Goal: Task Accomplishment & Management: Use online tool/utility

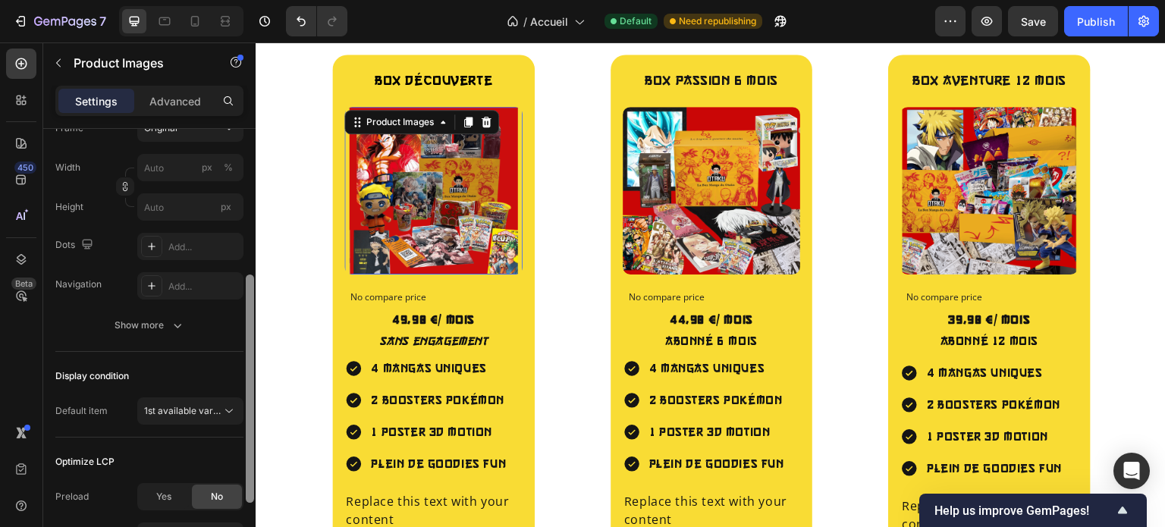
scroll to position [271, 0]
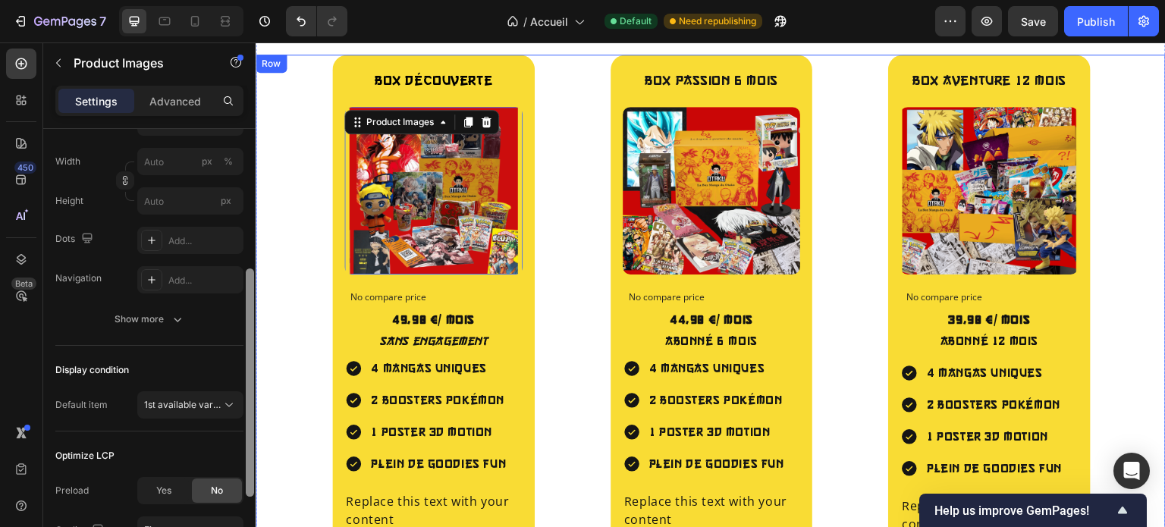
drag, startPoint x: 508, startPoint y: 229, endPoint x: 258, endPoint y: 374, distance: 289.1
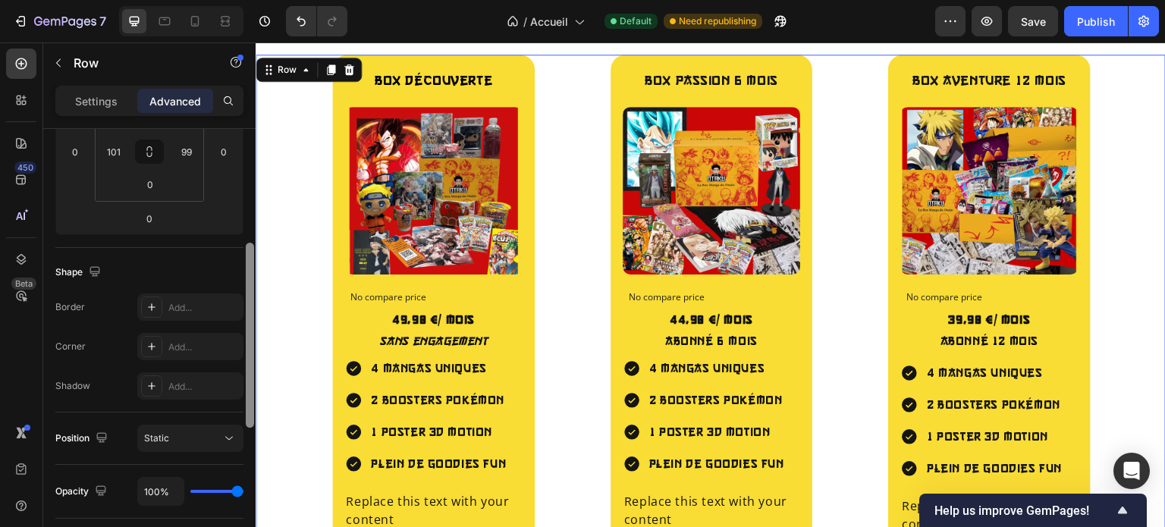
scroll to position [0, 0]
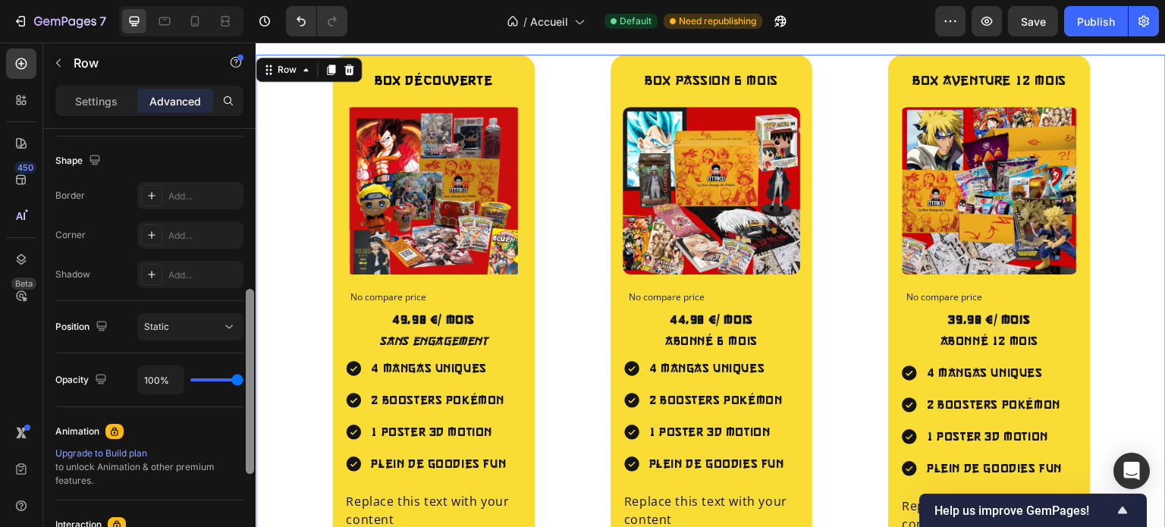
drag, startPoint x: 255, startPoint y: 359, endPoint x: 252, endPoint y: 386, distance: 26.6
click at [252, 386] on div at bounding box center [249, 349] width 11 height 441
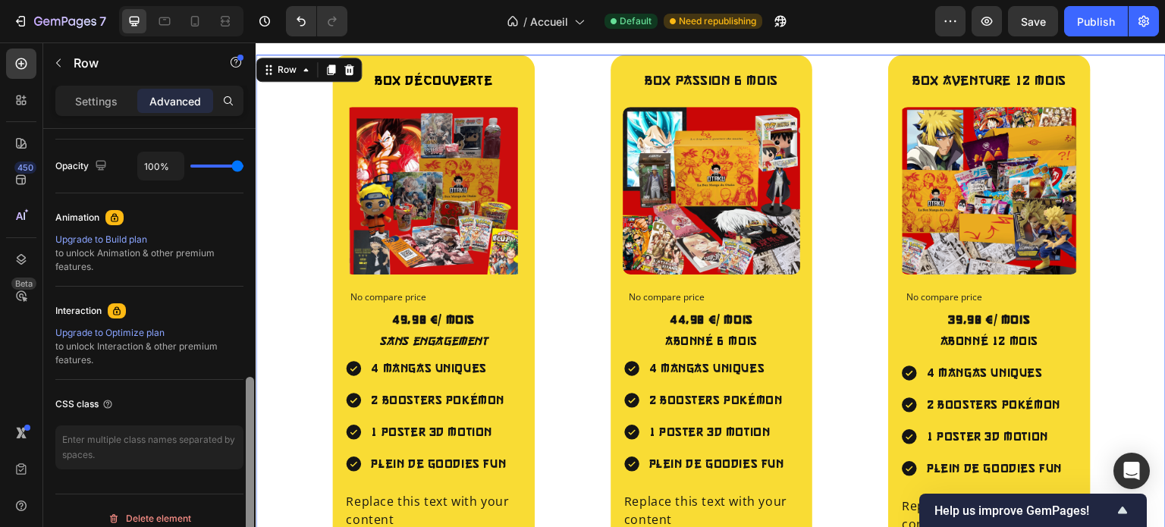
scroll to position [531, 0]
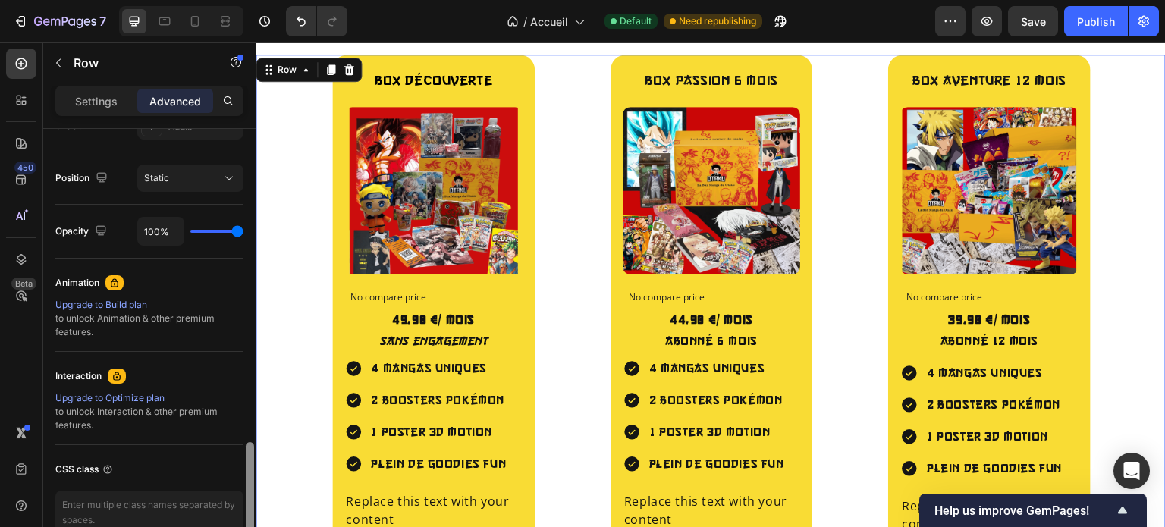
drag, startPoint x: 508, startPoint y: 428, endPoint x: 257, endPoint y: 227, distance: 321.5
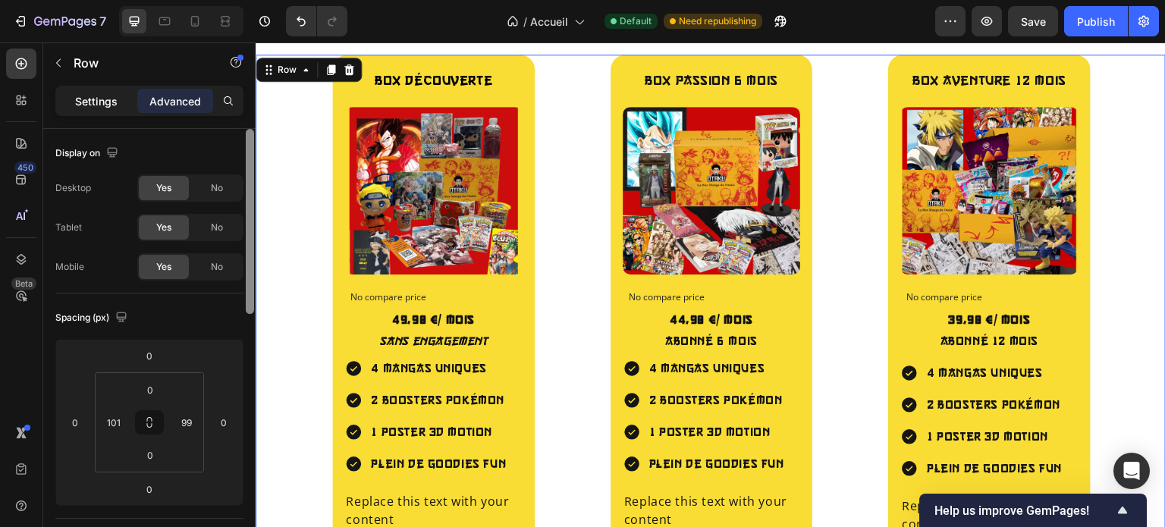
click at [105, 99] on p "Settings" at bounding box center [96, 101] width 42 height 16
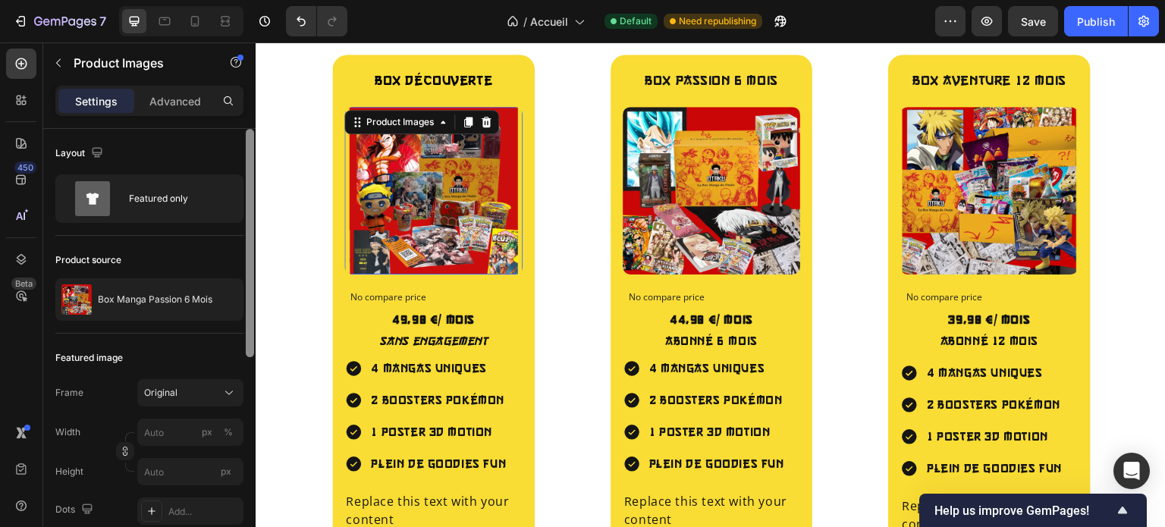
drag, startPoint x: 250, startPoint y: 193, endPoint x: 250, endPoint y: 125, distance: 68.2
click at [250, 125] on div "Settings Advanced Layout Featured only Product source Box Manga Passion 6 Mois …" at bounding box center [149, 328] width 212 height 484
click at [175, 99] on p "Advanced" at bounding box center [175, 101] width 52 height 16
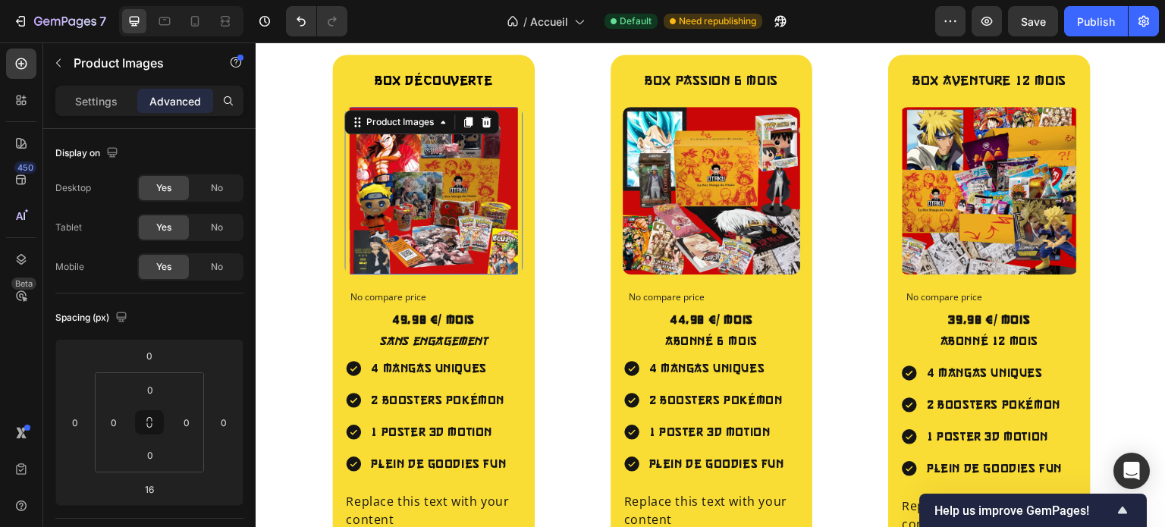
click at [429, 165] on img at bounding box center [433, 191] width 178 height 168
click at [104, 91] on div "Settings" at bounding box center [96, 101] width 76 height 24
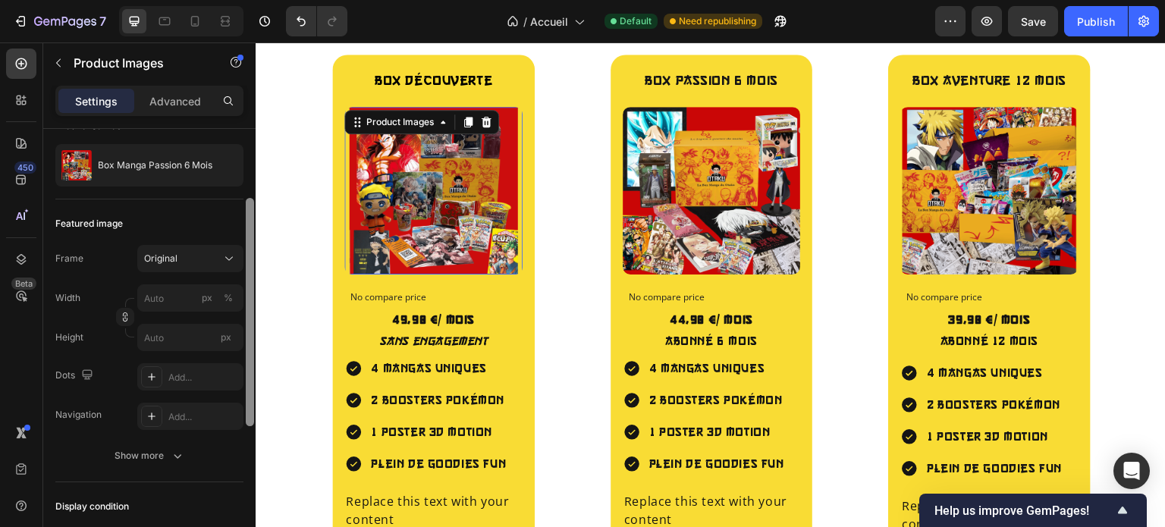
scroll to position [137, 0]
drag, startPoint x: 250, startPoint y: 175, endPoint x: 249, endPoint y: 246, distance: 71.3
click at [249, 246] on div at bounding box center [250, 309] width 8 height 228
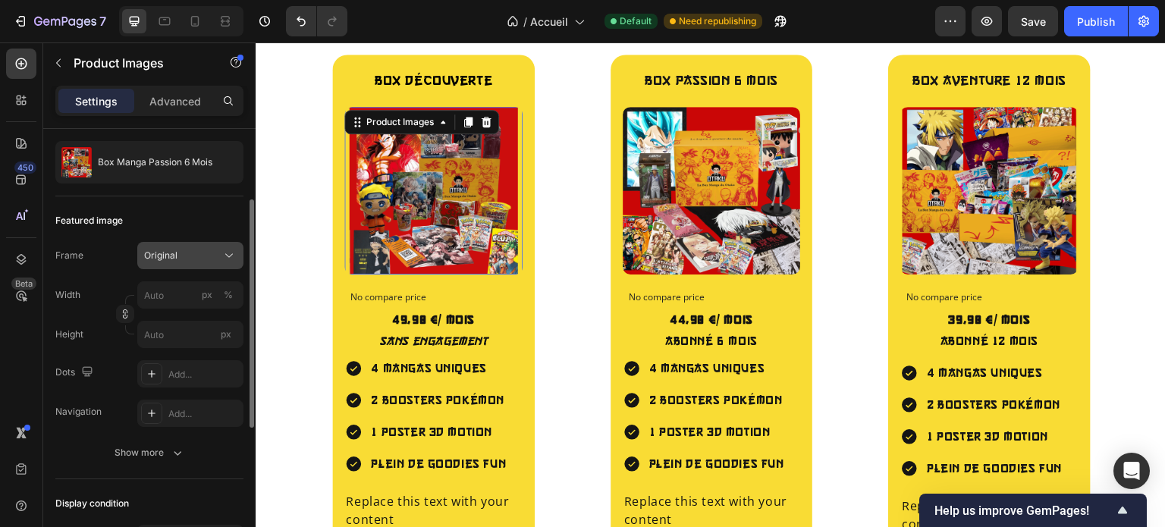
click at [180, 262] on div "Original" at bounding box center [190, 255] width 92 height 15
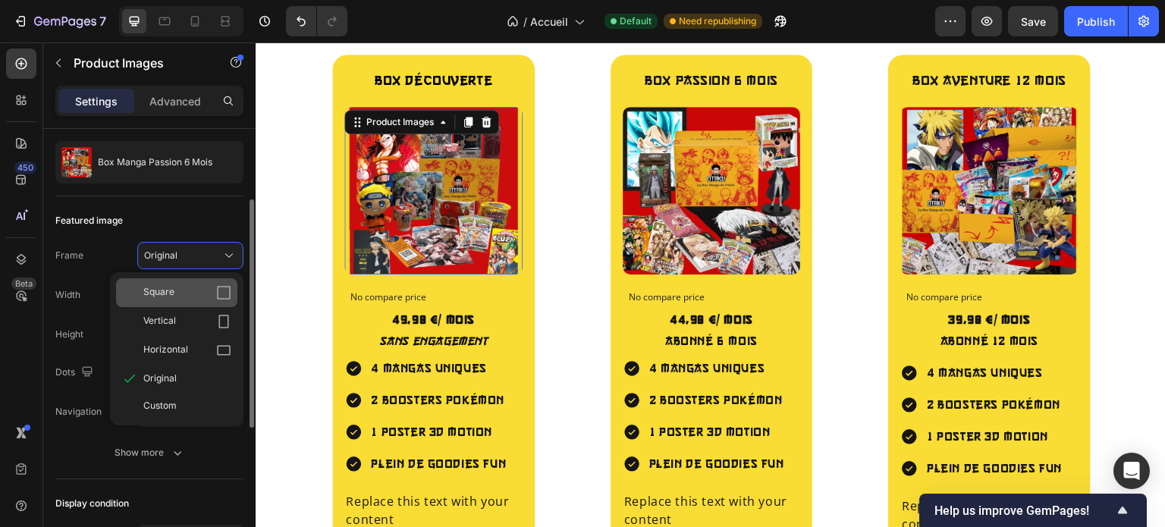
click at [178, 286] on div "Square" at bounding box center [187, 292] width 88 height 15
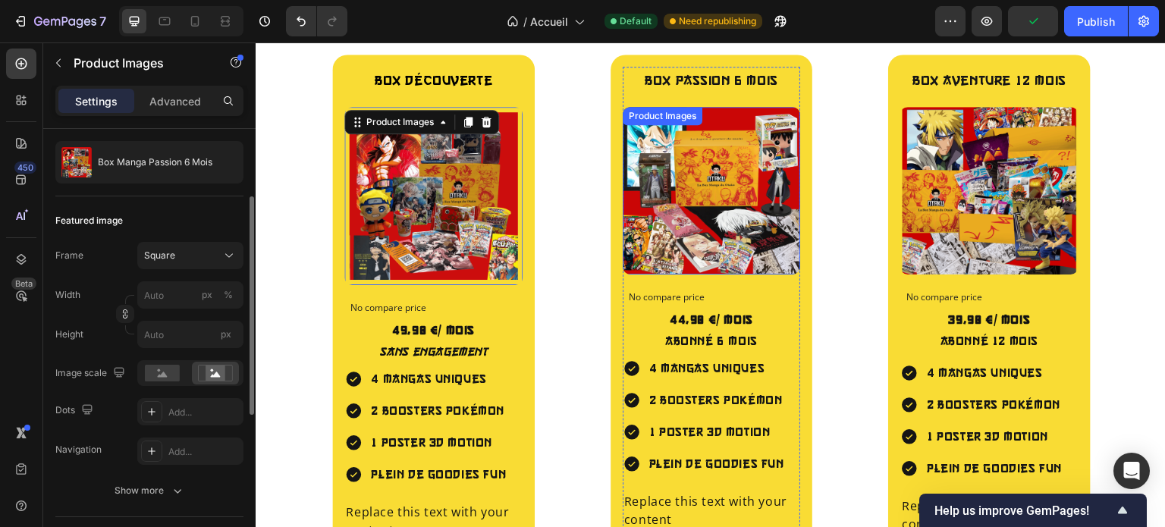
scroll to position [136, 0]
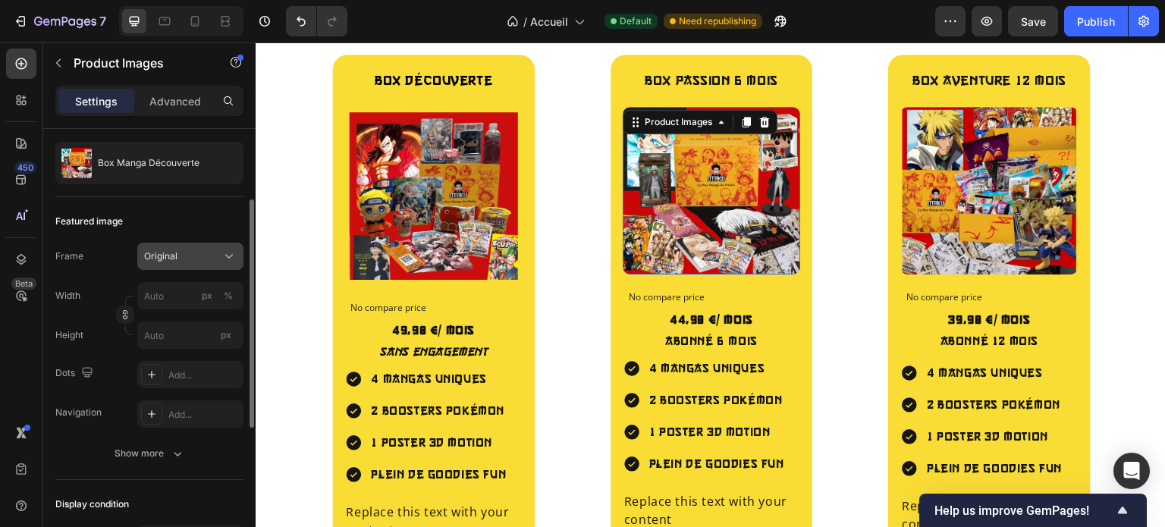
click at [178, 251] on div "Original" at bounding box center [181, 256] width 74 height 14
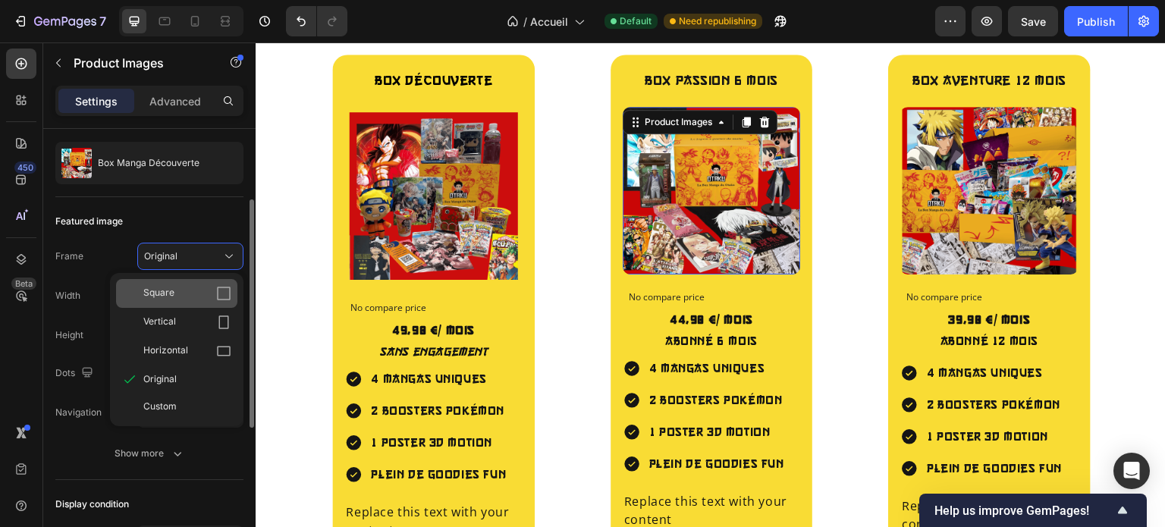
drag, startPoint x: 185, startPoint y: 281, endPoint x: 66, endPoint y: 195, distance: 147.1
click at [185, 281] on div "Square" at bounding box center [176, 293] width 121 height 29
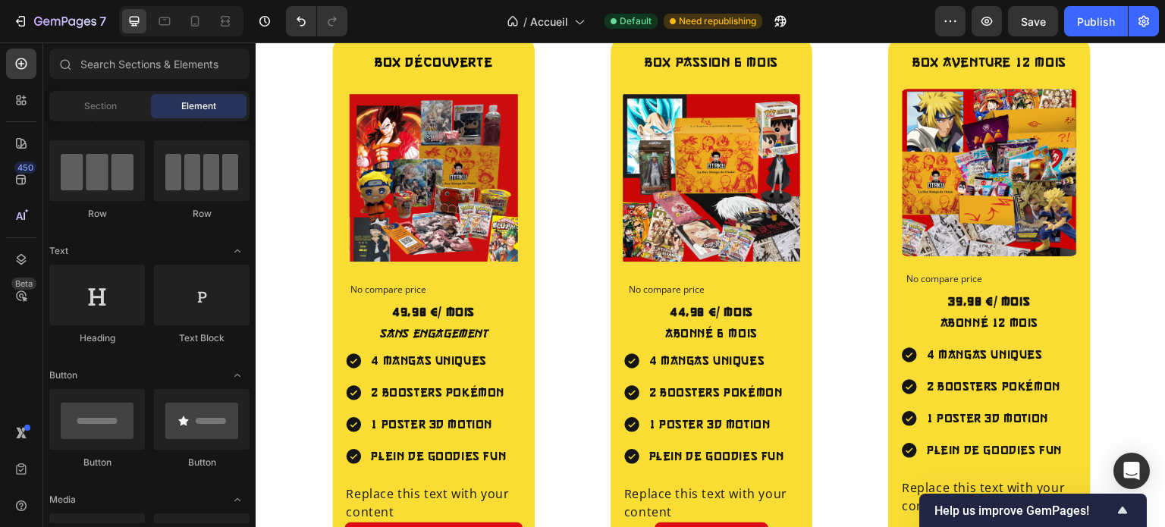
scroll to position [1977, 0]
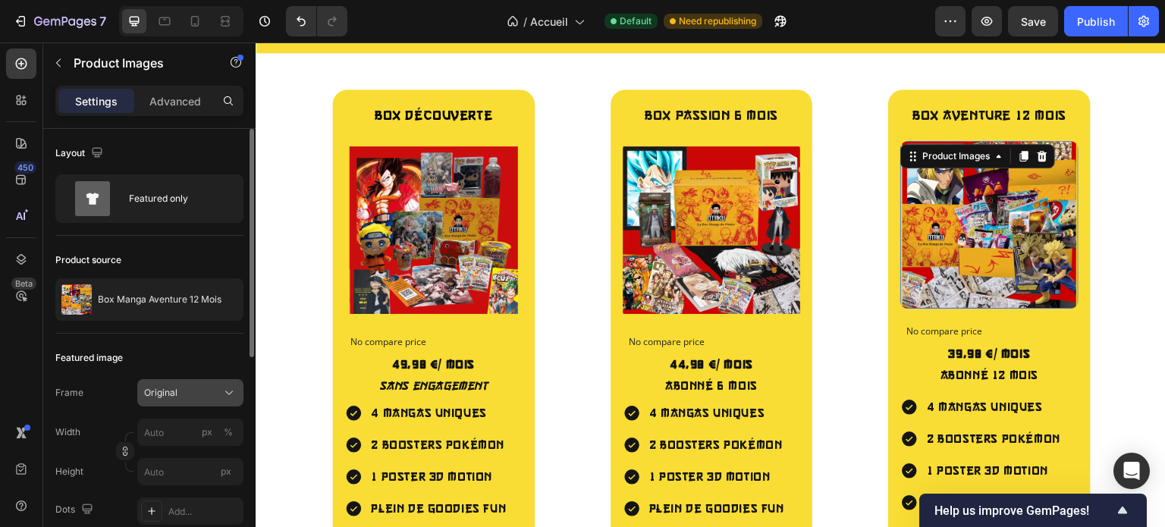
click at [218, 381] on button "Original" at bounding box center [190, 392] width 106 height 27
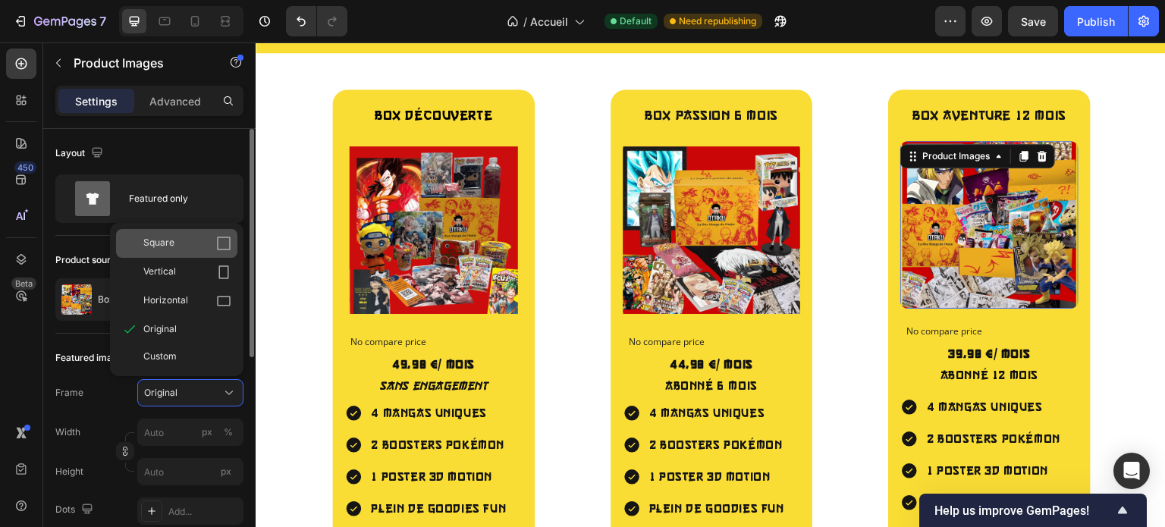
click at [185, 240] on div "Square" at bounding box center [187, 243] width 88 height 15
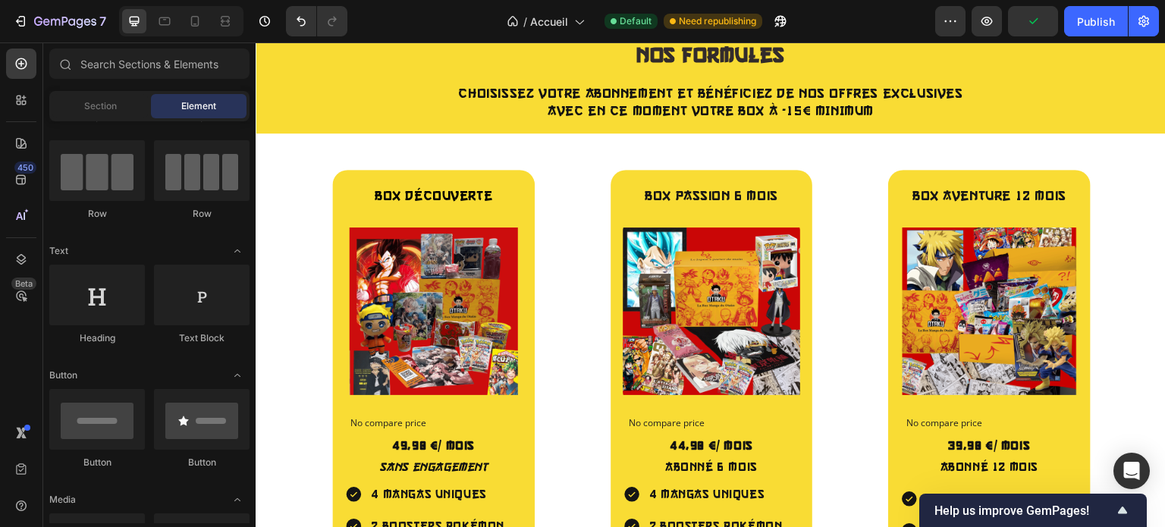
scroll to position [1889, 0]
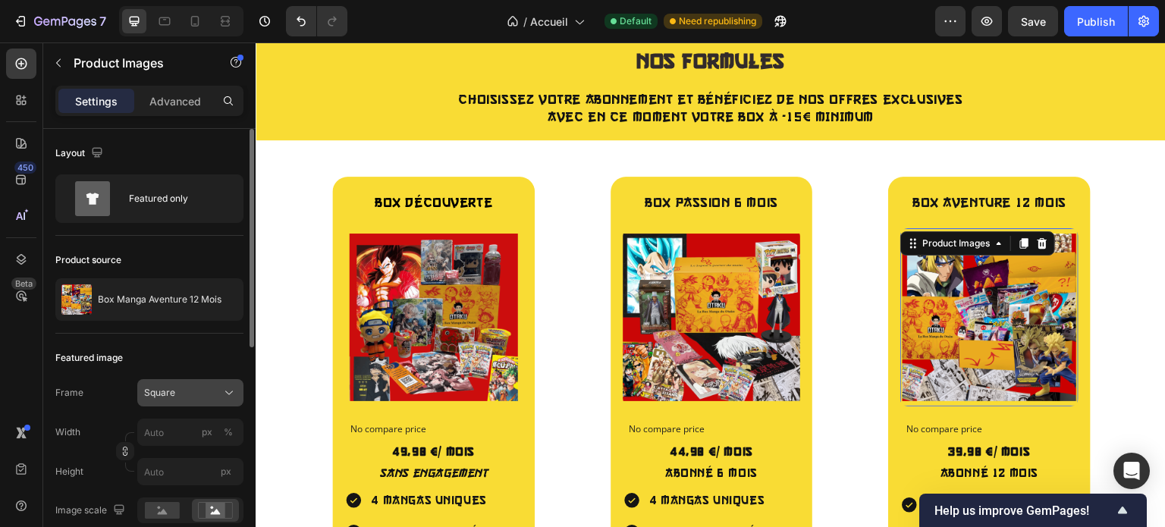
click at [169, 388] on span "Square" at bounding box center [159, 393] width 31 height 14
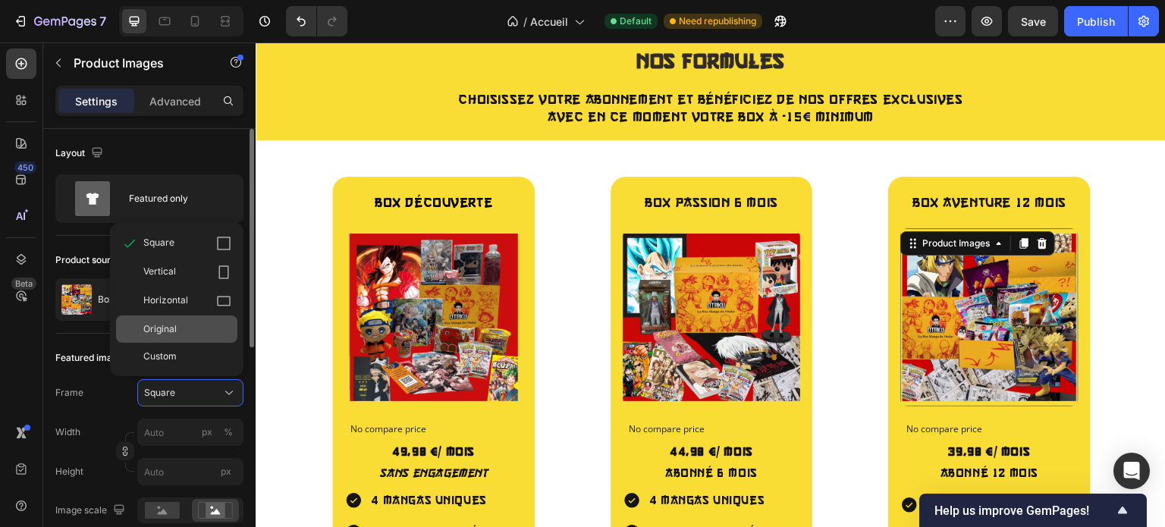
click at [171, 319] on div "Original" at bounding box center [176, 328] width 121 height 27
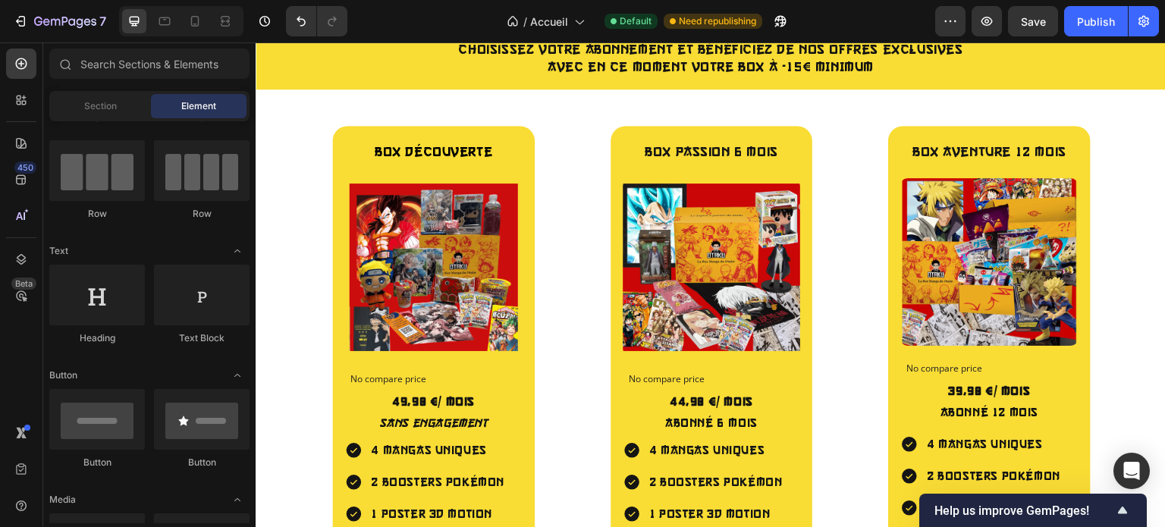
scroll to position [1928, 0]
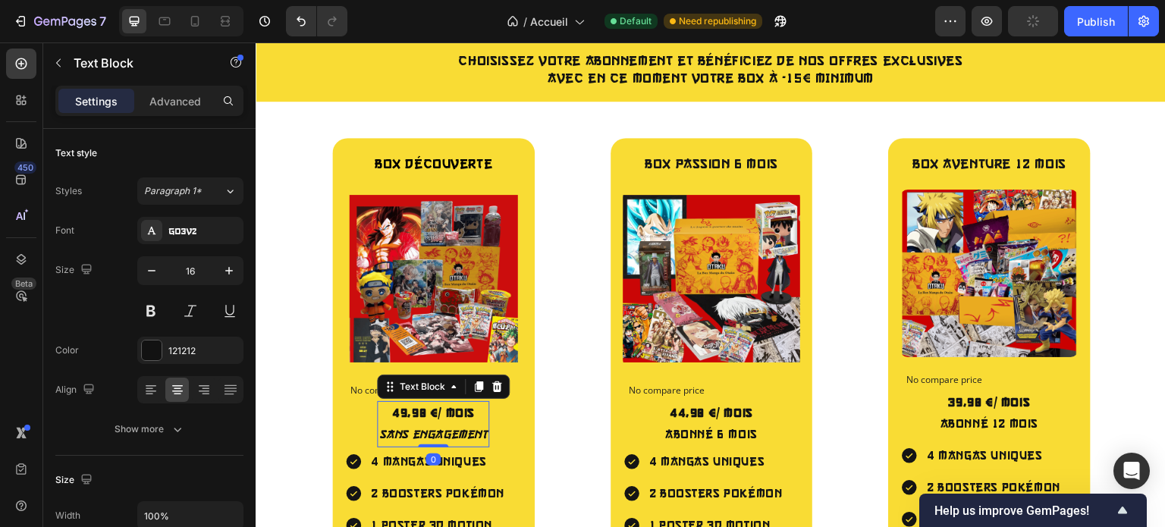
click at [407, 410] on strong "49,90 €/ mois" at bounding box center [433, 412] width 83 height 13
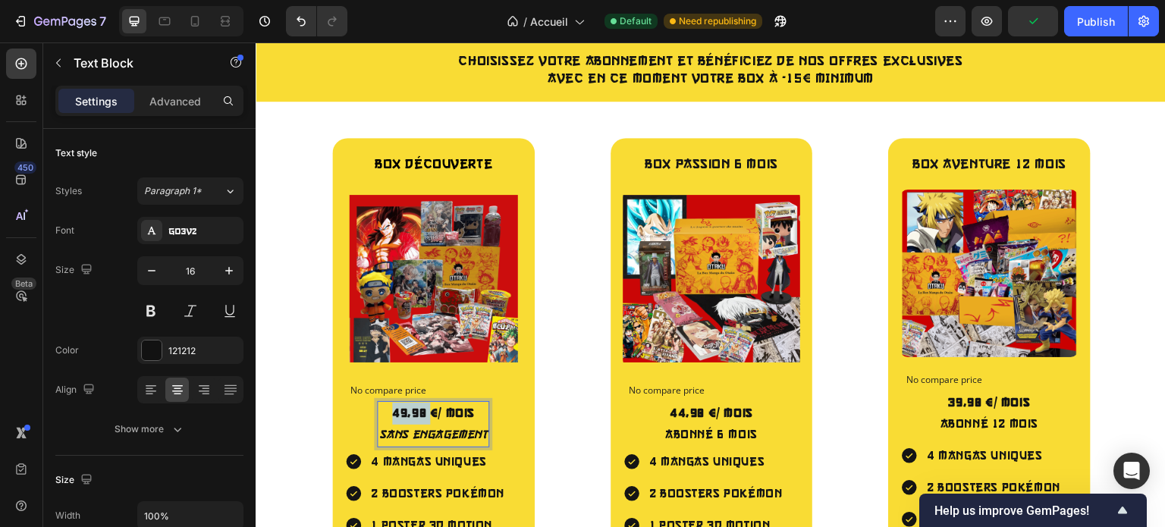
click at [407, 410] on strong "49,90 €/ mois" at bounding box center [433, 412] width 83 height 13
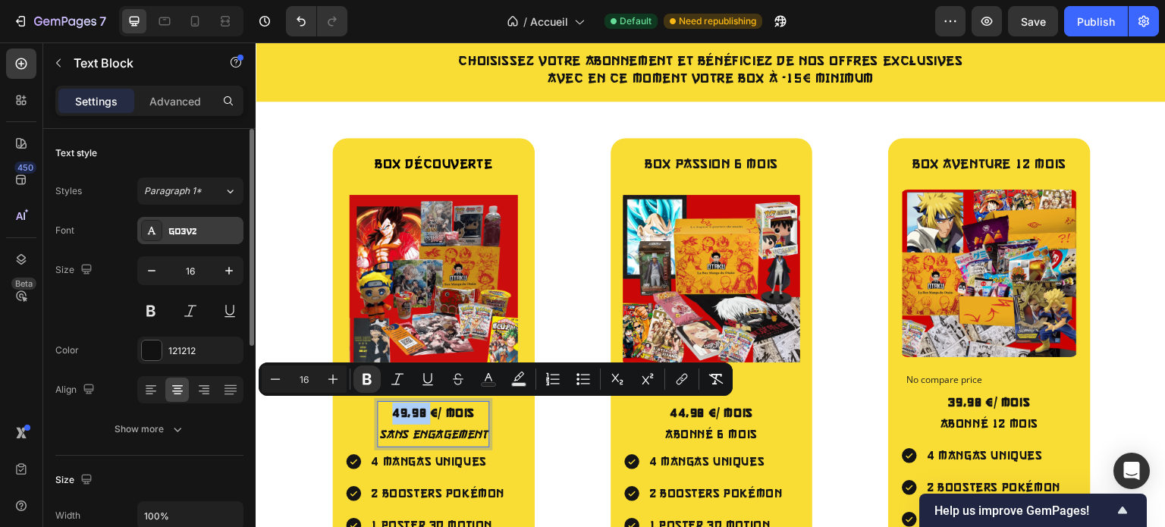
click at [192, 237] on div "Go3v2" at bounding box center [203, 231] width 71 height 14
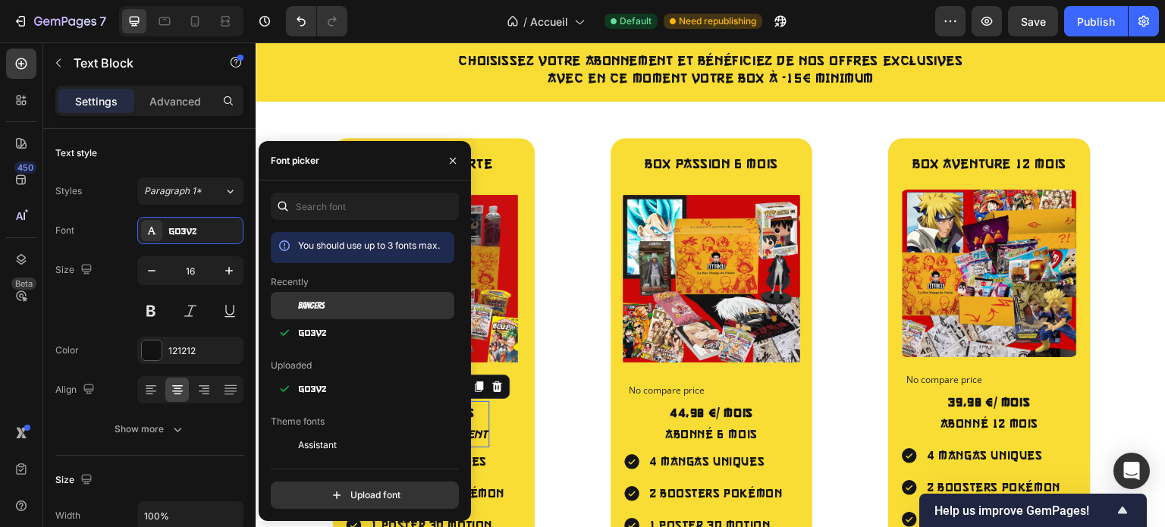
click at [320, 309] on span "Bangers" at bounding box center [311, 306] width 27 height 14
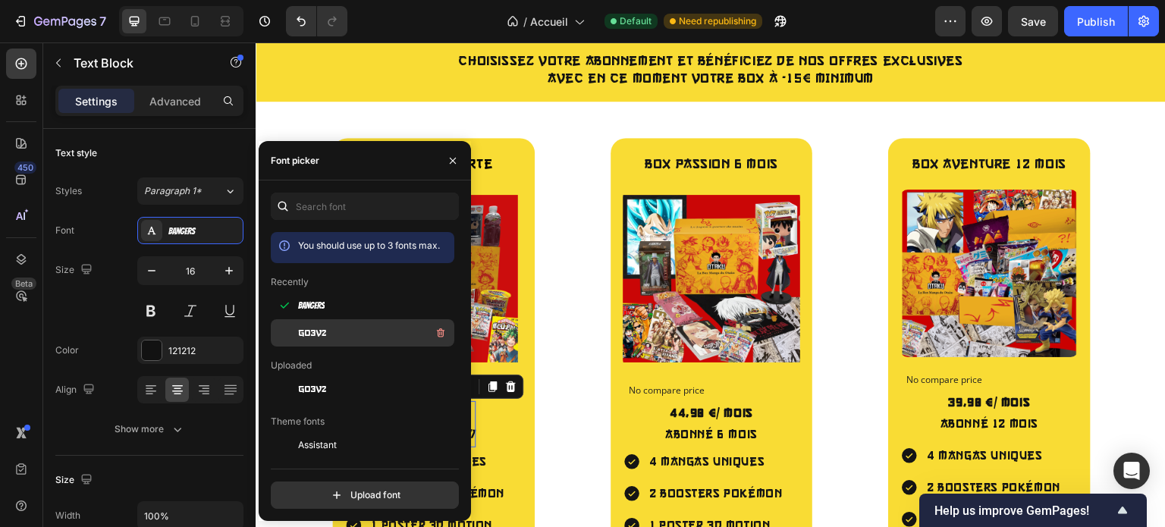
click at [327, 328] on div "go3v2" at bounding box center [374, 333] width 153 height 18
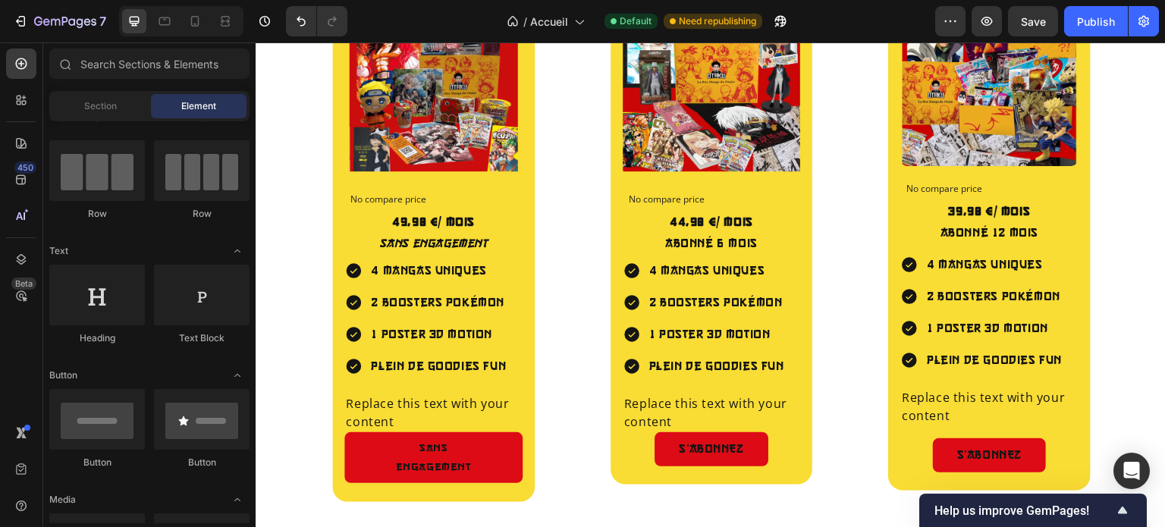
scroll to position [2108, 0]
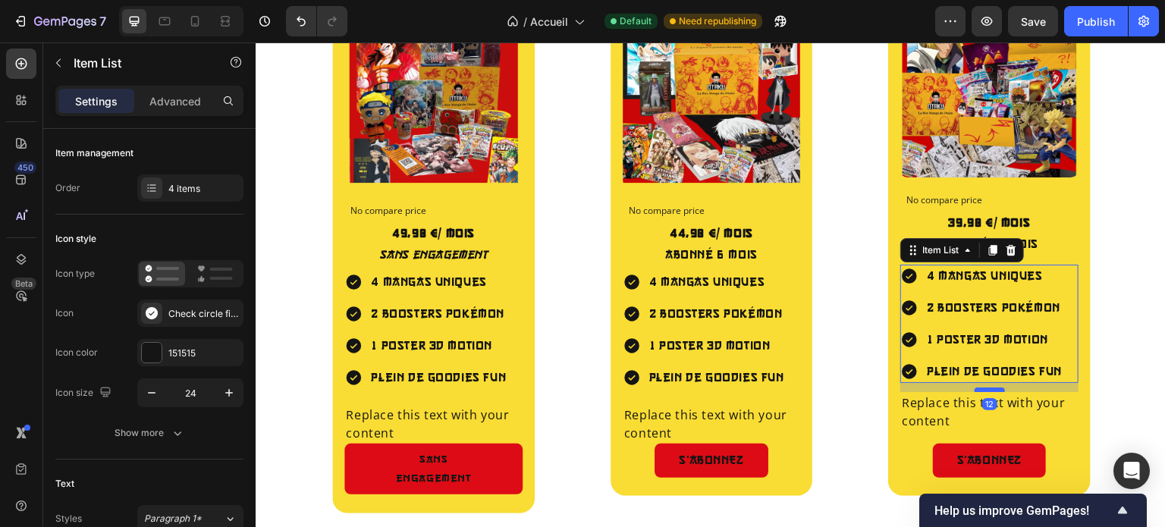
click at [977, 387] on div at bounding box center [989, 389] width 30 height 5
type input "100%"
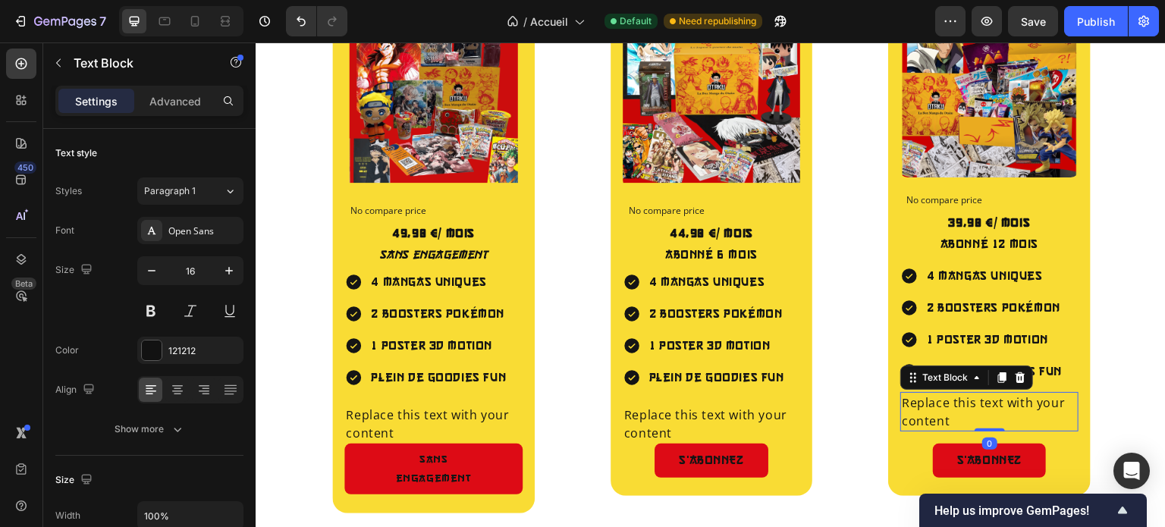
click at [928, 400] on div "Replace this text with your content" at bounding box center [989, 411] width 178 height 39
click at [928, 400] on p "Replace this text with your content" at bounding box center [988, 411] width 175 height 36
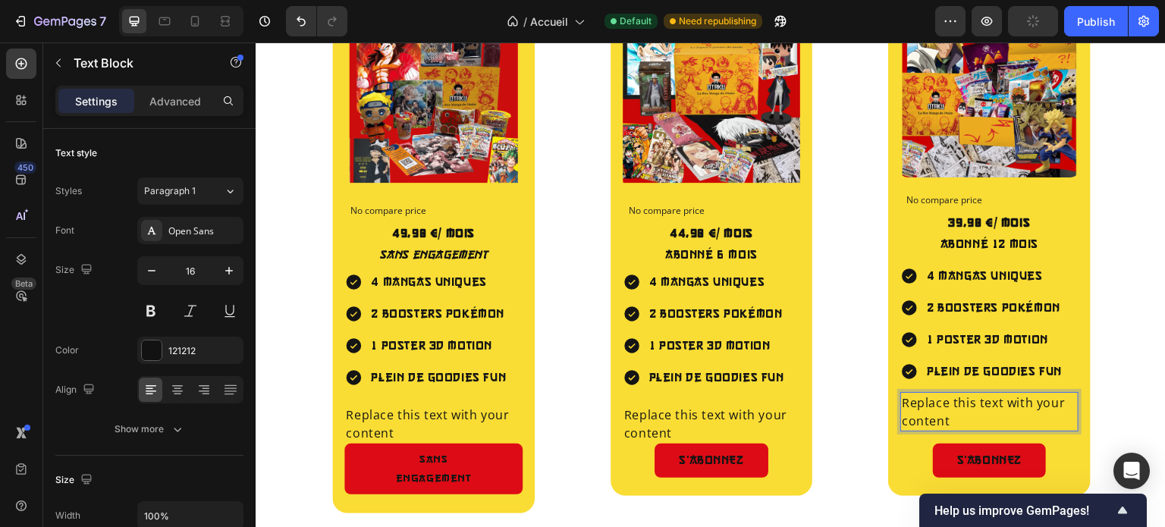
click at [936, 412] on p "Replace this text with your content" at bounding box center [988, 411] width 175 height 36
drag, startPoint x: 939, startPoint y: 413, endPoint x: 898, endPoint y: 400, distance: 43.2
click at [901, 400] on p "Replace this text with your content" at bounding box center [988, 411] width 175 height 36
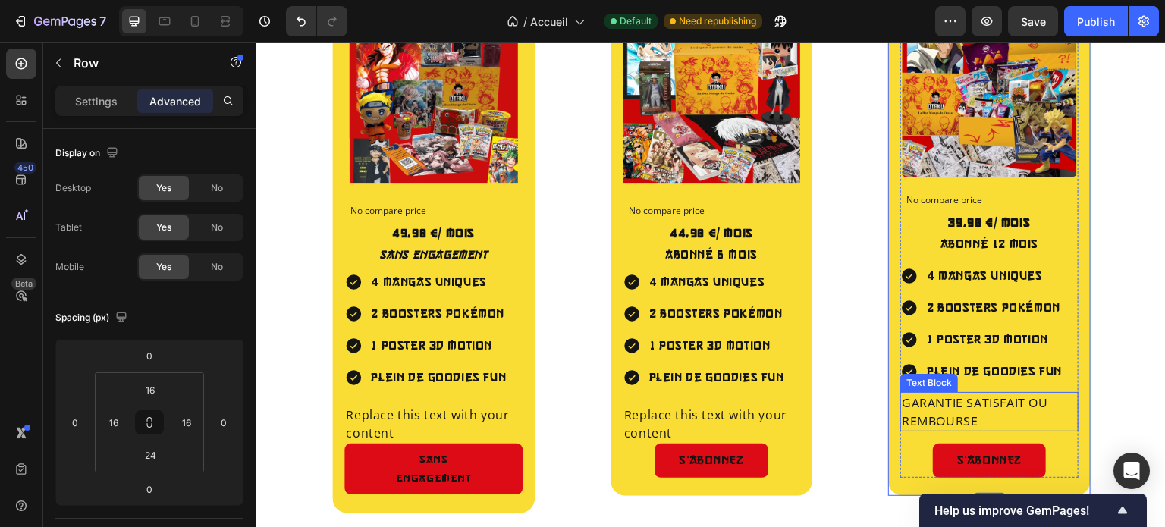
click at [918, 401] on p "GARANTIE SATISFAIT OU REMBOURSE" at bounding box center [988, 411] width 175 height 36
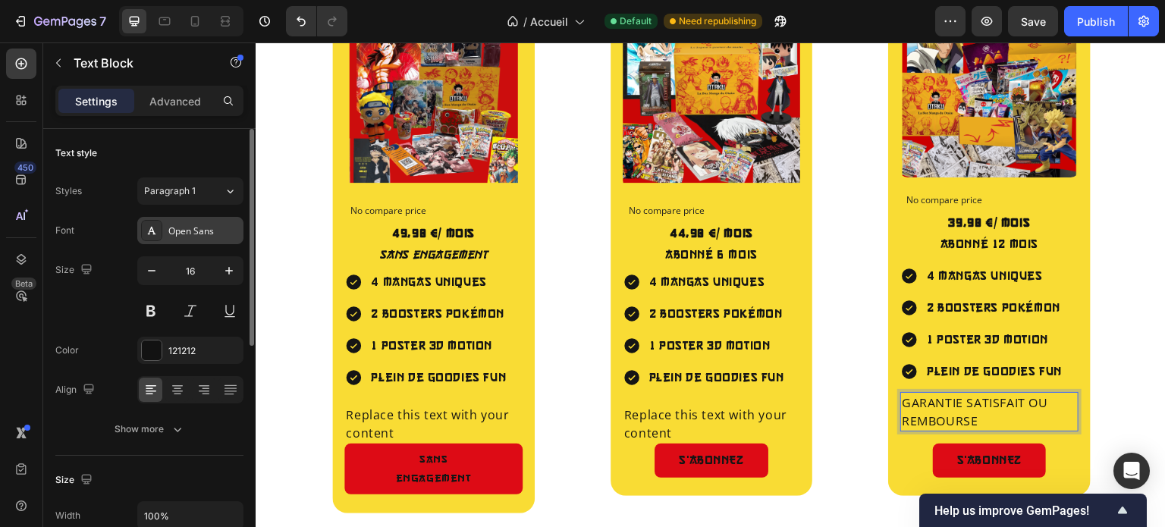
click at [173, 240] on div "Open Sans" at bounding box center [190, 230] width 106 height 27
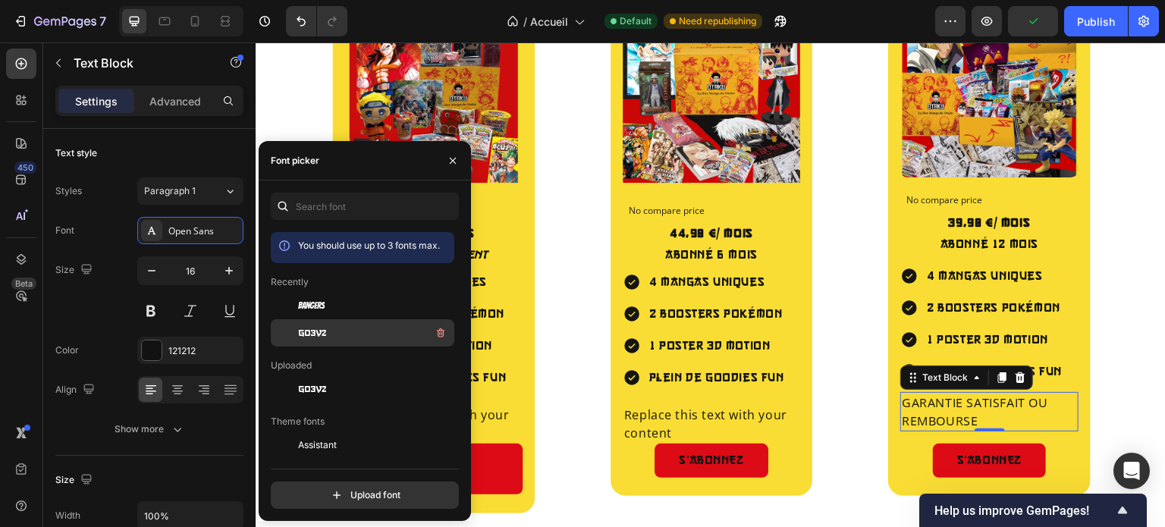
click at [322, 327] on span "go3v2" at bounding box center [312, 333] width 28 height 14
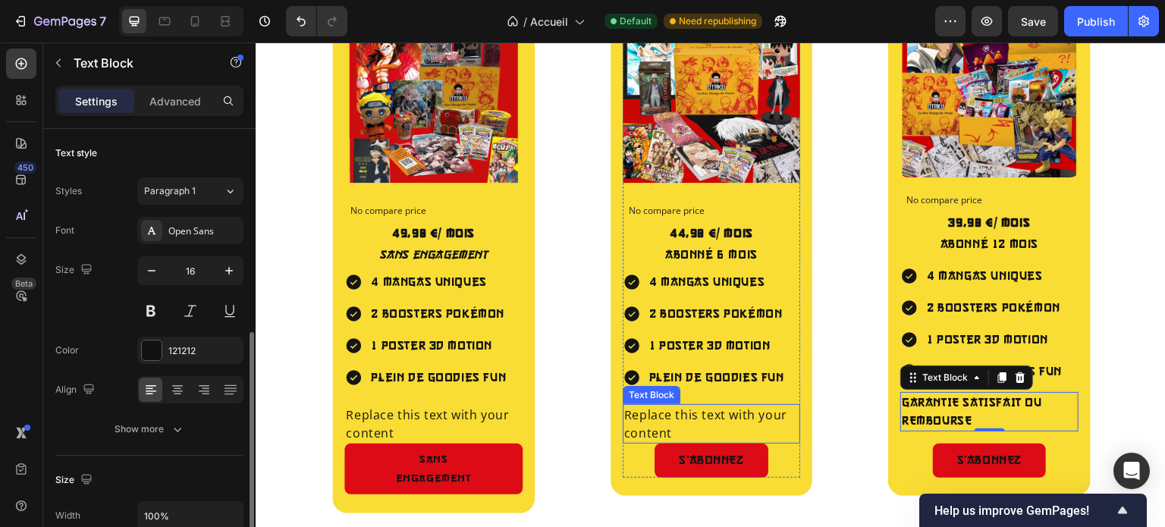
scroll to position [136, 0]
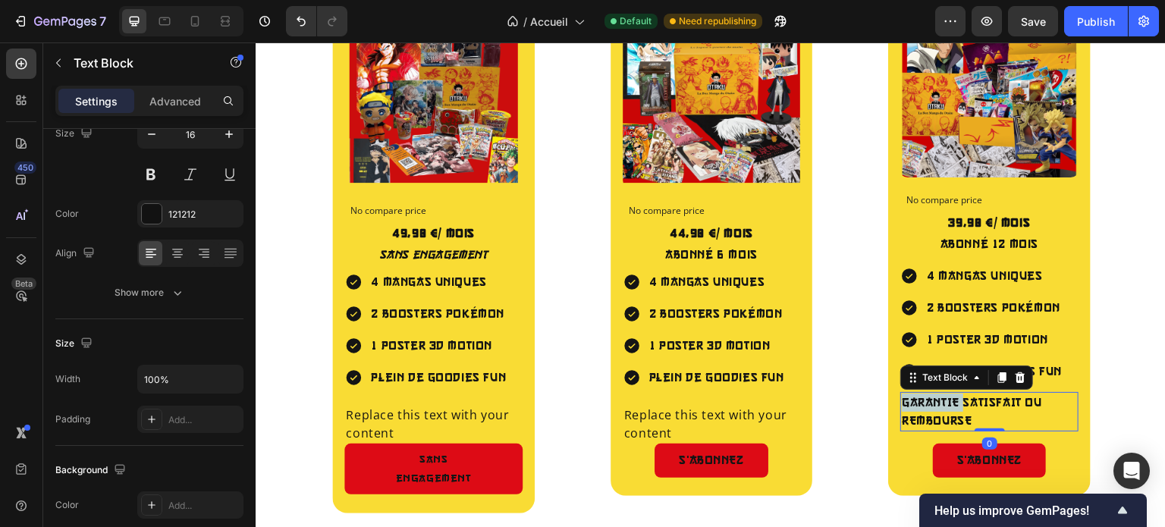
click at [927, 402] on p "GARANTIE SATISFAIT OU REMBOURSE" at bounding box center [988, 411] width 175 height 36
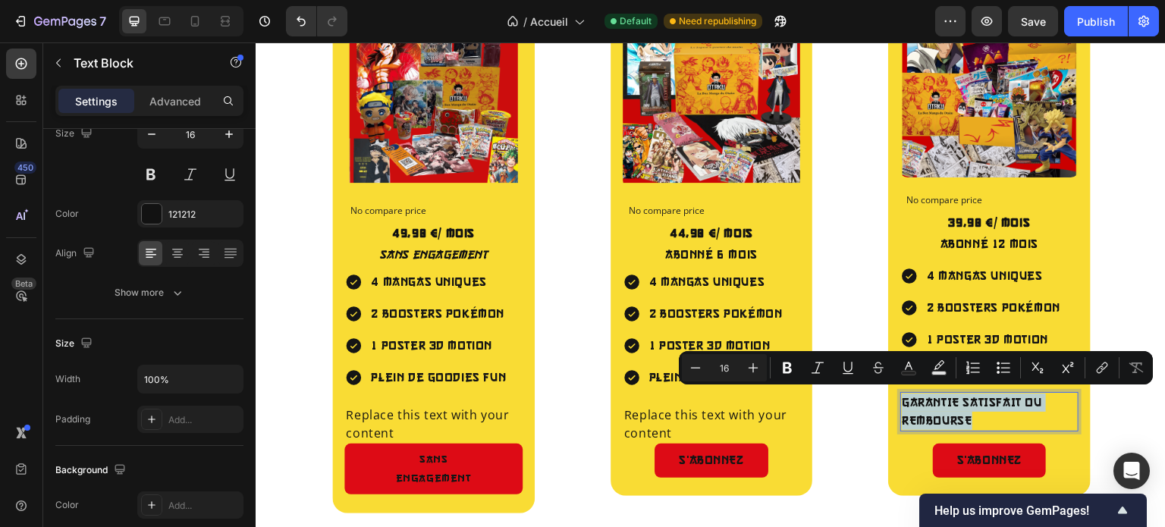
copy p "GARANTIE SATISFAIT OU REMBOURSE"
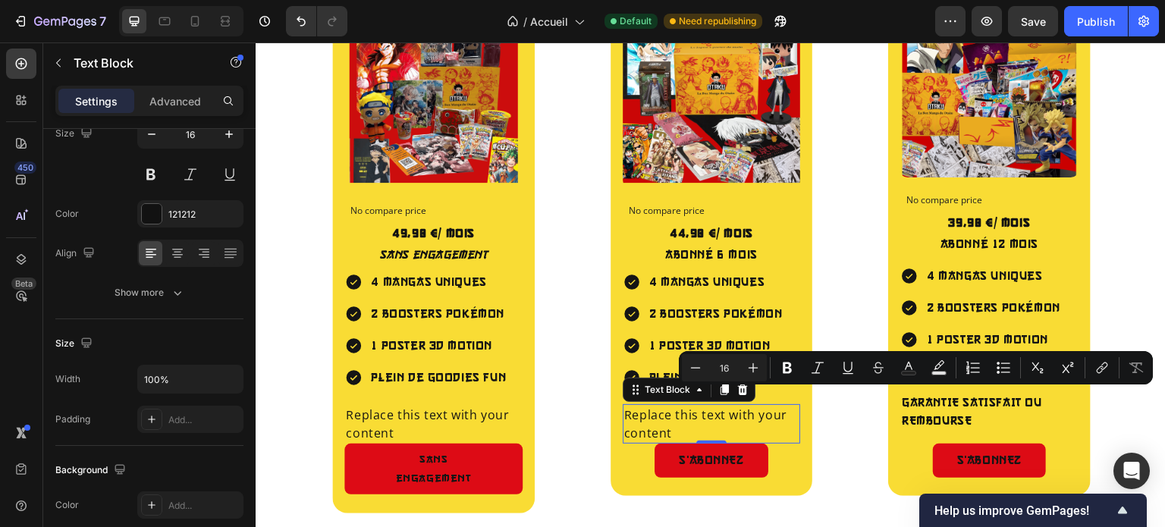
click at [723, 414] on div "Replace this text with your content" at bounding box center [711, 423] width 178 height 39
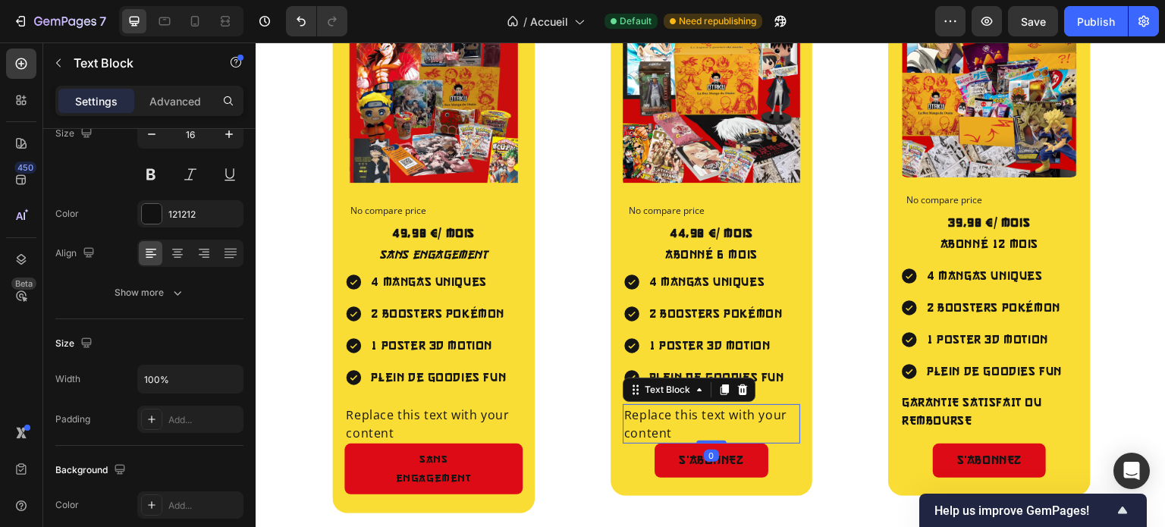
click at [723, 414] on div "Replace this text with your content" at bounding box center [711, 423] width 178 height 39
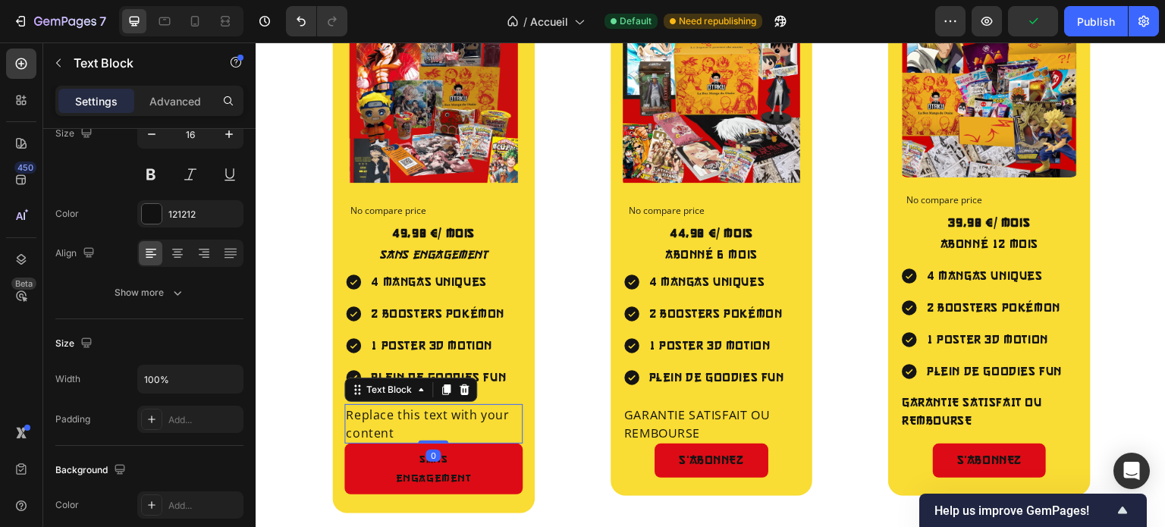
click at [471, 406] on div "Replace this text with your content" at bounding box center [433, 423] width 178 height 39
click at [471, 406] on p "Replace this text with your content" at bounding box center [433, 424] width 175 height 36
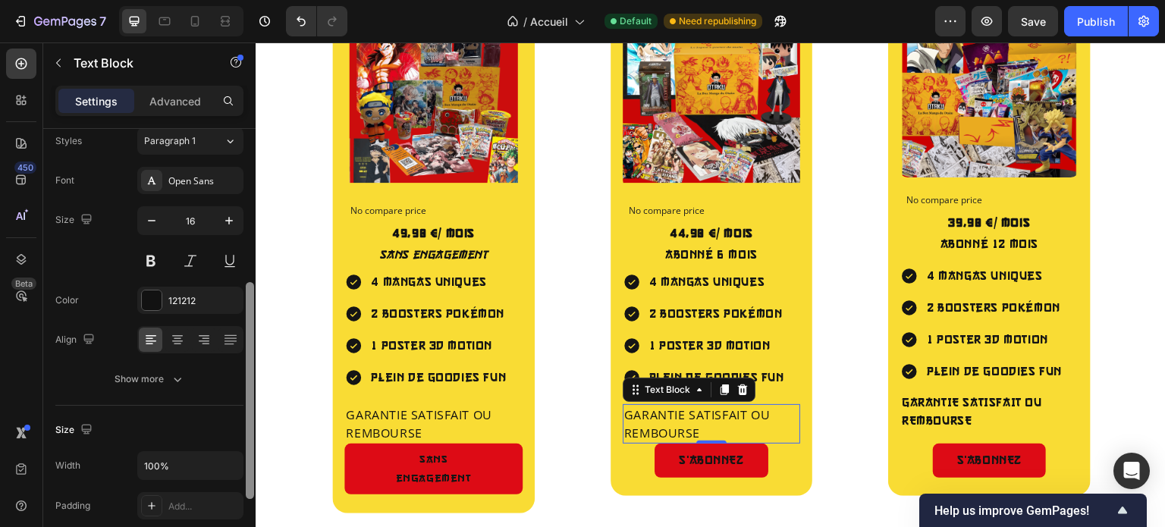
drag, startPoint x: 246, startPoint y: 237, endPoint x: 249, endPoint y: 190, distance: 46.4
click at [249, 282] on div at bounding box center [250, 390] width 8 height 217
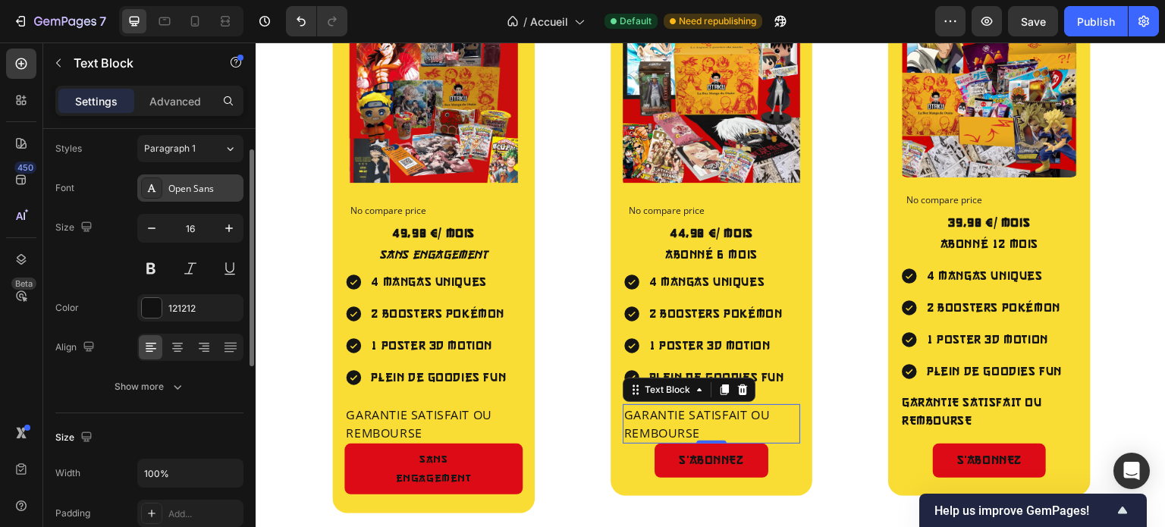
click at [191, 187] on div "Open Sans" at bounding box center [203, 189] width 71 height 14
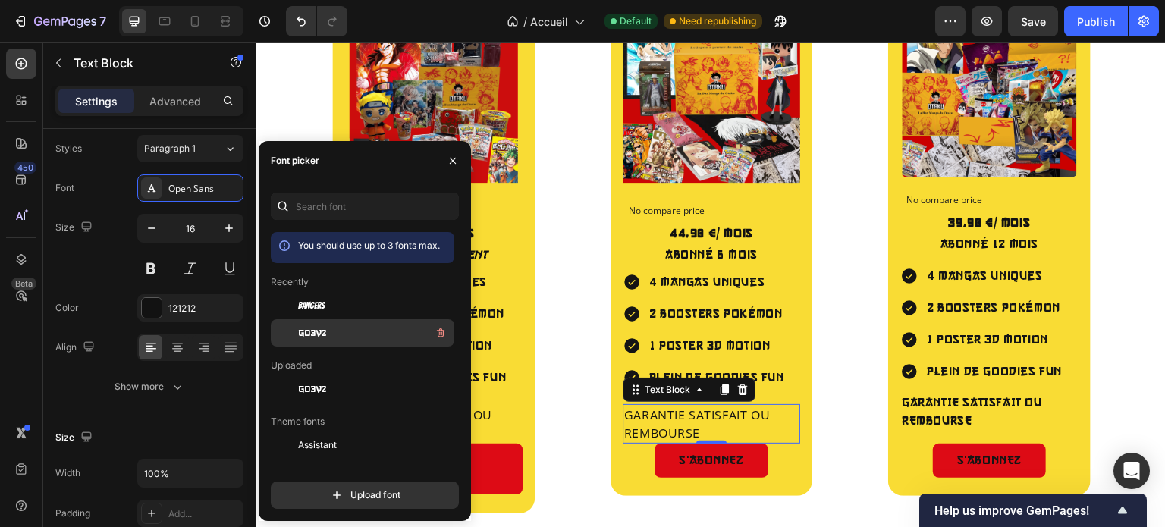
click at [322, 321] on div "go3v2" at bounding box center [362, 332] width 183 height 27
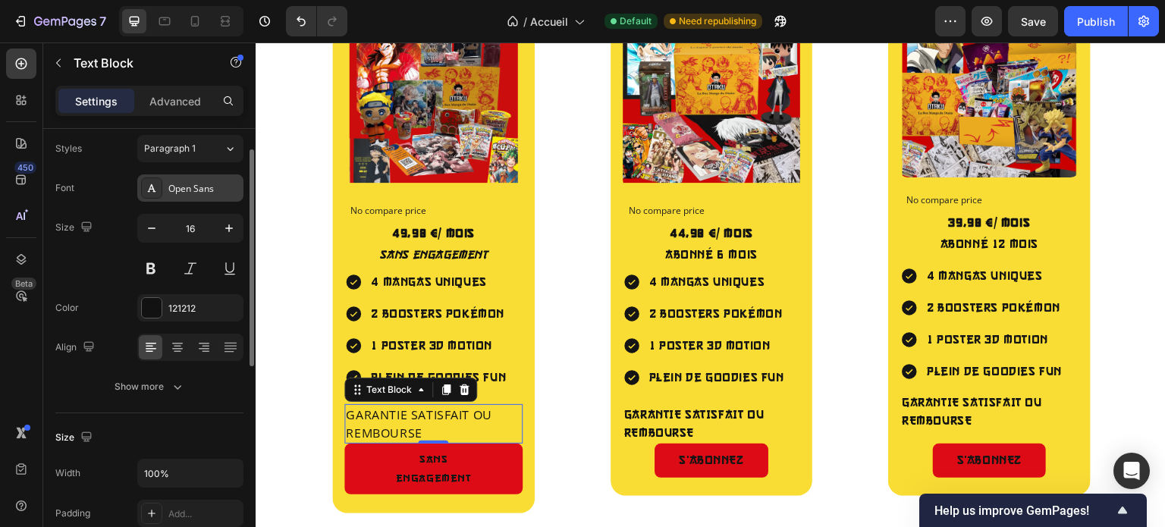
click at [183, 180] on div "Open Sans" at bounding box center [190, 187] width 106 height 27
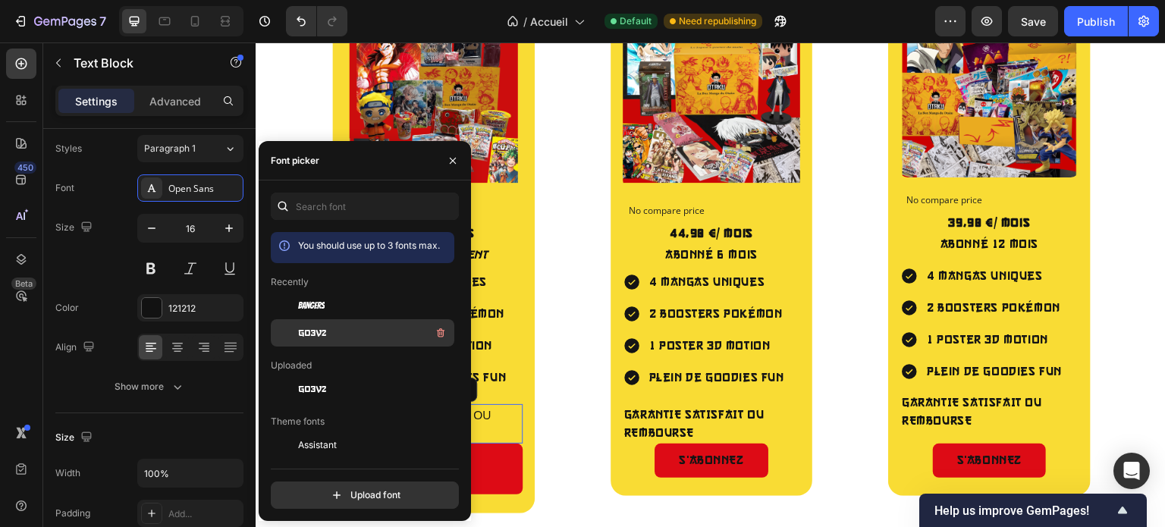
click at [308, 333] on span "go3v2" at bounding box center [312, 333] width 28 height 14
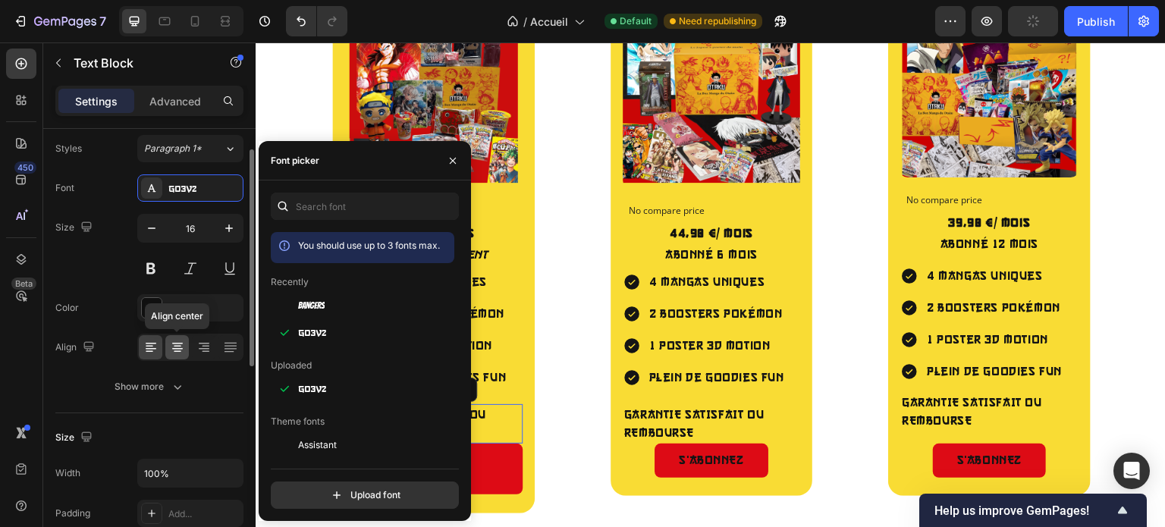
click at [175, 340] on icon at bounding box center [177, 347] width 15 height 15
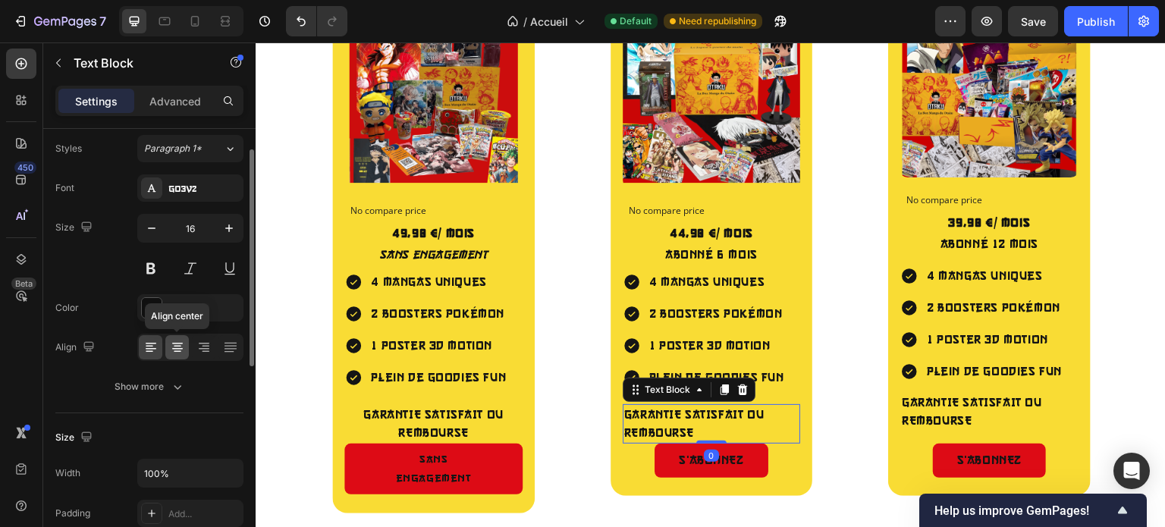
click at [178, 340] on icon at bounding box center [177, 347] width 15 height 15
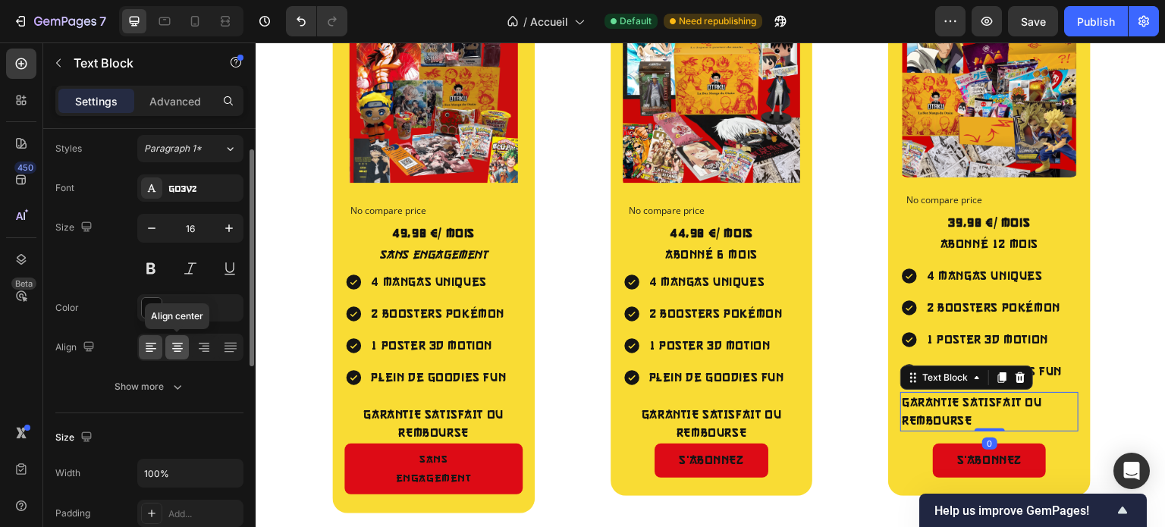
click at [176, 353] on icon at bounding box center [177, 347] width 15 height 15
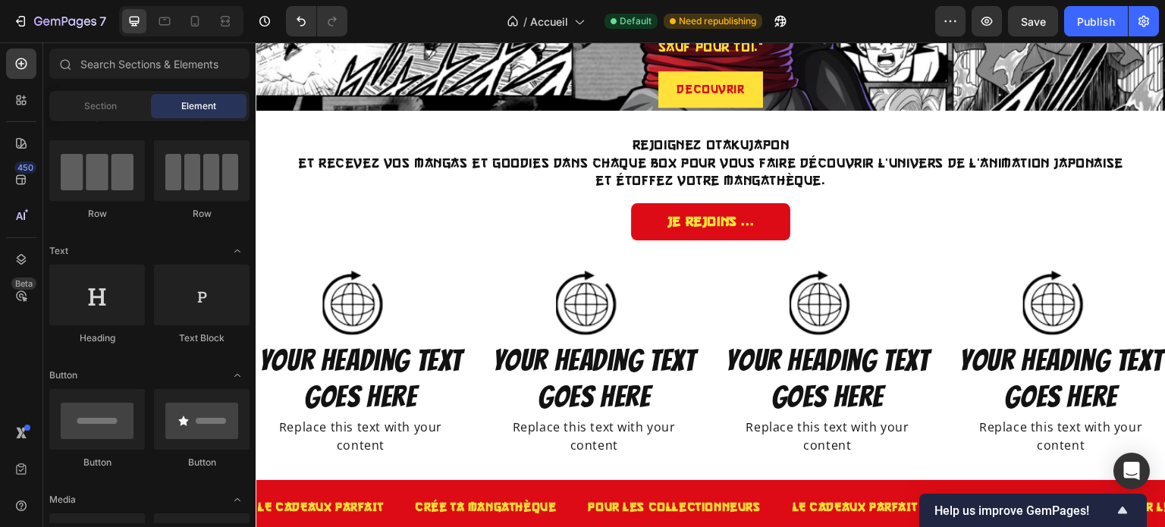
scroll to position [3005, 0]
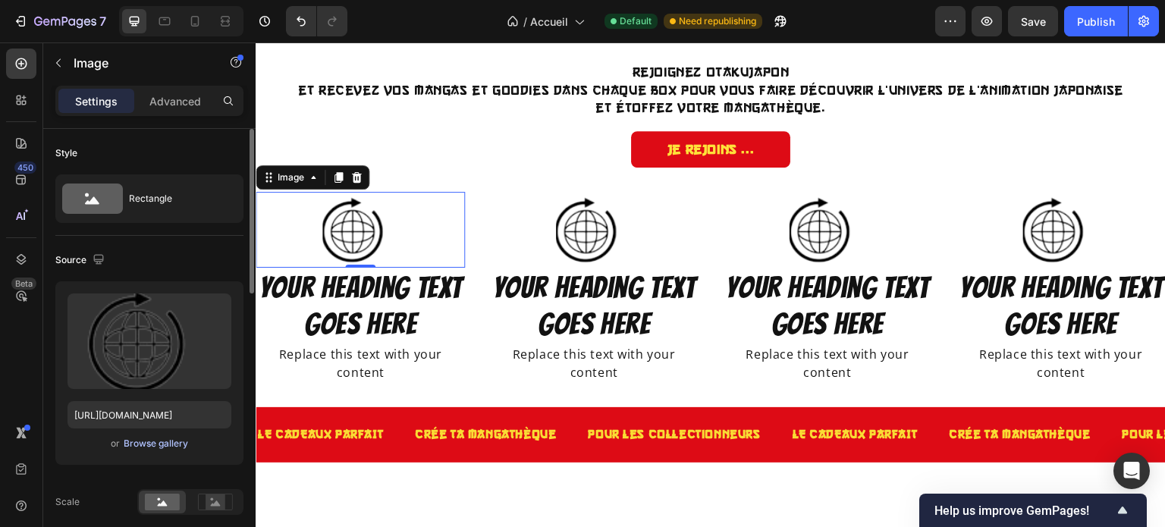
click at [153, 437] on div "Browse gallery" at bounding box center [156, 444] width 64 height 14
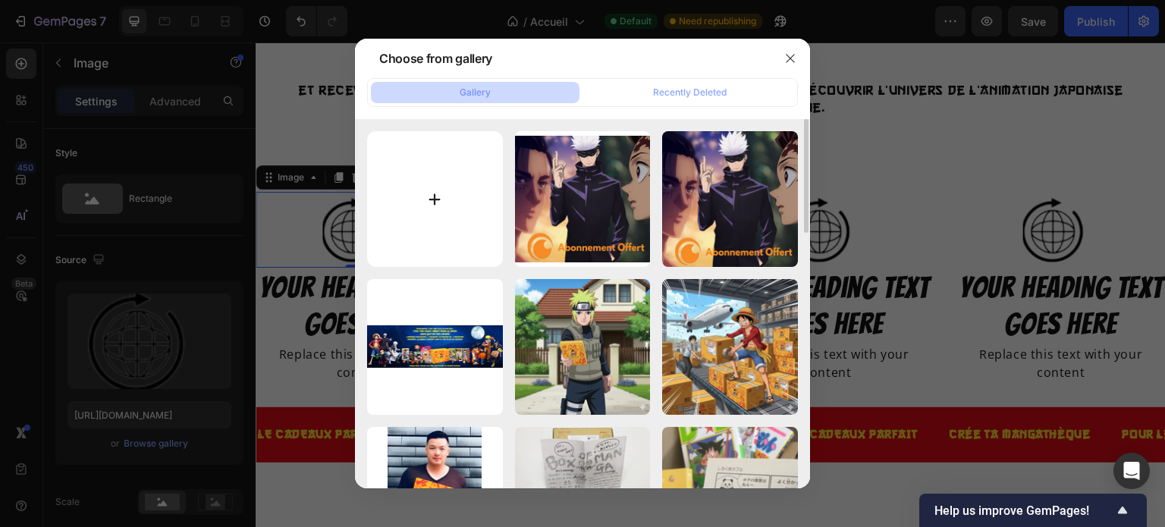
click at [449, 198] on input "file" at bounding box center [435, 199] width 136 height 136
type input "C:\fakepath\870071.png"
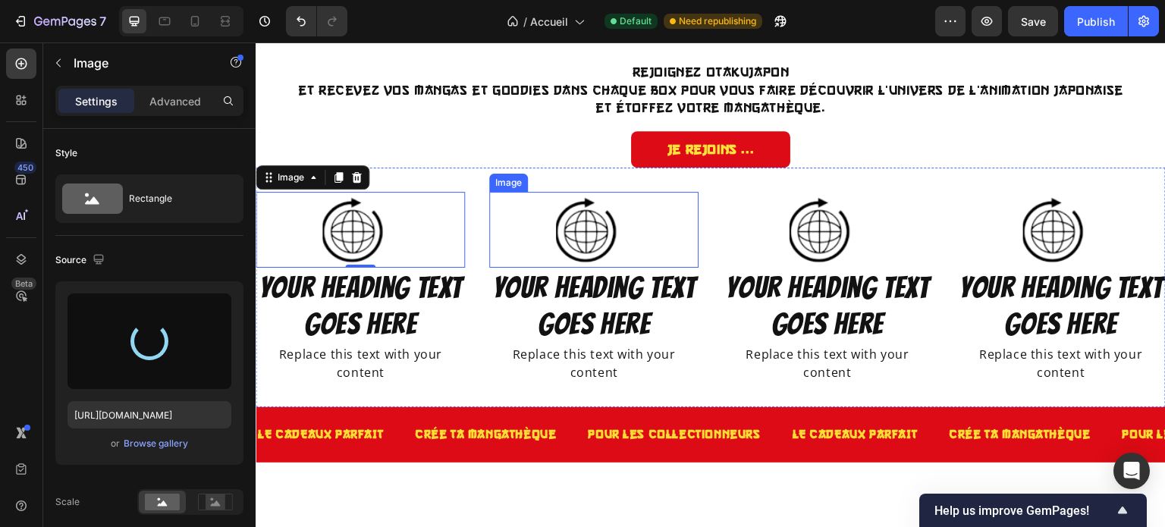
type input "https://cdn.shopify.com/s/files/1/0910/1239/9440/files/gempages_582444586438231…"
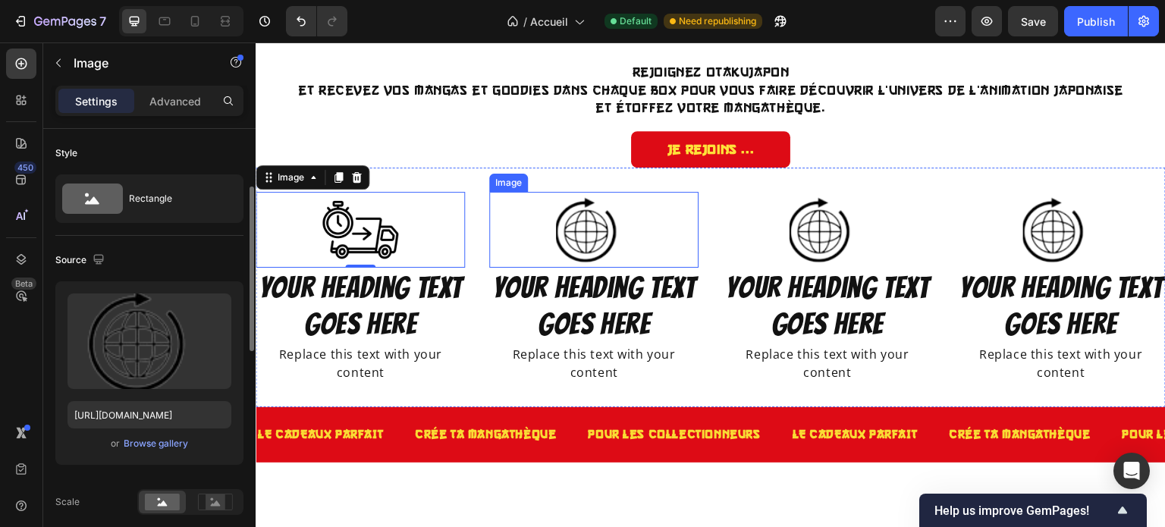
scroll to position [42, 0]
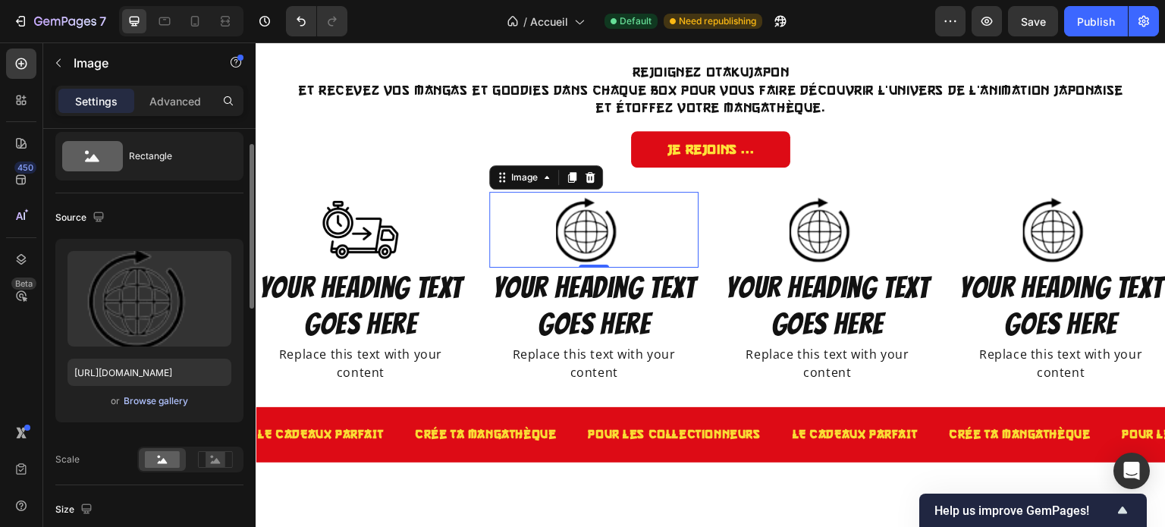
click at [167, 394] on div "Browse gallery" at bounding box center [156, 401] width 64 height 14
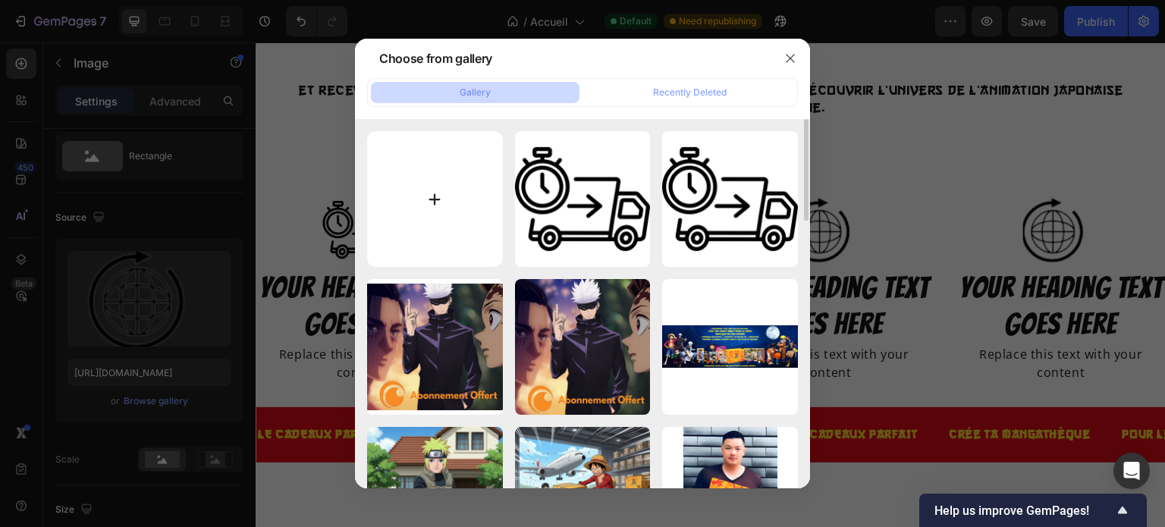
click at [437, 196] on input "file" at bounding box center [435, 199] width 136 height 136
type input "C:\fakepath\images.png"
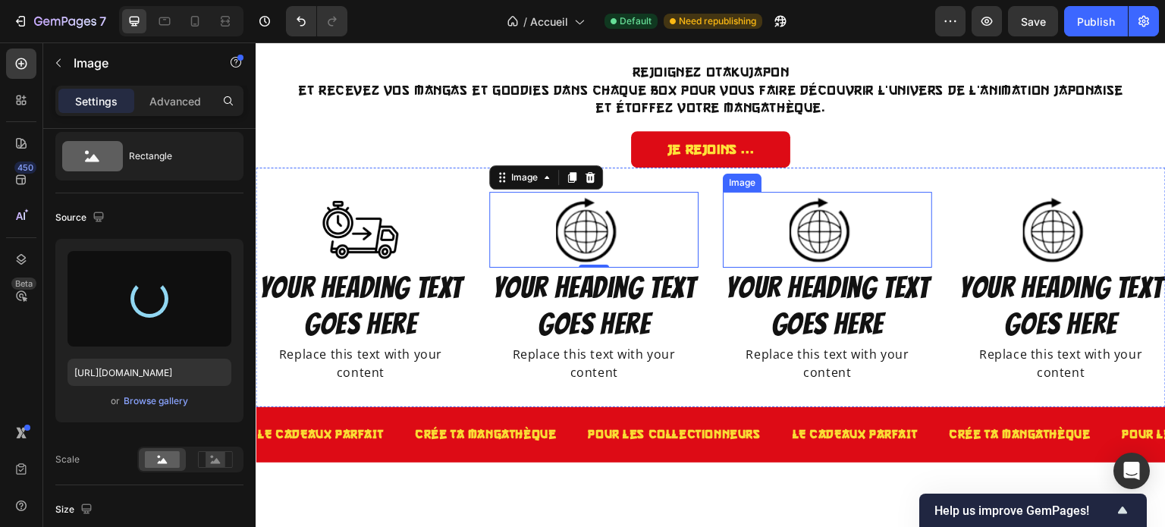
type input "https://cdn.shopify.com/s/files/1/0910/1239/9440/files/gempages_582444586438231…"
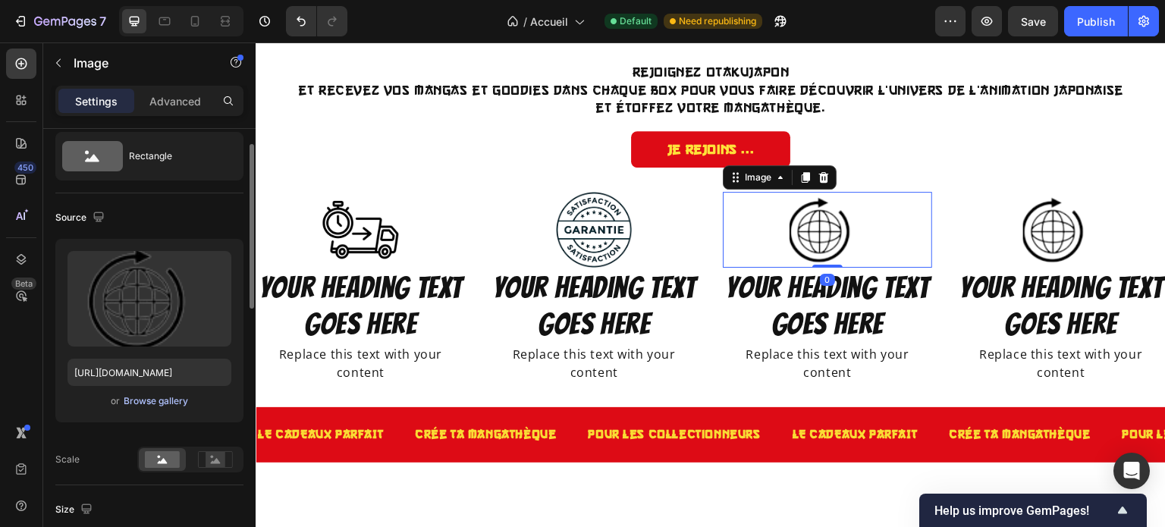
click at [179, 394] on div "Browse gallery" at bounding box center [156, 401] width 64 height 14
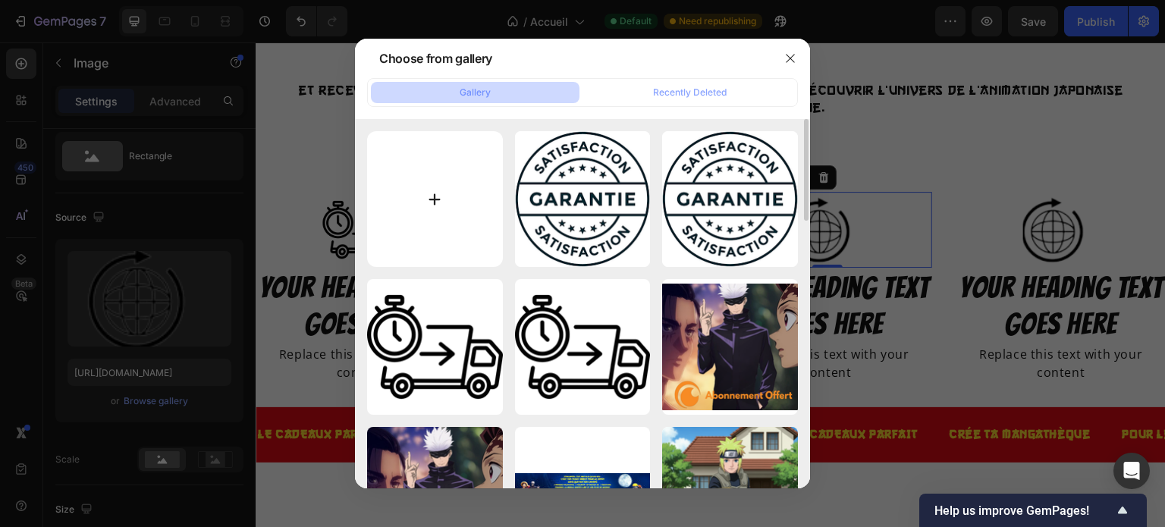
click at [462, 165] on input "file" at bounding box center [435, 199] width 136 height 136
type input "C:\fakepath\5803032.png"
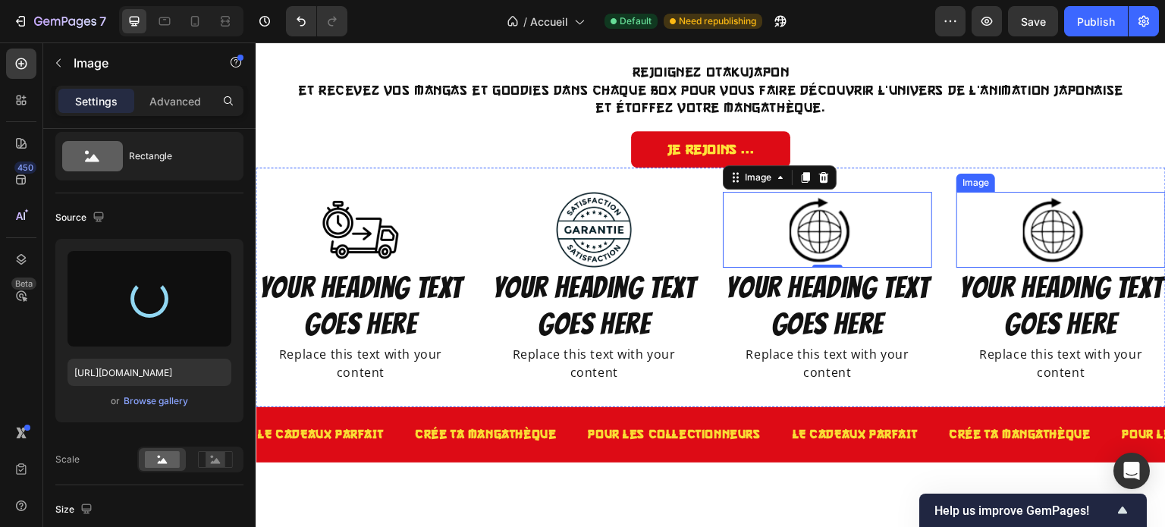
type input "https://cdn.shopify.com/s/files/1/0910/1239/9440/files/gempages_582444586438231…"
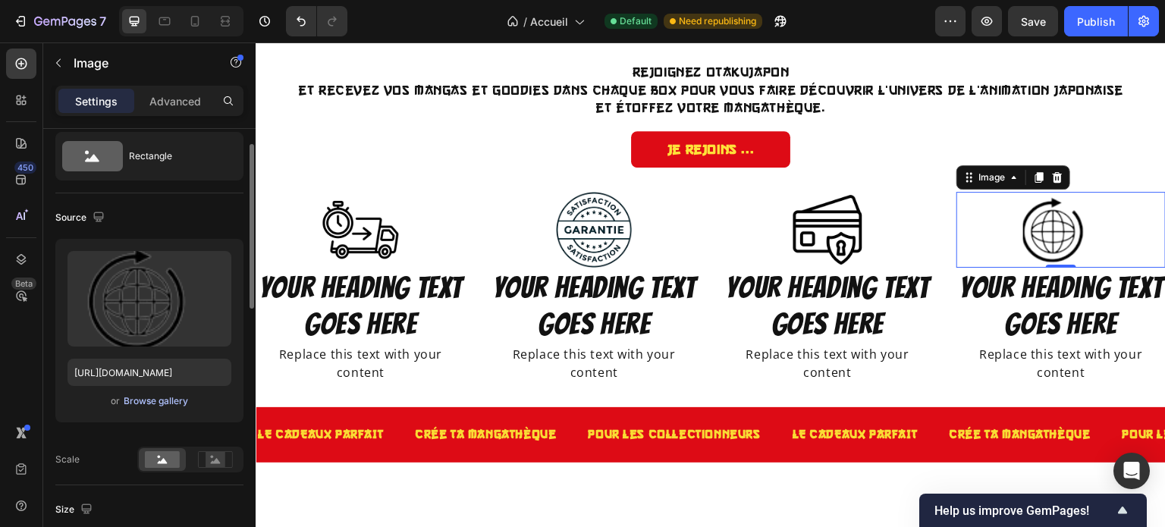
click at [174, 403] on div "Browse gallery" at bounding box center [156, 401] width 64 height 14
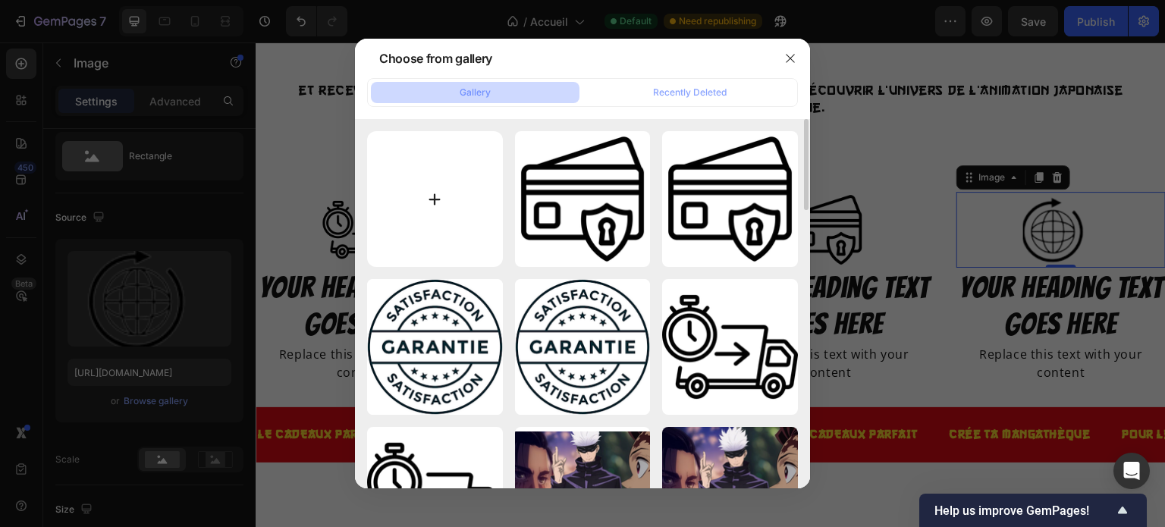
click at [446, 202] on input "file" at bounding box center [435, 199] width 136 height 136
type input "C:\fakepath\360_F_1505901666_tQtxRVmfpf58t7KU6E9B8QyJqzfP2BZa.jpg"
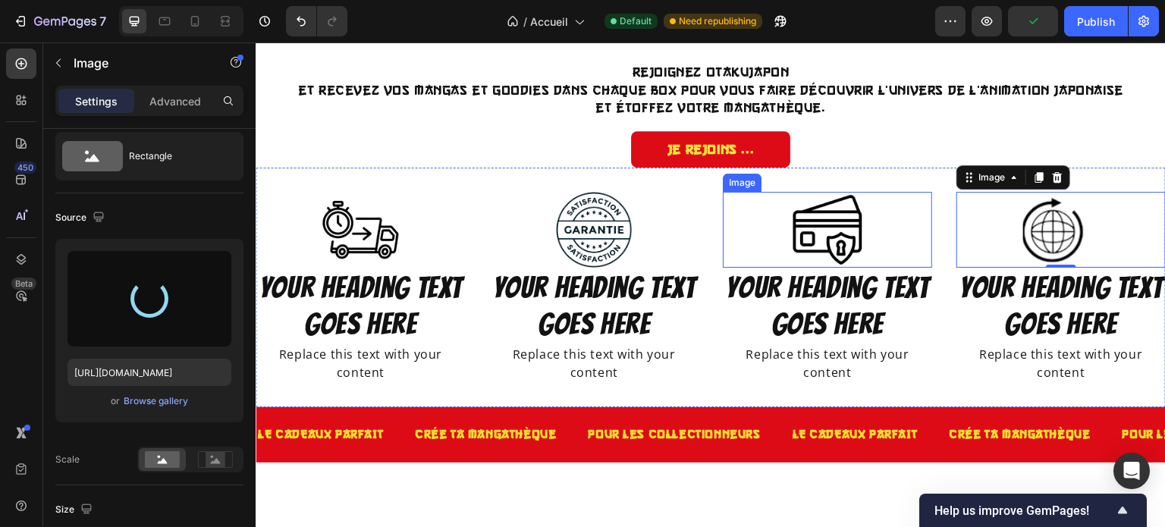
type input "https://cdn.shopify.com/s/files/1/0910/1239/9440/files/gempages_582444586438231…"
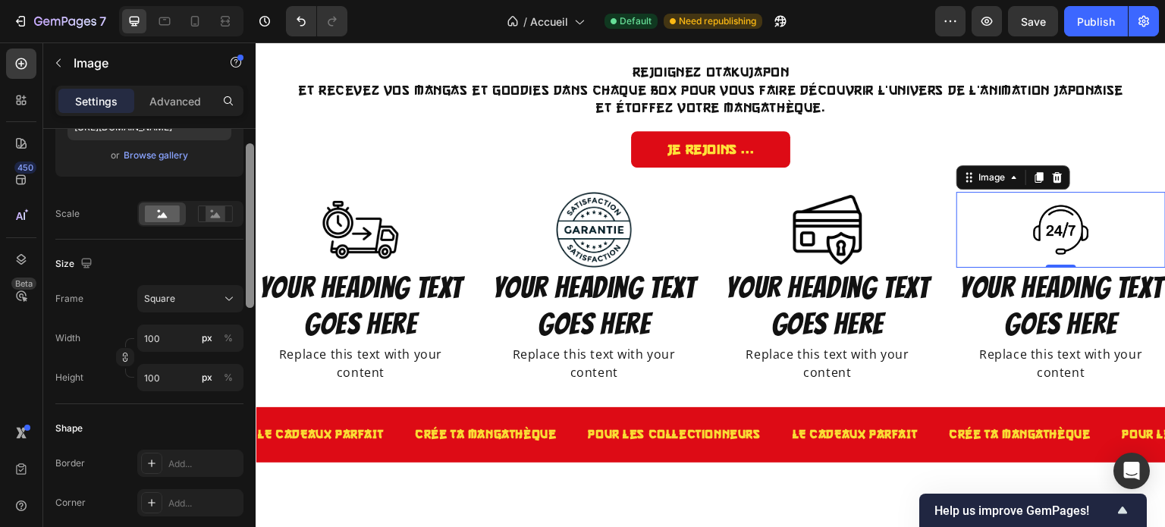
drag, startPoint x: 246, startPoint y: 215, endPoint x: 250, endPoint y: 312, distance: 97.2
click at [250, 308] on div at bounding box center [250, 225] width 8 height 165
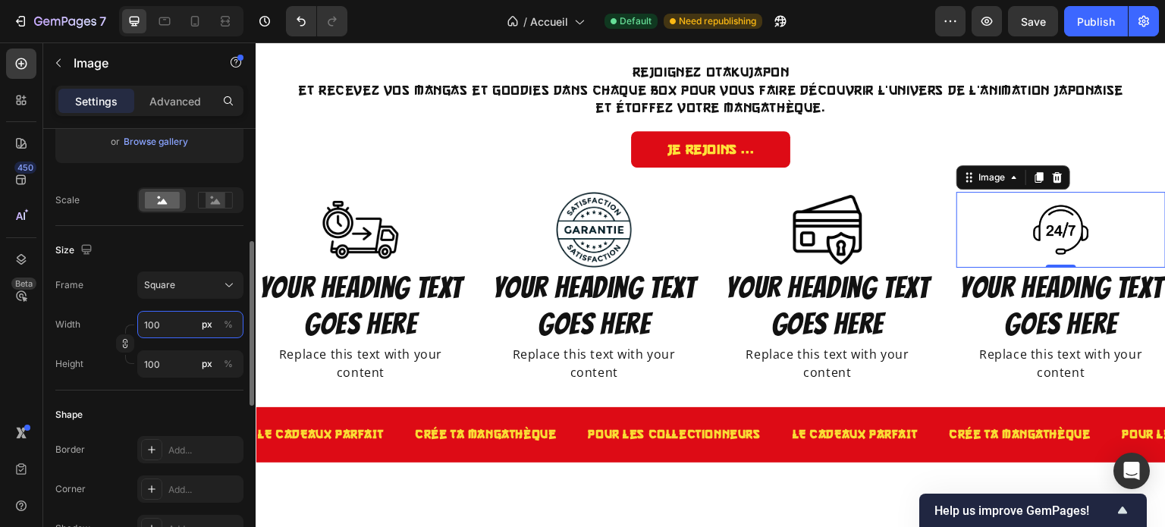
click at [149, 323] on input "100" at bounding box center [190, 324] width 106 height 27
type input "1"
type input "12"
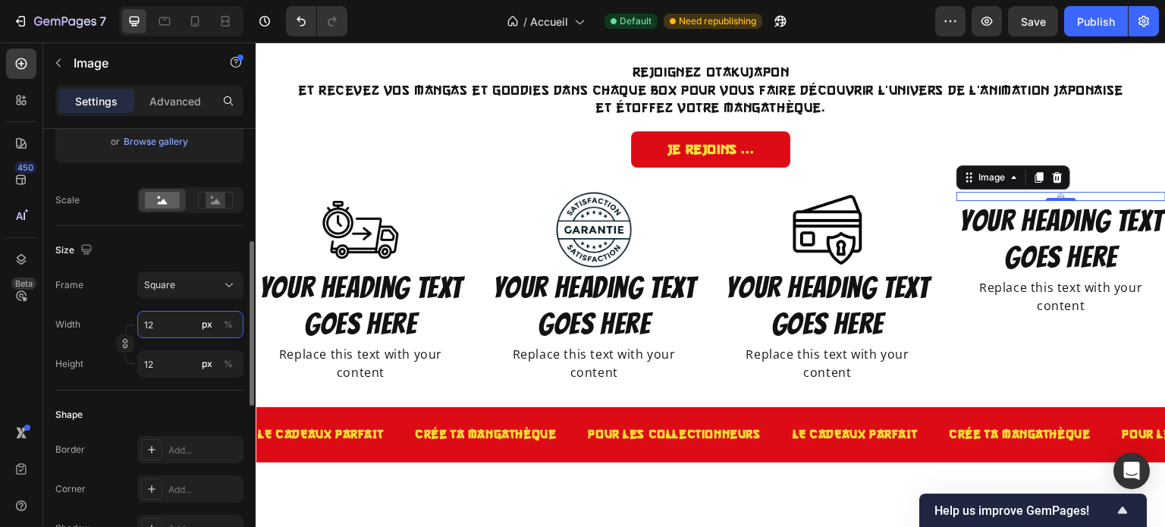
type input "120"
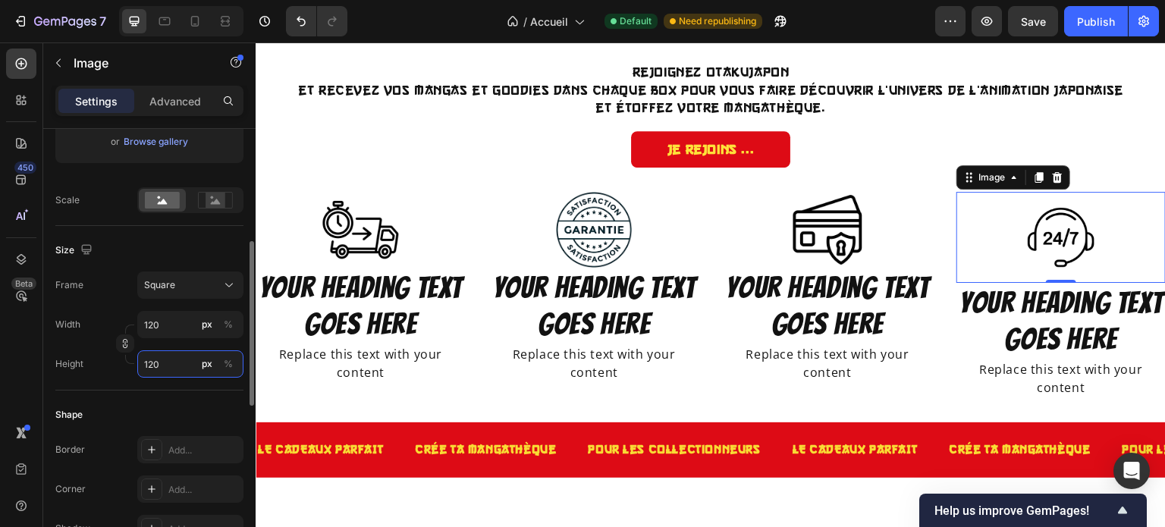
click at [145, 357] on input "120" at bounding box center [190, 363] width 106 height 27
click at [152, 328] on input "120" at bounding box center [190, 324] width 106 height 27
type input "1"
type input "14"
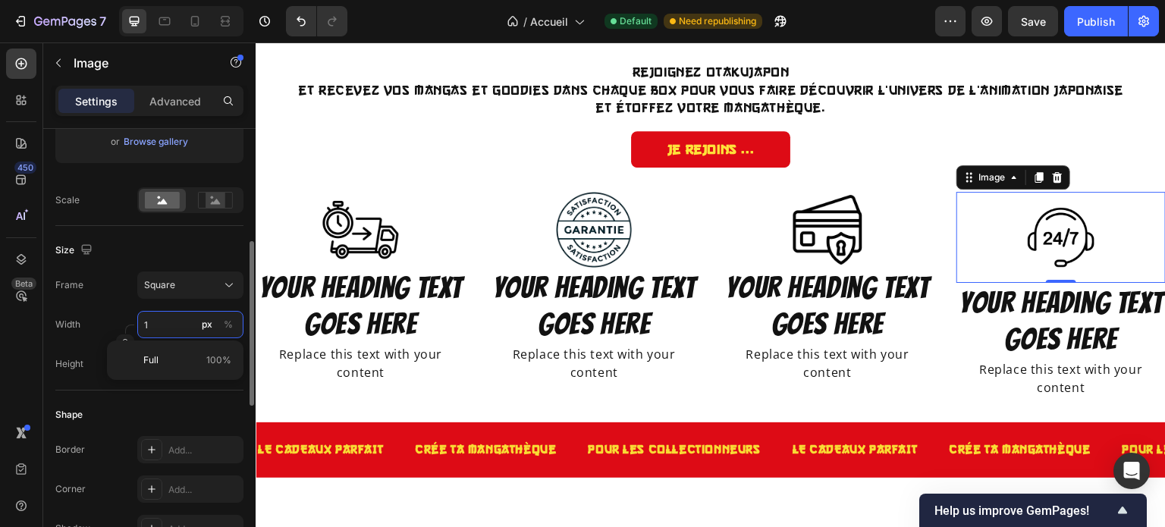
type input "14"
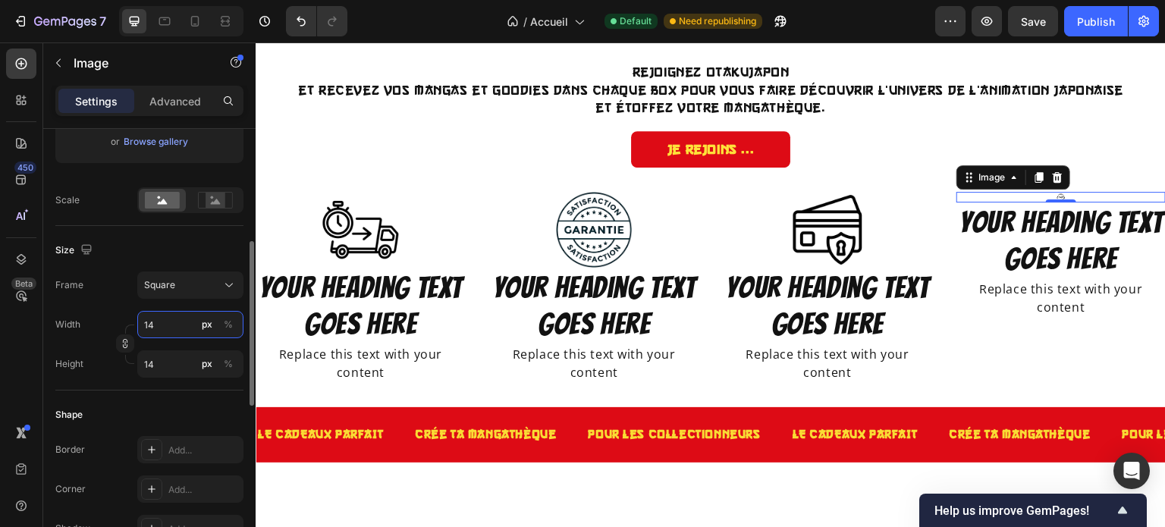
type input "140"
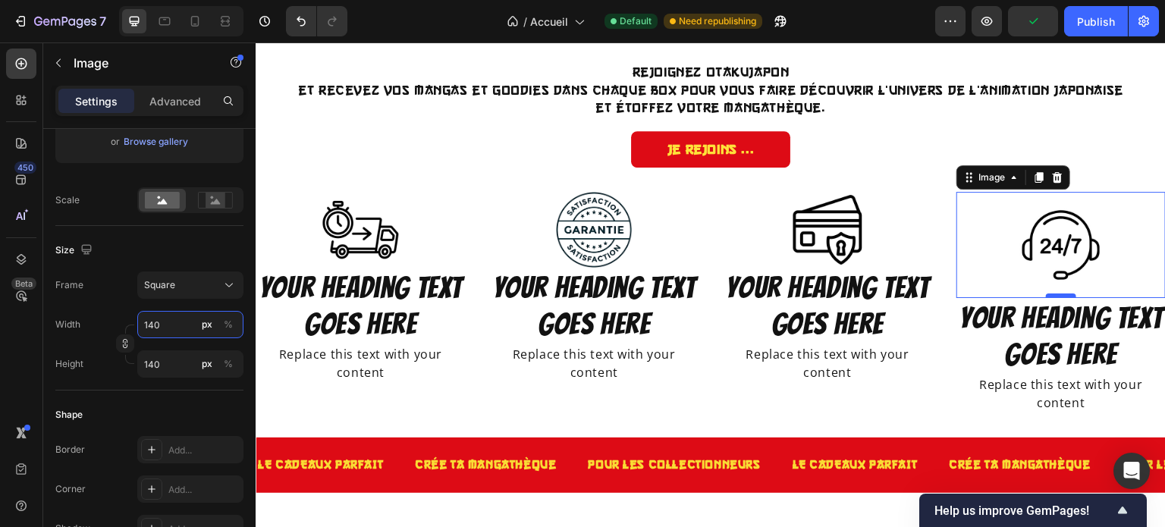
type input "140"
drag, startPoint x: 1050, startPoint y: 296, endPoint x: 1051, endPoint y: 284, distance: 12.9
click at [1051, 284] on div "Image 0" at bounding box center [1060, 245] width 209 height 106
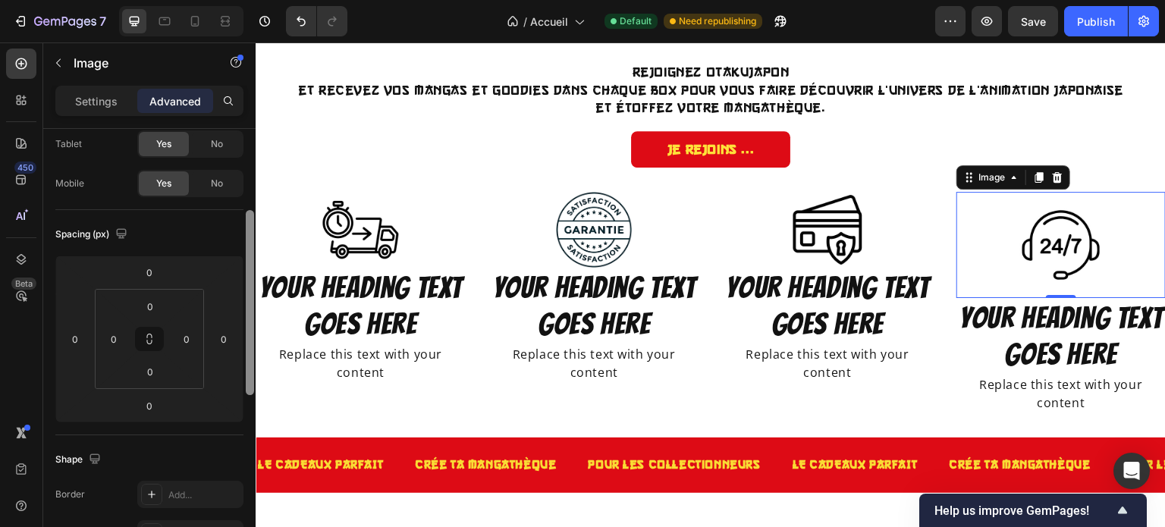
scroll to position [0, 0]
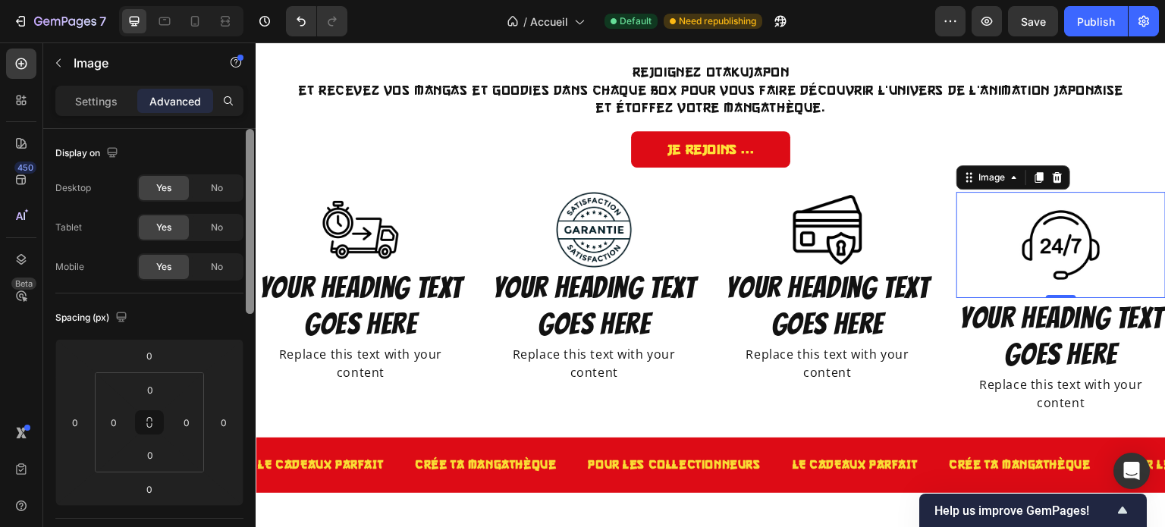
drag, startPoint x: 1, startPoint y: 218, endPoint x: 249, endPoint y: 72, distance: 287.9
click at [249, 72] on div "Sections(18) Elements(83) Section Element Hero Section Product Detail Brands Tr…" at bounding box center [149, 284] width 212 height 484
click at [991, 215] on div at bounding box center [1060, 245] width 209 height 106
click at [103, 108] on p "Settings" at bounding box center [96, 101] width 42 height 16
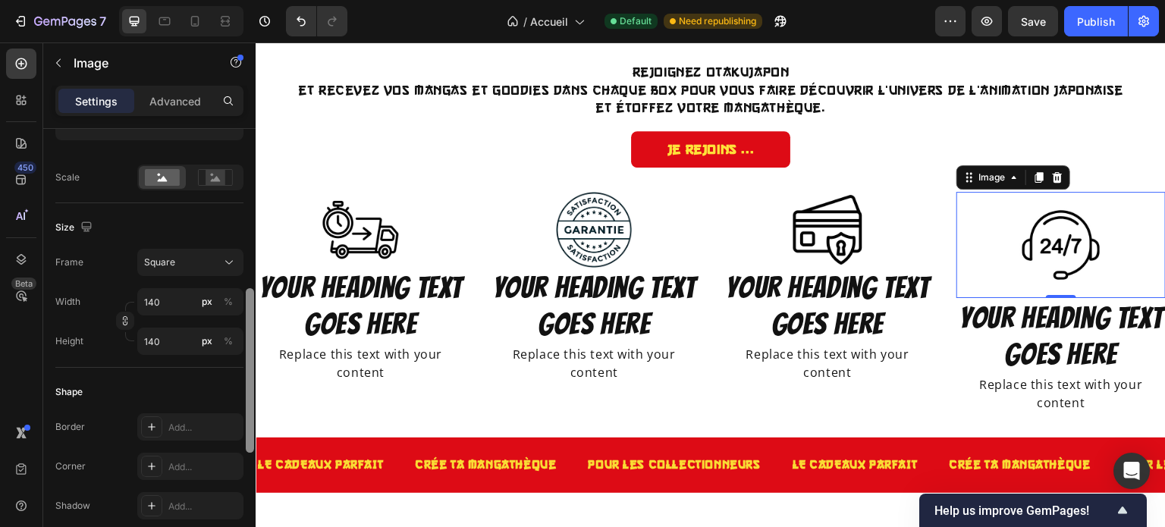
drag, startPoint x: 248, startPoint y: 265, endPoint x: 249, endPoint y: 399, distance: 133.4
click at [249, 399] on div at bounding box center [250, 370] width 8 height 165
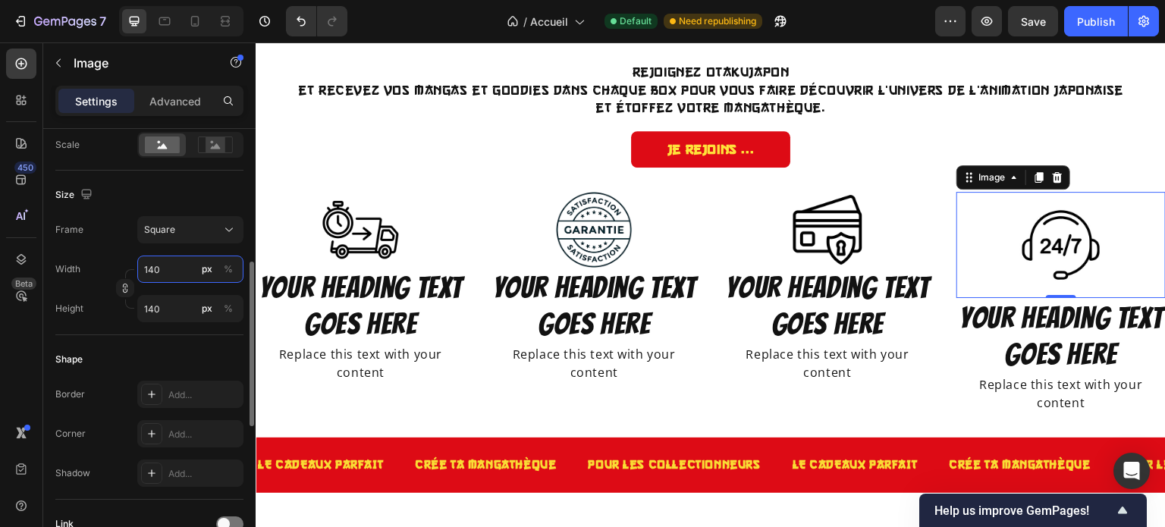
click at [158, 279] on input "140" at bounding box center [190, 269] width 106 height 27
click at [196, 233] on div "Square" at bounding box center [181, 230] width 74 height 14
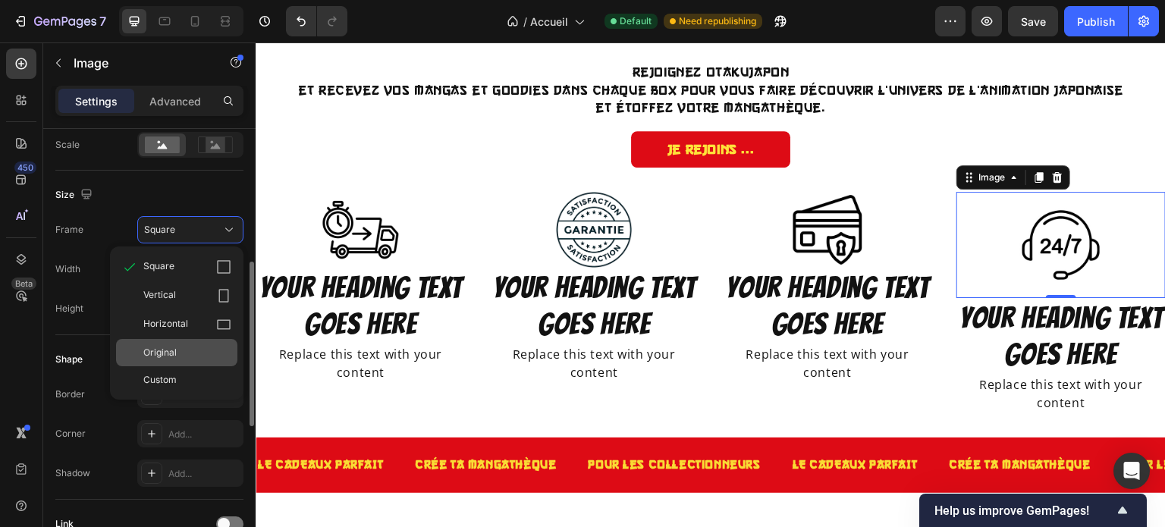
click at [182, 346] on div "Original" at bounding box center [187, 353] width 88 height 14
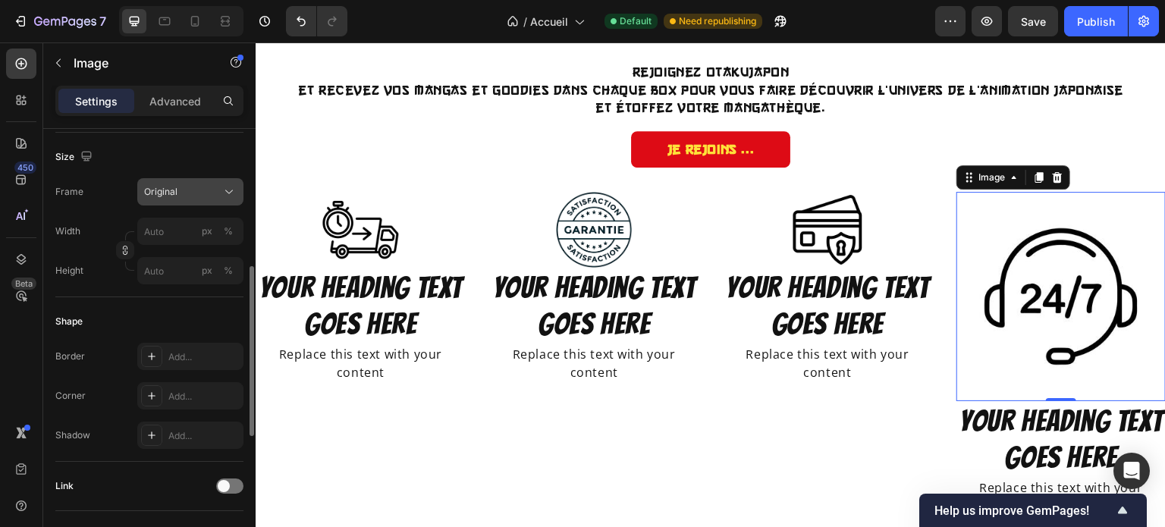
click at [174, 200] on button "Original" at bounding box center [190, 191] width 106 height 27
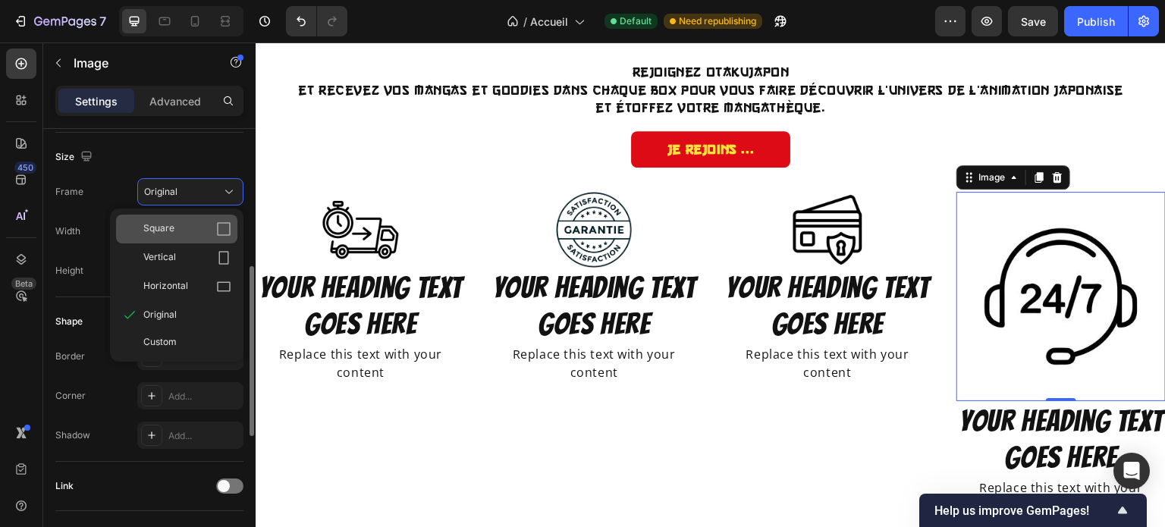
click at [177, 230] on div "Square" at bounding box center [187, 228] width 88 height 15
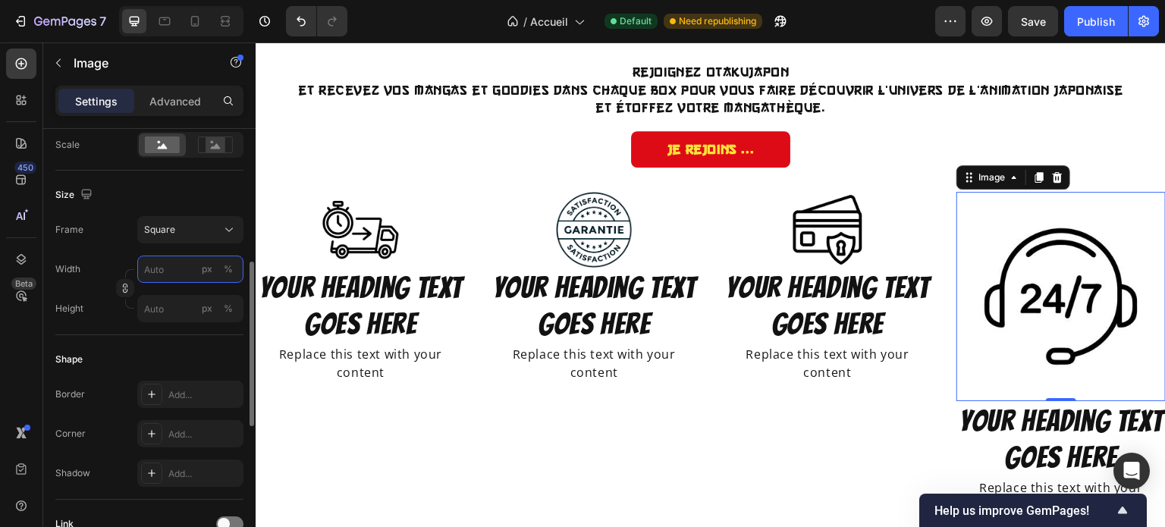
click at [174, 270] on input "px %" at bounding box center [190, 269] width 106 height 27
type input "1"
type input "12"
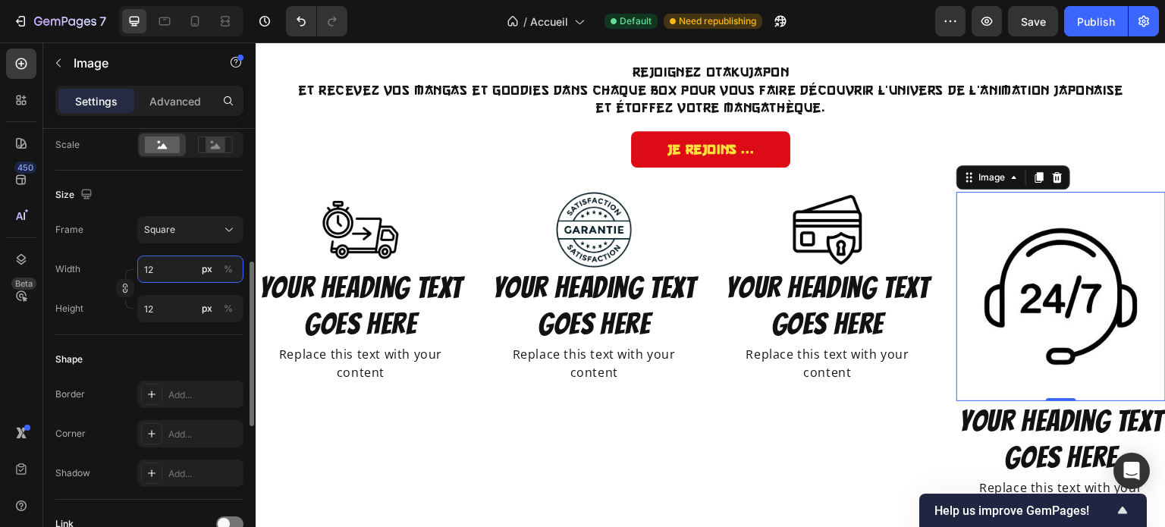
type input "120"
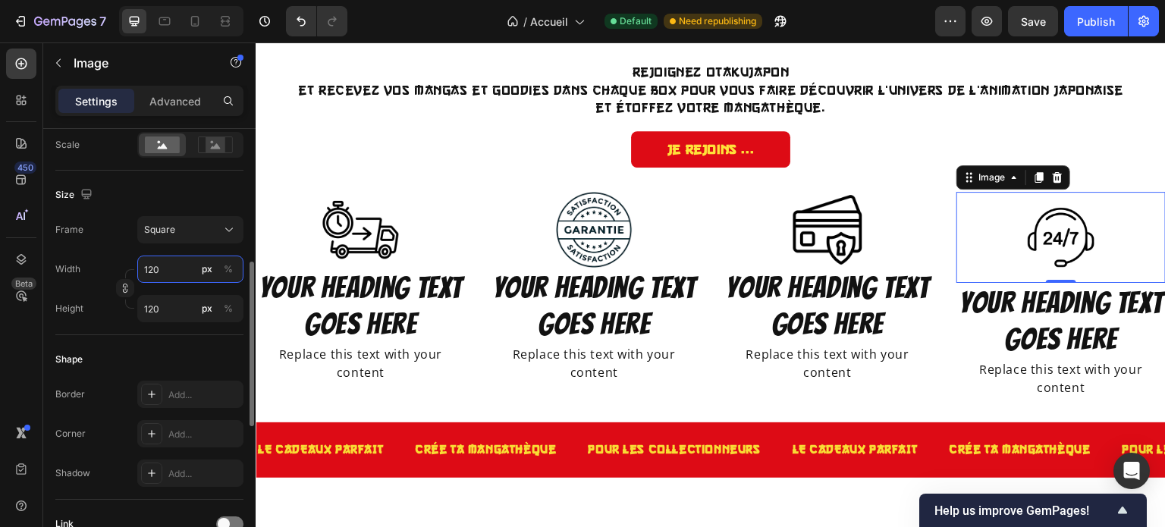
type input "120"
click at [185, 347] on div "Shape" at bounding box center [149, 359] width 188 height 24
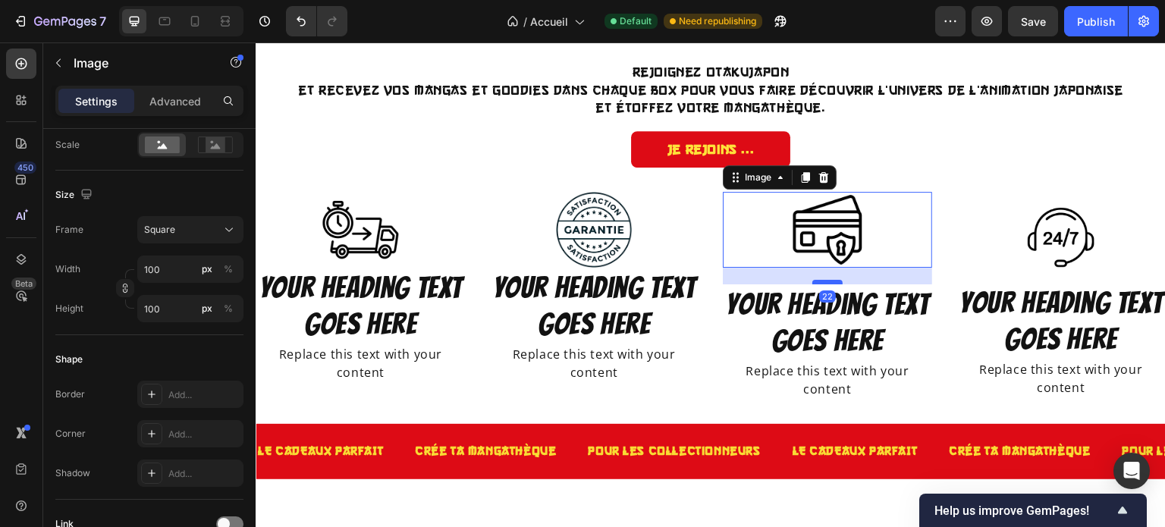
drag, startPoint x: 820, startPoint y: 264, endPoint x: 820, endPoint y: 281, distance: 16.7
click at [820, 281] on div at bounding box center [827, 282] width 30 height 5
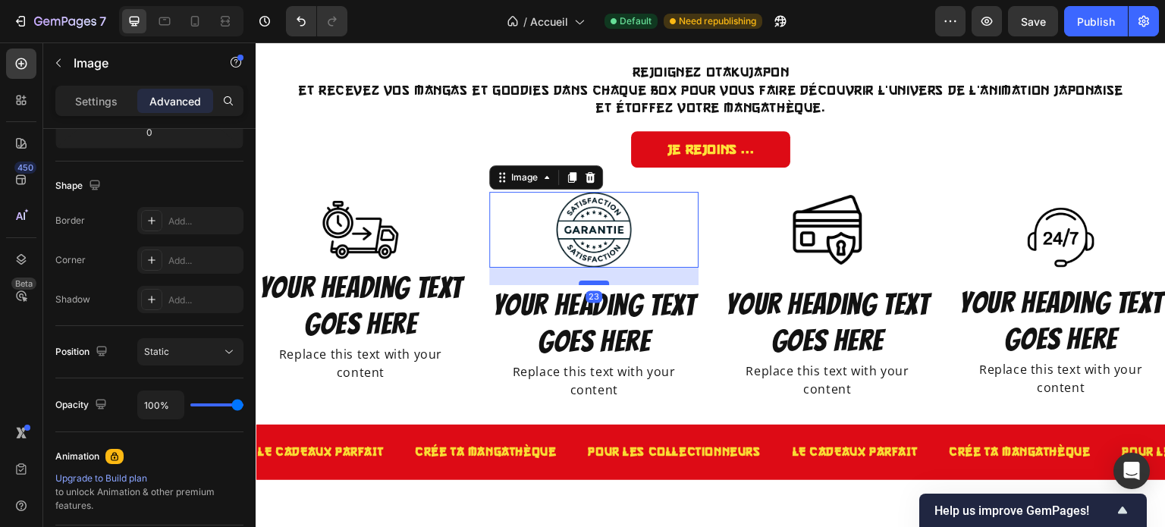
drag, startPoint x: 591, startPoint y: 264, endPoint x: 591, endPoint y: 281, distance: 17.4
click at [591, 281] on div at bounding box center [593, 283] width 30 height 5
type input "23"
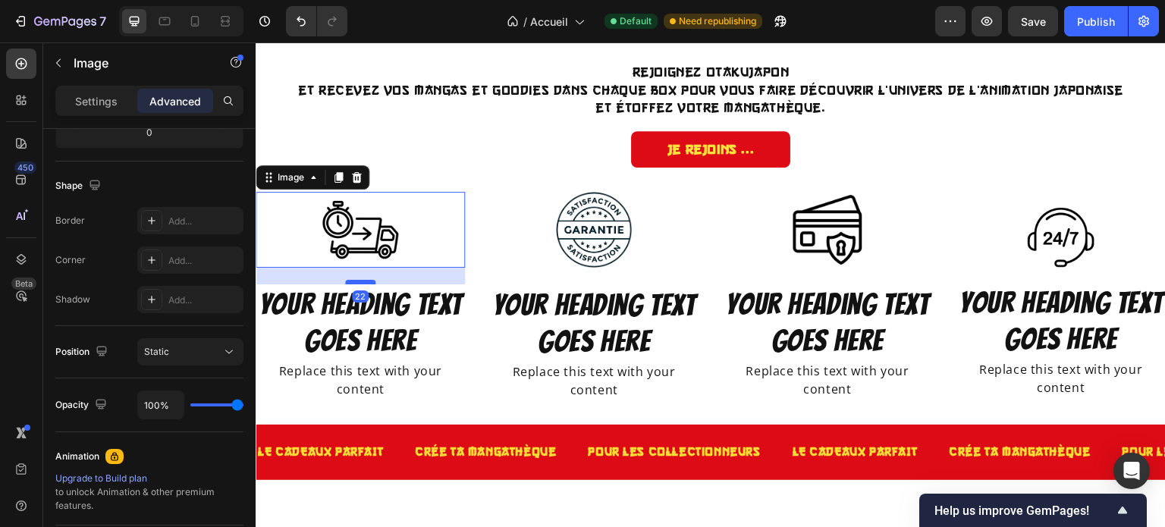
drag, startPoint x: 359, startPoint y: 264, endPoint x: 359, endPoint y: 281, distance: 16.7
click at [359, 281] on div at bounding box center [360, 282] width 30 height 5
type input "22"
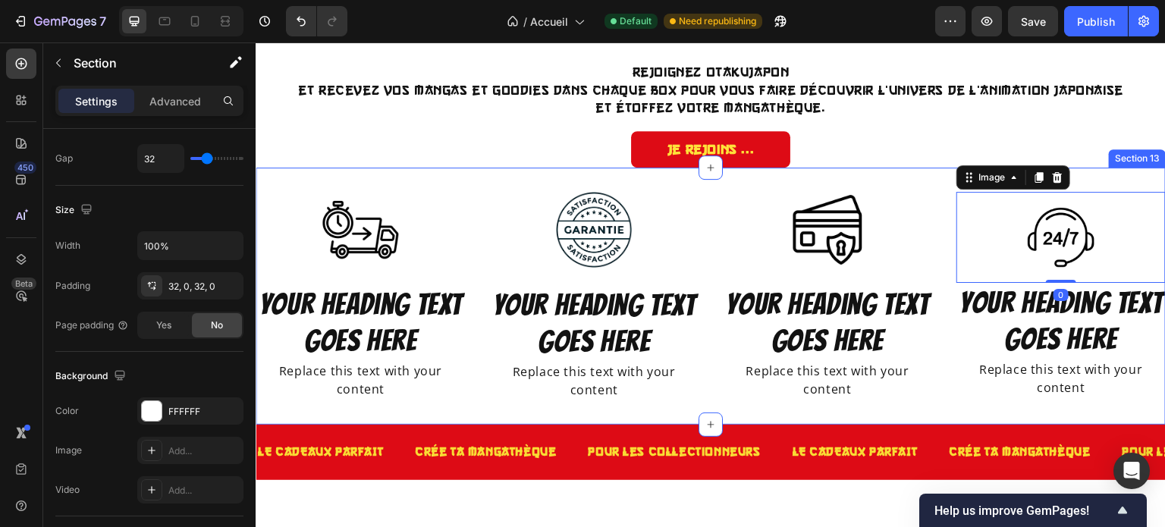
scroll to position [0, 0]
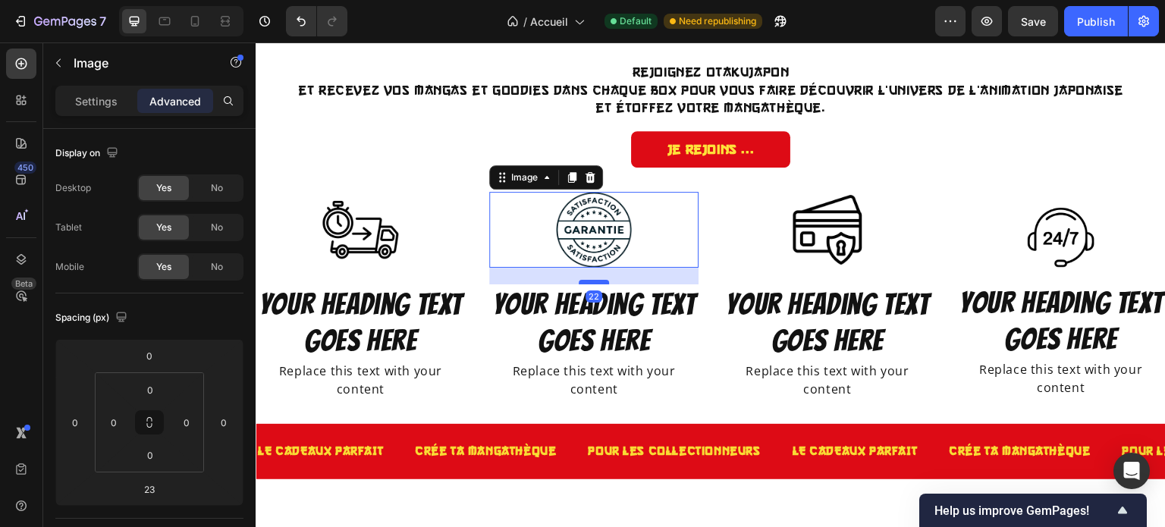
click at [586, 282] on div at bounding box center [593, 282] width 30 height 5
type input "22"
click at [586, 282] on div at bounding box center [593, 282] width 30 height 5
click at [723, 244] on div at bounding box center [827, 230] width 209 height 76
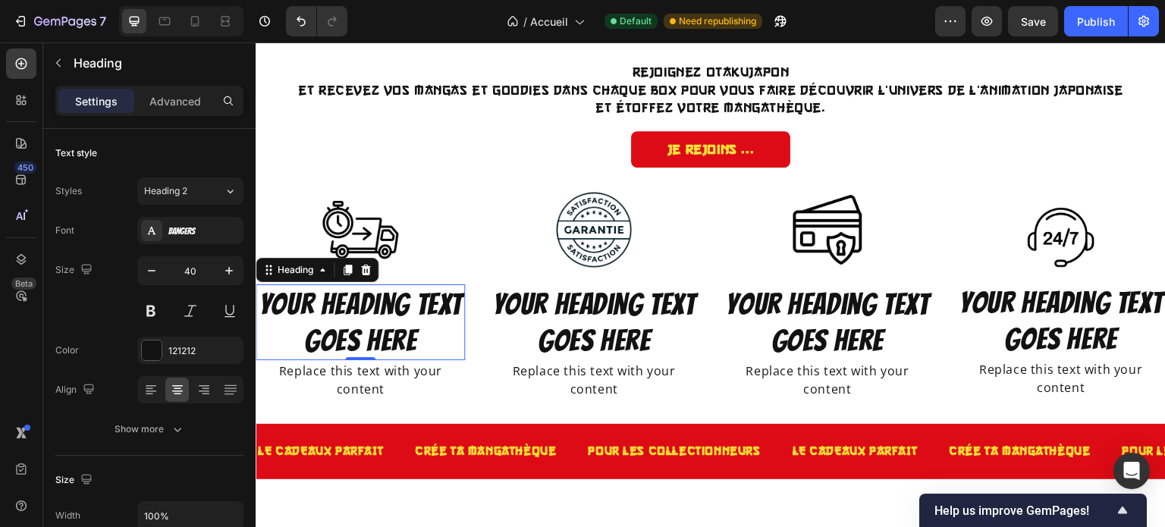
click at [390, 309] on h2 "Your heading text goes here" at bounding box center [360, 322] width 209 height 76
click at [390, 309] on p "Your heading text goes here" at bounding box center [360, 322] width 206 height 73
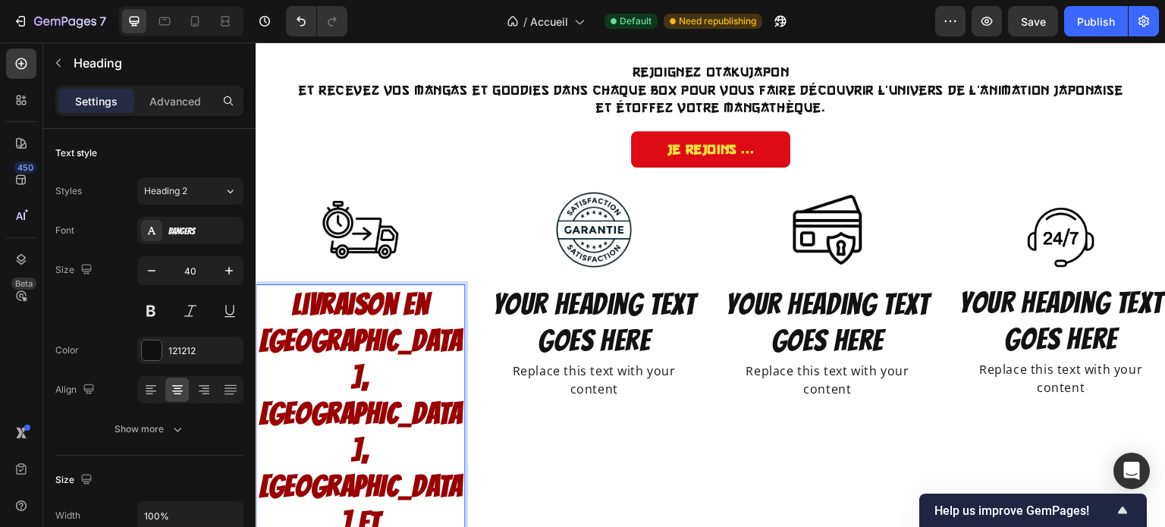
click at [390, 309] on strong "Livraison en France, Belgique, Suisse et Luxembourg" at bounding box center [361, 449] width 204 height 323
click at [194, 237] on div "Bangers" at bounding box center [190, 230] width 106 height 27
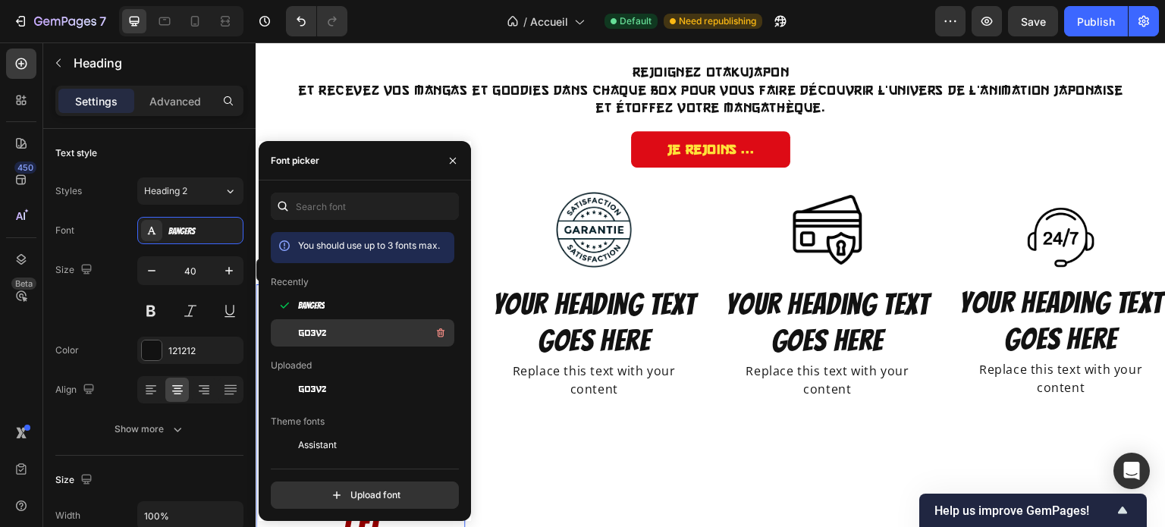
click at [312, 331] on span "go3v2" at bounding box center [312, 333] width 28 height 14
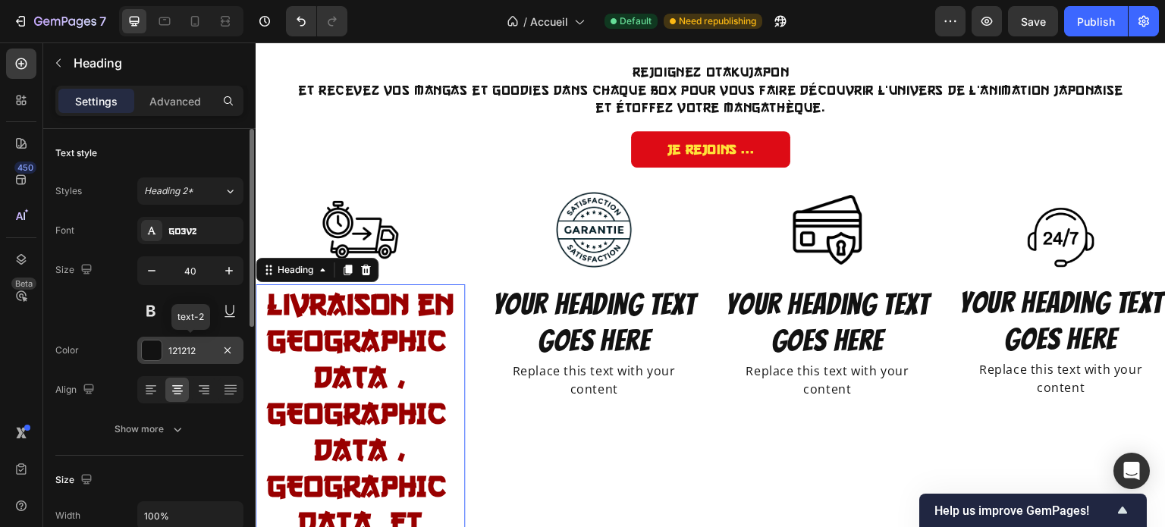
click at [145, 347] on div at bounding box center [152, 350] width 20 height 20
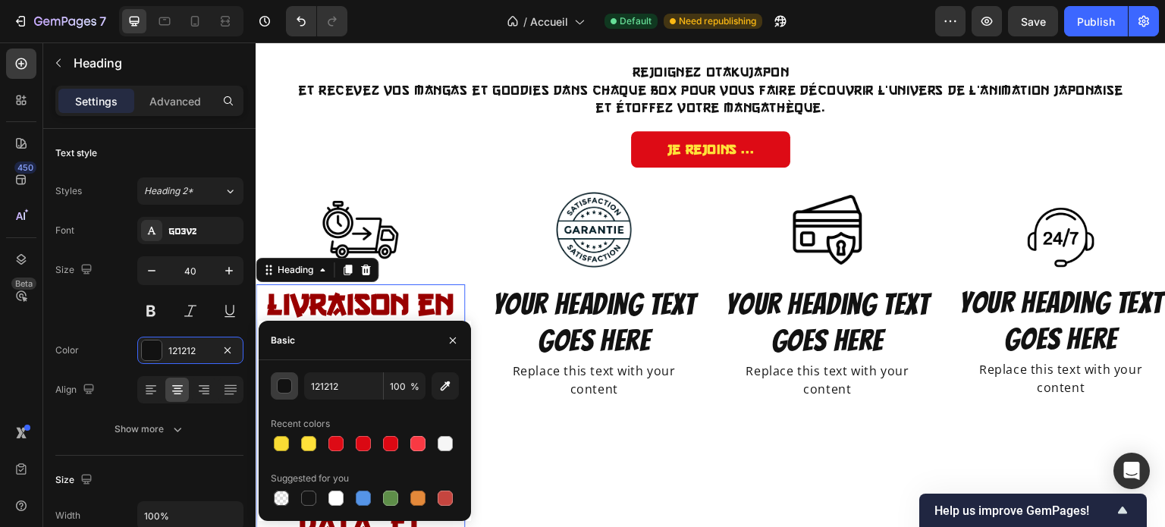
click at [281, 381] on div "button" at bounding box center [284, 386] width 15 height 15
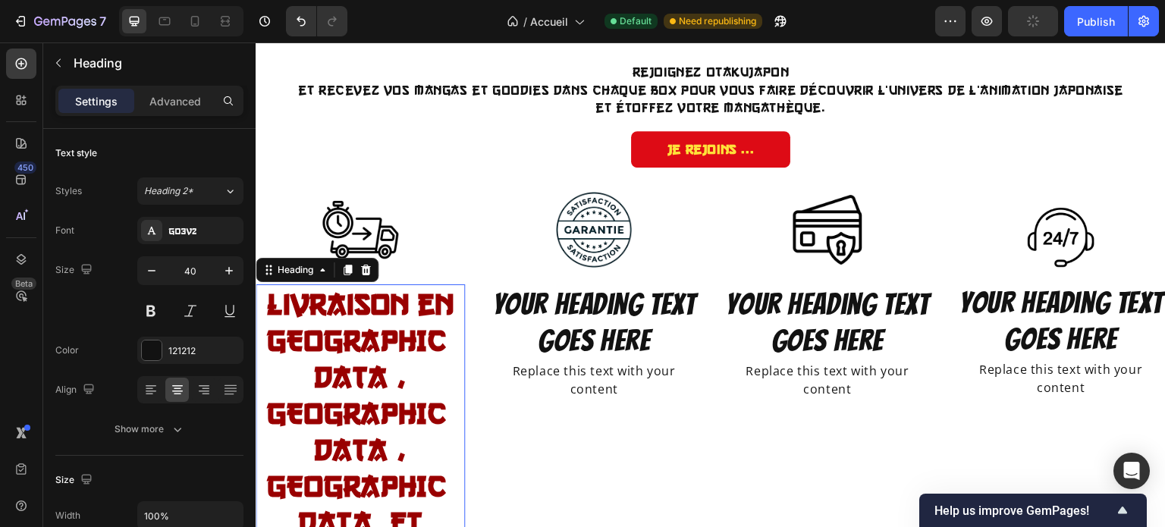
click at [388, 312] on strong "Livraison en France, Belgique, Suisse et Luxembourg" at bounding box center [359, 449] width 205 height 325
click at [193, 276] on input "40" at bounding box center [190, 270] width 50 height 27
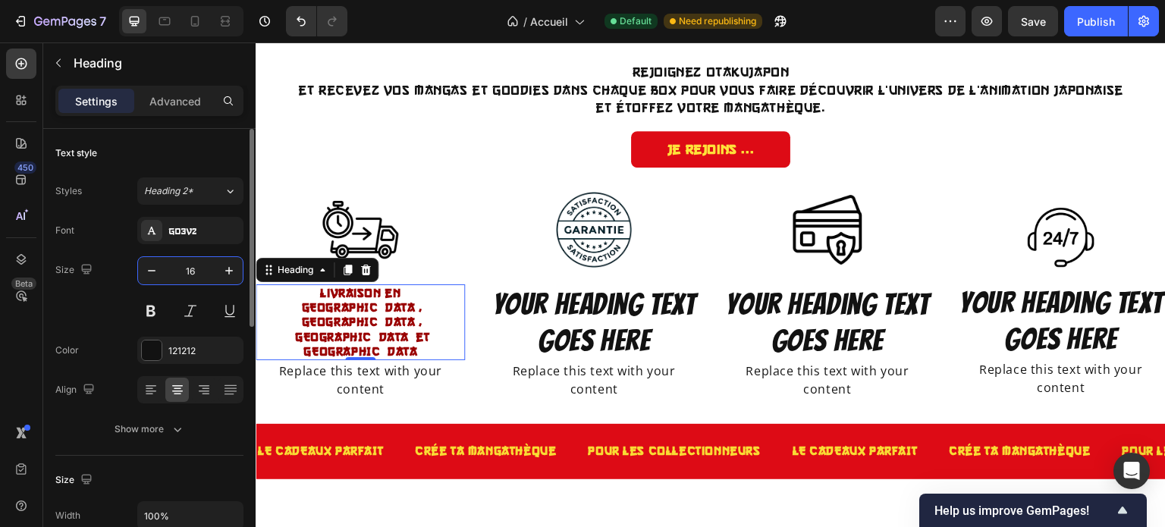
type input "1"
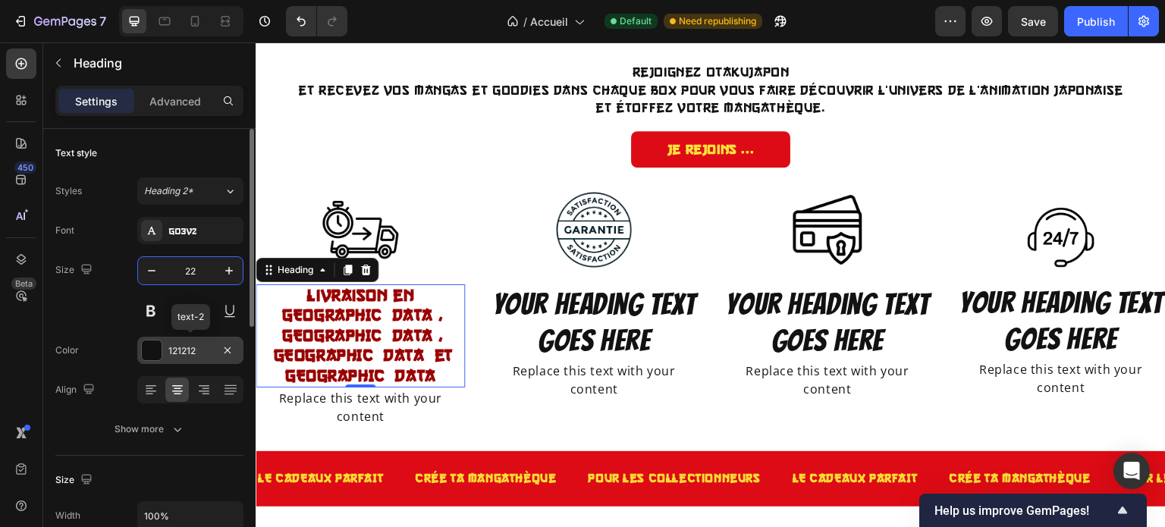
type input "22"
click at [144, 351] on div at bounding box center [152, 350] width 20 height 20
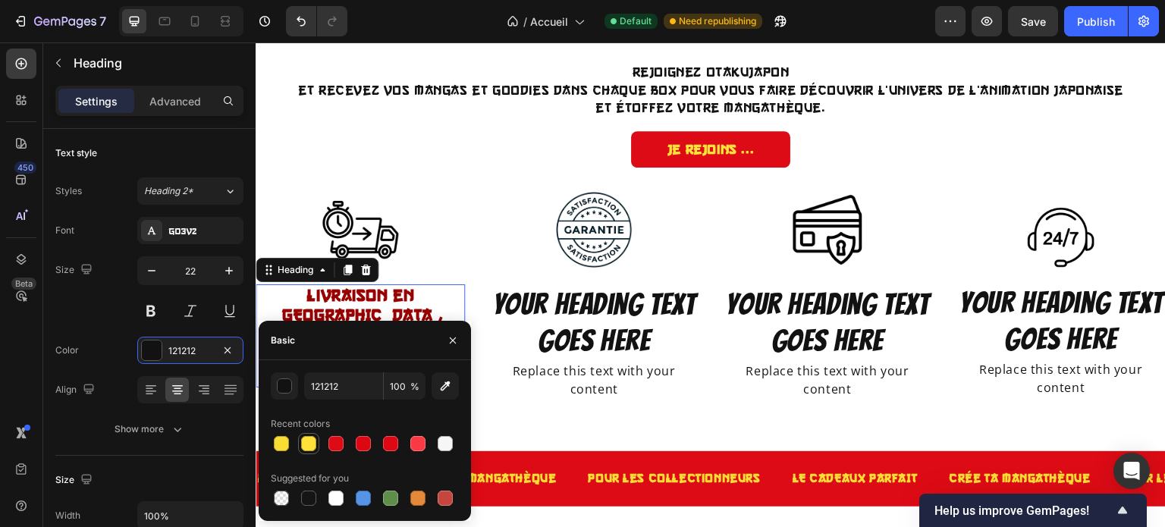
click at [301, 444] on div at bounding box center [308, 443] width 15 height 15
click at [318, 494] on div at bounding box center [308, 498] width 21 height 21
type input "151515"
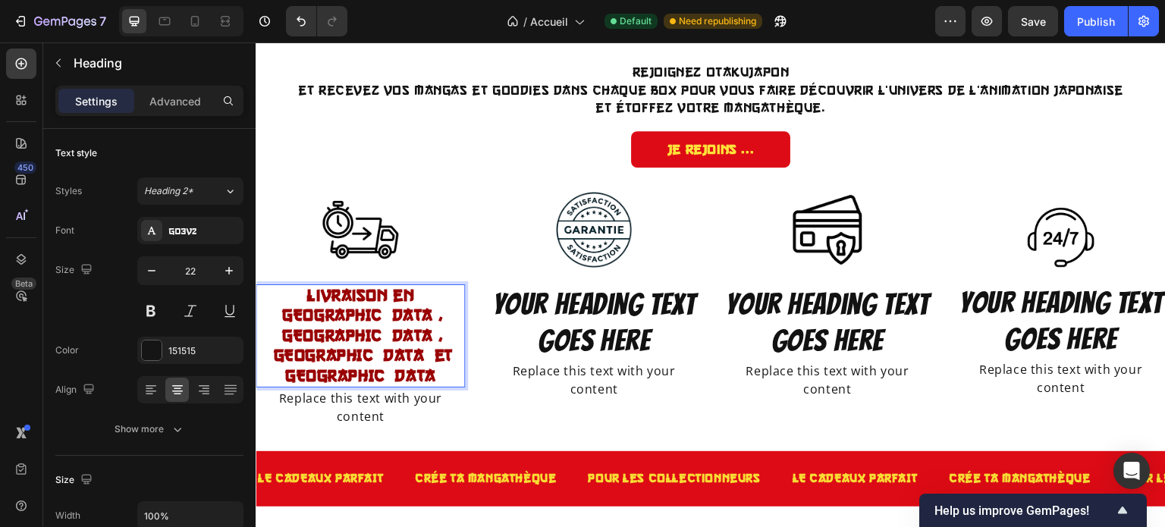
click at [343, 303] on strong "Livraison en France, Belgique, Suisse et Luxembourg" at bounding box center [360, 335] width 184 height 99
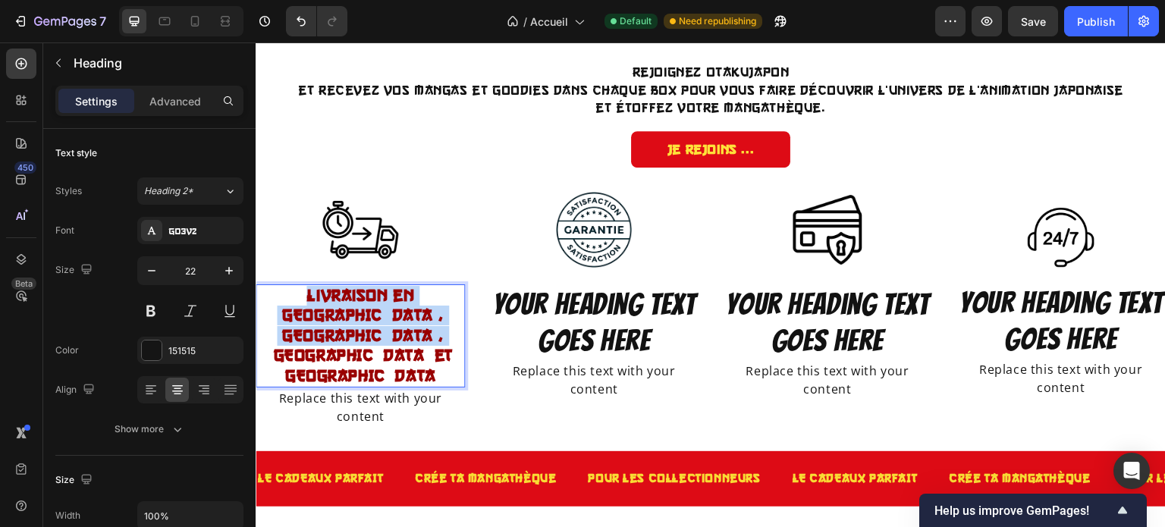
drag, startPoint x: 412, startPoint y: 334, endPoint x: 271, endPoint y: 297, distance: 145.8
click at [271, 297] on p "Livraison en France, Belgique, Suisse et Luxembourg" at bounding box center [360, 336] width 206 height 100
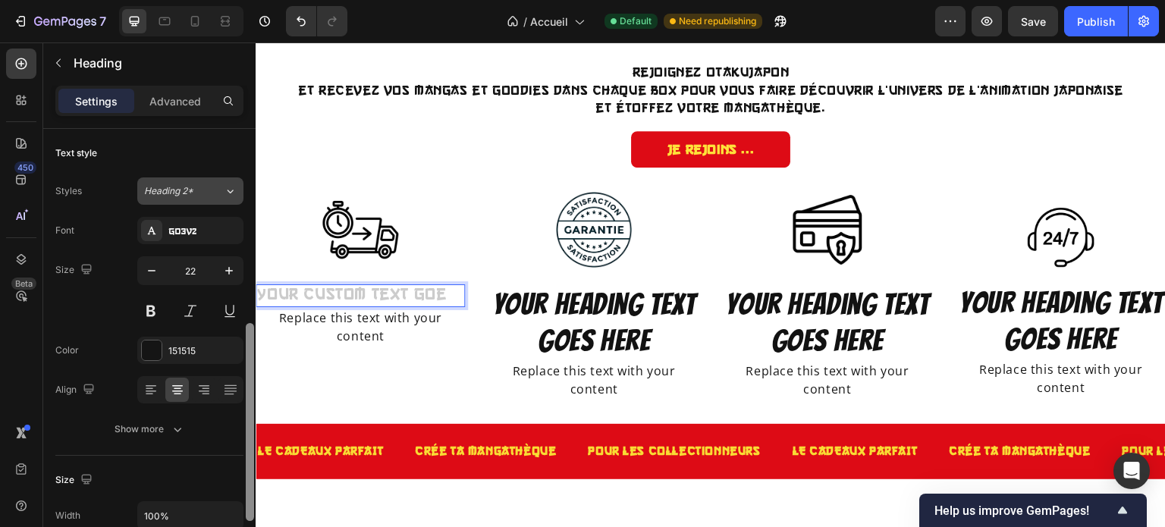
drag, startPoint x: 246, startPoint y: 224, endPoint x: 230, endPoint y: 202, distance: 26.7
click at [230, 202] on div "Text style Styles Heading 2* Font Go3v2 Size 22 Color 151515 Align Show more Si…" at bounding box center [149, 349] width 212 height 441
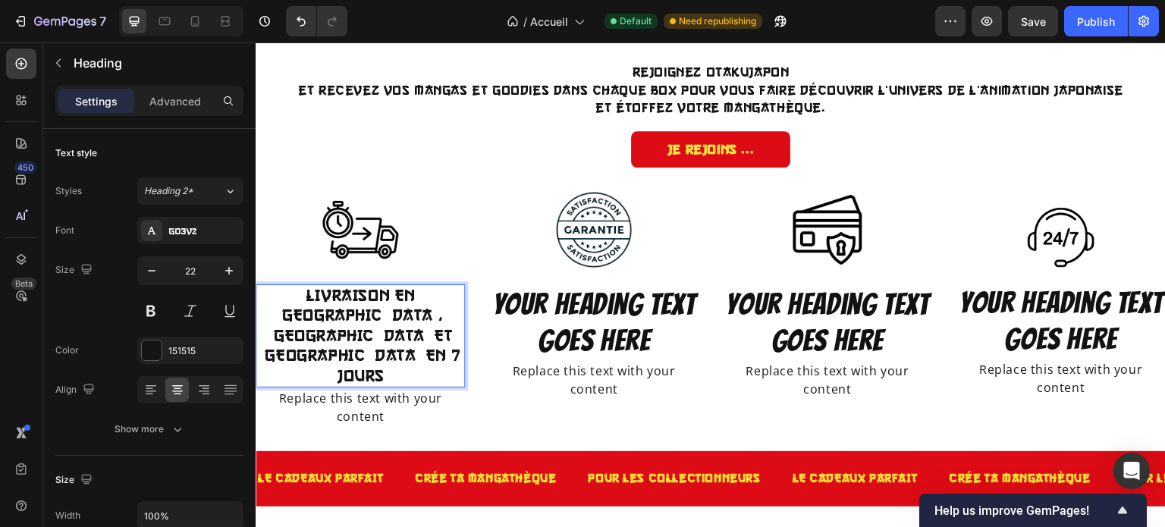
click at [380, 315] on p "LIVRAISON EN FRANCE,BELGIQUE ET SUISSE EN 7 JOURS" at bounding box center [360, 336] width 206 height 100
click at [256, 42] on lt-span ", BELGIQUE" at bounding box center [256, 42] width 0 height 0
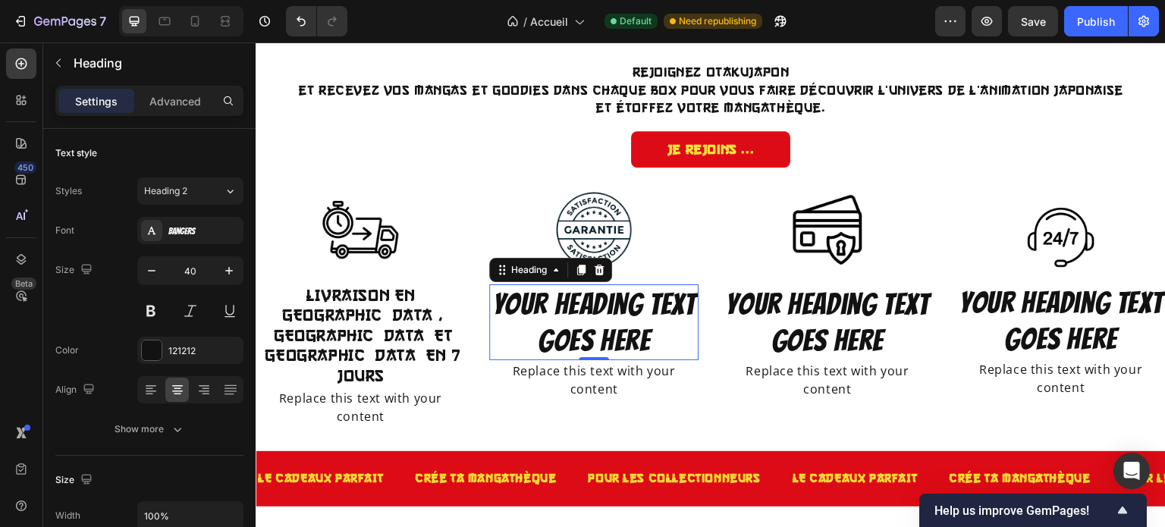
click at [581, 297] on p "Your heading text goes here" at bounding box center [594, 322] width 206 height 73
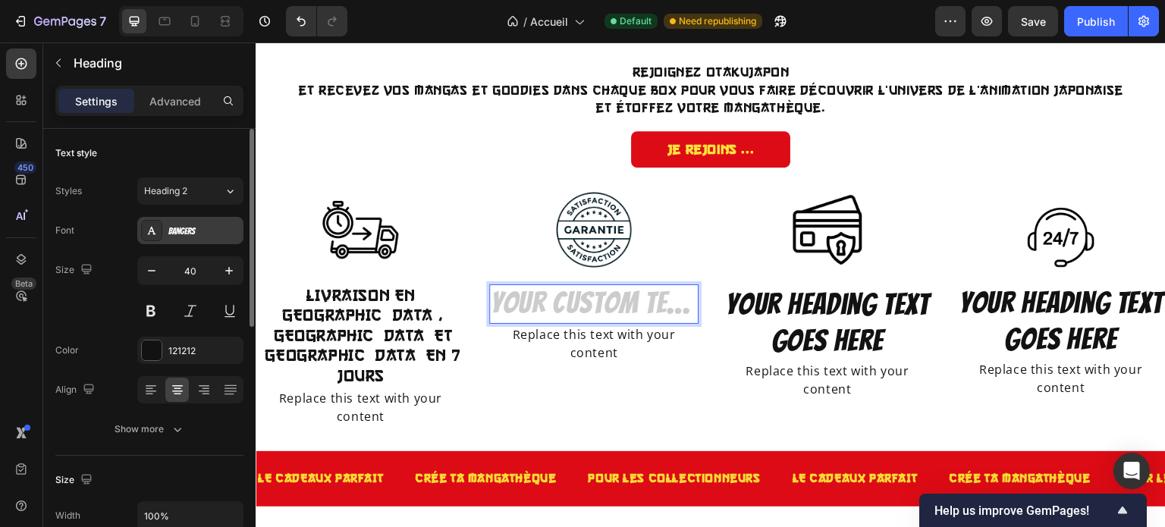
click at [188, 233] on div "Bangers" at bounding box center [203, 231] width 71 height 14
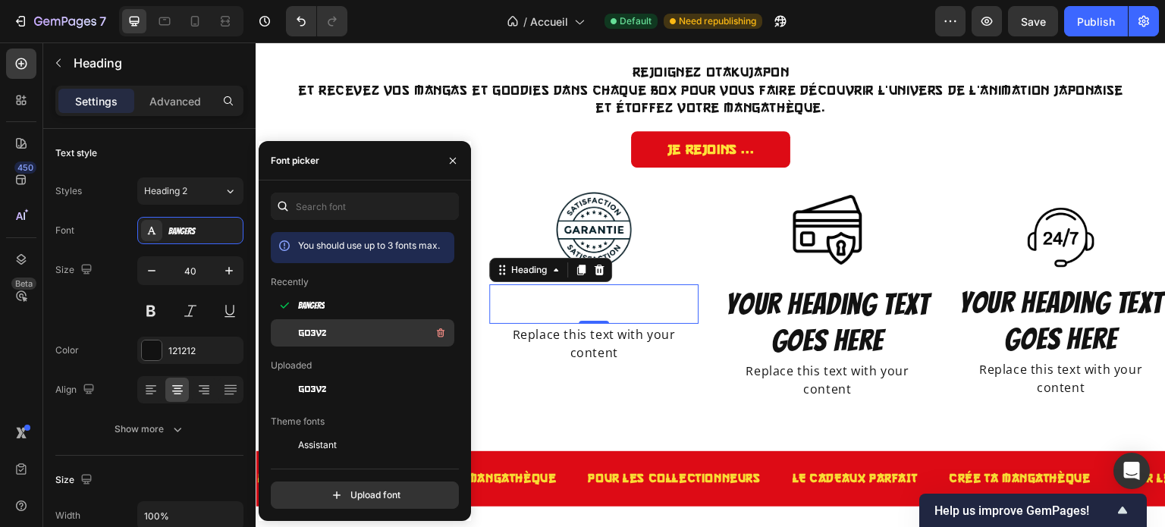
click at [306, 320] on div "go3v2" at bounding box center [362, 332] width 183 height 27
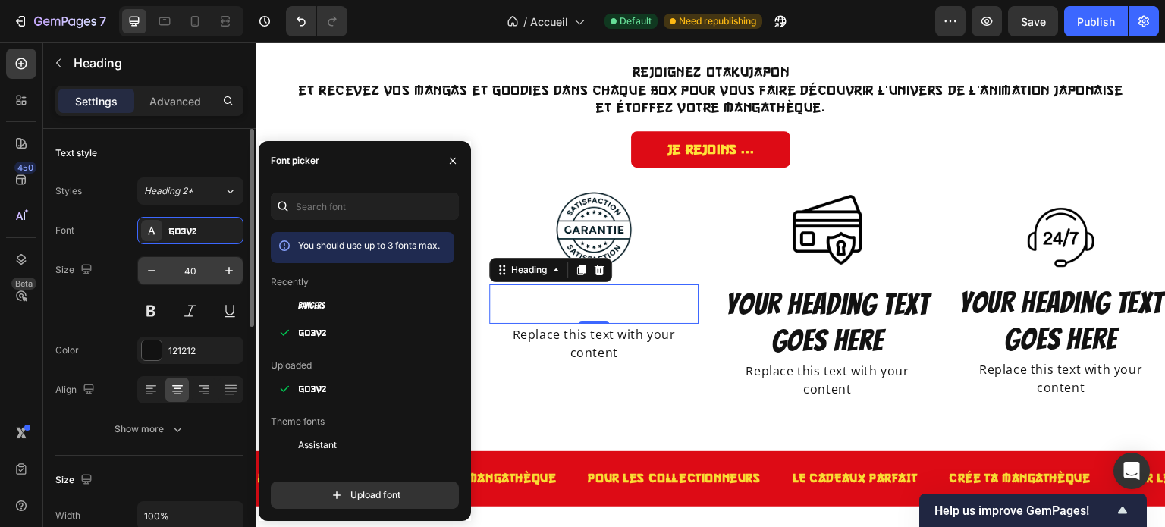
click at [192, 274] on input "40" at bounding box center [190, 270] width 50 height 27
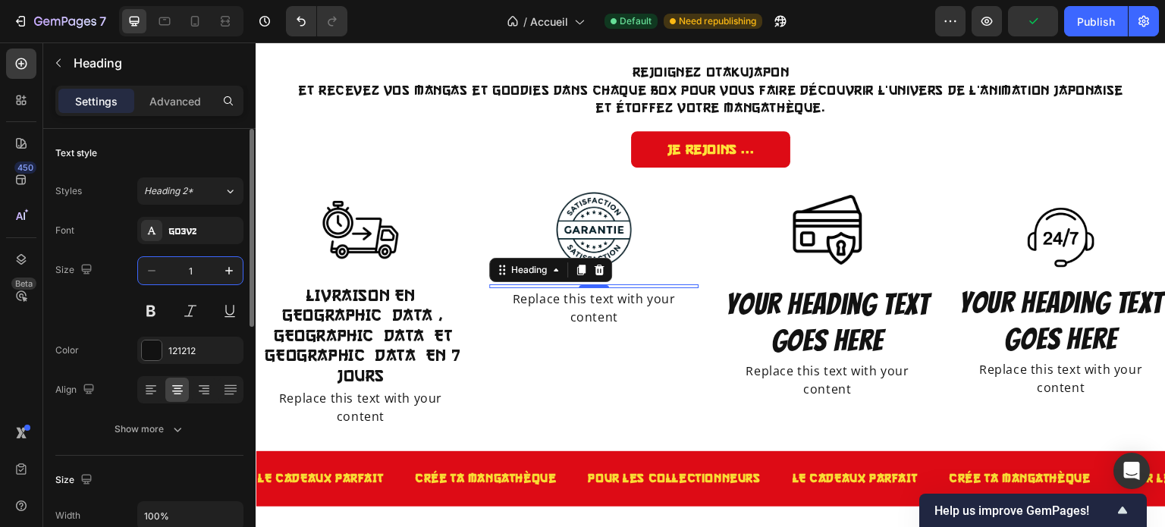
type input "18"
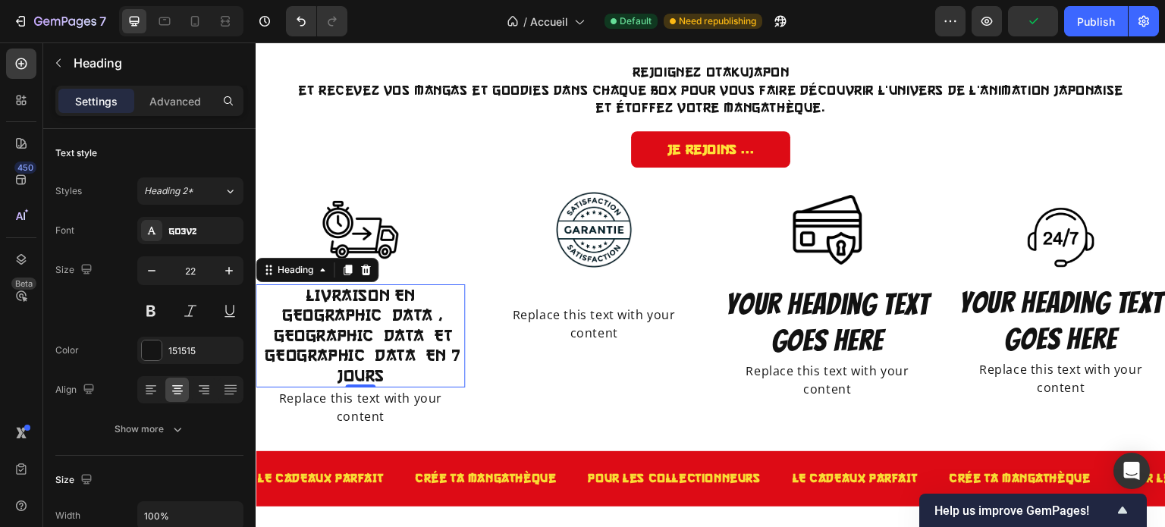
click at [334, 297] on p "LIVRAISON EN FRANCE, BELGIQUE ET SUISSE EN 7 JOURS" at bounding box center [360, 336] width 206 height 100
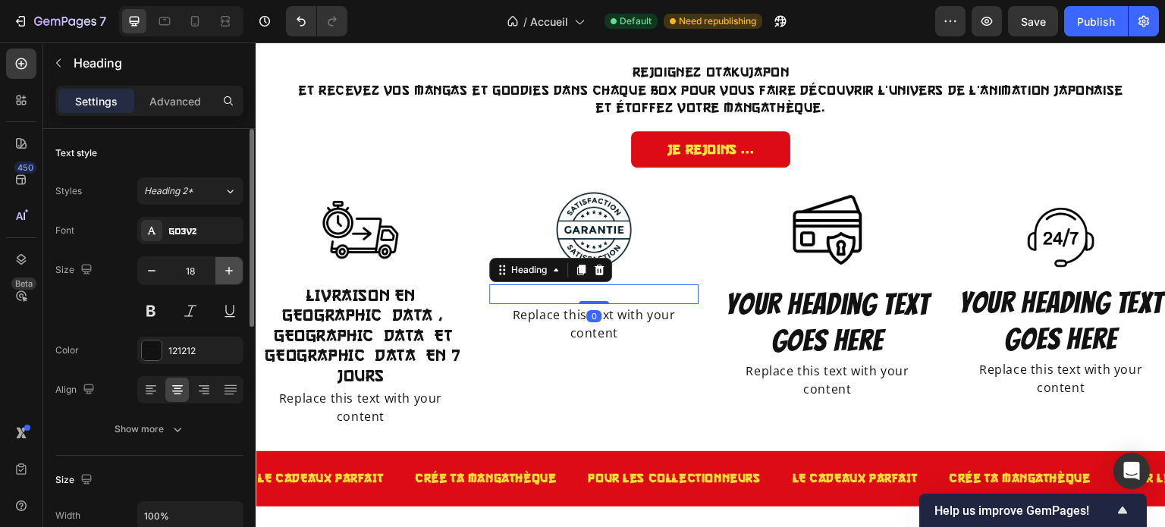
click at [222, 271] on icon "button" at bounding box center [228, 270] width 15 height 15
type input "22"
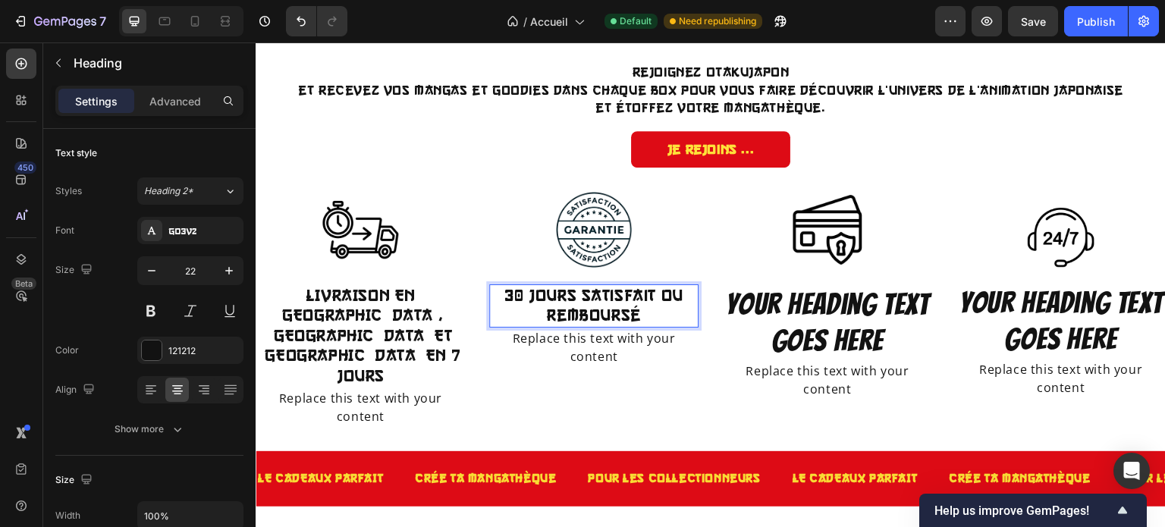
click at [595, 319] on p "30 jours Satisfait ou remboursé" at bounding box center [594, 306] width 206 height 40
click at [636, 315] on p "30 jours Satisfait ou remboursé" at bounding box center [594, 306] width 206 height 40
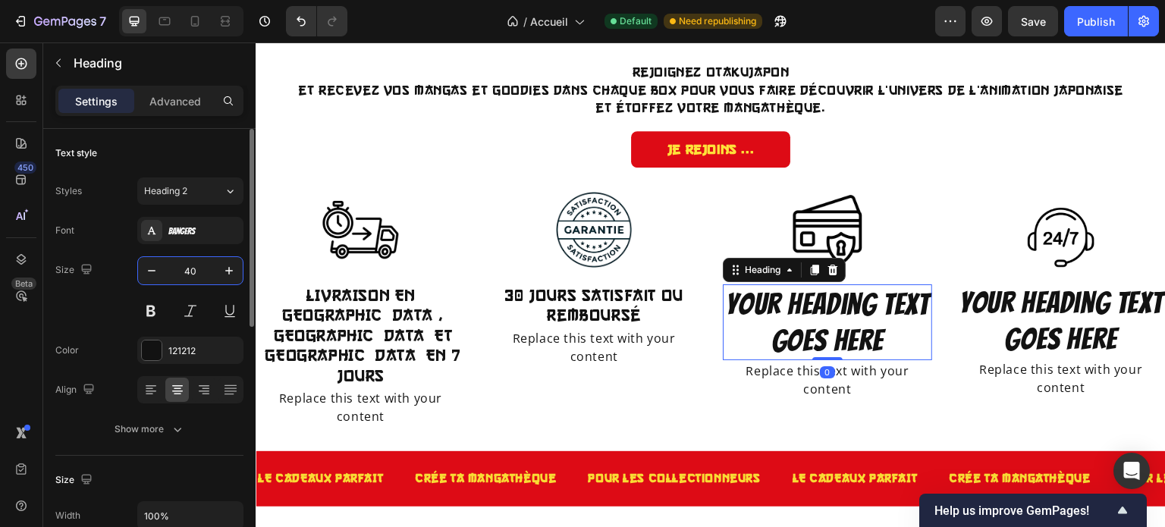
click at [194, 274] on input "40" at bounding box center [190, 270] width 50 height 27
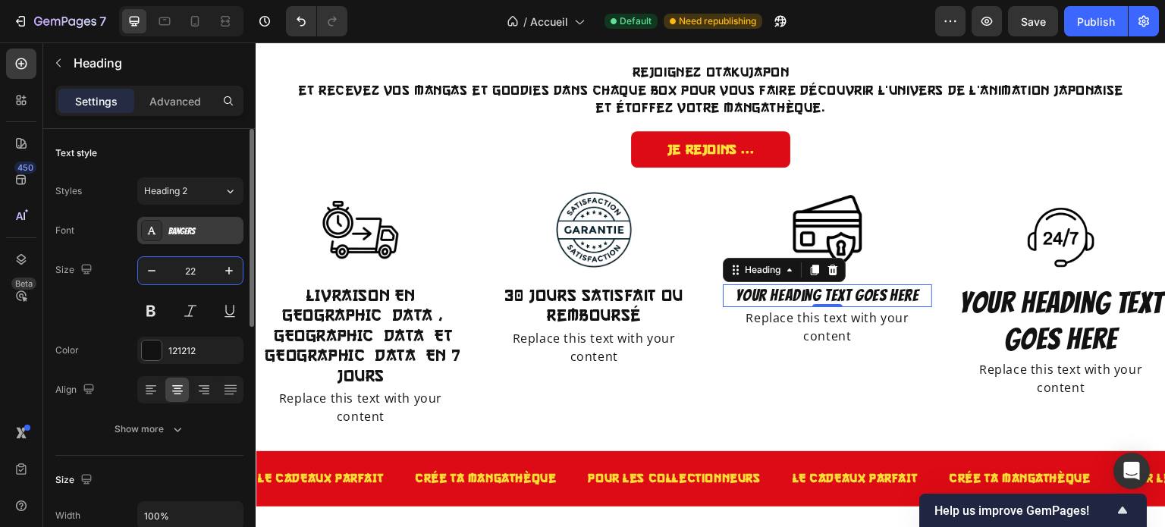
type input "22"
click at [186, 242] on div "Bangers" at bounding box center [190, 230] width 106 height 27
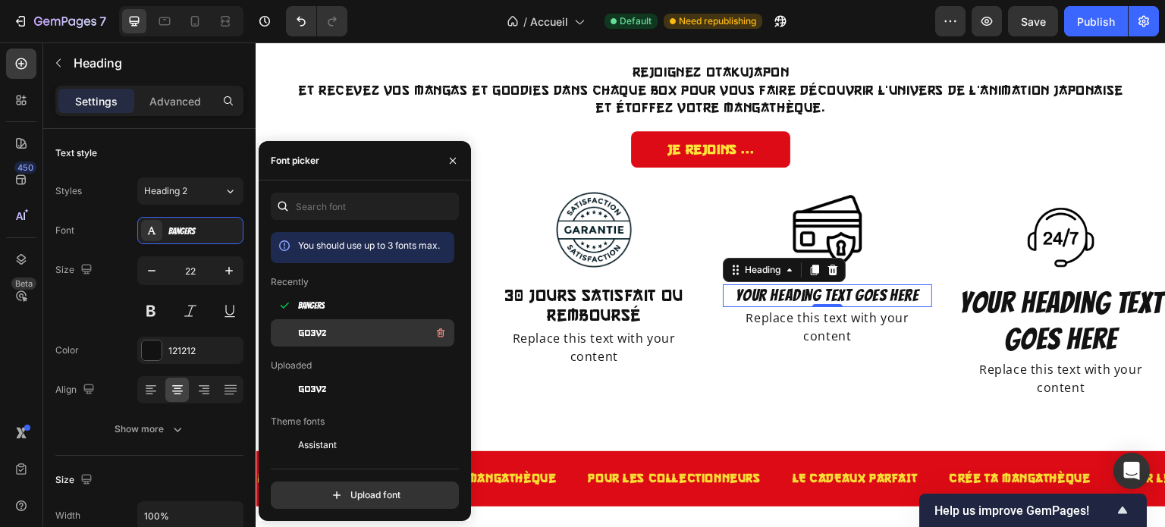
click at [321, 337] on span "go3v2" at bounding box center [312, 333] width 28 height 14
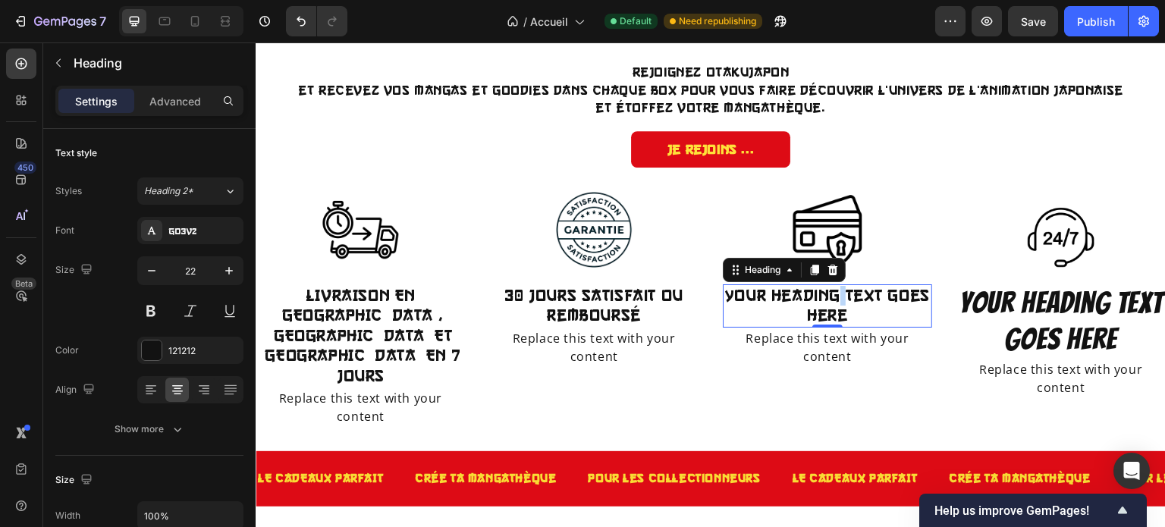
click at [832, 296] on p "Your heading text goes here" at bounding box center [827, 306] width 206 height 40
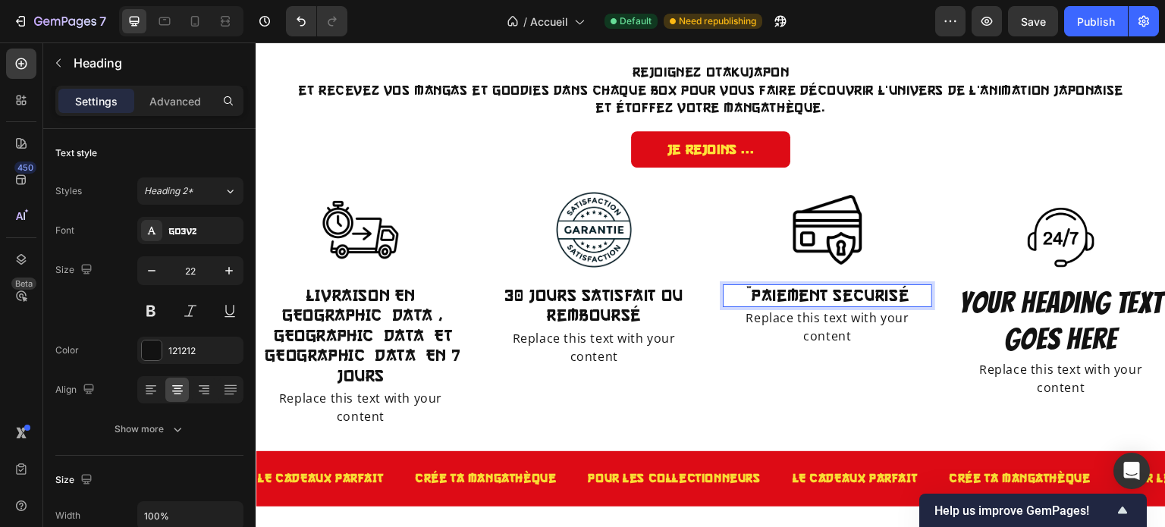
click at [746, 296] on p "¨Paiement securisé" at bounding box center [827, 296] width 206 height 20
click at [867, 290] on p "Paiement securisé" at bounding box center [827, 296] width 206 height 20
click at [256, 42] on lt-div "Faute de frappe possible trouvée. sécurisé sécurise s'écurasse s'équarrisse séc…" at bounding box center [256, 42] width 0 height 0
click at [256, 42] on lt-span "sécurisé" at bounding box center [256, 42] width 0 height 0
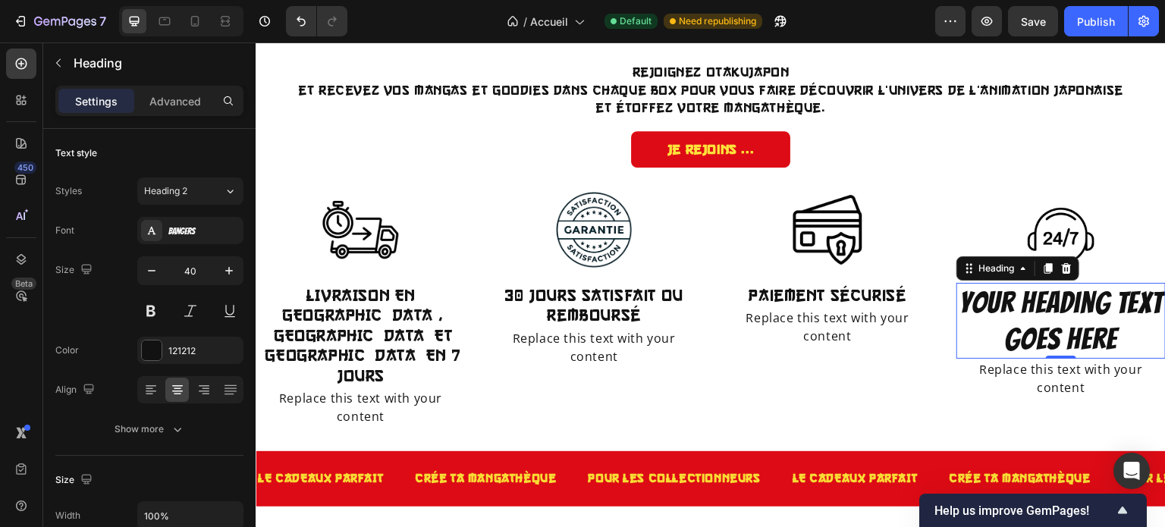
click at [1014, 299] on h2 "Your heading text goes here" at bounding box center [1060, 321] width 209 height 76
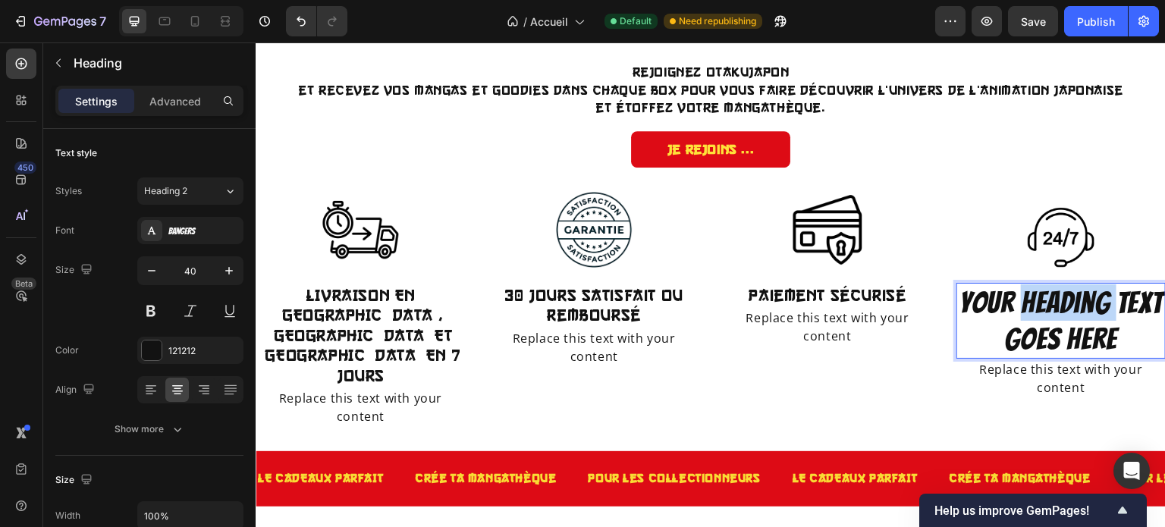
click at [1014, 299] on p "Your heading text goes here" at bounding box center [1061, 320] width 206 height 73
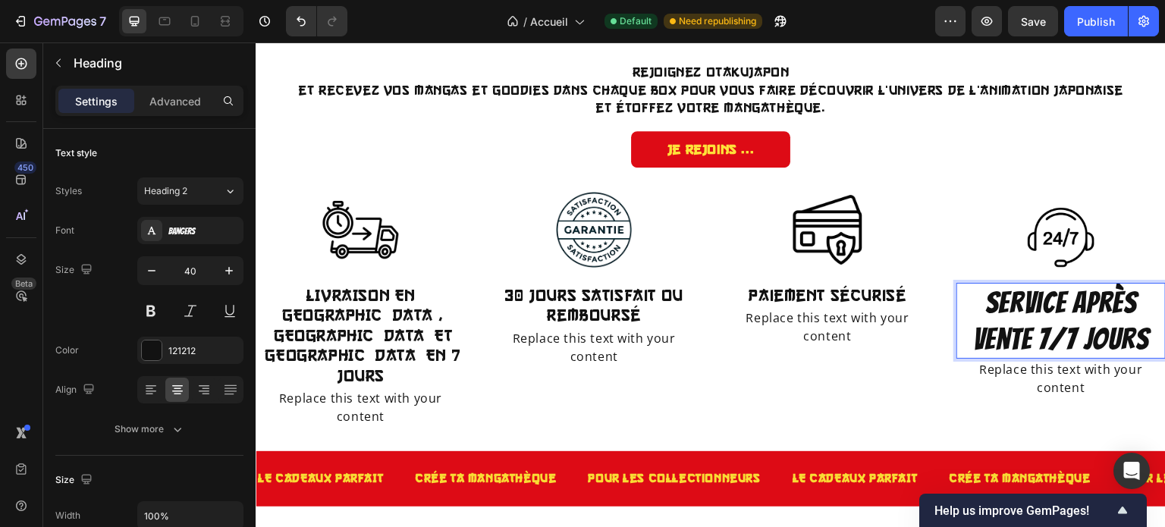
click at [1005, 299] on p "service après vente 7/7 jours" at bounding box center [1061, 320] width 206 height 73
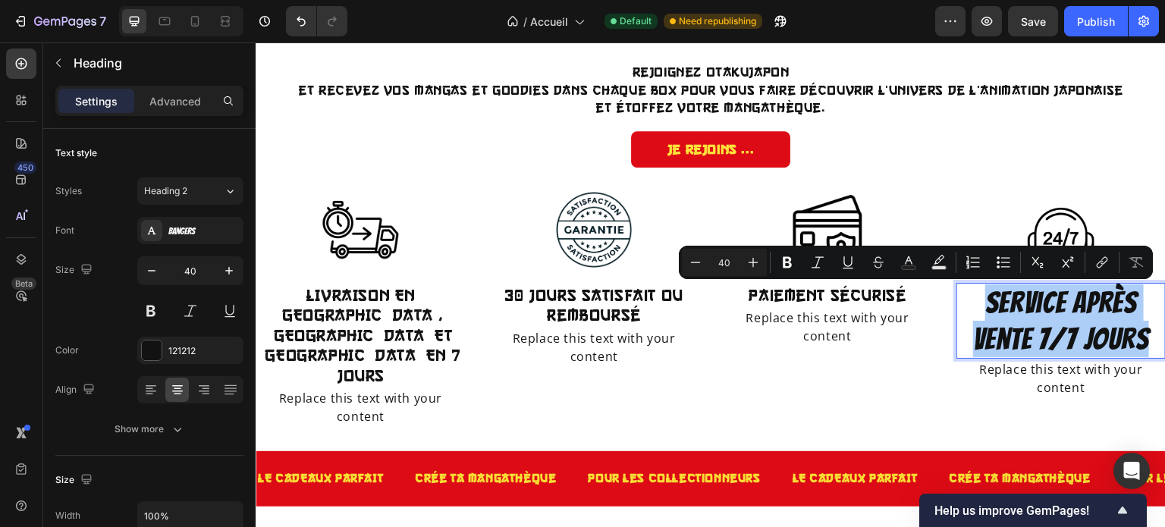
click at [719, 262] on input "40" at bounding box center [724, 262] width 30 height 18
type input "22"
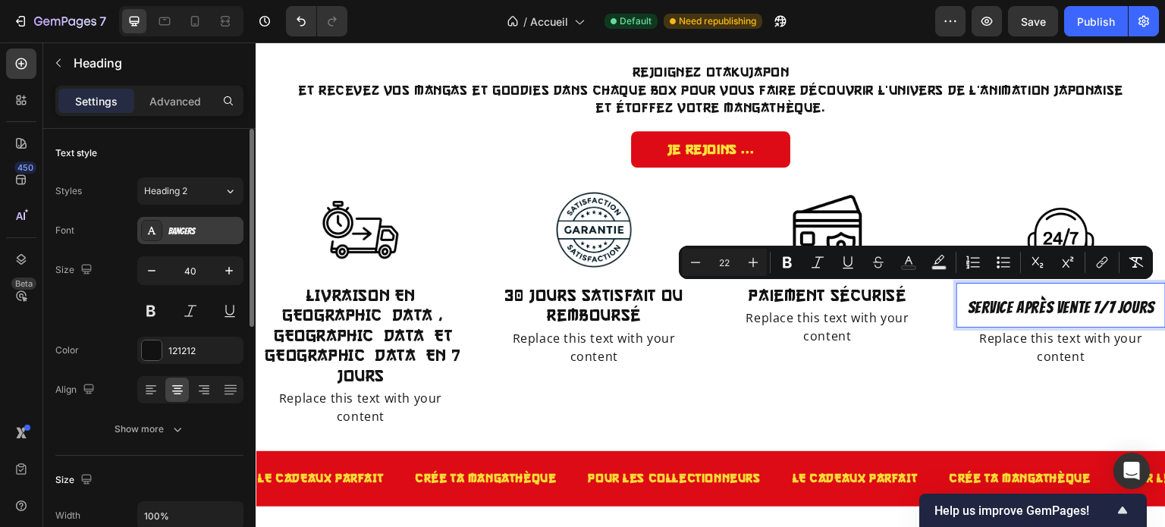
click at [186, 234] on div "Bangers" at bounding box center [203, 231] width 71 height 14
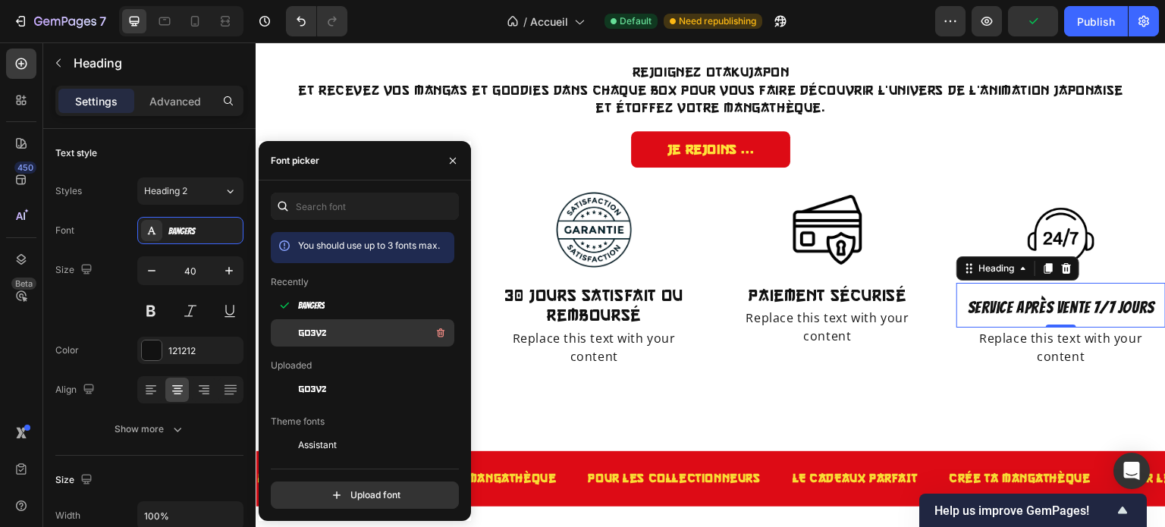
click at [312, 326] on span "go3v2" at bounding box center [312, 333] width 28 height 14
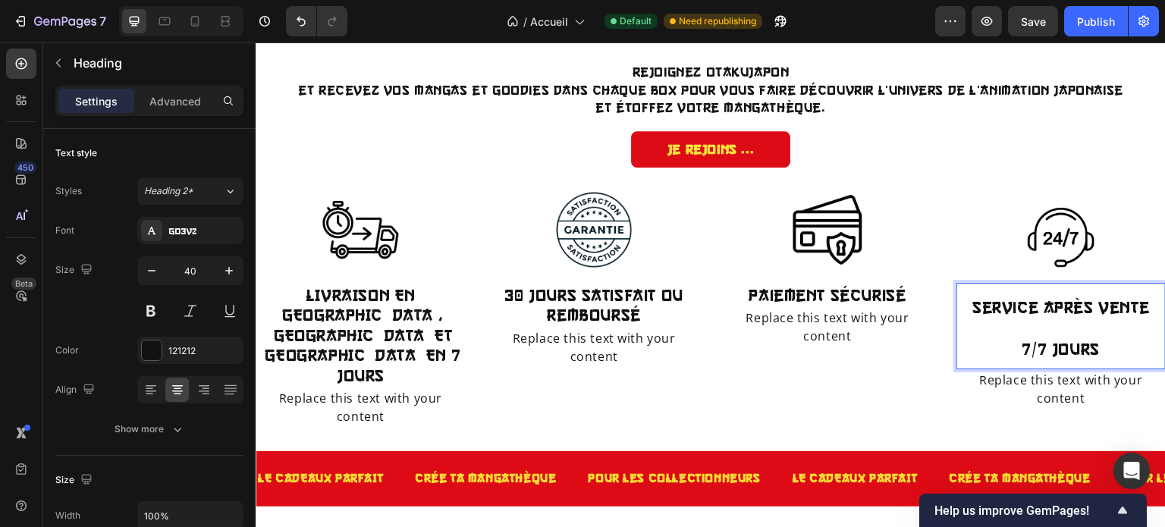
click at [1007, 346] on p "service après vente 7/7 jours" at bounding box center [1061, 325] width 206 height 83
click at [1007, 346] on p "service après ven7/7 jours" at bounding box center [1061, 325] width 206 height 83
click at [1082, 353] on p "service après vente jours" at bounding box center [1061, 325] width 206 height 83
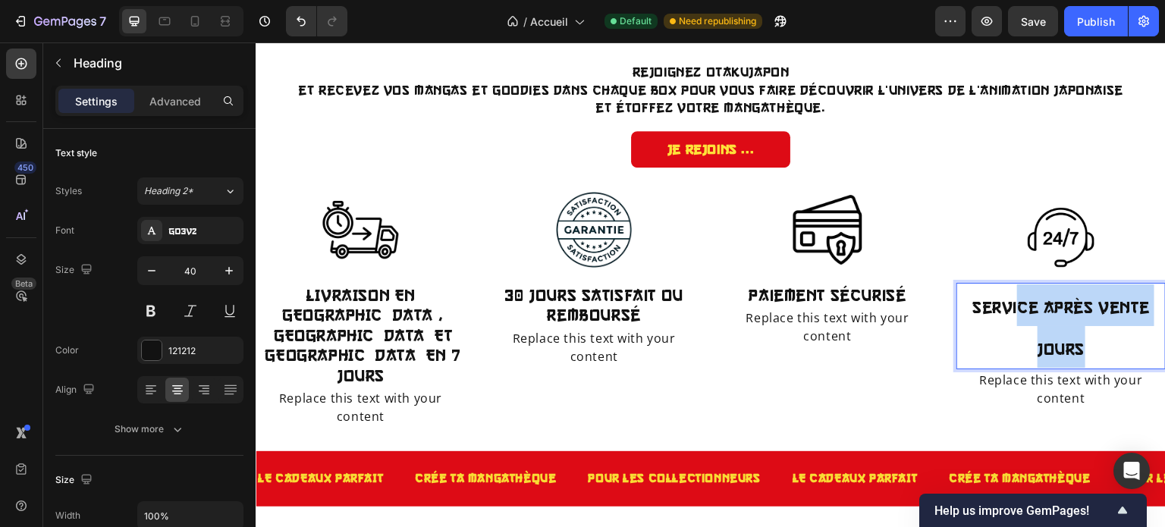
drag, startPoint x: 1082, startPoint y: 353, endPoint x: 1010, endPoint y: 316, distance: 81.0
click at [1010, 316] on p "service après vente jours" at bounding box center [1061, 325] width 206 height 83
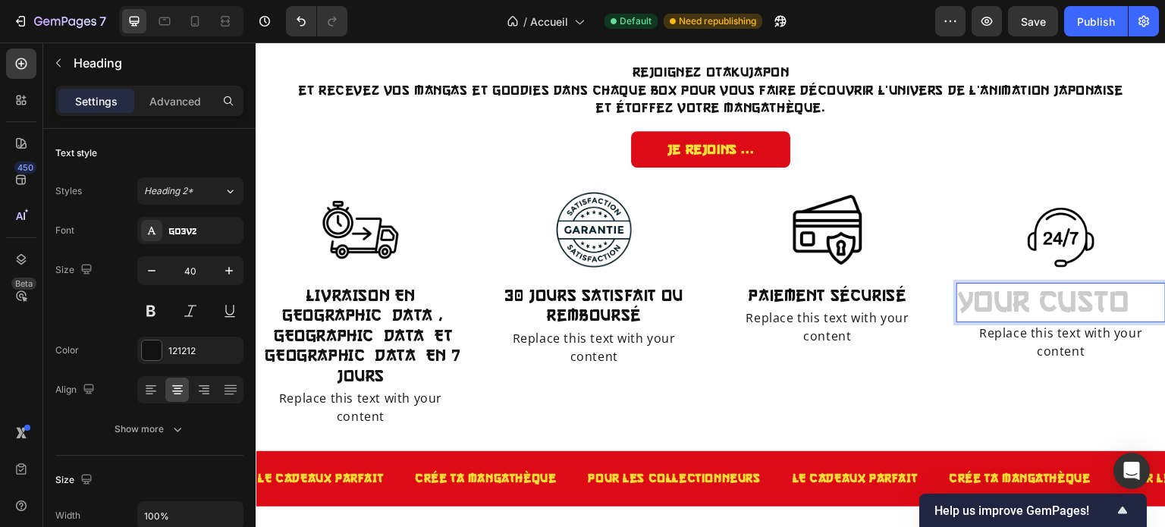
click at [999, 310] on h2 "Rich Text Editor. Editing area: main" at bounding box center [1060, 302] width 209 height 39
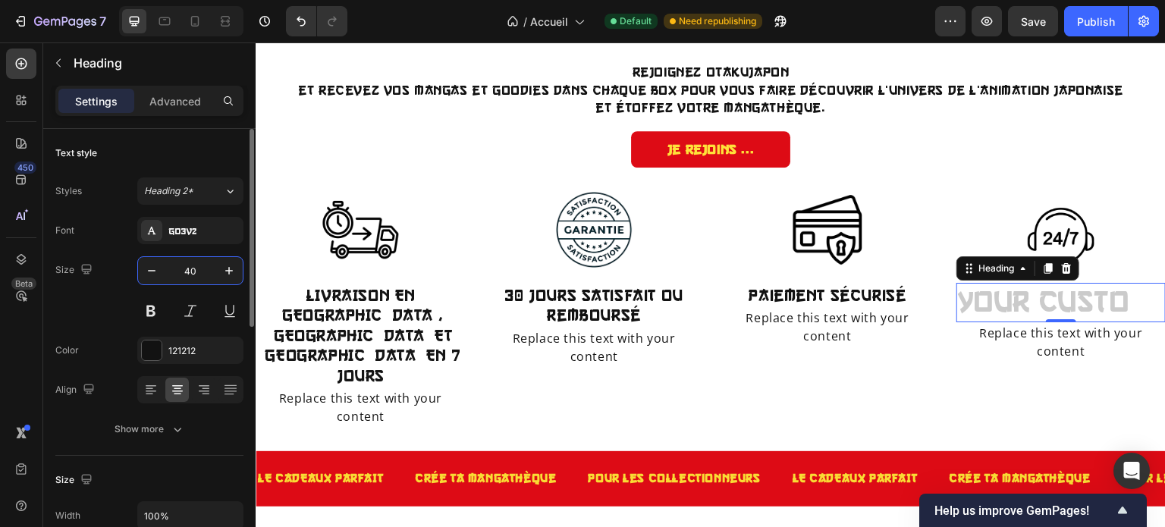
click at [196, 279] on input "40" at bounding box center [190, 270] width 50 height 27
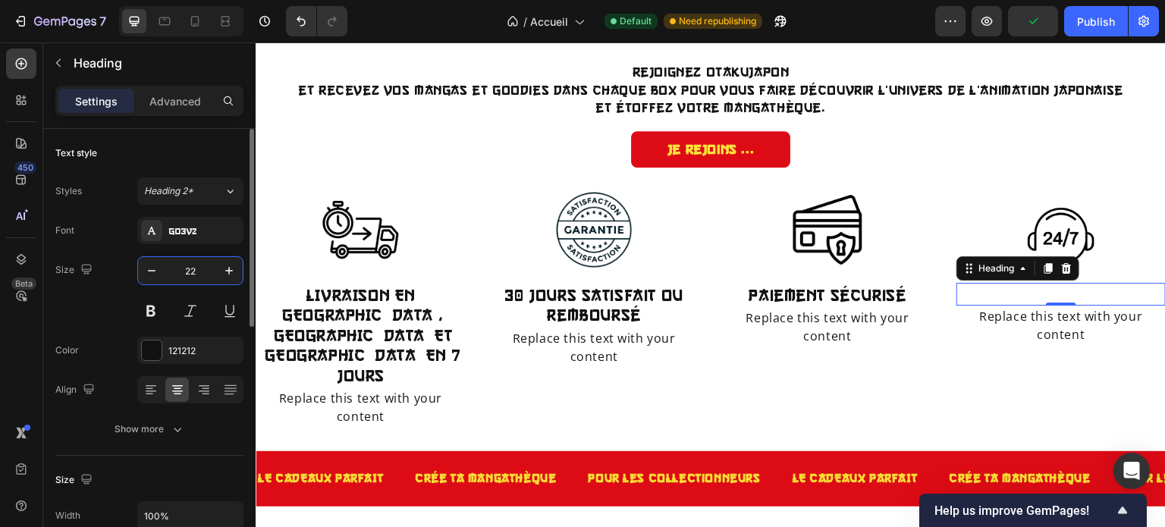
type input "22"
click at [193, 246] on div "Font Go3v2 Size 22 Color 121212 Align Show more" at bounding box center [149, 330] width 188 height 226
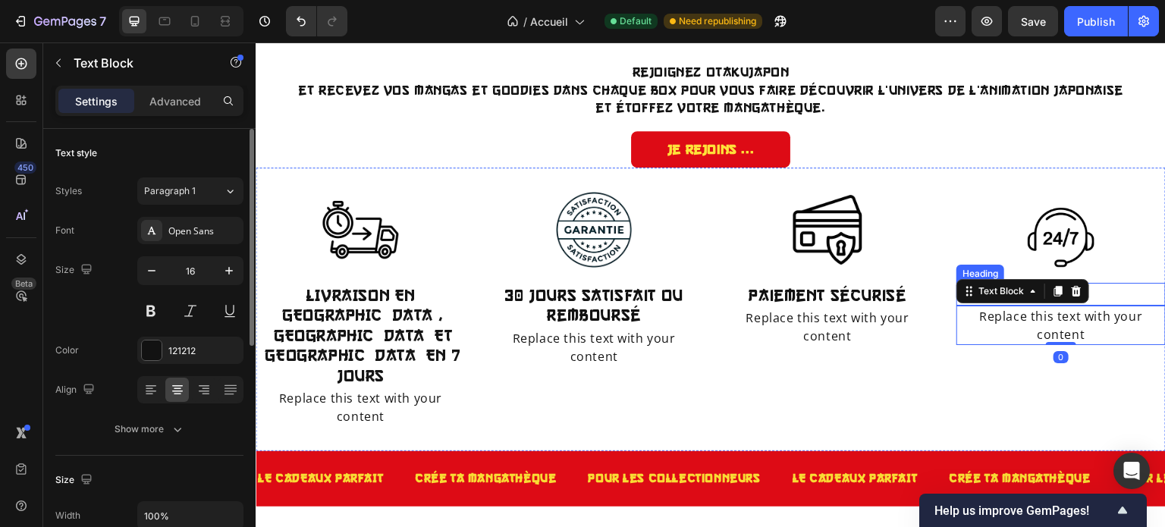
click at [1093, 288] on p "Rich Text Editor. Editing area: main" at bounding box center [1061, 294] width 206 height 20
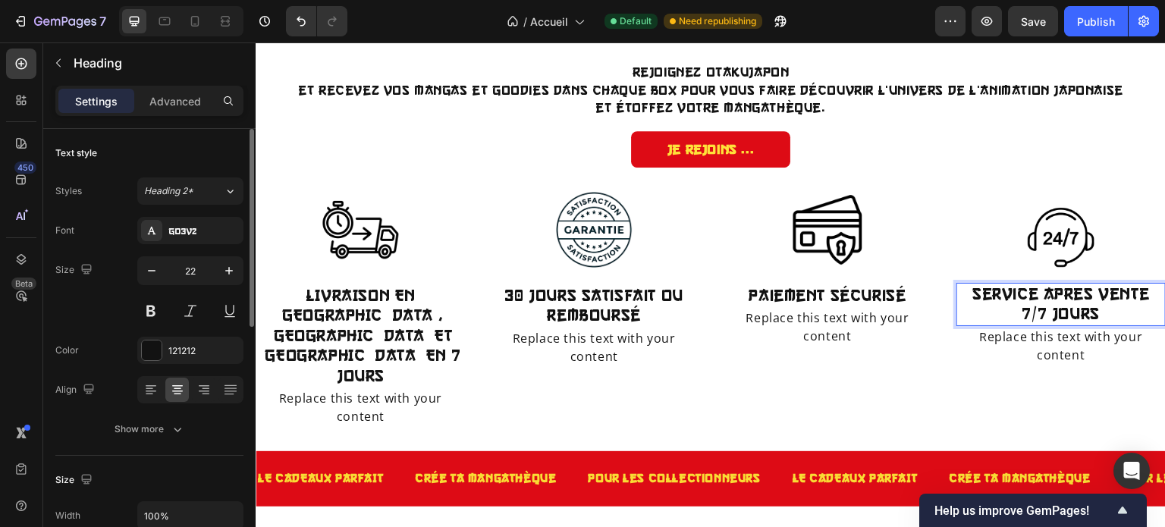
click at [1047, 294] on p "service apres vente 7/7 jours" at bounding box center [1061, 304] width 206 height 40
click at [256, 42] on lt-div "Faute de frappe possible trouvée. après âpres près auprès aires Ignorer" at bounding box center [256, 42] width 0 height 0
click at [256, 42] on lt-span "après" at bounding box center [256, 42] width 0 height 0
click at [976, 291] on p "service après vente 7/7 jours" at bounding box center [1061, 304] width 206 height 40
click at [256, 42] on lt-span "S ervice" at bounding box center [256, 42] width 0 height 0
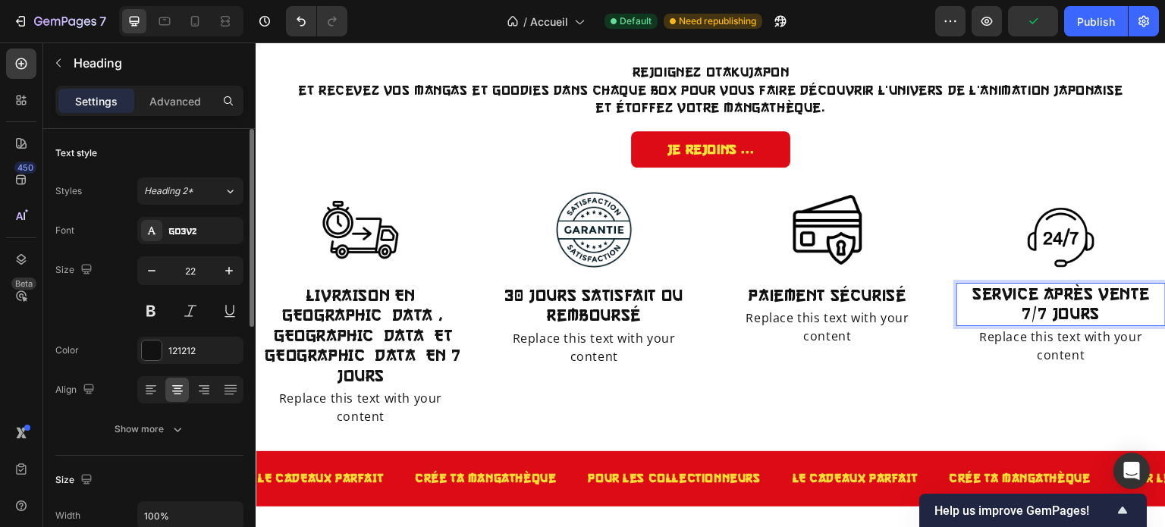
click at [1080, 288] on p "Service après vente 7/7 jours" at bounding box center [1061, 304] width 206 height 40
click at [256, 42] on lt-em "après-vente" at bounding box center [256, 42] width 0 height 0
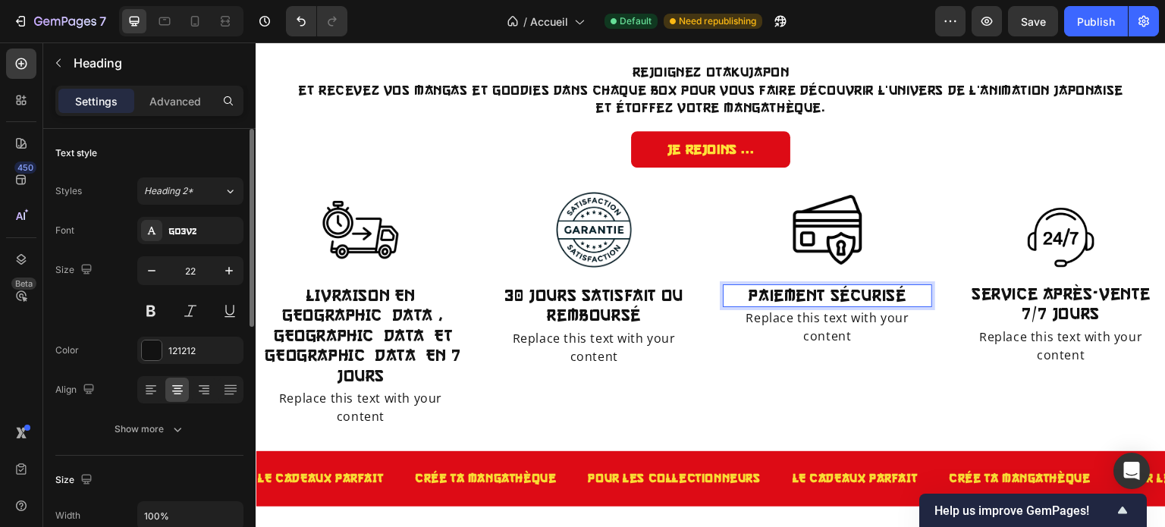
click at [888, 296] on p "Paiement sécurisé" at bounding box center [827, 296] width 206 height 20
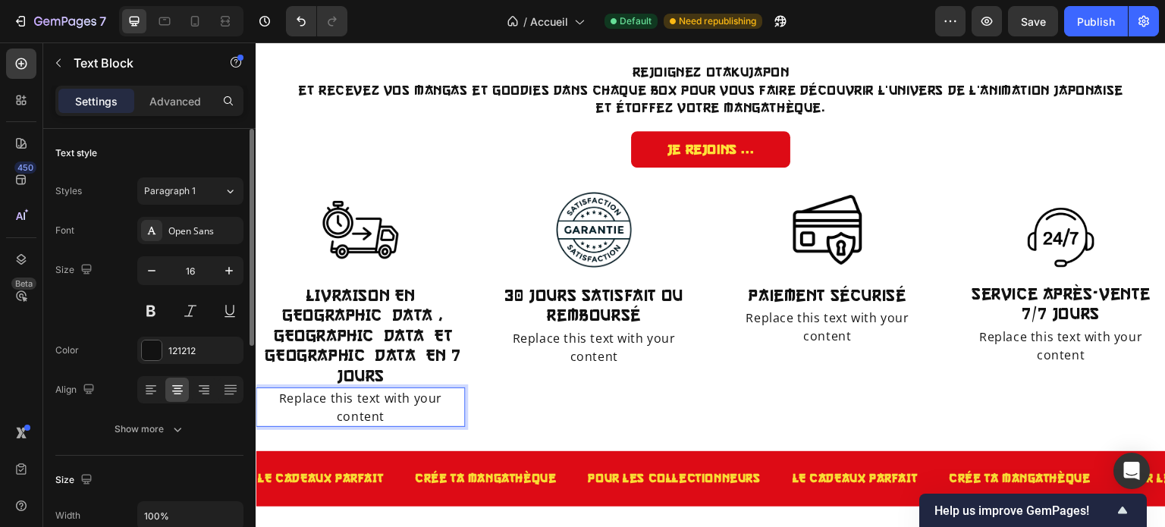
click at [363, 387] on div "Replace this text with your content" at bounding box center [360, 406] width 209 height 39
click at [363, 389] on p "Replace this text with your content" at bounding box center [360, 407] width 206 height 36
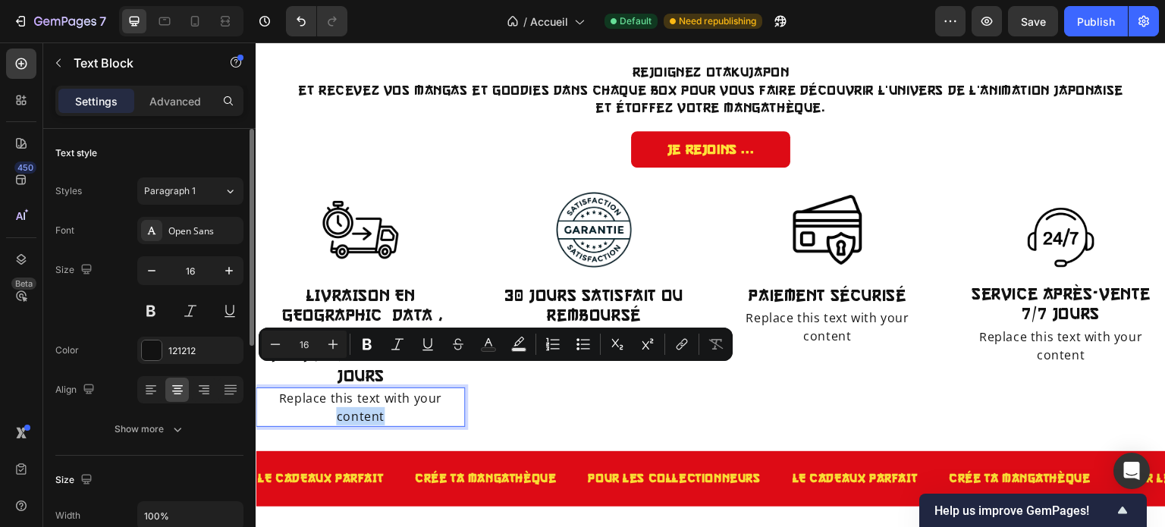
click at [388, 389] on p "Replace this text with your content" at bounding box center [360, 407] width 206 height 36
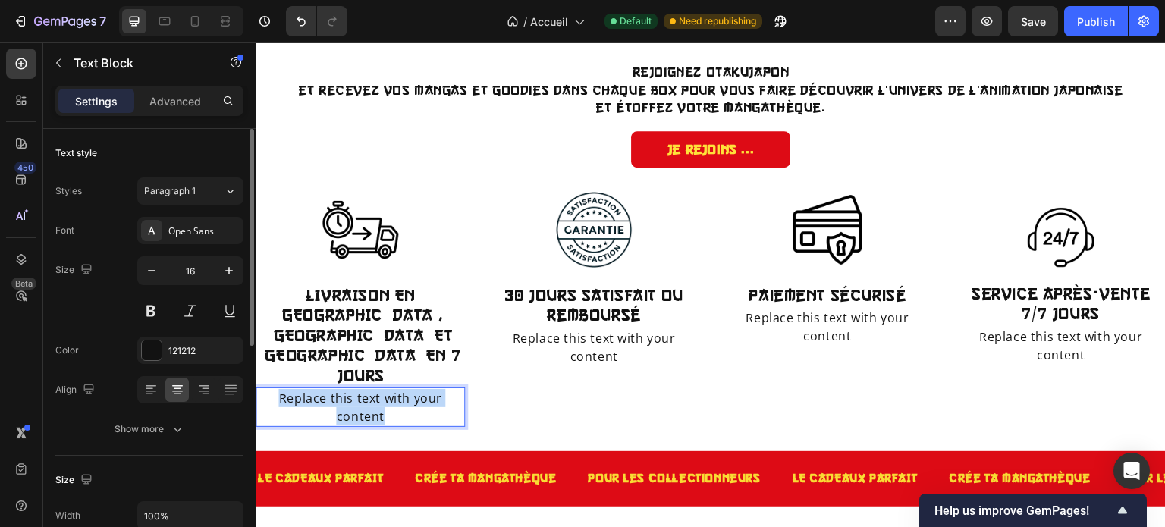
drag, startPoint x: 388, startPoint y: 372, endPoint x: 280, endPoint y: 358, distance: 109.4
click at [280, 389] on p "Replace this text with your content" at bounding box center [360, 407] width 206 height 36
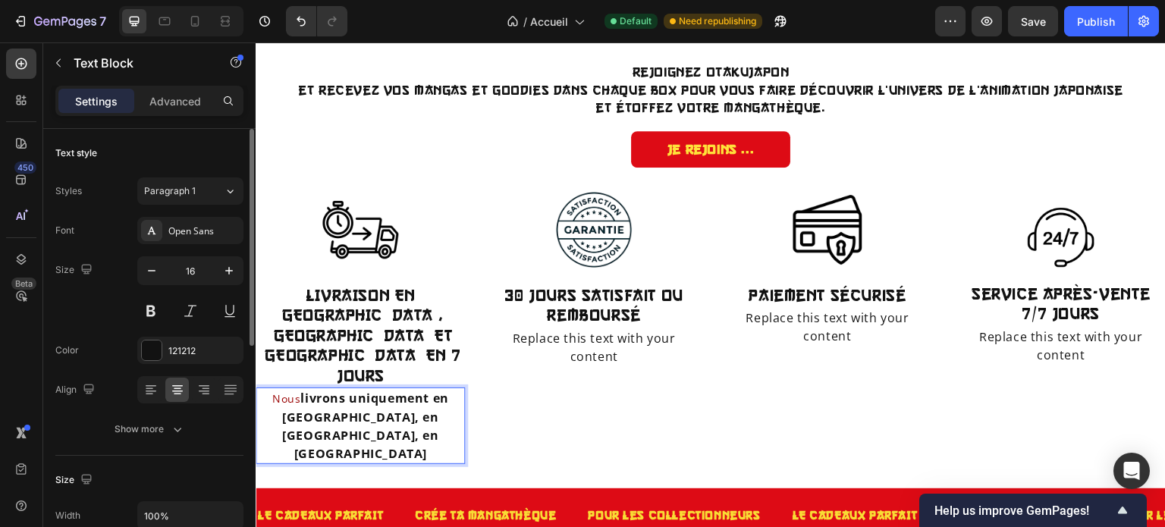
click at [291, 391] on span "Nous" at bounding box center [285, 398] width 28 height 14
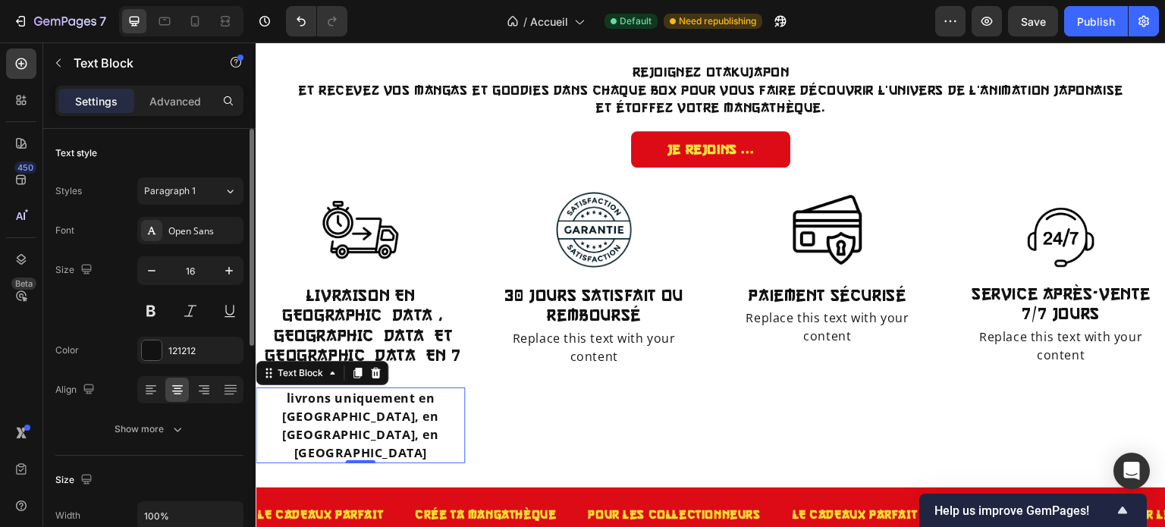
click at [173, 244] on div "Font Open Sans Size 16 Color 121212 Align Show more" at bounding box center [149, 330] width 188 height 226
click at [182, 236] on div "Open Sans" at bounding box center [203, 231] width 71 height 14
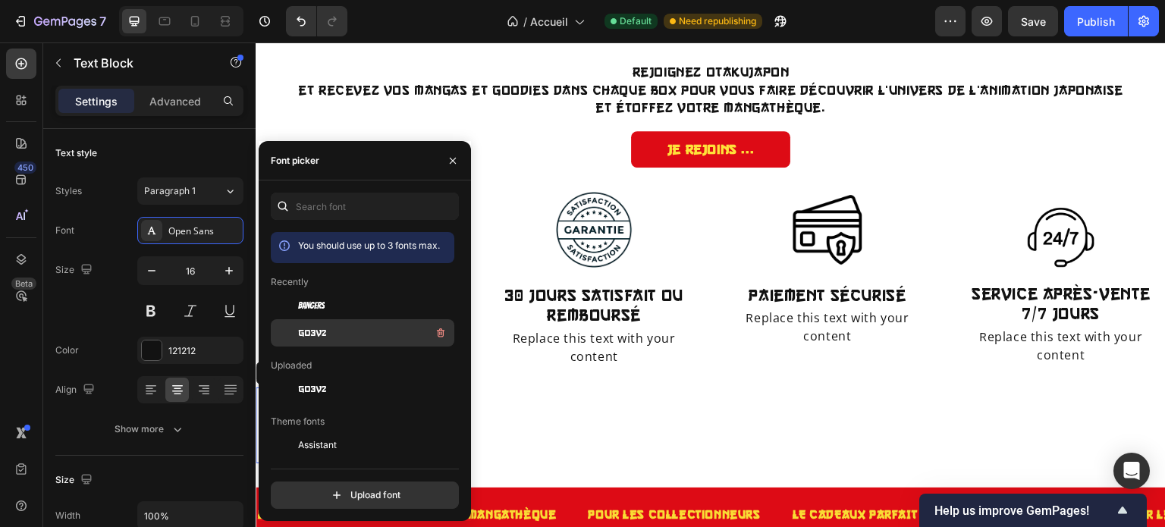
click at [312, 336] on span "go3v2" at bounding box center [312, 333] width 28 height 14
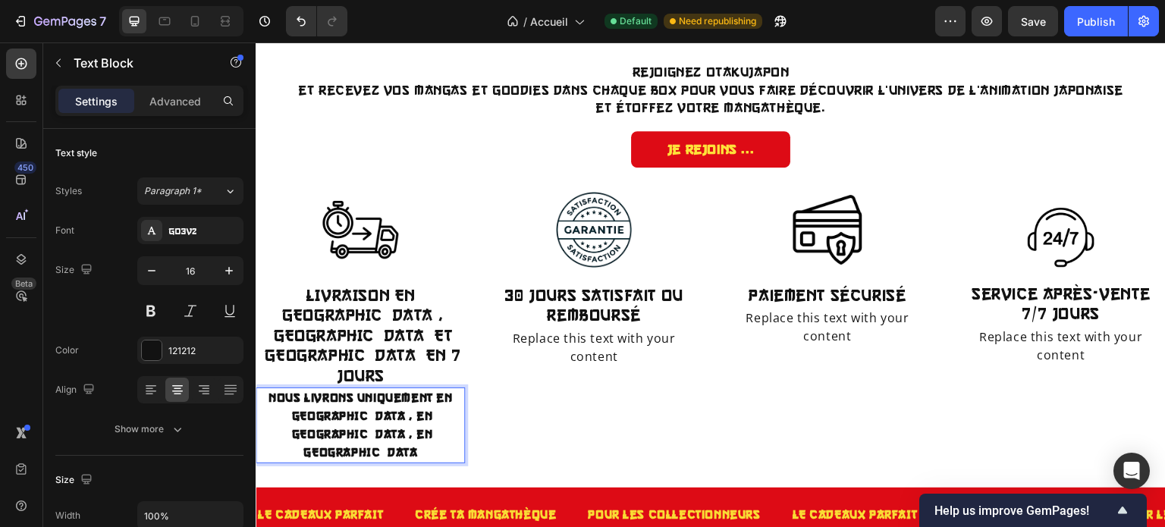
click at [364, 392] on strong "nous livrons uniquement en France métropolitaine, en Belgique, en Suisse" at bounding box center [360, 424] width 184 height 67
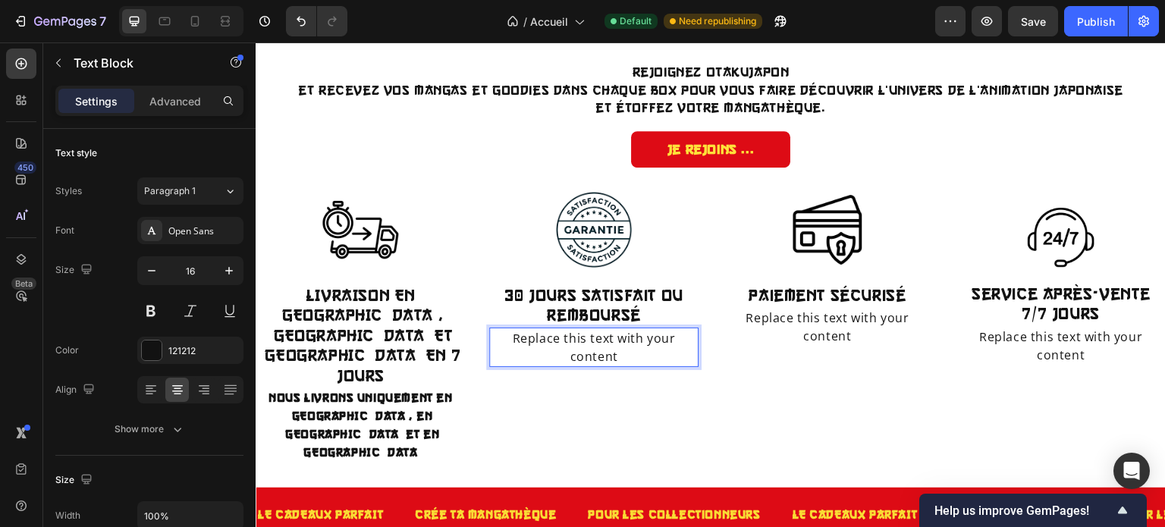
click at [610, 361] on div "Replace this text with your content" at bounding box center [593, 347] width 209 height 39
click at [610, 361] on p "Replace this text with your content" at bounding box center [594, 347] width 206 height 36
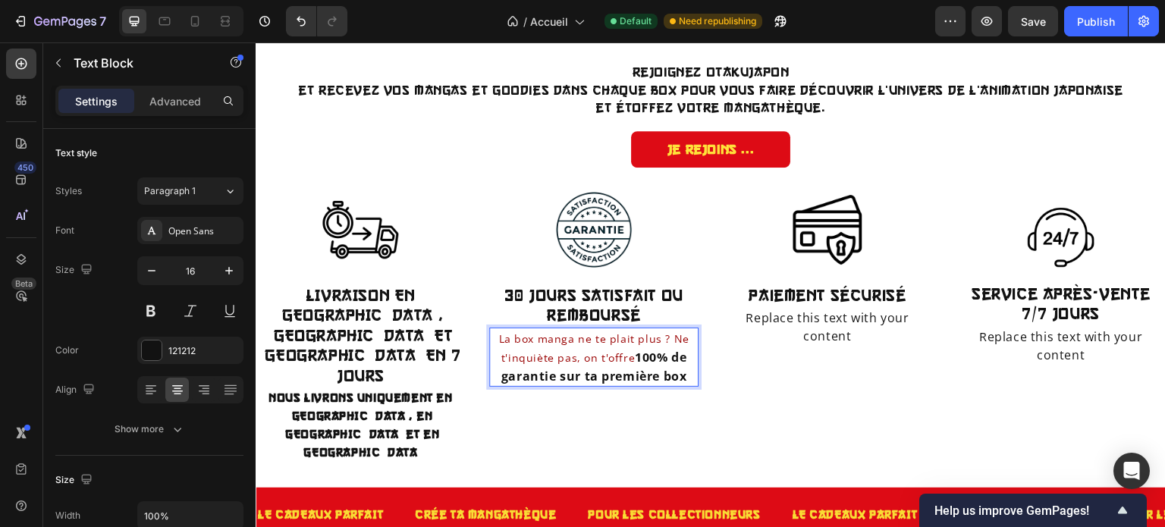
click at [661, 361] on strong "100% de garantie sur ta première box" at bounding box center [594, 367] width 186 height 36
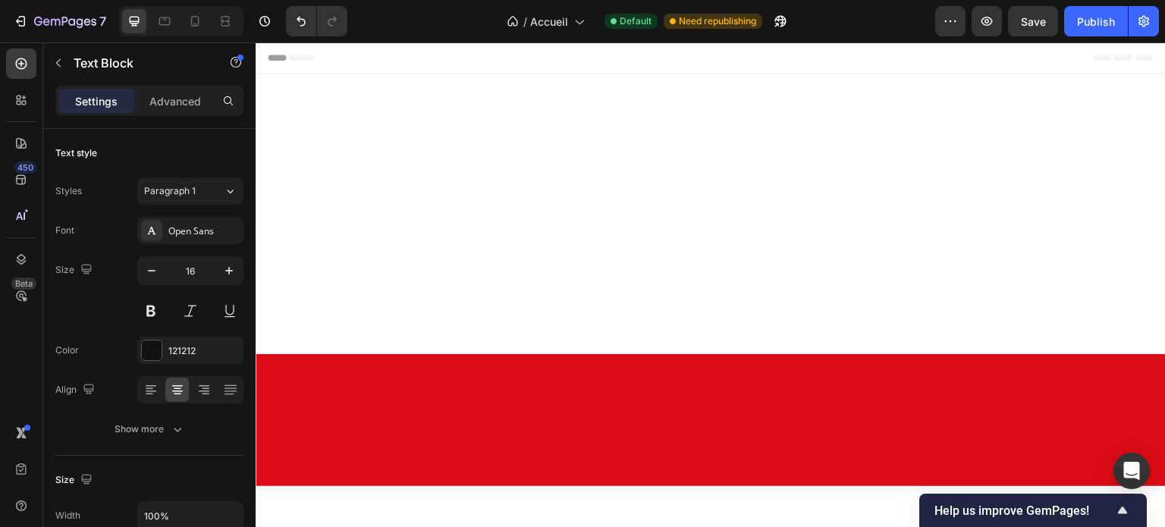
scroll to position [3005, 0]
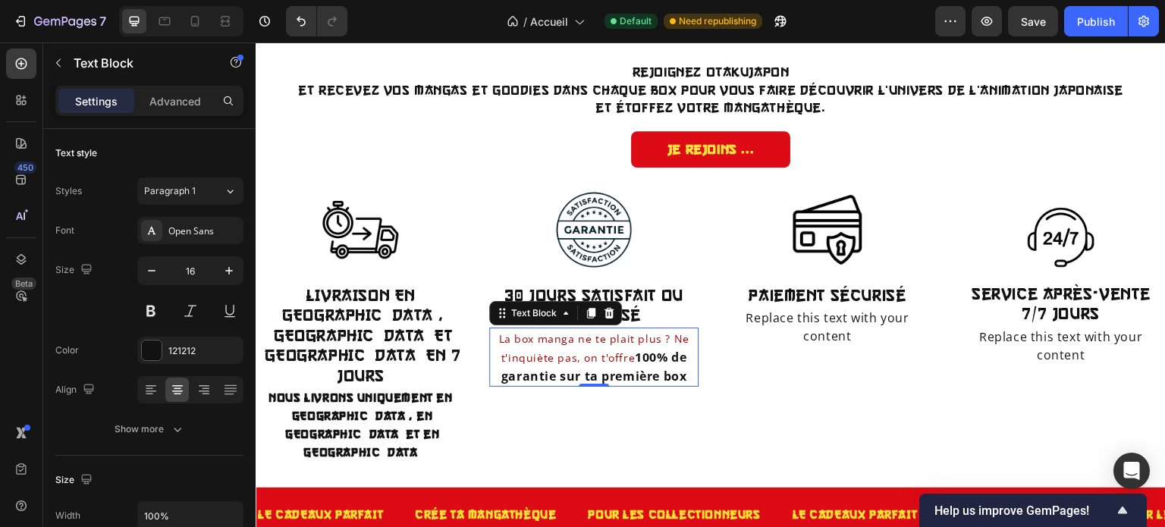
click at [186, 231] on div "Open Sans" at bounding box center [203, 231] width 71 height 14
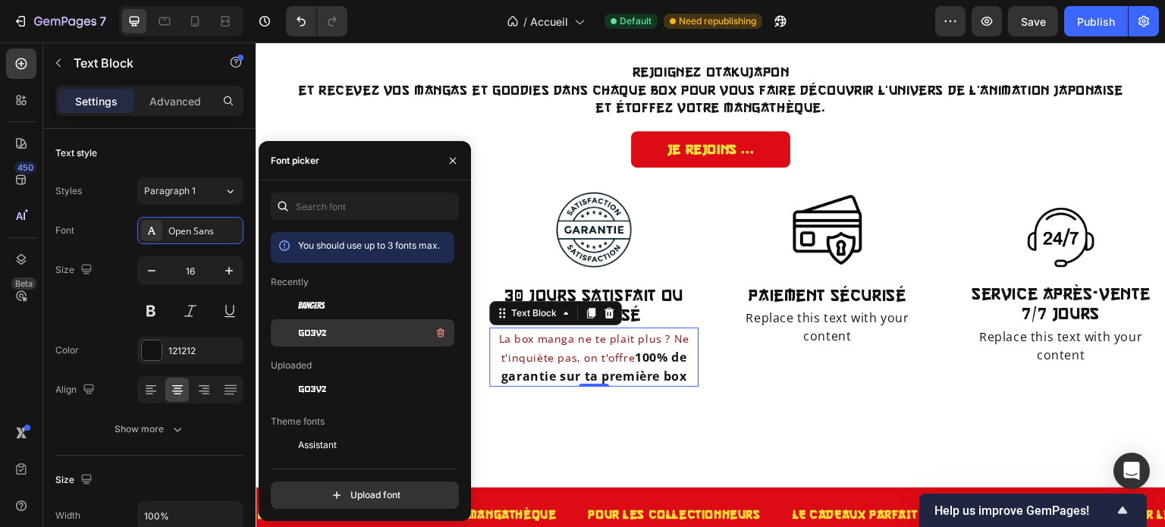
click at [322, 337] on span "go3v2" at bounding box center [312, 333] width 28 height 14
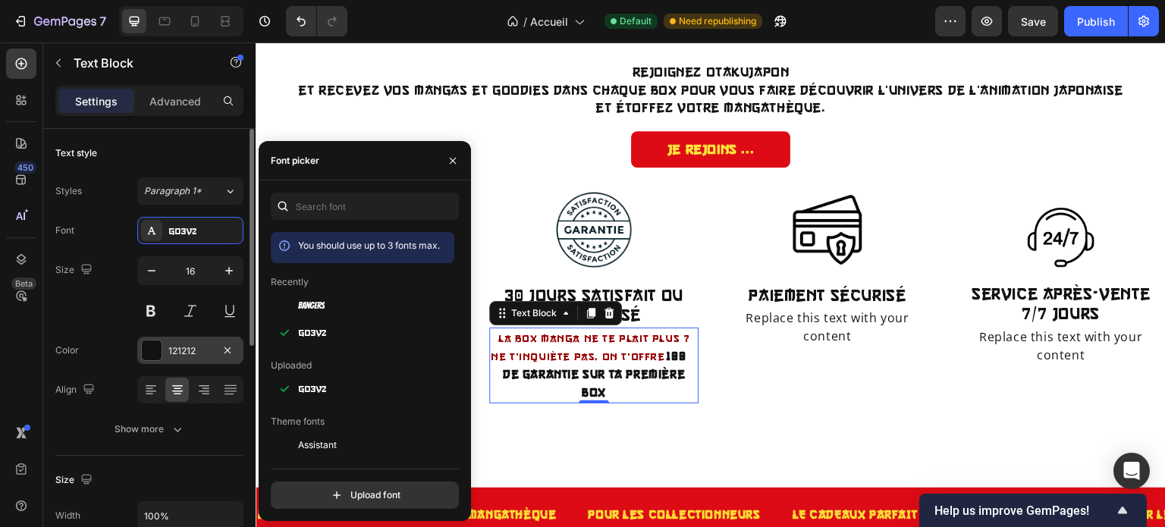
click at [156, 350] on div at bounding box center [152, 350] width 20 height 20
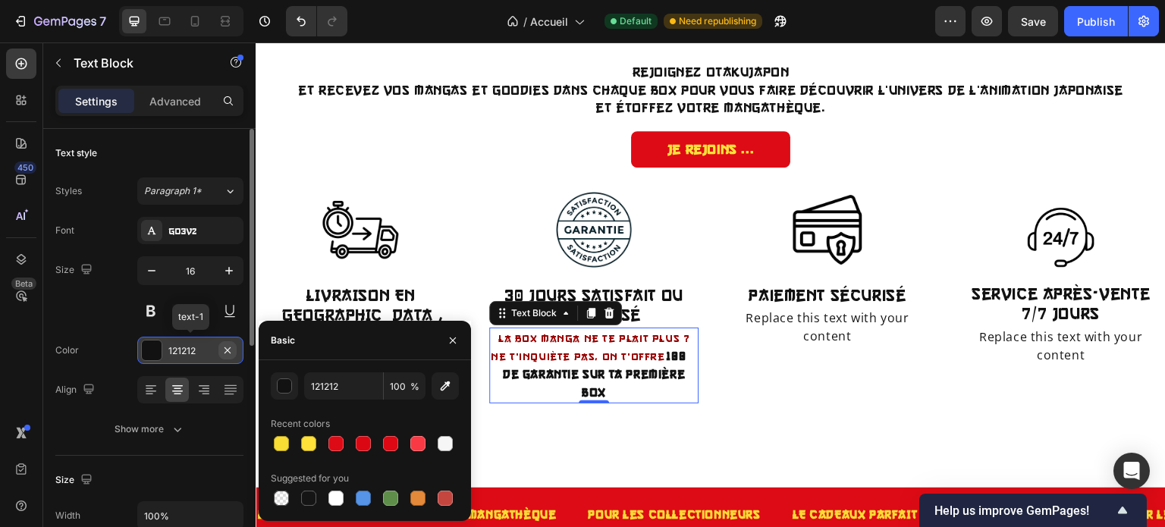
click at [232, 353] on icon "button" at bounding box center [227, 350] width 12 height 12
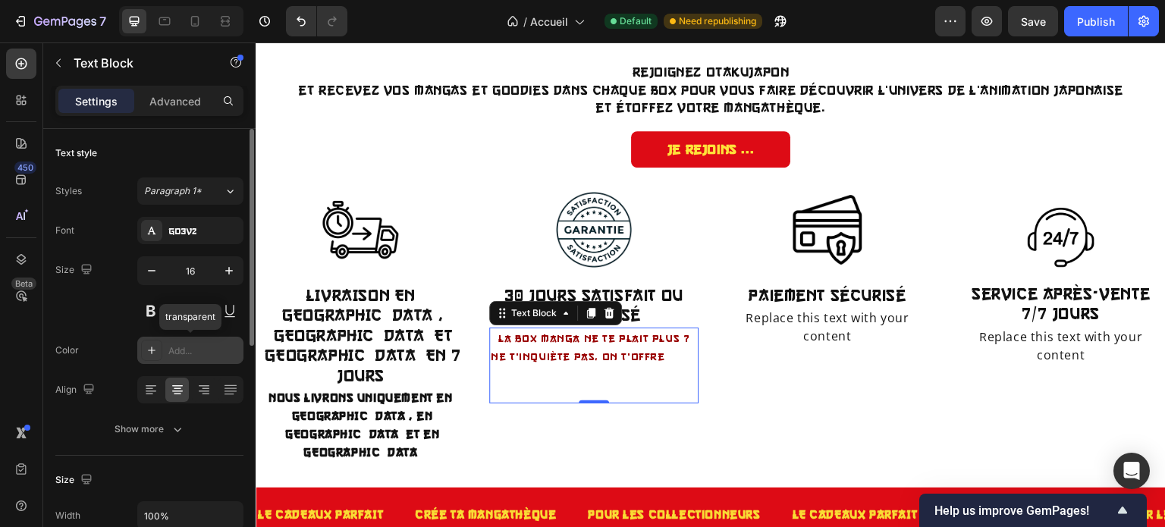
click at [165, 352] on div "Add..." at bounding box center [190, 350] width 106 height 27
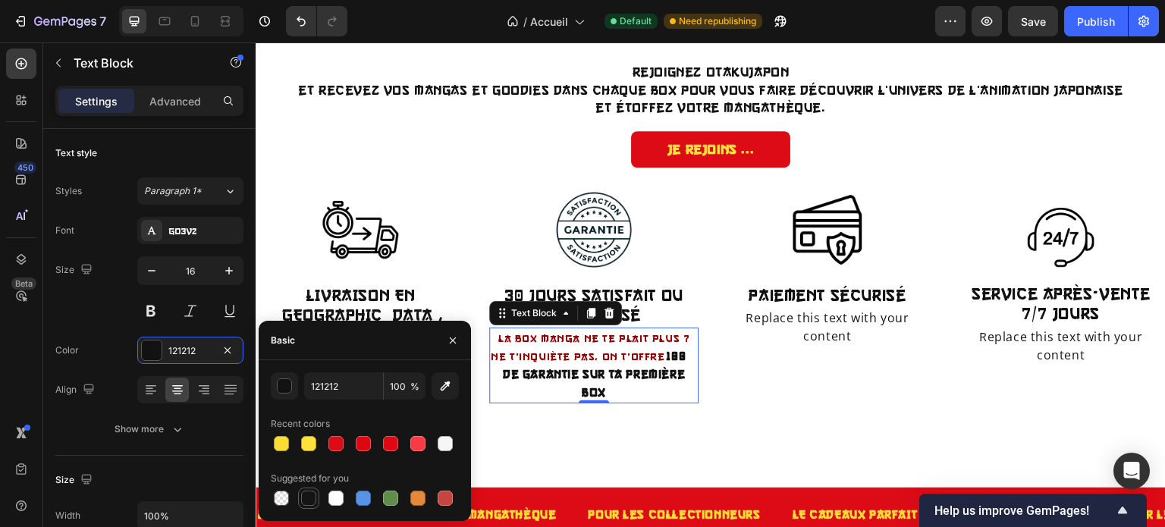
click at [304, 491] on div at bounding box center [308, 498] width 15 height 15
type input "151515"
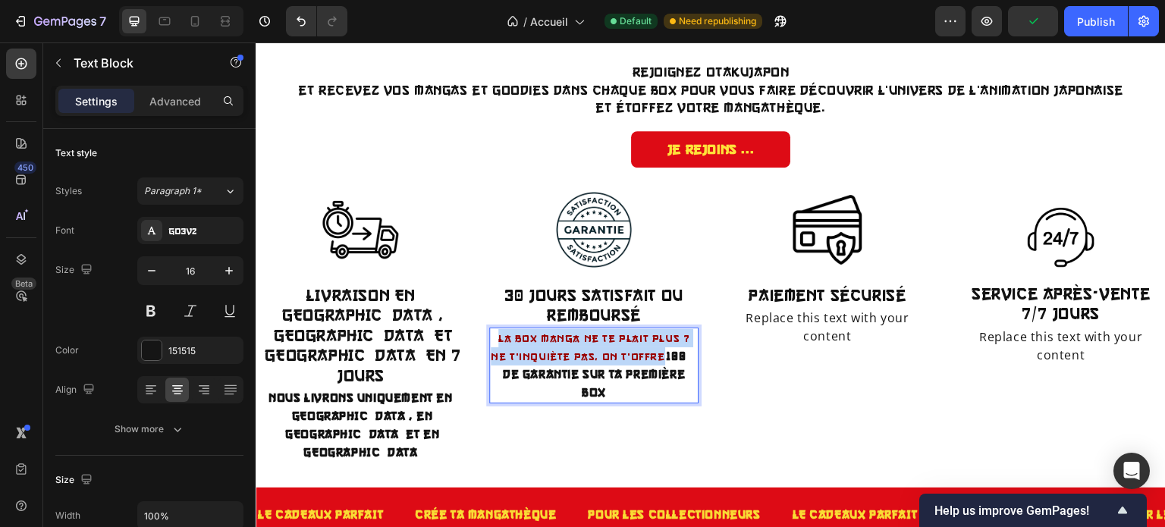
drag, startPoint x: 631, startPoint y: 358, endPoint x: 492, endPoint y: 337, distance: 140.4
click at [492, 337] on span "La box manga ne te plait plus ? Ne t'inquiète pas, on t'offre" at bounding box center [590, 347] width 199 height 30
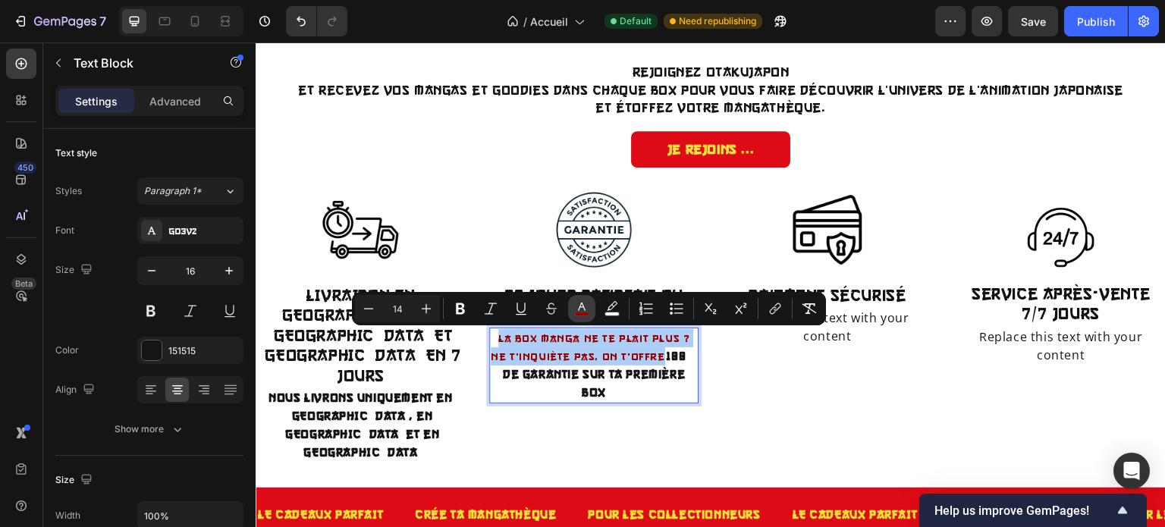
click at [578, 312] on rect "Editor contextual toolbar" at bounding box center [582, 314] width 14 height 4
type input "990000"
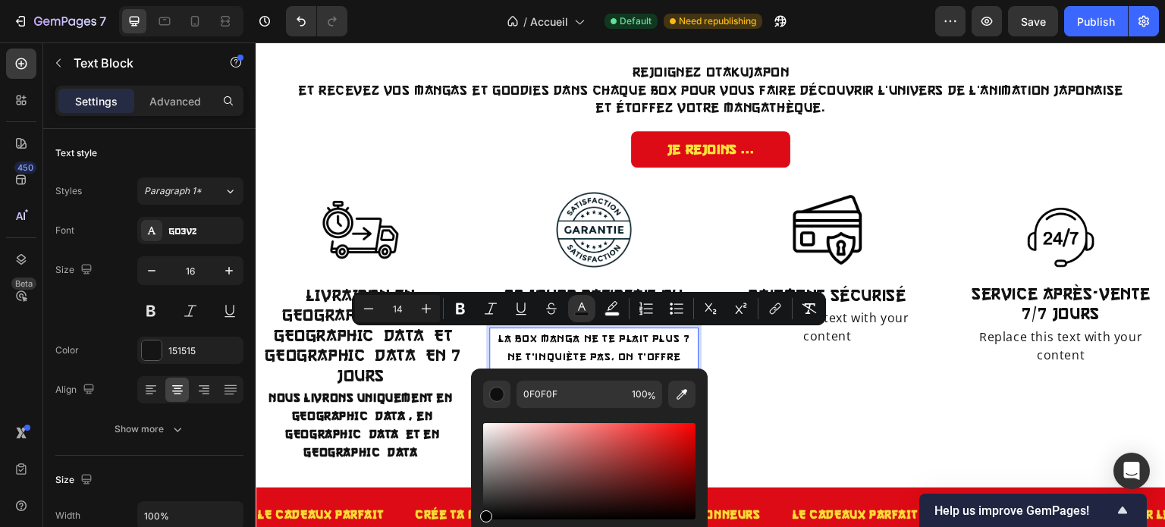
drag, startPoint x: 694, startPoint y: 466, endPoint x: 460, endPoint y: 530, distance: 242.8
click at [460, 0] on html "7 / Accueil Default Need republishing Preview Save Publish 450 Beta Sections(18…" at bounding box center [582, 0] width 1165 height 0
type input "000000"
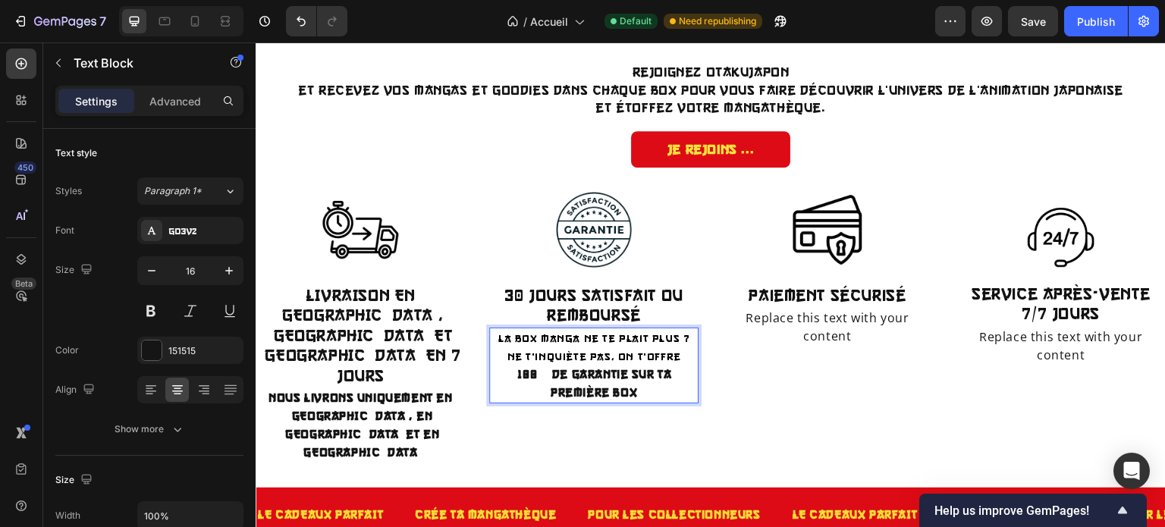
click at [670, 368] on strong "100% de garantie sur ta première box" at bounding box center [593, 383] width 155 height 31
click at [568, 356] on span "La box manga ne te plait plus ? Ne t'inquiète pas, on t'offre une" at bounding box center [594, 356] width 192 height 49
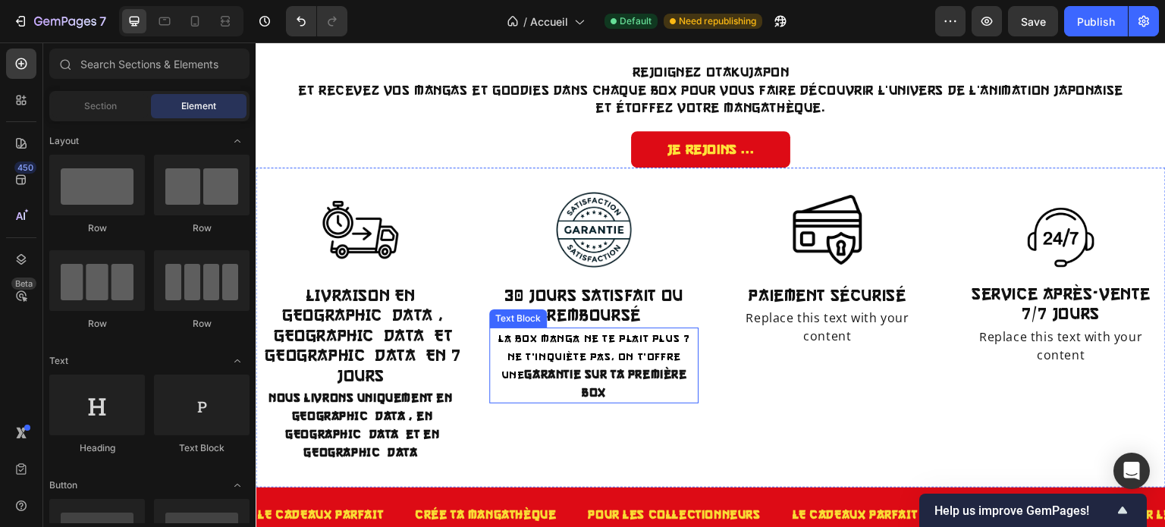
drag, startPoint x: 684, startPoint y: 370, endPoint x: 505, endPoint y: 343, distance: 181.0
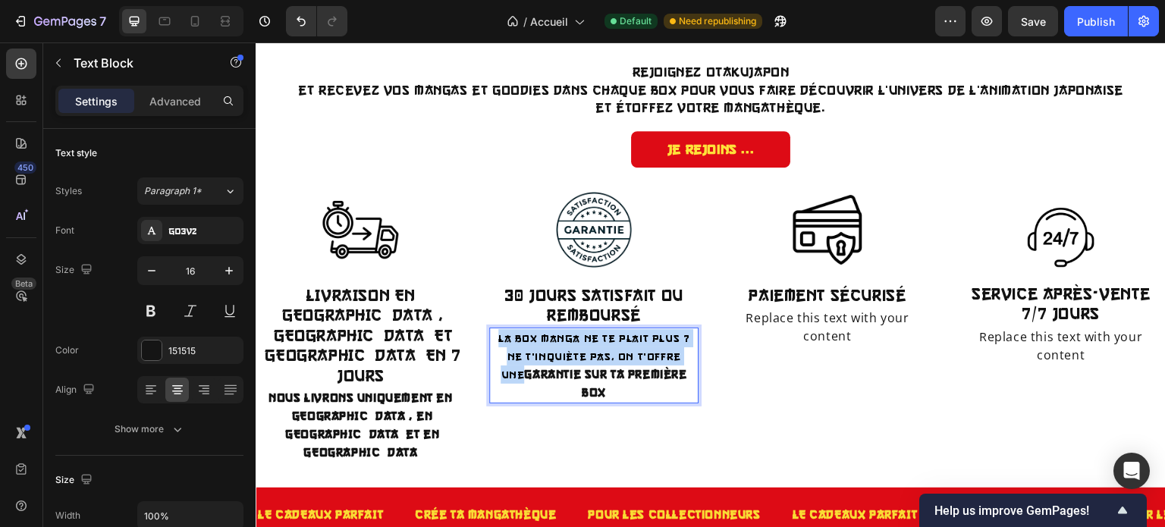
drag, startPoint x: 492, startPoint y: 335, endPoint x: 671, endPoint y: 358, distance: 180.4
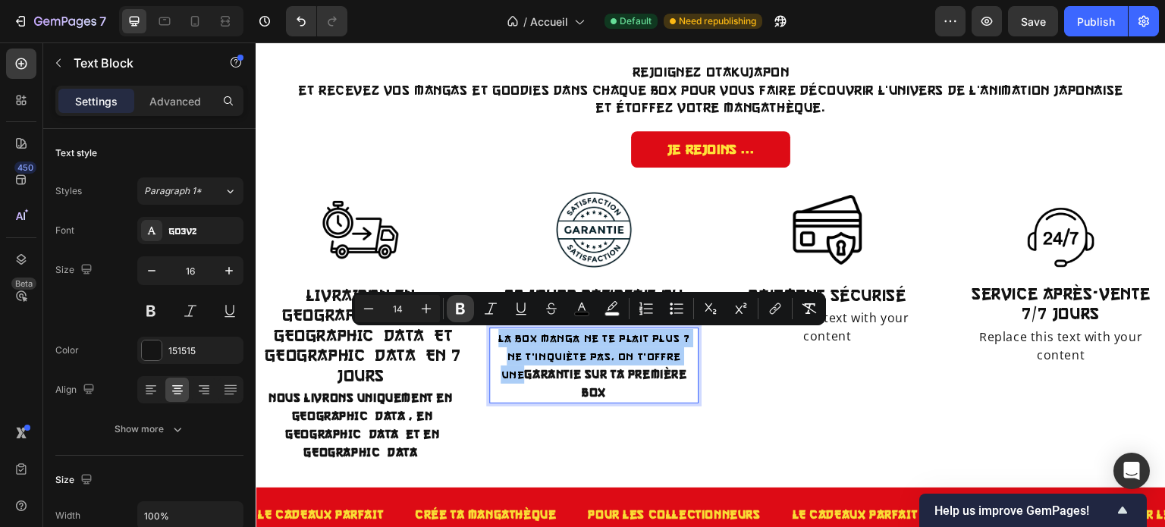
click at [464, 312] on icon "Editor contextual toolbar" at bounding box center [460, 308] width 15 height 15
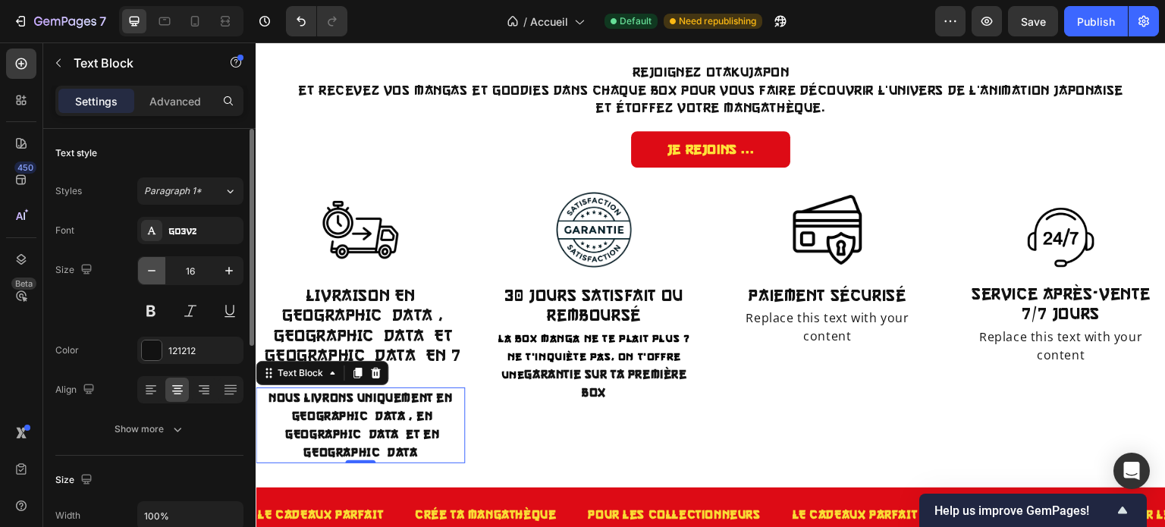
click at [152, 270] on icon "button" at bounding box center [152, 271] width 8 height 2
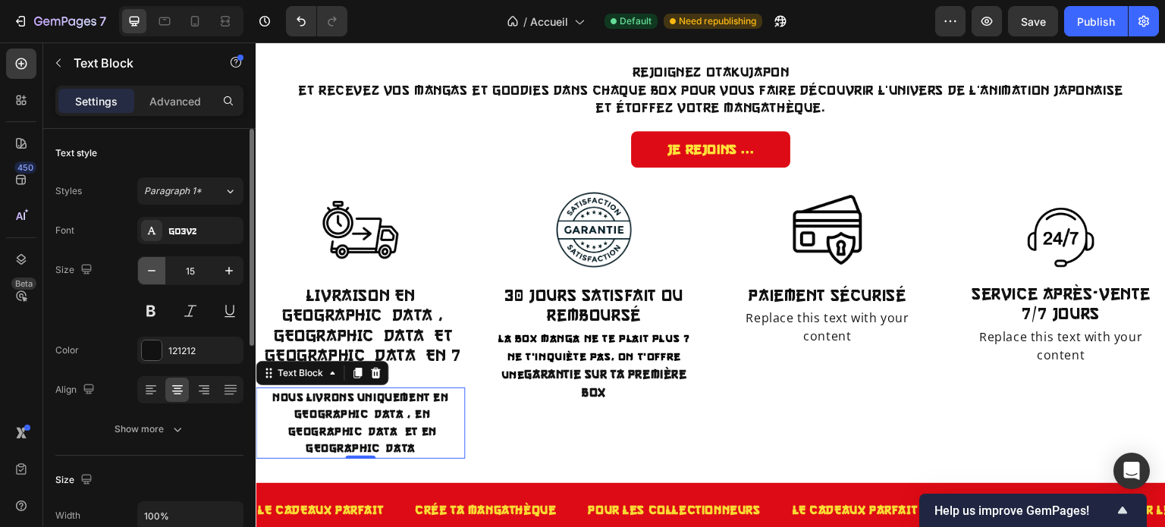
click at [152, 270] on icon "button" at bounding box center [152, 271] width 8 height 2
type input "14"
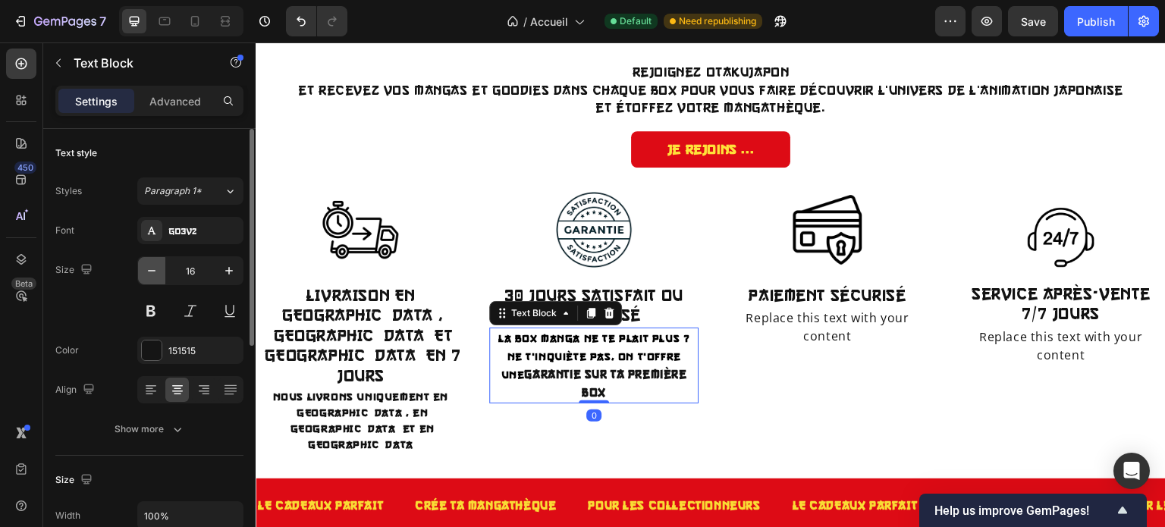
click at [149, 277] on icon "button" at bounding box center [151, 270] width 15 height 15
type input "14"
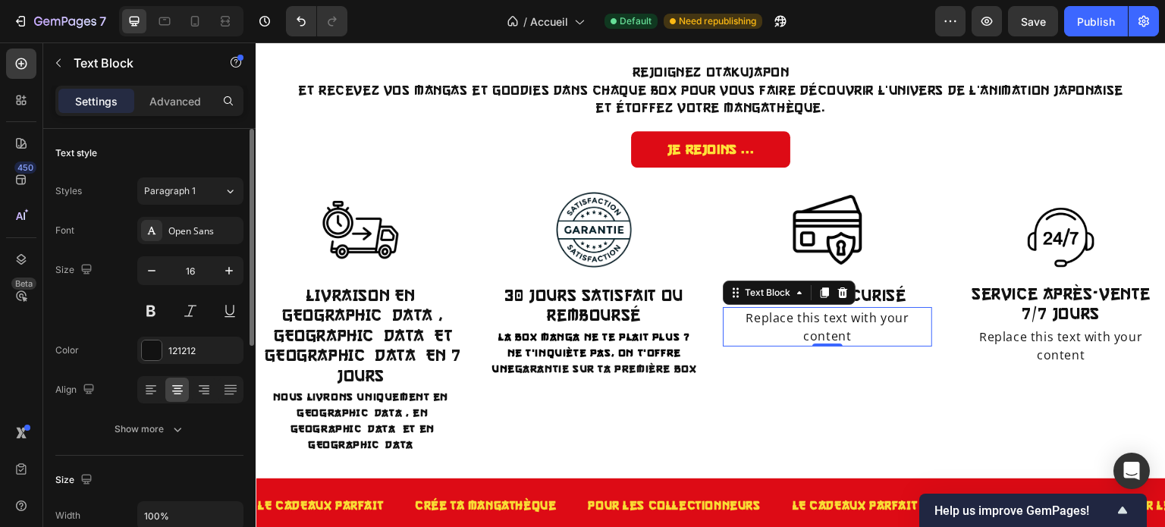
click at [783, 326] on div "Replace this text with your content" at bounding box center [827, 326] width 209 height 39
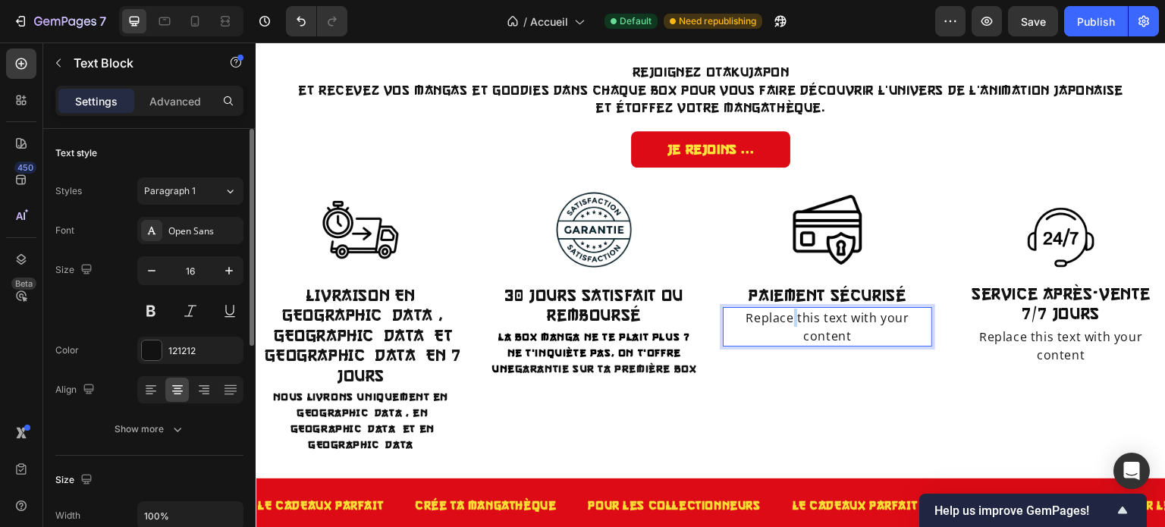
click at [783, 326] on p "Replace this text with your content" at bounding box center [827, 327] width 206 height 36
click at [773, 322] on span "Nous utilisons le cryptage SSL pour des" at bounding box center [827, 327] width 196 height 33
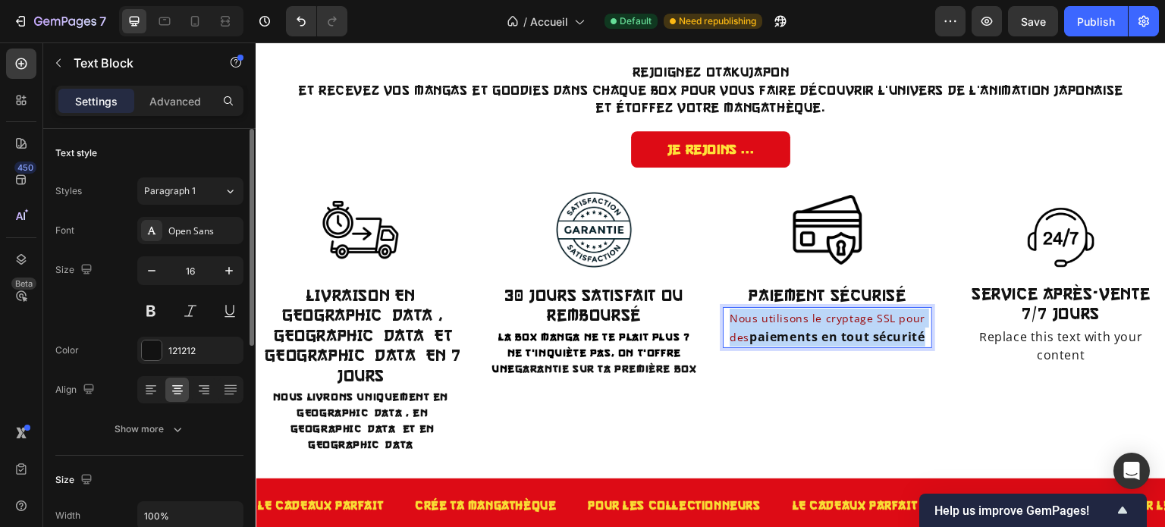
drag, startPoint x: 727, startPoint y: 318, endPoint x: 919, endPoint y: 334, distance: 192.5
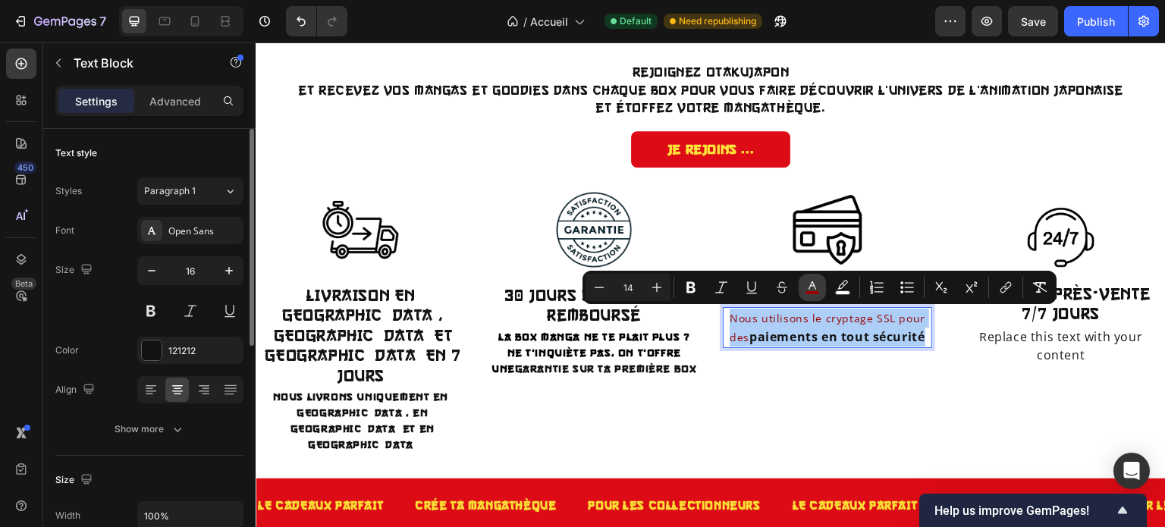
click at [811, 282] on icon "Editor contextual toolbar" at bounding box center [812, 285] width 8 height 8
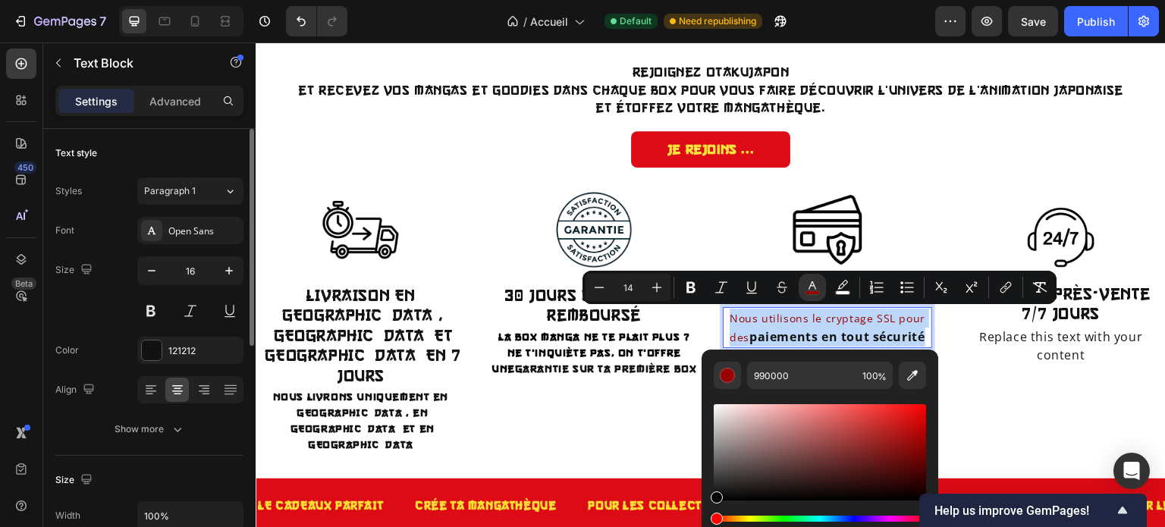
type input "000000"
drag, startPoint x: 1180, startPoint y: 491, endPoint x: 698, endPoint y: 507, distance: 481.7
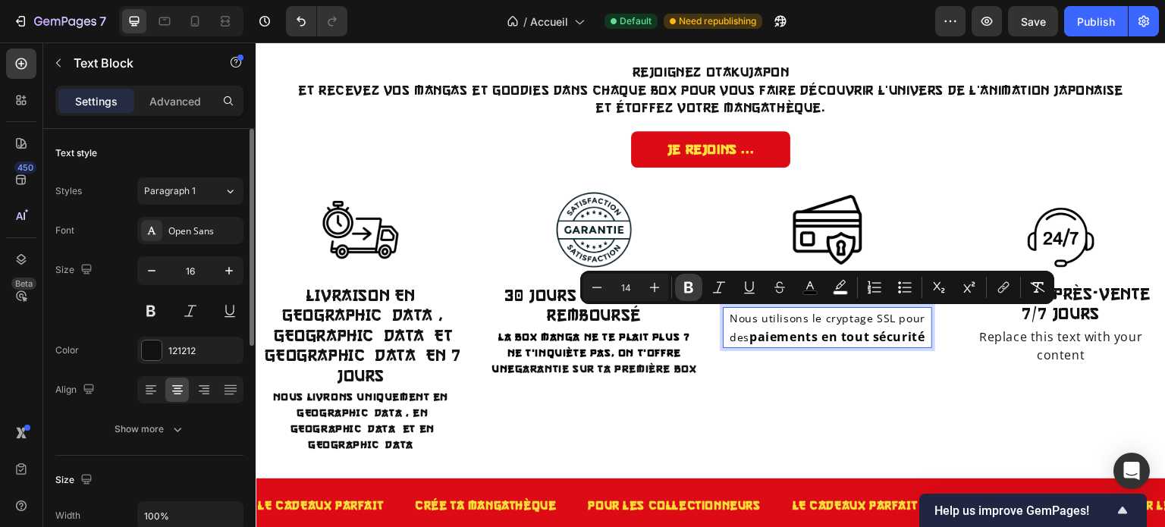
click at [694, 290] on icon "Editor contextual toolbar" at bounding box center [688, 287] width 15 height 15
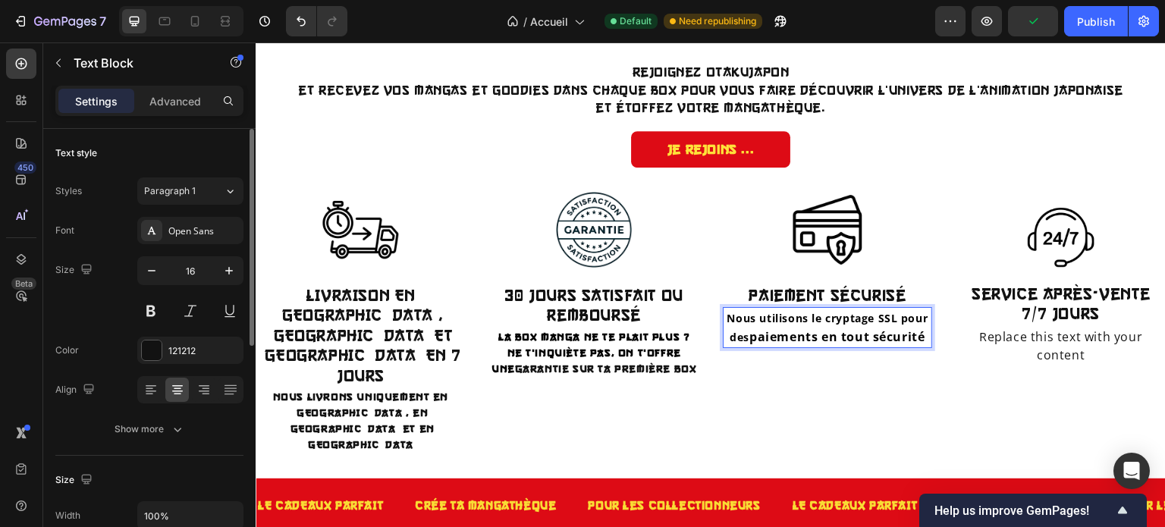
click at [774, 328] on strong "paiements en tout sécurité" at bounding box center [837, 336] width 176 height 17
click at [178, 240] on div "Open Sans" at bounding box center [190, 230] width 106 height 27
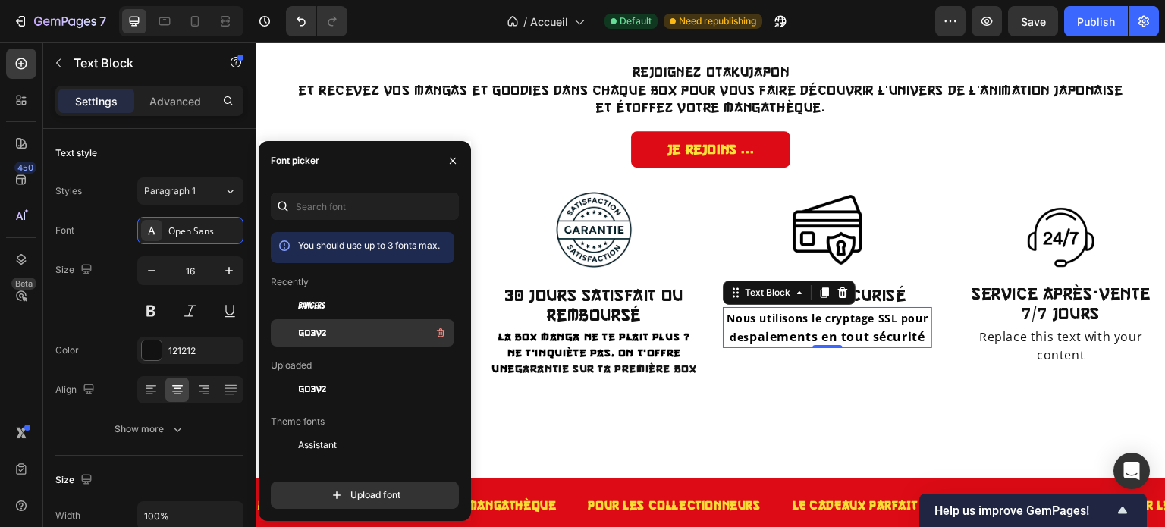
click at [302, 329] on span "go3v2" at bounding box center [312, 333] width 28 height 14
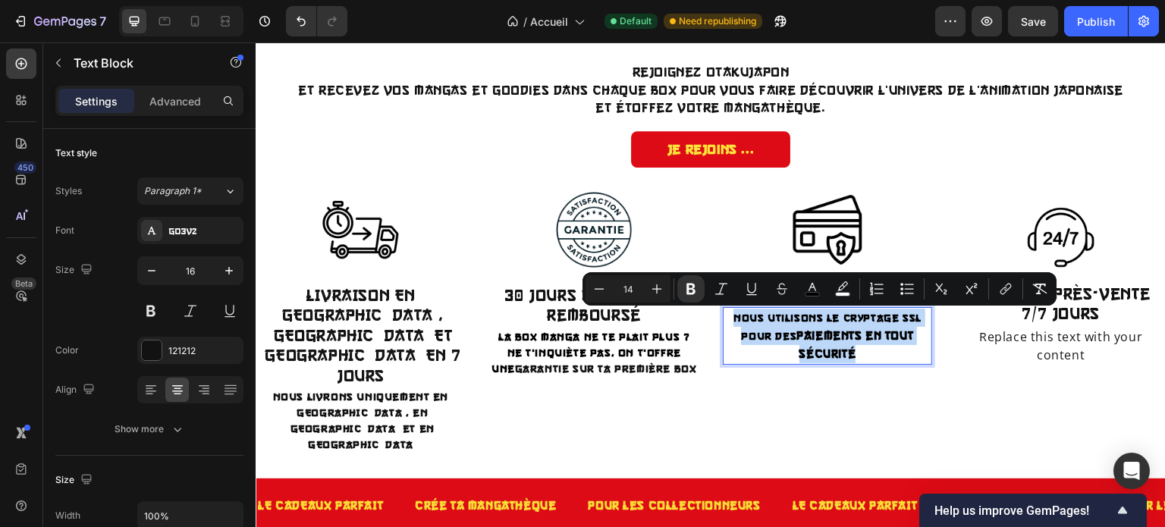
drag, startPoint x: 867, startPoint y: 358, endPoint x: 735, endPoint y: 318, distance: 137.2
click at [735, 318] on p "Nous utilisons le cryptage SSL pour des paiements en tout sécurité" at bounding box center [827, 336] width 206 height 55
click at [658, 287] on icon "Editor contextual toolbar" at bounding box center [656, 288] width 15 height 15
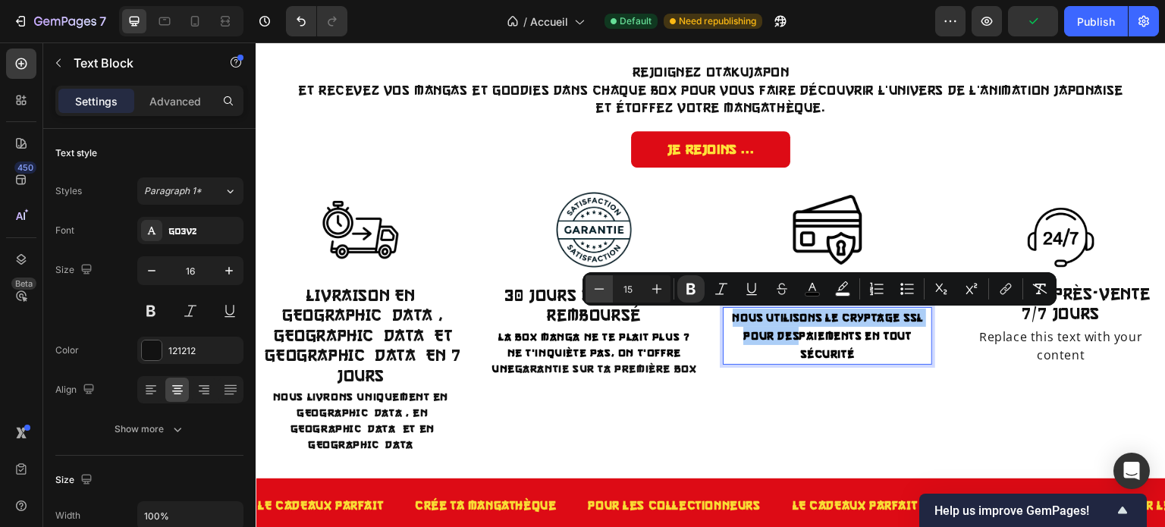
click at [602, 290] on icon "Editor contextual toolbar" at bounding box center [598, 288] width 15 height 15
type input "14"
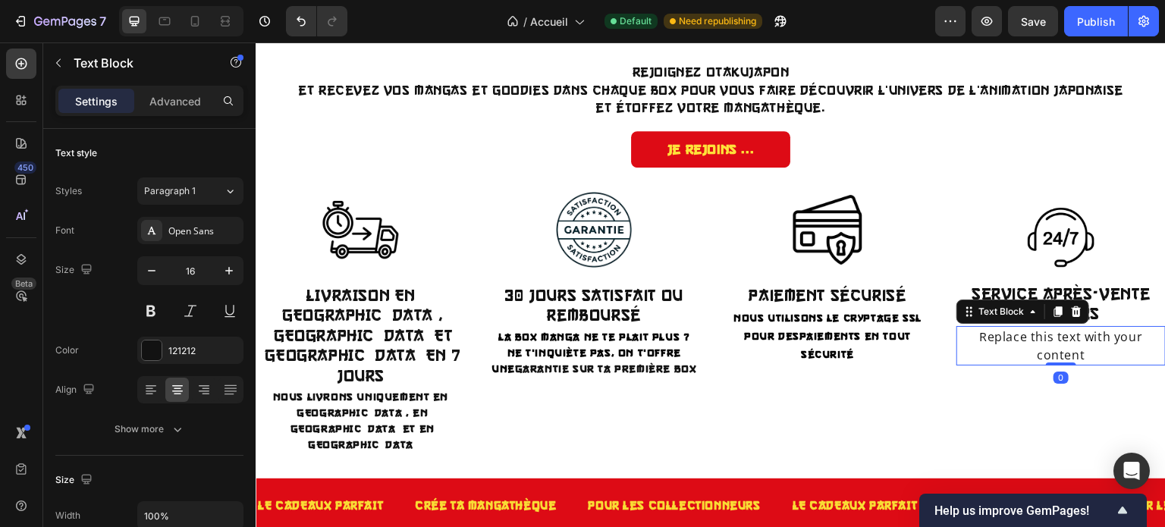
click at [1064, 346] on div "Replace this text with your content" at bounding box center [1060, 345] width 209 height 39
click at [1064, 346] on p "Replace this text with your content" at bounding box center [1061, 346] width 206 height 36
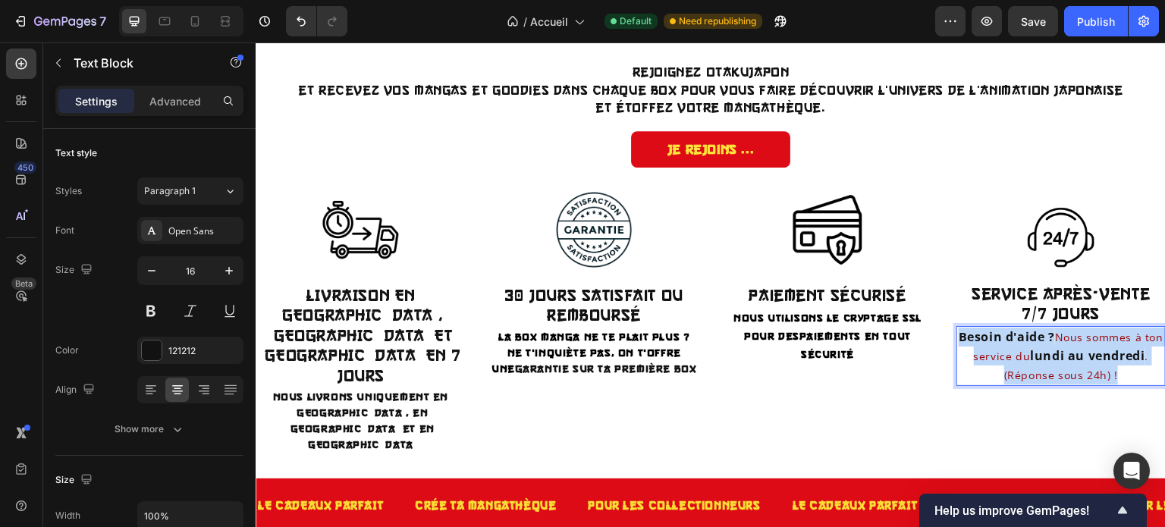
drag, startPoint x: 1115, startPoint y: 370, endPoint x: 955, endPoint y: 340, distance: 162.8
click at [958, 340] on p "Besoin d'aide ? Nous sommes à ton service du lundi au vendredi . (Réponse sous …" at bounding box center [1061, 356] width 206 height 57
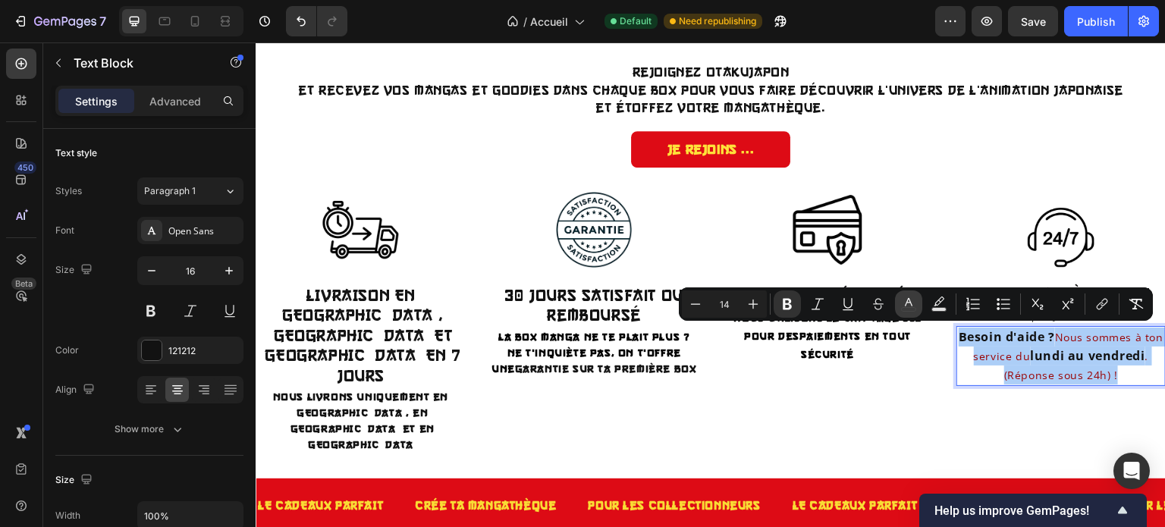
click at [901, 307] on icon "Editor contextual toolbar" at bounding box center [908, 303] width 15 height 15
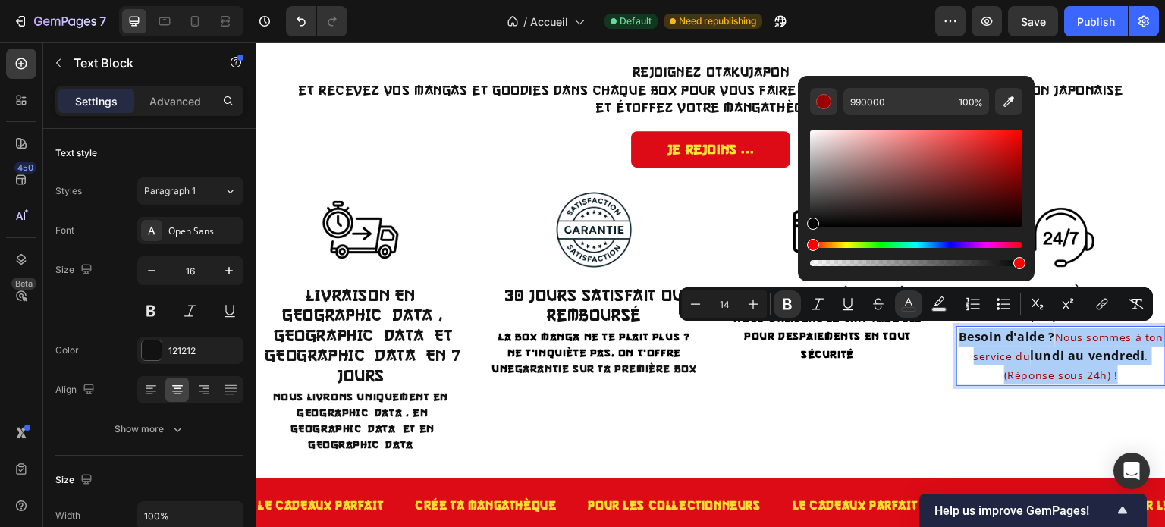
drag, startPoint x: 1015, startPoint y: 172, endPoint x: 803, endPoint y: 226, distance: 219.0
click at [803, 226] on div "990000 100 %" at bounding box center [916, 172] width 237 height 193
type input "000000"
type input "16"
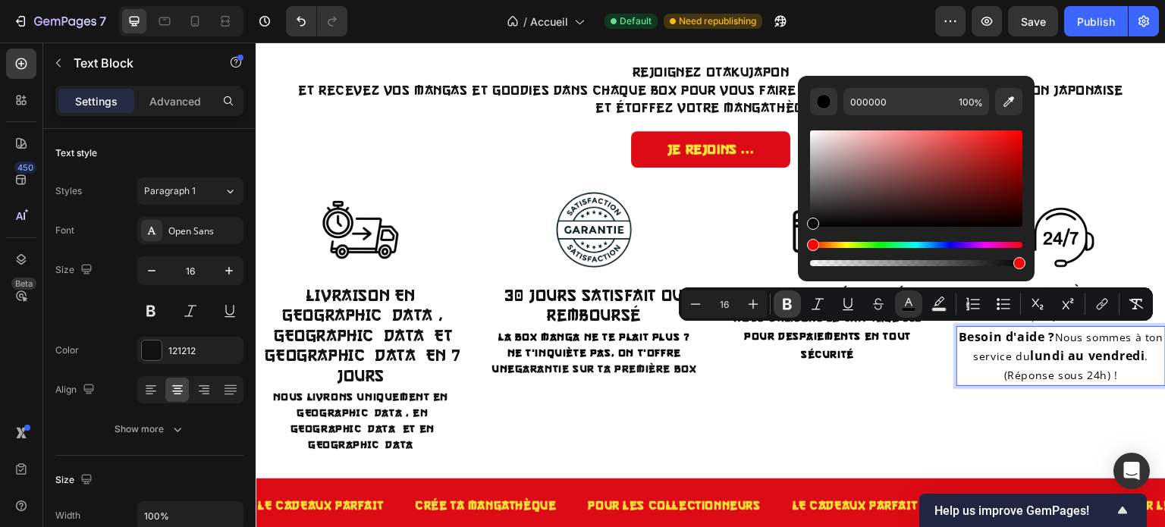
click at [780, 308] on icon "Editor contextual toolbar" at bounding box center [786, 303] width 15 height 15
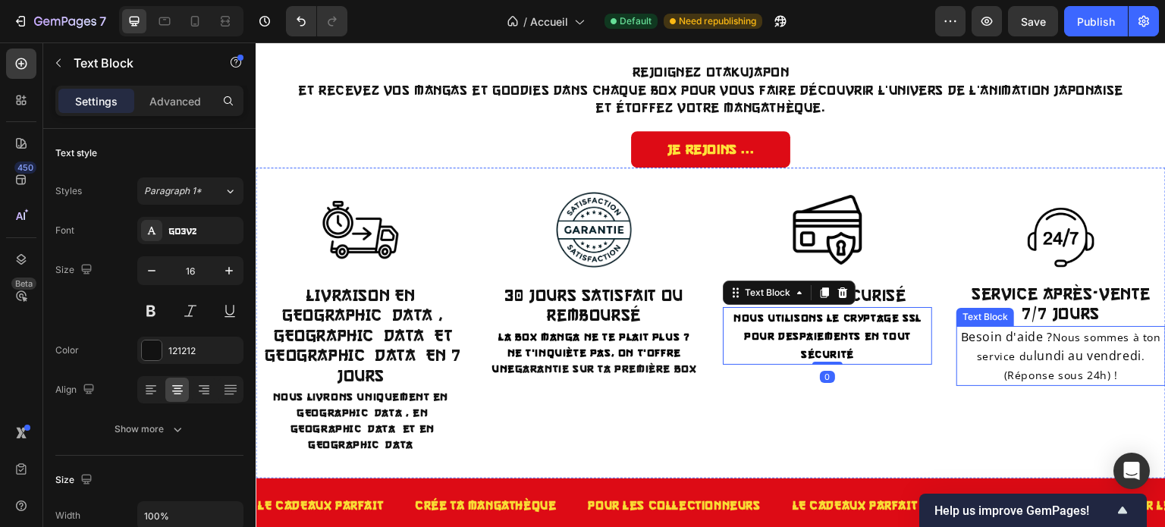
click at [995, 336] on span "Besoin d'aide ?" at bounding box center [1007, 336] width 92 height 17
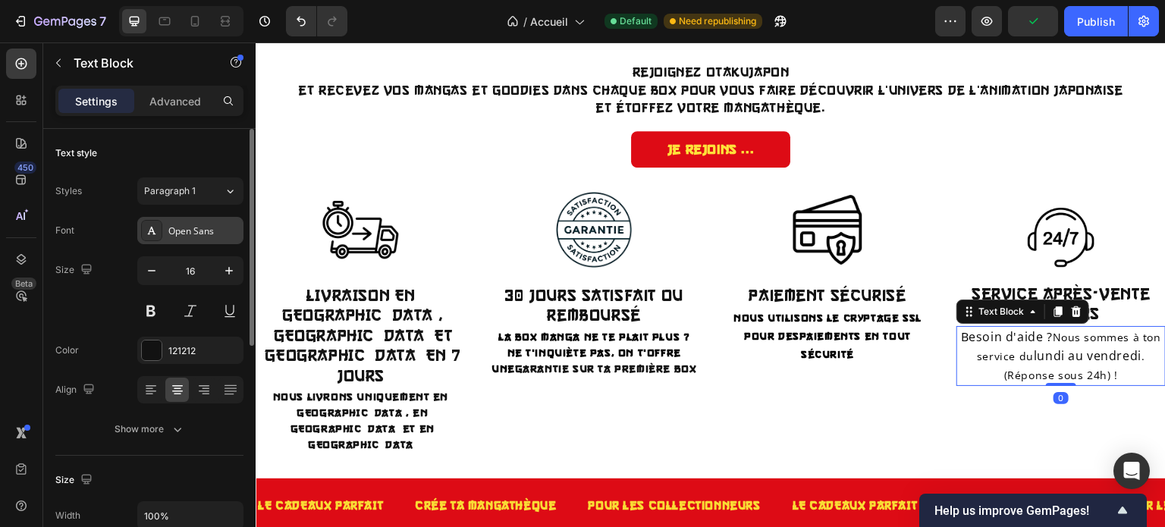
click at [177, 227] on div "Open Sans" at bounding box center [203, 231] width 71 height 14
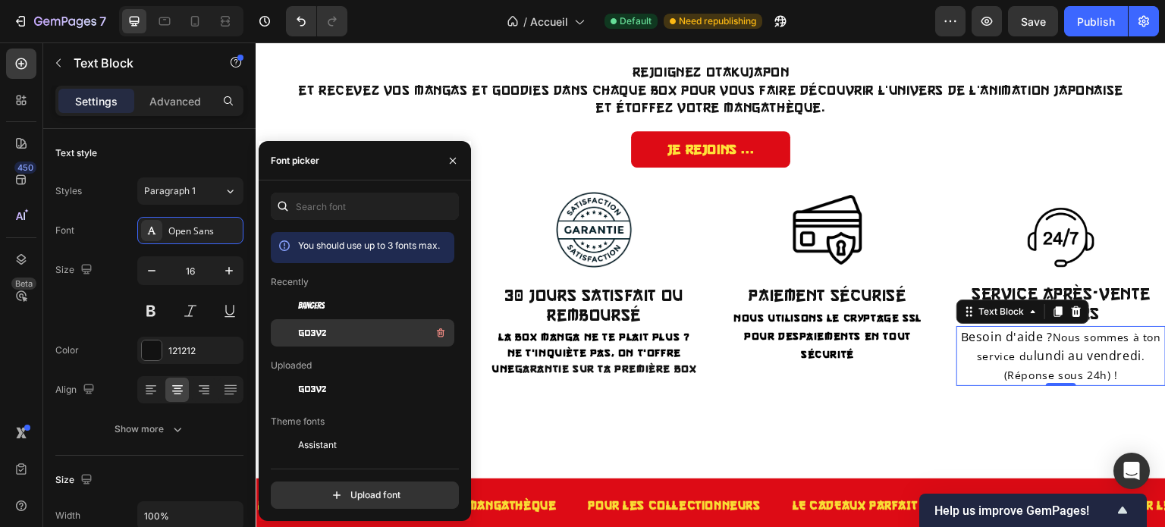
click at [300, 330] on span "go3v2" at bounding box center [312, 333] width 28 height 14
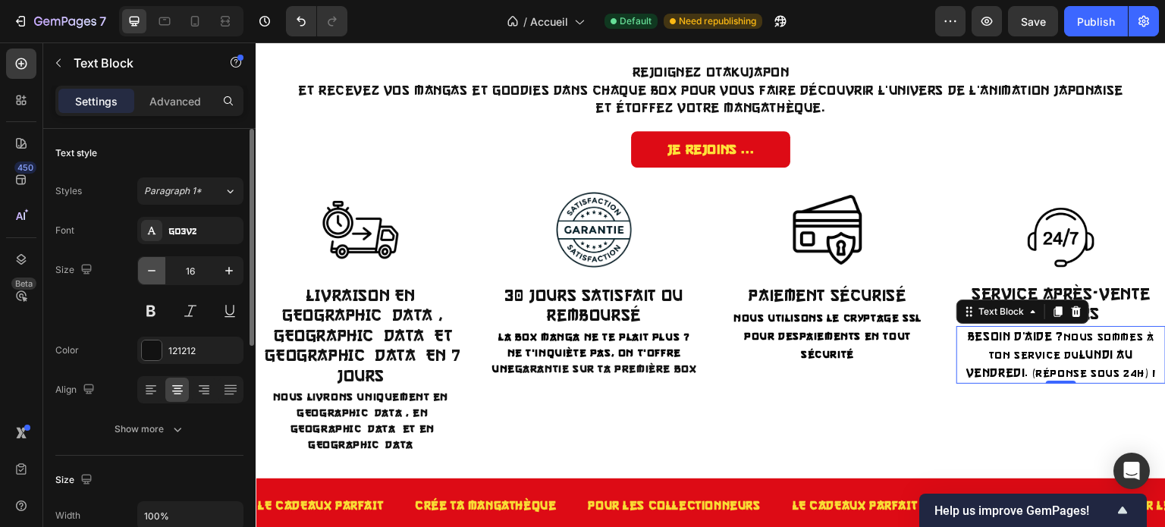
click at [146, 282] on button "button" at bounding box center [151, 270] width 27 height 27
type input "14"
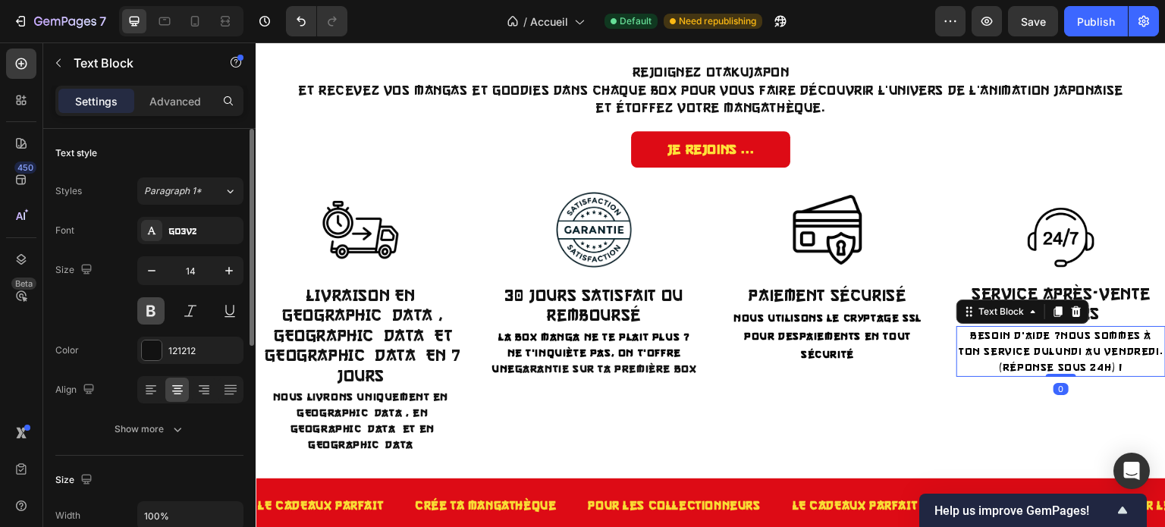
click at [152, 306] on button at bounding box center [150, 310] width 27 height 27
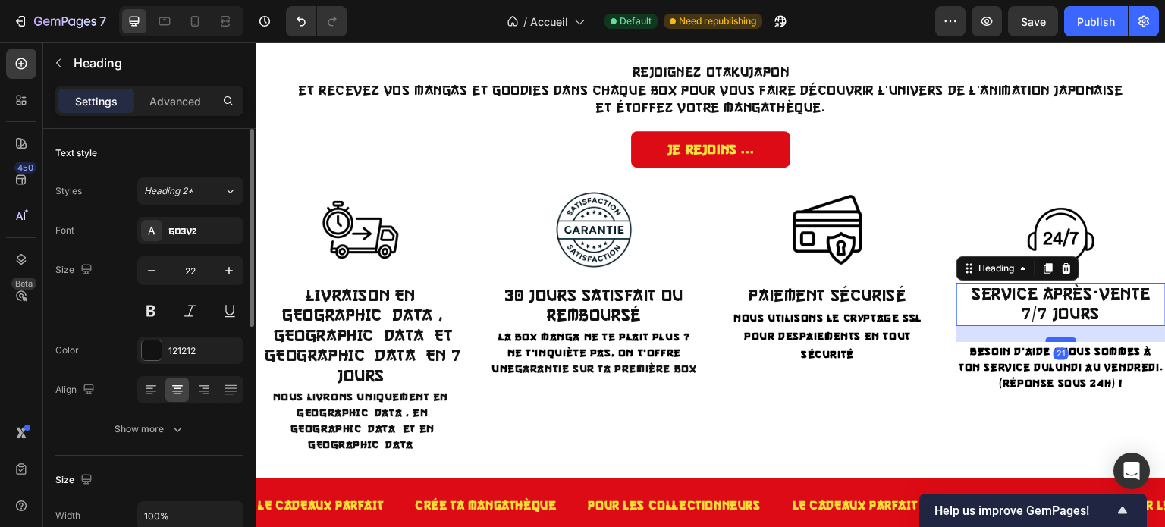
drag, startPoint x: 1050, startPoint y: 325, endPoint x: 1050, endPoint y: 340, distance: 15.2
click at [1050, 340] on div at bounding box center [1061, 339] width 30 height 5
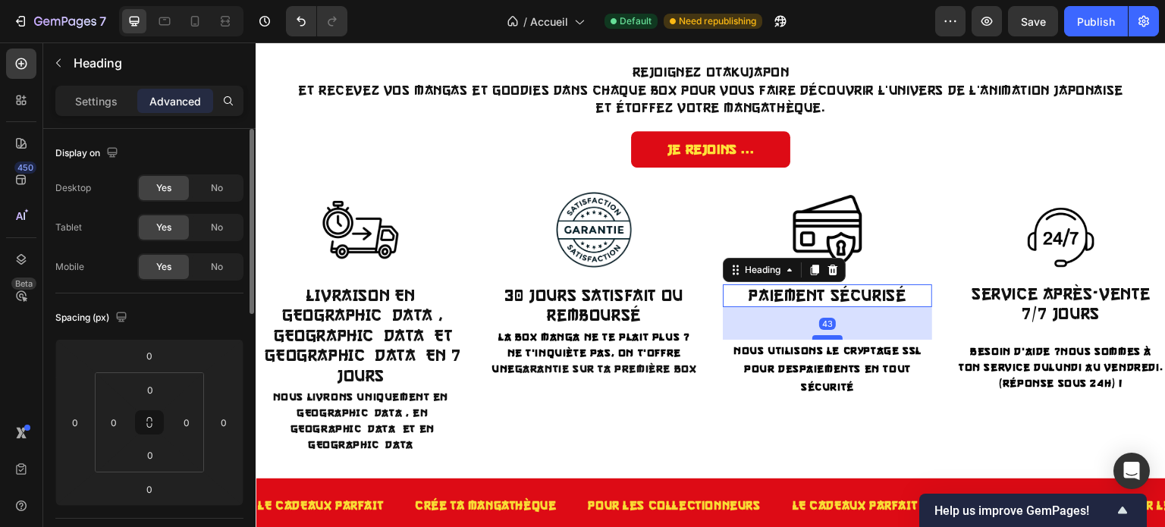
drag, startPoint x: 818, startPoint y: 306, endPoint x: 817, endPoint y: 338, distance: 32.6
click at [817, 338] on div at bounding box center [827, 337] width 30 height 5
type input "43"
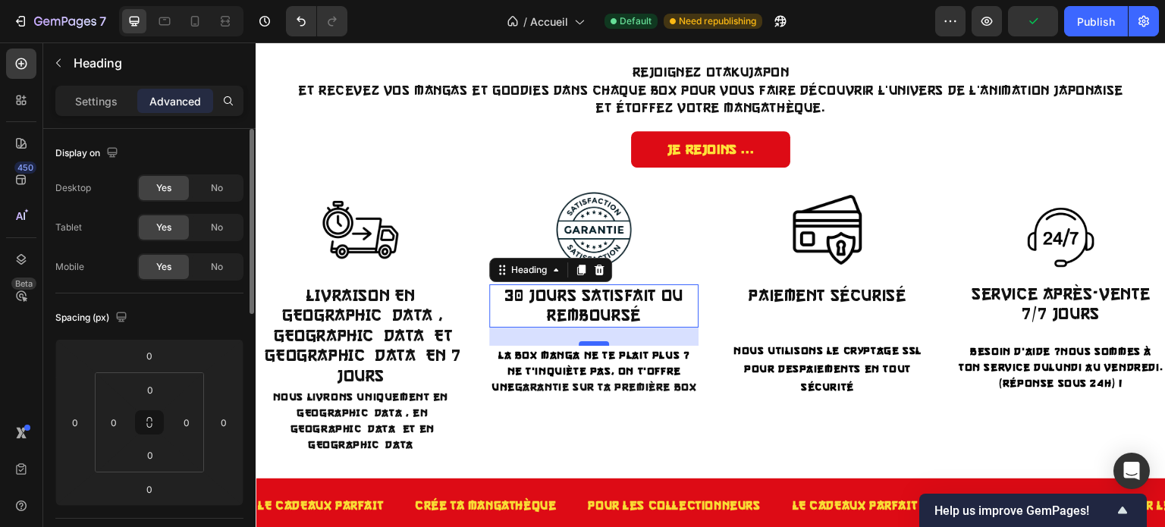
drag, startPoint x: 592, startPoint y: 325, endPoint x: 590, endPoint y: 343, distance: 18.3
click at [590, 343] on div at bounding box center [593, 343] width 30 height 5
click at [589, 340] on div at bounding box center [593, 341] width 30 height 5
type input "21"
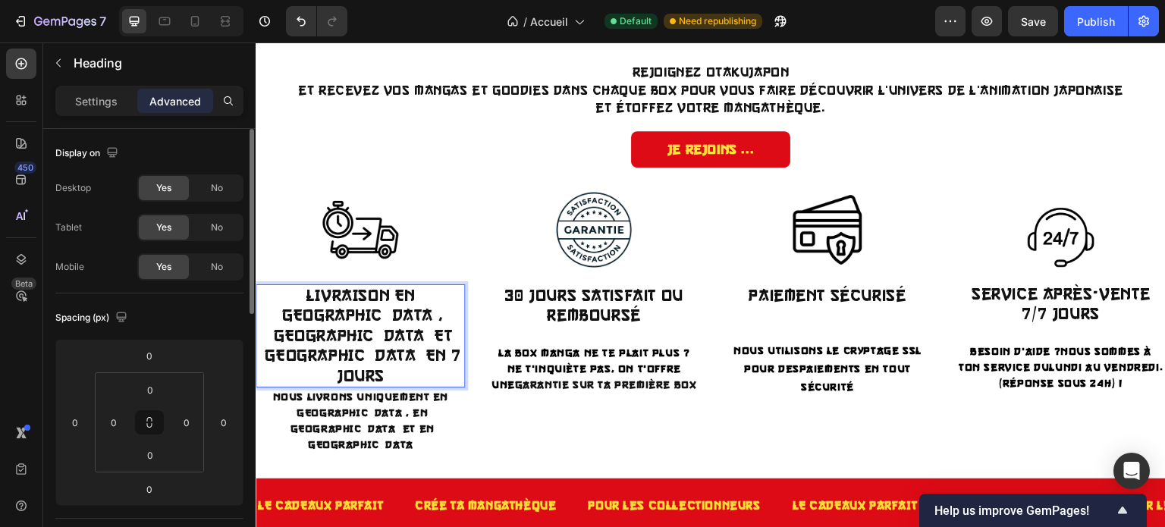
click at [382, 334] on p "LIVRAISON EN FRANCE, BELGIQUE ET SUISSE EN 7 JOURS" at bounding box center [360, 336] width 206 height 100
click at [364, 312] on p "LIVRAISON EN FRANCE, BELGIQUE ET SUISSE EN 7 JOURS" at bounding box center [360, 336] width 206 height 100
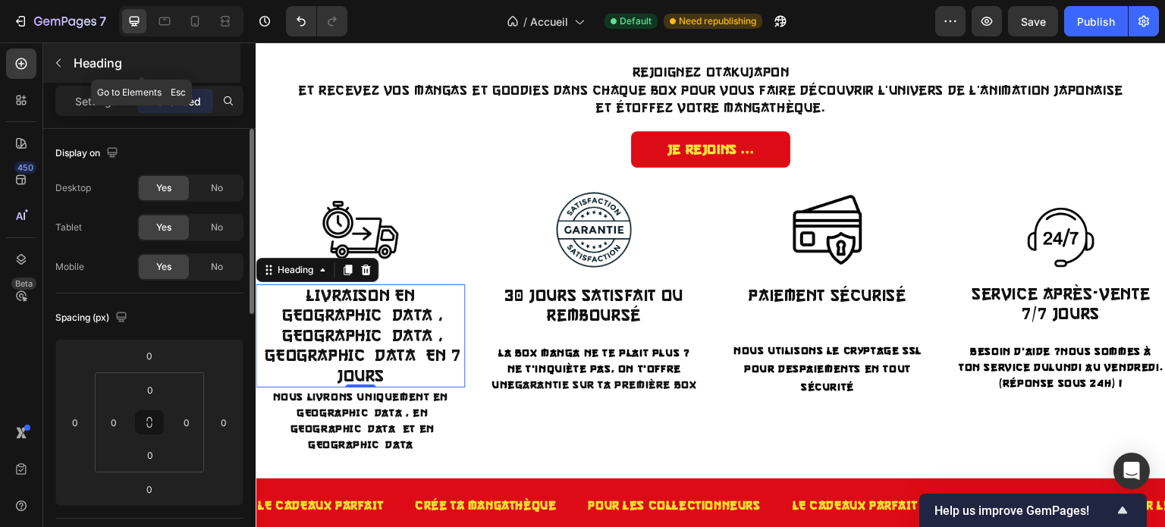
click at [55, 62] on icon "button" at bounding box center [58, 63] width 12 height 12
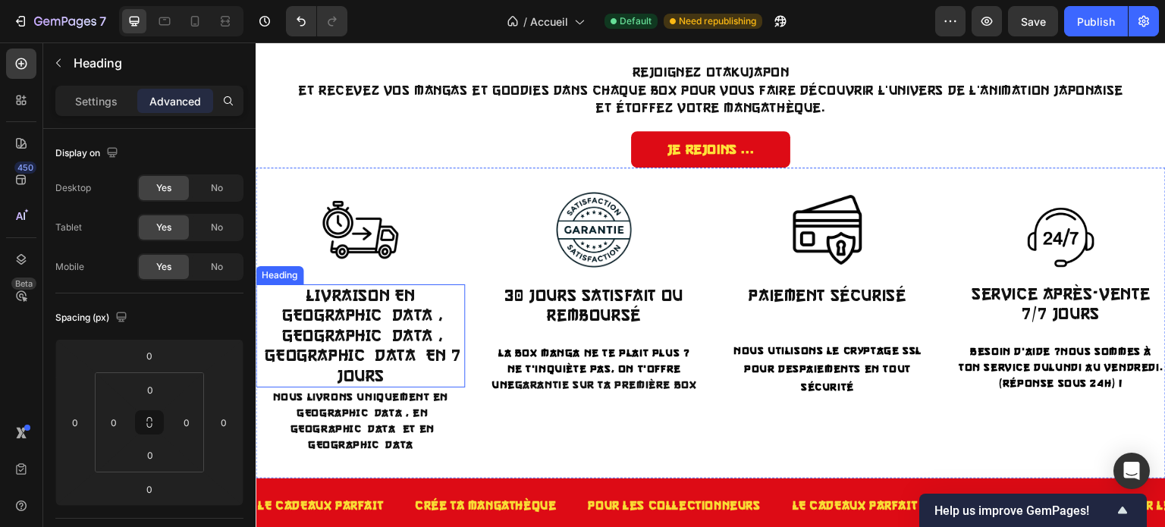
click at [325, 308] on p "LIVRAISON EN [GEOGRAPHIC_DATA], [GEOGRAPHIC_DATA],[GEOGRAPHIC_DATA] EN 7 JOURS" at bounding box center [360, 336] width 206 height 100
click at [100, 108] on p "Settings" at bounding box center [96, 101] width 42 height 16
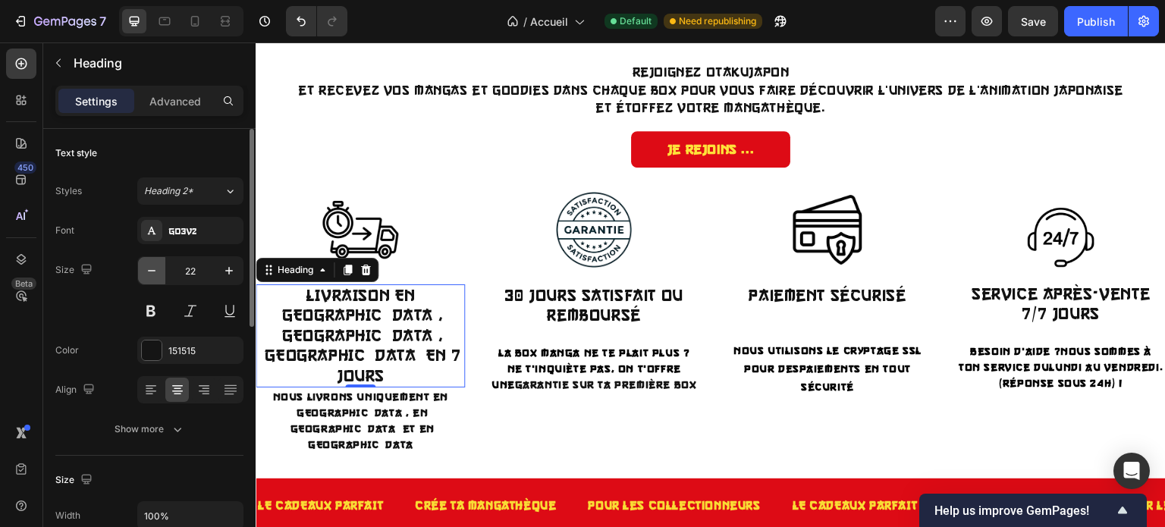
click at [154, 275] on icon "button" at bounding box center [151, 270] width 15 height 15
type input "21"
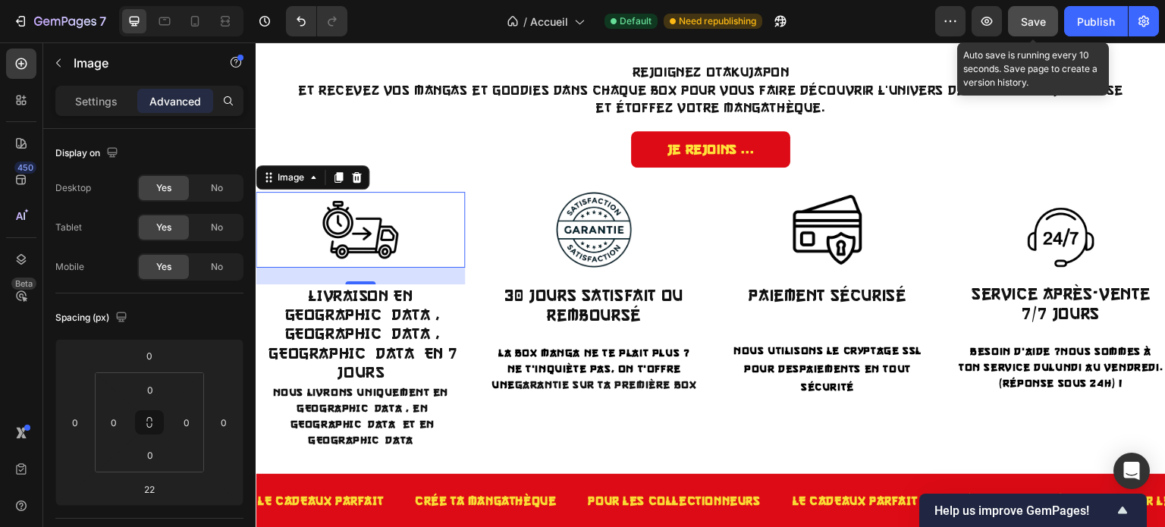
click at [1022, 25] on span "Save" at bounding box center [1033, 21] width 25 height 13
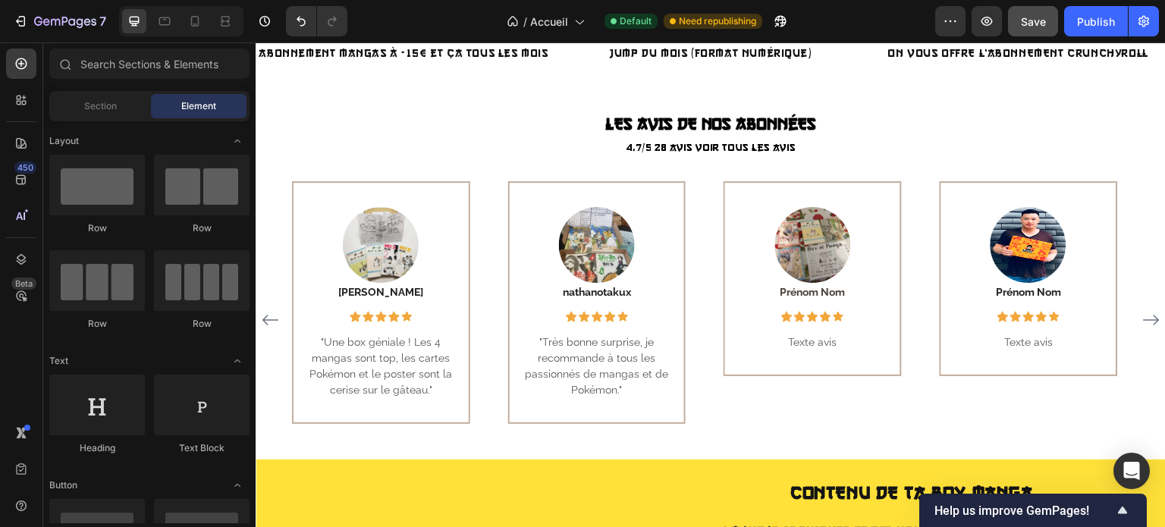
scroll to position [698, 0]
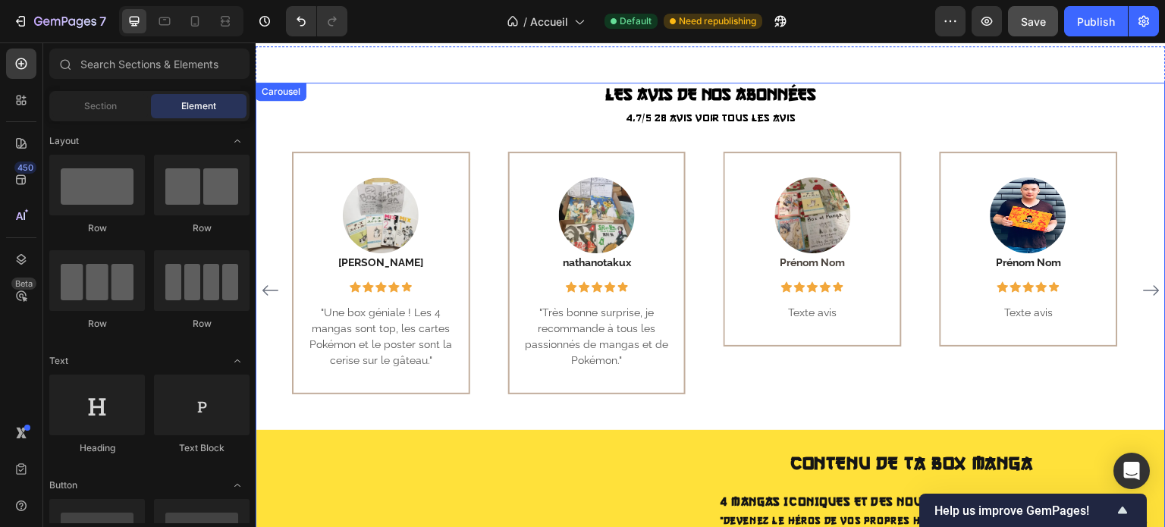
click at [1142, 289] on icon "Carousel Next Arrow" at bounding box center [1151, 290] width 18 height 18
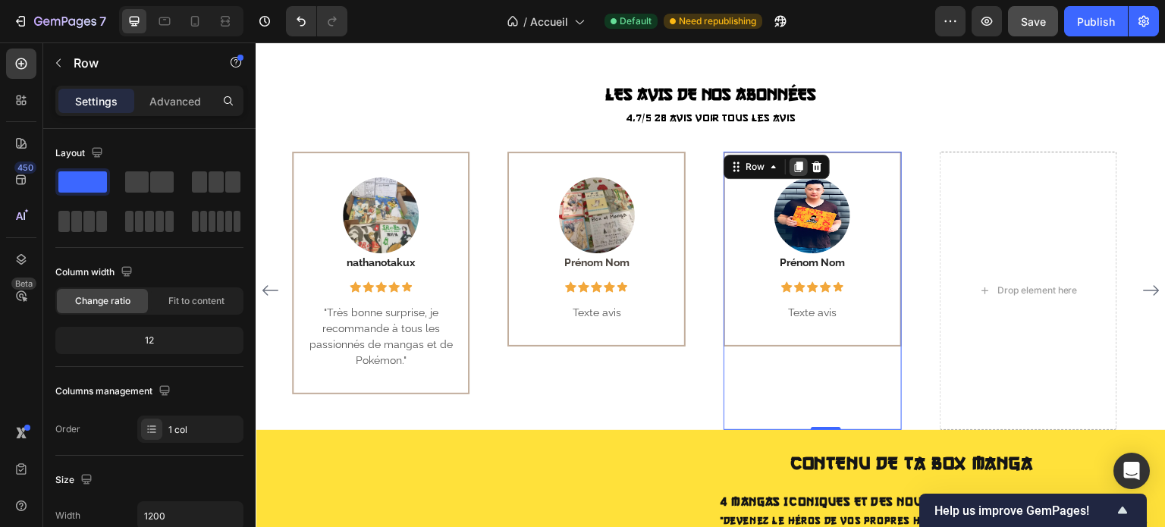
click at [801, 162] on icon at bounding box center [799, 166] width 8 height 11
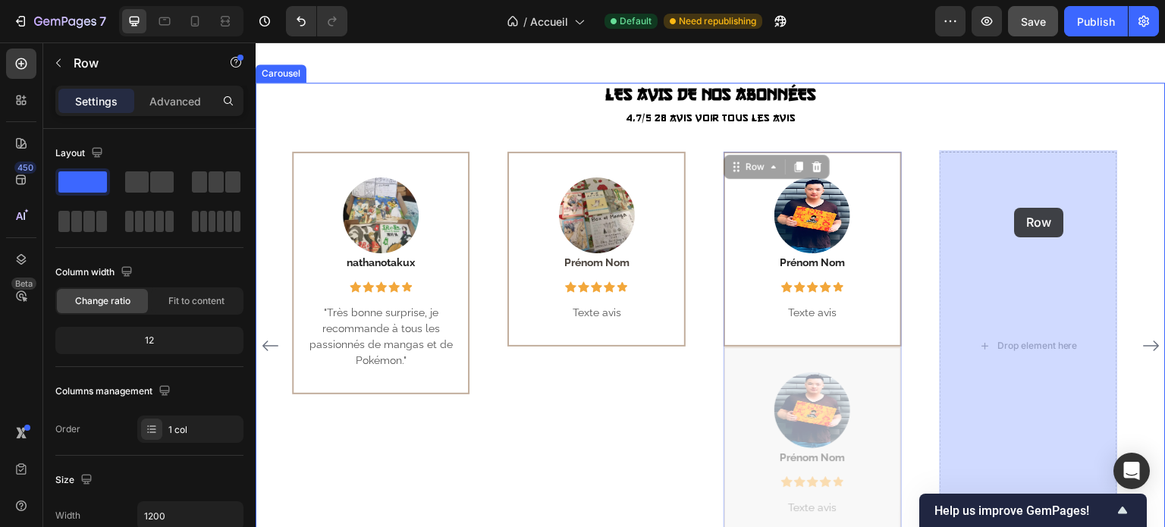
drag, startPoint x: 868, startPoint y: 384, endPoint x: 1014, endPoint y: 208, distance: 229.4
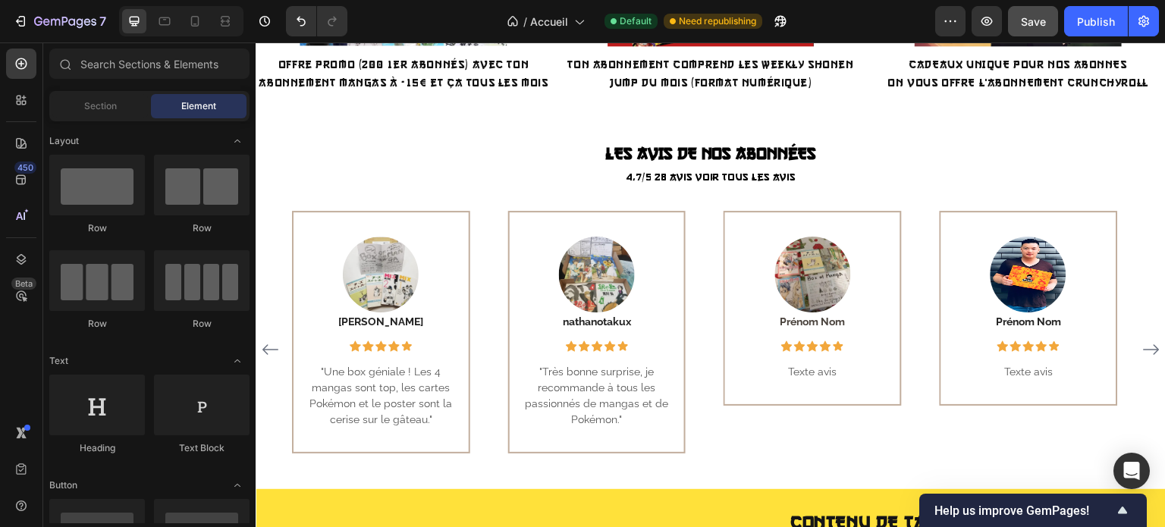
scroll to position [633, 0]
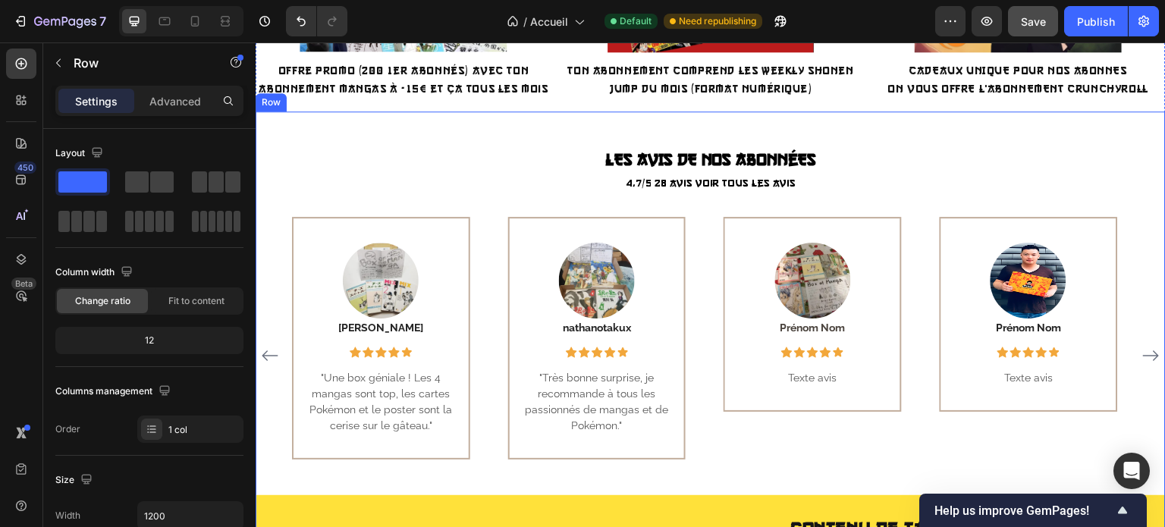
click at [843, 111] on div "LES AVIS DE NOS ABONNÉES Heading 4,7/5 28 avis Voir tous les avis Heading Image…" at bounding box center [711, 482] width 910 height 743
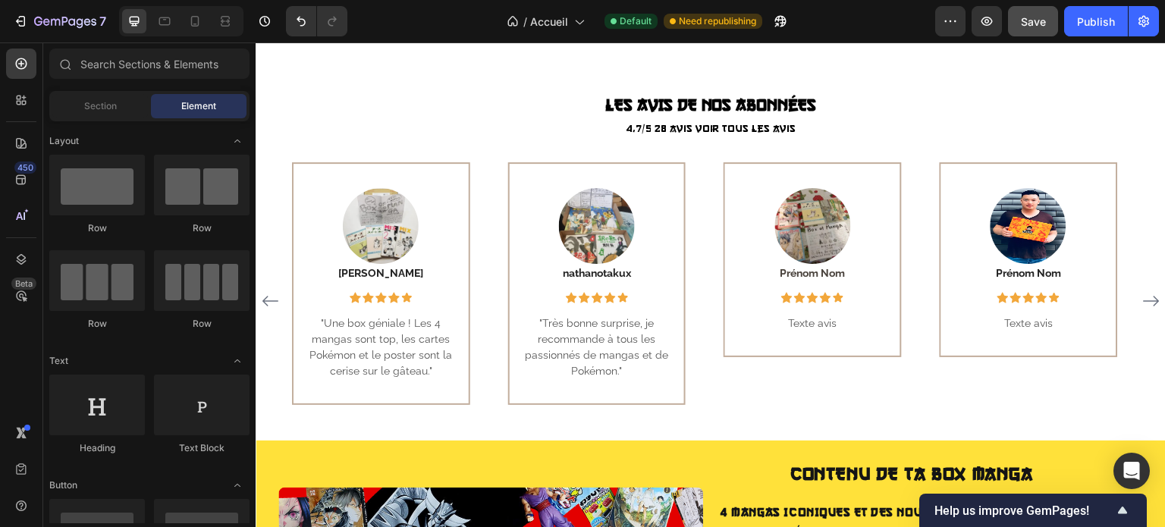
scroll to position [694, 0]
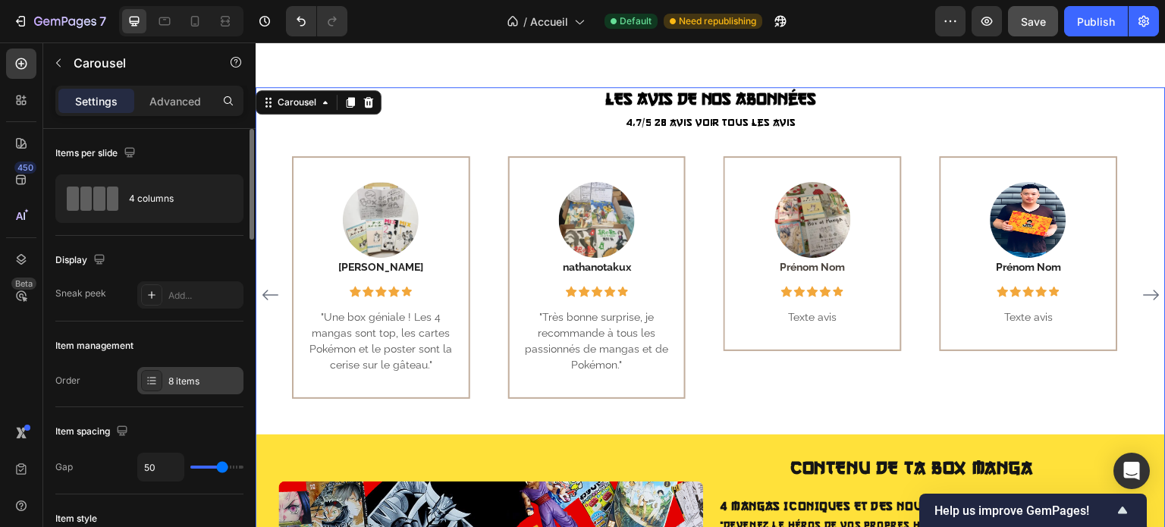
click at [188, 382] on div "8 items" at bounding box center [203, 382] width 71 height 14
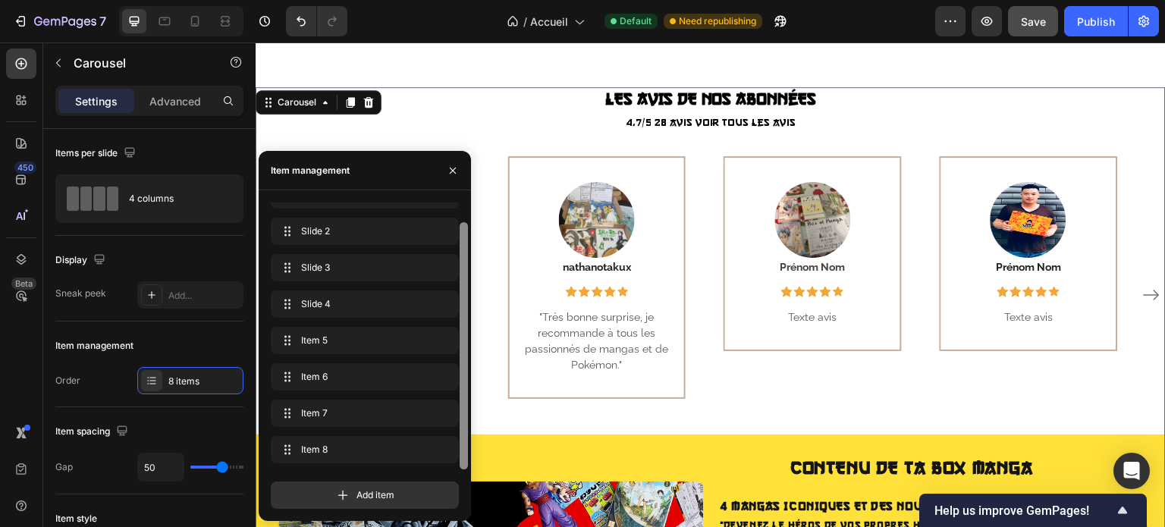
scroll to position [0, 0]
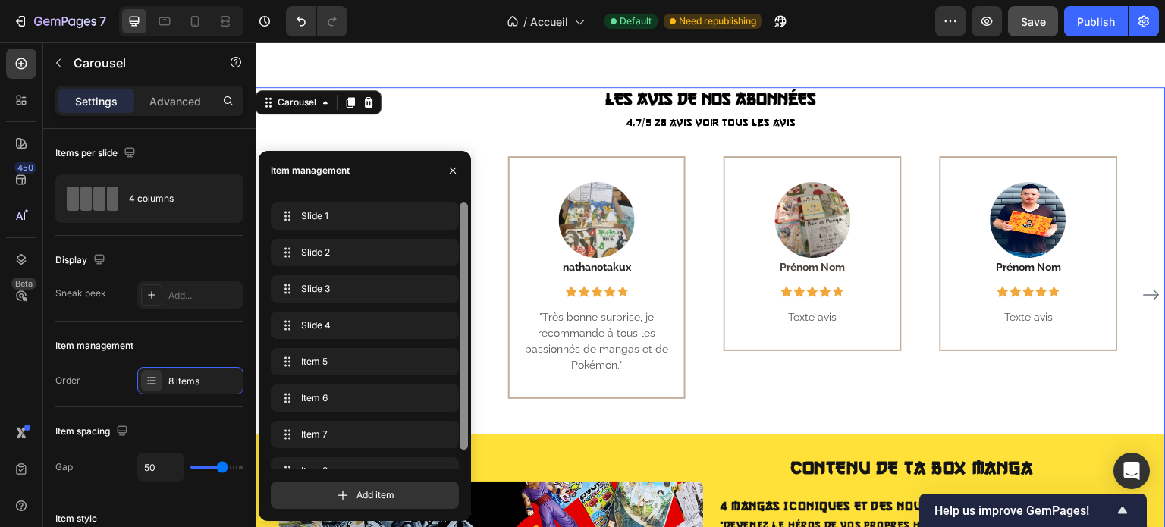
drag, startPoint x: 464, startPoint y: 282, endPoint x: 464, endPoint y: 237, distance: 45.5
click at [464, 237] on div at bounding box center [463, 325] width 8 height 247
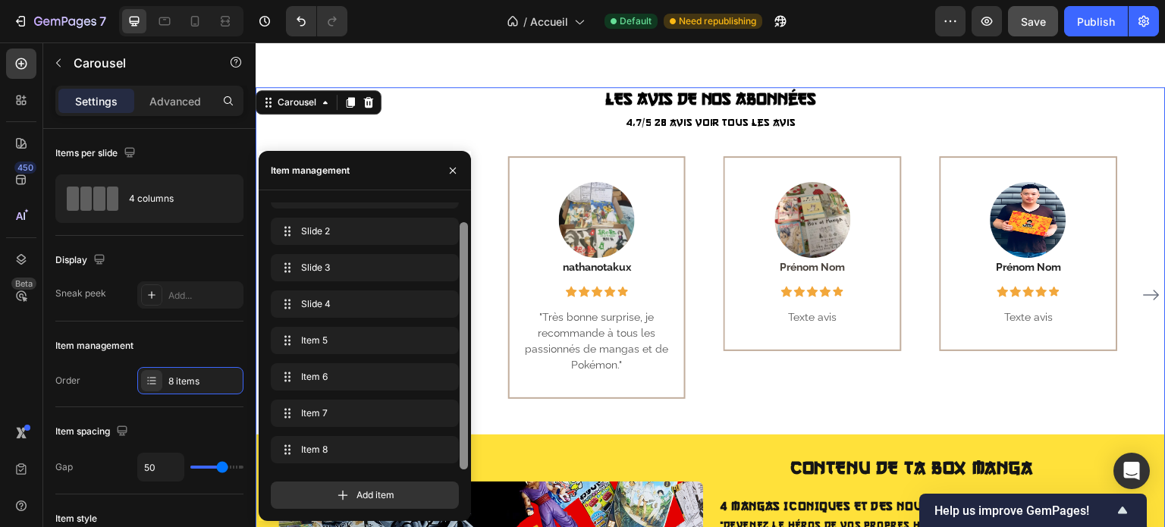
drag, startPoint x: 461, startPoint y: 312, endPoint x: 466, endPoint y: 431, distance: 118.4
click at [466, 431] on div at bounding box center [463, 345] width 8 height 247
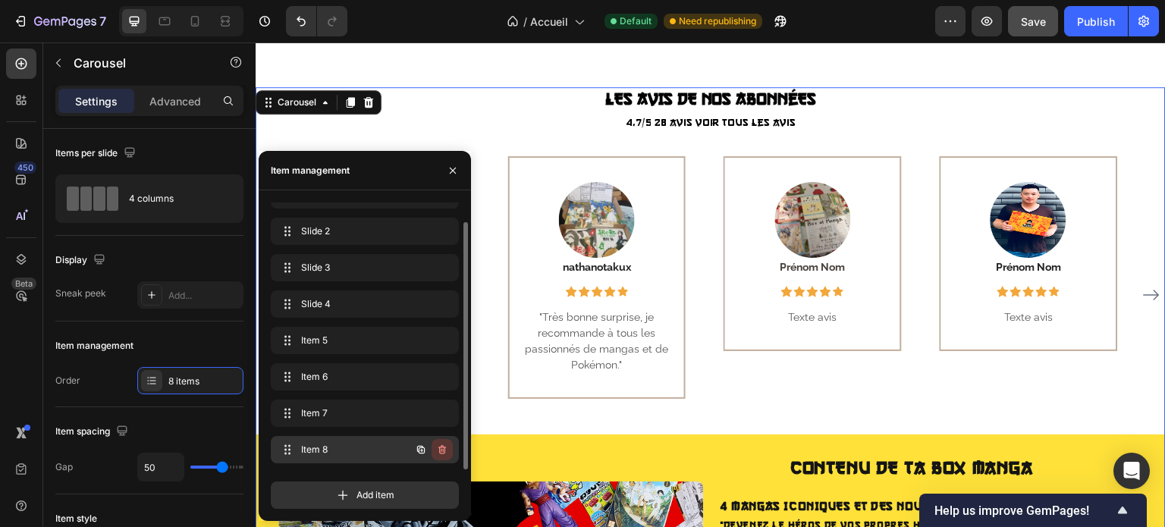
click at [443, 453] on icon "button" at bounding box center [442, 450] width 12 height 12
click at [440, 416] on icon "button" at bounding box center [442, 413] width 12 height 12
click at [440, 416] on div "Delete" at bounding box center [432, 413] width 28 height 14
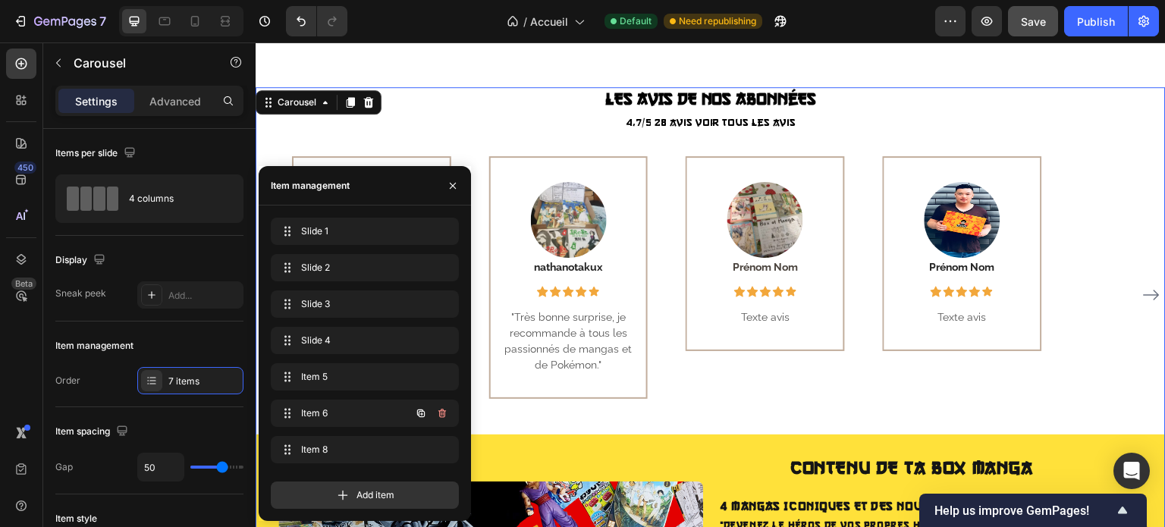
scroll to position [0, 0]
click at [438, 444] on icon "button" at bounding box center [442, 450] width 12 height 12
click at [441, 445] on div "Delete" at bounding box center [432, 450] width 28 height 14
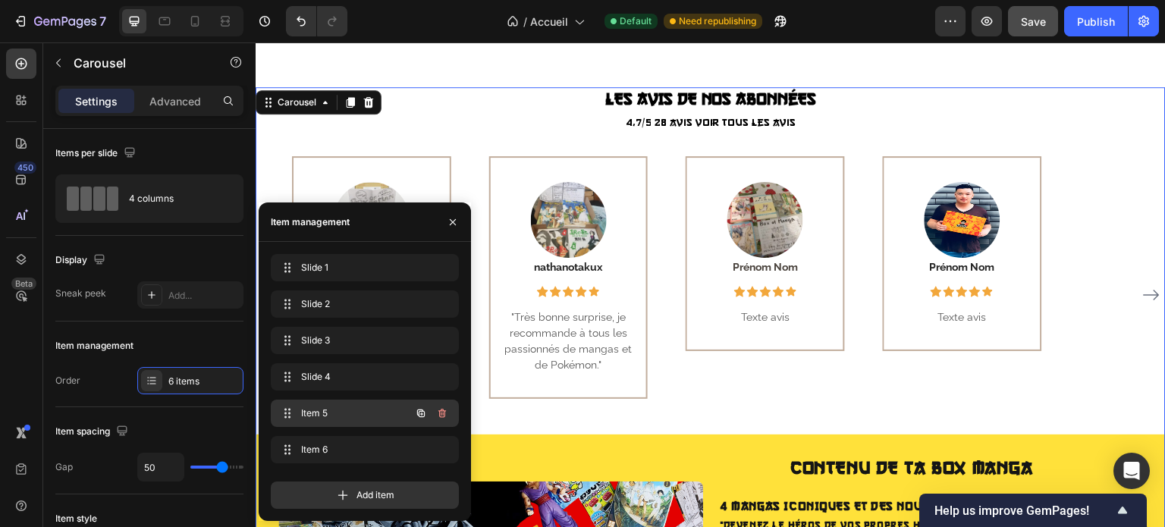
click at [441, 421] on button "button" at bounding box center [441, 413] width 21 height 21
click at [441, 421] on button "Delete" at bounding box center [432, 413] width 42 height 21
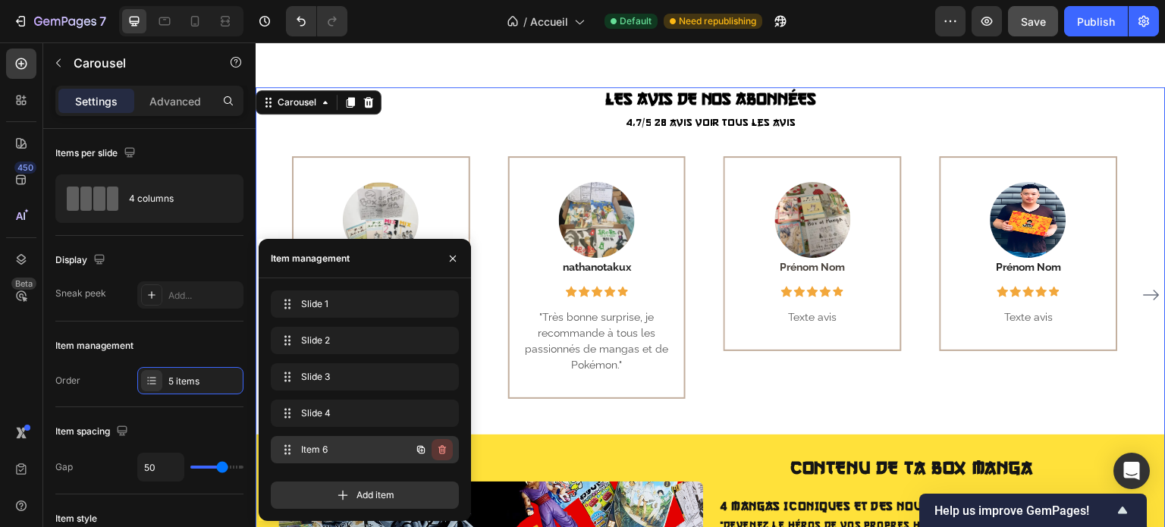
click at [442, 454] on icon "button" at bounding box center [442, 450] width 12 height 12
click at [442, 454] on div "Delete" at bounding box center [432, 450] width 28 height 14
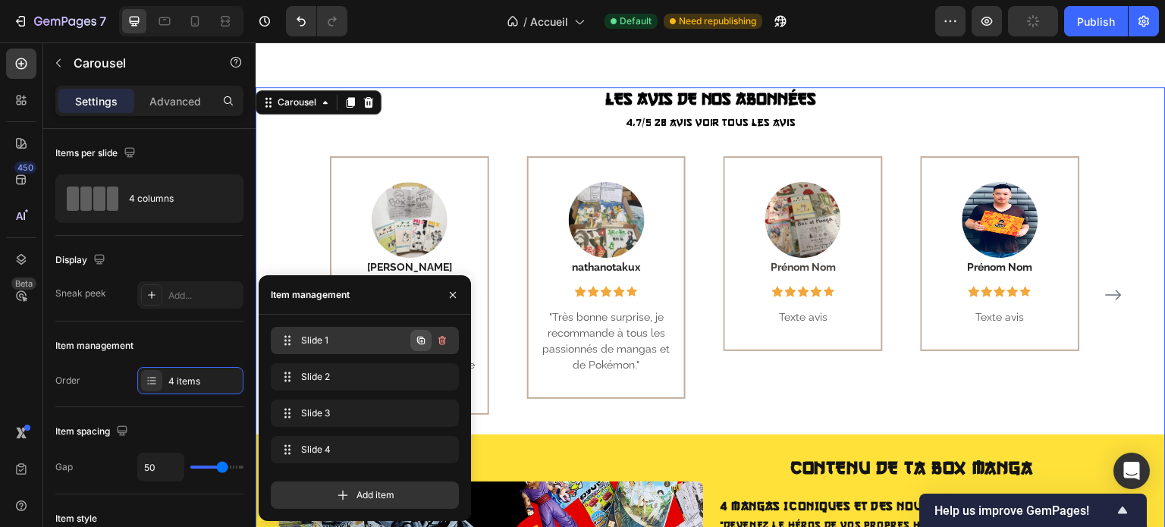
click at [423, 340] on icon "button" at bounding box center [421, 340] width 12 height 12
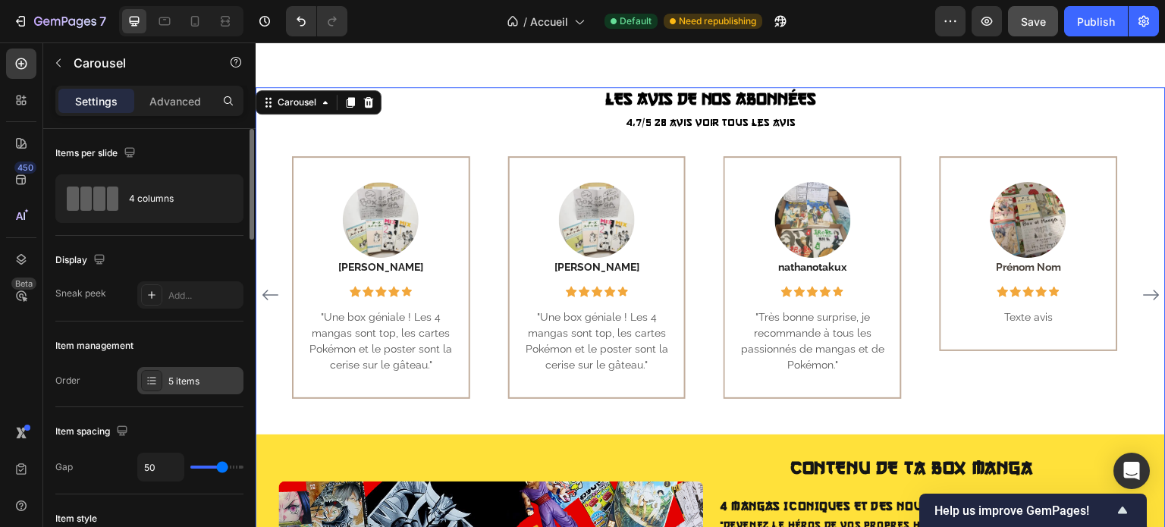
click at [200, 375] on div "5 items" at bounding box center [203, 382] width 71 height 14
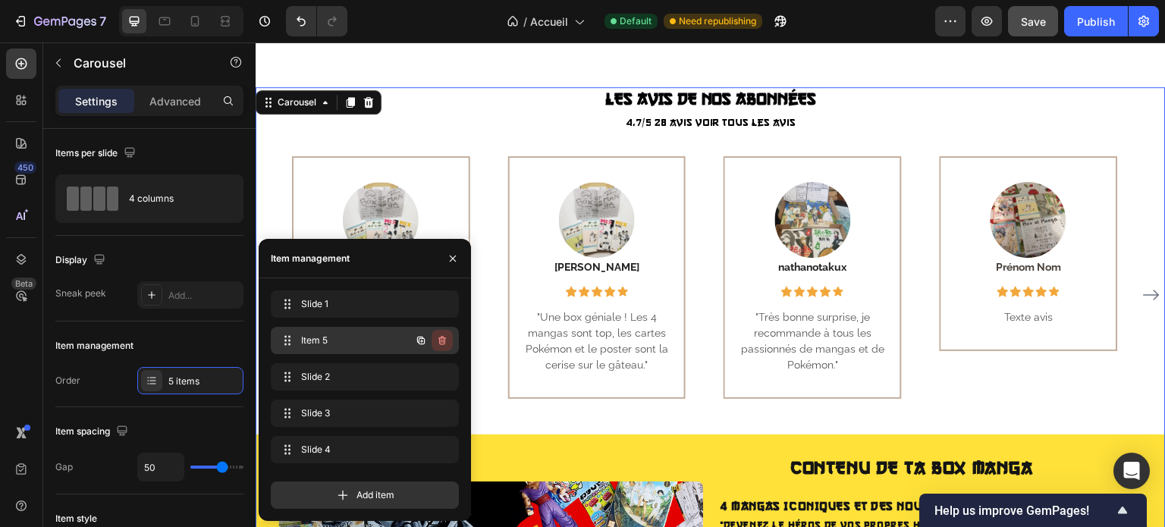
click at [447, 336] on icon "button" at bounding box center [442, 340] width 12 height 12
click at [447, 336] on button "Delete" at bounding box center [432, 340] width 42 height 21
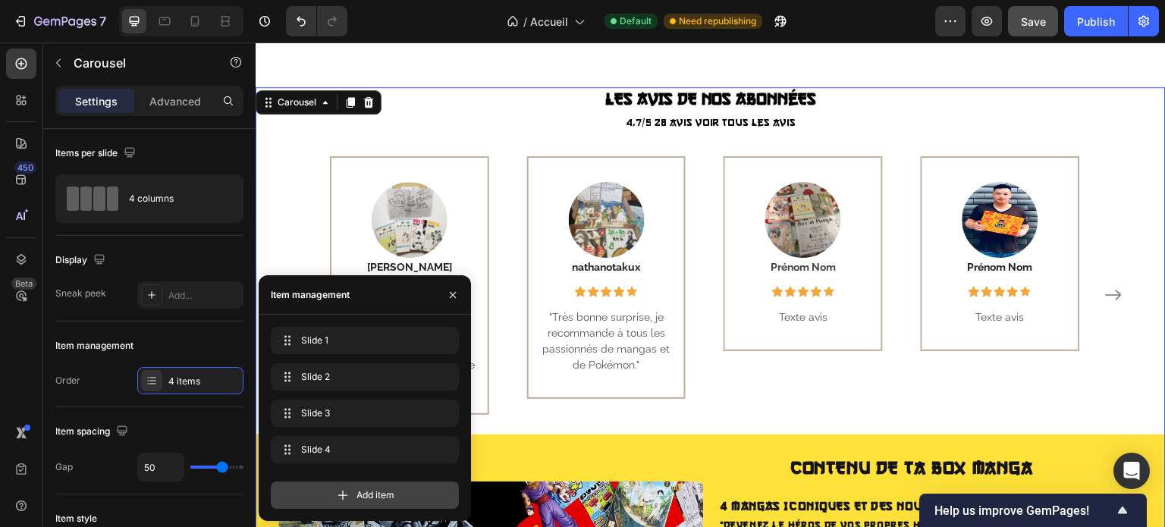
click at [391, 494] on span "Add item" at bounding box center [375, 495] width 38 height 14
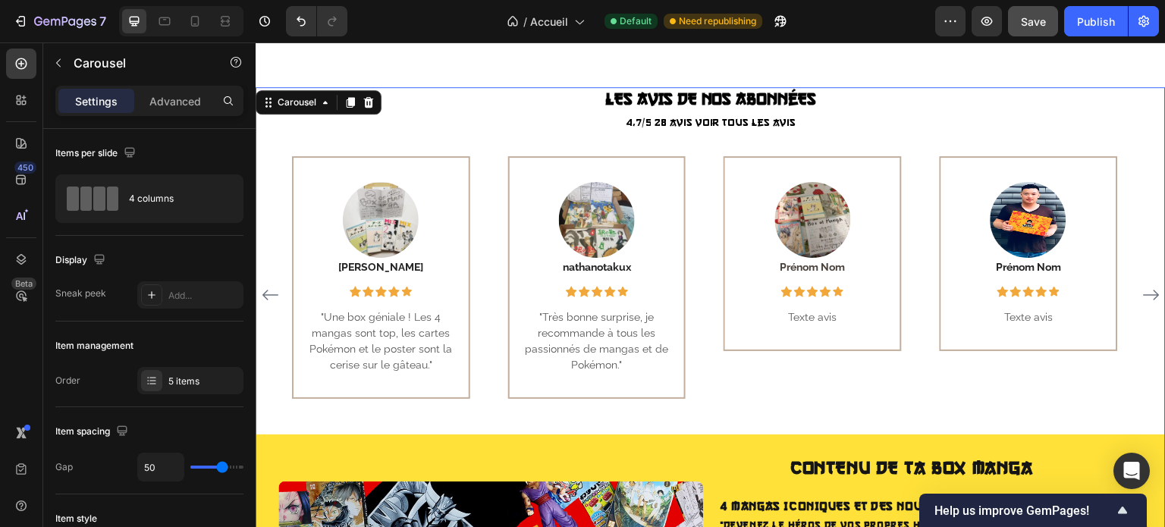
click at [1142, 287] on icon "Carousel Next Arrow" at bounding box center [1151, 295] width 18 height 18
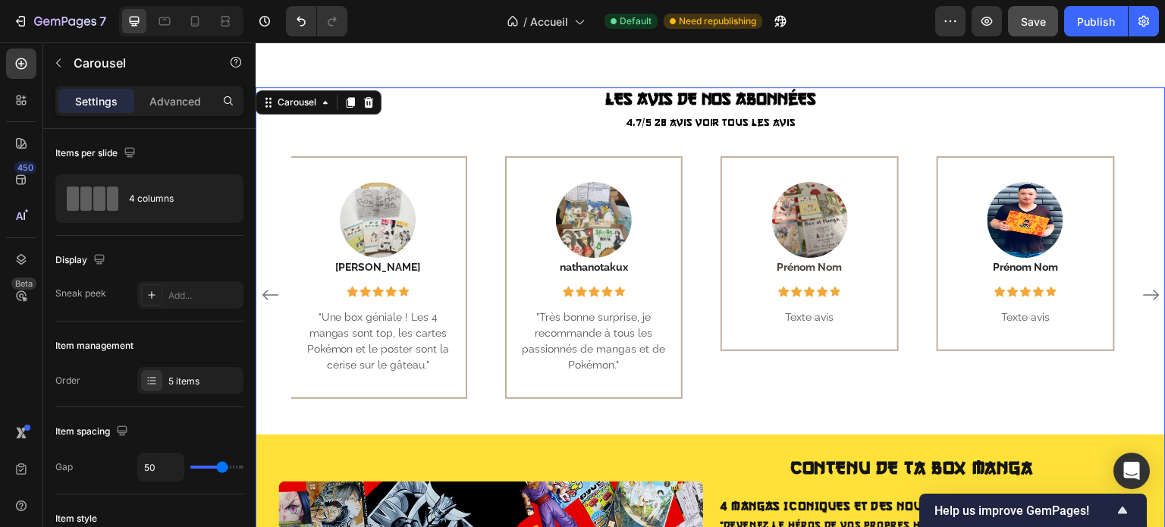
click at [1142, 287] on icon "Carousel Next Arrow" at bounding box center [1151, 295] width 18 height 18
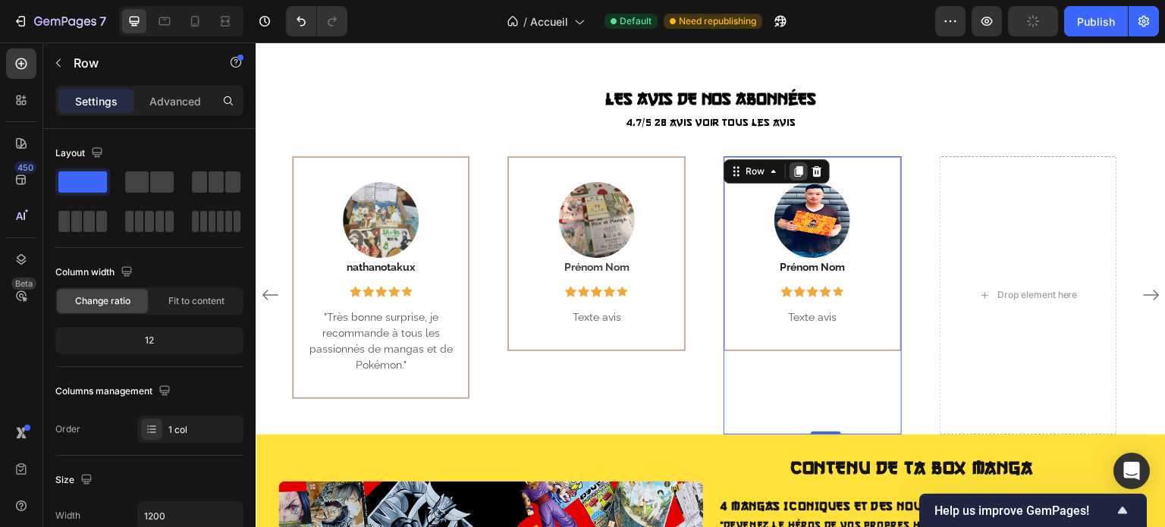
click at [796, 171] on icon at bounding box center [799, 171] width 8 height 11
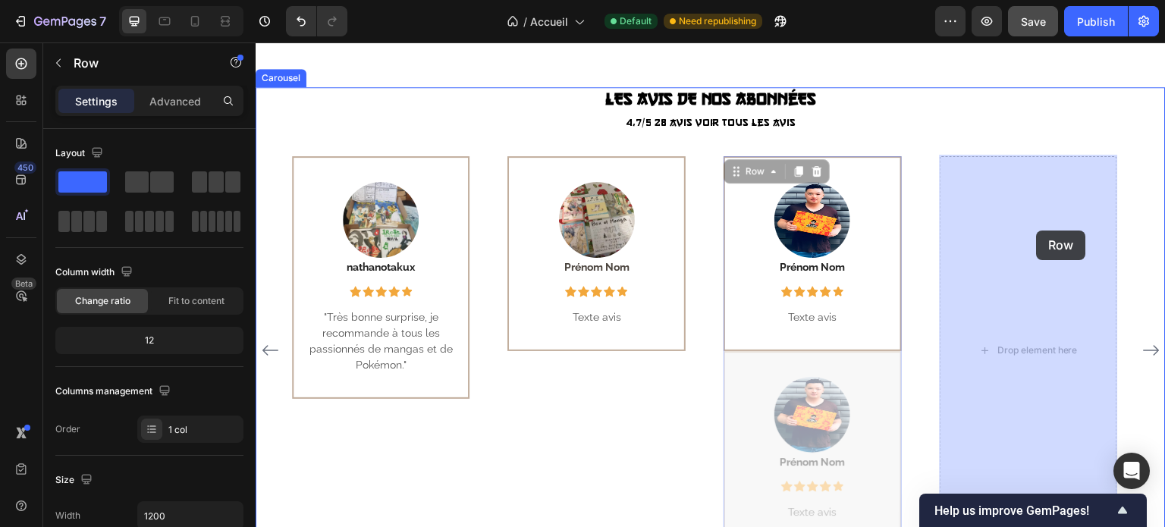
drag, startPoint x: 861, startPoint y: 365, endPoint x: 1036, endPoint y: 230, distance: 220.6
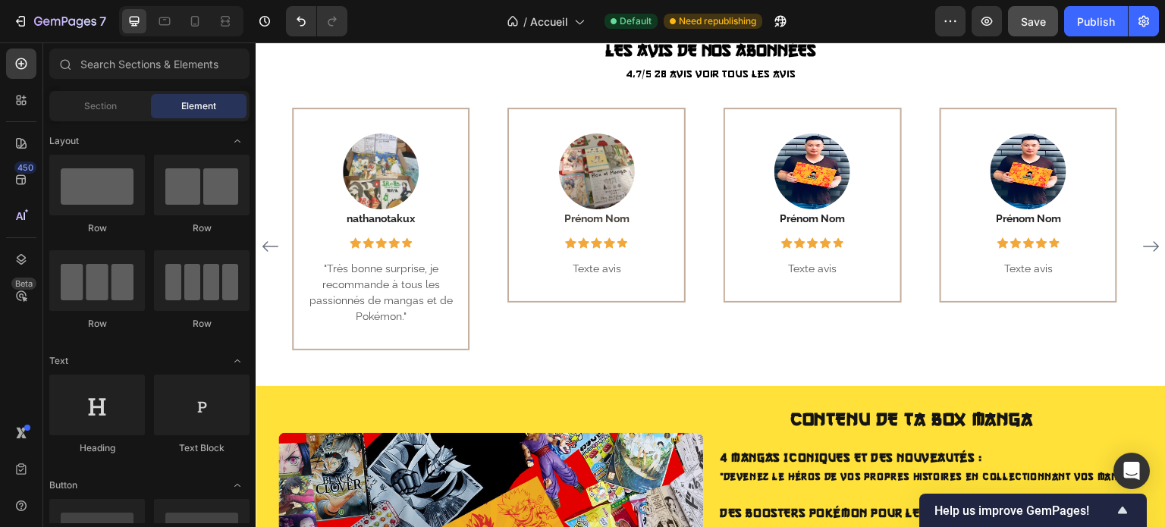
scroll to position [694, 0]
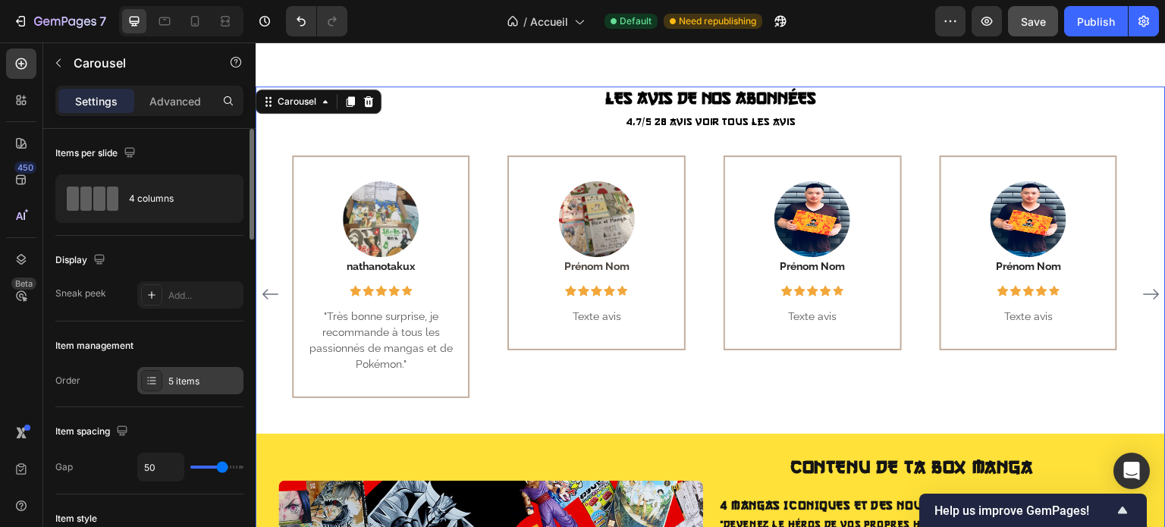
click at [218, 372] on div "5 items" at bounding box center [190, 380] width 106 height 27
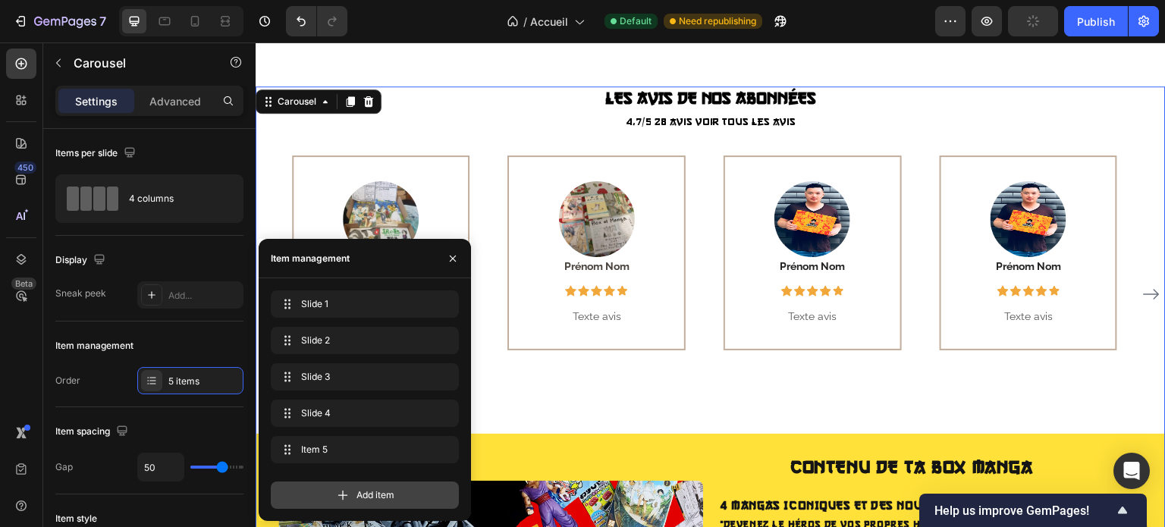
click at [358, 491] on span "Add item" at bounding box center [375, 495] width 38 height 14
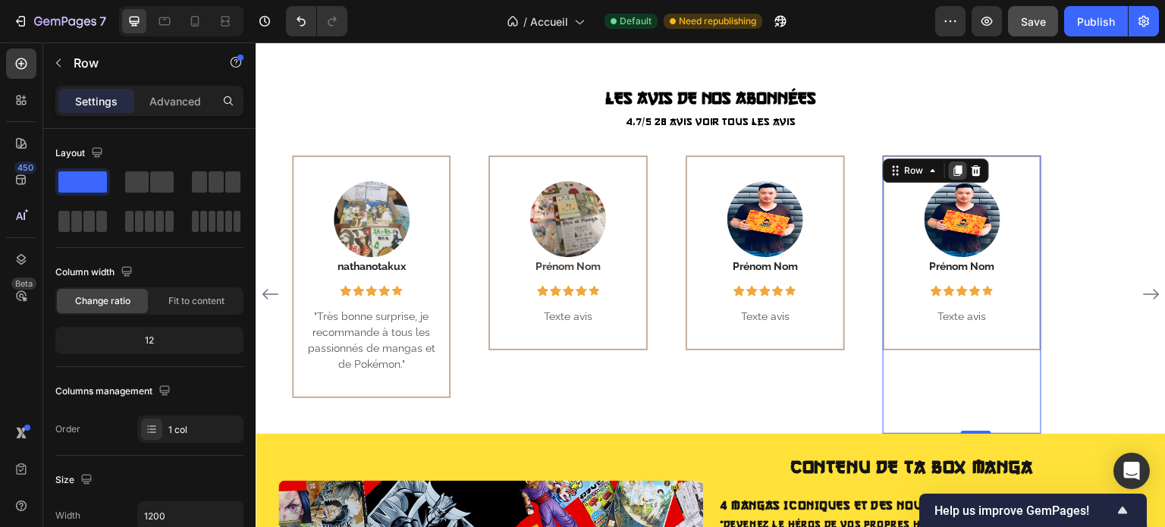
click at [961, 169] on icon at bounding box center [958, 171] width 12 height 12
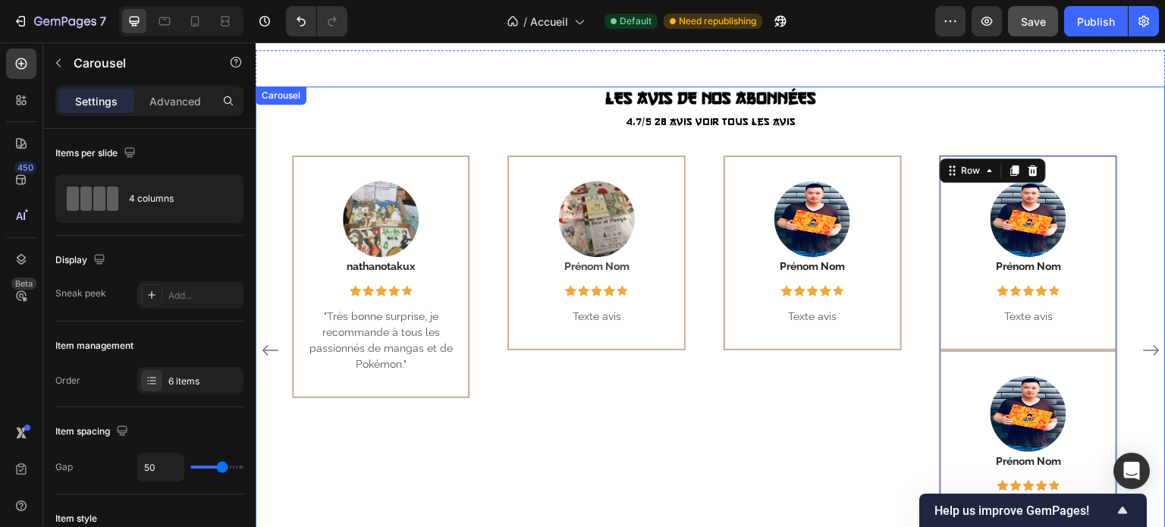
click at [1142, 341] on icon "Carousel Next Arrow" at bounding box center [1151, 350] width 18 height 18
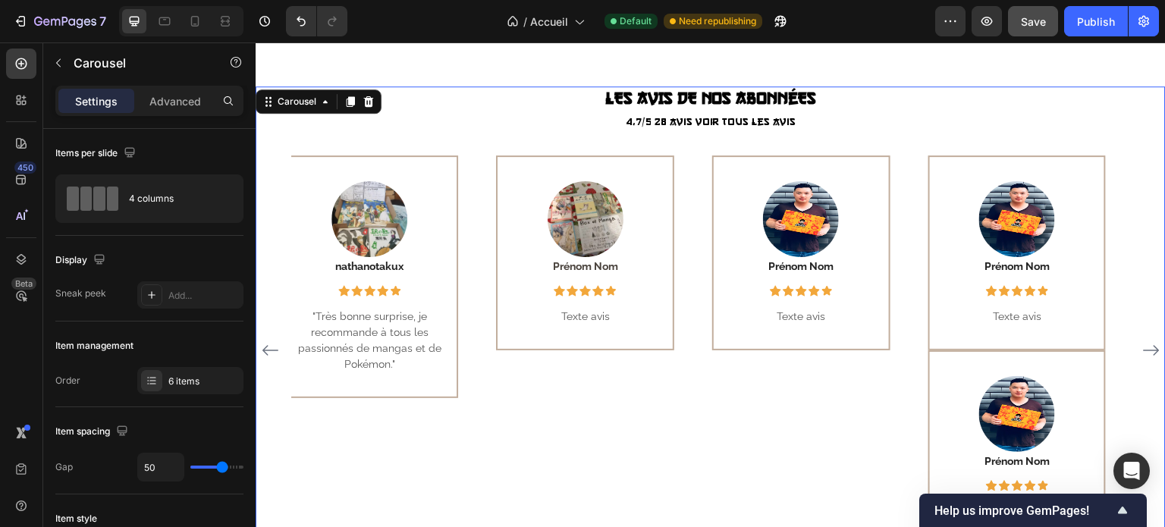
click at [1142, 341] on icon "Carousel Next Arrow" at bounding box center [1151, 350] width 18 height 18
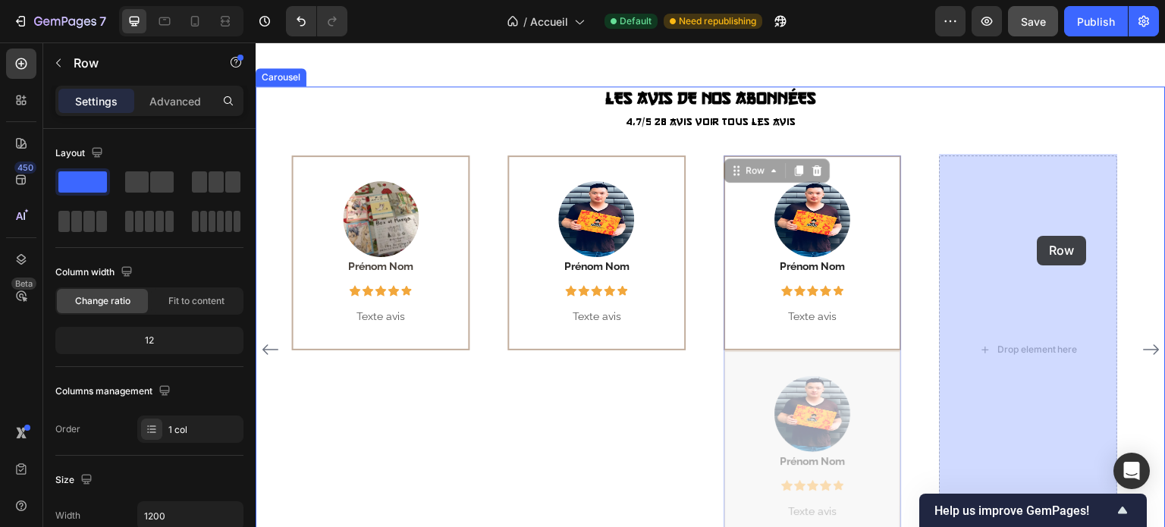
drag, startPoint x: 864, startPoint y: 391, endPoint x: 1025, endPoint y: 246, distance: 216.9
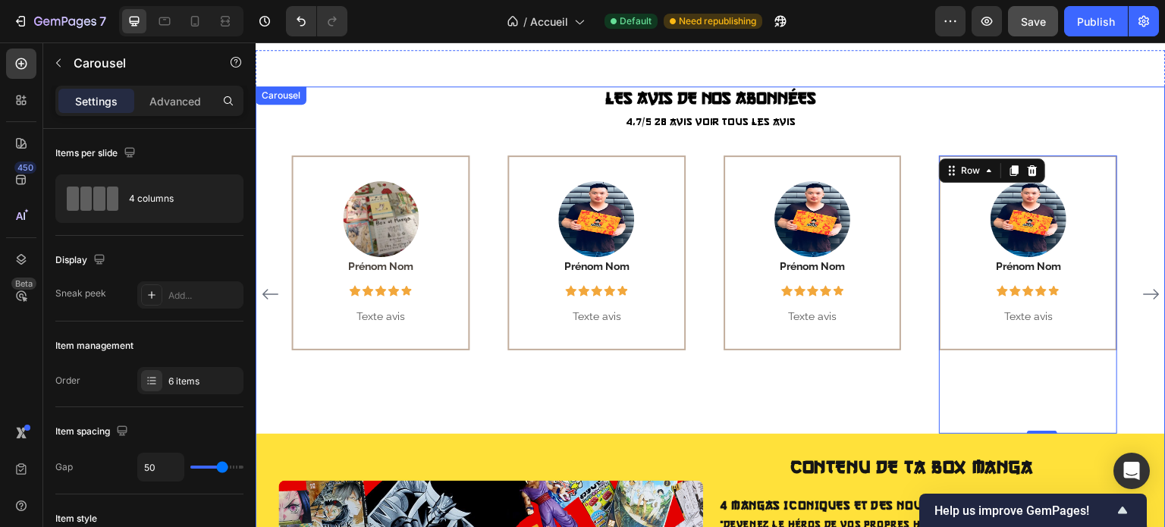
click at [1142, 285] on icon "Carousel Next Arrow" at bounding box center [1151, 294] width 18 height 18
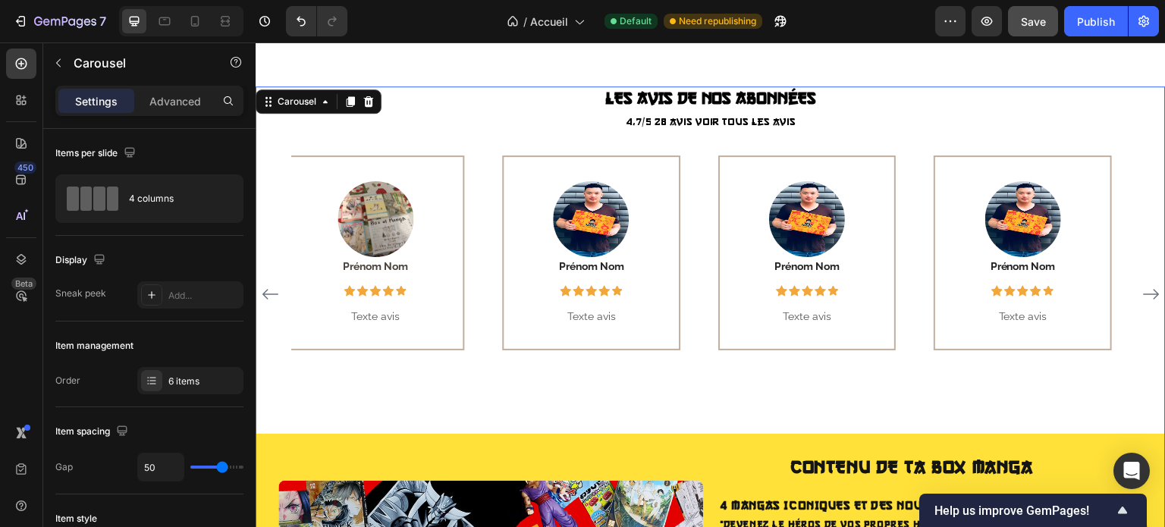
click at [1142, 285] on icon "Carousel Next Arrow" at bounding box center [1151, 294] width 18 height 18
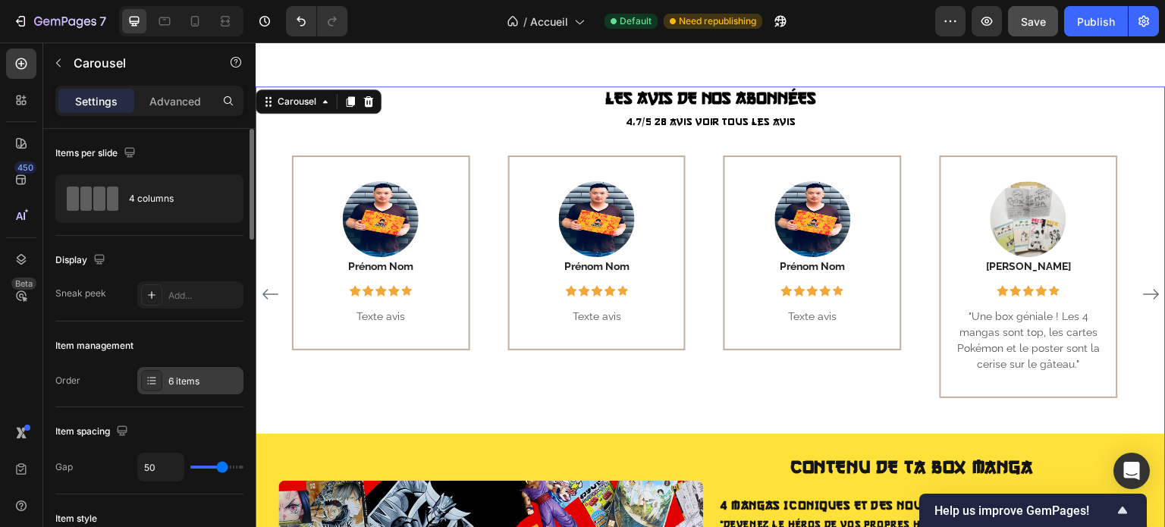
click at [203, 382] on div "6 items" at bounding box center [203, 382] width 71 height 14
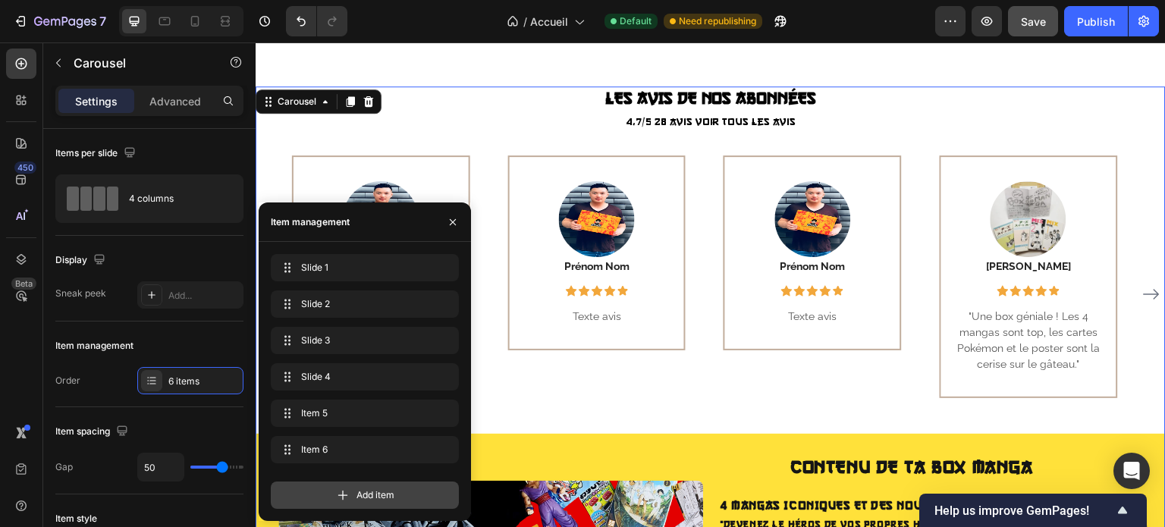
click at [387, 487] on div "Add item" at bounding box center [365, 494] width 188 height 27
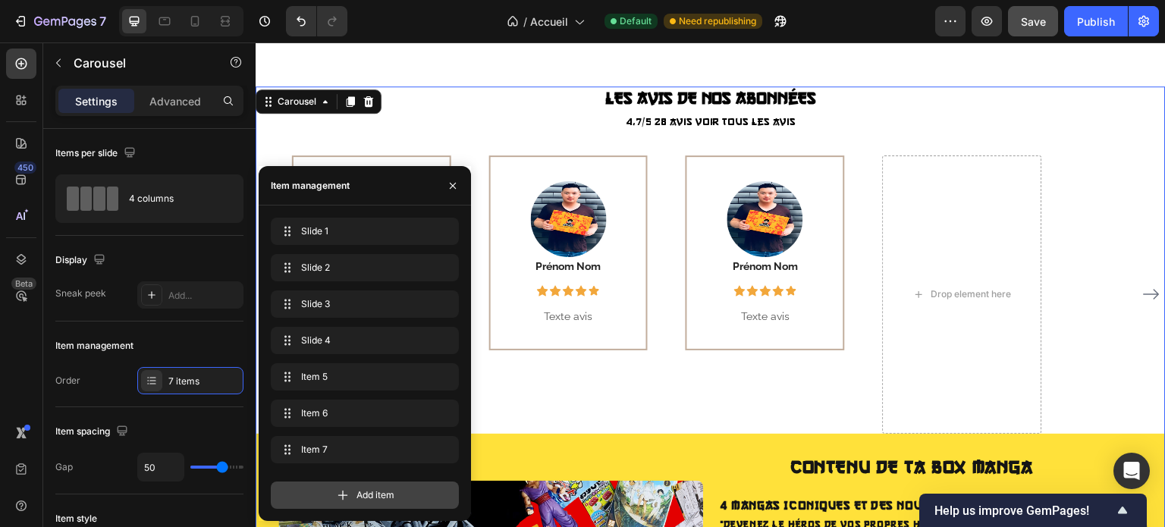
click at [378, 491] on span "Add item" at bounding box center [375, 495] width 38 height 14
click at [378, 491] on div "Add item" at bounding box center [365, 488] width 188 height 39
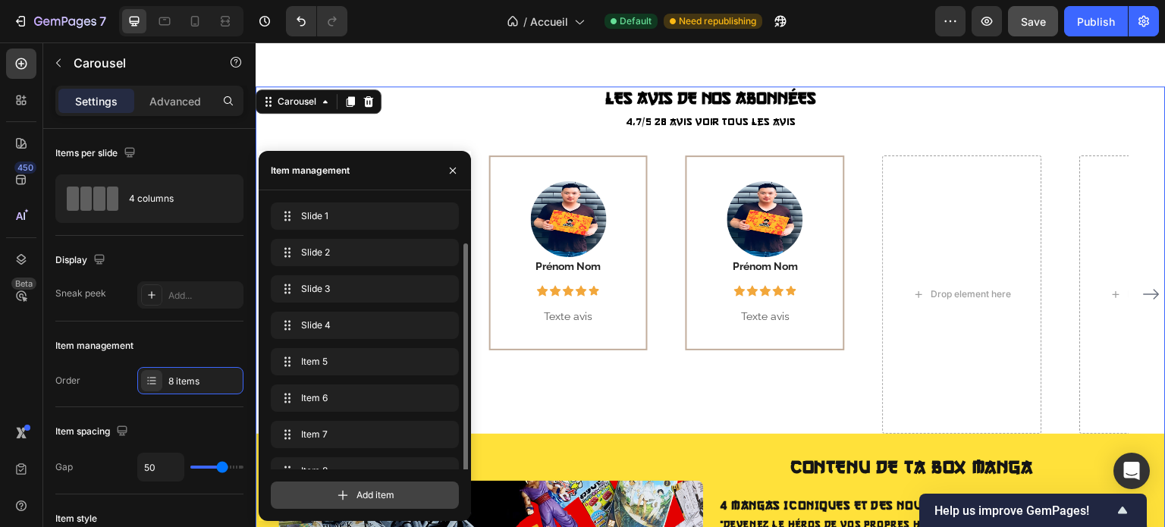
scroll to position [21, 0]
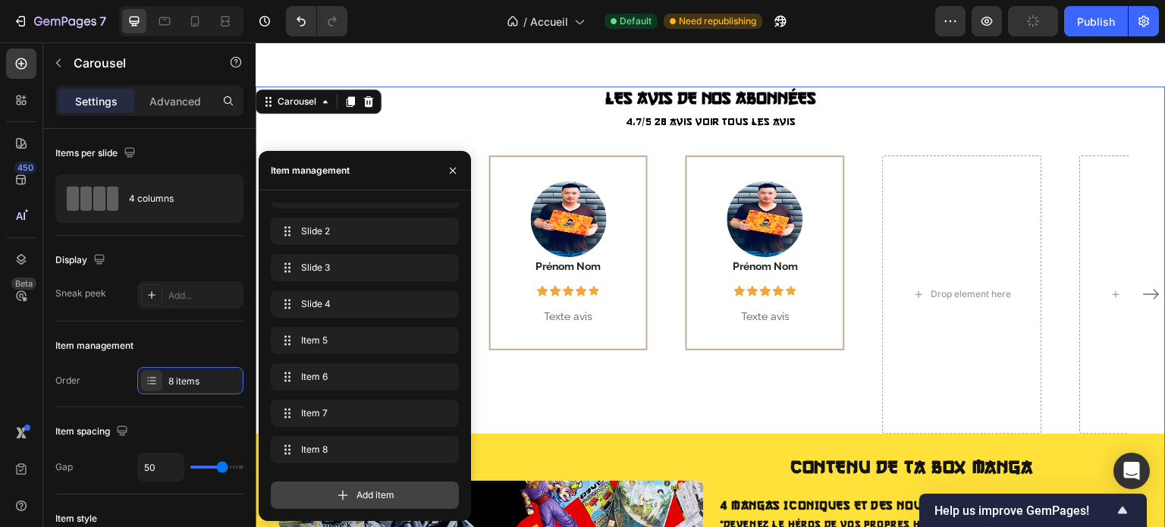
click at [378, 491] on span "Add item" at bounding box center [375, 495] width 38 height 14
click at [394, 501] on span "Add item" at bounding box center [375, 495] width 38 height 14
click at [369, 495] on span "Add item" at bounding box center [375, 495] width 38 height 14
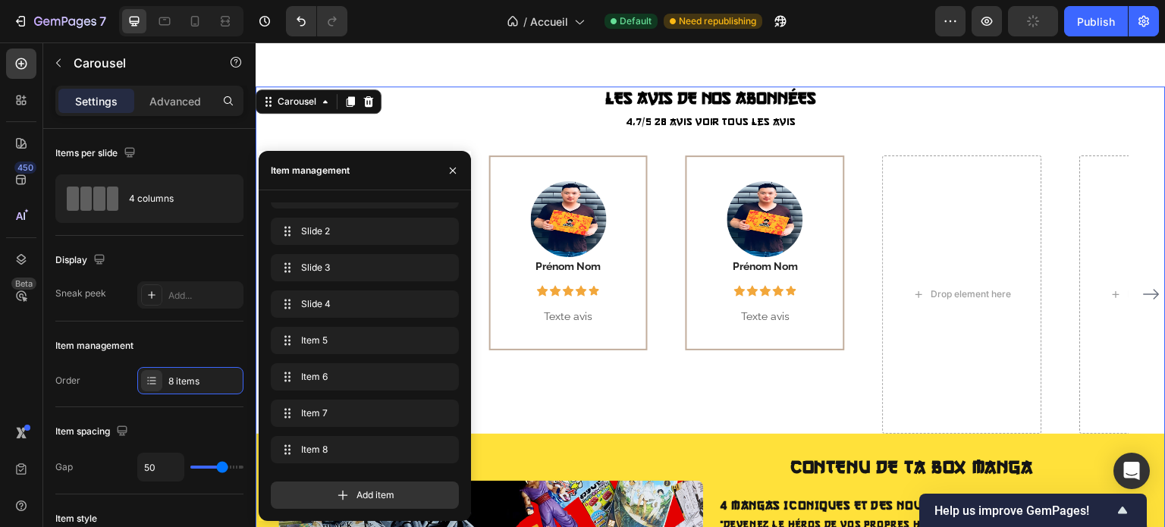
click at [369, 495] on span "Add item" at bounding box center [375, 495] width 38 height 14
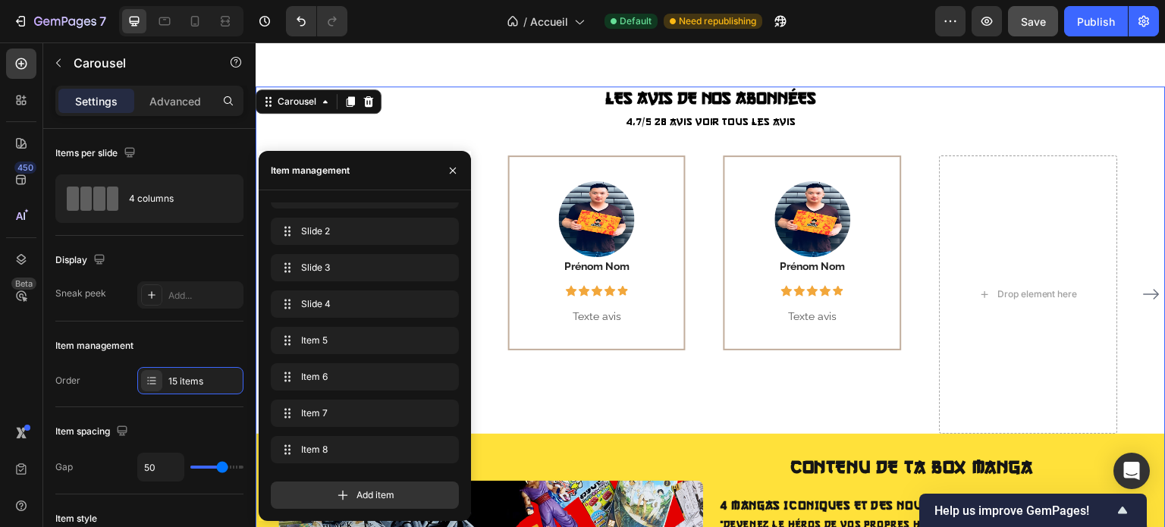
scroll to position [276, 0]
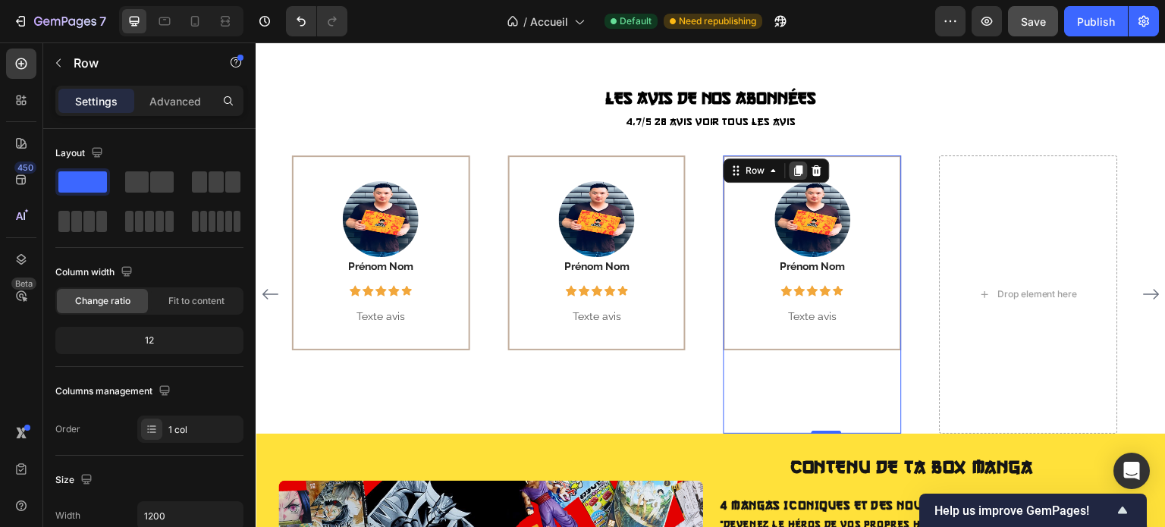
click at [803, 168] on icon at bounding box center [798, 171] width 12 height 12
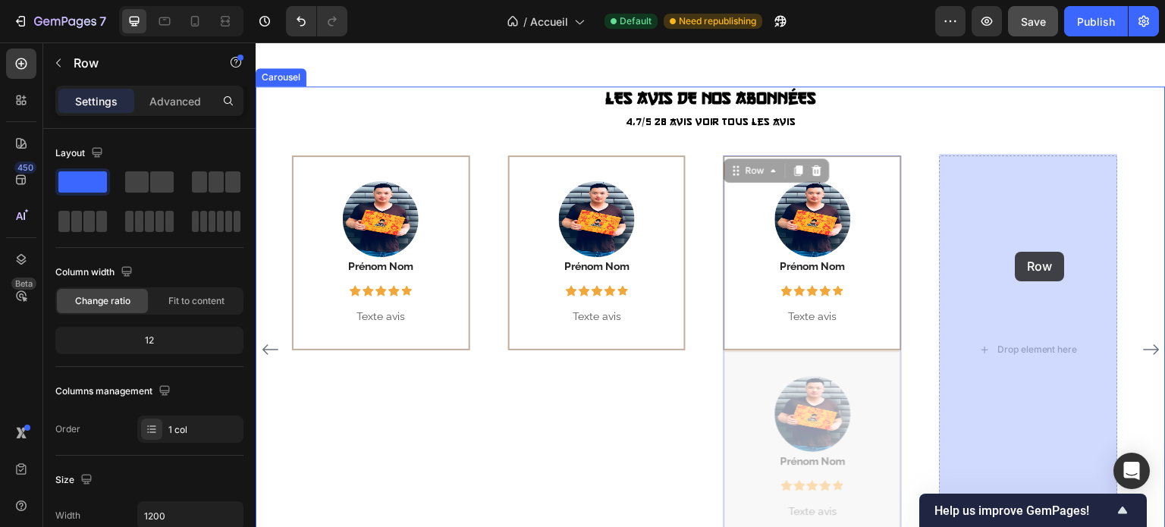
drag, startPoint x: 860, startPoint y: 370, endPoint x: 1016, endPoint y: 250, distance: 196.8
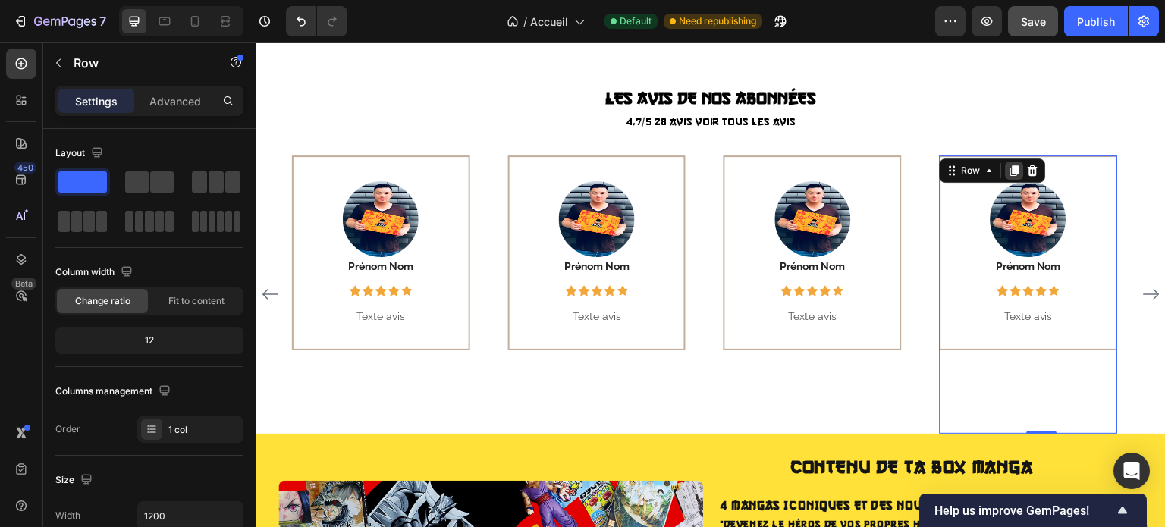
click at [1014, 173] on icon at bounding box center [1015, 170] width 8 height 11
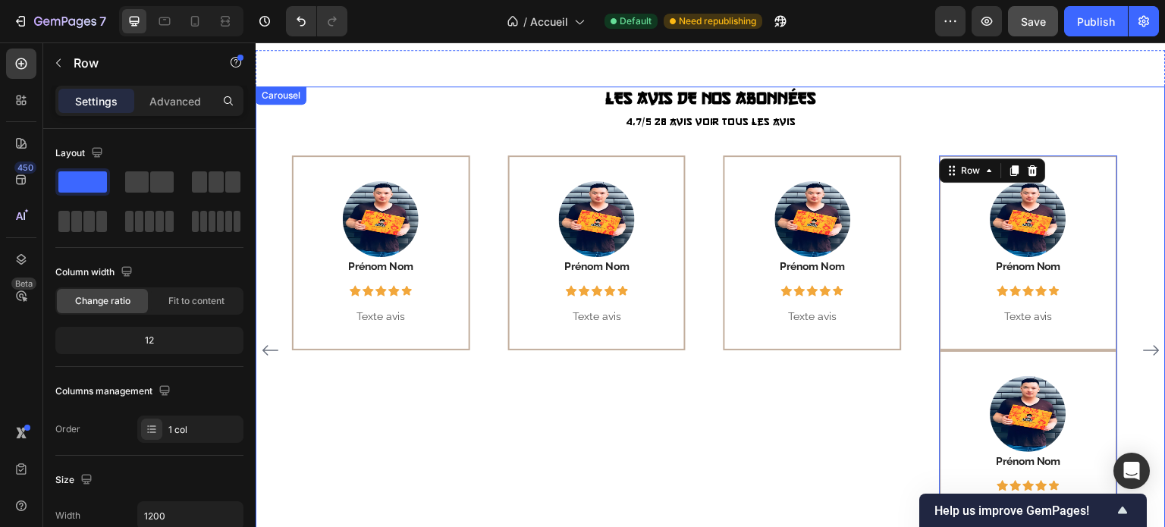
click at [1142, 343] on icon "Carousel Next Arrow" at bounding box center [1151, 350] width 18 height 18
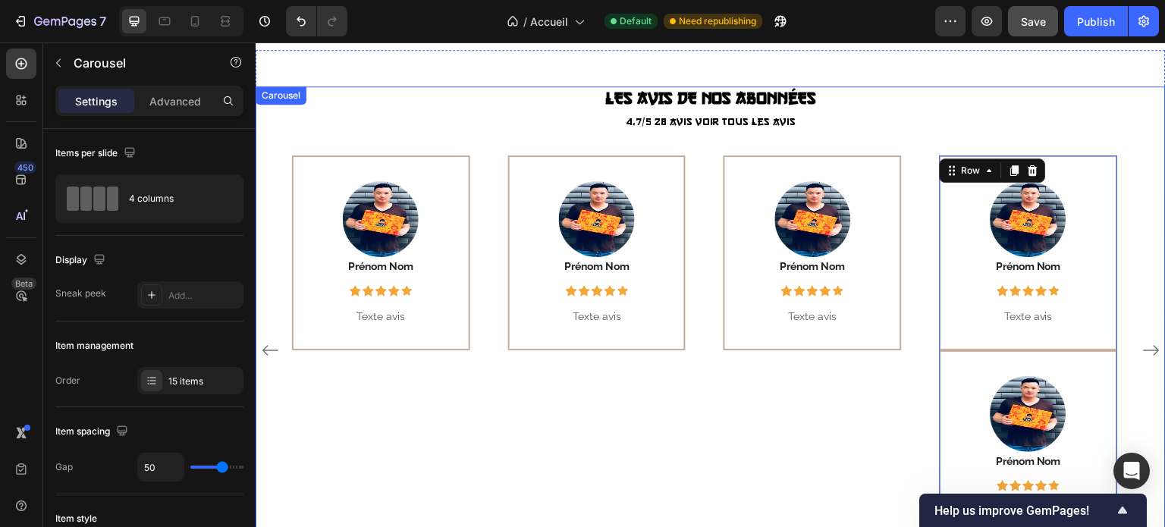
click at [1142, 343] on icon "Carousel Next Arrow" at bounding box center [1151, 350] width 18 height 18
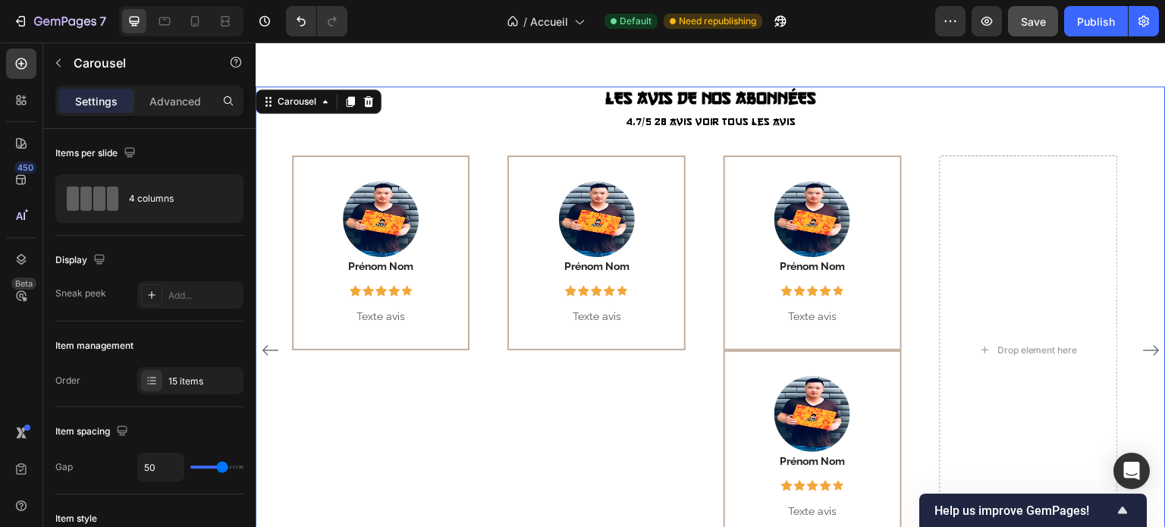
click at [1142, 343] on icon "Carousel Next Arrow" at bounding box center [1151, 350] width 18 height 18
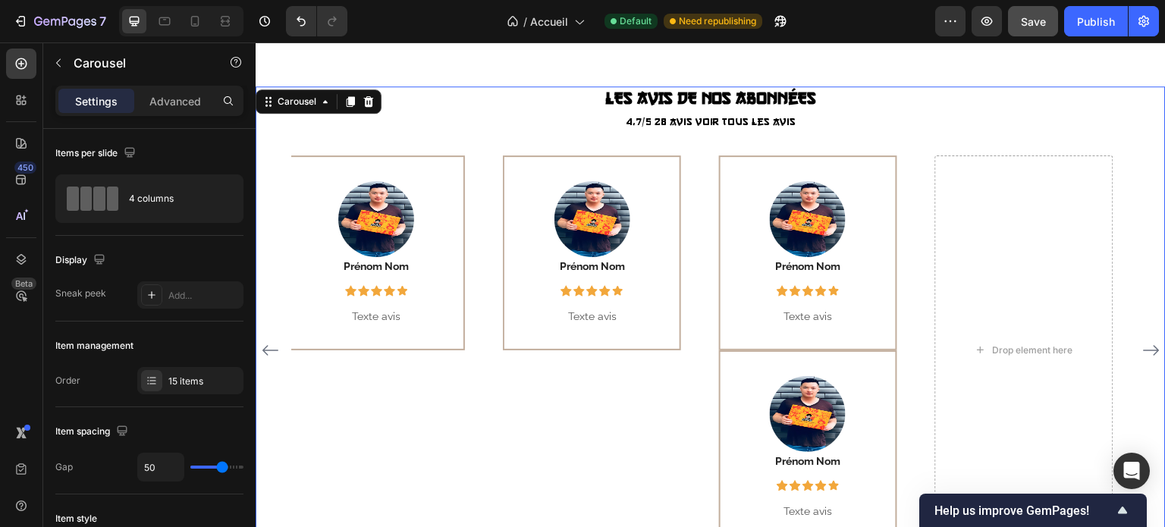
click at [1142, 343] on icon "Carousel Next Arrow" at bounding box center [1151, 350] width 18 height 18
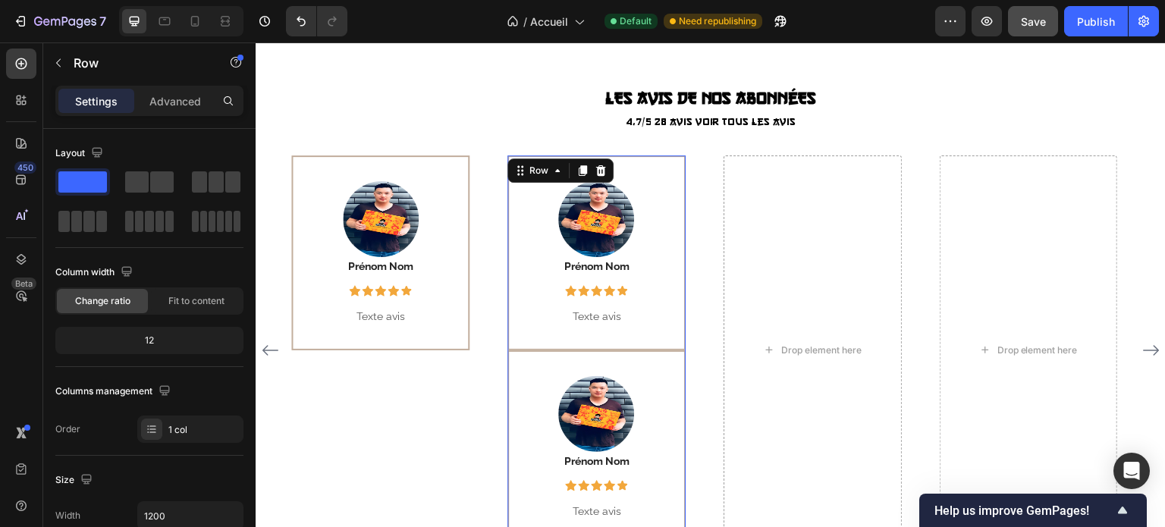
drag, startPoint x: 645, startPoint y: 379, endPoint x: 817, endPoint y: 243, distance: 219.1
click at [817, 243] on div "Image Julien Text block Icon Icon Icon Icon Icon Row Row "Une box géniale ! Les…" at bounding box center [710, 350] width 837 height 390
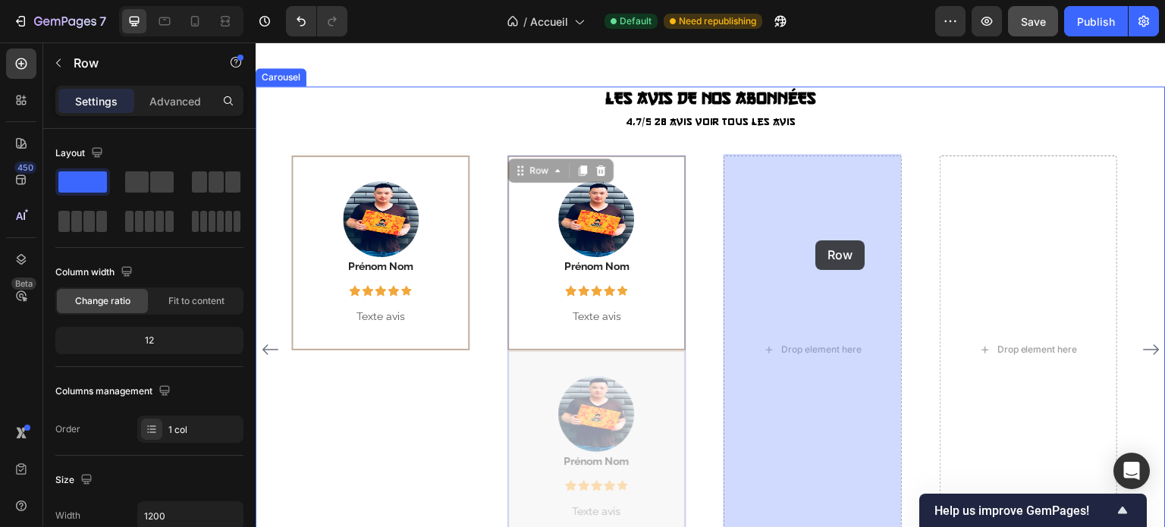
drag, startPoint x: 651, startPoint y: 379, endPoint x: 823, endPoint y: 230, distance: 227.9
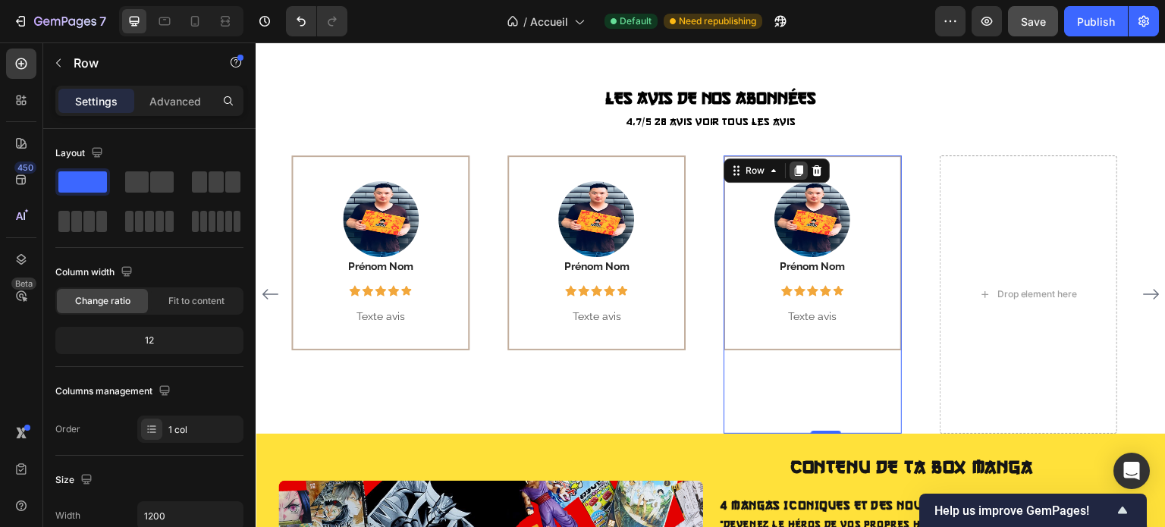
click at [795, 169] on icon at bounding box center [798, 171] width 12 height 12
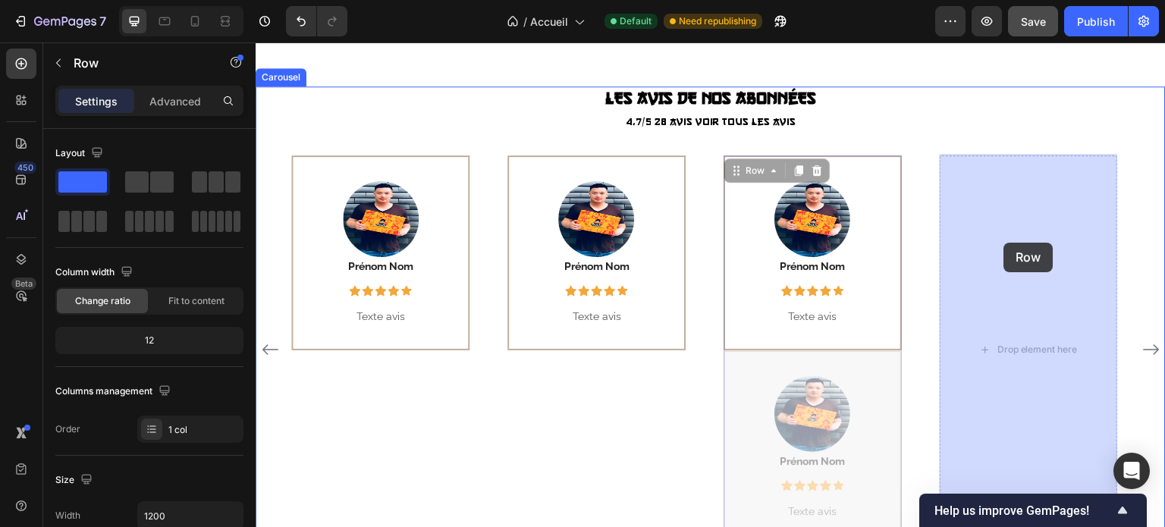
drag, startPoint x: 859, startPoint y: 375, endPoint x: 1004, endPoint y: 243, distance: 195.9
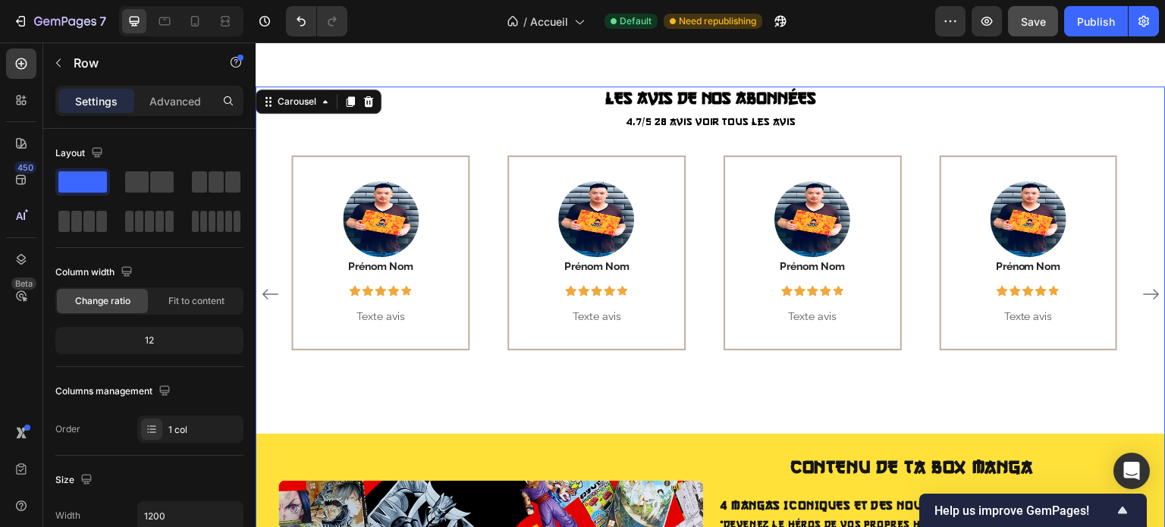
click at [1142, 299] on icon "Carousel Next Arrow" at bounding box center [1151, 294] width 18 height 18
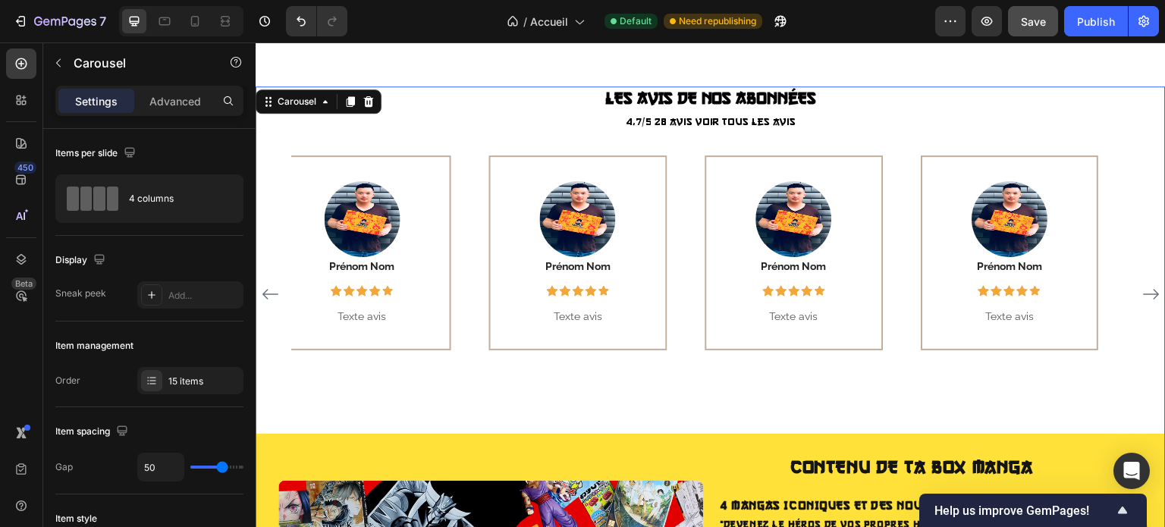
click at [1142, 299] on icon "Carousel Next Arrow" at bounding box center [1151, 294] width 18 height 18
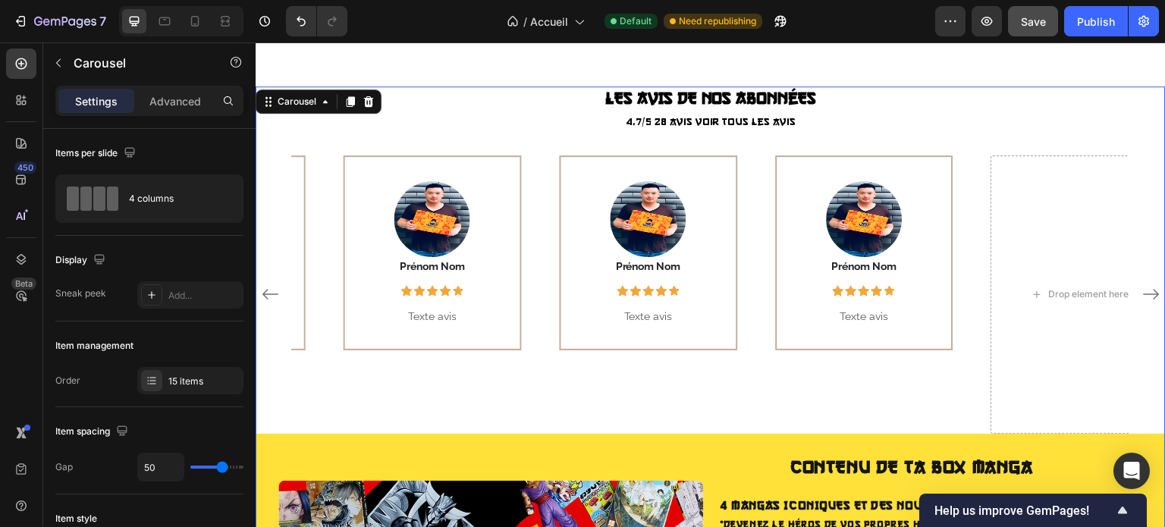
click at [1142, 299] on icon "Carousel Next Arrow" at bounding box center [1151, 294] width 18 height 18
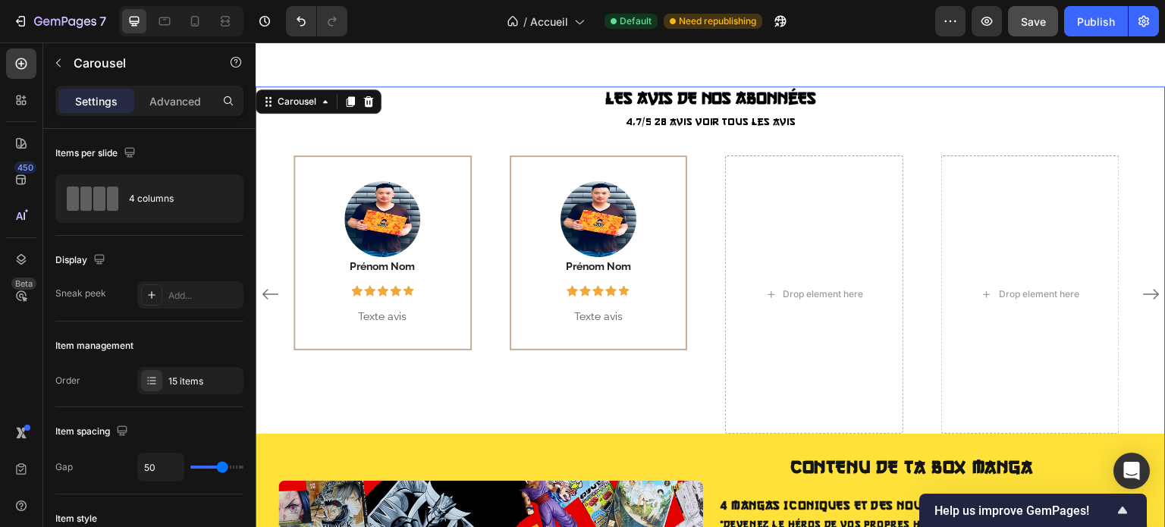
click at [1142, 299] on icon "Carousel Next Arrow" at bounding box center [1151, 294] width 18 height 18
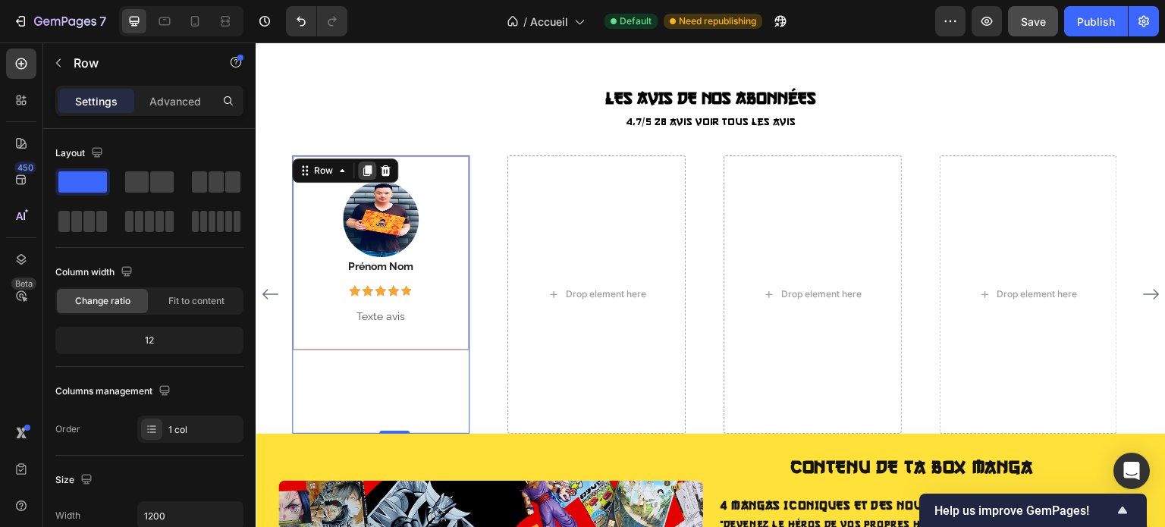
click at [374, 170] on div at bounding box center [367, 170] width 18 height 18
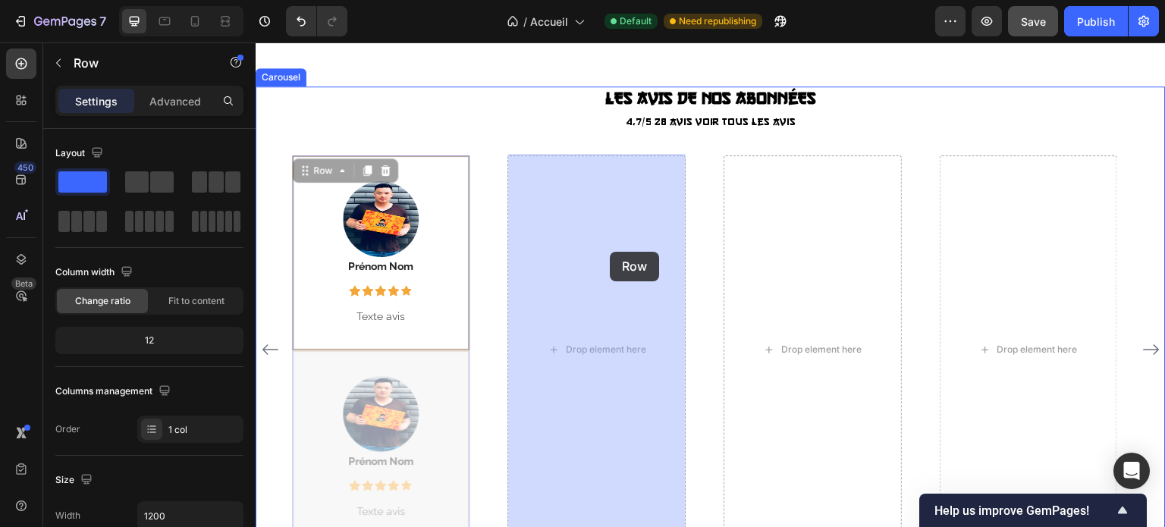
drag, startPoint x: 428, startPoint y: 375, endPoint x: 609, endPoint y: 252, distance: 218.5
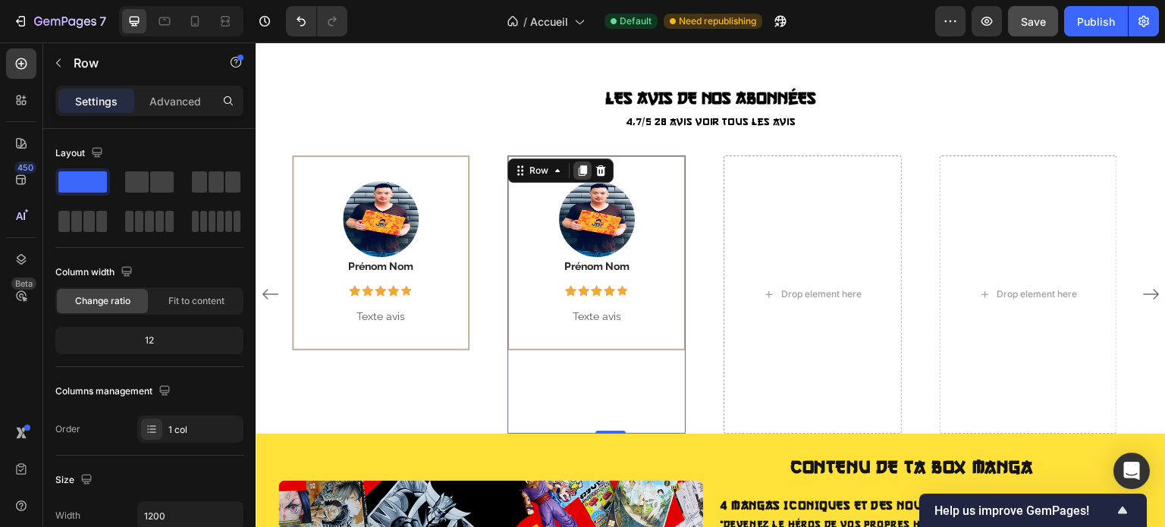
click at [586, 165] on icon at bounding box center [582, 170] width 8 height 11
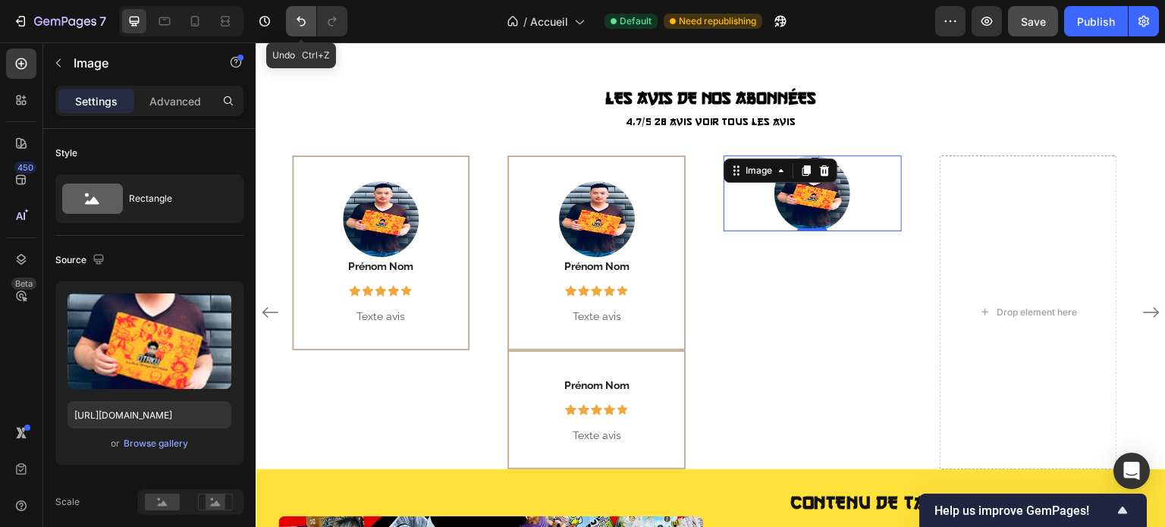
click at [303, 19] on icon "Undo/Redo" at bounding box center [300, 22] width 9 height 10
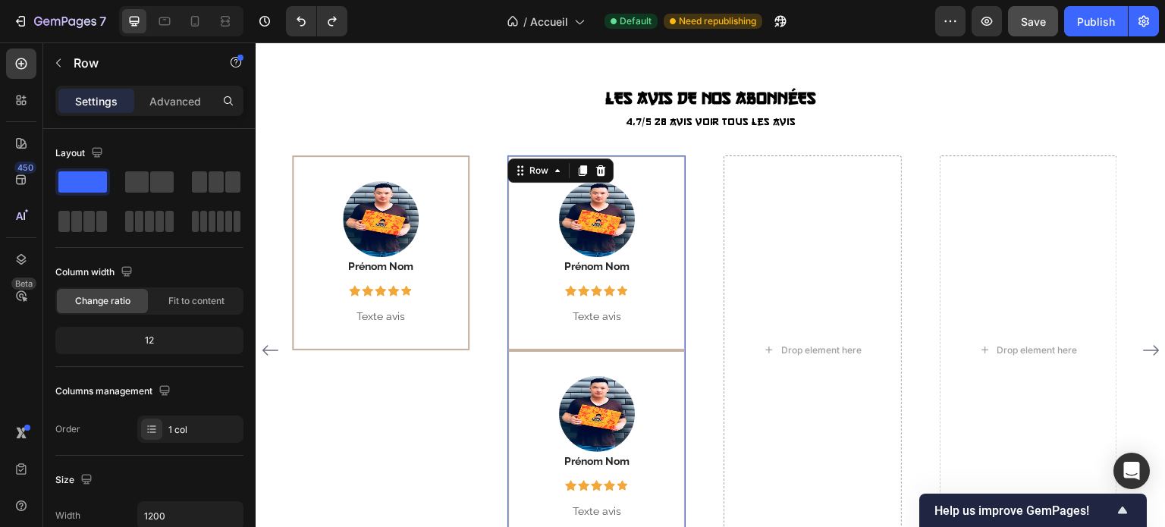
drag, startPoint x: 663, startPoint y: 376, endPoint x: 784, endPoint y: 212, distance: 204.4
click at [784, 212] on div "Image Julien Text block Icon Icon Icon Icon Icon Row Row "Une box géniale ! Les…" at bounding box center [710, 350] width 837 height 390
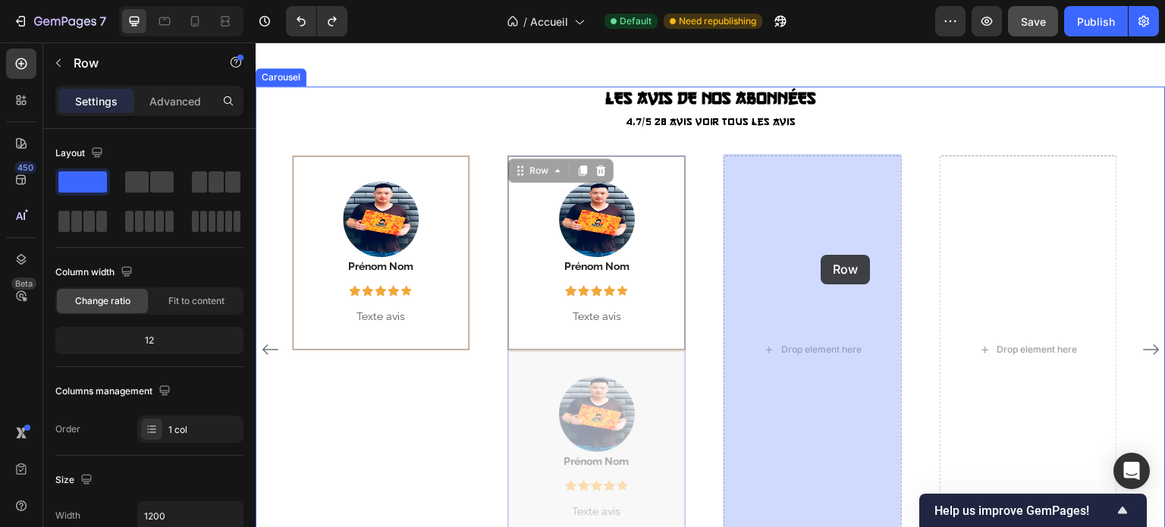
drag, startPoint x: 660, startPoint y: 382, endPoint x: 821, endPoint y: 255, distance: 205.1
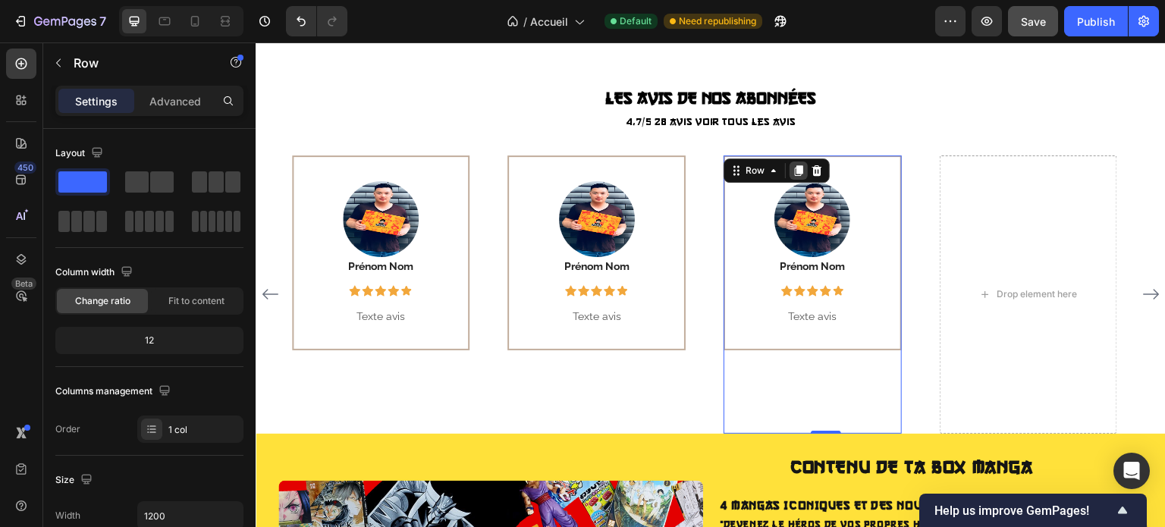
click at [801, 175] on div at bounding box center [798, 170] width 18 height 18
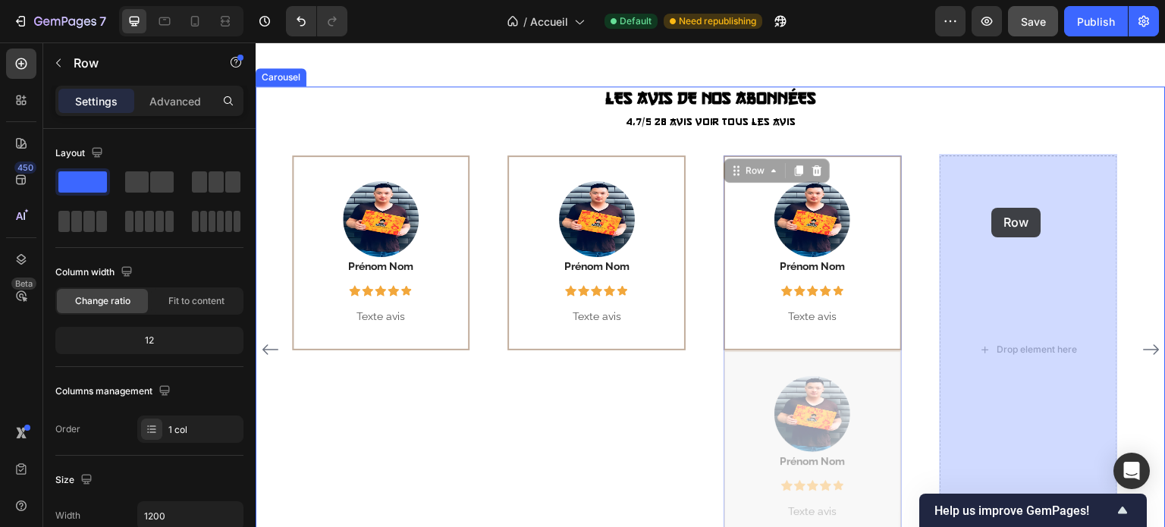
drag, startPoint x: 865, startPoint y: 372, endPoint x: 992, endPoint y: 209, distance: 206.4
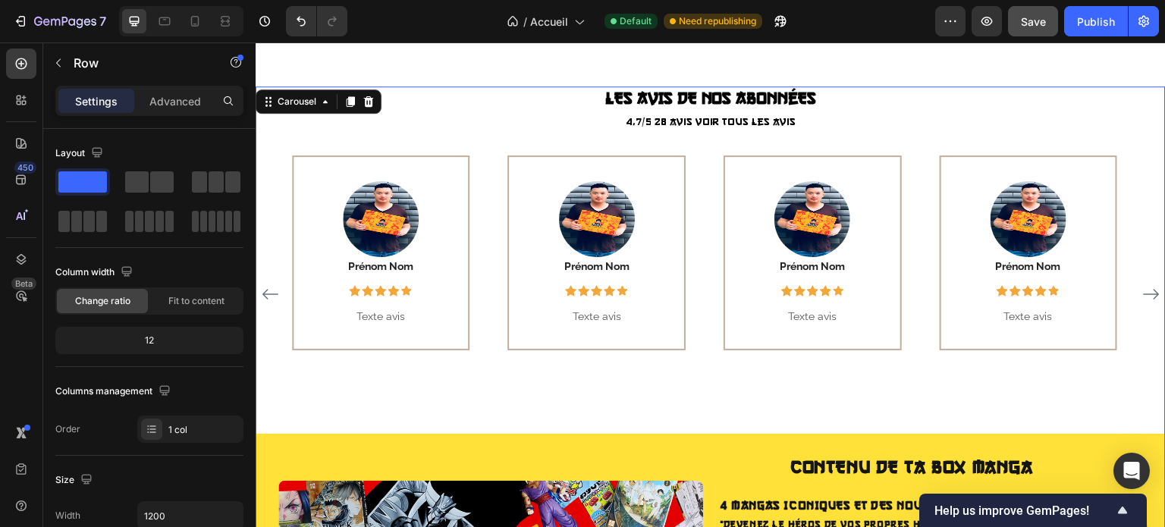
click at [1142, 297] on icon "Carousel Next Arrow" at bounding box center [1151, 294] width 18 height 18
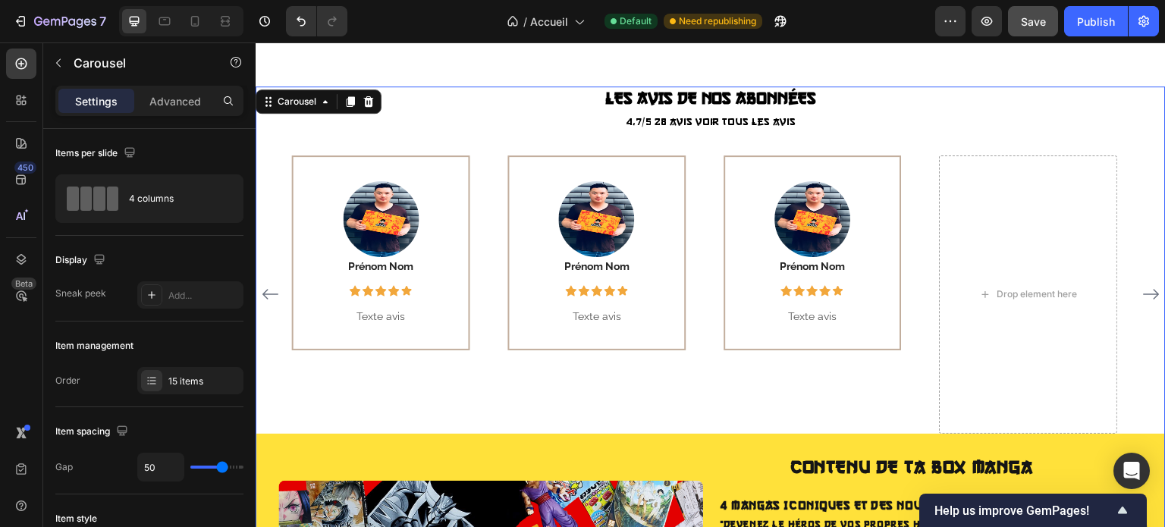
click at [1142, 297] on icon "Carousel Next Arrow" at bounding box center [1151, 294] width 18 height 18
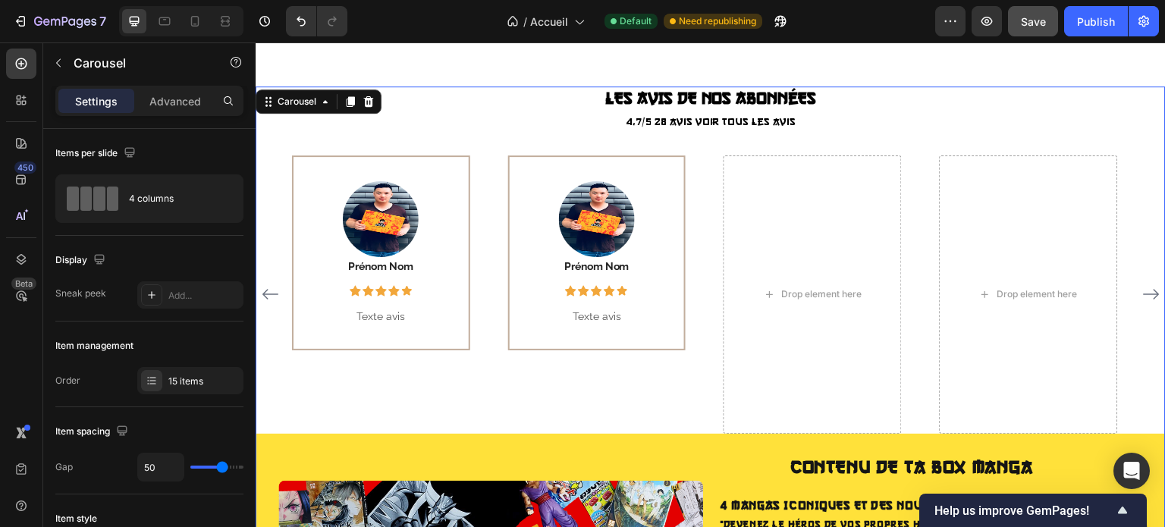
click at [1142, 297] on icon "Carousel Next Arrow" at bounding box center [1151, 294] width 18 height 18
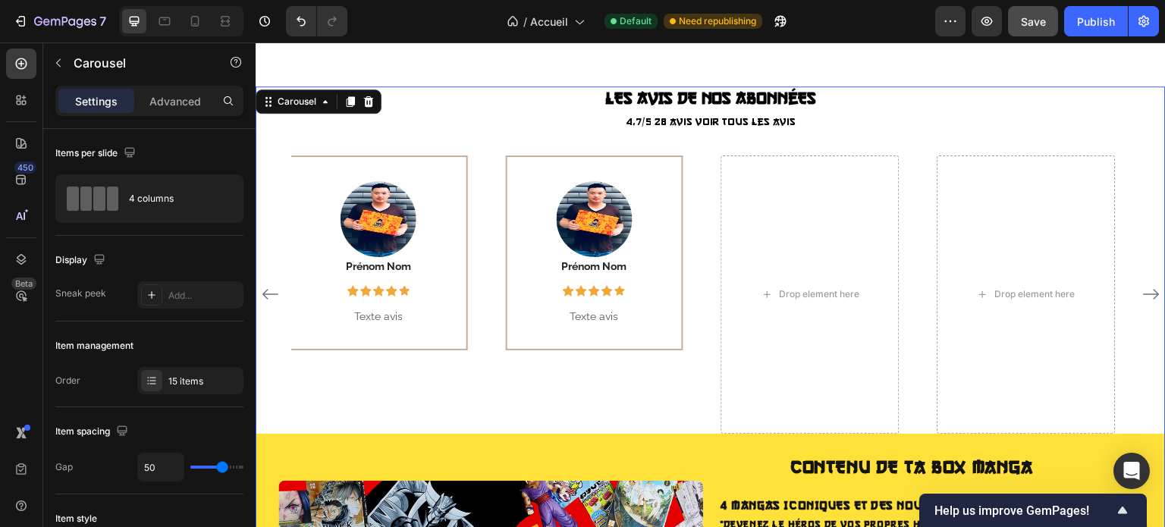
click at [1142, 297] on icon "Carousel Next Arrow" at bounding box center [1151, 294] width 18 height 18
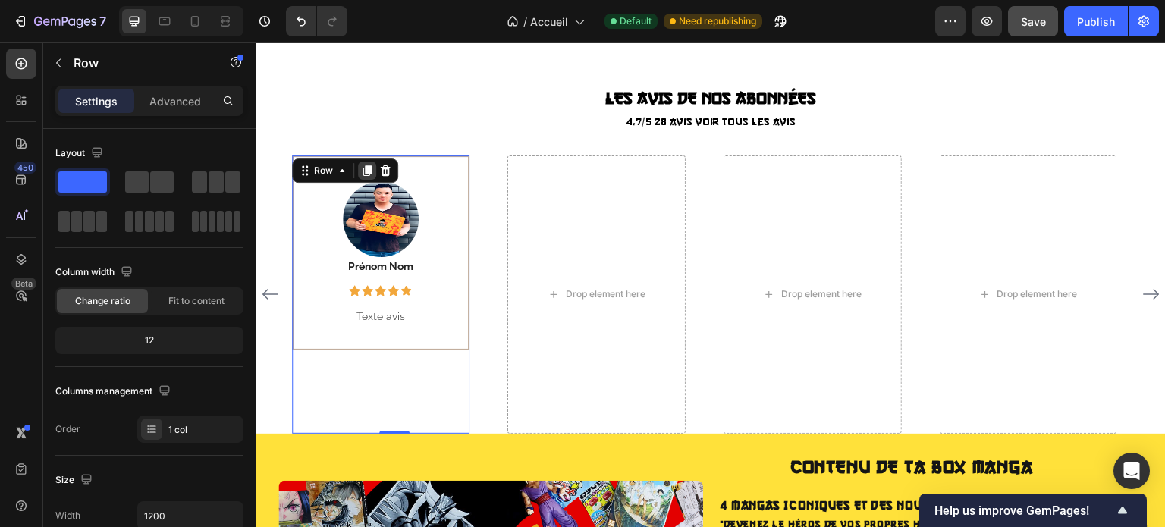
click at [370, 169] on icon at bounding box center [367, 170] width 8 height 11
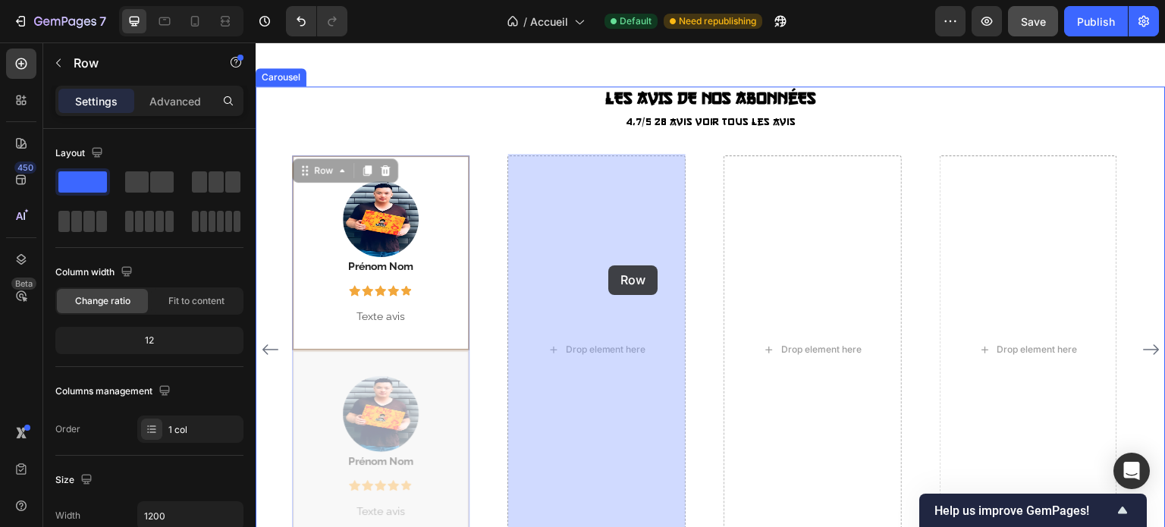
drag, startPoint x: 451, startPoint y: 368, endPoint x: 608, endPoint y: 265, distance: 187.4
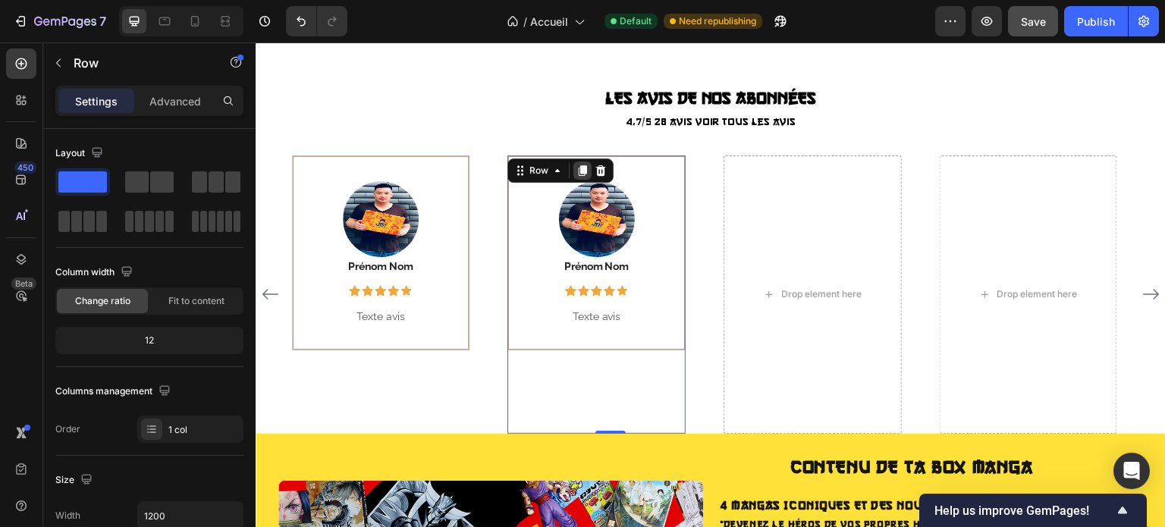
click at [582, 173] on icon at bounding box center [582, 170] width 8 height 11
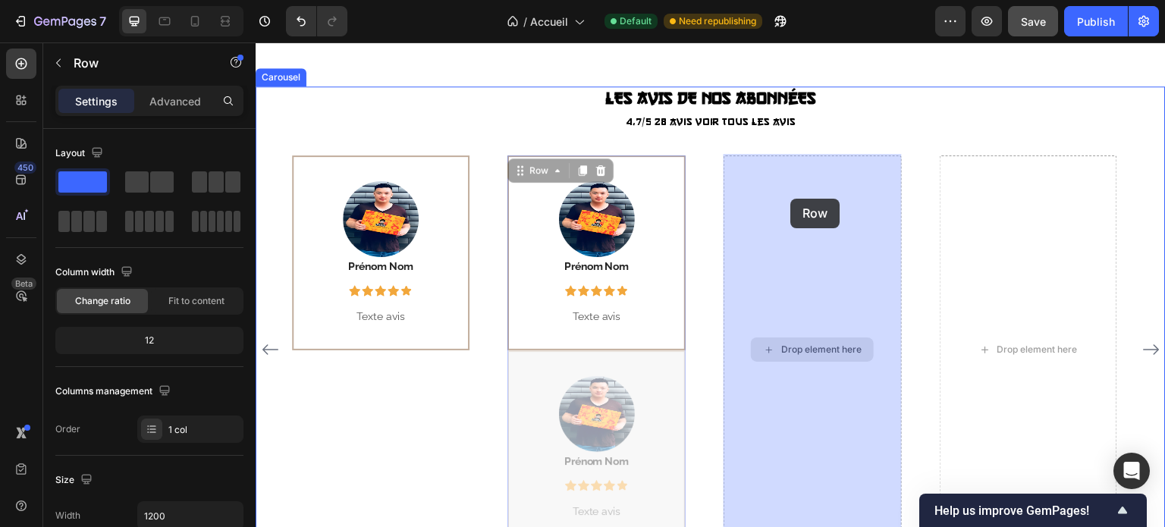
drag, startPoint x: 652, startPoint y: 376, endPoint x: 791, endPoint y: 199, distance: 225.2
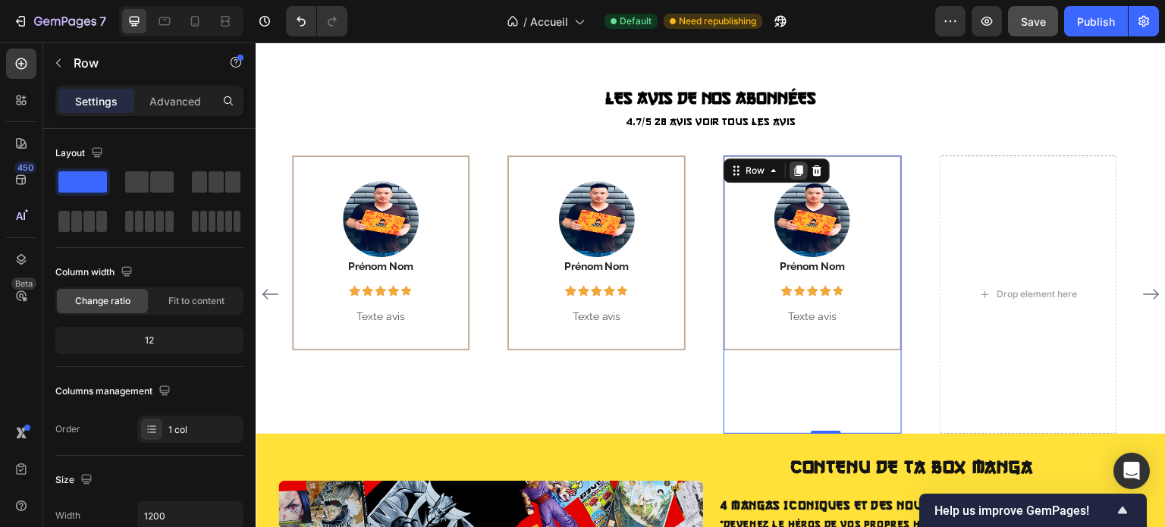
click at [796, 161] on div at bounding box center [798, 170] width 18 height 18
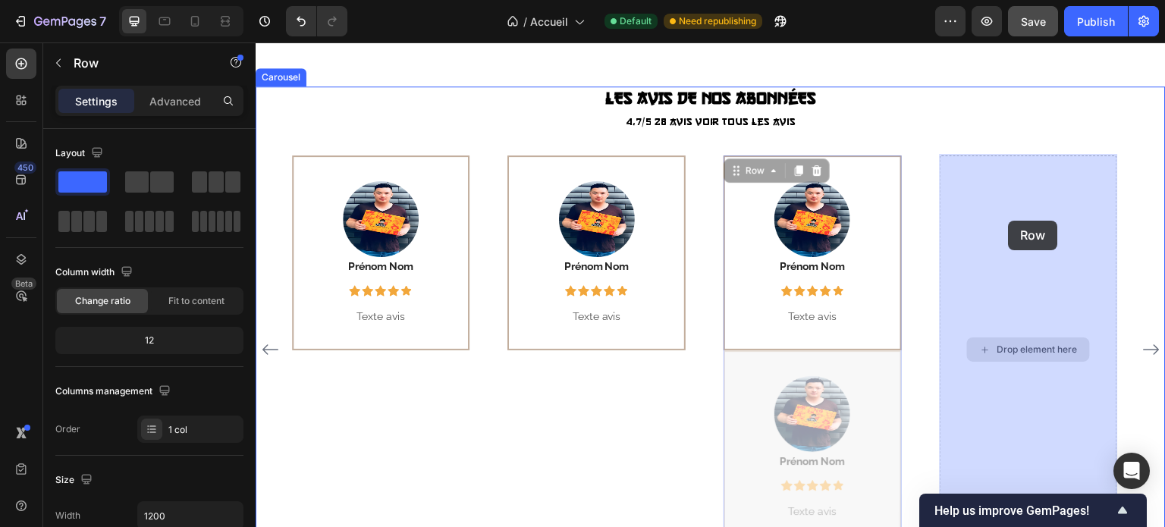
drag, startPoint x: 863, startPoint y: 363, endPoint x: 1008, endPoint y: 221, distance: 203.2
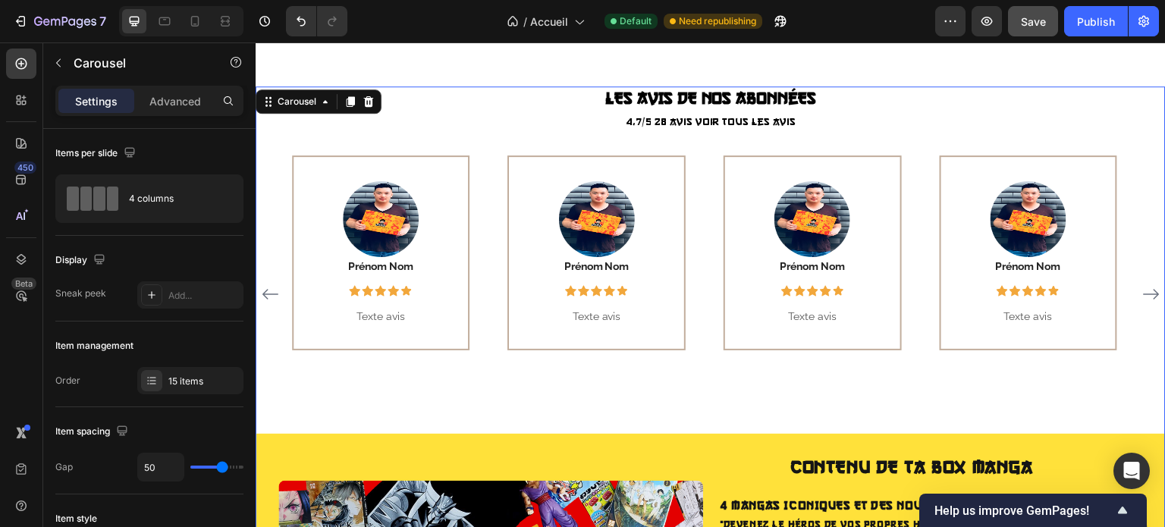
click at [1143, 291] on icon "Carousel Next Arrow" at bounding box center [1151, 295] width 16 height 11
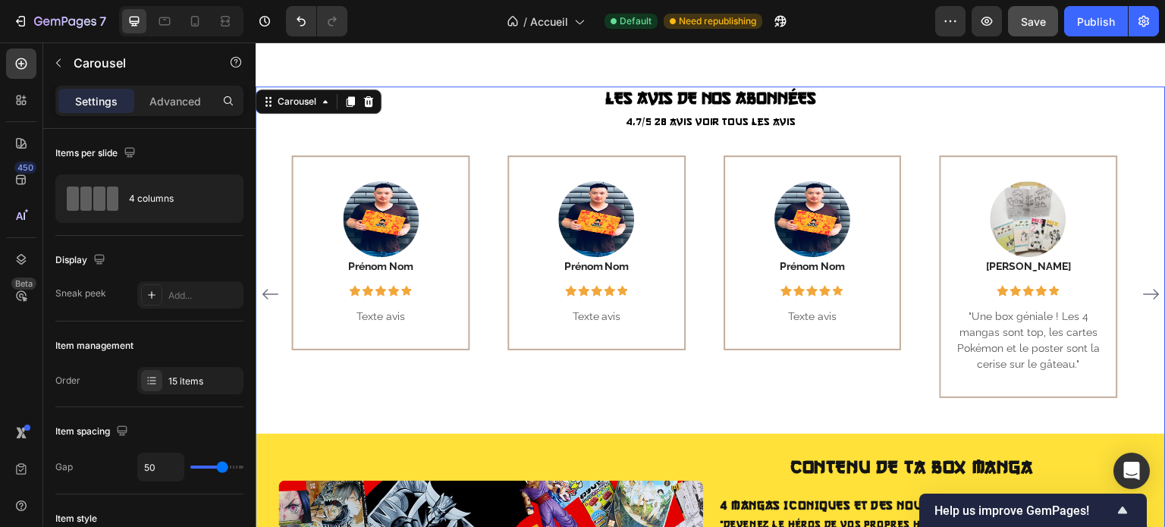
click at [1143, 291] on icon "Carousel Next Arrow" at bounding box center [1151, 295] width 16 height 11
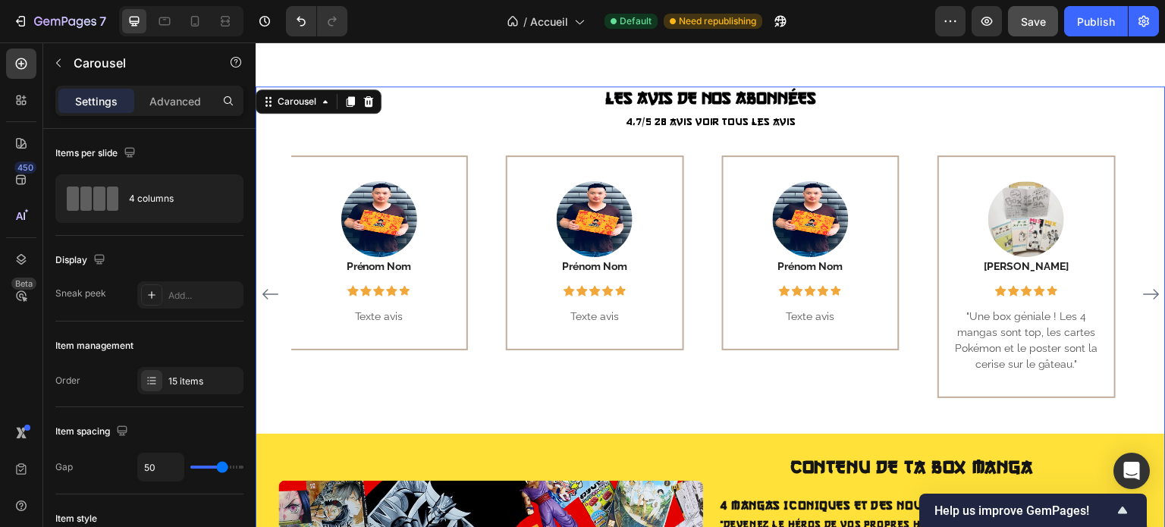
click at [1143, 291] on icon "Carousel Next Arrow" at bounding box center [1151, 295] width 16 height 11
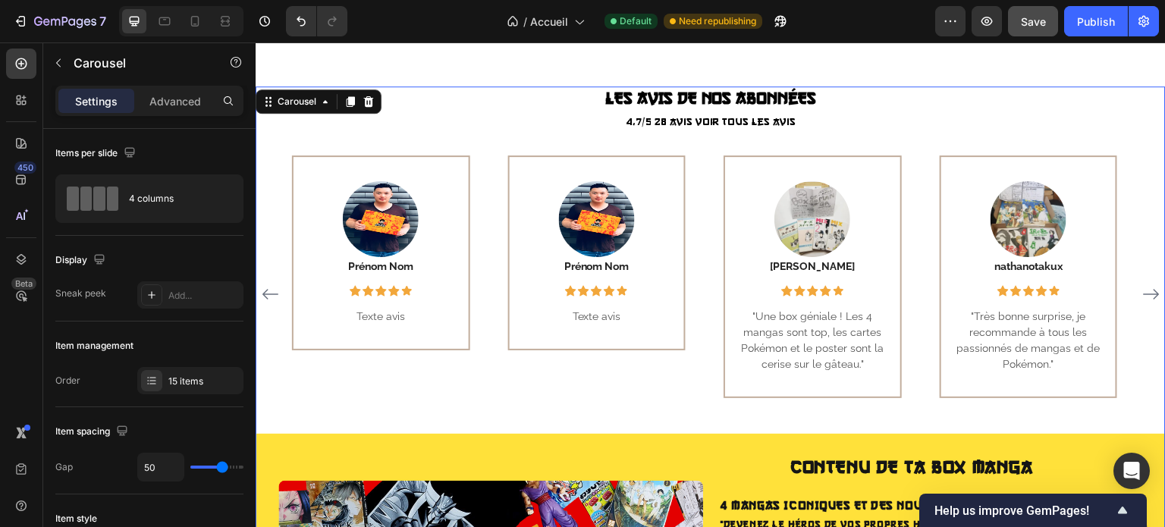
click at [1143, 291] on icon "Carousel Next Arrow" at bounding box center [1151, 295] width 16 height 11
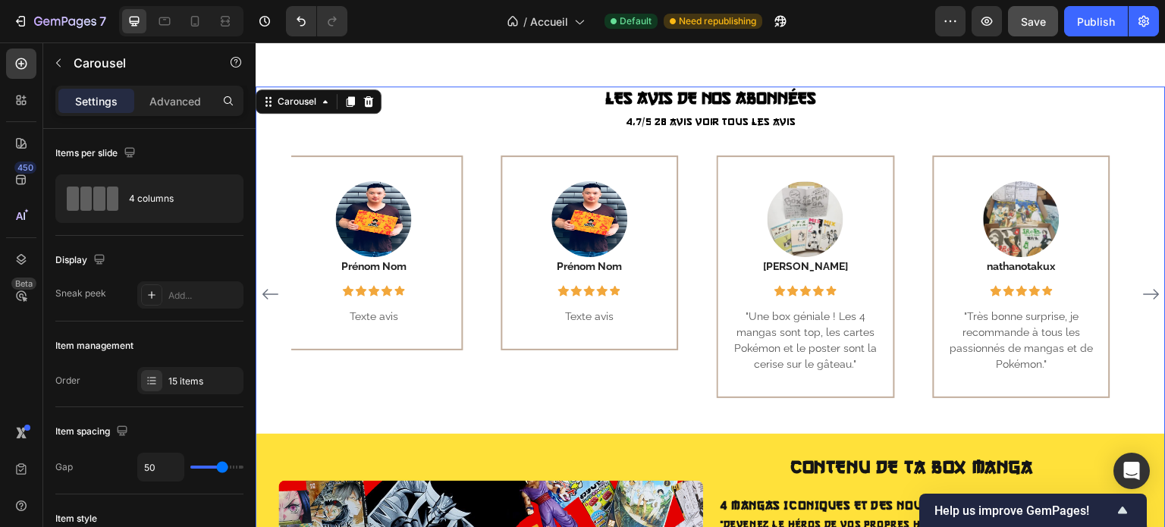
click at [1143, 291] on icon "Carousel Next Arrow" at bounding box center [1151, 295] width 16 height 11
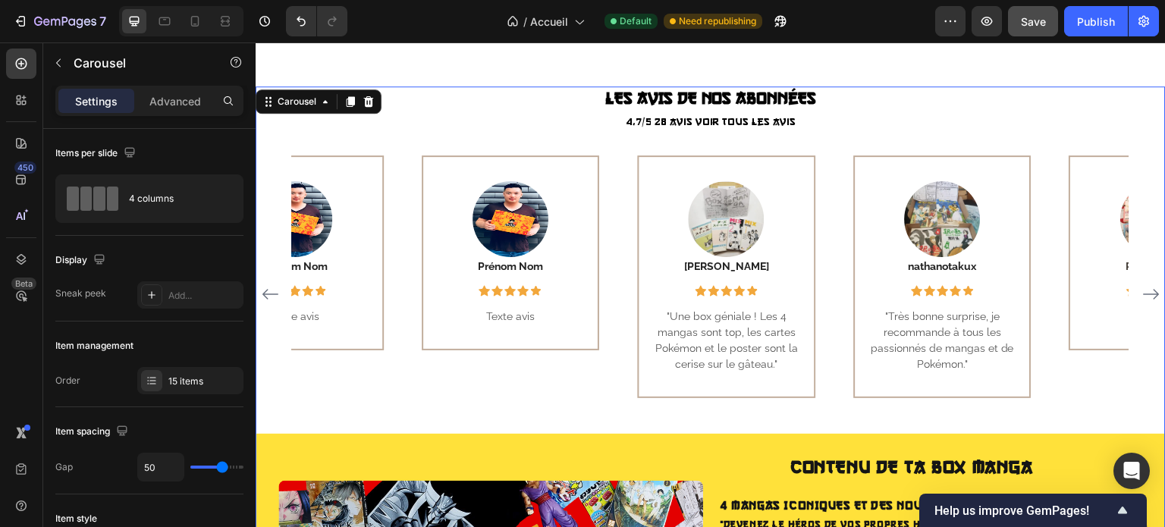
click at [1143, 291] on icon "Carousel Next Arrow" at bounding box center [1151, 295] width 16 height 11
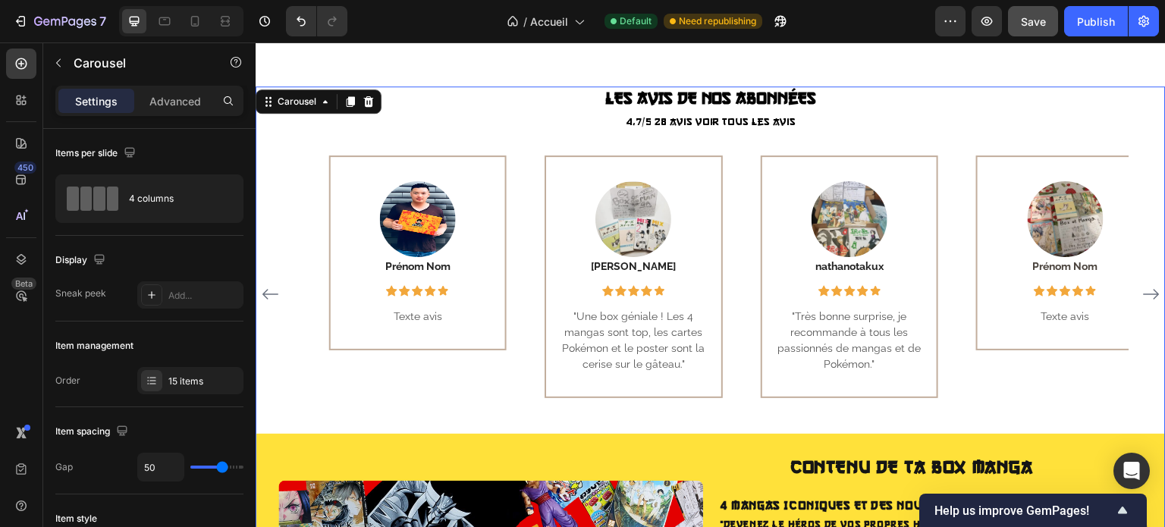
click at [1143, 291] on icon "Carousel Next Arrow" at bounding box center [1151, 295] width 16 height 11
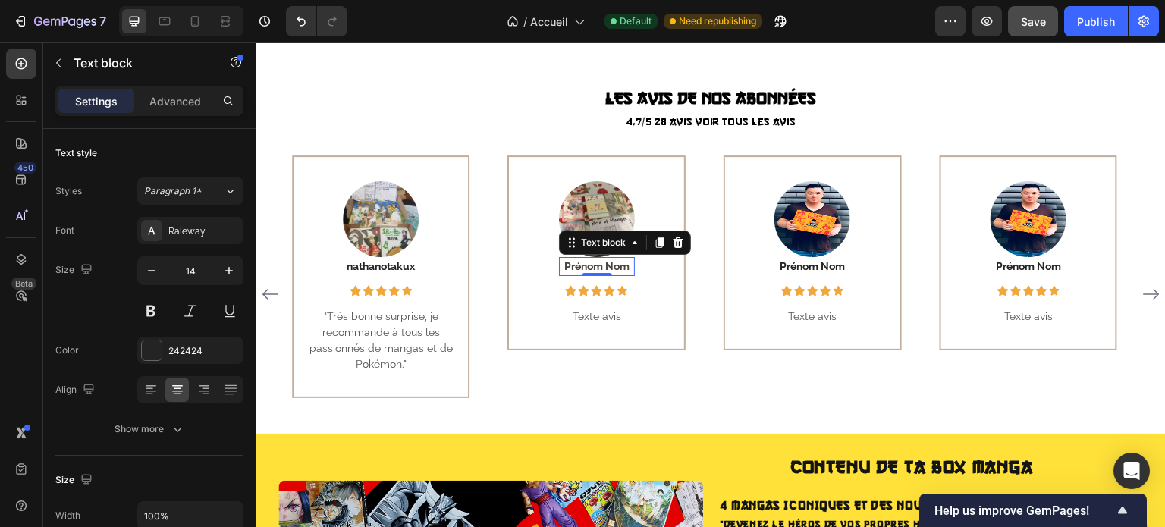
click at [601, 262] on strong "Prénom Nom" at bounding box center [596, 266] width 65 height 12
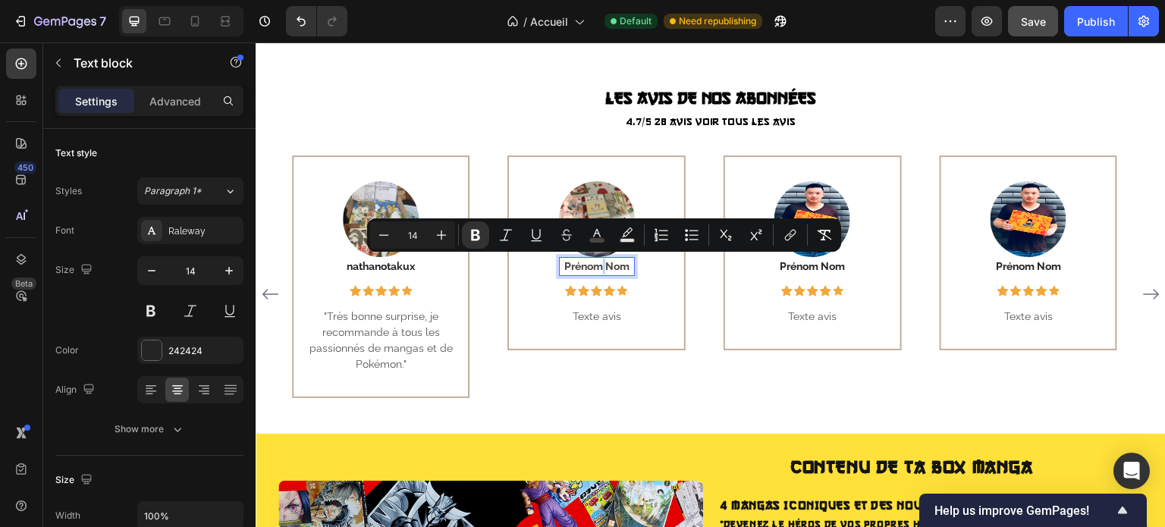
click at [601, 262] on strong "Prénom Nom" at bounding box center [596, 266] width 65 height 12
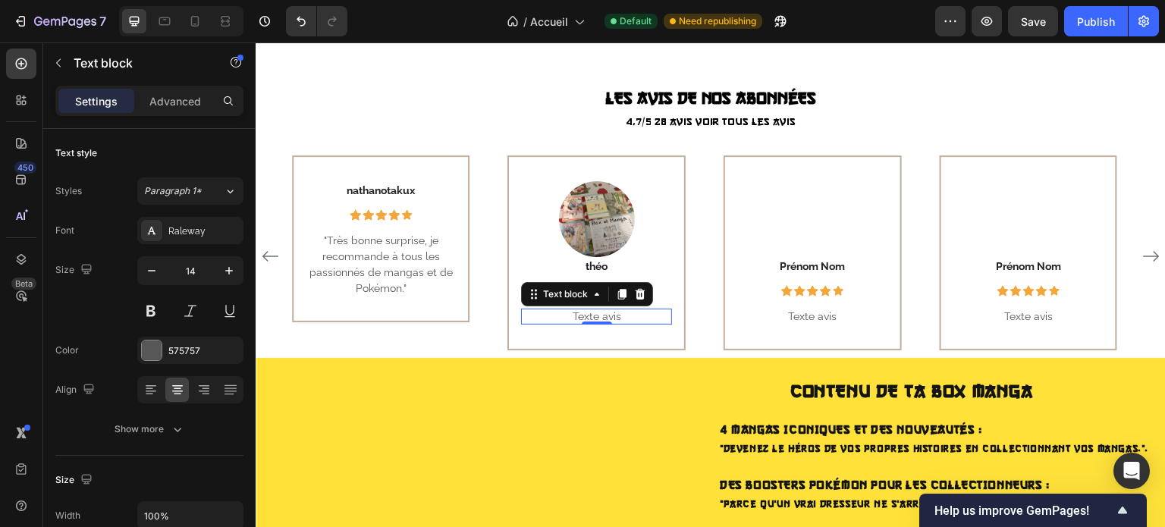
scroll to position [694, 0]
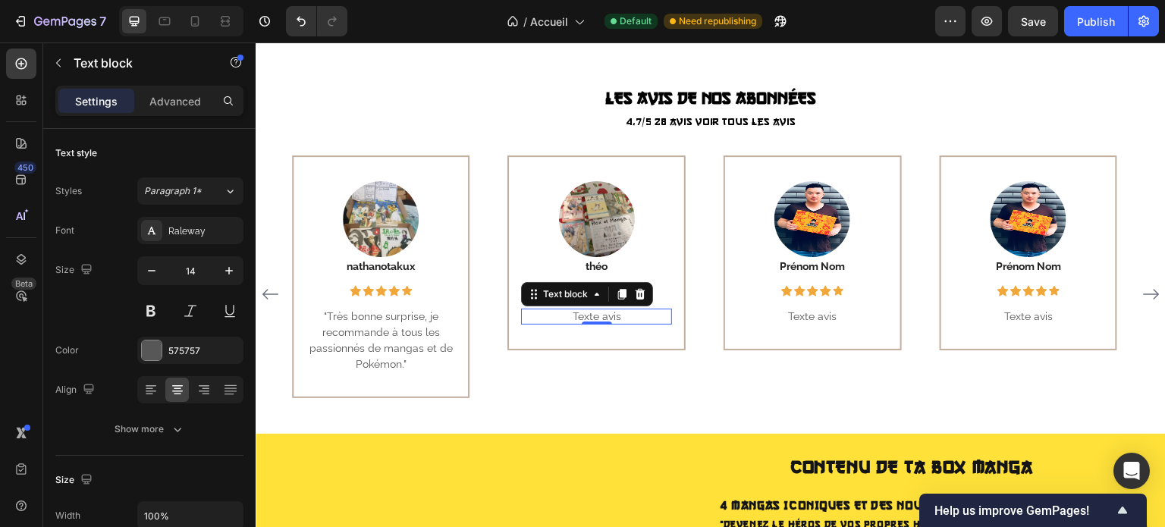
click at [598, 312] on p "Texte avis" at bounding box center [597, 317] width 151 height 16
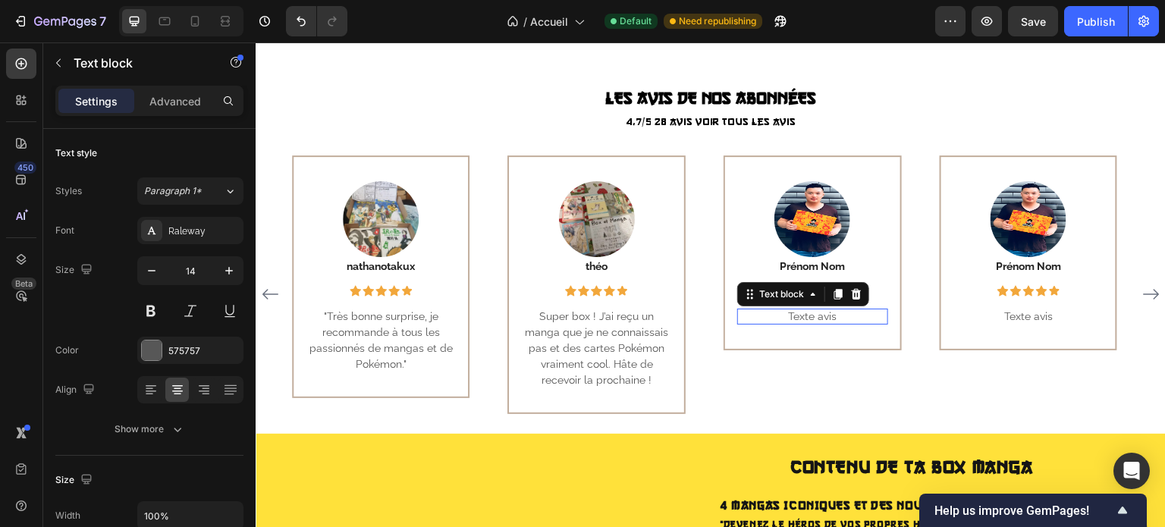
click at [788, 305] on div "Image Prénom Nom Text block Icon Icon Icon Icon Icon Row Row Texte avis Text bl…" at bounding box center [812, 252] width 151 height 143
click at [798, 315] on p "Texte avis" at bounding box center [812, 317] width 151 height 16
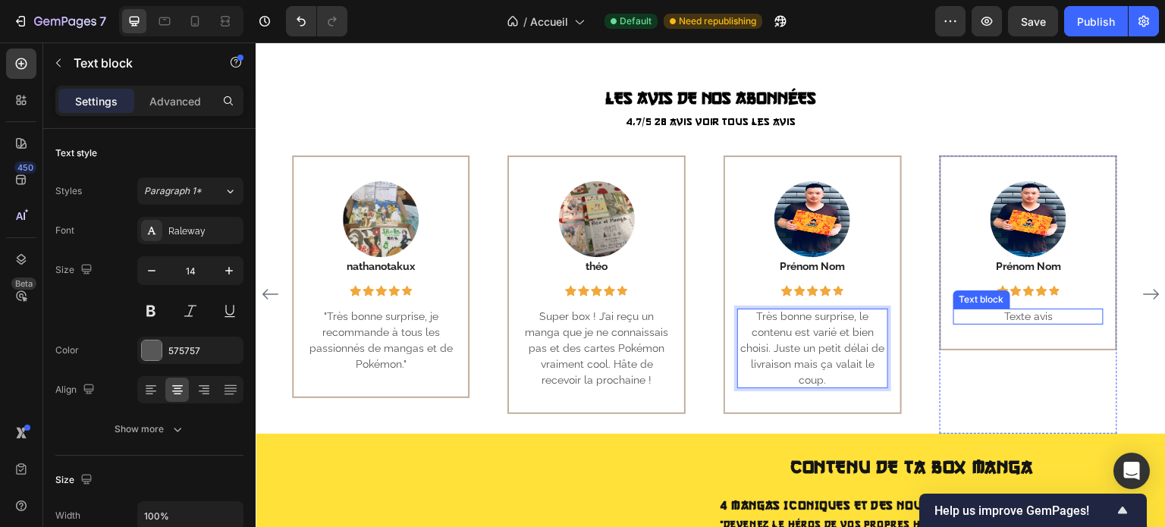
click at [1014, 311] on p "Texte avis" at bounding box center [1028, 317] width 151 height 16
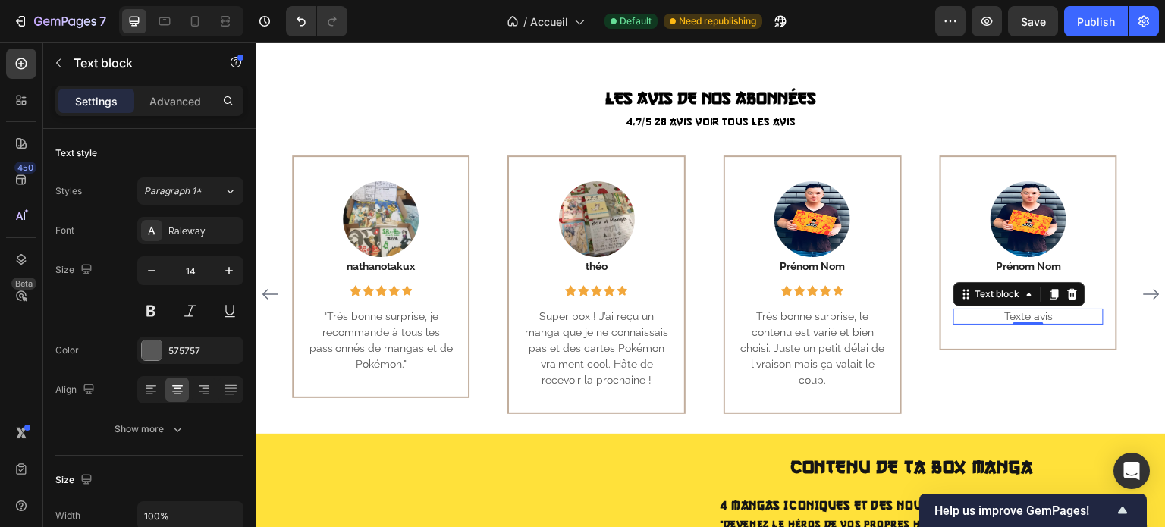
click at [1035, 309] on p "Texte avis" at bounding box center [1028, 317] width 151 height 16
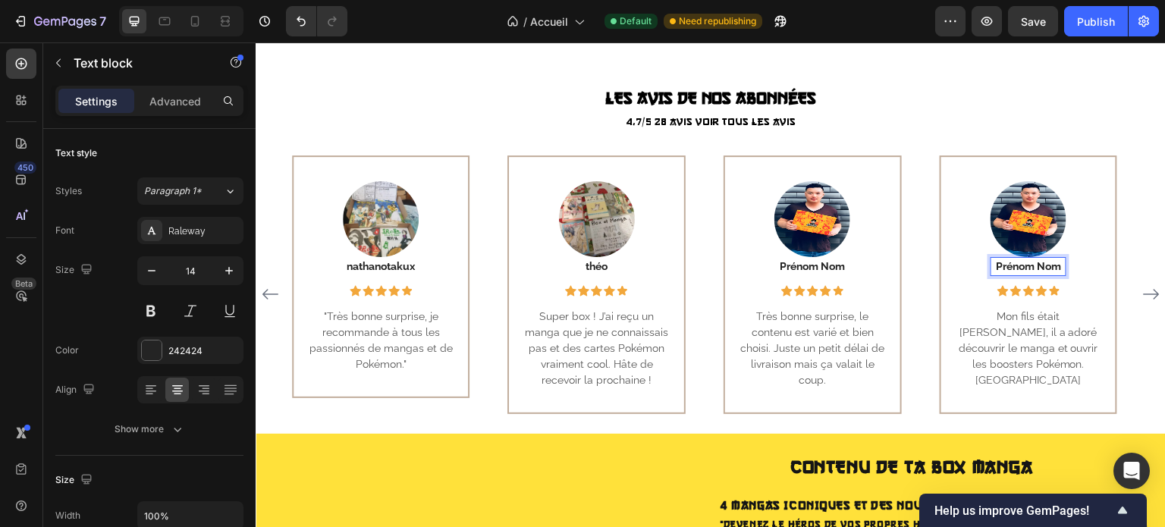
click at [1016, 263] on p "Prénom Nom" at bounding box center [1028, 267] width 73 height 16
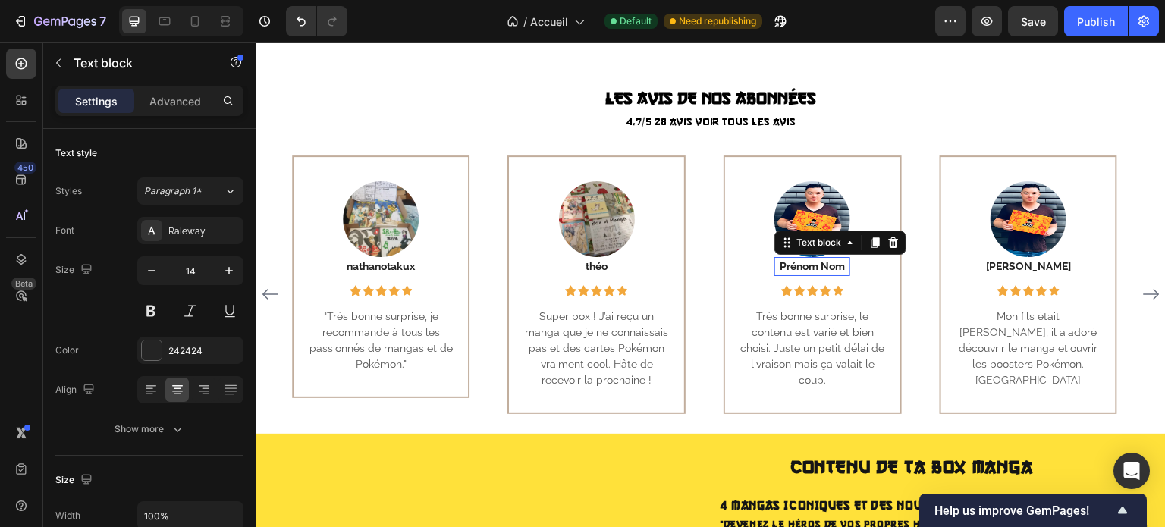
click at [823, 265] on p "Prénom Nom" at bounding box center [812, 267] width 73 height 16
click at [812, 265] on p "Prénom Nom" at bounding box center [812, 267] width 73 height 16
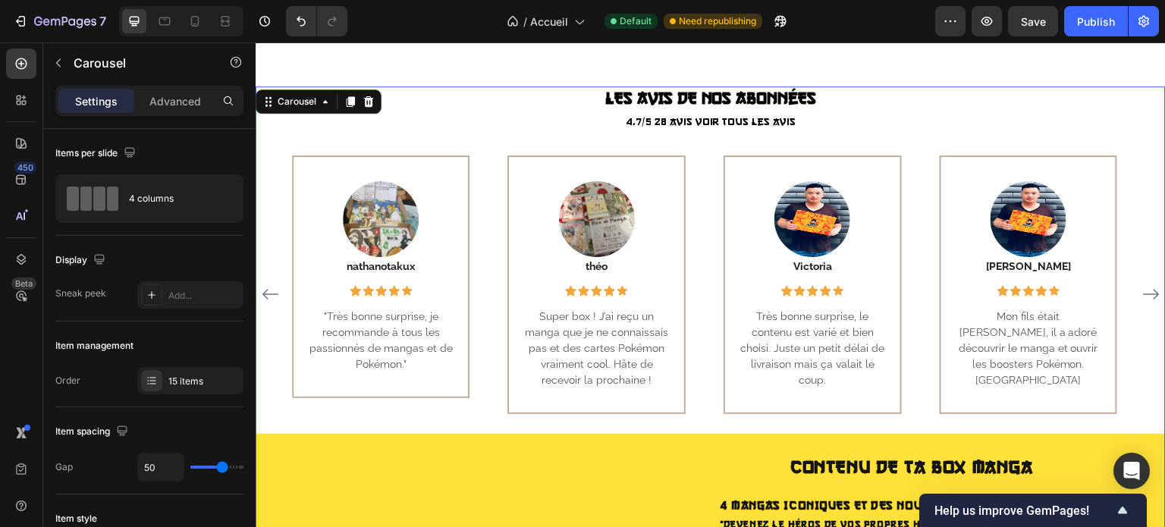
click at [1142, 288] on icon "Carousel Next Arrow" at bounding box center [1151, 294] width 18 height 18
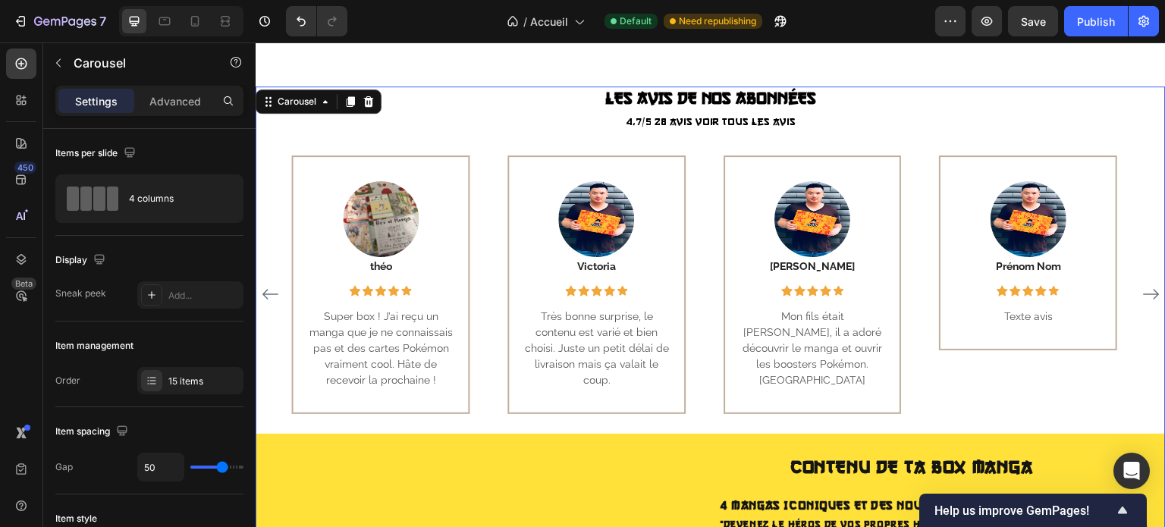
click at [1144, 291] on icon "Carousel Next Arrow" at bounding box center [1151, 295] width 16 height 11
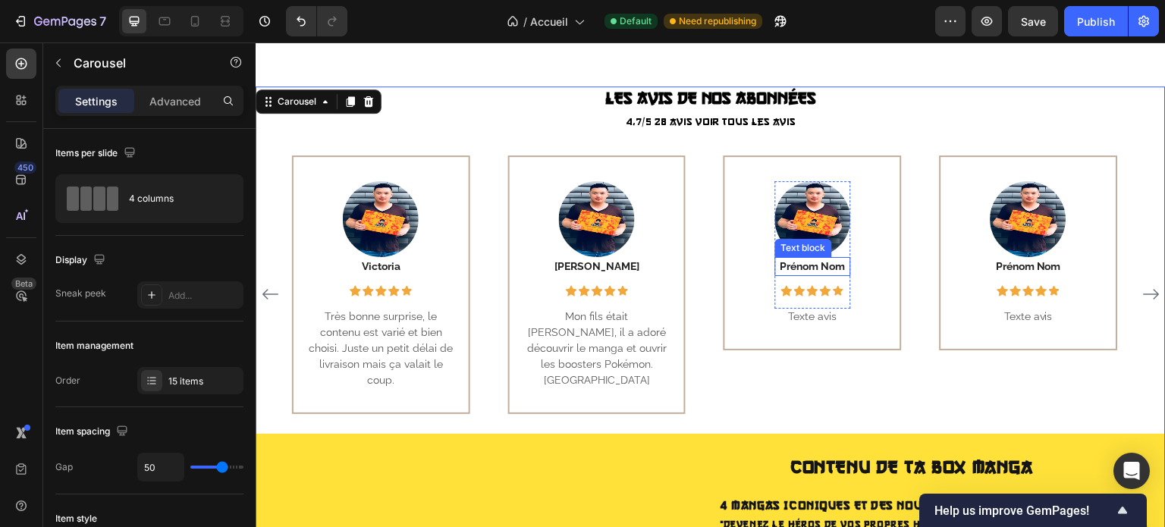
click at [808, 266] on p "Prénom Nom" at bounding box center [812, 267] width 73 height 16
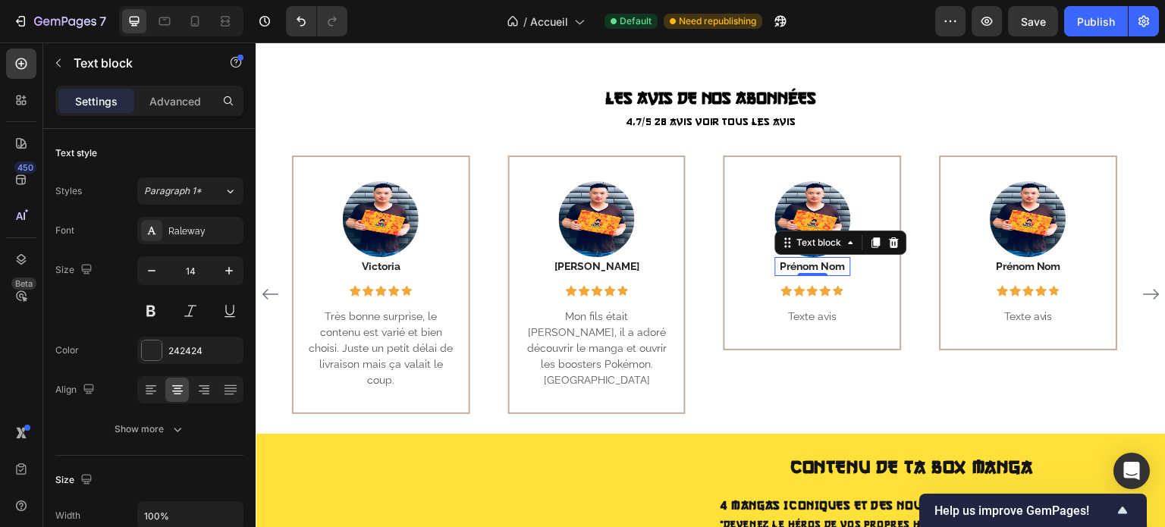
click at [808, 266] on p "Prénom Nom" at bounding box center [812, 267] width 73 height 16
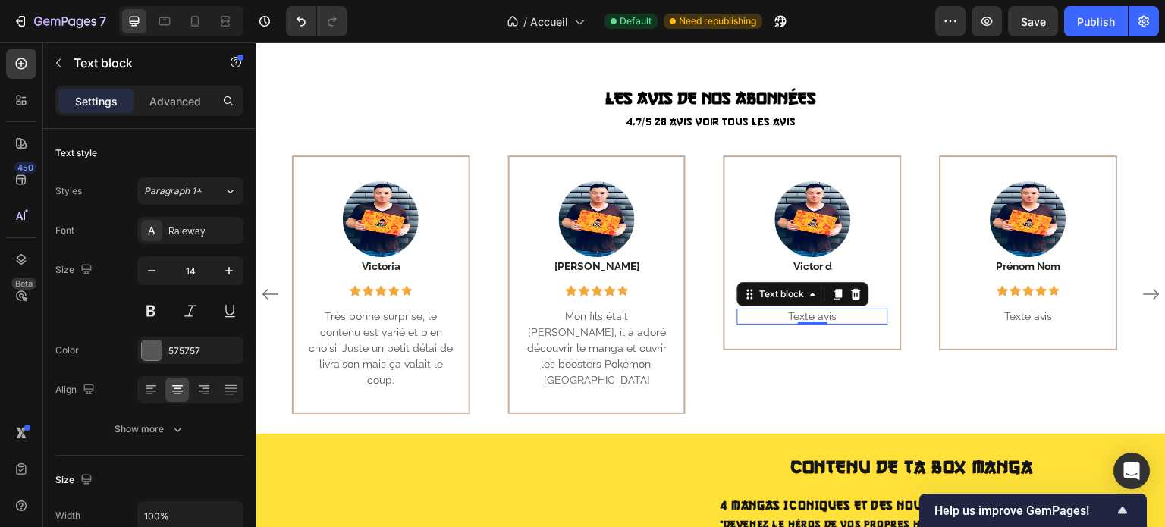
click at [798, 315] on p "Texte avis" at bounding box center [812, 317] width 151 height 16
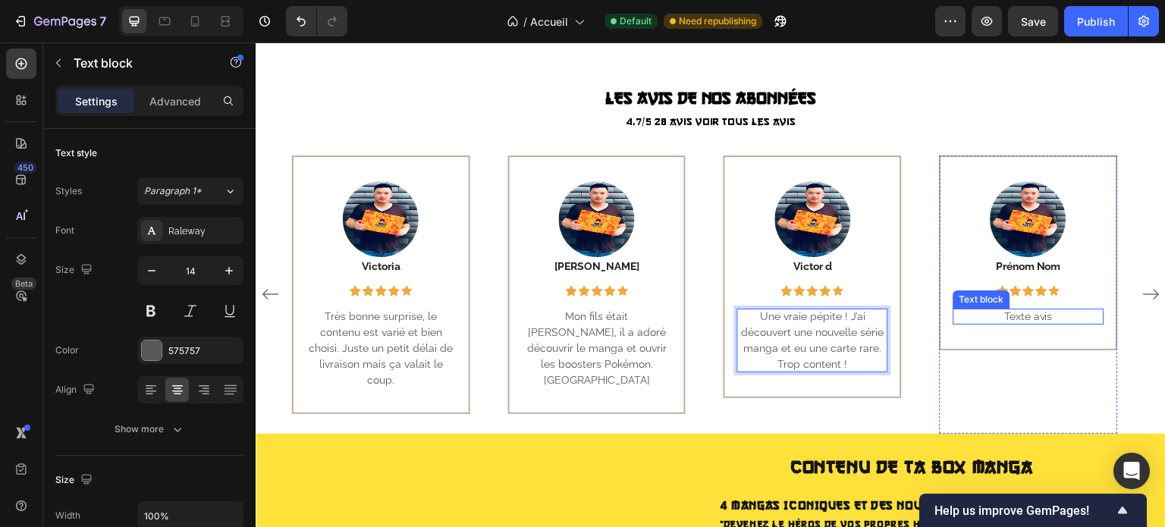
click at [1014, 315] on p "Texte avis" at bounding box center [1028, 317] width 151 height 16
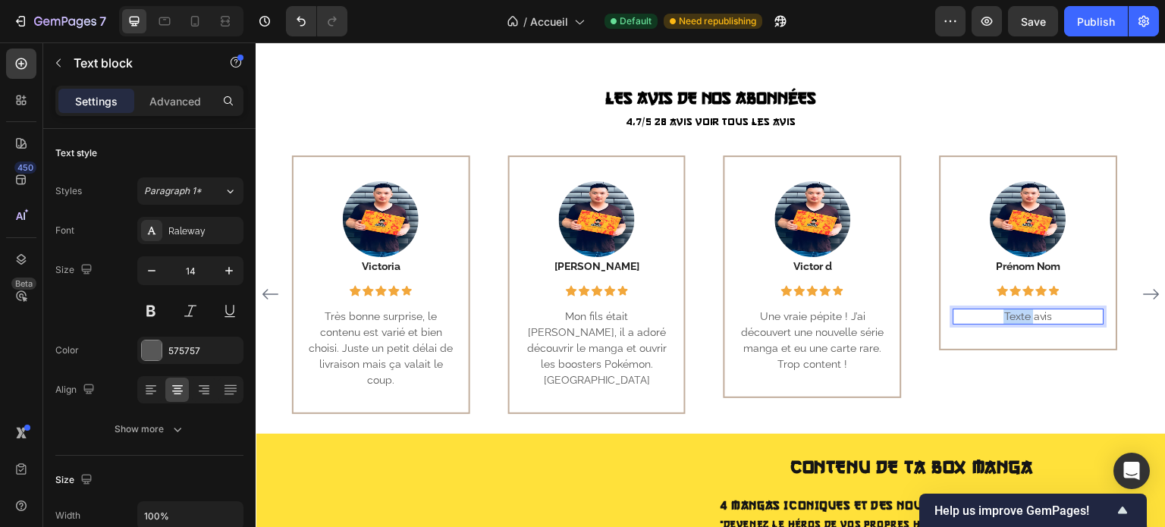
click at [1014, 315] on p "Texte avis" at bounding box center [1028, 317] width 151 height 16
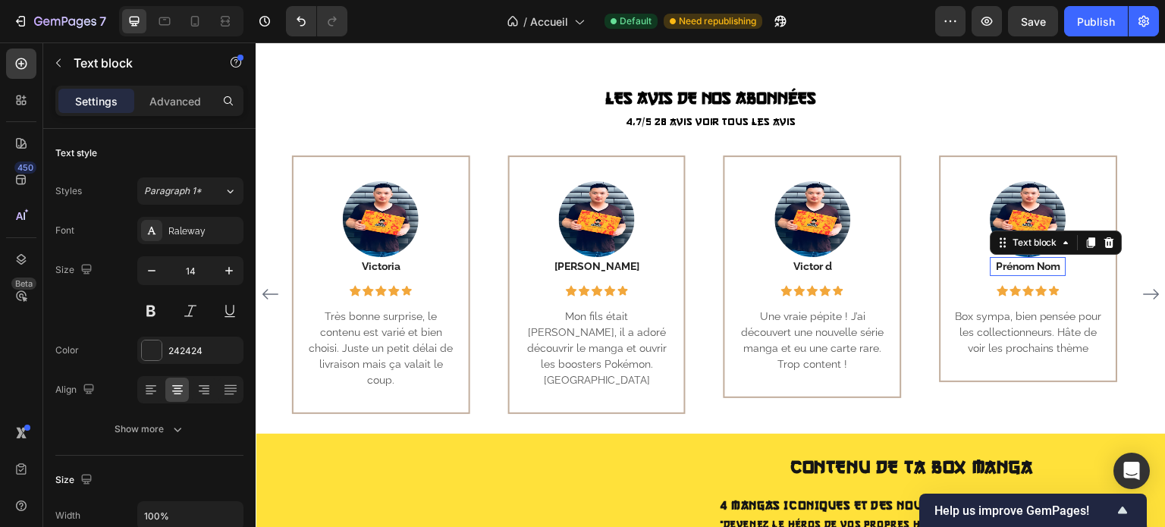
click at [1027, 261] on p "Prénom Nom" at bounding box center [1028, 267] width 73 height 16
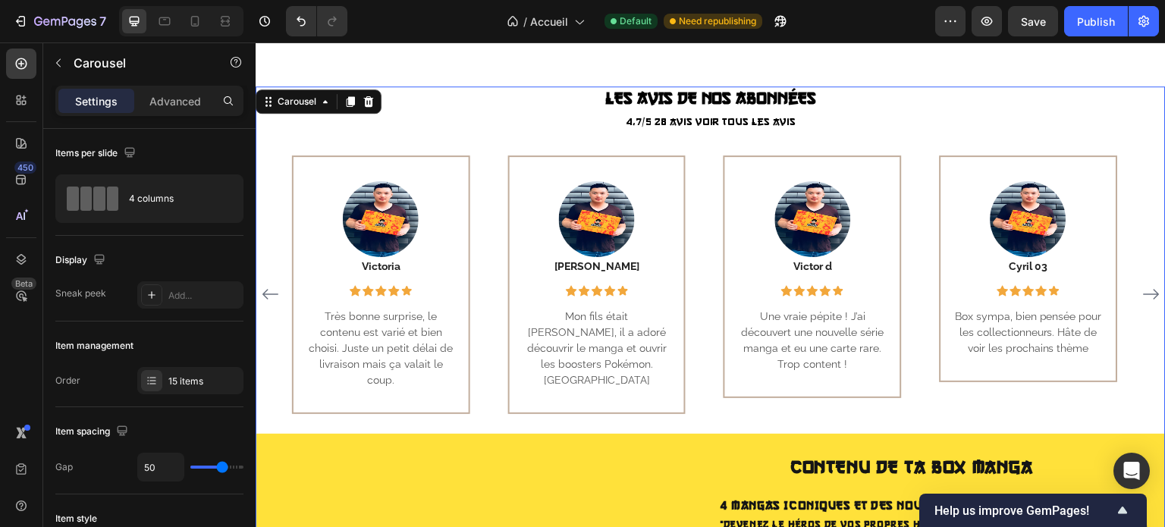
click at [1142, 288] on icon "Carousel Next Arrow" at bounding box center [1151, 294] width 18 height 18
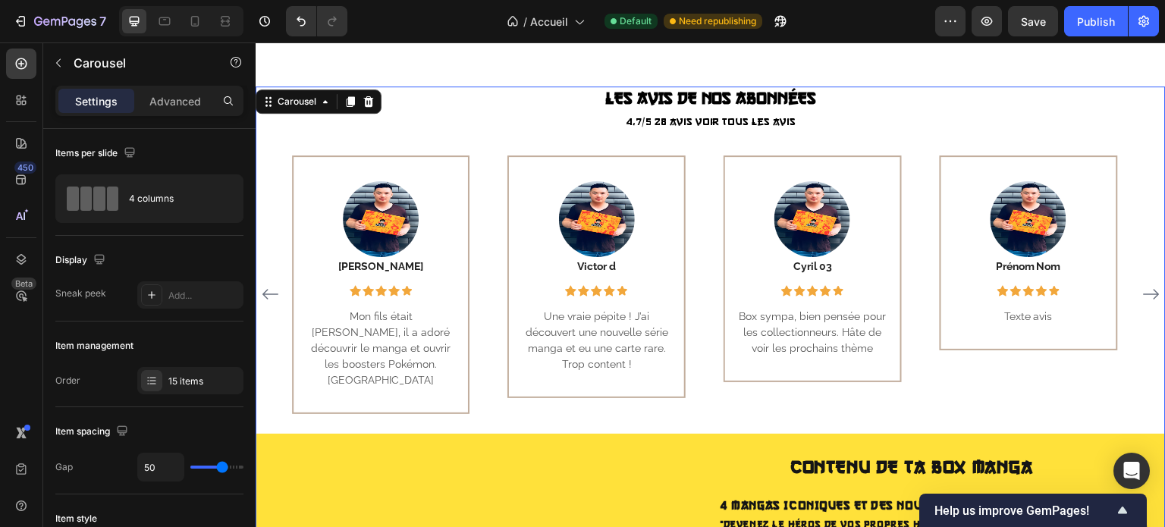
click at [1142, 290] on icon "Carousel Next Arrow" at bounding box center [1151, 294] width 18 height 18
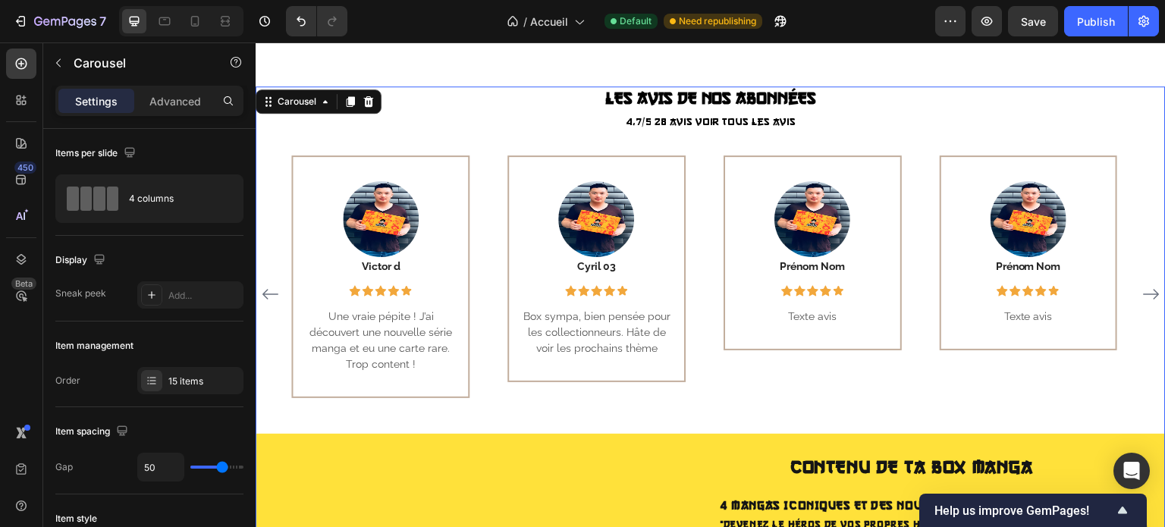
click at [1142, 290] on icon "Carousel Next Arrow" at bounding box center [1151, 294] width 18 height 18
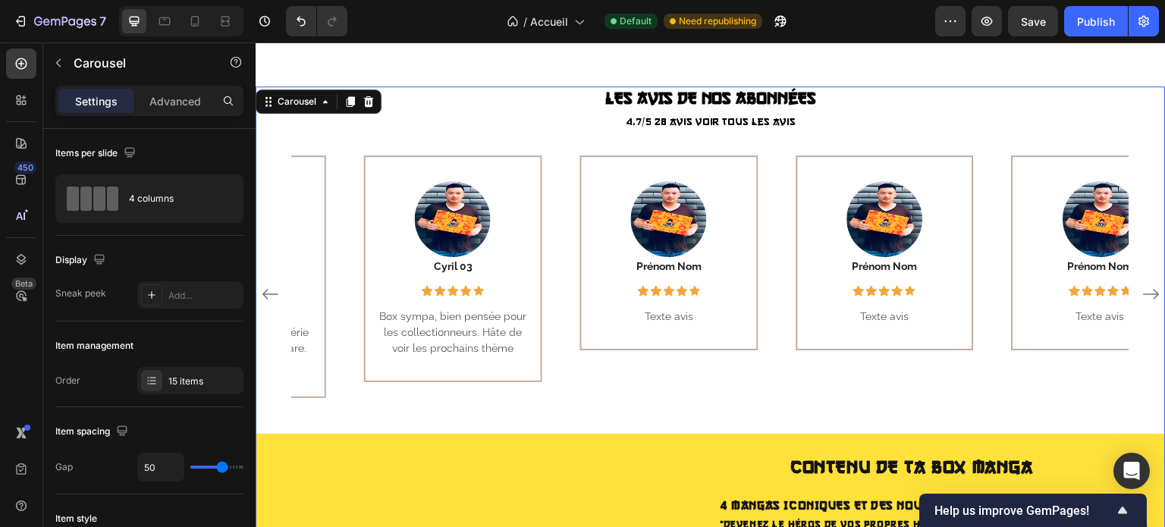
click at [1142, 290] on icon "Carousel Next Arrow" at bounding box center [1151, 294] width 18 height 18
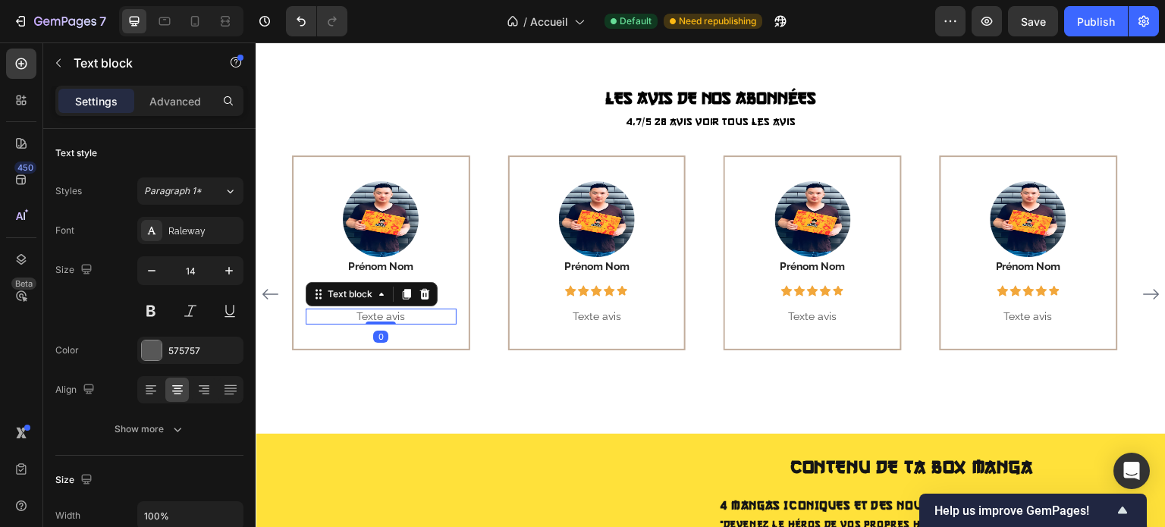
click at [378, 318] on p "Texte avis" at bounding box center [381, 317] width 151 height 16
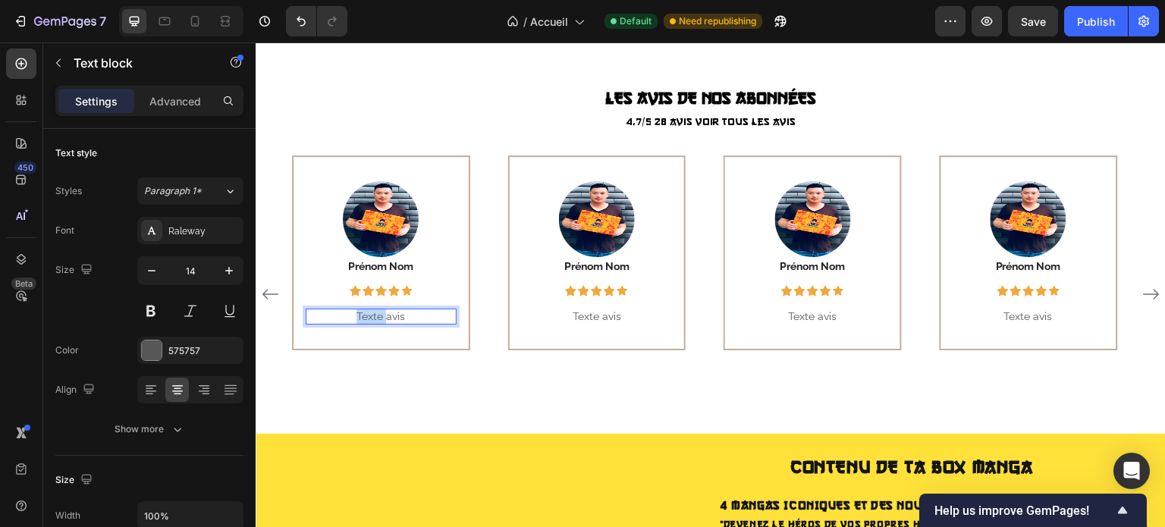
click at [378, 318] on p "Texte avis" at bounding box center [381, 317] width 151 height 16
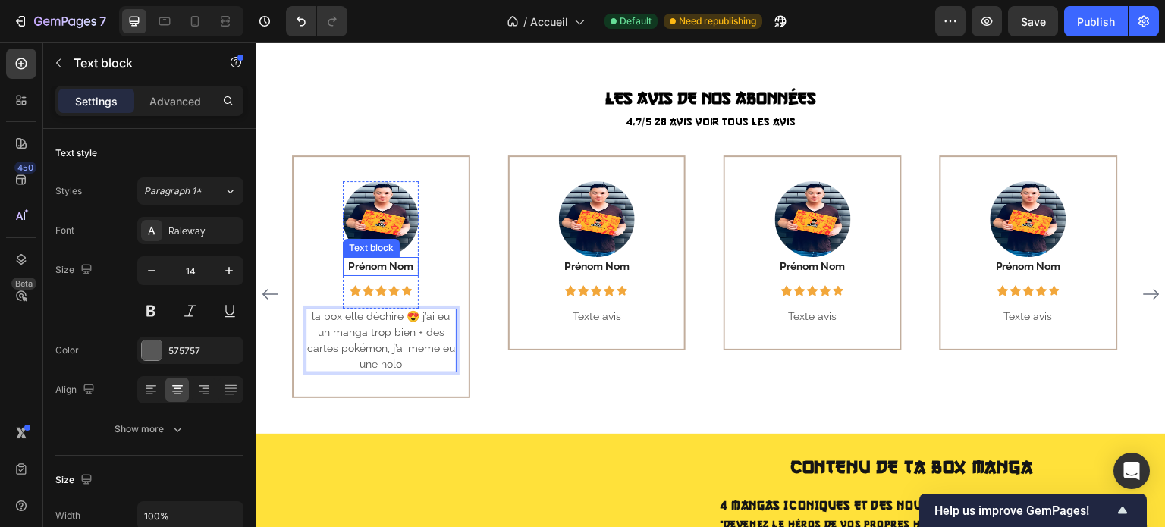
click at [371, 264] on p "Prénom Nom" at bounding box center [380, 267] width 73 height 16
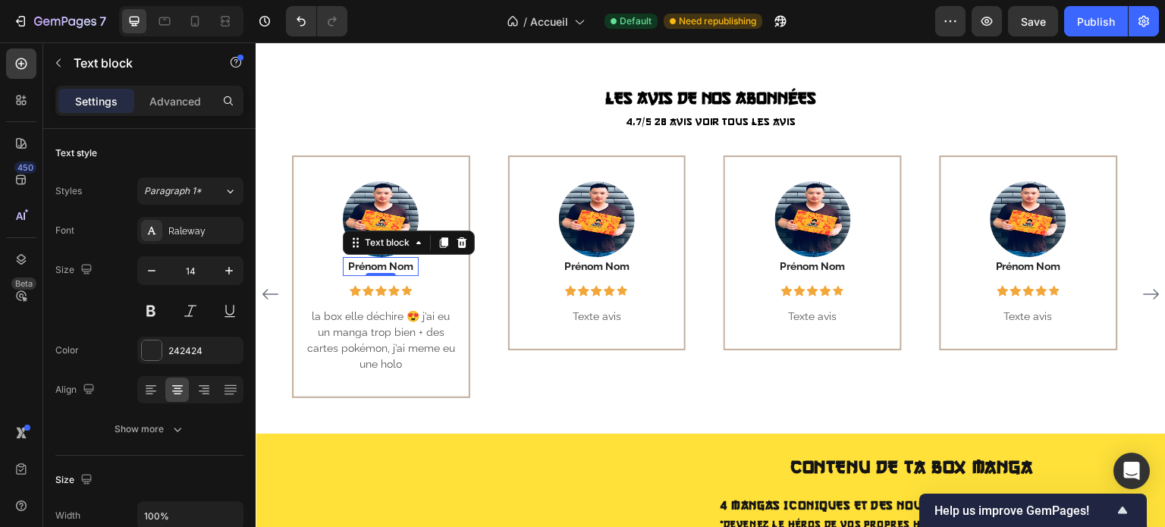
click at [371, 264] on p "Prénom Nom" at bounding box center [380, 267] width 73 height 16
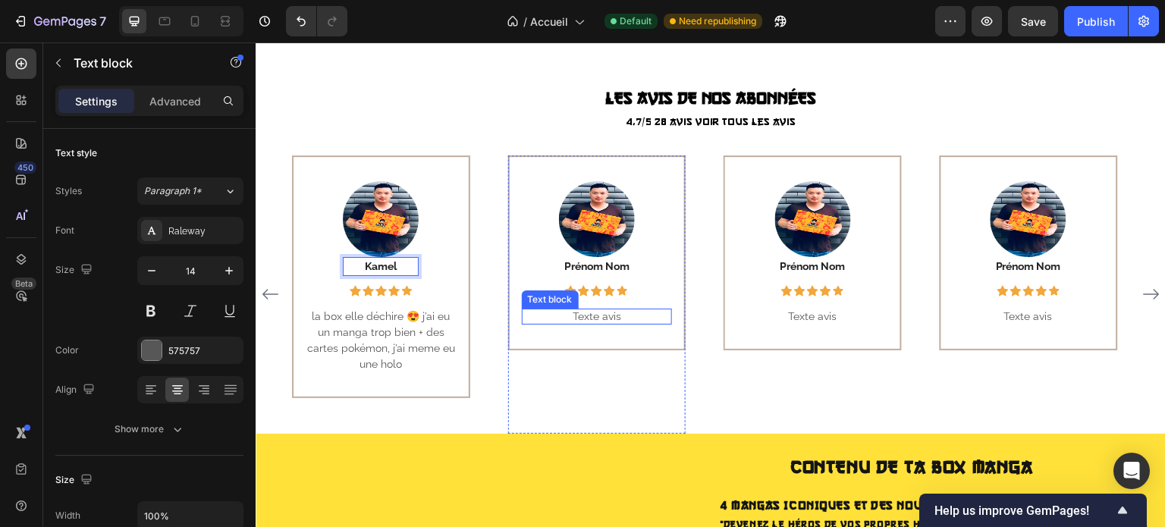
click at [600, 318] on div "Texte avis Text block" at bounding box center [597, 317] width 151 height 16
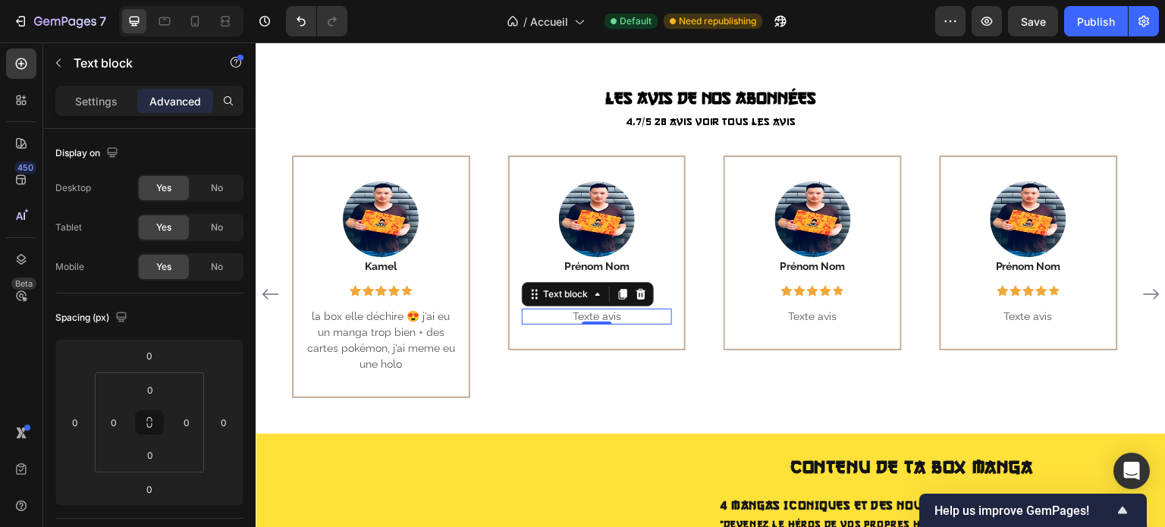
click at [595, 309] on p "Texte avis" at bounding box center [597, 317] width 151 height 16
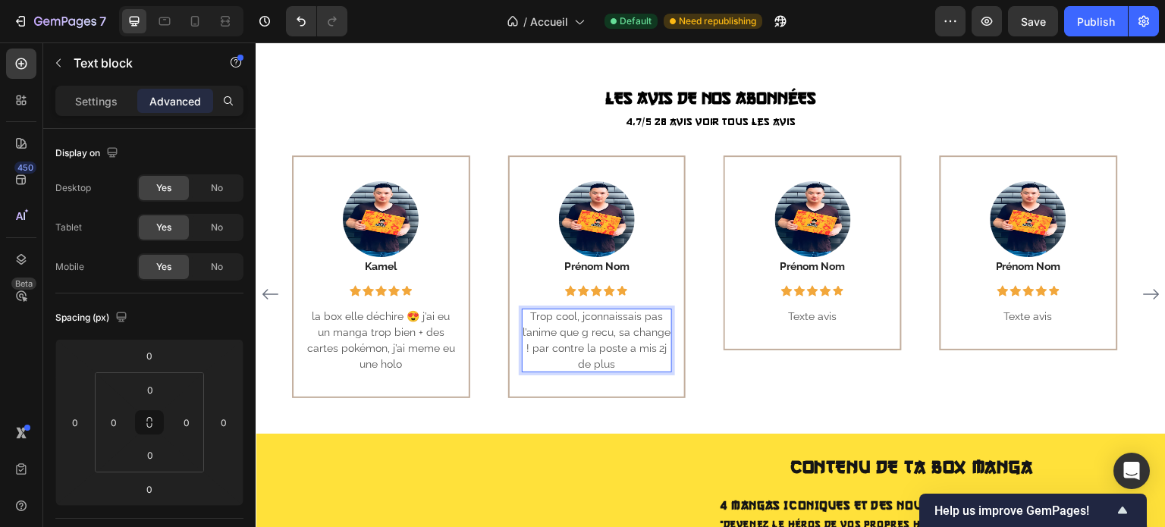
click at [588, 312] on p "Trop cool, jconnaissais pas l’anime que g recu, sa change ! par contre la poste…" at bounding box center [597, 341] width 151 height 64
click at [588, 314] on p "Trop cool, jconnaissais pas l’anime que g recu, sa change ! par contre la poste…" at bounding box center [597, 341] width 151 height 64
click at [586, 331] on p "Trop cool, je connaissais pas l’anime que g recu, sa change ! par contre la pos…" at bounding box center [597, 341] width 151 height 64
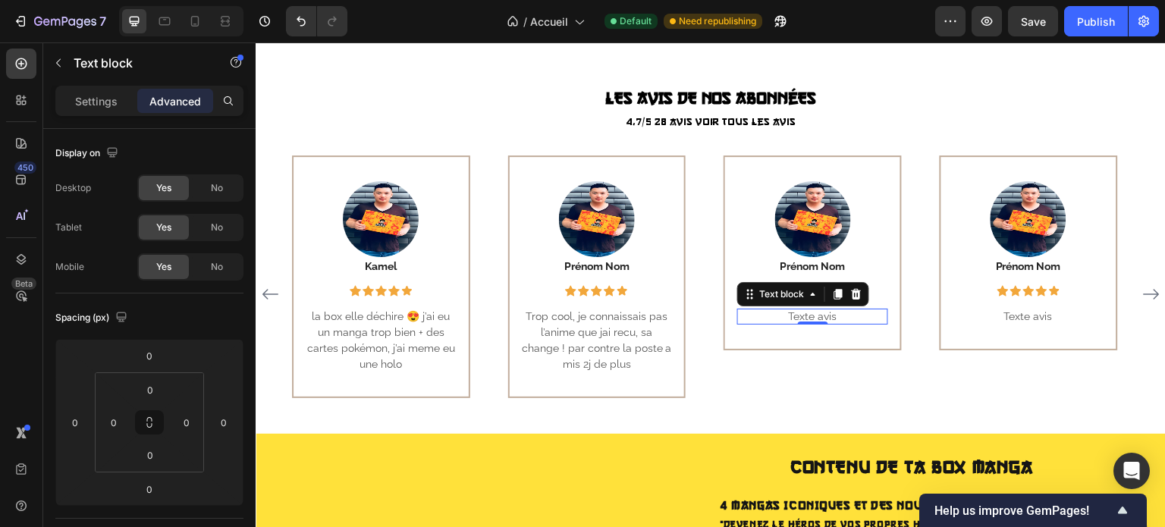
click at [806, 313] on p "Texte avis" at bounding box center [812, 317] width 151 height 16
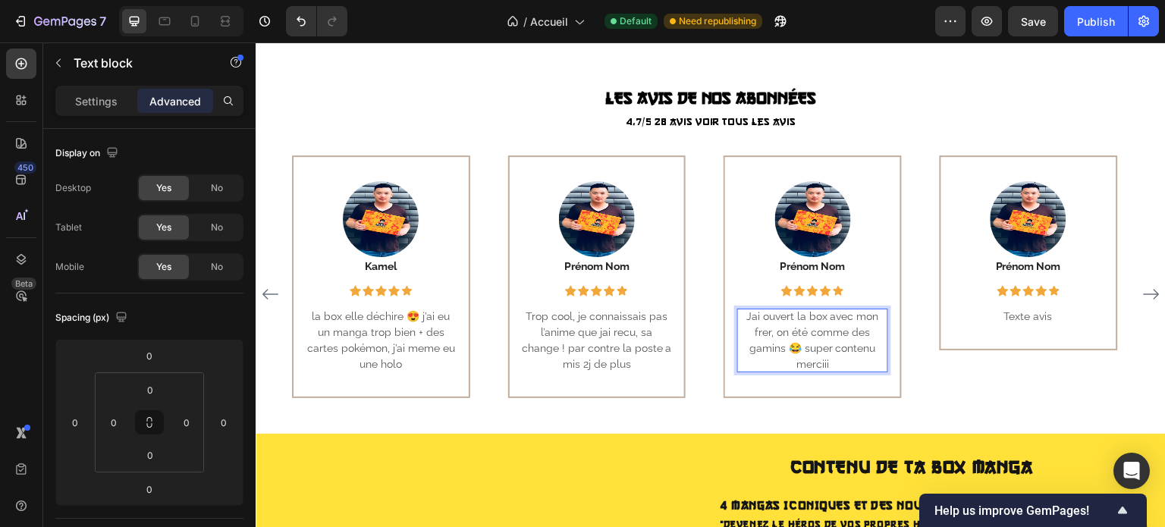
click at [771, 331] on p "Jai ouvert la box avec mon frer, on été comme des gamins 😂 super contenu merciii" at bounding box center [812, 341] width 151 height 64
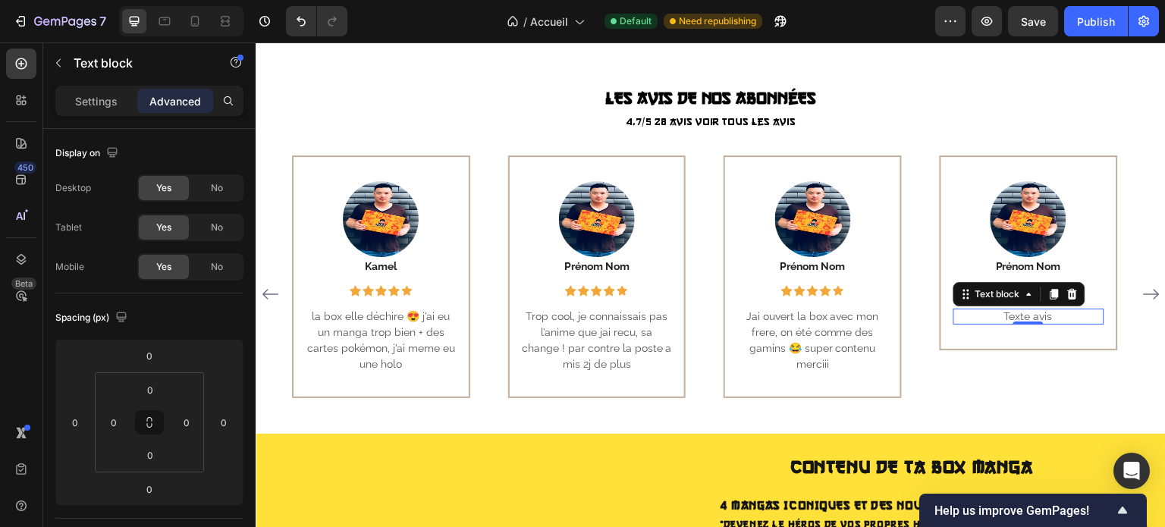
click at [1004, 314] on p "Texte avis" at bounding box center [1028, 317] width 151 height 16
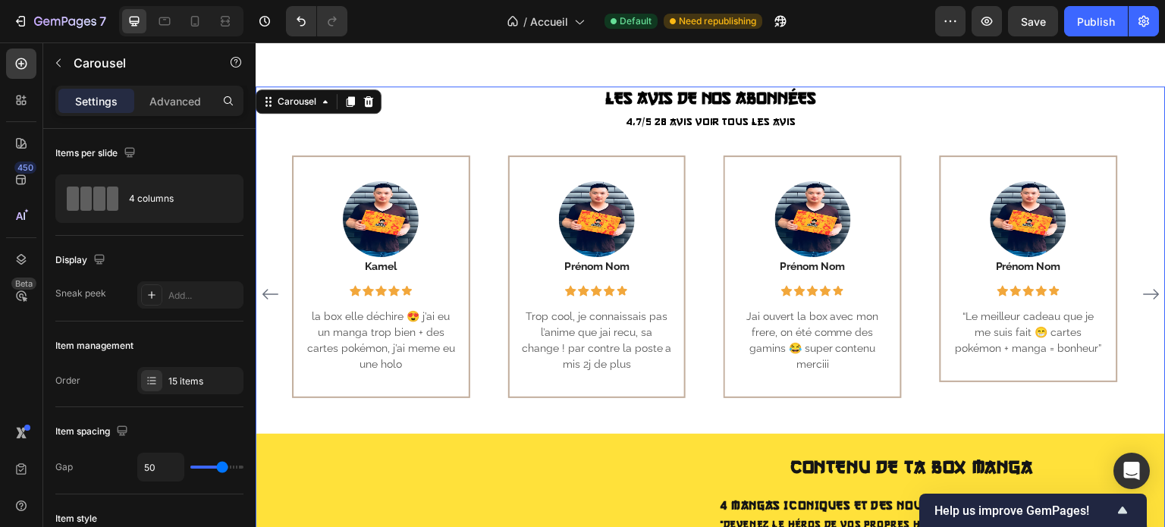
click at [1142, 293] on icon "Carousel Next Arrow" at bounding box center [1151, 294] width 18 height 18
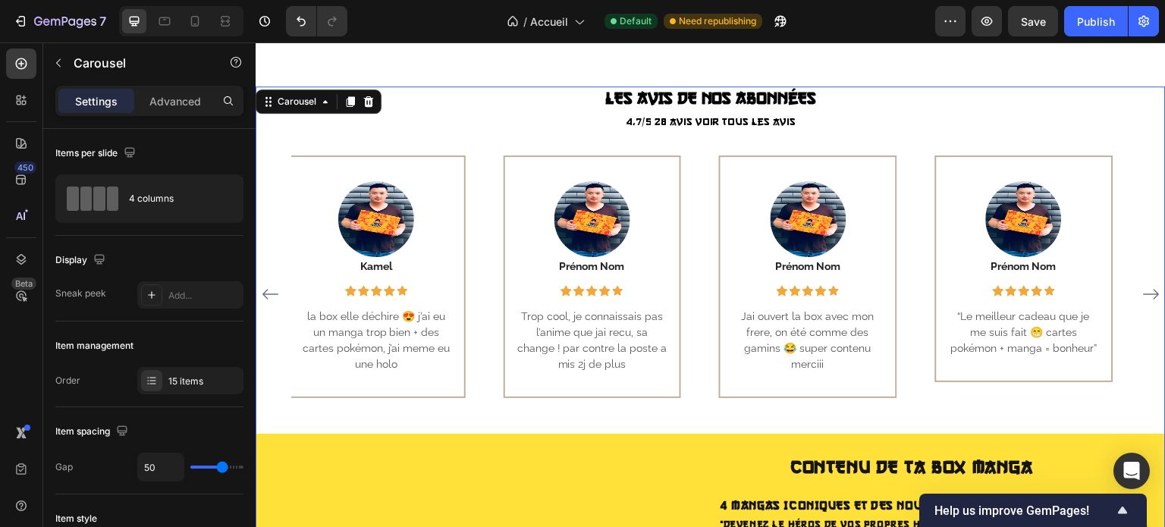
click at [1142, 293] on icon "Carousel Next Arrow" at bounding box center [1151, 294] width 18 height 18
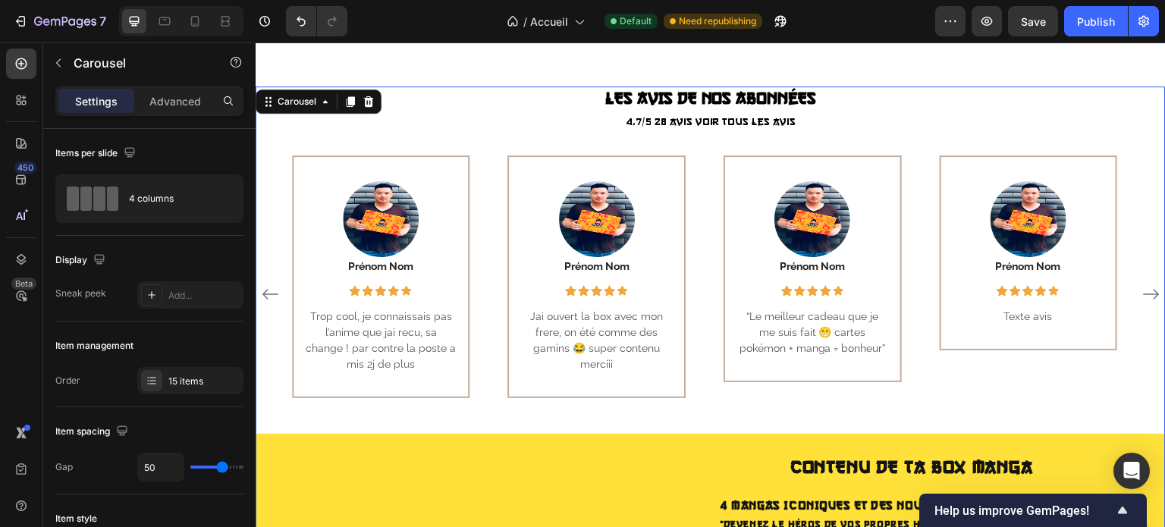
click at [1142, 293] on icon "Carousel Next Arrow" at bounding box center [1151, 294] width 18 height 18
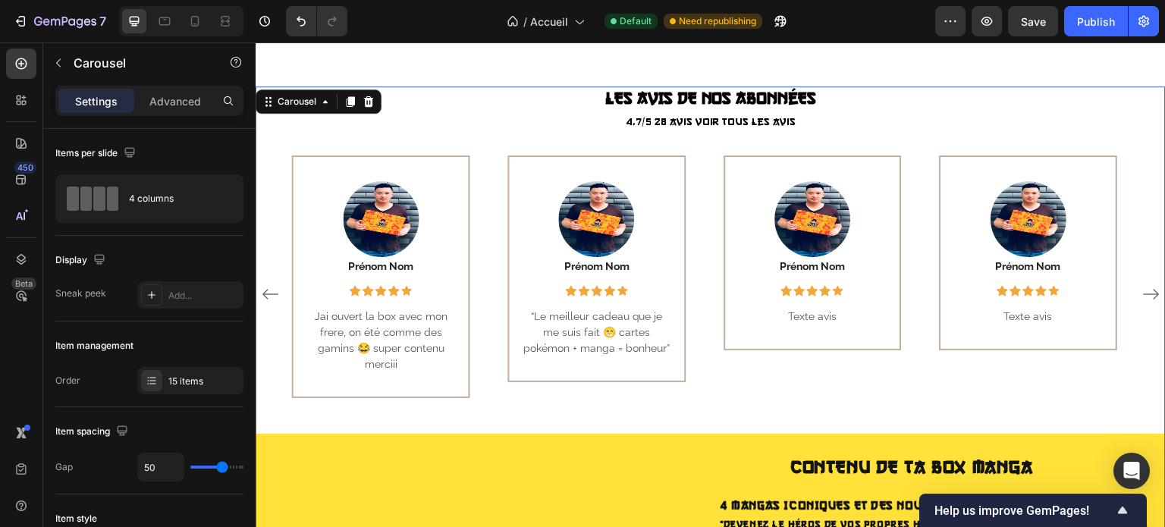
click at [1142, 293] on icon "Carousel Next Arrow" at bounding box center [1151, 294] width 18 height 18
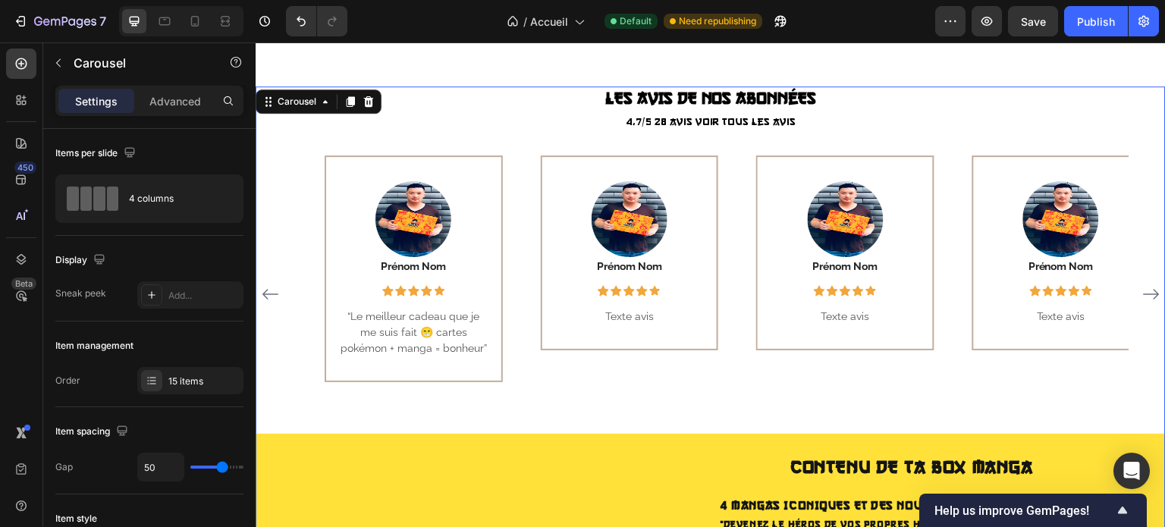
click at [1142, 293] on icon "Carousel Next Arrow" at bounding box center [1151, 294] width 18 height 18
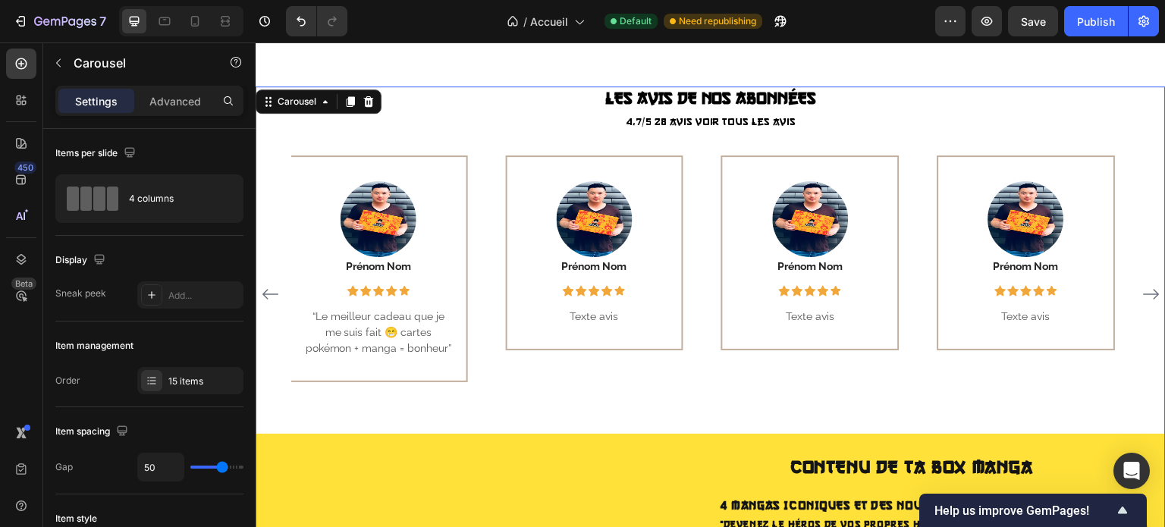
click at [1142, 293] on icon "Carousel Next Arrow" at bounding box center [1151, 294] width 18 height 18
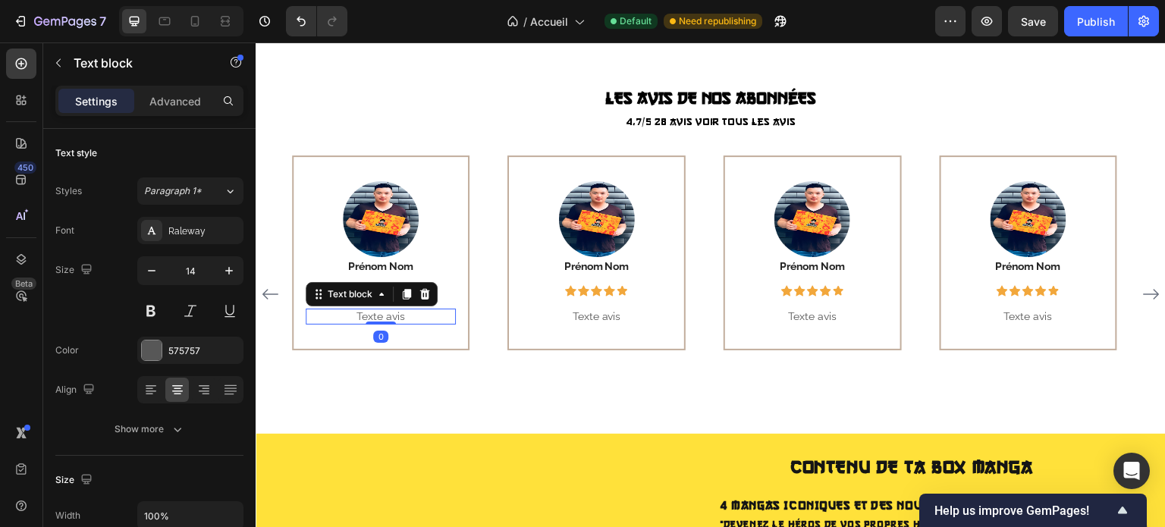
click at [387, 309] on p "Texte avis" at bounding box center [381, 317] width 151 height 16
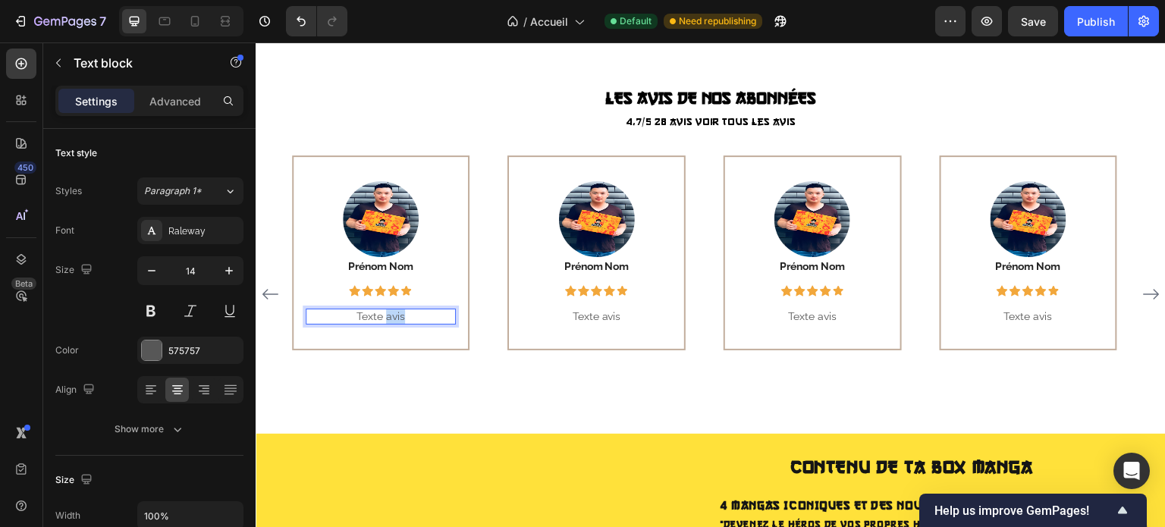
click at [387, 309] on p "Texte avis" at bounding box center [381, 317] width 151 height 16
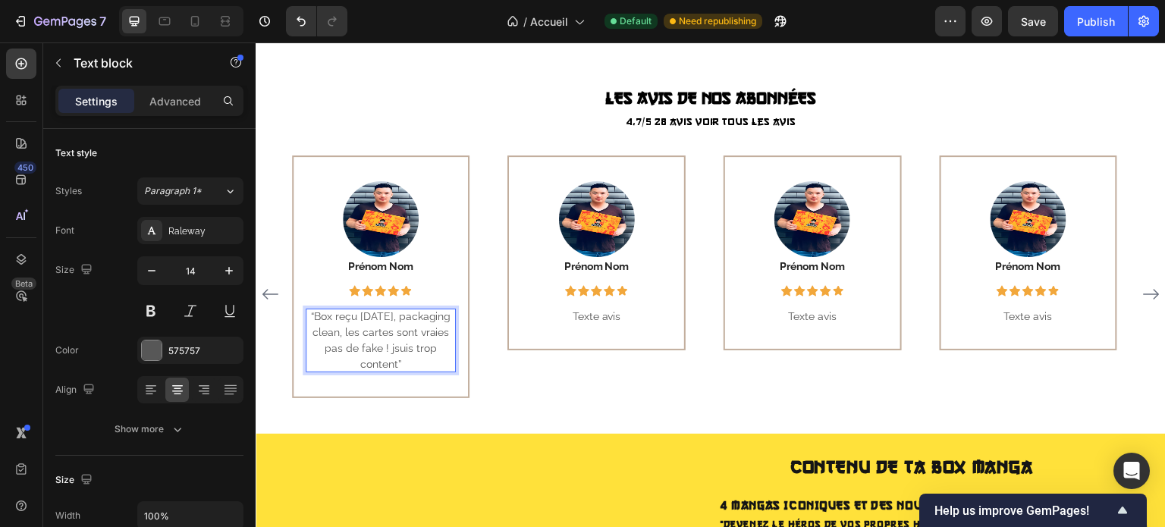
click at [346, 332] on p "“Box reçu hier, packaging clean, les cartes sont vraies pas de fake ! jsuis tro…" at bounding box center [381, 341] width 151 height 64
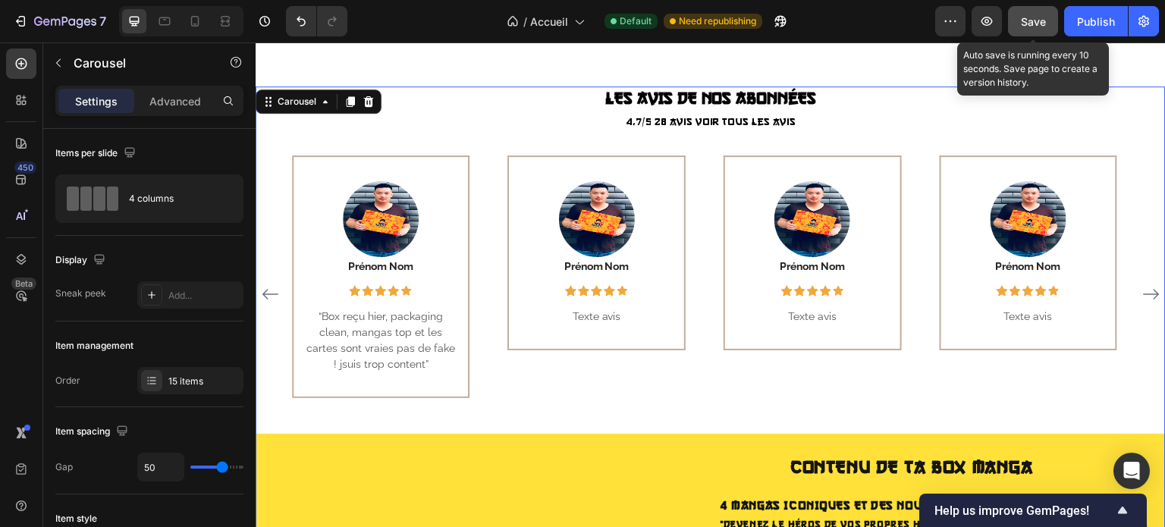
click at [1015, 25] on button "Save" at bounding box center [1033, 21] width 50 height 30
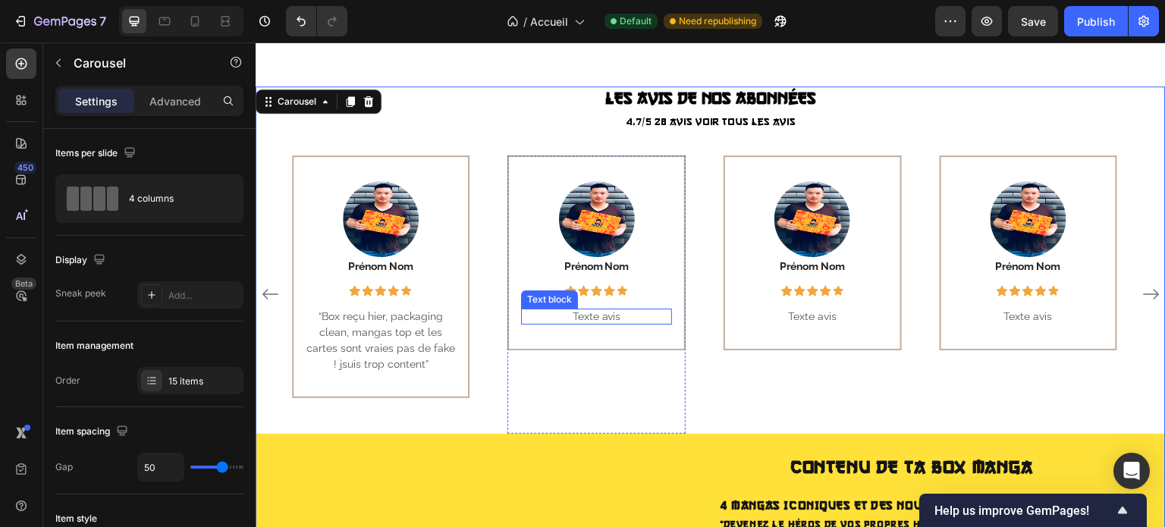
click at [580, 315] on p "Texte avis" at bounding box center [597, 317] width 151 height 16
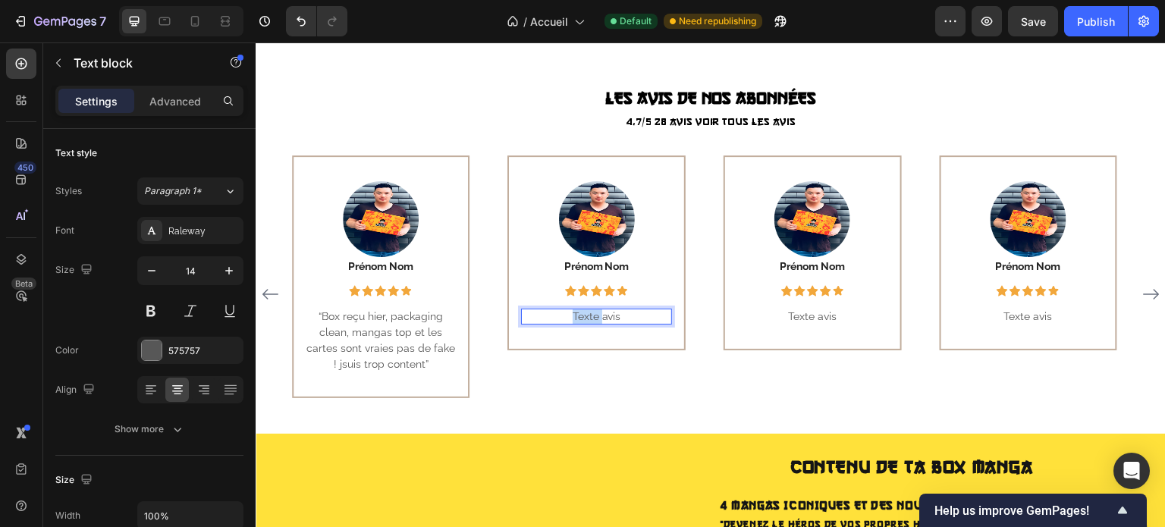
click at [580, 315] on p "Texte avis" at bounding box center [597, 317] width 151 height 16
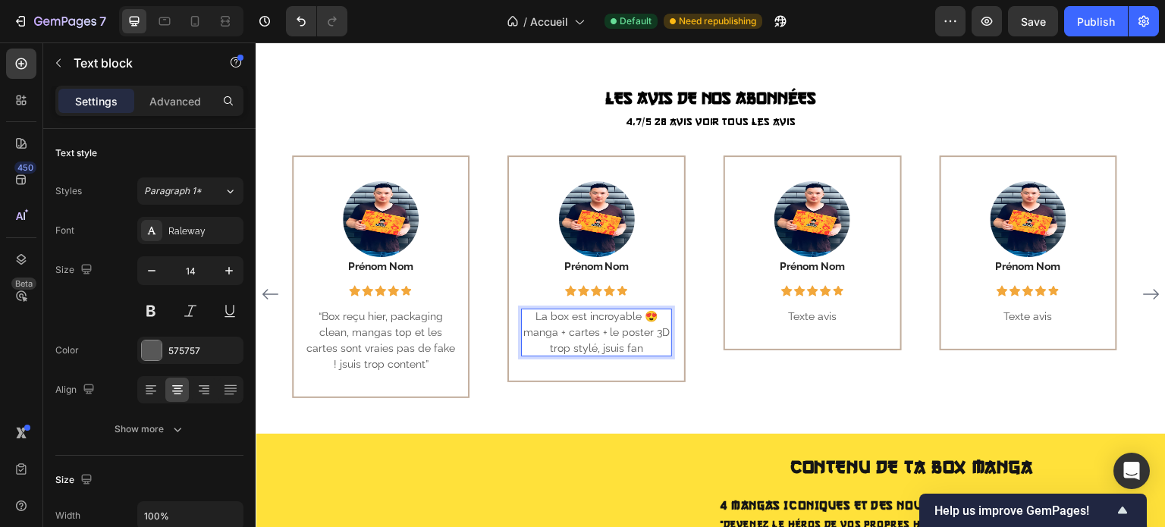
click at [657, 314] on p "La box est incroyable 😍 manga + cartes + le poster 3D trop stylé, jsuis fan" at bounding box center [597, 333] width 151 height 48
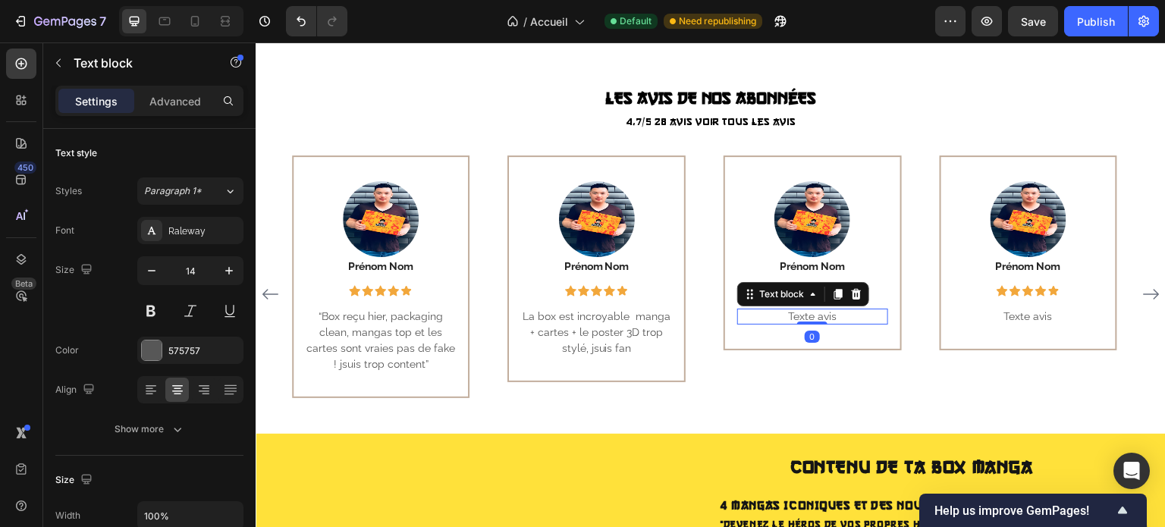
click at [790, 312] on p "Texte avis" at bounding box center [812, 317] width 151 height 16
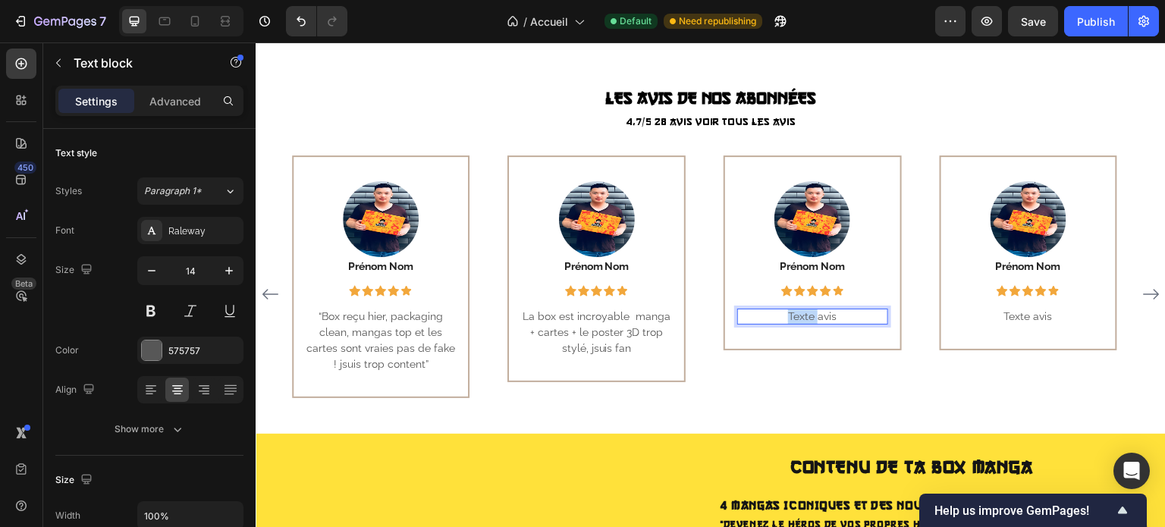
click at [790, 312] on p "Texte avis" at bounding box center [812, 317] width 151 height 16
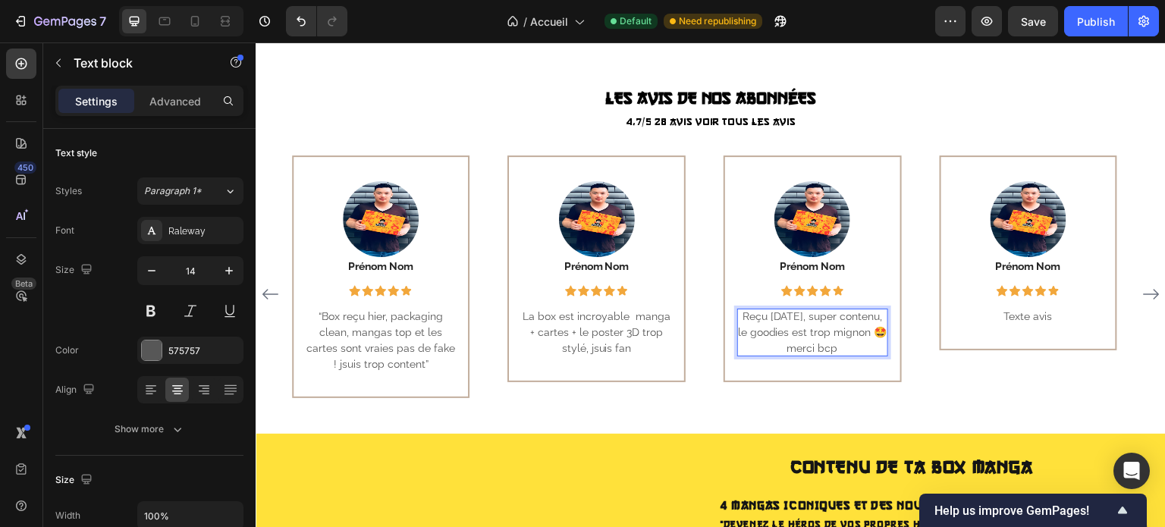
click at [866, 313] on p "Reçu hier, super contenu, le goodies est trop mignon 🤩 merci bcp" at bounding box center [812, 333] width 151 height 48
click at [873, 349] on p "Reçu hier, super contenu avec des cartes pokémon , le goodies est trop mignon 🤩…" at bounding box center [812, 341] width 151 height 64
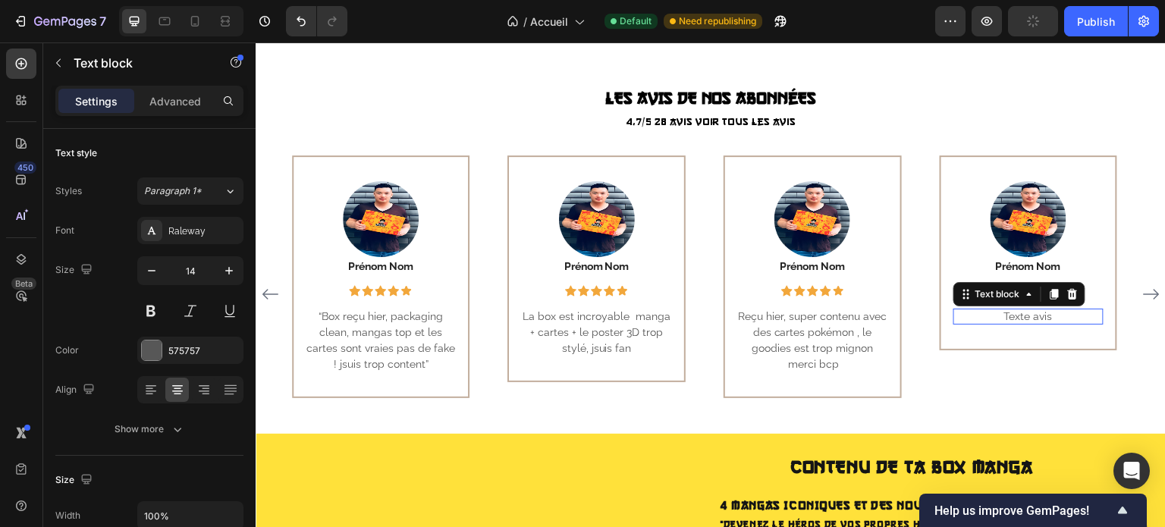
click at [1024, 315] on p "Texte avis" at bounding box center [1028, 317] width 151 height 16
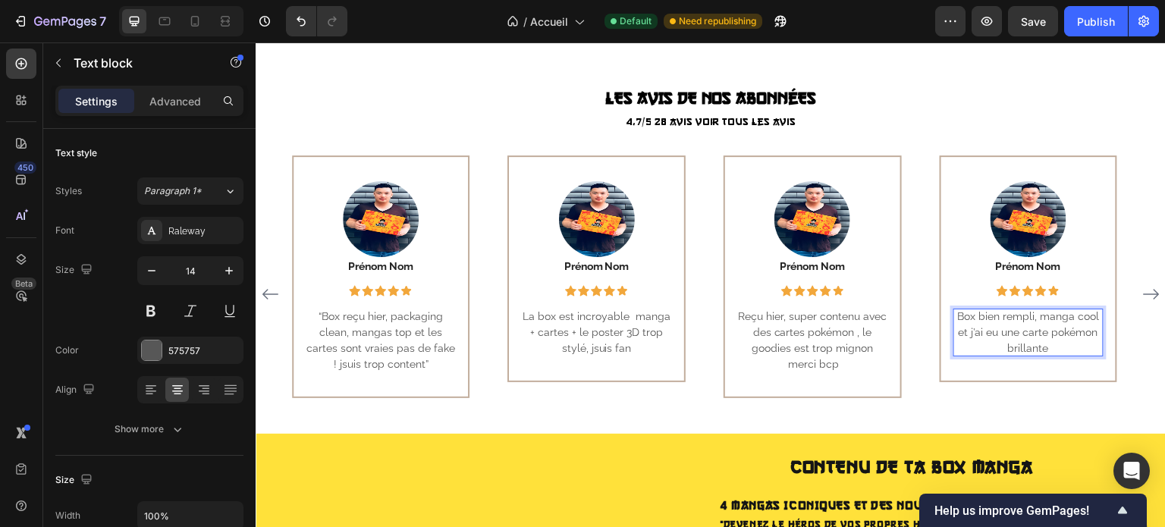
click at [973, 328] on p "Box bien rempli, manga cool et j’ai eu une carte pokémon brillante" at bounding box center [1028, 333] width 151 height 48
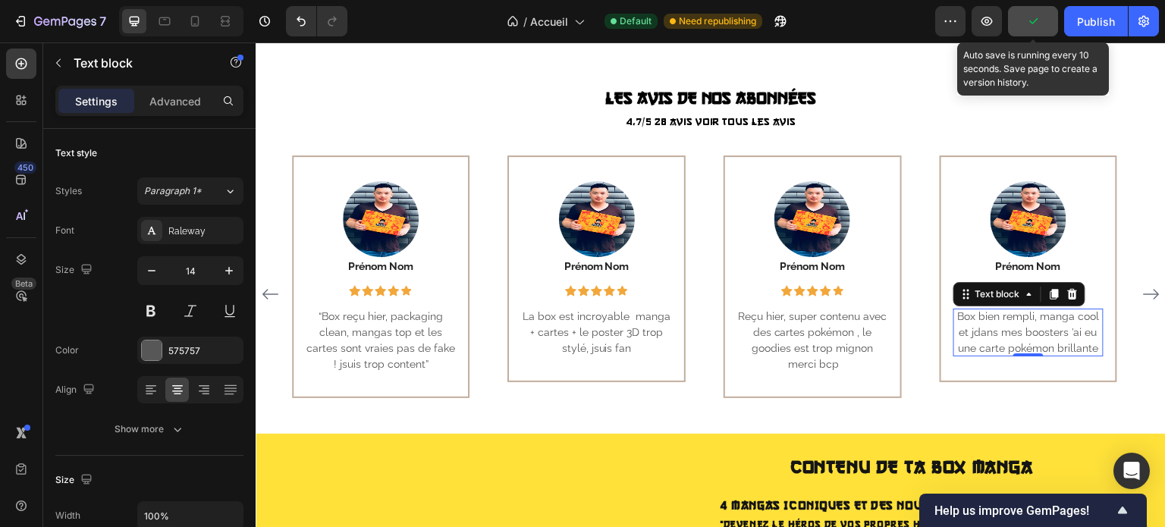
click at [1036, 30] on button "button" at bounding box center [1033, 21] width 50 height 30
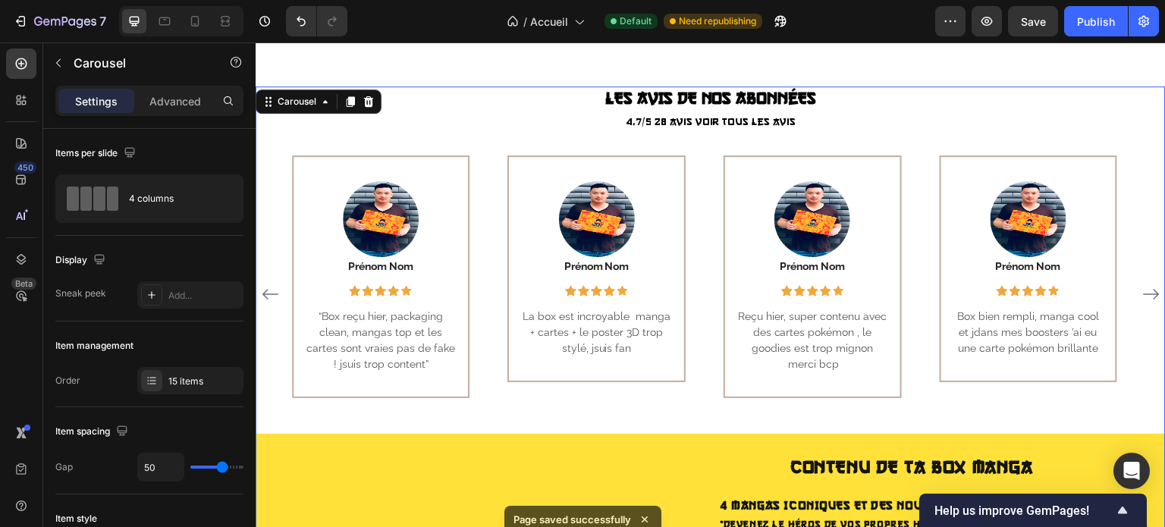
click at [273, 293] on icon "Carousel Back Arrow" at bounding box center [270, 294] width 18 height 18
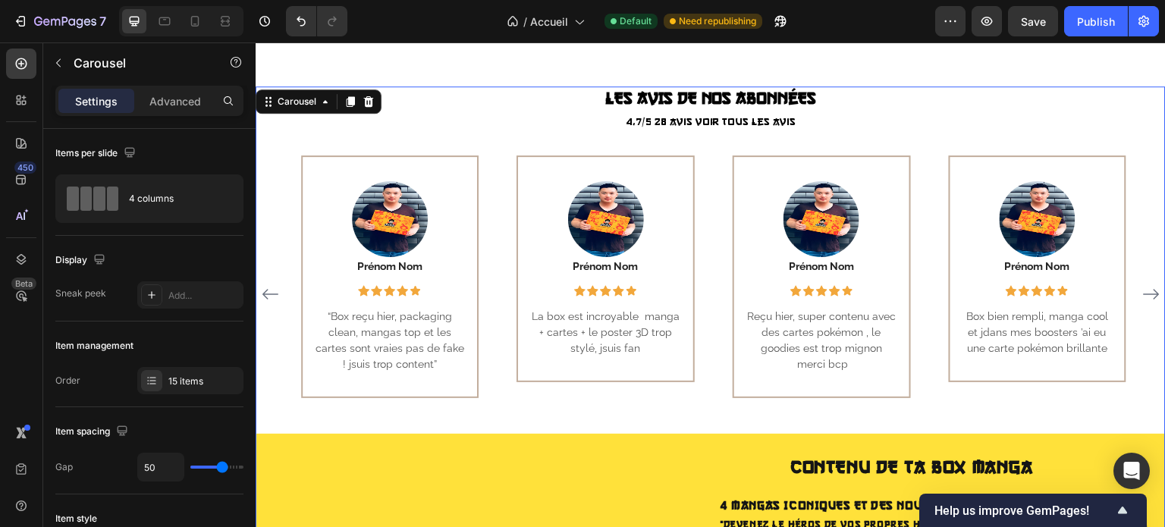
click at [273, 293] on icon "Carousel Back Arrow" at bounding box center [270, 294] width 18 height 18
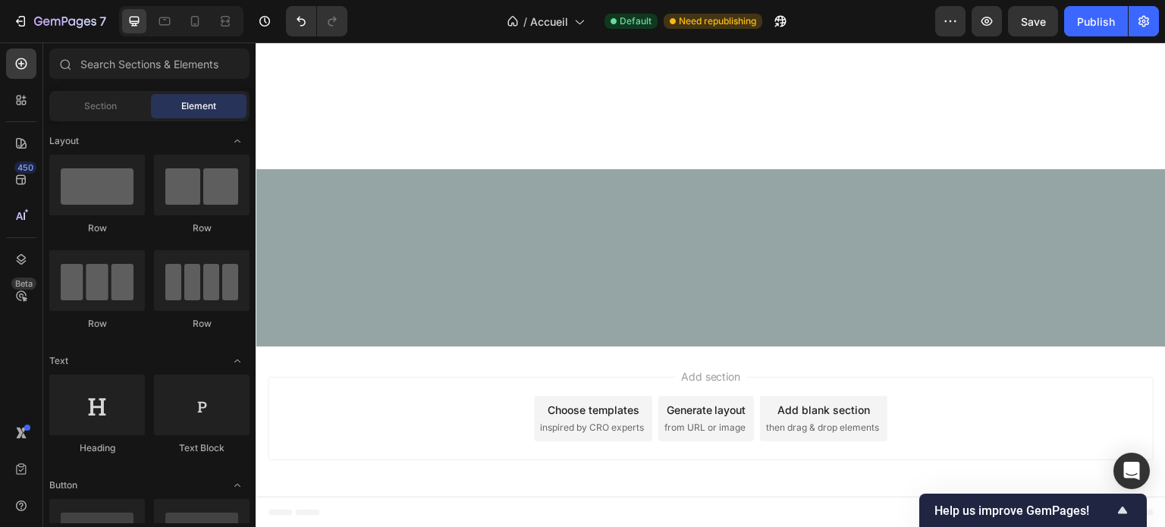
scroll to position [0, 0]
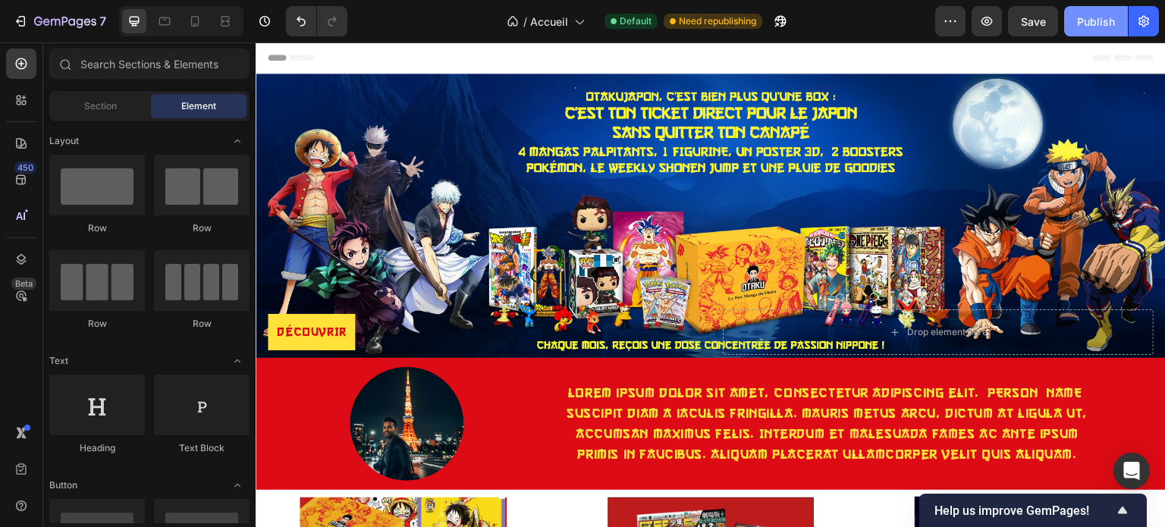
click at [1107, 32] on button "Publish" at bounding box center [1096, 21] width 64 height 30
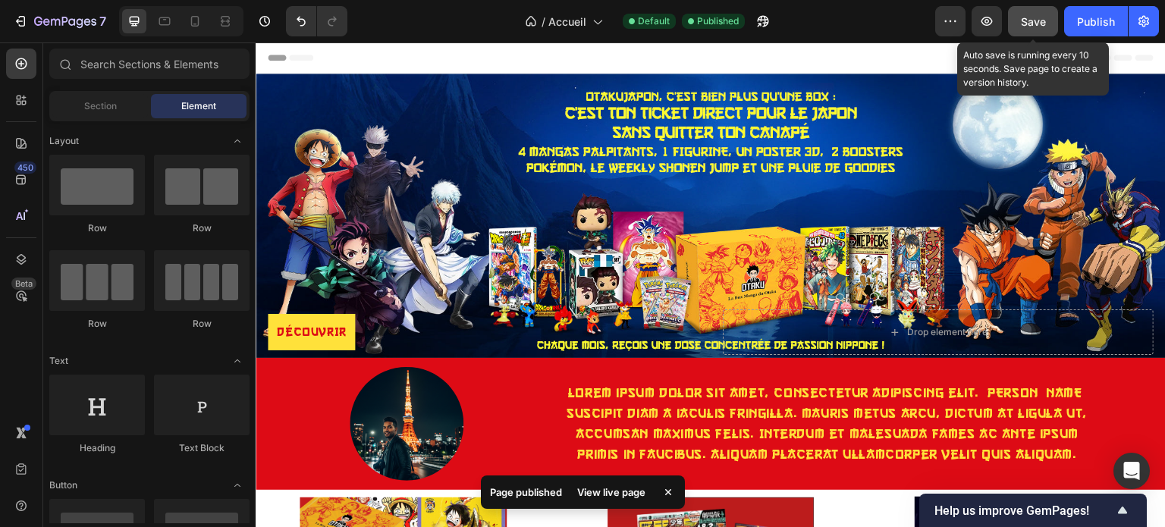
click at [1011, 13] on button "Save" at bounding box center [1033, 21] width 50 height 30
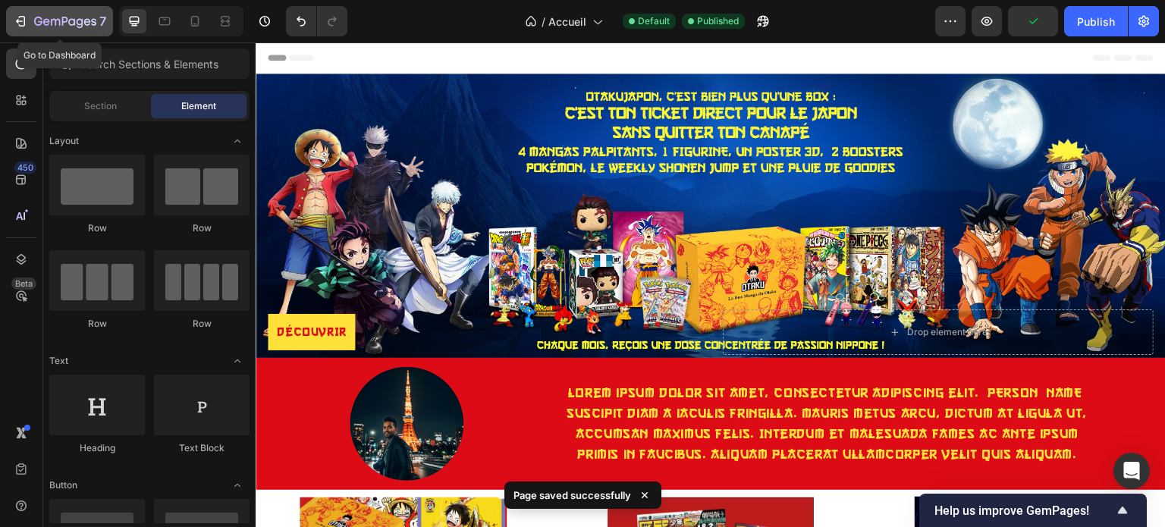
click at [58, 12] on div "7" at bounding box center [70, 21] width 72 height 18
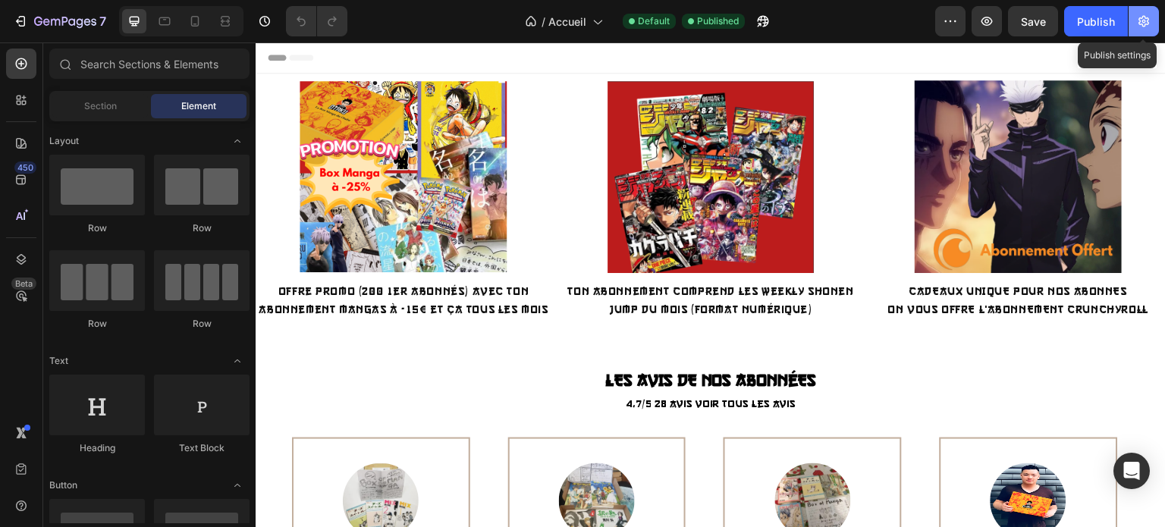
click at [1142, 20] on icon "button" at bounding box center [1144, 22] width 4 height 4
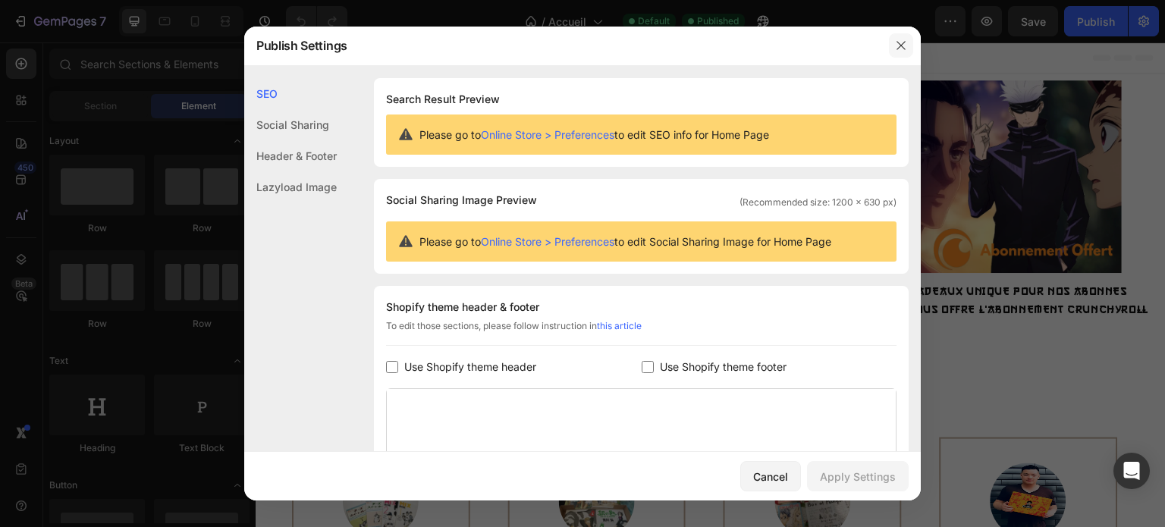
click at [901, 48] on icon "button" at bounding box center [901, 45] width 12 height 12
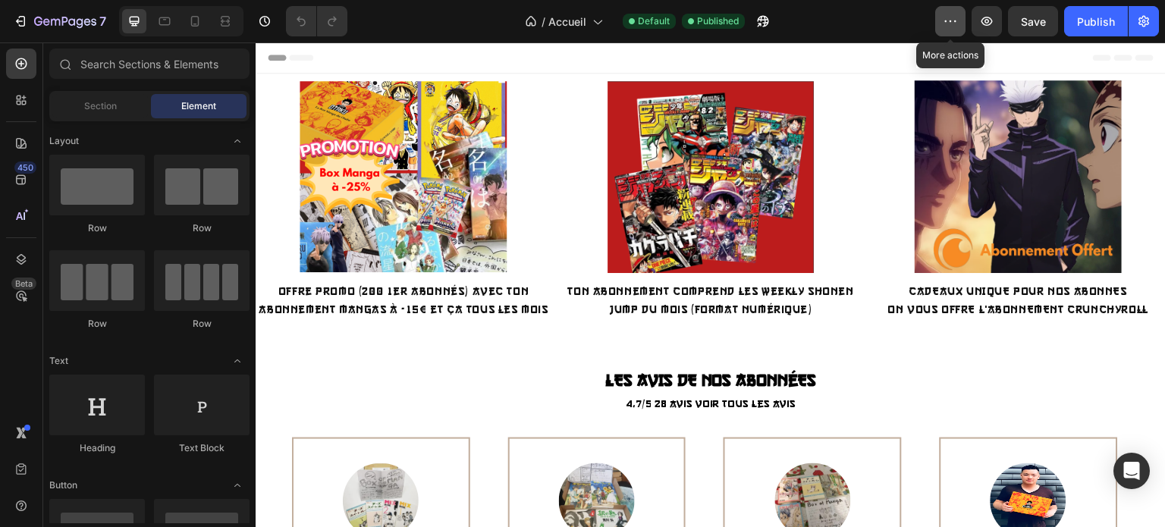
click at [942, 31] on button "button" at bounding box center [950, 21] width 30 height 30
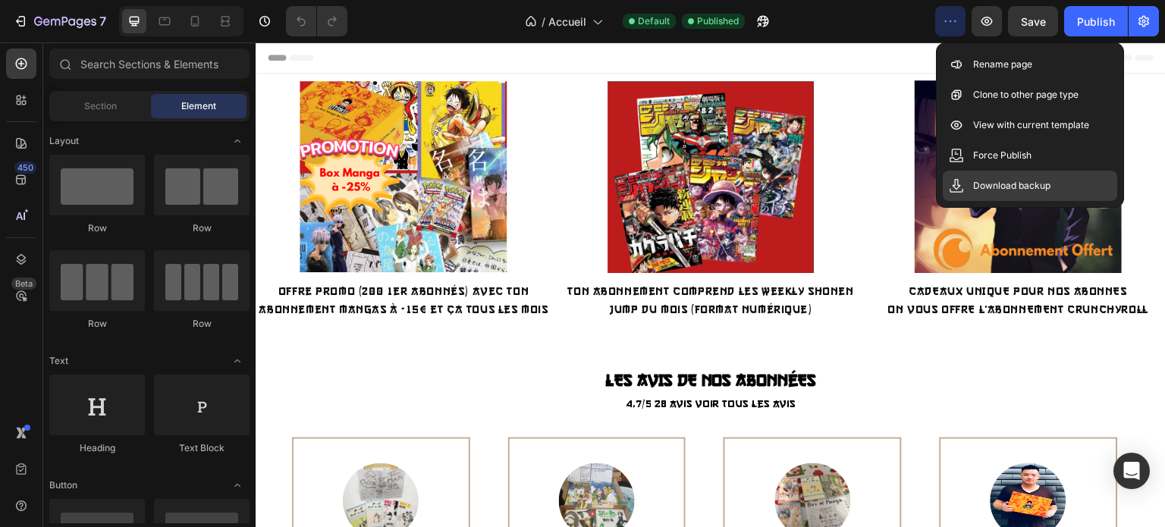
click at [999, 195] on div "Download backup" at bounding box center [1029, 186] width 174 height 30
click at [790, 52] on div "Header" at bounding box center [711, 57] width 886 height 30
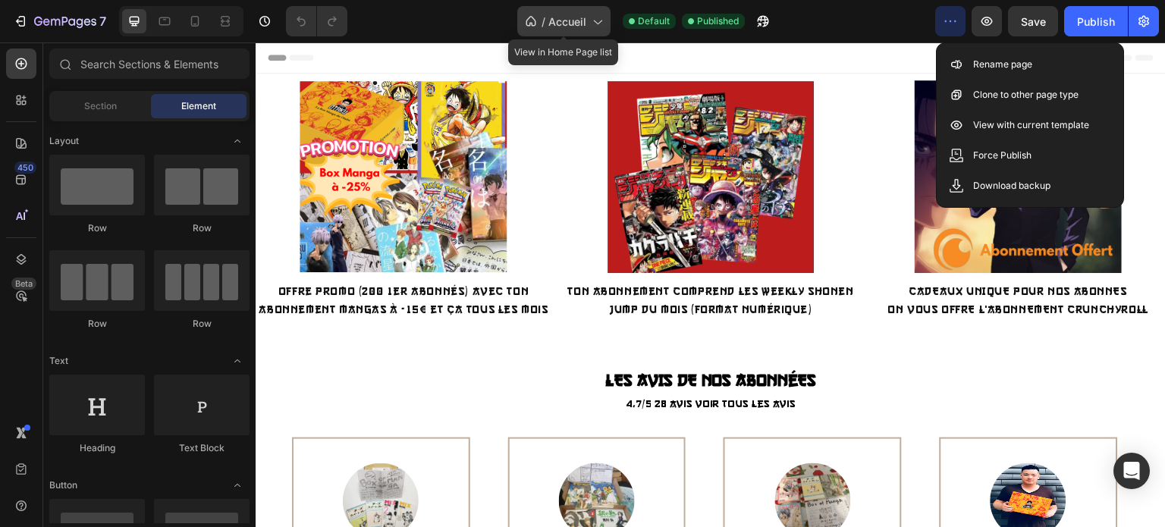
click at [589, 14] on icon at bounding box center [596, 21] width 15 height 15
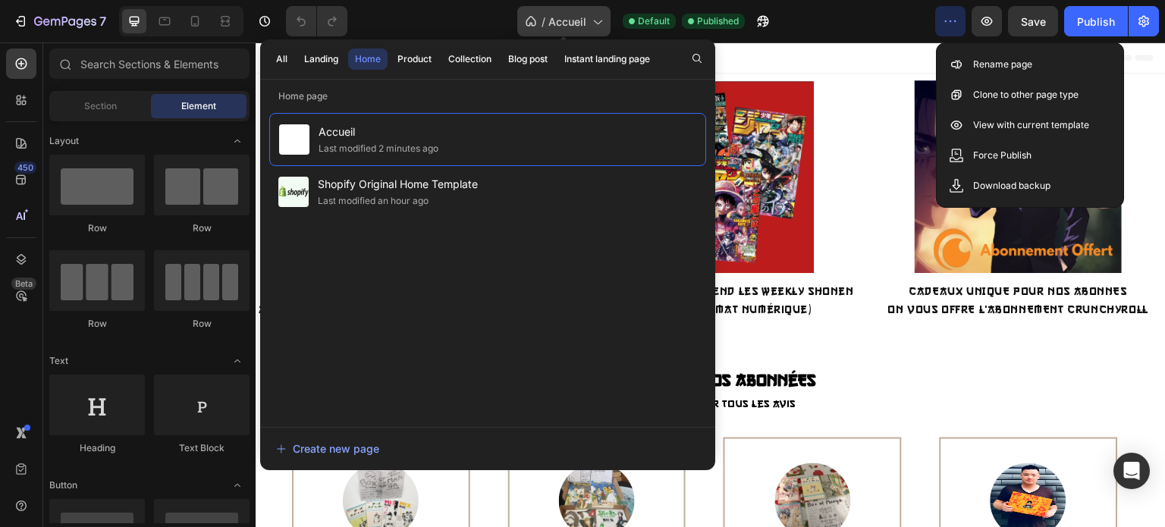
click at [589, 14] on icon at bounding box center [596, 21] width 15 height 15
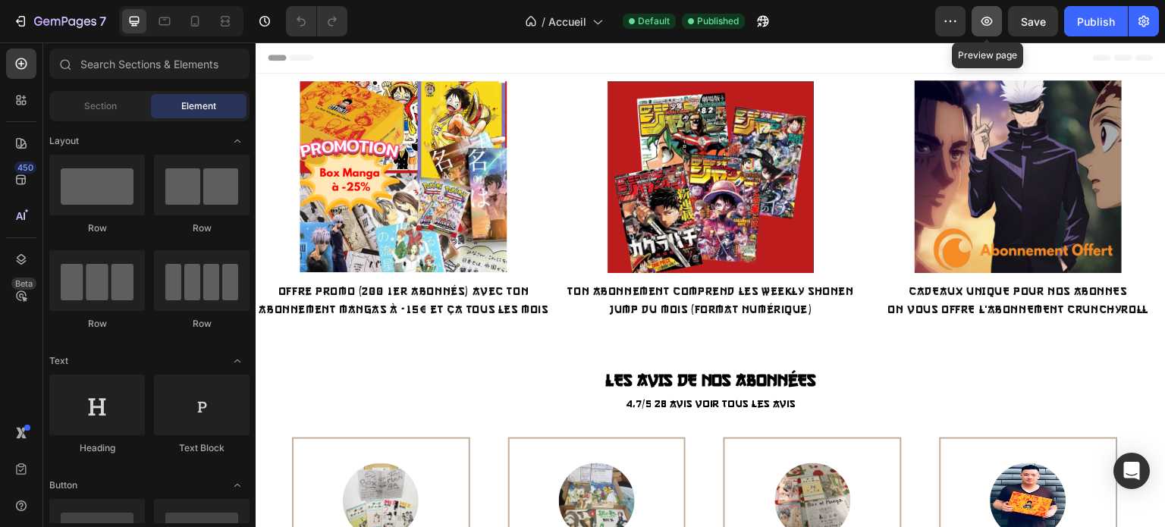
click at [985, 18] on icon "button" at bounding box center [986, 21] width 15 height 15
drag, startPoint x: 1162, startPoint y: 77, endPoint x: 1419, endPoint y: 71, distance: 257.1
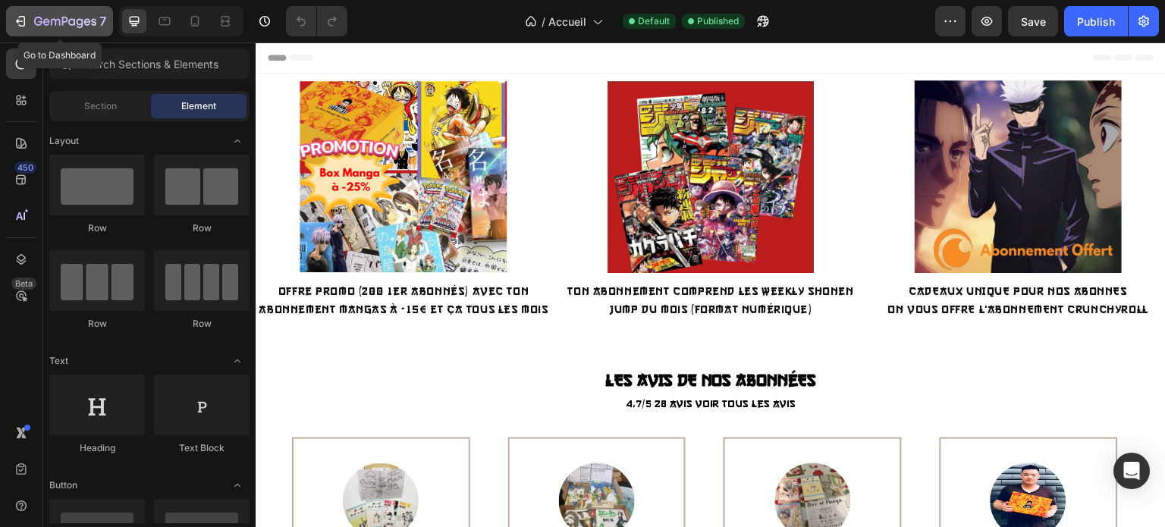
click at [20, 27] on icon "button" at bounding box center [20, 21] width 15 height 15
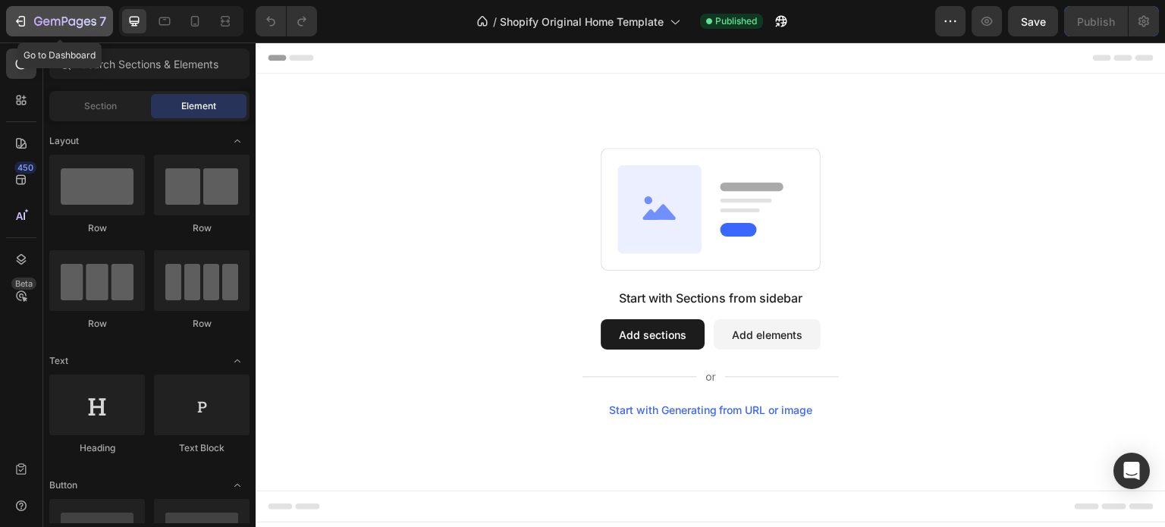
click at [17, 16] on icon "button" at bounding box center [20, 21] width 15 height 15
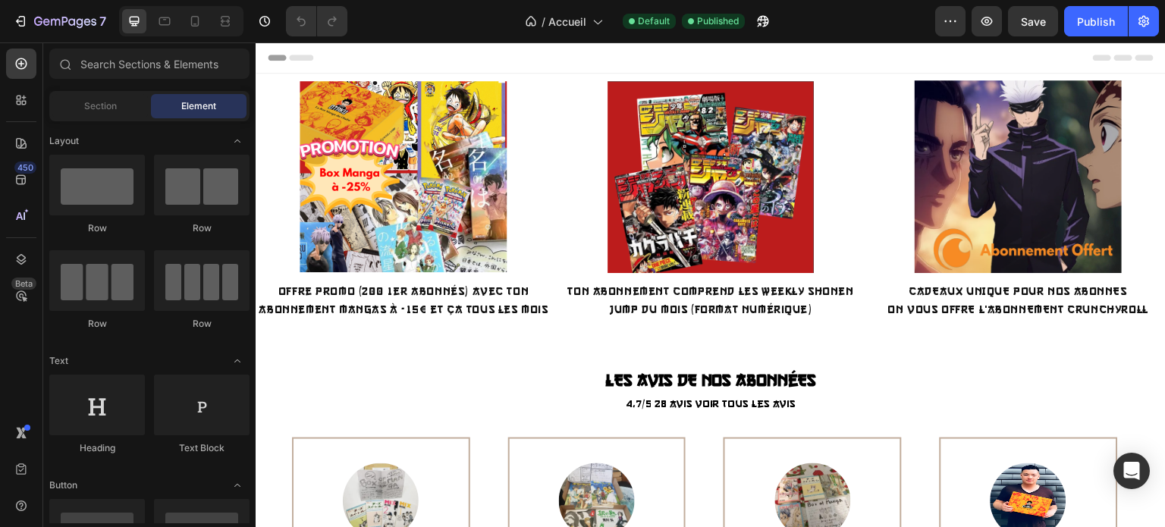
click at [285, 61] on span "Header" at bounding box center [300, 57] width 33 height 15
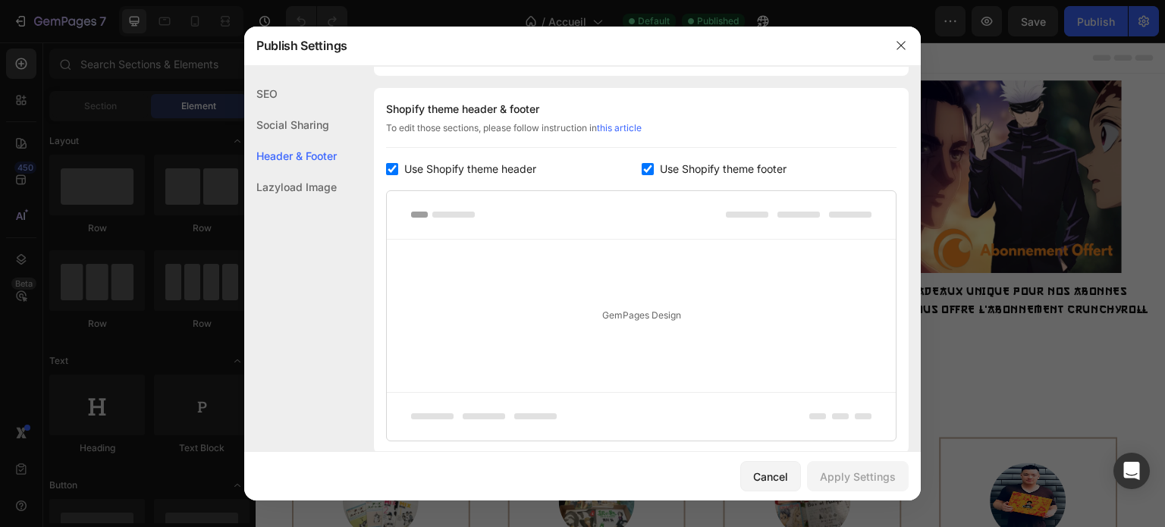
scroll to position [205, 0]
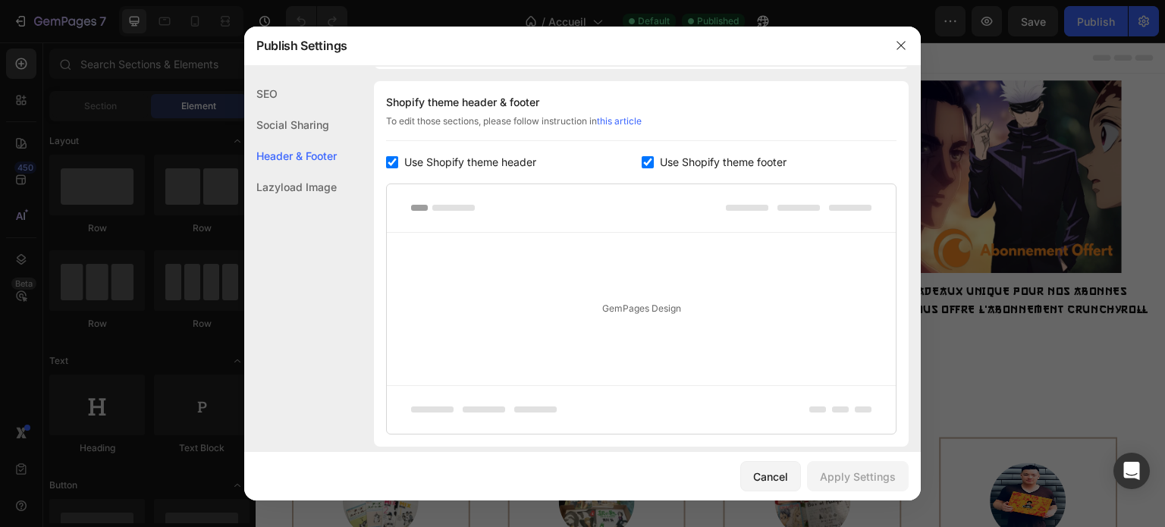
click at [620, 303] on div "GemPages Design" at bounding box center [641, 309] width 509 height 152
click at [691, 166] on span "Use Shopify theme footer" at bounding box center [723, 162] width 127 height 18
checkbox input "false"
click at [447, 160] on span "Use Shopify theme header" at bounding box center [470, 162] width 132 height 18
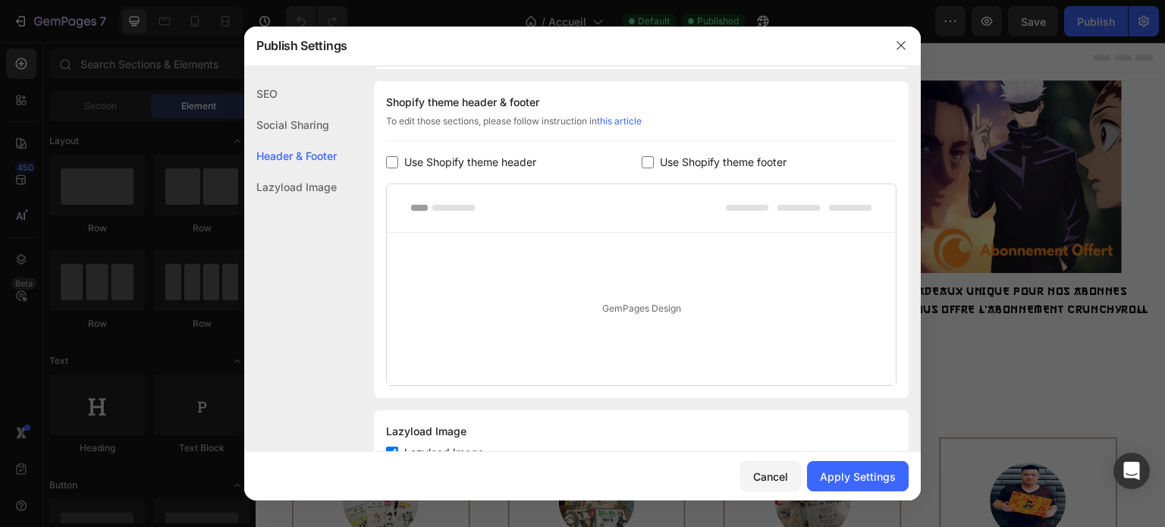
checkbox input "false"
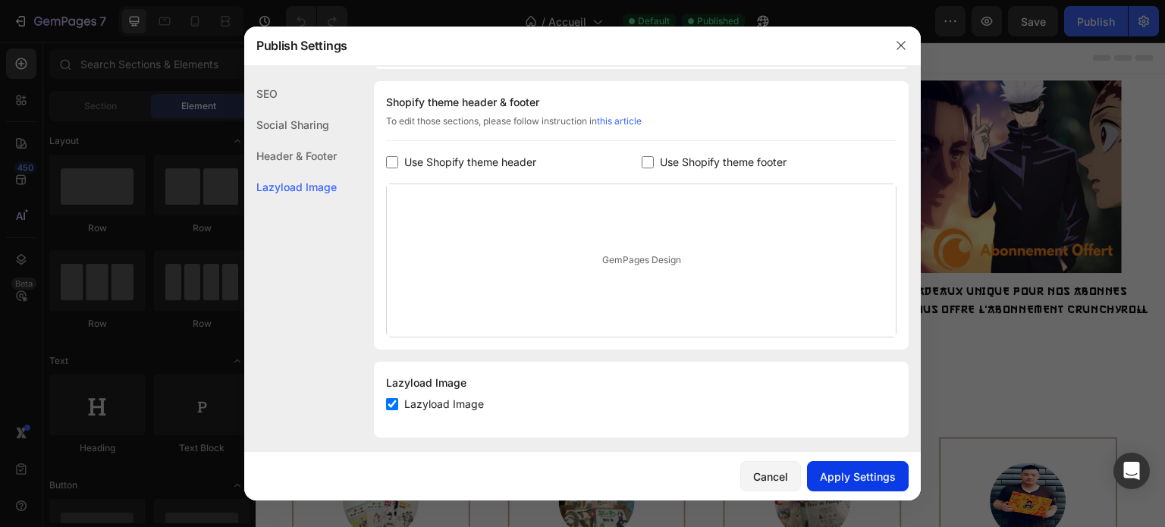
click at [823, 464] on button "Apply Settings" at bounding box center [858, 476] width 102 height 30
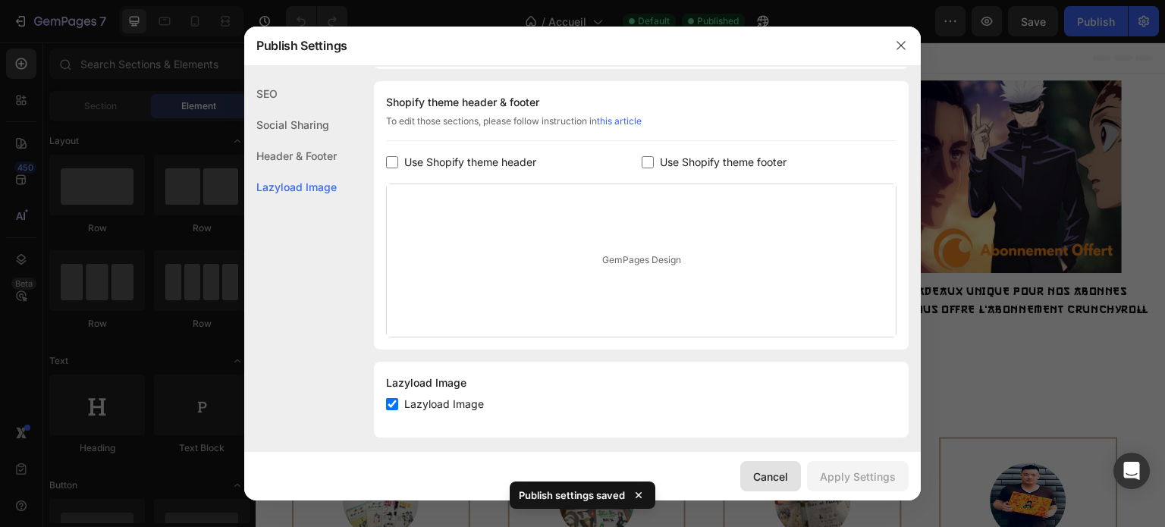
click at [748, 466] on button "Cancel" at bounding box center [770, 476] width 61 height 30
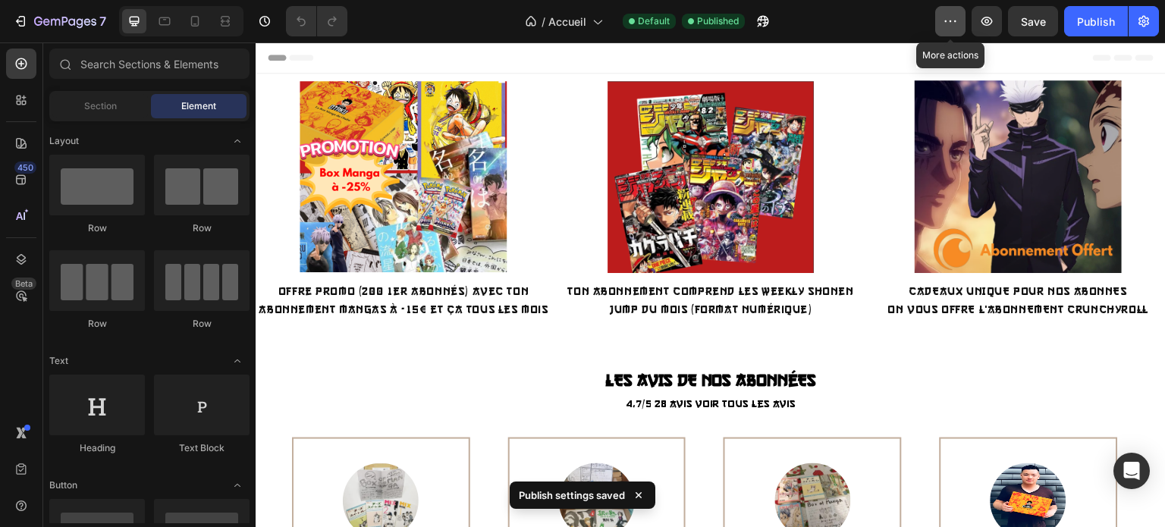
click at [952, 22] on icon "button" at bounding box center [949, 21] width 15 height 15
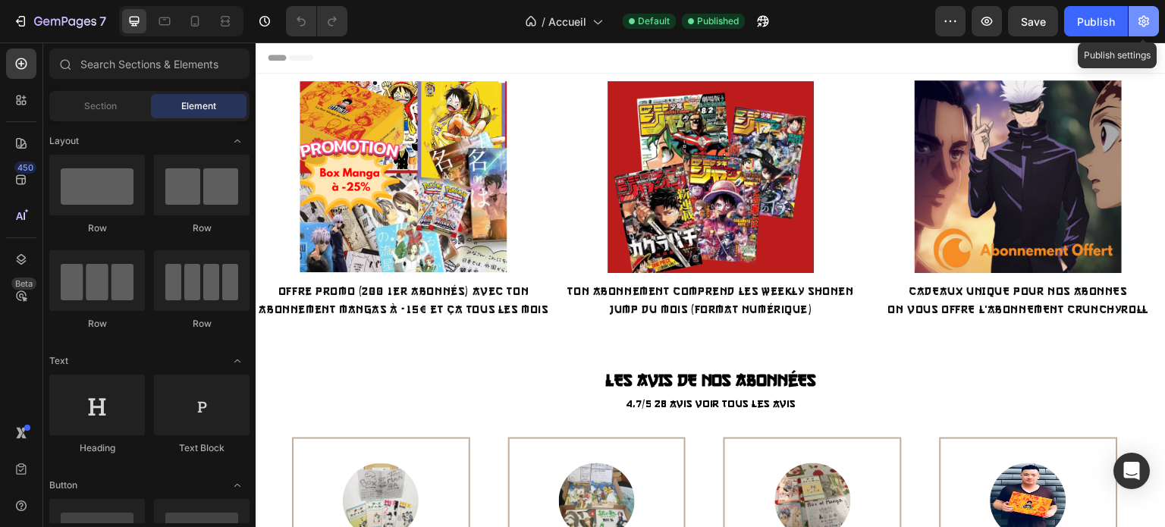
click at [1155, 27] on button "button" at bounding box center [1143, 21] width 30 height 30
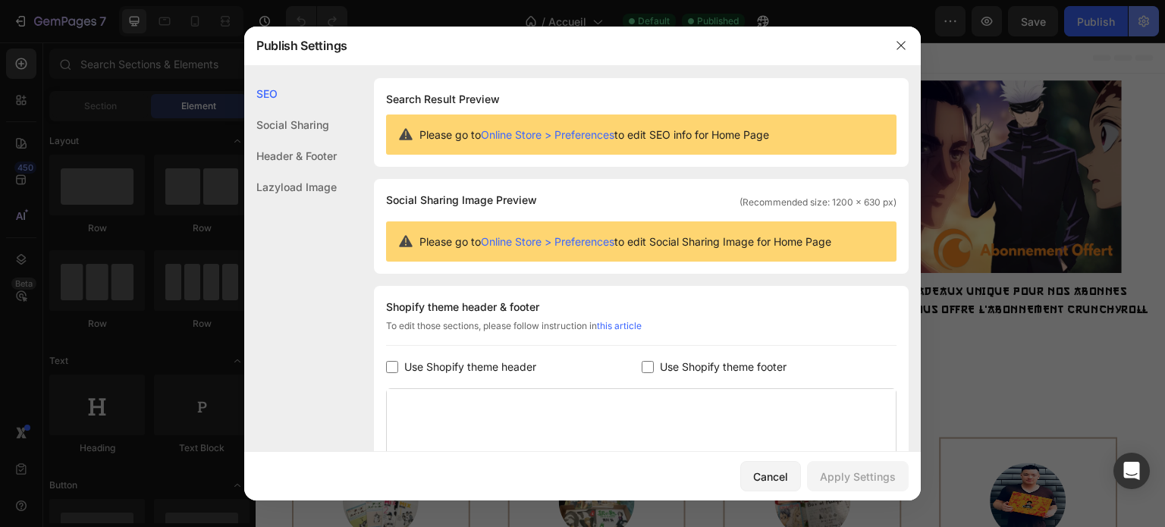
click at [1155, 27] on div at bounding box center [582, 263] width 1165 height 527
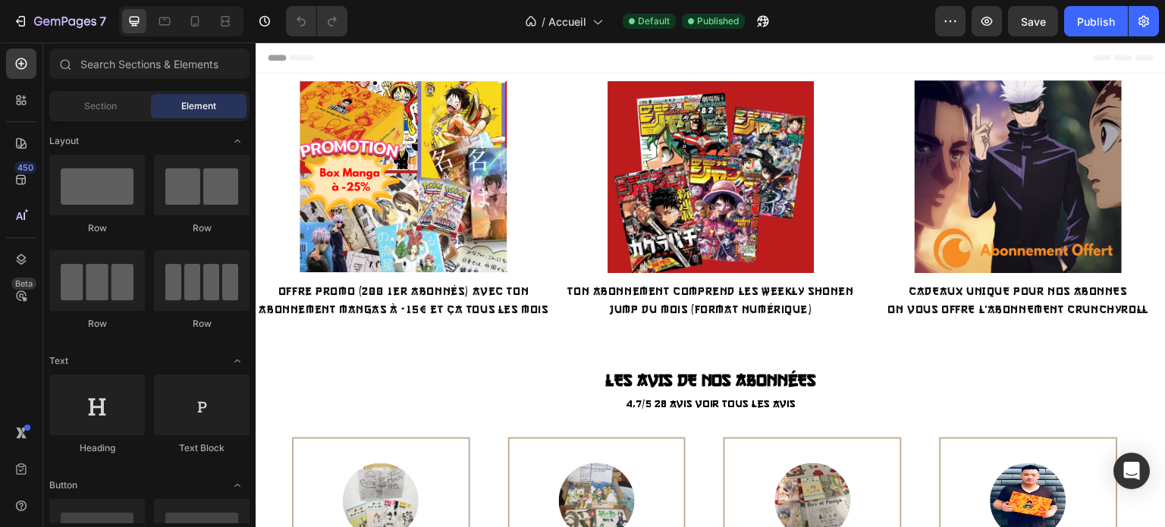
click at [558, 55] on div "Header" at bounding box center [711, 57] width 886 height 30
click at [18, 23] on icon "button" at bounding box center [20, 21] width 15 height 15
click at [36, 23] on icon "button" at bounding box center [65, 22] width 62 height 13
click at [594, 11] on div "/ Accueil" at bounding box center [563, 21] width 93 height 30
click at [789, 49] on div "Header" at bounding box center [711, 57] width 886 height 30
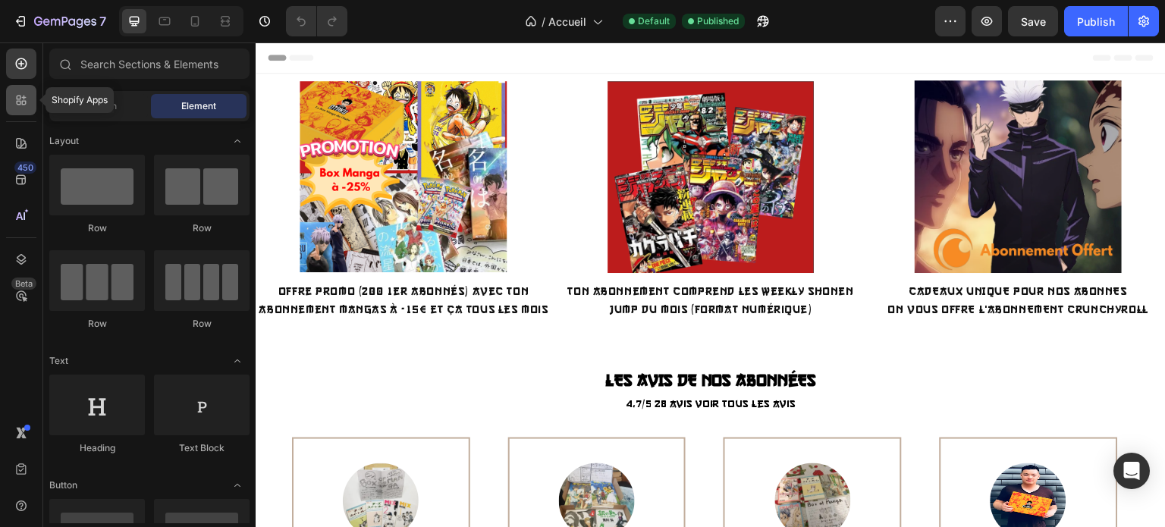
click at [21, 99] on icon at bounding box center [21, 99] width 15 height 15
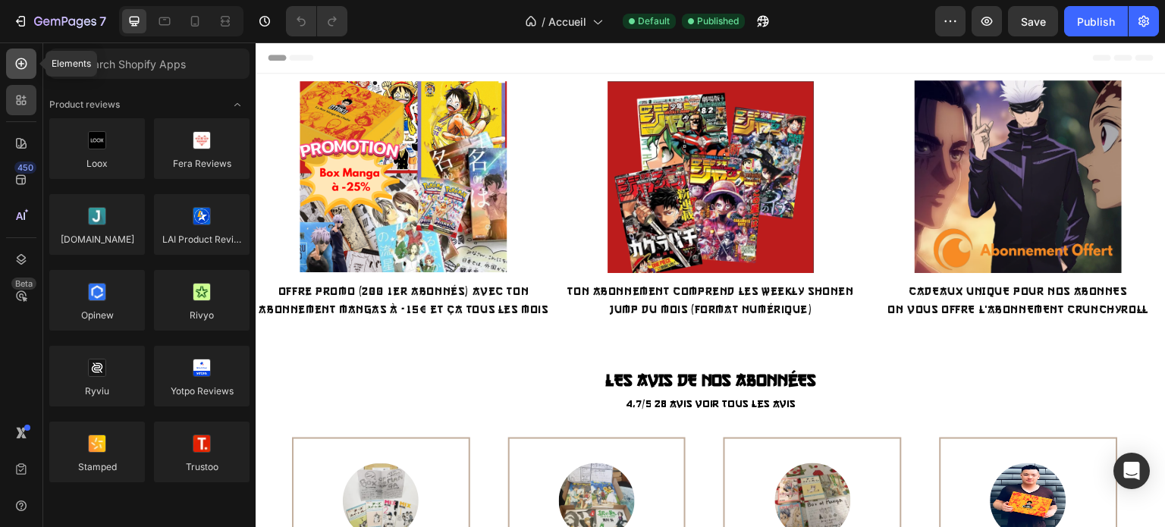
click at [18, 73] on div at bounding box center [21, 64] width 30 height 30
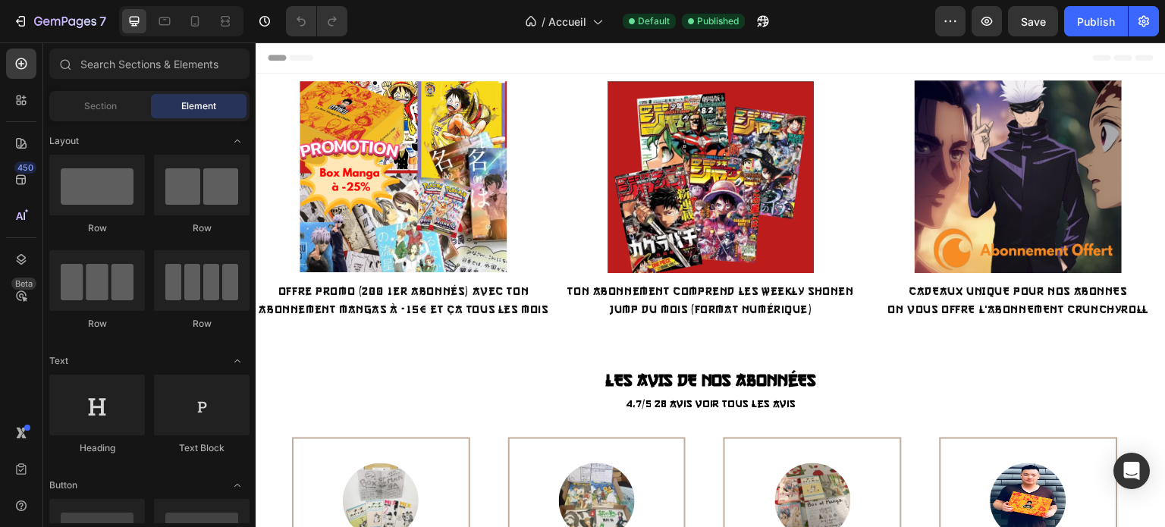
click at [128, 118] on div "Section Element" at bounding box center [149, 106] width 200 height 30
click at [118, 108] on div "Section" at bounding box center [100, 106] width 96 height 24
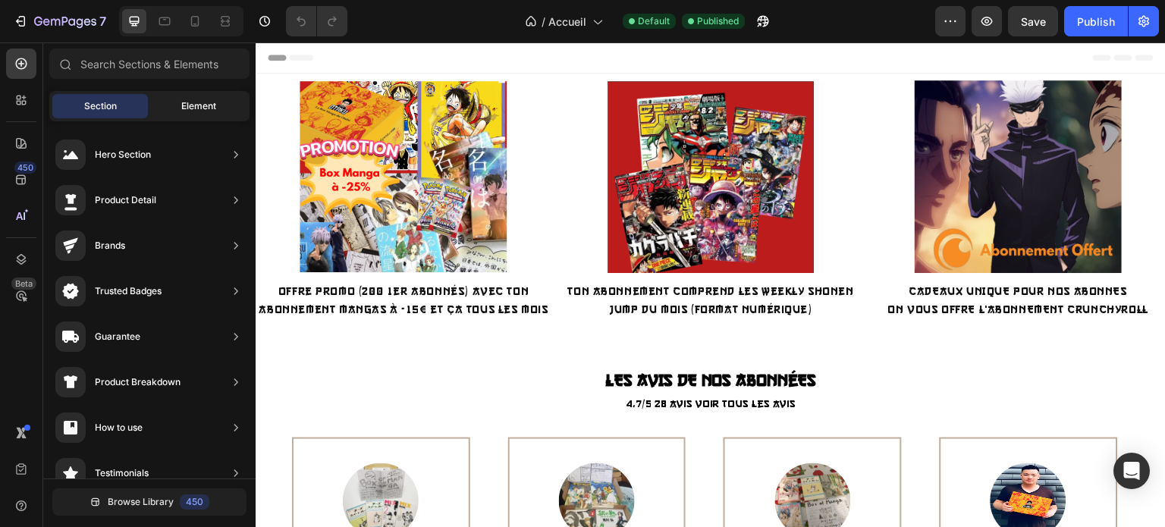
click at [204, 112] on span "Element" at bounding box center [198, 106] width 35 height 14
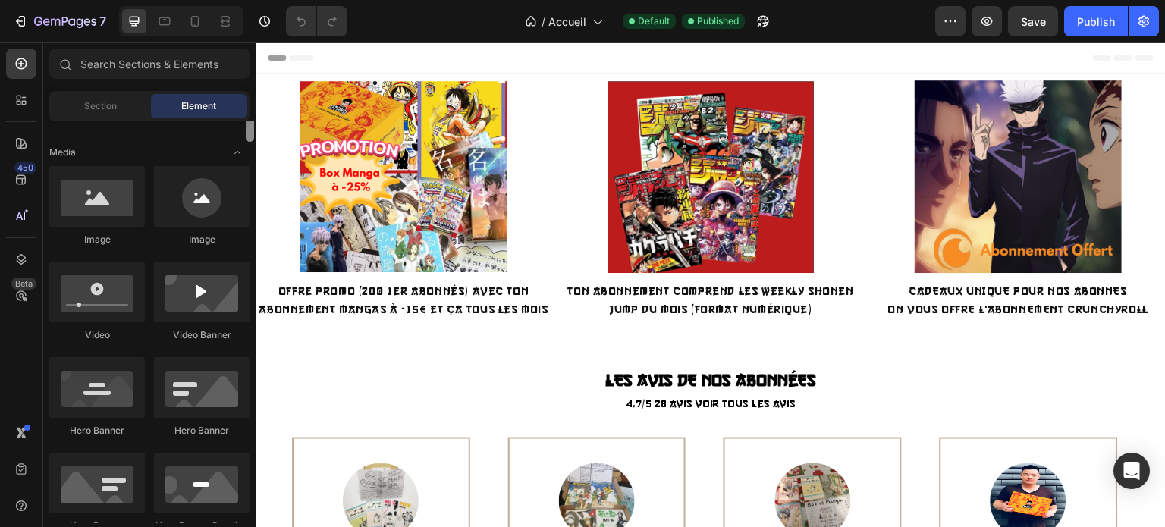
scroll to position [466, 0]
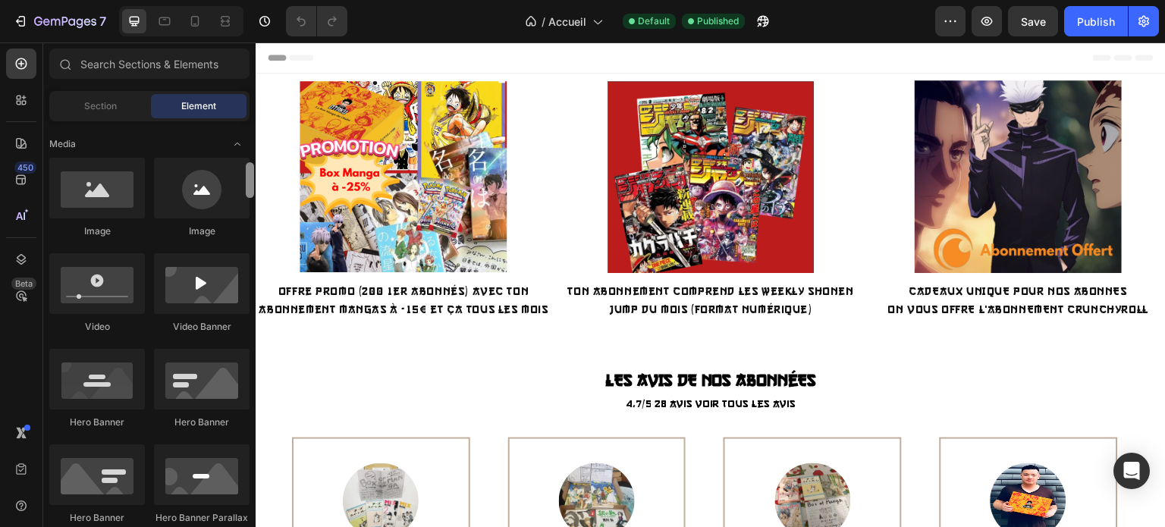
drag, startPoint x: 249, startPoint y: 139, endPoint x: 251, endPoint y: 180, distance: 41.7
click at [251, 180] on div at bounding box center [250, 180] width 8 height 36
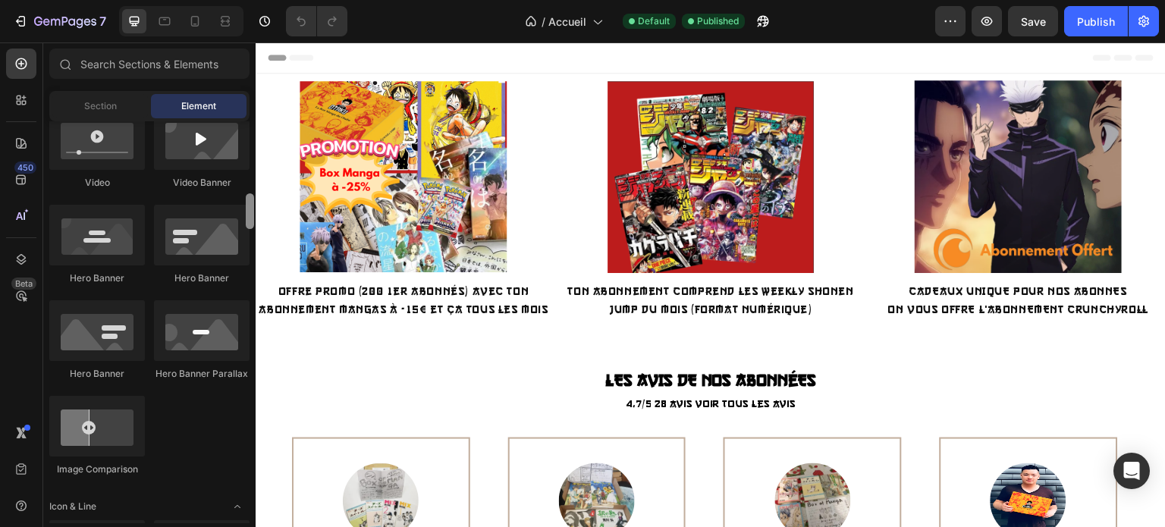
scroll to position [635, 0]
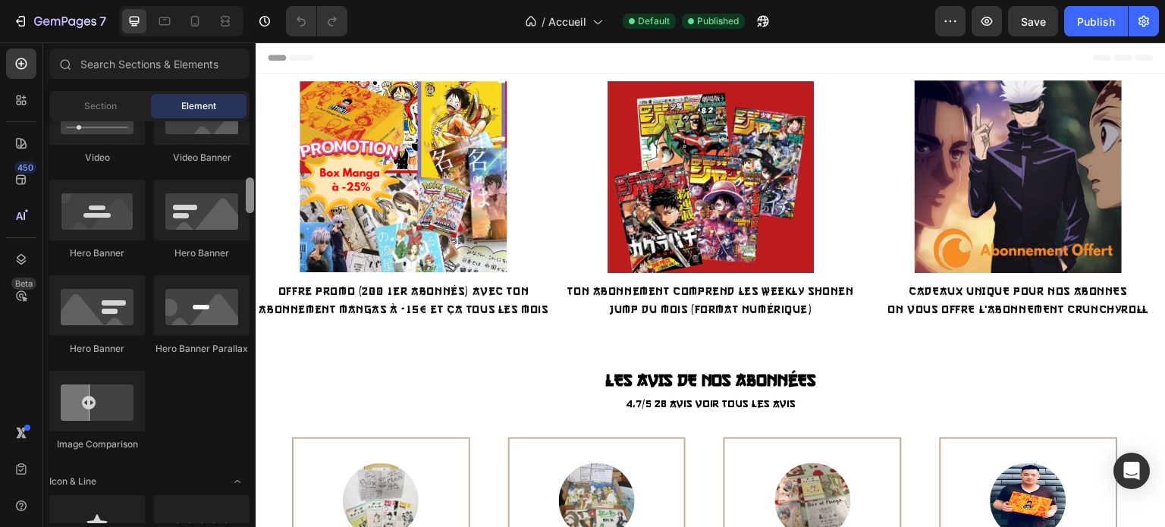
drag, startPoint x: 251, startPoint y: 180, endPoint x: 252, endPoint y: 196, distance: 15.2
click at [252, 196] on div at bounding box center [250, 195] width 8 height 36
click at [259, 26] on icon "button" at bounding box center [264, 21] width 15 height 15
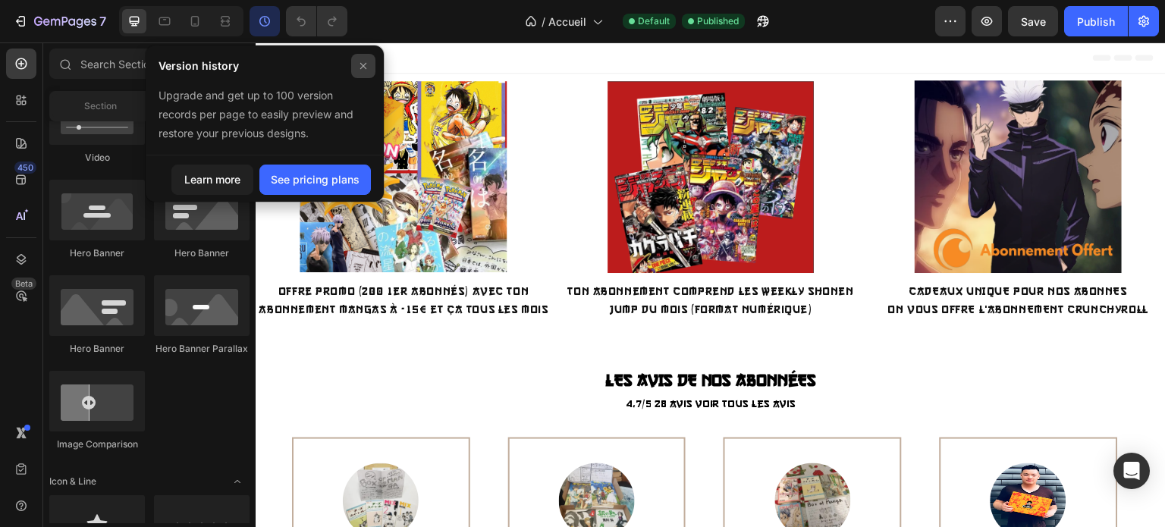
click at [362, 71] on icon at bounding box center [363, 66] width 12 height 12
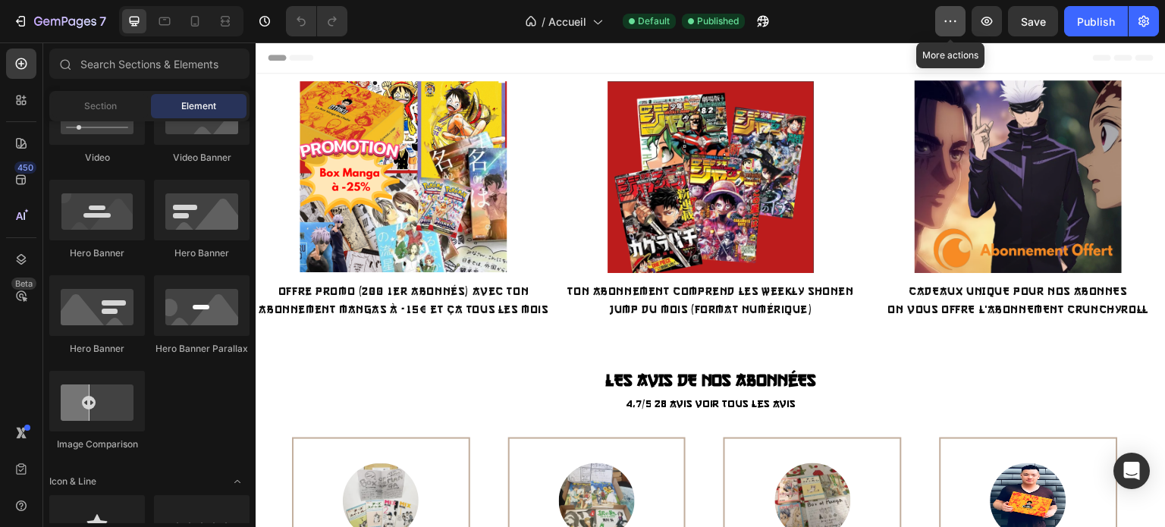
click at [944, 24] on icon "button" at bounding box center [949, 21] width 15 height 15
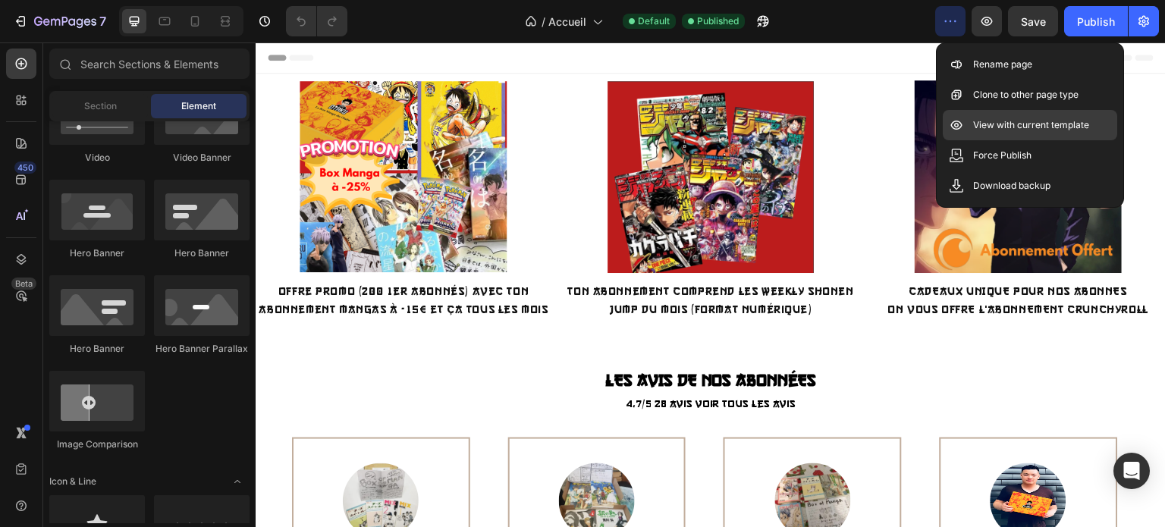
click at [1062, 129] on p "View with current template" at bounding box center [1031, 125] width 116 height 15
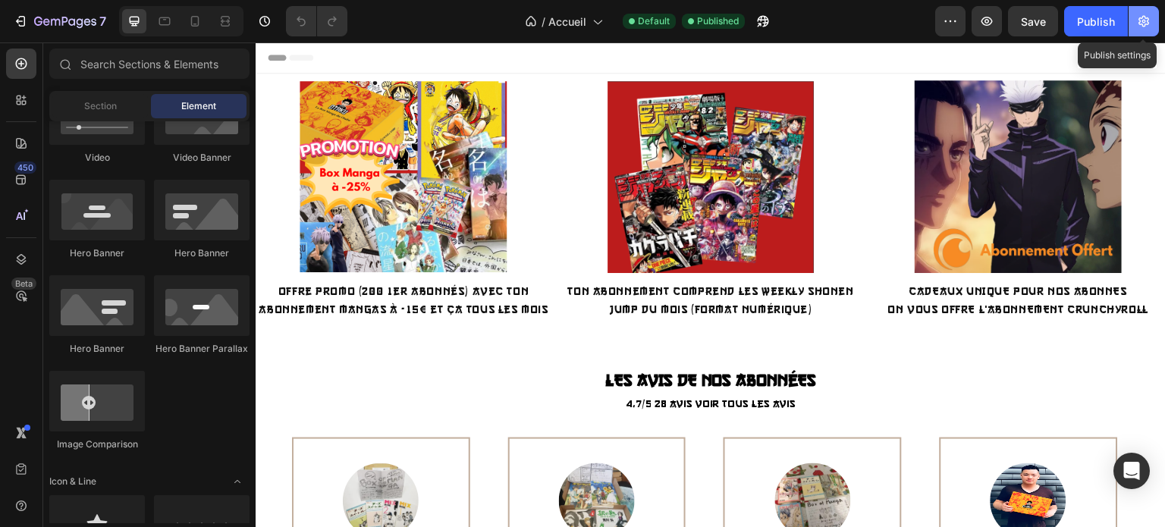
click at [1155, 11] on button "button" at bounding box center [1143, 21] width 30 height 30
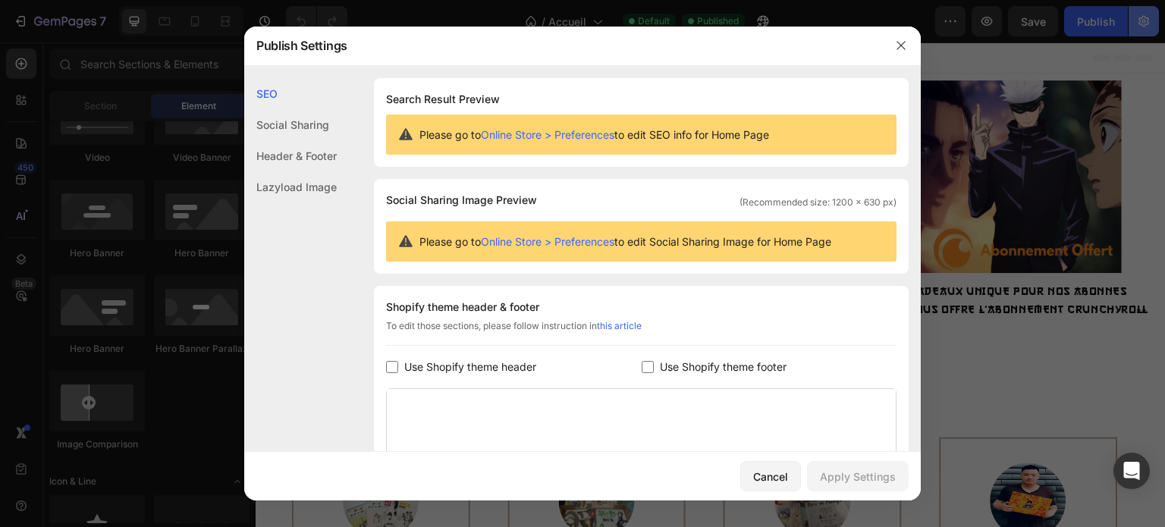
click at [1144, 20] on div at bounding box center [582, 263] width 1165 height 527
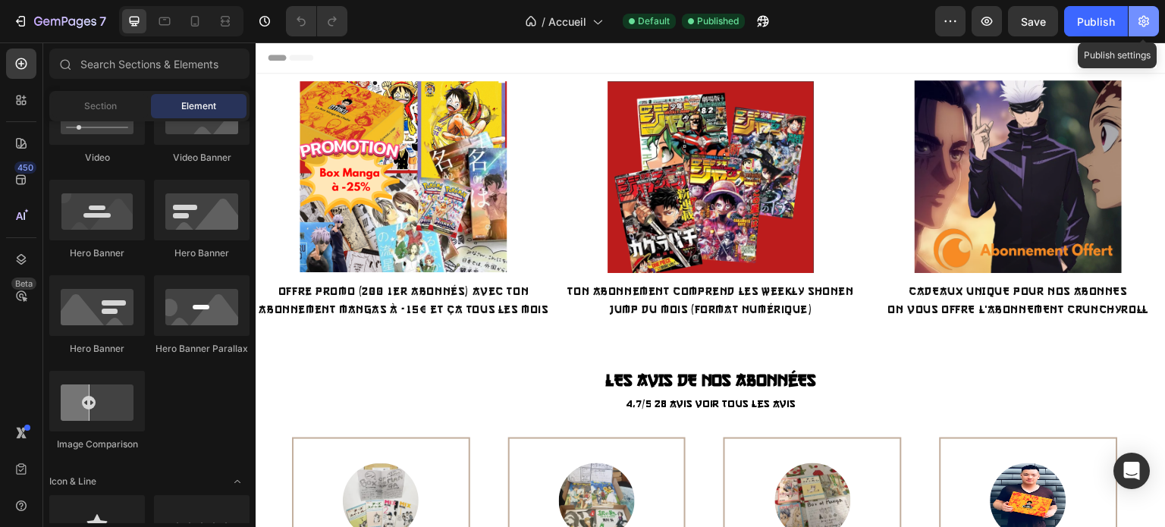
click at [1144, 20] on icon "button" at bounding box center [1144, 22] width 4 height 4
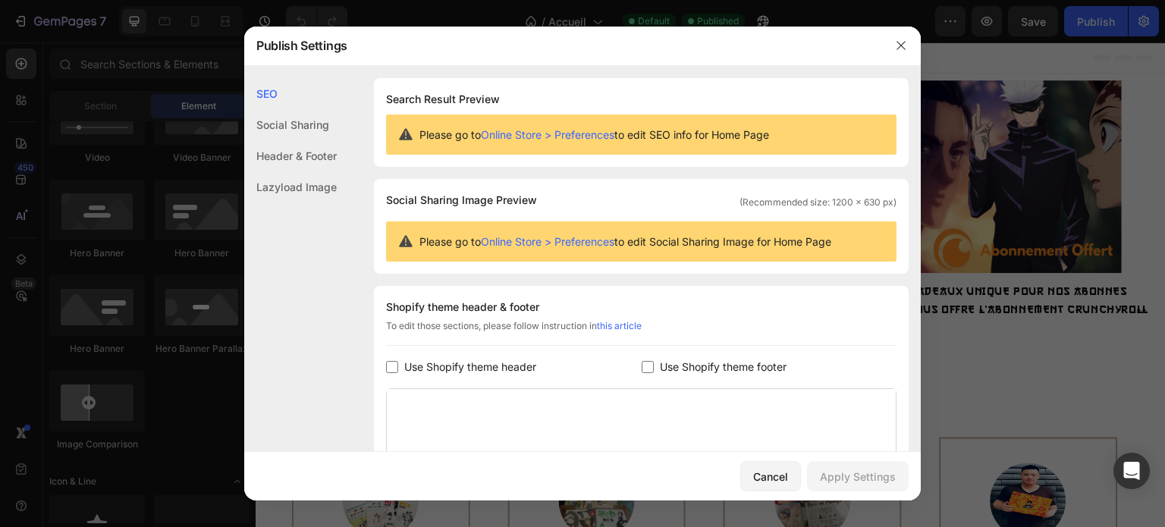
click at [325, 187] on div "Lazyload Image" at bounding box center [290, 186] width 92 height 31
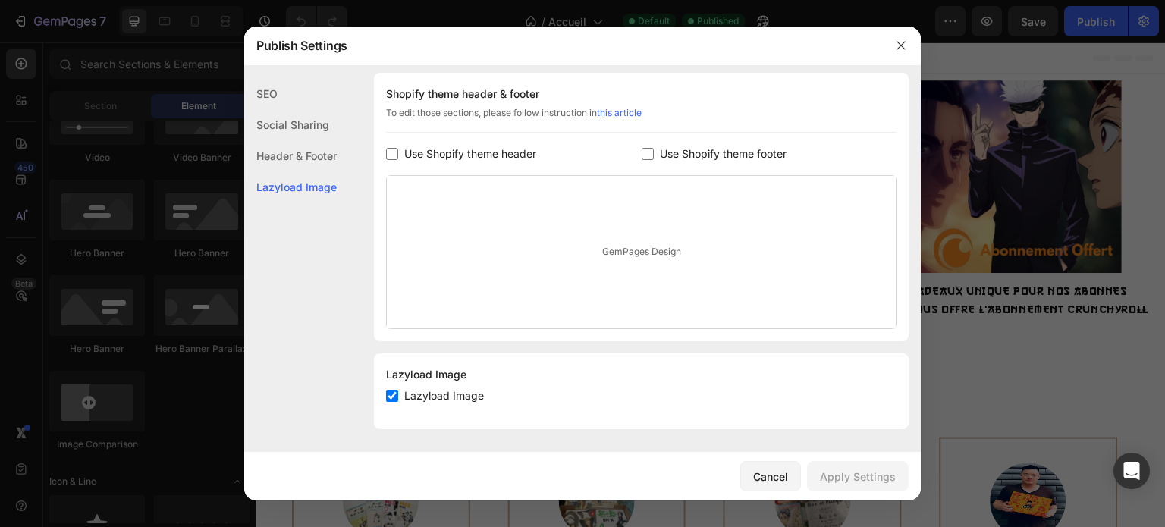
click at [312, 153] on div "Header & Footer" at bounding box center [290, 155] width 92 height 31
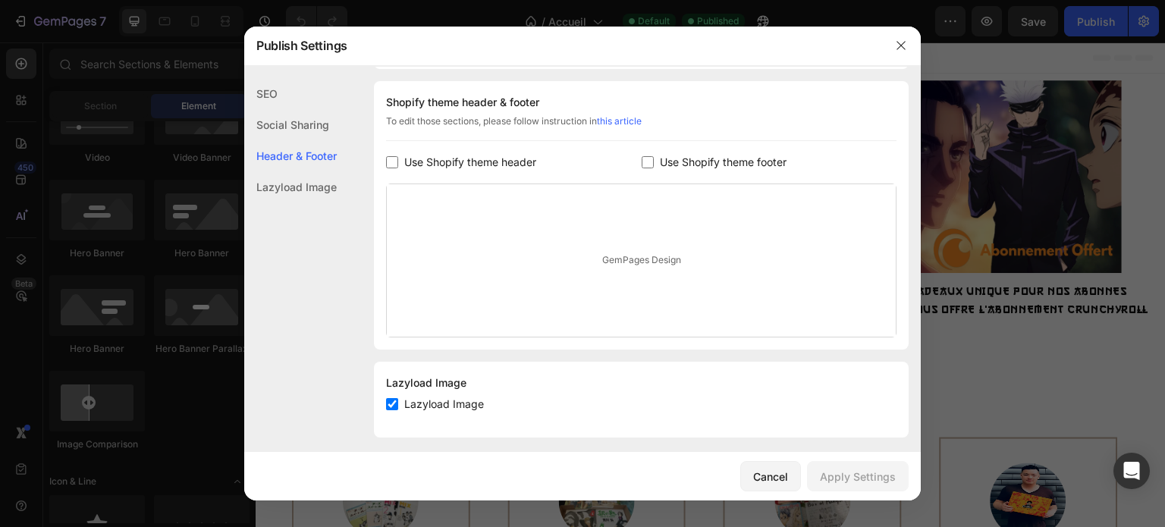
click at [303, 120] on div "Social Sharing" at bounding box center [290, 124] width 92 height 31
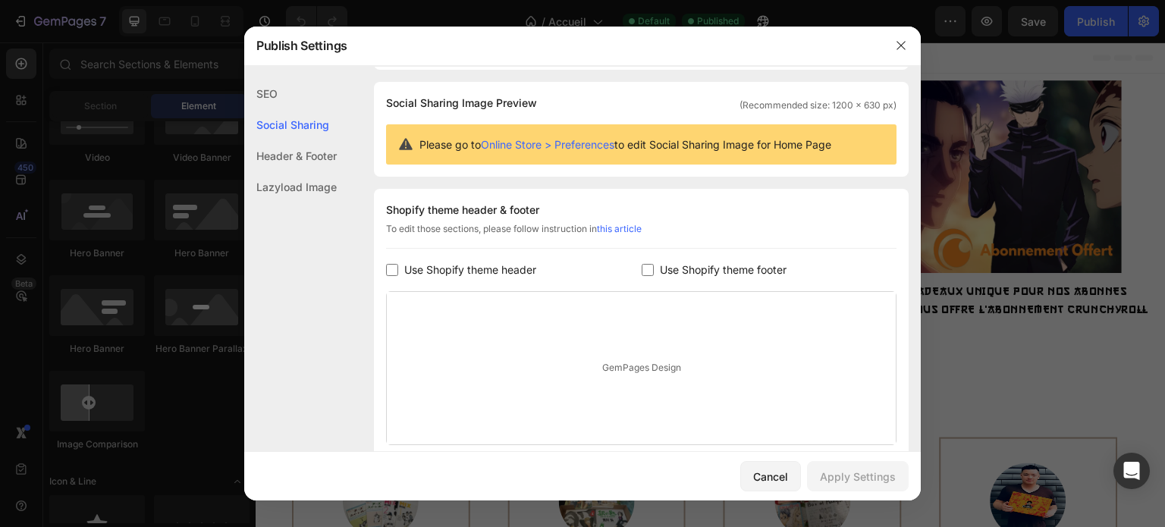
click at [289, 95] on div "SEO" at bounding box center [290, 93] width 92 height 31
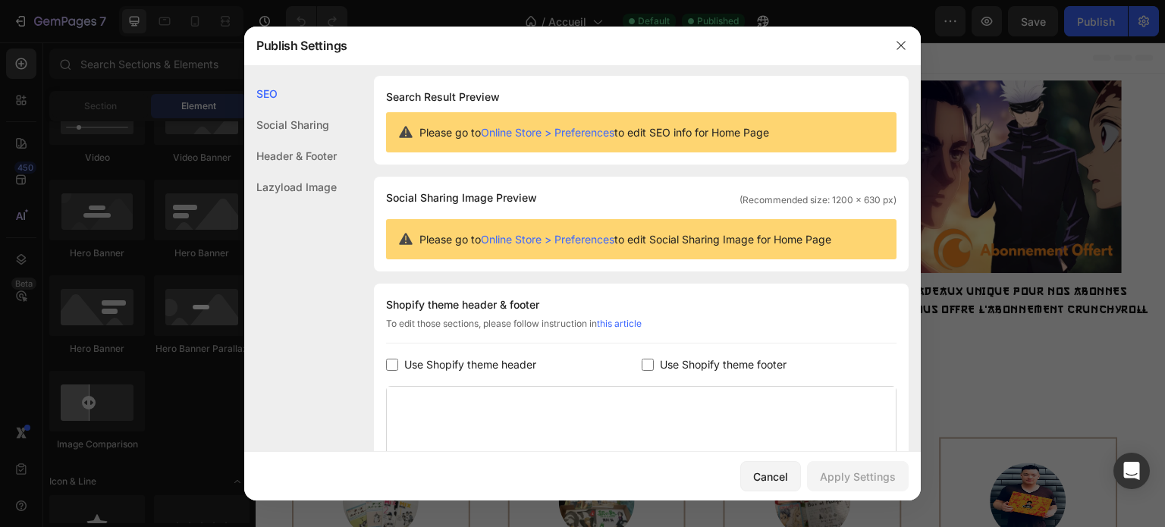
scroll to position [0, 0]
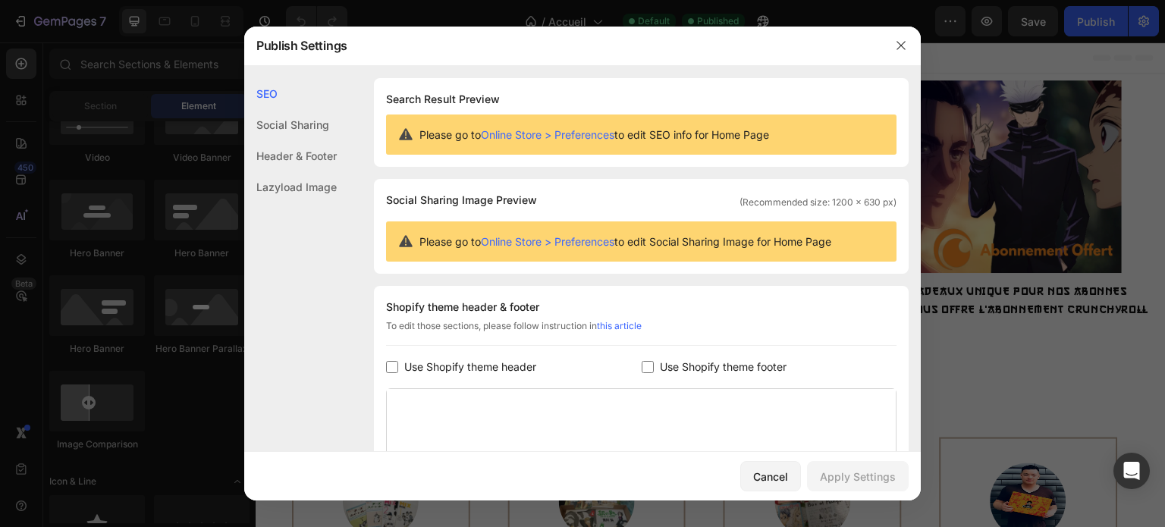
click at [331, 183] on div "Lazyload Image" at bounding box center [290, 186] width 92 height 31
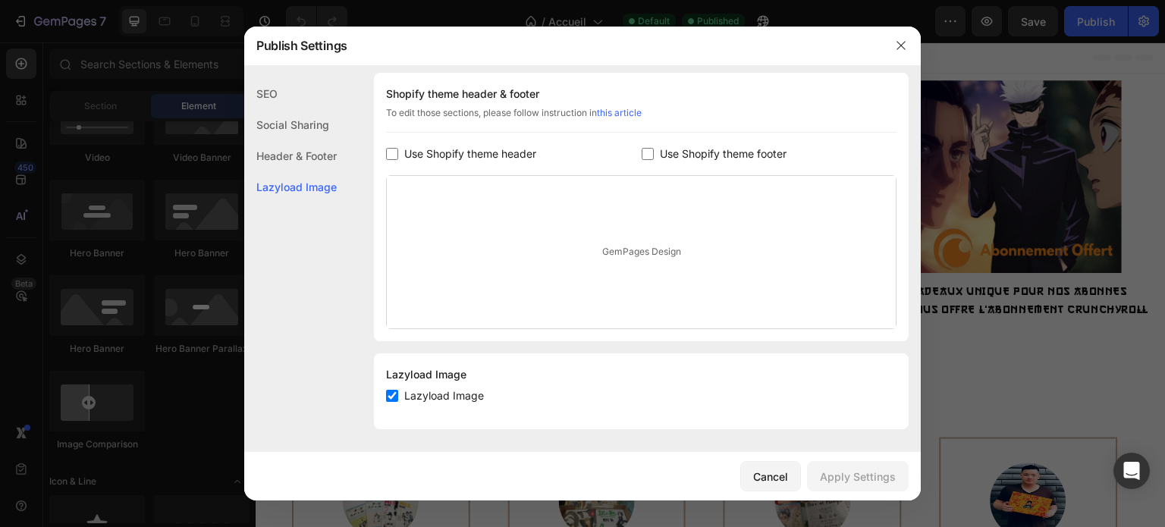
click at [323, 155] on div "Header & Footer" at bounding box center [290, 155] width 92 height 31
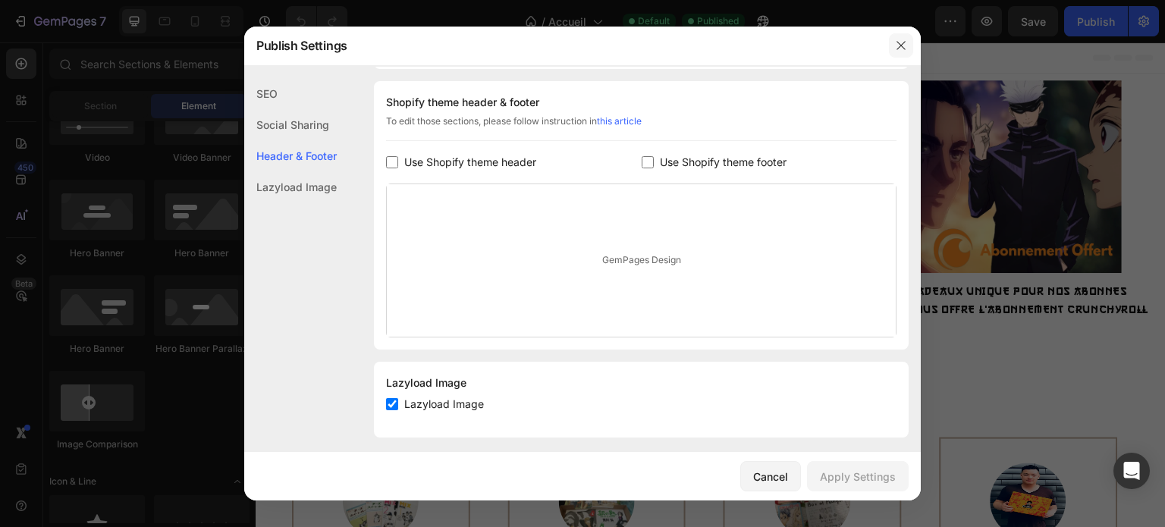
click at [897, 48] on icon "button" at bounding box center [901, 45] width 12 height 12
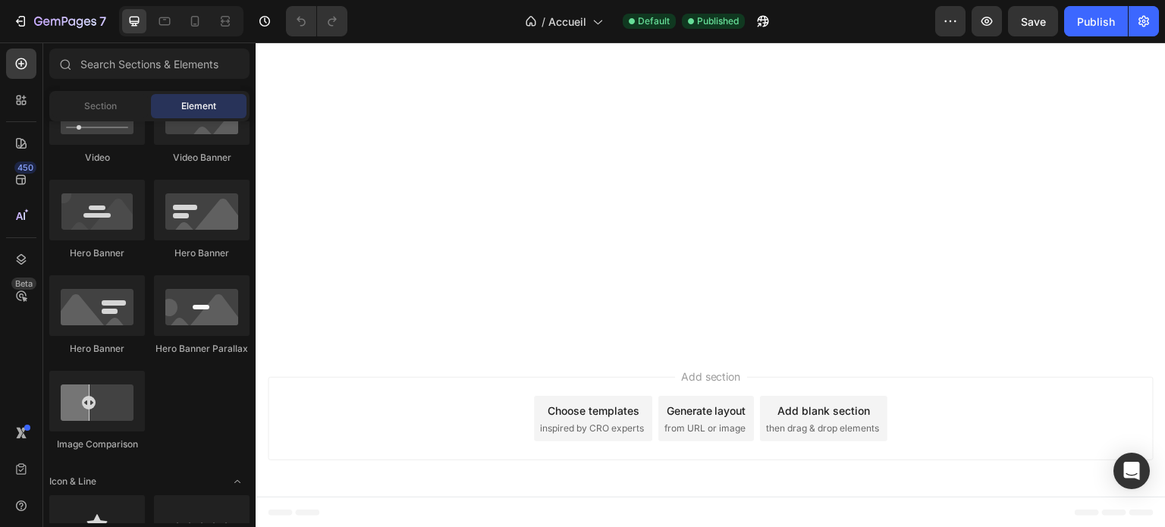
scroll to position [0, 0]
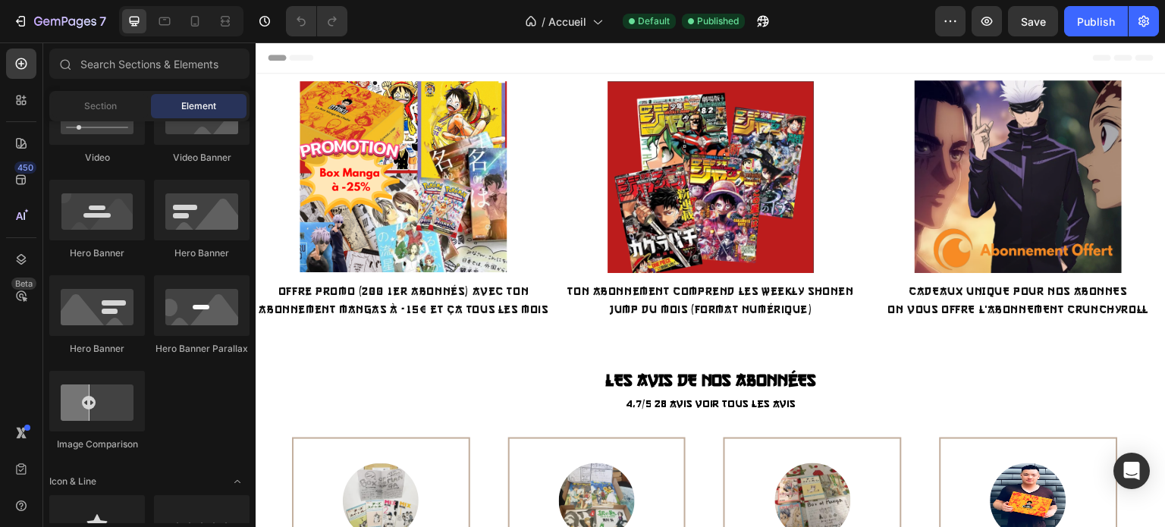
click at [303, 53] on span "Header" at bounding box center [300, 57] width 33 height 15
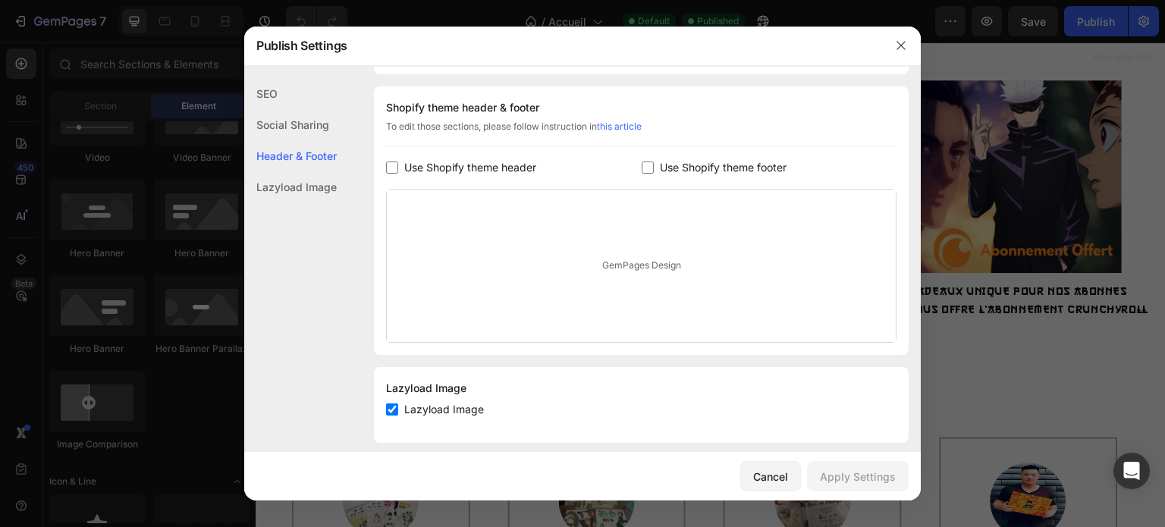
scroll to position [205, 0]
click at [441, 411] on span "Lazyload Image" at bounding box center [444, 404] width 80 height 18
checkbox input "false"
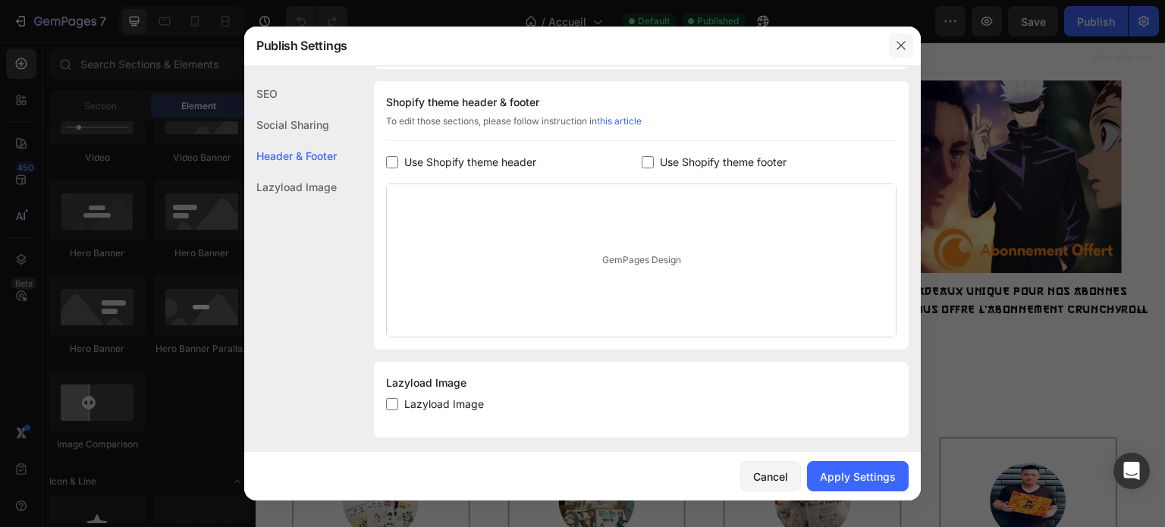
click at [901, 45] on icon "button" at bounding box center [901, 45] width 12 height 12
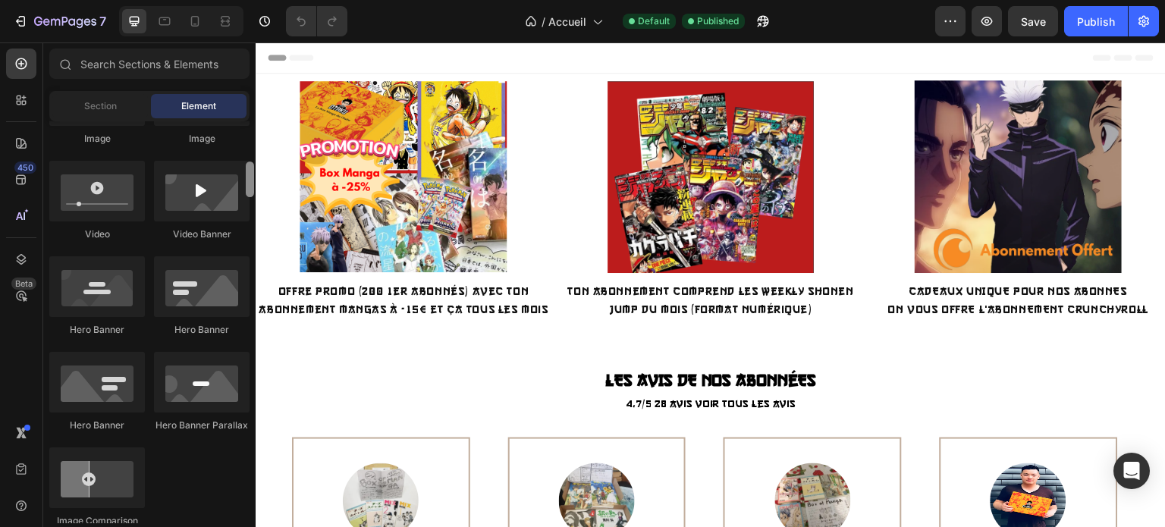
scroll to position [584, 0]
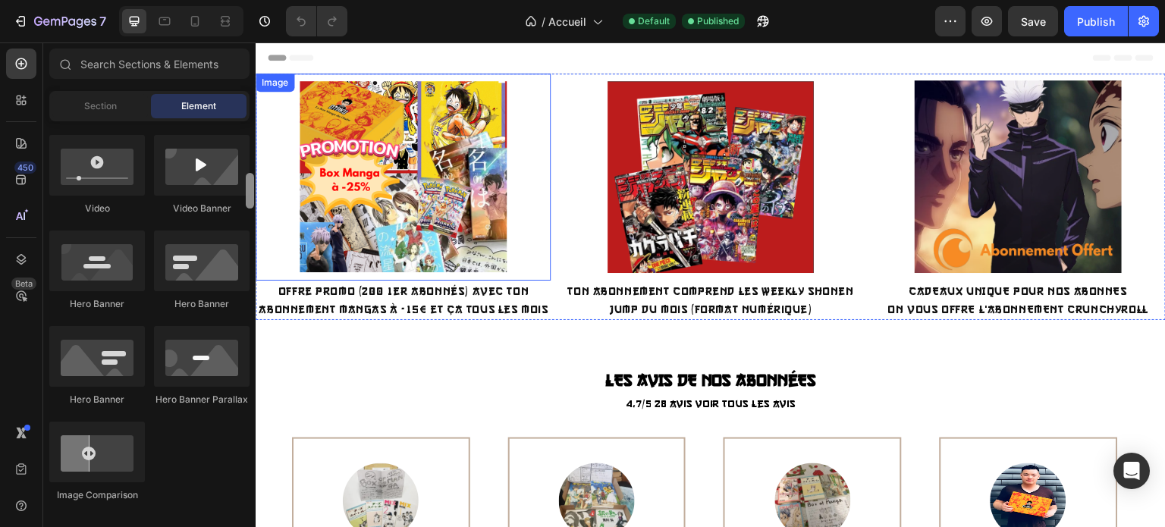
drag, startPoint x: 506, startPoint y: 230, endPoint x: 259, endPoint y: 211, distance: 248.7
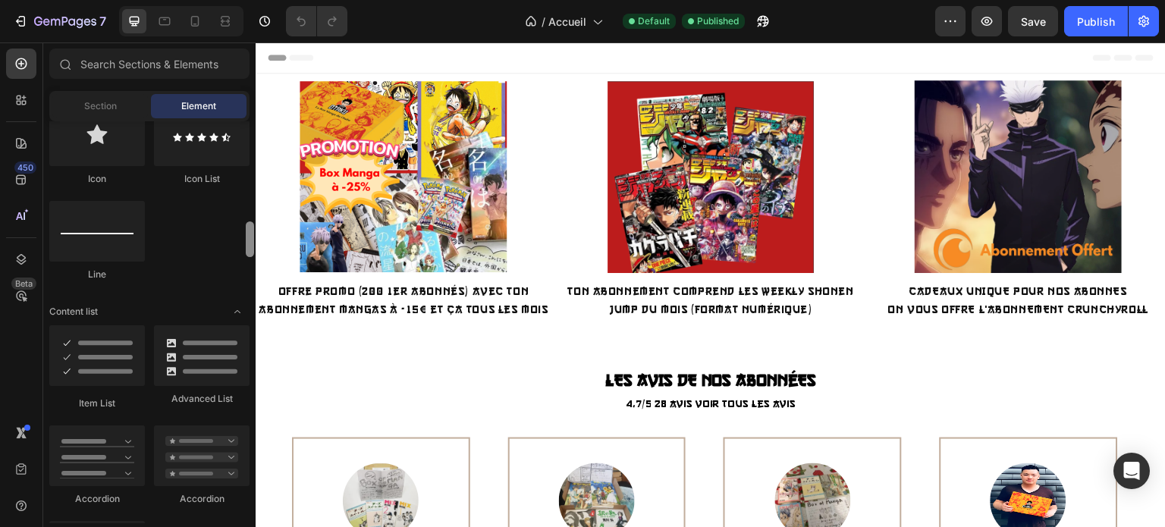
scroll to position [1033, 0]
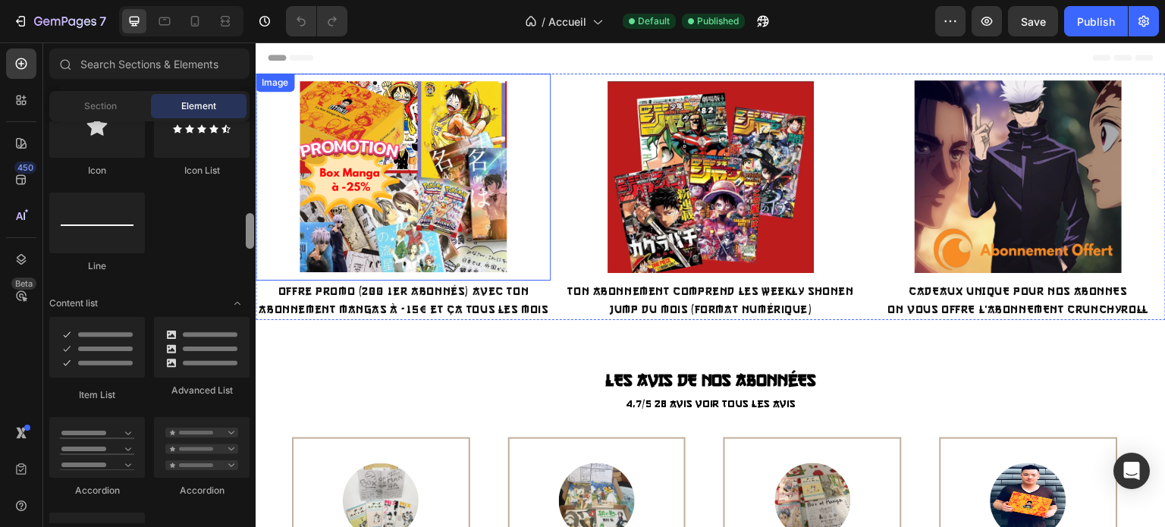
drag, startPoint x: 506, startPoint y: 229, endPoint x: 256, endPoint y: 255, distance: 250.8
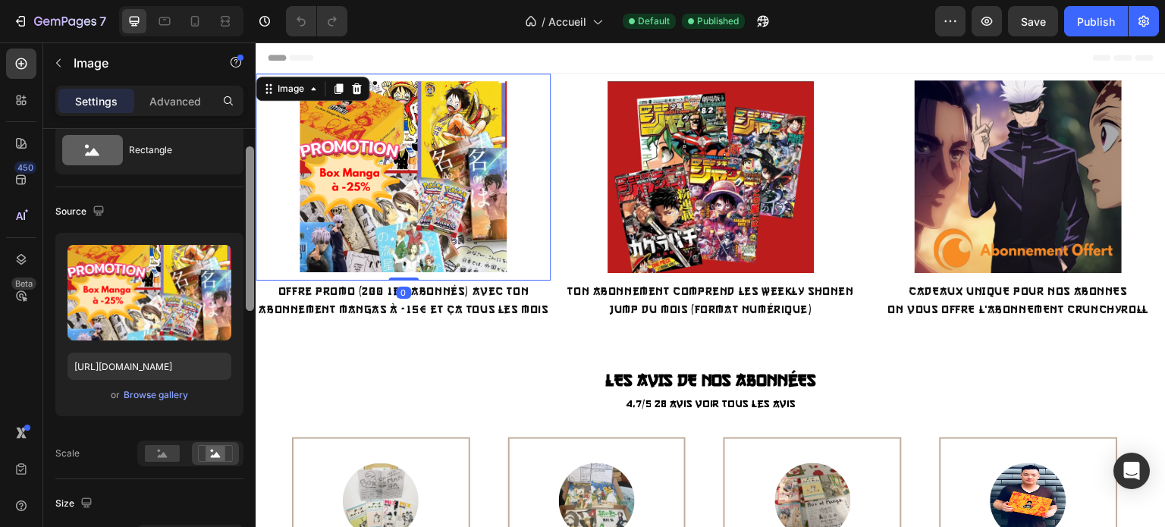
scroll to position [0, 0]
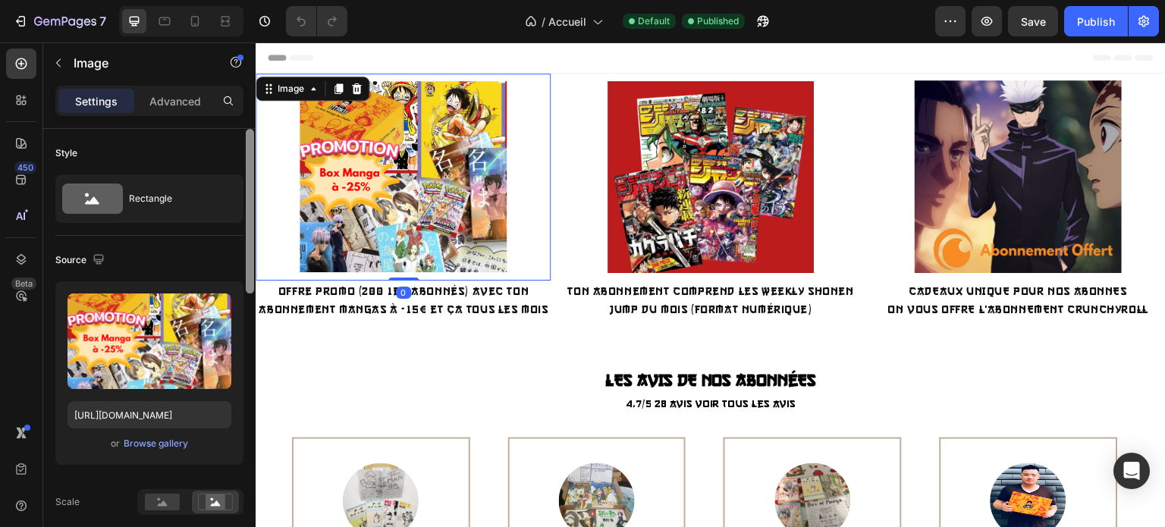
drag, startPoint x: 251, startPoint y: 239, endPoint x: 252, endPoint y: 111, distance: 127.4
click at [252, 111] on div "Settings Advanced Style Rectangle Source Upload Image [URL][DOMAIN_NAME] or Bro…" at bounding box center [149, 328] width 212 height 484
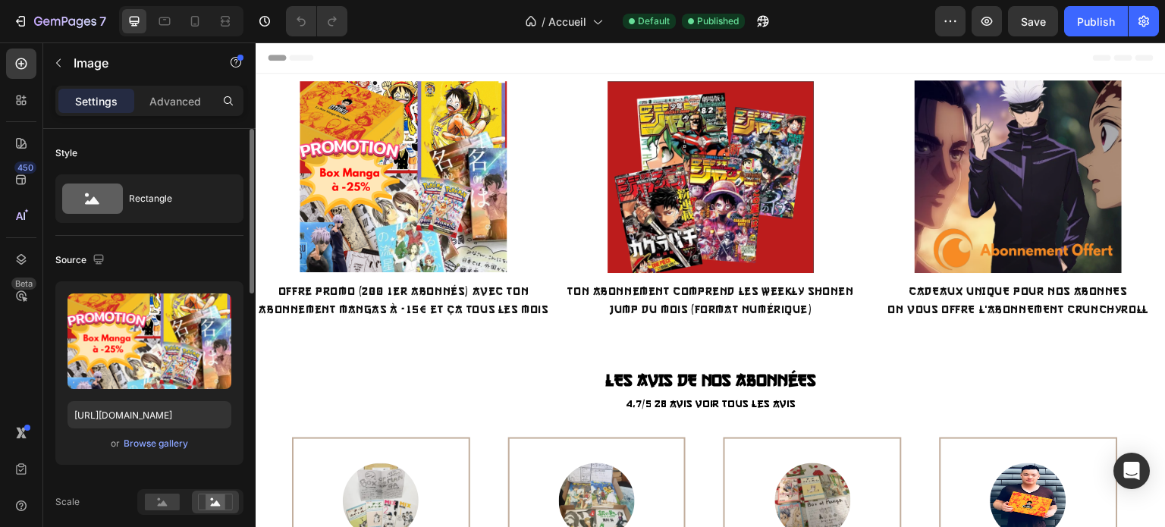
click at [296, 61] on span "Header" at bounding box center [300, 57] width 33 height 15
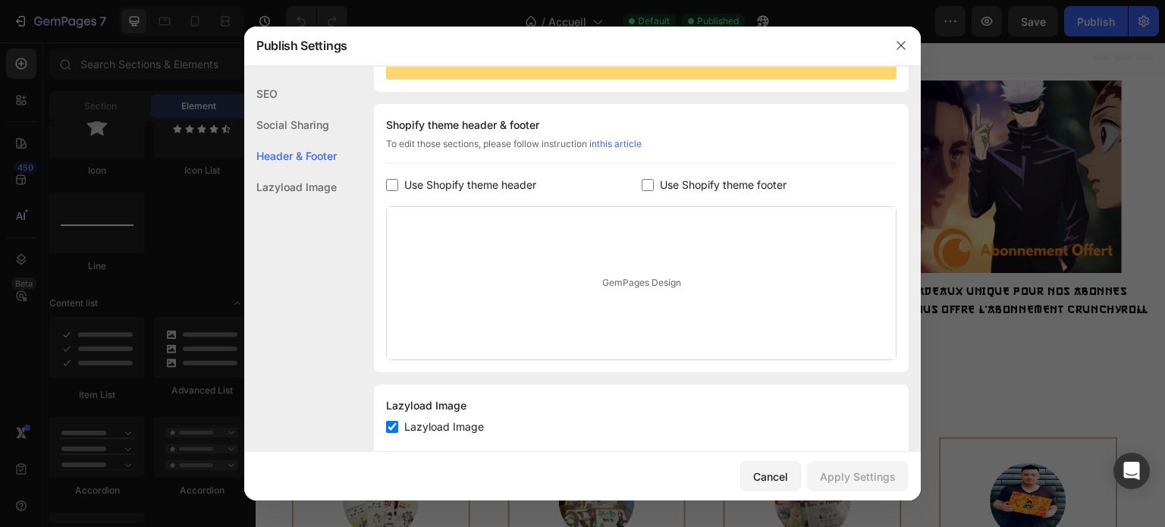
scroll to position [205, 0]
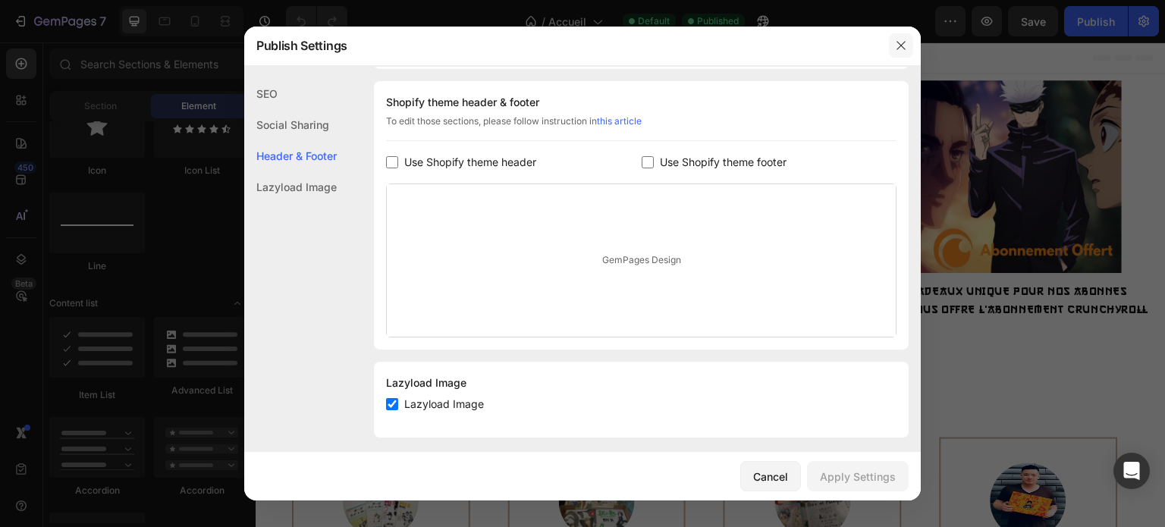
click at [891, 40] on button "button" at bounding box center [901, 45] width 24 height 24
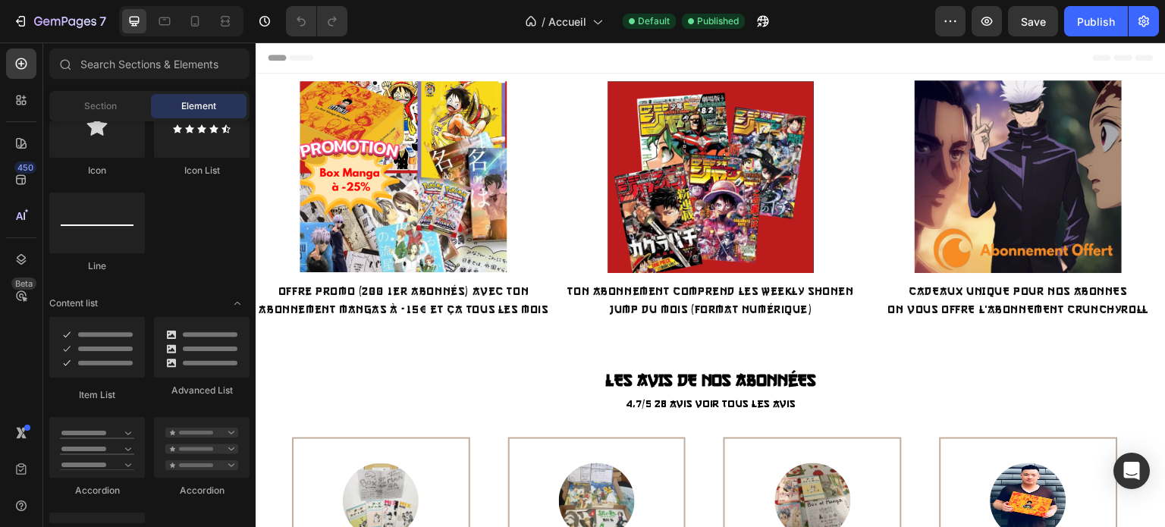
click at [250, 106] on div "Section Element" at bounding box center [149, 106] width 212 height 30
drag, startPoint x: 250, startPoint y: 106, endPoint x: 252, endPoint y: 141, distance: 34.9
click at [252, 141] on div "Sections(18) Elements(83) Section Element Hero Section Product Detail Brands Tr…" at bounding box center [149, 286] width 212 height 475
click at [235, 208] on div "Icon Icon List Line" at bounding box center [149, 192] width 200 height 190
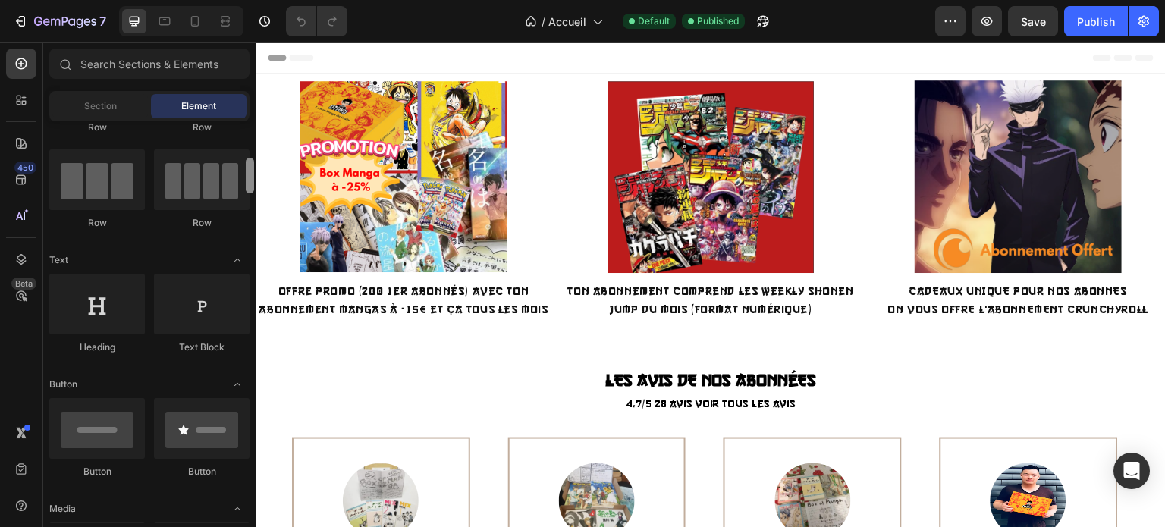
scroll to position [0, 0]
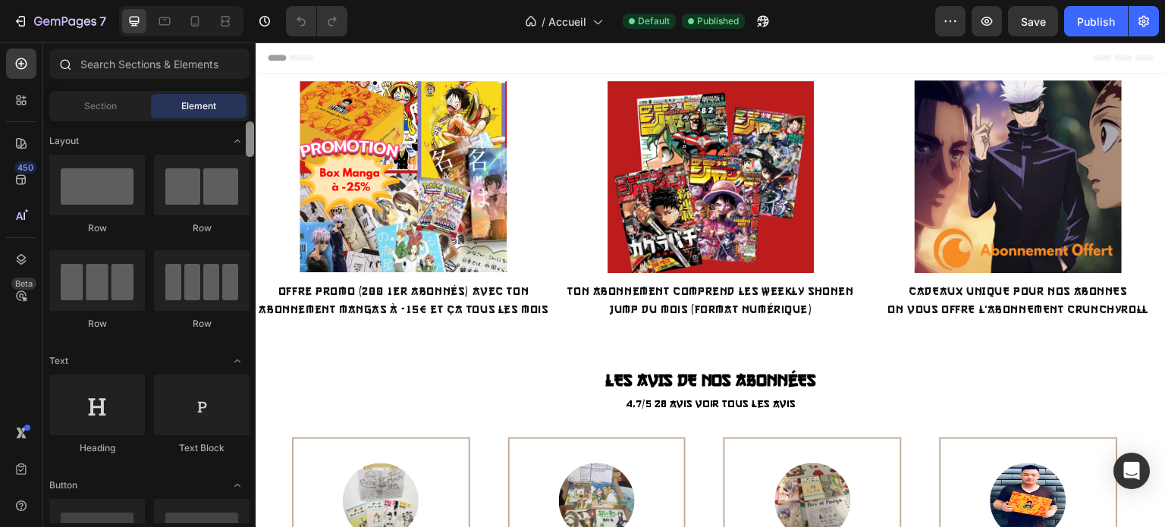
drag, startPoint x: 249, startPoint y: 500, endPoint x: 252, endPoint y: 54, distance: 445.8
click at [252, 54] on div "Sections(18) Elements(83) Section Element Hero Section Product Detail Brands Tr…" at bounding box center [149, 286] width 212 height 475
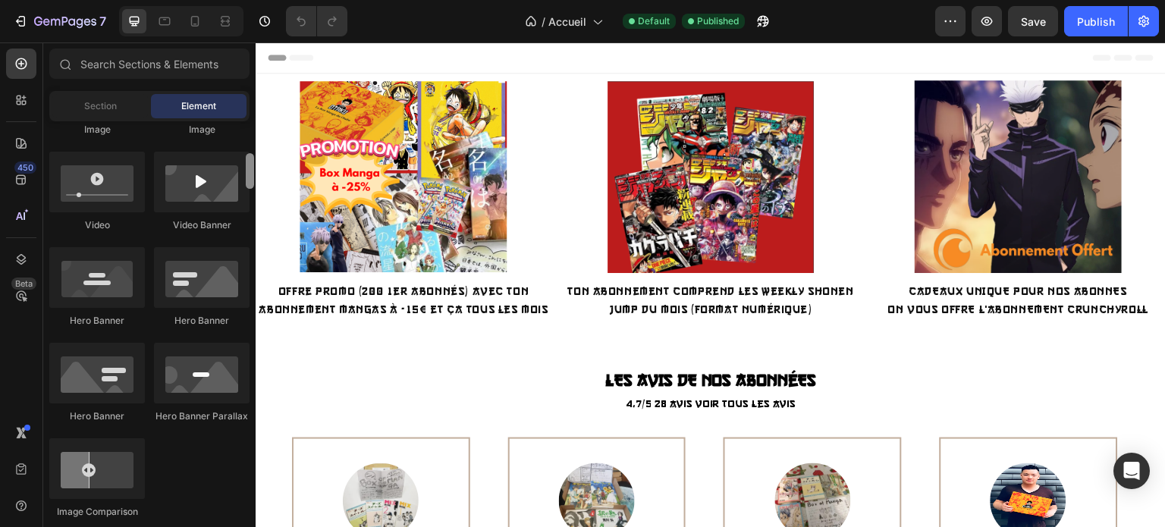
drag, startPoint x: 249, startPoint y: 134, endPoint x: 249, endPoint y: 185, distance: 50.8
click at [249, 185] on div at bounding box center [250, 171] width 8 height 36
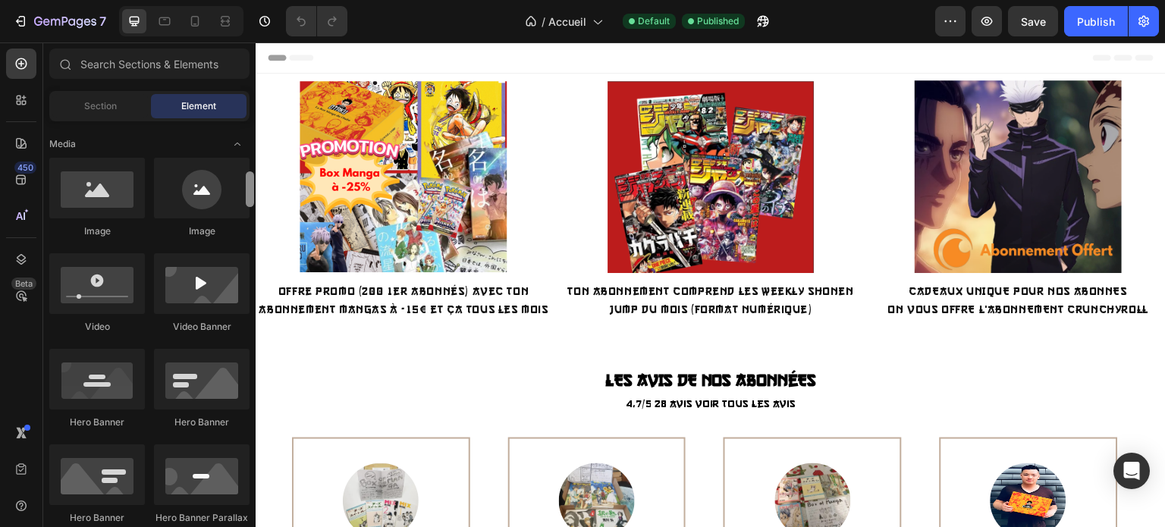
scroll to position [457, 0]
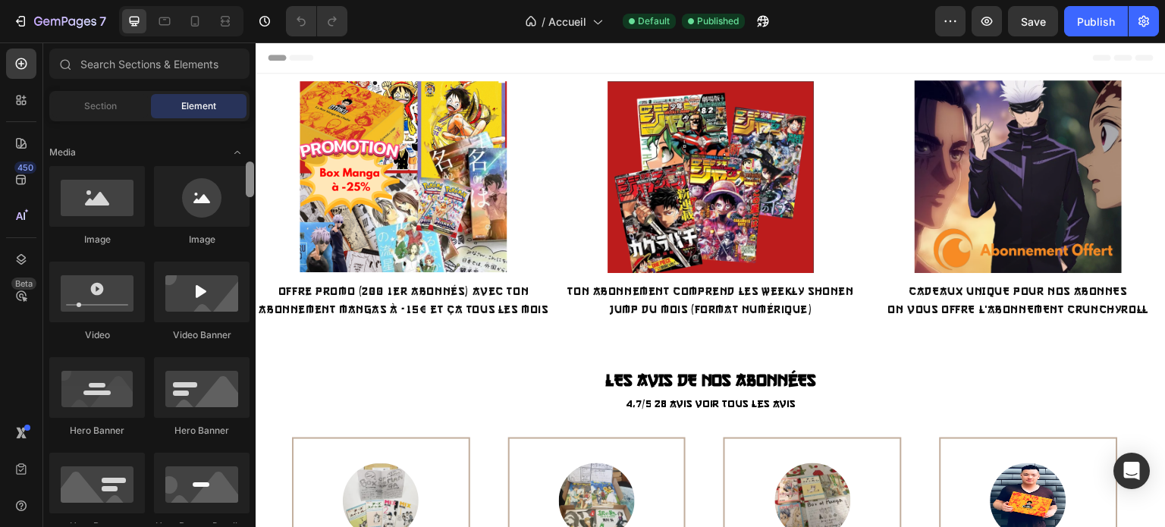
drag, startPoint x: 249, startPoint y: 185, endPoint x: 247, endPoint y: 175, distance: 10.0
click at [247, 175] on div at bounding box center [250, 179] width 8 height 36
click at [109, 199] on div at bounding box center [97, 196] width 96 height 61
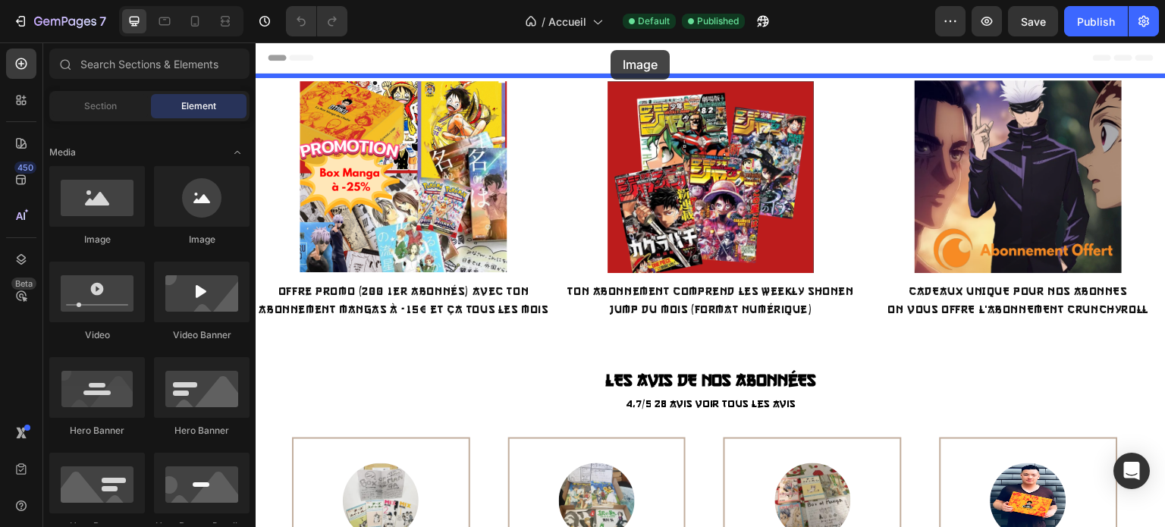
drag, startPoint x: 321, startPoint y: 244, endPoint x: 610, endPoint y: 50, distance: 348.0
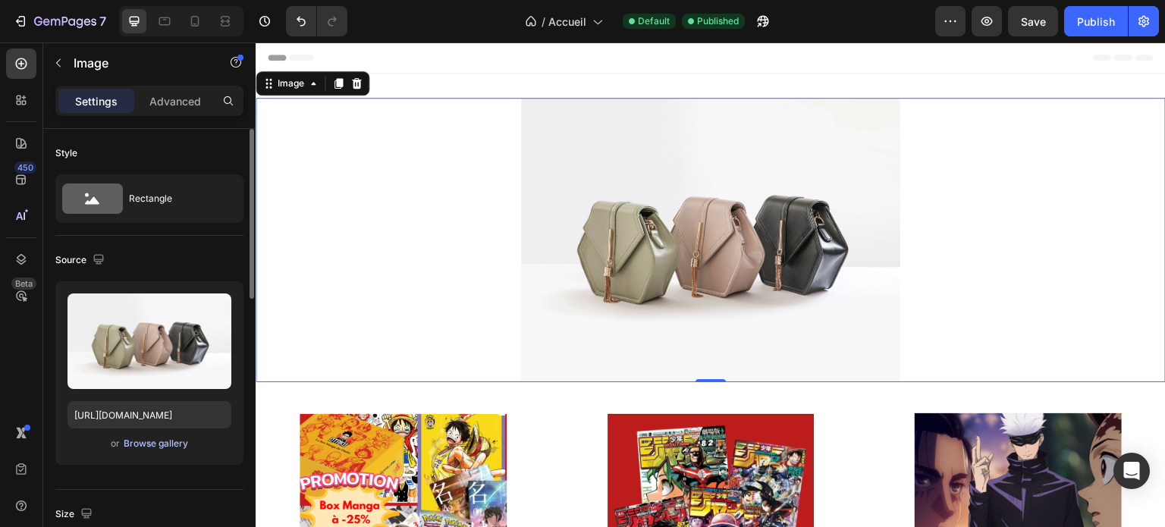
click at [153, 439] on div "Browse gallery" at bounding box center [156, 444] width 64 height 14
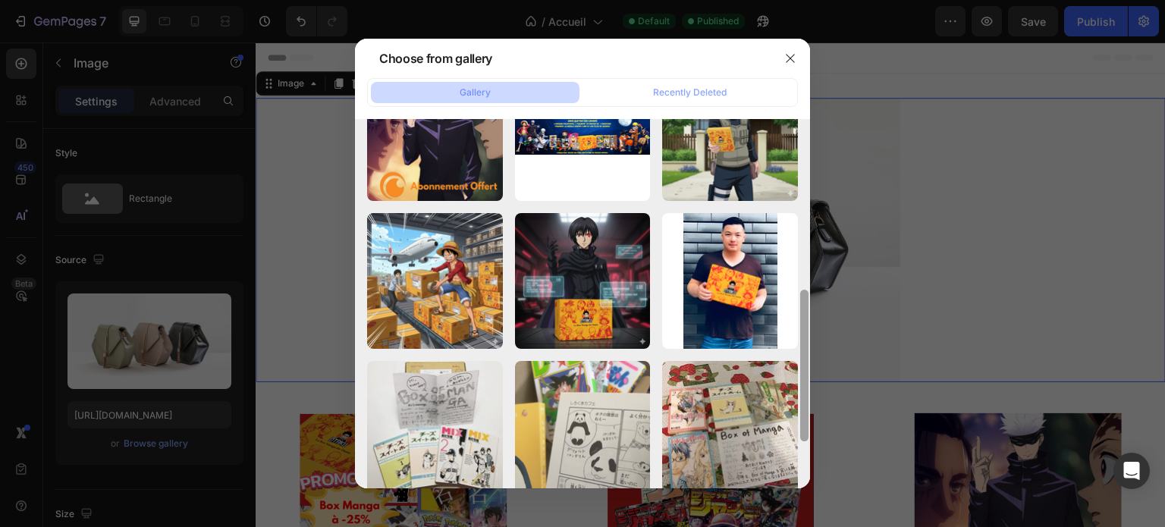
drag, startPoint x: 807, startPoint y: 165, endPoint x: 798, endPoint y: 309, distance: 143.6
click at [798, 309] on div at bounding box center [803, 319] width 11 height 369
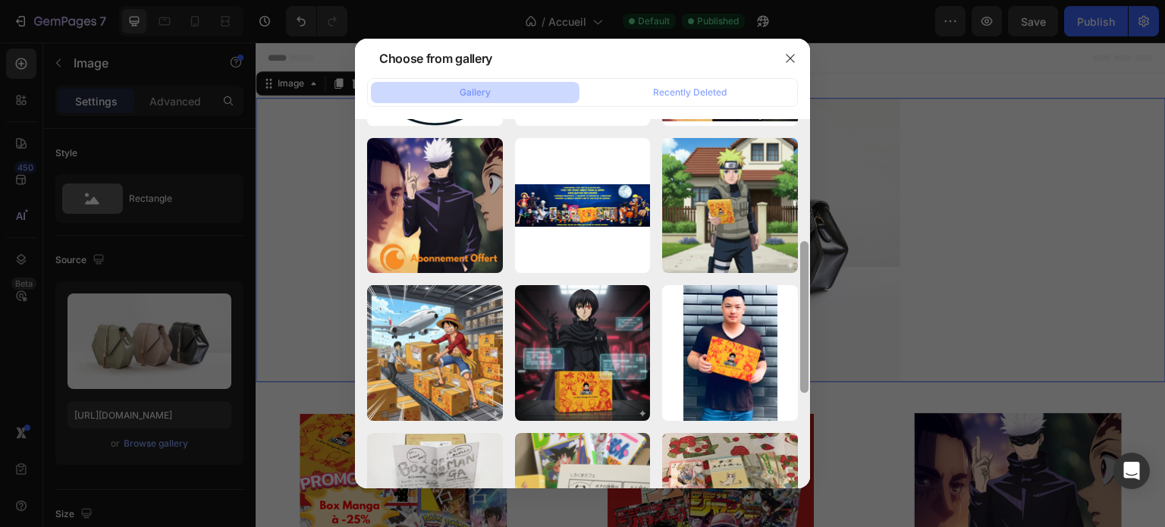
scroll to position [280, 0]
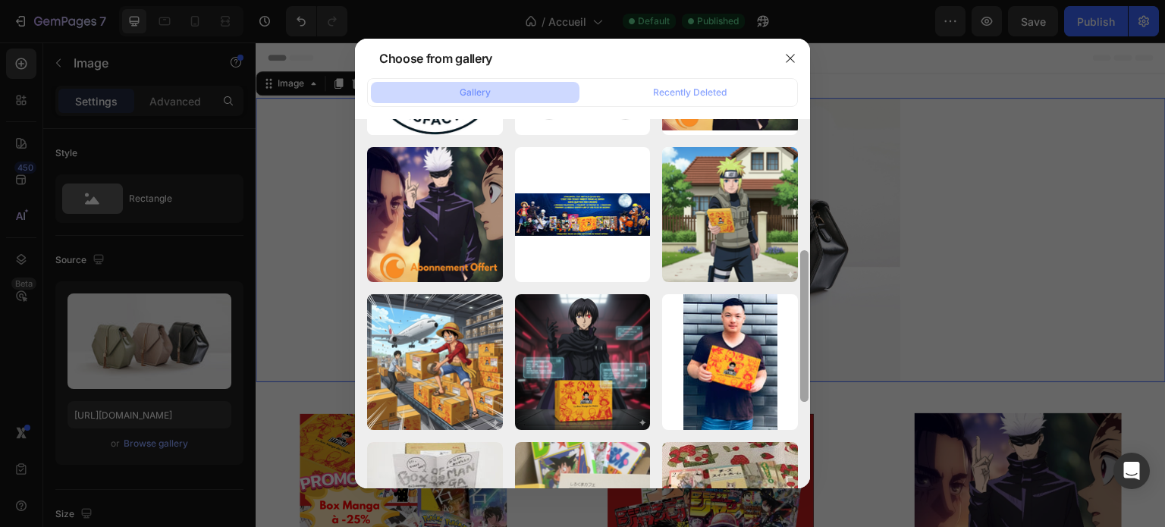
drag, startPoint x: 806, startPoint y: 266, endPoint x: 804, endPoint y: 238, distance: 28.1
click at [804, 250] on div at bounding box center [804, 326] width 8 height 152
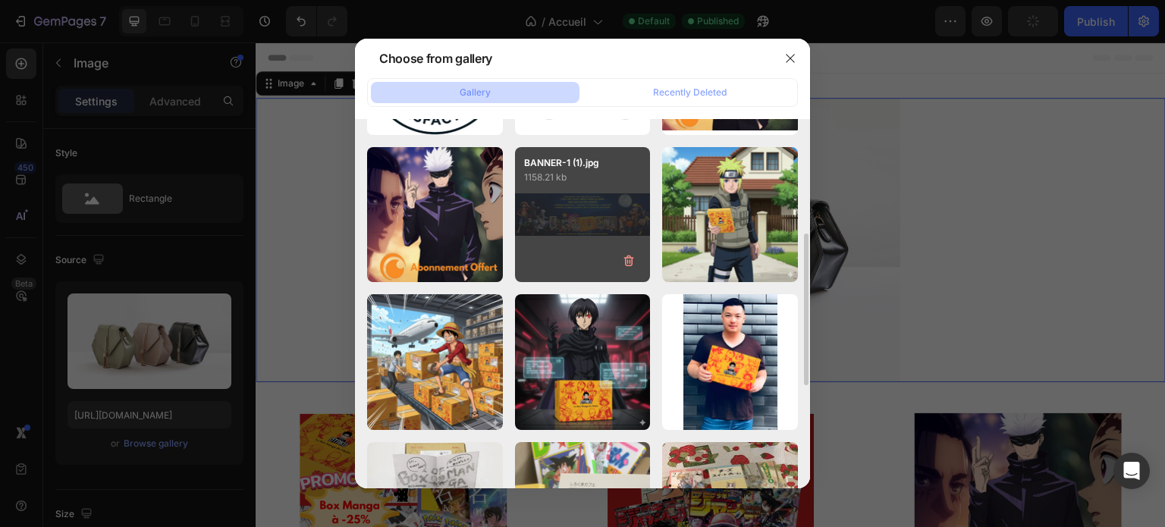
click at [574, 228] on div "BANNER-1 (1).jpg 1158.21 kb" at bounding box center [583, 215] width 136 height 136
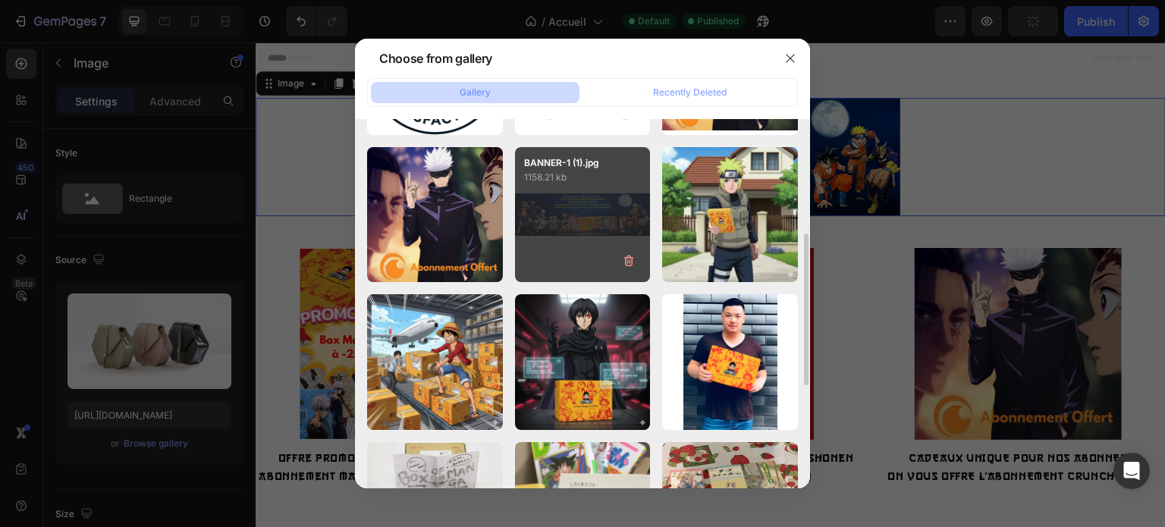
type input "[URL][DOMAIN_NAME]"
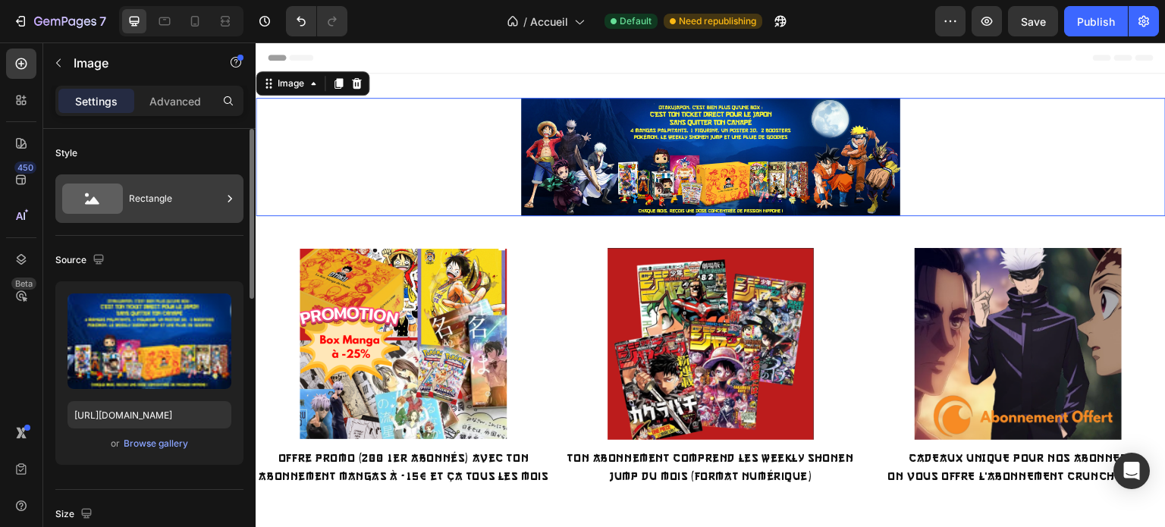
click at [201, 196] on div "Rectangle" at bounding box center [175, 198] width 92 height 35
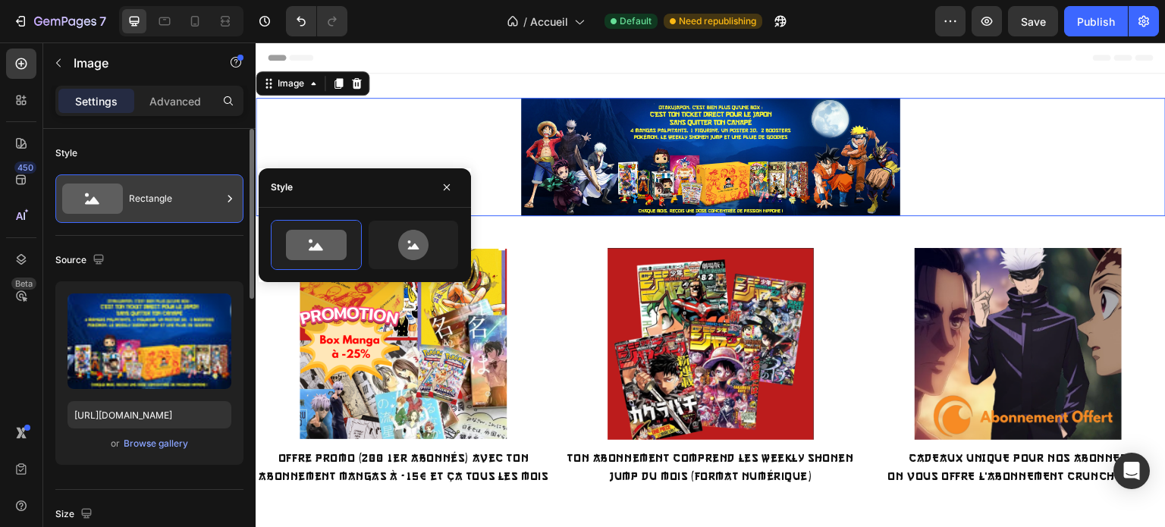
click at [201, 196] on div "Rectangle" at bounding box center [175, 198] width 92 height 35
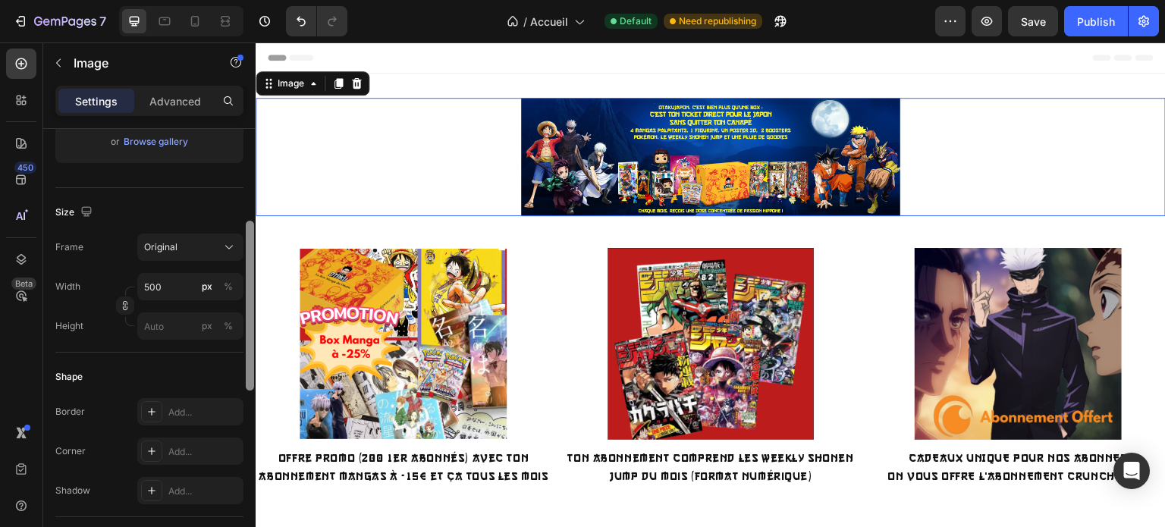
drag, startPoint x: 249, startPoint y: 172, endPoint x: 250, endPoint y: 291, distance: 119.0
click at [250, 291] on div at bounding box center [250, 306] width 8 height 170
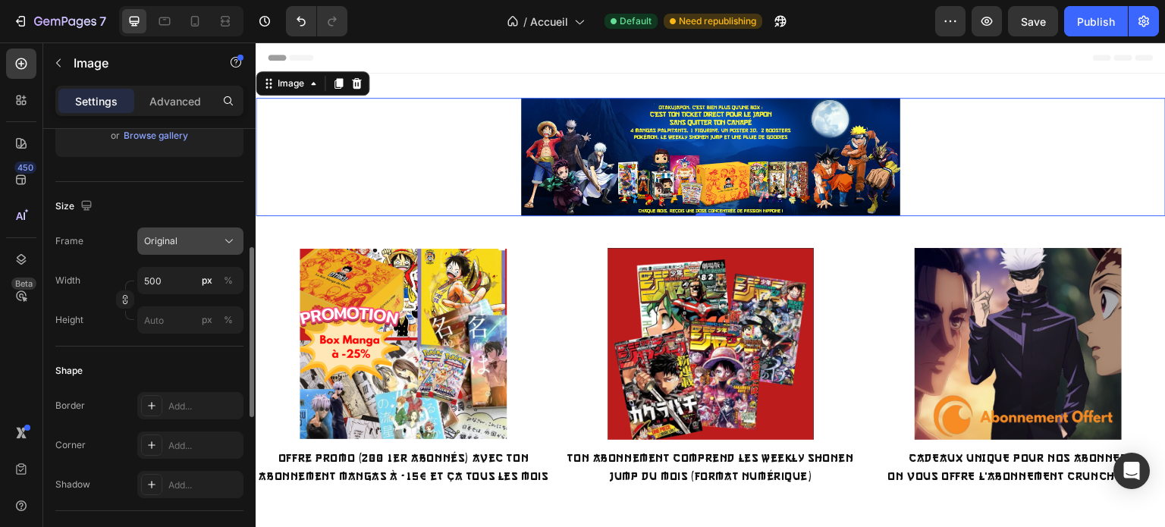
click at [171, 244] on span "Original" at bounding box center [160, 241] width 33 height 14
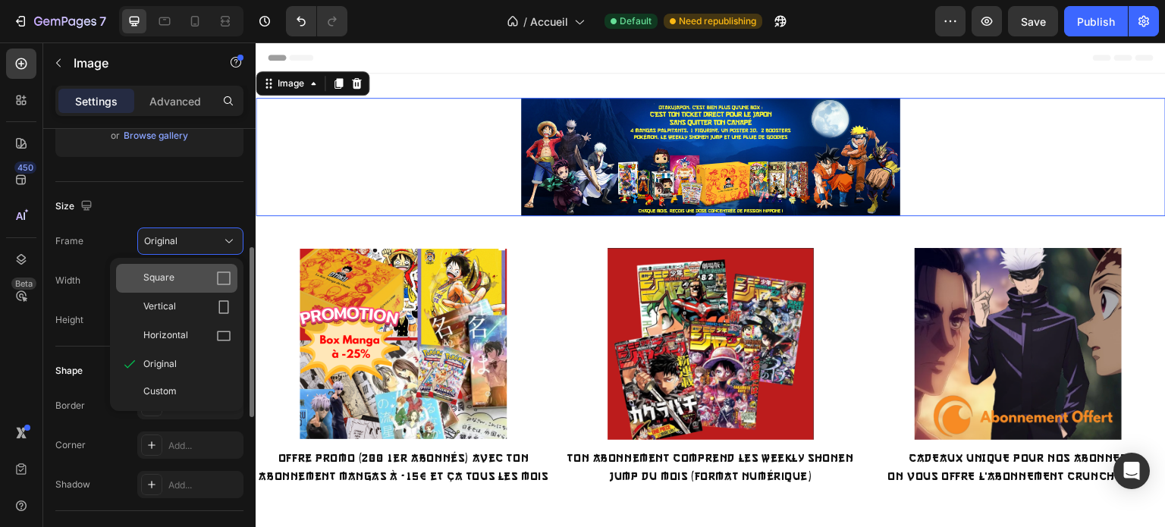
click at [170, 275] on span "Square" at bounding box center [158, 278] width 31 height 15
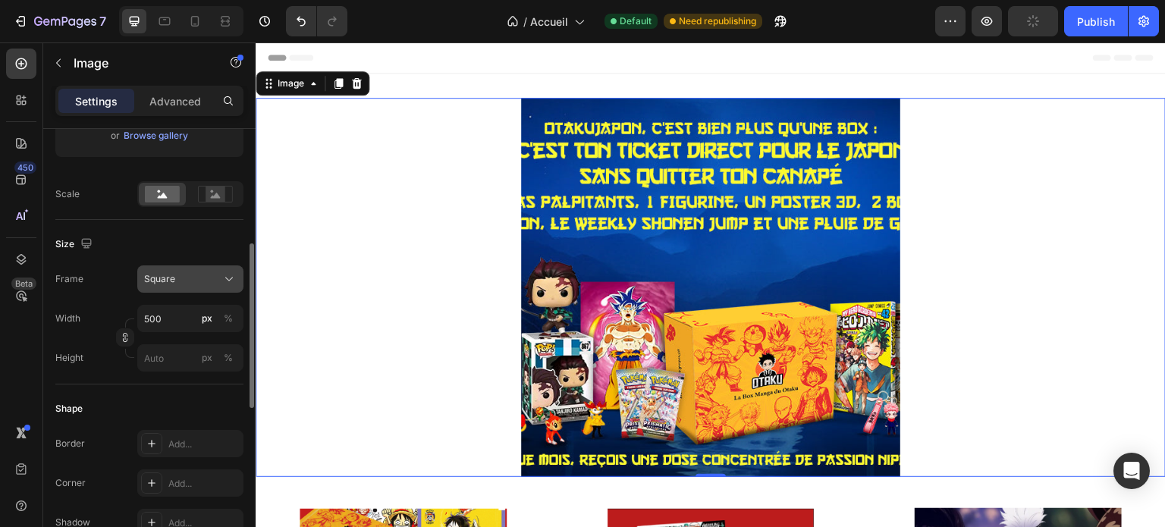
click at [170, 273] on span "Square" at bounding box center [159, 279] width 31 height 14
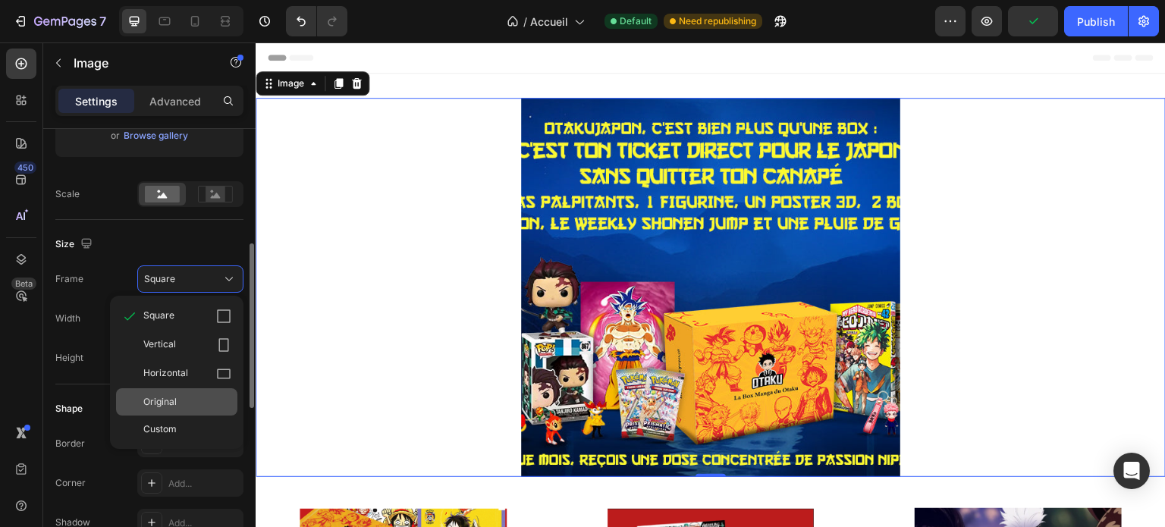
click at [173, 392] on div "Original" at bounding box center [176, 401] width 121 height 27
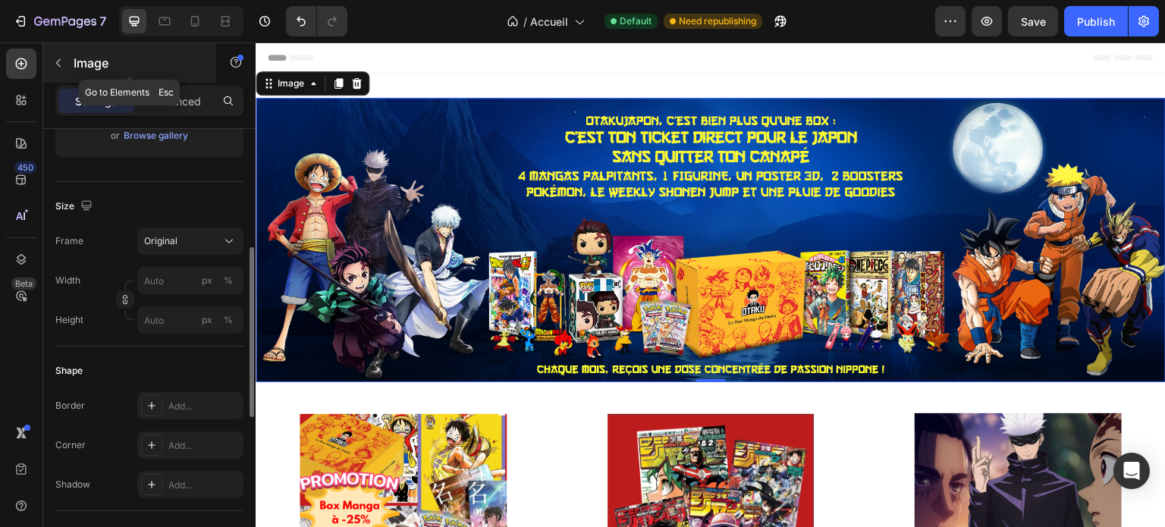
click at [60, 66] on icon "button" at bounding box center [58, 63] width 5 height 8
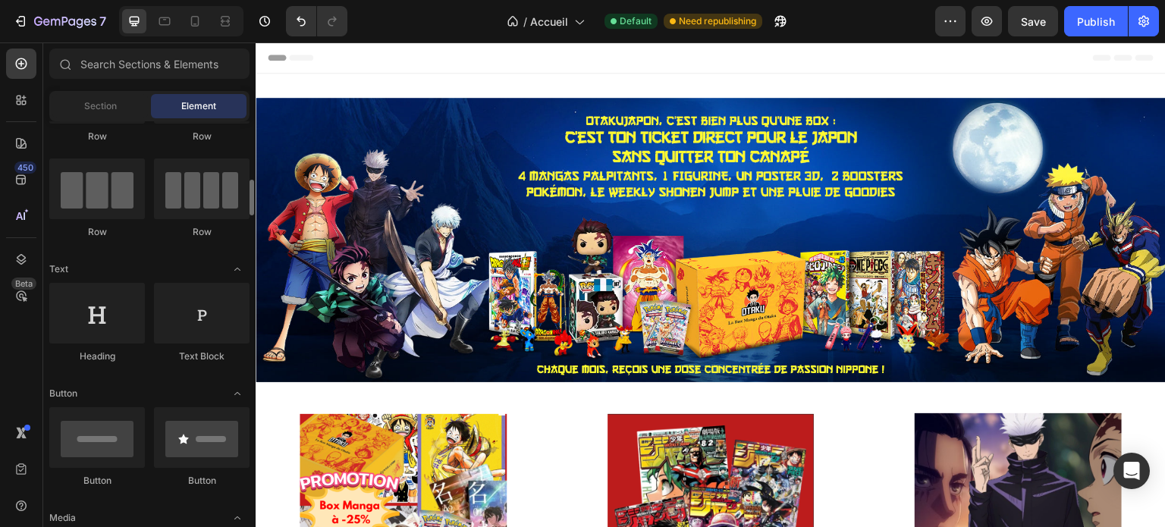
scroll to position [138, 0]
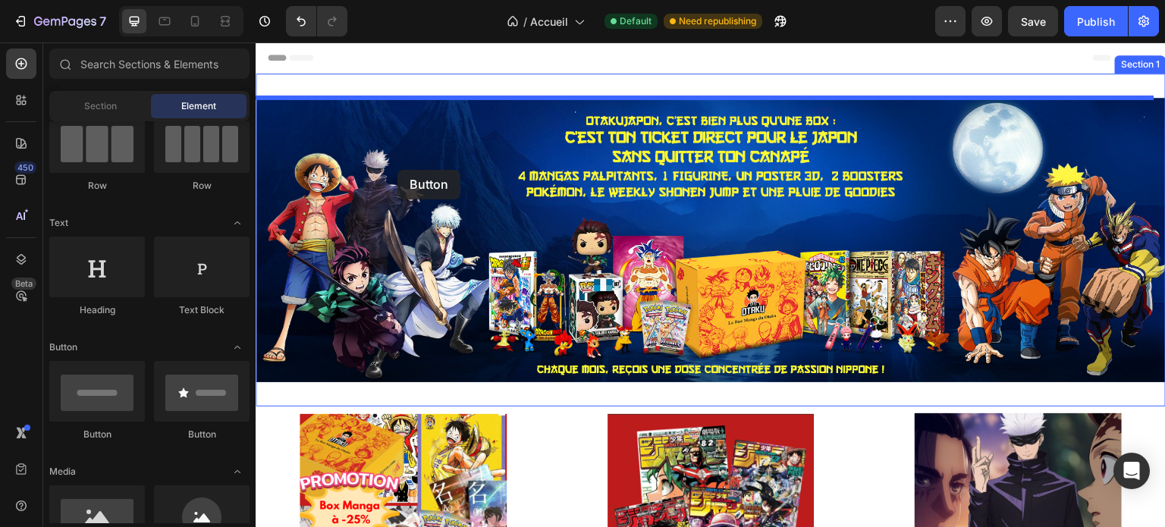
drag, startPoint x: 351, startPoint y: 447, endPoint x: 397, endPoint y: 171, distance: 279.8
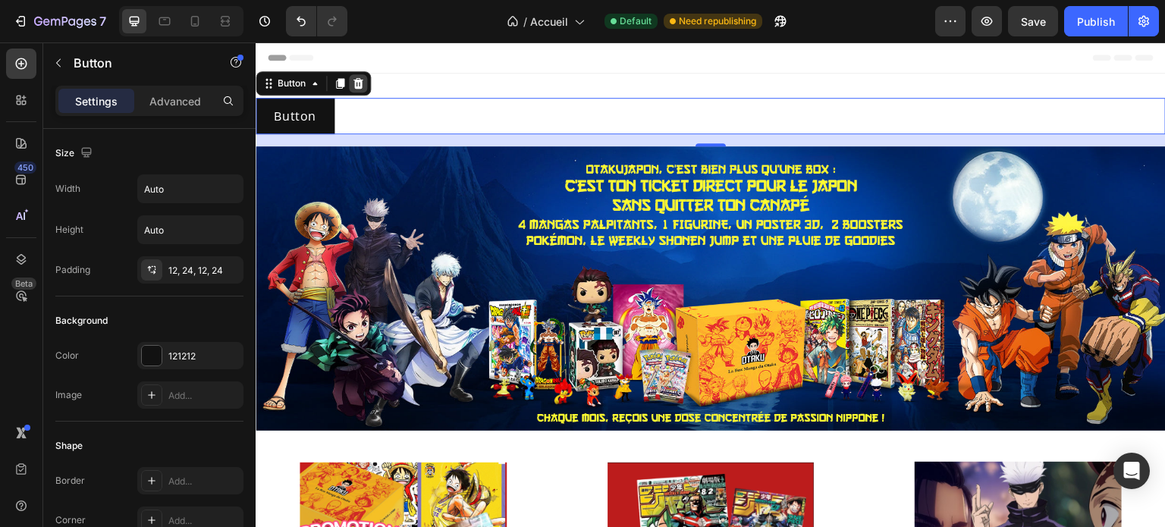
click at [362, 77] on icon at bounding box center [358, 83] width 12 height 12
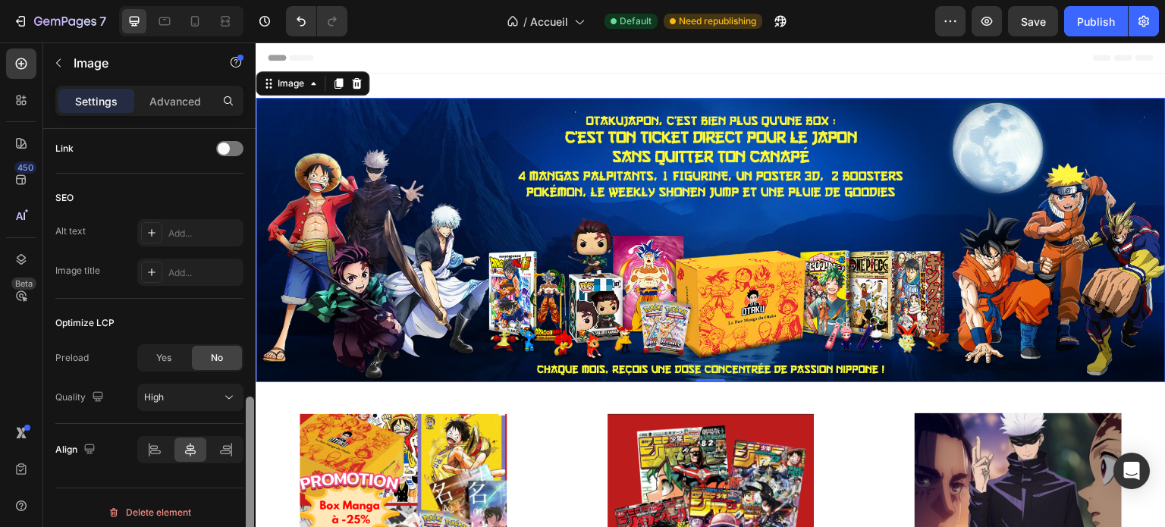
scroll to position [702, 0]
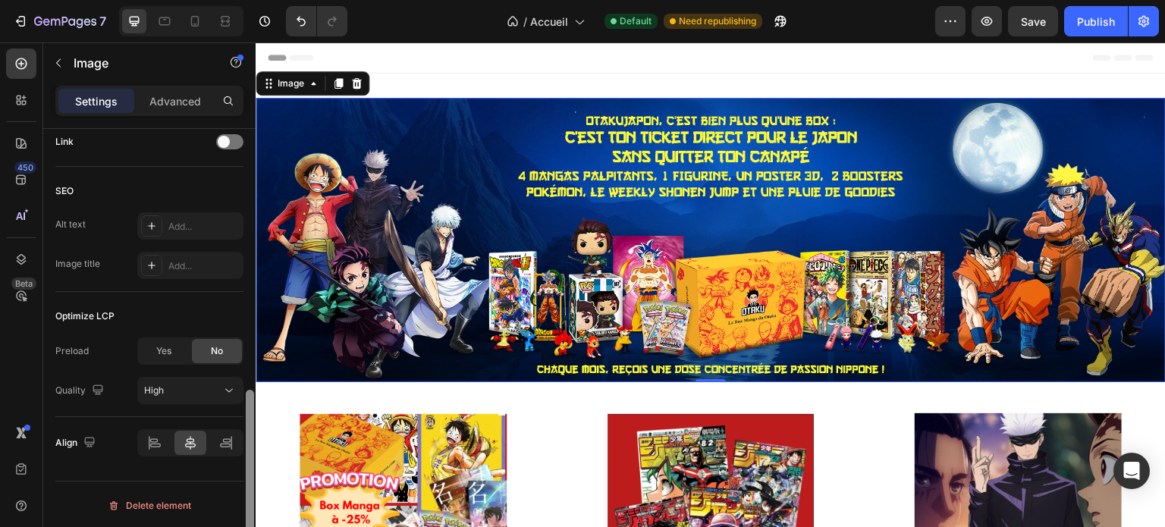
drag, startPoint x: 248, startPoint y: 169, endPoint x: 247, endPoint y: 444, distance: 274.5
click at [247, 444] on div at bounding box center [250, 475] width 8 height 170
drag, startPoint x: 248, startPoint y: 437, endPoint x: 250, endPoint y: 450, distance: 13.1
click at [250, 450] on div at bounding box center [250, 485] width 8 height 170
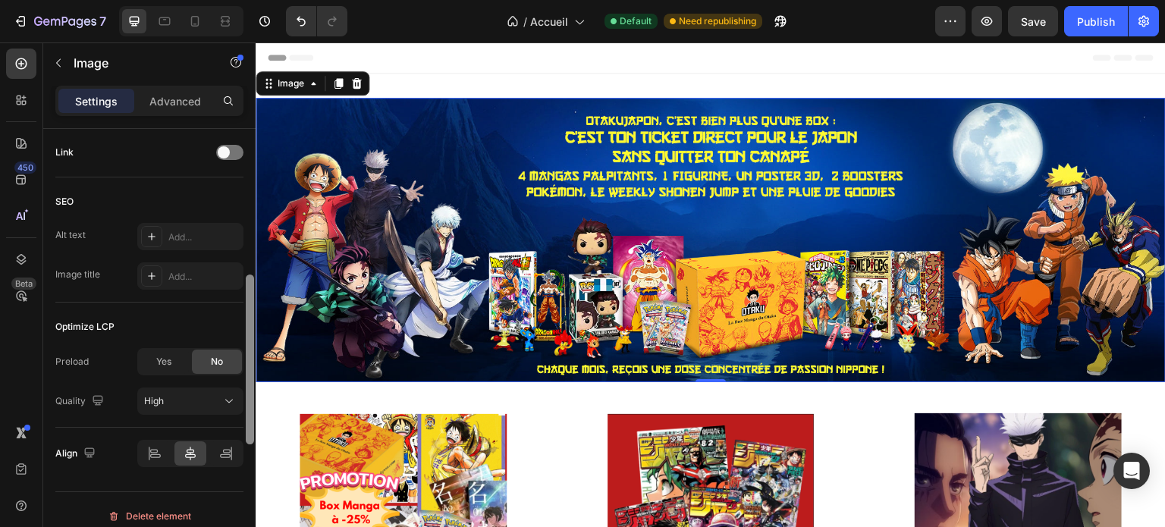
scroll to position [604, 0]
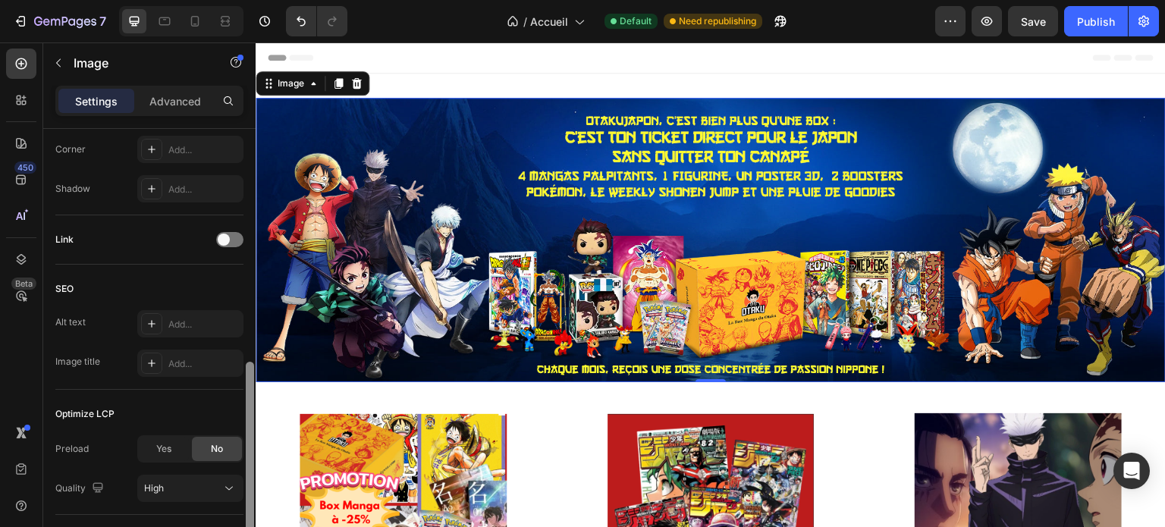
drag, startPoint x: 506, startPoint y: 492, endPoint x: 259, endPoint y: 340, distance: 289.3
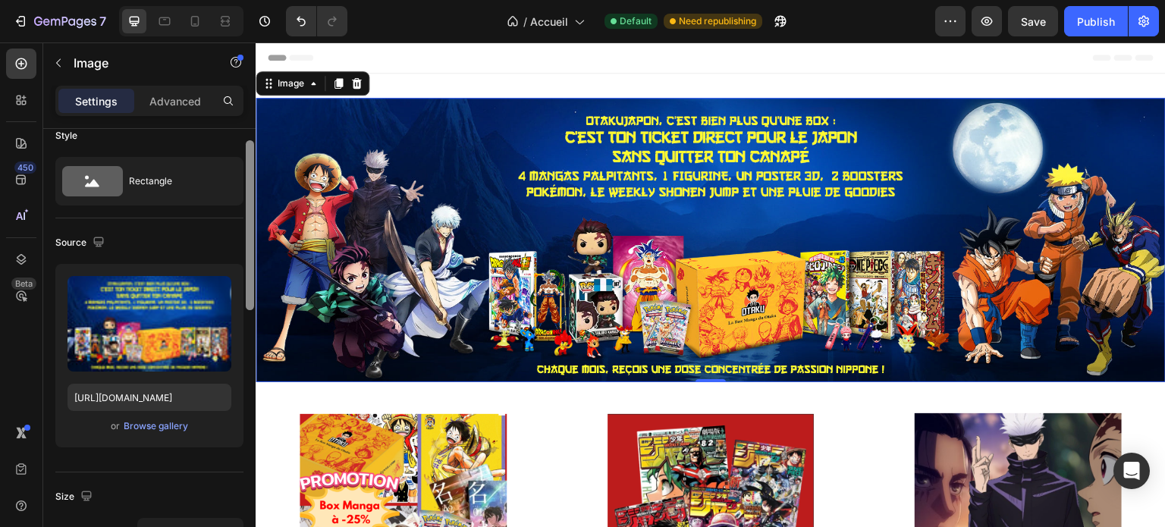
scroll to position [0, 0]
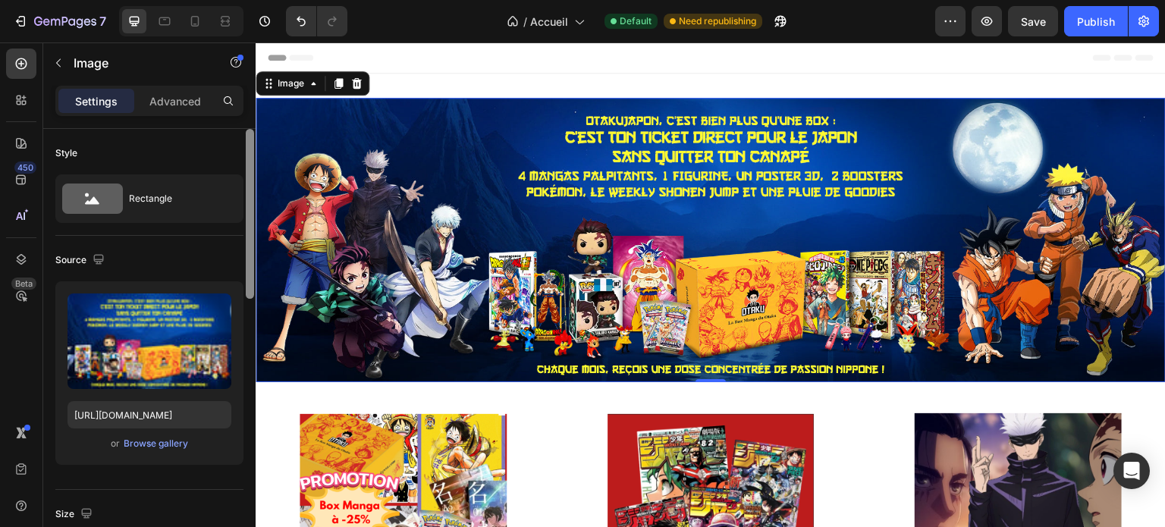
drag, startPoint x: 250, startPoint y: 343, endPoint x: 251, endPoint y: 108, distance: 235.0
click at [251, 108] on div "Settings Advanced Style Rectangle Source Upload Image [URL][DOMAIN_NAME] or Bro…" at bounding box center [149, 328] width 212 height 484
click at [148, 102] on div "Advanced" at bounding box center [175, 101] width 76 height 24
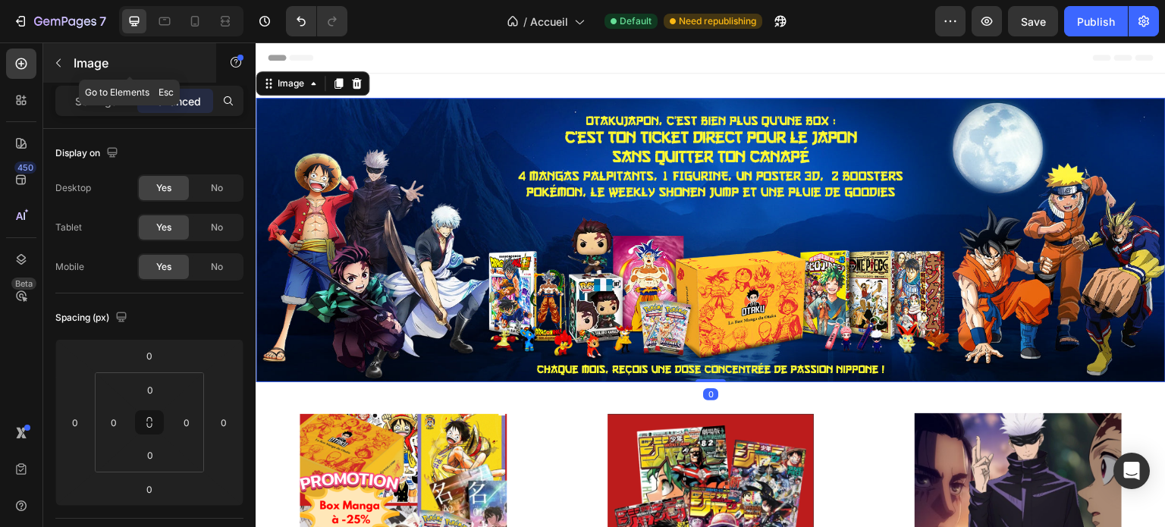
click at [63, 61] on icon "button" at bounding box center [58, 63] width 12 height 12
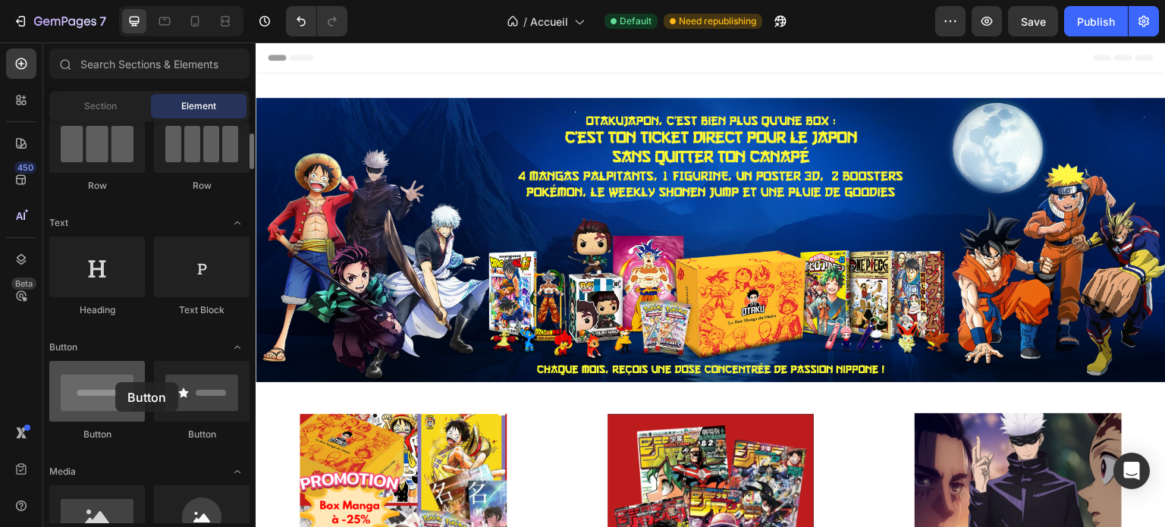
click at [115, 382] on div at bounding box center [97, 391] width 96 height 61
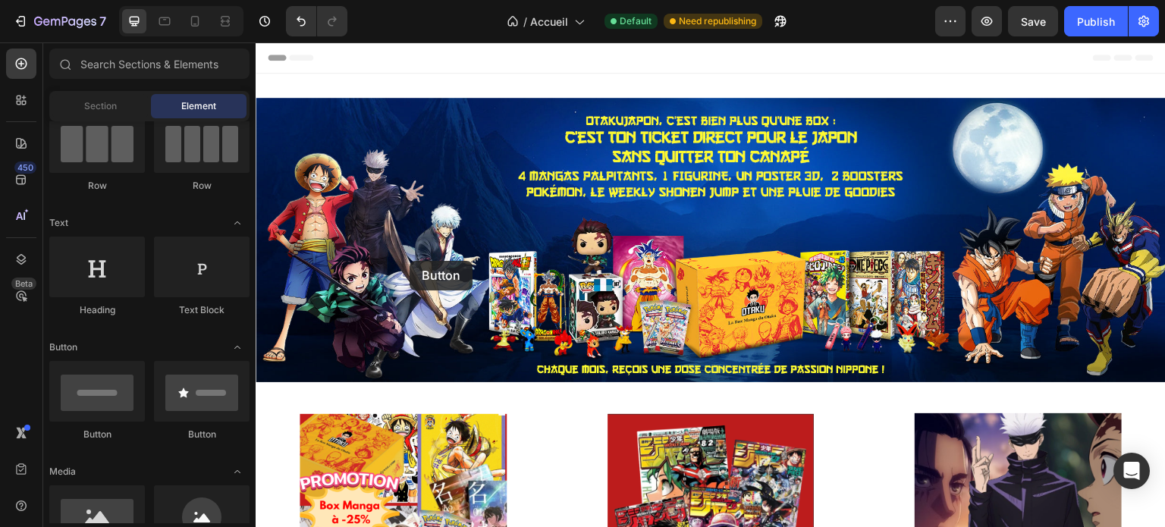
drag, startPoint x: 371, startPoint y: 425, endPoint x: 481, endPoint y: 212, distance: 240.1
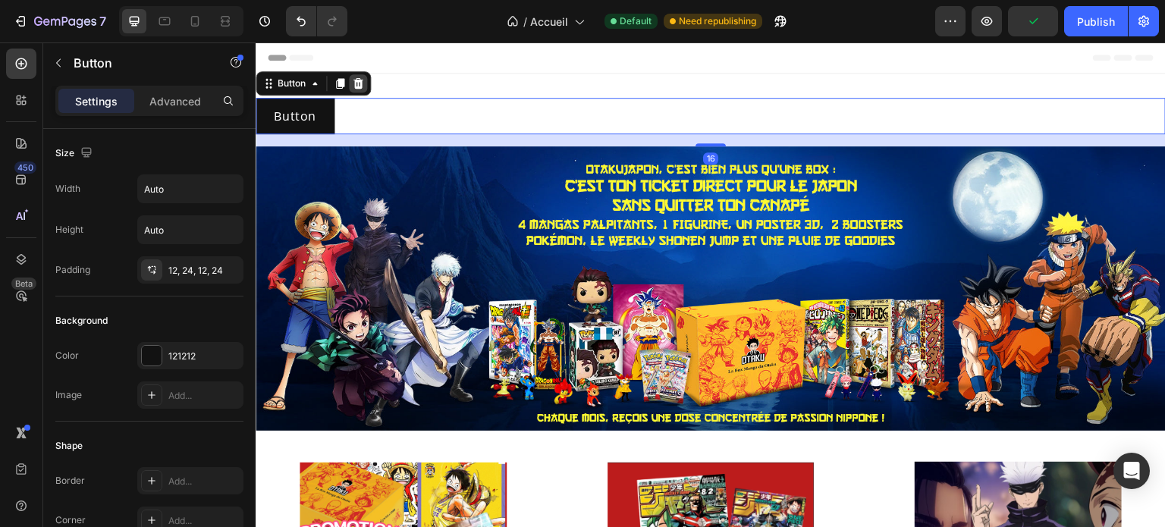
click at [362, 90] on div at bounding box center [358, 83] width 18 height 18
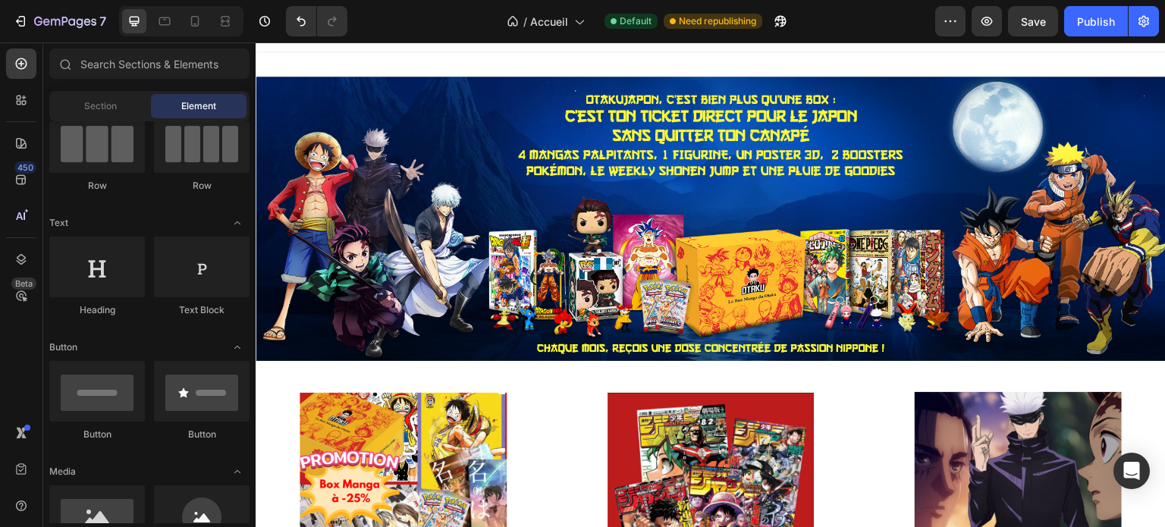
scroll to position [30, 0]
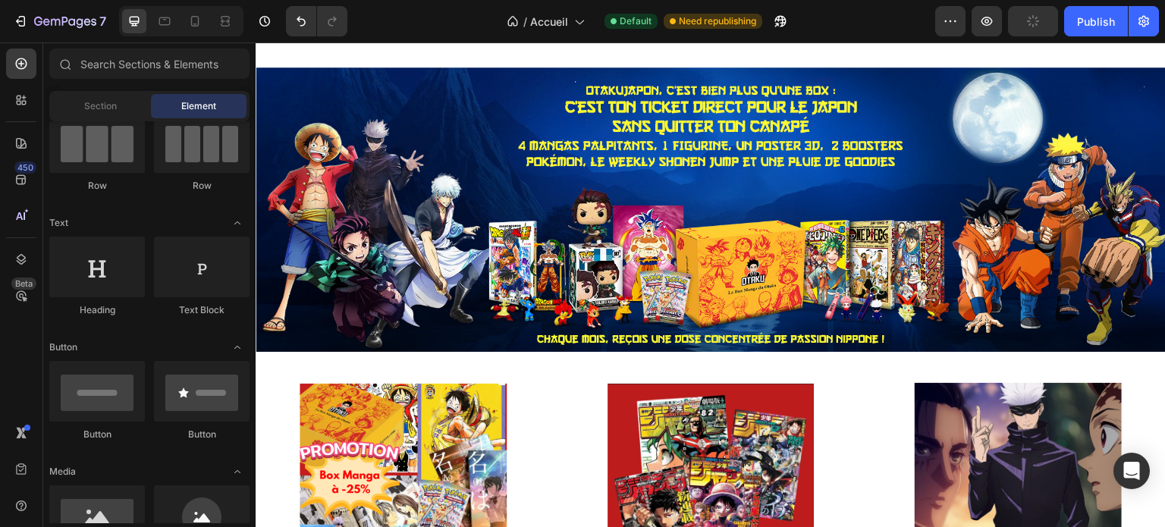
click at [246, 187] on div "Layout Row Row Row Row Text Heading Text Block Button Button Button Media Image…" at bounding box center [149, 322] width 212 height 402
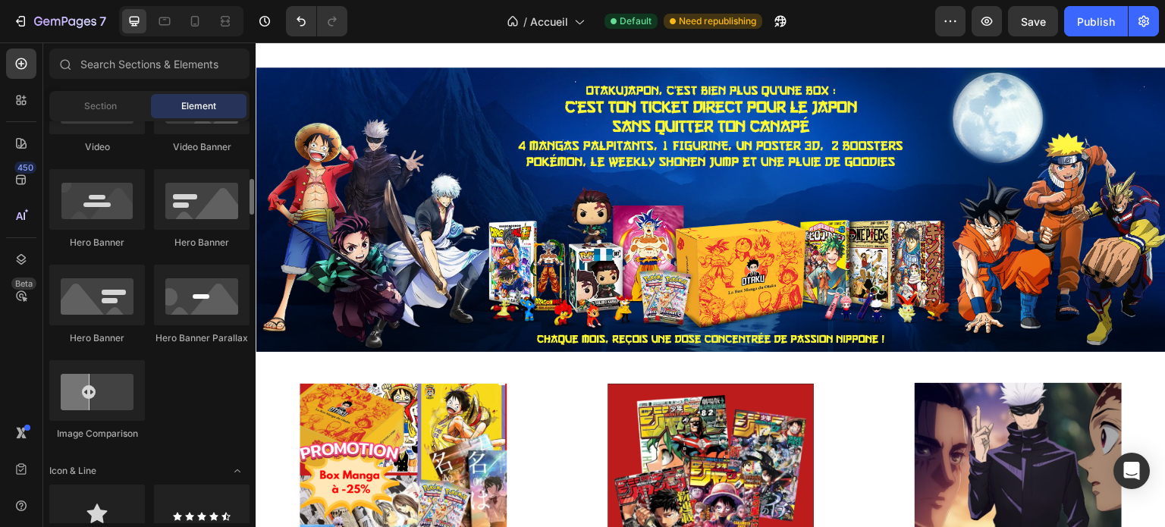
scroll to position [668, 0]
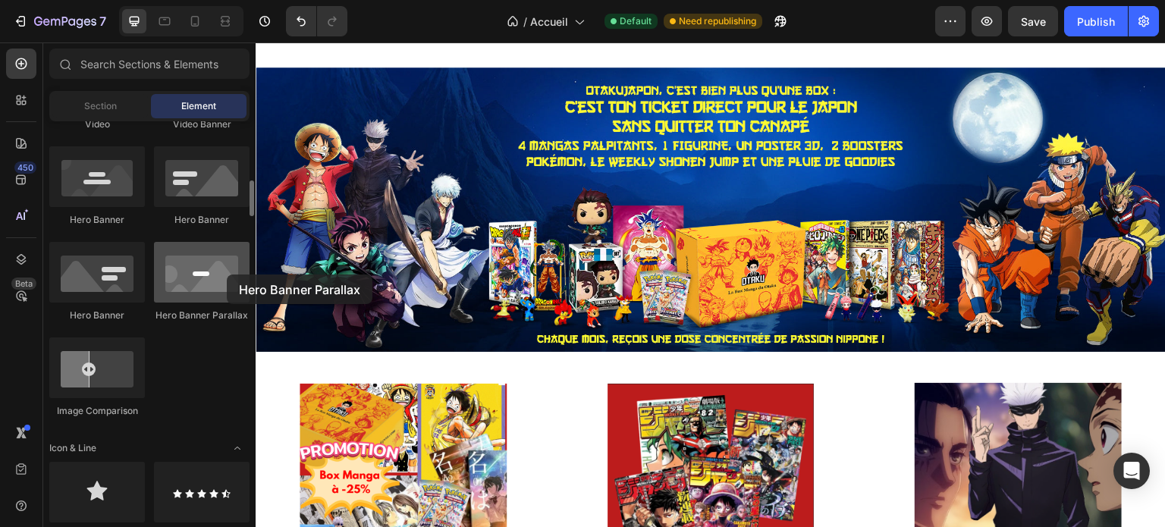
click at [227, 274] on div at bounding box center [202, 272] width 96 height 61
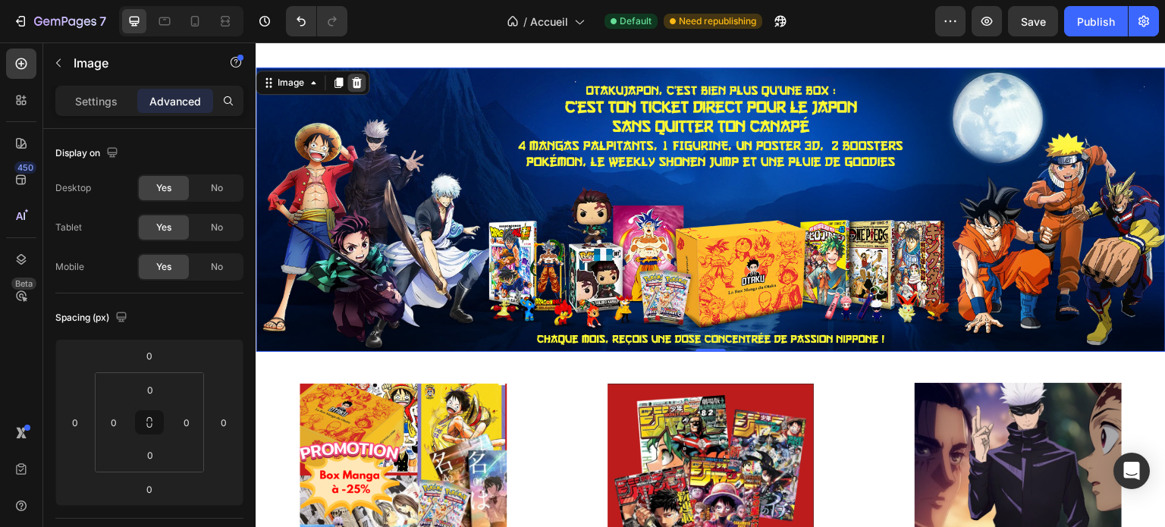
click at [353, 81] on icon at bounding box center [357, 82] width 10 height 11
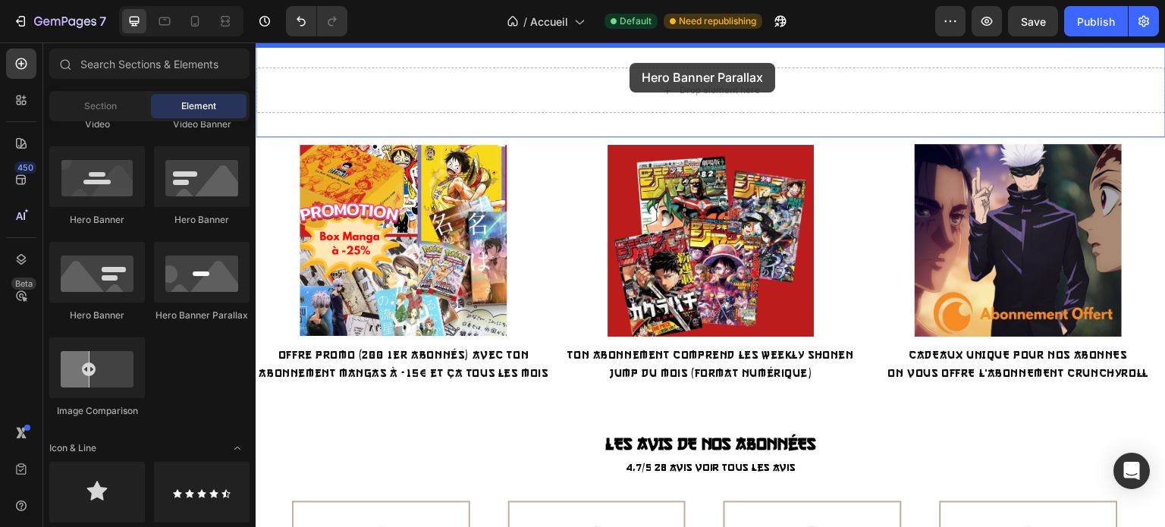
scroll to position [0, 0]
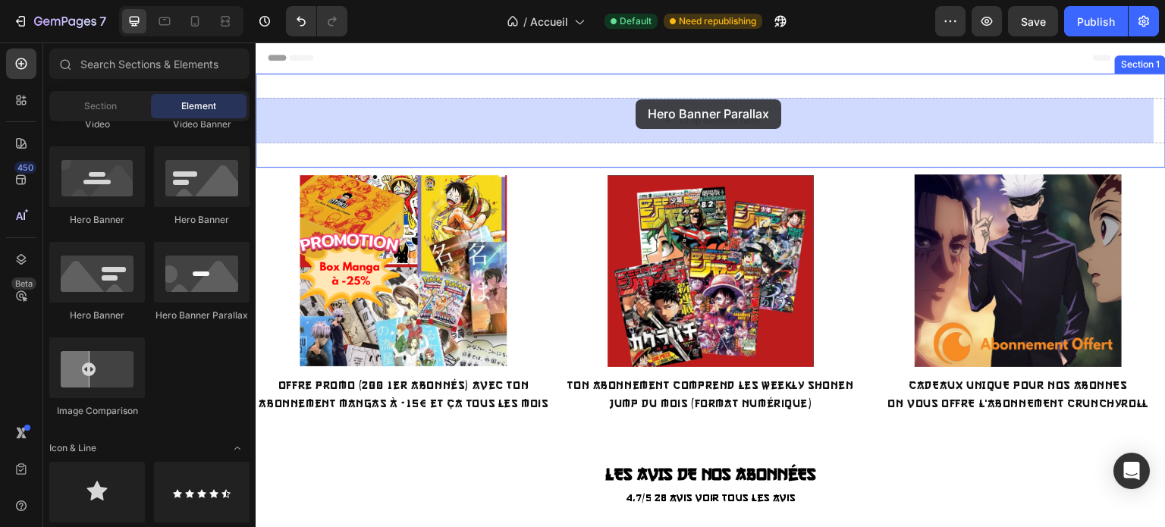
drag, startPoint x: 468, startPoint y: 326, endPoint x: 635, endPoint y: 102, distance: 279.0
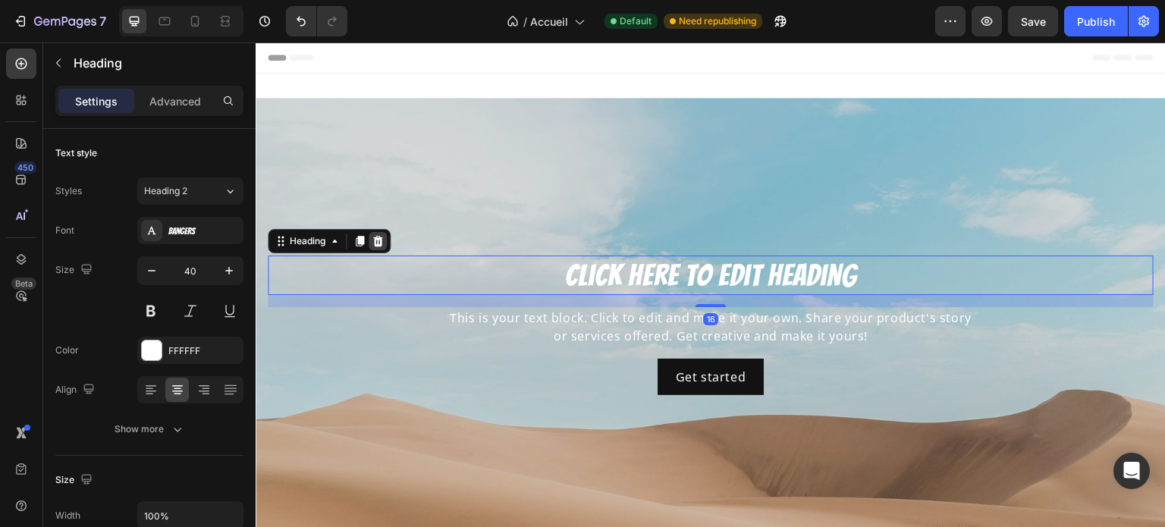
click at [376, 248] on div at bounding box center [377, 241] width 18 height 18
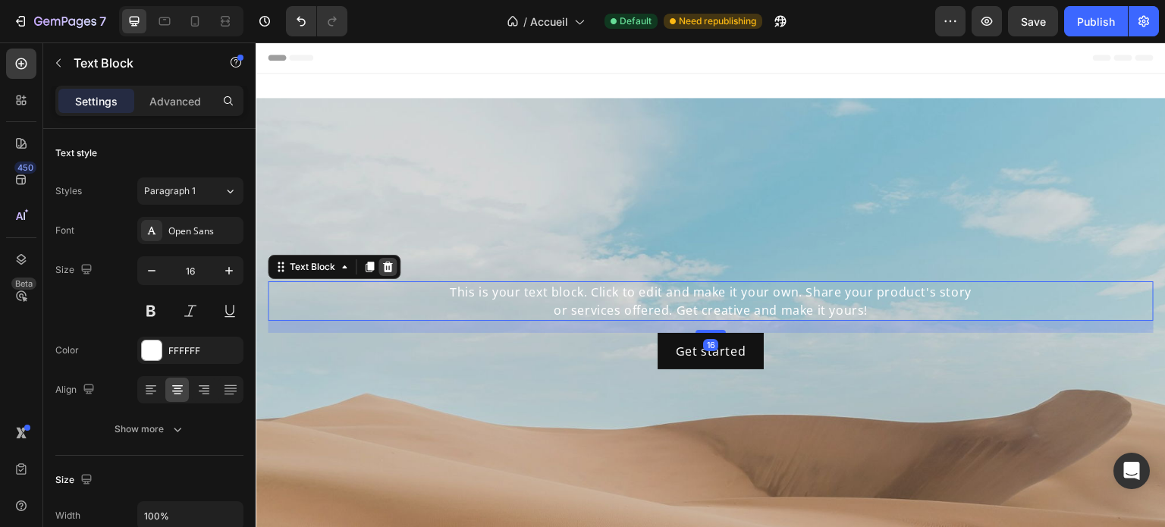
click at [390, 270] on icon at bounding box center [388, 267] width 10 height 11
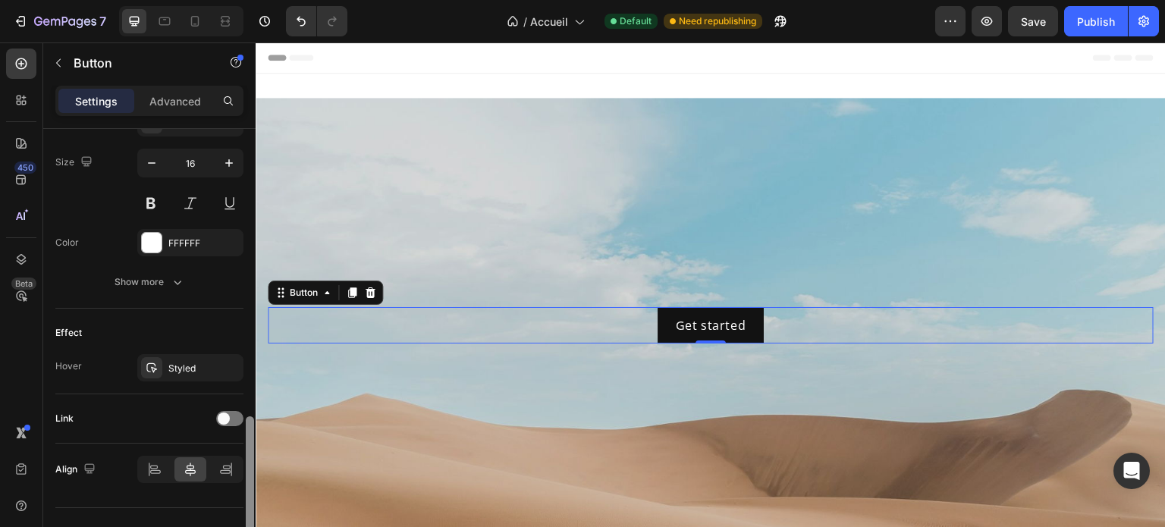
scroll to position [643, 0]
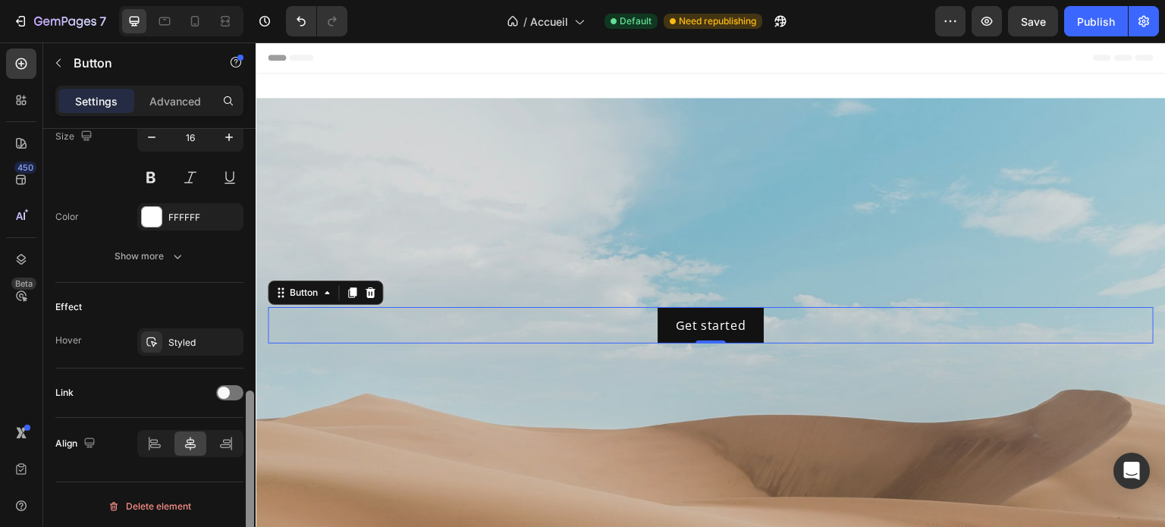
drag, startPoint x: 251, startPoint y: 172, endPoint x: 249, endPoint y: 452, distance: 279.8
click at [249, 452] on div at bounding box center [250, 479] width 8 height 179
click at [229, 342] on icon "button" at bounding box center [227, 342] width 12 height 12
click at [232, 395] on div at bounding box center [229, 392] width 27 height 15
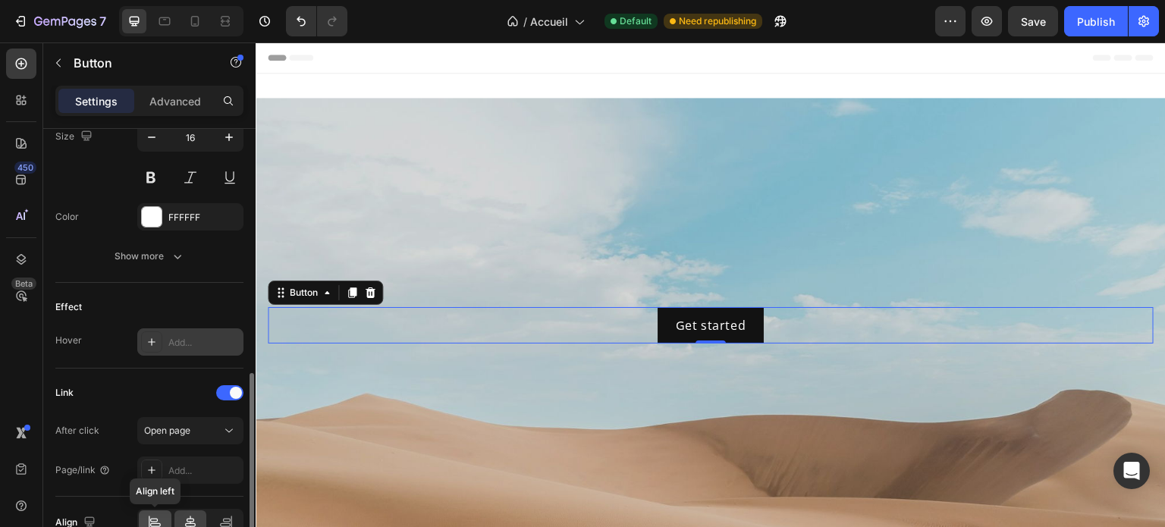
click at [148, 515] on icon at bounding box center [154, 522] width 15 height 15
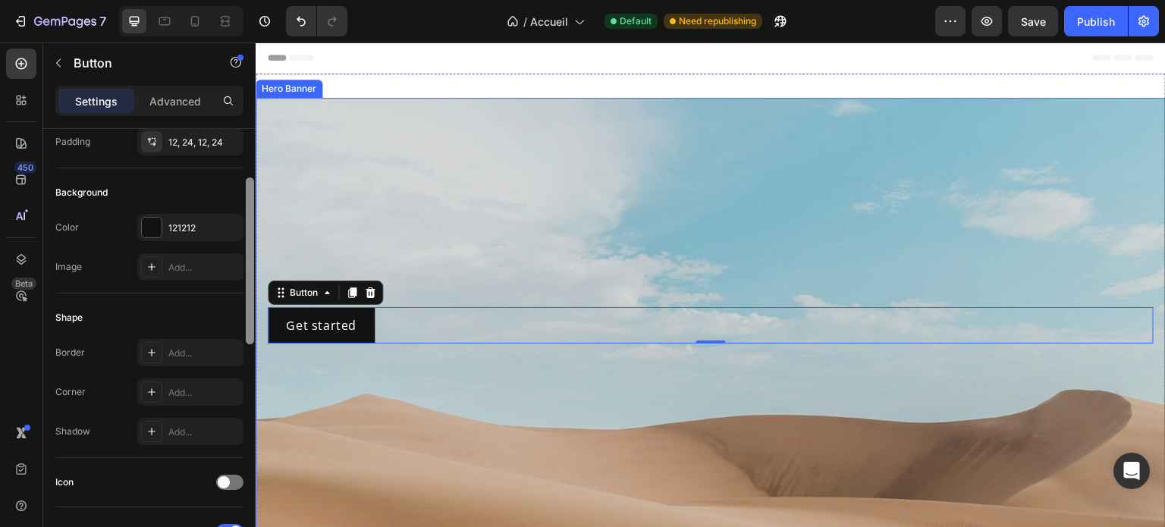
scroll to position [306, 0]
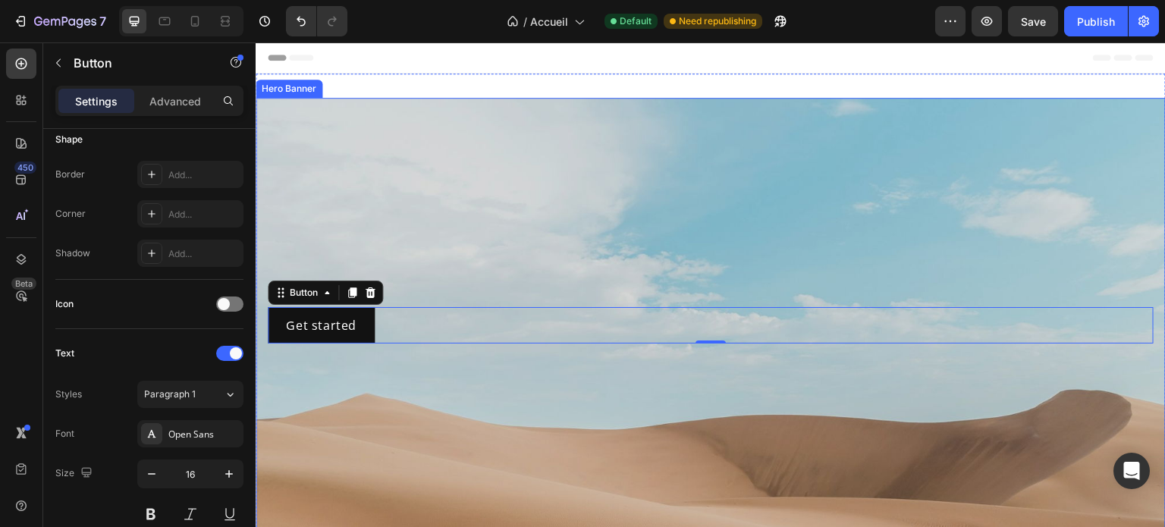
drag, startPoint x: 252, startPoint y: 454, endPoint x: 254, endPoint y: 411, distance: 43.2
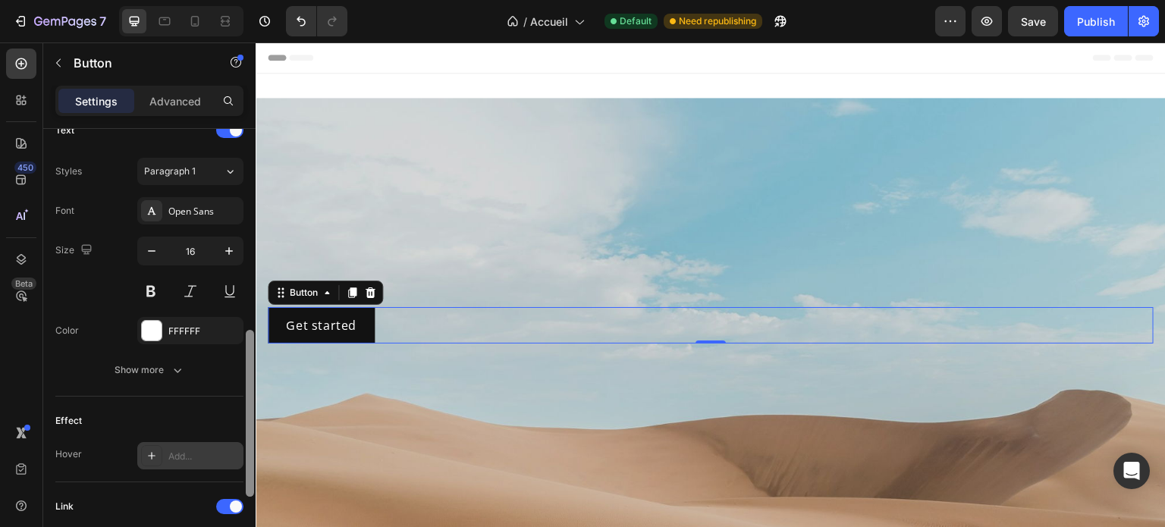
scroll to position [722, 0]
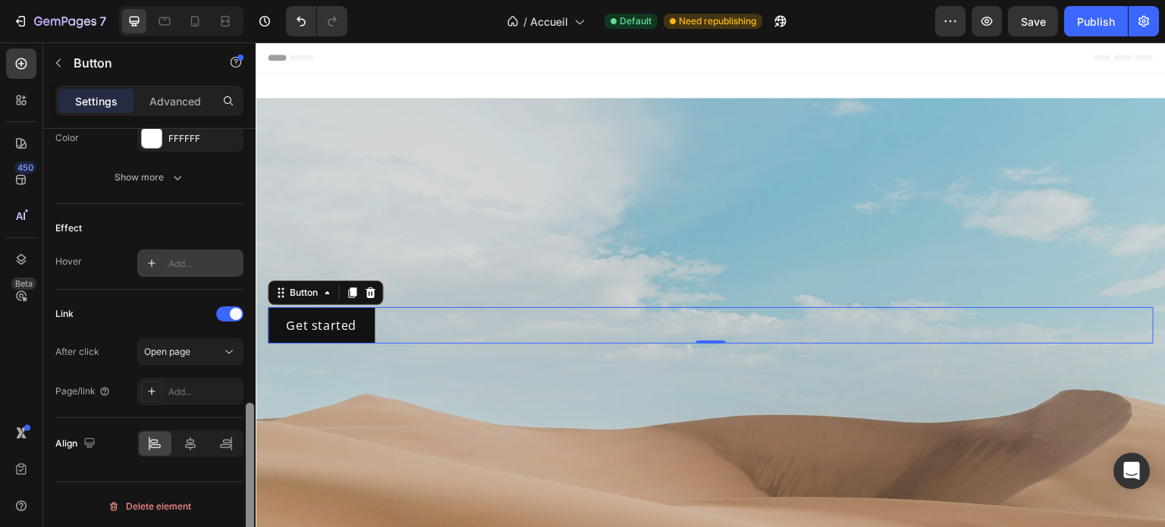
drag, startPoint x: 252, startPoint y: 393, endPoint x: 252, endPoint y: 489, distance: 95.5
click at [252, 489] on div at bounding box center [250, 486] width 8 height 167
click at [179, 358] on button "Open page" at bounding box center [190, 351] width 106 height 27
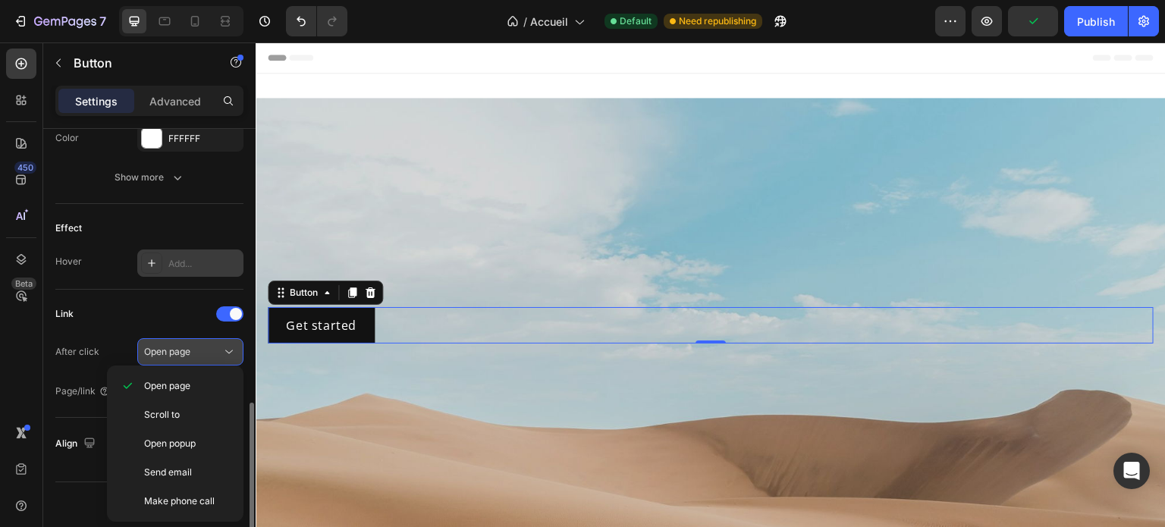
click at [179, 358] on button "Open page" at bounding box center [190, 351] width 106 height 27
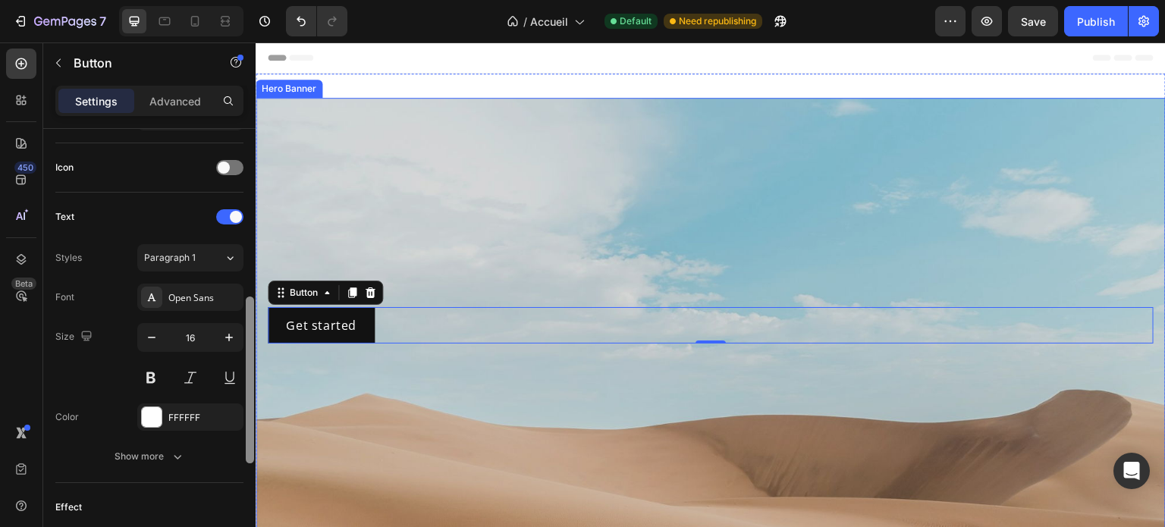
drag, startPoint x: 506, startPoint y: 454, endPoint x: 258, endPoint y: 340, distance: 273.5
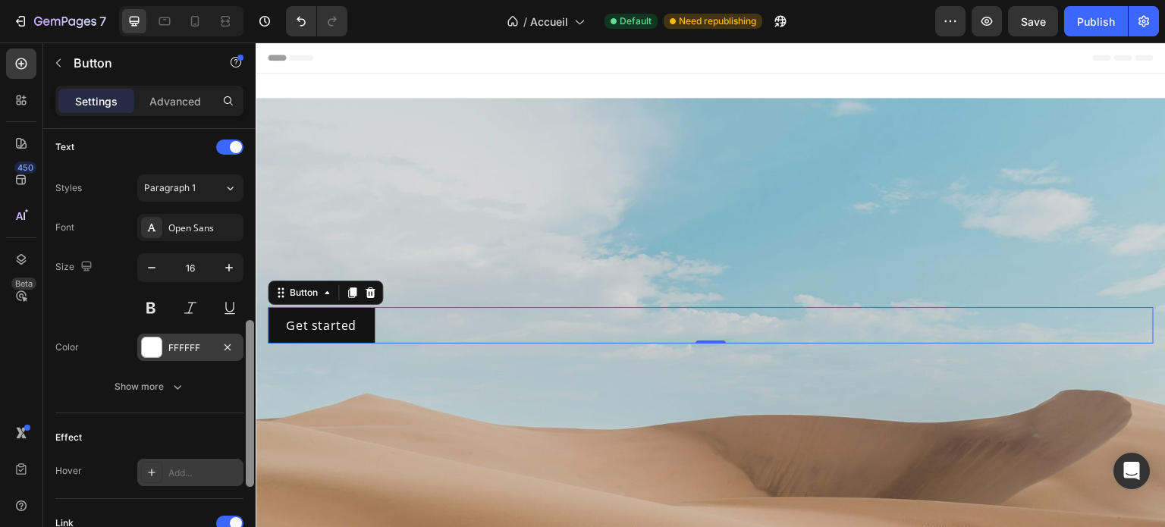
scroll to position [510, 0]
click at [155, 331] on div "Font Open Sans Size 16 Color FFFFFF Show more" at bounding box center [149, 309] width 188 height 187
click at [152, 345] on div at bounding box center [152, 350] width 20 height 20
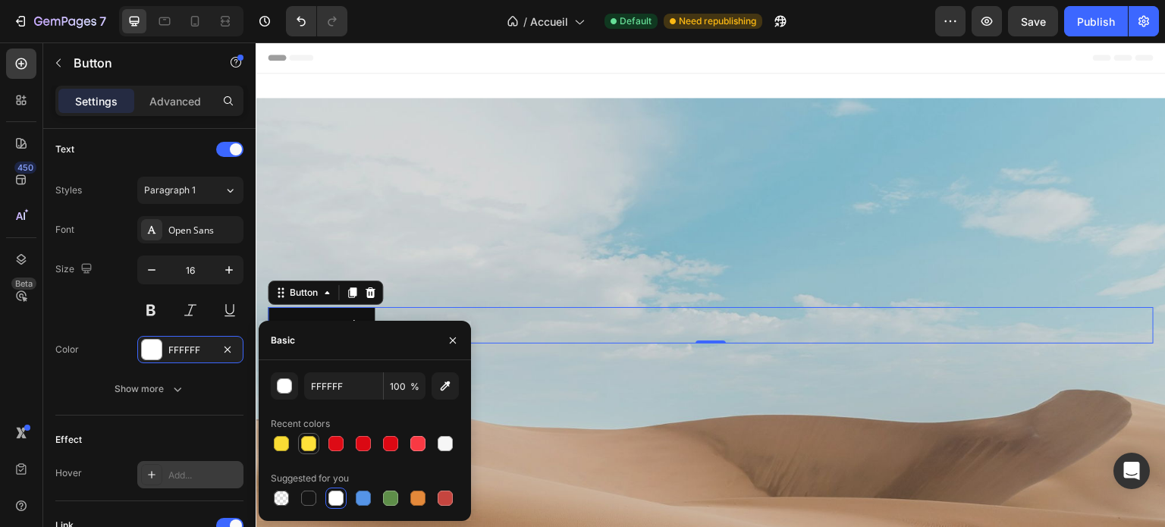
click at [306, 444] on div at bounding box center [308, 443] width 15 height 15
type input "FFE13A"
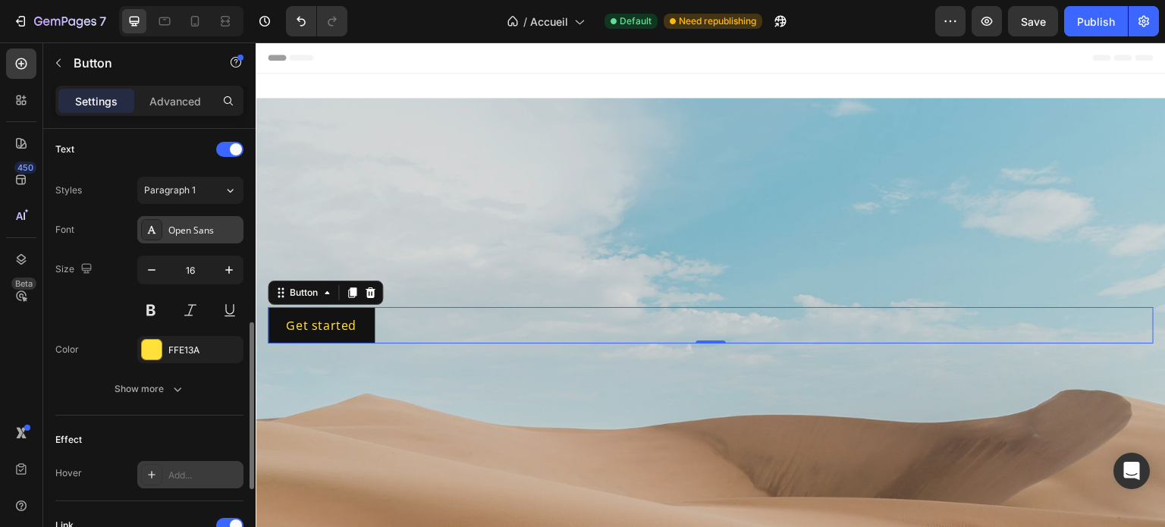
click at [200, 238] on div "Open Sans" at bounding box center [190, 229] width 106 height 27
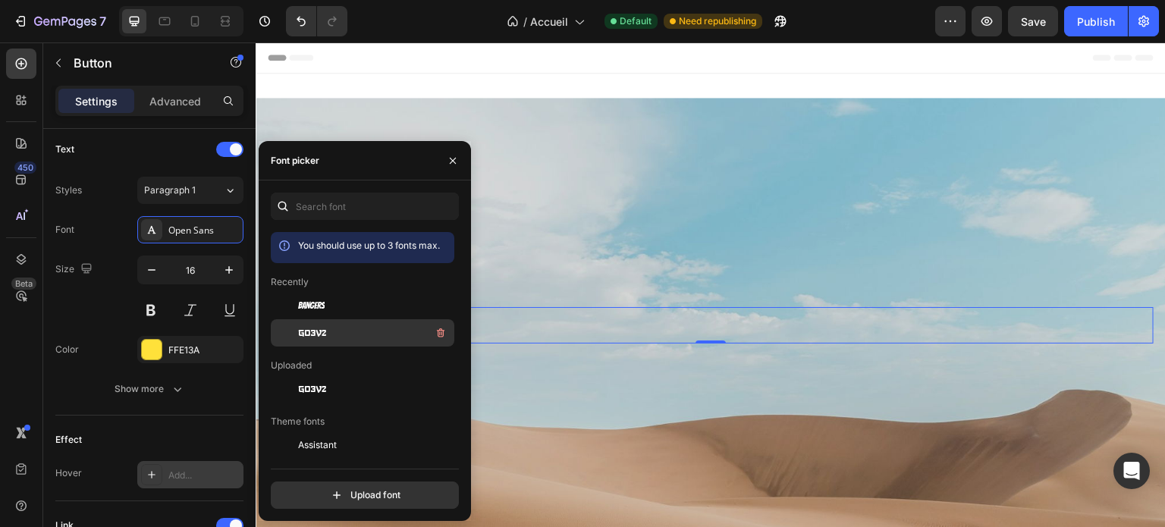
click at [312, 336] on span "go3v2" at bounding box center [312, 333] width 28 height 14
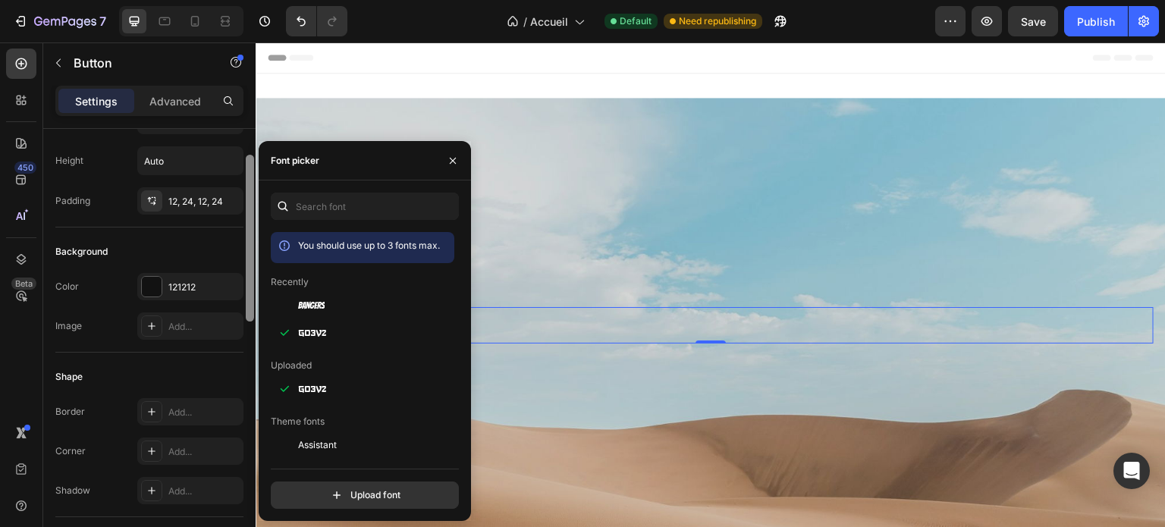
click at [250, 299] on div at bounding box center [249, 349] width 11 height 441
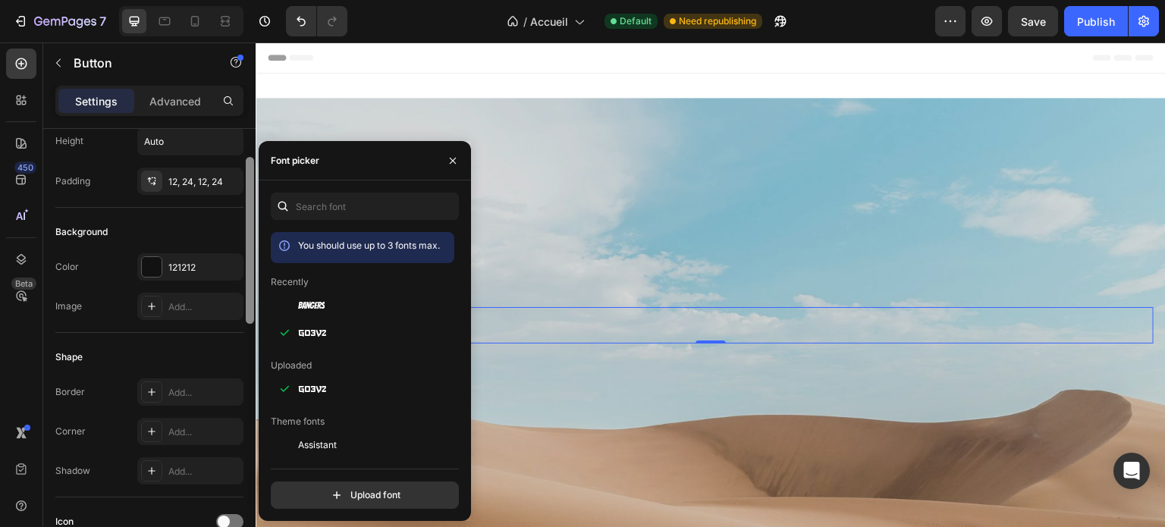
click at [250, 306] on div at bounding box center [250, 240] width 8 height 167
click at [250, 303] on div at bounding box center [250, 245] width 8 height 167
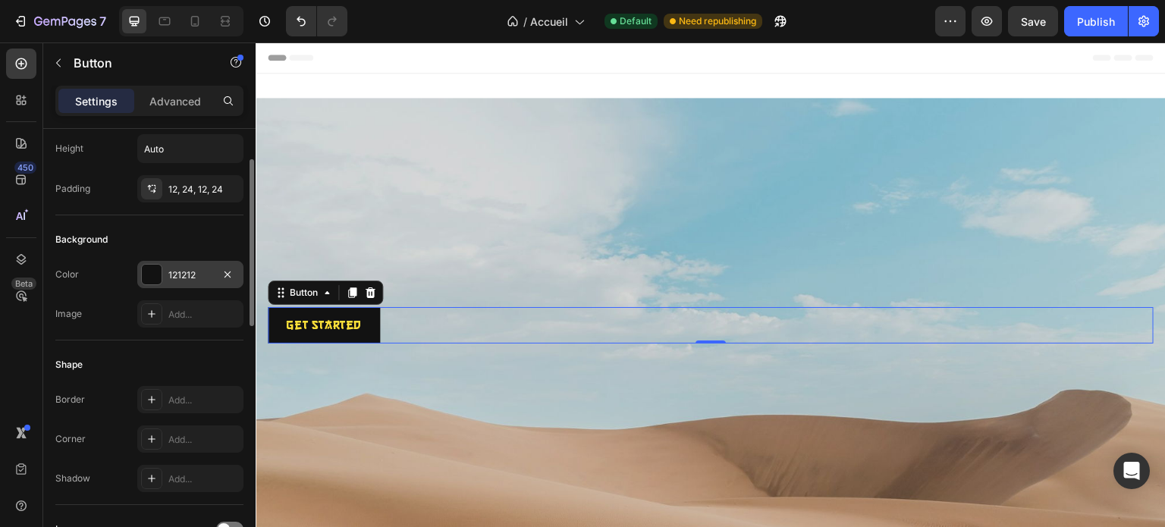
click at [155, 272] on div at bounding box center [152, 275] width 20 height 20
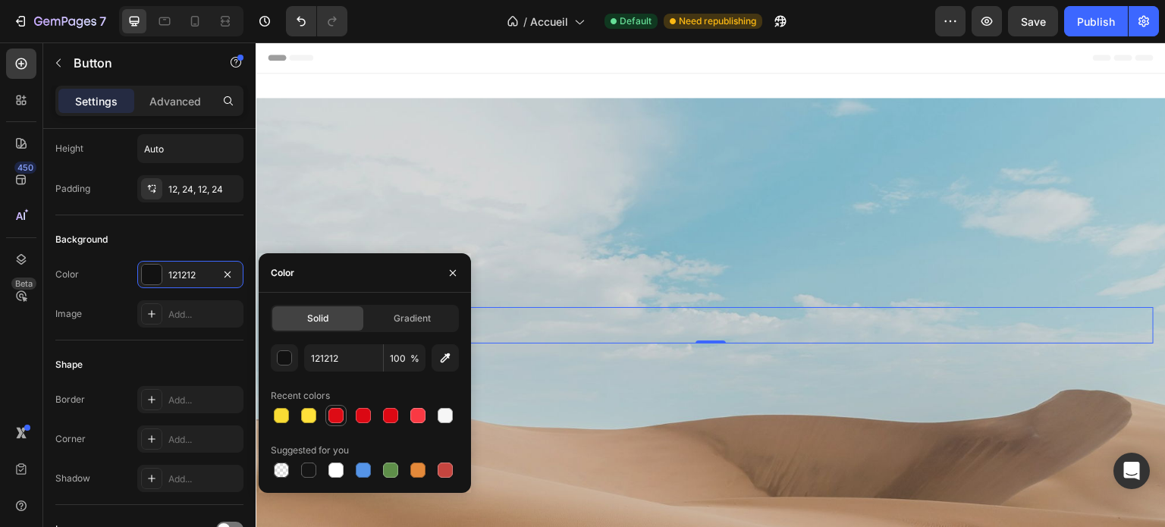
click at [331, 410] on div at bounding box center [335, 415] width 15 height 15
type input "DD0B15"
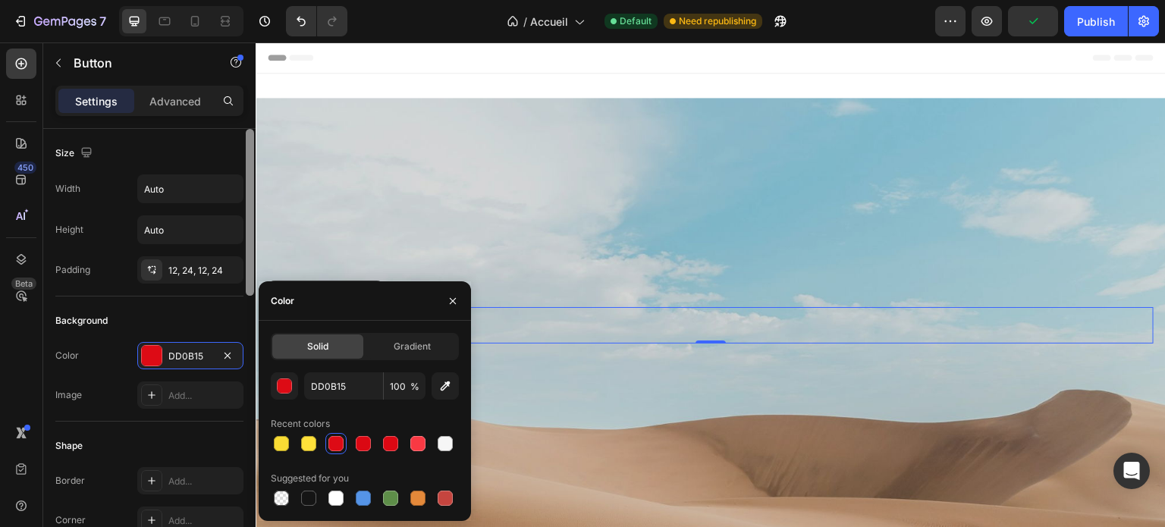
drag, startPoint x: 248, startPoint y: 233, endPoint x: 252, endPoint y: 167, distance: 66.1
click at [252, 167] on div at bounding box center [250, 212] width 8 height 167
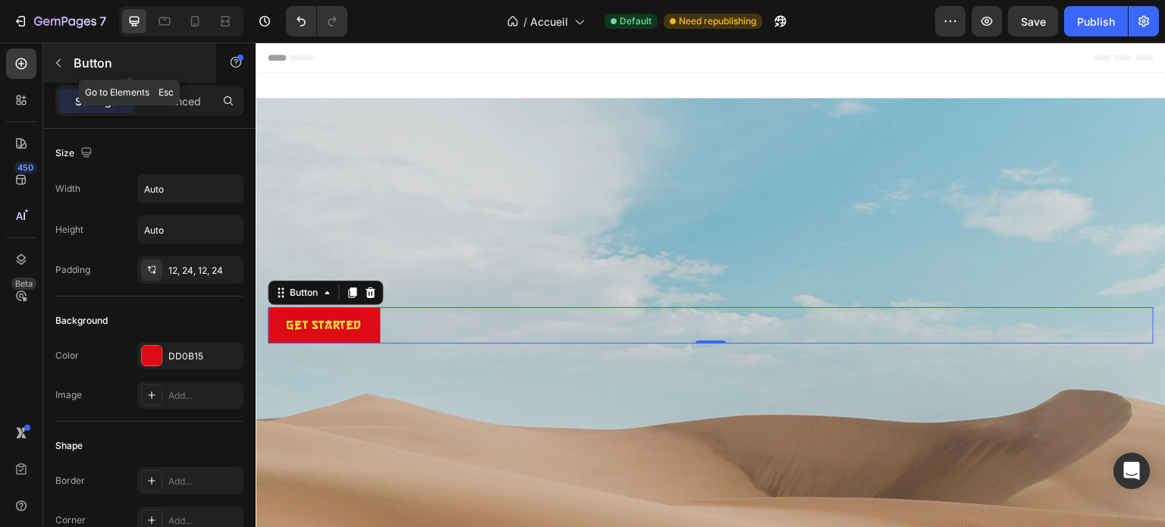
click at [58, 69] on button "button" at bounding box center [58, 63] width 24 height 24
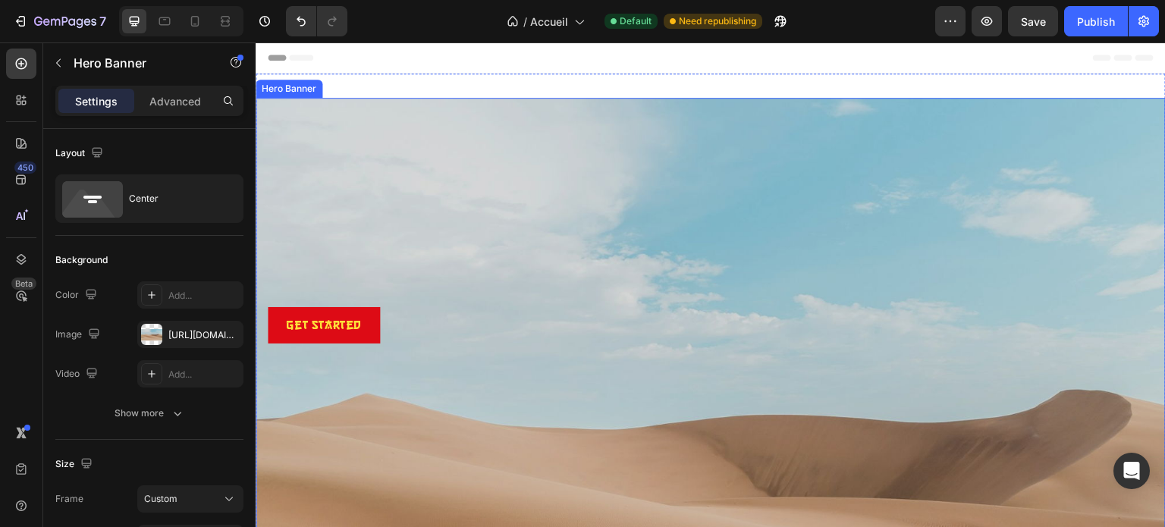
click at [283, 138] on div "Background Image" at bounding box center [711, 439] width 910 height 682
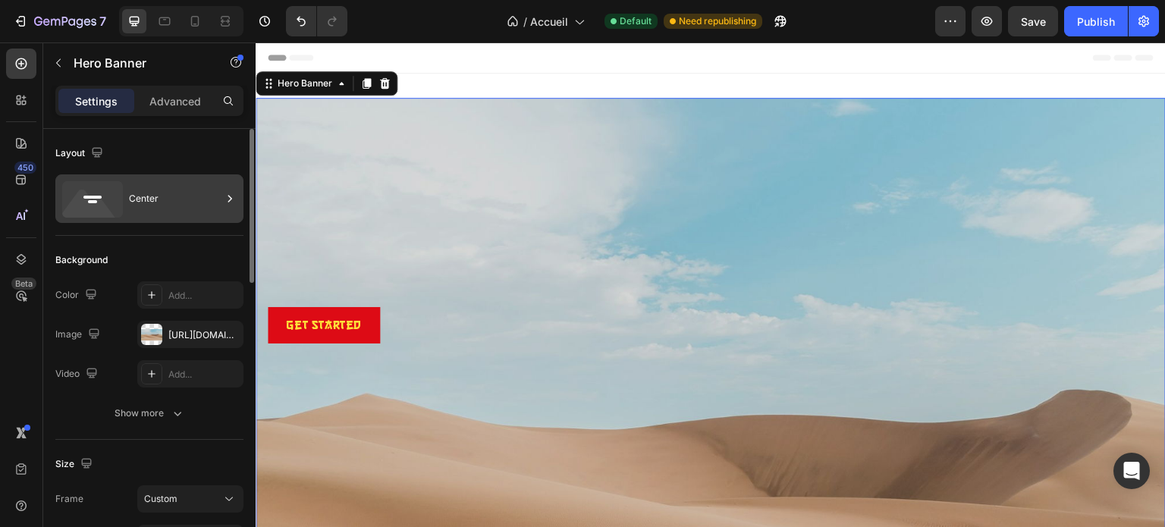
click at [171, 205] on div "Center" at bounding box center [175, 198] width 92 height 35
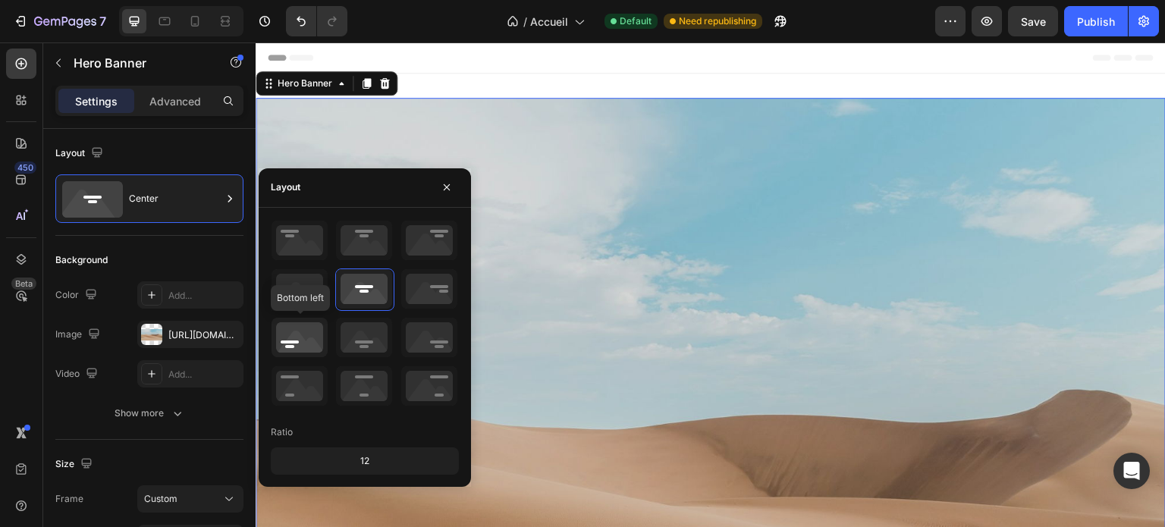
click at [302, 337] on icon at bounding box center [299, 337] width 56 height 39
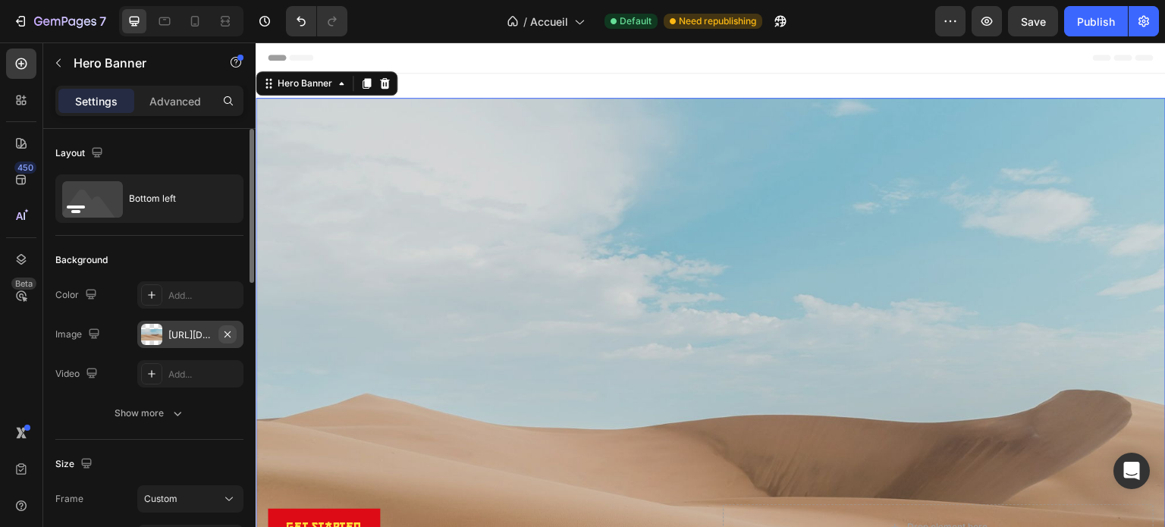
click at [230, 329] on icon "button" at bounding box center [227, 334] width 12 height 12
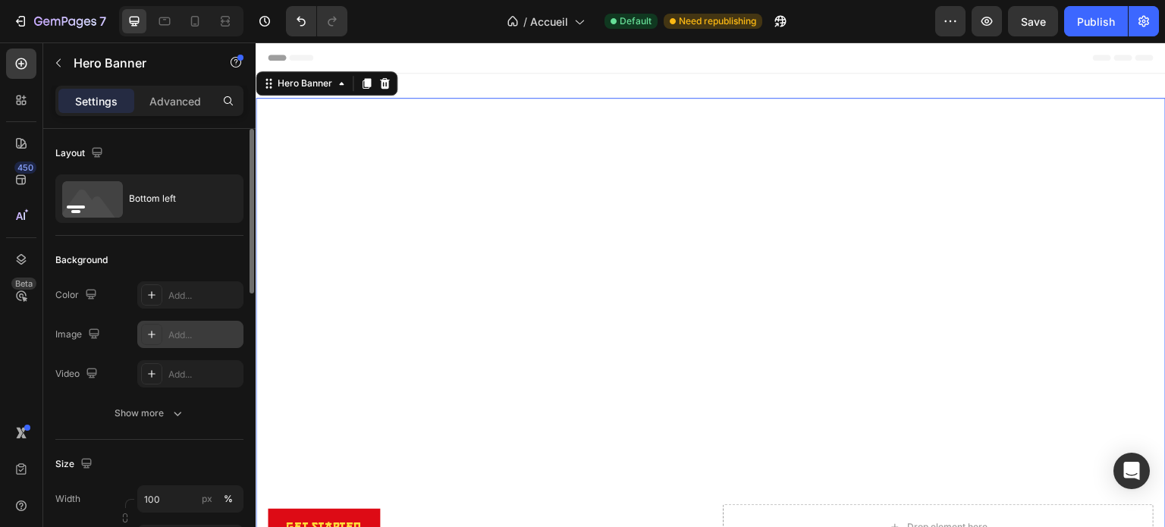
click at [198, 333] on div "Add..." at bounding box center [203, 335] width 71 height 14
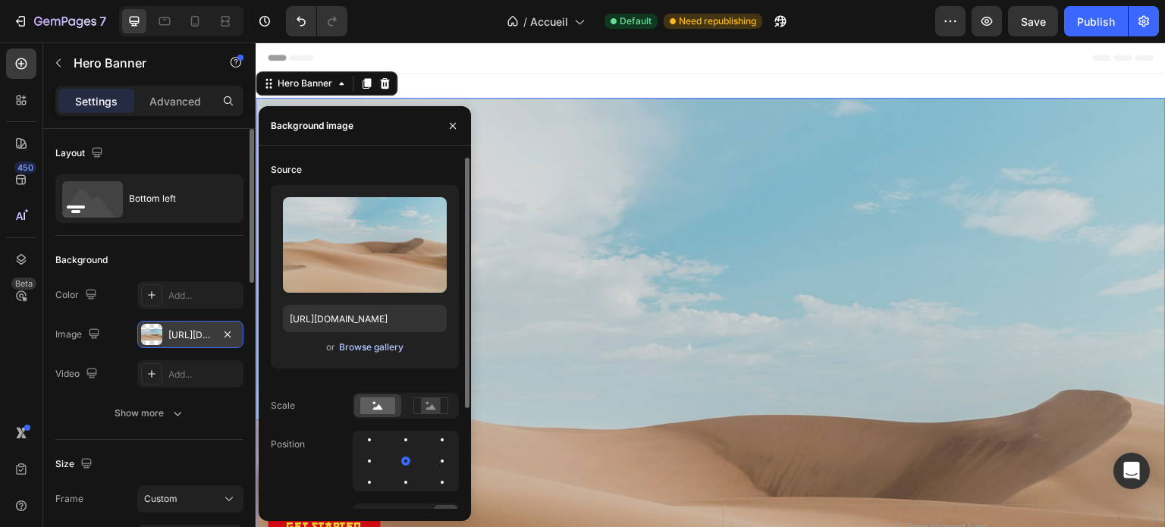
click at [375, 344] on div "Browse gallery" at bounding box center [371, 347] width 64 height 14
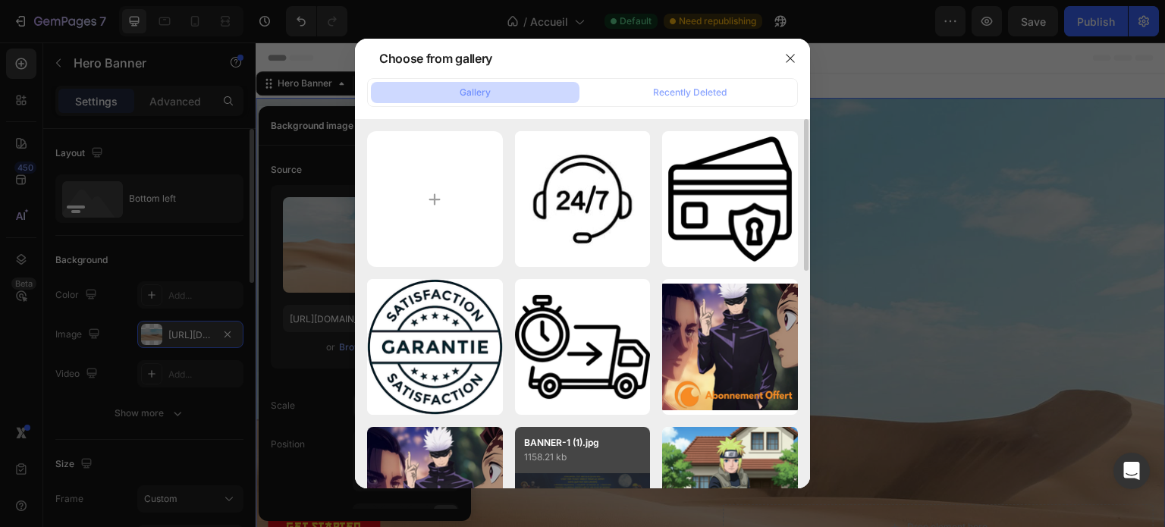
click at [582, 442] on p "BANNER-1 (1).jpg" at bounding box center [583, 443] width 118 height 14
type input "[URL][DOMAIN_NAME]"
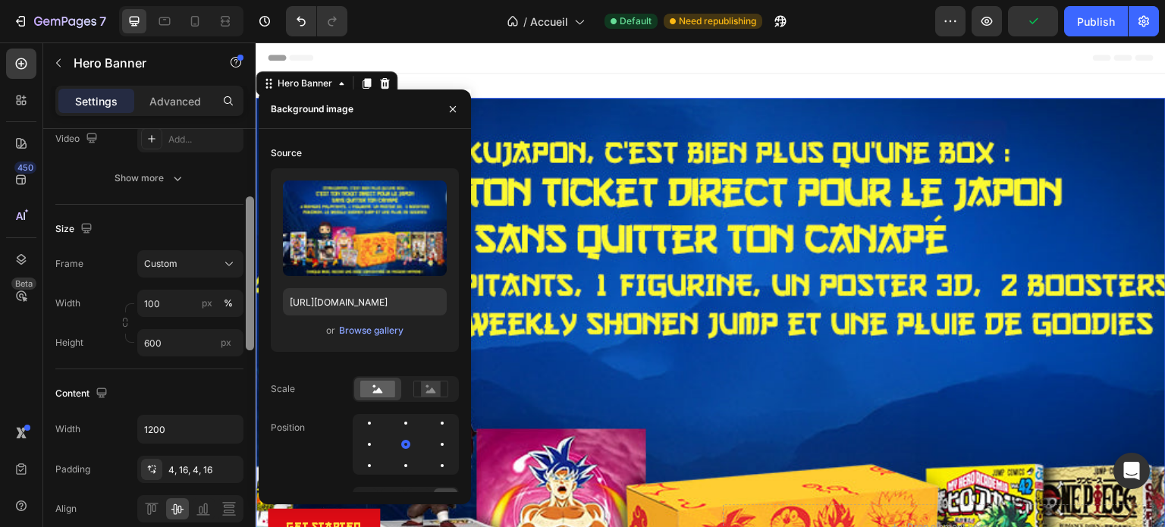
drag, startPoint x: 249, startPoint y: 259, endPoint x: 249, endPoint y: 342, distance: 83.4
click at [249, 342] on div at bounding box center [250, 273] width 8 height 154
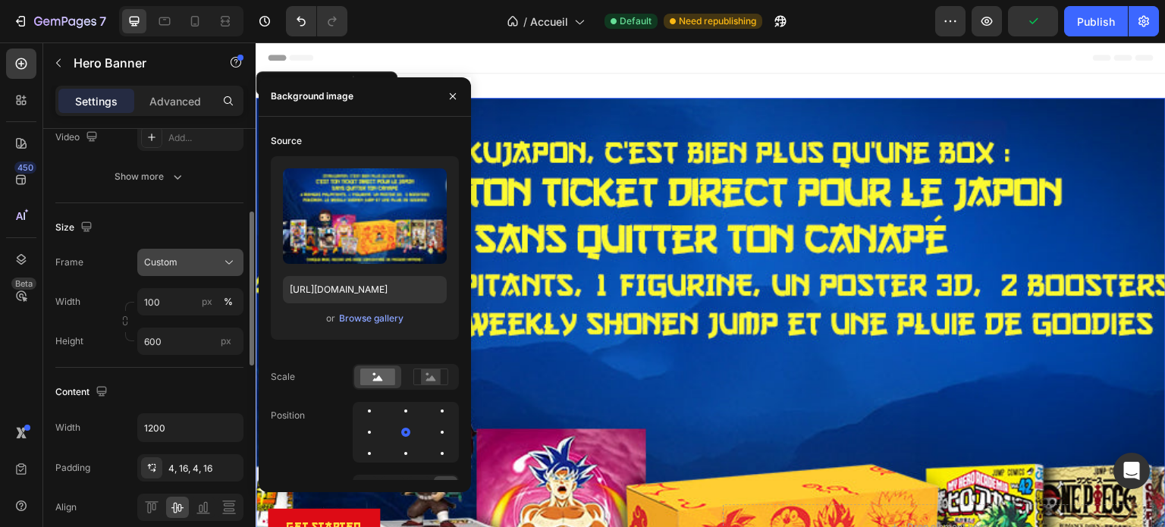
click at [200, 274] on button "Custom" at bounding box center [190, 262] width 106 height 27
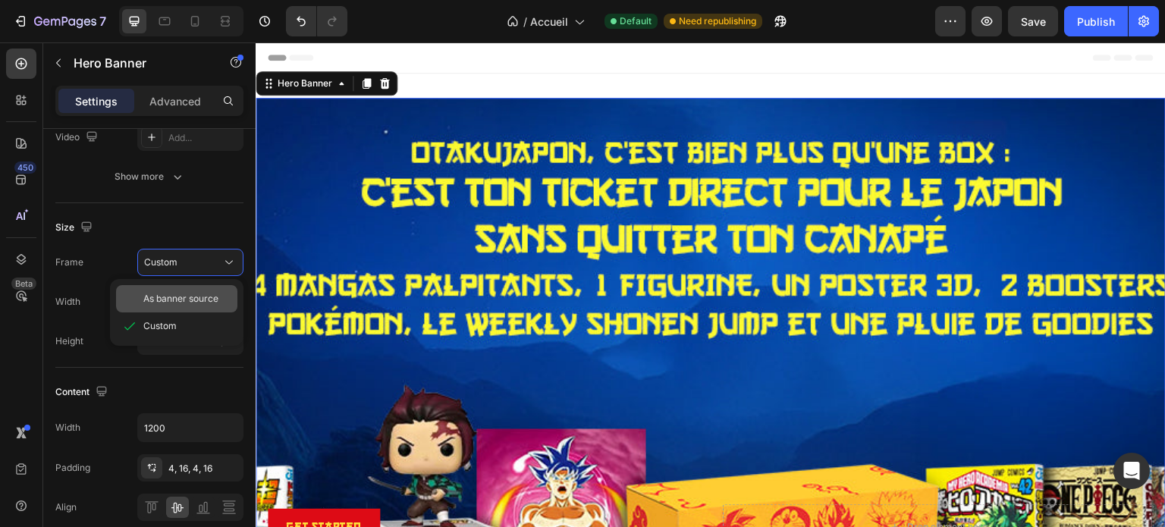
click at [192, 303] on span "As banner source" at bounding box center [180, 299] width 75 height 14
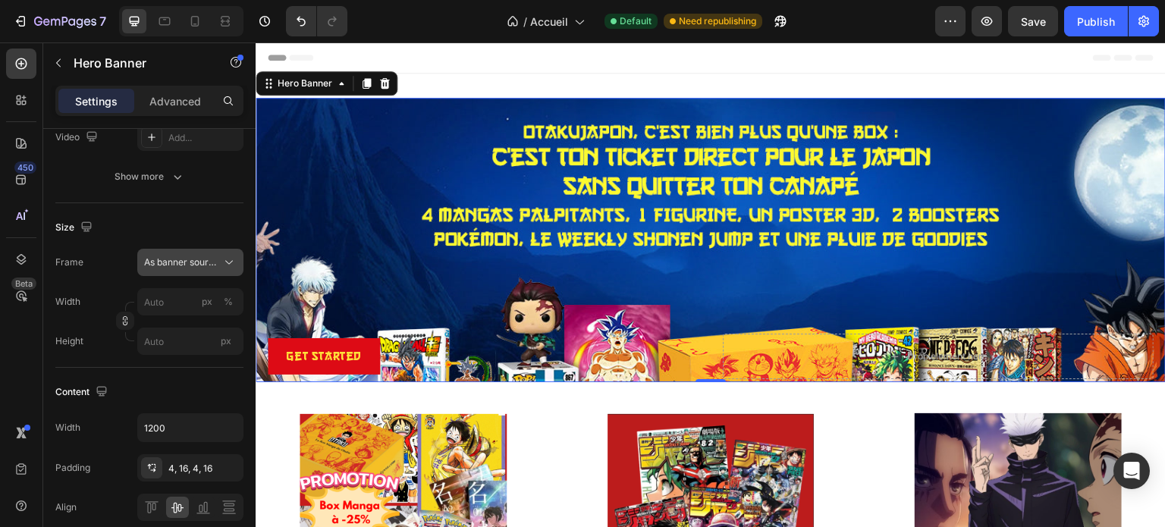
click at [194, 263] on span "As banner source" at bounding box center [181, 263] width 74 height 14
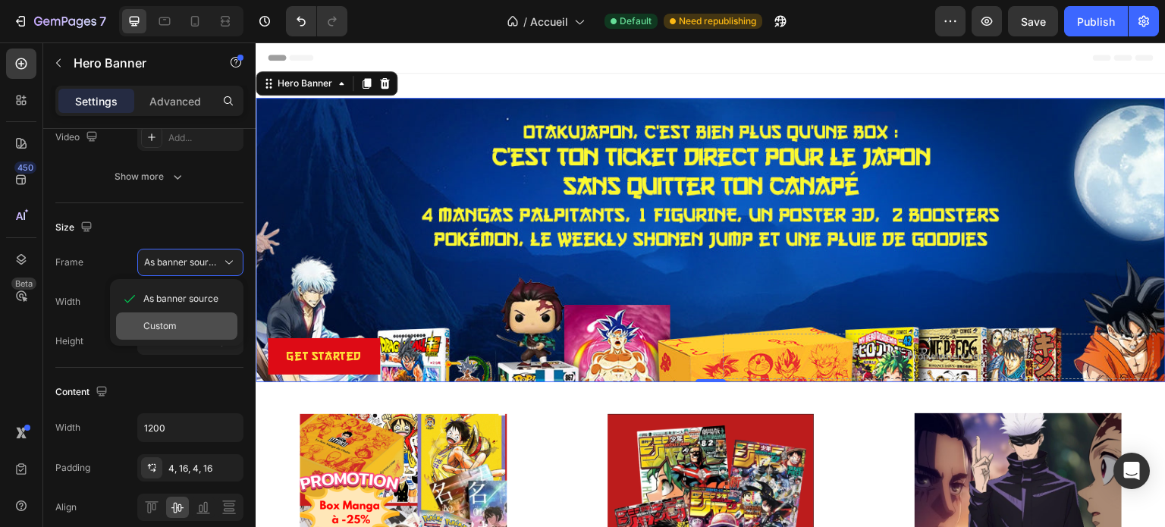
click at [183, 315] on div "Custom" at bounding box center [176, 325] width 121 height 27
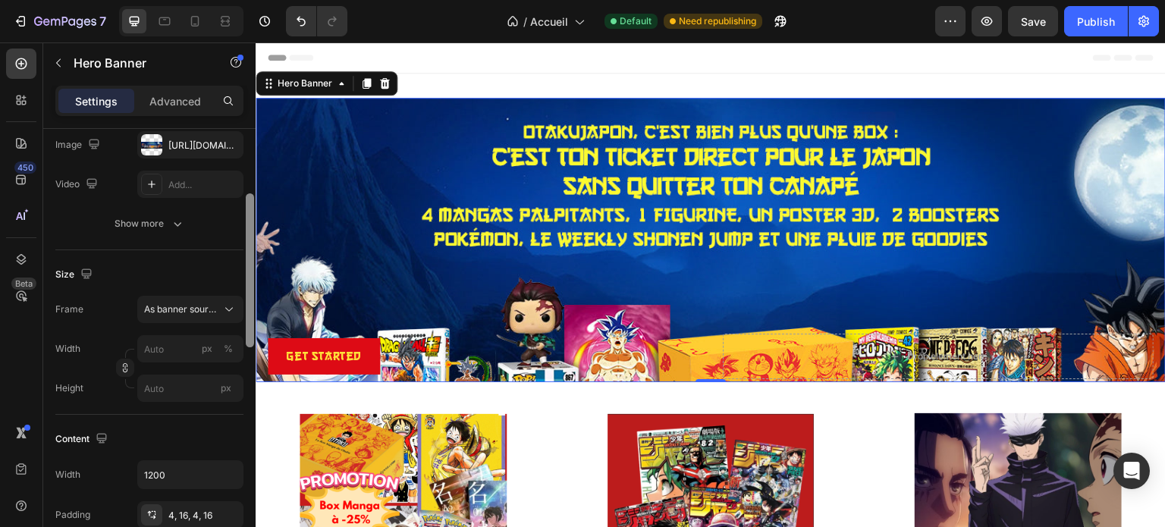
drag, startPoint x: 251, startPoint y: 218, endPoint x: 245, endPoint y: 303, distance: 84.4
click at [245, 303] on div at bounding box center [249, 347] width 11 height 441
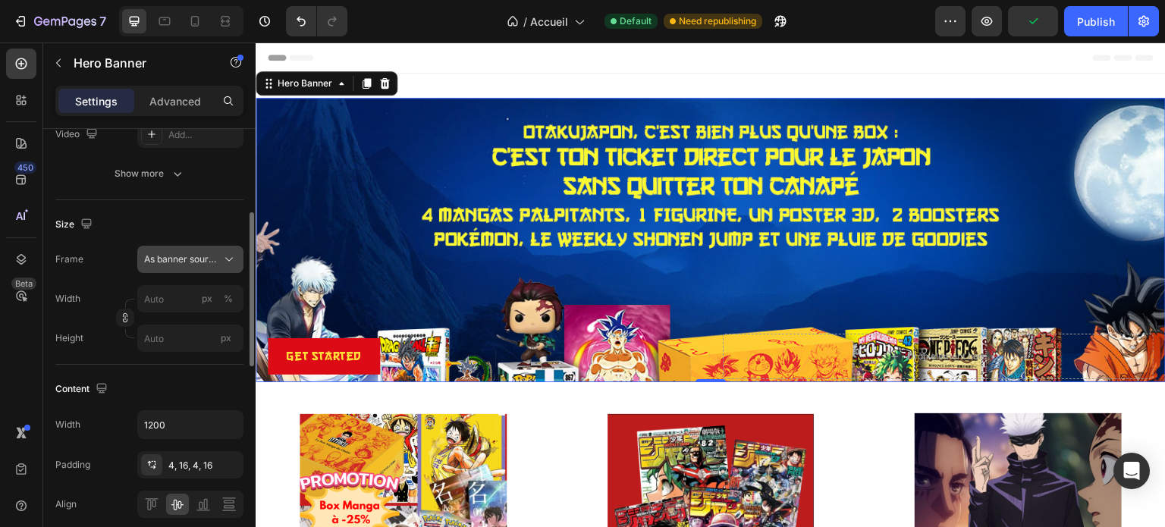
click at [224, 257] on icon at bounding box center [228, 259] width 15 height 15
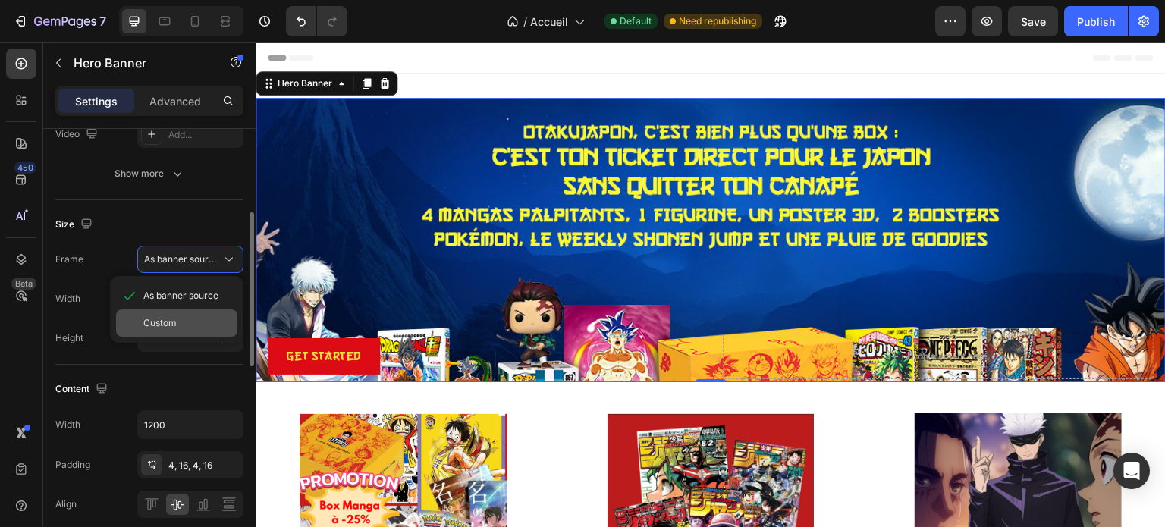
click at [169, 328] on span "Custom" at bounding box center [159, 323] width 33 height 14
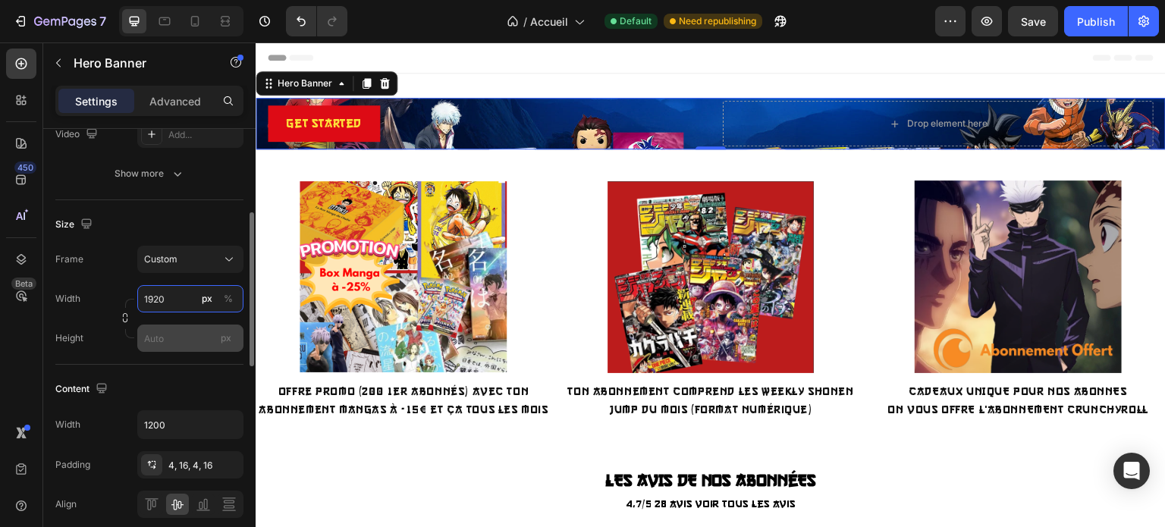
type input "1920"
click at [173, 330] on input "px" at bounding box center [190, 338] width 106 height 27
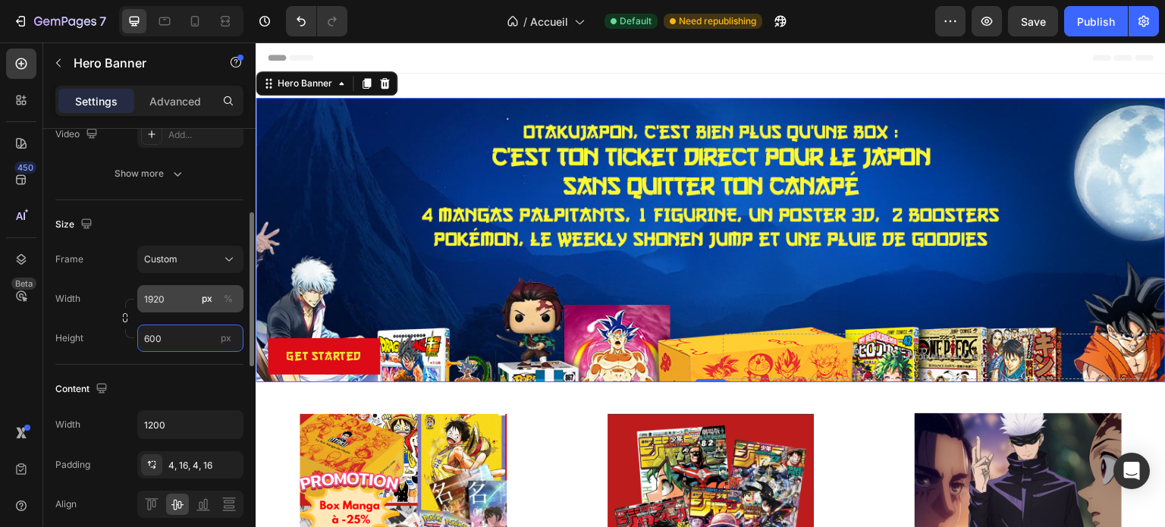
type input "600"
click at [169, 298] on input "1920" at bounding box center [190, 298] width 106 height 27
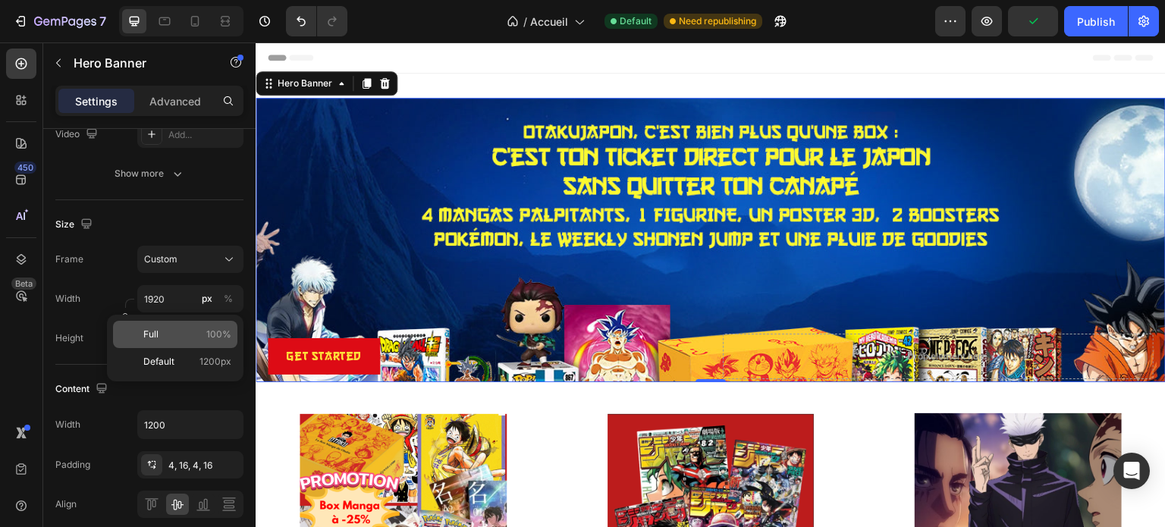
click at [173, 329] on p "Full 100%" at bounding box center [187, 335] width 88 height 14
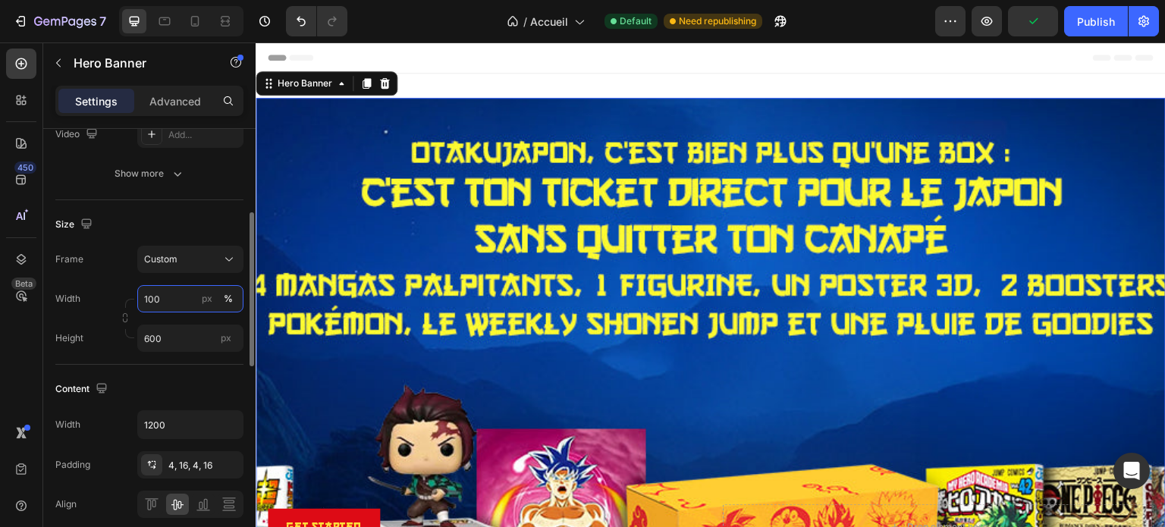
click at [183, 291] on input "100" at bounding box center [190, 298] width 106 height 27
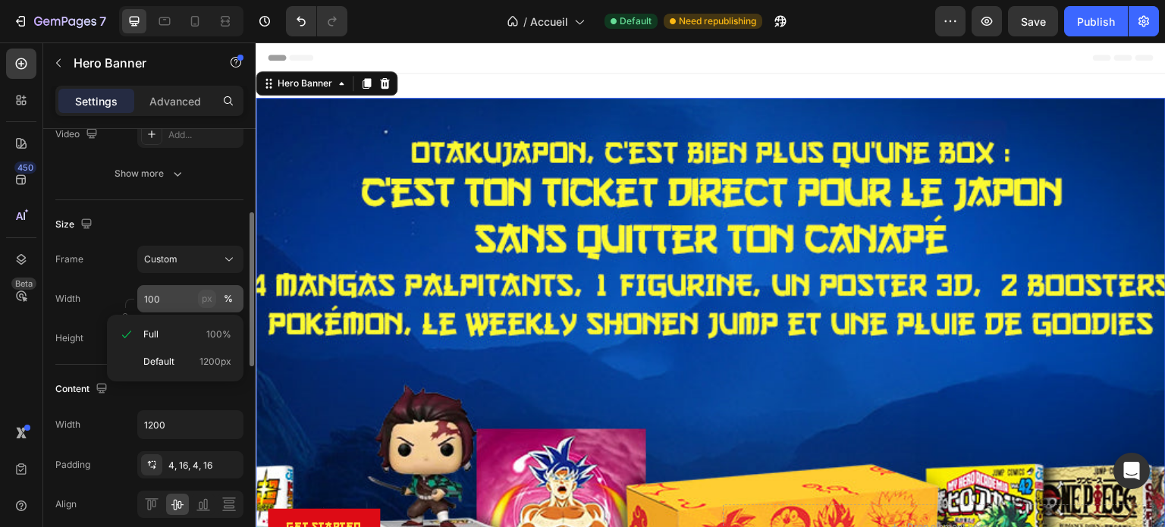
click at [205, 300] on div "px" at bounding box center [207, 299] width 11 height 14
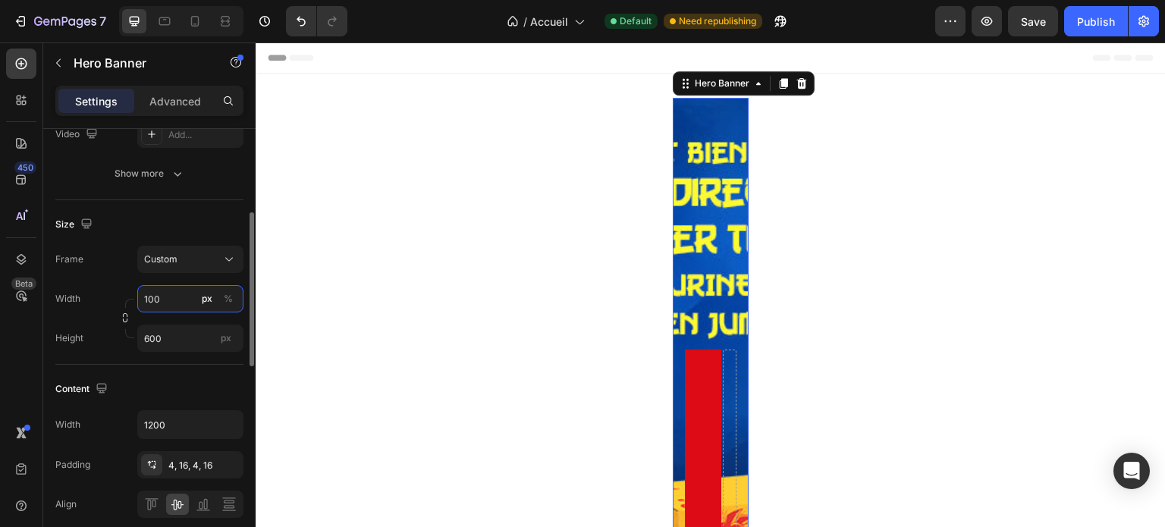
click at [176, 298] on input "100" at bounding box center [190, 298] width 106 height 27
type input "1"
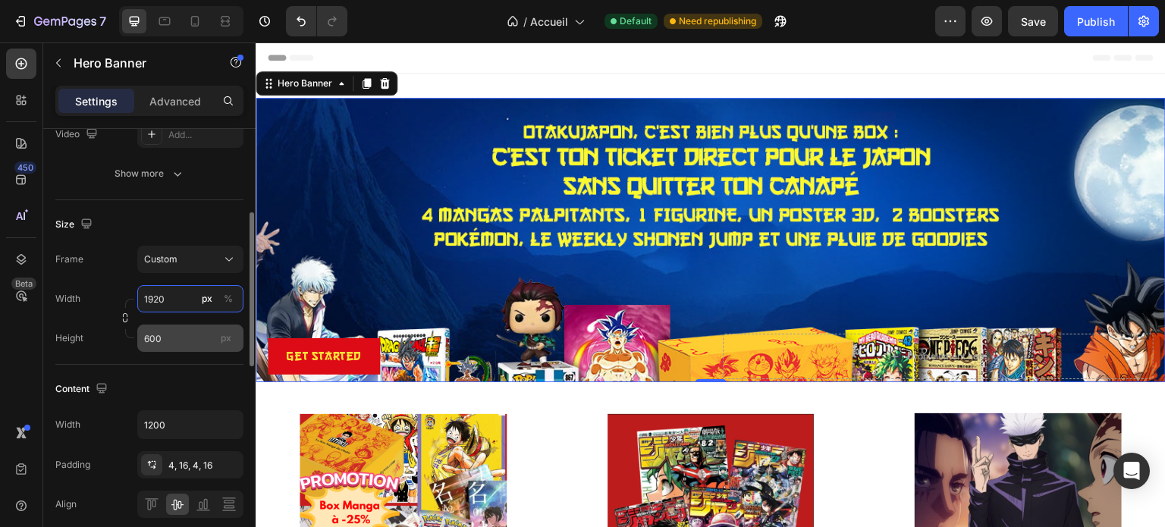
type input "1920"
click at [173, 343] on input "600" at bounding box center [190, 338] width 106 height 27
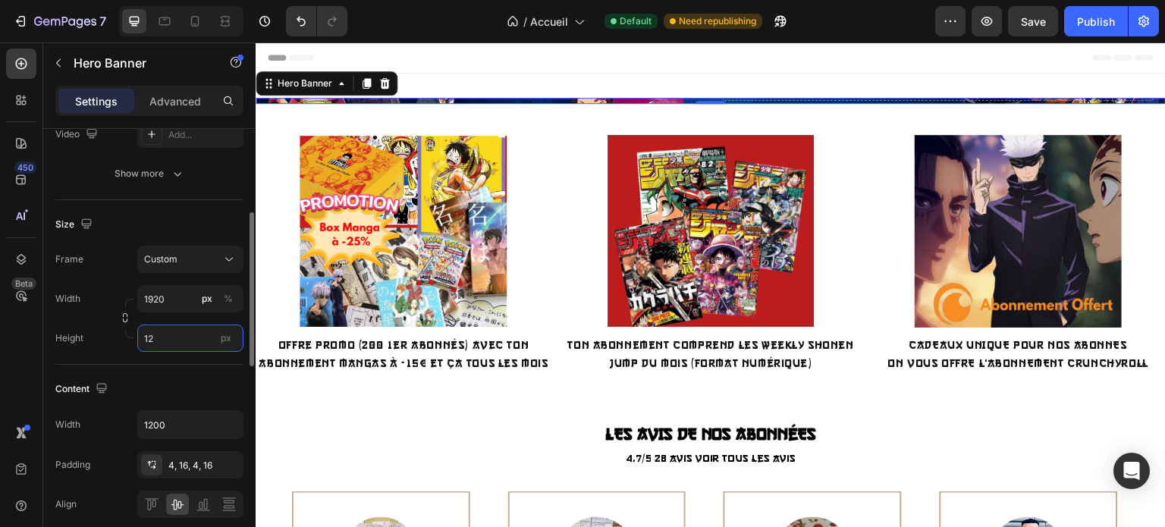
type input "1"
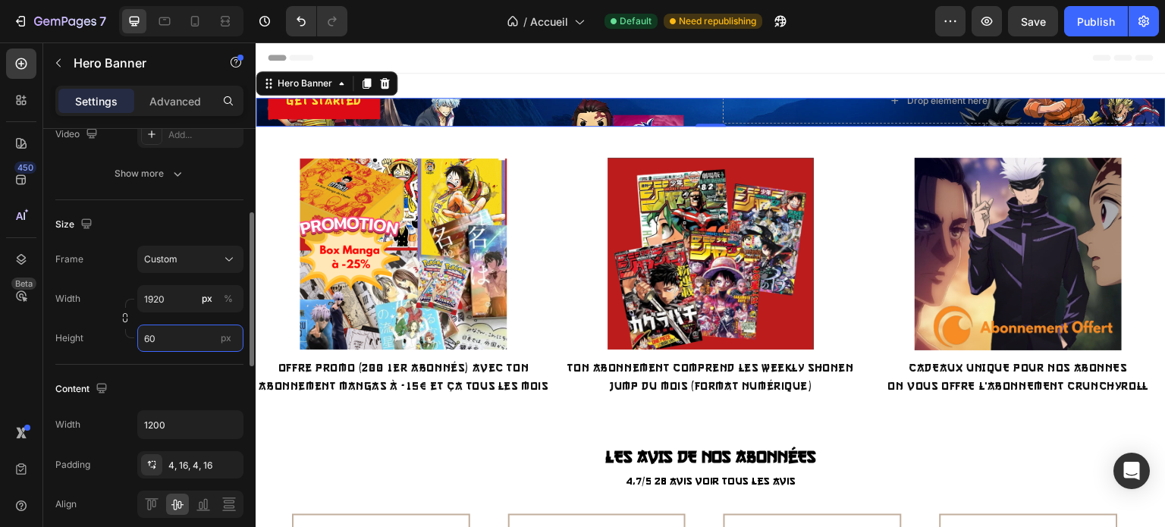
type input "600"
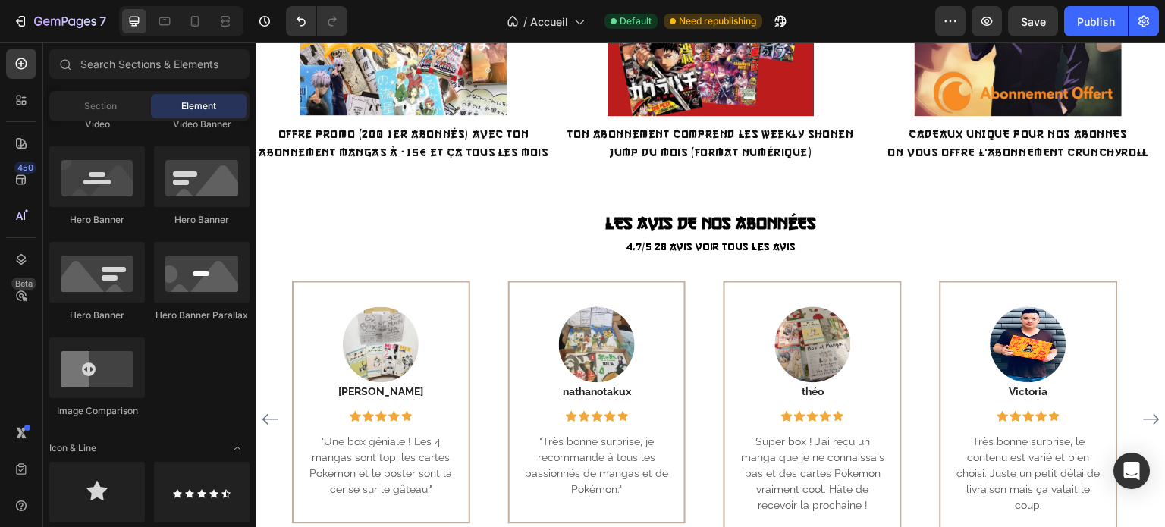
scroll to position [0, 0]
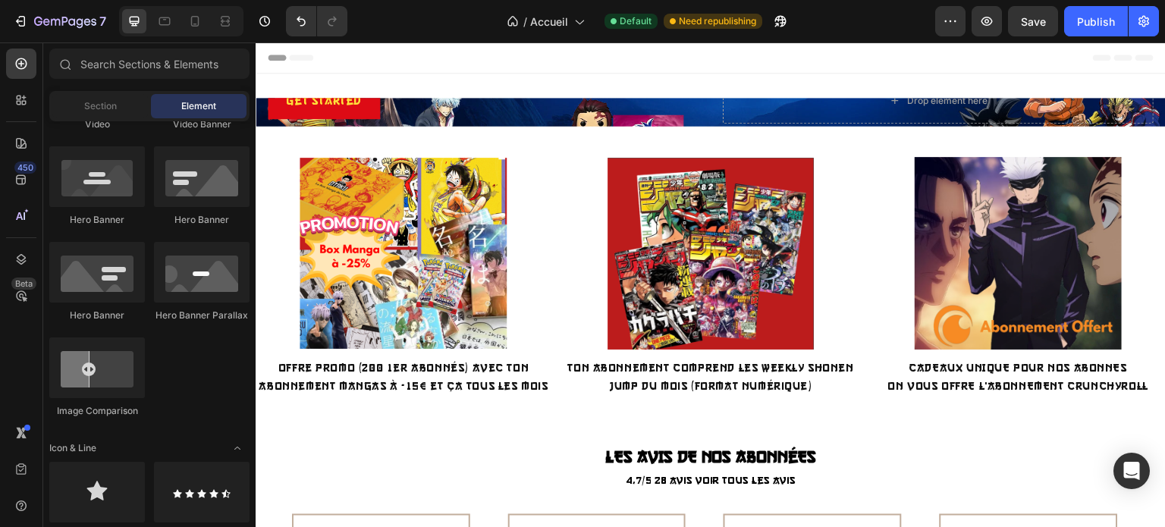
drag, startPoint x: 1165, startPoint y: 72, endPoint x: 1419, endPoint y: 61, distance: 255.0
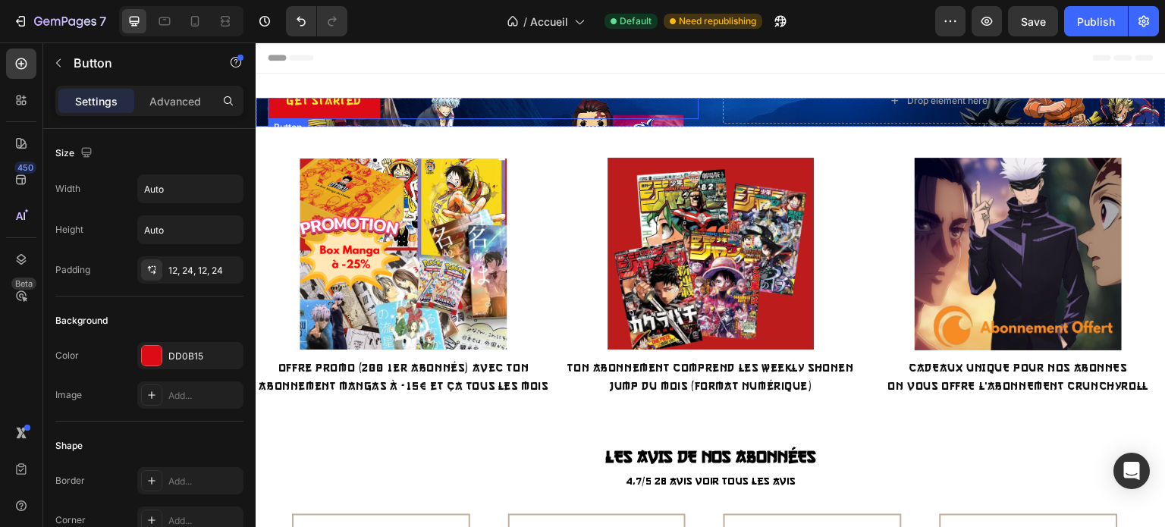
click at [462, 105] on div "Get started Button" at bounding box center [483, 101] width 431 height 36
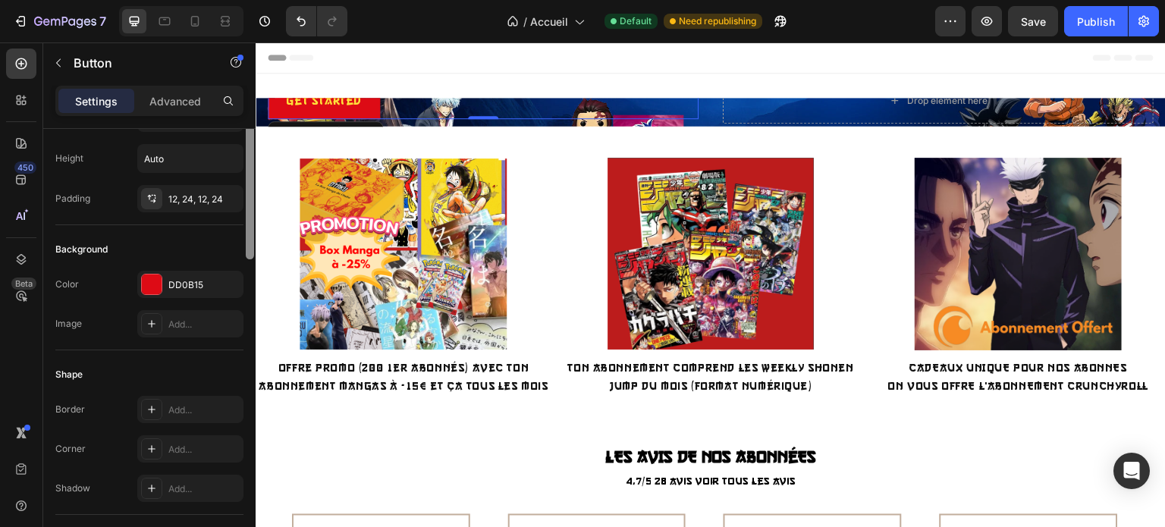
scroll to position [183, 0]
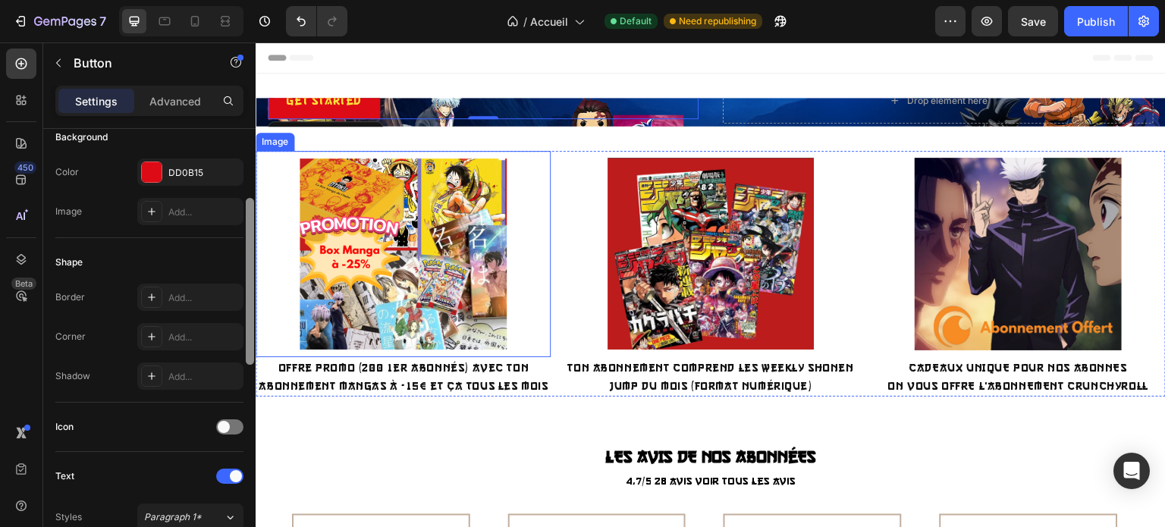
drag, startPoint x: 507, startPoint y: 221, endPoint x: 264, endPoint y: 132, distance: 259.0
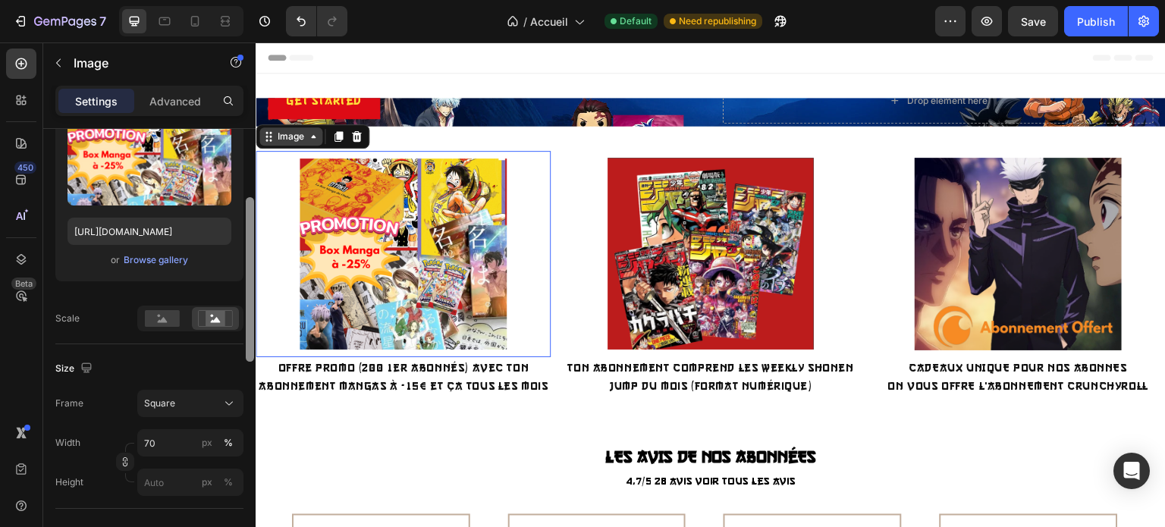
scroll to position [0, 0]
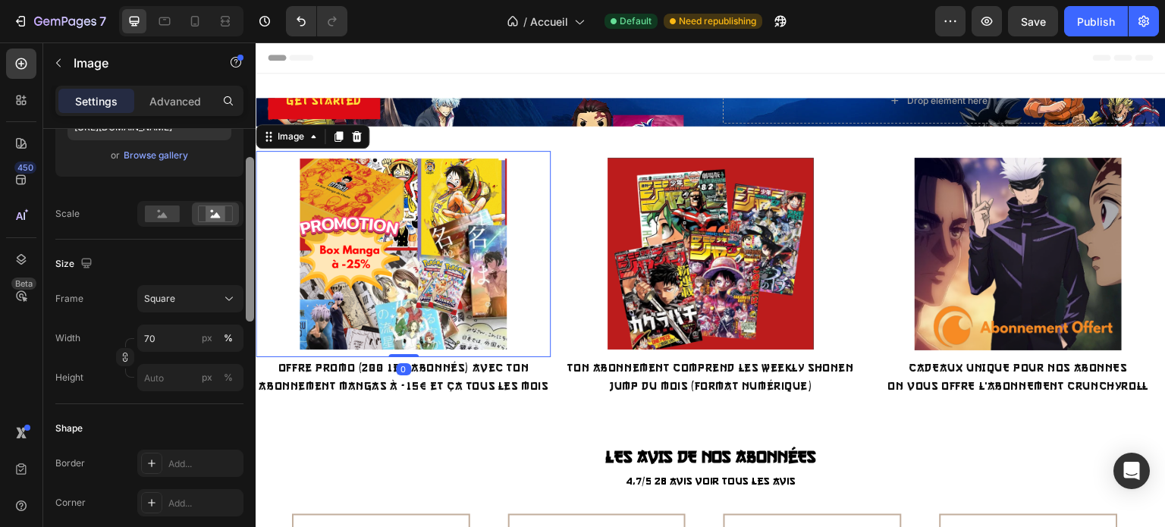
drag, startPoint x: 249, startPoint y: 165, endPoint x: 249, endPoint y: 277, distance: 111.5
click at [249, 277] on div at bounding box center [250, 239] width 8 height 165
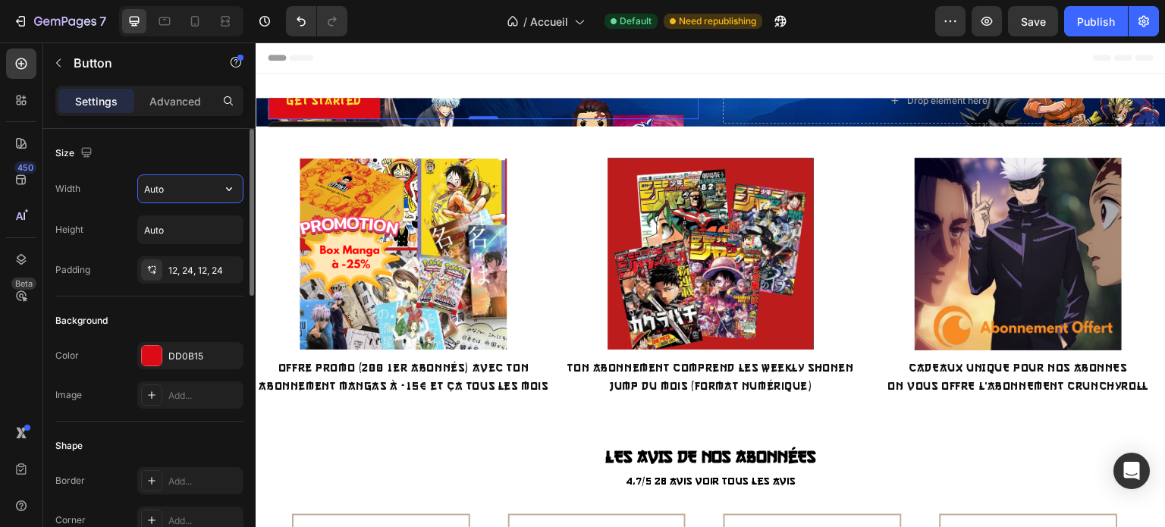
click at [196, 196] on input "Auto" at bounding box center [190, 188] width 105 height 27
click at [218, 190] on button "button" at bounding box center [228, 188] width 27 height 27
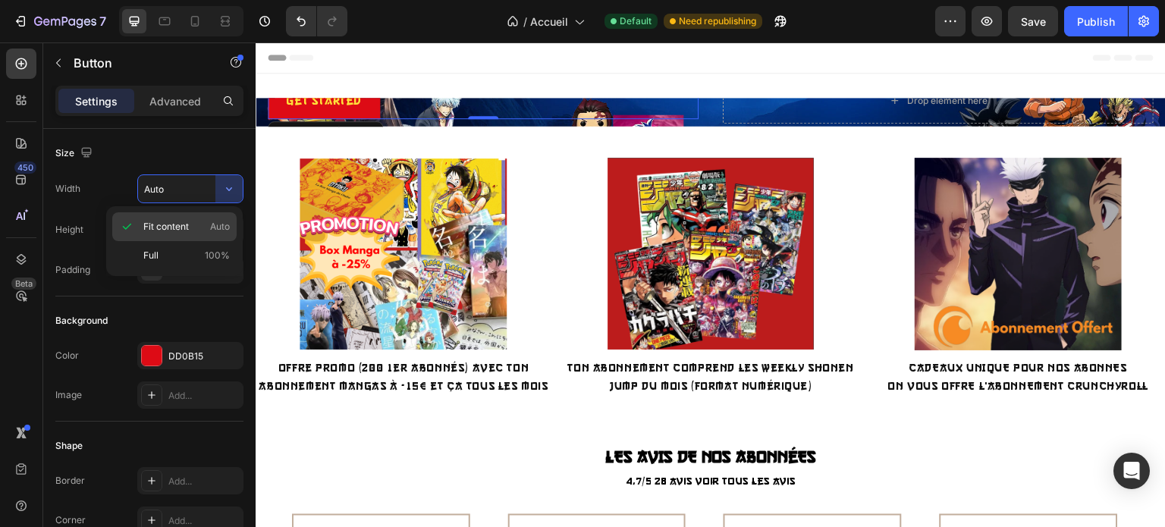
click at [170, 240] on div "Fit content Auto" at bounding box center [174, 226] width 124 height 29
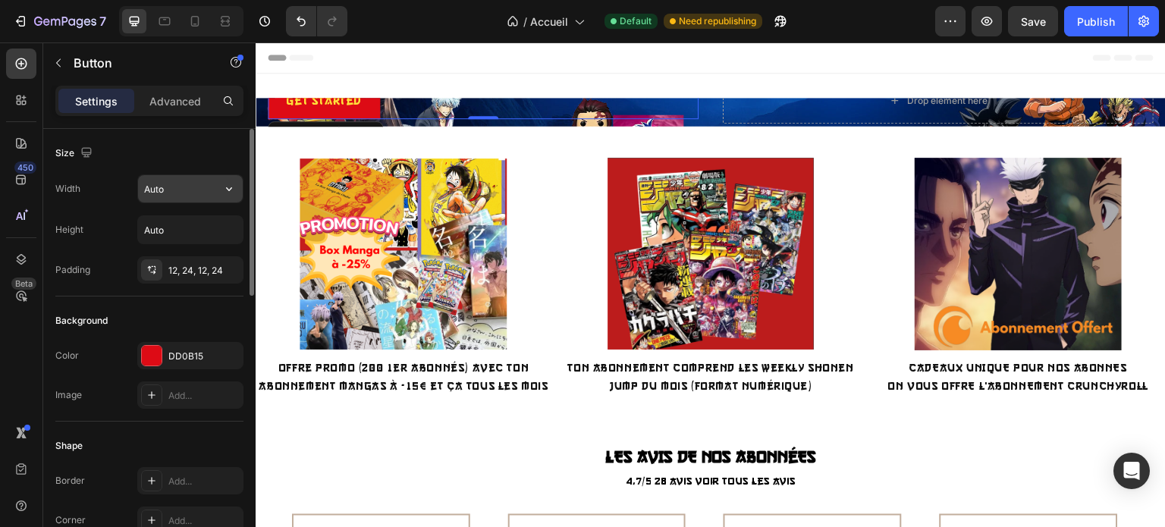
click at [220, 193] on button "button" at bounding box center [228, 188] width 27 height 27
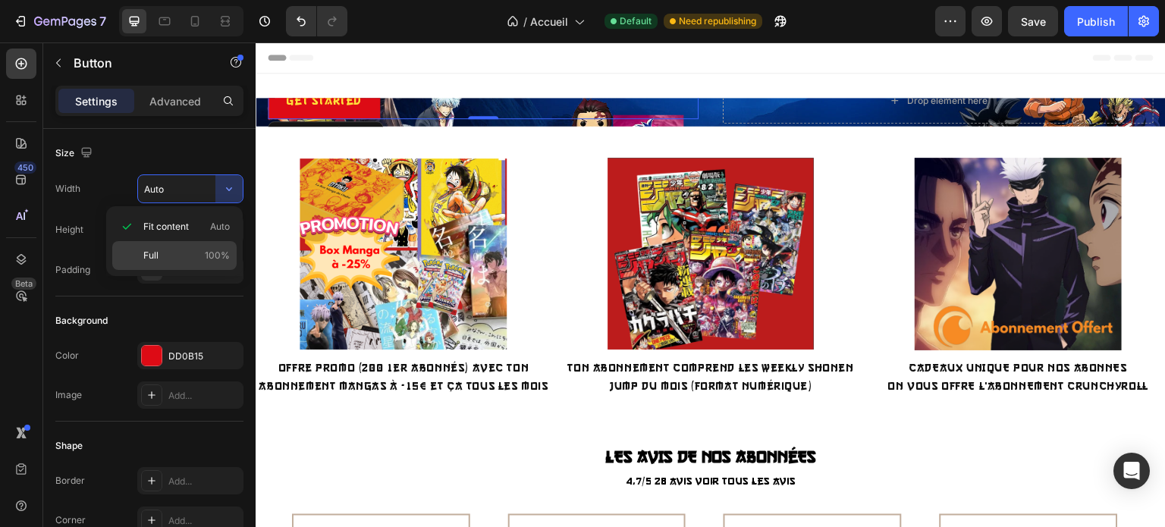
click at [180, 249] on p "Full 100%" at bounding box center [186, 256] width 86 height 14
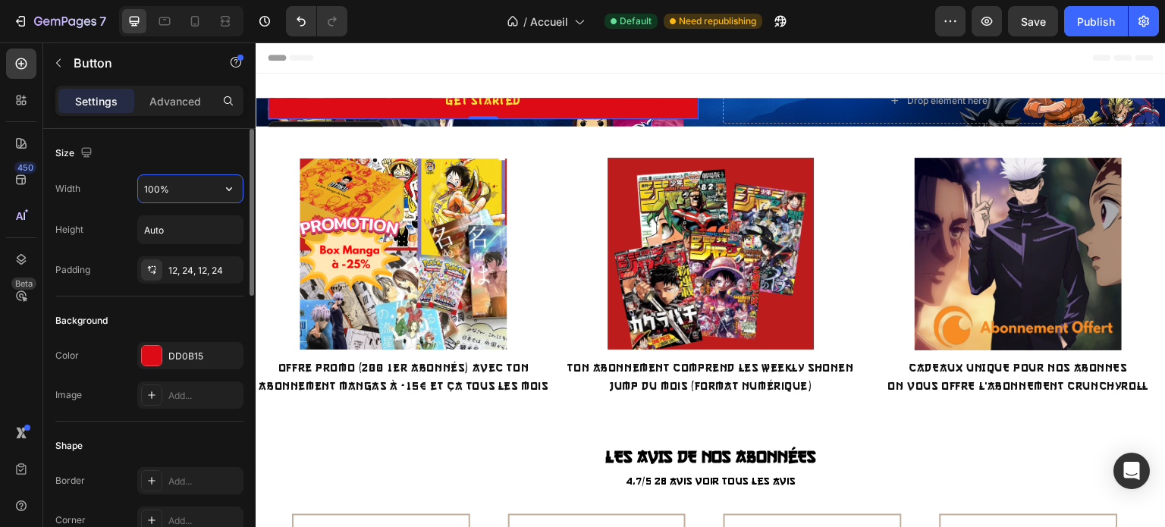
click at [202, 192] on input "100%" at bounding box center [190, 188] width 105 height 27
click at [223, 189] on icon "button" at bounding box center [228, 188] width 15 height 15
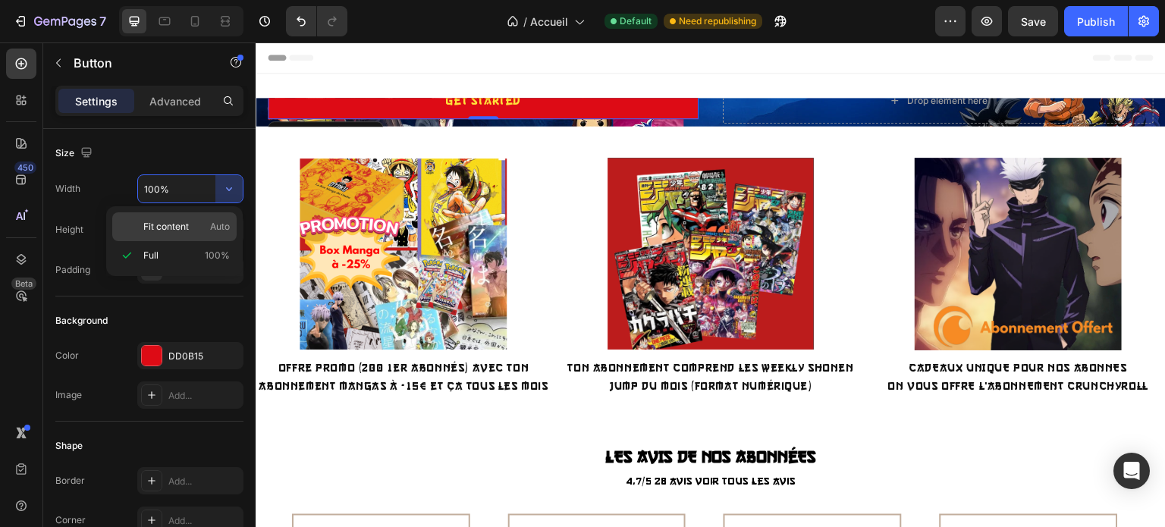
click at [181, 221] on span "Fit content" at bounding box center [165, 227] width 45 height 14
type input "Auto"
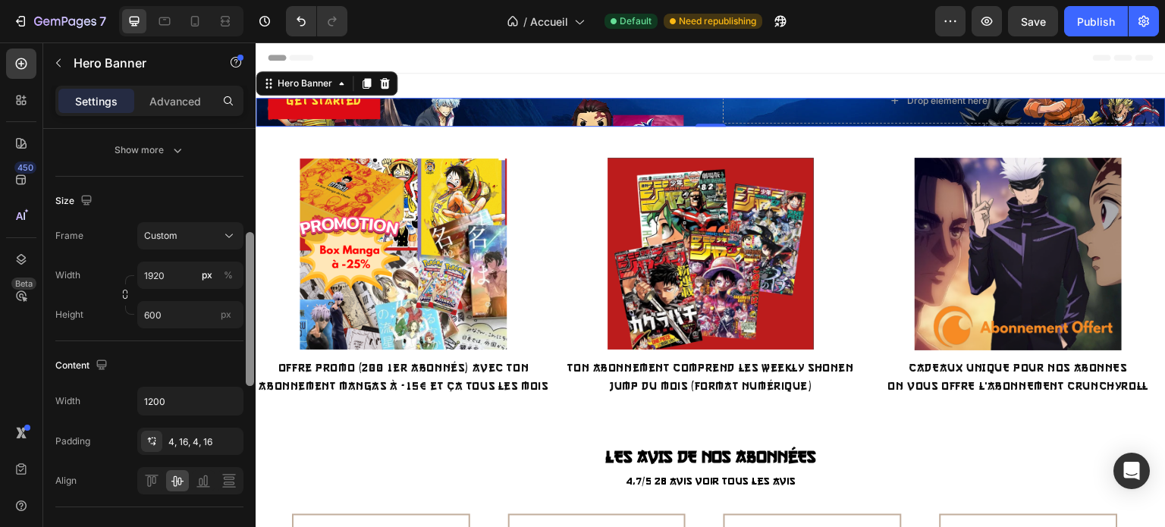
drag, startPoint x: 251, startPoint y: 180, endPoint x: 249, endPoint y: 276, distance: 95.5
click at [249, 276] on div at bounding box center [250, 309] width 8 height 154
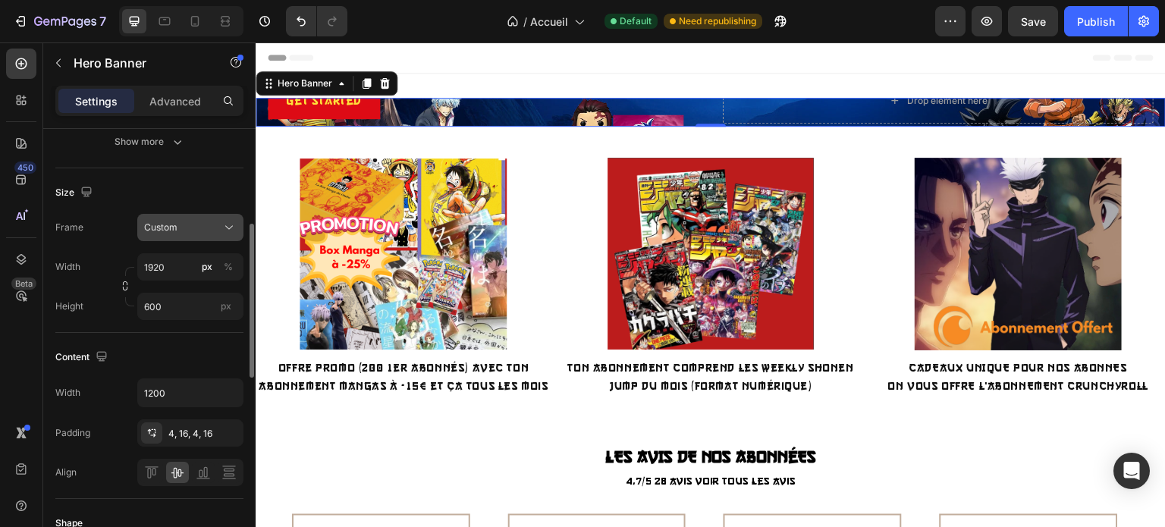
click at [194, 221] on div "Custom" at bounding box center [181, 228] width 74 height 14
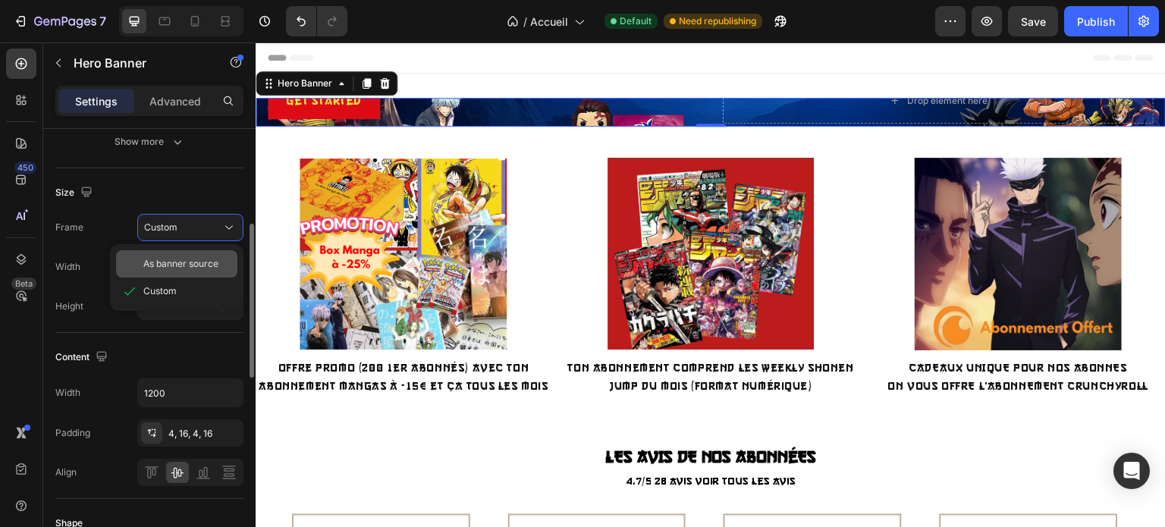
click at [201, 268] on span "As banner source" at bounding box center [180, 264] width 75 height 14
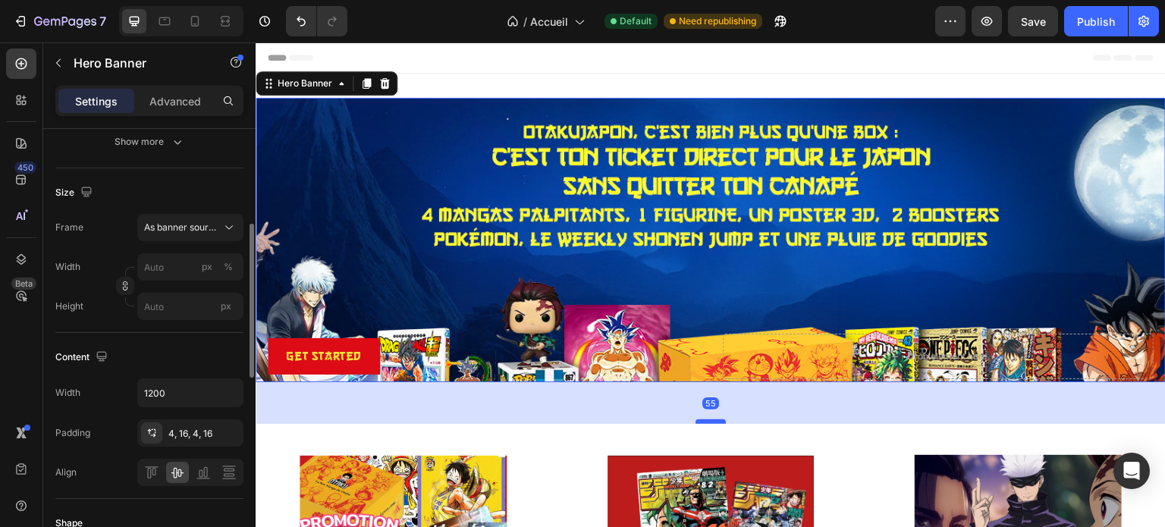
drag, startPoint x: 704, startPoint y: 377, endPoint x: 707, endPoint y: 406, distance: 29.1
click at [707, 419] on div at bounding box center [710, 421] width 30 height 5
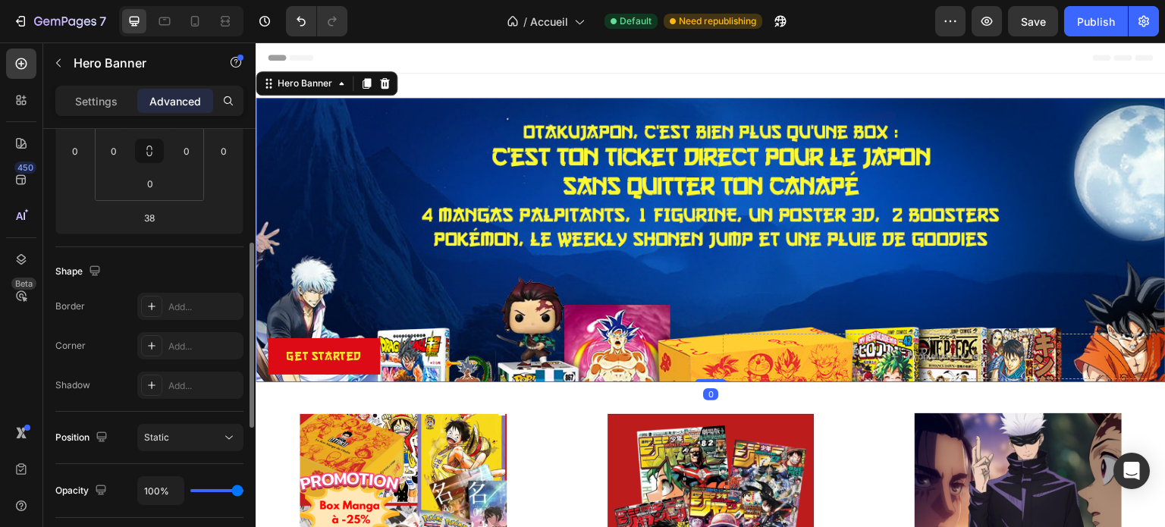
drag, startPoint x: 707, startPoint y: 406, endPoint x: 707, endPoint y: 361, distance: 44.7
click at [707, 361] on div "Get started Button Drop element here Hero Banner 0" at bounding box center [711, 240] width 910 height 284
type input "0"
click at [660, 272] on div "Background Image" at bounding box center [711, 311] width 910 height 427
click at [98, 93] on p "Settings" at bounding box center [96, 101] width 42 height 16
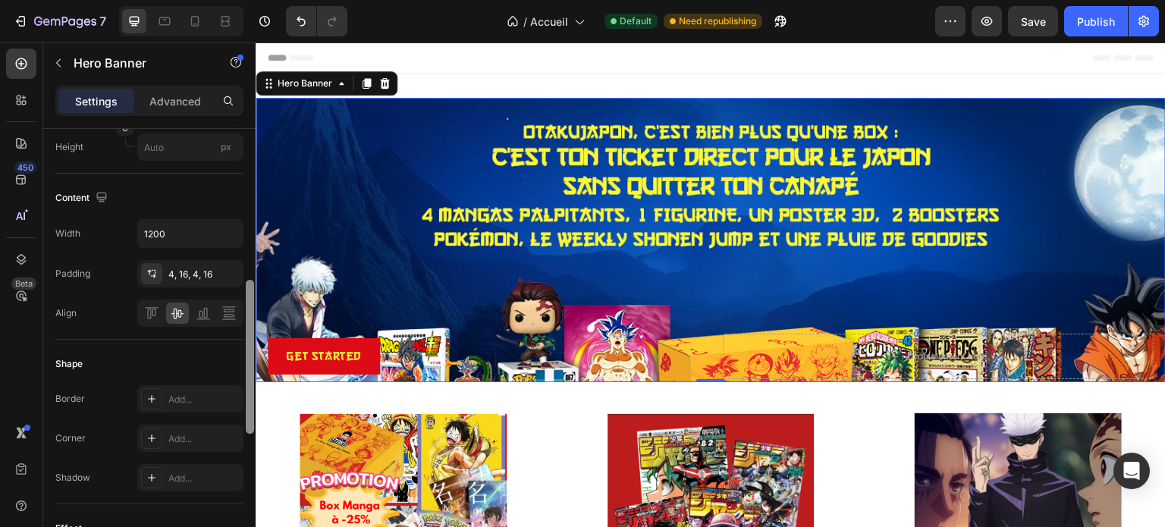
drag, startPoint x: 251, startPoint y: 249, endPoint x: 250, endPoint y: 306, distance: 56.9
click at [250, 306] on div at bounding box center [250, 357] width 8 height 154
click at [167, 225] on input "1200" at bounding box center [190, 230] width 105 height 27
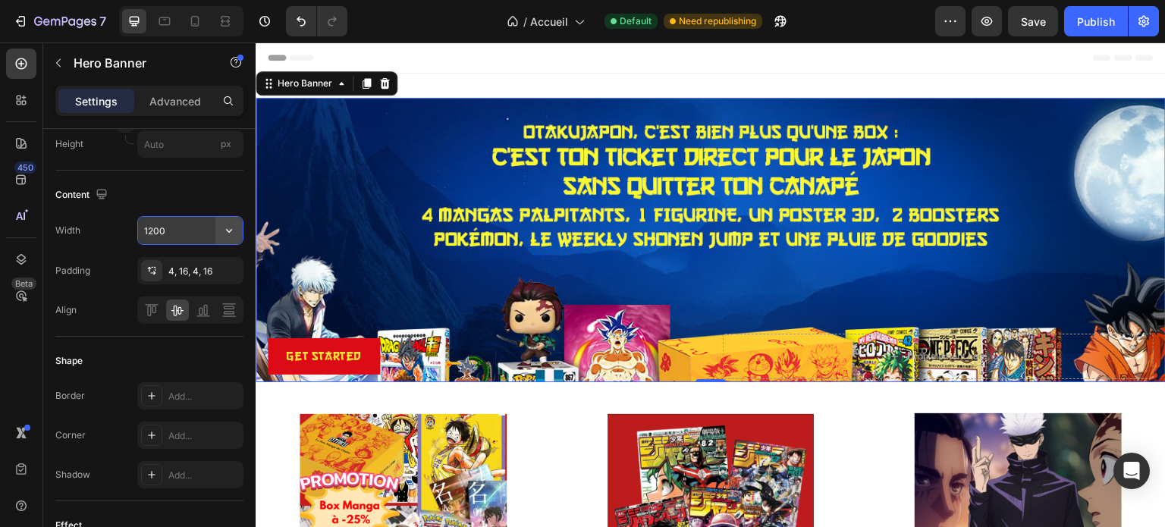
click at [221, 227] on icon "button" at bounding box center [228, 230] width 15 height 15
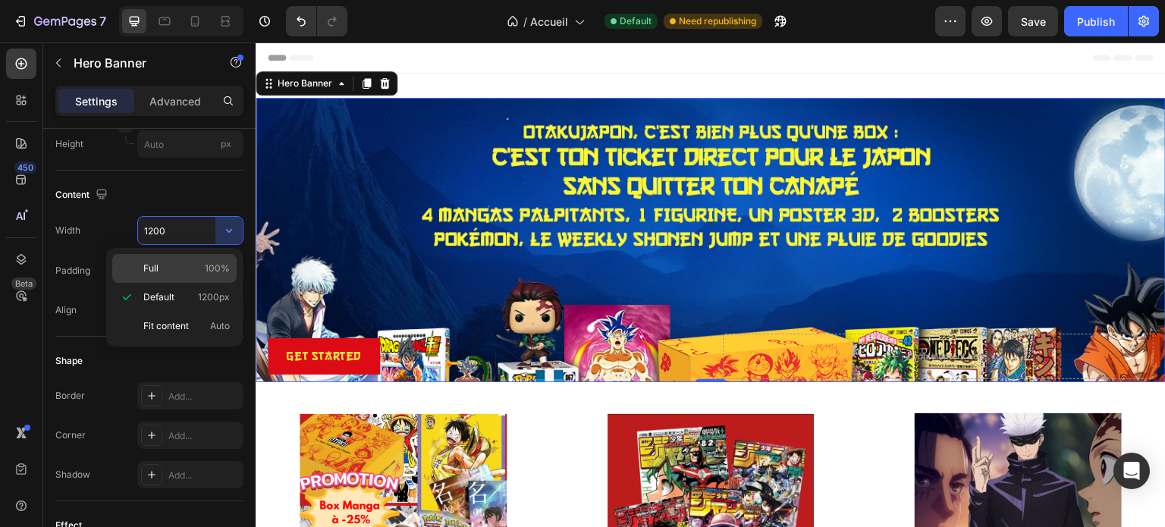
click at [183, 274] on p "Full 100%" at bounding box center [186, 269] width 86 height 14
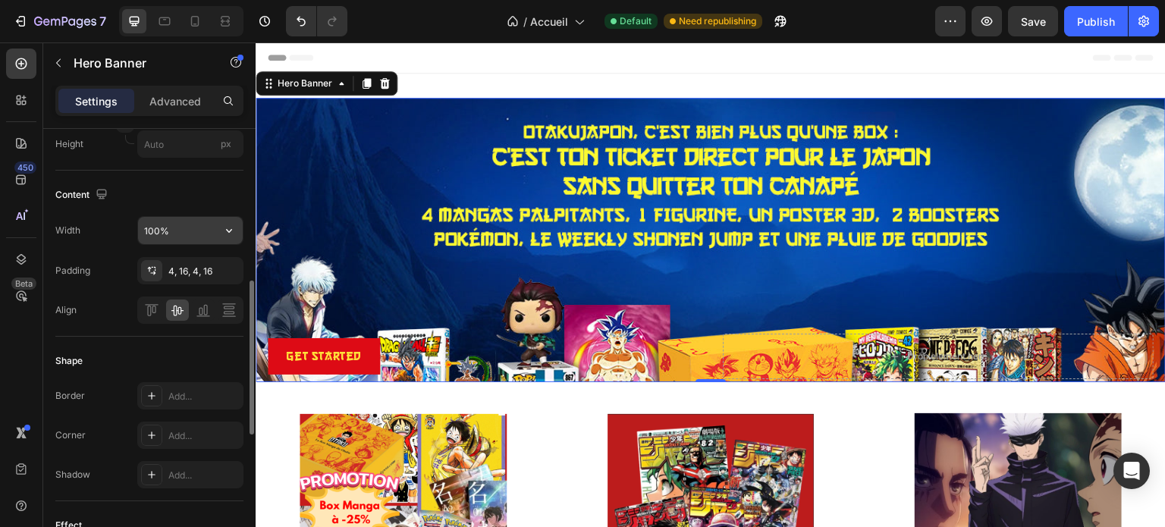
click at [221, 233] on icon "button" at bounding box center [228, 230] width 15 height 15
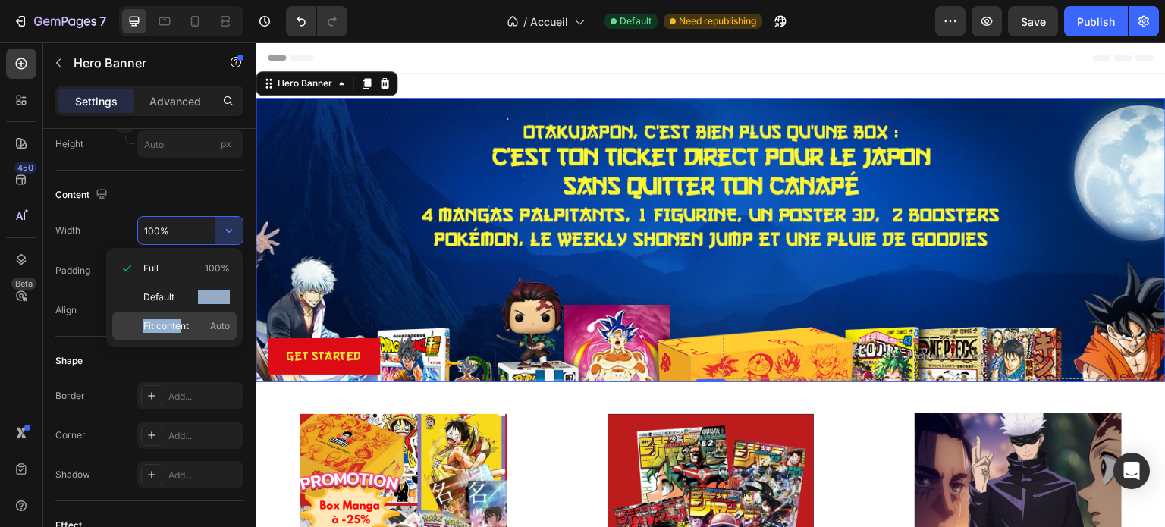
click at [182, 315] on div "Full 100% Default 1200px Fit content Auto" at bounding box center [174, 297] width 124 height 86
click at [182, 315] on div "Fit content Auto" at bounding box center [174, 326] width 124 height 29
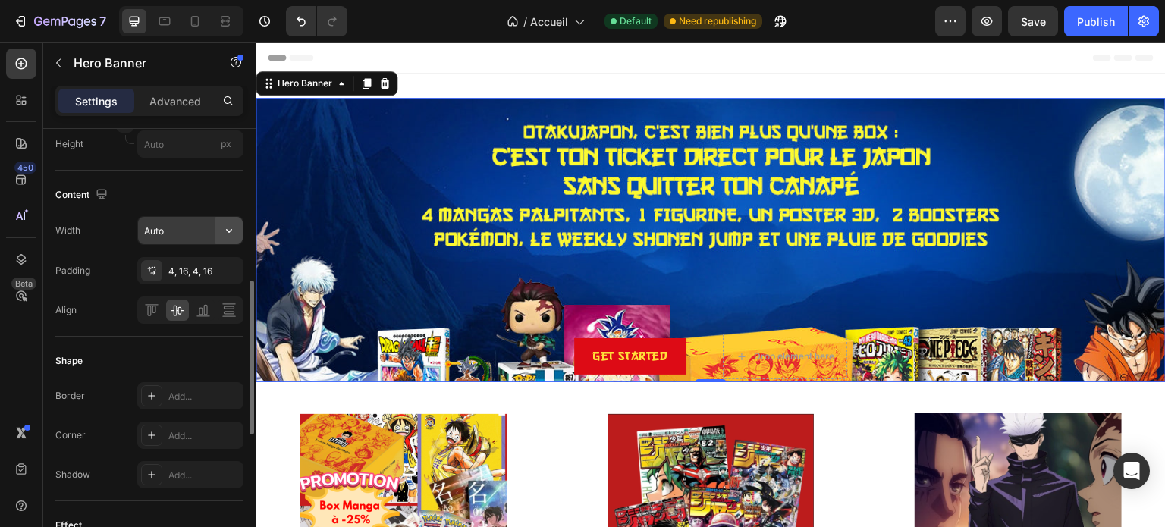
click at [234, 236] on icon "button" at bounding box center [228, 230] width 15 height 15
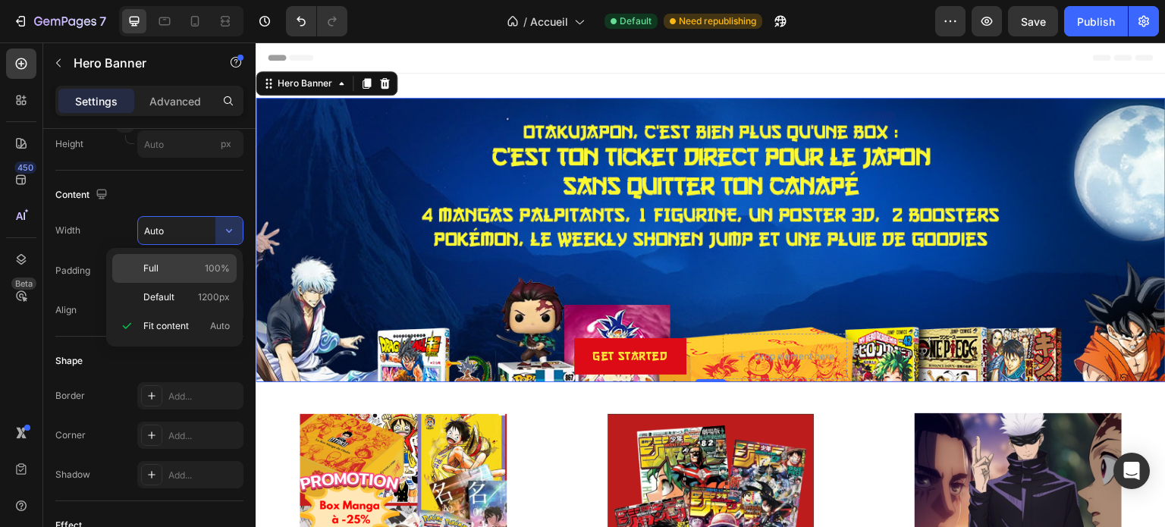
click at [191, 274] on p "Full 100%" at bounding box center [186, 269] width 86 height 14
type input "100%"
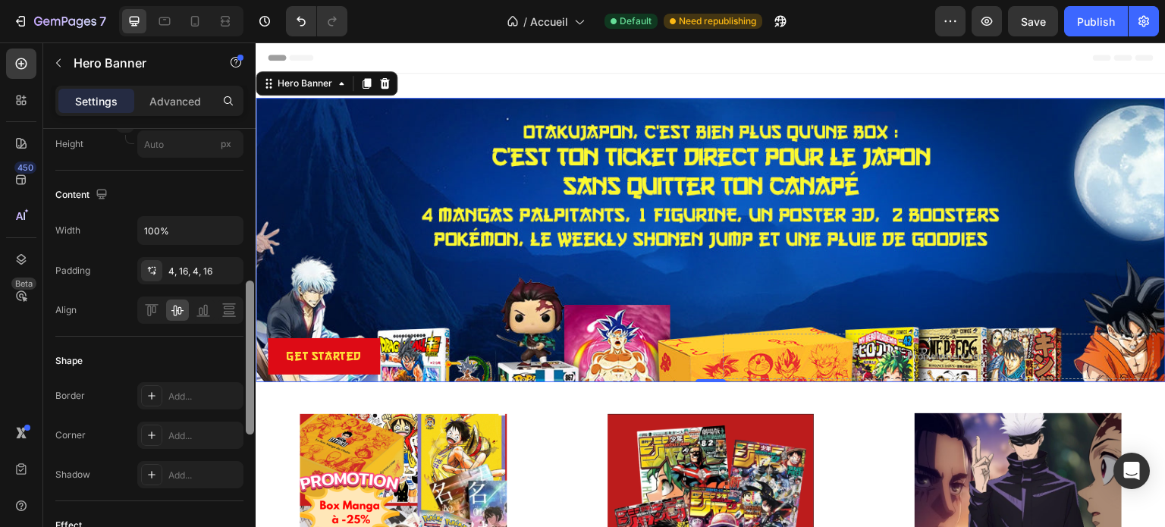
scroll to position [0, 0]
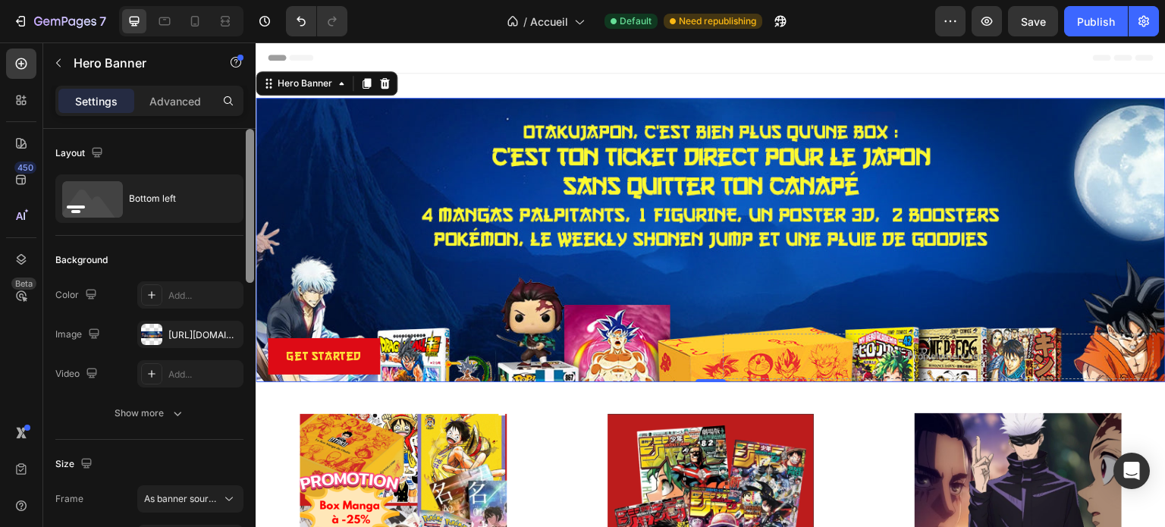
click at [249, 231] on div at bounding box center [249, 349] width 11 height 441
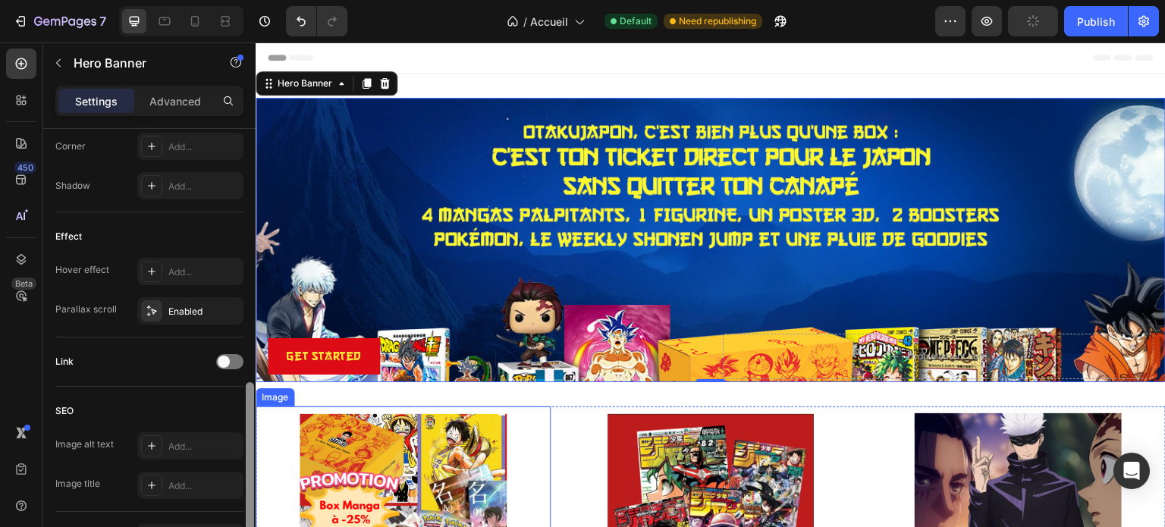
scroll to position [727, 0]
drag, startPoint x: 249, startPoint y: 231, endPoint x: 253, endPoint y: 487, distance: 255.5
click at [253, 487] on div at bounding box center [250, 455] width 8 height 154
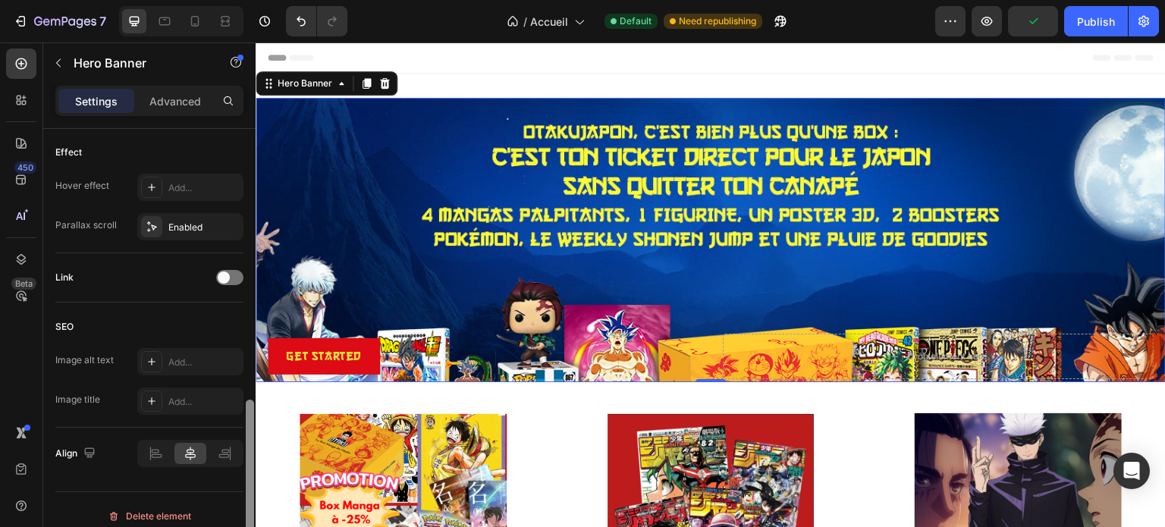
scroll to position [817, 0]
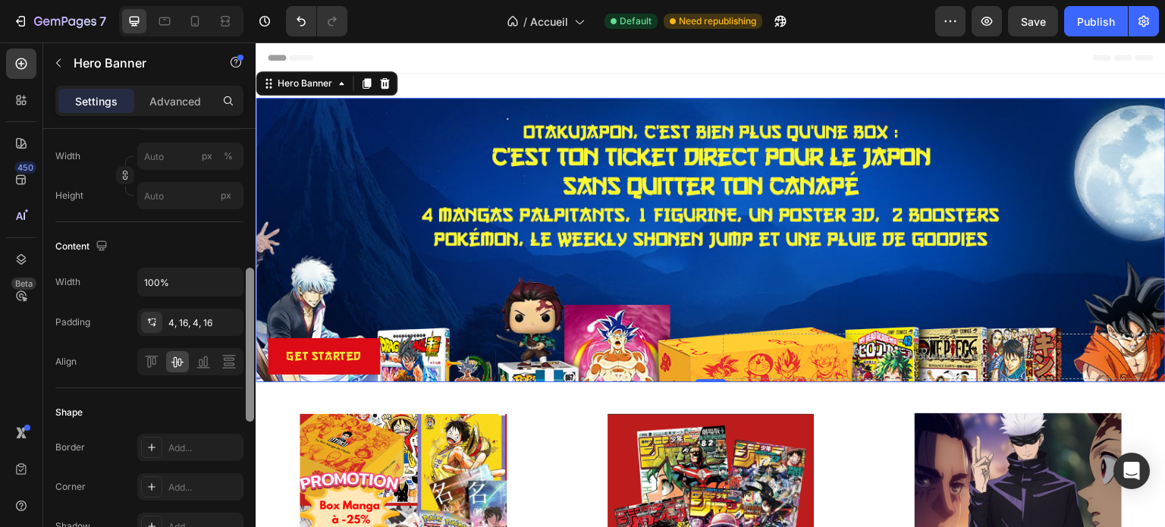
drag, startPoint x: 249, startPoint y: 438, endPoint x: 245, endPoint y: 317, distance: 121.4
click at [245, 317] on div at bounding box center [249, 353] width 11 height 441
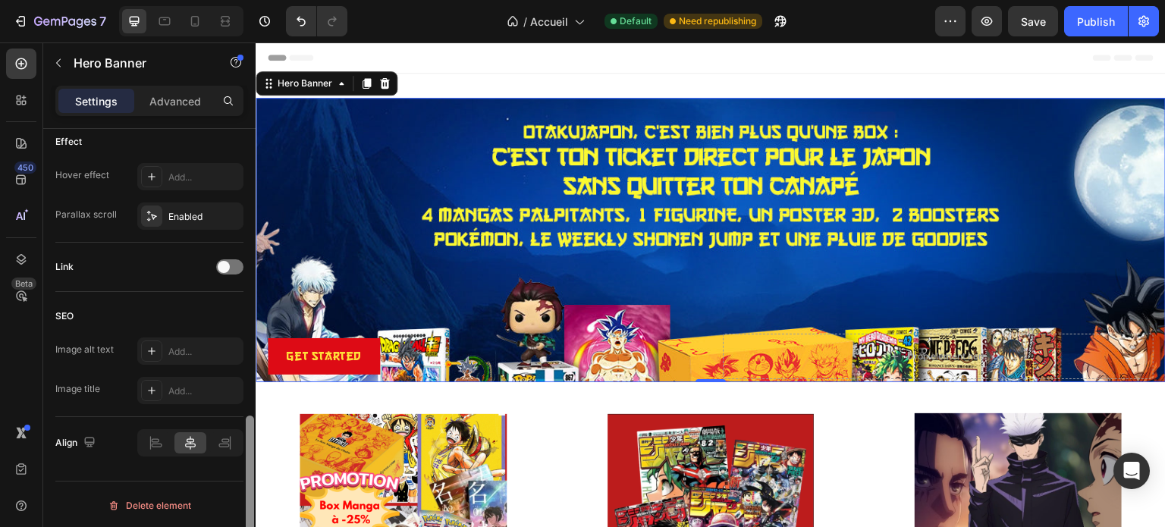
drag, startPoint x: 245, startPoint y: 317, endPoint x: 246, endPoint y: 301, distance: 16.0
click at [246, 301] on div at bounding box center [249, 349] width 11 height 441
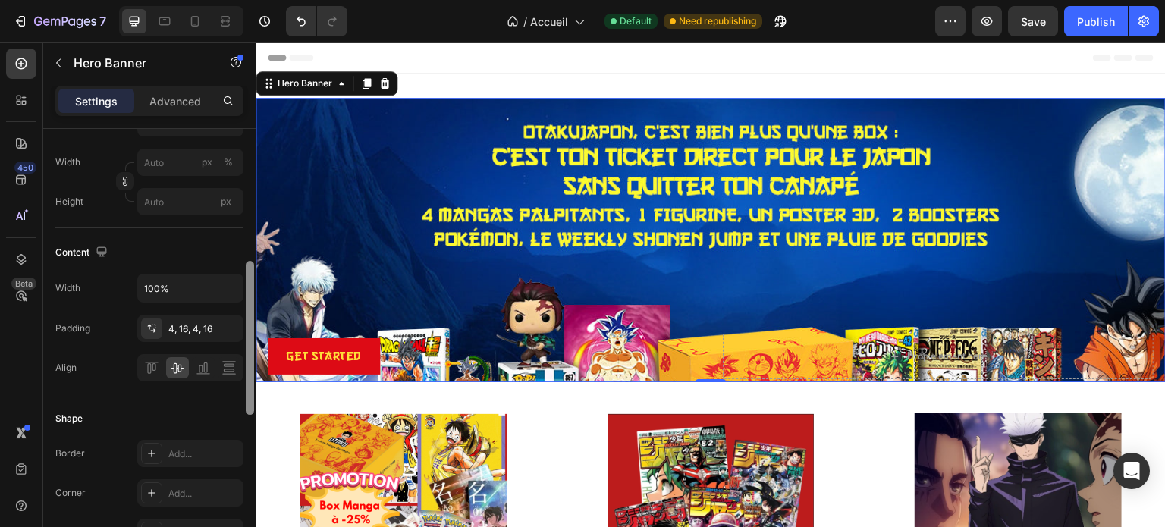
click at [246, 301] on div at bounding box center [249, 349] width 11 height 441
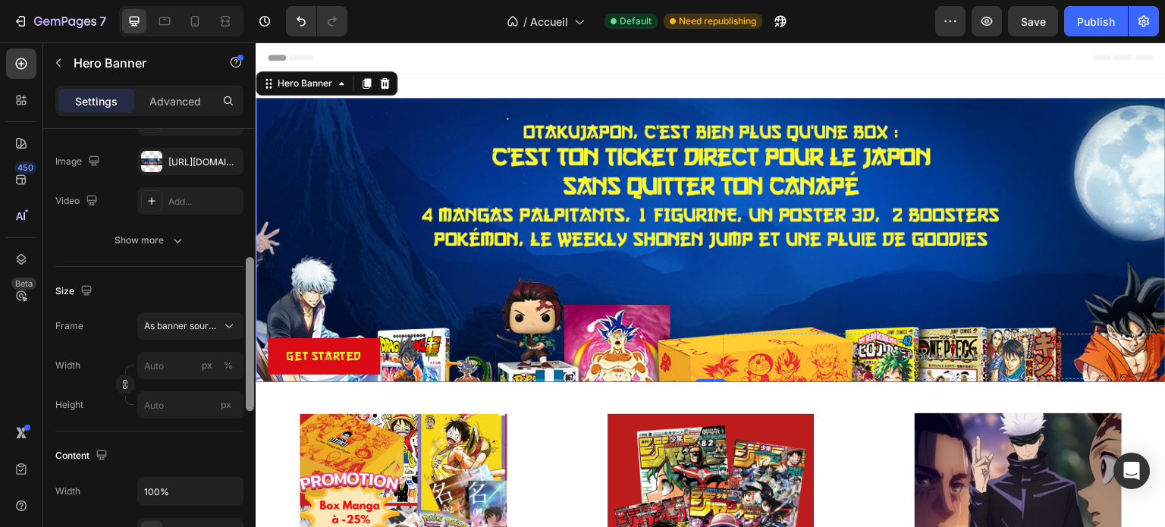
scroll to position [171, 0]
drag, startPoint x: 249, startPoint y: 304, endPoint x: 251, endPoint y: 232, distance: 72.1
click at [251, 232] on div at bounding box center [250, 266] width 8 height 154
click at [227, 321] on icon at bounding box center [228, 327] width 15 height 15
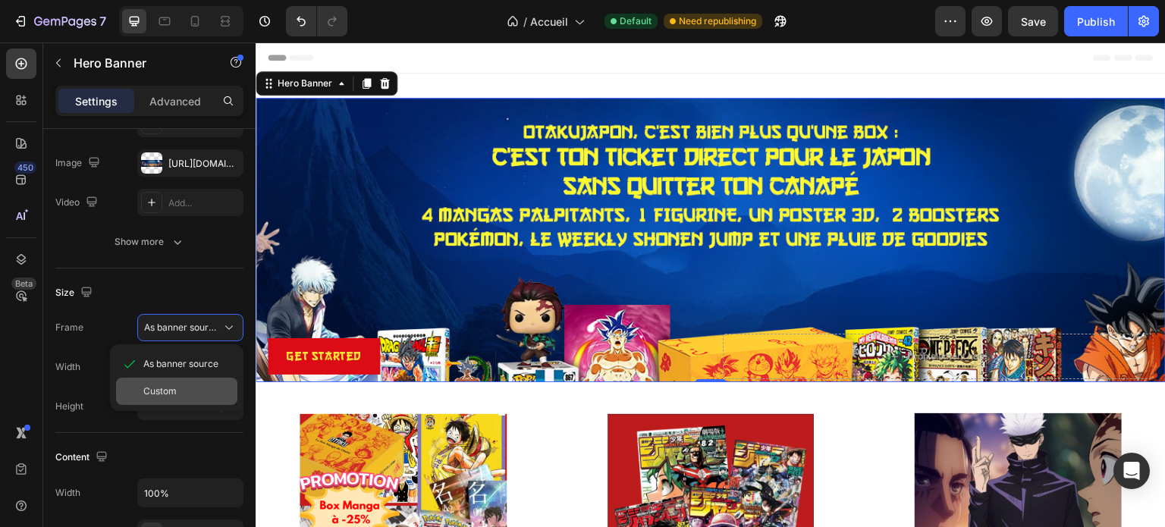
click at [176, 388] on span "Custom" at bounding box center [159, 391] width 33 height 14
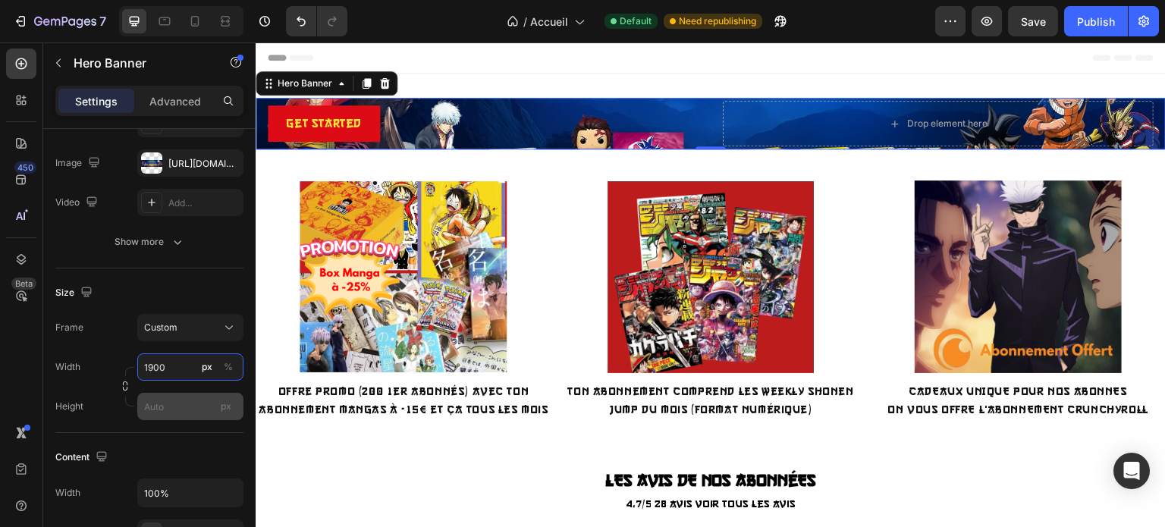
type input "1900"
click at [170, 400] on input "px" at bounding box center [190, 406] width 106 height 27
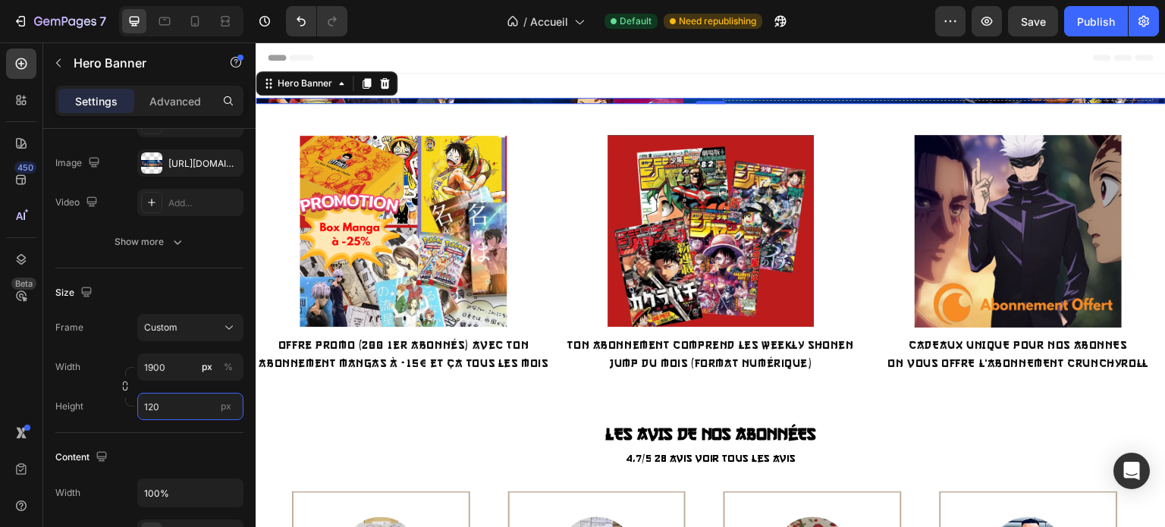
type input "1200"
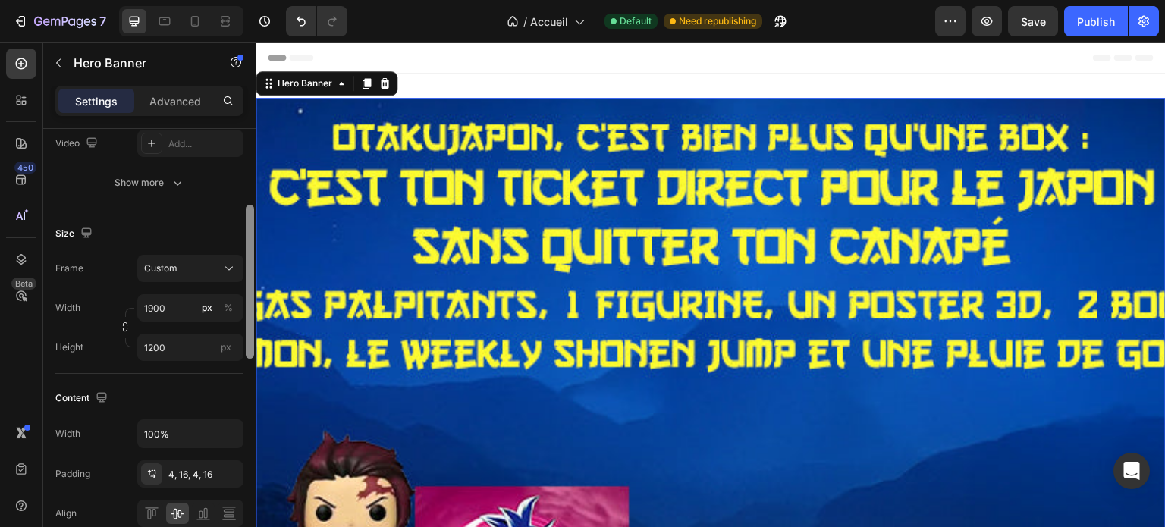
scroll to position [270, 0]
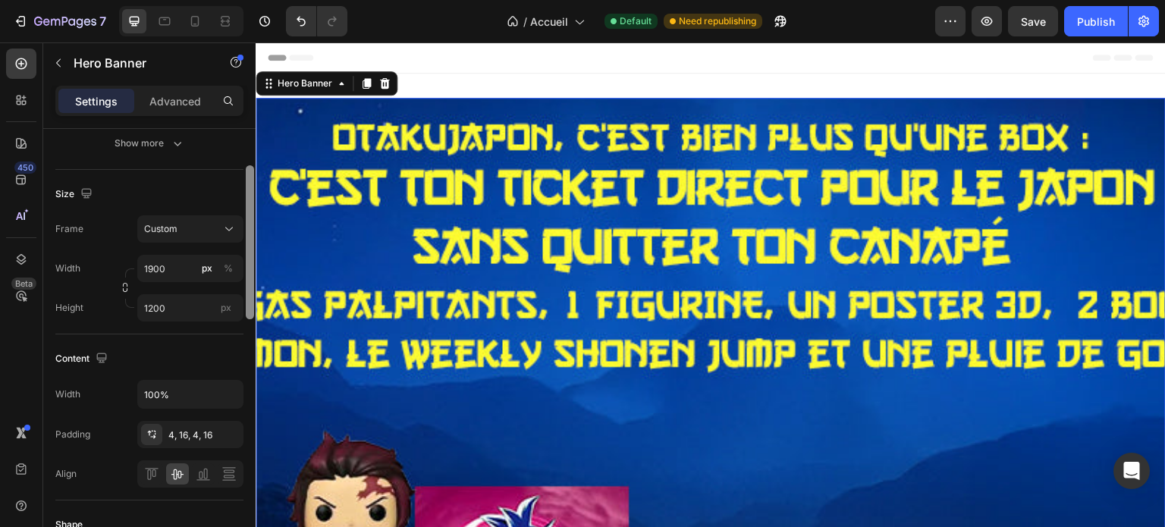
drag, startPoint x: 252, startPoint y: 218, endPoint x: 249, endPoint y: 312, distance: 94.8
click at [249, 312] on div at bounding box center [250, 242] width 8 height 154
click at [175, 319] on input "1200" at bounding box center [190, 307] width 106 height 27
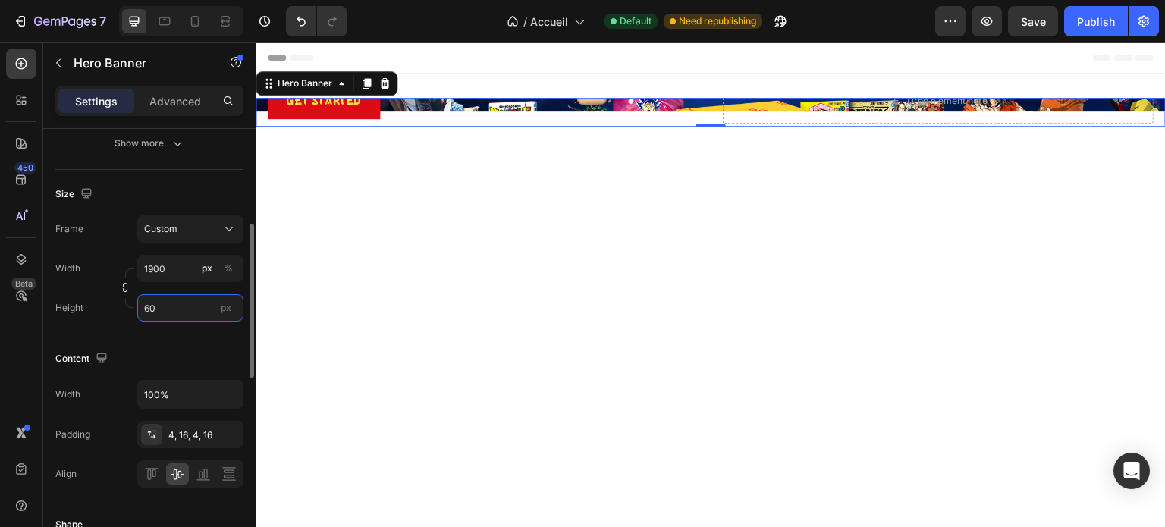
type input "6"
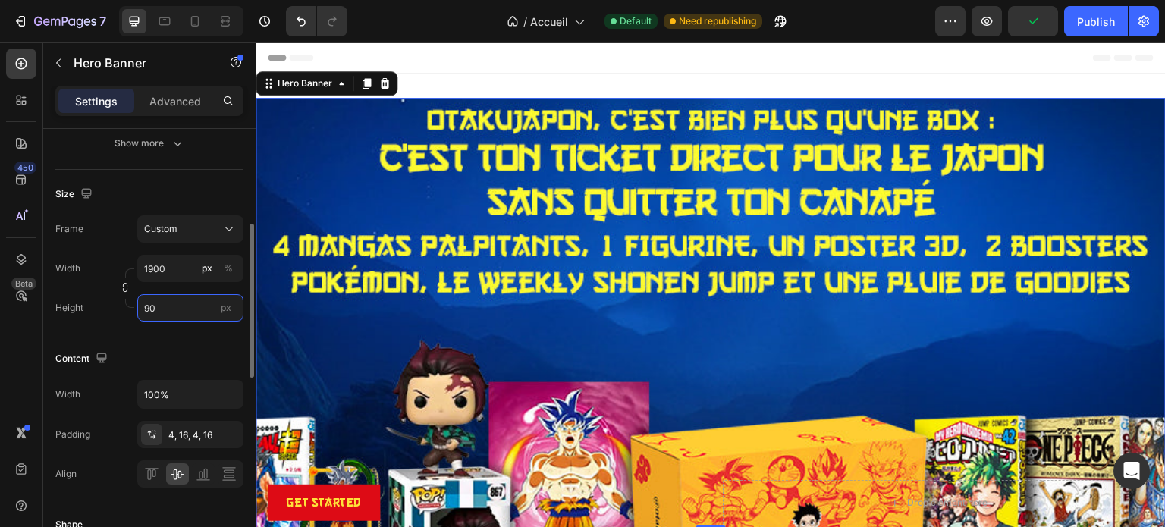
type input "9"
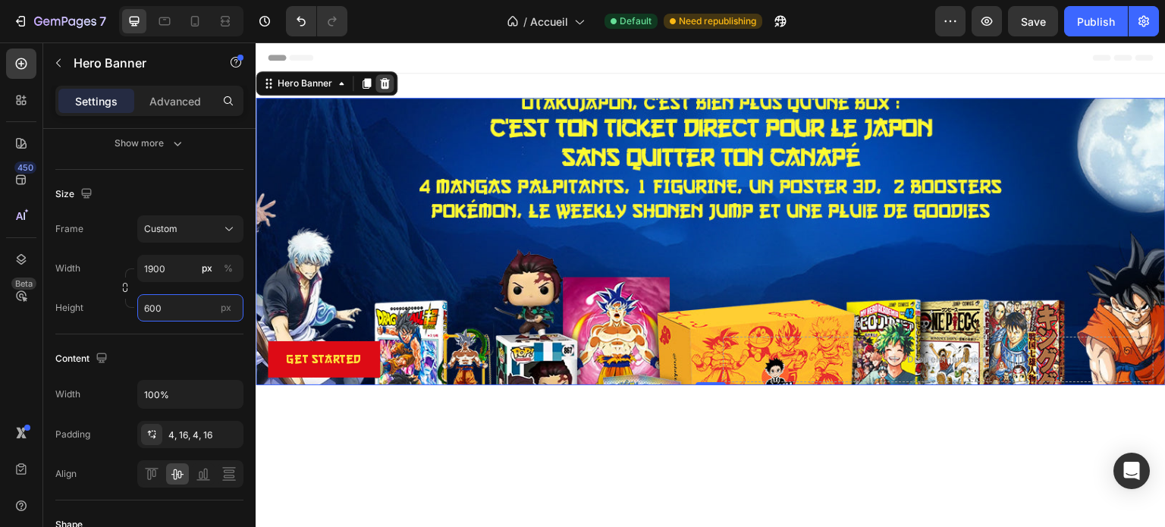
type input "600"
click at [386, 85] on icon at bounding box center [385, 83] width 10 height 11
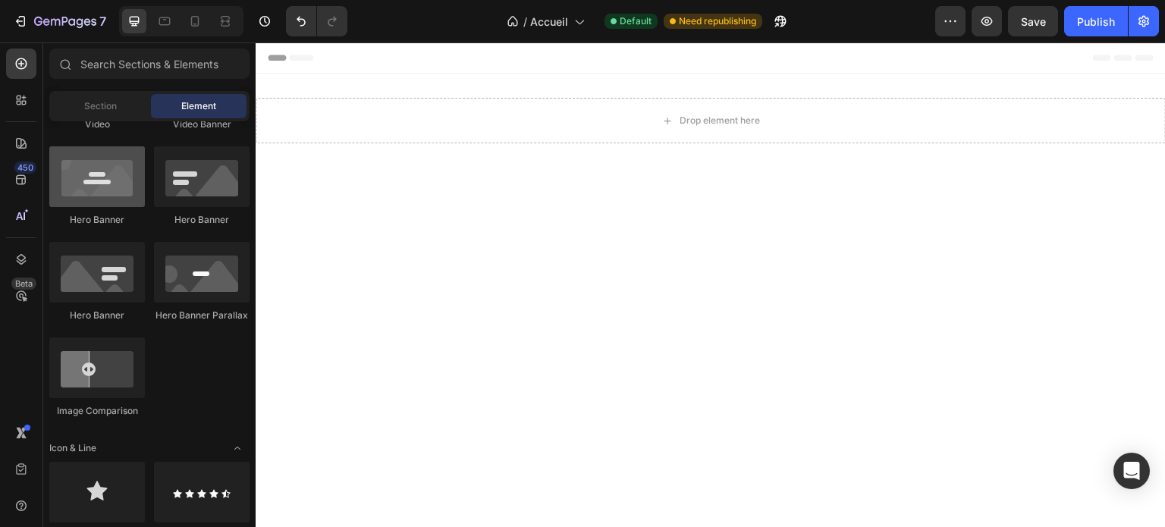
click at [102, 193] on div at bounding box center [97, 176] width 96 height 61
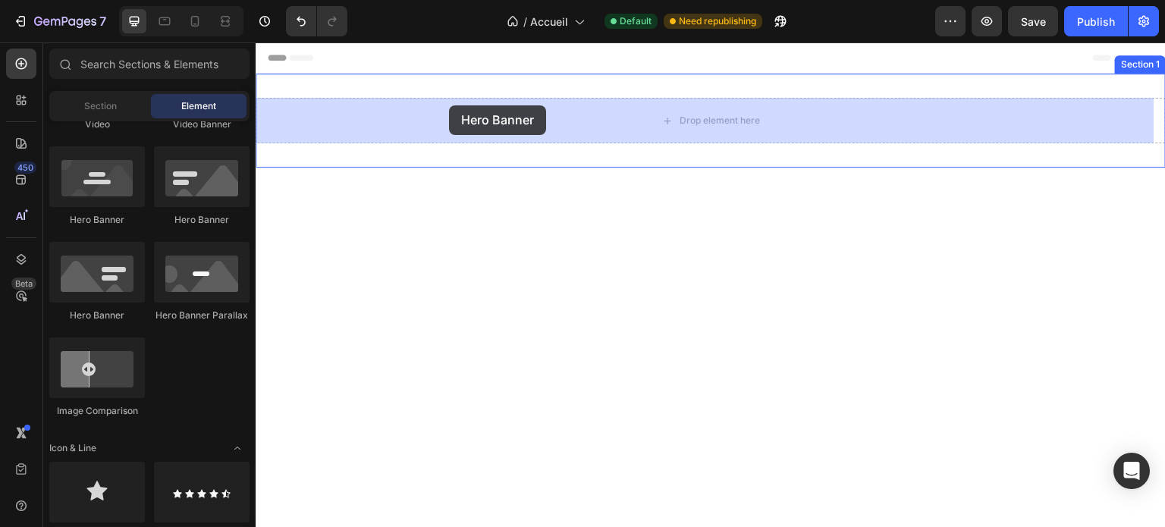
drag, startPoint x: 358, startPoint y: 235, endPoint x: 444, endPoint y: 106, distance: 155.2
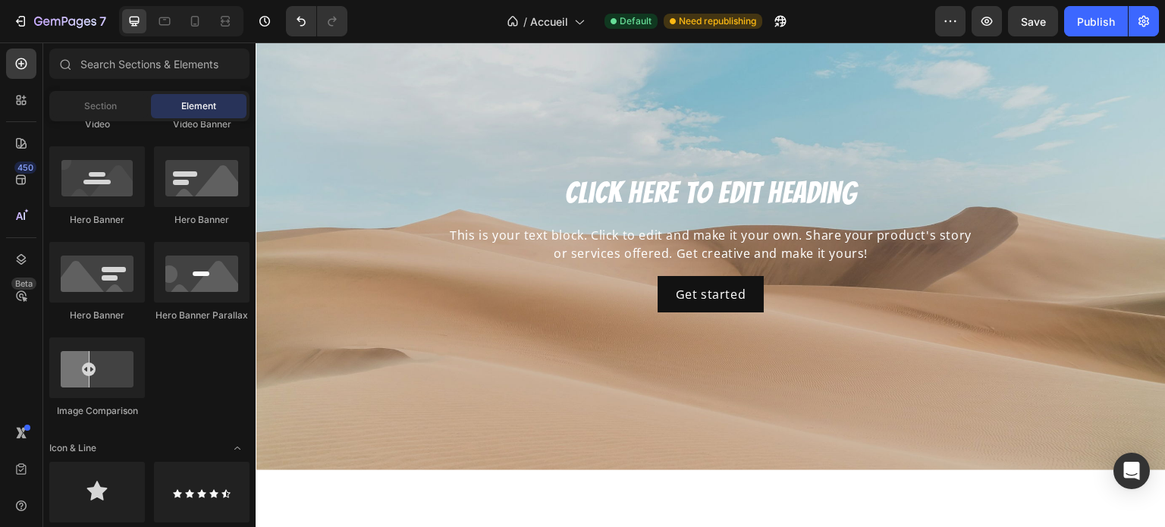
scroll to position [0, 0]
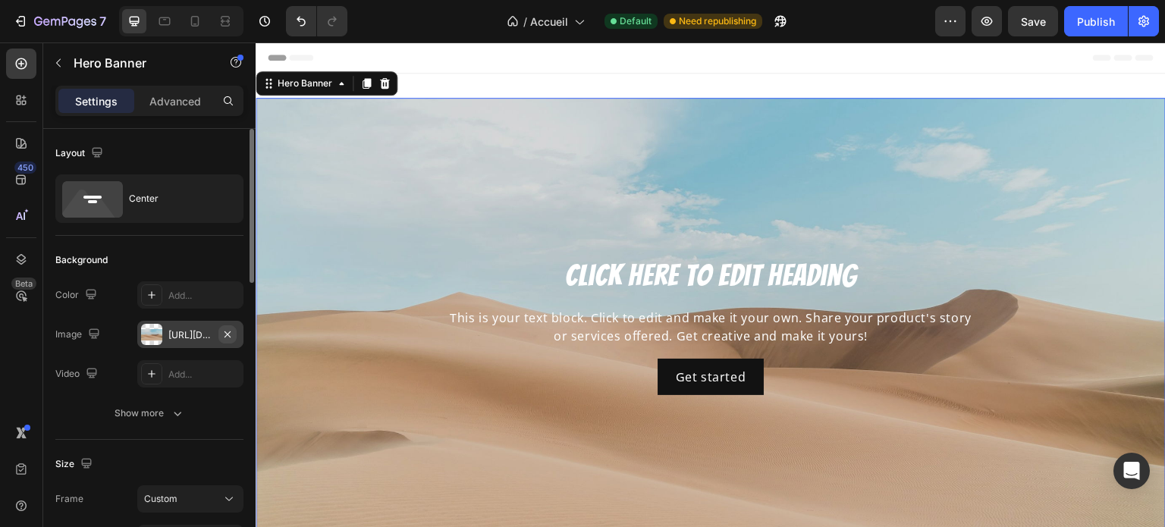
click at [234, 332] on button "button" at bounding box center [227, 334] width 18 height 18
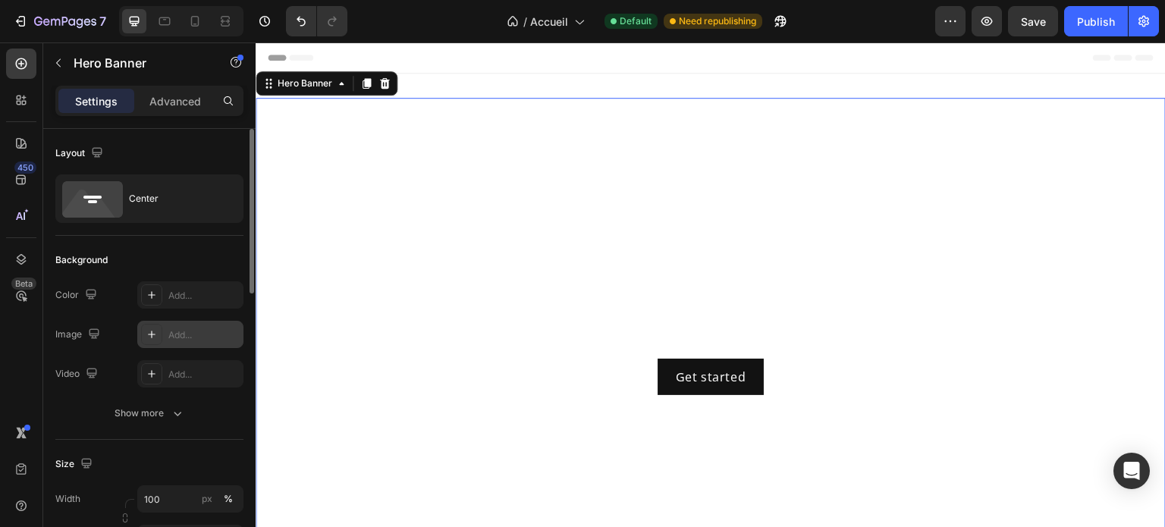
click at [199, 334] on div "Add..." at bounding box center [203, 335] width 71 height 14
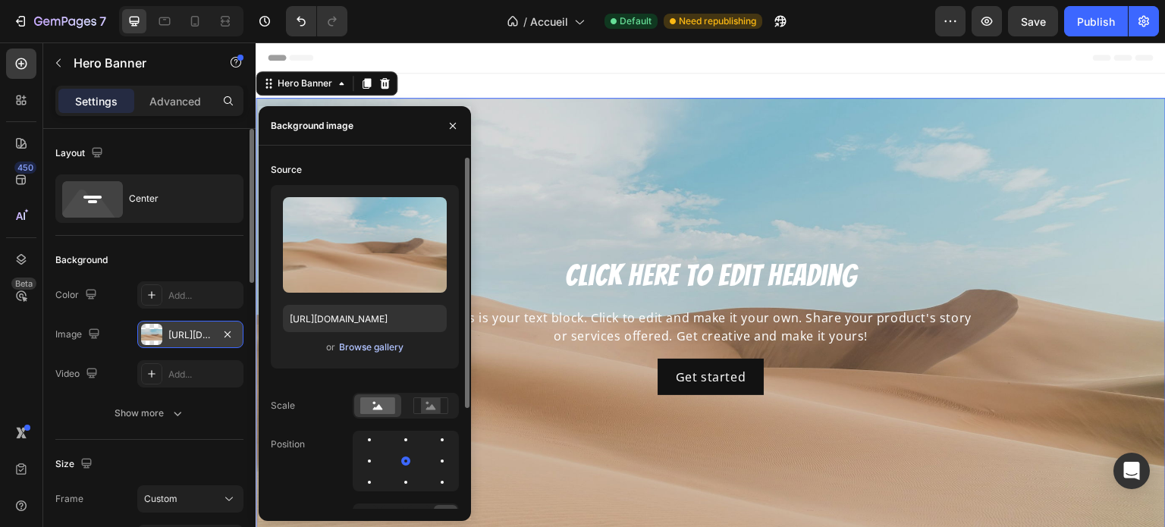
click at [374, 346] on div "Browse gallery" at bounding box center [371, 347] width 64 height 14
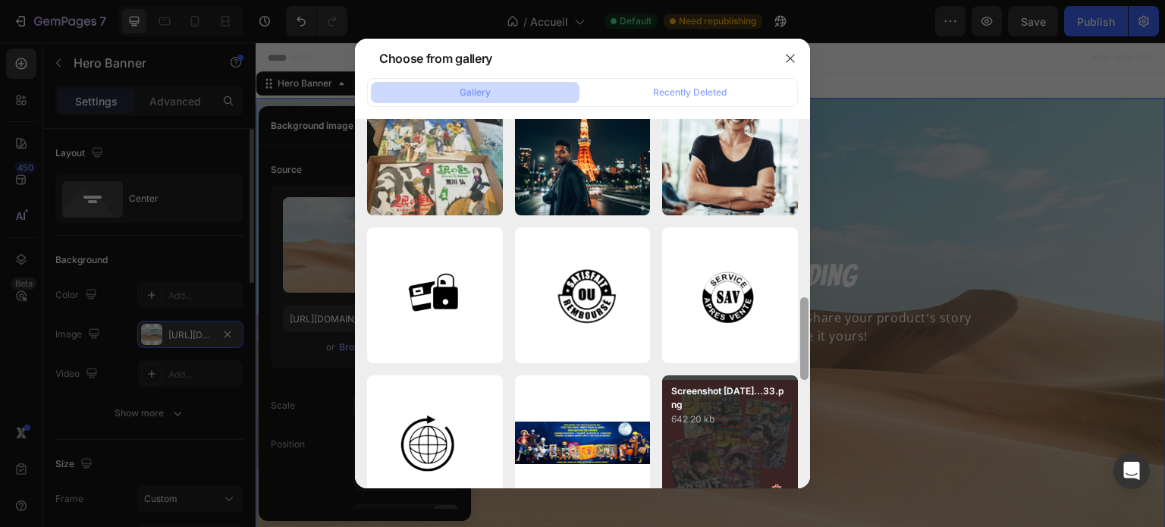
scroll to position [792, 0]
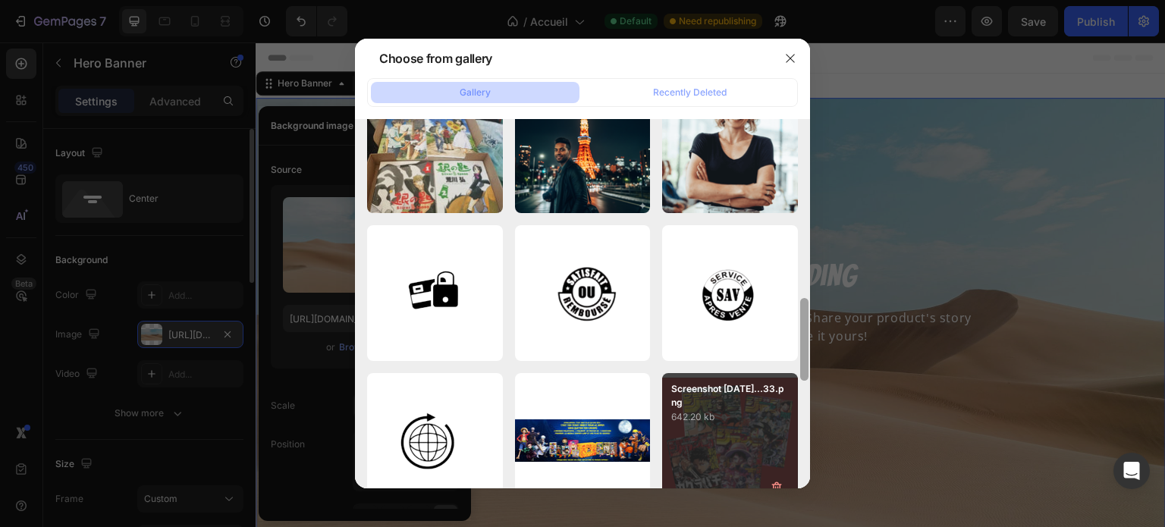
drag, startPoint x: 805, startPoint y: 146, endPoint x: 788, endPoint y: 472, distance: 326.5
click at [788, 472] on div "360_F_1505901666_tQtx...Za.jpg 14.50 kb 5803032.png 13.76 kb images.png 8.91 kb…" at bounding box center [582, 303] width 455 height 369
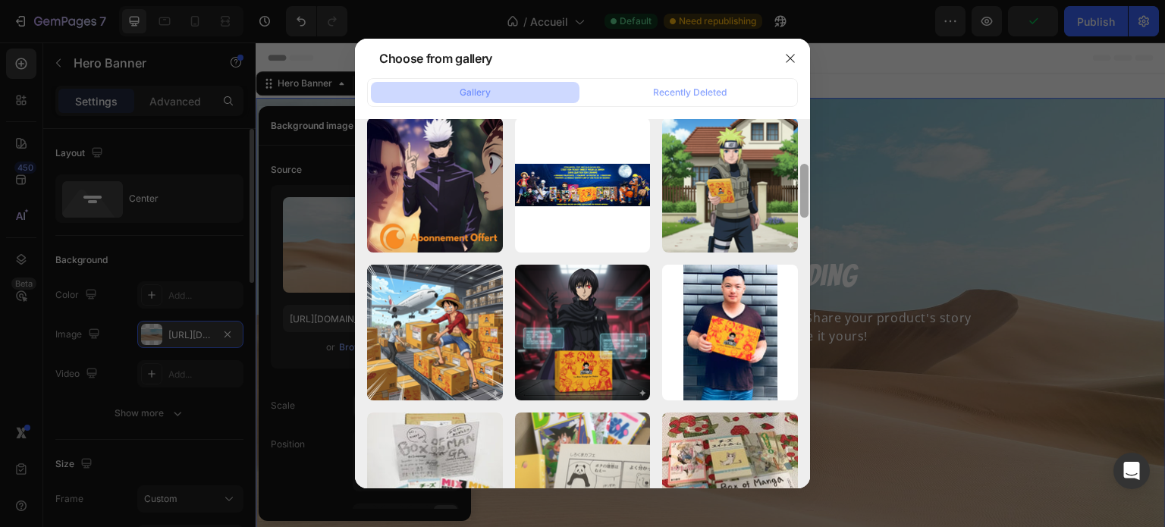
scroll to position [312, 0]
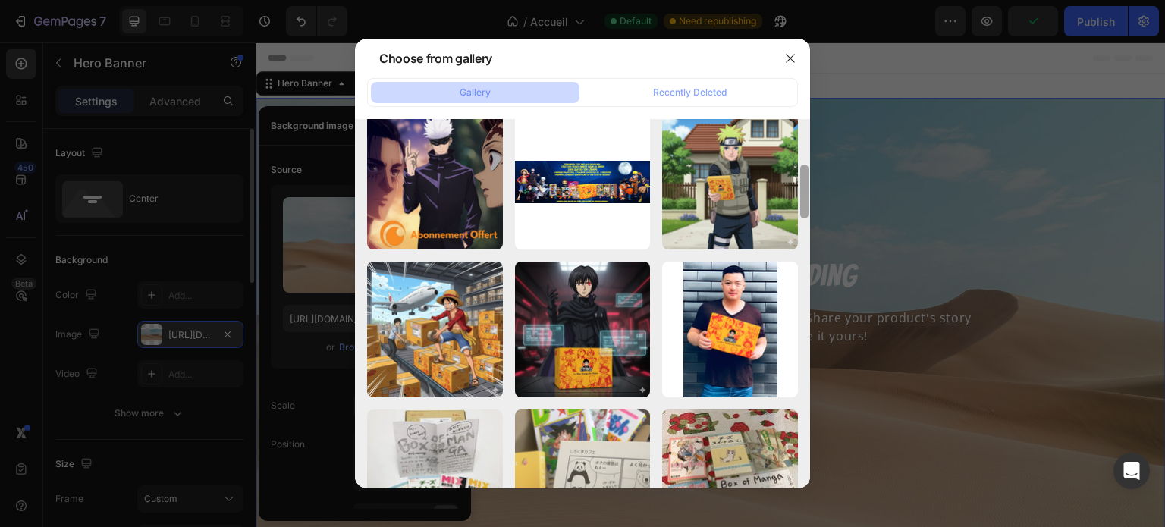
drag, startPoint x: 804, startPoint y: 348, endPoint x: 814, endPoint y: 240, distance: 108.9
click at [814, 240] on div "Choose from gallery Gallery Recently Deleted 360_F_1505901666_tQtx...Za.jpg 14.…" at bounding box center [582, 263] width 1165 height 527
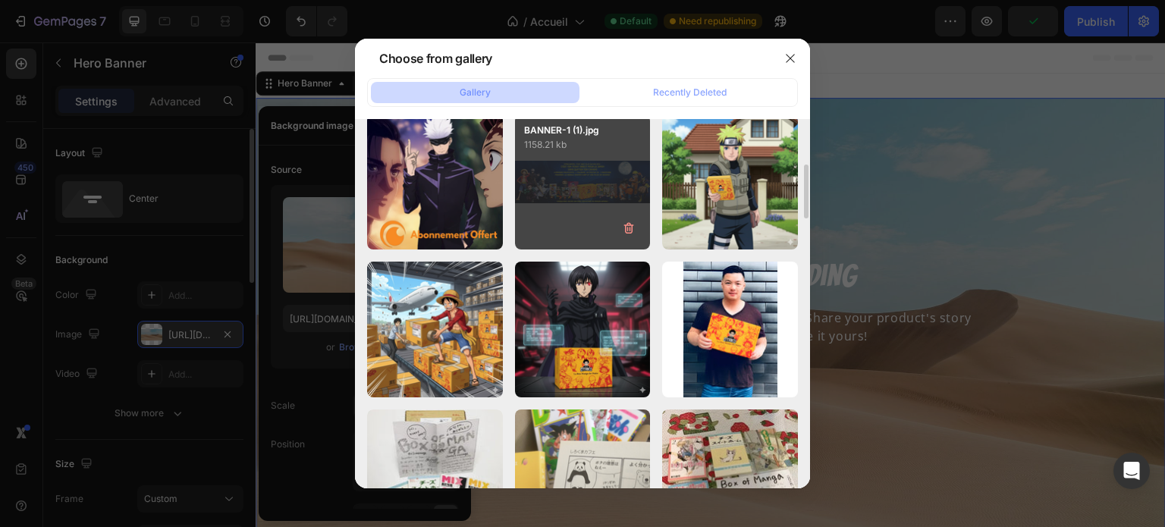
click at [569, 198] on div "BANNER-1 (1).jpg 1158.21 kb" at bounding box center [583, 182] width 136 height 136
type input "https://cdn.shopify.com/s/files/1/0910/1239/9440/files/gempages_582444586438231…"
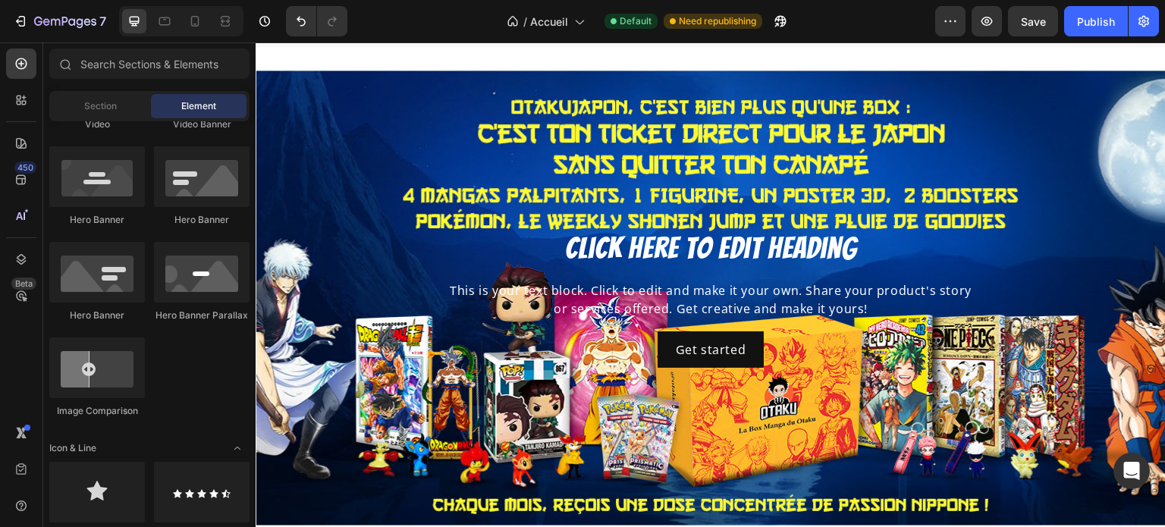
scroll to position [24, 0]
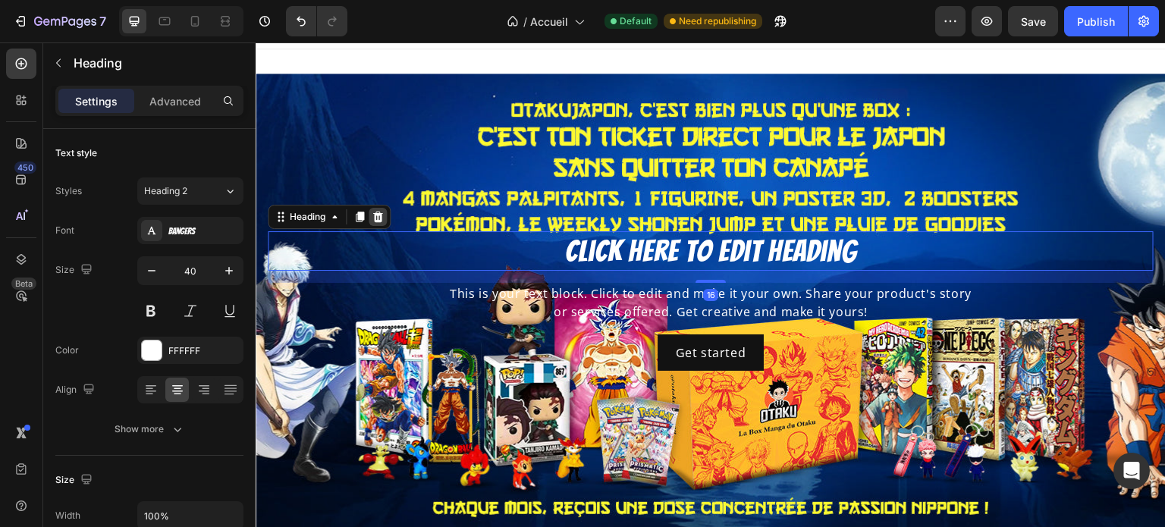
click at [372, 216] on icon at bounding box center [378, 217] width 12 height 12
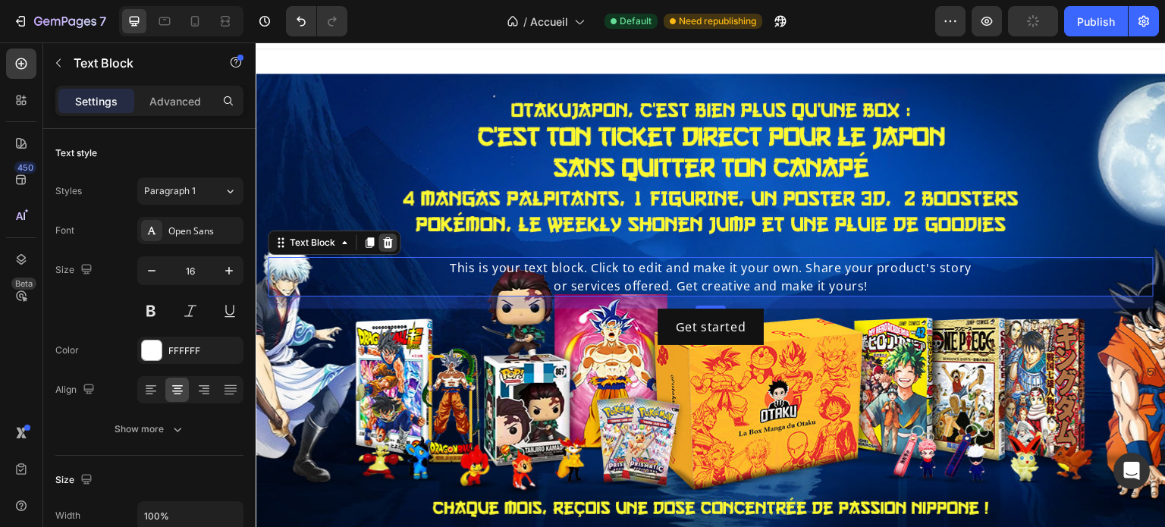
click at [394, 243] on div at bounding box center [387, 243] width 18 height 18
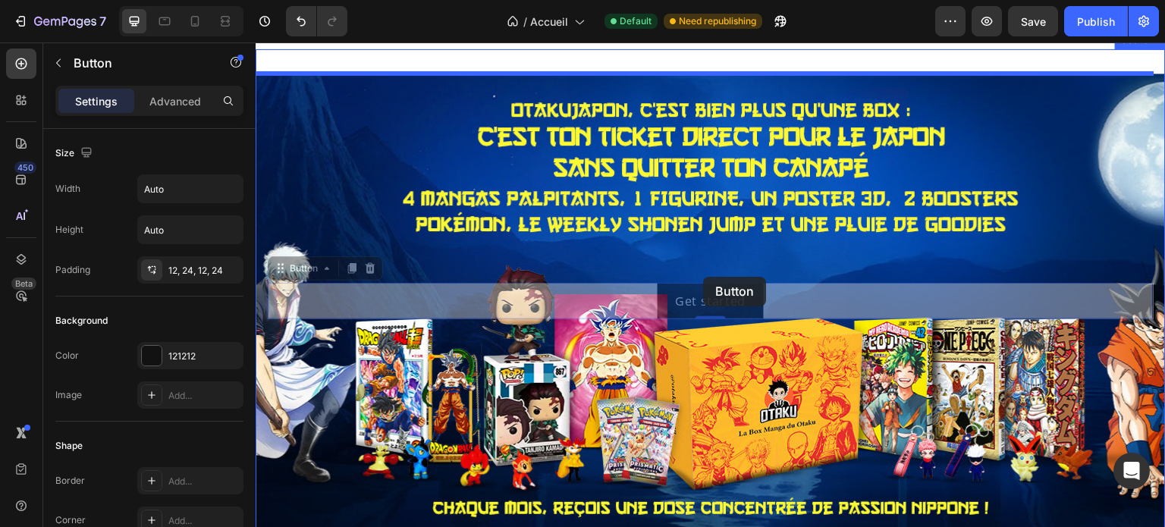
drag, startPoint x: 700, startPoint y: 309, endPoint x: 703, endPoint y: 277, distance: 32.7
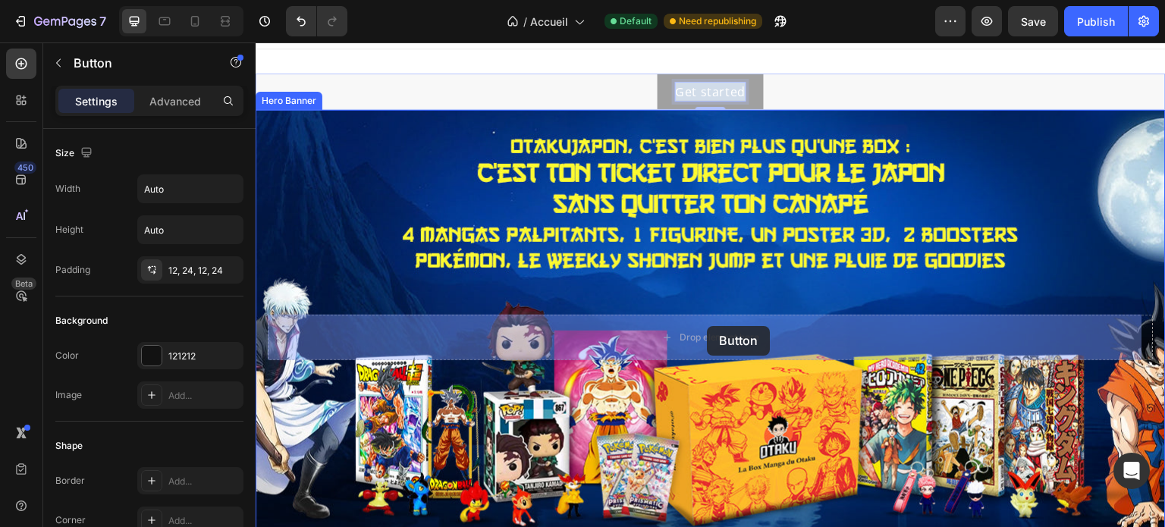
drag, startPoint x: 716, startPoint y: 94, endPoint x: 707, endPoint y: 327, distance: 232.9
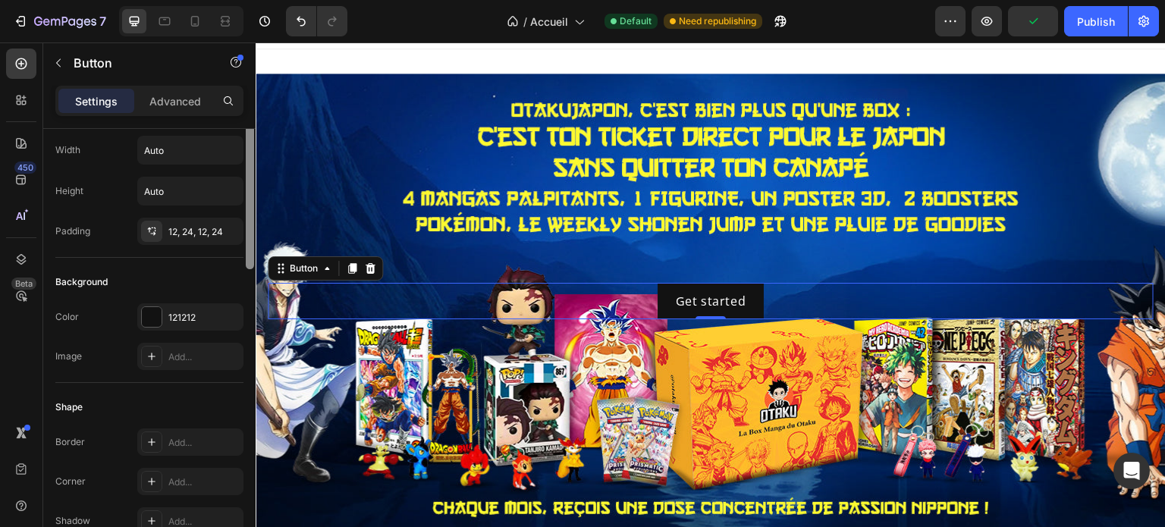
scroll to position [50, 0]
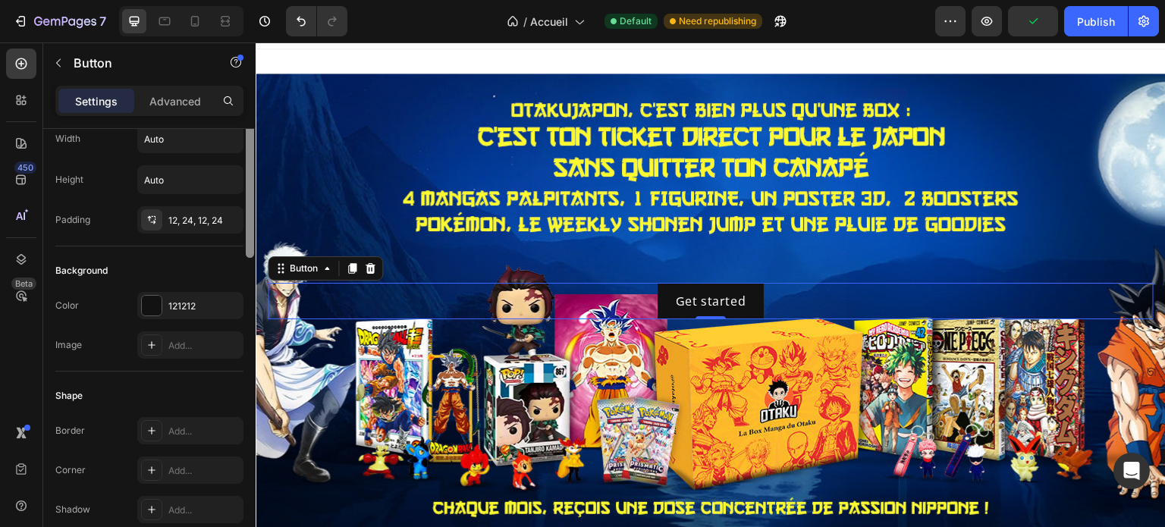
drag, startPoint x: 252, startPoint y: 161, endPoint x: 252, endPoint y: 182, distance: 20.5
click at [252, 182] on div at bounding box center [250, 168] width 8 height 179
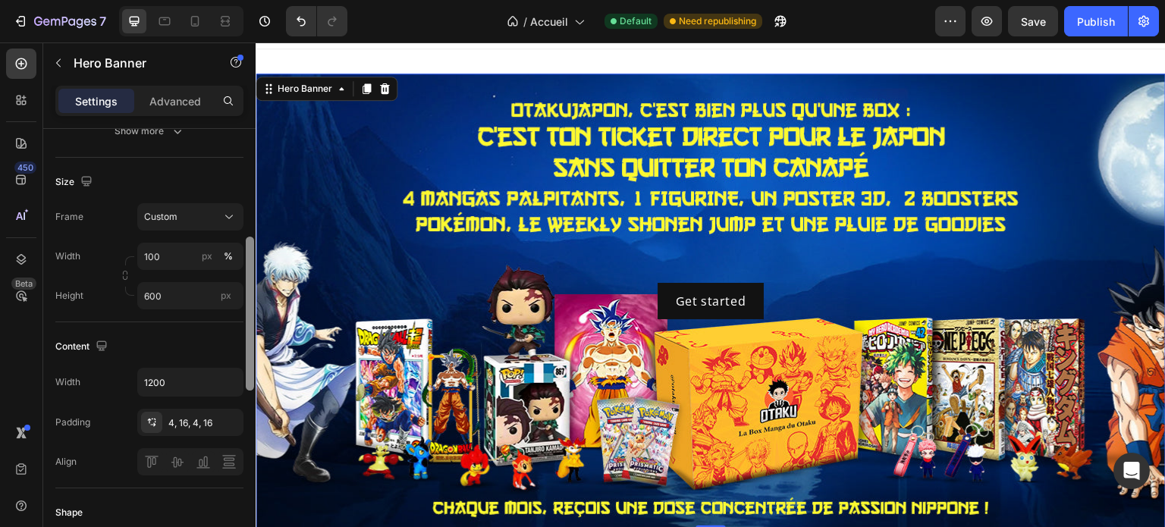
scroll to position [293, 0]
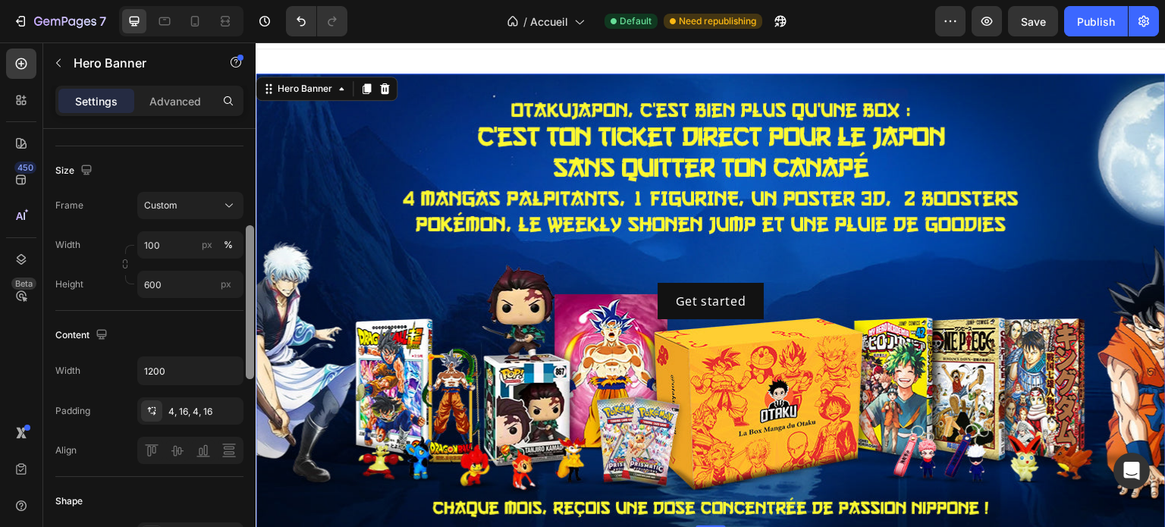
drag, startPoint x: 249, startPoint y: 181, endPoint x: 252, endPoint y: 284, distance: 103.1
click at [252, 284] on div at bounding box center [250, 302] width 8 height 154
click at [208, 240] on div "px" at bounding box center [207, 245] width 11 height 14
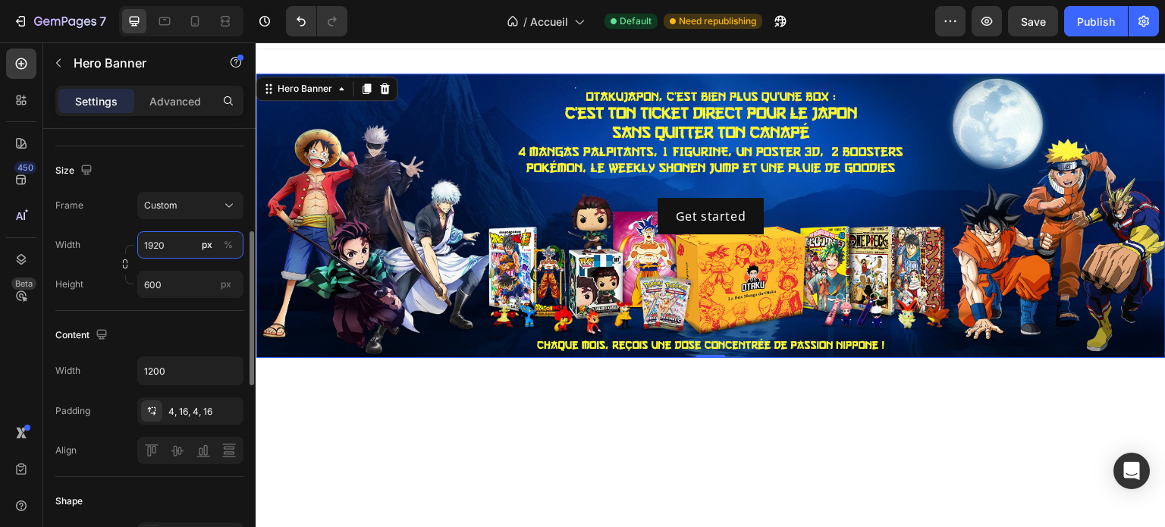
type input "1920"
click at [193, 328] on div "Content" at bounding box center [149, 335] width 188 height 24
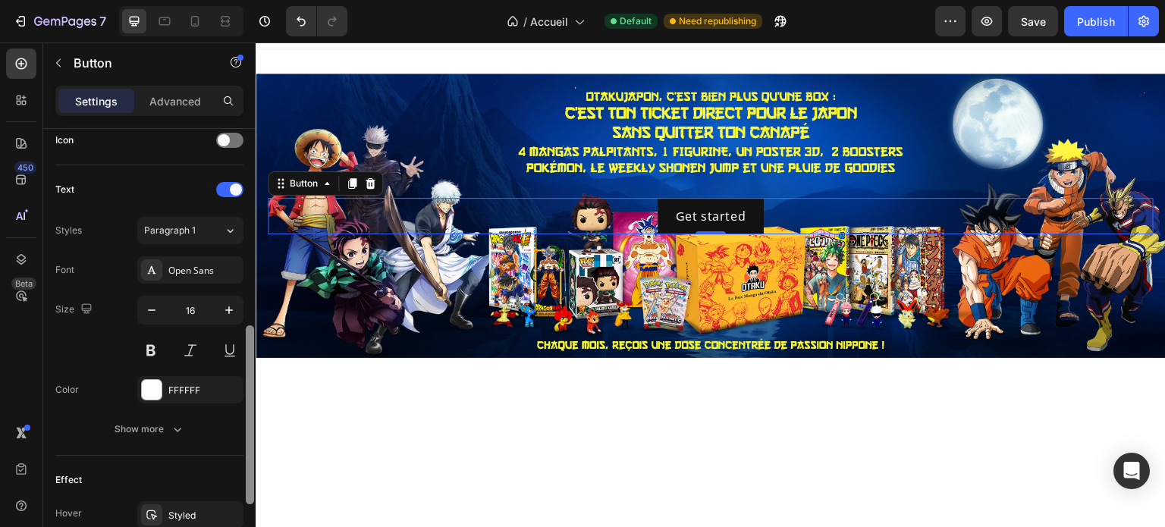
scroll to position [479, 0]
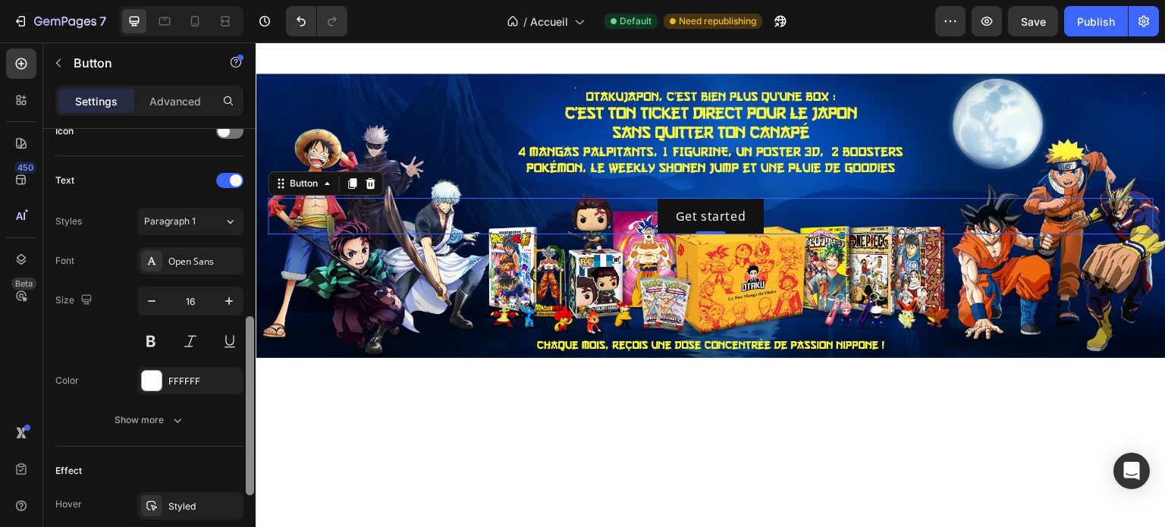
drag, startPoint x: 252, startPoint y: 197, endPoint x: 246, endPoint y: 393, distance: 195.7
click at [246, 393] on div at bounding box center [250, 405] width 8 height 179
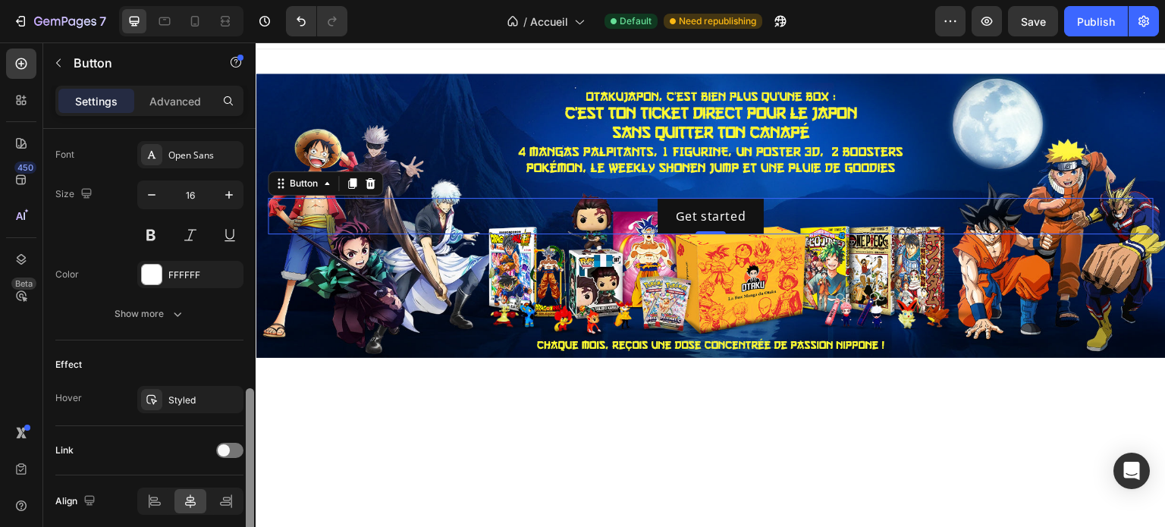
scroll to position [643, 0]
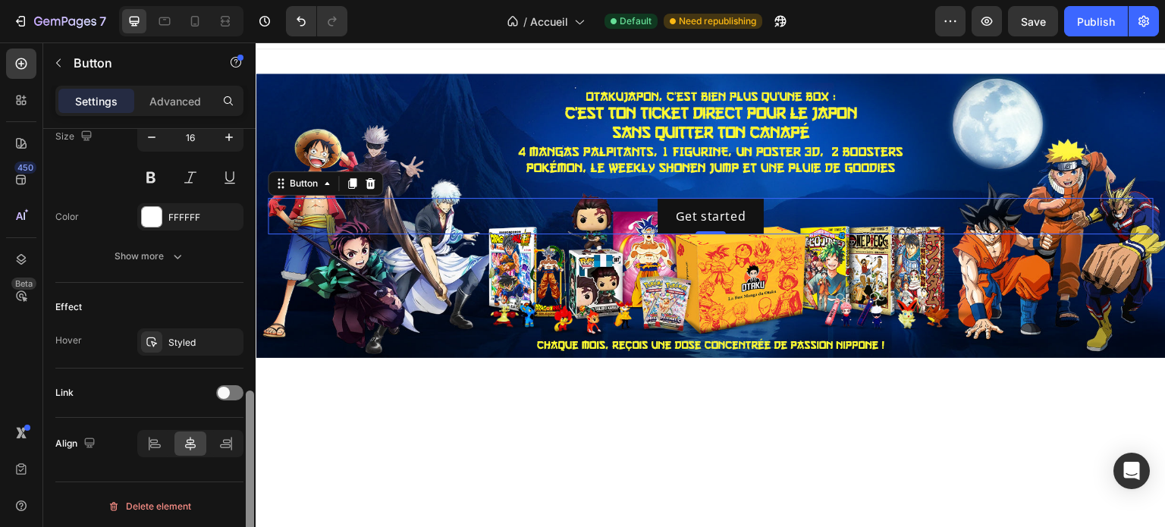
drag, startPoint x: 251, startPoint y: 376, endPoint x: 254, endPoint y: 453, distance: 77.4
click at [254, 453] on div at bounding box center [249, 349] width 11 height 441
click at [158, 451] on div at bounding box center [155, 443] width 33 height 24
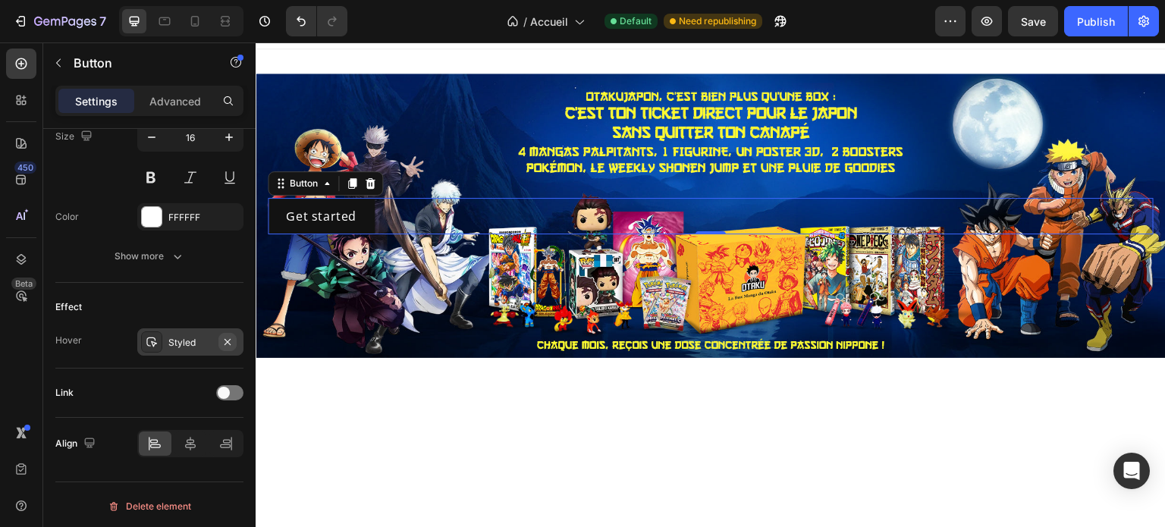
click at [234, 344] on icon "button" at bounding box center [227, 342] width 12 height 12
click at [149, 214] on div at bounding box center [152, 217] width 20 height 20
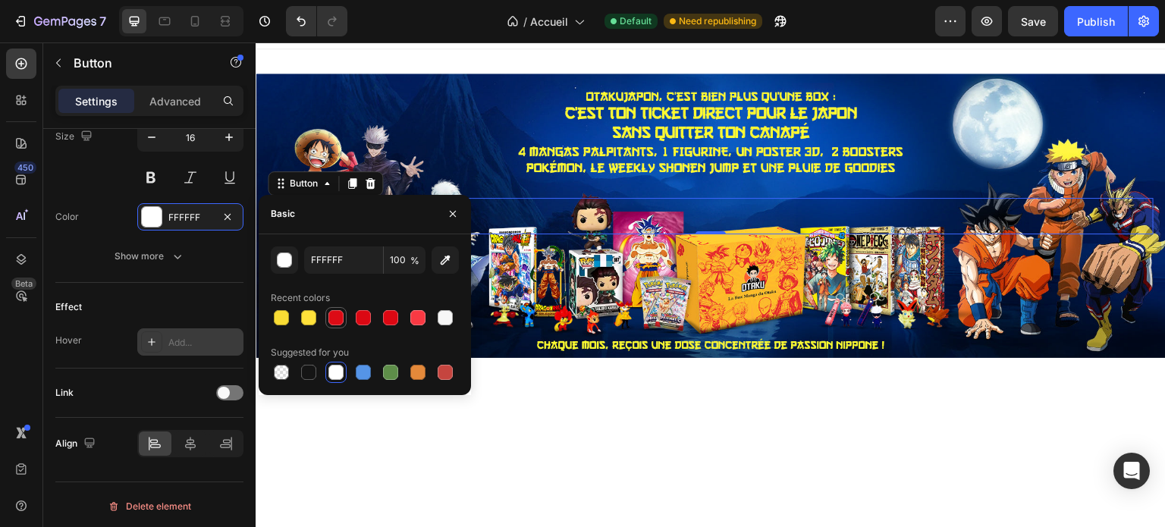
click at [343, 319] on div at bounding box center [335, 317] width 15 height 15
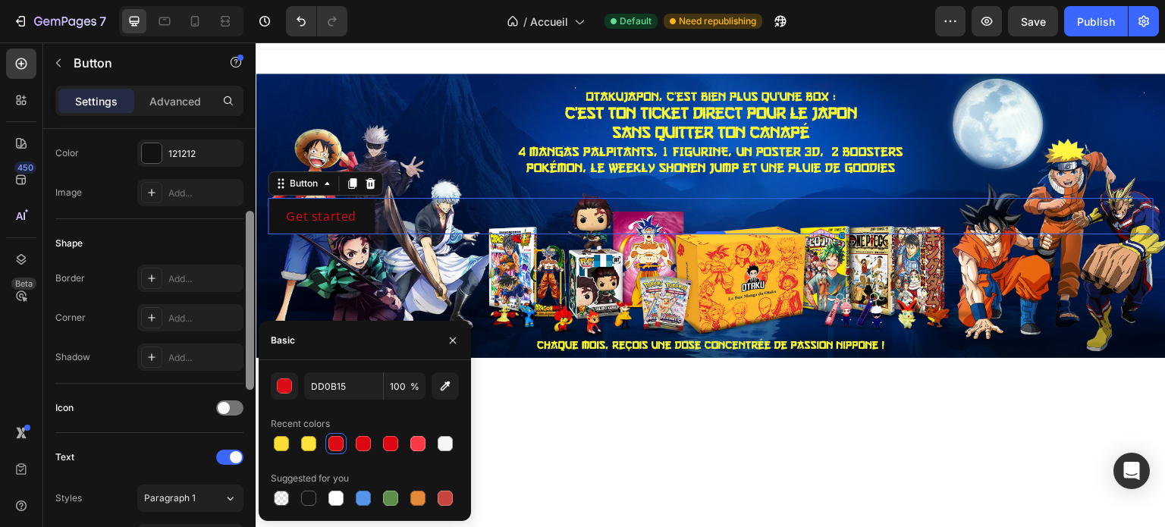
click at [250, 329] on div at bounding box center [249, 349] width 11 height 441
drag, startPoint x: 303, startPoint y: 431, endPoint x: 310, endPoint y: 441, distance: 12.4
click at [310, 441] on div "Recent colors" at bounding box center [365, 433] width 188 height 42
click at [310, 441] on div at bounding box center [308, 443] width 15 height 15
click at [337, 439] on div at bounding box center [335, 443] width 15 height 15
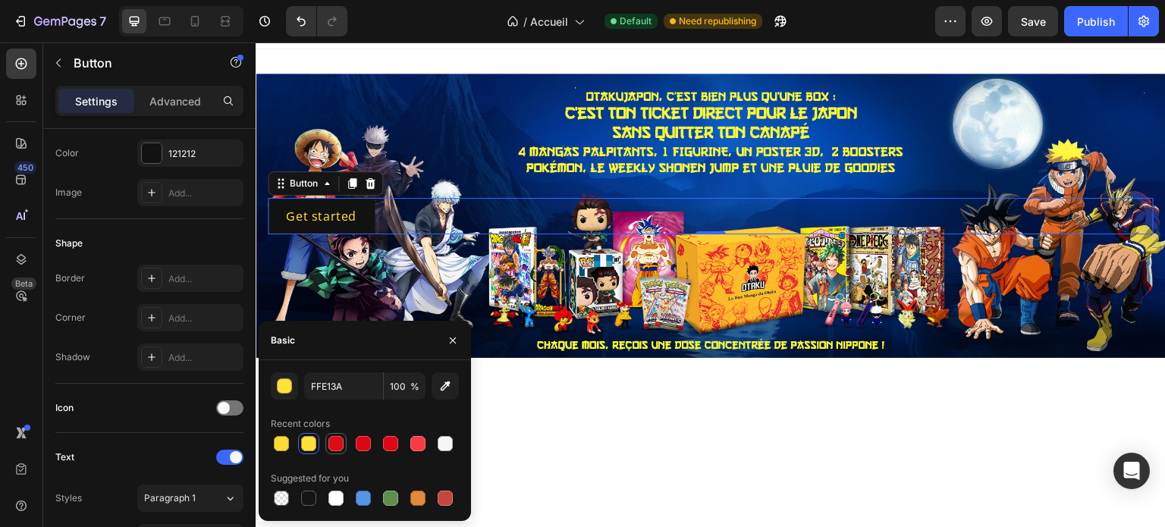
type input "DD0B15"
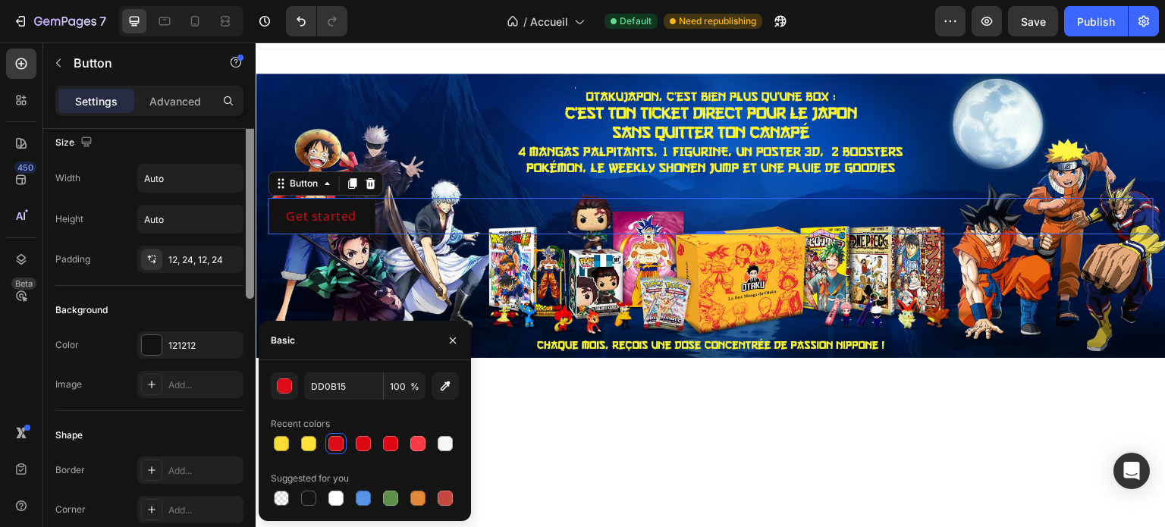
scroll to position [0, 0]
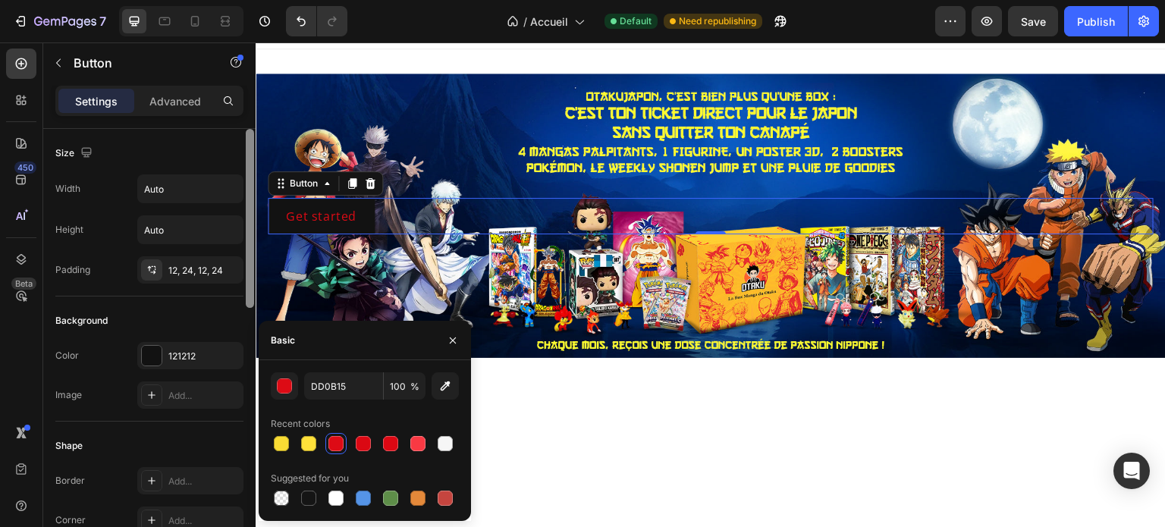
drag, startPoint x: 249, startPoint y: 254, endPoint x: 244, endPoint y: 141, distance: 113.1
click at [244, 141] on div at bounding box center [249, 349] width 11 height 441
click at [148, 357] on div at bounding box center [152, 356] width 20 height 20
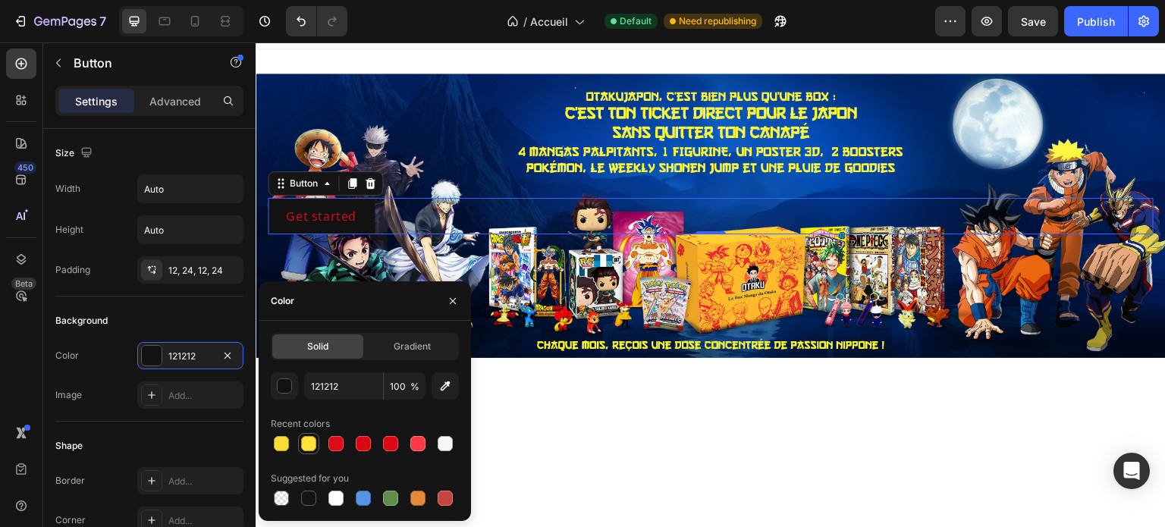
click at [303, 447] on div at bounding box center [308, 443] width 15 height 15
type input "FFE13A"
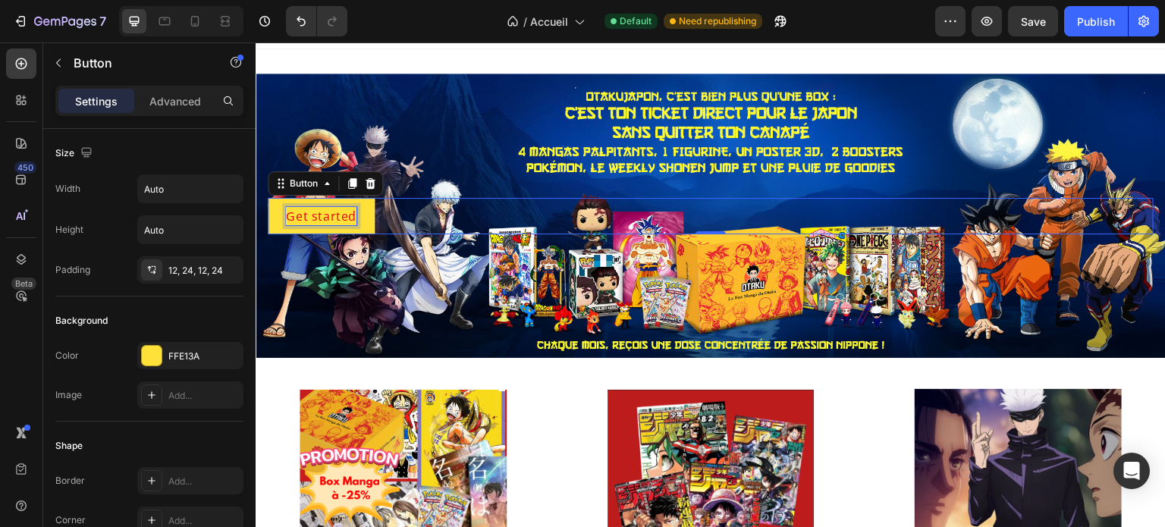
scroll to position [6, 0]
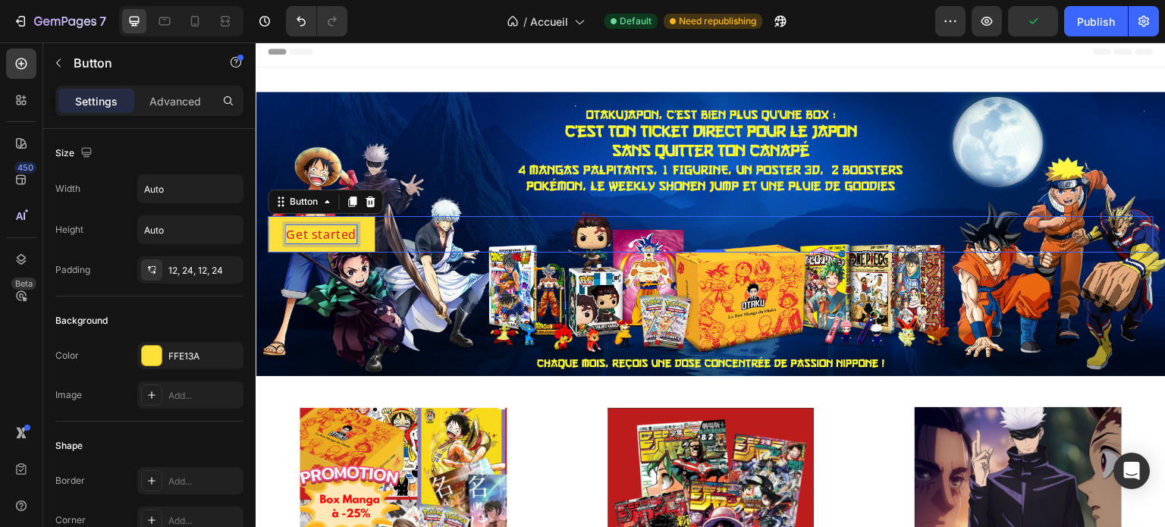
click at [300, 230] on p "Get started" at bounding box center [321, 234] width 71 height 18
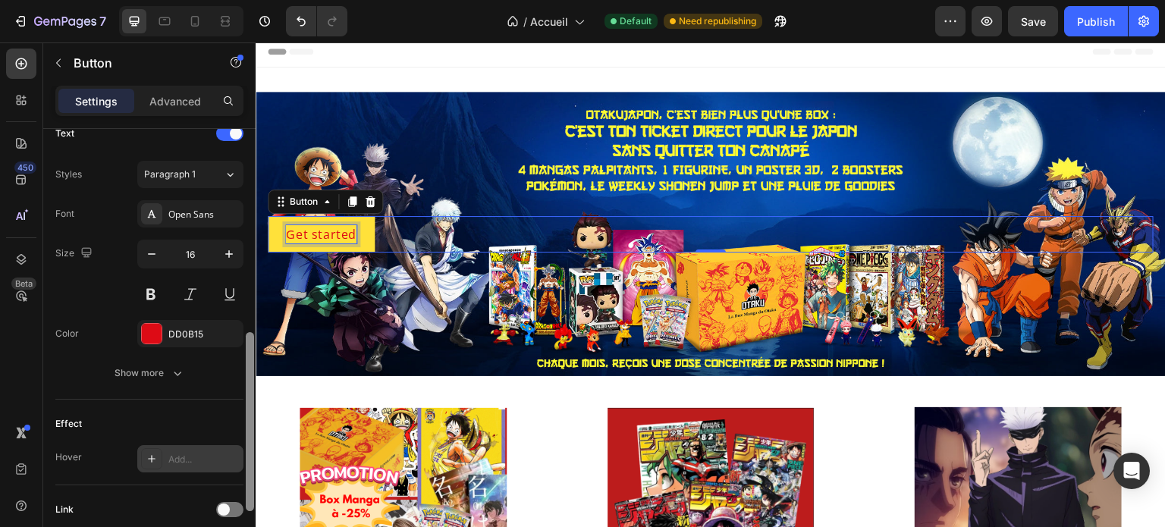
scroll to position [541, 0]
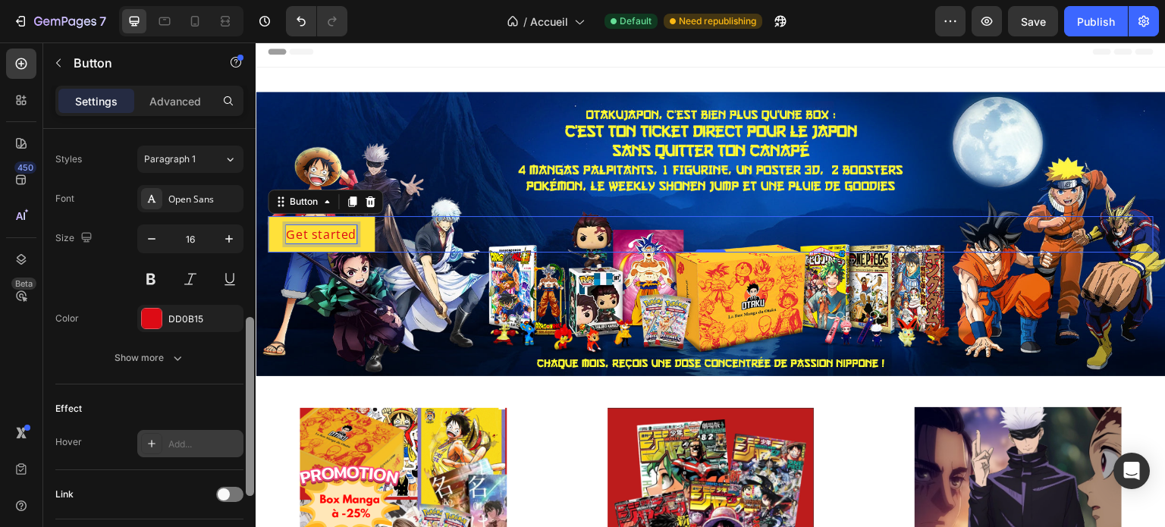
drag, startPoint x: 251, startPoint y: 194, endPoint x: 244, endPoint y: 415, distance: 220.7
click at [244, 415] on div at bounding box center [249, 326] width 11 height 441
click at [199, 193] on div "Open Sans" at bounding box center [203, 200] width 71 height 14
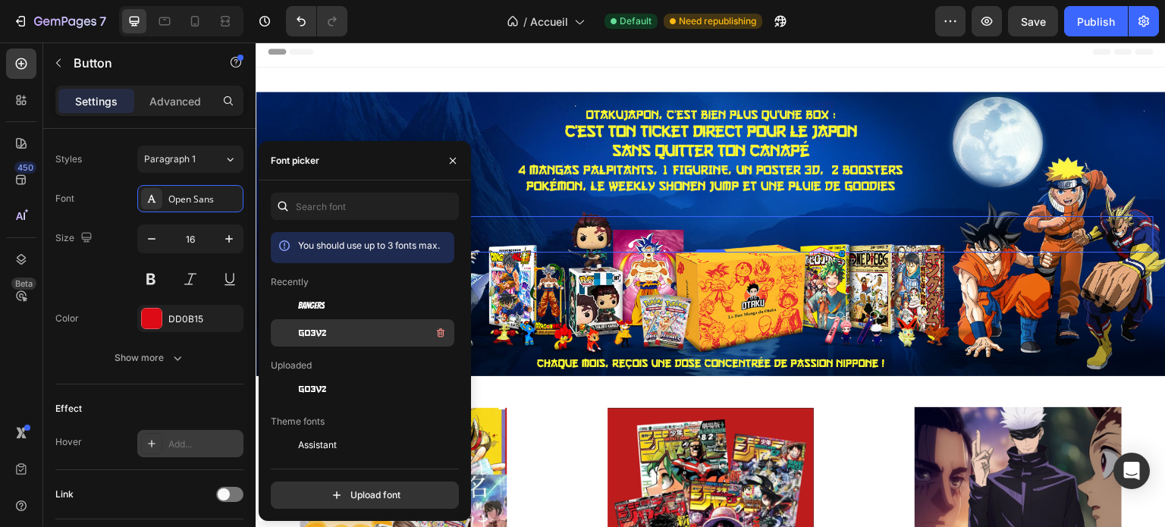
click at [306, 330] on span "go3v2" at bounding box center [312, 333] width 28 height 14
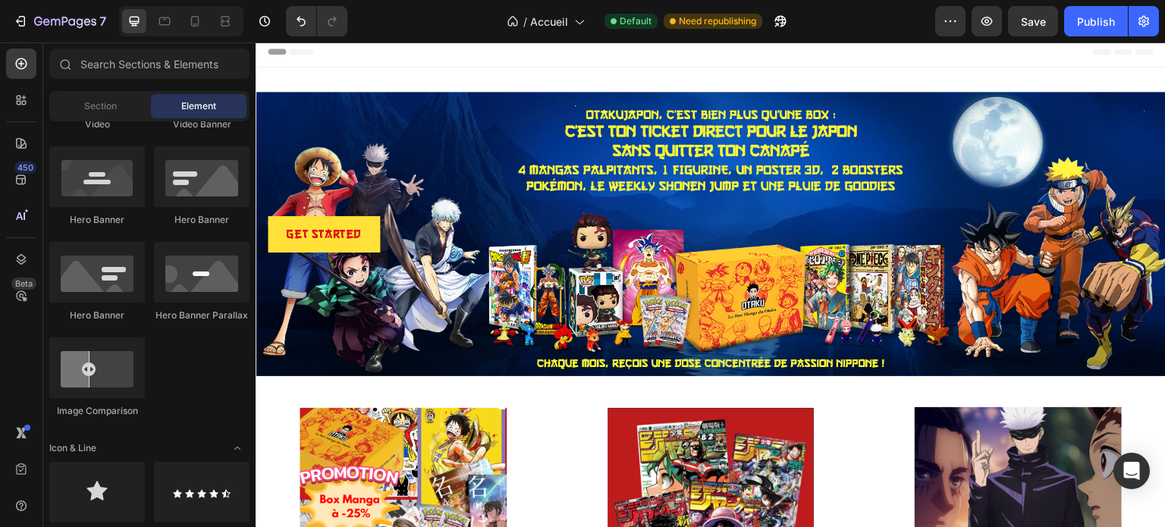
click at [394, 64] on div "Header" at bounding box center [711, 51] width 886 height 30
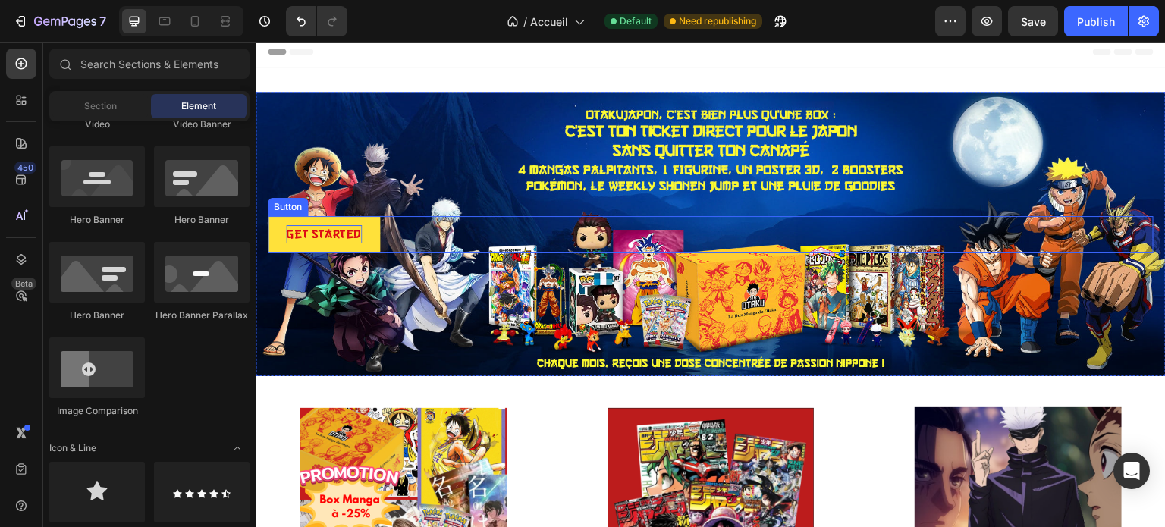
click at [330, 225] on p "Get started" at bounding box center [324, 234] width 76 height 18
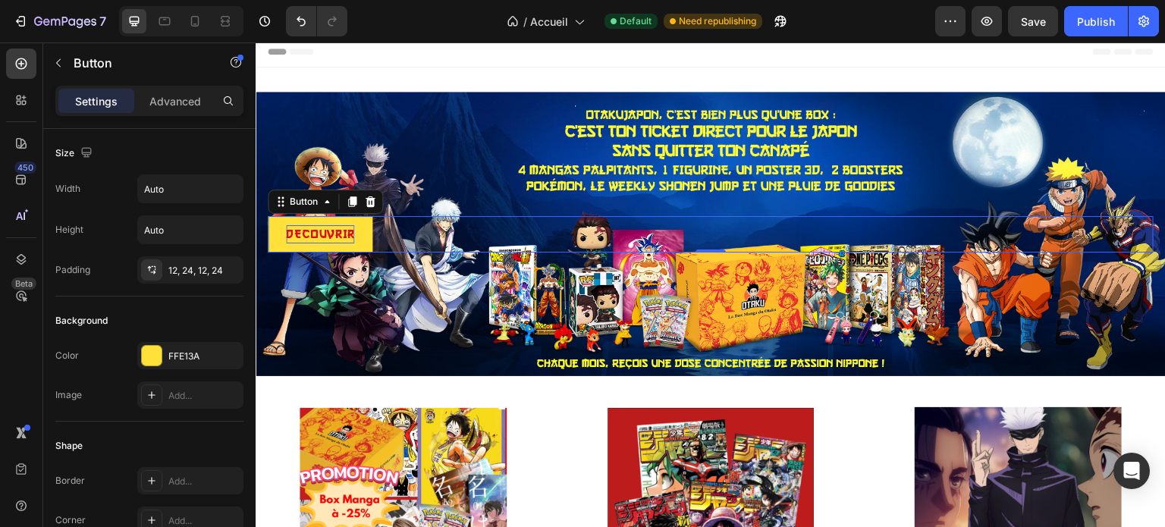
click at [338, 246] on button "DECOUVRIR" at bounding box center [320, 234] width 105 height 36
click at [323, 234] on p "DECOUVRIR" at bounding box center [320, 234] width 68 height 18
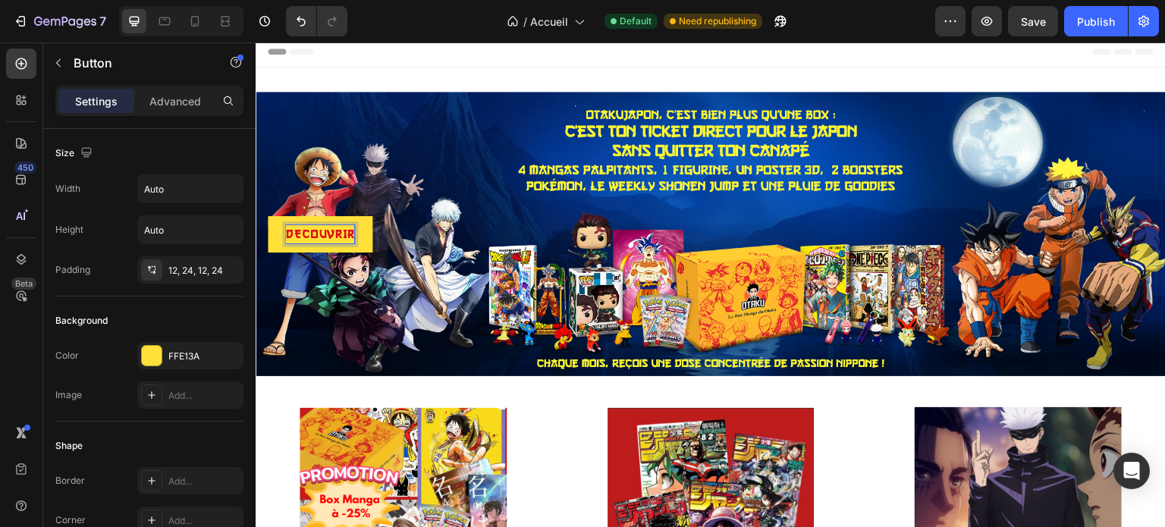
click at [256, 42] on lt-span "DÉCOUVRIR" at bounding box center [256, 42] width 0 height 0
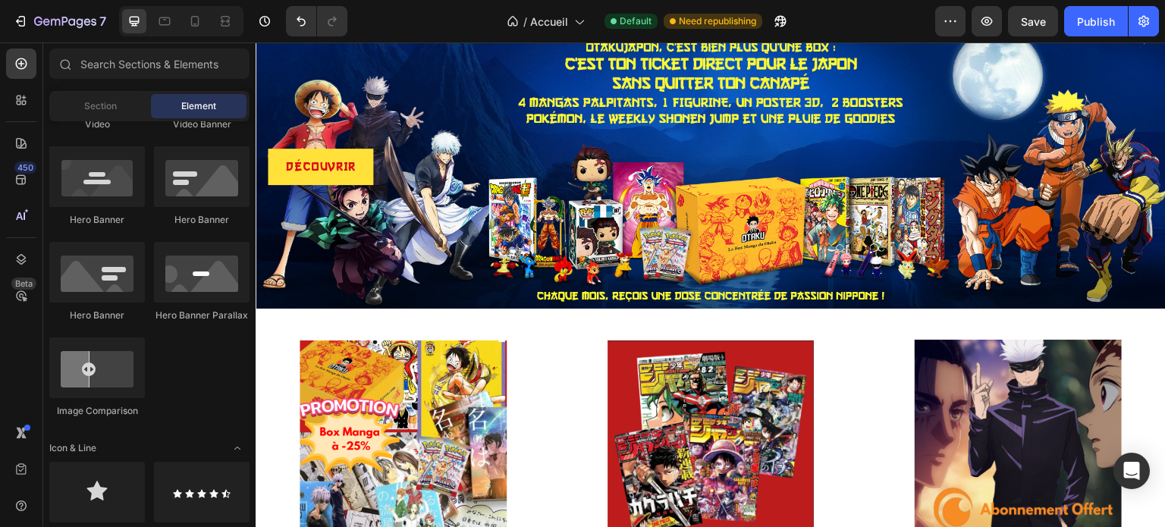
scroll to position [151, 0]
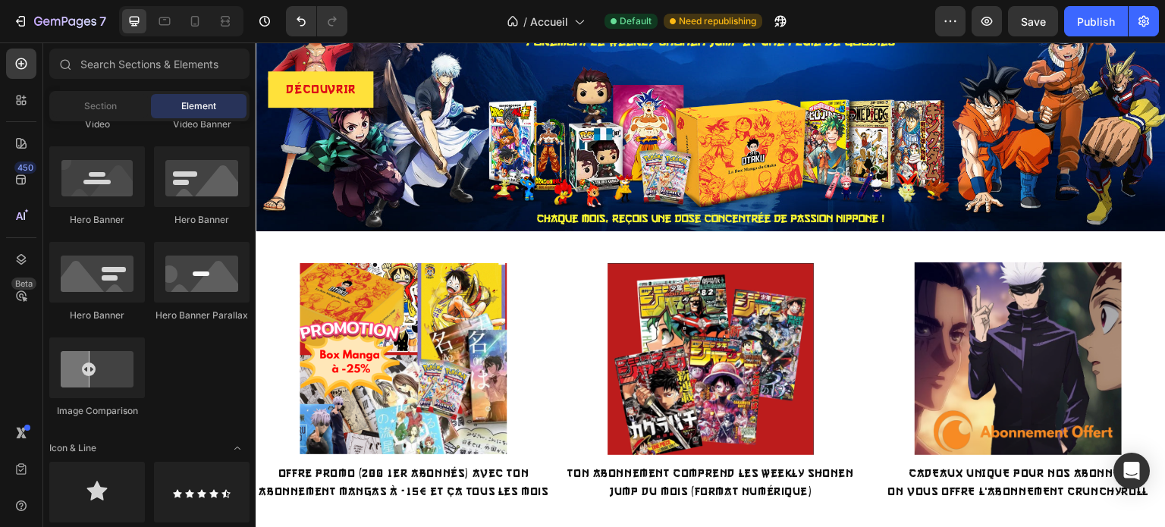
click at [212, 342] on div "Image Image Video Video Banner Hero Banner Hero Banner Hero Banner Hero Banner …" at bounding box center [149, 193] width 200 height 476
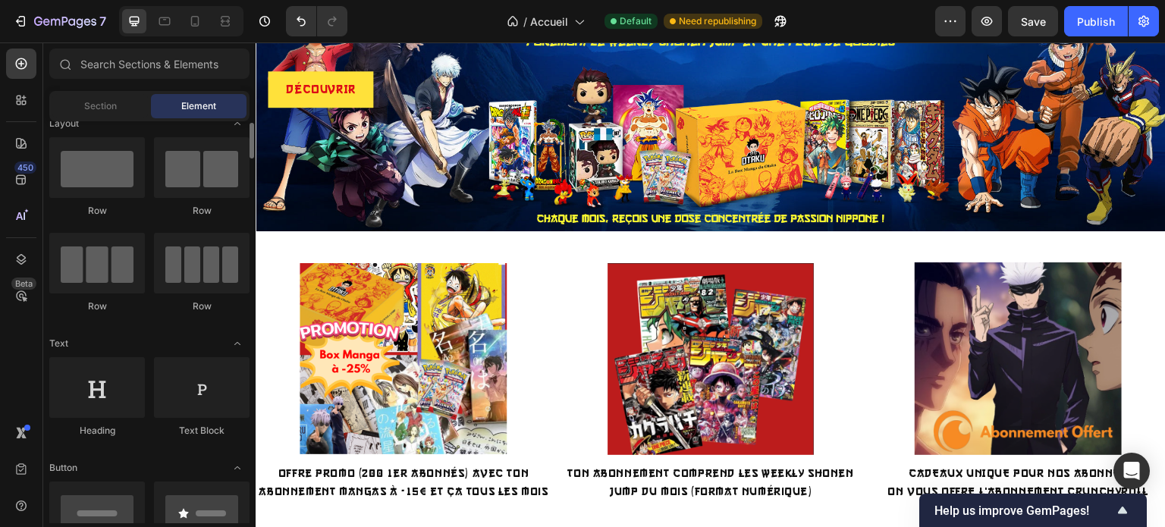
scroll to position [0, 0]
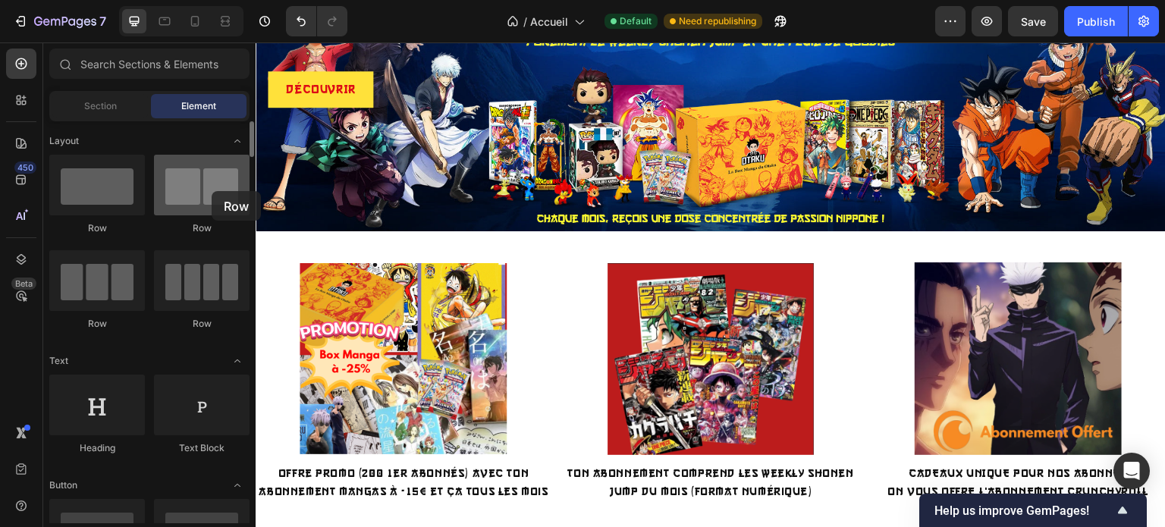
click at [212, 191] on div at bounding box center [202, 185] width 96 height 61
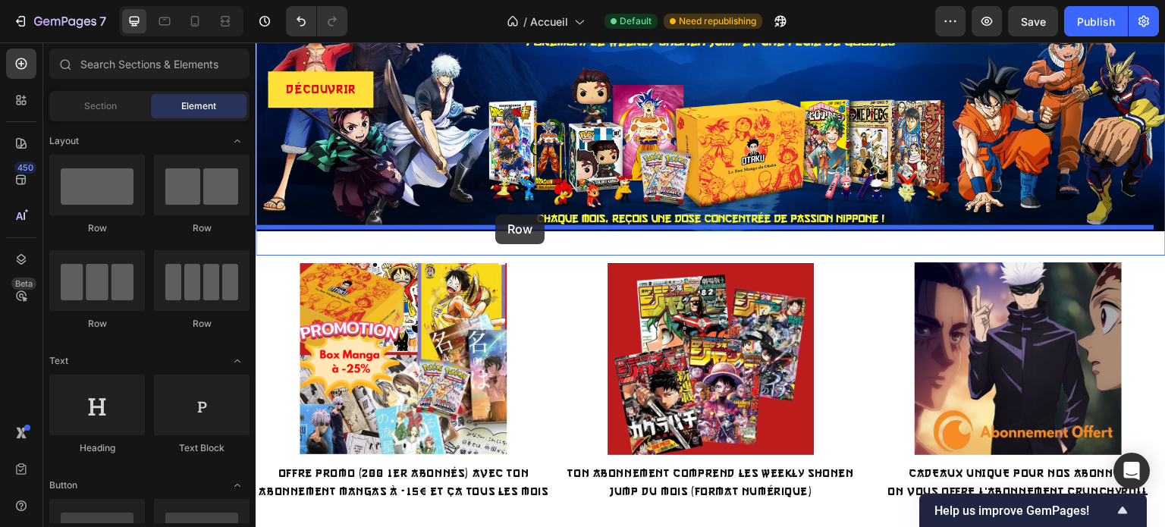
drag, startPoint x: 447, startPoint y: 221, endPoint x: 495, endPoint y: 215, distance: 48.3
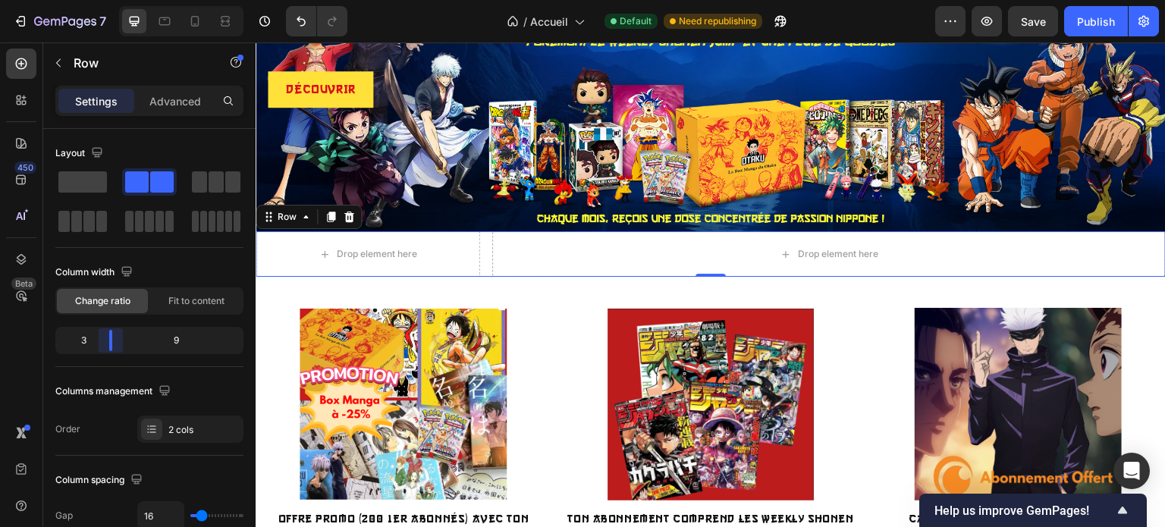
drag, startPoint x: 147, startPoint y: 343, endPoint x: 103, endPoint y: 342, distance: 44.0
click at [103, 0] on body "7 / Accueil Default Need republishing Preview Save Publish 450 Beta Sections(18…" at bounding box center [582, 0] width 1165 height 0
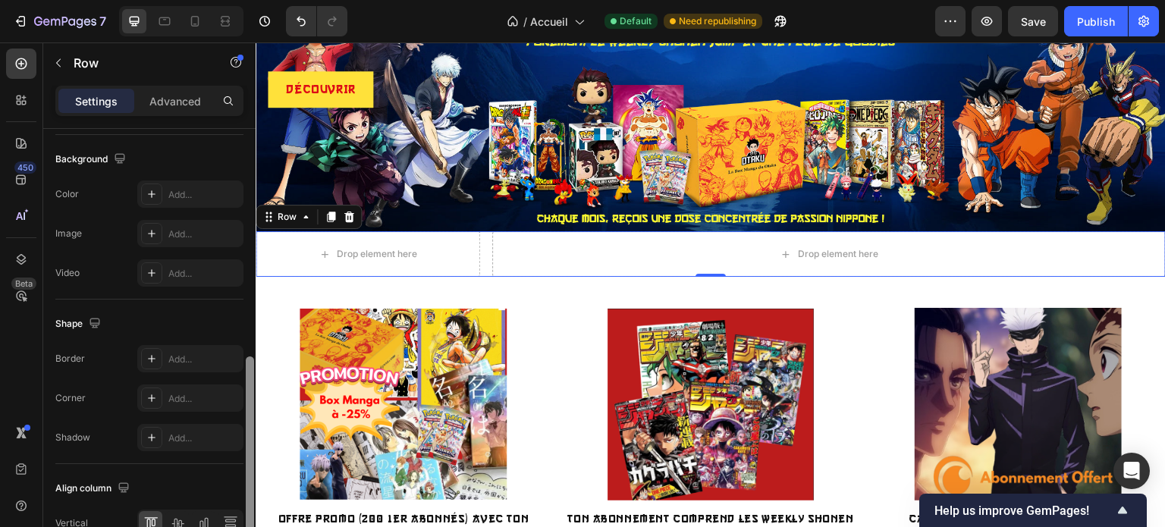
scroll to position [551, 0]
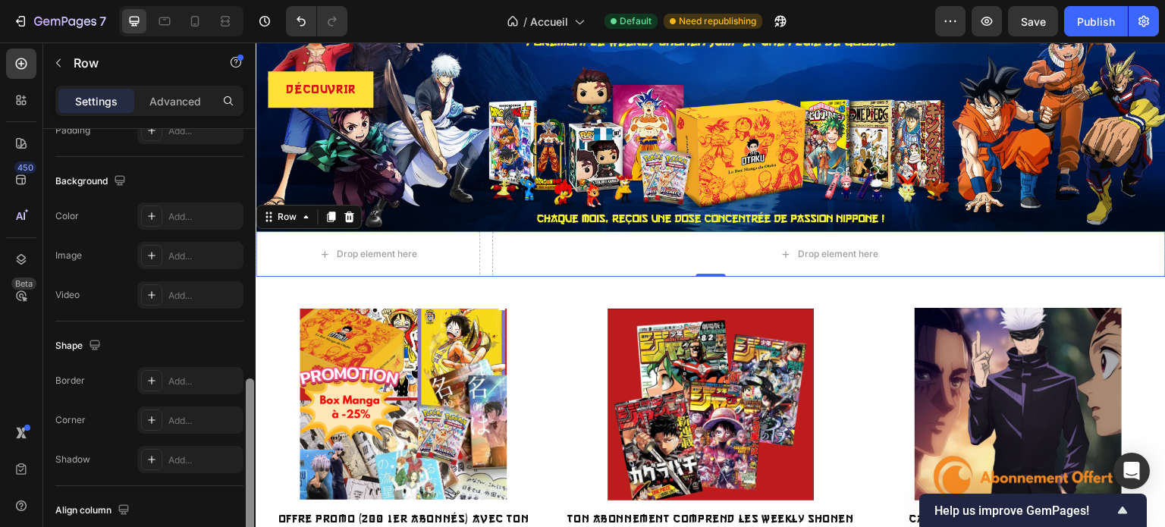
drag, startPoint x: 249, startPoint y: 190, endPoint x: 252, endPoint y: 412, distance: 222.2
click at [252, 412] on div at bounding box center [250, 466] width 8 height 177
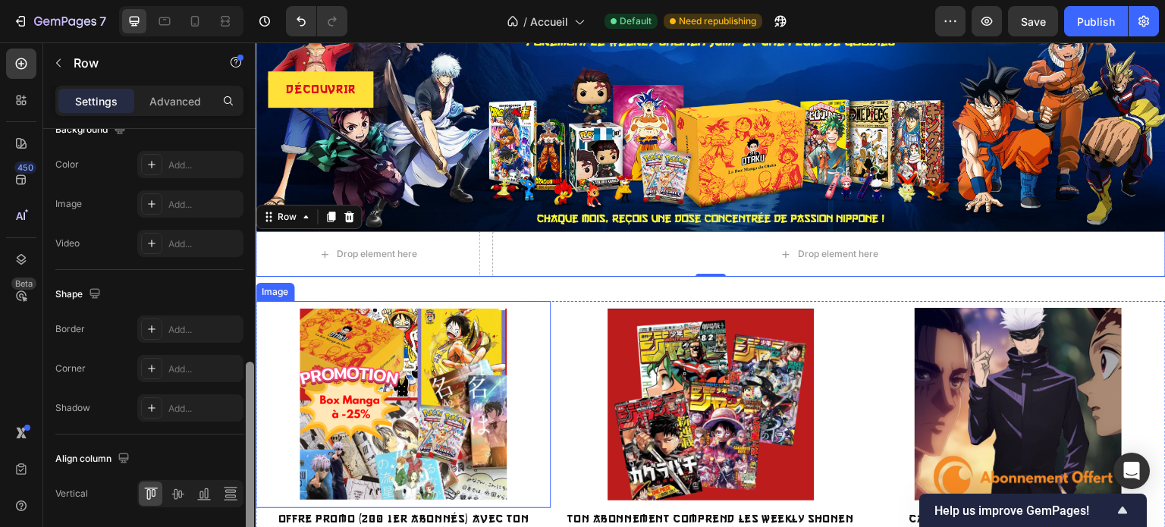
scroll to position [613, 0]
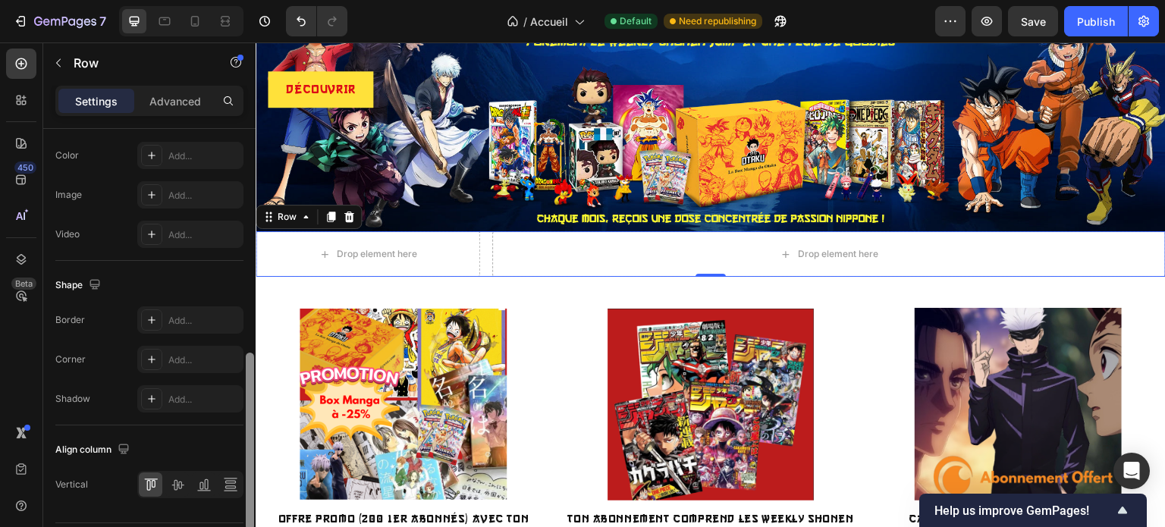
drag, startPoint x: 250, startPoint y: 165, endPoint x: 250, endPoint y: 412, distance: 247.2
click at [250, 412] on div at bounding box center [250, 441] width 8 height 177
click at [182, 365] on div "Add..." at bounding box center [190, 358] width 106 height 27
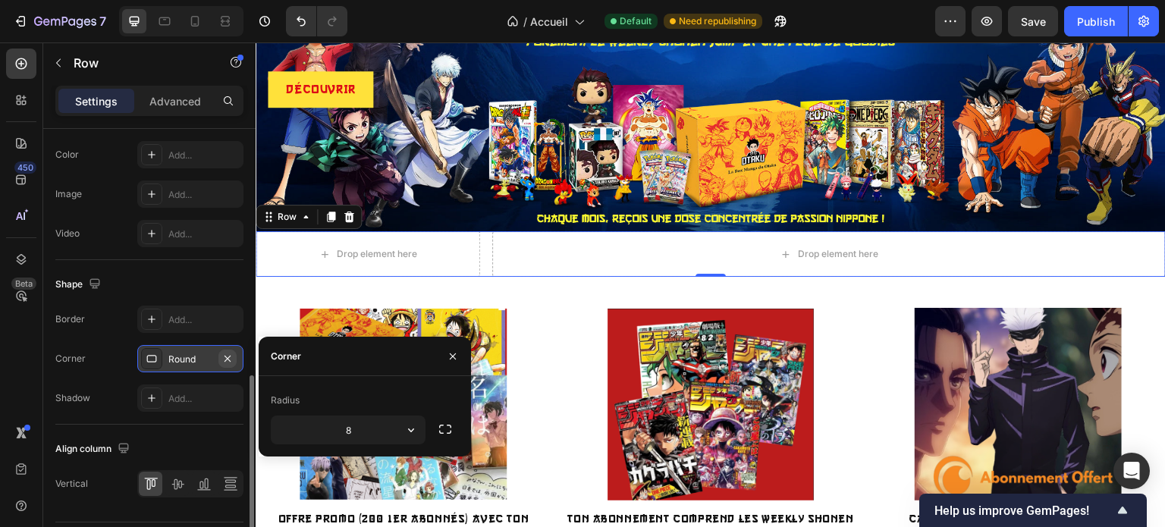
click at [226, 359] on icon "button" at bounding box center [227, 359] width 12 height 12
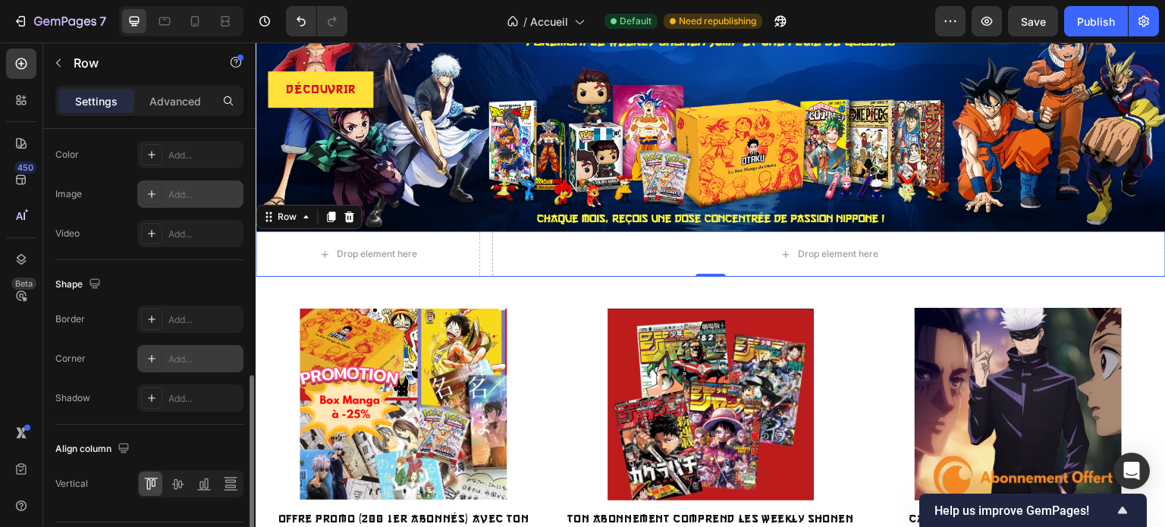
click at [171, 194] on div "Add..." at bounding box center [203, 195] width 71 height 14
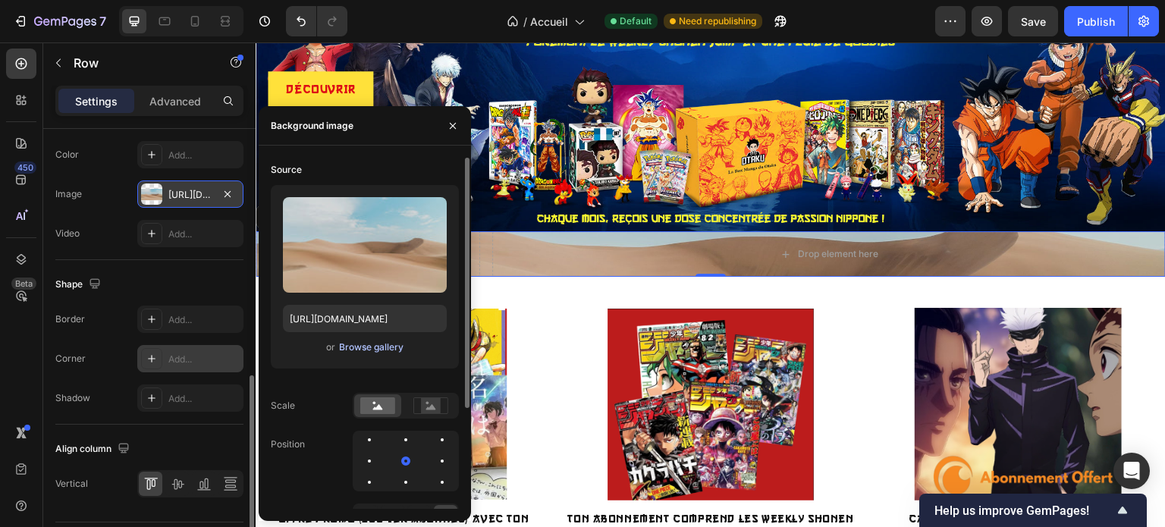
click at [361, 346] on div "Browse gallery" at bounding box center [371, 347] width 64 height 14
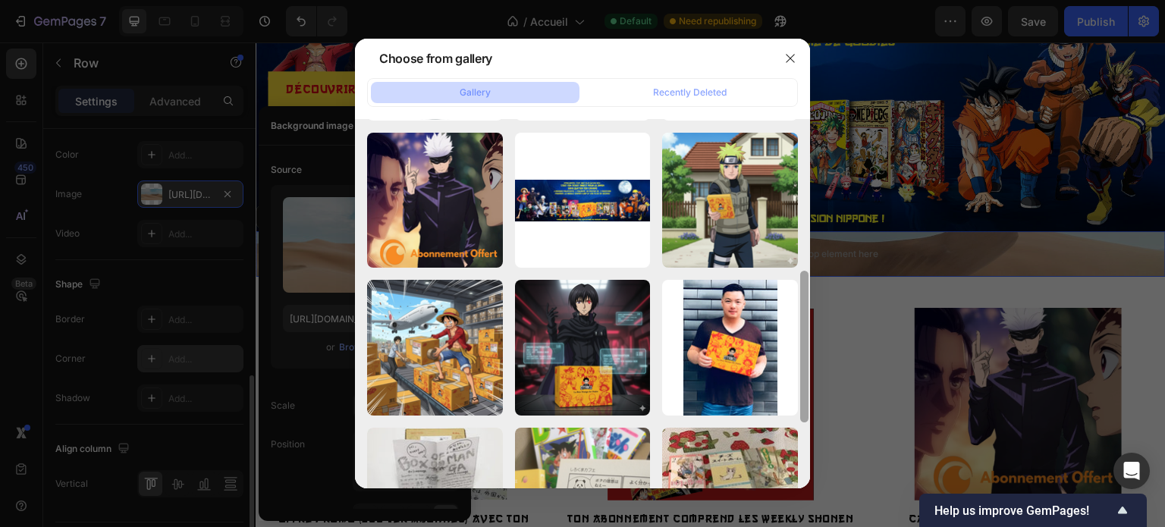
scroll to position [337, 0]
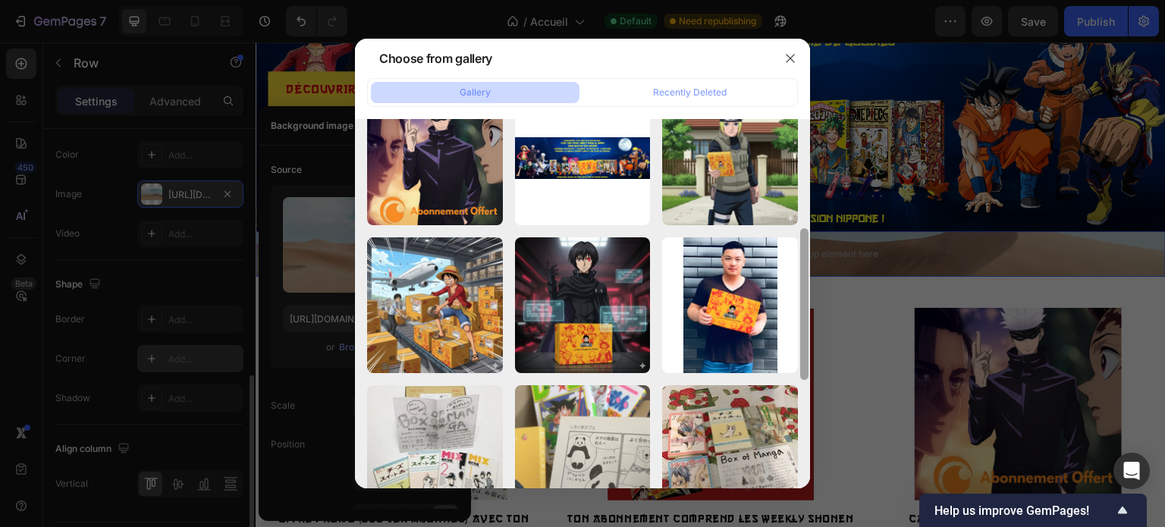
drag, startPoint x: 804, startPoint y: 155, endPoint x: 801, endPoint y: 293, distance: 138.8
click at [801, 293] on div at bounding box center [804, 304] width 8 height 152
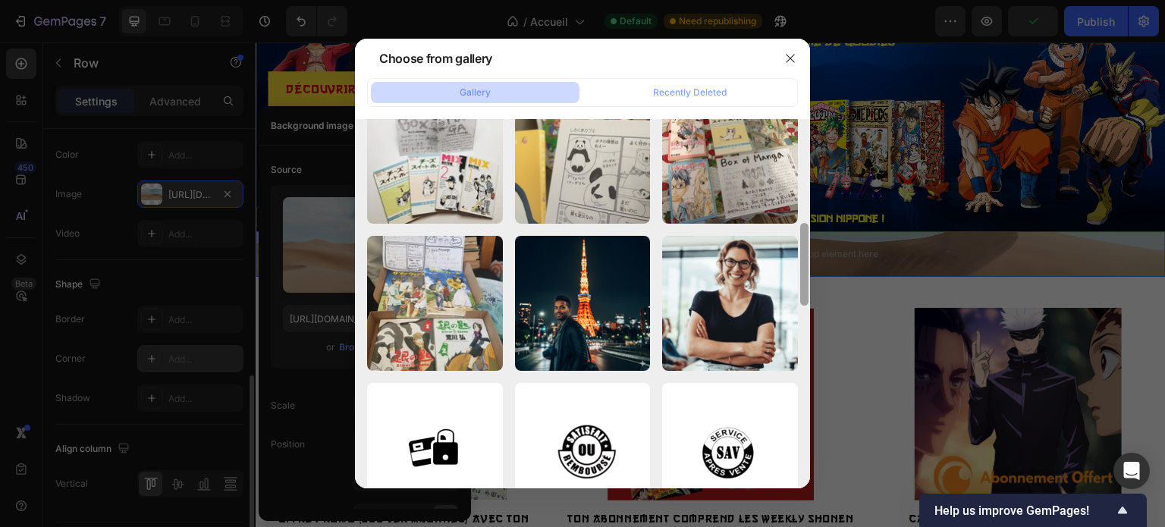
drag, startPoint x: 801, startPoint y: 293, endPoint x: 801, endPoint y: 418, distance: 124.3
click at [801, 418] on div at bounding box center [803, 271] width 11 height 369
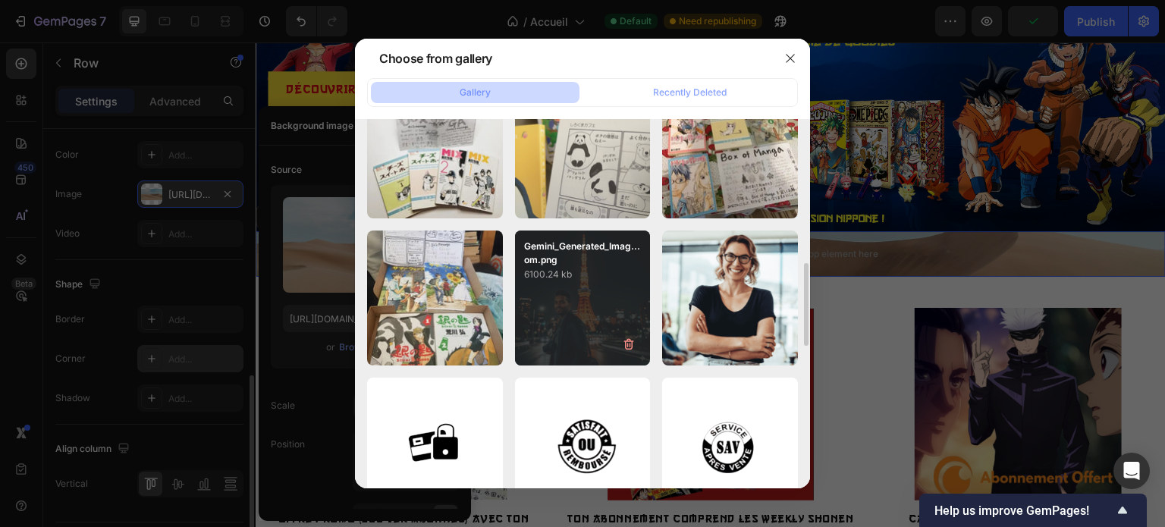
click at [604, 354] on div "Gemini_Generated_Imag...om.png 6100.24 kb" at bounding box center [583, 298] width 136 height 136
type input "https://cdn.shopify.com/s/files/1/0910/1239/9440/files/gempages_582444586438231…"
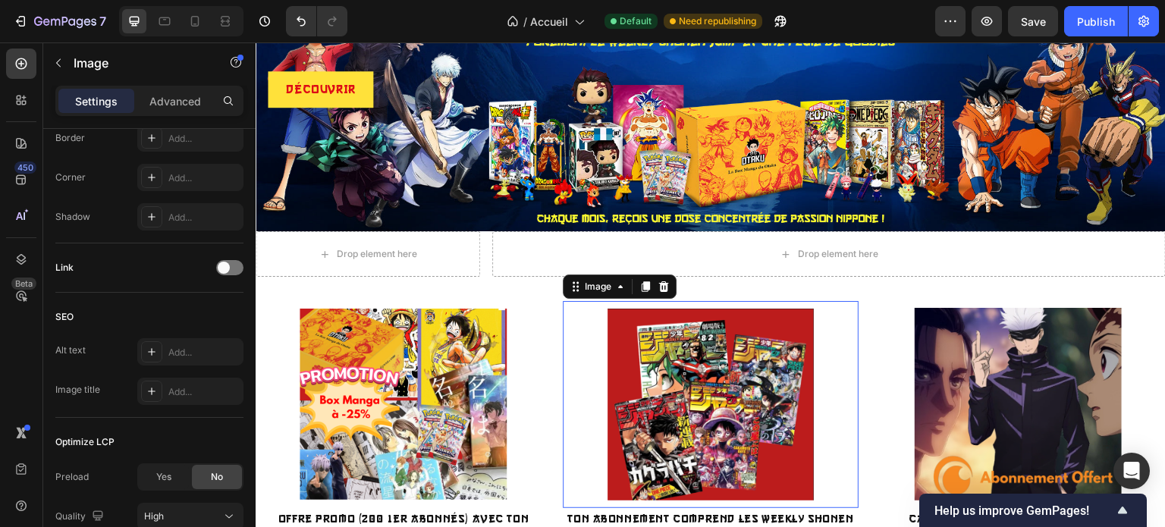
scroll to position [0, 0]
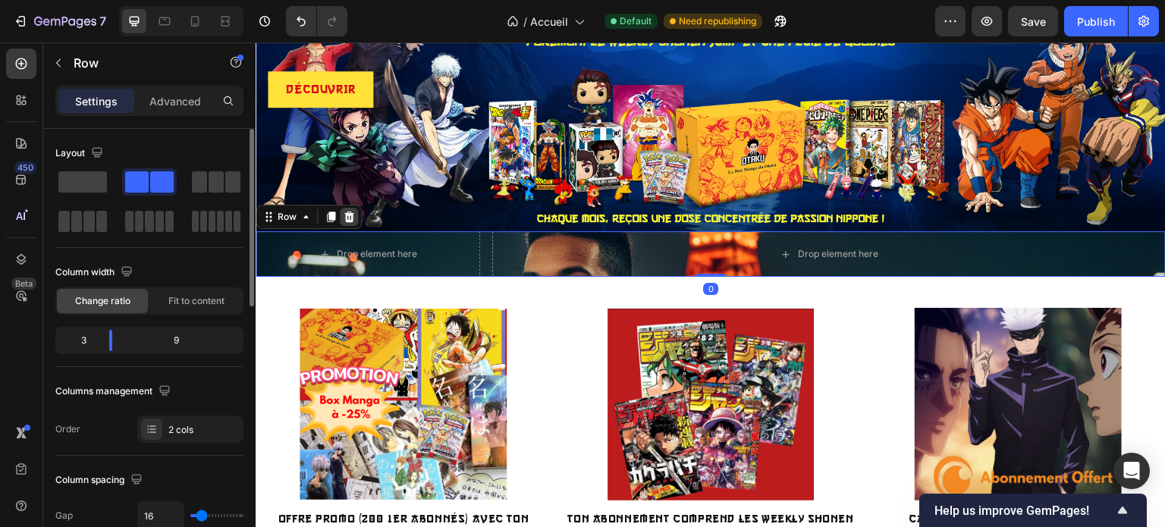
click at [343, 218] on icon at bounding box center [349, 217] width 12 height 12
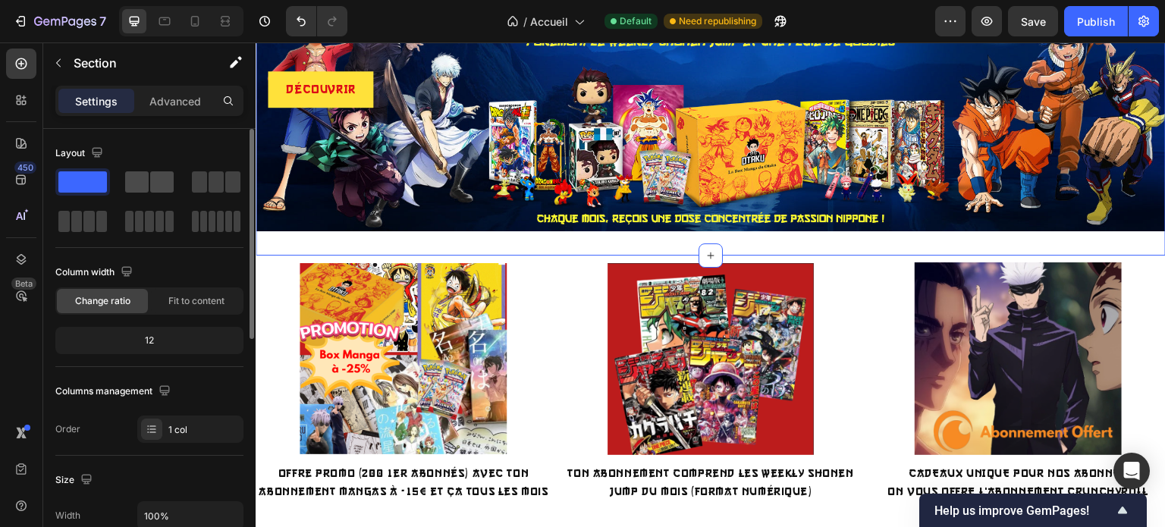
click at [152, 193] on div at bounding box center [149, 181] width 55 height 27
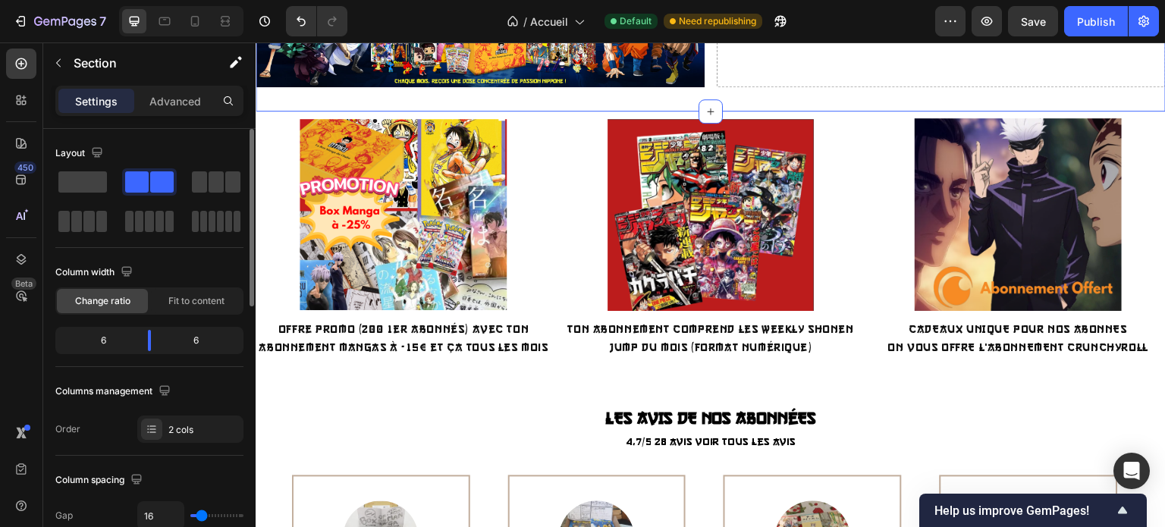
click at [152, 193] on div at bounding box center [149, 181] width 55 height 27
click at [297, 23] on icon "Undo/Redo" at bounding box center [300, 21] width 15 height 15
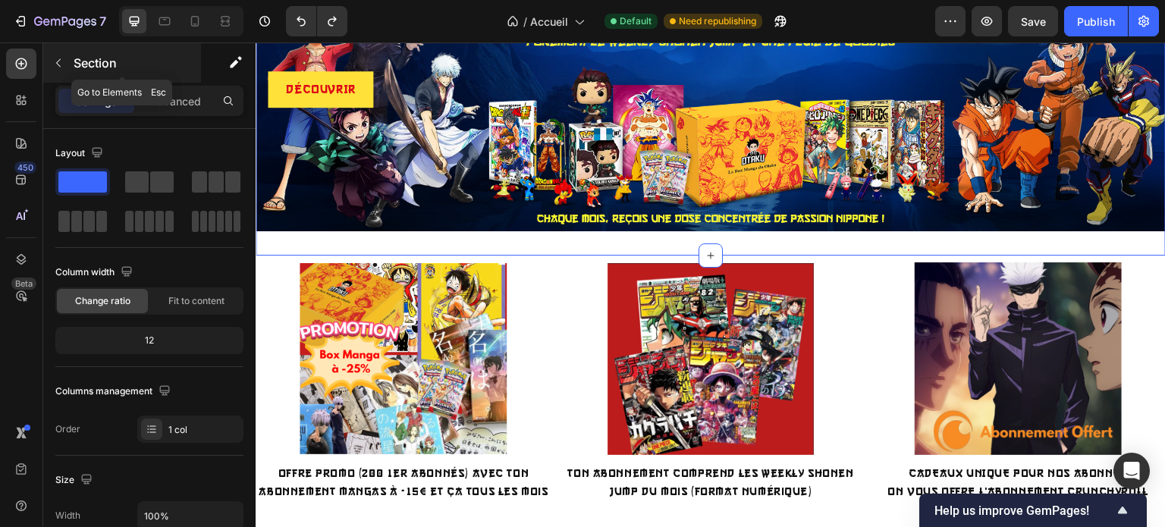
click at [55, 55] on button "button" at bounding box center [58, 63] width 24 height 24
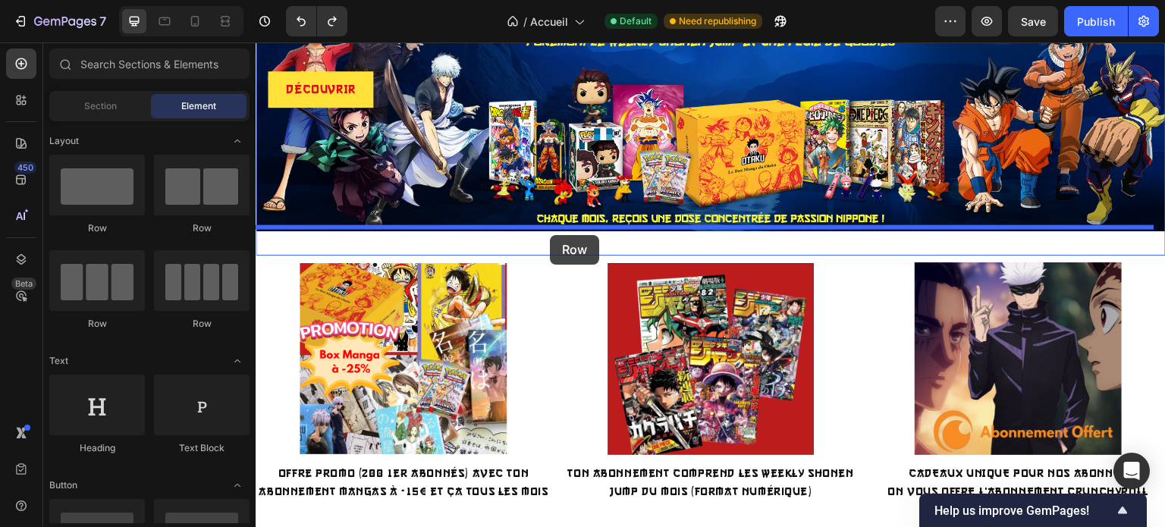
drag, startPoint x: 460, startPoint y: 227, endPoint x: 550, endPoint y: 235, distance: 89.8
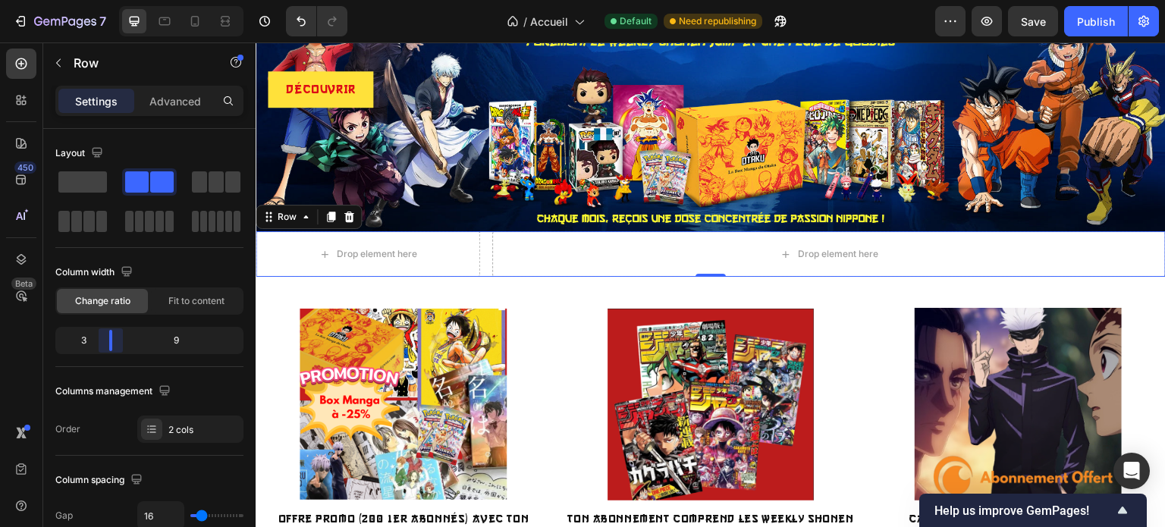
drag, startPoint x: 148, startPoint y: 333, endPoint x: 97, endPoint y: 332, distance: 50.8
click at [97, 0] on body "7 / Accueil Default Need republishing Preview Save Publish 450 Beta Sections(18…" at bounding box center [582, 0] width 1165 height 0
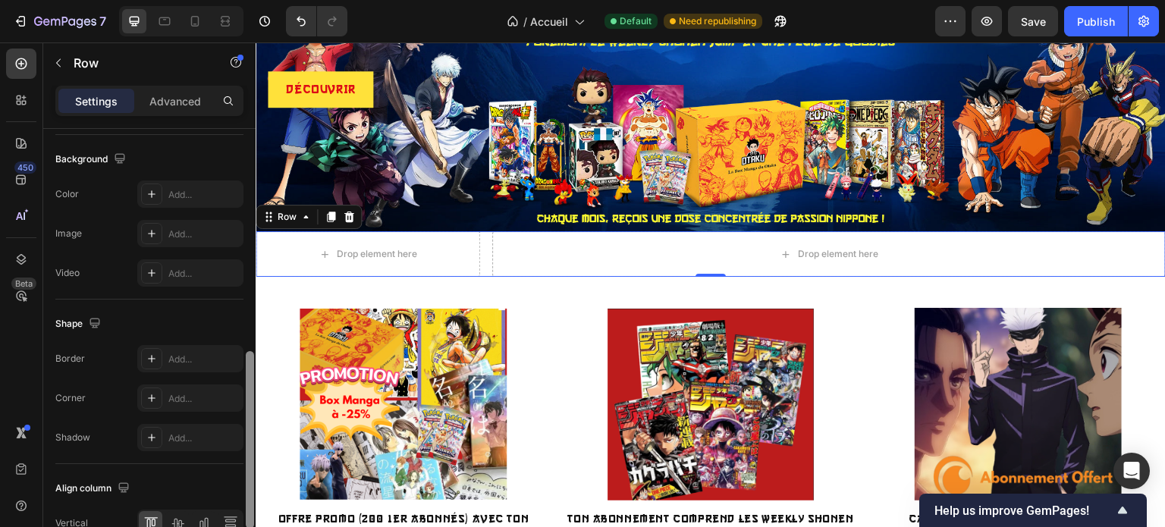
scroll to position [583, 0]
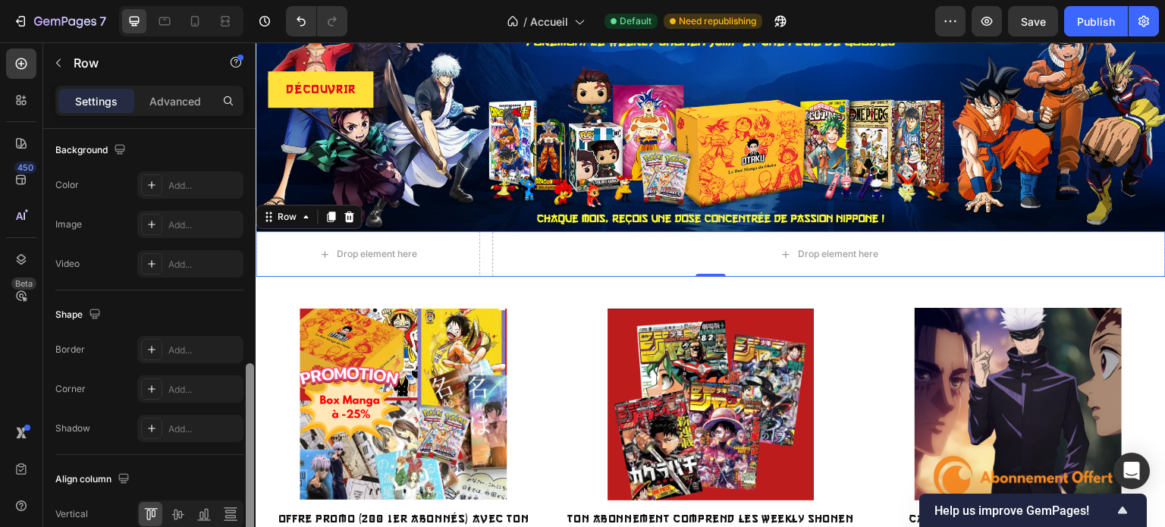
drag, startPoint x: 246, startPoint y: 262, endPoint x: 245, endPoint y: 497, distance: 235.0
click at [245, 497] on div at bounding box center [249, 349] width 11 height 441
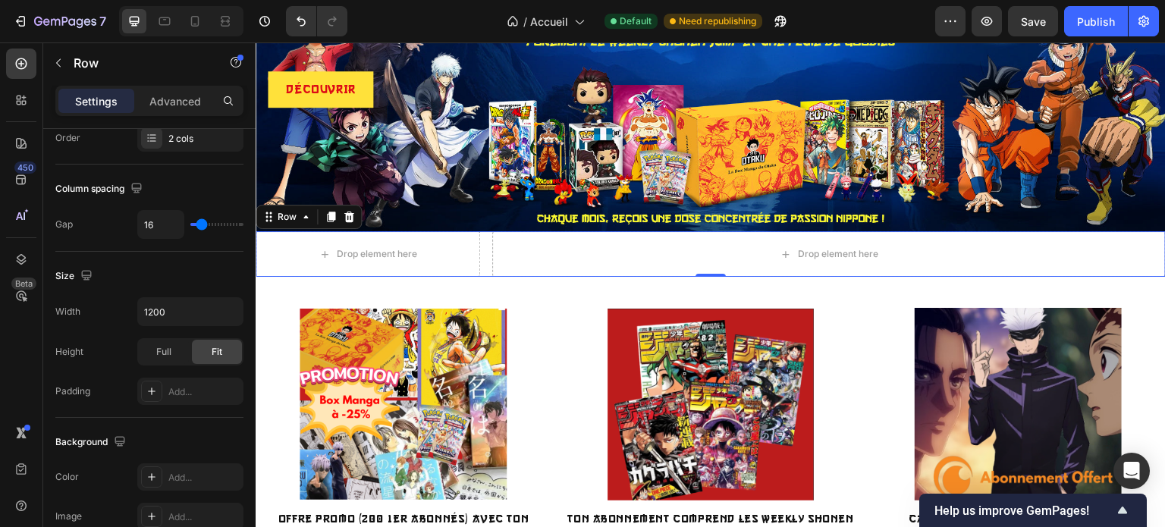
scroll to position [0, 0]
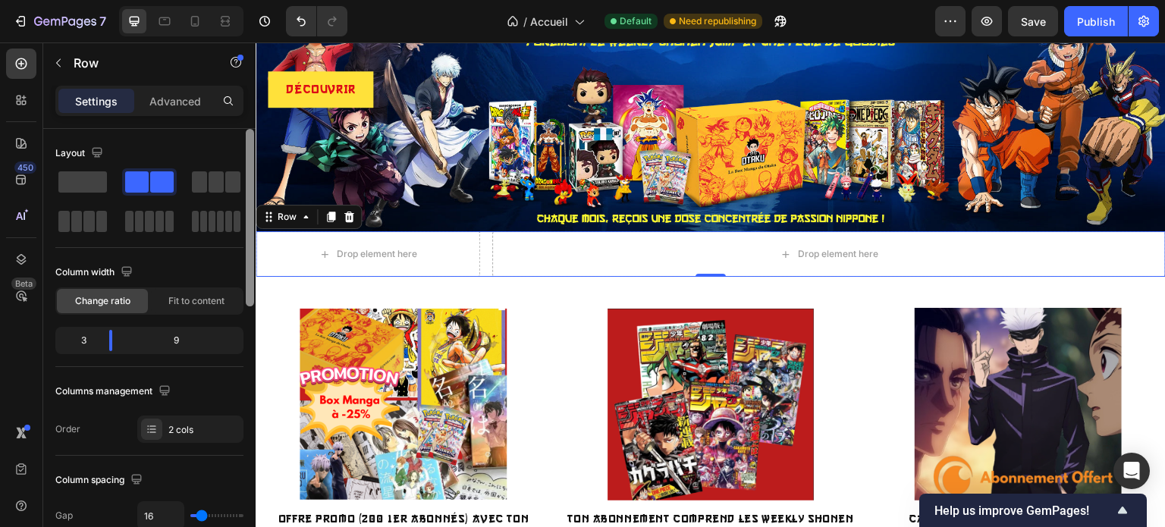
drag, startPoint x: 251, startPoint y: 424, endPoint x: 237, endPoint y: 118, distance: 306.6
click at [237, 118] on div "Settings Advanced Layout Column width Change ratio Fit to content 3 9 Columns m…" at bounding box center [149, 328] width 212 height 484
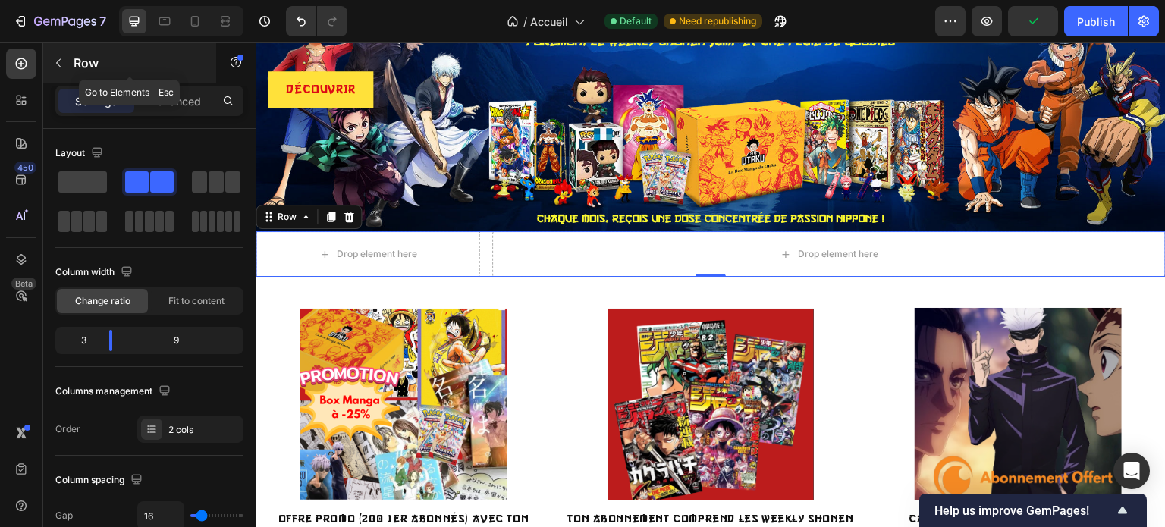
click at [57, 61] on icon "button" at bounding box center [58, 63] width 12 height 12
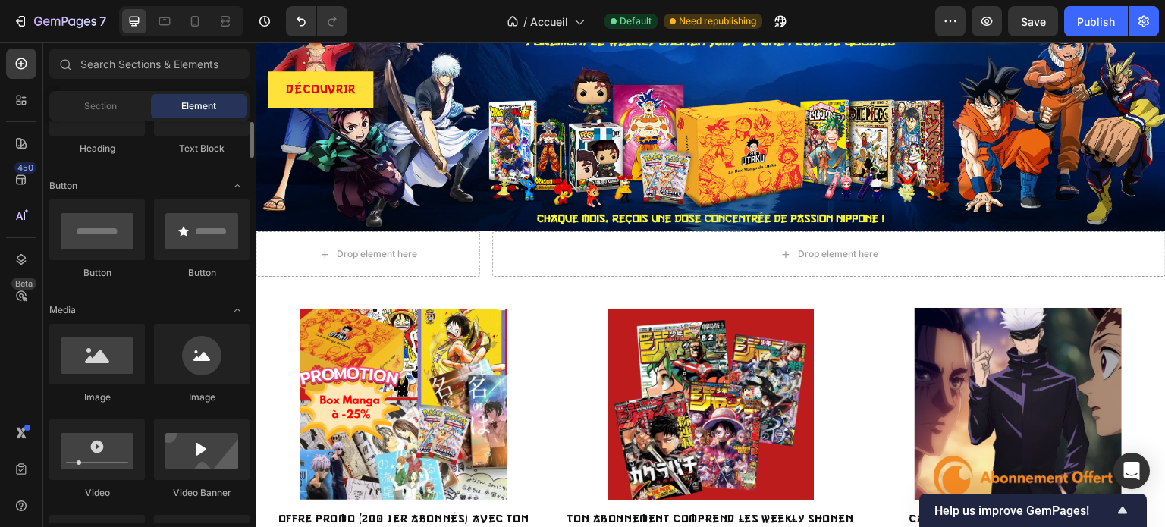
scroll to position [368, 0]
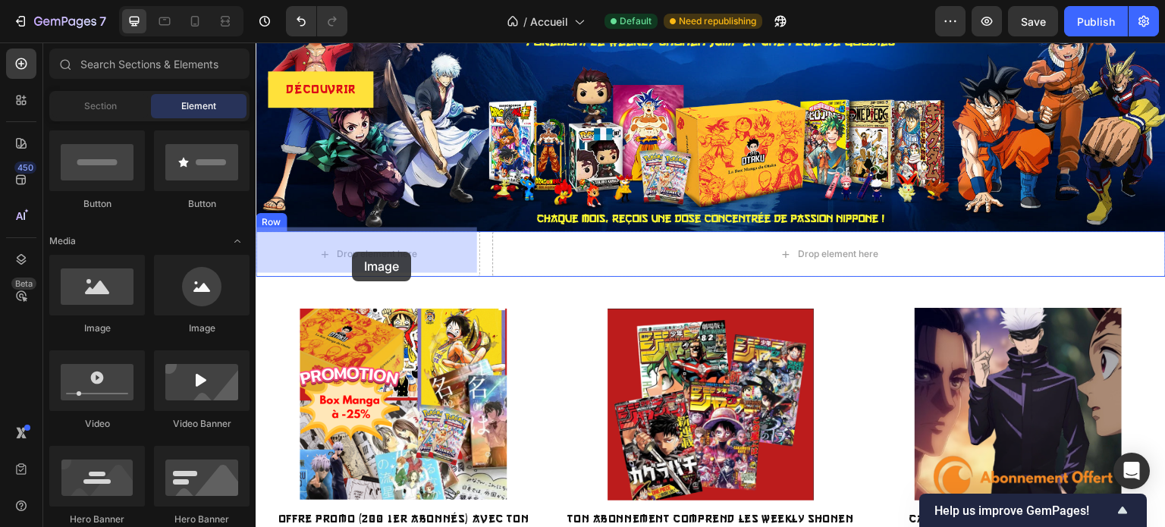
drag, startPoint x: 474, startPoint y: 321, endPoint x: 352, endPoint y: 252, distance: 139.8
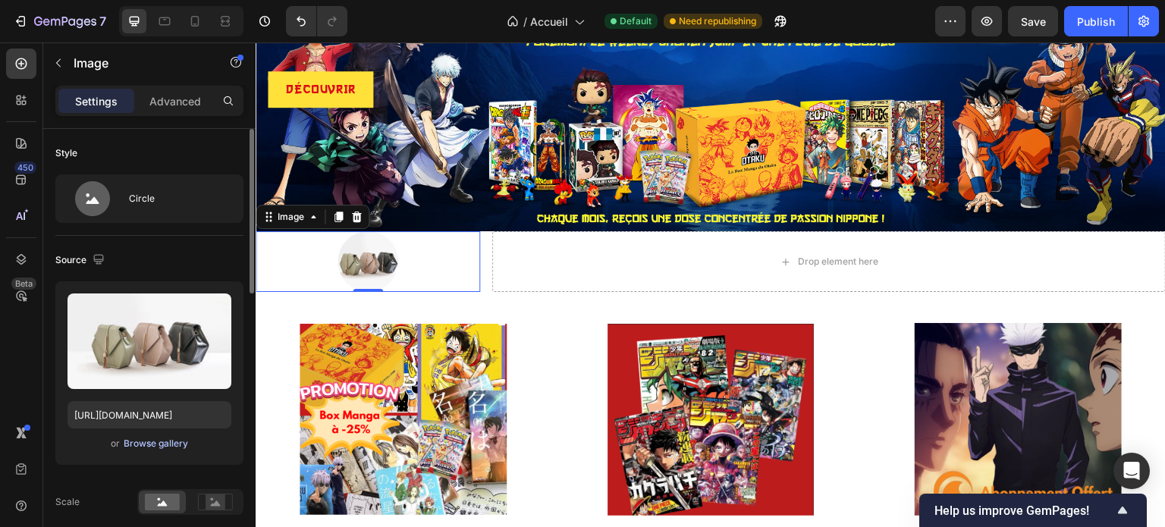
click at [140, 445] on div "Browse gallery" at bounding box center [156, 444] width 64 height 14
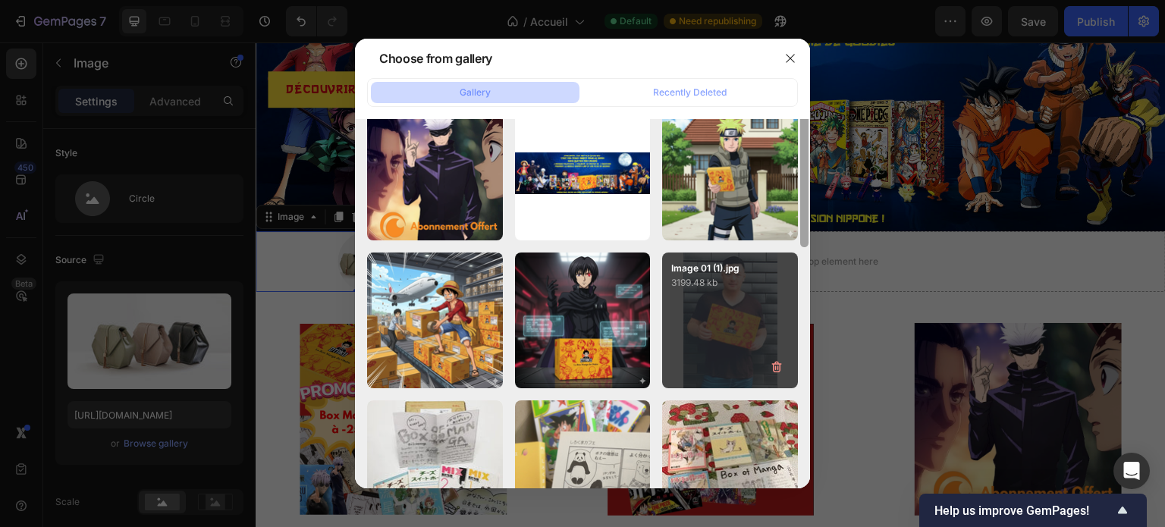
drag, startPoint x: 805, startPoint y: 148, endPoint x: 795, endPoint y: 290, distance: 142.9
click at [795, 290] on div "360_F_1505901666_tQtx...Za.jpg 14.50 kb 5803032.png 13.76 kb images.png 8.91 kb…" at bounding box center [582, 303] width 455 height 369
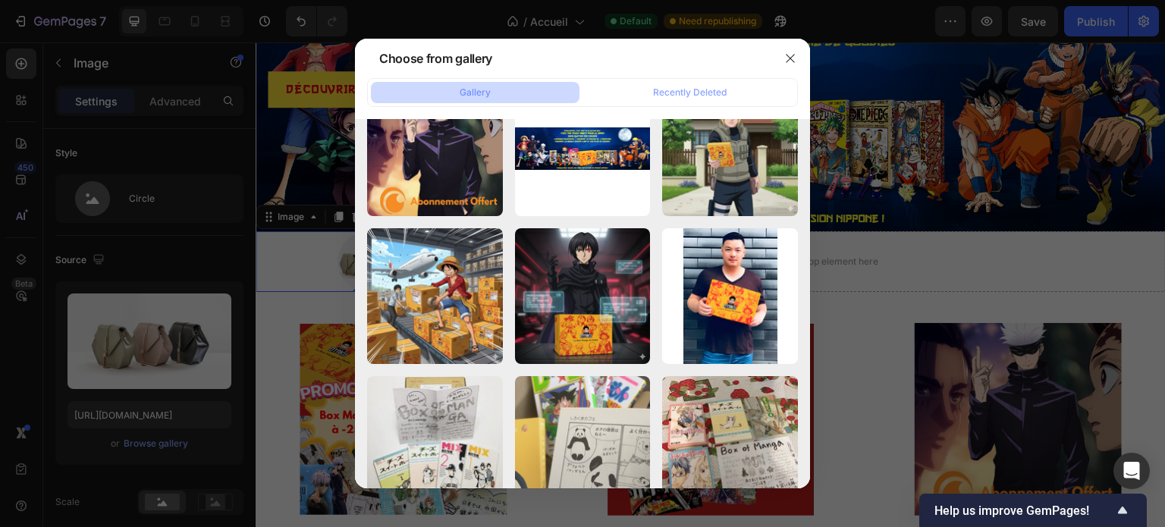
scroll to position [632, 0]
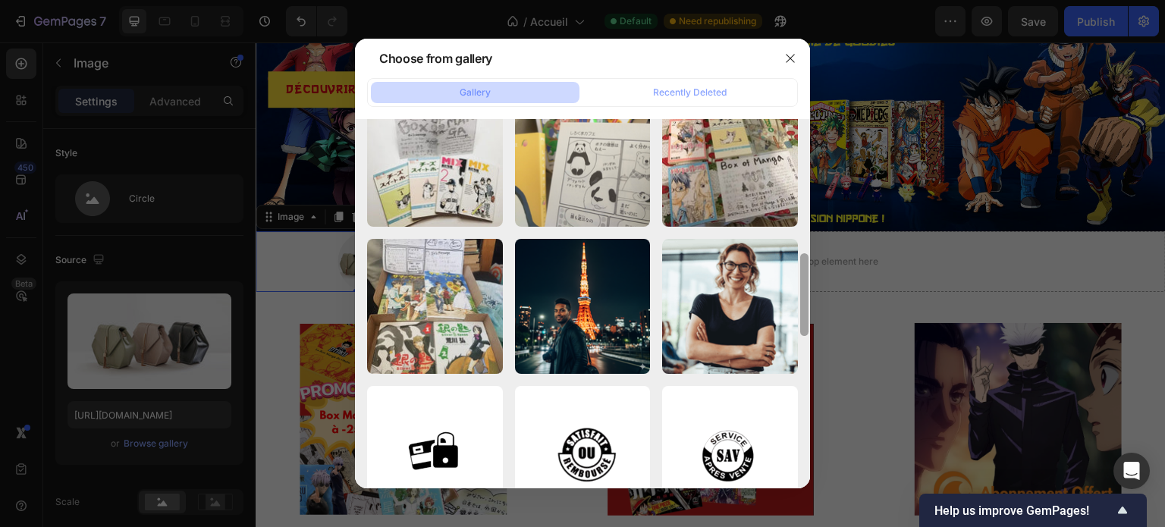
drag, startPoint x: 803, startPoint y: 297, endPoint x: 815, endPoint y: 415, distance: 118.1
click at [815, 415] on div "Choose from gallery Gallery Recently Deleted 360_F_1505901666_tQtx...Za.jpg 14.…" at bounding box center [582, 263] width 1165 height 527
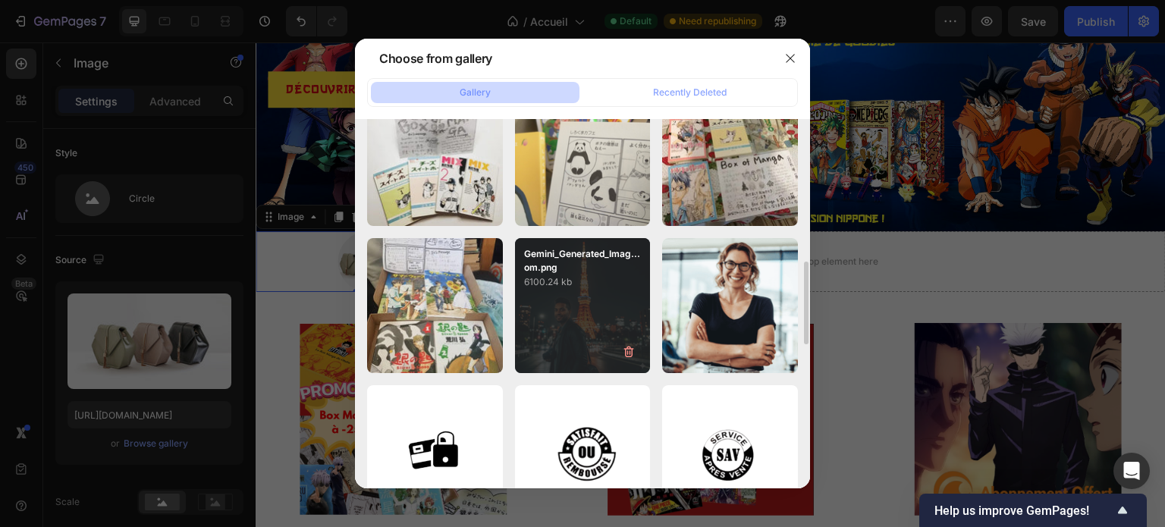
click at [593, 318] on div "Gemini_Generated_Imag...om.png 6100.24 kb" at bounding box center [583, 306] width 136 height 136
type input "https://cdn.shopify.com/s/files/1/0910/1239/9440/files/gempages_582444586438231…"
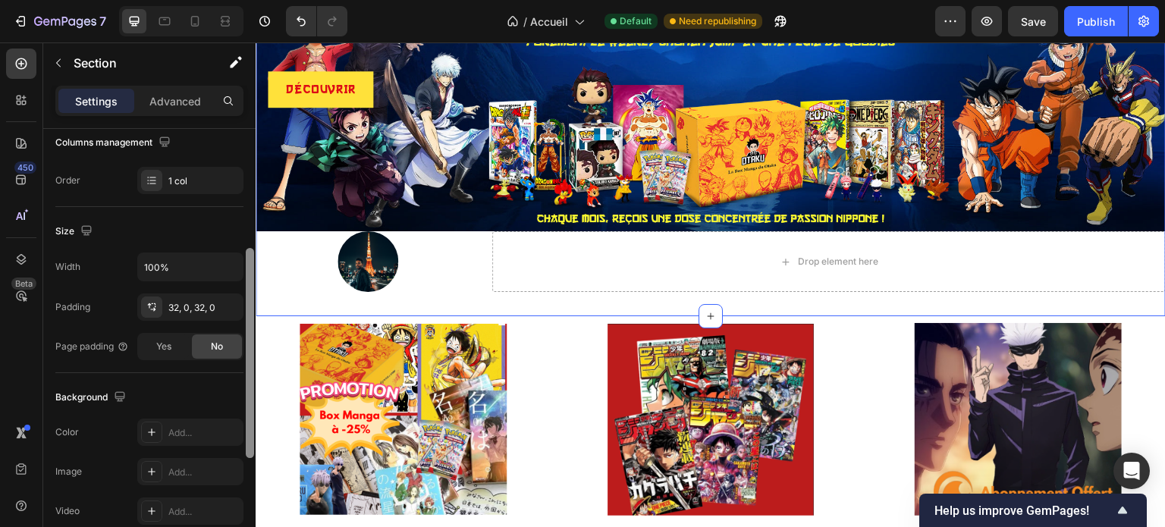
scroll to position [246, 0]
drag, startPoint x: 246, startPoint y: 211, endPoint x: 252, endPoint y: 329, distance: 118.4
click at [252, 329] on div at bounding box center [250, 355] width 8 height 210
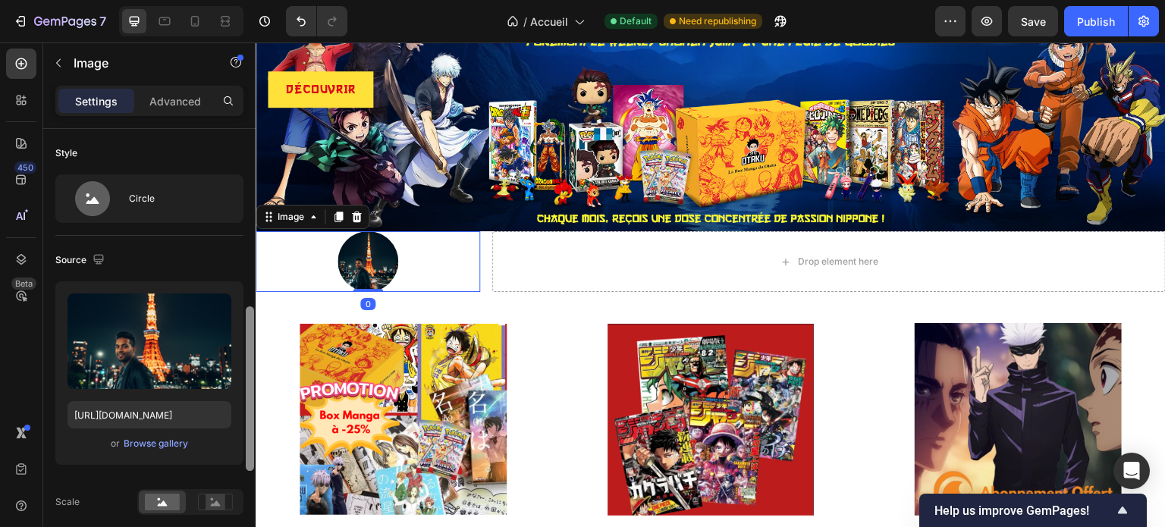
scroll to position [142, 0]
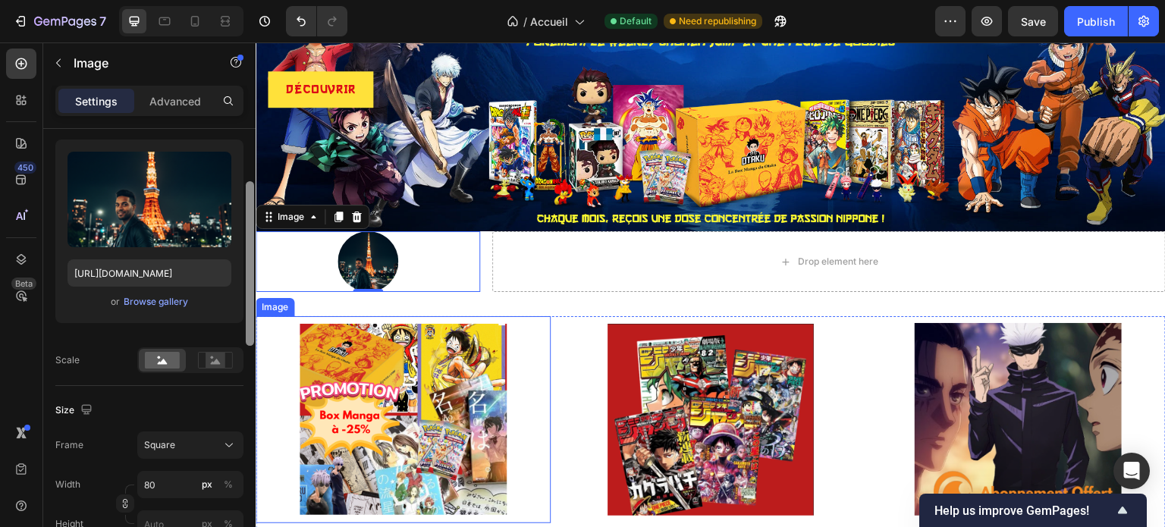
drag, startPoint x: 507, startPoint y: 269, endPoint x: 258, endPoint y: 342, distance: 259.8
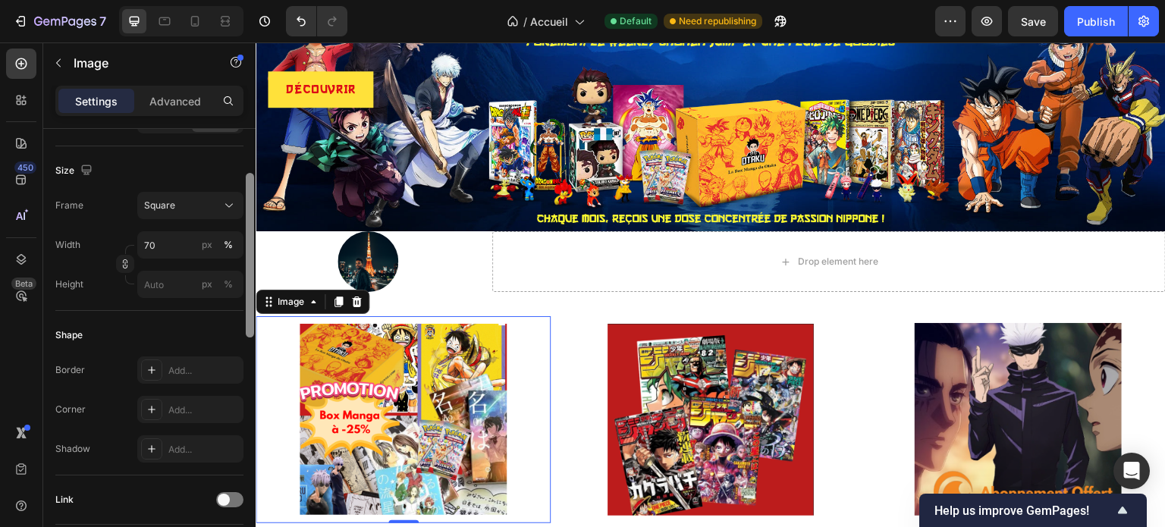
drag, startPoint x: 247, startPoint y: 309, endPoint x: 246, endPoint y: 381, distance: 72.8
click at [246, 337] on div at bounding box center [250, 255] width 8 height 165
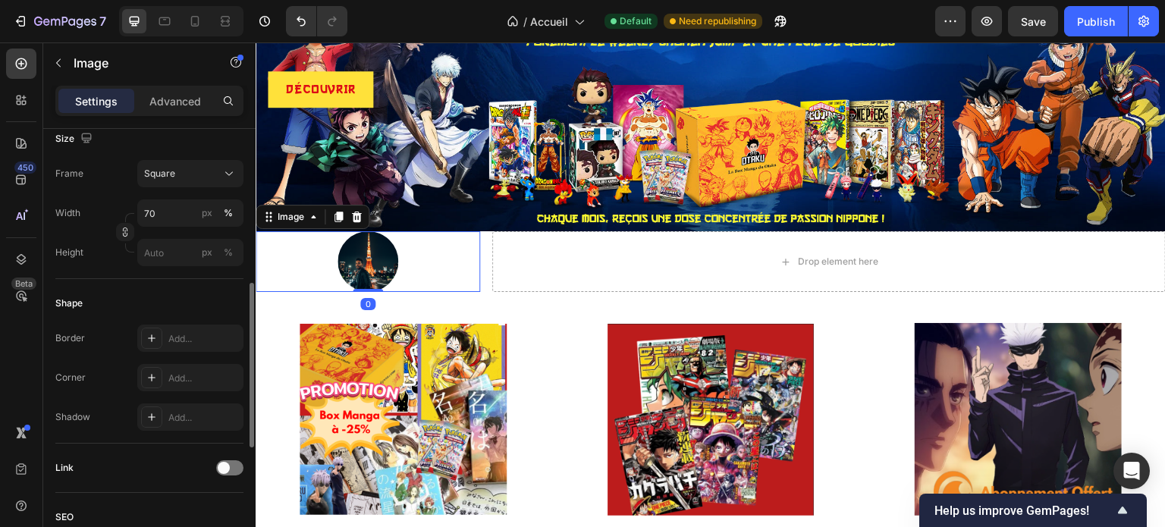
scroll to position [412, 0]
click at [224, 375] on icon "button" at bounding box center [227, 378] width 12 height 12
click at [224, 375] on div "Add..." at bounding box center [203, 379] width 71 height 14
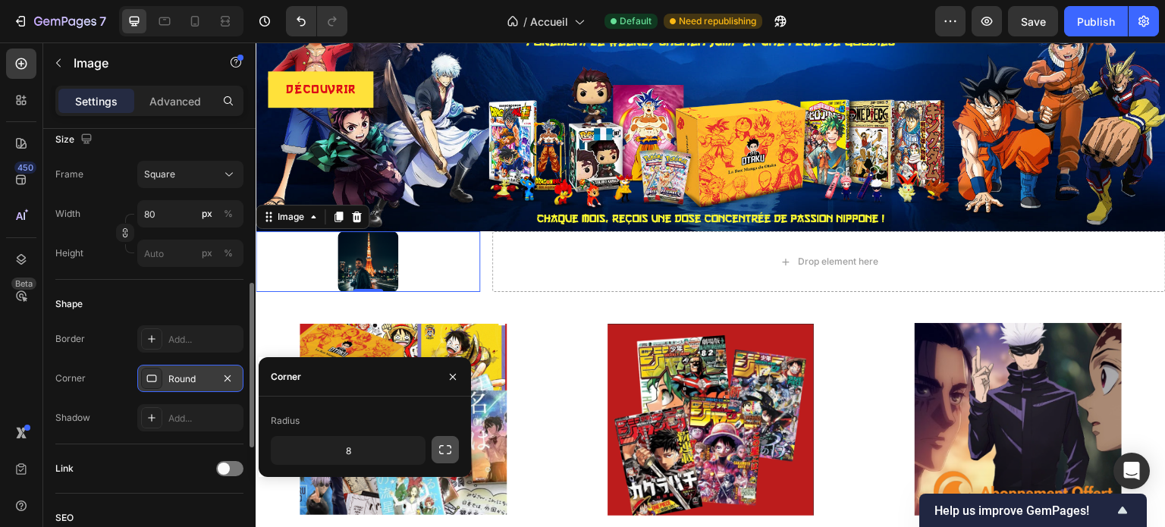
click at [437, 456] on icon "button" at bounding box center [444, 449] width 15 height 15
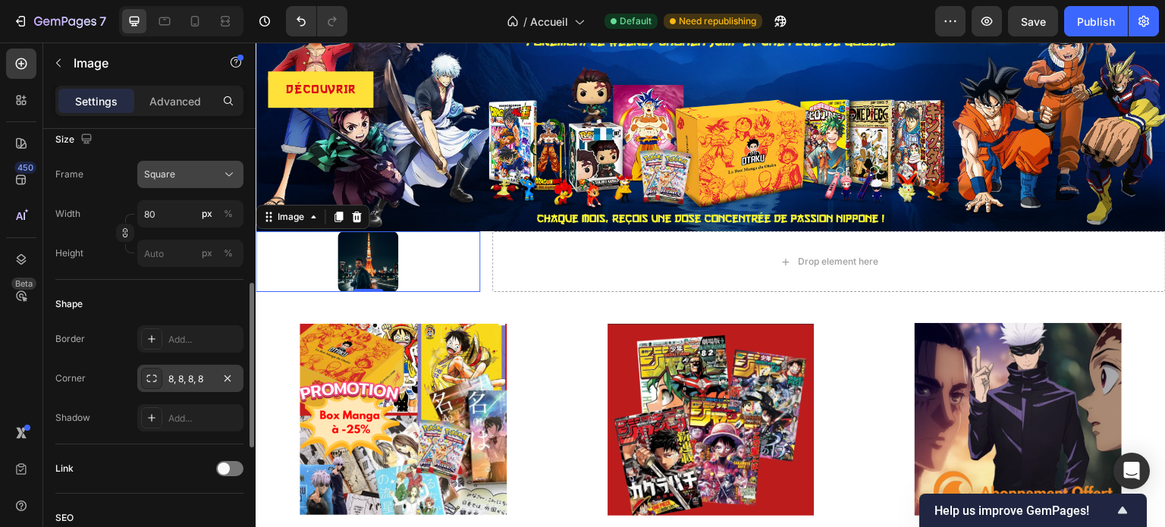
click at [221, 174] on icon at bounding box center [228, 174] width 15 height 15
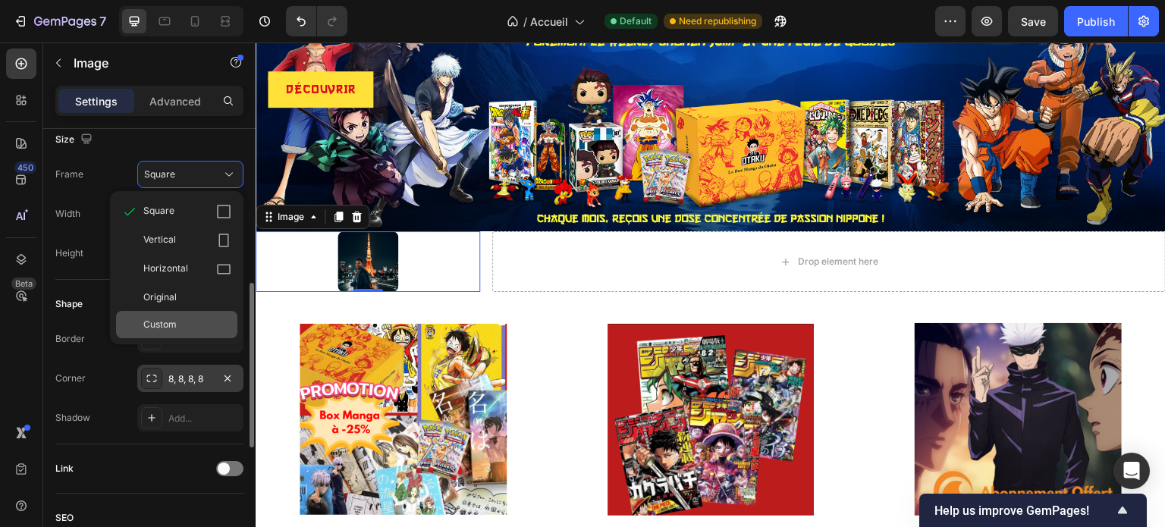
click at [183, 327] on div "Custom" at bounding box center [187, 325] width 88 height 14
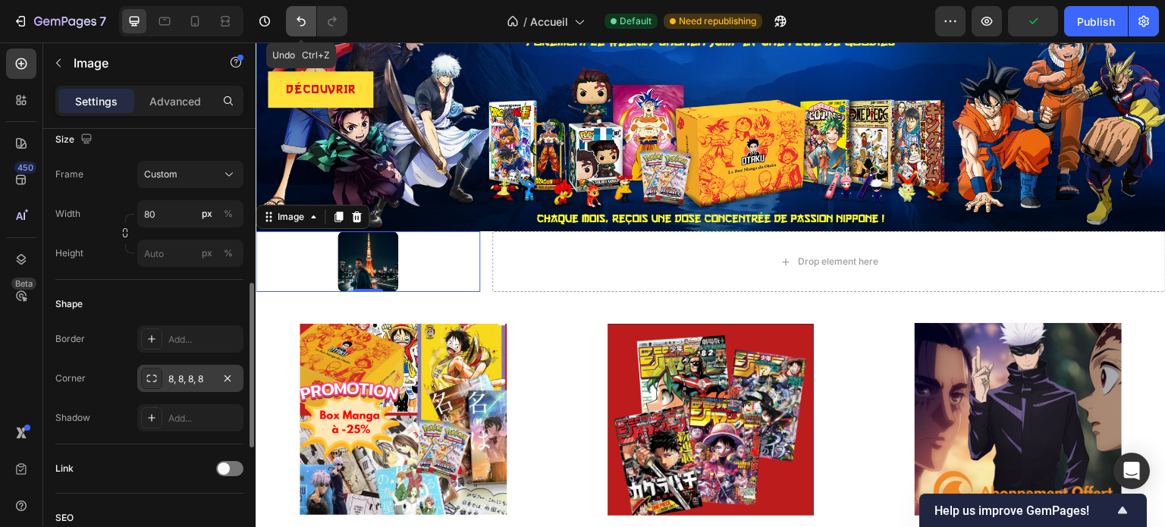
click at [297, 10] on button "Undo/Redo" at bounding box center [301, 21] width 30 height 30
click at [299, 14] on icon "Undo/Redo" at bounding box center [300, 21] width 15 height 15
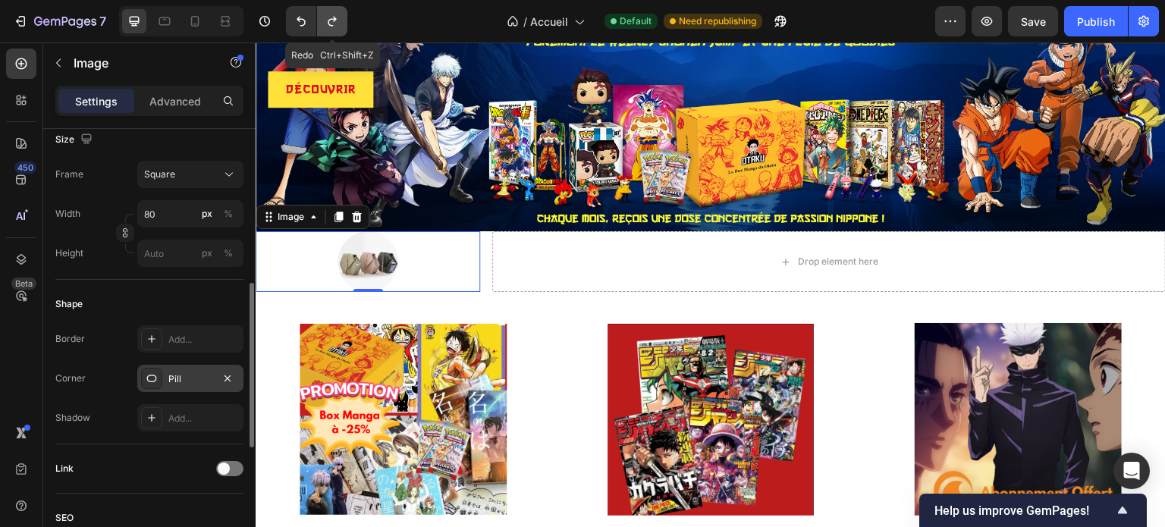
click at [346, 22] on button "Undo/Redo" at bounding box center [332, 21] width 30 height 30
type input "https://cdn.shopify.com/s/files/1/0910/1239/9440/files/gempages_582444586438231…"
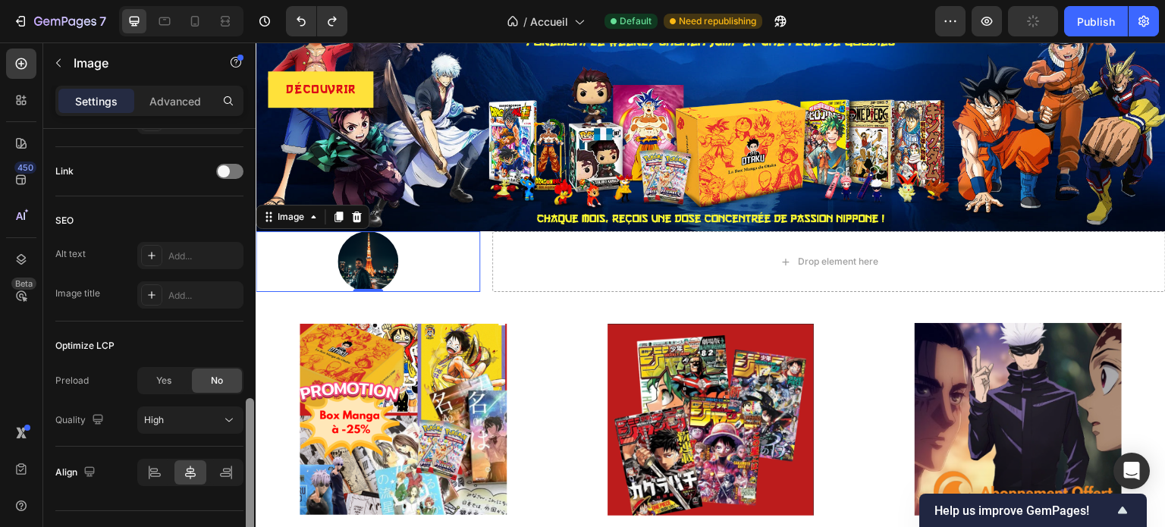
scroll to position [740, 0]
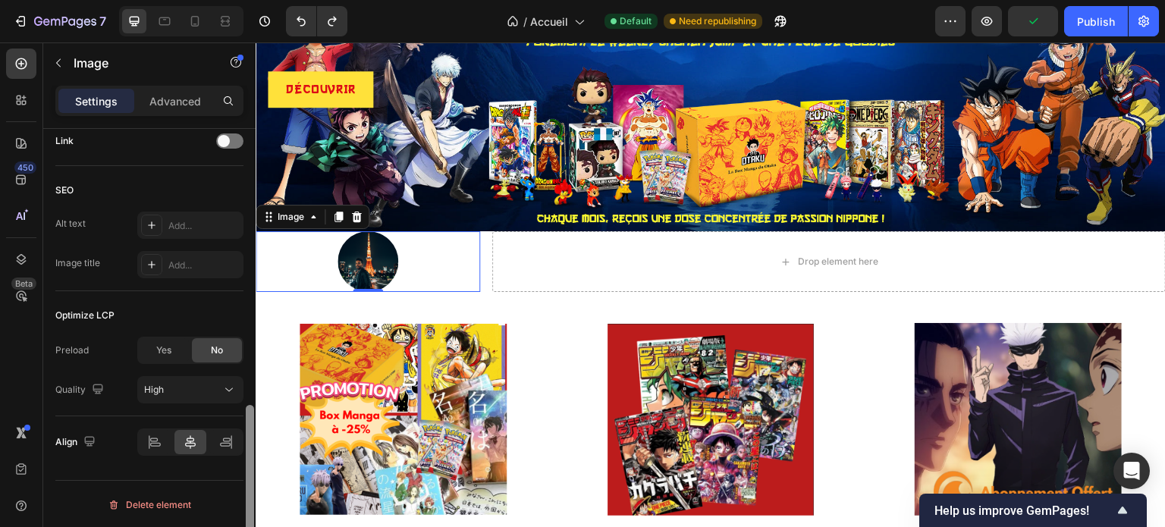
drag, startPoint x: 251, startPoint y: 285, endPoint x: 246, endPoint y: 420, distance: 135.1
click at [246, 420] on div at bounding box center [250, 487] width 8 height 165
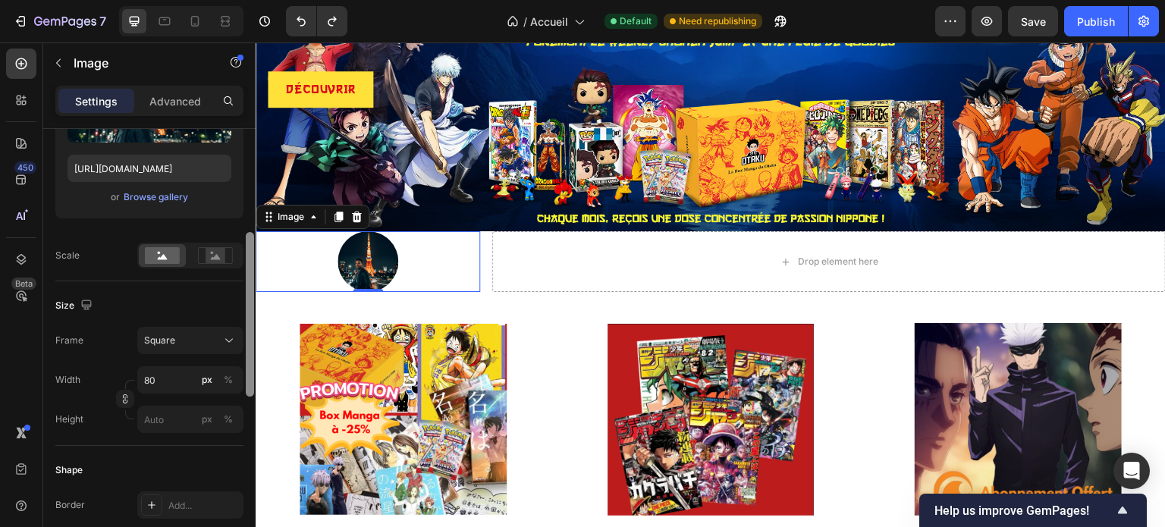
scroll to position [233, 0]
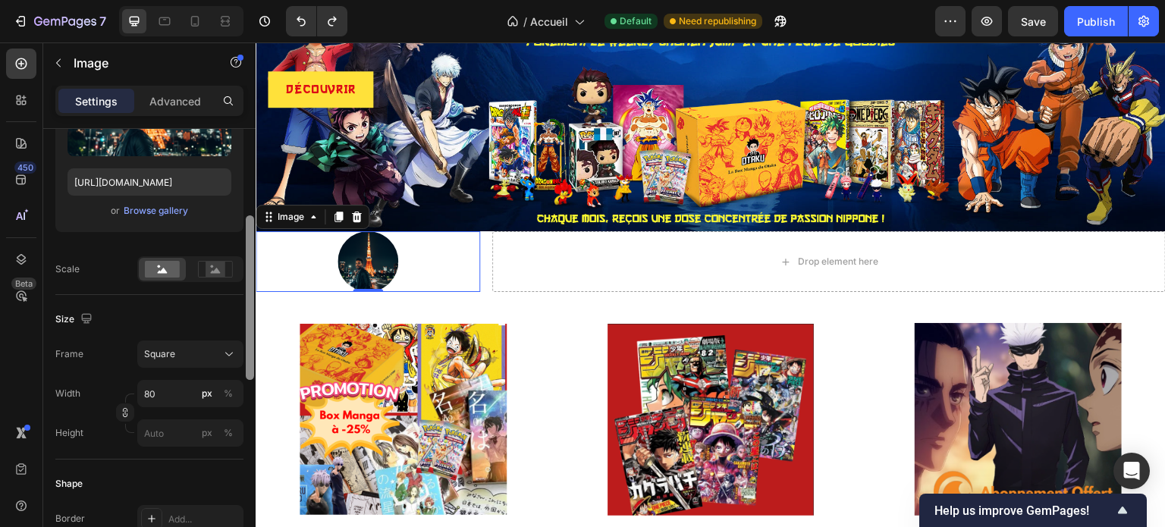
drag, startPoint x: 252, startPoint y: 435, endPoint x: 252, endPoint y: 246, distance: 189.5
click at [252, 246] on div at bounding box center [250, 297] width 8 height 165
click at [160, 396] on input "80" at bounding box center [190, 393] width 106 height 27
type input "8"
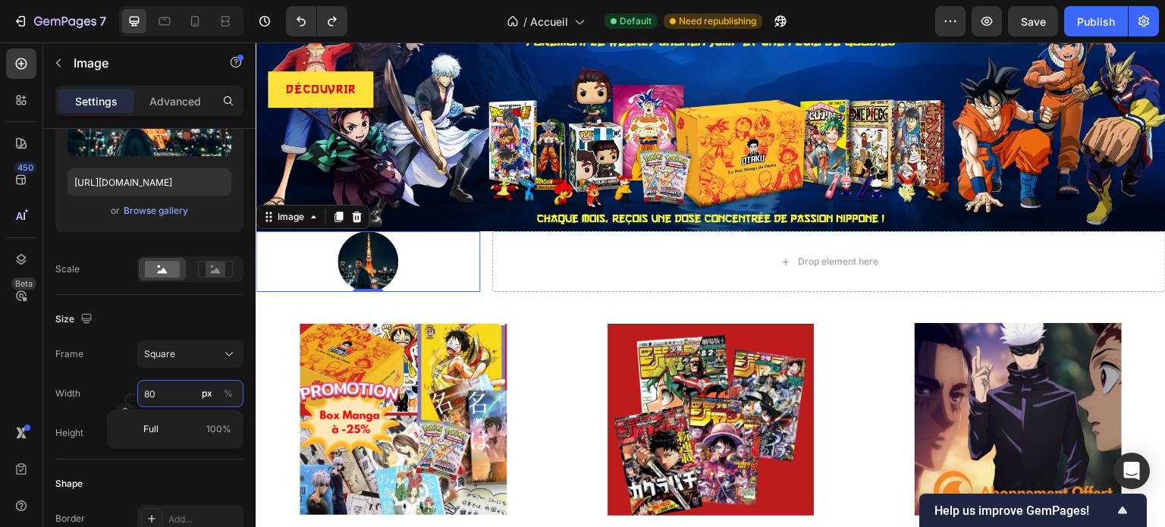
type input "8"
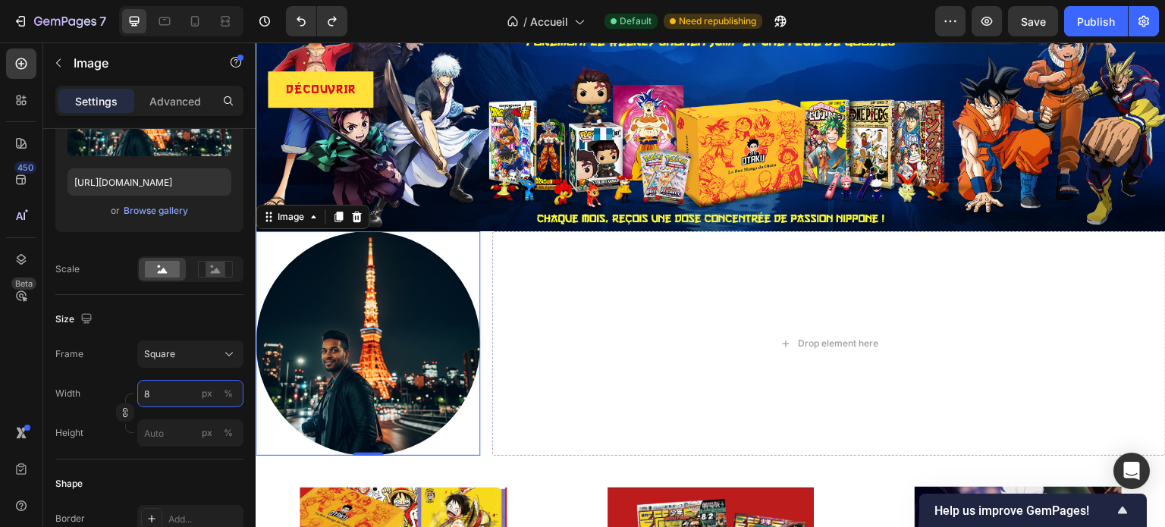
type input "81"
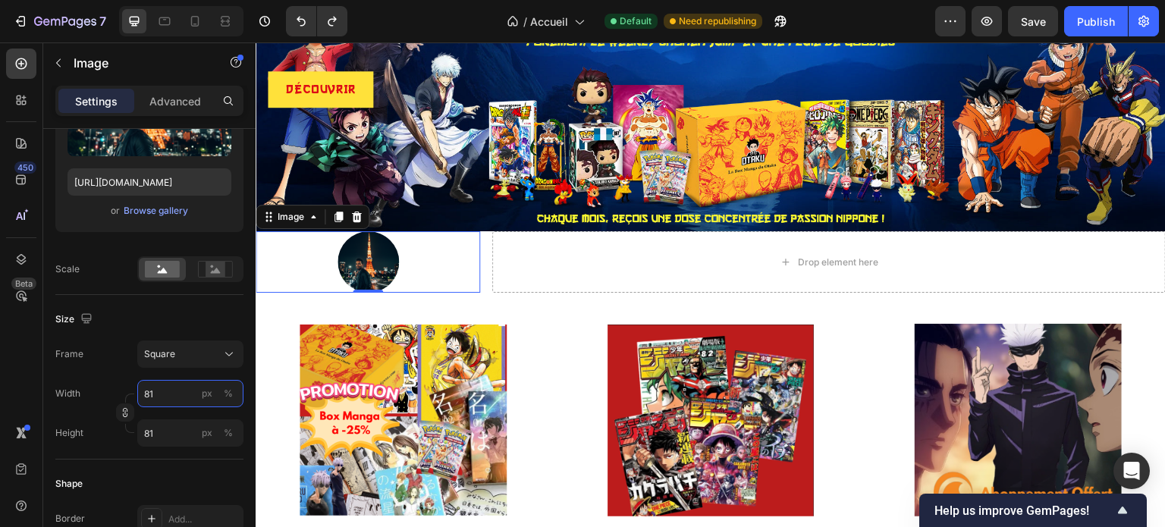
type input "812"
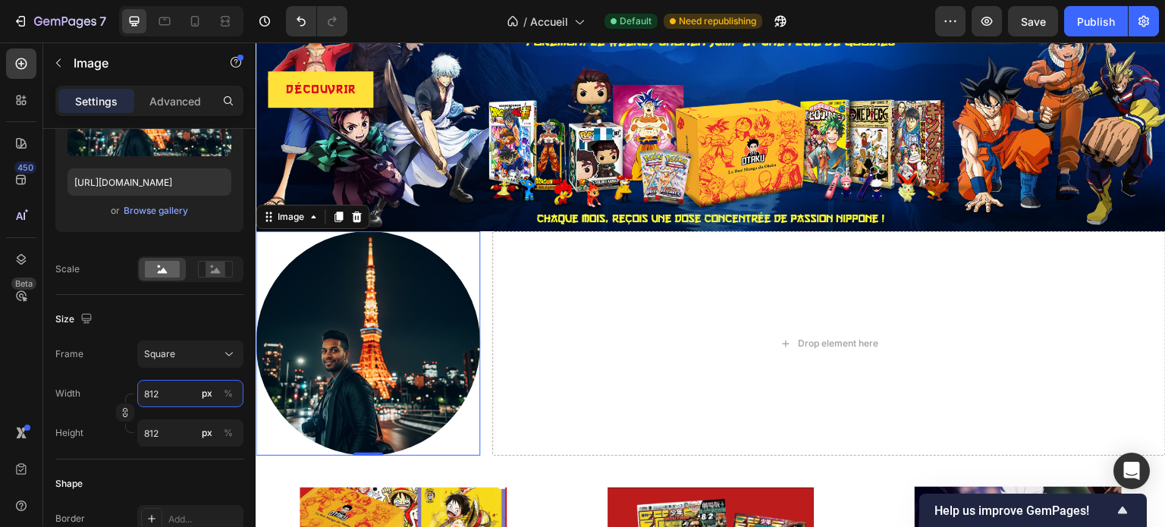
type input "8120"
type input "812"
type input "81"
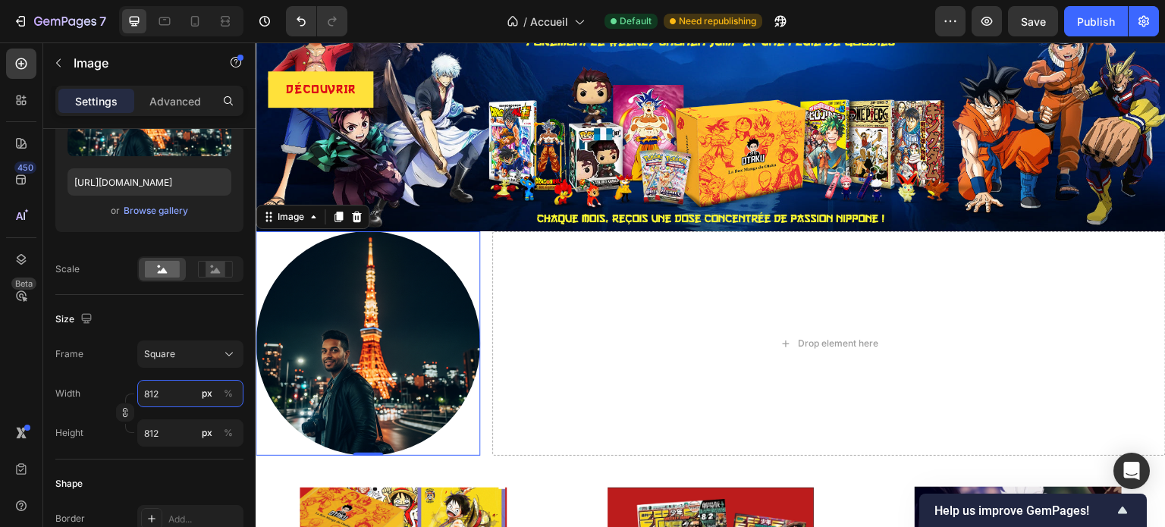
type input "81"
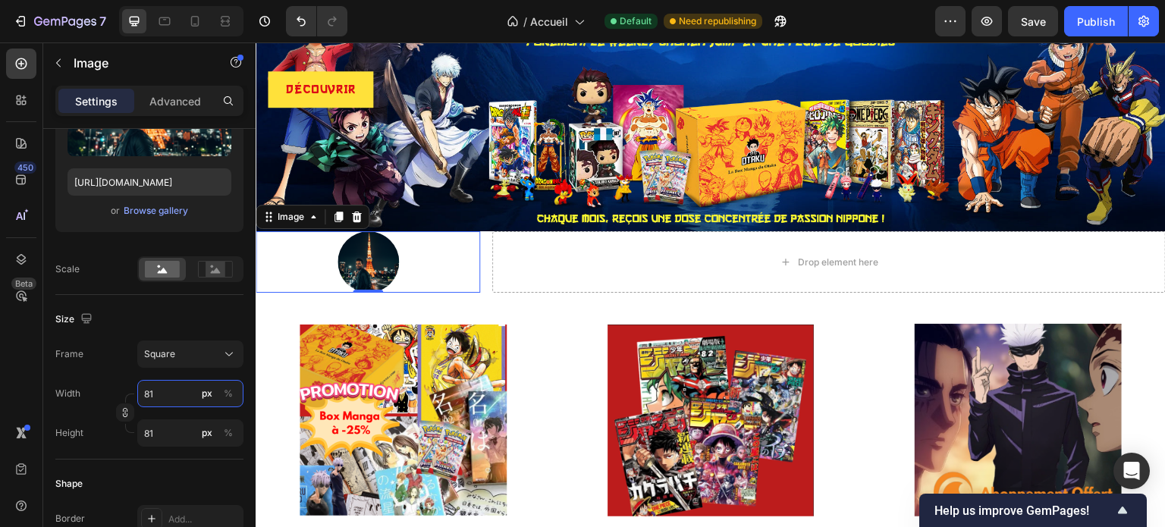
type input "8"
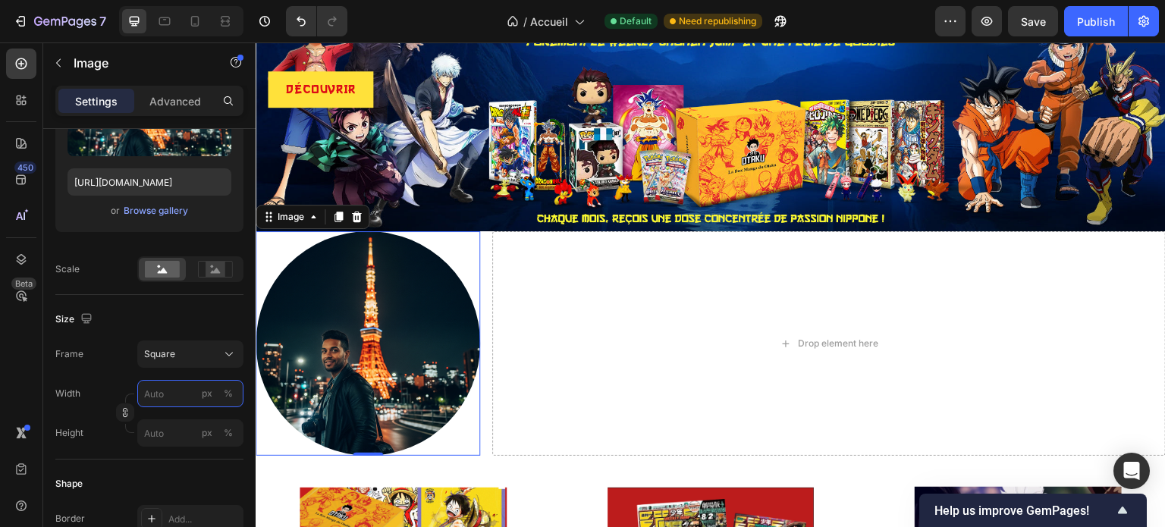
type input "8"
type input "81"
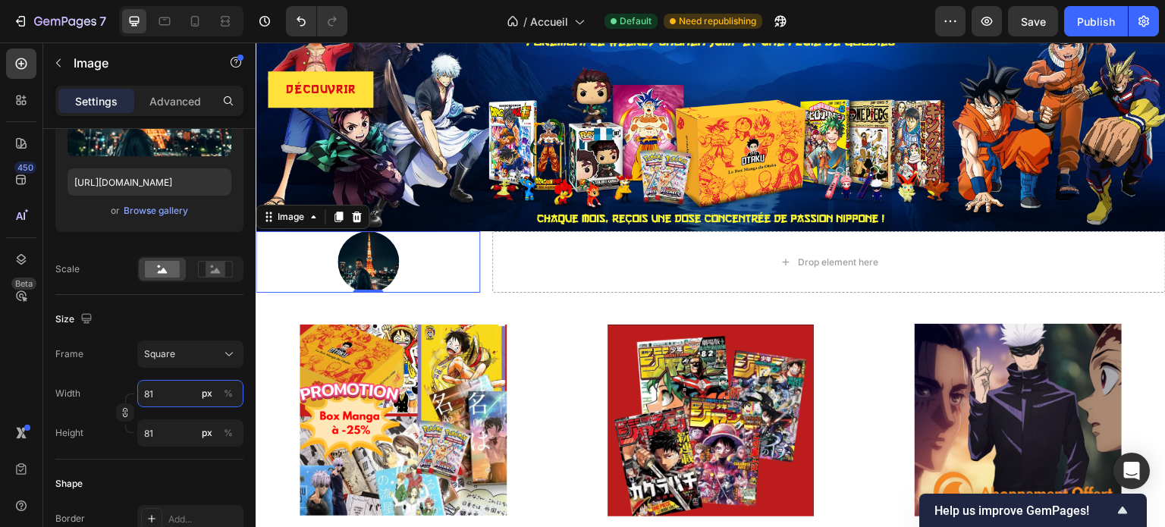
type input "812"
type input "8120"
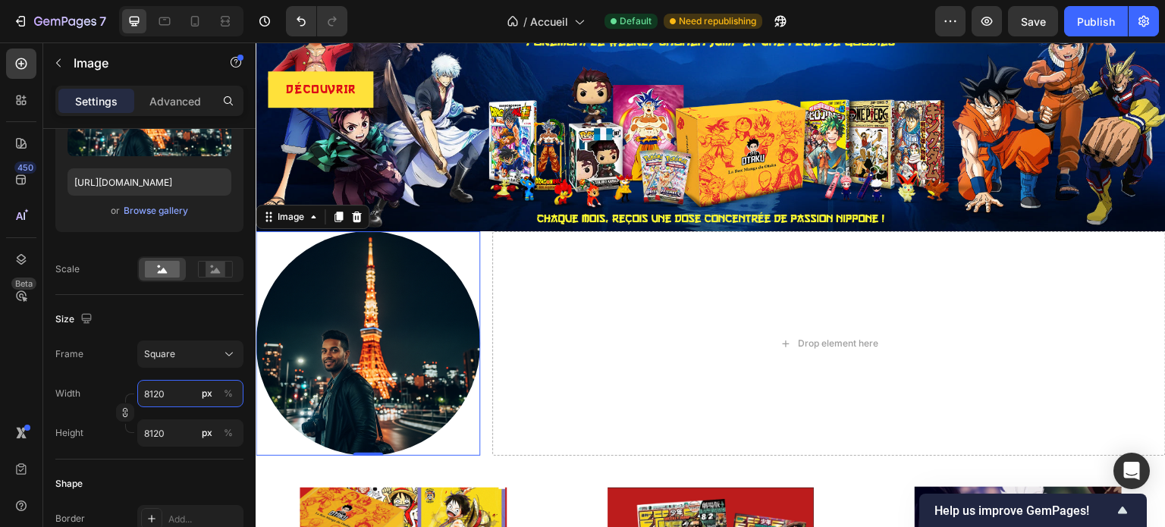
type input "812"
type input "81"
type input "8"
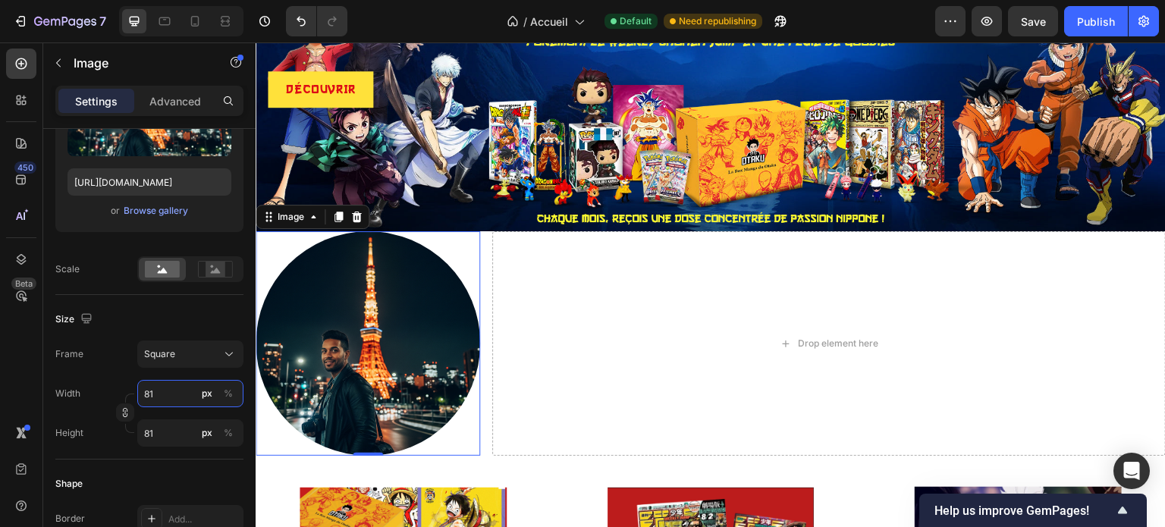
type input "8"
type input "1"
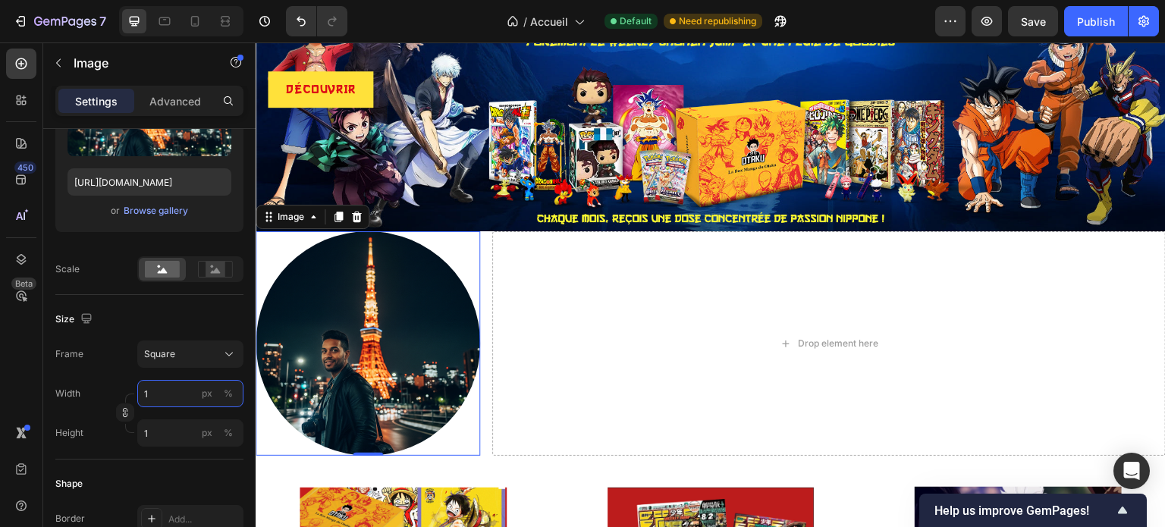
type input "12"
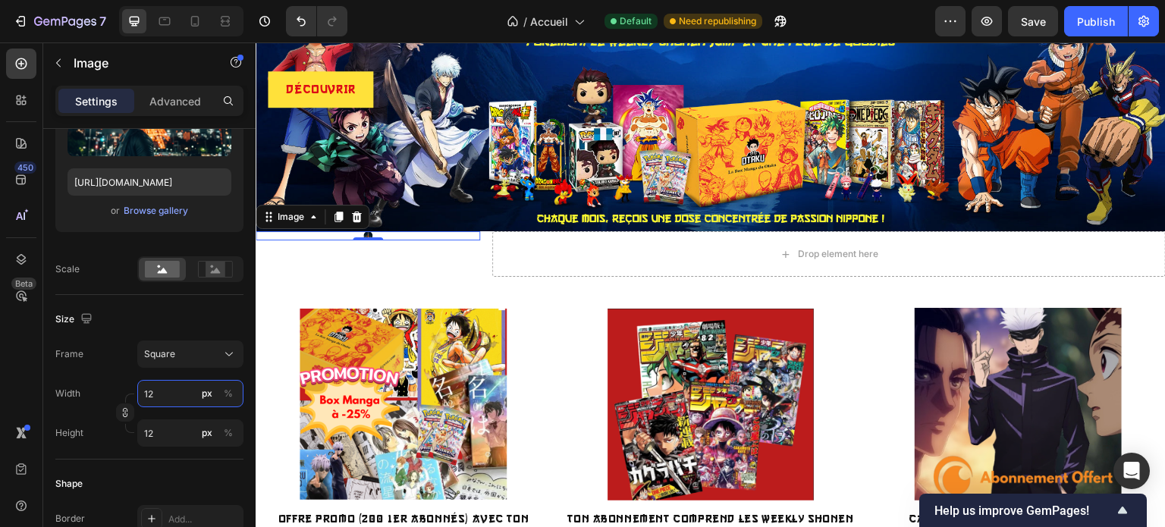
type input "120"
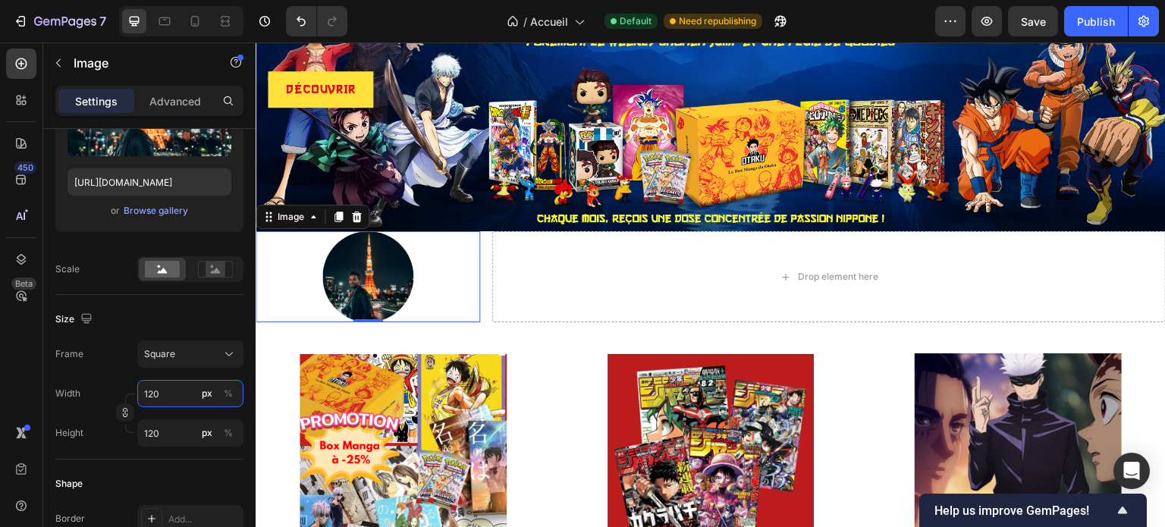
drag, startPoint x: 160, startPoint y: 396, endPoint x: 149, endPoint y: 396, distance: 10.6
click at [149, 396] on input "120" at bounding box center [190, 393] width 106 height 27
type input "16"
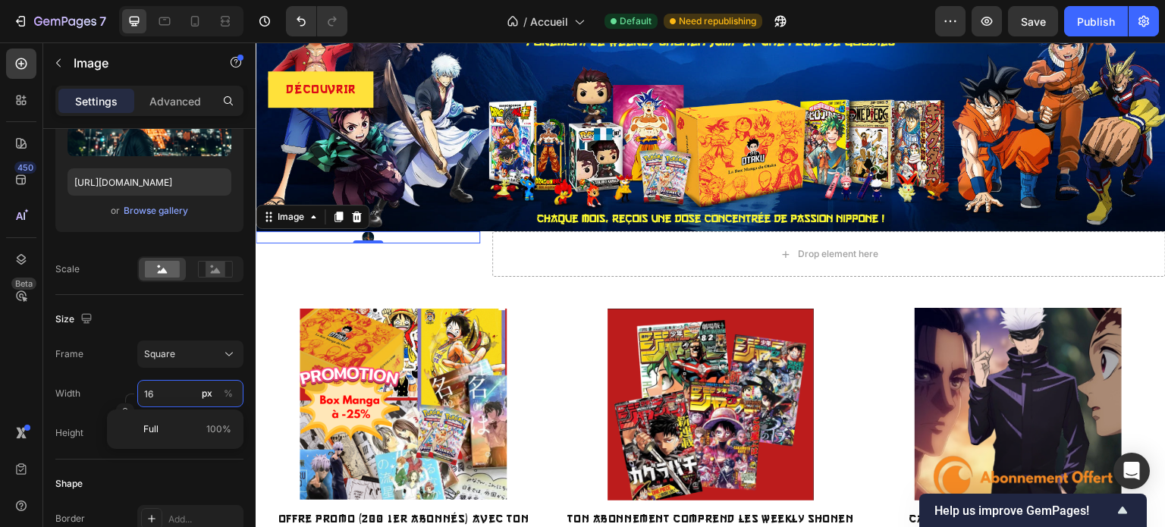
type input "160"
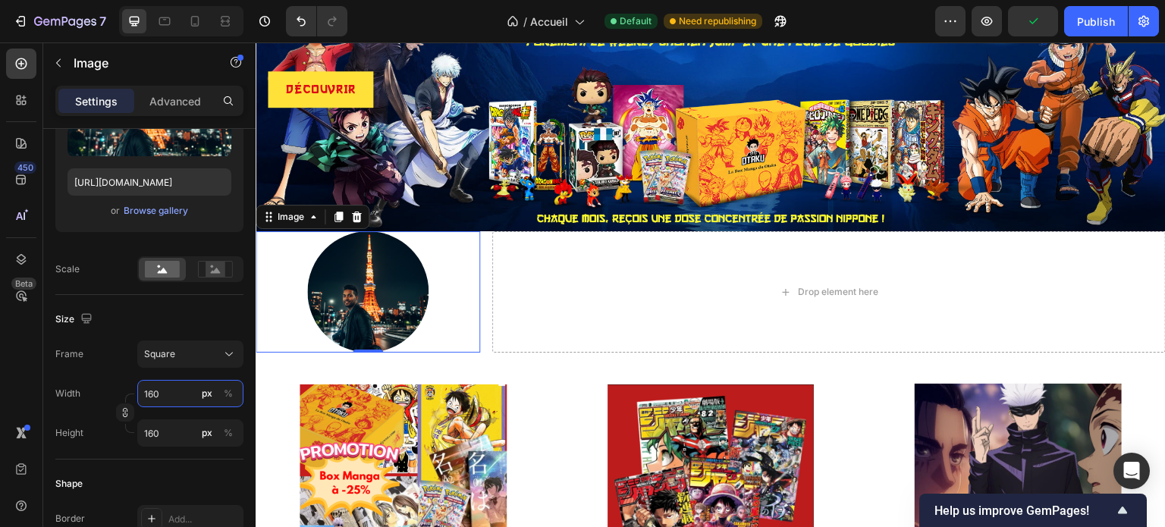
type input "160"
click at [187, 409] on div "Width 160 px % Height 160 px %" at bounding box center [149, 413] width 188 height 67
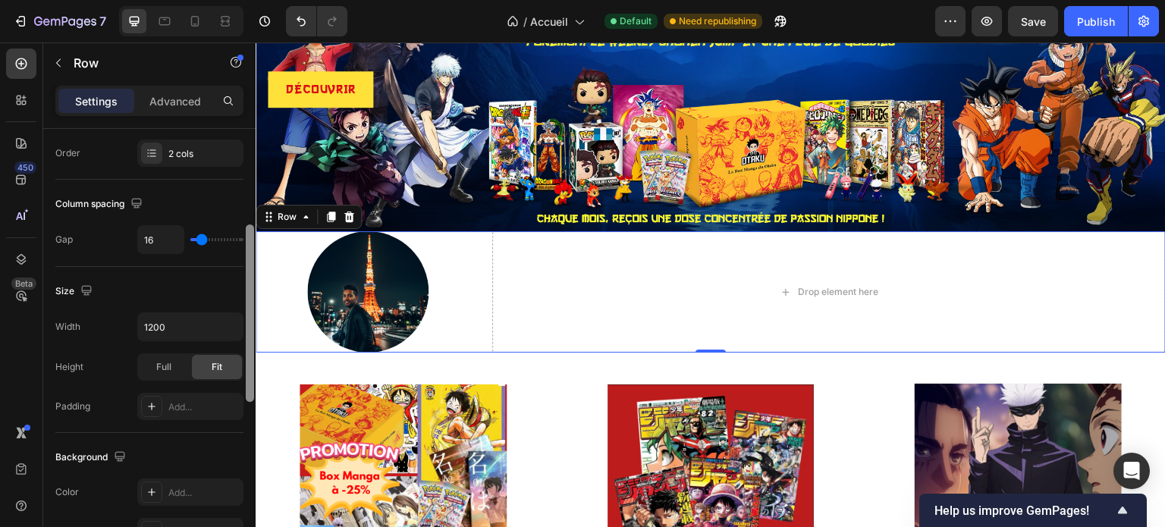
scroll to position [293, 0]
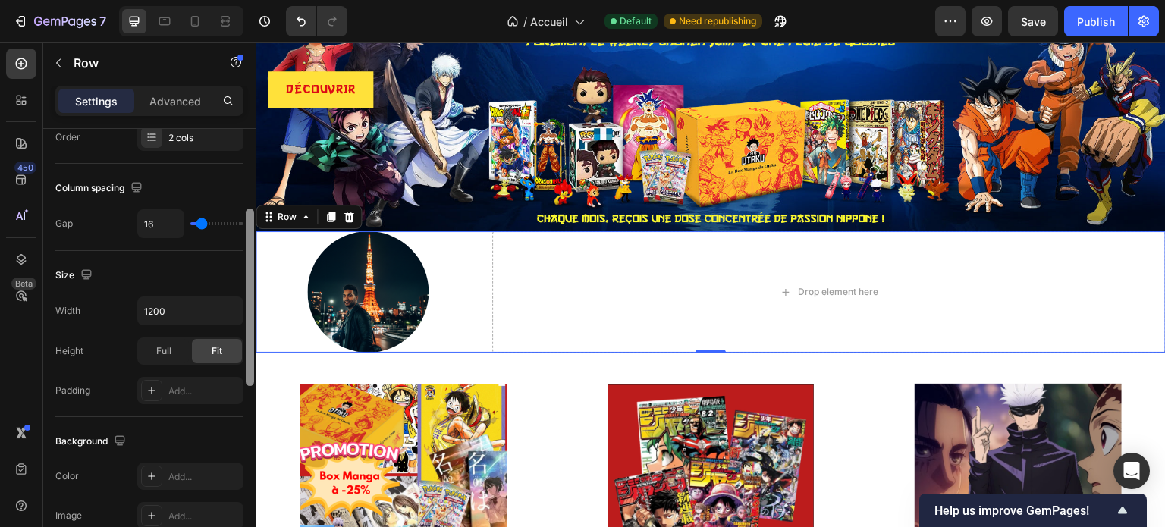
drag, startPoint x: 252, startPoint y: 167, endPoint x: 249, endPoint y: 285, distance: 118.3
click at [249, 285] on div at bounding box center [250, 297] width 8 height 177
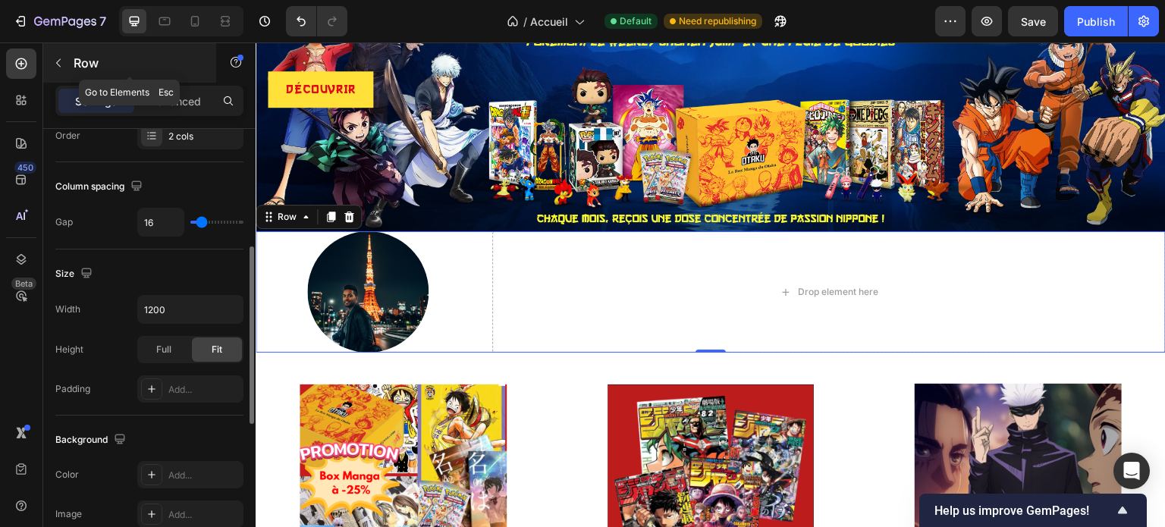
click at [56, 66] on icon "button" at bounding box center [58, 63] width 12 height 12
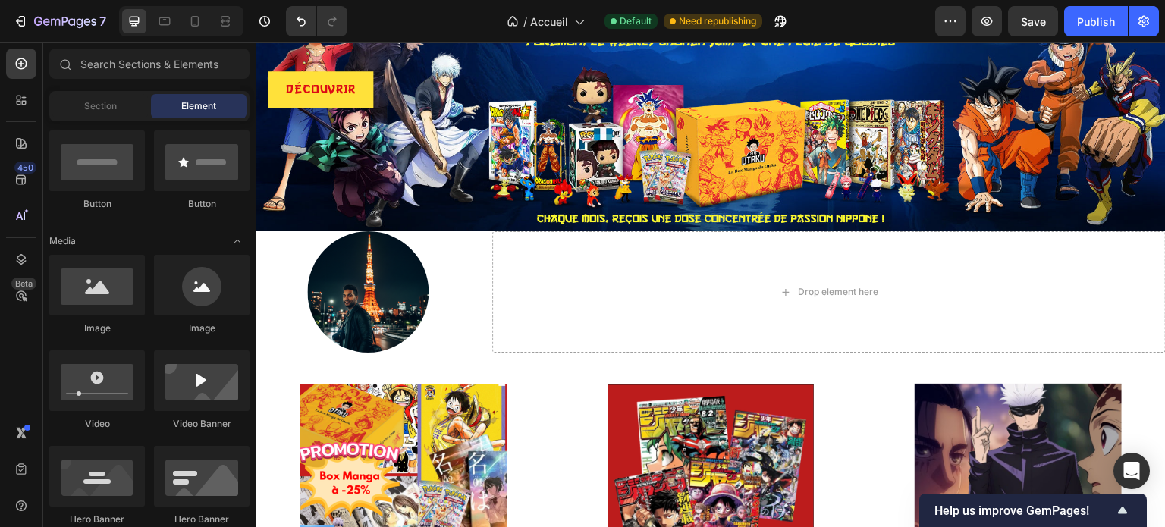
click at [238, 209] on div "Button" at bounding box center [202, 204] width 96 height 14
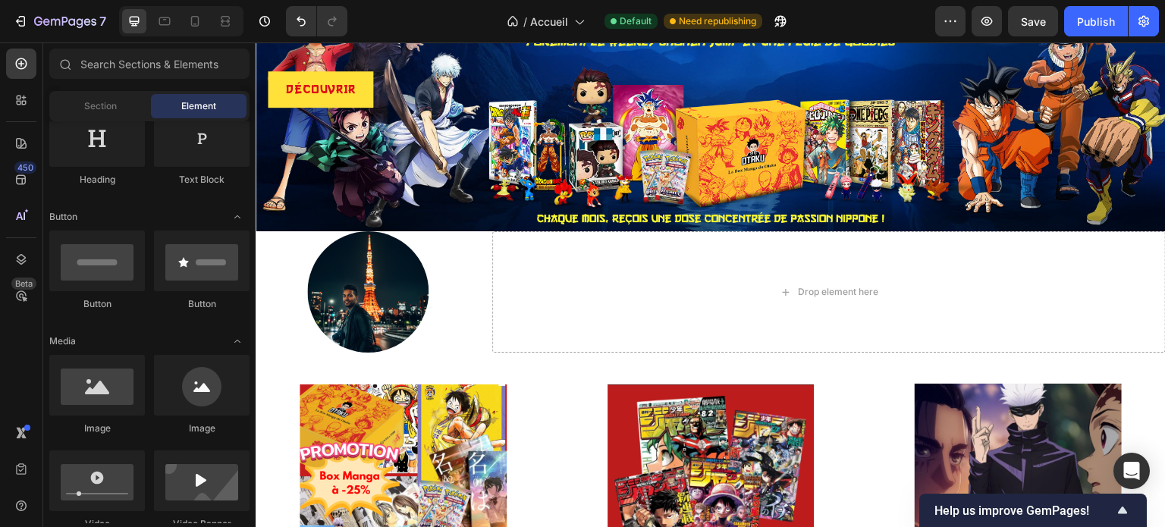
scroll to position [156, 0]
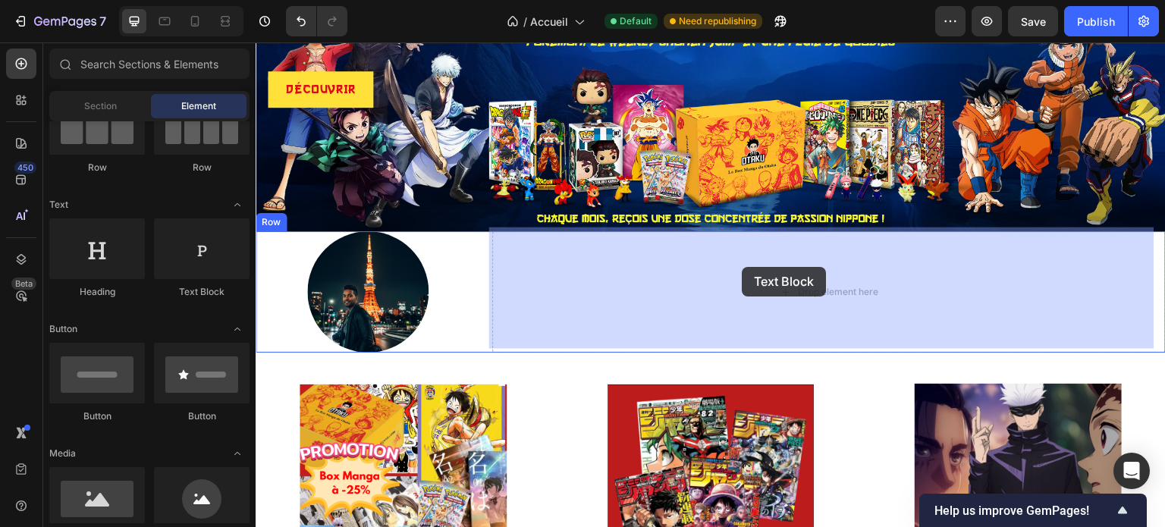
drag, startPoint x: 460, startPoint y: 296, endPoint x: 752, endPoint y: 269, distance: 293.1
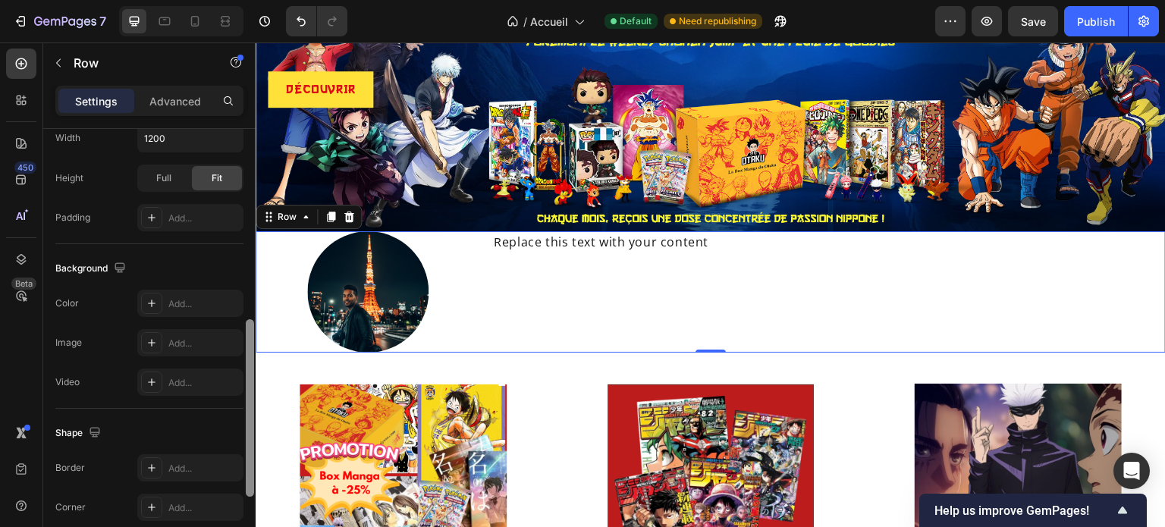
scroll to position [467, 0]
drag, startPoint x: 246, startPoint y: 177, endPoint x: 248, endPoint y: 365, distance: 188.0
click at [248, 365] on div at bounding box center [250, 405] width 8 height 177
click at [191, 292] on div "Add..." at bounding box center [190, 300] width 106 height 27
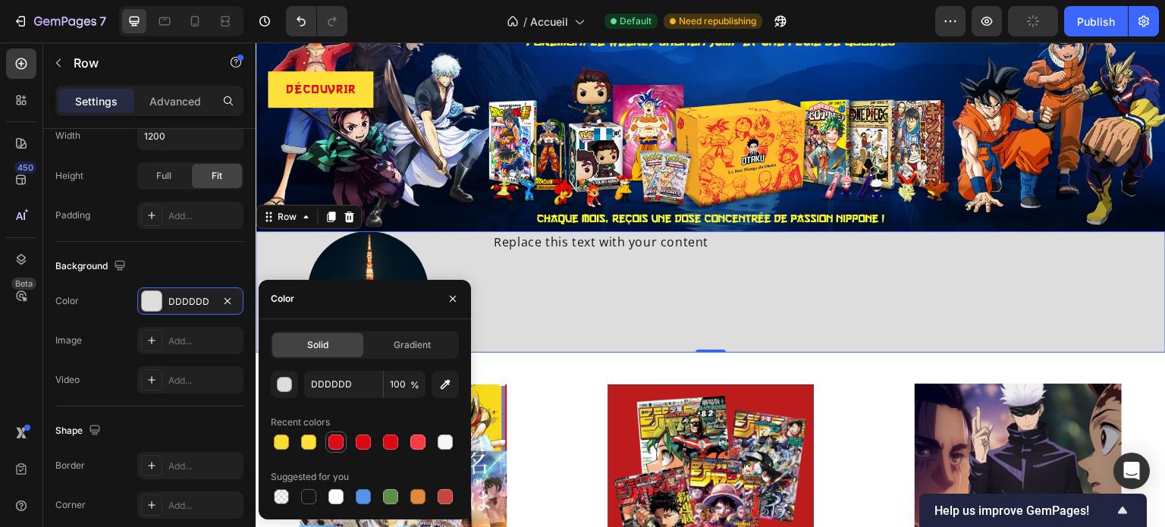
click at [340, 442] on div at bounding box center [335, 441] width 15 height 15
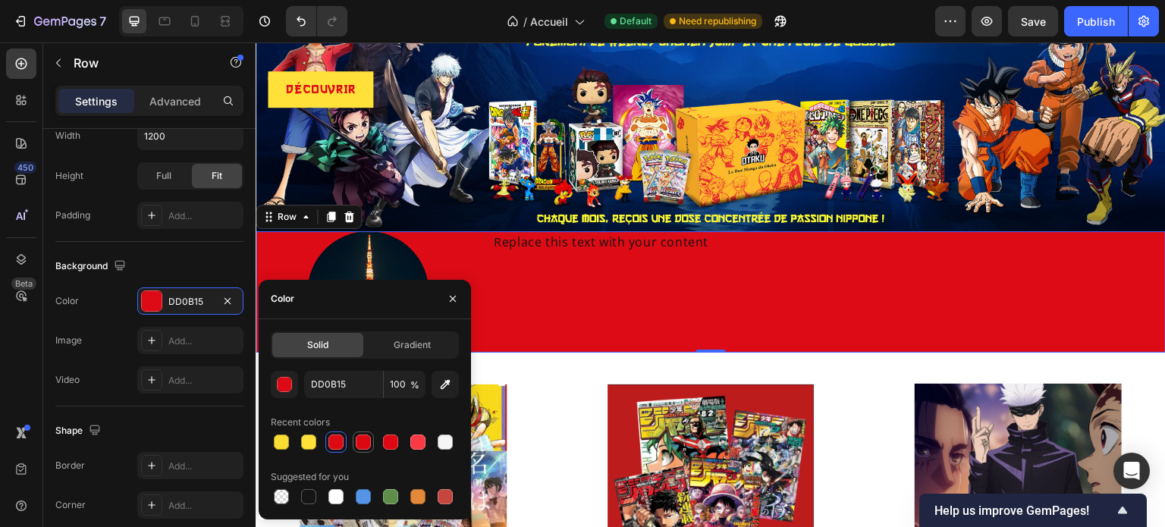
click at [364, 445] on div at bounding box center [363, 441] width 15 height 15
type input "DB0813"
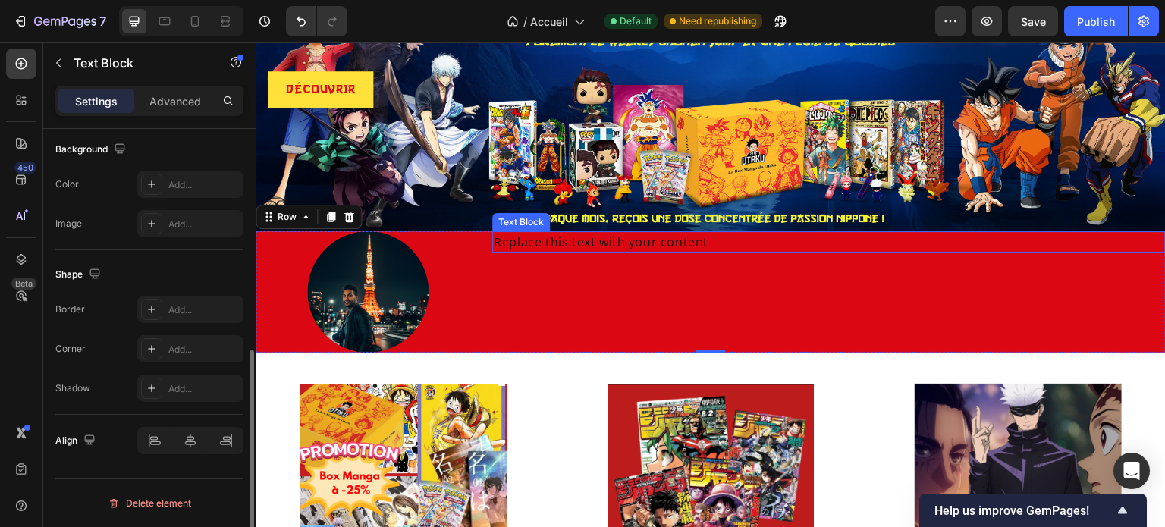
scroll to position [0, 0]
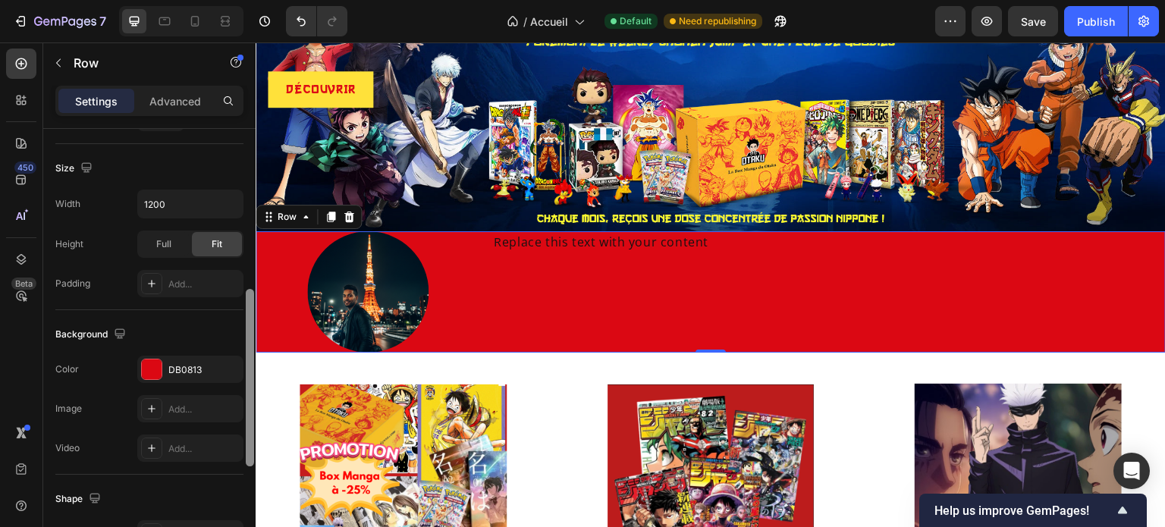
drag, startPoint x: 252, startPoint y: 251, endPoint x: 247, endPoint y: 412, distance: 161.6
click at [247, 412] on div at bounding box center [250, 377] width 8 height 177
click at [152, 363] on div at bounding box center [152, 368] width 20 height 20
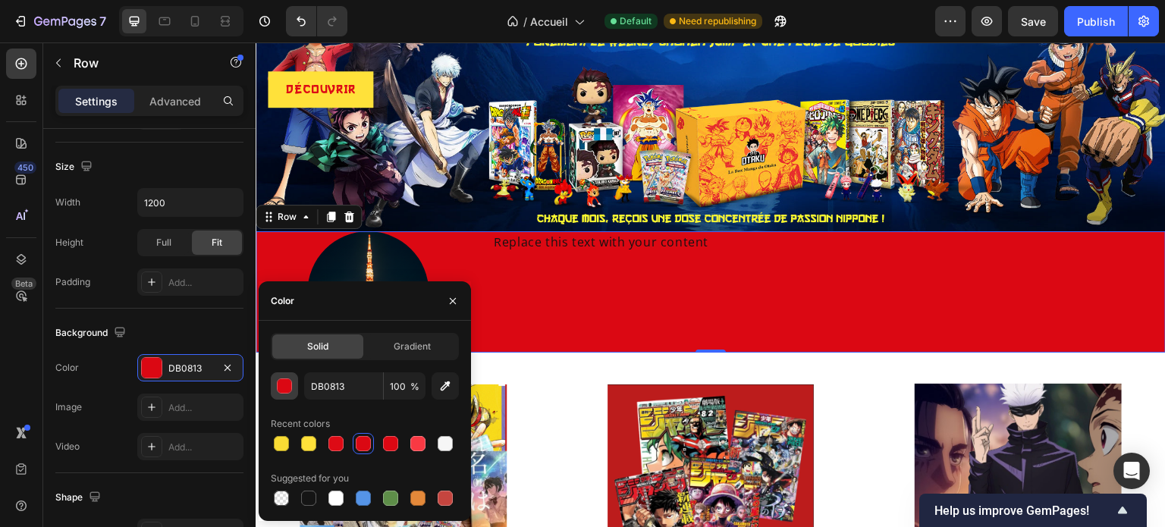
click at [284, 391] on div "button" at bounding box center [284, 386] width 15 height 15
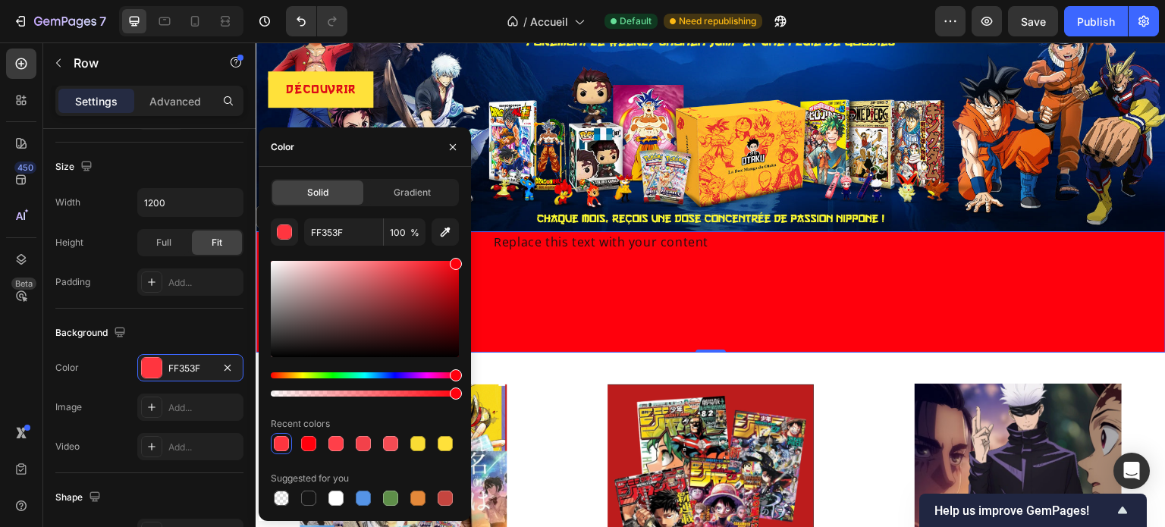
type input "FF000C"
drag, startPoint x: 450, startPoint y: 277, endPoint x: 463, endPoint y: 260, distance: 21.1
click at [463, 260] on div "Solid Gradient FF000C 100 % Recent colors Suggested for you" at bounding box center [365, 344] width 212 height 330
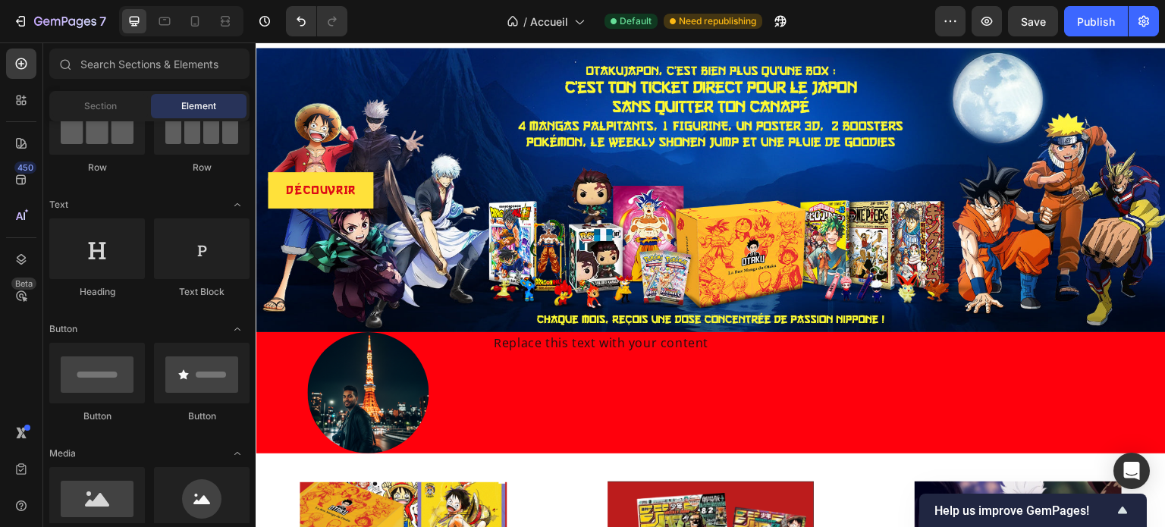
scroll to position [0, 0]
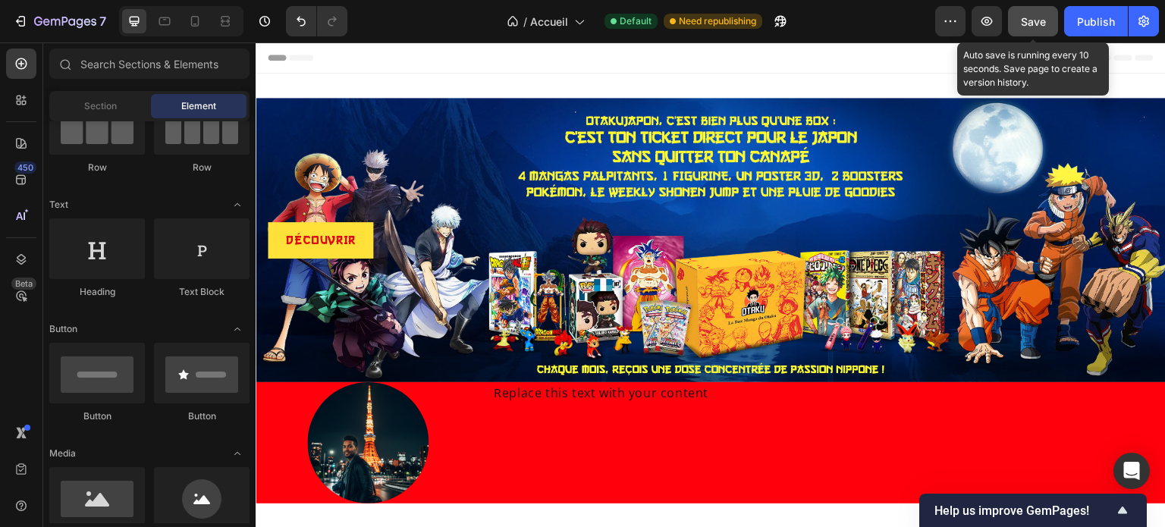
click at [1033, 24] on span "Save" at bounding box center [1033, 21] width 25 height 13
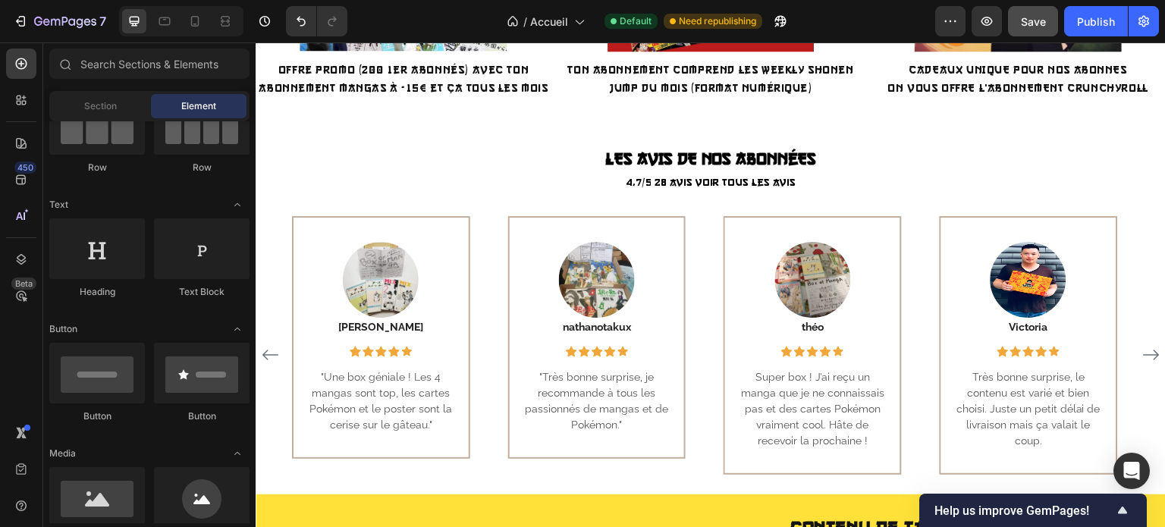
scroll to position [682, 0]
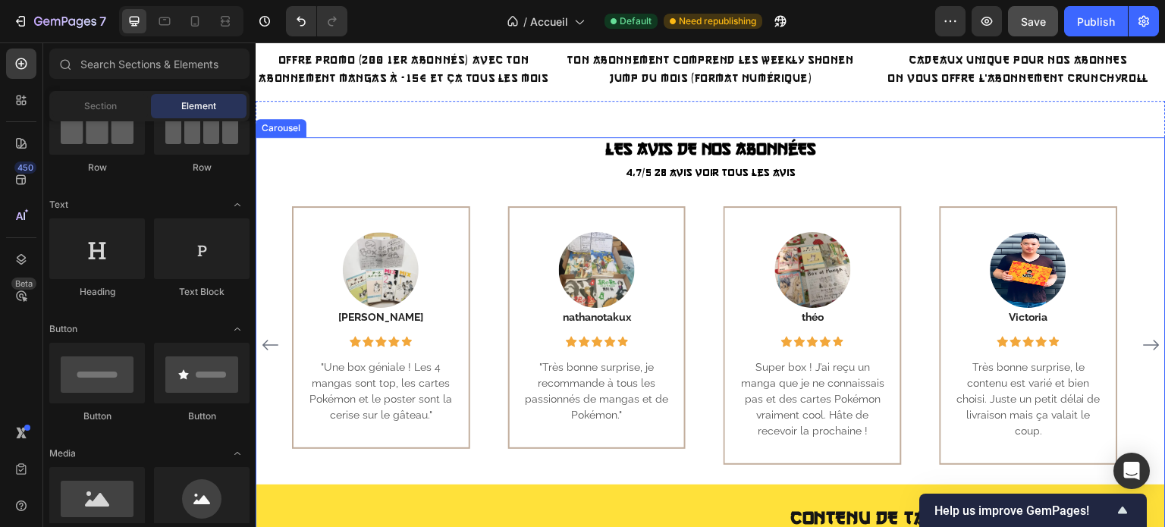
click at [1142, 346] on icon "Carousel Next Arrow" at bounding box center [1151, 345] width 18 height 18
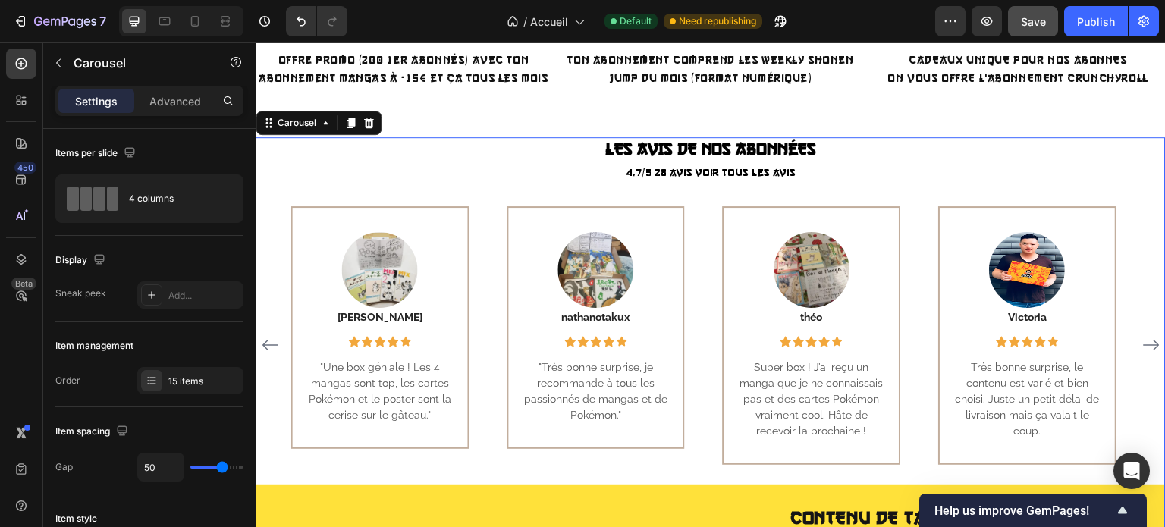
click at [1142, 346] on icon "Carousel Next Arrow" at bounding box center [1151, 345] width 18 height 18
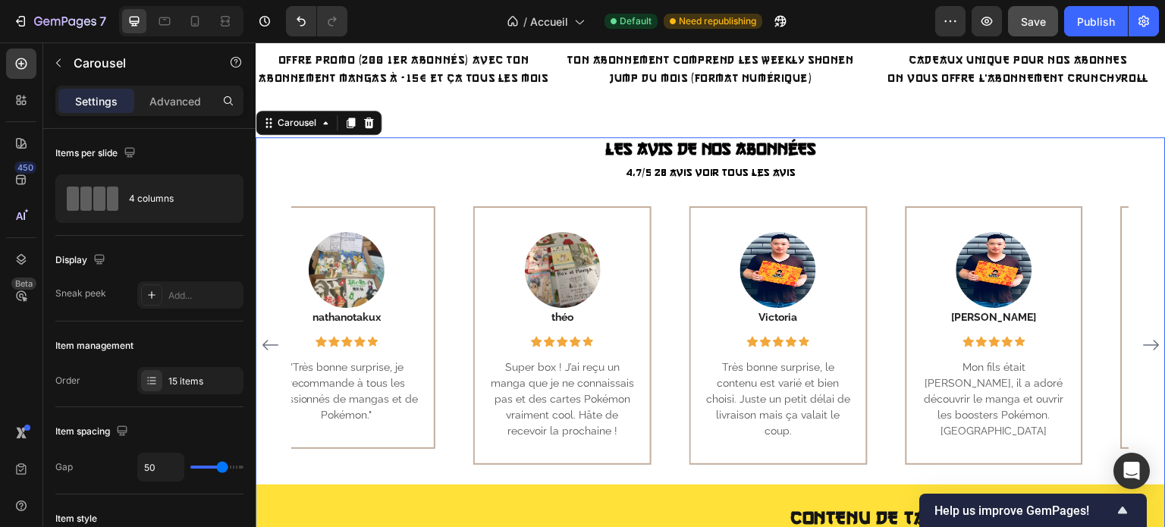
click at [1142, 346] on icon "Carousel Next Arrow" at bounding box center [1151, 345] width 18 height 18
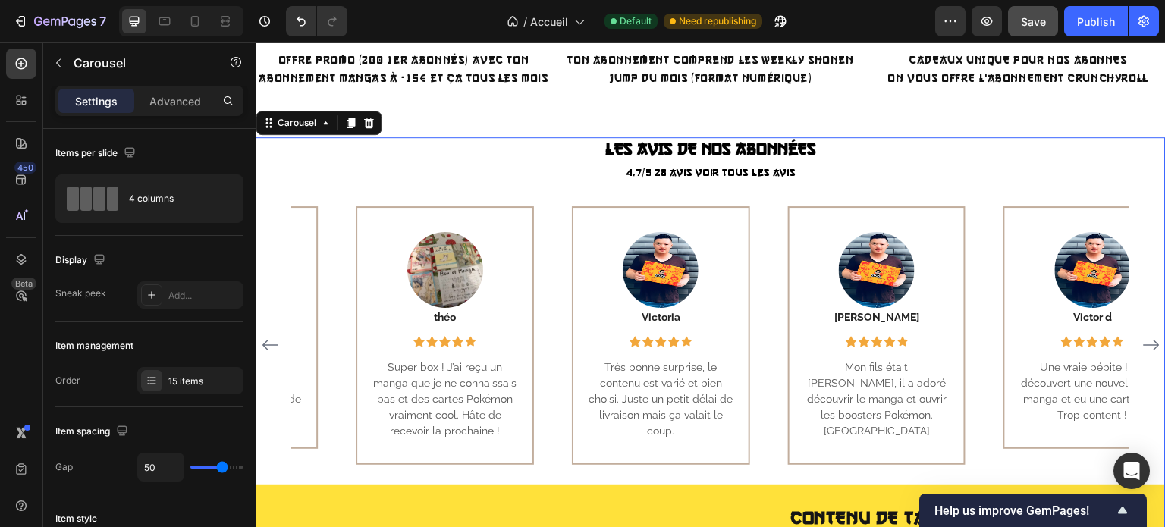
click at [1142, 346] on icon "Carousel Next Arrow" at bounding box center [1151, 345] width 18 height 18
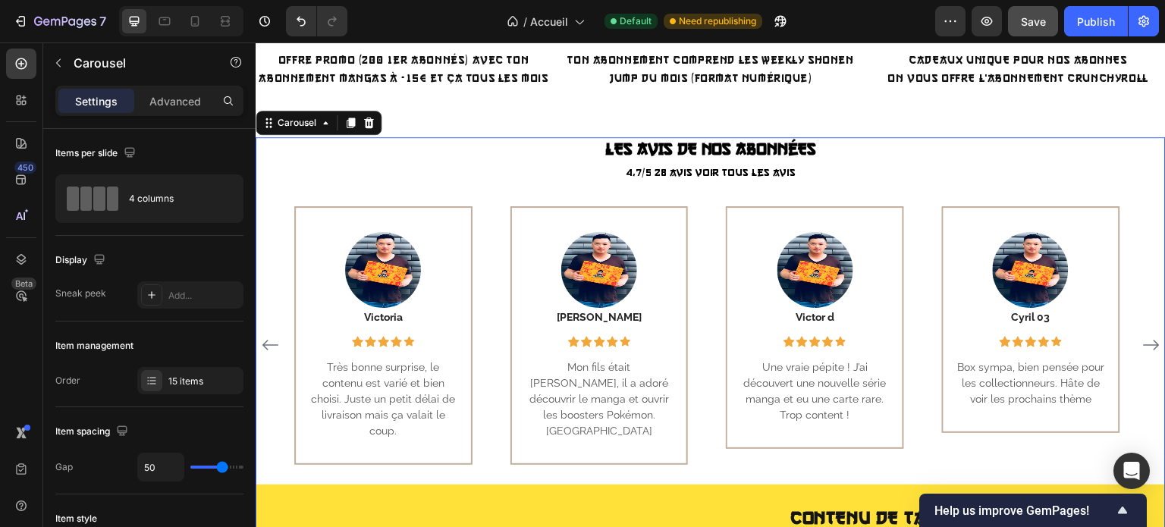
click at [1142, 346] on icon "Carousel Next Arrow" at bounding box center [1151, 345] width 18 height 18
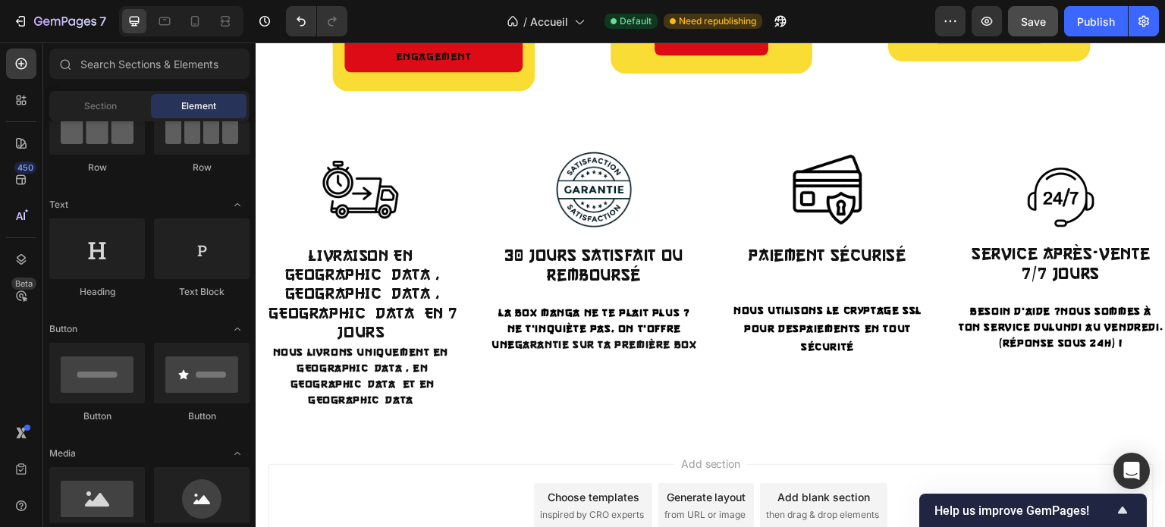
scroll to position [2025, 0]
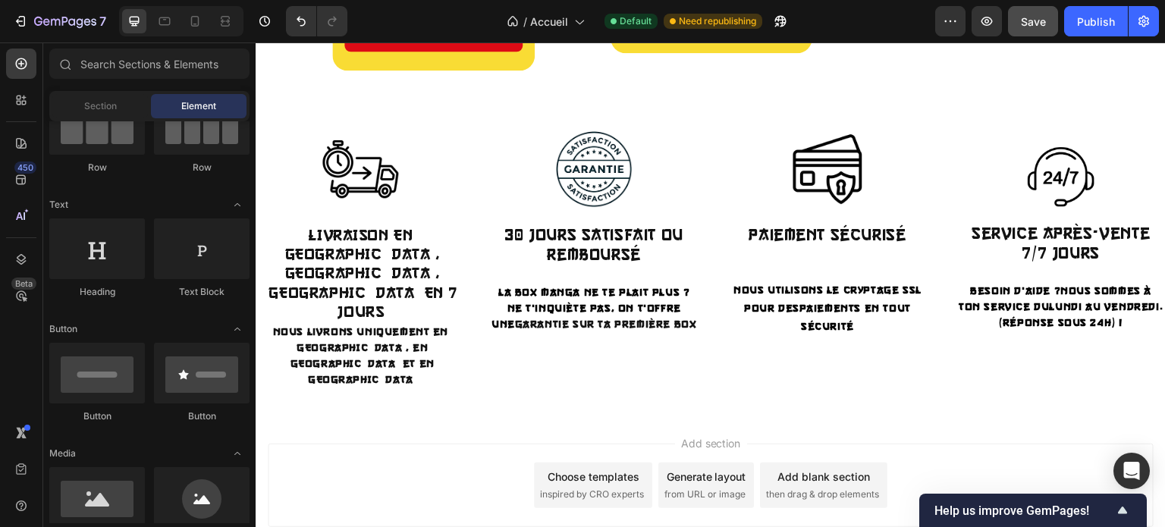
click at [787, 488] on span "then drag & drop elements" at bounding box center [822, 495] width 113 height 14
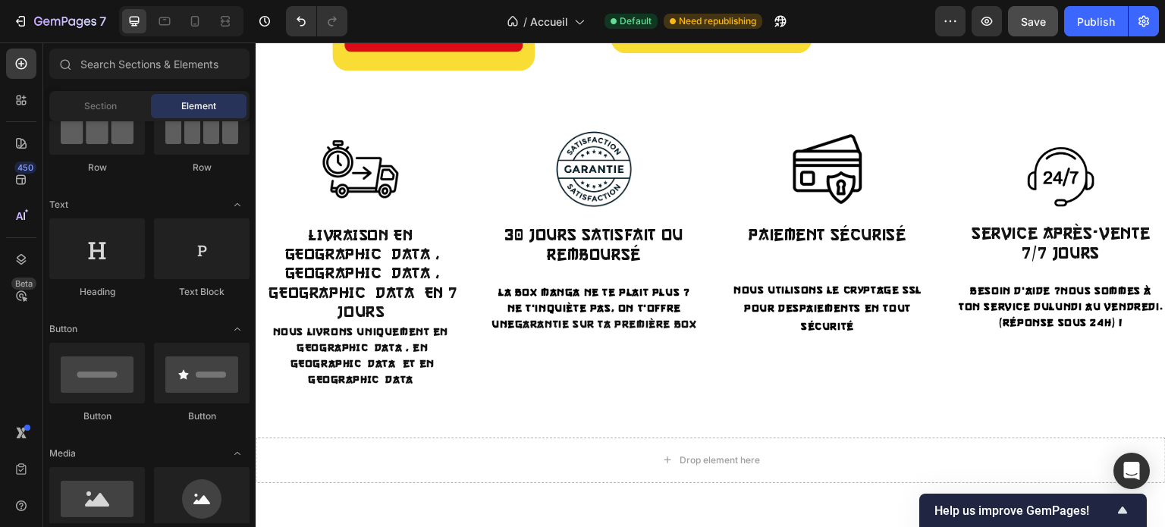
click at [234, 186] on div "Row Row Row Row" at bounding box center [149, 93] width 200 height 190
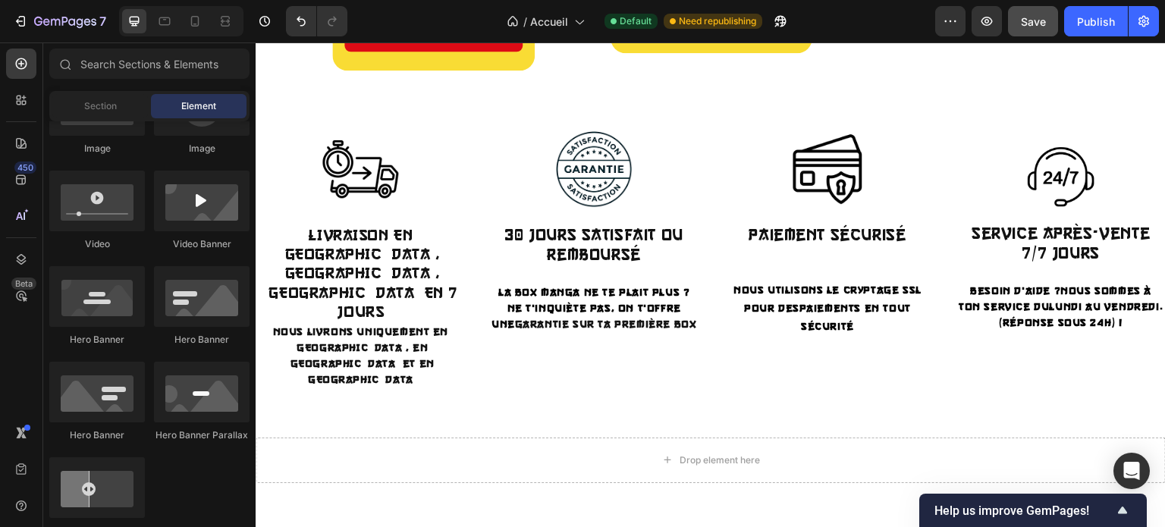
scroll to position [594, 0]
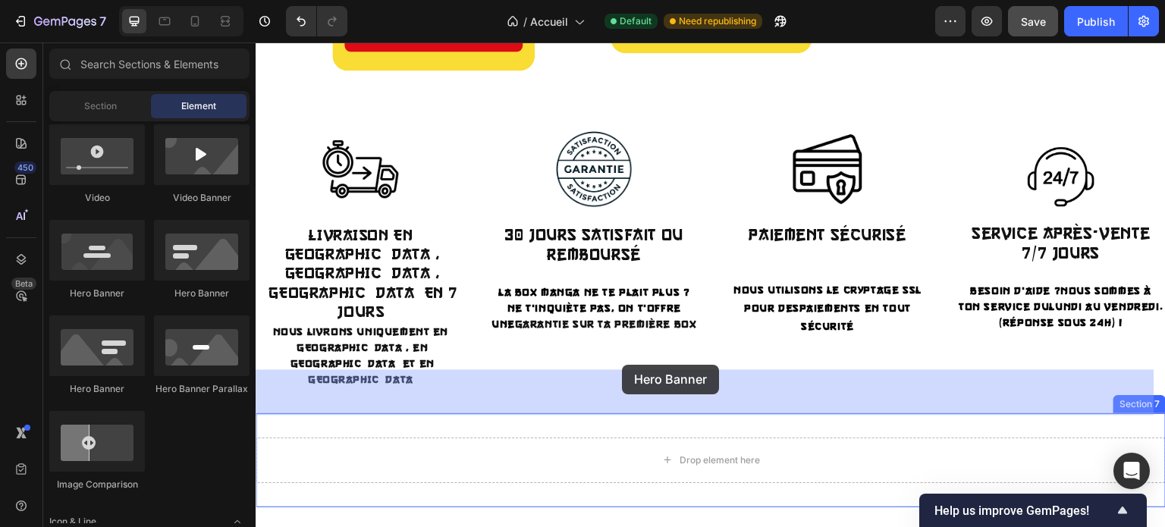
drag, startPoint x: 329, startPoint y: 285, endPoint x: 622, endPoint y: 365, distance: 303.3
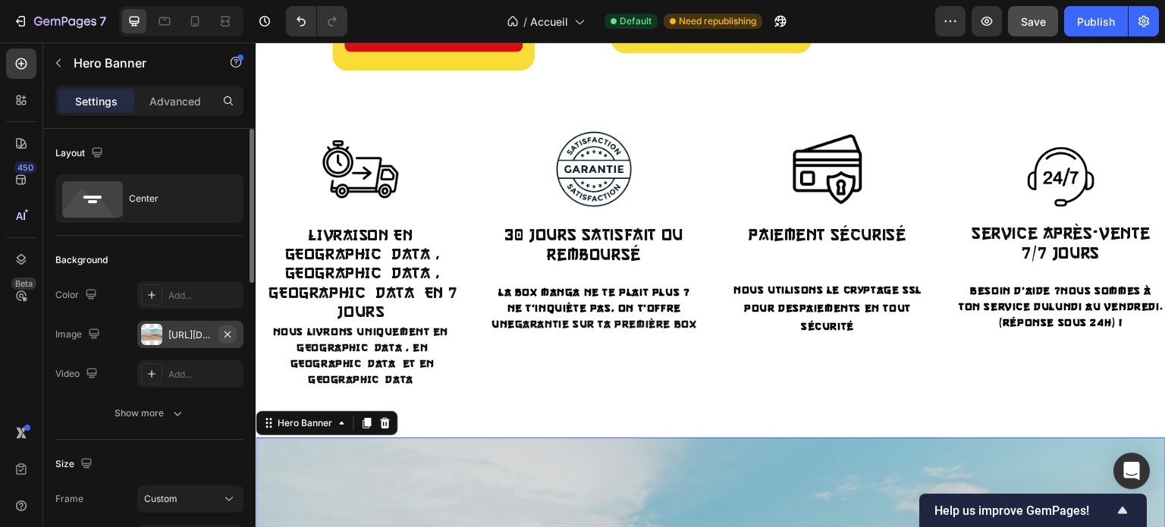
click at [227, 332] on icon "button" at bounding box center [227, 334] width 12 height 12
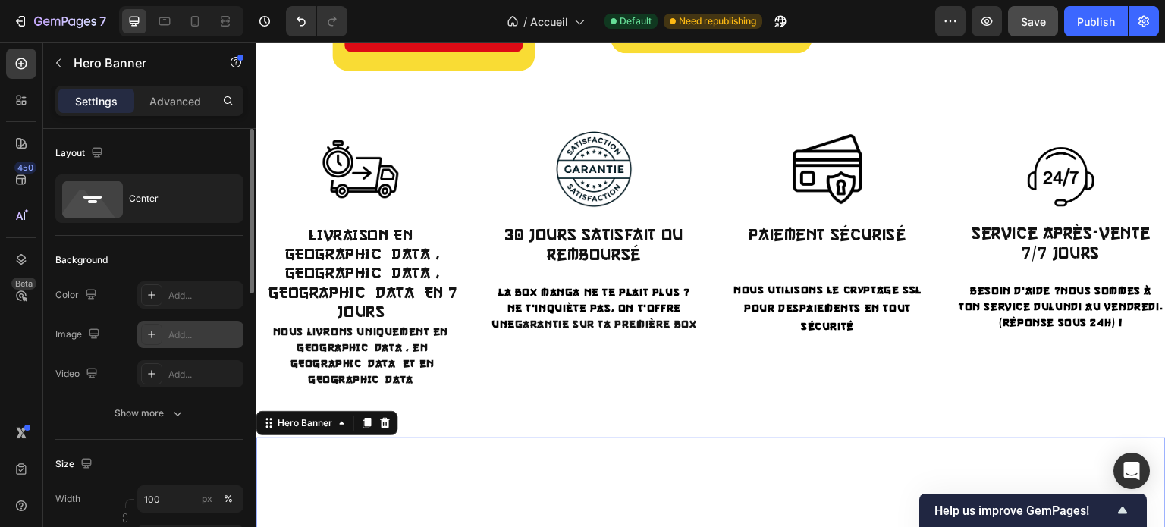
click at [191, 334] on div "Add..." at bounding box center [203, 335] width 71 height 14
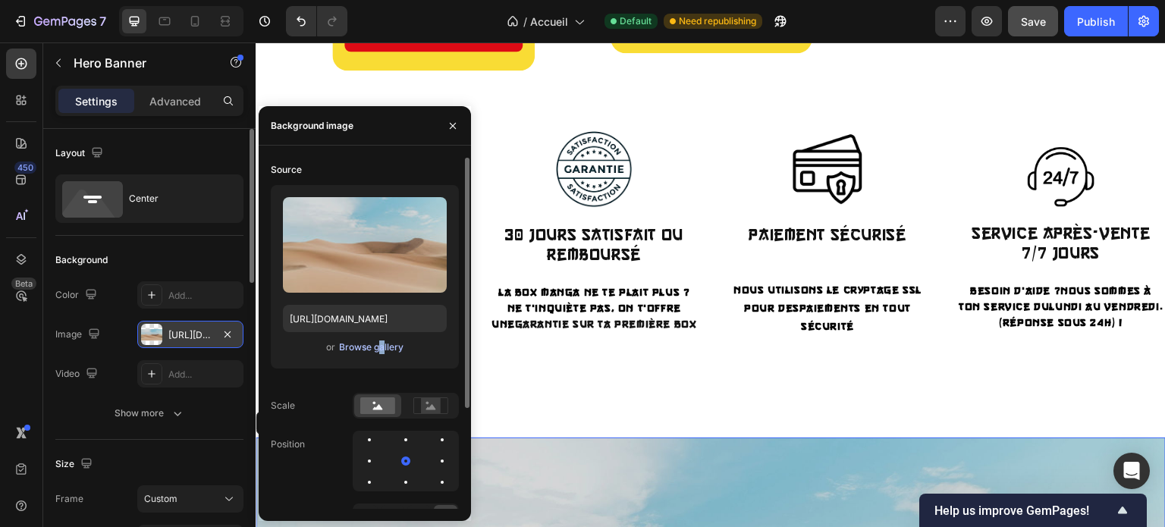
drag, startPoint x: 376, startPoint y: 336, endPoint x: 371, endPoint y: 345, distance: 10.5
click at [371, 345] on div "Upload Image https://cdn.shopify.com/s/files/1/2005/9307/files/background_setti…" at bounding box center [365, 276] width 188 height 183
click at [371, 345] on div "Browse gallery" at bounding box center [371, 347] width 64 height 14
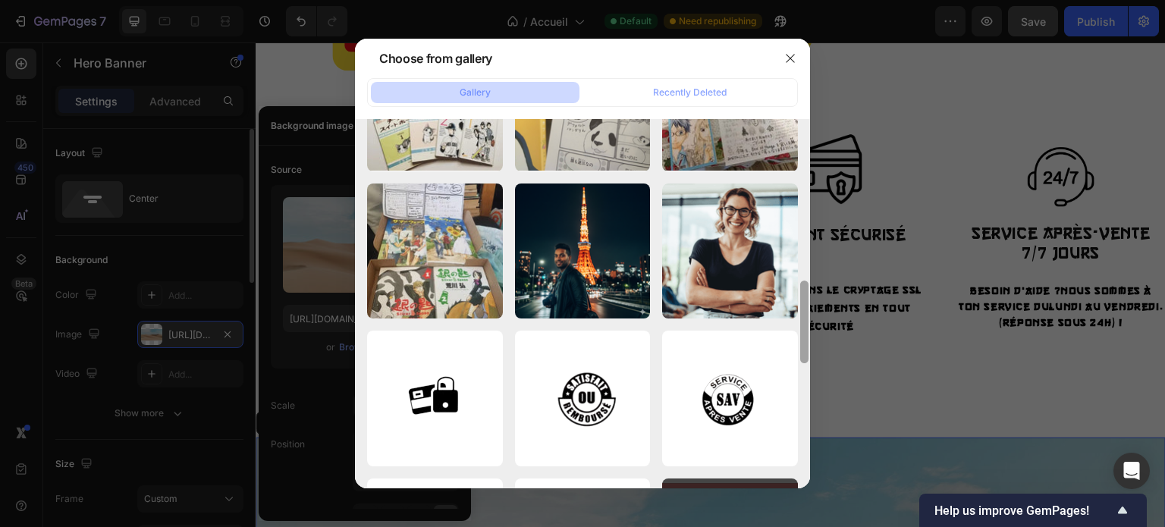
scroll to position [742, 0]
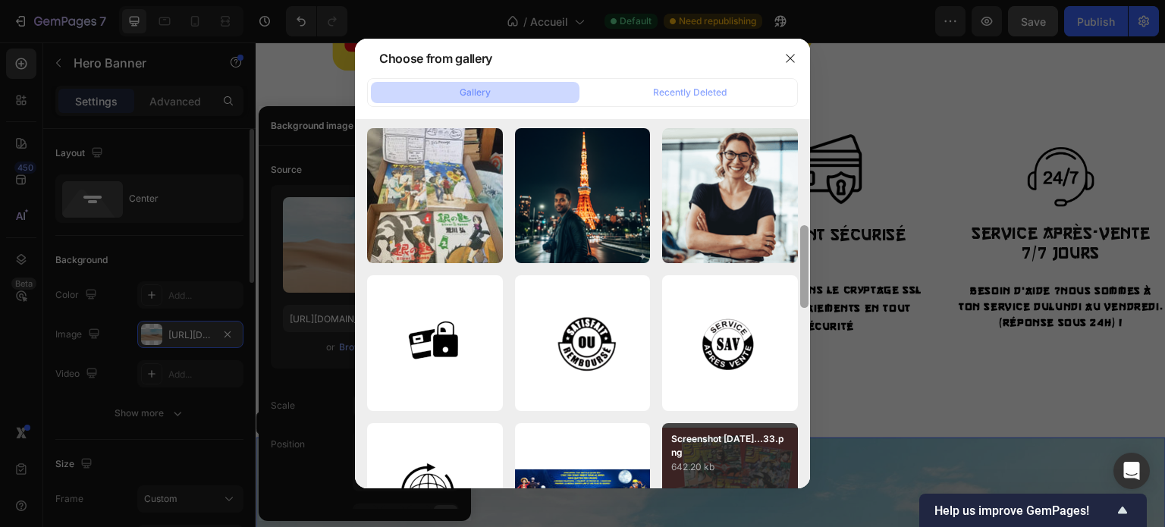
drag, startPoint x: 805, startPoint y: 151, endPoint x: 786, endPoint y: 456, distance: 306.1
click at [786, 456] on div "360_F_1505901666_tQtx...Za.jpg 14.50 kb 5803032.png 13.76 kb images.png 8.91 kb…" at bounding box center [582, 303] width 455 height 369
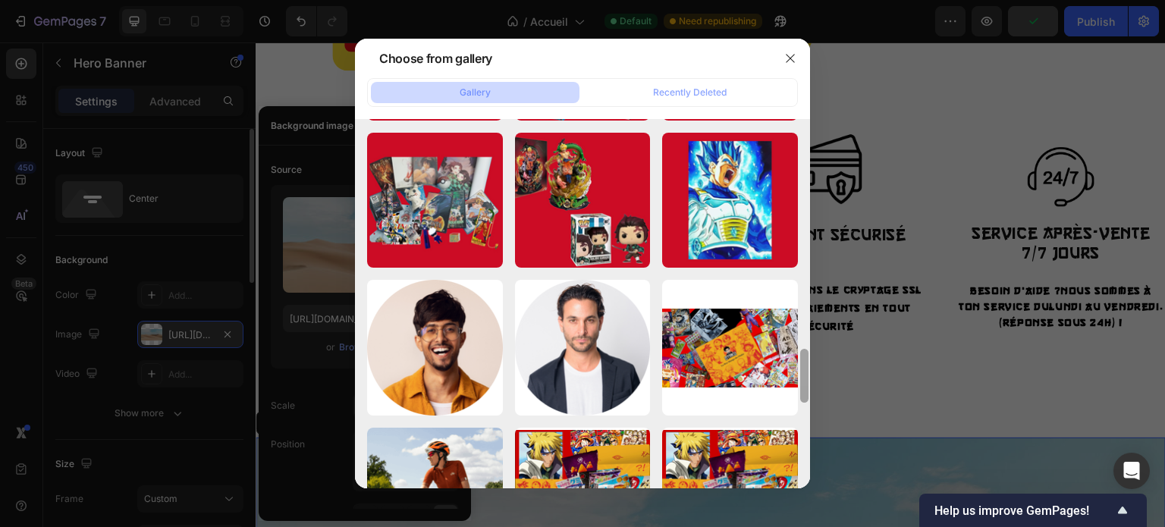
drag, startPoint x: 807, startPoint y: 351, endPoint x: 795, endPoint y: 551, distance: 200.5
click at [795, 0] on html "7 / Accueil Default Need republishing Preview Publish 450 Beta Sections(18) Ele…" at bounding box center [582, 0] width 1165 height 0
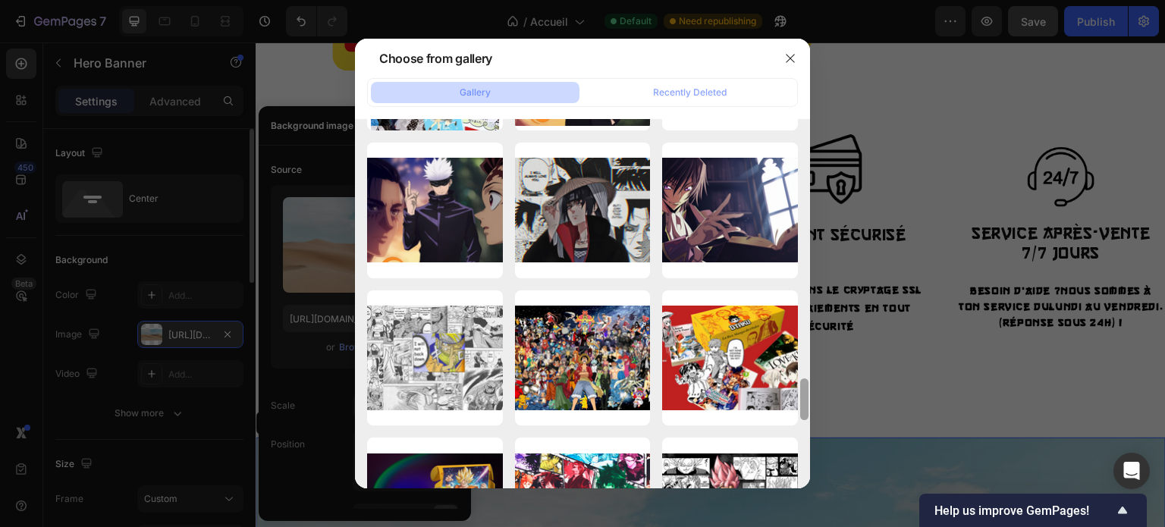
drag, startPoint x: 805, startPoint y: 402, endPoint x: 793, endPoint y: 510, distance: 109.1
click at [793, 510] on div "Choose from gallery Gallery Recently Deleted 360_F_1505901666_tQtx...Za.jpg 14.…" at bounding box center [582, 263] width 1165 height 527
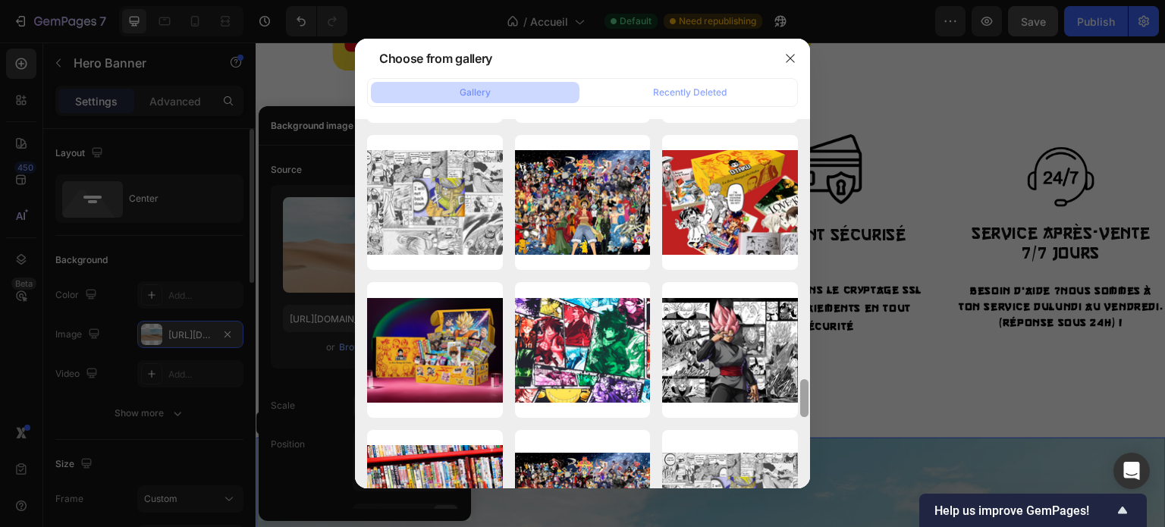
scroll to position [2499, 0]
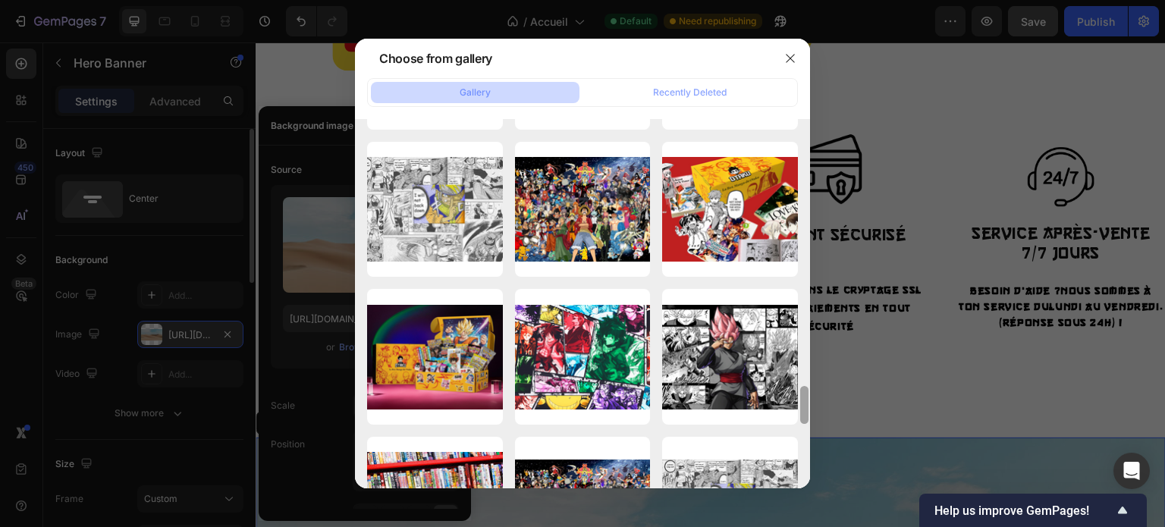
drag, startPoint x: 805, startPoint y: 405, endPoint x: 805, endPoint y: 420, distance: 15.2
click at [805, 420] on div at bounding box center [803, 310] width 11 height 369
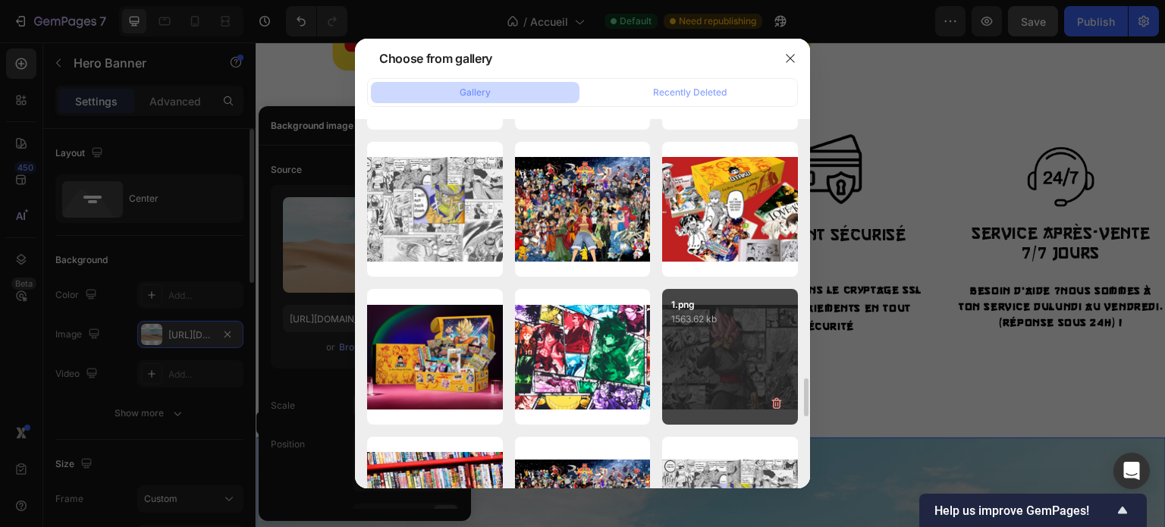
click at [737, 375] on div "1.png 1563.62 kb" at bounding box center [730, 357] width 136 height 136
type input "https://cdn.shopify.com/s/files/1/0910/1239/9440/files/gempages_582444586438231…"
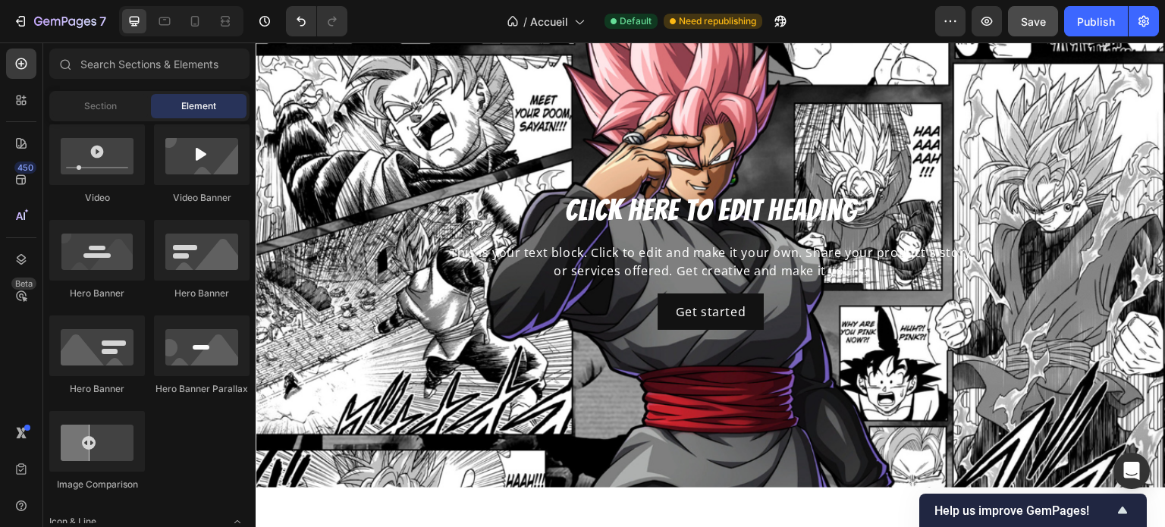
scroll to position [2350, 0]
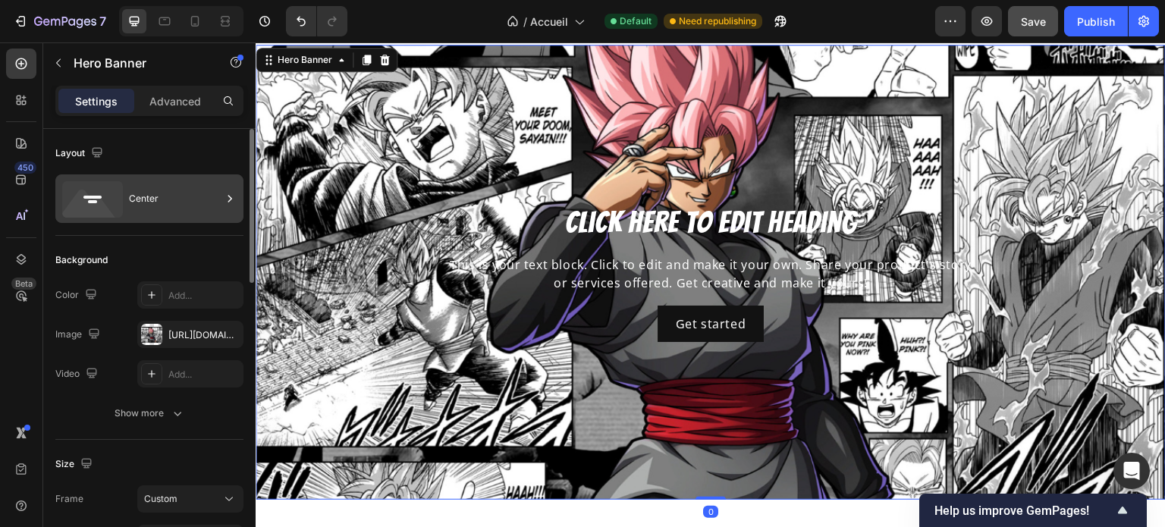
click at [157, 208] on div "Center" at bounding box center [175, 198] width 92 height 35
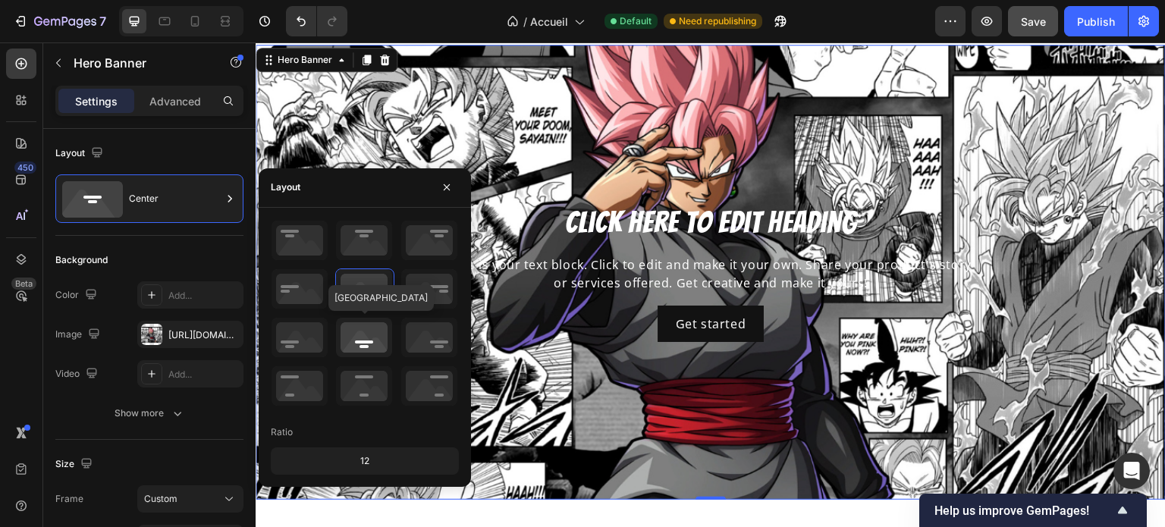
click at [368, 351] on icon at bounding box center [364, 337] width 56 height 39
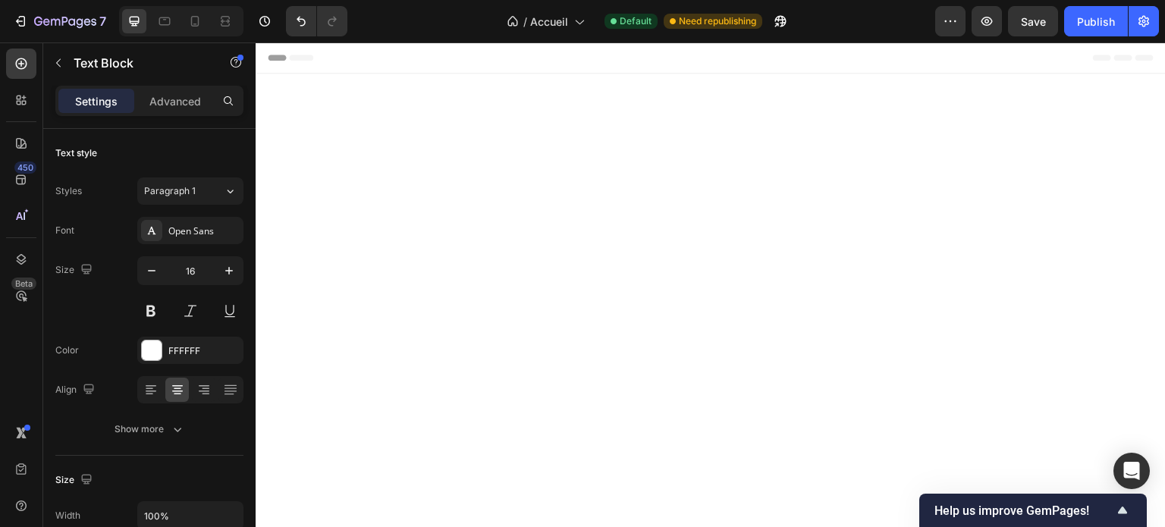
scroll to position [2350, 0]
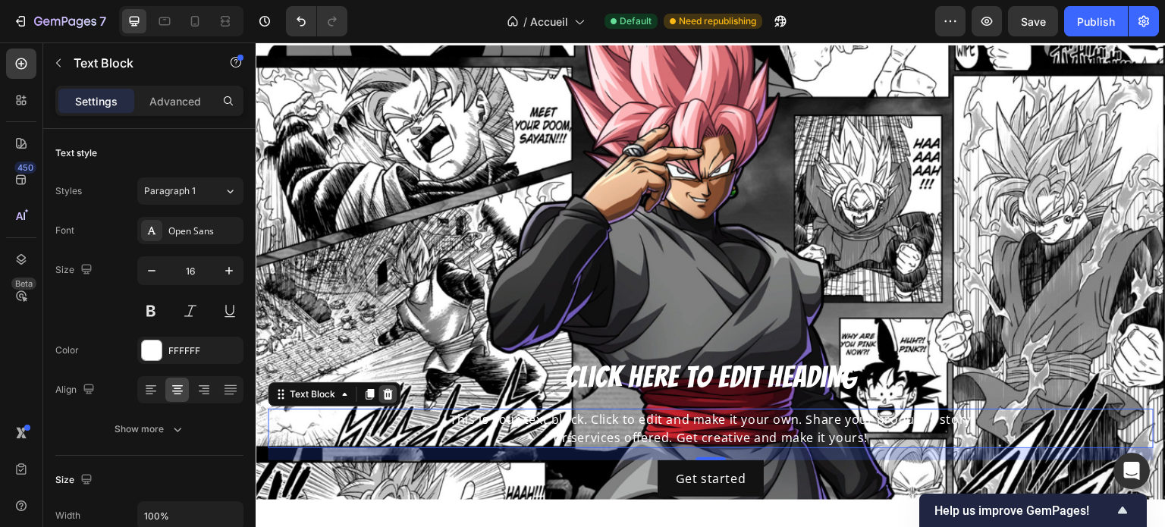
click at [392, 399] on icon at bounding box center [387, 394] width 12 height 12
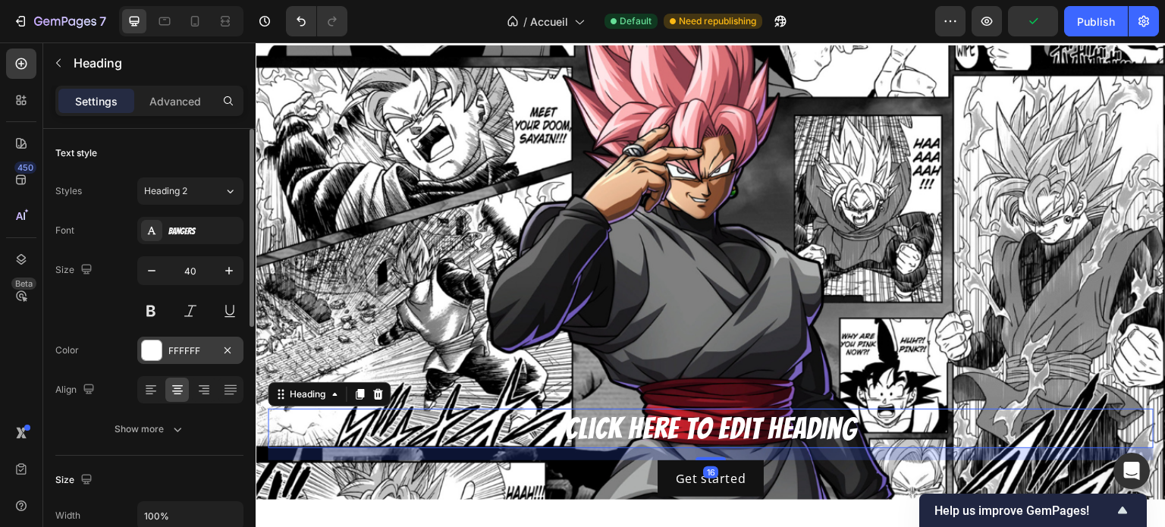
click at [137, 350] on div "FFFFFF" at bounding box center [190, 350] width 106 height 27
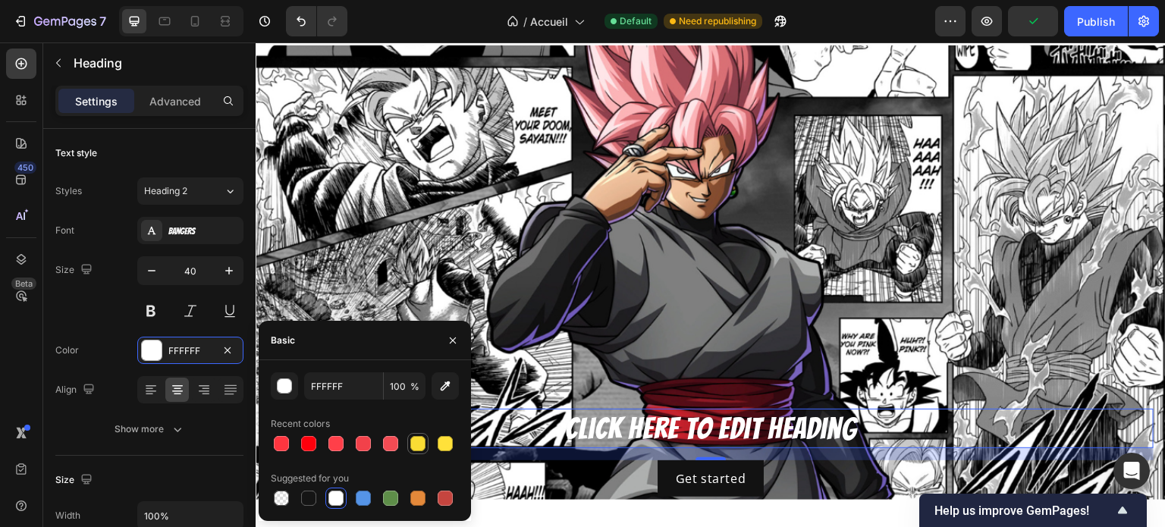
click at [412, 443] on div at bounding box center [417, 443] width 15 height 15
type input "F9DC34"
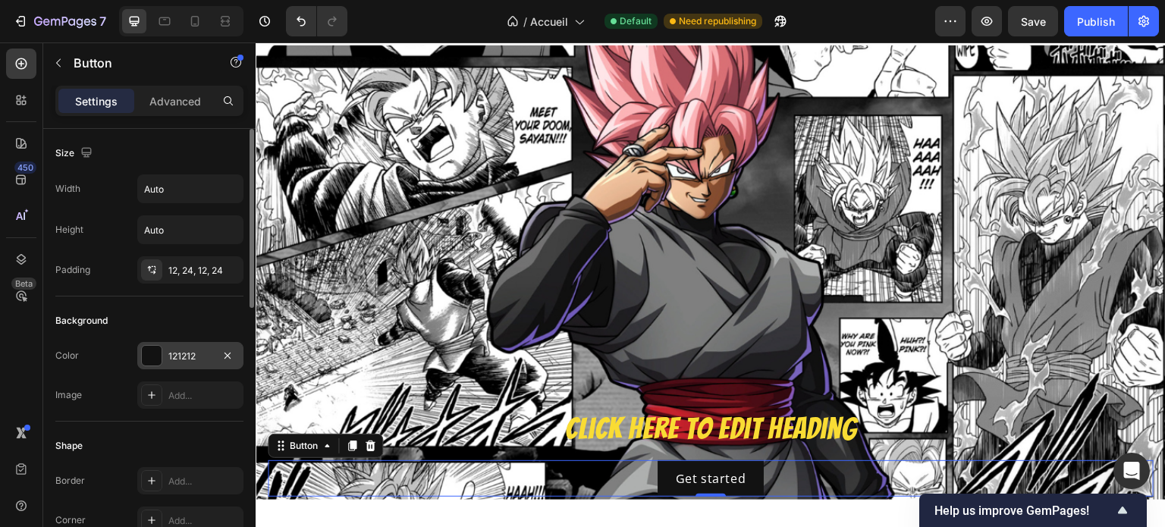
click at [157, 348] on div at bounding box center [152, 356] width 20 height 20
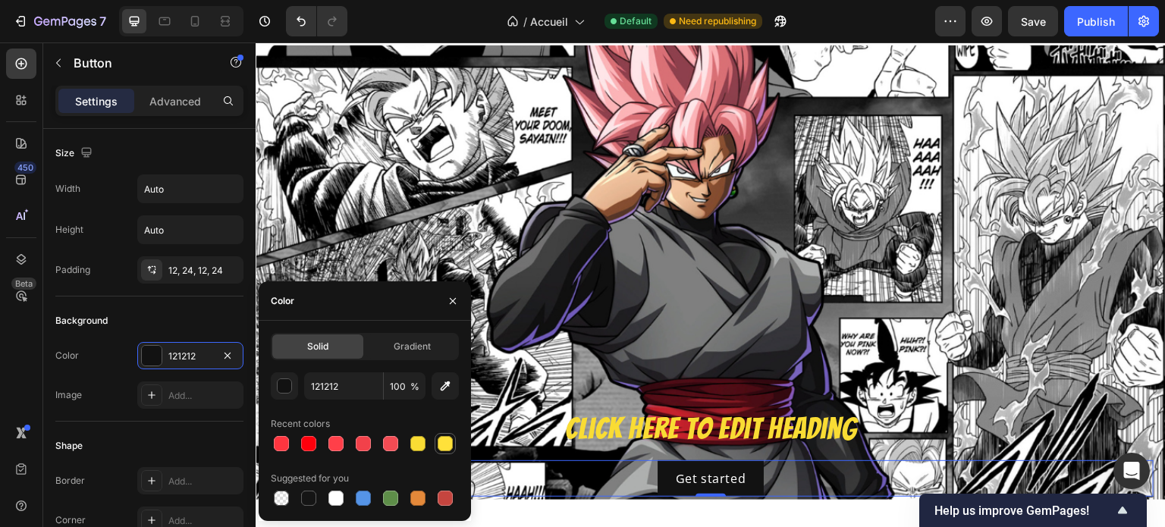
click at [447, 445] on div at bounding box center [444, 443] width 15 height 15
type input "FFE13A"
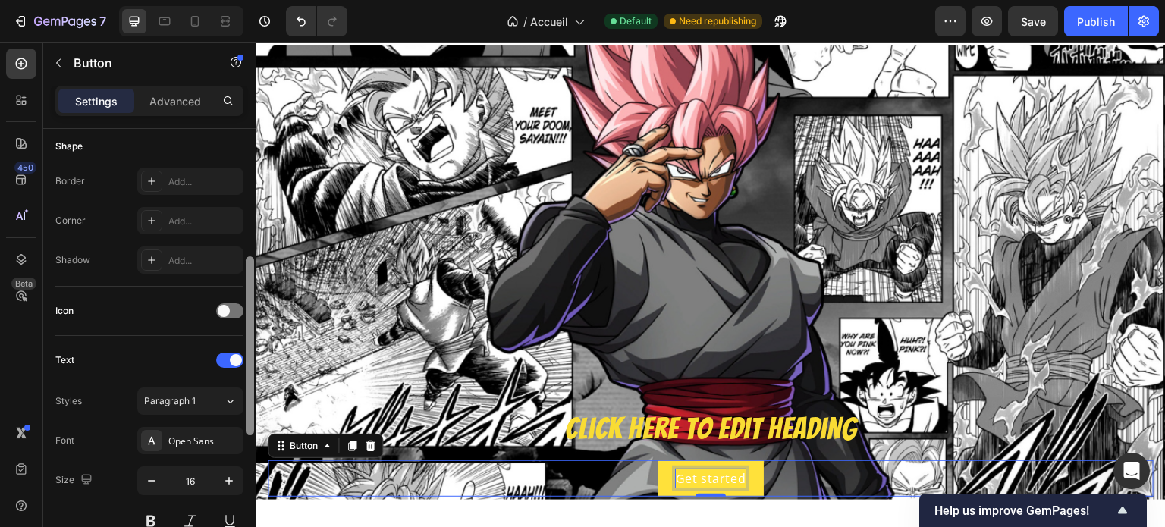
drag, startPoint x: 246, startPoint y: 229, endPoint x: 243, endPoint y: 357, distance: 128.2
click at [243, 357] on div "Size Width Auto Height Auto Padding 12, 24, 12, 24 Background Color FFE13A Imag…" at bounding box center [149, 349] width 212 height 441
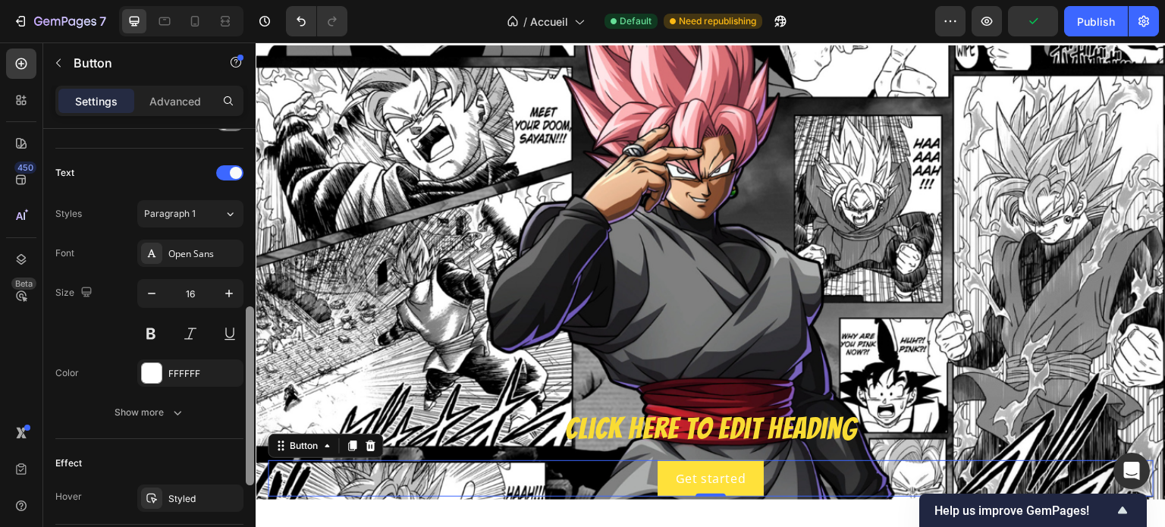
drag, startPoint x: 249, startPoint y: 342, endPoint x: 249, endPoint y: 417, distance: 75.1
click at [249, 417] on div at bounding box center [250, 395] width 8 height 179
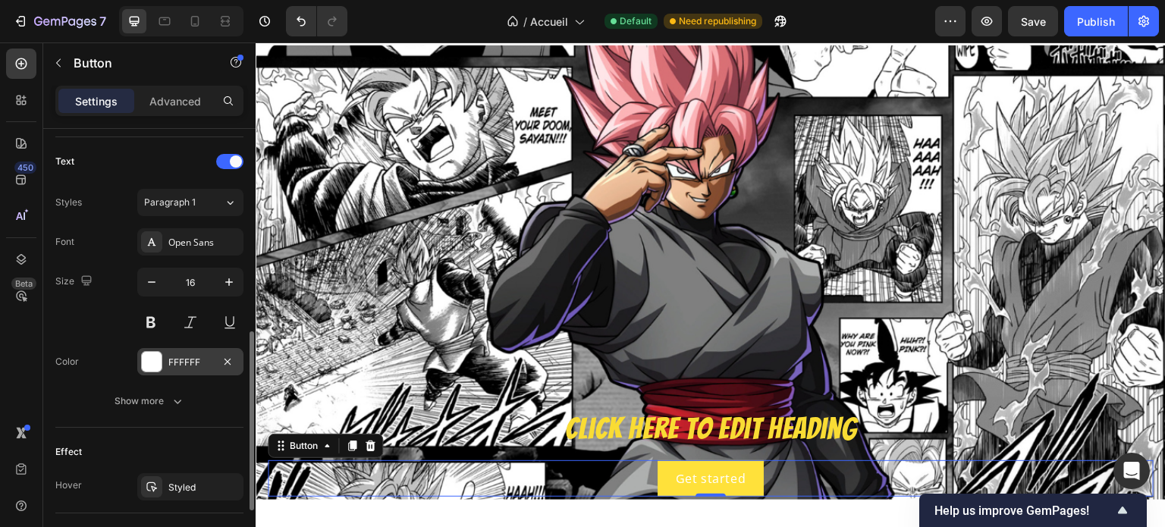
click at [158, 360] on div at bounding box center [152, 362] width 20 height 20
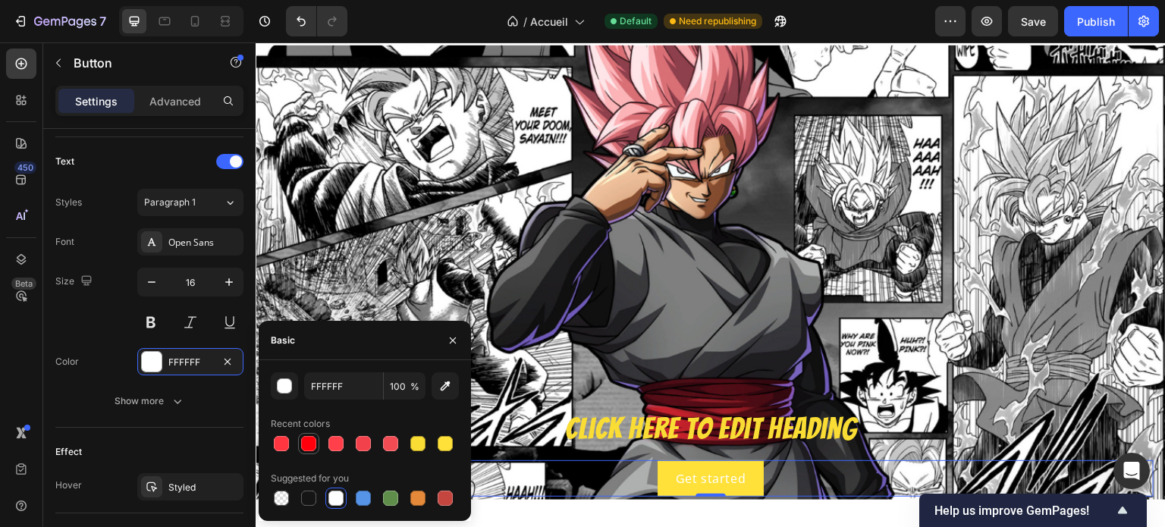
click at [304, 443] on div at bounding box center [308, 443] width 15 height 15
type input "FF000C"
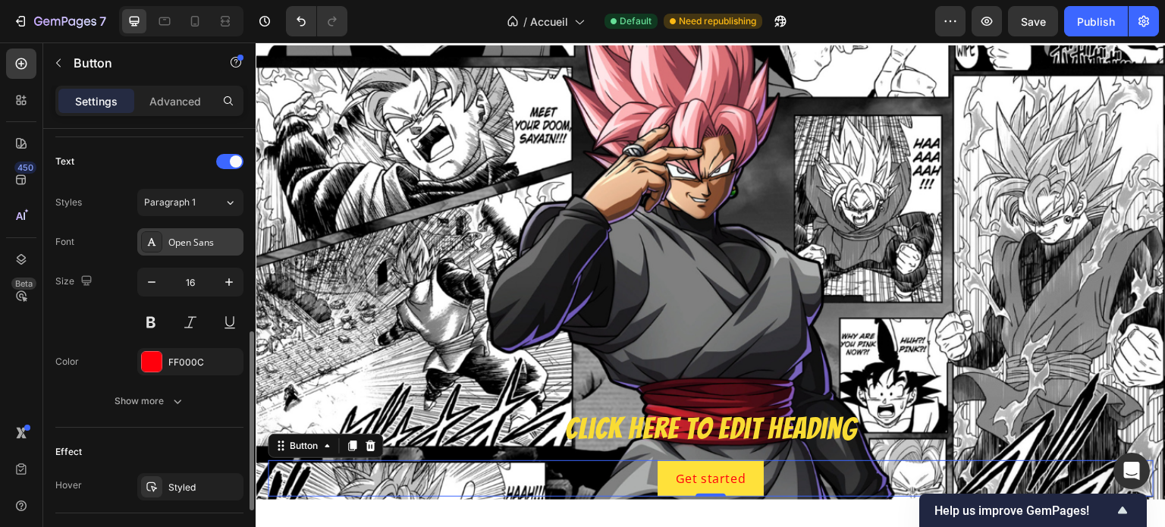
click at [184, 249] on div "Open Sans" at bounding box center [190, 241] width 106 height 27
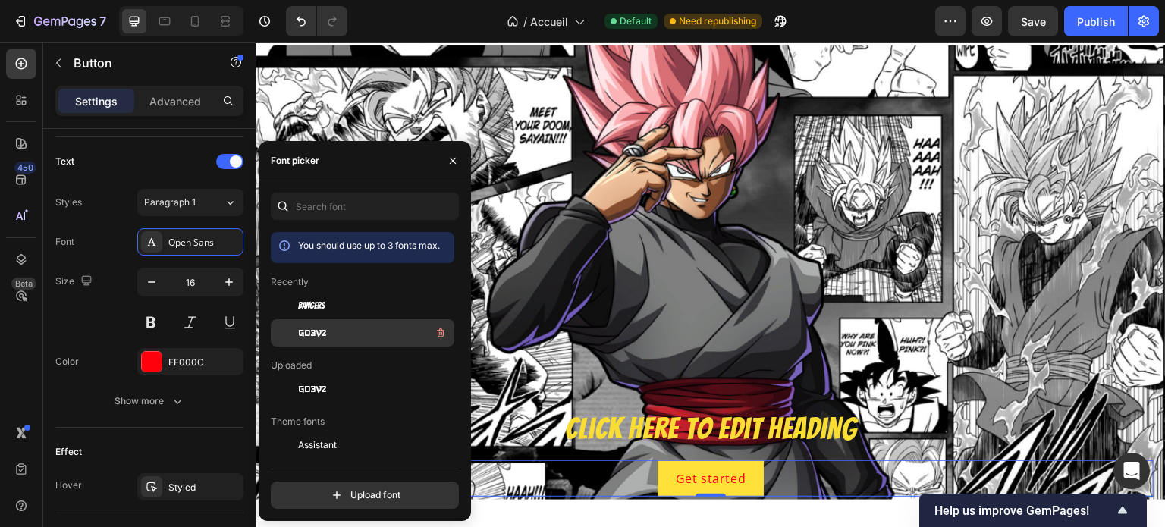
click at [312, 342] on div "go3v2" at bounding box center [374, 333] width 153 height 18
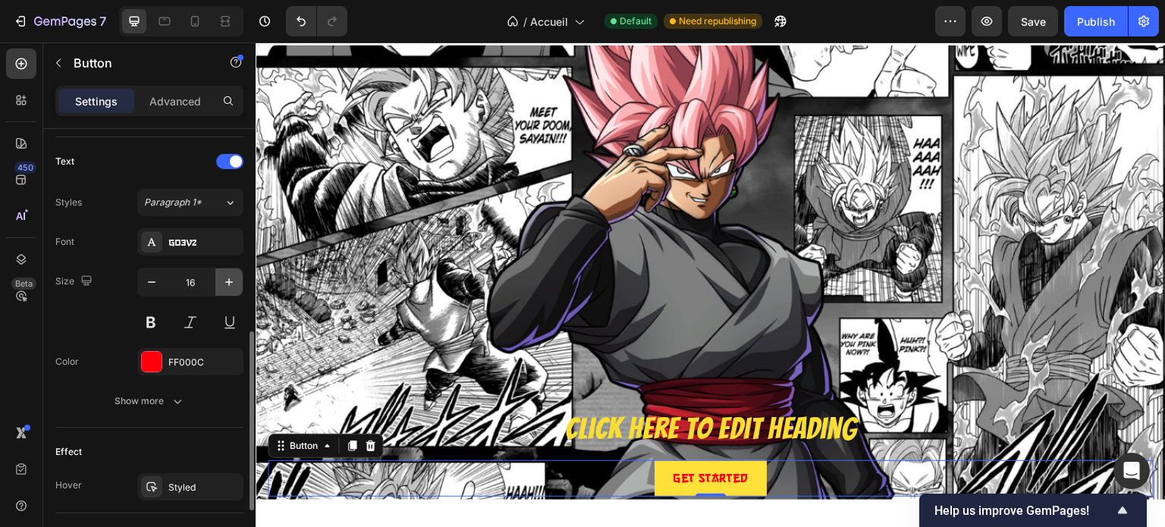
click at [230, 280] on icon "button" at bounding box center [229, 282] width 8 height 8
type input "17"
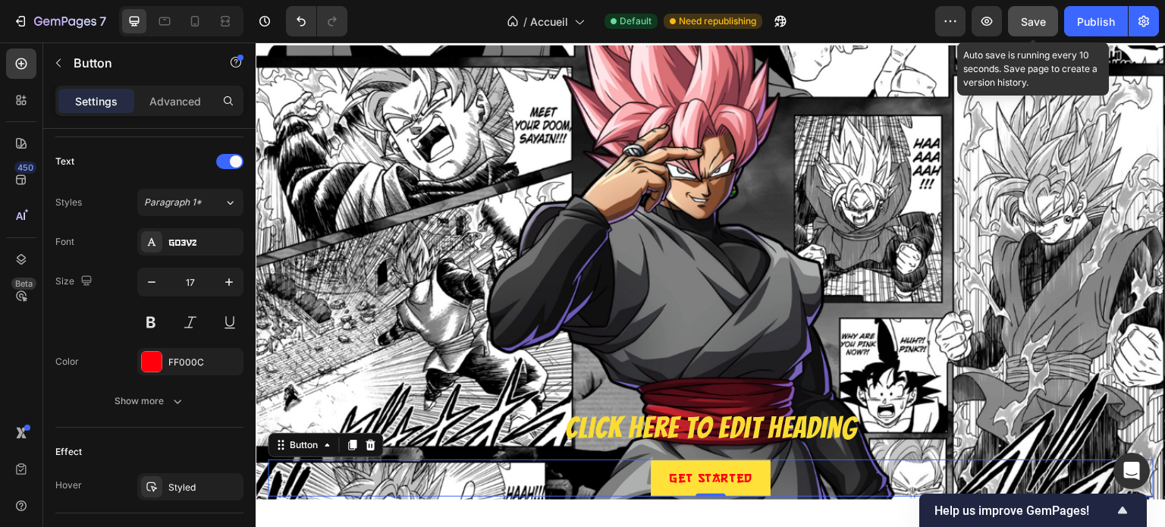
click at [1035, 17] on span "Save" at bounding box center [1033, 21] width 25 height 13
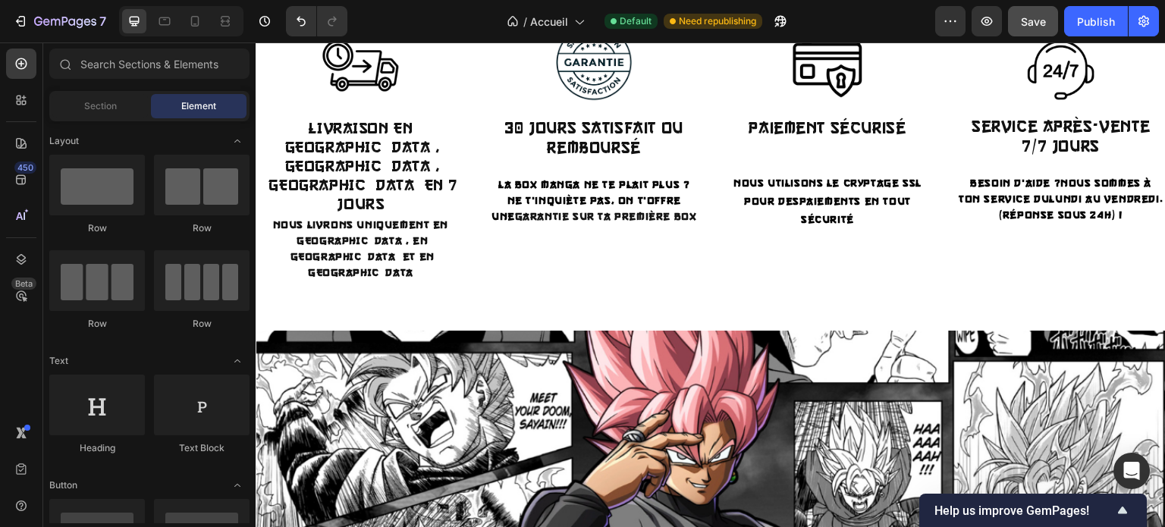
scroll to position [2103, 0]
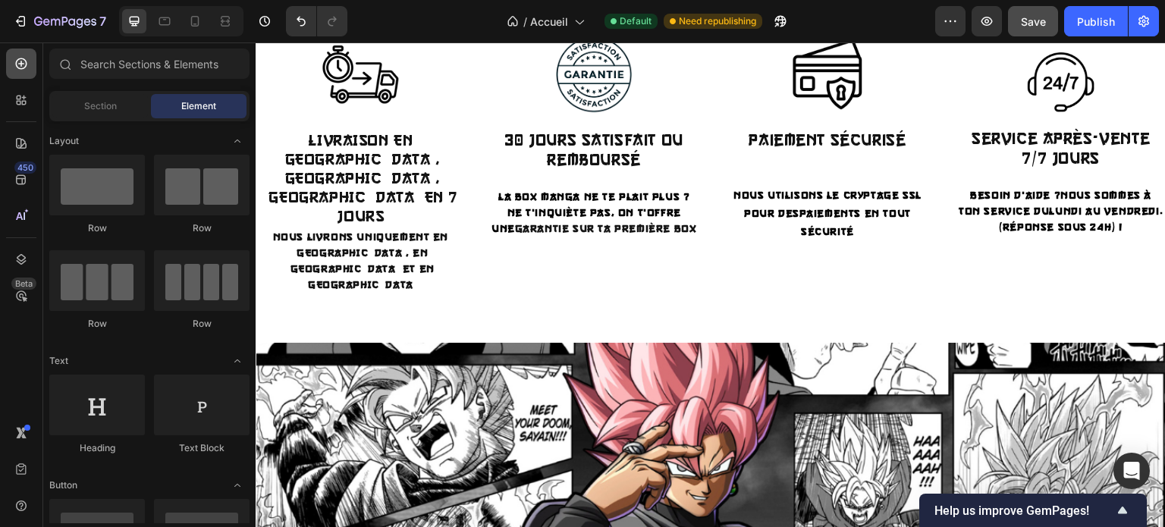
click at [24, 61] on icon at bounding box center [21, 63] width 15 height 15
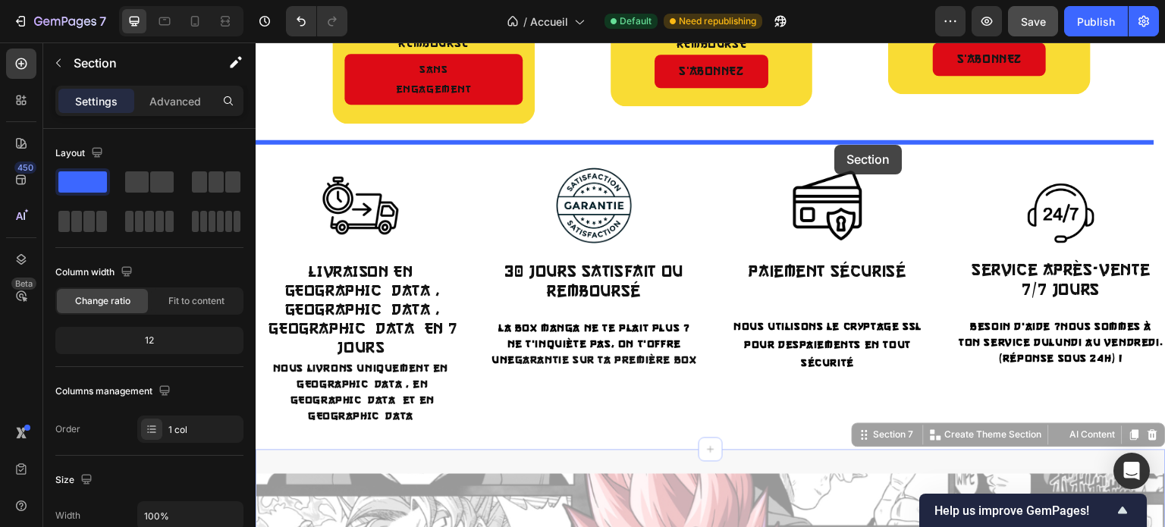
scroll to position [1950, 0]
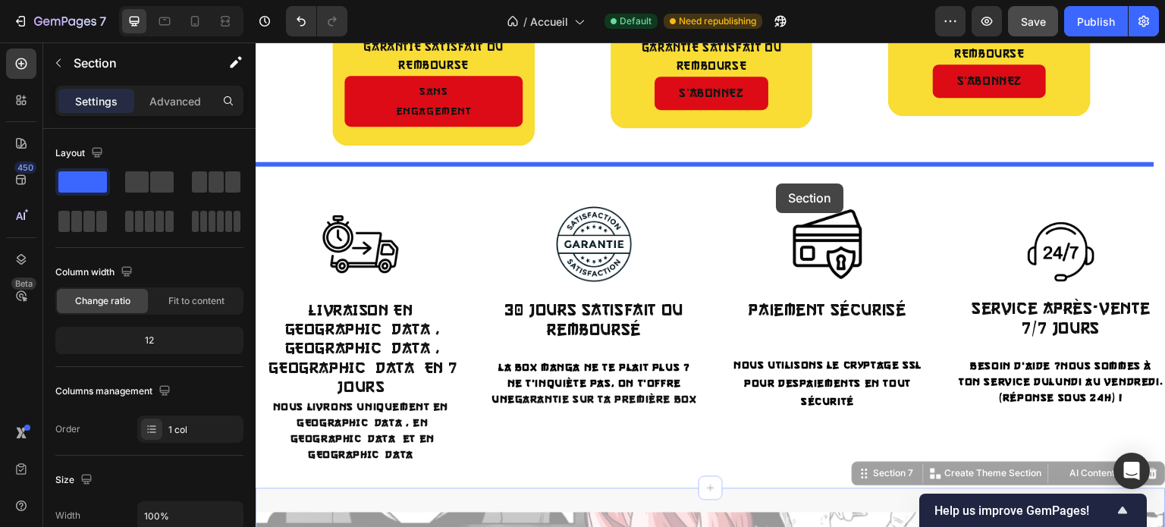
drag, startPoint x: 876, startPoint y: 251, endPoint x: 776, endPoint y: 183, distance: 120.7
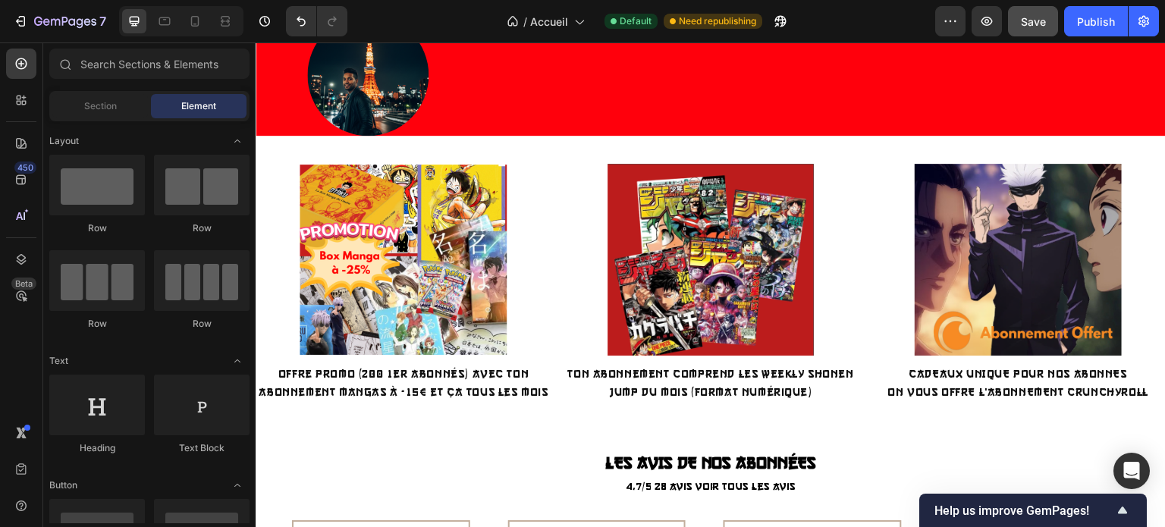
scroll to position [320, 0]
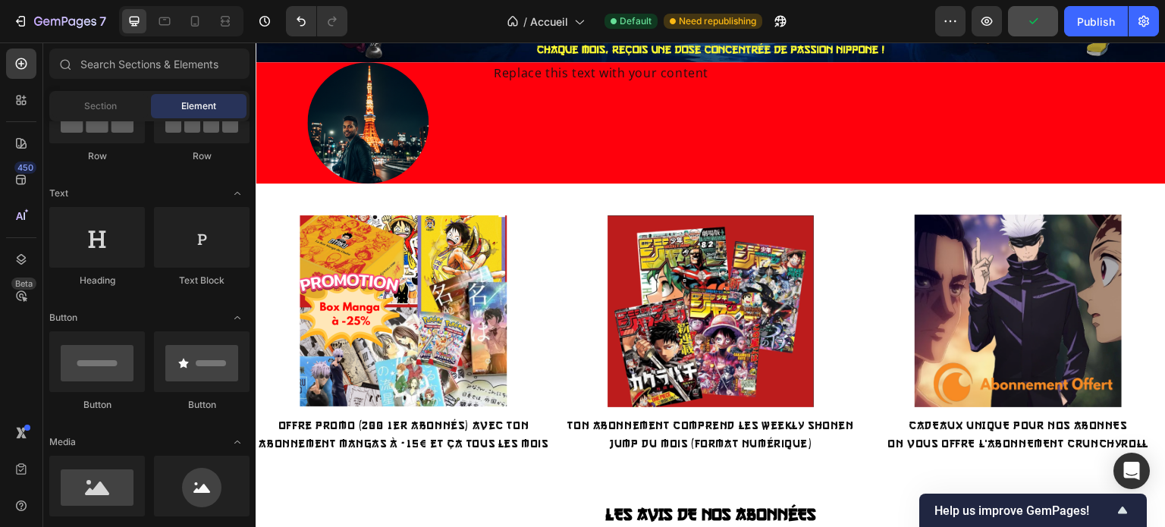
scroll to position [33, 0]
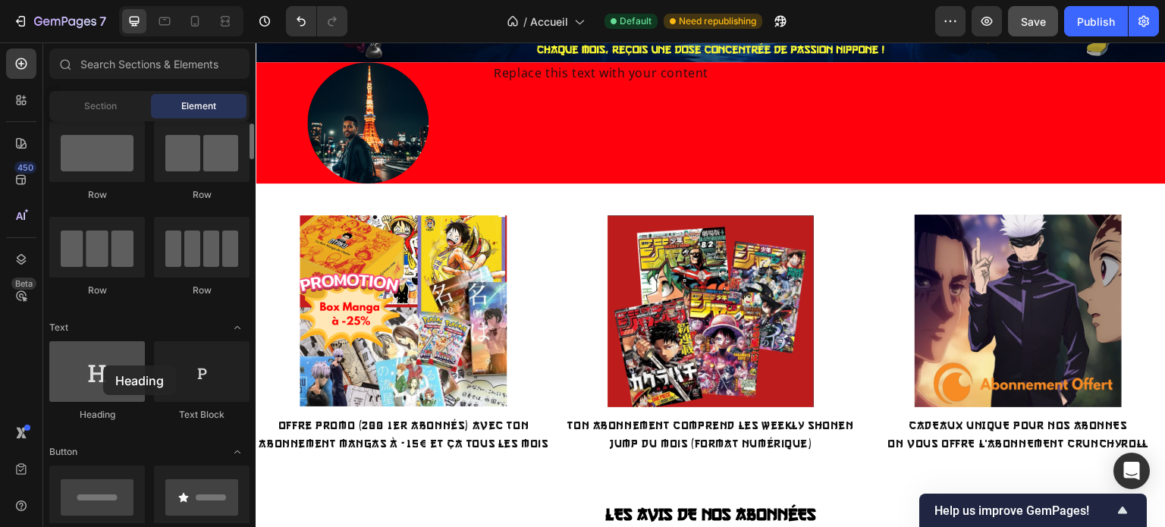
click at [103, 365] on div at bounding box center [97, 371] width 96 height 61
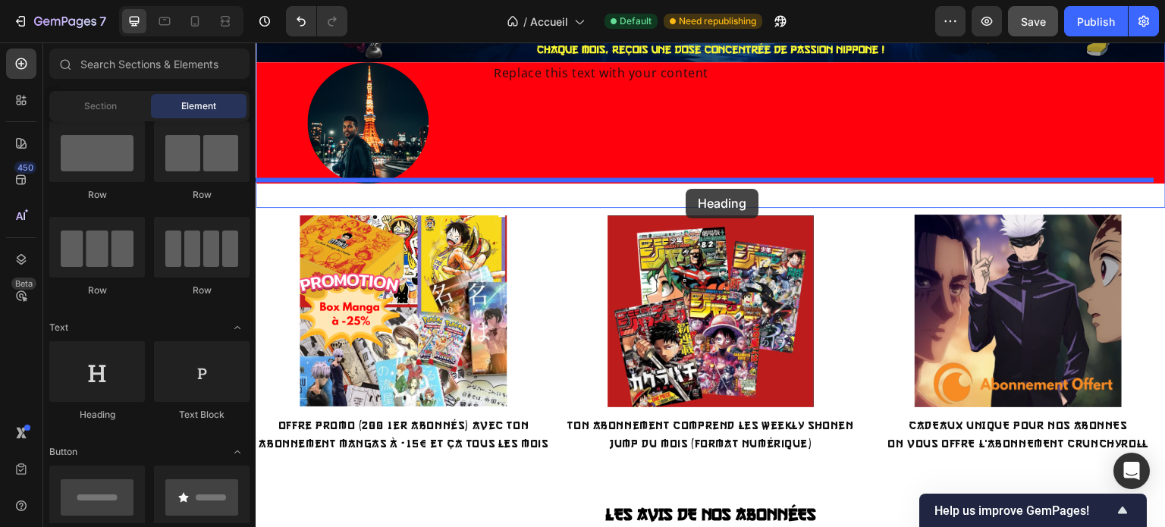
drag, startPoint x: 359, startPoint y: 408, endPoint x: 685, endPoint y: 189, distance: 393.4
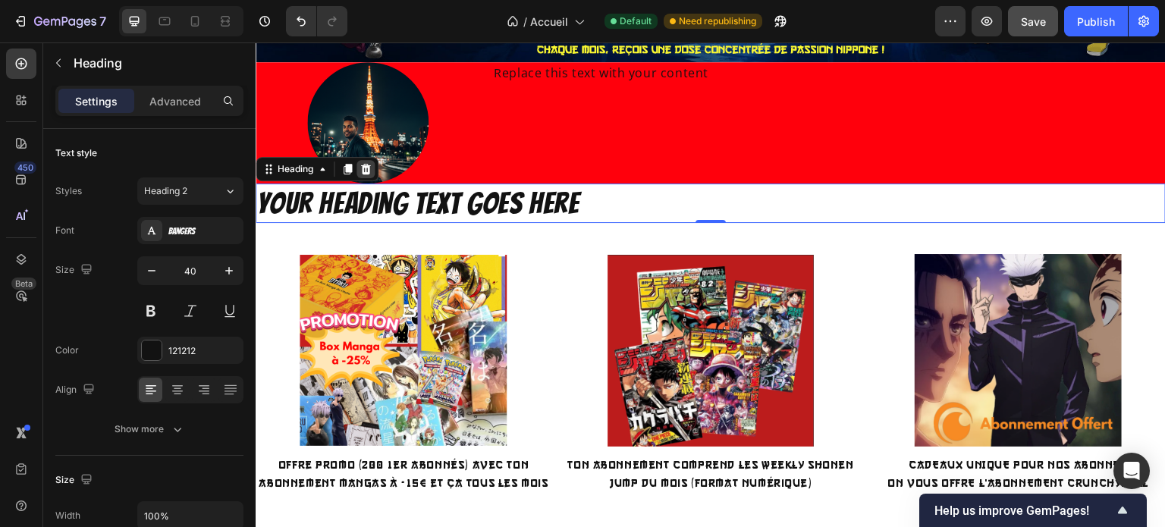
click at [370, 169] on icon at bounding box center [365, 169] width 12 height 12
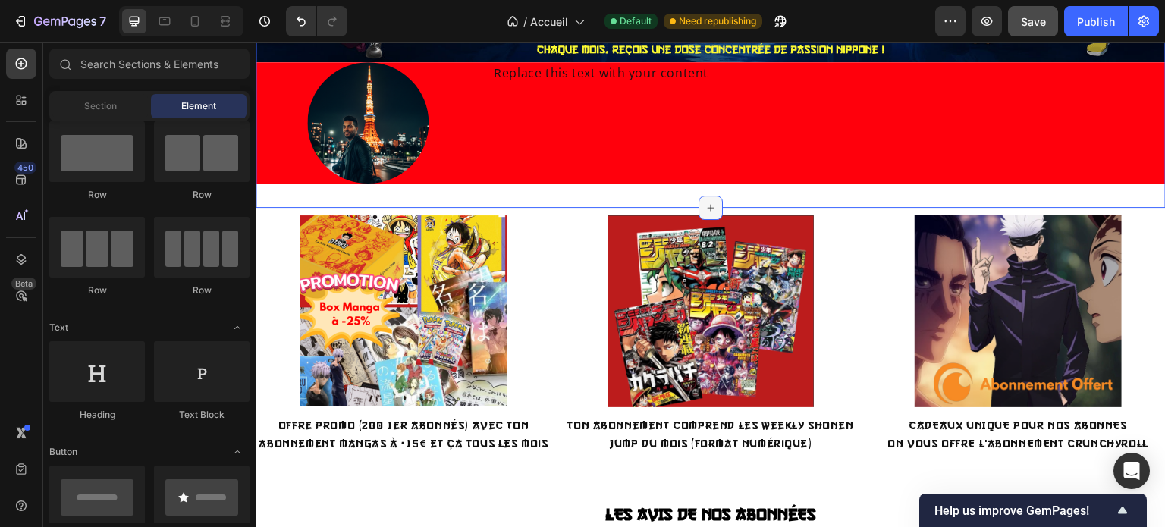
click at [698, 202] on div at bounding box center [710, 208] width 24 height 24
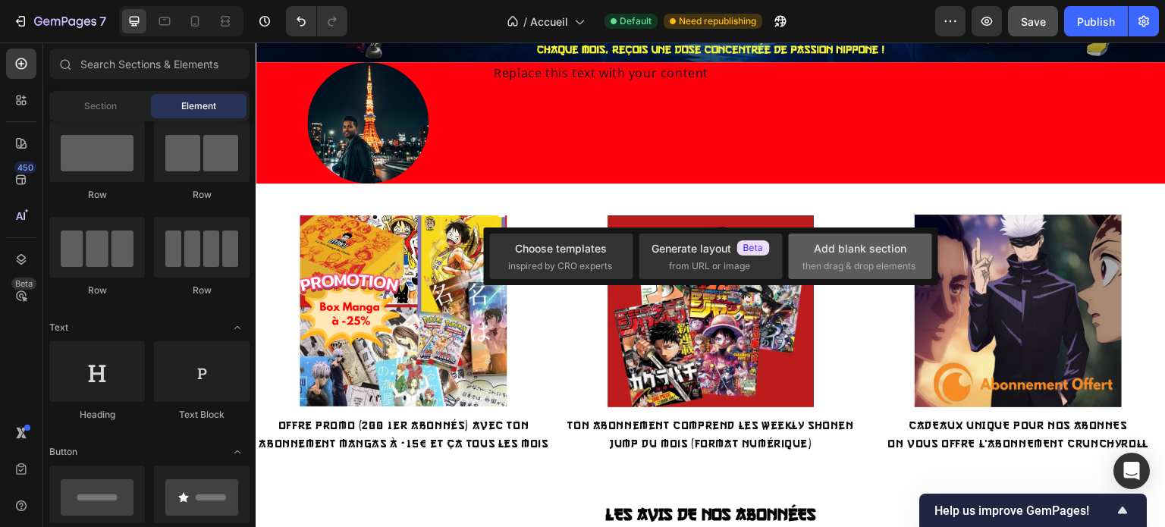
click at [836, 247] on div "Add blank section" at bounding box center [860, 248] width 92 height 16
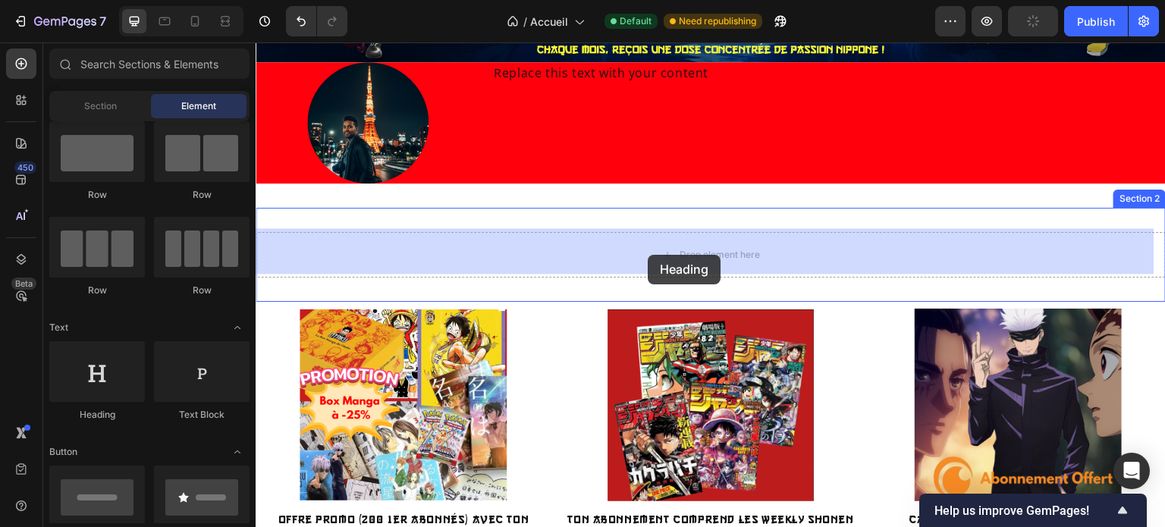
drag, startPoint x: 368, startPoint y: 417, endPoint x: 647, endPoint y: 255, distance: 323.4
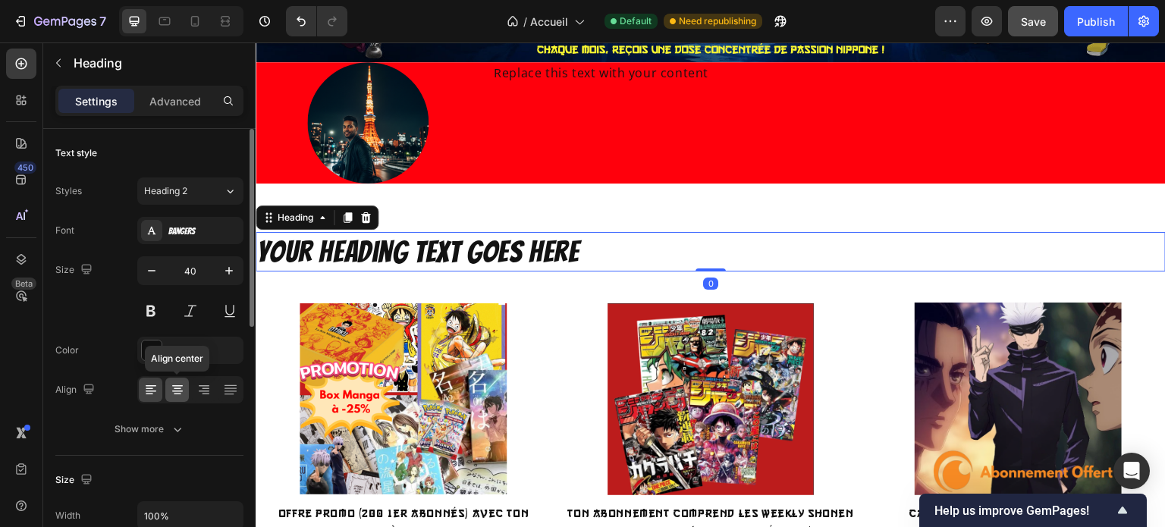
click at [170, 387] on icon at bounding box center [177, 389] width 15 height 15
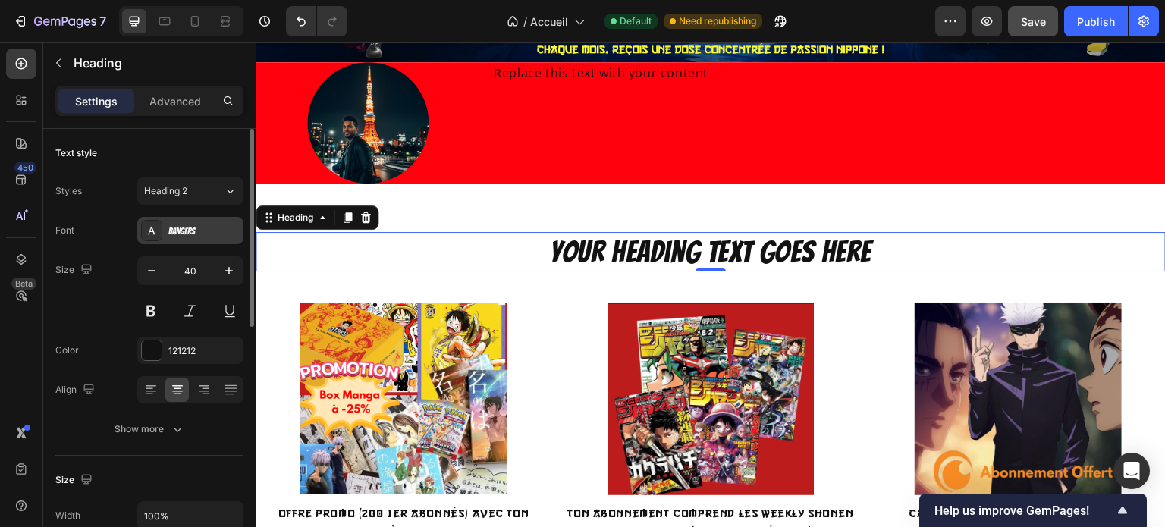
click at [195, 235] on div "Bangers" at bounding box center [203, 231] width 71 height 14
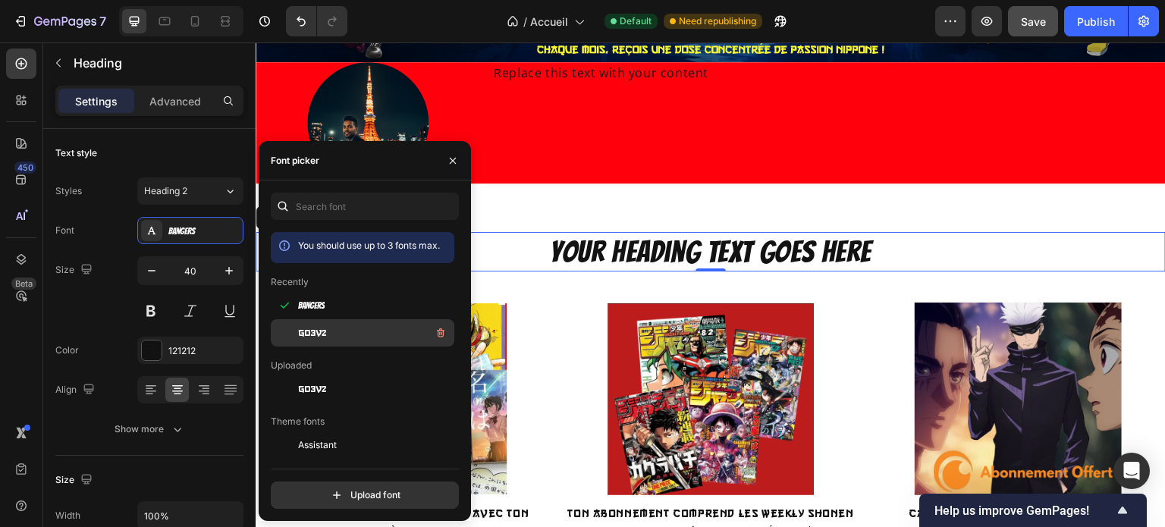
click at [331, 343] on div "go3v2" at bounding box center [362, 332] width 183 height 27
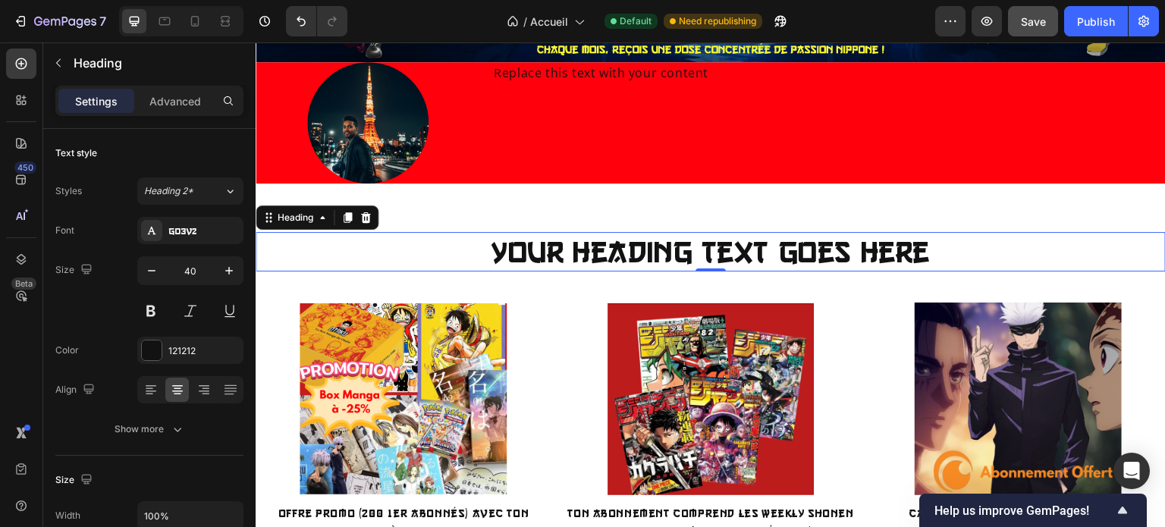
click at [720, 252] on p "Your heading text goes here" at bounding box center [710, 252] width 907 height 36
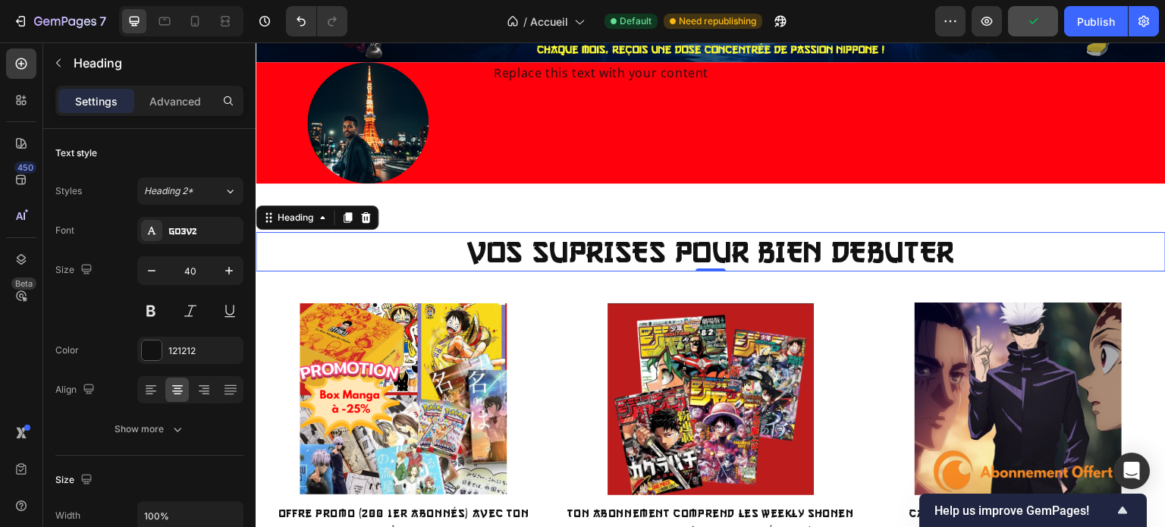
click at [594, 251] on p "VOS SUPRISES POUR BIEN DEBUTER" at bounding box center [710, 252] width 907 height 36
click at [256, 42] on lt-span "SU R PRISES" at bounding box center [256, 42] width 0 height 0
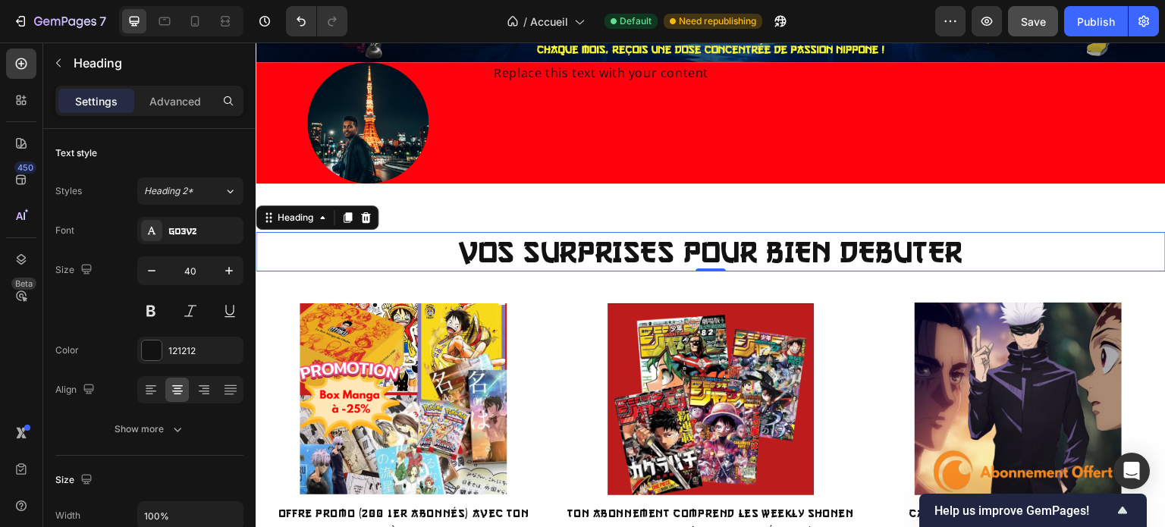
click at [885, 241] on p "VOS SURPRISES POUR BIEN DEBUTER" at bounding box center [710, 252] width 907 height 36
click at [256, 42] on lt-span "DÉBUTER" at bounding box center [256, 42] width 0 height 0
click at [726, 249] on p "VOS SURPRISES POUR BIEN DÉBUTER" at bounding box center [710, 252] width 907 height 36
click at [696, 248] on p "VOS SURPRISES POUR BIEN DÉBUTER" at bounding box center [710, 252] width 907 height 36
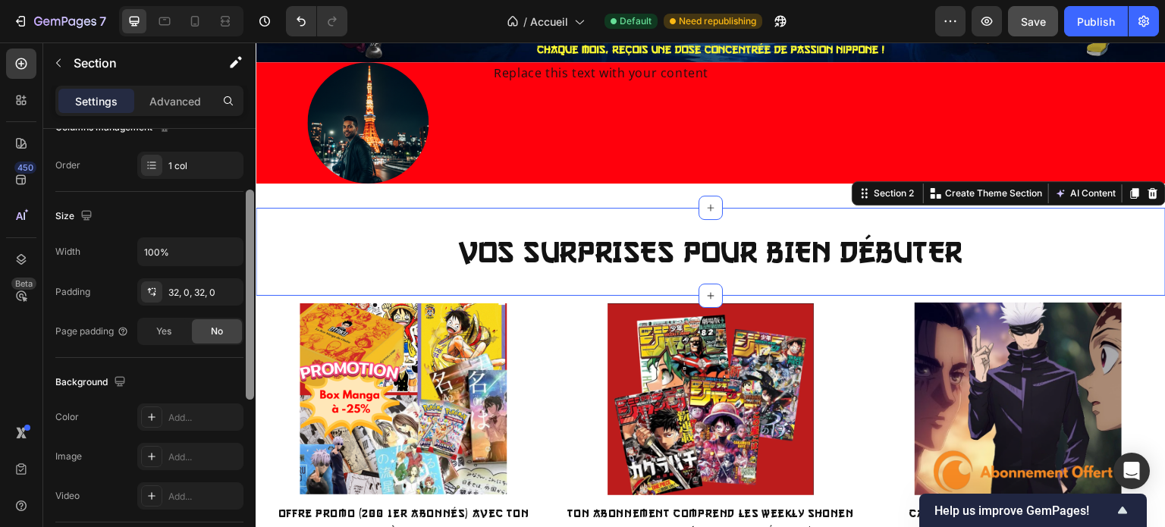
scroll to position [319, 0]
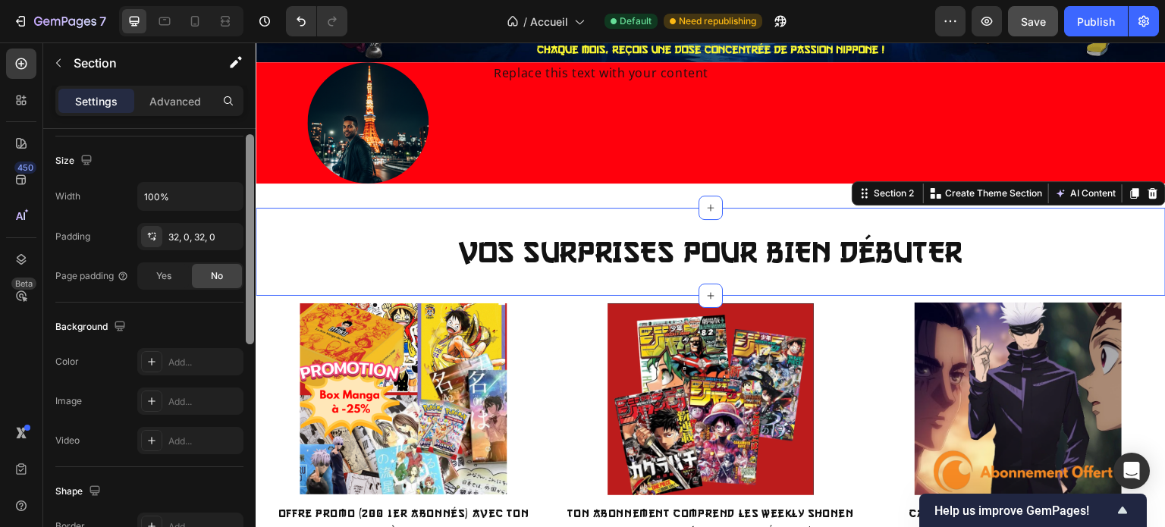
drag, startPoint x: 251, startPoint y: 197, endPoint x: 254, endPoint y: 350, distance: 153.2
click at [254, 350] on div at bounding box center [249, 250] width 11 height 441
click at [230, 240] on button "button" at bounding box center [227, 236] width 18 height 18
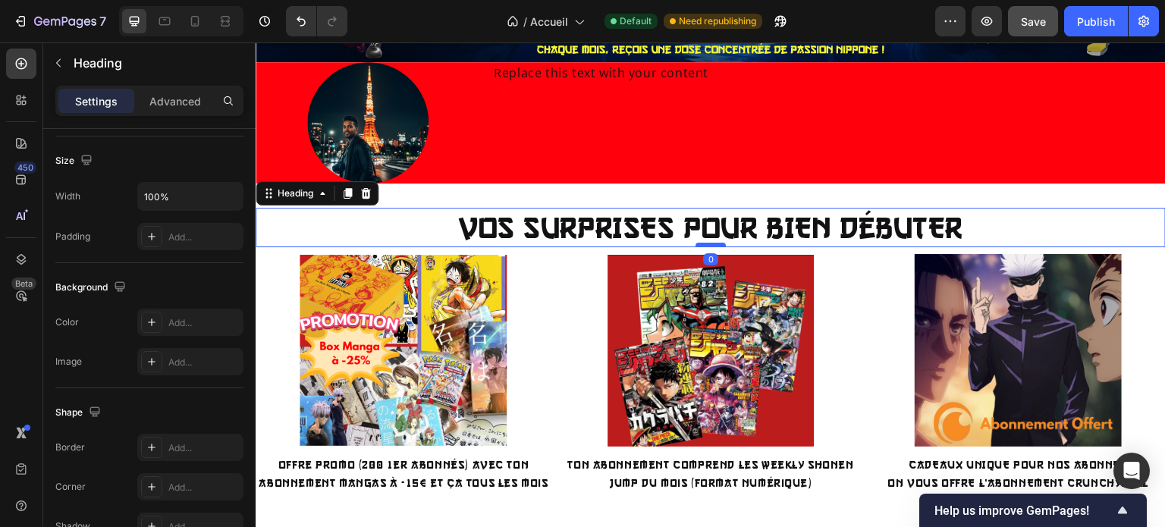
scroll to position [0, 0]
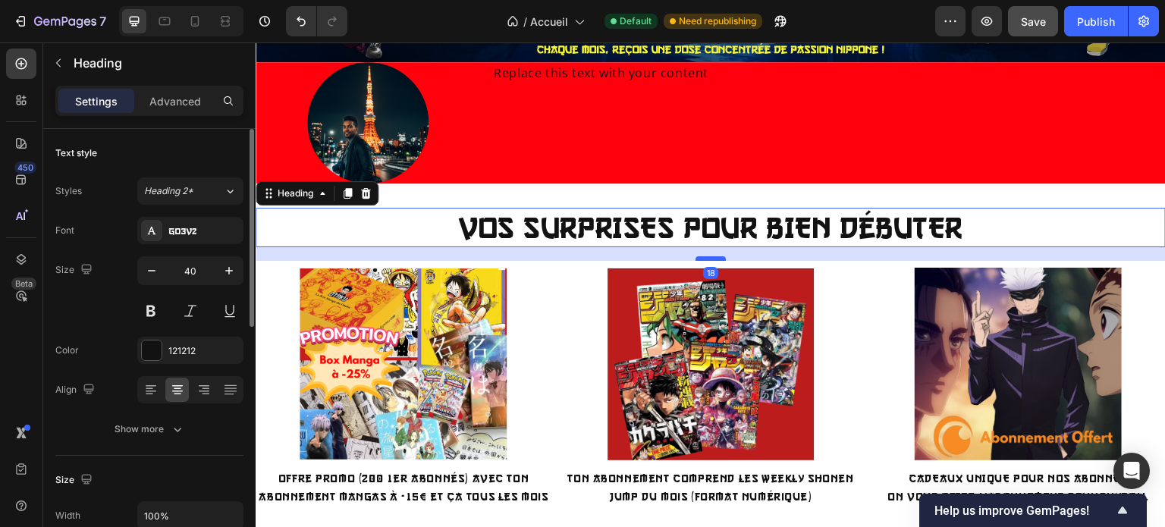
drag, startPoint x: 710, startPoint y: 241, endPoint x: 713, endPoint y: 255, distance: 14.0
click at [713, 256] on div at bounding box center [710, 258] width 30 height 5
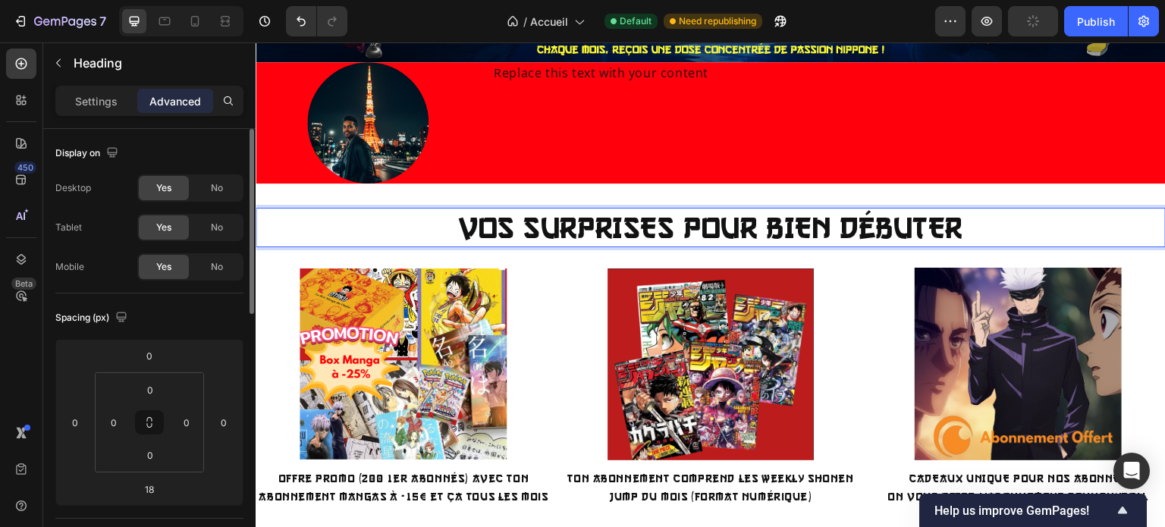
click at [658, 224] on p "VOS SURPRISES POUR BIEN DÉBUTER" at bounding box center [710, 227] width 907 height 36
click at [105, 96] on p "Settings" at bounding box center [96, 101] width 42 height 16
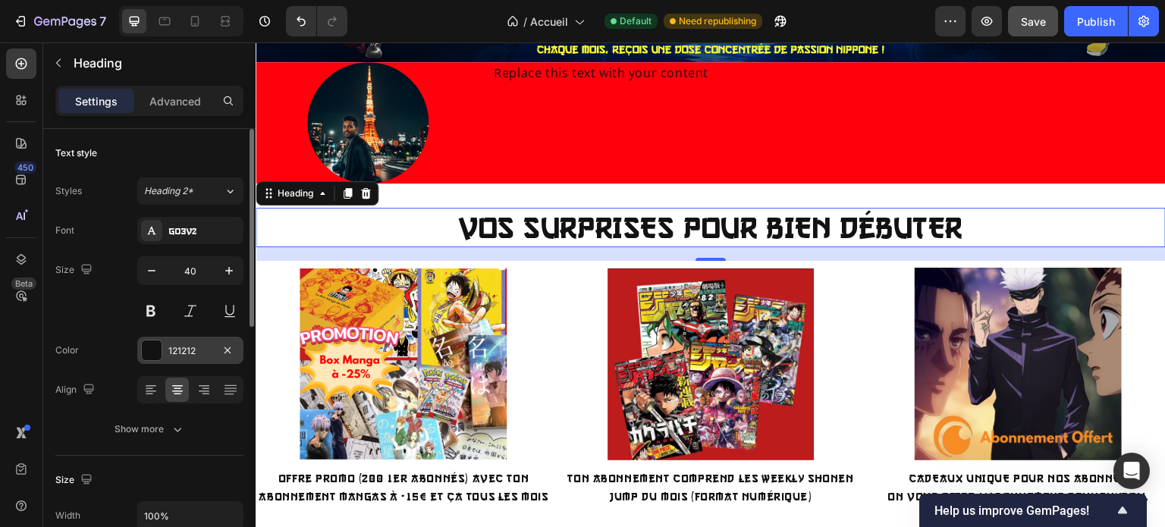
click at [156, 342] on div at bounding box center [152, 350] width 20 height 20
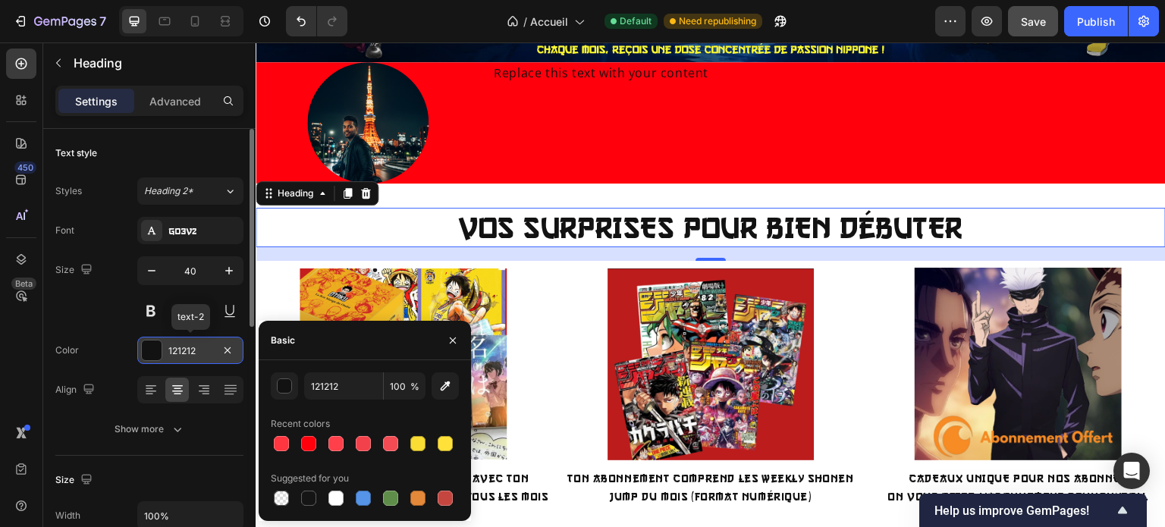
click at [156, 342] on div at bounding box center [152, 350] width 20 height 20
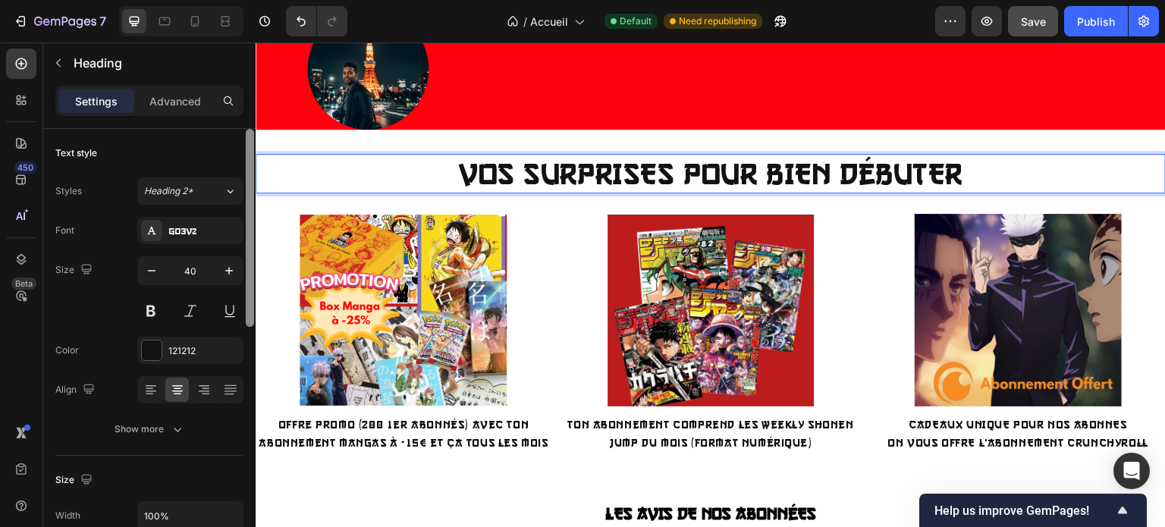
drag, startPoint x: 248, startPoint y: 167, endPoint x: 249, endPoint y: 148, distance: 19.0
click at [249, 148] on div at bounding box center [250, 228] width 8 height 198
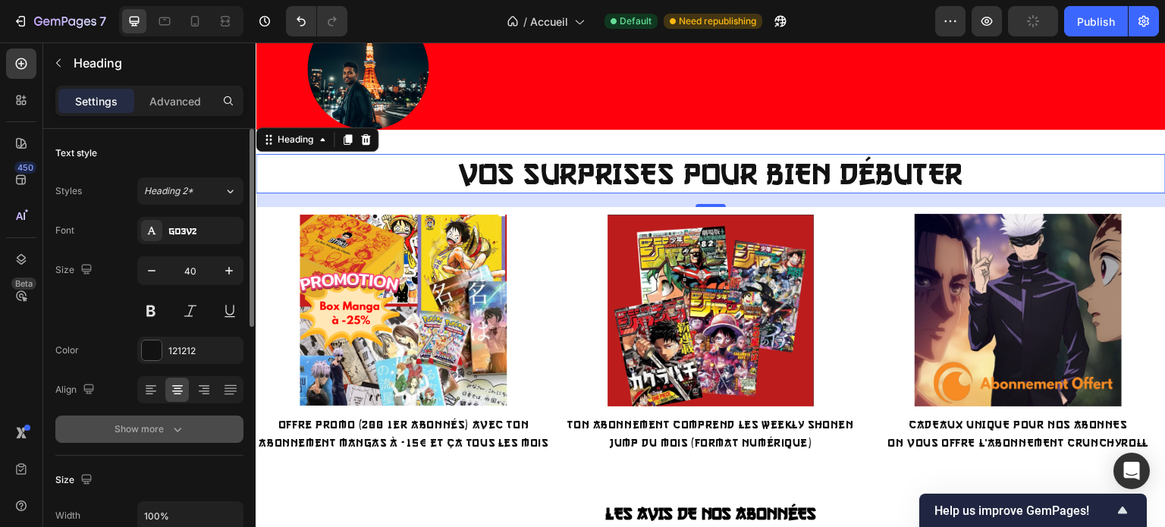
click at [177, 433] on icon "button" at bounding box center [177, 429] width 15 height 15
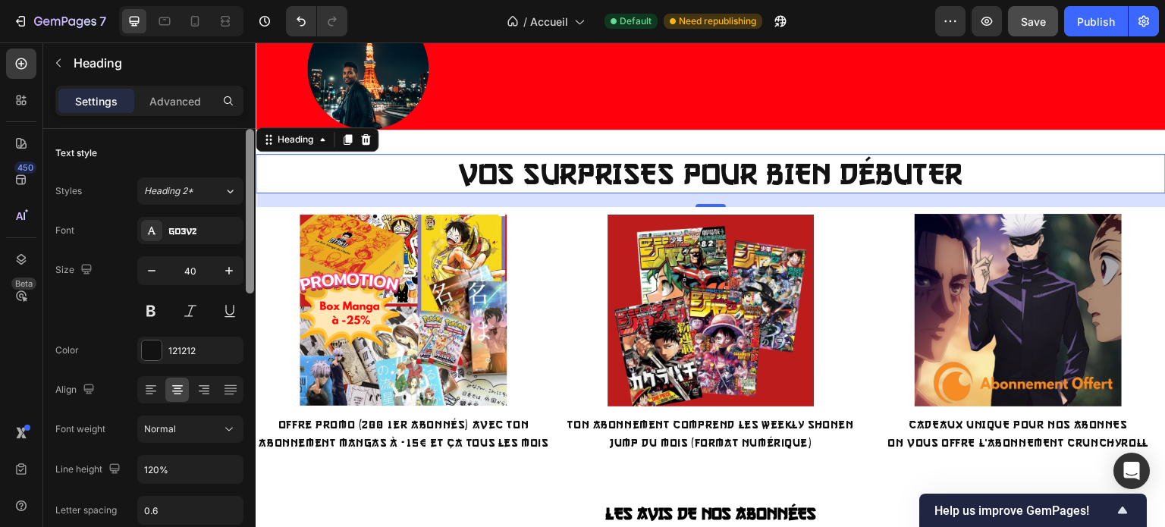
drag, startPoint x: 252, startPoint y: 225, endPoint x: 250, endPoint y: 146, distance: 78.9
click at [250, 146] on div at bounding box center [250, 211] width 8 height 165
click at [173, 107] on p "Advanced" at bounding box center [175, 101] width 52 height 16
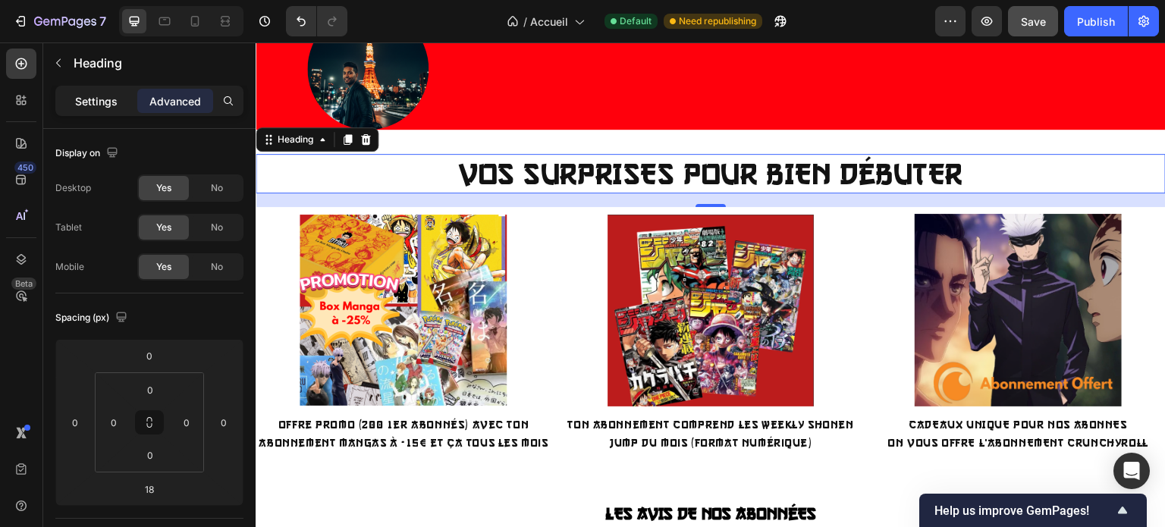
click at [89, 102] on p "Settings" at bounding box center [96, 101] width 42 height 16
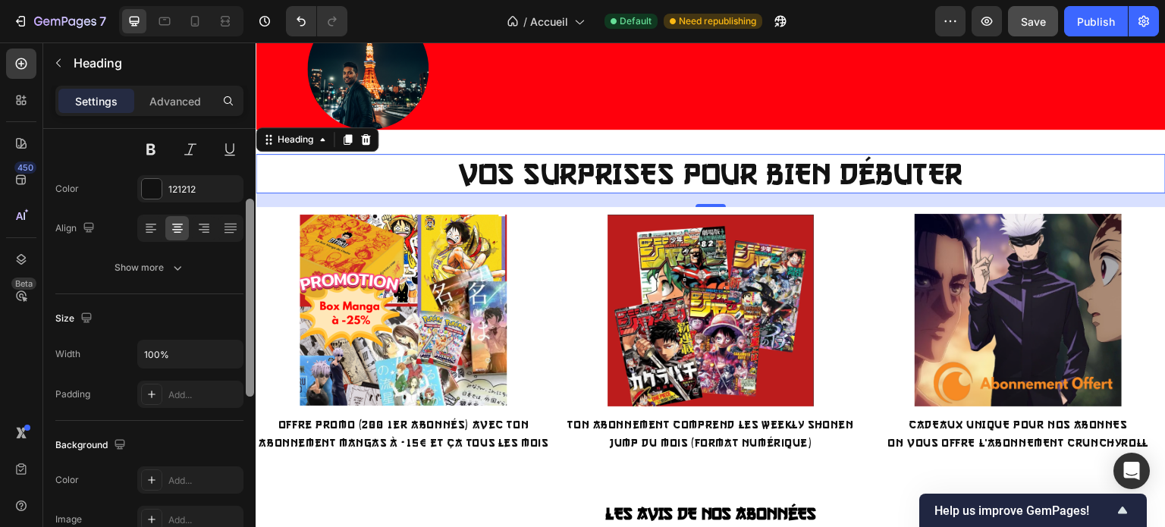
drag, startPoint x: 250, startPoint y: 242, endPoint x: 252, endPoint y: 315, distance: 73.6
click at [252, 315] on div at bounding box center [250, 298] width 8 height 198
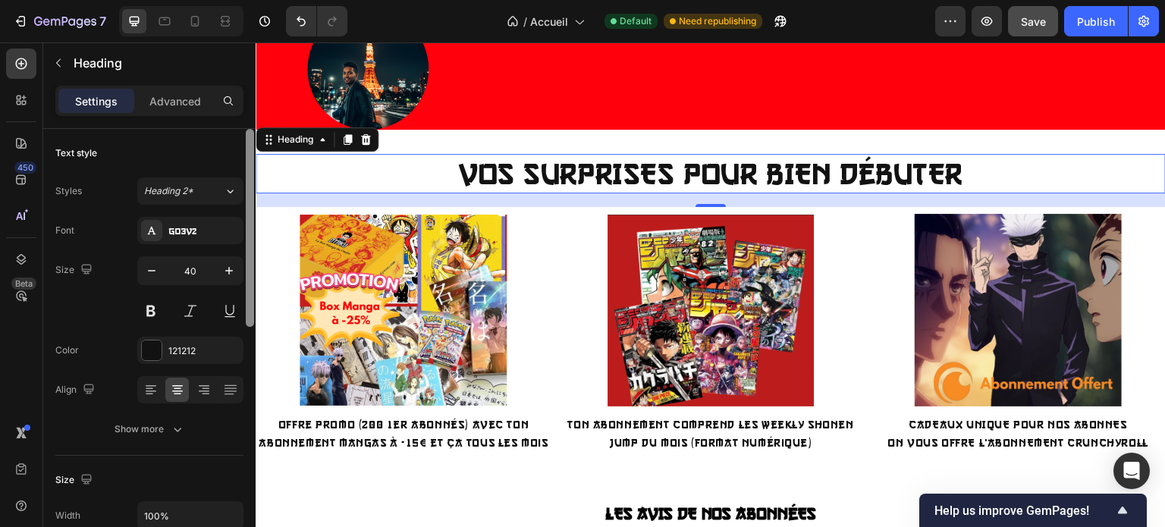
drag, startPoint x: 249, startPoint y: 282, endPoint x: 252, endPoint y: 159, distance: 122.8
click at [252, 159] on div at bounding box center [250, 228] width 8 height 198
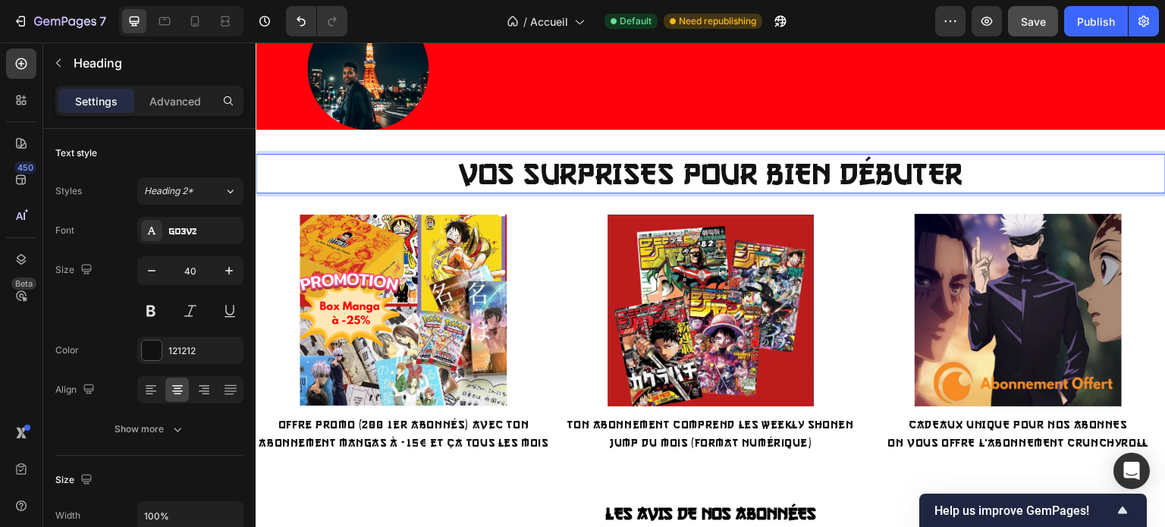
click at [447, 162] on p "VOS SURPRISES POUR BIEN DÉBUTER" at bounding box center [710, 173] width 907 height 36
click at [532, 160] on p "VOS SURPRISES POUR BIEN DÉBUTER" at bounding box center [710, 173] width 907 height 36
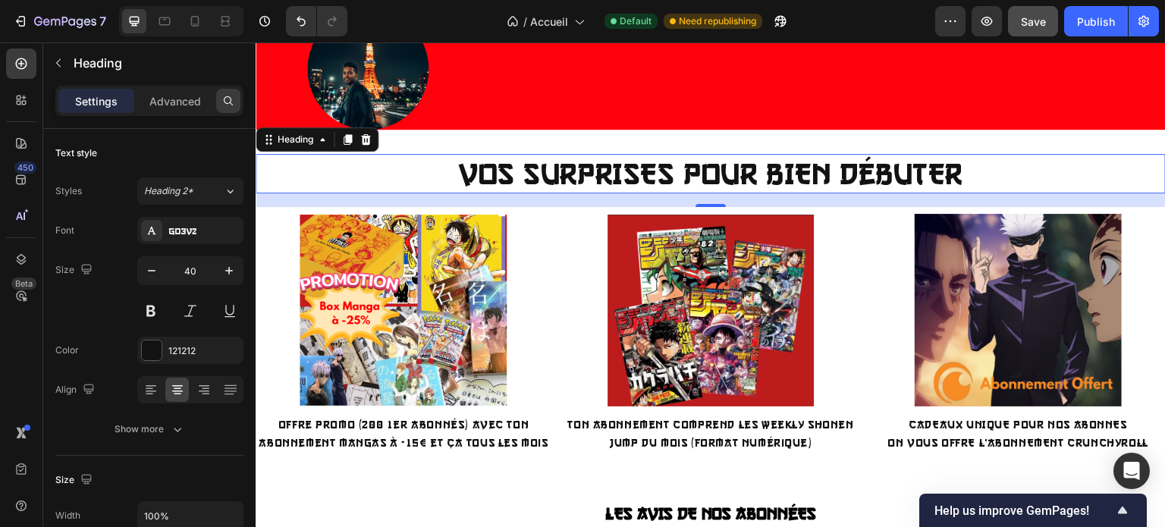
click at [233, 96] on icon at bounding box center [228, 101] width 12 height 12
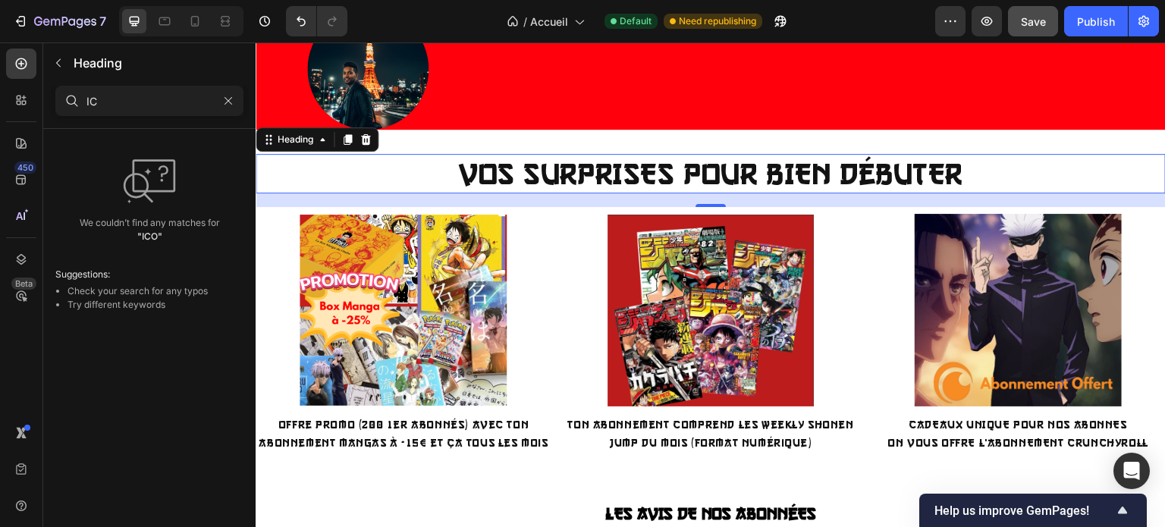
type input "I"
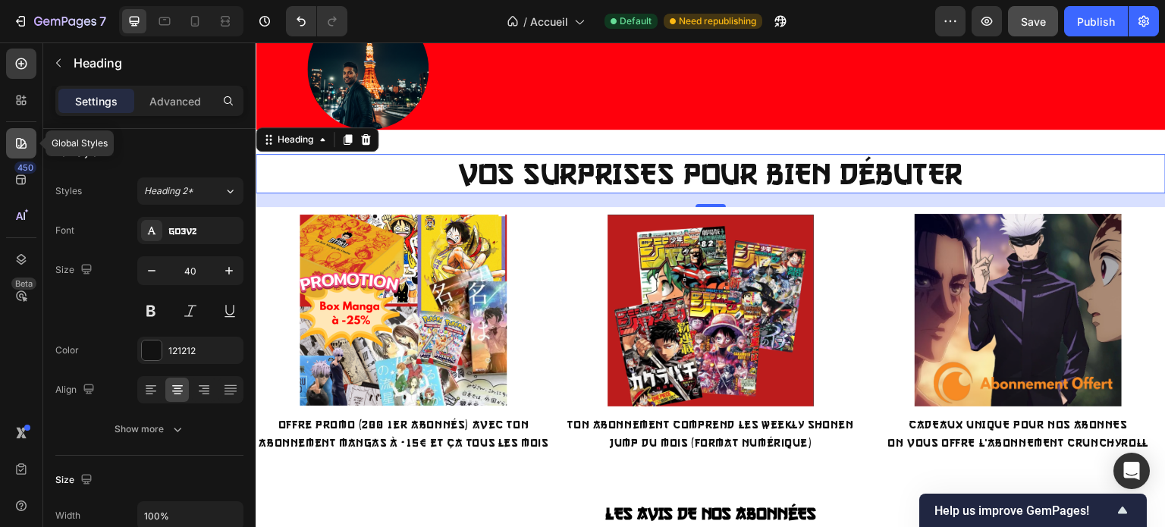
click at [21, 139] on icon at bounding box center [21, 143] width 11 height 11
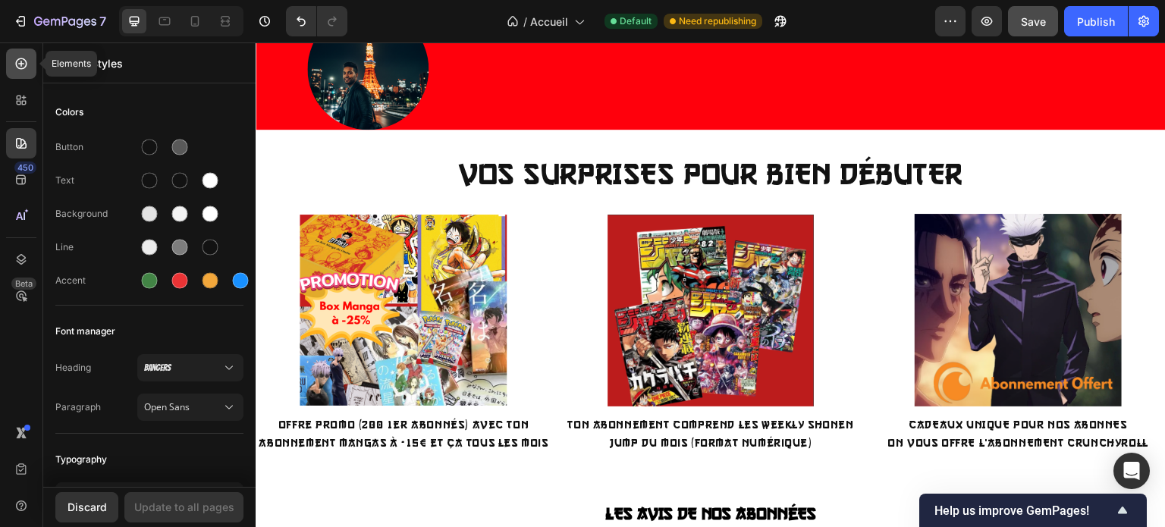
click at [26, 67] on icon at bounding box center [21, 63] width 15 height 15
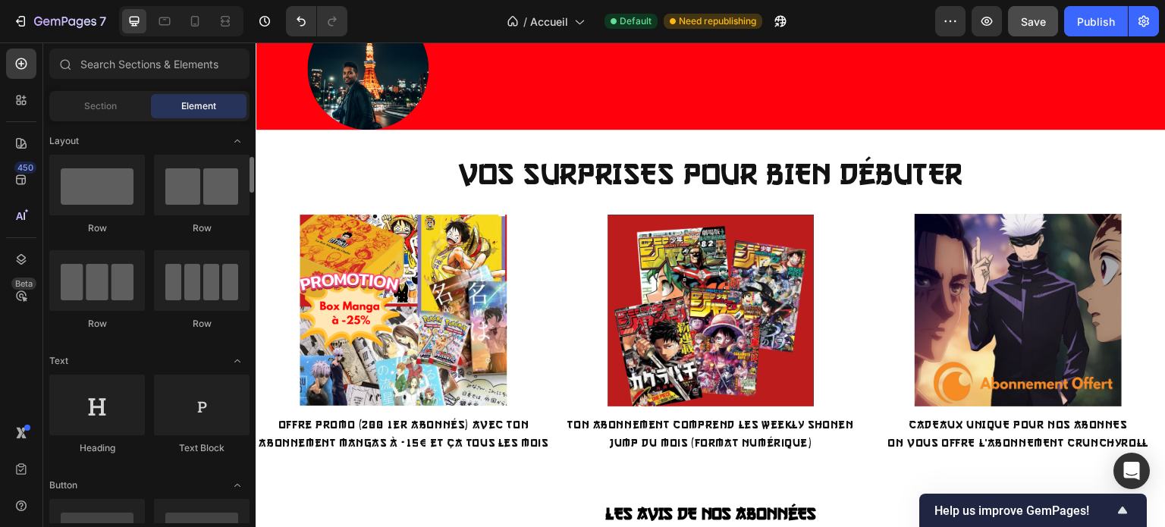
scroll to position [33, 0]
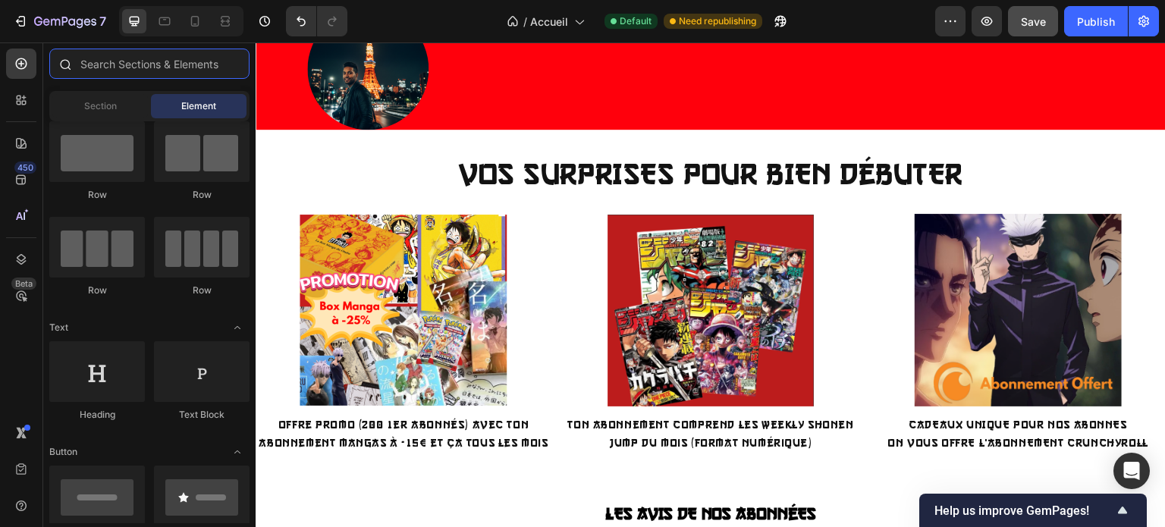
click at [152, 60] on input "text" at bounding box center [149, 64] width 200 height 30
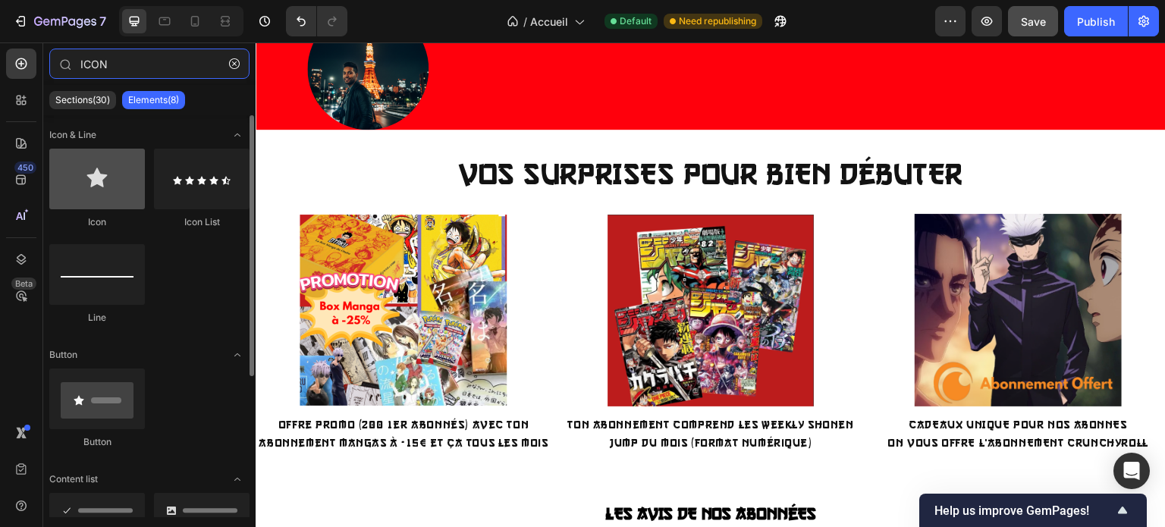
type input "ICON"
click at [106, 187] on div at bounding box center [97, 179] width 96 height 61
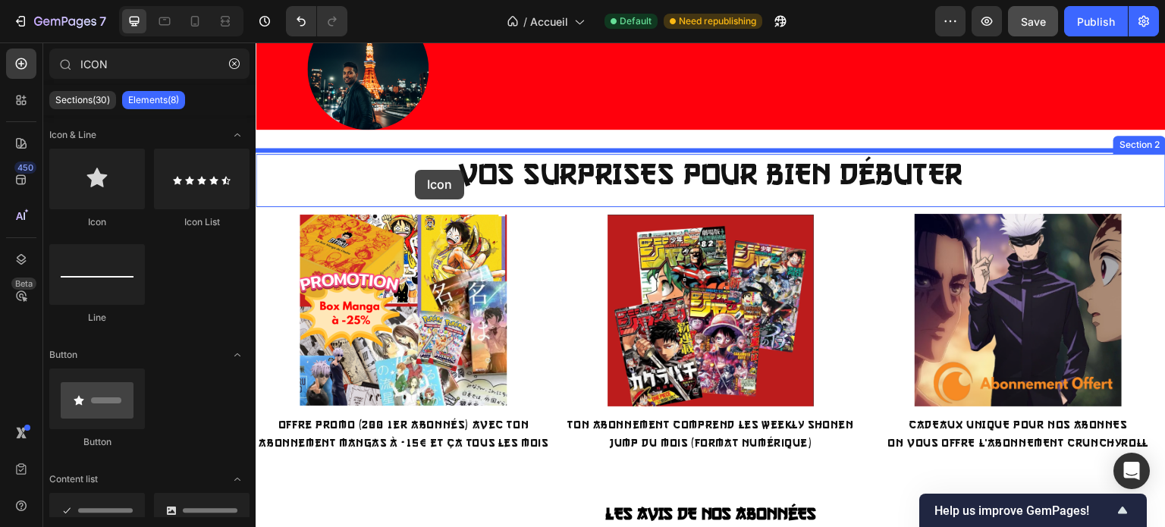
drag, startPoint x: 362, startPoint y: 230, endPoint x: 415, endPoint y: 170, distance: 80.0
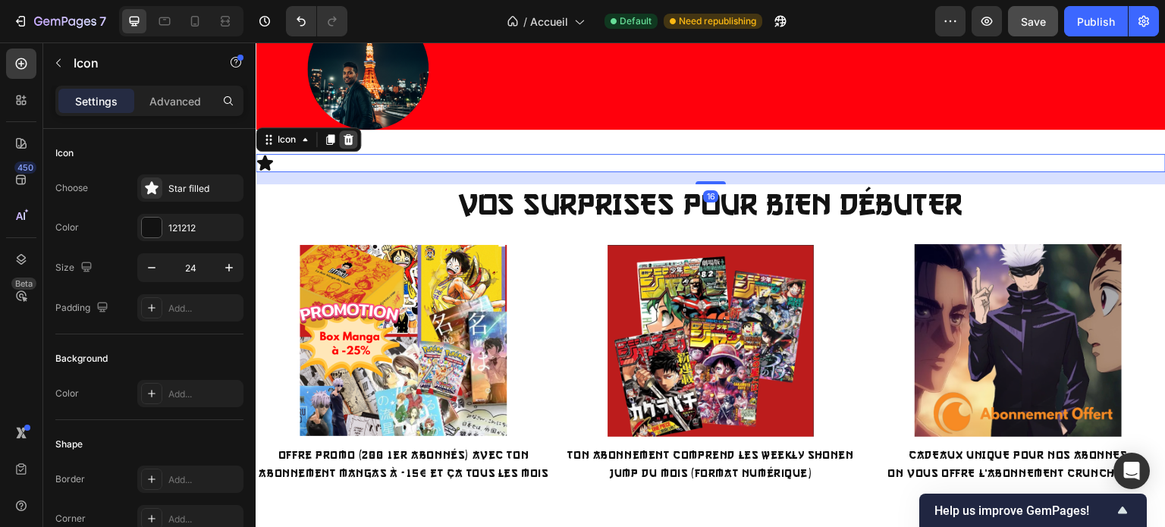
click at [354, 139] on icon at bounding box center [348, 139] width 12 height 12
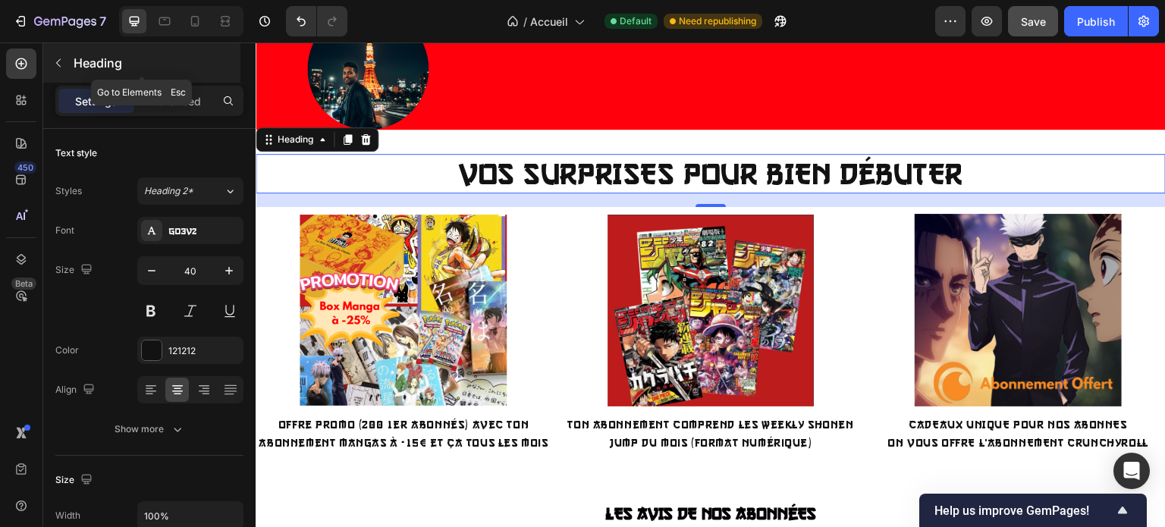
click at [58, 58] on icon "button" at bounding box center [58, 63] width 12 height 12
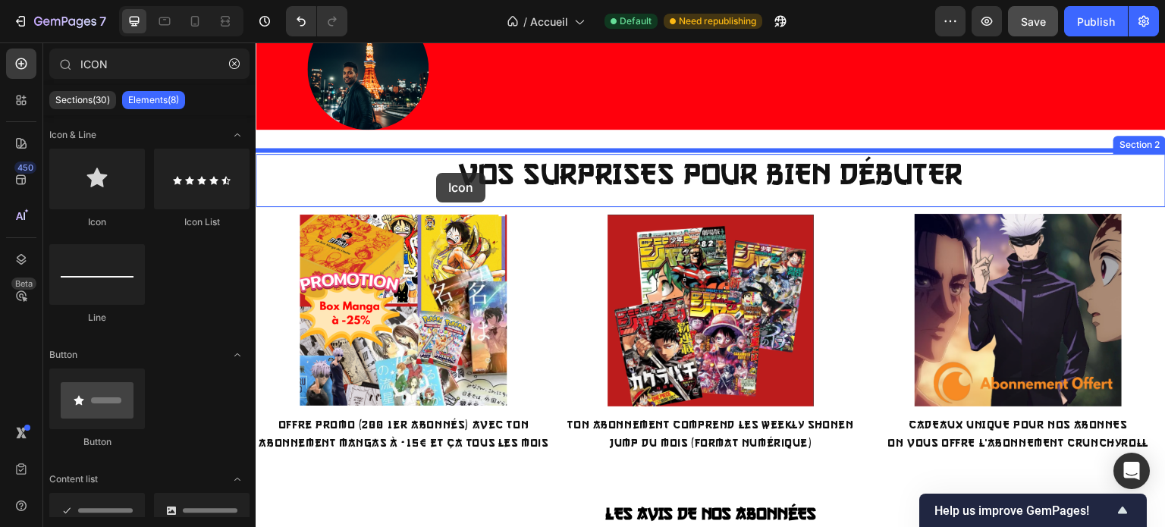
drag, startPoint x: 377, startPoint y: 225, endPoint x: 436, endPoint y: 173, distance: 79.0
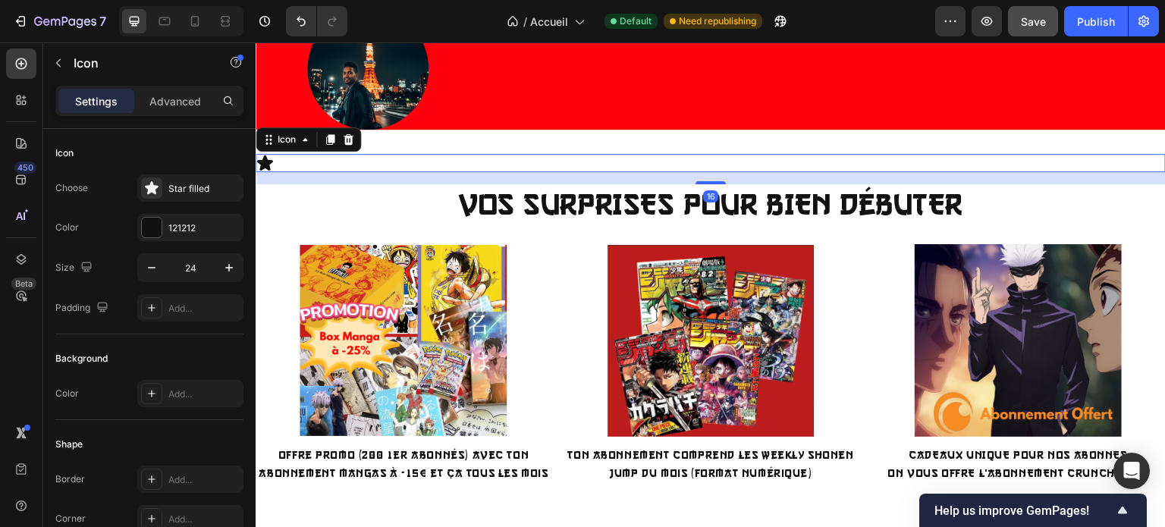
click at [440, 160] on div "Icon 16" at bounding box center [711, 163] width 910 height 18
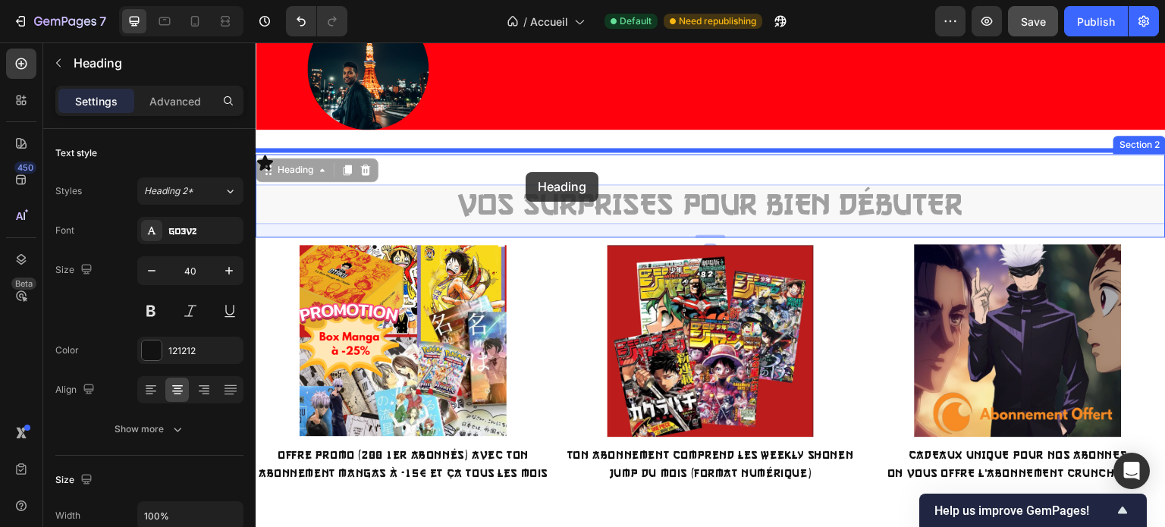
drag, startPoint x: 535, startPoint y: 205, endPoint x: 519, endPoint y: 186, distance: 25.3
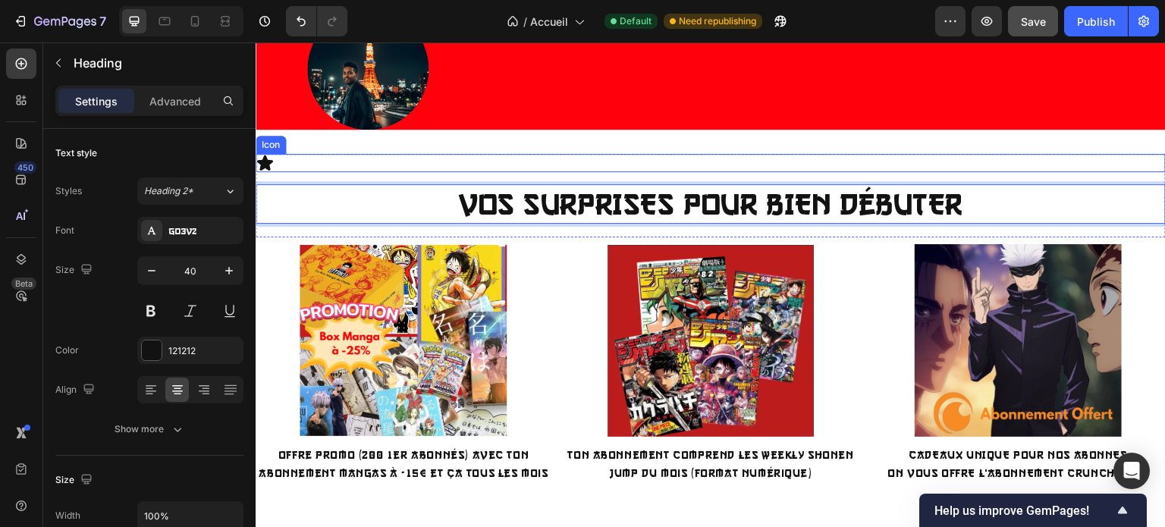
drag, startPoint x: 519, startPoint y: 186, endPoint x: 489, endPoint y: 162, distance: 38.4
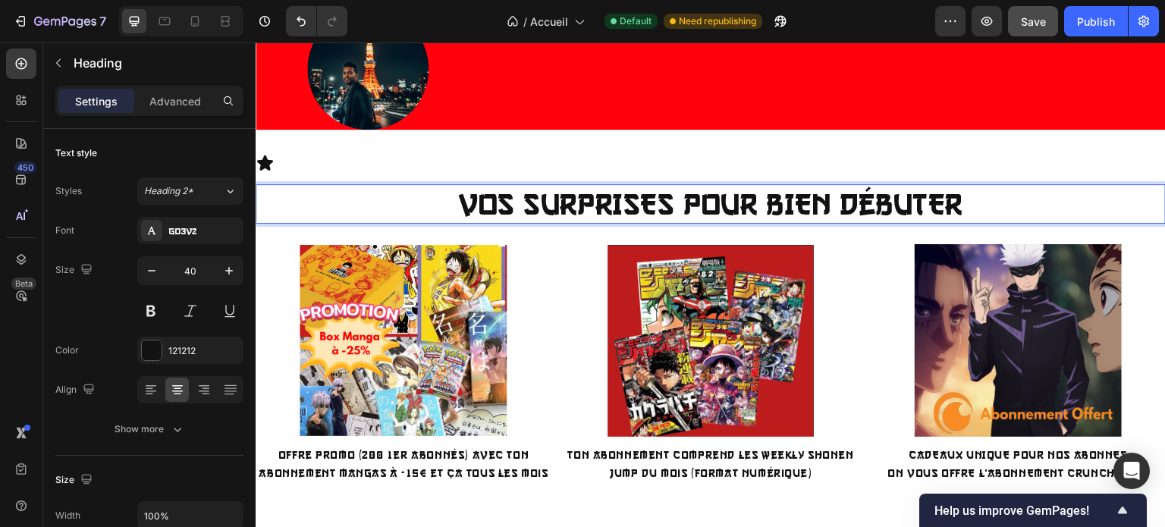
click at [498, 199] on p "VOS SURPRISES POUR BIEN DÉBUTER" at bounding box center [710, 204] width 907 height 36
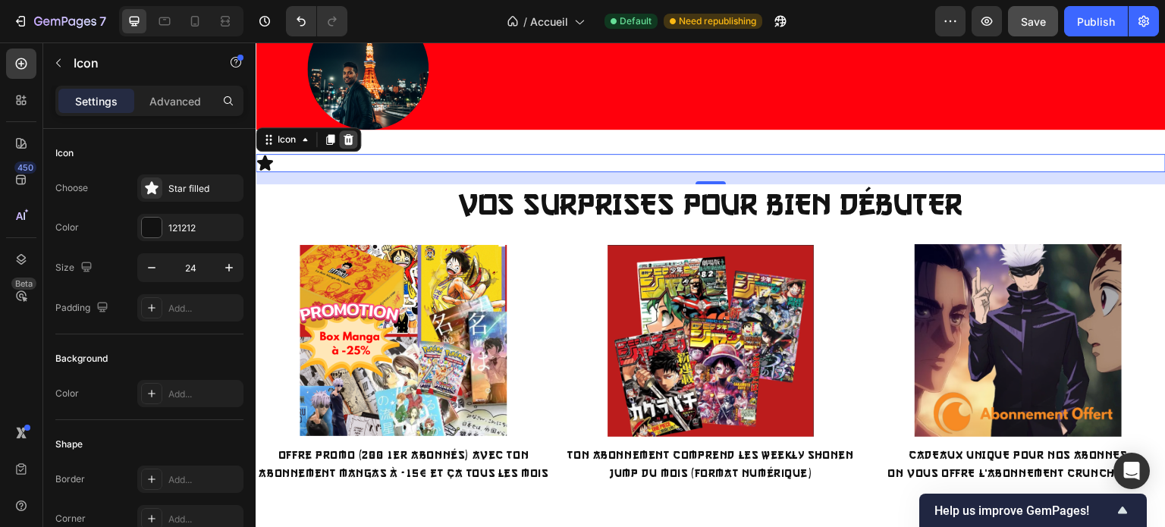
click at [348, 139] on icon at bounding box center [348, 139] width 10 height 11
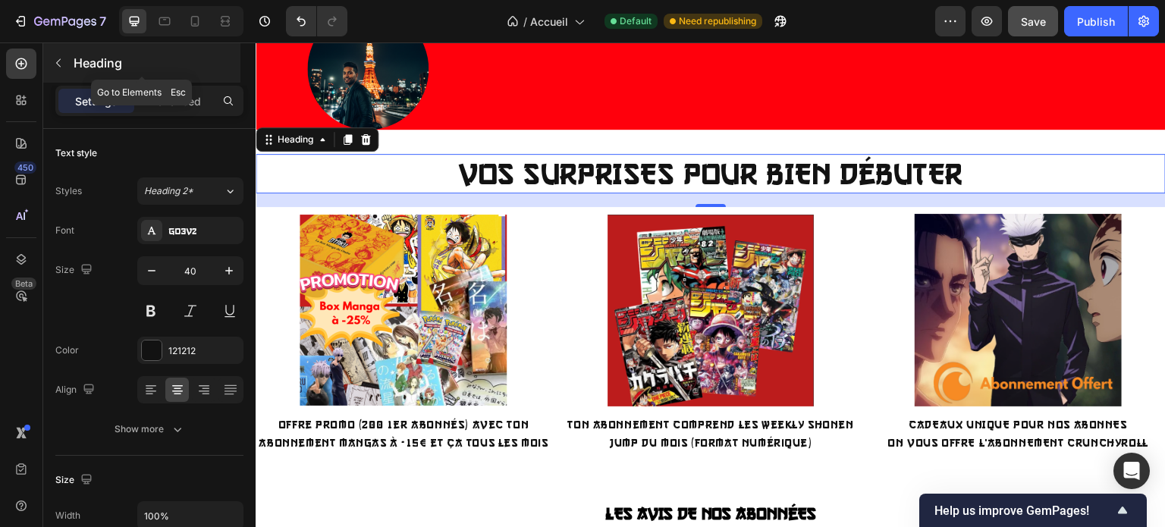
click at [58, 60] on icon "button" at bounding box center [58, 63] width 5 height 8
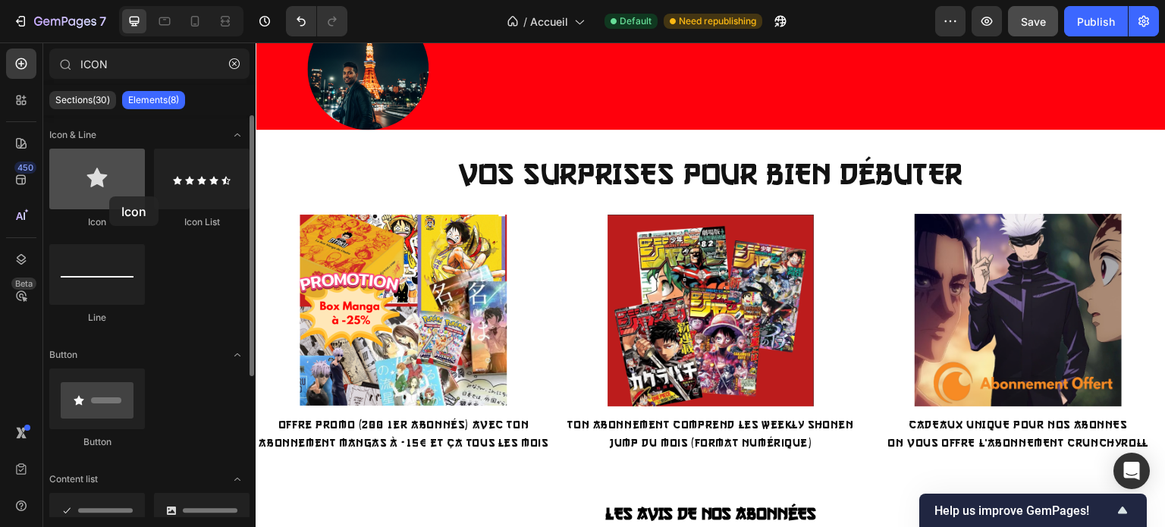
click at [109, 196] on div at bounding box center [97, 179] width 96 height 61
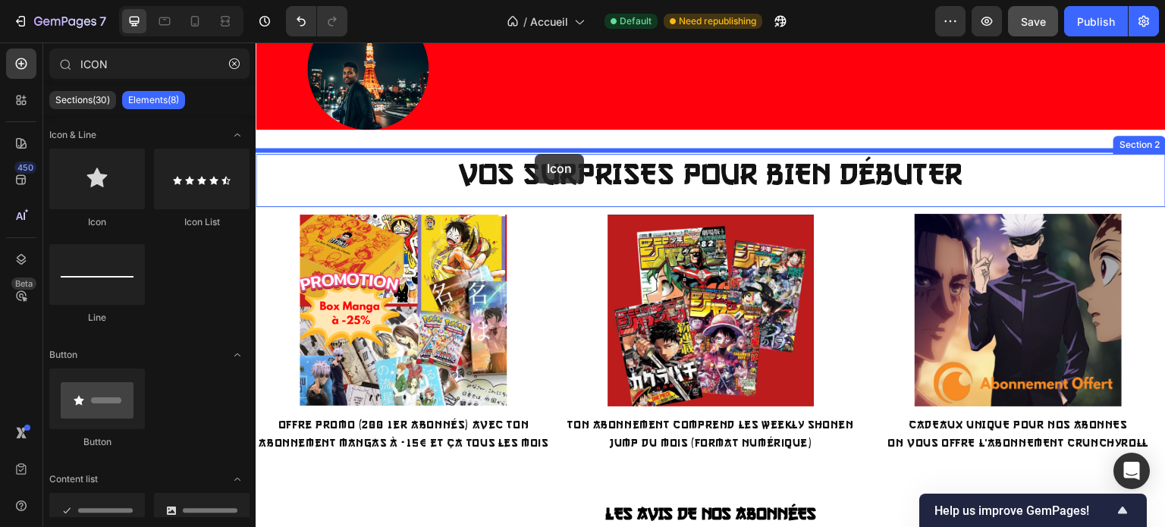
drag, startPoint x: 365, startPoint y: 239, endPoint x: 478, endPoint y: 159, distance: 138.2
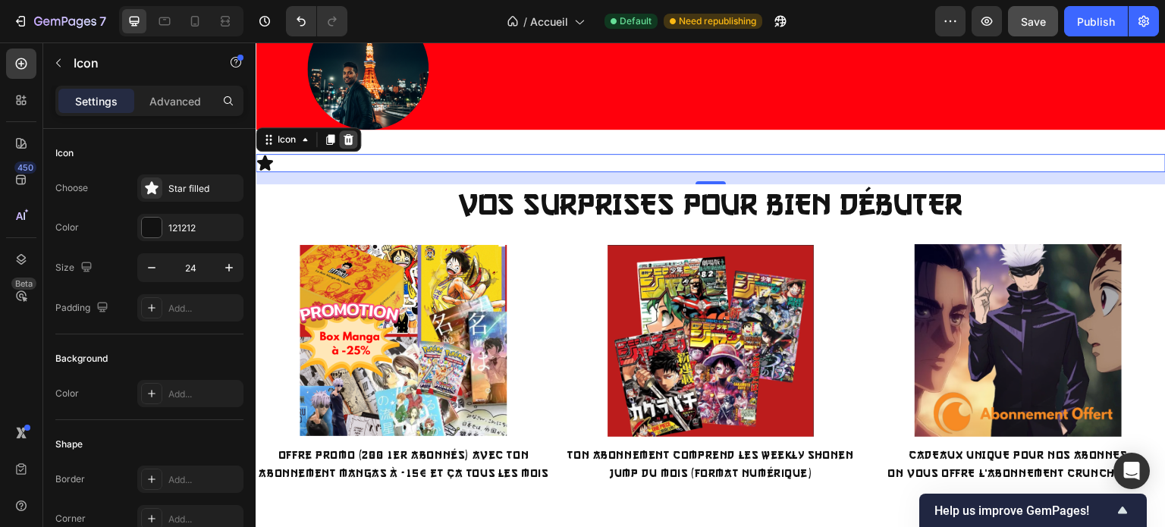
click at [339, 136] on div at bounding box center [348, 139] width 18 height 18
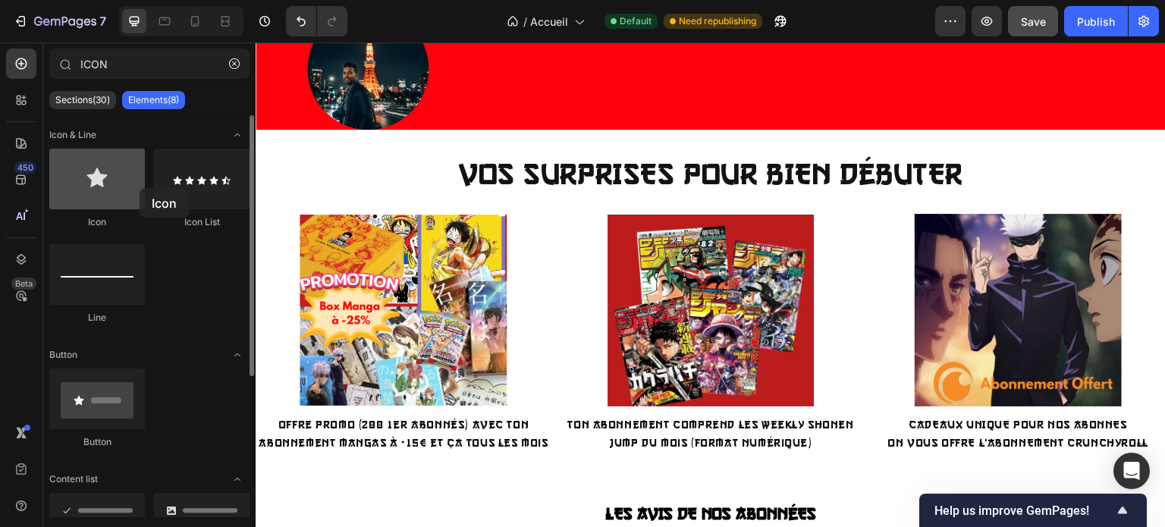
click at [140, 188] on div at bounding box center [97, 179] width 96 height 61
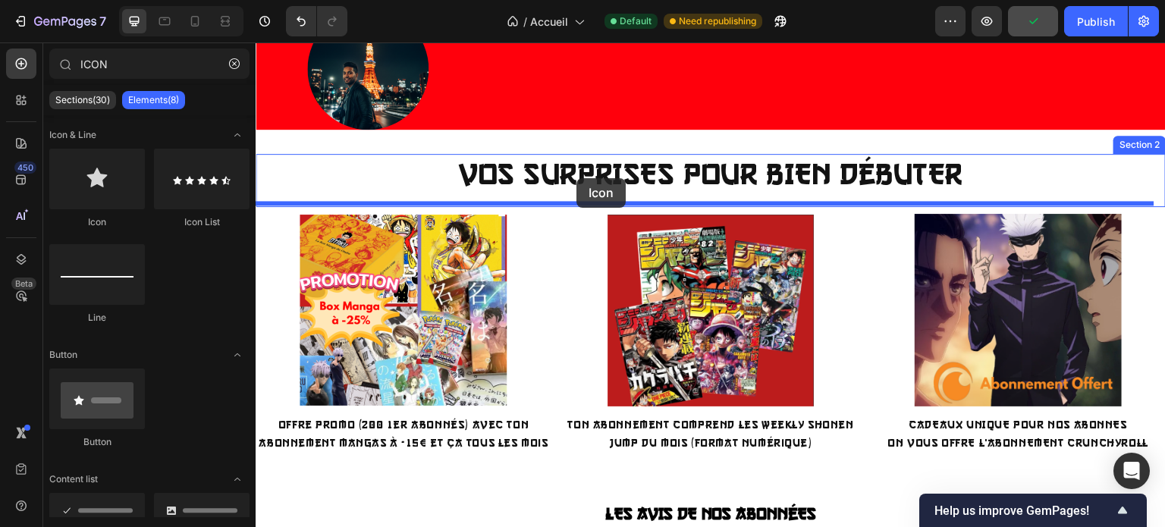
drag, startPoint x: 395, startPoint y: 230, endPoint x: 576, endPoint y: 177, distance: 188.8
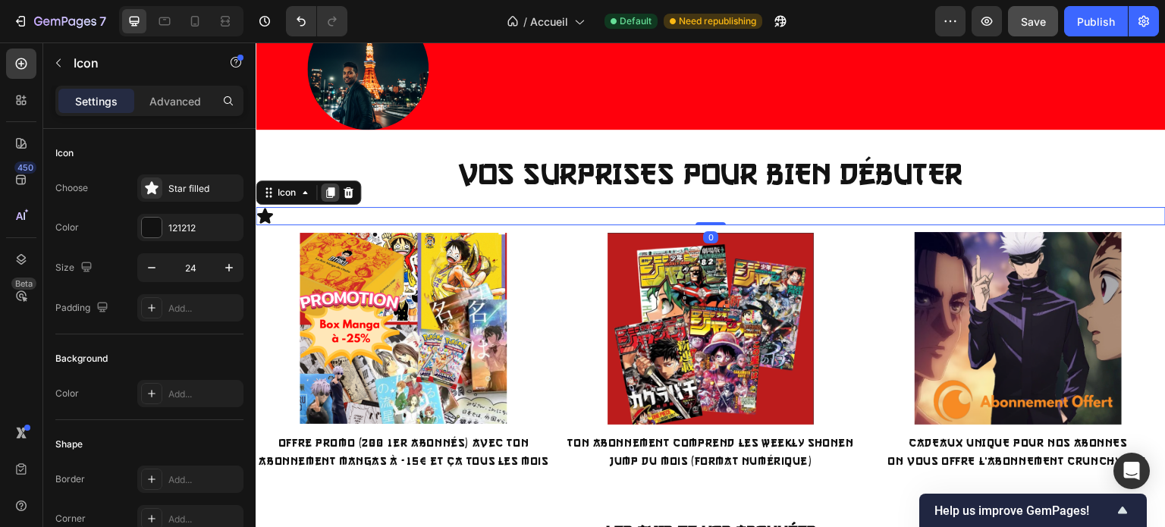
click at [328, 187] on icon at bounding box center [330, 192] width 8 height 11
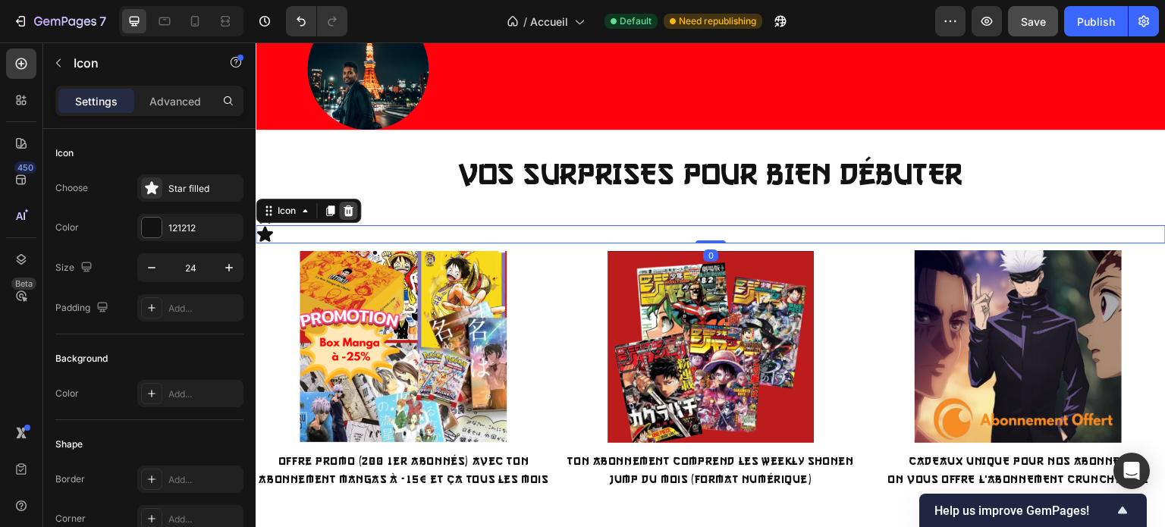
click at [348, 209] on icon at bounding box center [348, 210] width 10 height 11
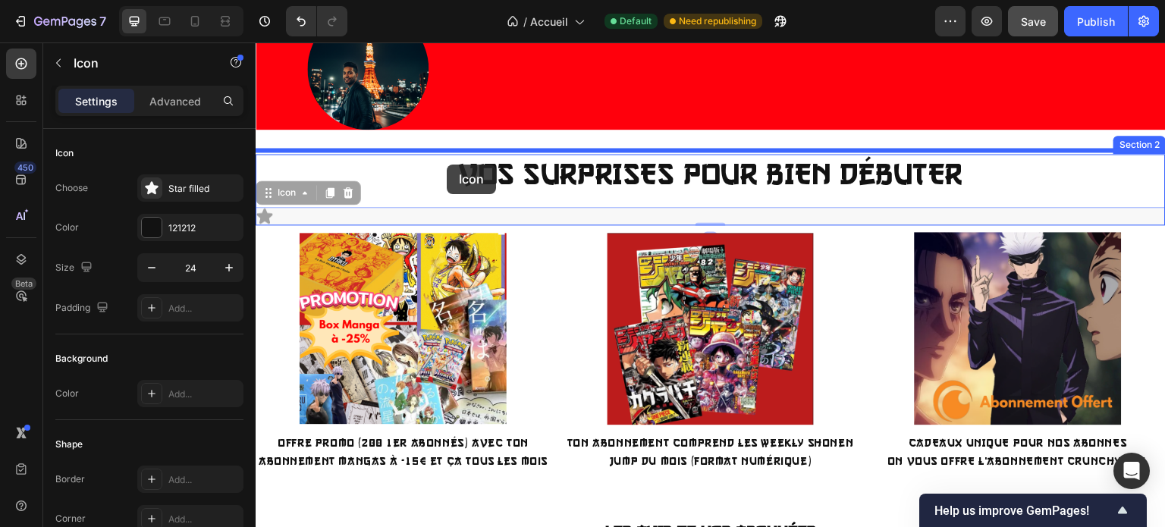
drag, startPoint x: 267, startPoint y: 211, endPoint x: 447, endPoint y: 165, distance: 185.5
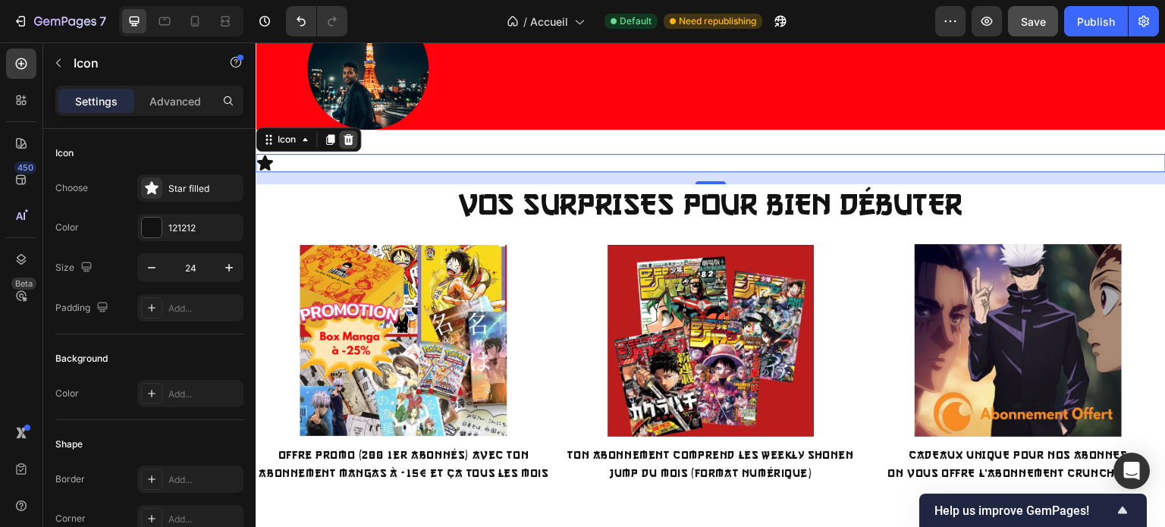
click at [347, 139] on icon at bounding box center [348, 139] width 10 height 11
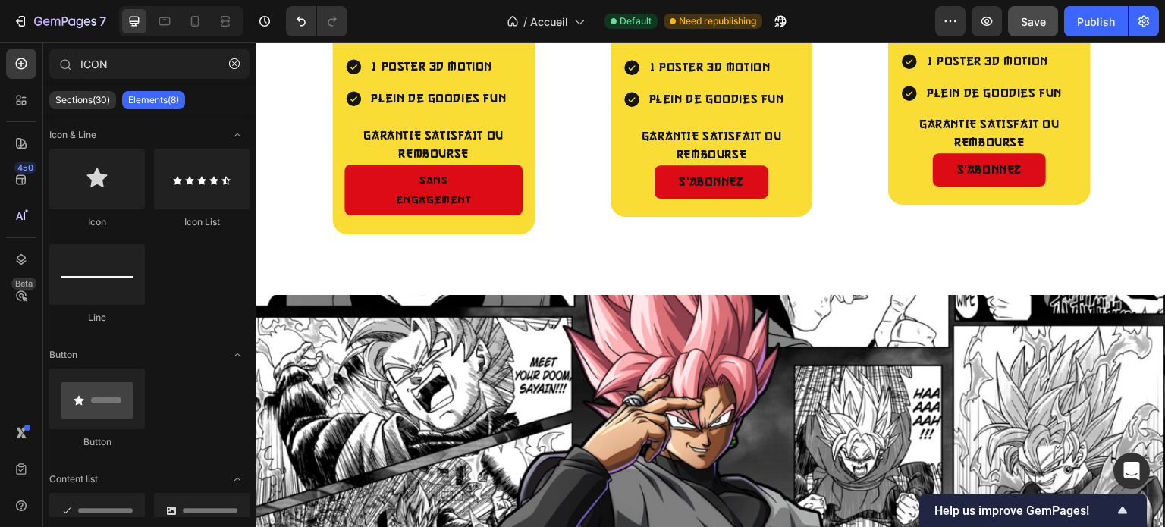
scroll to position [2005, 0]
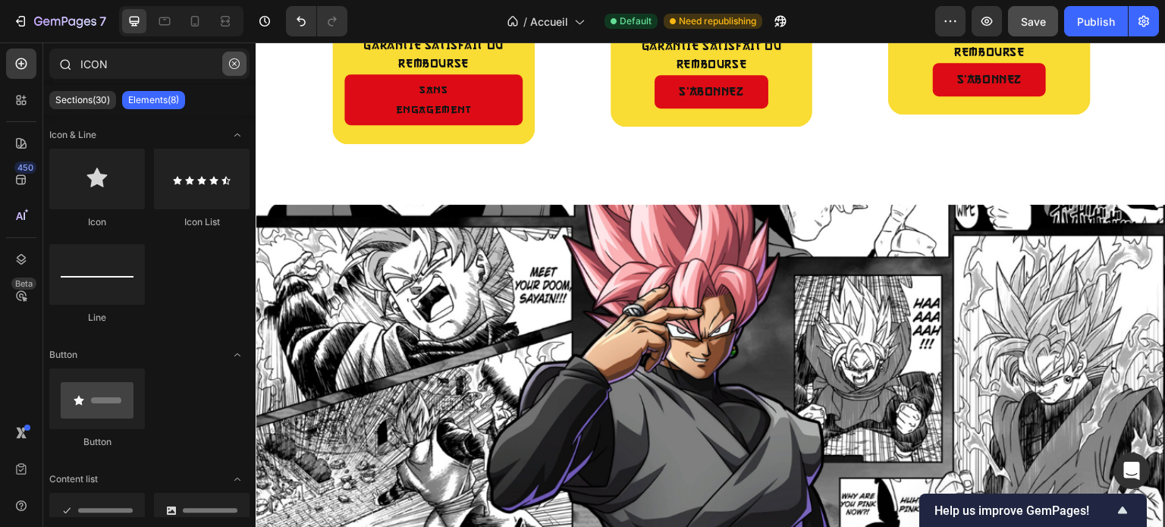
click at [236, 66] on icon "button" at bounding box center [234, 63] width 11 height 11
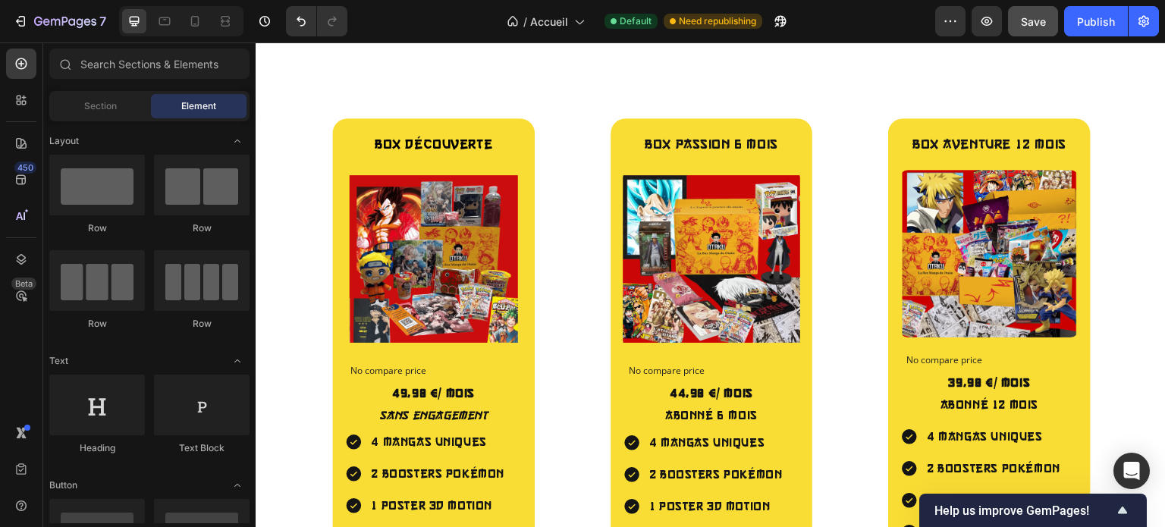
scroll to position [1774, 0]
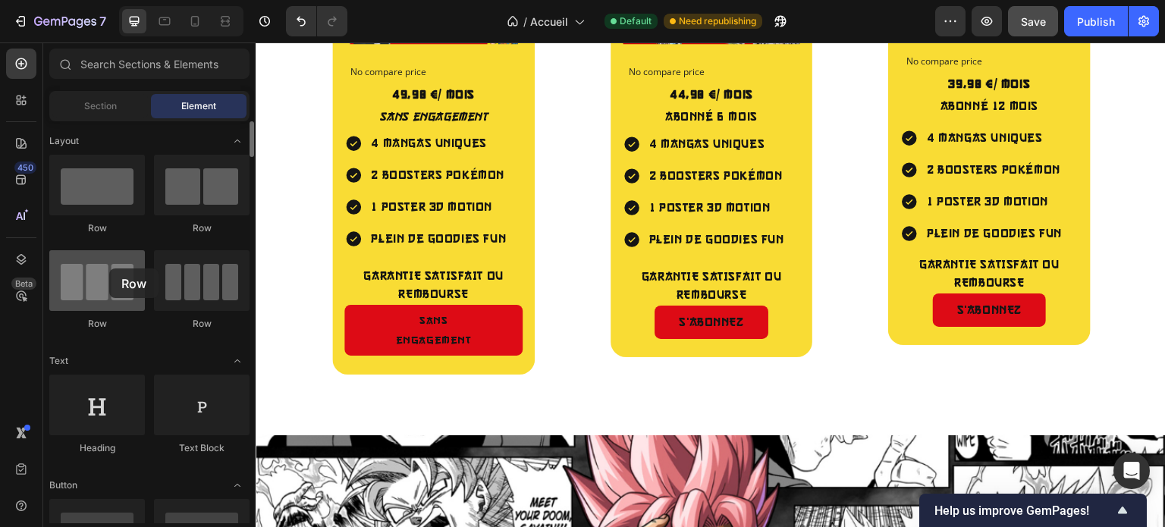
click at [109, 268] on div at bounding box center [97, 280] width 96 height 61
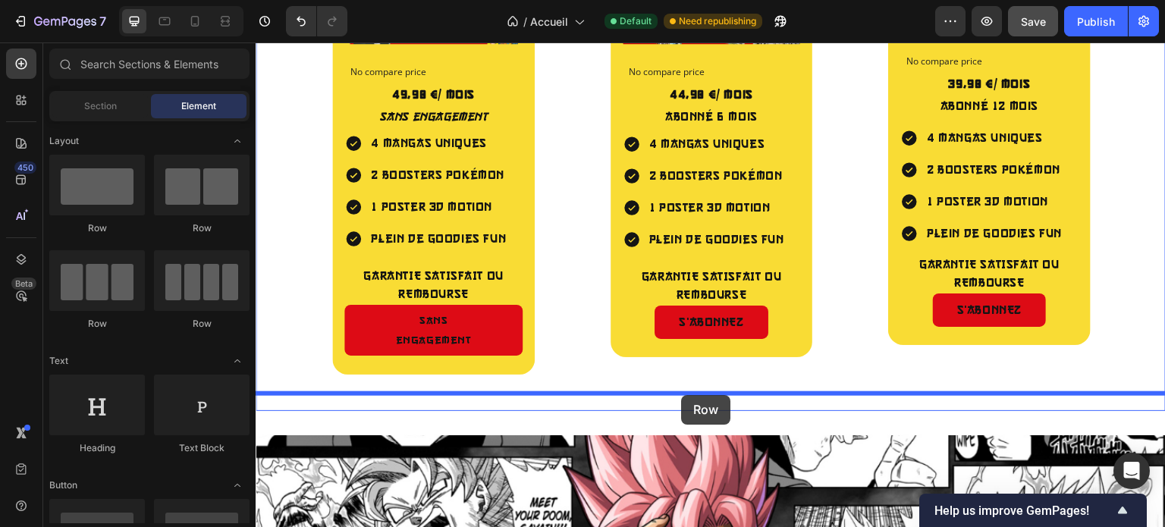
drag, startPoint x: 362, startPoint y: 334, endPoint x: 681, endPoint y: 396, distance: 324.5
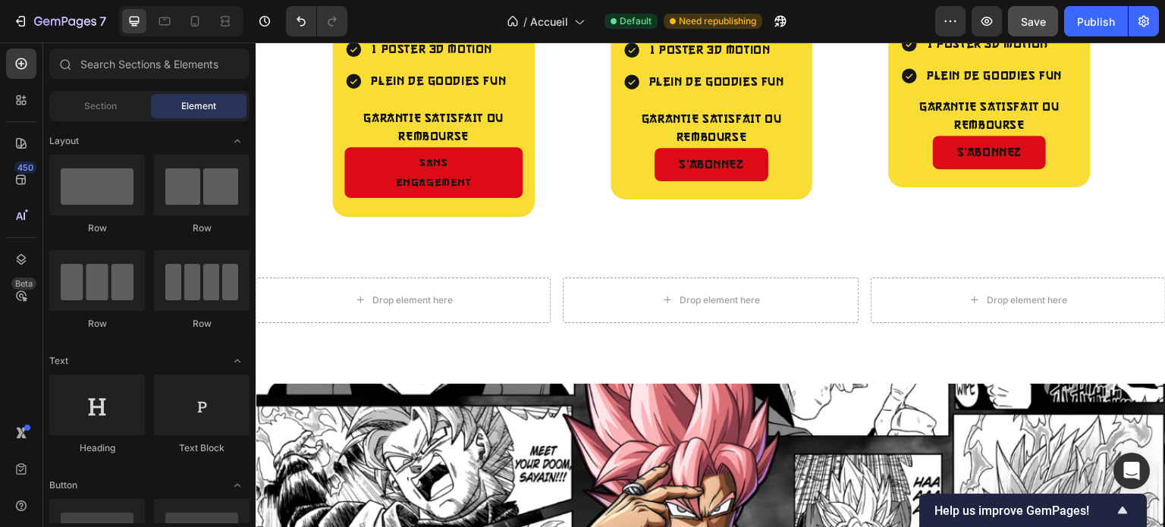
scroll to position [1936, 0]
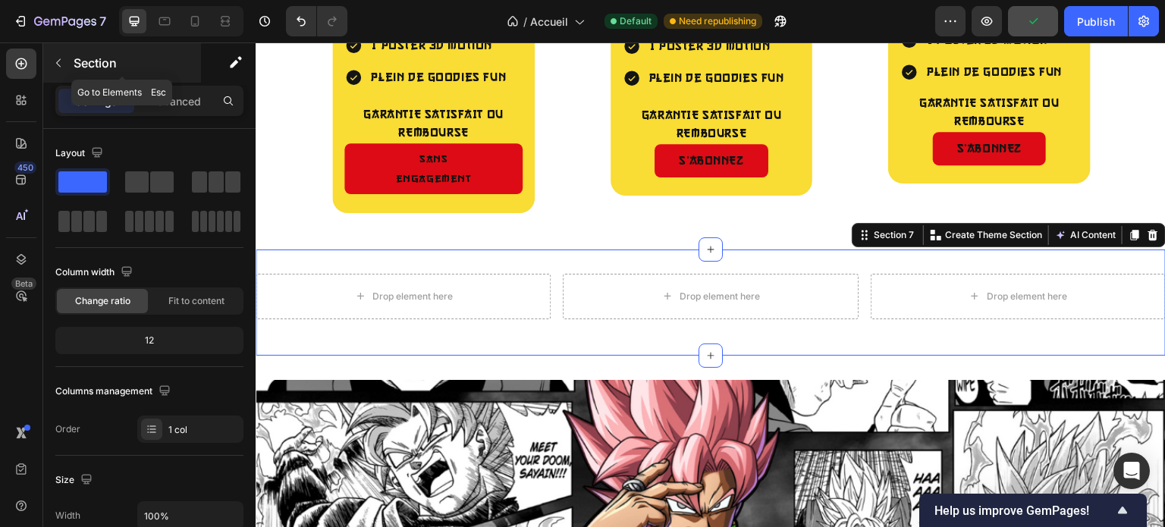
click at [61, 62] on icon "button" at bounding box center [58, 63] width 12 height 12
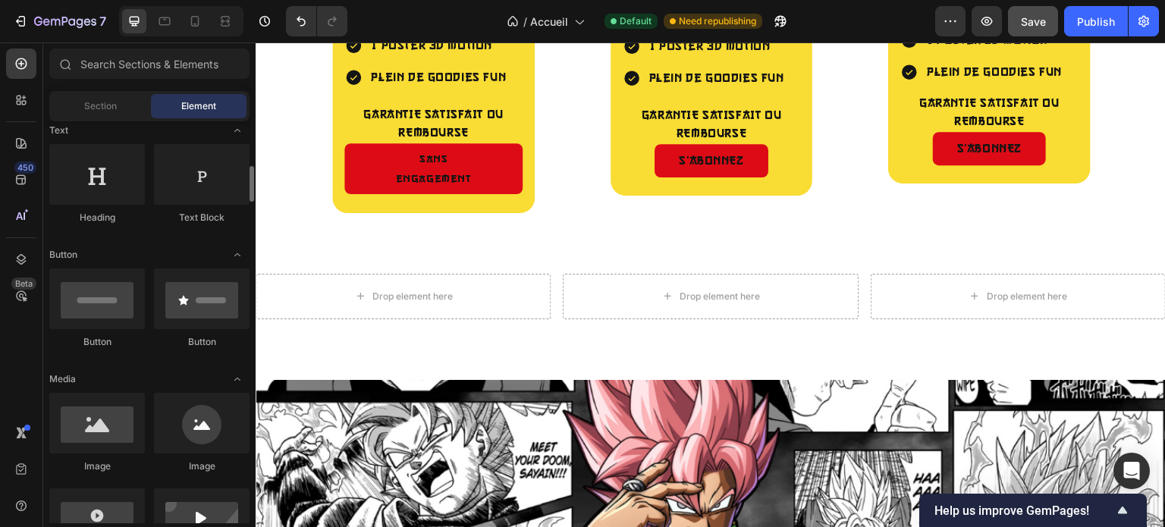
scroll to position [253, 0]
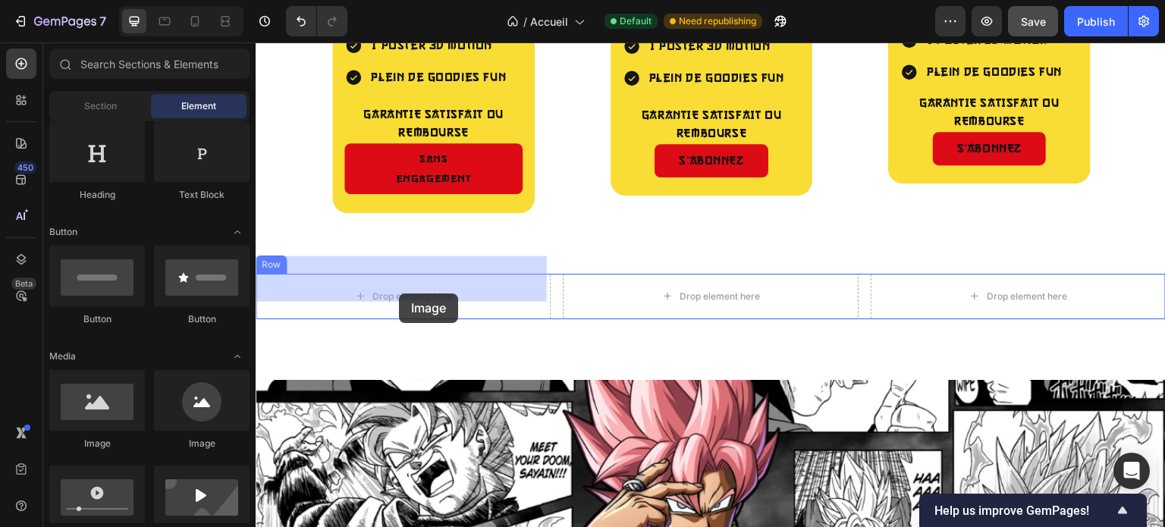
drag, startPoint x: 359, startPoint y: 456, endPoint x: 398, endPoint y: 293, distance: 167.7
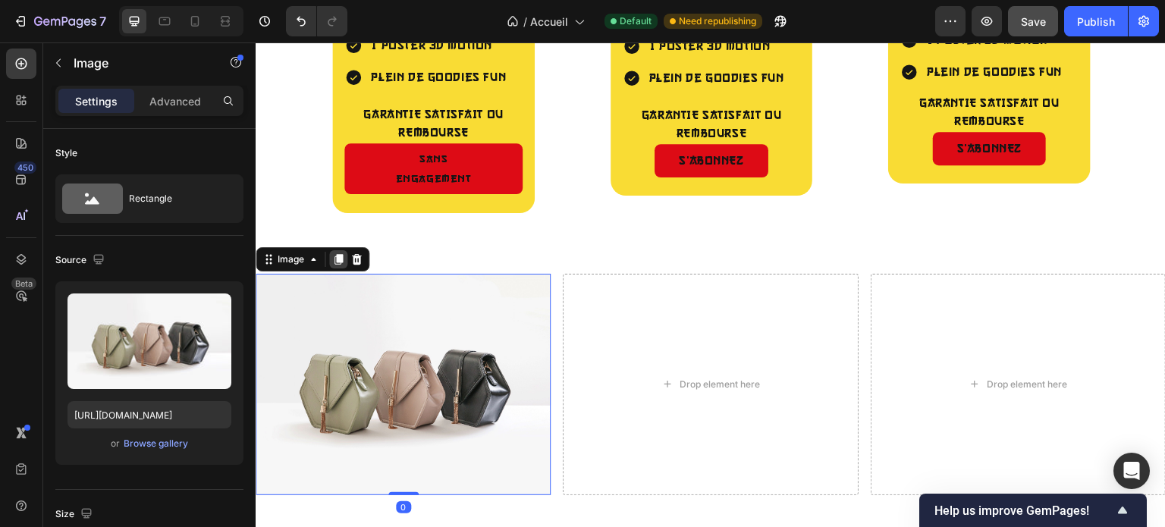
click at [340, 253] on icon at bounding box center [338, 259] width 12 height 12
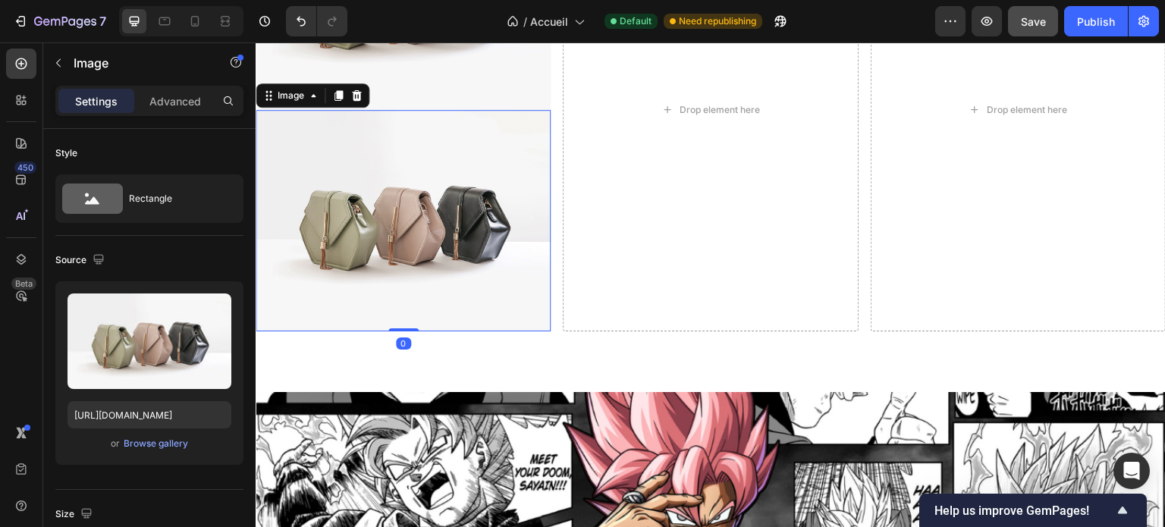
scroll to position [2315, 0]
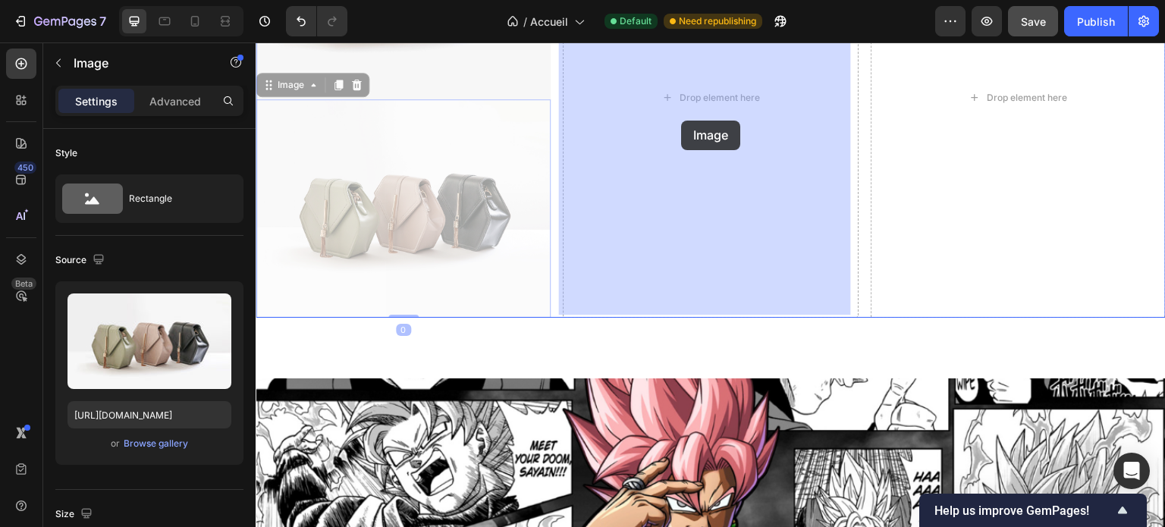
drag, startPoint x: 506, startPoint y: 277, endPoint x: 605, endPoint y: 171, distance: 144.8
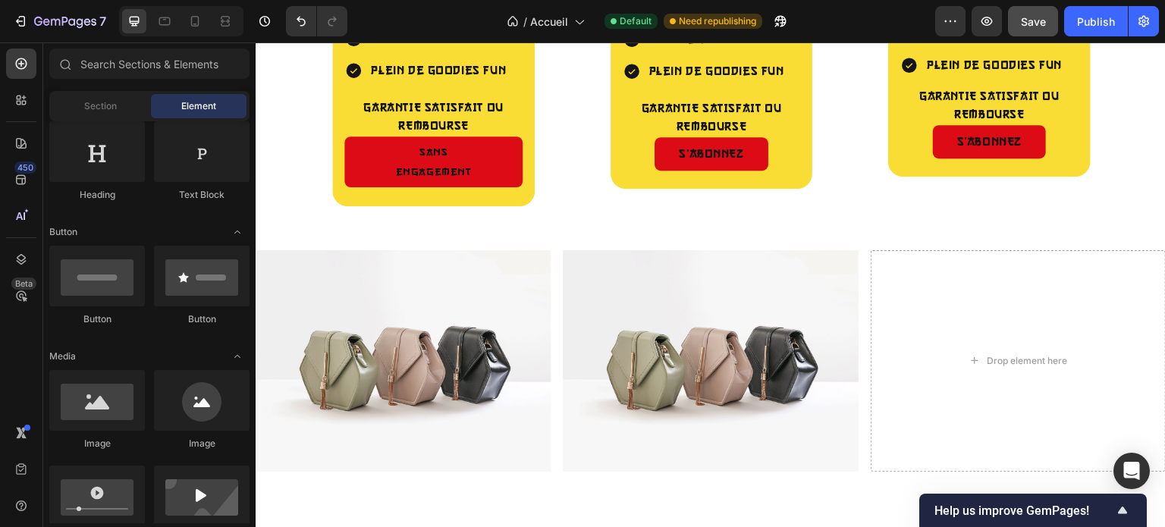
scroll to position [1933, 0]
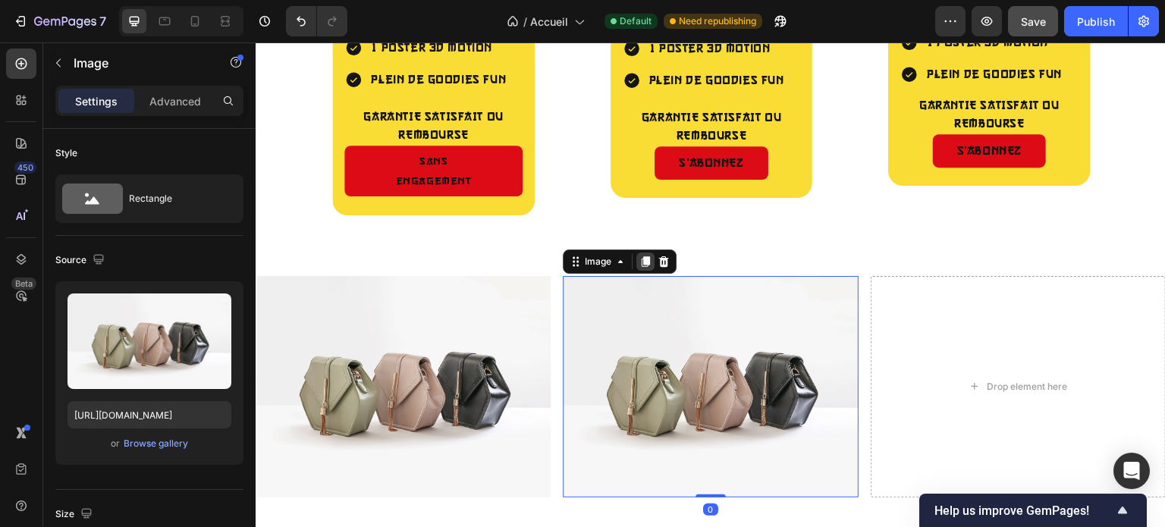
click at [641, 256] on icon at bounding box center [645, 261] width 8 height 11
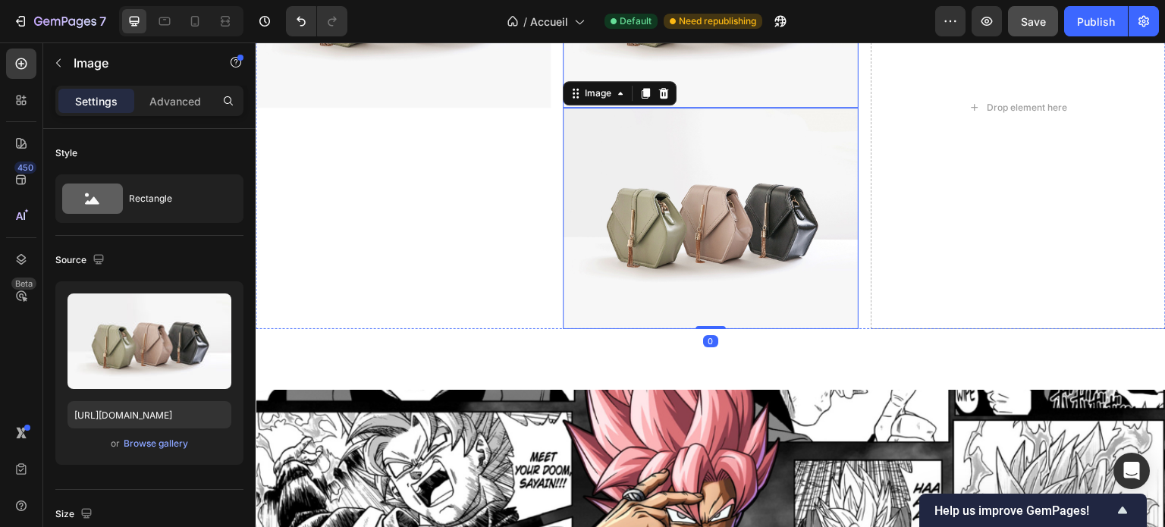
scroll to position [2315, 0]
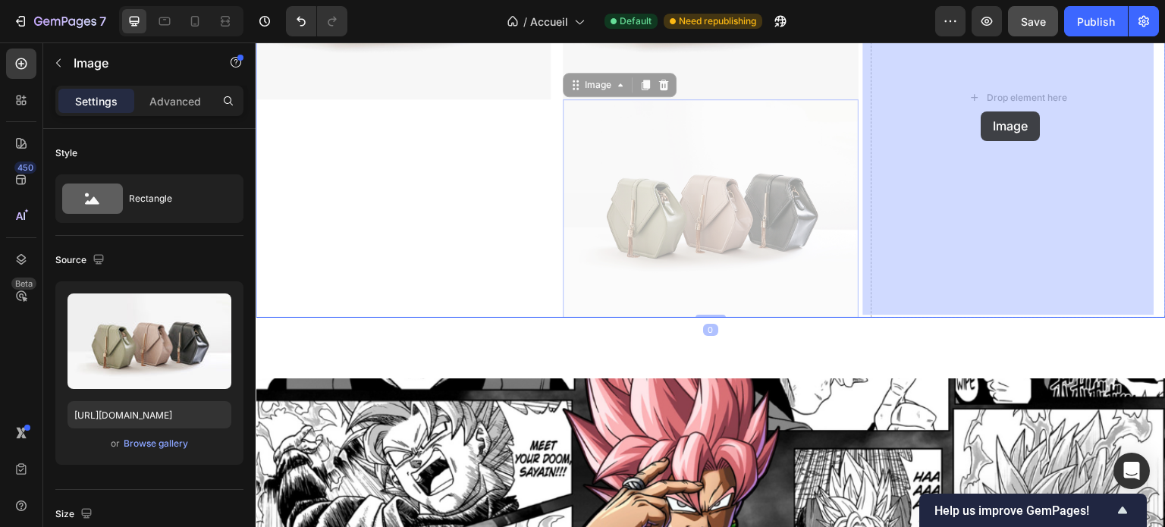
drag, startPoint x: 789, startPoint y: 240, endPoint x: 981, endPoint y: 111, distance: 231.1
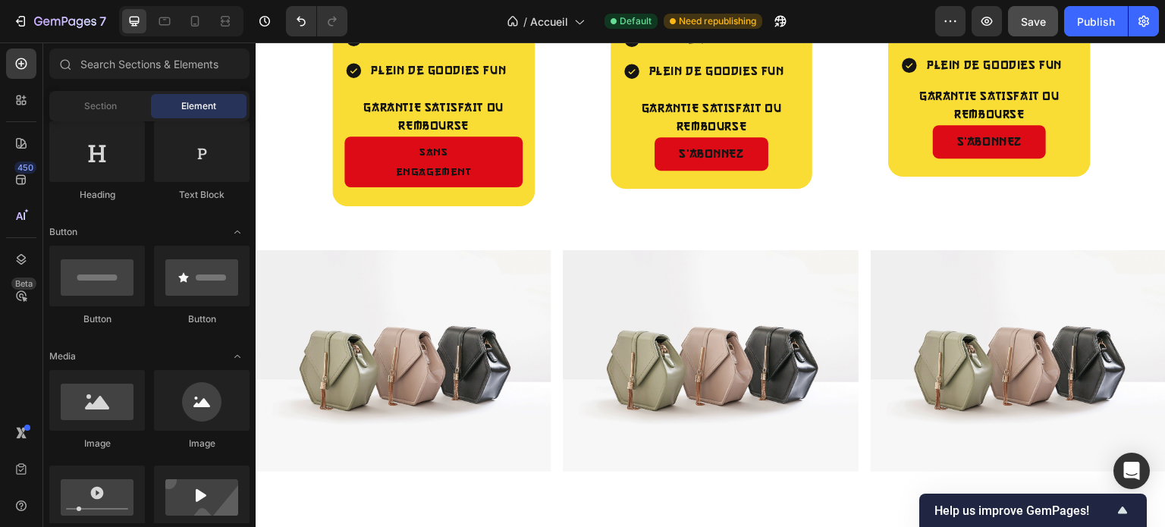
scroll to position [2009, 0]
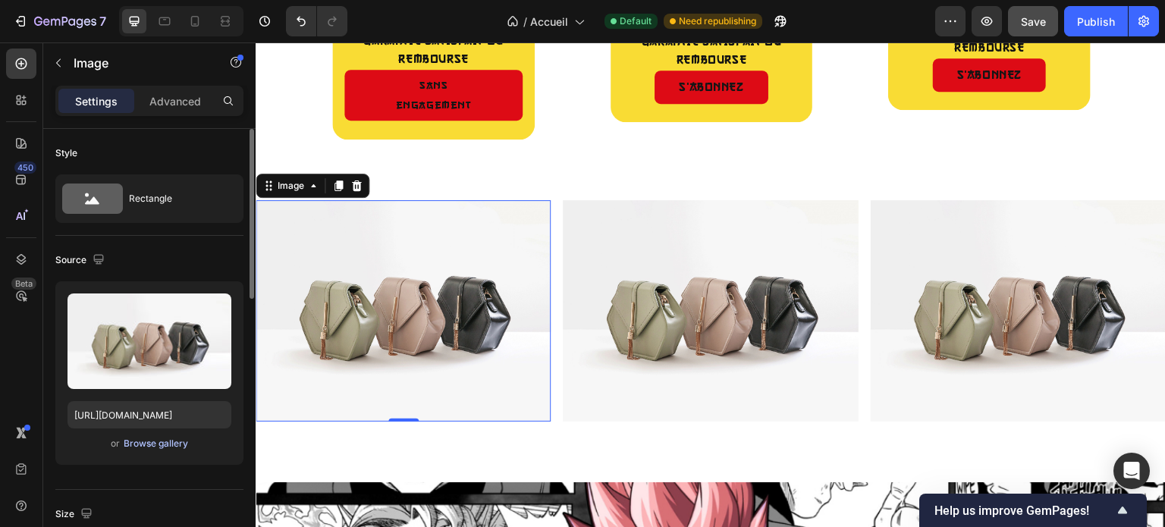
click at [148, 442] on div "Browse gallery" at bounding box center [156, 444] width 64 height 14
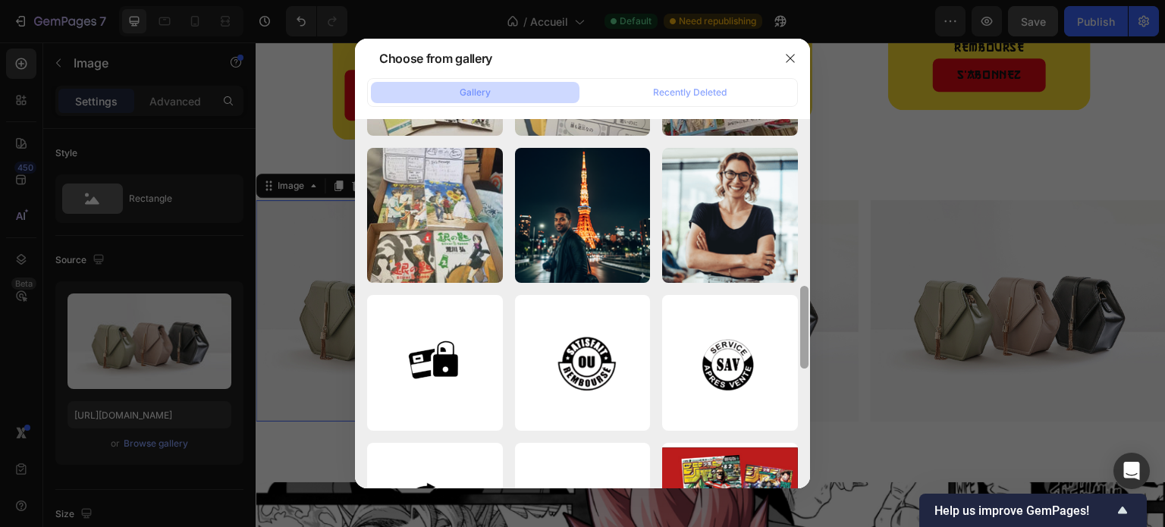
scroll to position [773, 0]
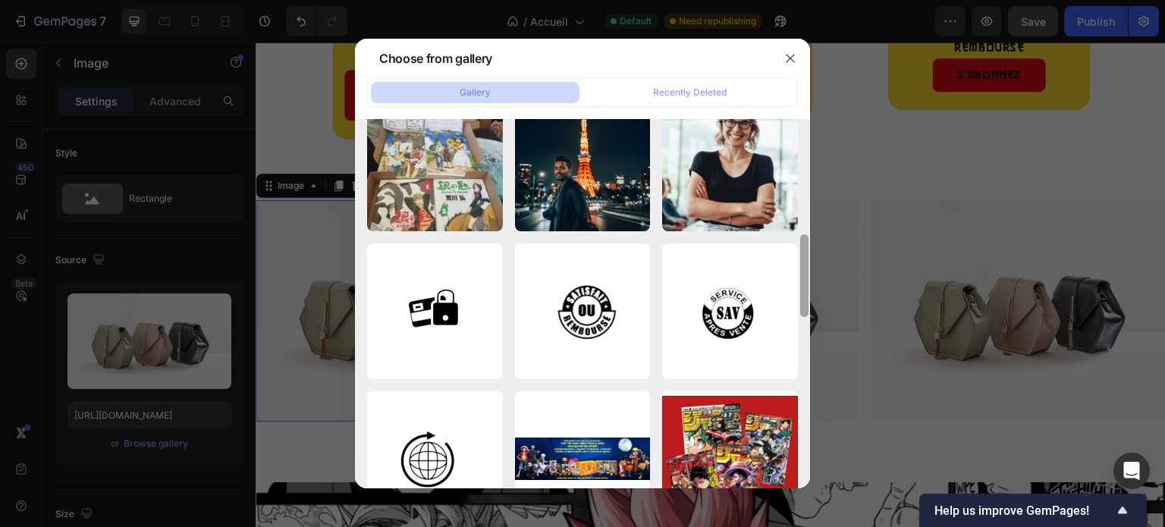
drag, startPoint x: 805, startPoint y: 157, endPoint x: 804, endPoint y: 475, distance: 318.4
click at [804, 440] on div at bounding box center [803, 255] width 11 height 369
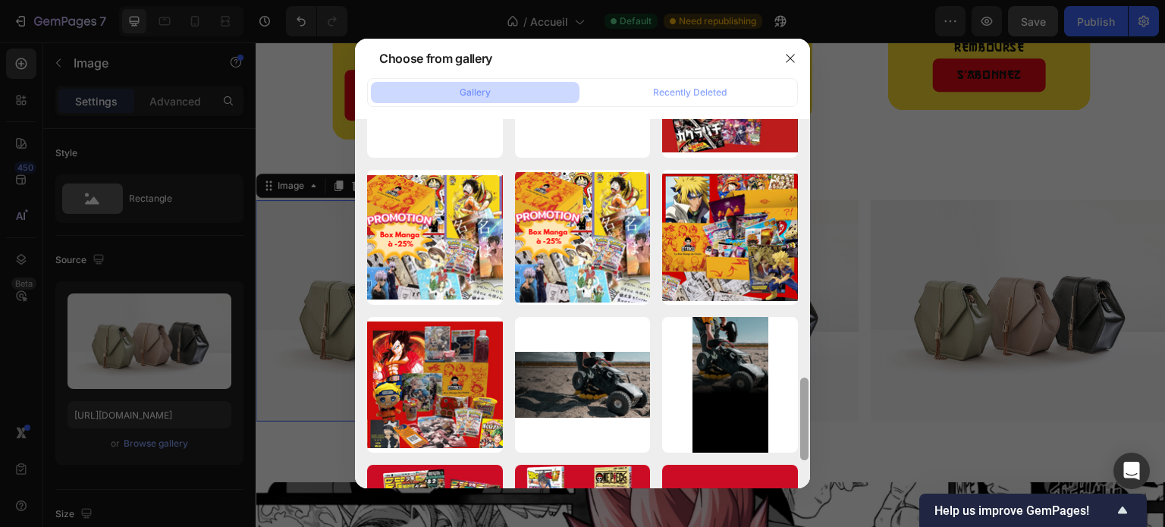
drag, startPoint x: 808, startPoint y: 348, endPoint x: 805, endPoint y: 372, distance: 24.5
click at [805, 372] on div at bounding box center [803, 303] width 11 height 369
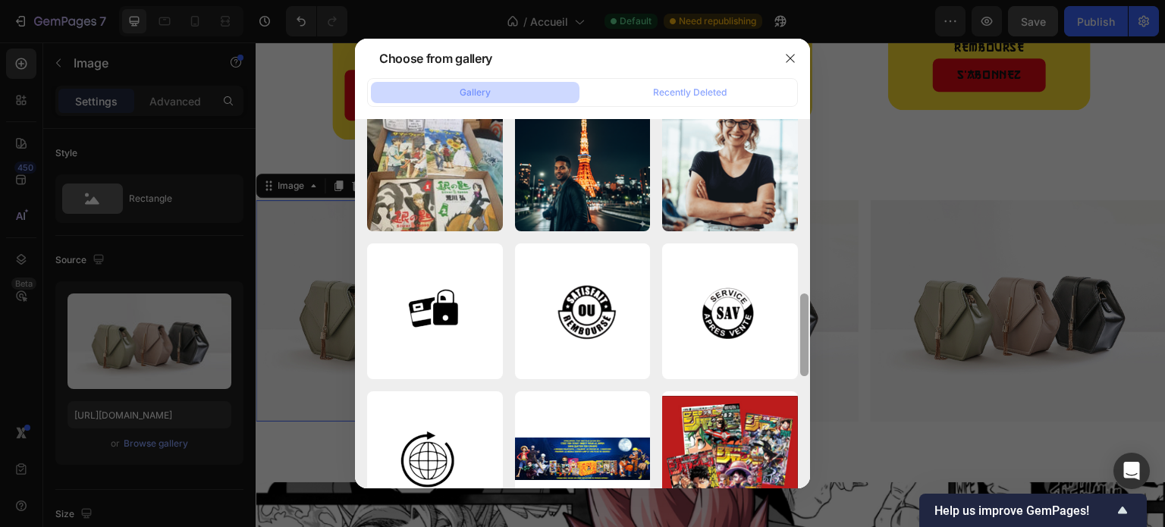
click at [806, 367] on div at bounding box center [803, 303] width 11 height 369
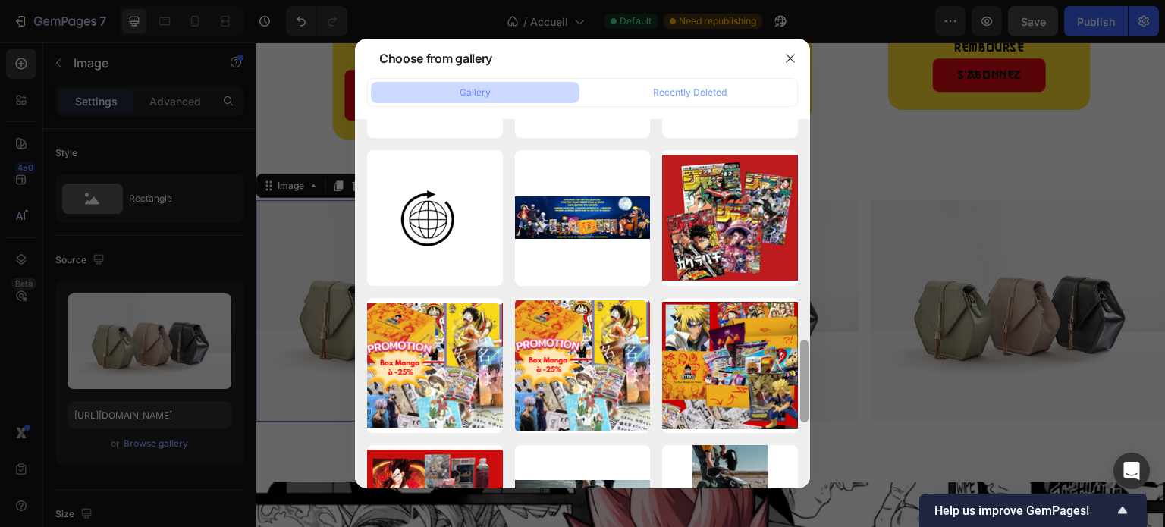
drag, startPoint x: 806, startPoint y: 367, endPoint x: 807, endPoint y: 422, distance: 54.6
click at [807, 422] on div at bounding box center [804, 381] width 8 height 83
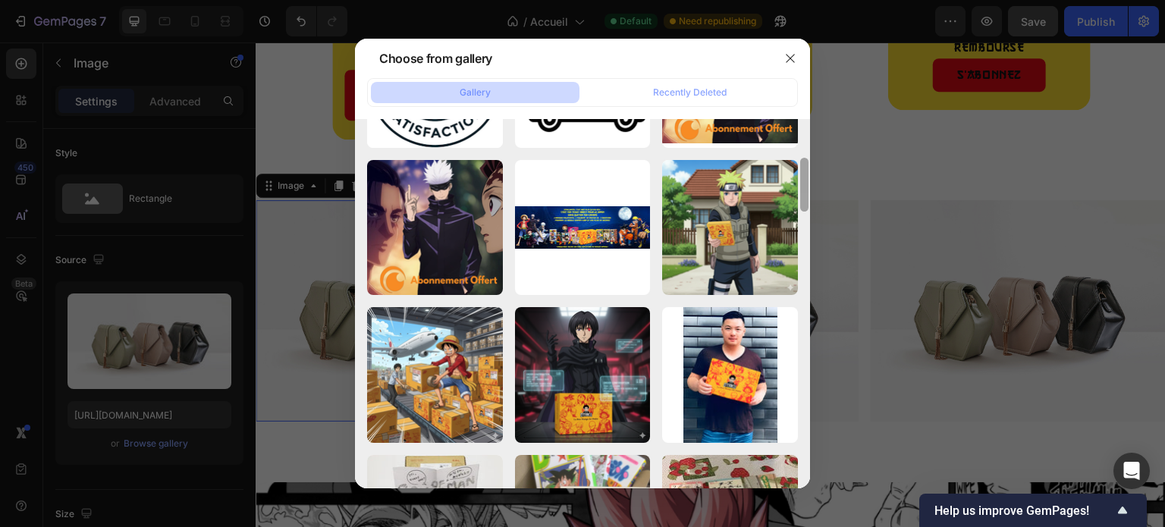
drag, startPoint x: 805, startPoint y: 397, endPoint x: 808, endPoint y: 229, distance: 168.3
click at [808, 229] on div at bounding box center [803, 303] width 11 height 369
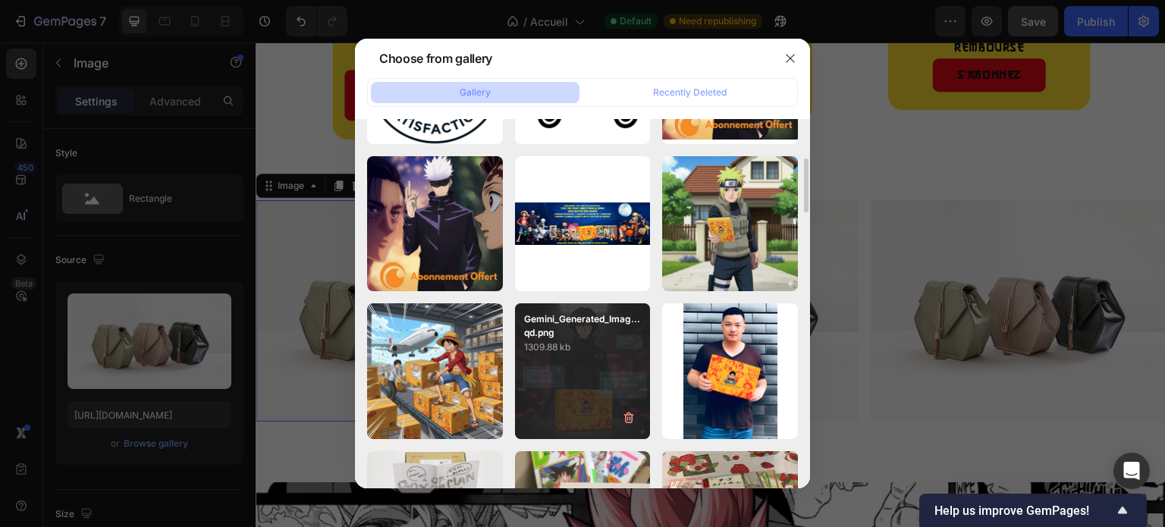
click at [609, 331] on p "Gemini_Generated_Imag...qd.png" at bounding box center [583, 325] width 118 height 27
type input "https://cdn.shopify.com/s/files/1/0910/1239/9440/files/gempages_582444586438231…"
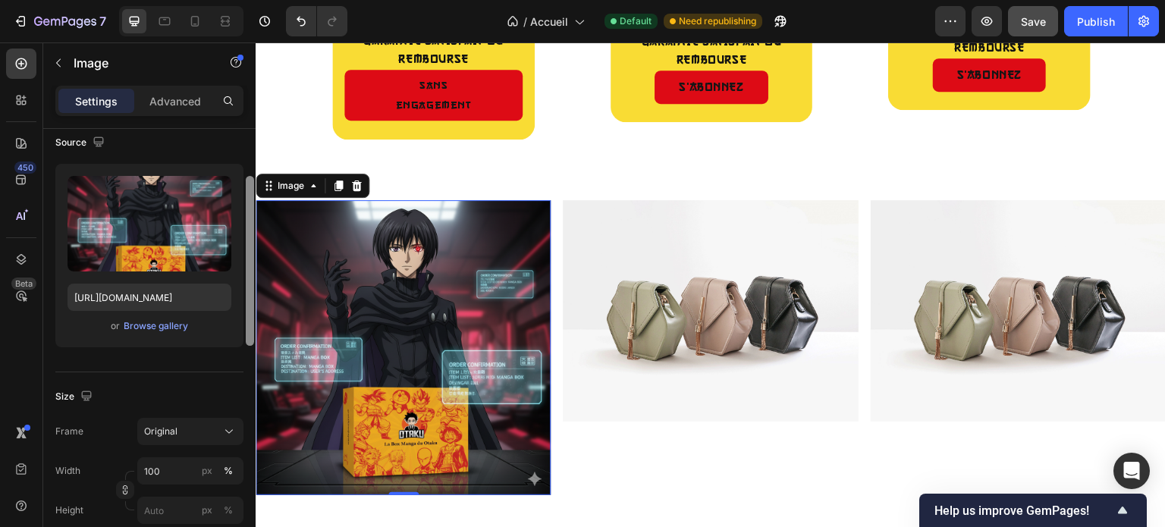
drag, startPoint x: 251, startPoint y: 209, endPoint x: 247, endPoint y: 256, distance: 46.4
click at [247, 256] on div at bounding box center [250, 261] width 8 height 170
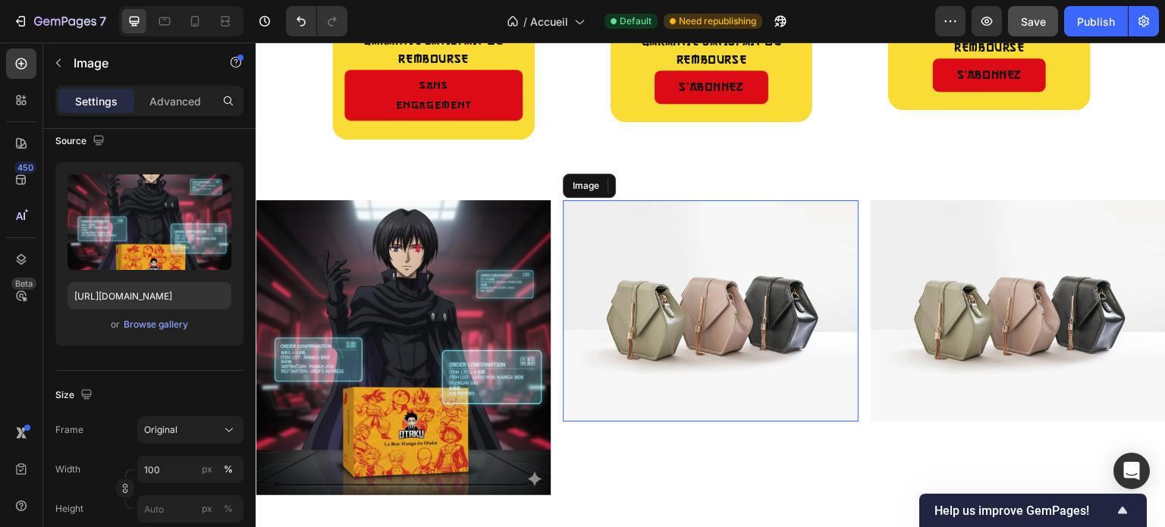
scroll to position [118, 0]
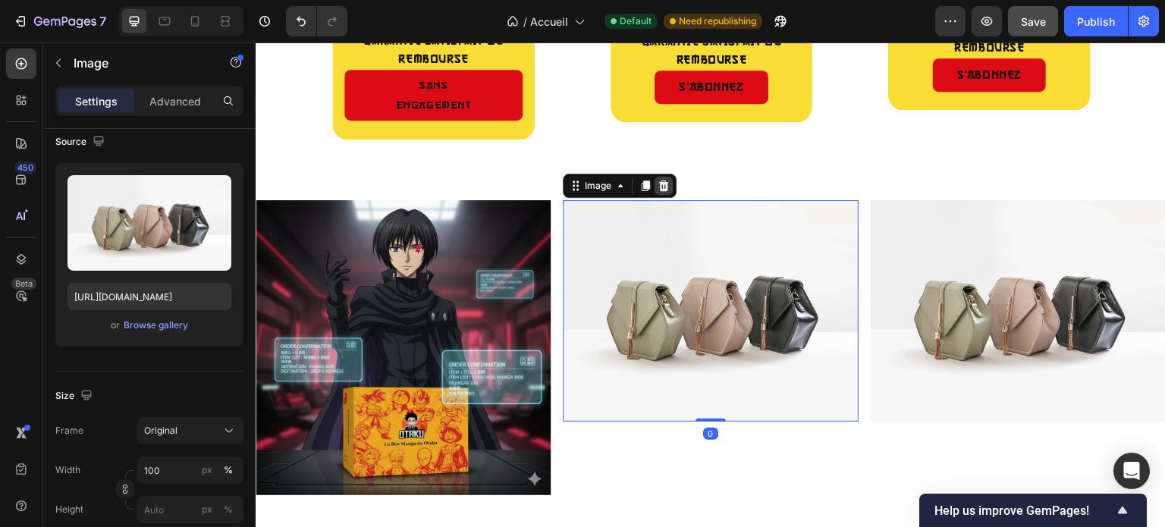
click at [660, 180] on icon at bounding box center [664, 185] width 10 height 11
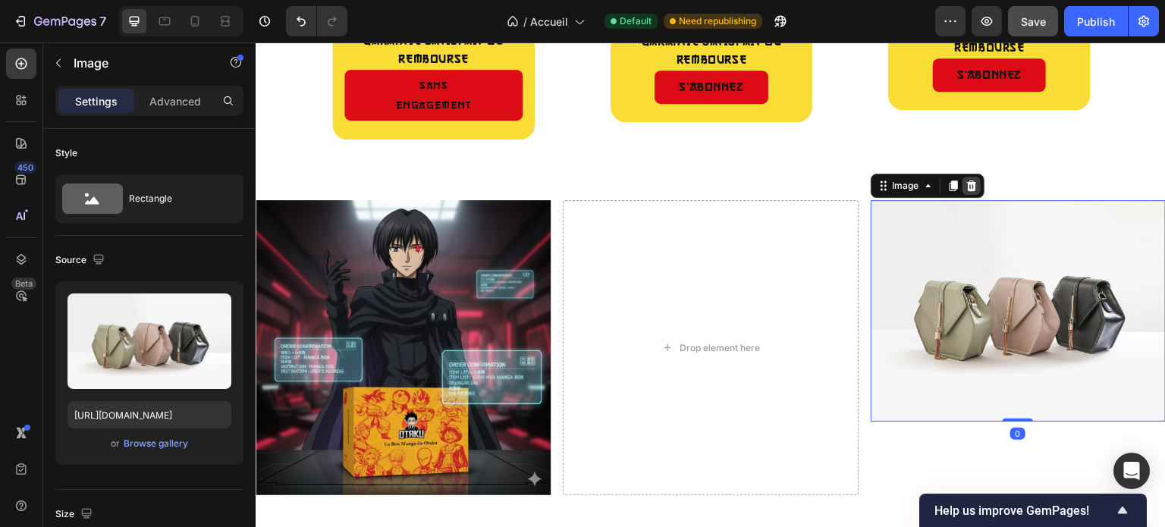
click at [965, 180] on icon at bounding box center [971, 186] width 12 height 12
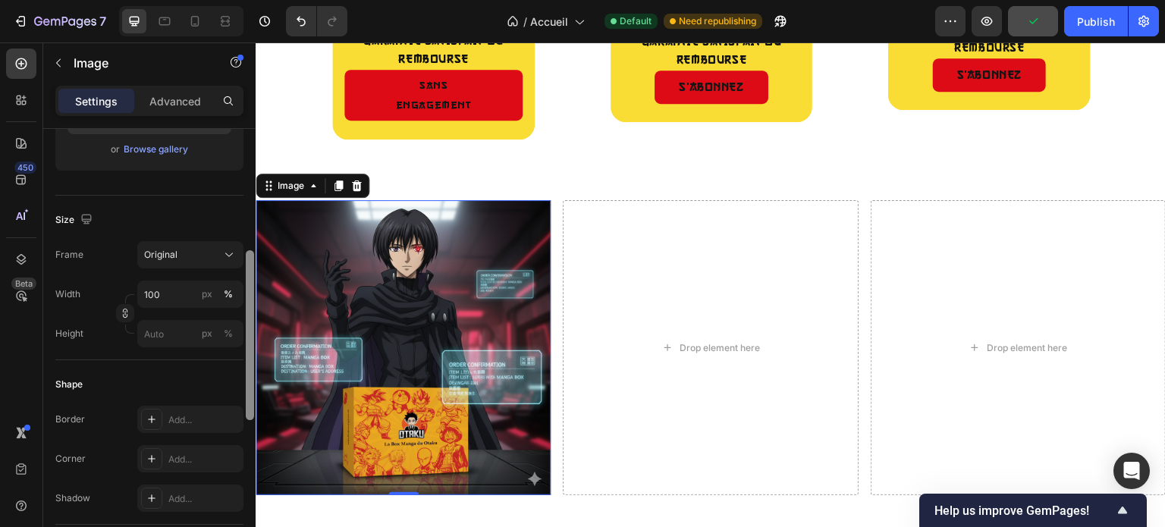
drag, startPoint x: 249, startPoint y: 190, endPoint x: 251, endPoint y: 312, distance: 122.8
click at [251, 312] on div at bounding box center [250, 335] width 8 height 170
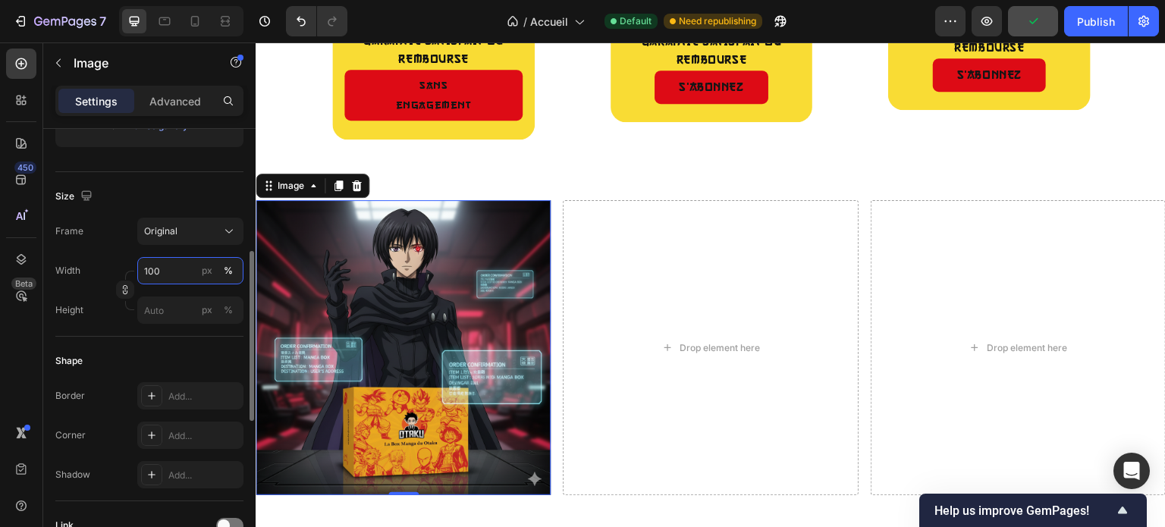
click at [153, 273] on input "100" at bounding box center [190, 270] width 106 height 27
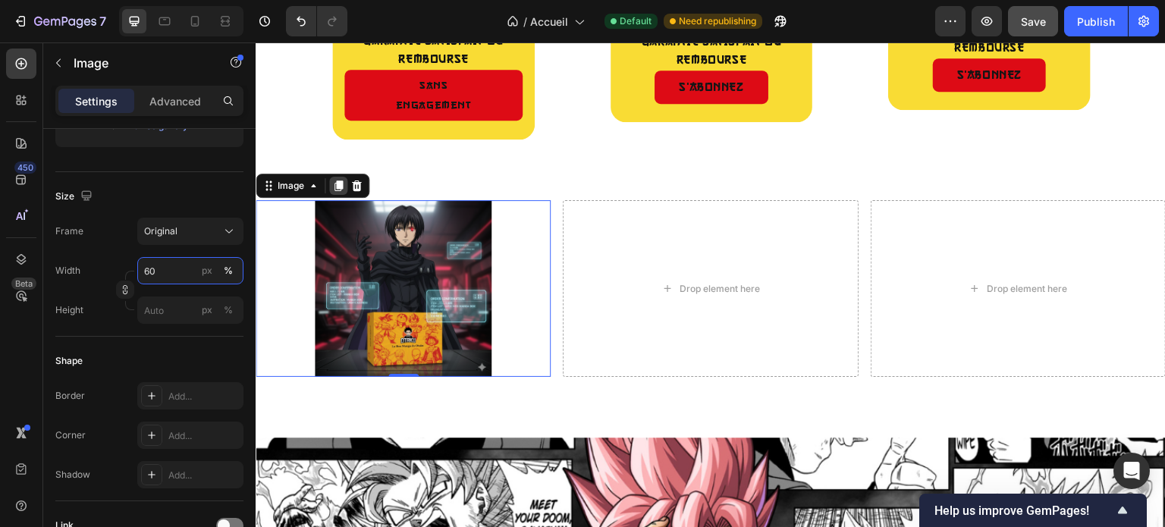
type input "60"
click at [341, 180] on icon at bounding box center [338, 185] width 8 height 11
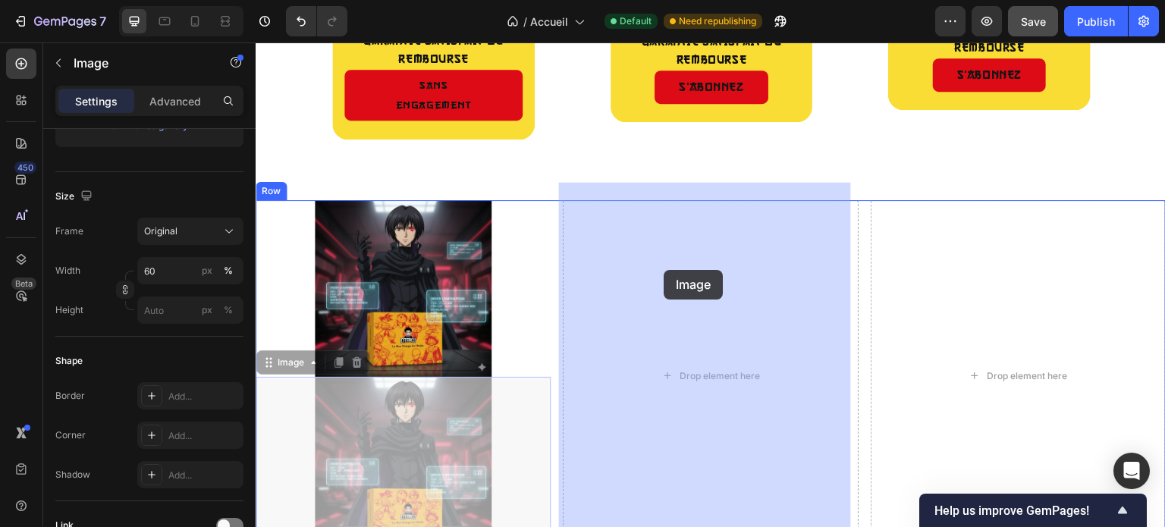
drag, startPoint x: 491, startPoint y: 390, endPoint x: 684, endPoint y: 255, distance: 236.2
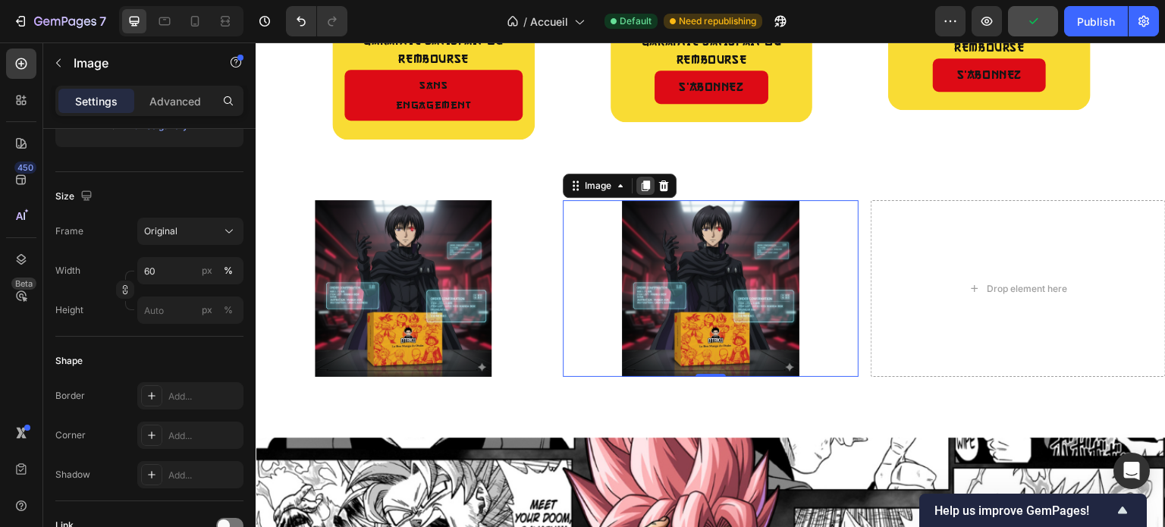
click at [649, 177] on div at bounding box center [645, 186] width 18 height 18
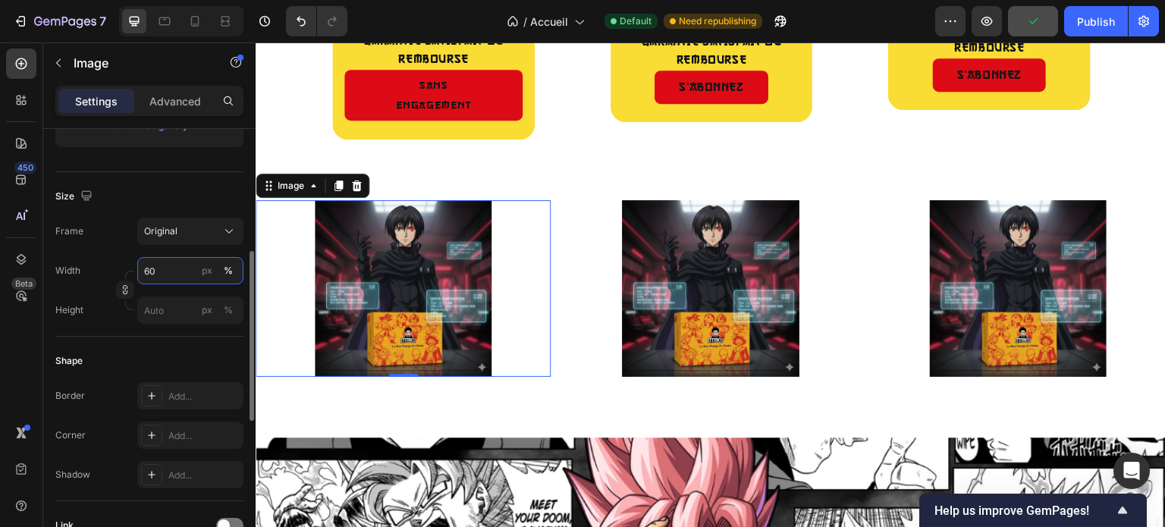
click at [150, 271] on input "60" at bounding box center [190, 270] width 106 height 27
type input "70"
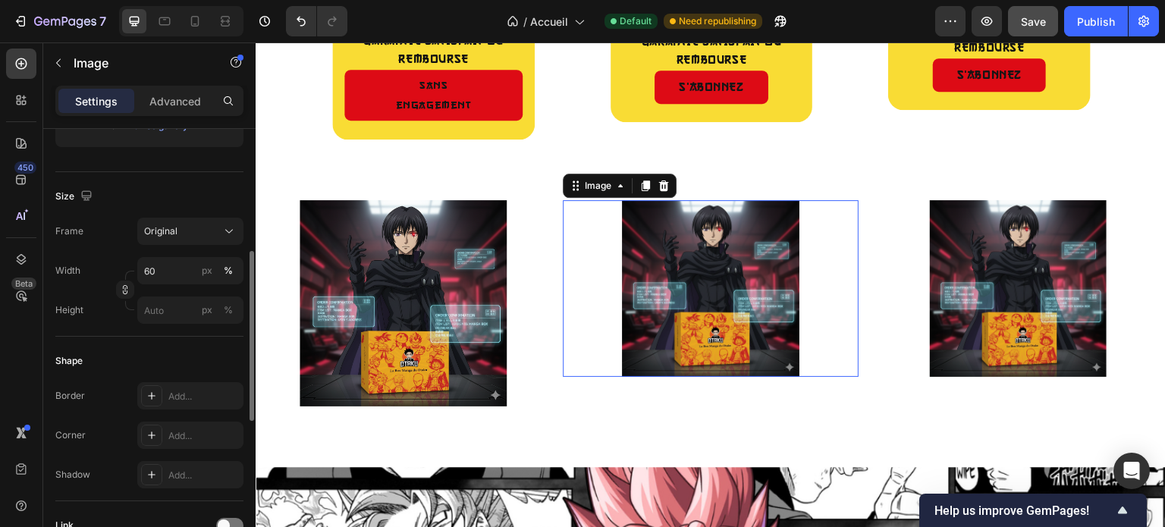
click at [660, 237] on img at bounding box center [710, 288] width 177 height 177
click at [192, 263] on input "60" at bounding box center [190, 270] width 106 height 27
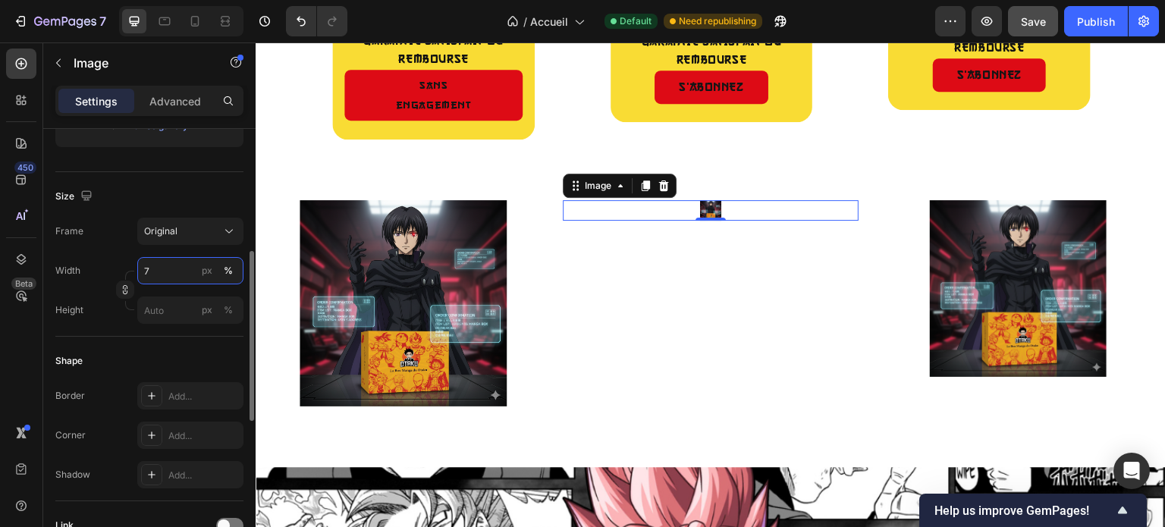
type input "70"
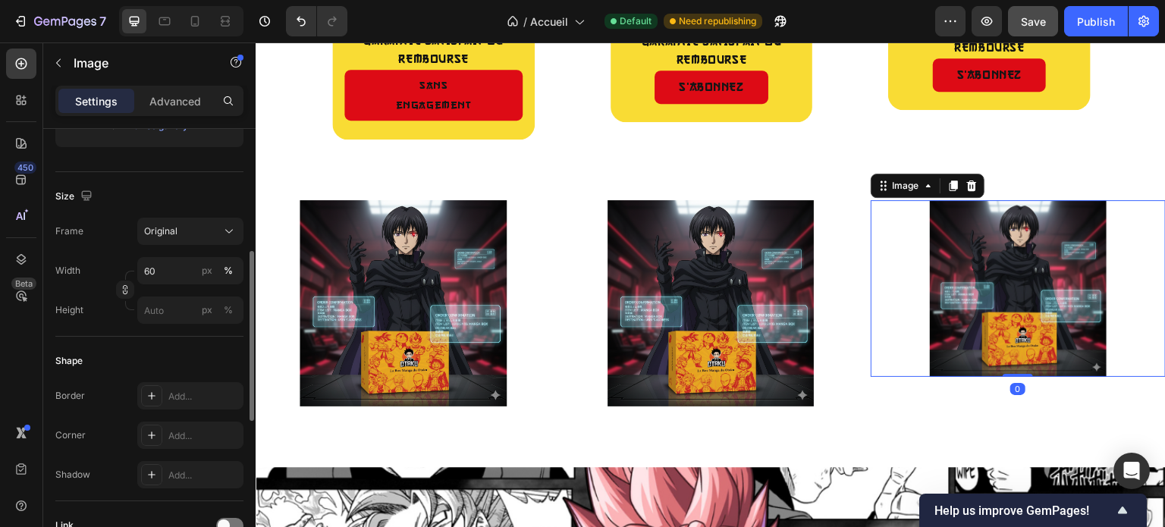
click at [1004, 239] on img at bounding box center [1018, 288] width 177 height 177
click at [151, 271] on input "60" at bounding box center [190, 270] width 106 height 27
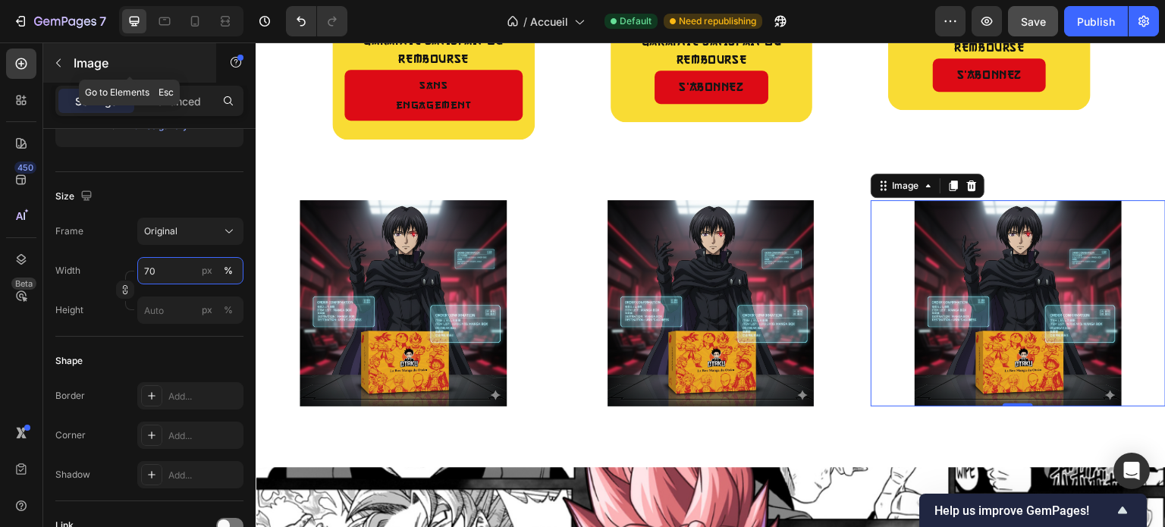
type input "70"
click at [56, 65] on icon "button" at bounding box center [58, 63] width 12 height 12
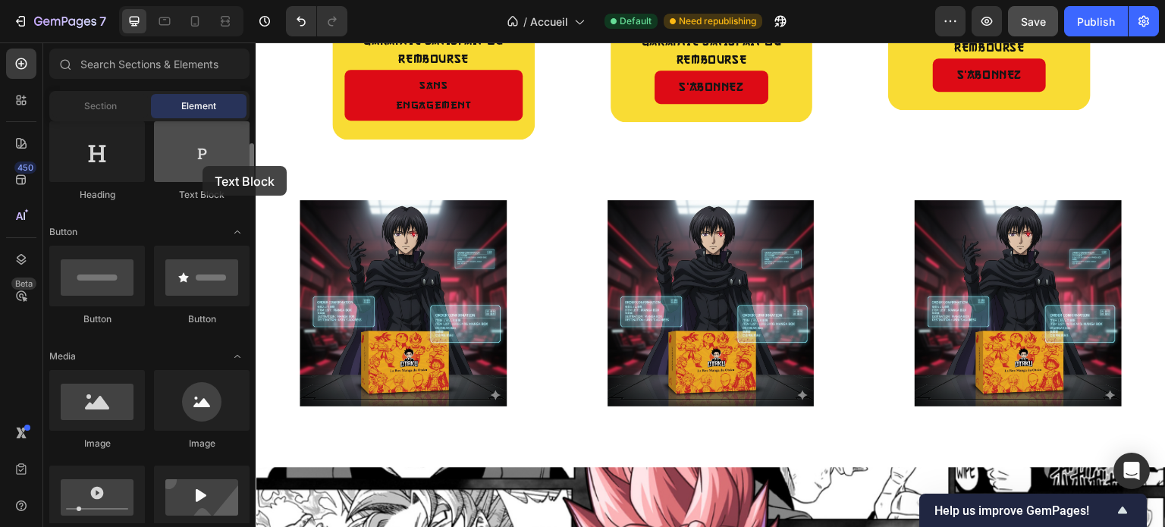
click at [202, 166] on div at bounding box center [202, 151] width 96 height 61
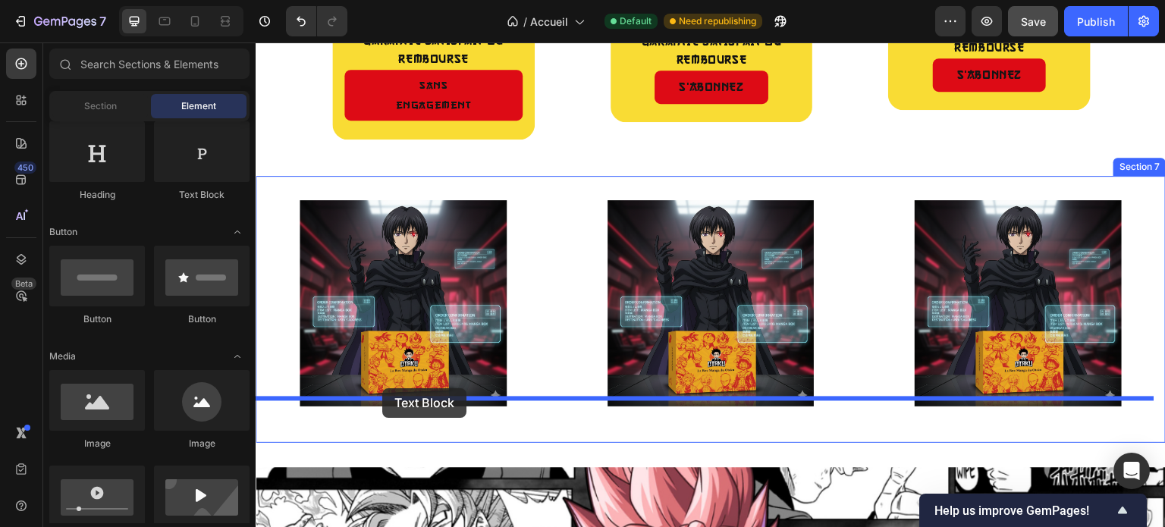
drag, startPoint x: 458, startPoint y: 209, endPoint x: 382, endPoint y: 388, distance: 195.0
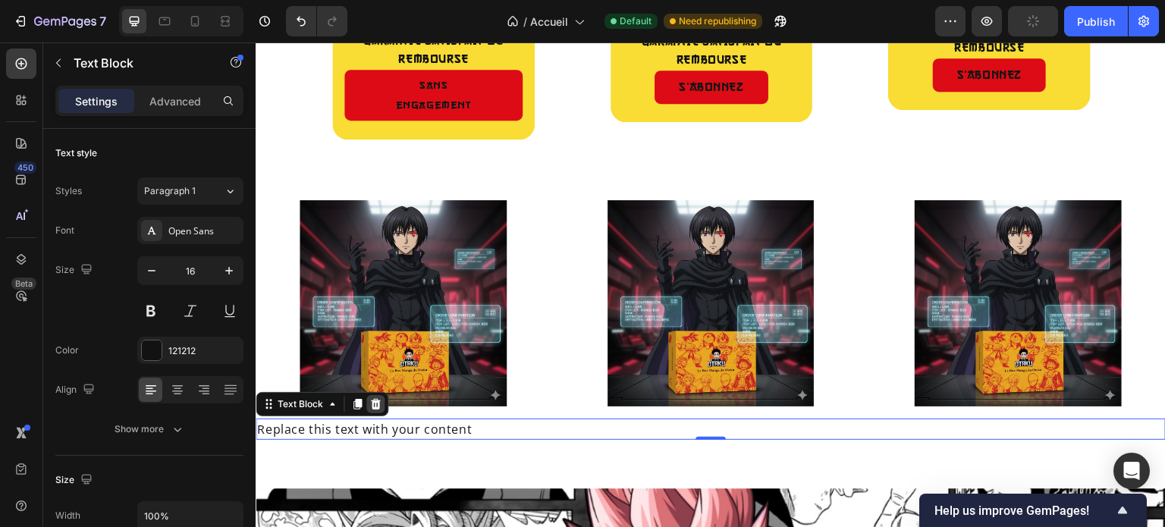
click at [379, 398] on icon at bounding box center [375, 404] width 12 height 12
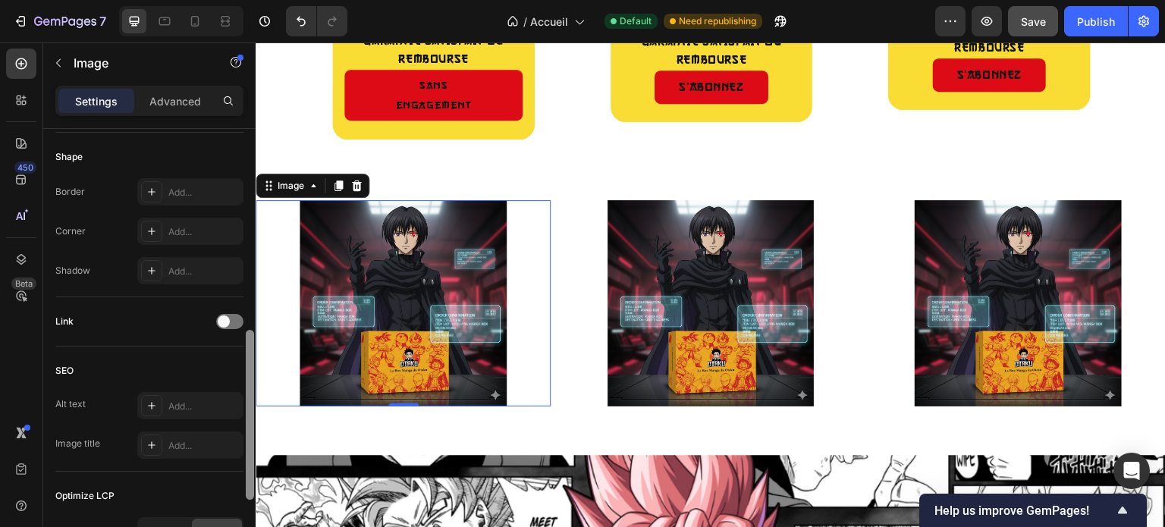
scroll to position [88, 0]
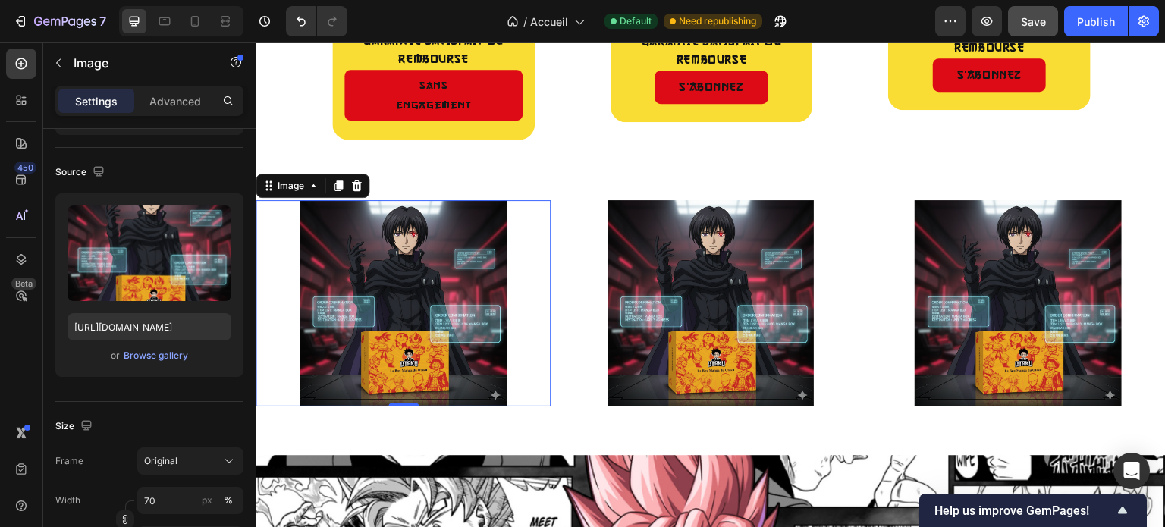
drag, startPoint x: 246, startPoint y: 188, endPoint x: 244, endPoint y: 127, distance: 60.7
click at [244, 127] on div "Settings Advanced Style Rectangle Source Upload Image https://cdn.shopify.com/s…" at bounding box center [149, 328] width 212 height 484
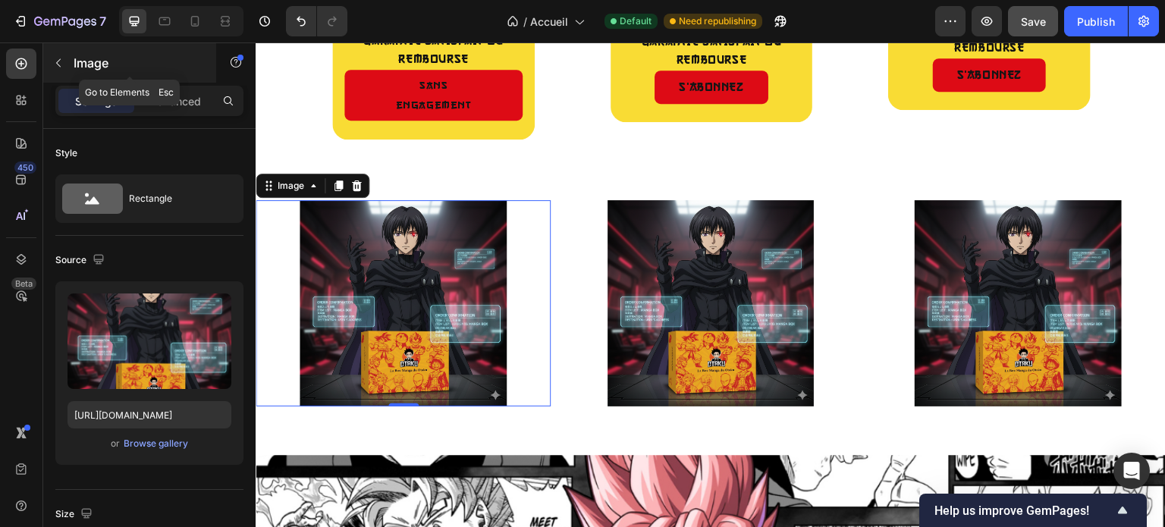
click at [61, 58] on icon "button" at bounding box center [58, 63] width 12 height 12
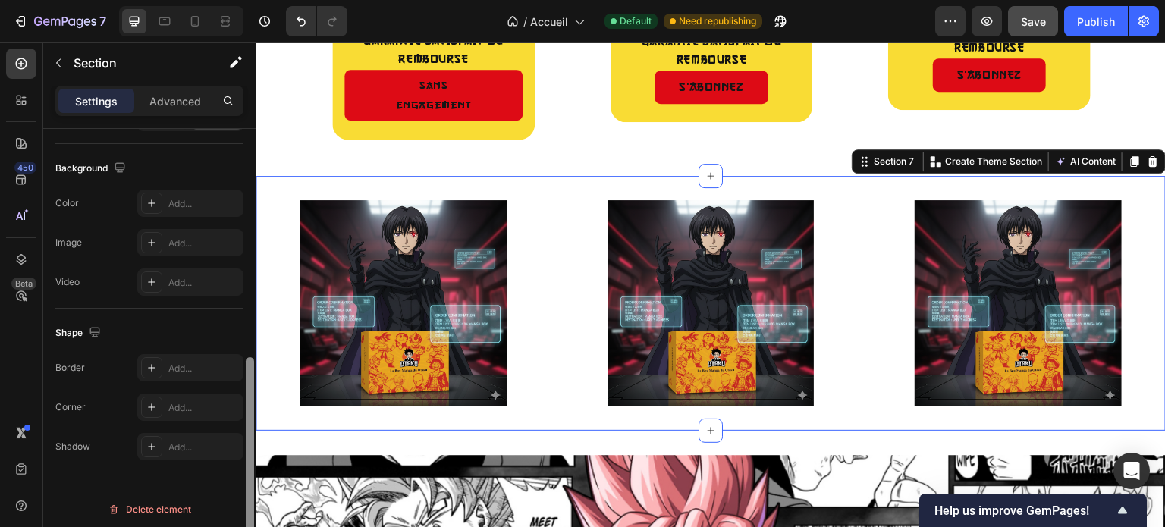
scroll to position [33, 0]
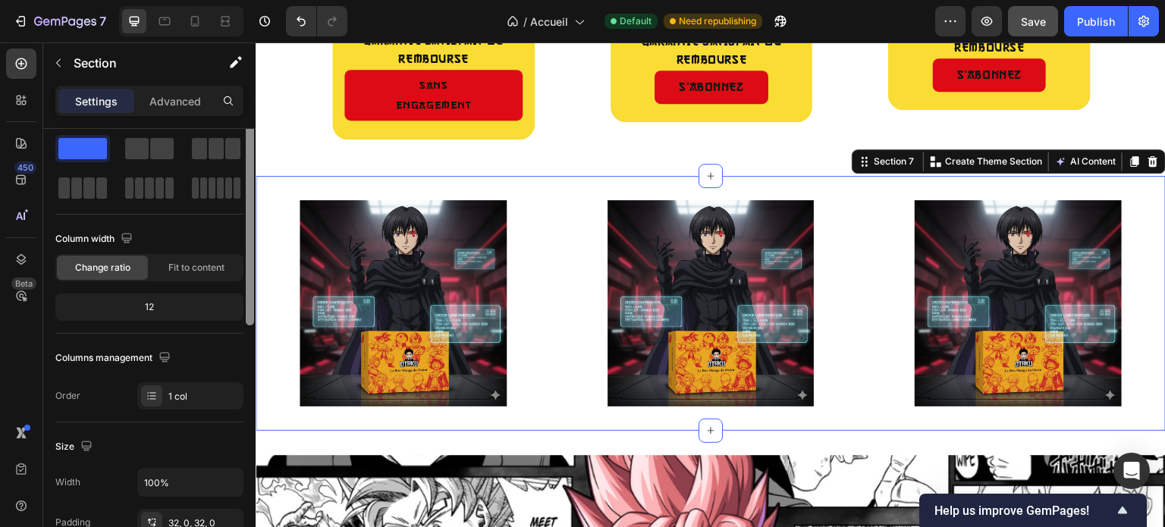
drag, startPoint x: 246, startPoint y: 189, endPoint x: 252, endPoint y: 144, distance: 45.3
click at [252, 144] on div at bounding box center [250, 220] width 8 height 210
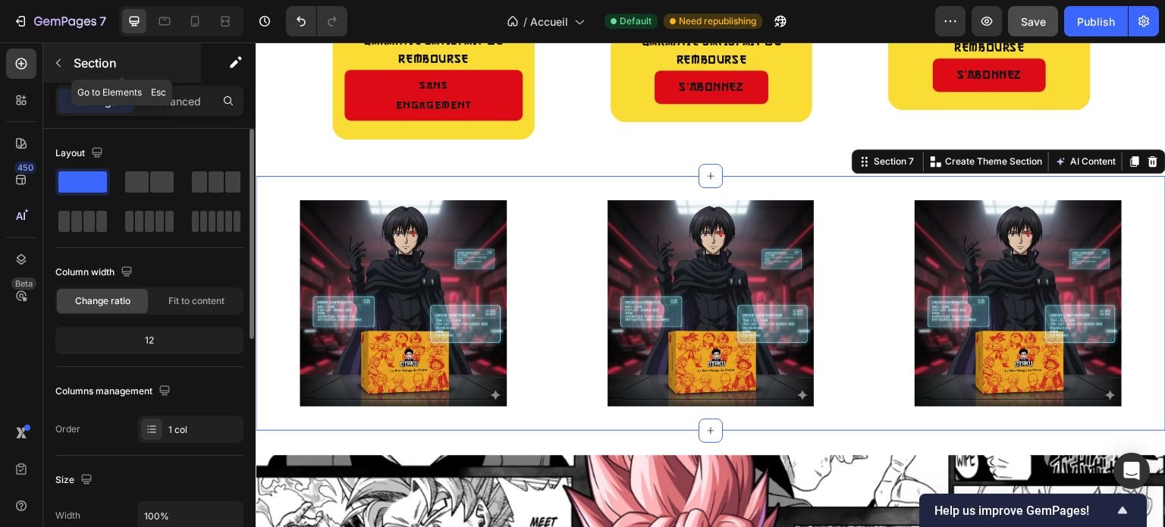
click at [55, 67] on icon "button" at bounding box center [58, 63] width 12 height 12
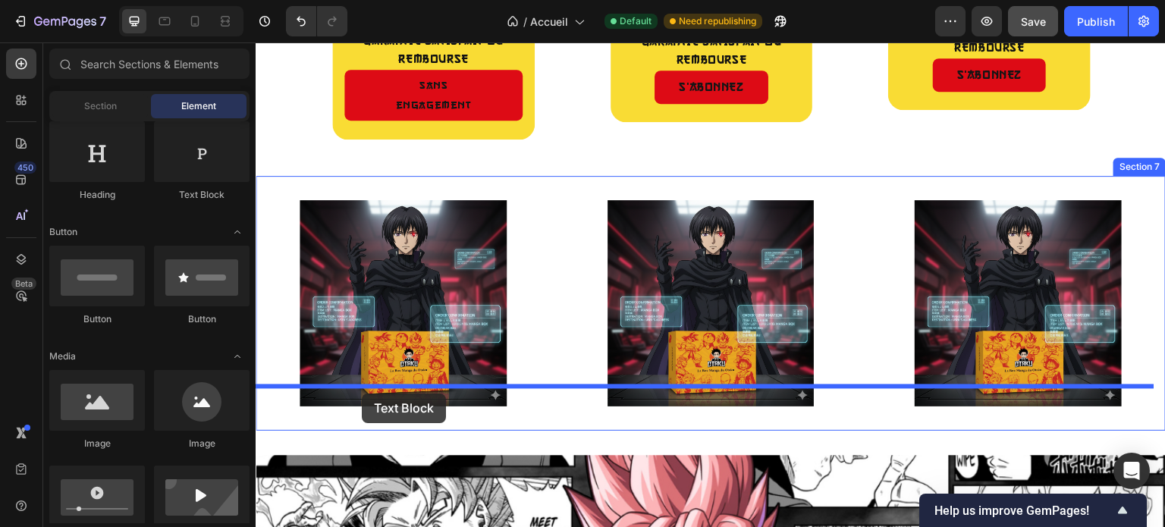
drag, startPoint x: 453, startPoint y: 203, endPoint x: 362, endPoint y: 393, distance: 210.9
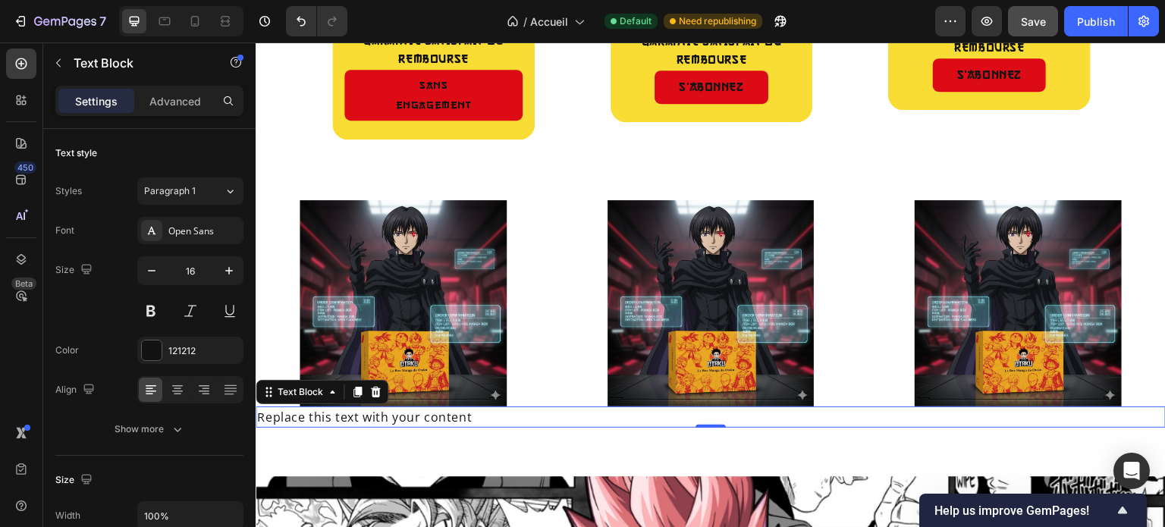
click at [901, 408] on p "Replace this text with your content" at bounding box center [710, 417] width 907 height 18
click at [367, 383] on div at bounding box center [375, 392] width 18 height 18
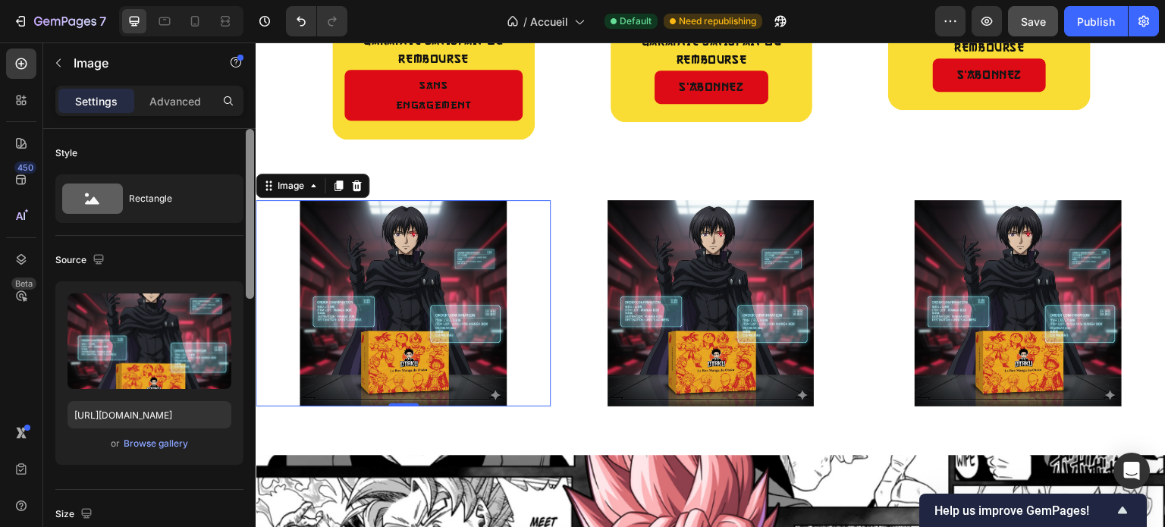
drag, startPoint x: 249, startPoint y: 182, endPoint x: 244, endPoint y: 150, distance: 32.2
click at [244, 150] on div at bounding box center [249, 349] width 11 height 441
click at [170, 106] on p "Advanced" at bounding box center [175, 101] width 52 height 16
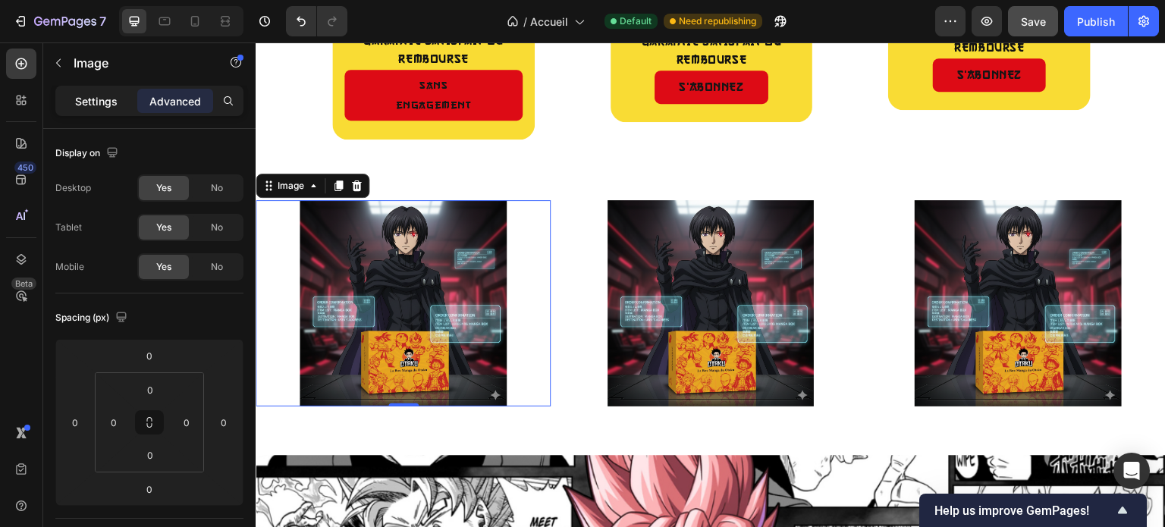
click at [102, 103] on p "Settings" at bounding box center [96, 101] width 42 height 16
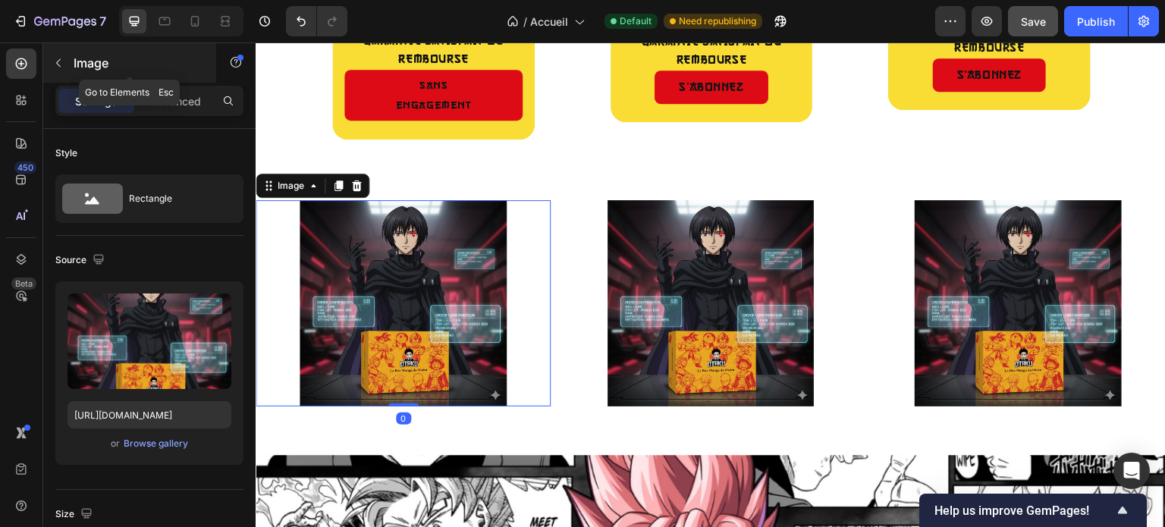
click at [63, 61] on icon "button" at bounding box center [58, 63] width 12 height 12
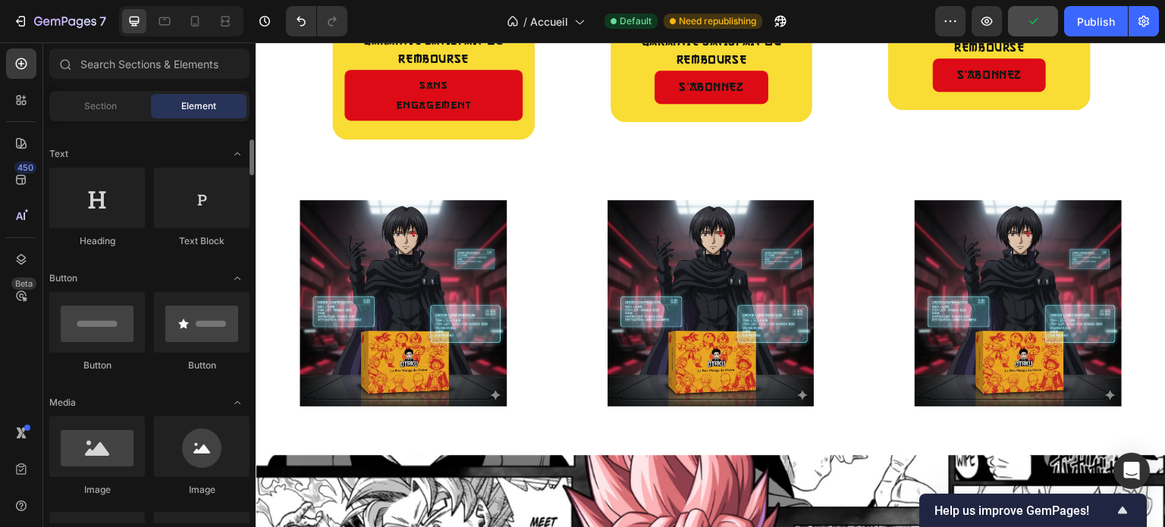
scroll to position [230, 0]
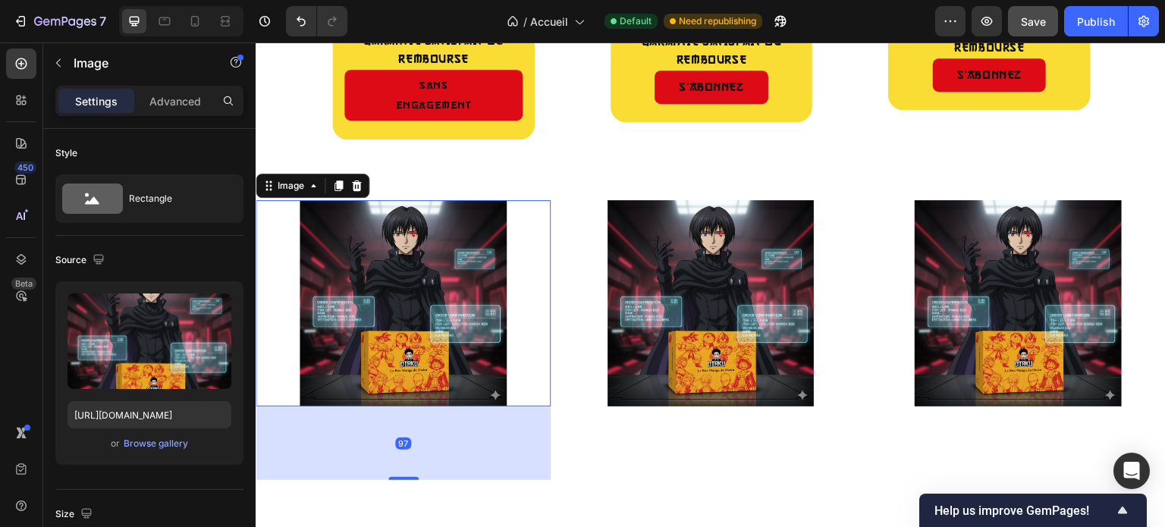
drag, startPoint x: 406, startPoint y: 383, endPoint x: 415, endPoint y: 456, distance: 74.2
click at [415, 406] on div "97" at bounding box center [403, 406] width 295 height 0
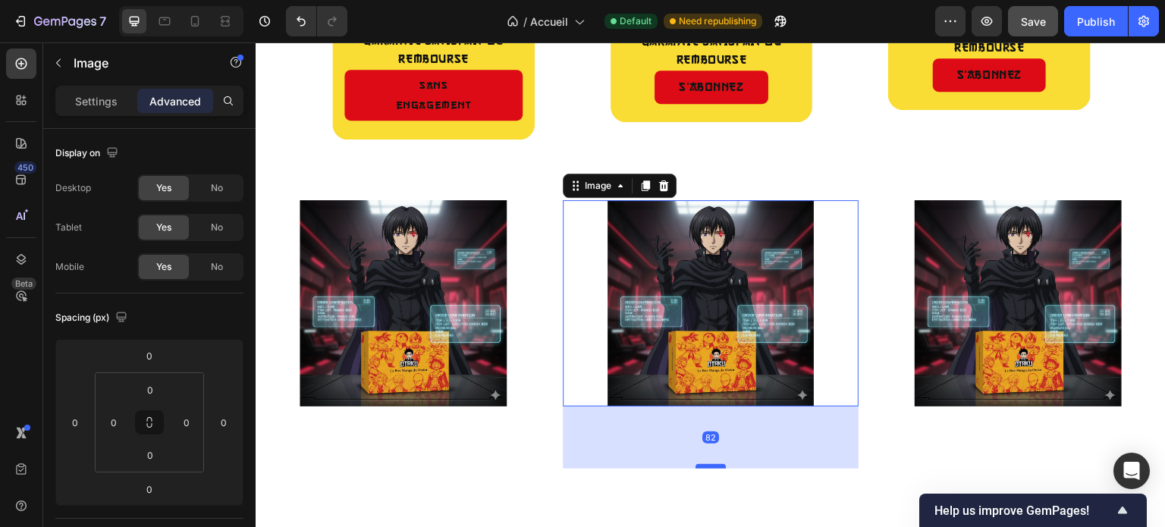
drag, startPoint x: 704, startPoint y: 384, endPoint x: 705, endPoint y: 453, distance: 69.0
click at [705, 464] on div at bounding box center [710, 466] width 30 height 5
type input "91"
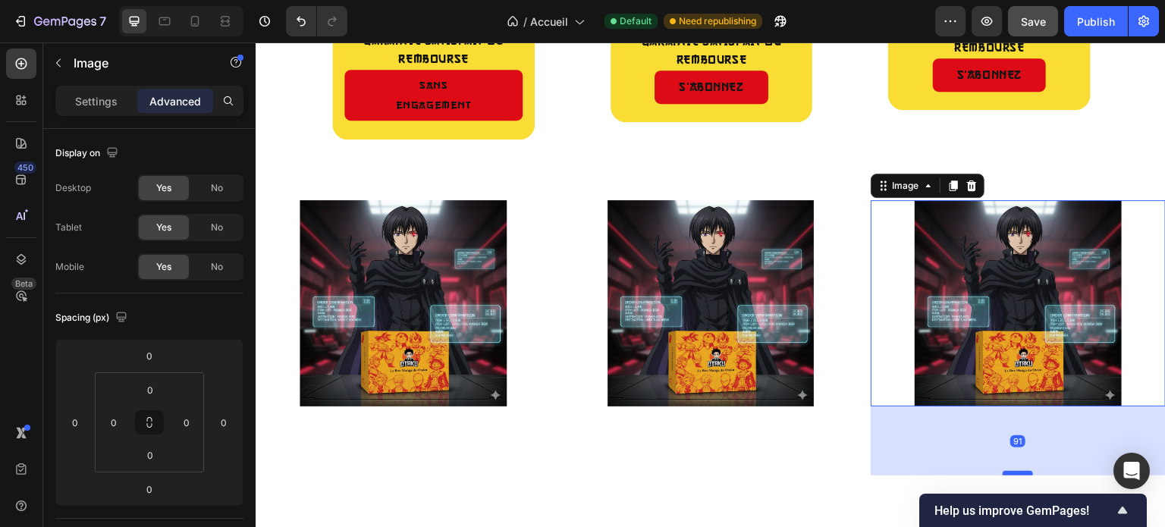
drag, startPoint x: 1007, startPoint y: 385, endPoint x: 1010, endPoint y: 455, distance: 69.8
click at [1010, 471] on div at bounding box center [1017, 473] width 30 height 5
type input "92"
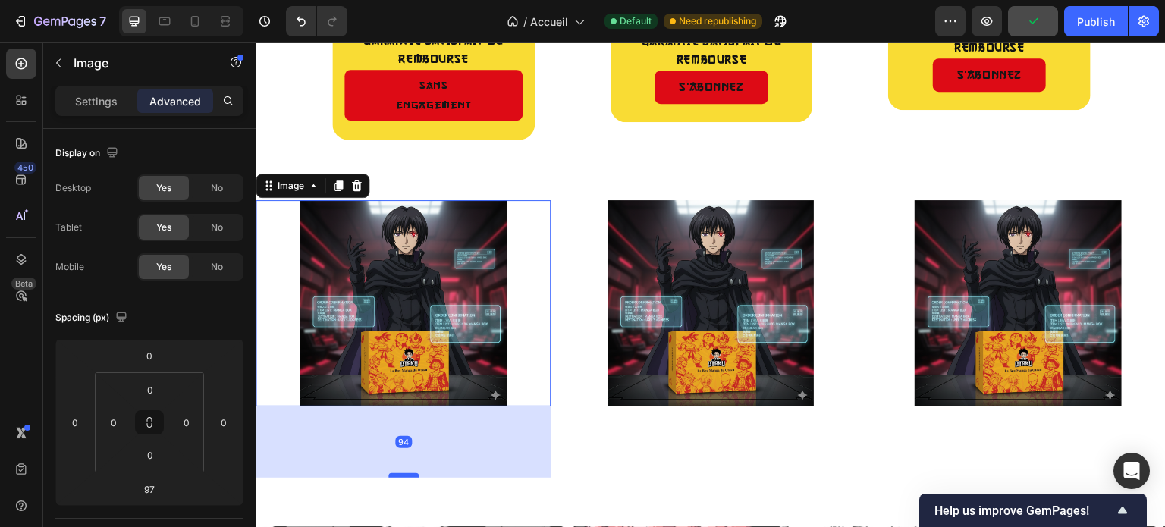
click at [403, 473] on div at bounding box center [403, 475] width 30 height 5
type input "94"
click at [57, 67] on icon "button" at bounding box center [58, 63] width 12 height 12
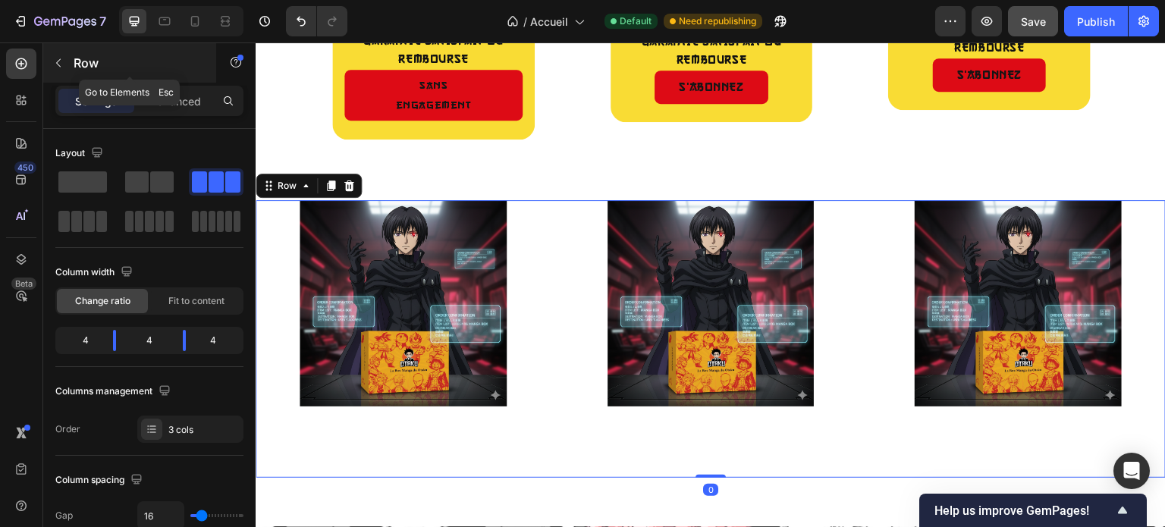
click at [58, 58] on icon "button" at bounding box center [58, 63] width 12 height 12
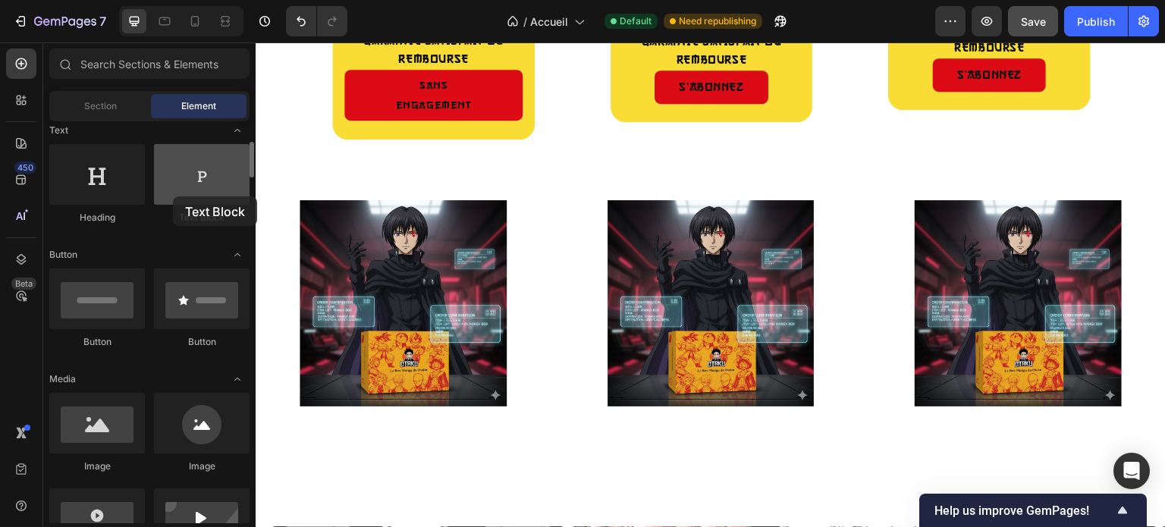
click at [173, 196] on div at bounding box center [202, 174] width 96 height 61
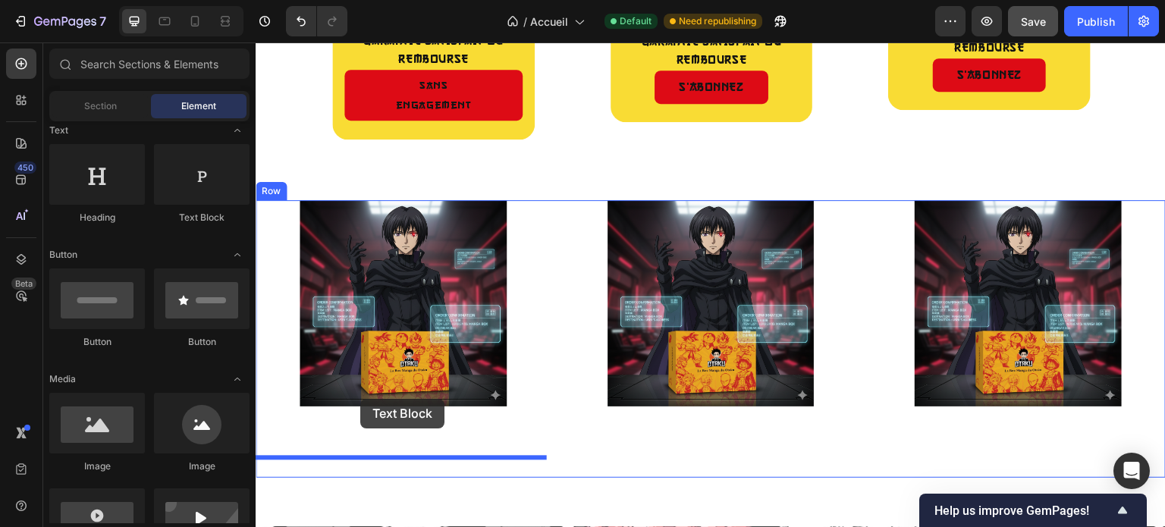
drag, startPoint x: 463, startPoint y: 236, endPoint x: 359, endPoint y: 399, distance: 193.3
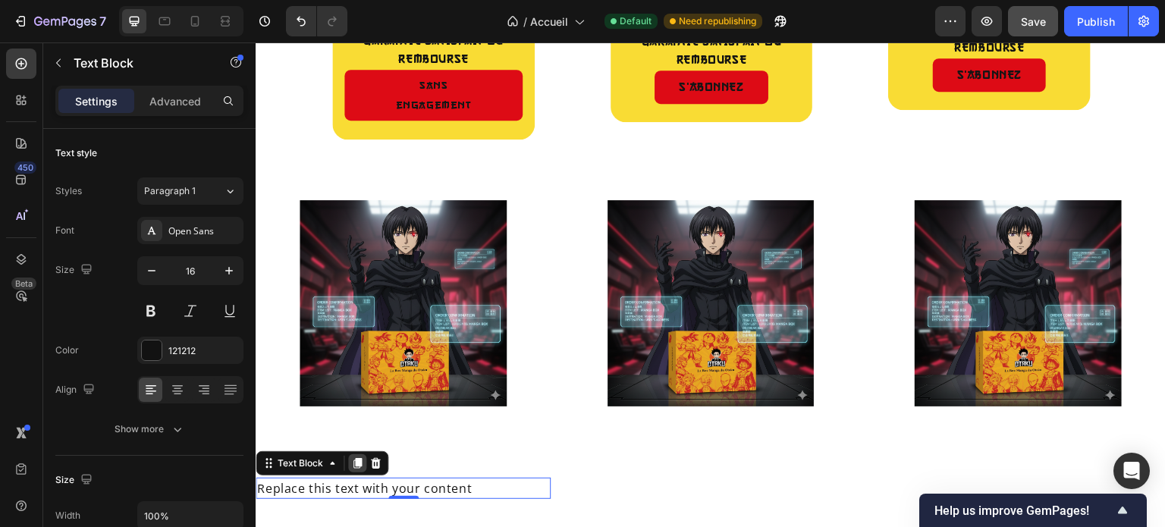
click at [355, 459] on icon at bounding box center [357, 464] width 8 height 11
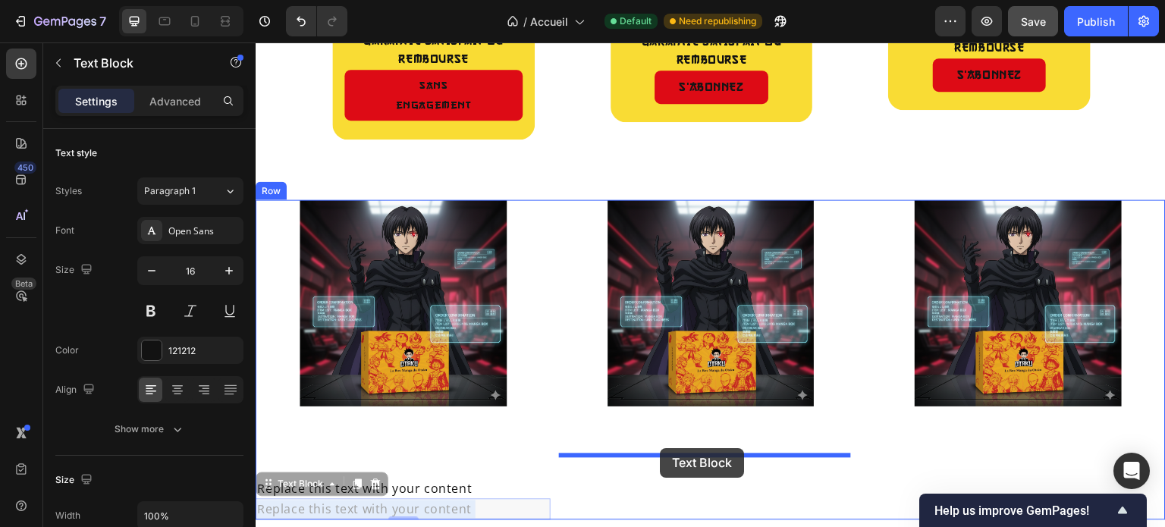
drag, startPoint x: 390, startPoint y: 484, endPoint x: 660, endPoint y: 448, distance: 272.4
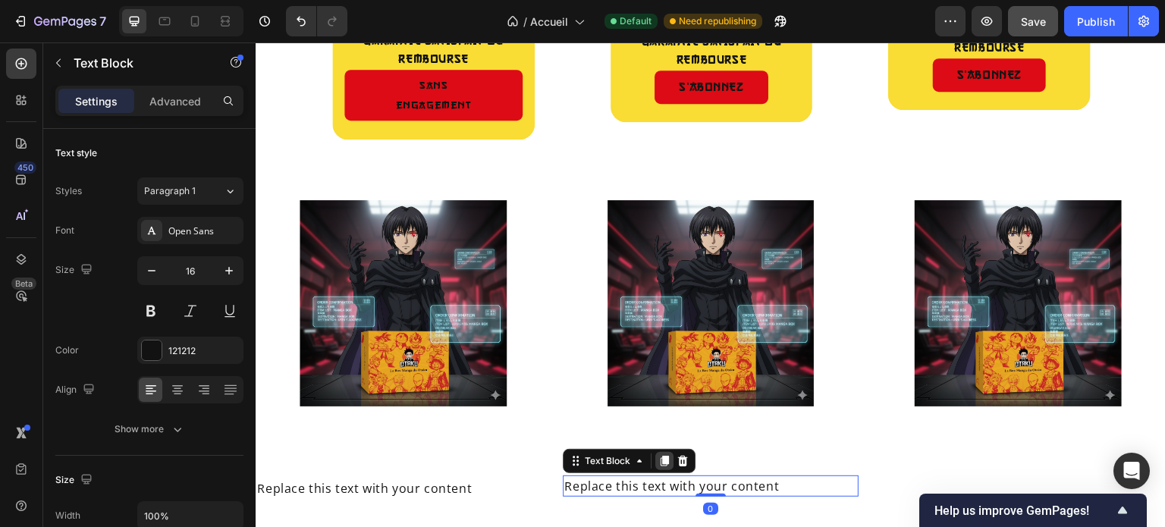
click at [661, 456] on icon at bounding box center [664, 461] width 8 height 11
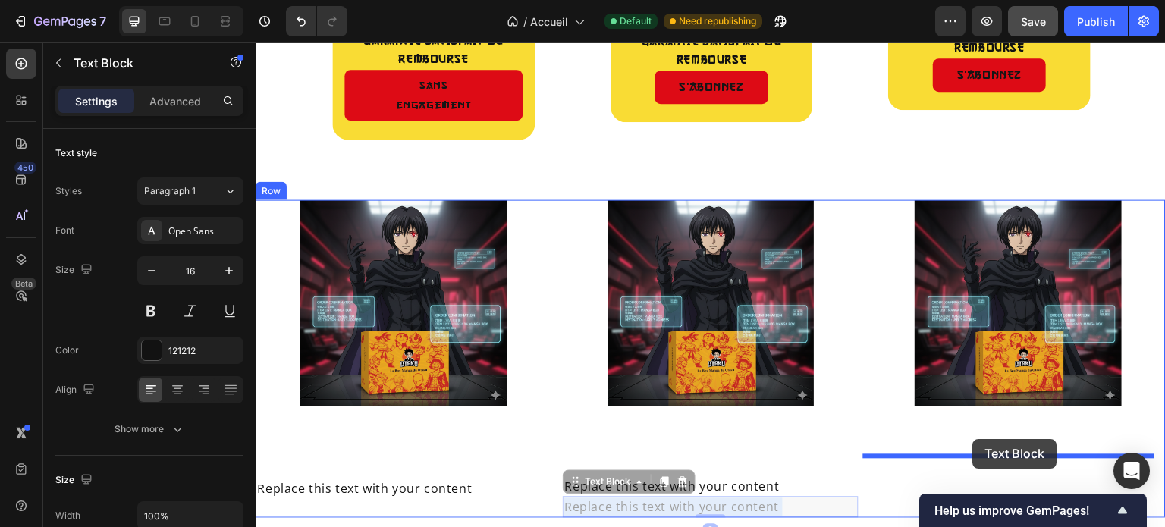
drag, startPoint x: 768, startPoint y: 490, endPoint x: 973, endPoint y: 439, distance: 210.9
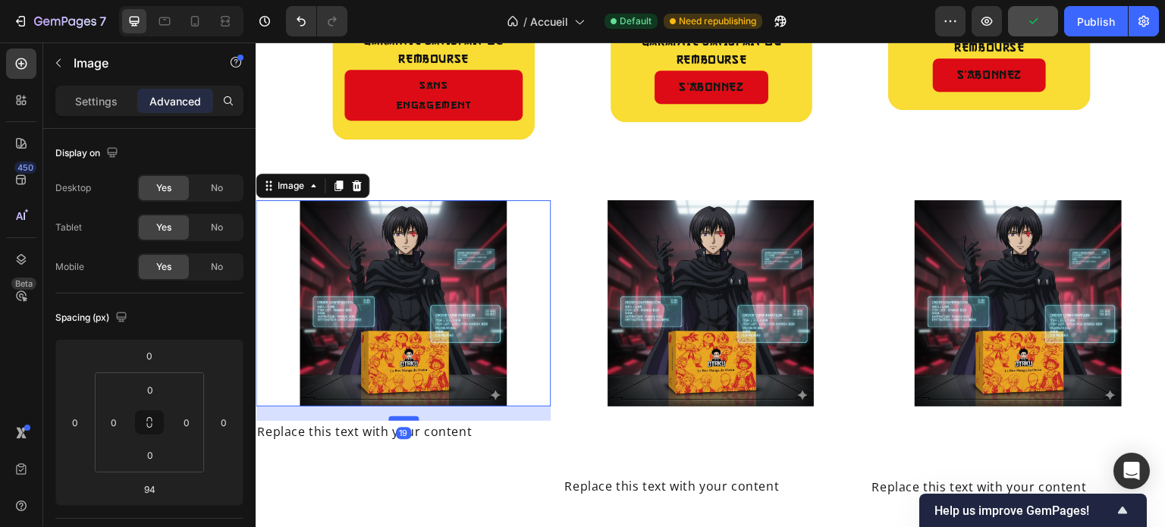
drag, startPoint x: 403, startPoint y: 457, endPoint x: 402, endPoint y: 400, distance: 56.9
click at [402, 416] on div at bounding box center [403, 418] width 30 height 5
type input "19"
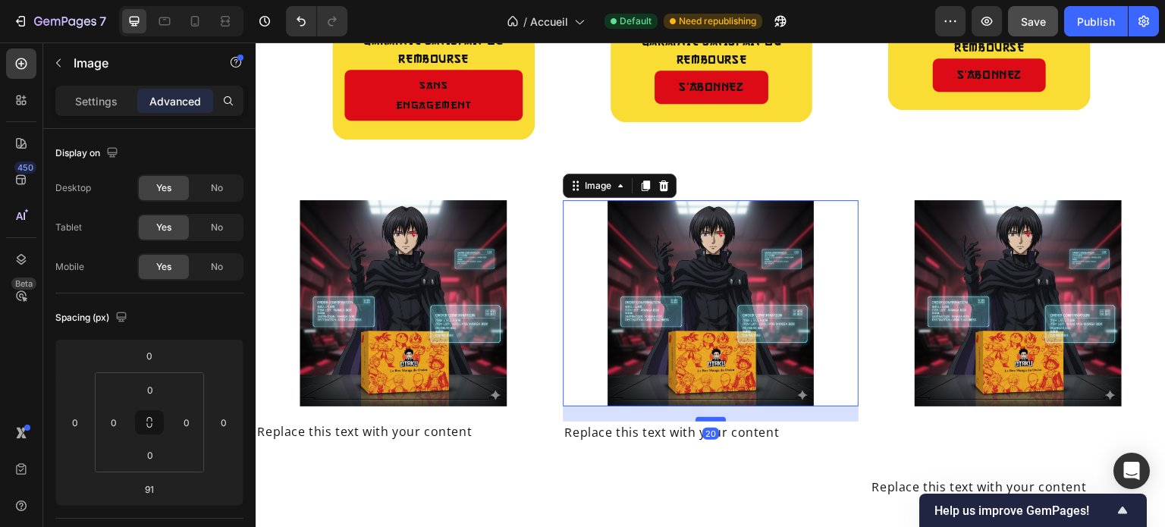
drag, startPoint x: 707, startPoint y: 455, endPoint x: 701, endPoint y: 400, distance: 54.9
click at [701, 417] on div at bounding box center [710, 419] width 30 height 5
type input "20"
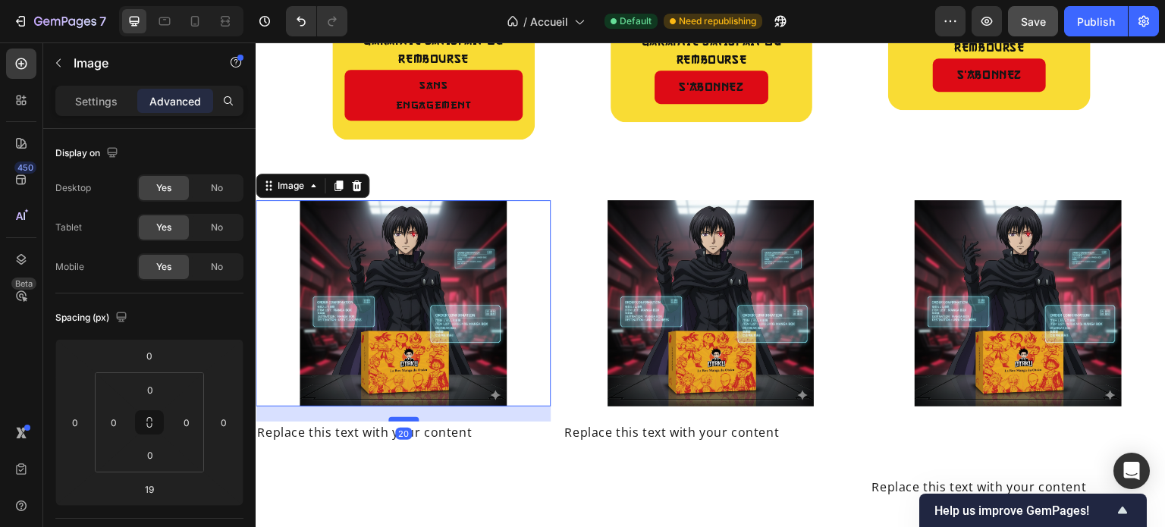
click at [403, 417] on div at bounding box center [403, 419] width 30 height 5
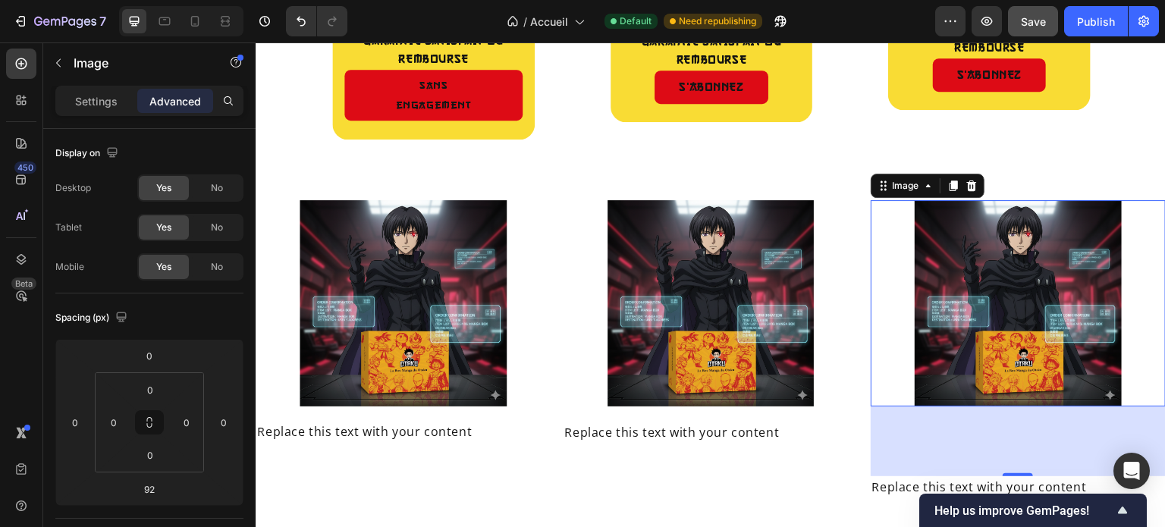
click at [1006, 452] on div "92" at bounding box center [1017, 441] width 295 height 70
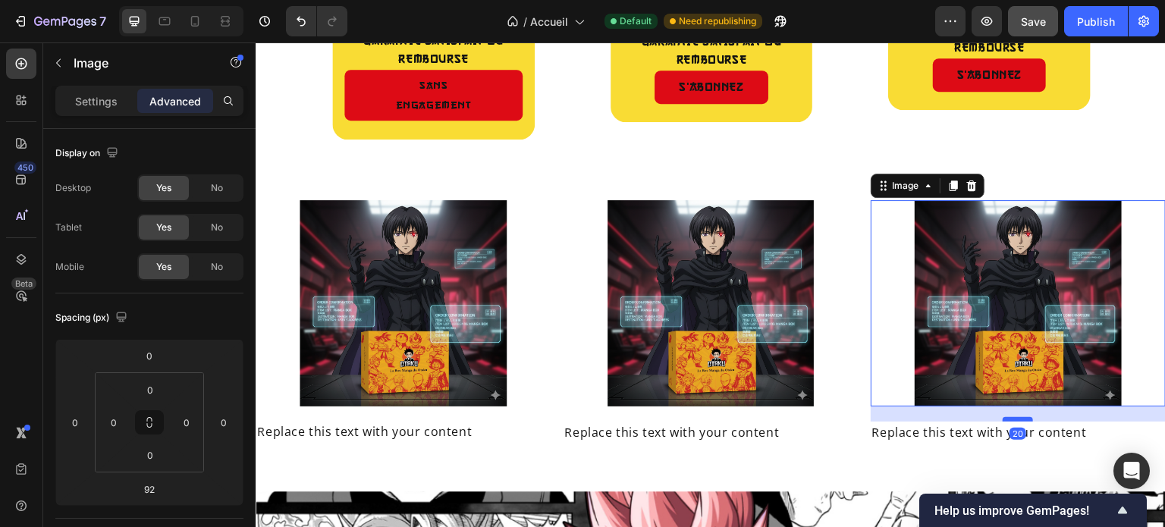
drag, startPoint x: 1008, startPoint y: 453, endPoint x: 1005, endPoint y: 399, distance: 54.7
click at [1005, 417] on div at bounding box center [1017, 419] width 30 height 5
type input "20"
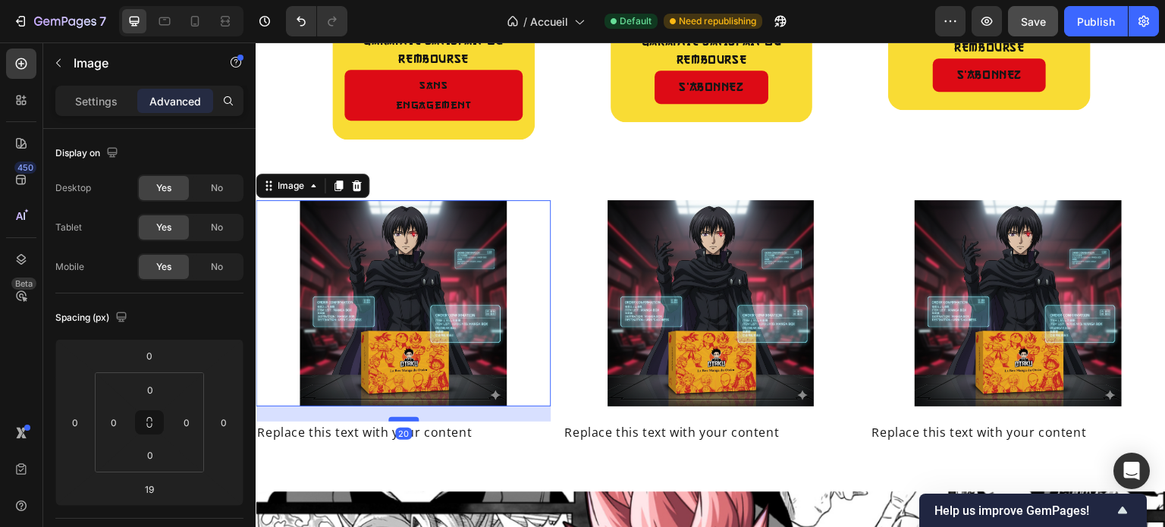
click at [405, 417] on div at bounding box center [403, 419] width 30 height 5
click at [156, 491] on input "19" at bounding box center [149, 489] width 30 height 23
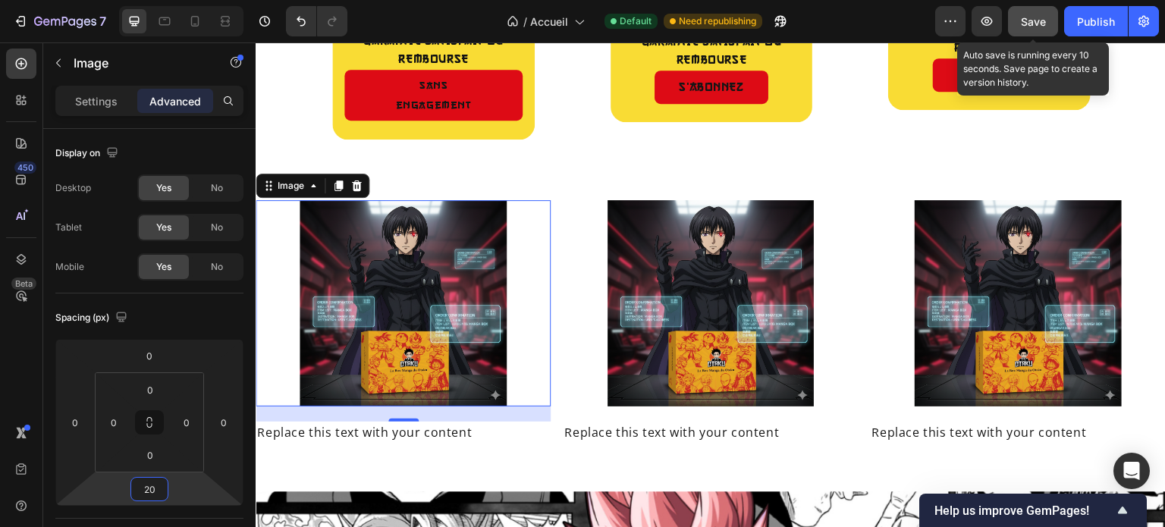
type input "20"
click at [1040, 25] on span "Save" at bounding box center [1033, 21] width 25 height 13
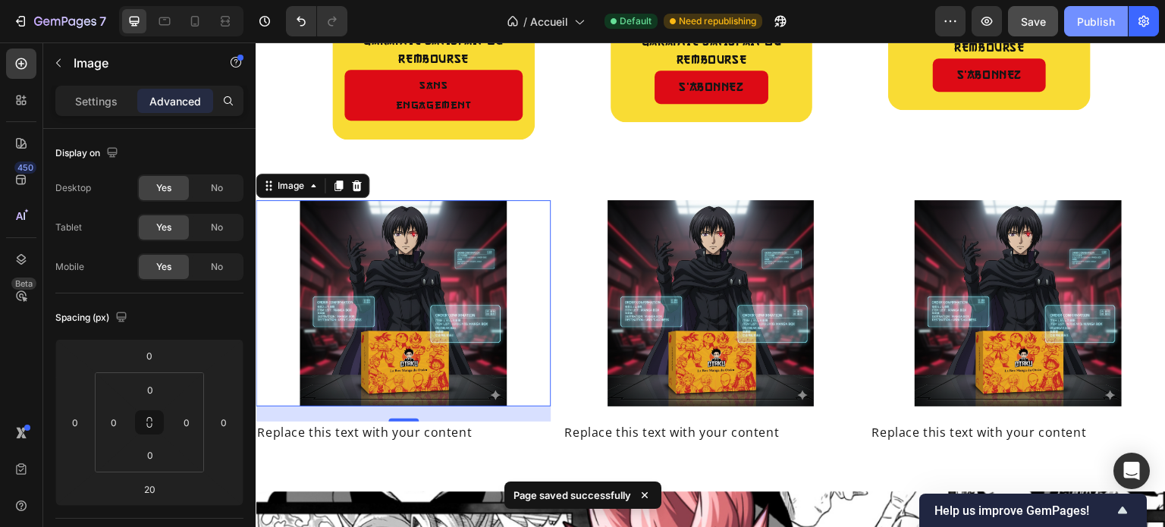
click at [1084, 23] on div "Publish" at bounding box center [1096, 22] width 38 height 16
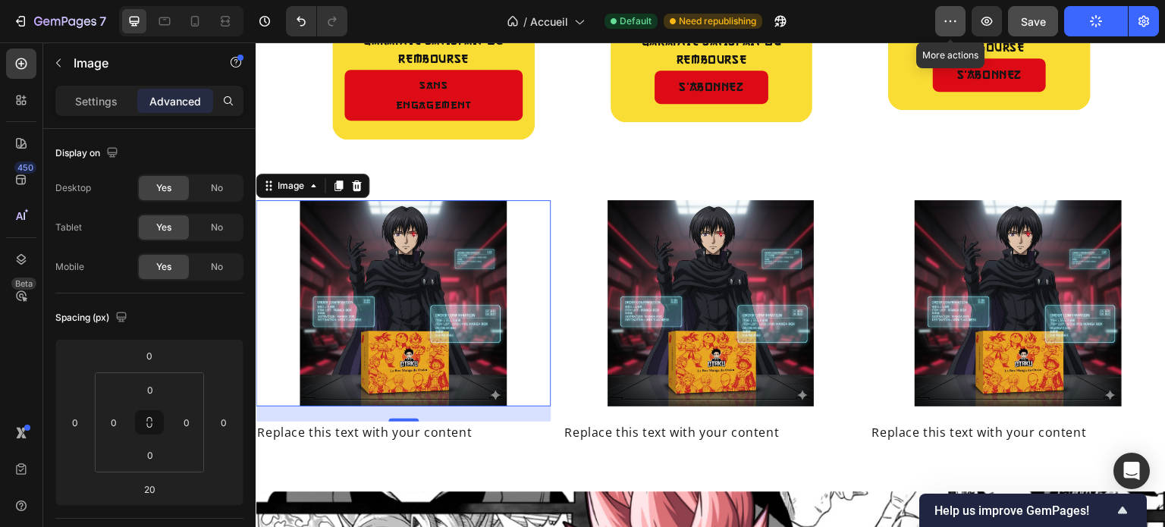
click at [946, 24] on icon "button" at bounding box center [949, 21] width 15 height 15
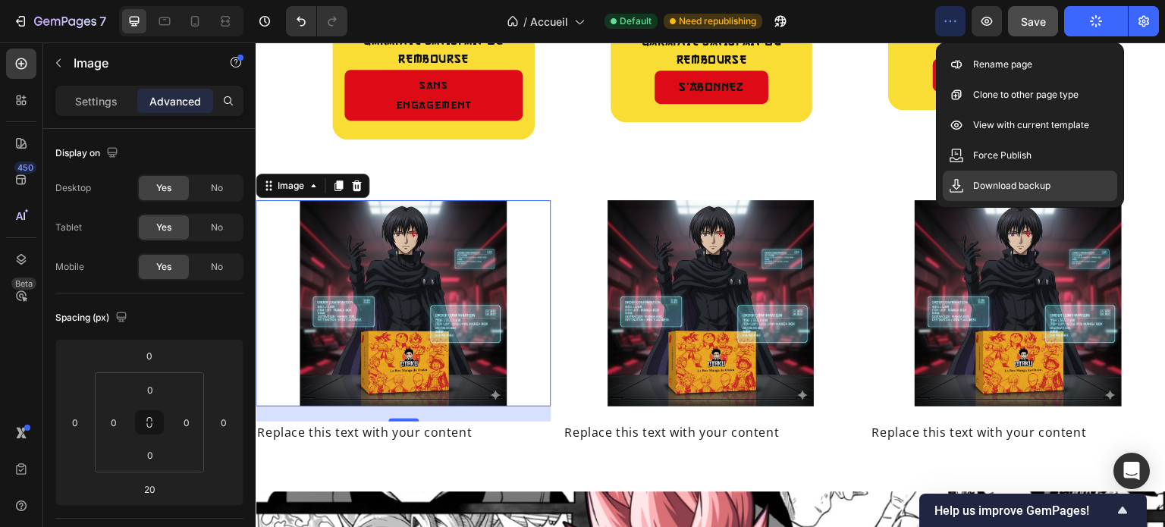
click at [1011, 180] on p "Download backup" at bounding box center [1011, 185] width 77 height 15
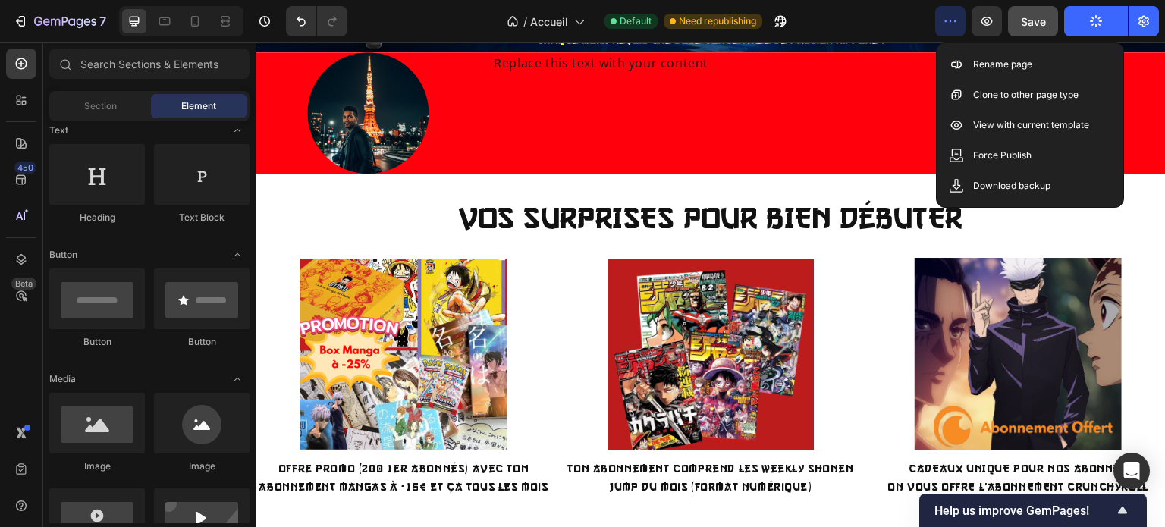
scroll to position [334, 0]
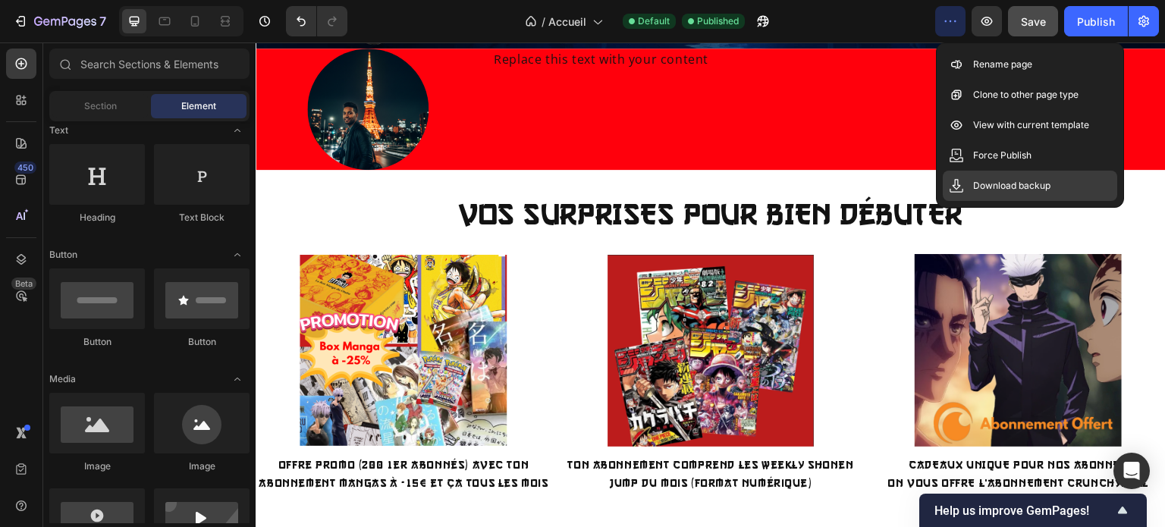
click at [1007, 179] on p "Download backup" at bounding box center [1011, 185] width 77 height 15
click at [1093, 12] on button "Publish" at bounding box center [1096, 21] width 64 height 30
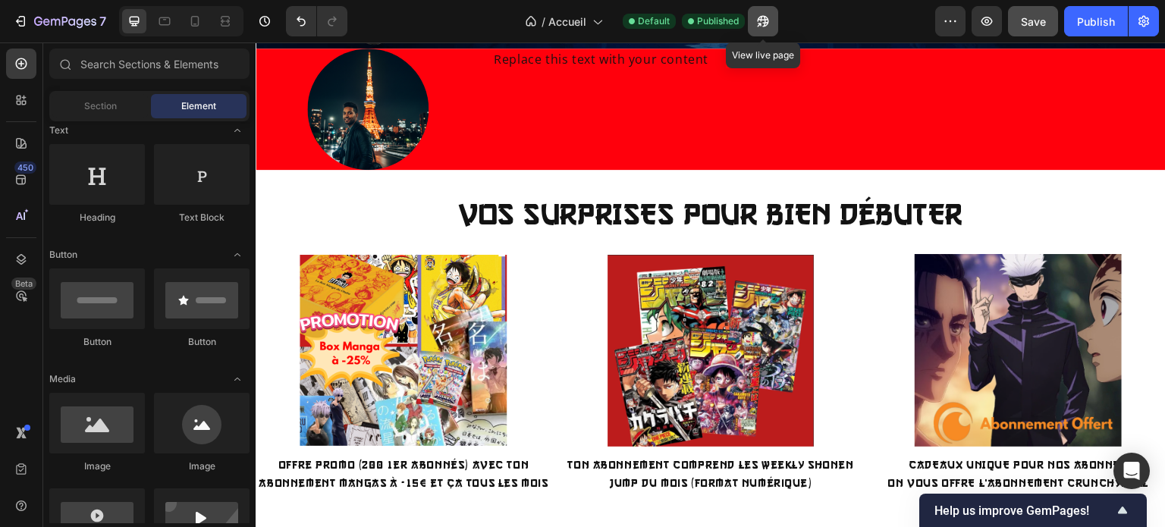
click at [763, 19] on icon "button" at bounding box center [762, 21] width 15 height 15
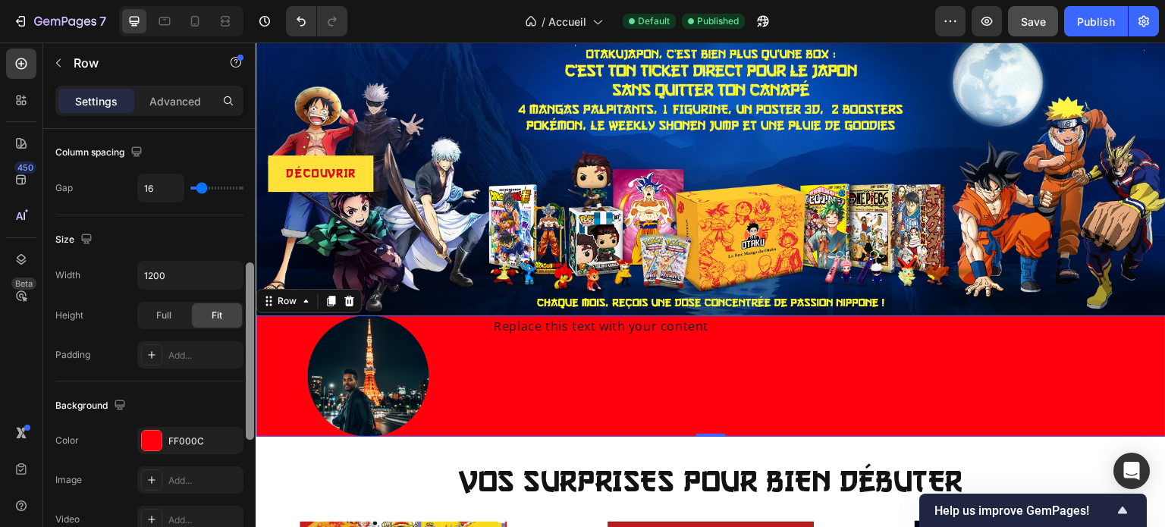
scroll to position [331, 0]
drag, startPoint x: 248, startPoint y: 180, endPoint x: 247, endPoint y: 313, distance: 133.4
click at [247, 313] on div at bounding box center [250, 350] width 8 height 177
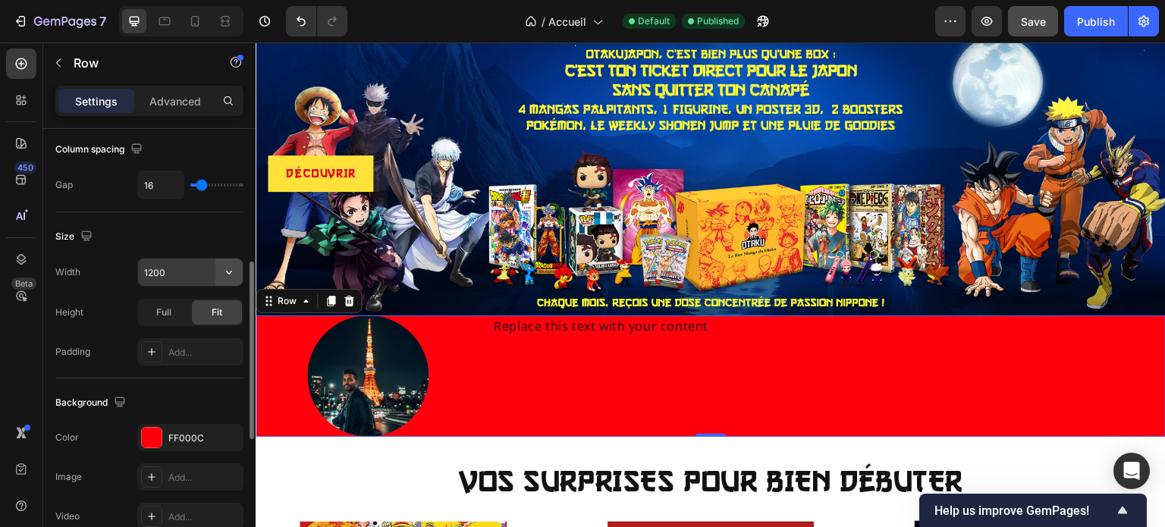
click at [227, 271] on icon "button" at bounding box center [229, 273] width 6 height 4
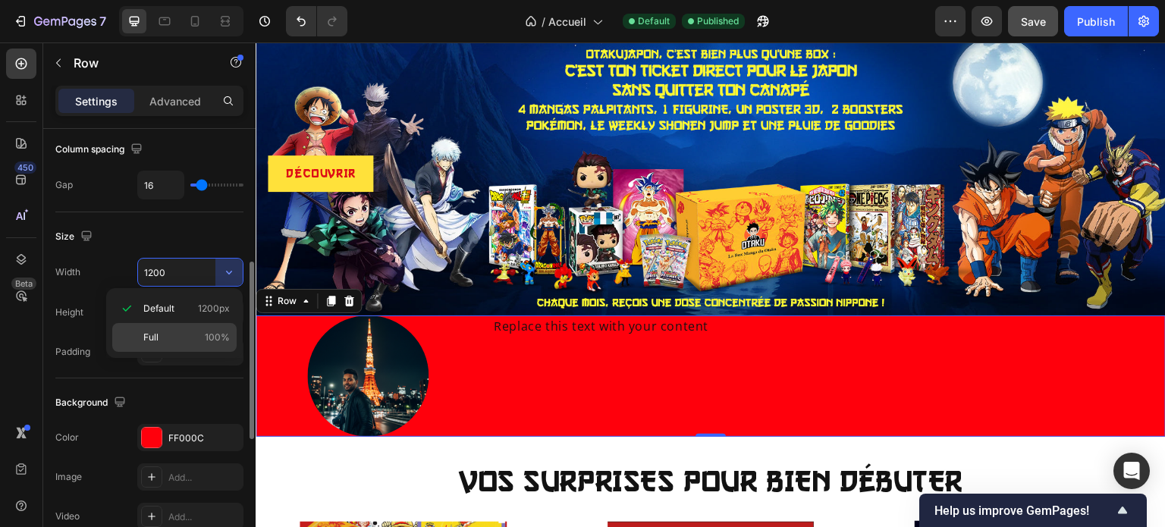
click at [197, 328] on div "Full 100%" at bounding box center [174, 337] width 124 height 29
type input "100%"
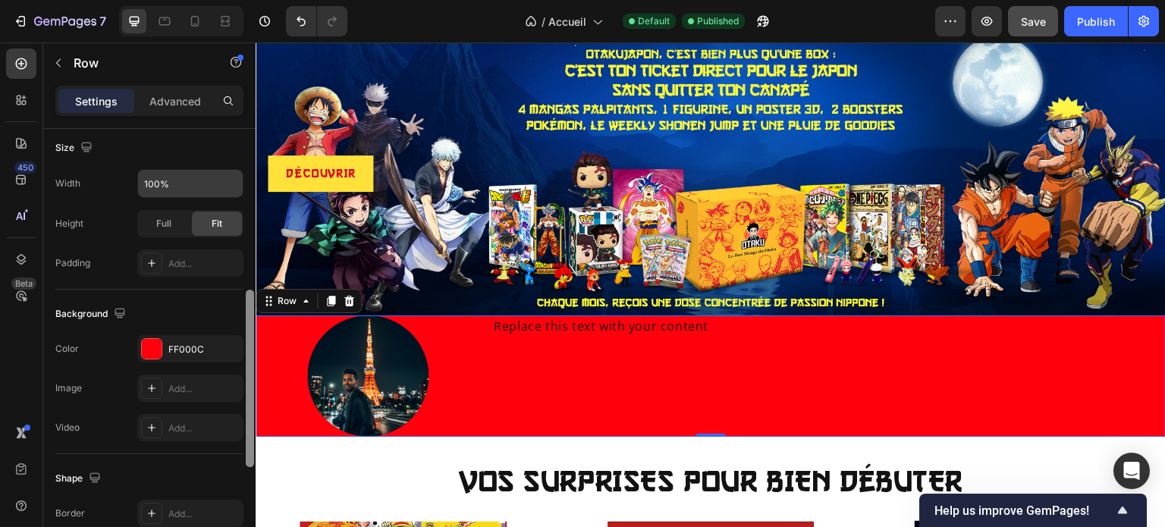
scroll to position [427, 0]
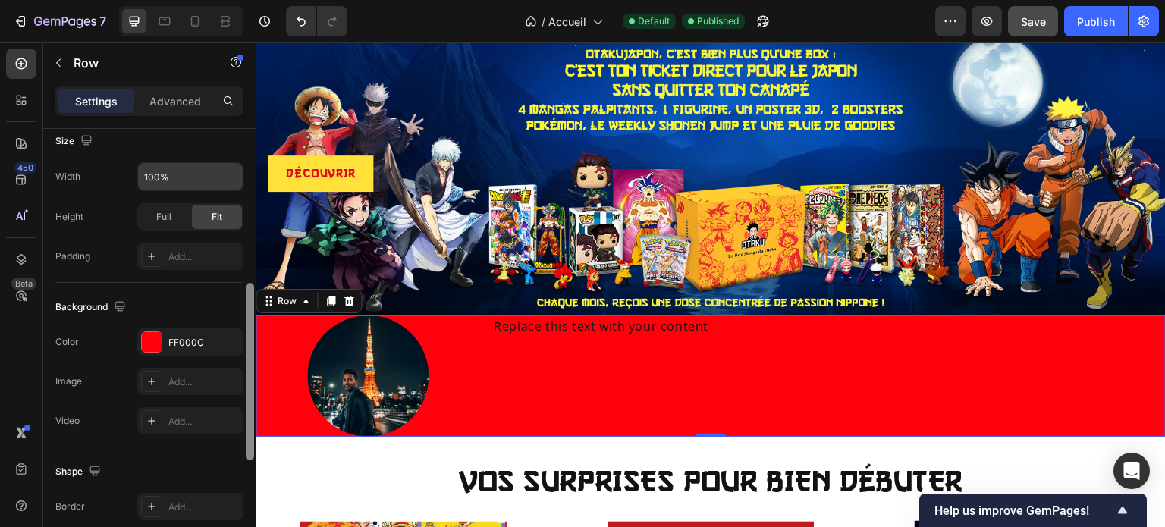
drag, startPoint x: 249, startPoint y: 285, endPoint x: 250, endPoint y: 324, distance: 38.7
click at [250, 324] on div at bounding box center [250, 371] width 8 height 177
click at [173, 221] on div "Full" at bounding box center [164, 216] width 50 height 24
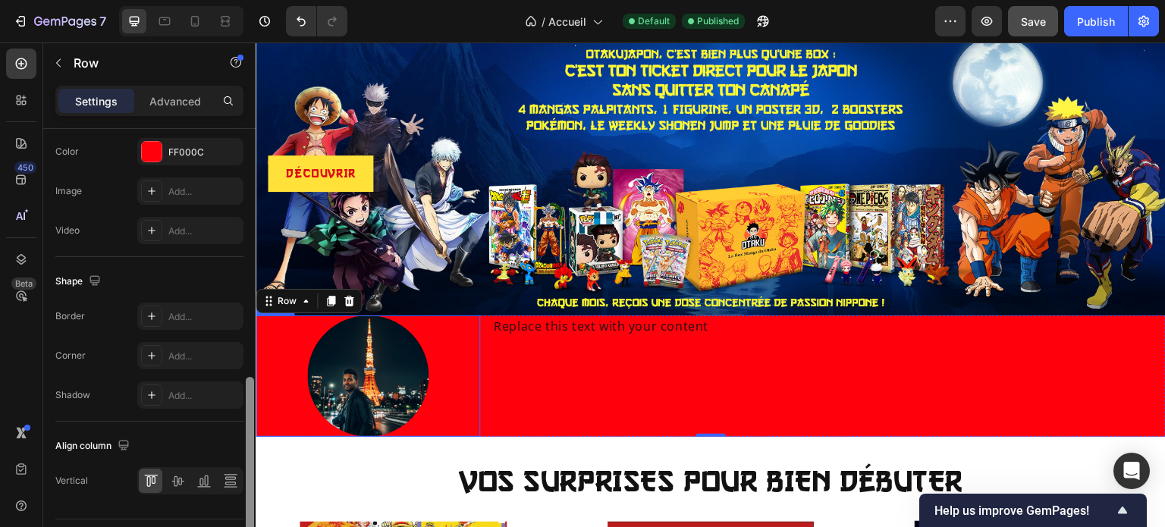
scroll to position [654, 0]
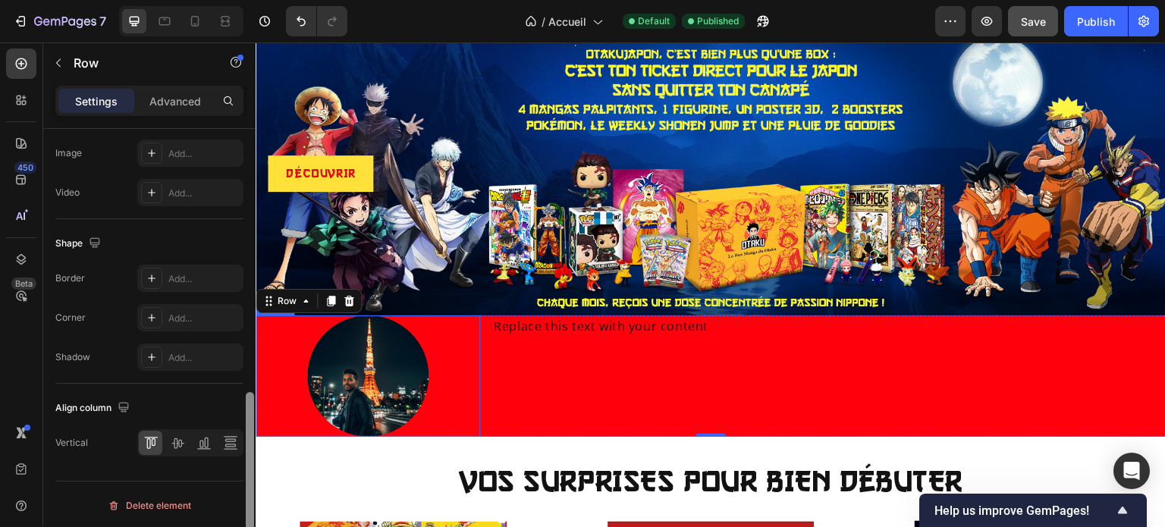
drag, startPoint x: 504, startPoint y: 375, endPoint x: 262, endPoint y: 321, distance: 248.4
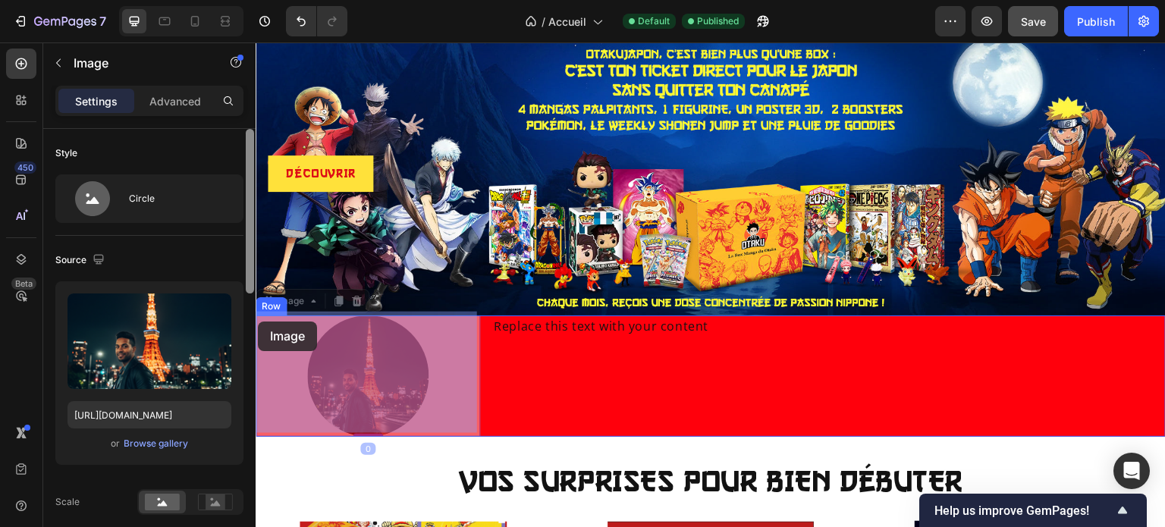
drag, startPoint x: 262, startPoint y: 321, endPoint x: 248, endPoint y: 334, distance: 18.8
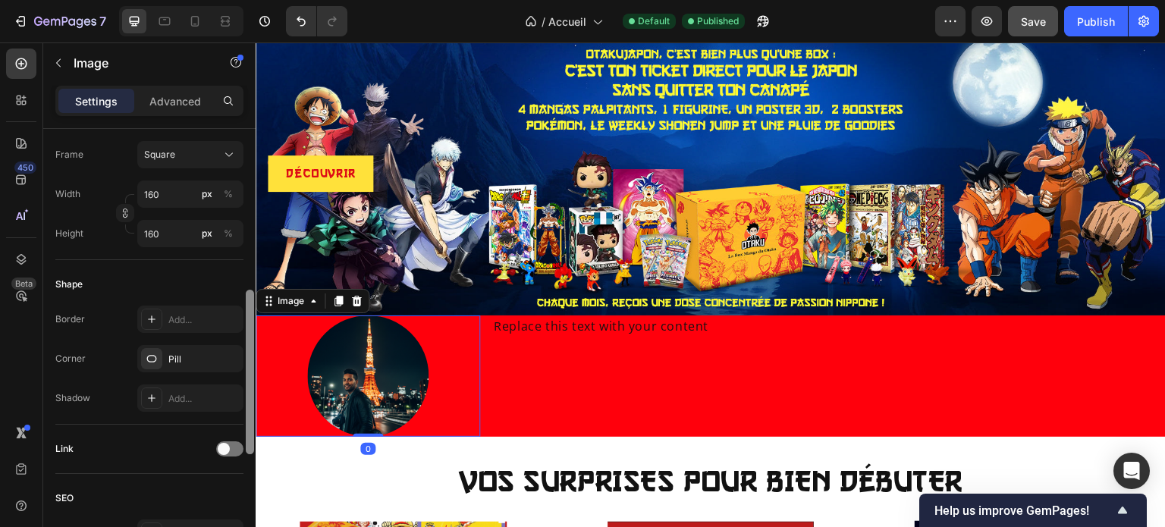
click at [248, 334] on div at bounding box center [250, 372] width 8 height 165
click at [248, 339] on div at bounding box center [250, 372] width 8 height 165
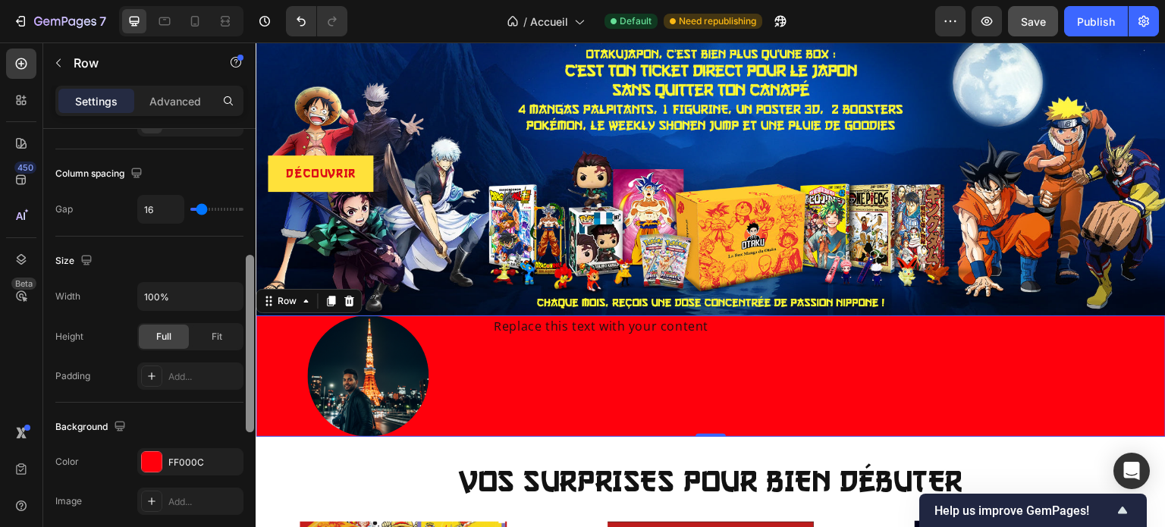
scroll to position [337, 0]
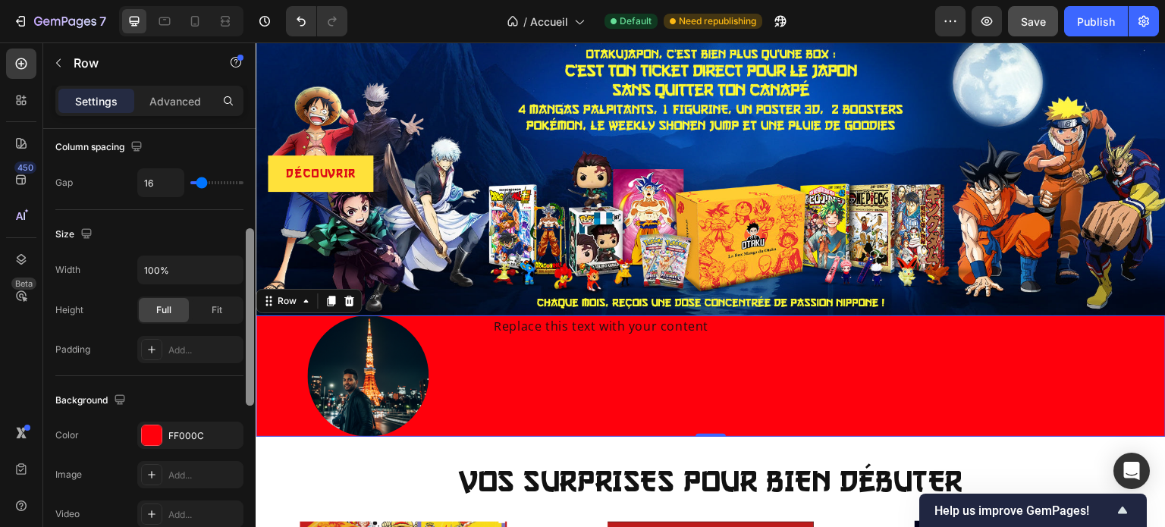
drag, startPoint x: 252, startPoint y: 165, endPoint x: 252, endPoint y: 300, distance: 135.7
click at [252, 300] on div at bounding box center [250, 316] width 8 height 177
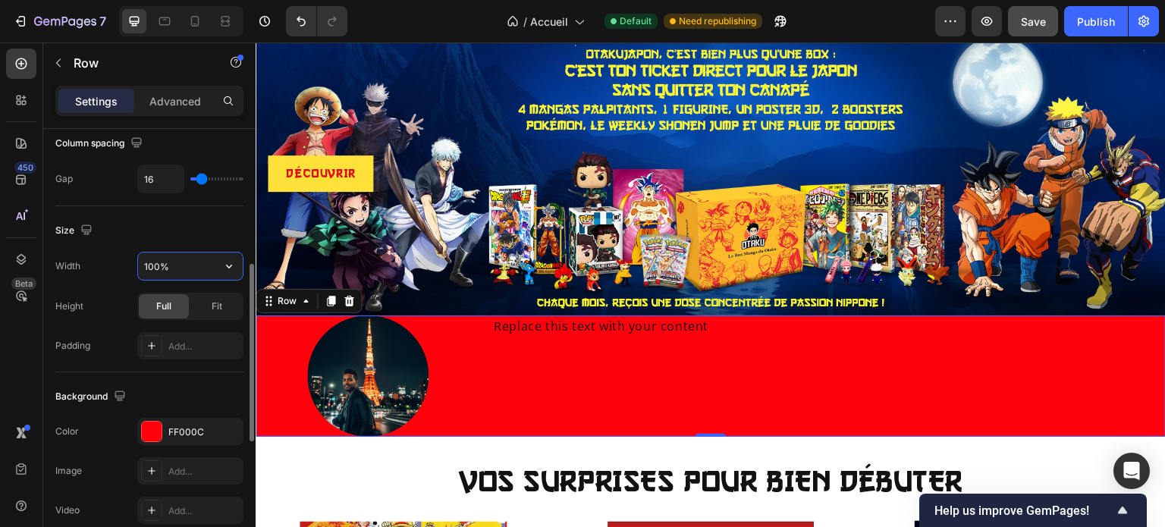
click at [205, 260] on input "100%" at bounding box center [190, 265] width 105 height 27
click at [221, 265] on icon "button" at bounding box center [228, 266] width 15 height 15
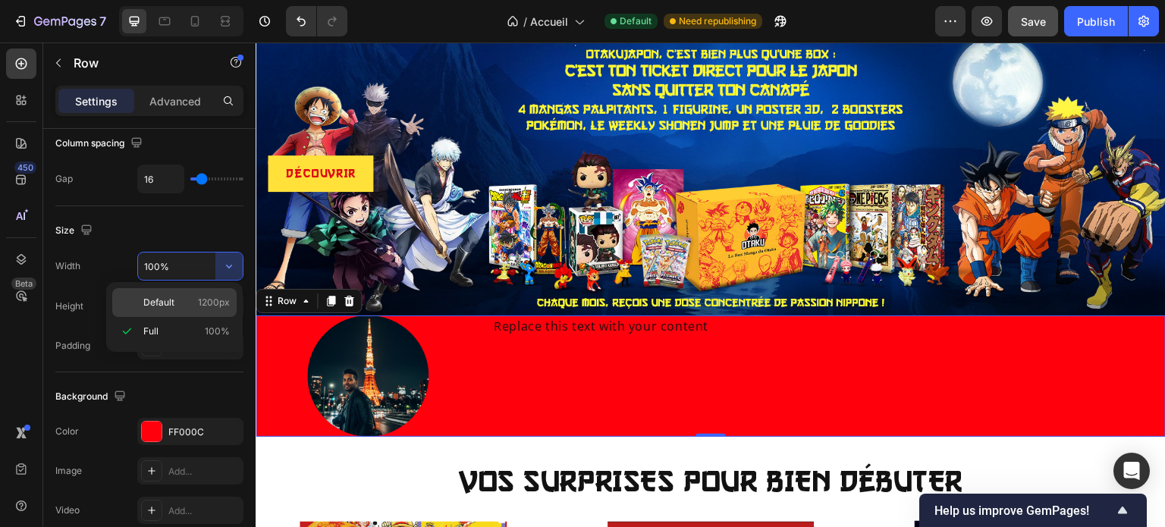
click at [168, 298] on span "Default" at bounding box center [158, 303] width 31 height 14
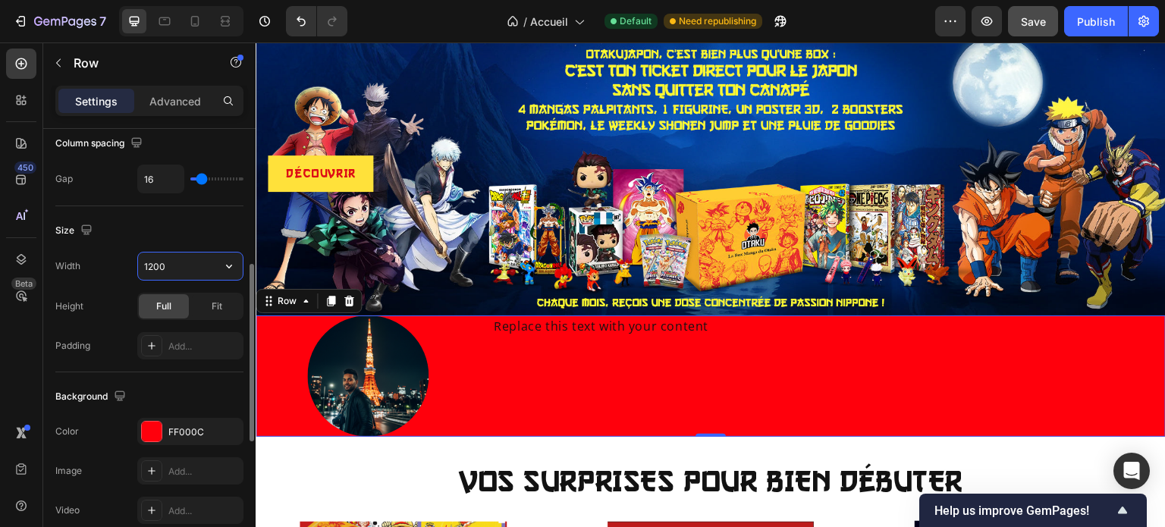
click at [209, 265] on input "1200" at bounding box center [190, 265] width 105 height 27
type input "1920"
click at [210, 224] on div "Size" at bounding box center [149, 230] width 188 height 24
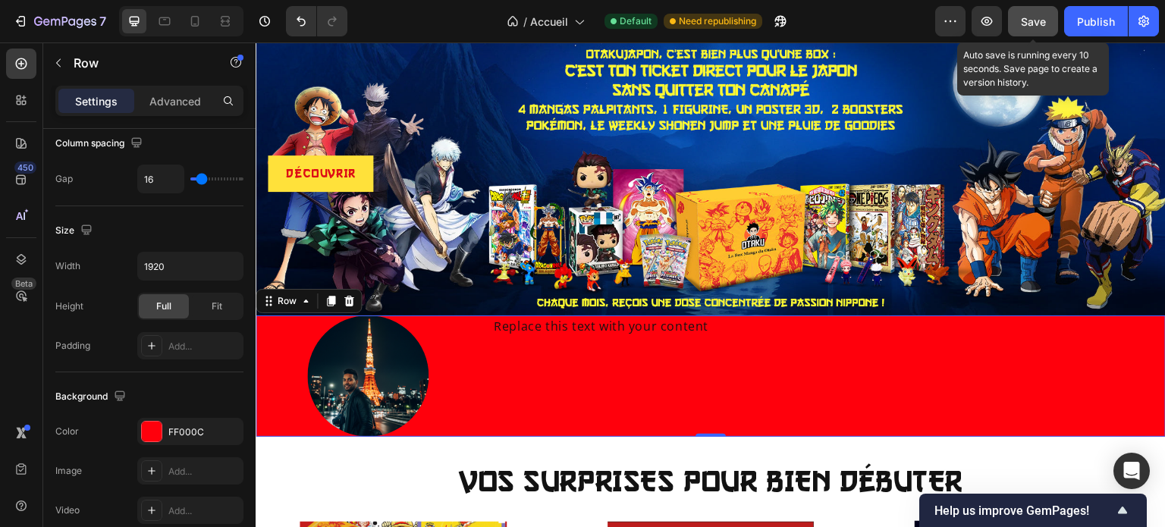
click at [1033, 27] on div "Save" at bounding box center [1033, 22] width 25 height 16
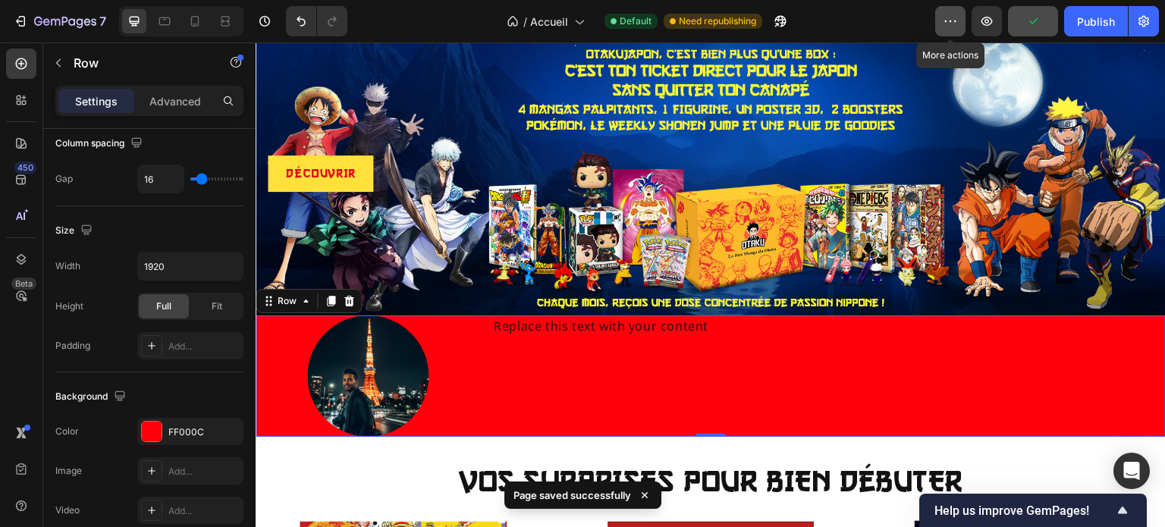
click at [946, 27] on icon "button" at bounding box center [949, 21] width 15 height 15
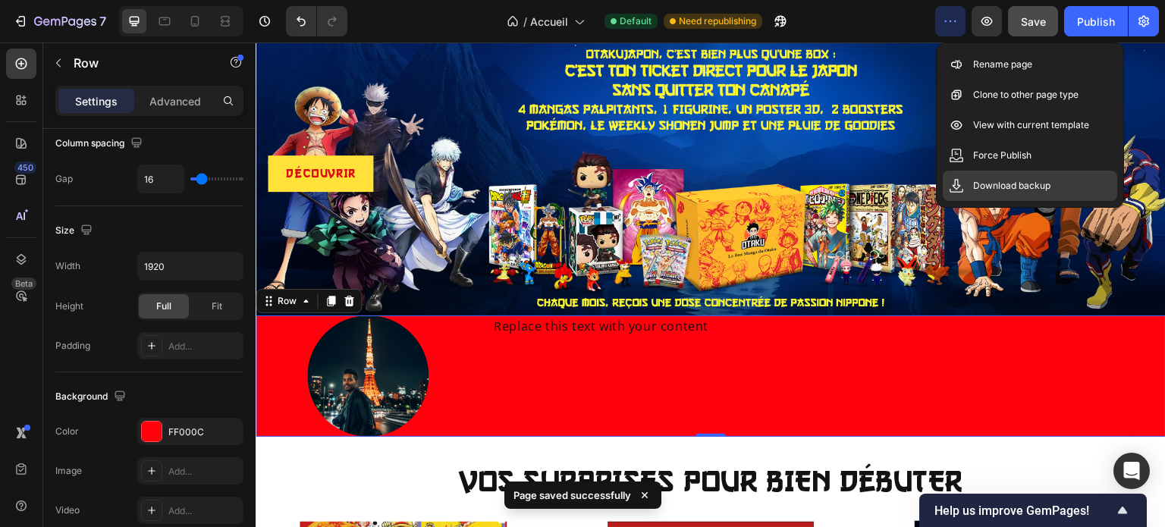
click at [995, 187] on p "Download backup" at bounding box center [1011, 185] width 77 height 15
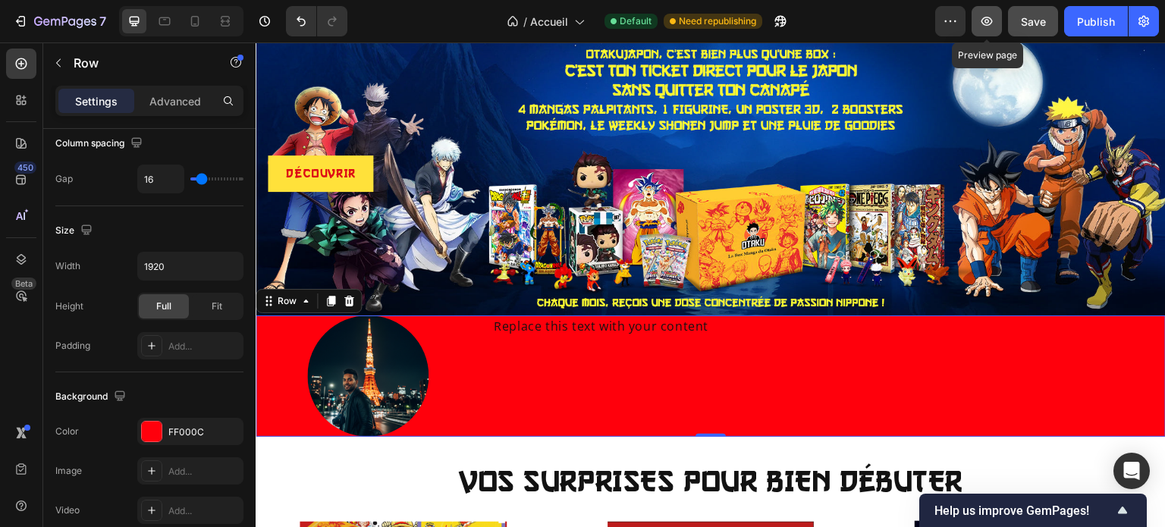
click at [992, 20] on icon "button" at bounding box center [986, 21] width 15 height 15
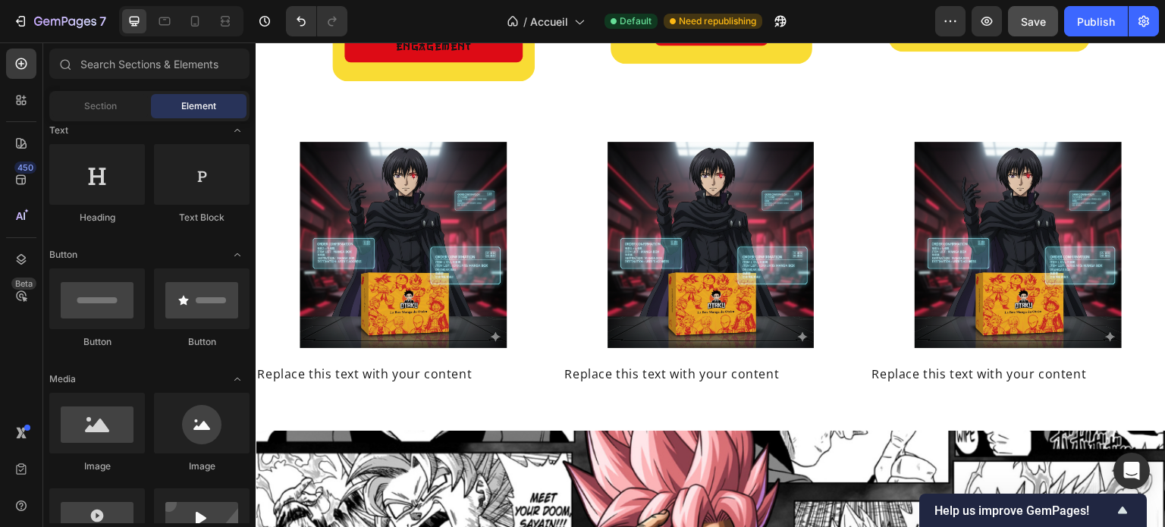
scroll to position [2080, 0]
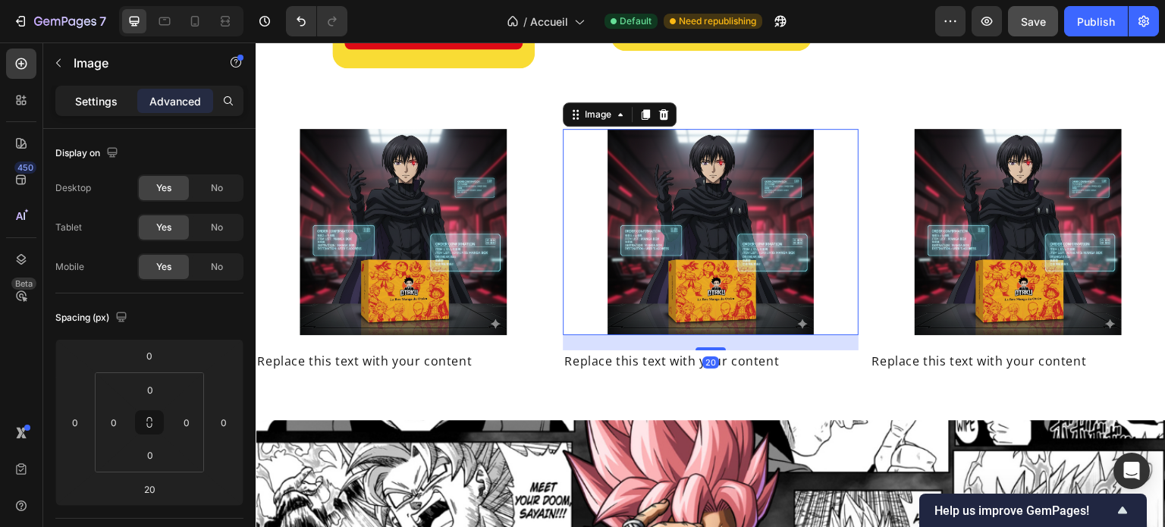
click at [94, 102] on p "Settings" at bounding box center [96, 101] width 42 height 16
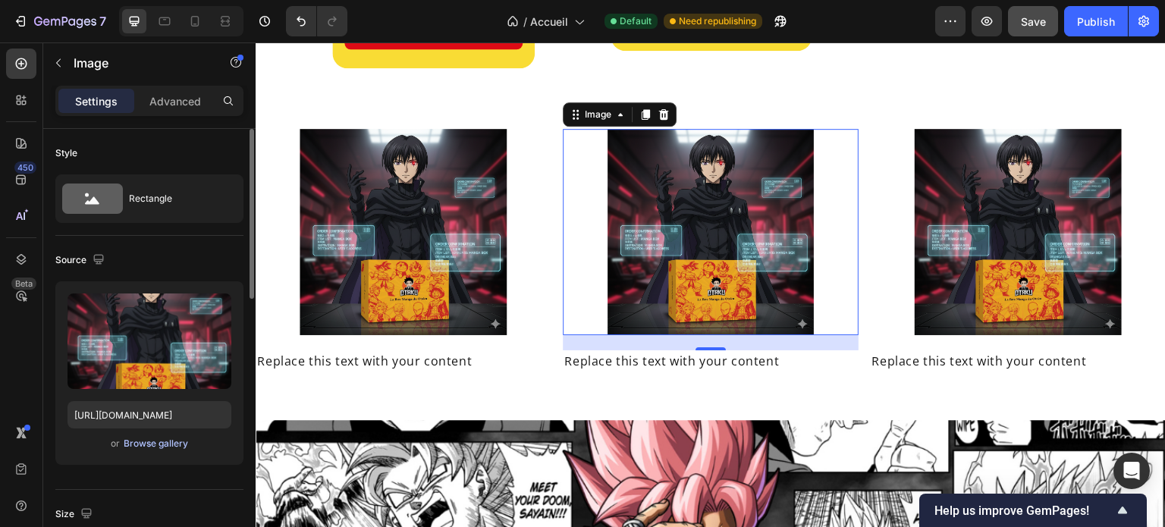
click at [145, 439] on div "Browse gallery" at bounding box center [156, 444] width 64 height 14
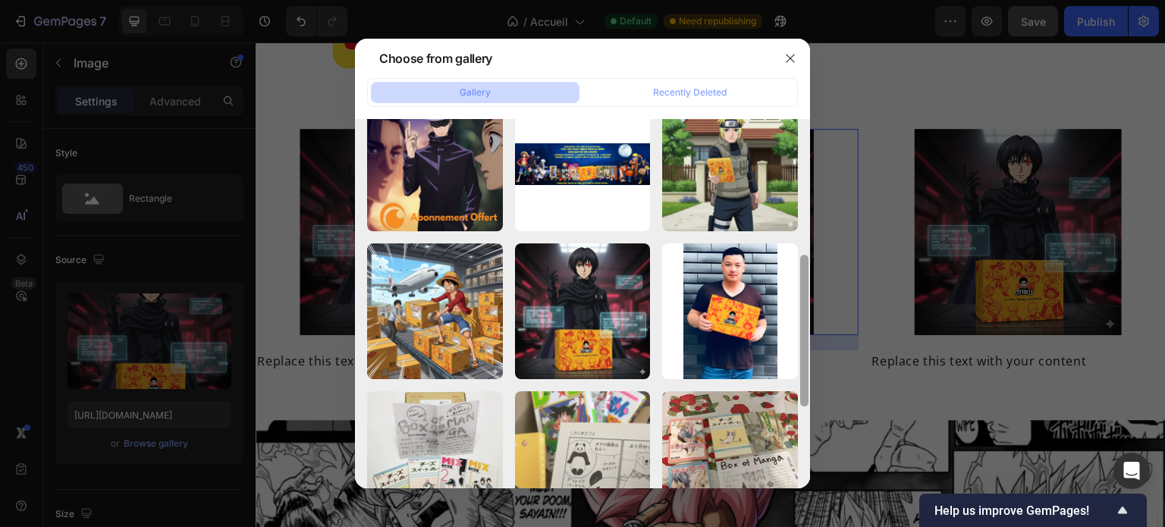
drag, startPoint x: 803, startPoint y: 166, endPoint x: 804, endPoint y: 303, distance: 136.5
click at [804, 303] on div at bounding box center [804, 331] width 8 height 152
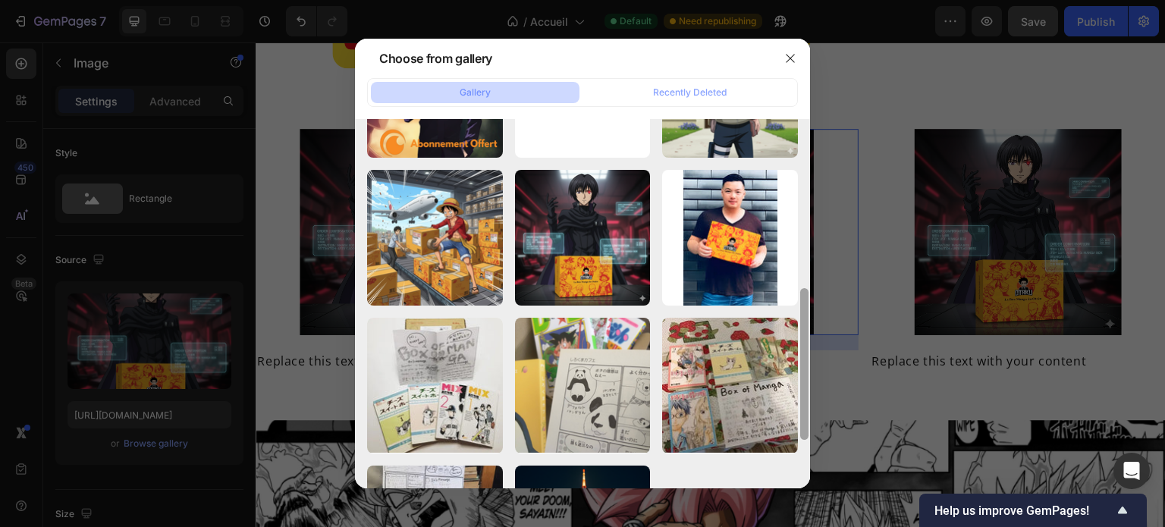
scroll to position [406, 0]
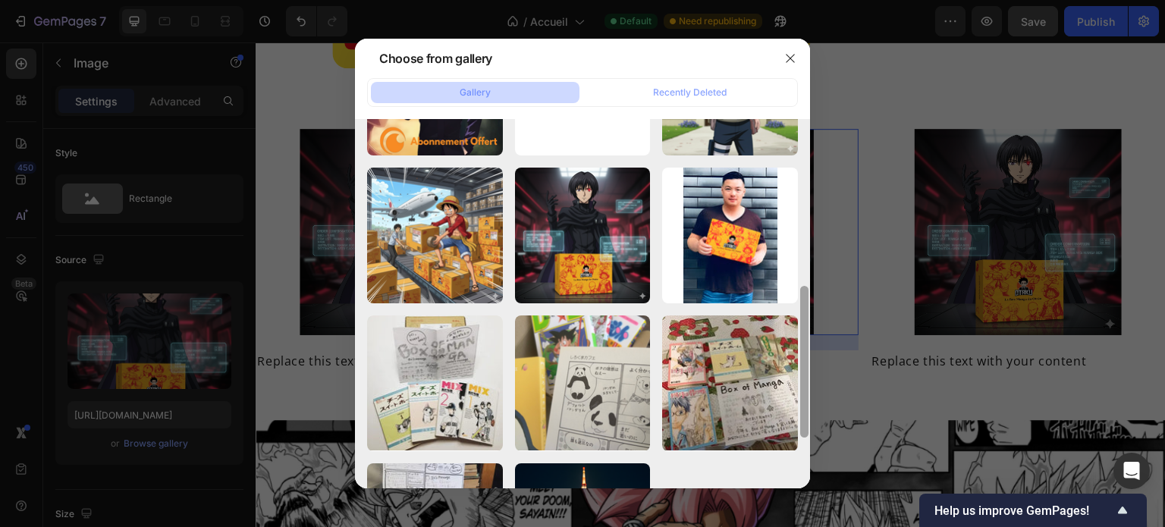
drag, startPoint x: 804, startPoint y: 303, endPoint x: 804, endPoint y: 334, distance: 31.1
click at [804, 334] on div at bounding box center [804, 362] width 8 height 152
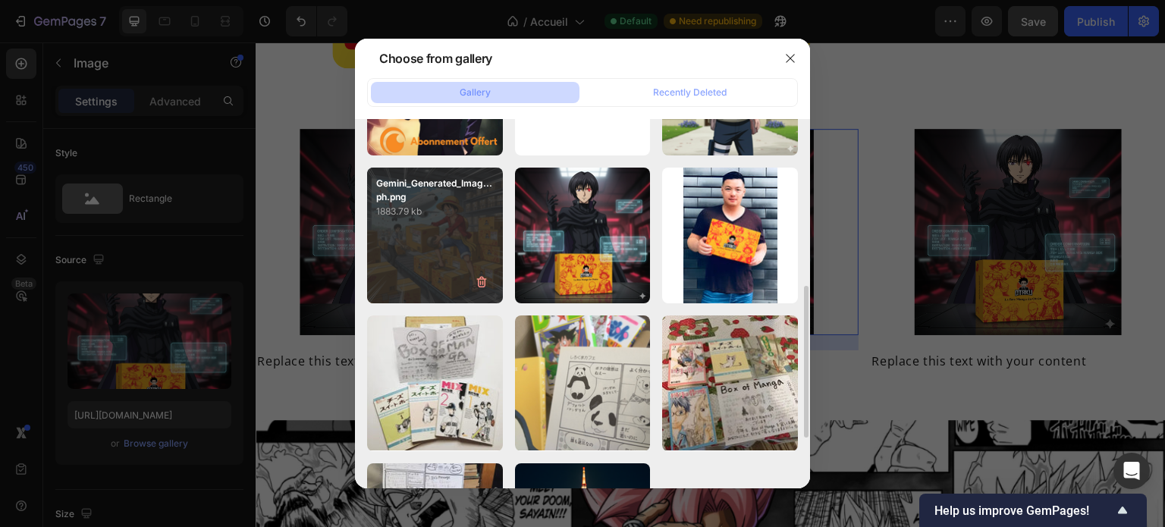
click at [437, 240] on div "Gemini_Generated_Imag...ph.png 1883.79 kb" at bounding box center [435, 236] width 136 height 136
type input "https://cdn.shopify.com/s/files/1/0910/1239/9440/files/gempages_582444586438231…"
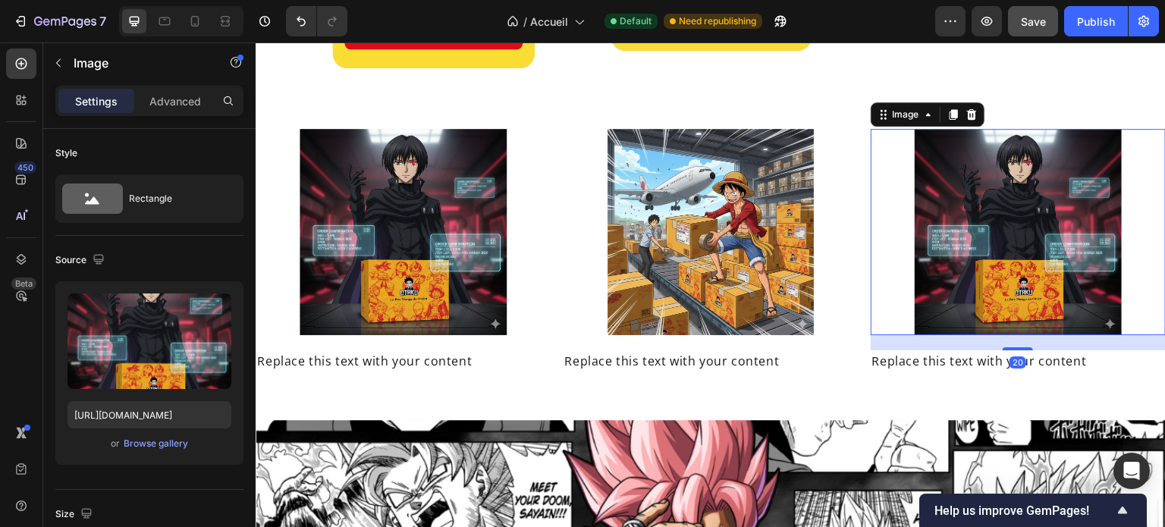
scroll to position [337, 0]
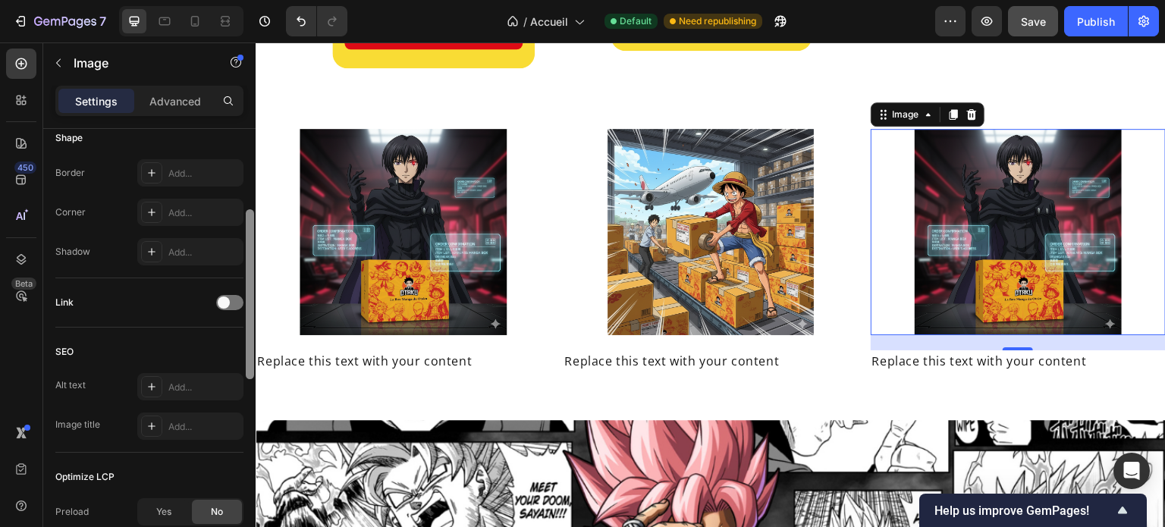
drag, startPoint x: 246, startPoint y: 277, endPoint x: 242, endPoint y: 397, distance: 119.1
click at [242, 397] on div "Style Rectangle Source Upload Image https://cdn.shopify.com/s/files/1/0910/1239…" at bounding box center [149, 349] width 212 height 441
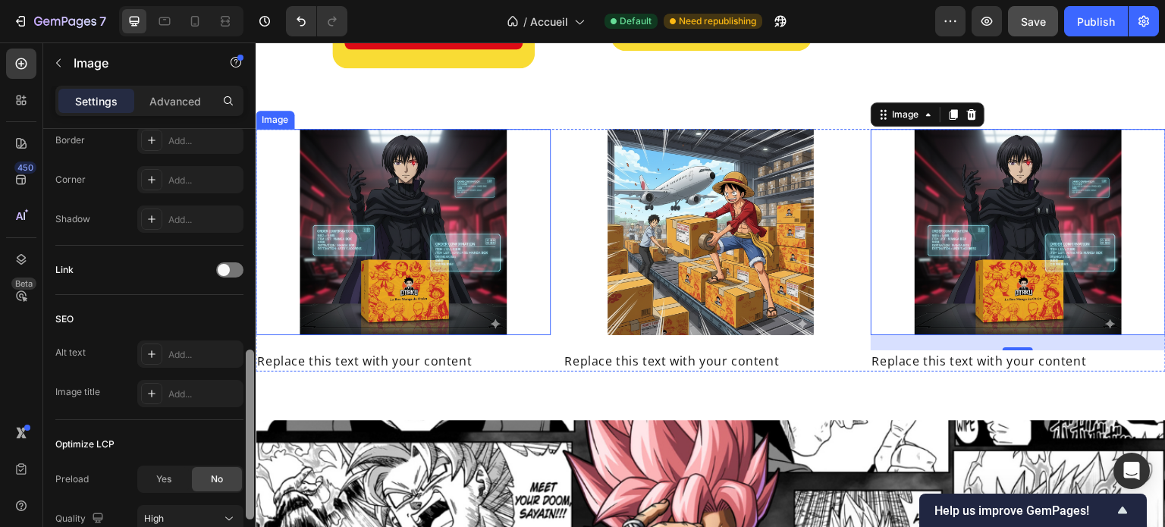
drag, startPoint x: 503, startPoint y: 439, endPoint x: 267, endPoint y: 127, distance: 391.8
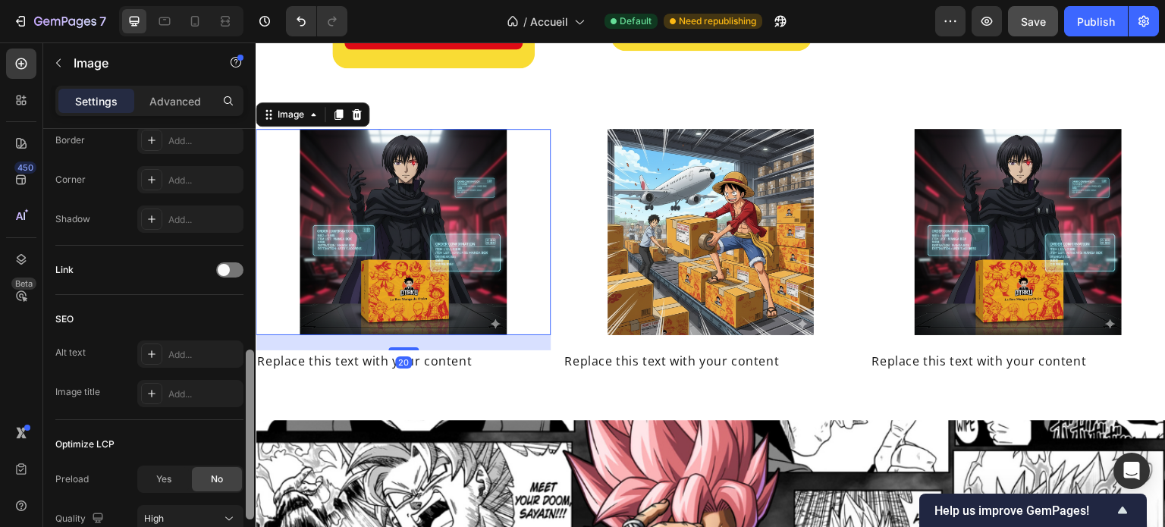
scroll to position [32, 0]
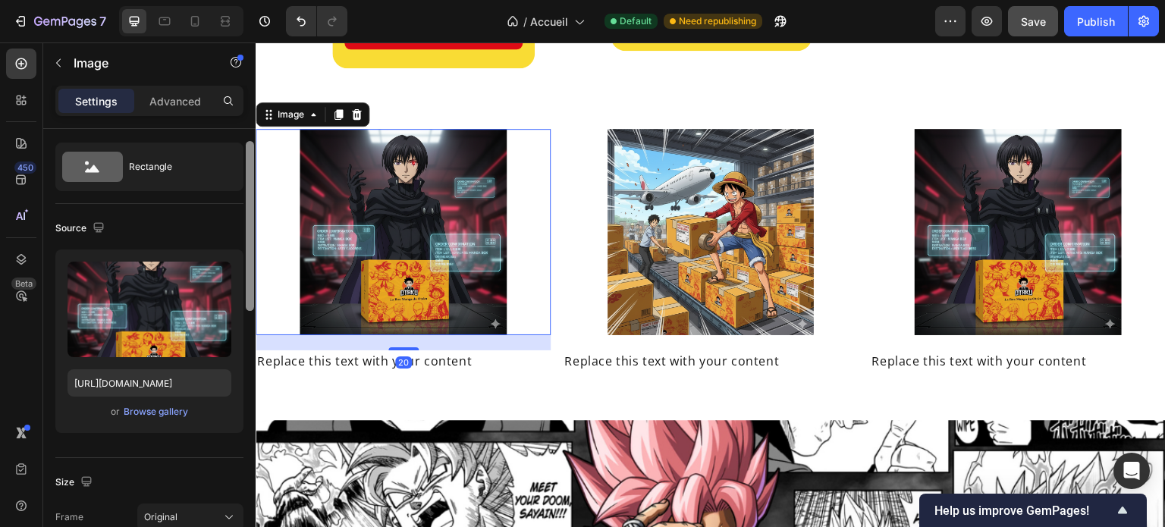
click at [252, 160] on div at bounding box center [250, 226] width 8 height 170
click at [150, 409] on div "Browse gallery" at bounding box center [156, 412] width 64 height 14
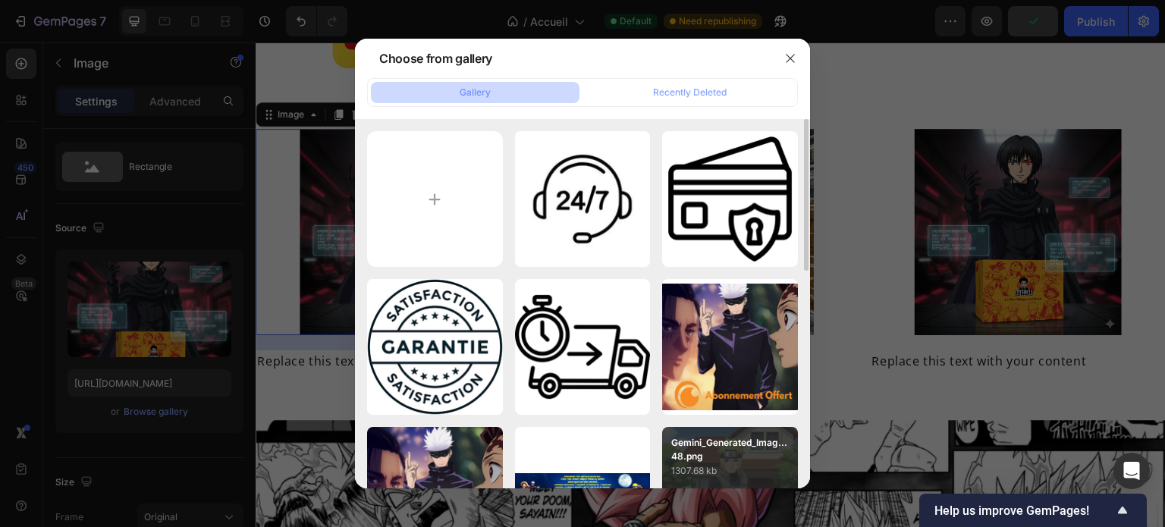
click at [702, 436] on p "Gemini_Generated_Imag...48.png" at bounding box center [730, 449] width 118 height 27
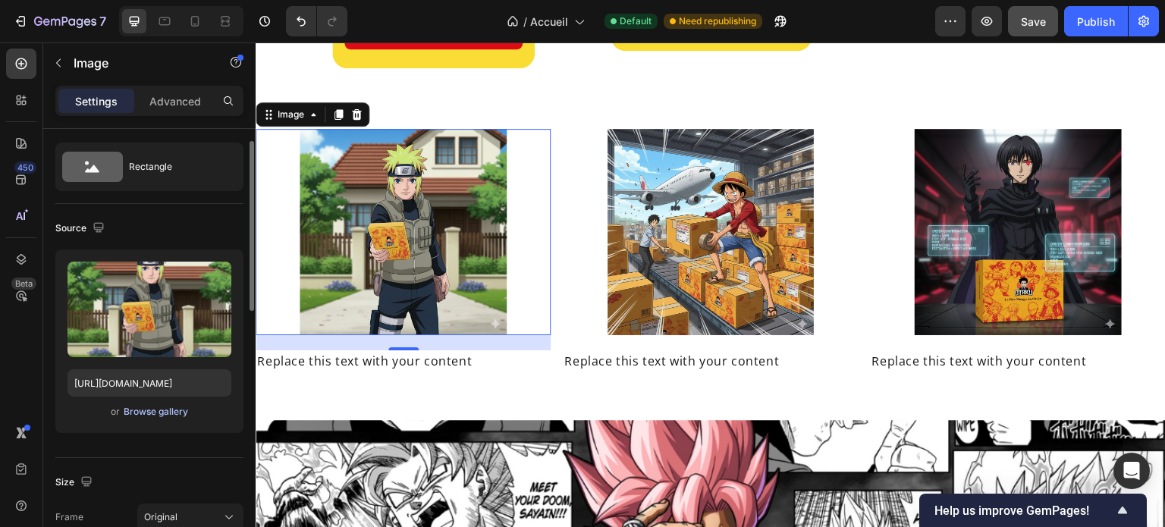
click at [146, 406] on div "Browse gallery" at bounding box center [156, 412] width 64 height 14
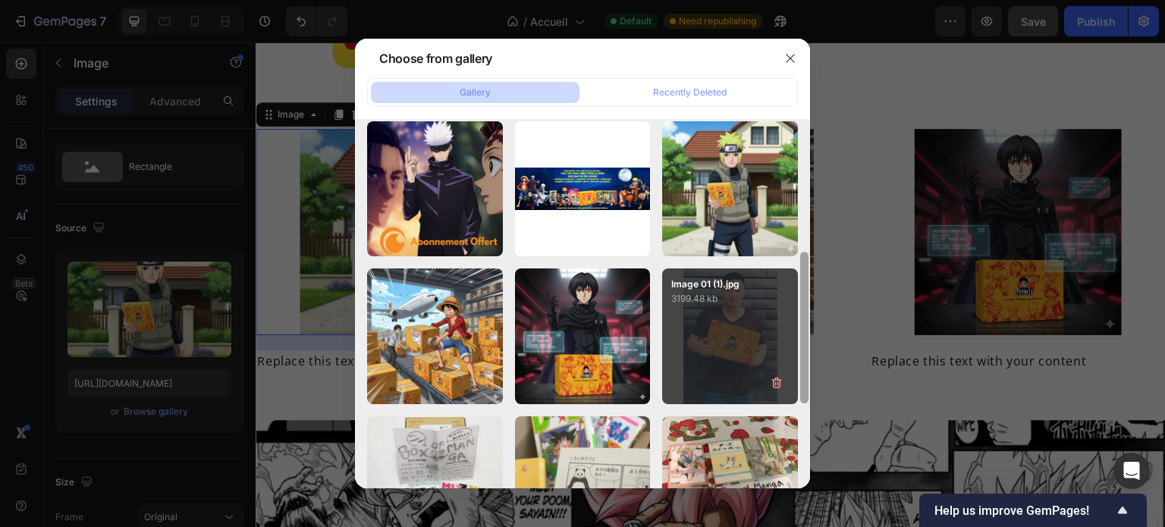
scroll to position [324, 0]
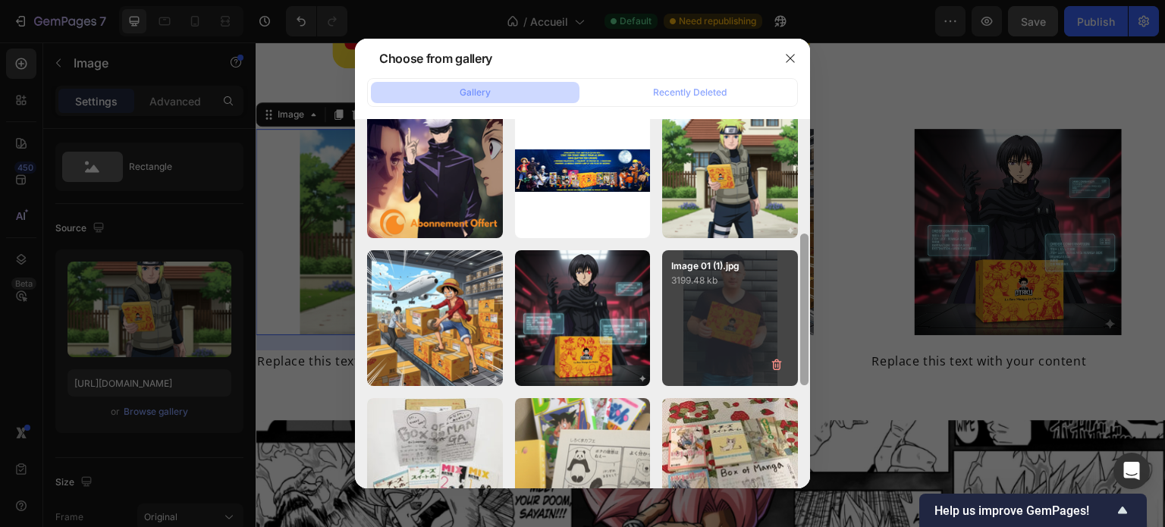
drag, startPoint x: 807, startPoint y: 174, endPoint x: 796, endPoint y: 308, distance: 133.9
click at [796, 308] on div "360_F_1505901666_tQtx...Za.jpg 14.50 kb 5803032.png 13.76 kb images.png 8.91 kb…" at bounding box center [582, 303] width 455 height 369
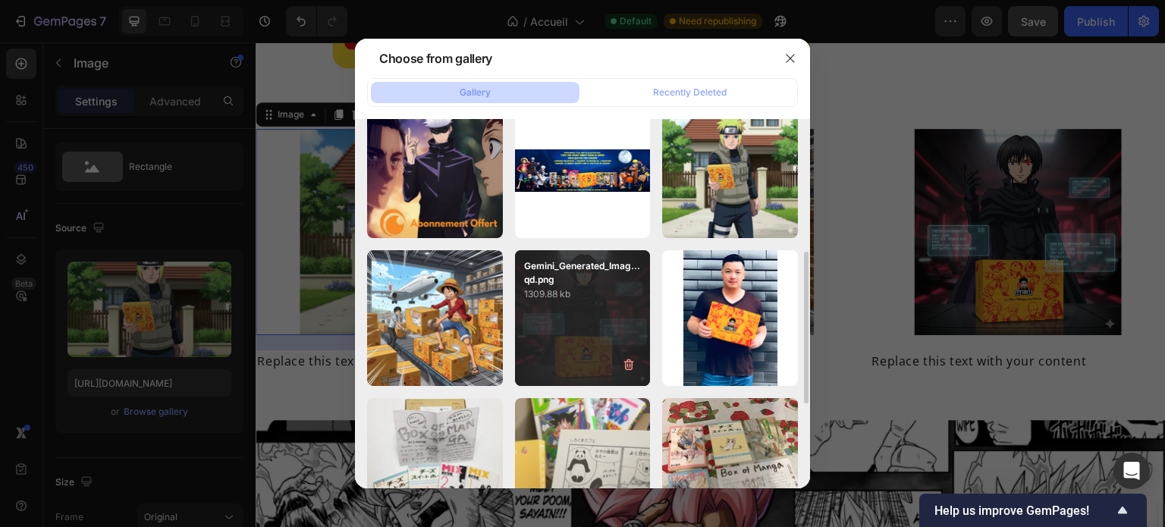
click at [603, 262] on p "Gemini_Generated_Imag...qd.png" at bounding box center [583, 272] width 118 height 27
type input "https://cdn.shopify.com/s/files/1/0910/1239/9440/files/gempages_582444586438231…"
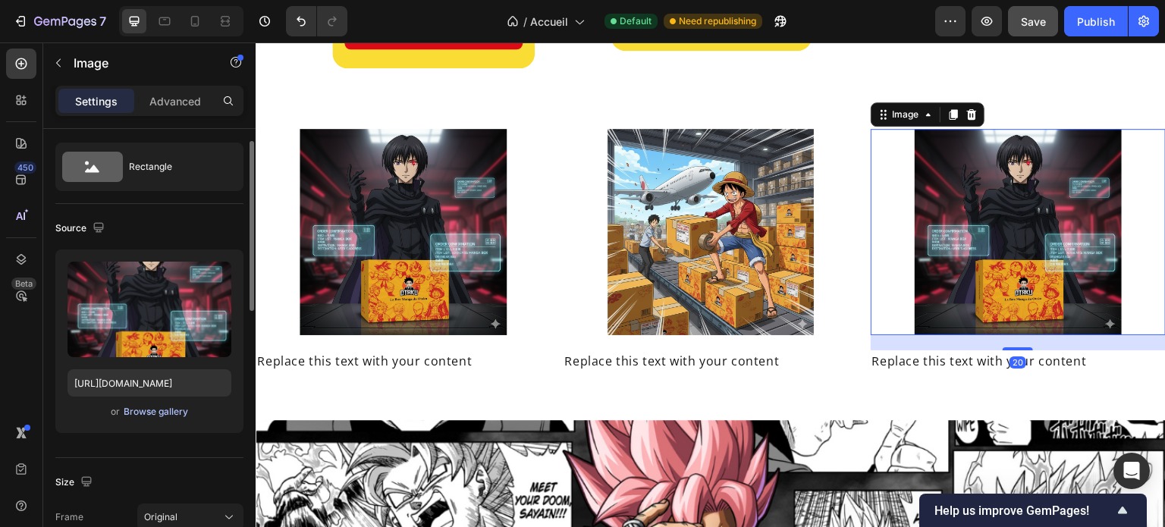
click at [139, 407] on div "Browse gallery" at bounding box center [156, 412] width 64 height 14
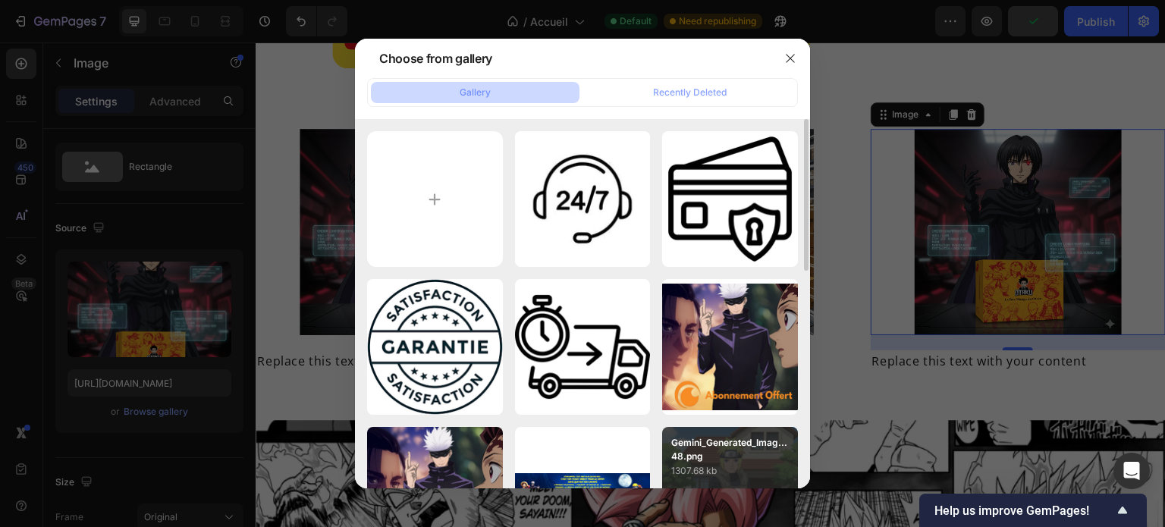
click at [727, 431] on div "Gemini_Generated_Imag...48.png 1307.68 kb" at bounding box center [730, 453] width 136 height 52
type input "https://cdn.shopify.com/s/files/1/0910/1239/9440/files/gempages_582444586438231…"
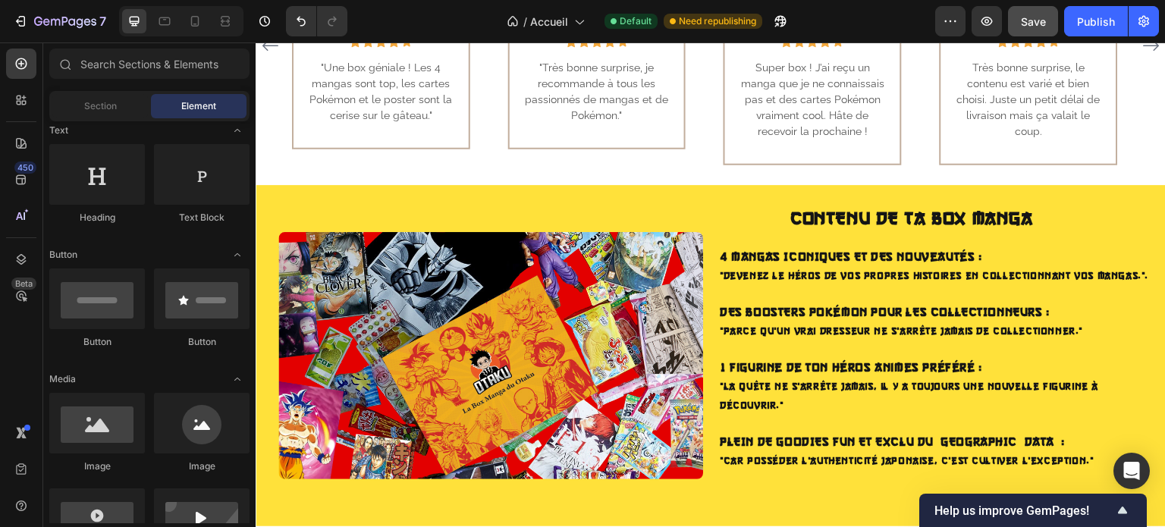
scroll to position [1049, 0]
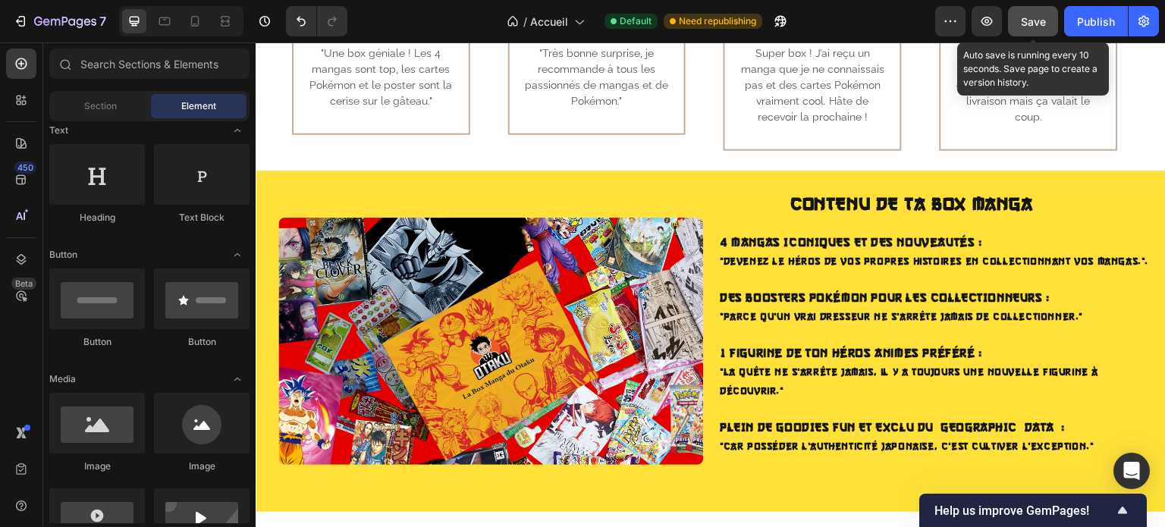
click at [1030, 27] on span "Save" at bounding box center [1033, 21] width 25 height 13
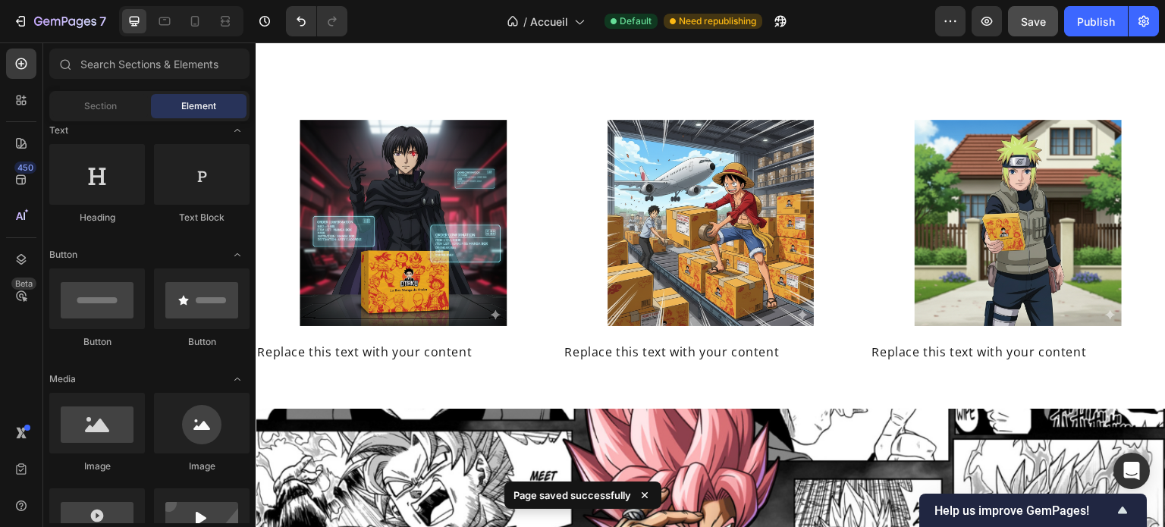
scroll to position [2155, 0]
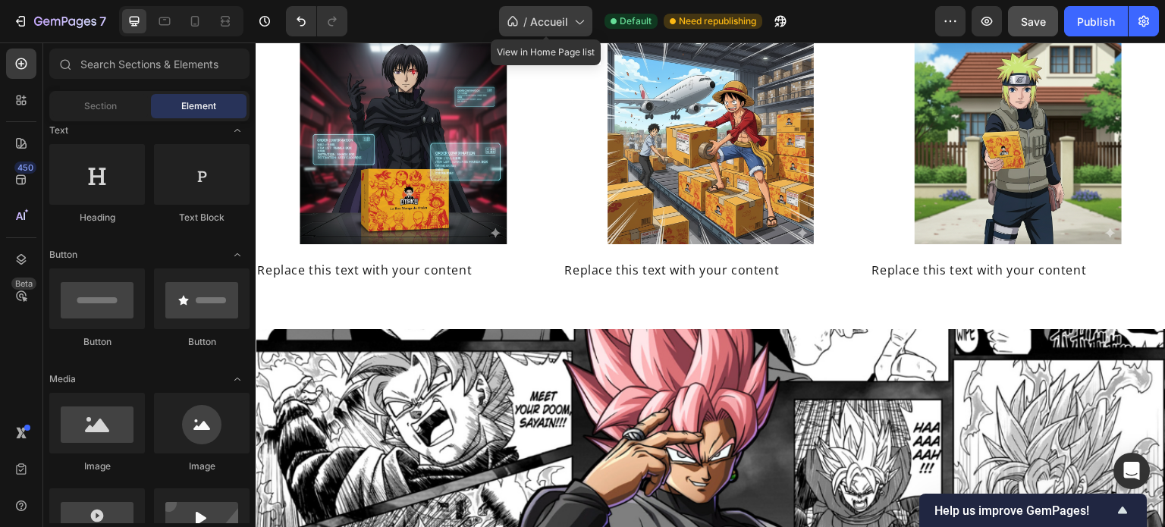
click at [571, 20] on icon at bounding box center [578, 21] width 15 height 15
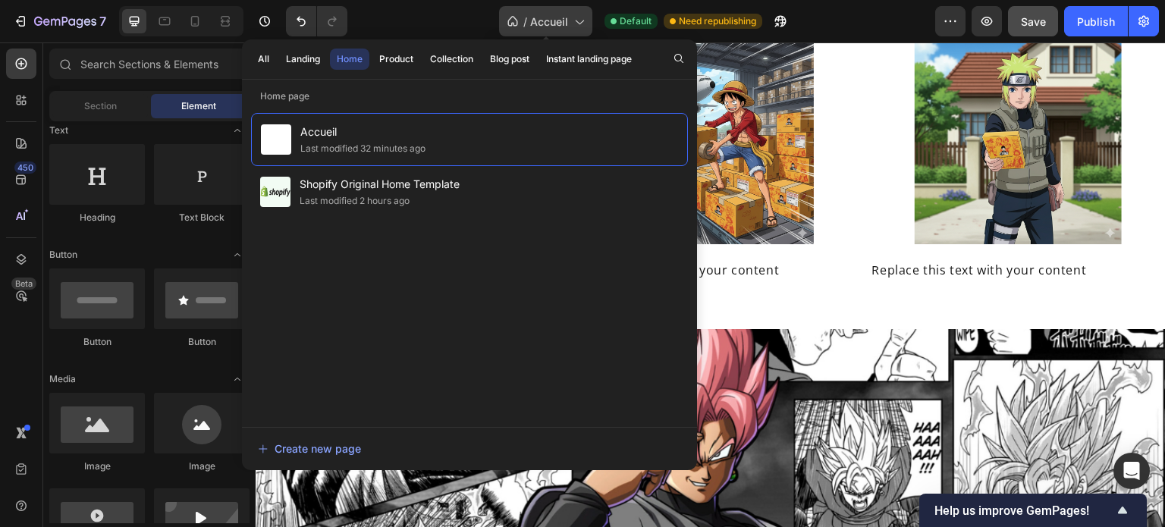
click at [571, 20] on icon at bounding box center [578, 21] width 15 height 15
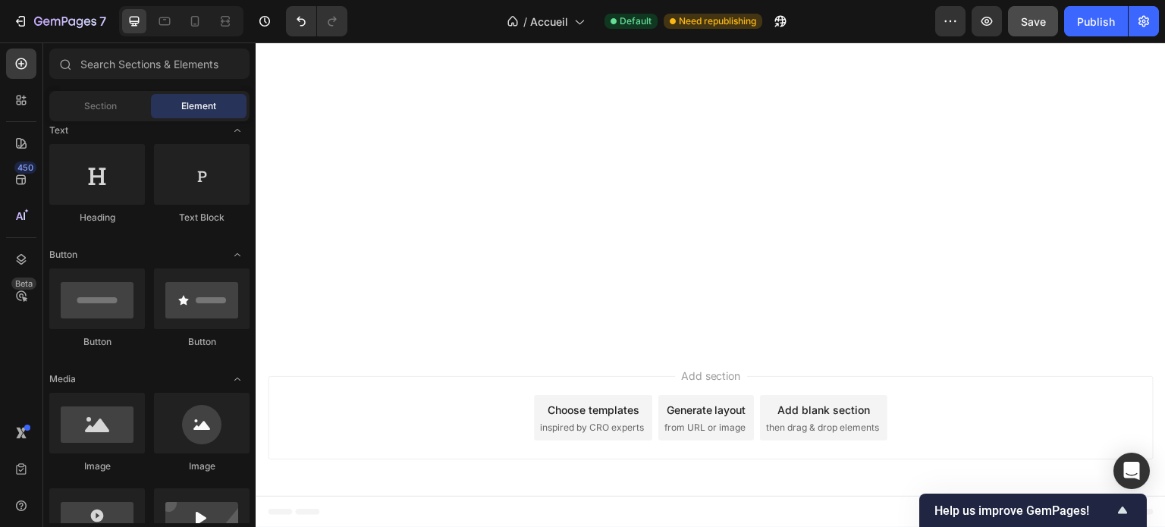
scroll to position [0, 0]
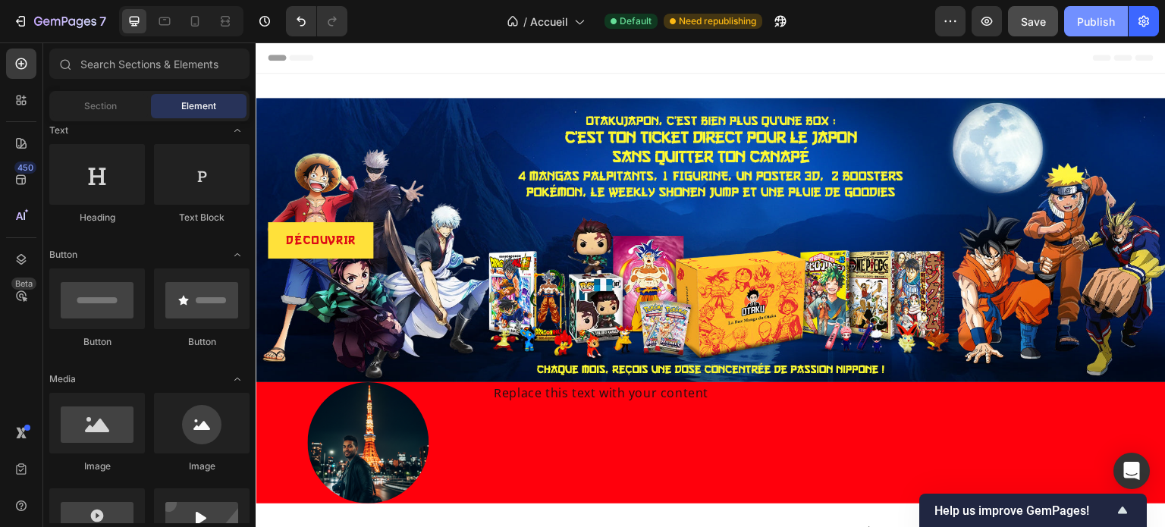
click at [1075, 20] on button "Publish" at bounding box center [1096, 21] width 64 height 30
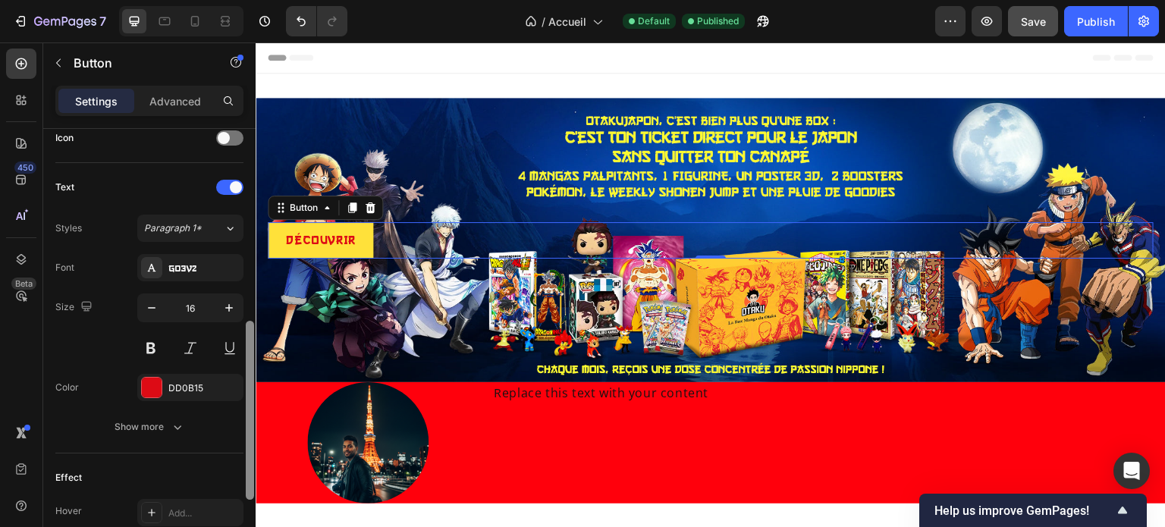
scroll to position [479, 0]
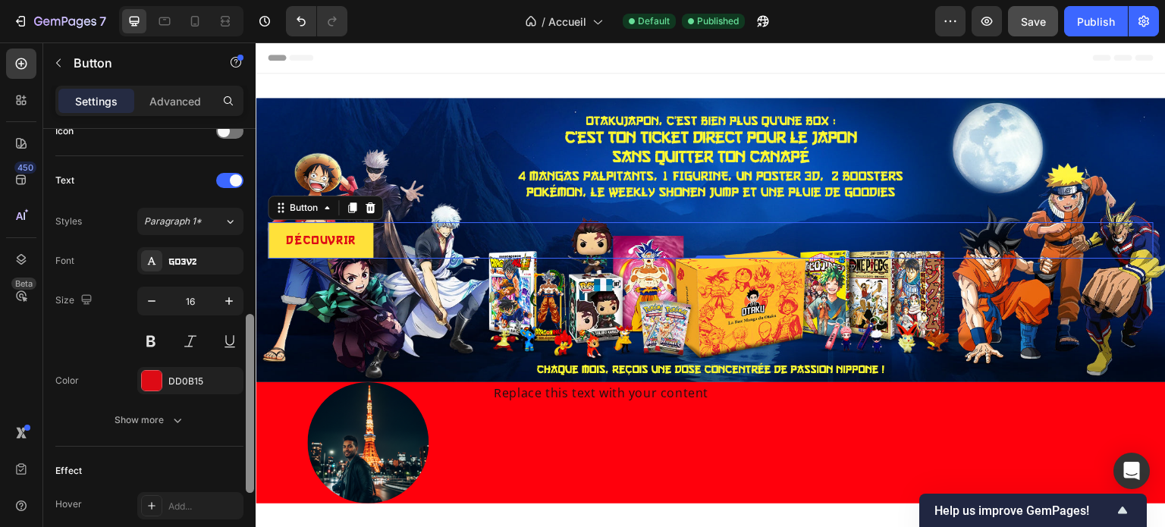
drag, startPoint x: 251, startPoint y: 186, endPoint x: 249, endPoint y: 381, distance: 195.6
click at [249, 381] on div at bounding box center [250, 403] width 8 height 179
drag, startPoint x: 209, startPoint y: 258, endPoint x: 200, endPoint y: 259, distance: 9.1
click at [200, 259] on div "Go3v2" at bounding box center [203, 262] width 71 height 14
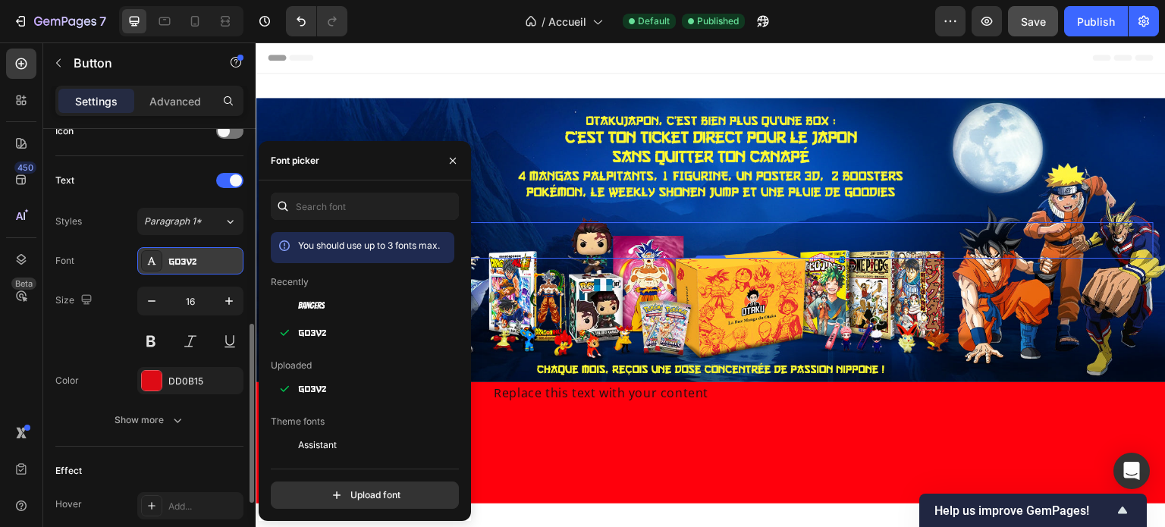
click at [200, 259] on div "Go3v2" at bounding box center [203, 262] width 71 height 14
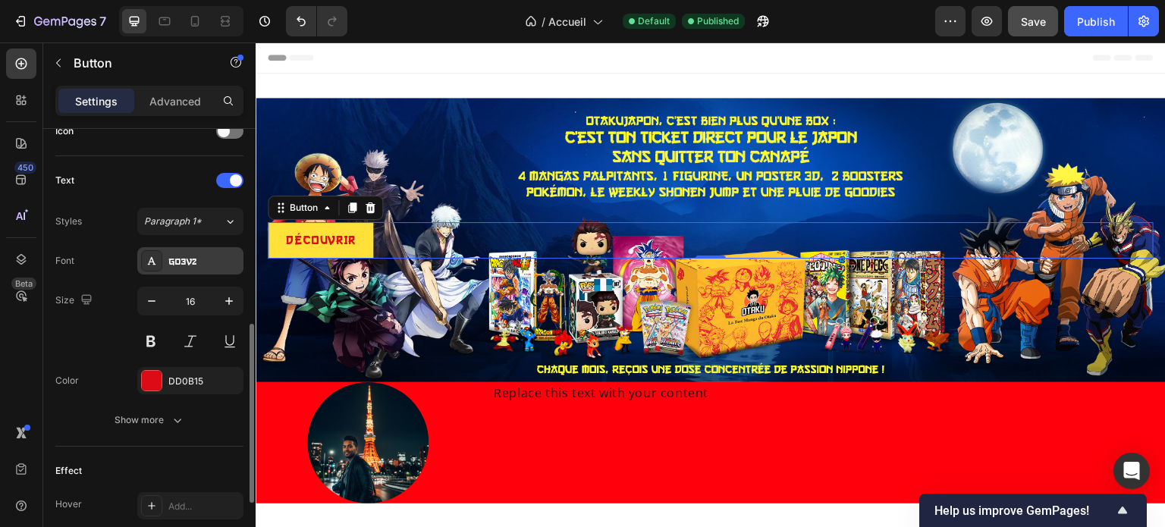
click at [200, 259] on div "Go3v2" at bounding box center [203, 262] width 71 height 14
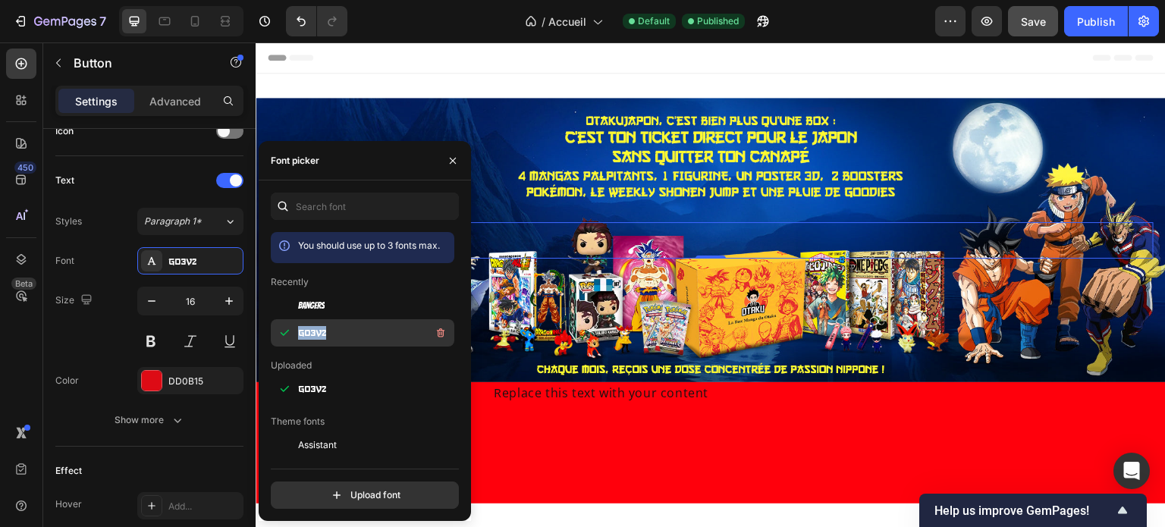
drag, startPoint x: 364, startPoint y: 334, endPoint x: 297, endPoint y: 331, distance: 66.8
click at [297, 331] on div "go3v2" at bounding box center [362, 332] width 183 height 27
copy span "go3v2"
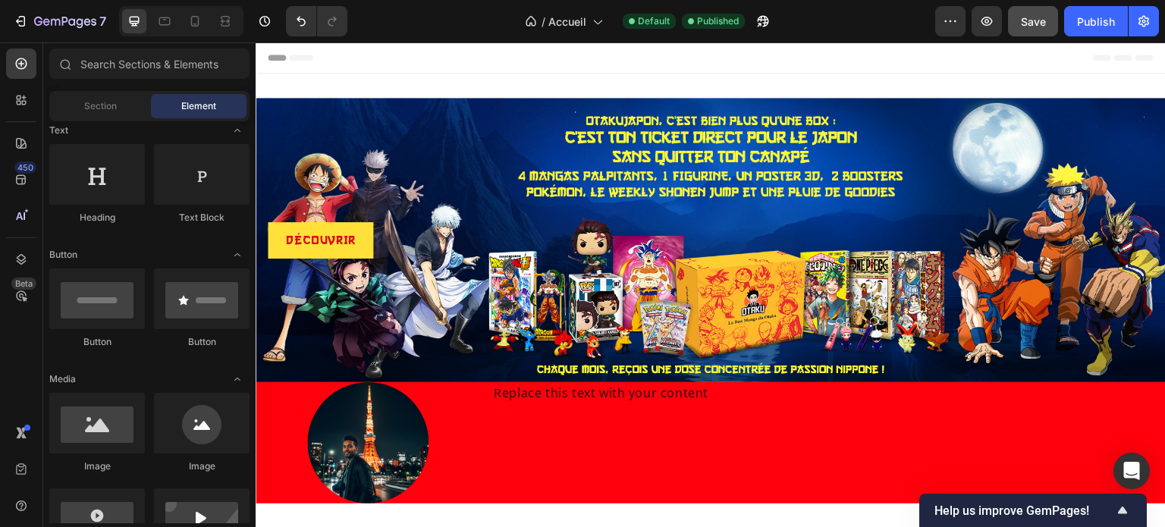
click at [381, 66] on div "Header" at bounding box center [711, 57] width 886 height 30
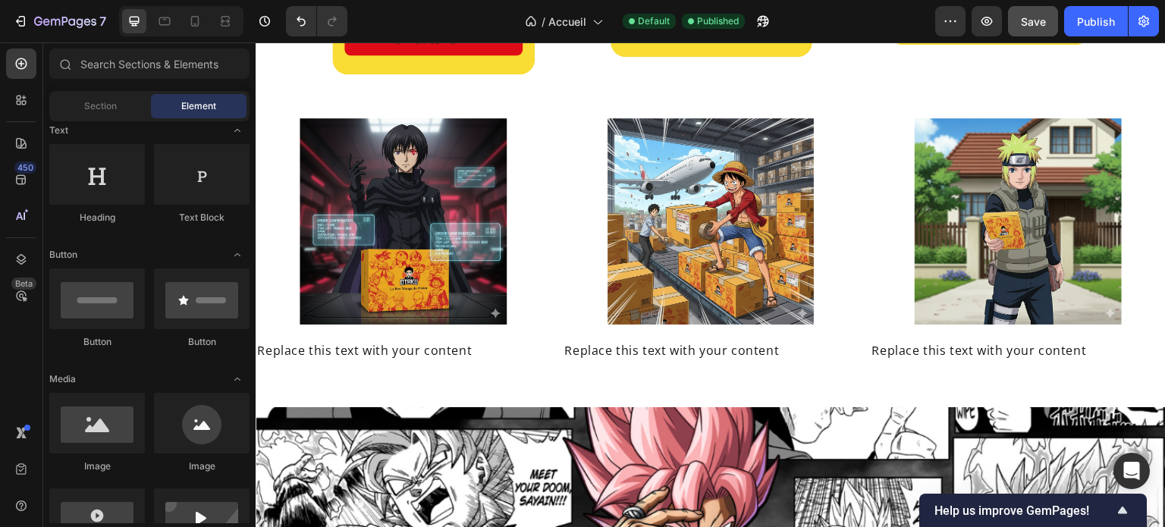
scroll to position [2078, 0]
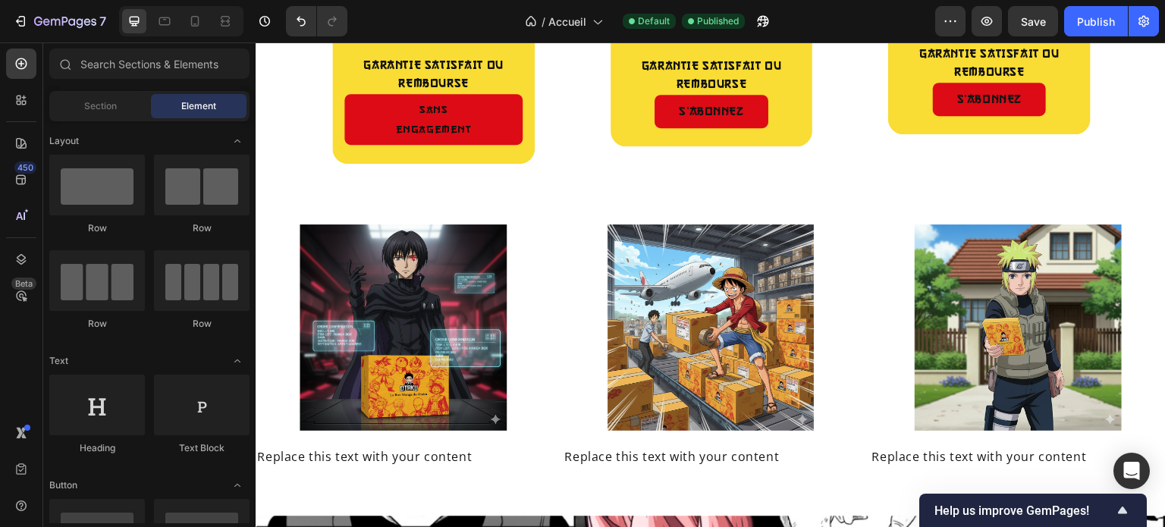
scroll to position [230, 0]
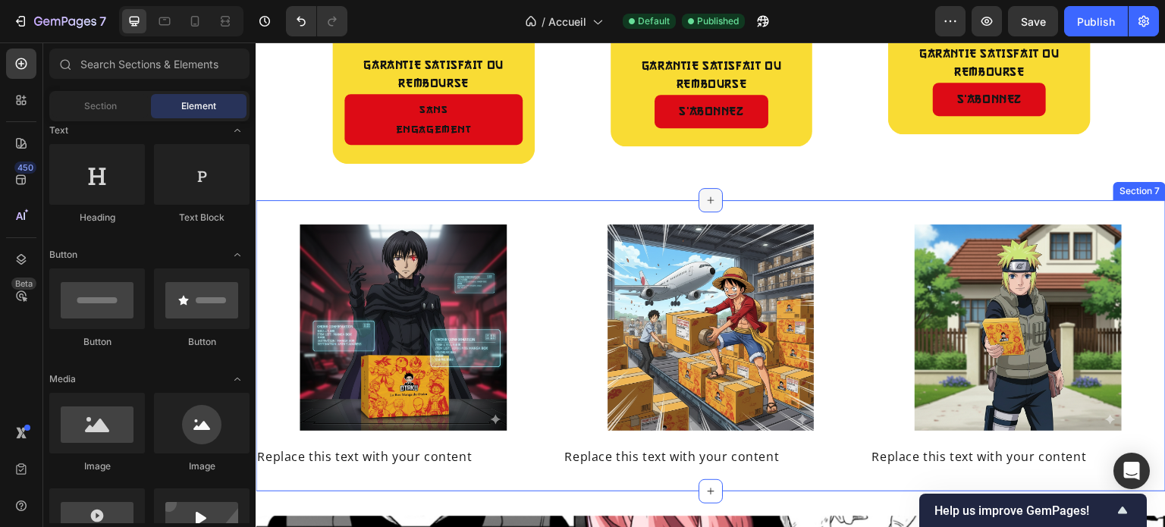
click at [711, 188] on div at bounding box center [710, 200] width 24 height 24
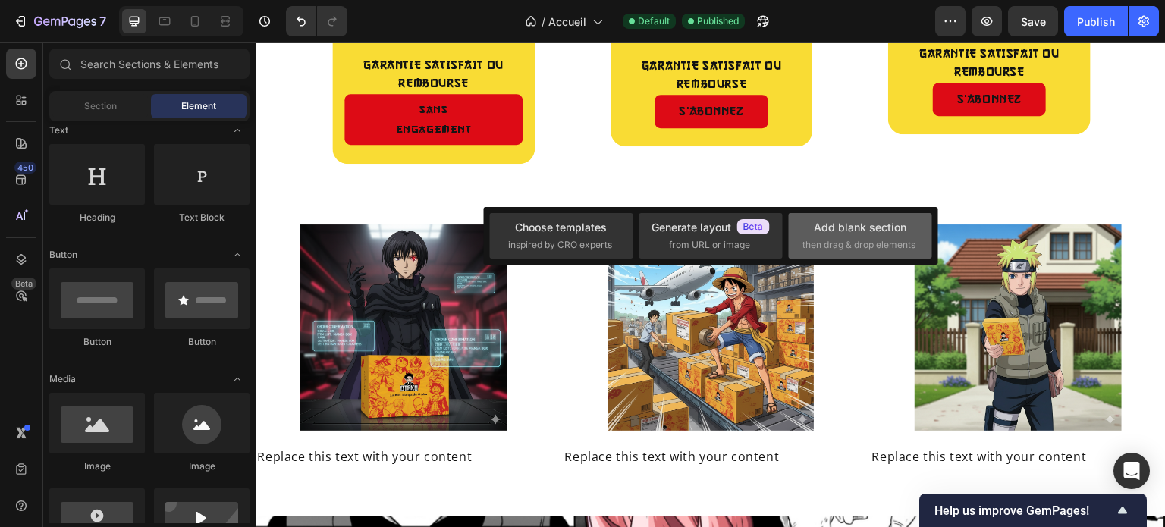
click at [816, 218] on div "Add blank section then drag & drop elements" at bounding box center [859, 235] width 143 height 45
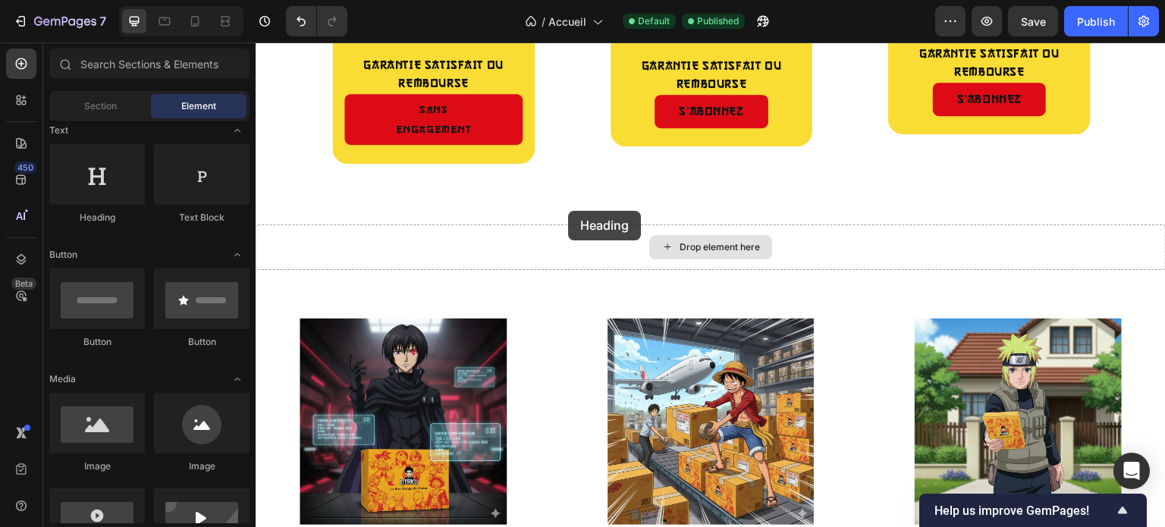
drag, startPoint x: 362, startPoint y: 234, endPoint x: 610, endPoint y: 218, distance: 249.2
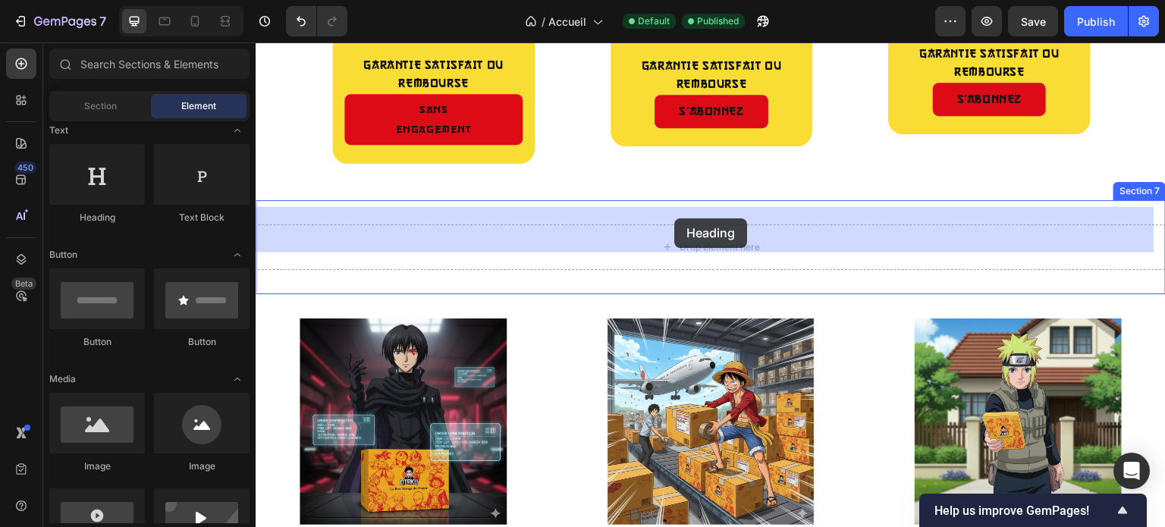
drag, startPoint x: 382, startPoint y: 230, endPoint x: 674, endPoint y: 218, distance: 292.2
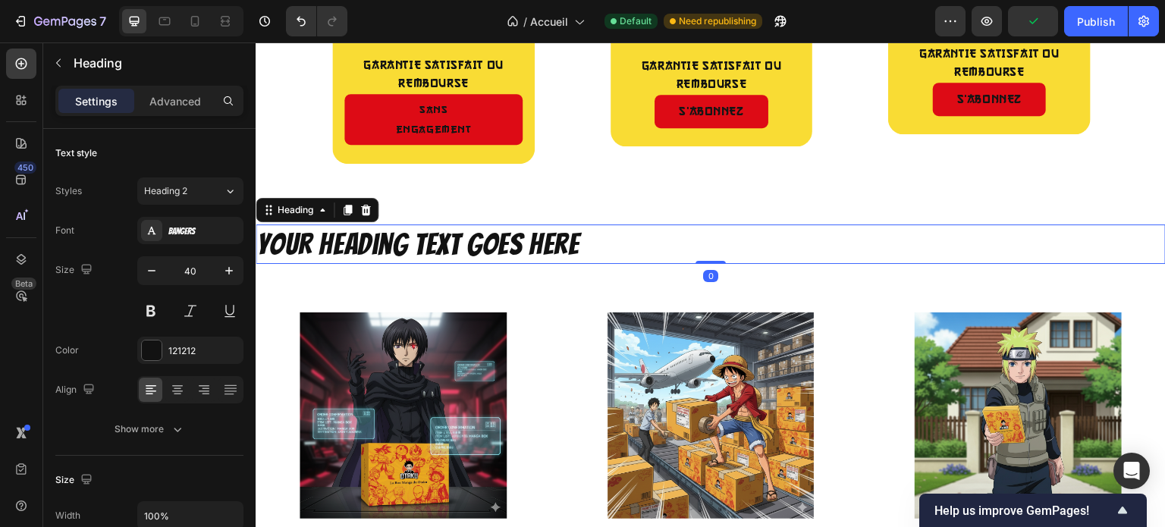
click at [362, 226] on p "Your heading text goes here" at bounding box center [710, 244] width 907 height 36
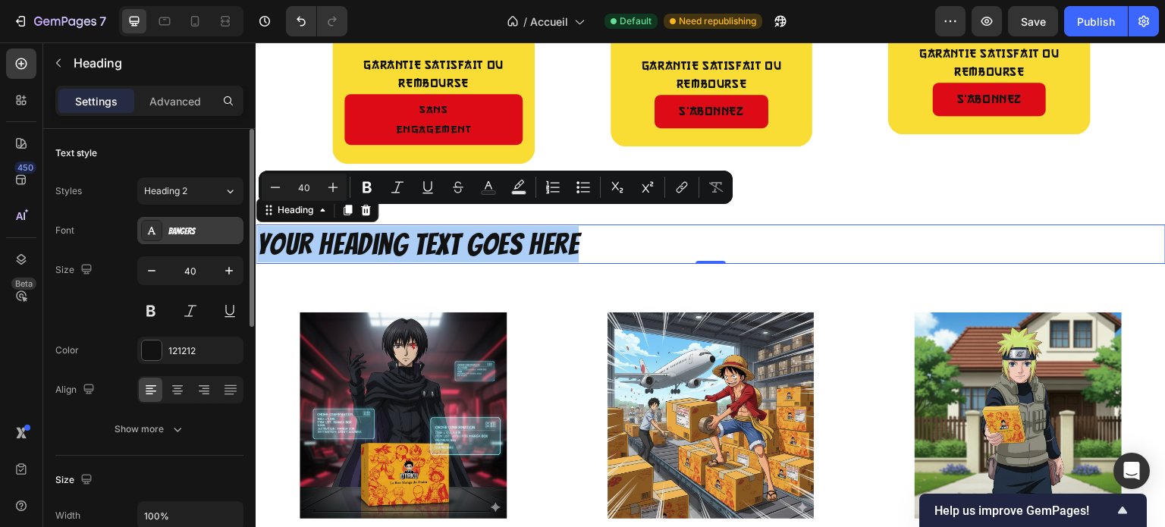
click at [200, 230] on div "Bangers" at bounding box center [203, 231] width 71 height 14
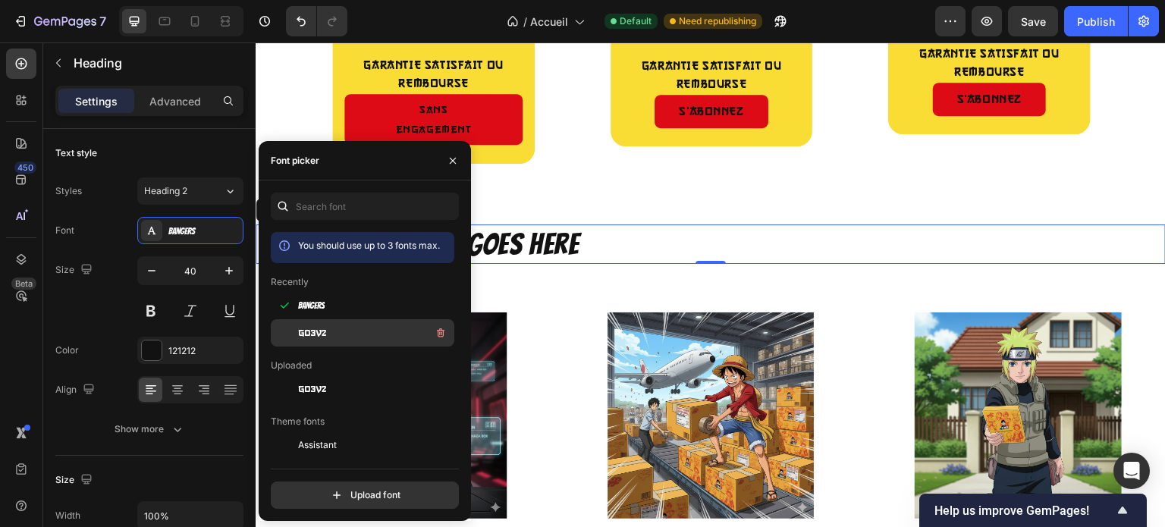
click at [325, 342] on div "go3v2" at bounding box center [374, 333] width 153 height 18
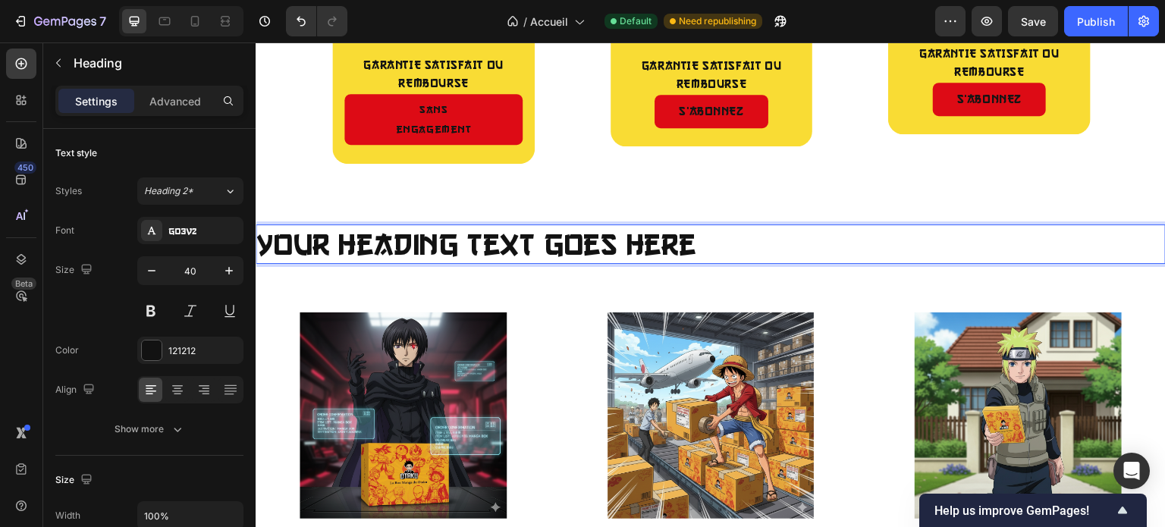
click at [509, 226] on p "Your heading text goes here" at bounding box center [710, 244] width 907 height 36
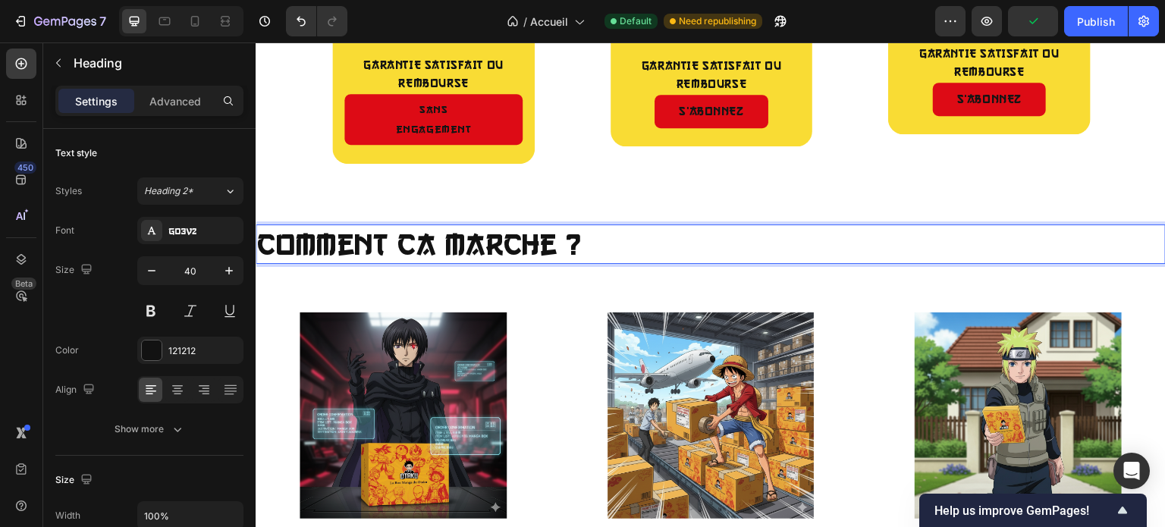
click at [366, 226] on p "comment ca marche ?" at bounding box center [710, 244] width 907 height 36
click at [256, 42] on lt-span "C omment" at bounding box center [256, 42] width 0 height 0
click at [423, 234] on p "Comment ca marche ?" at bounding box center [710, 244] width 907 height 36
click at [256, 42] on lt-span "ça" at bounding box center [256, 42] width 0 height 0
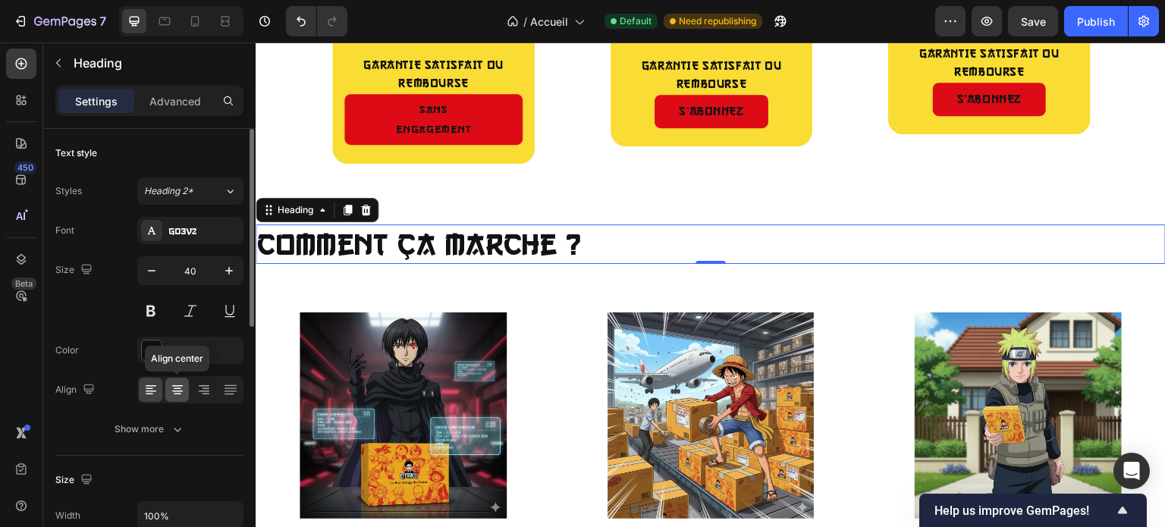
click at [182, 380] on div at bounding box center [177, 390] width 24 height 24
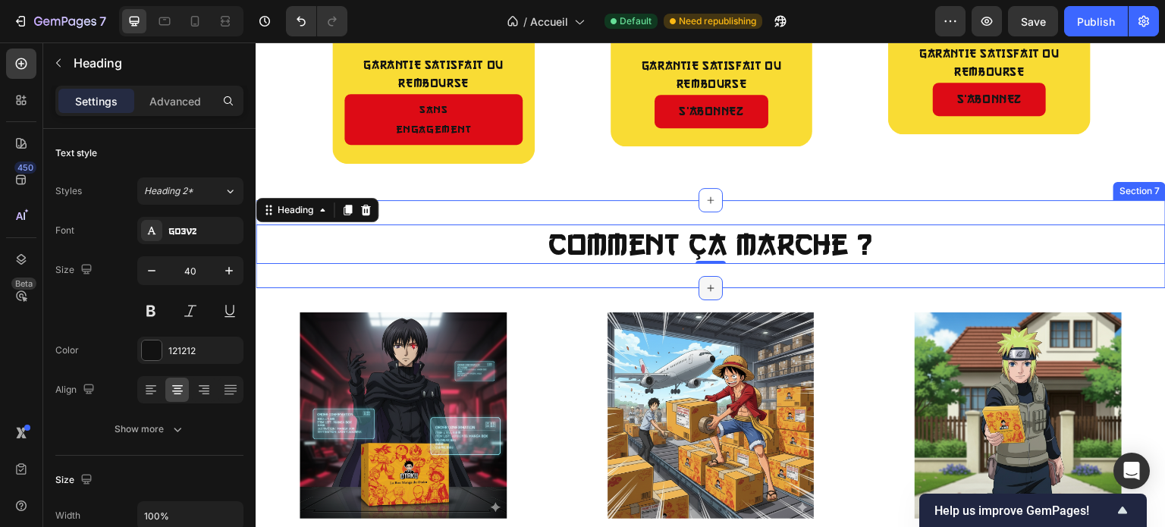
click at [707, 282] on icon at bounding box center [710, 288] width 12 height 12
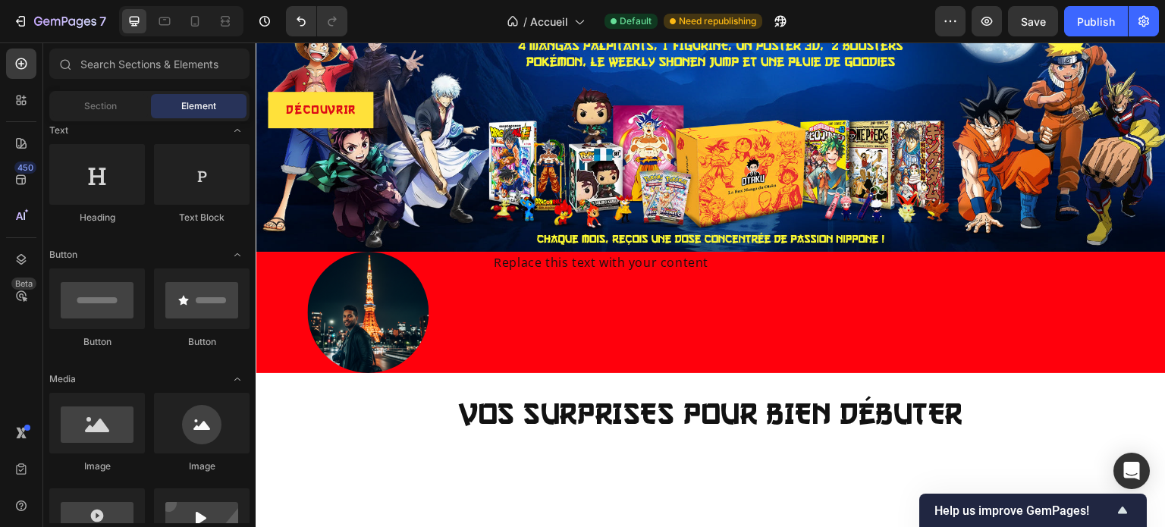
scroll to position [0, 0]
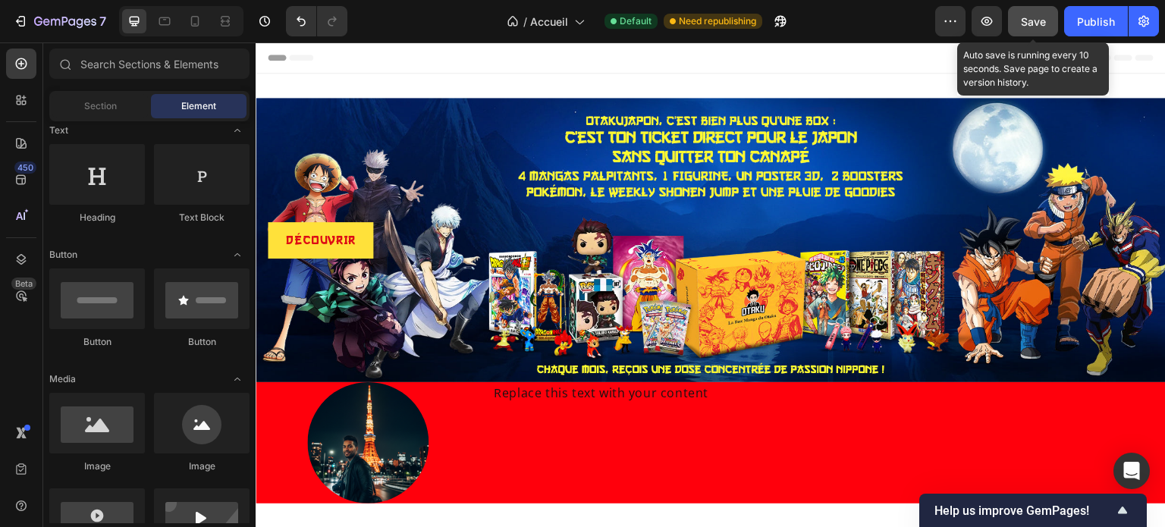
click at [1036, 11] on button "Save" at bounding box center [1033, 21] width 50 height 30
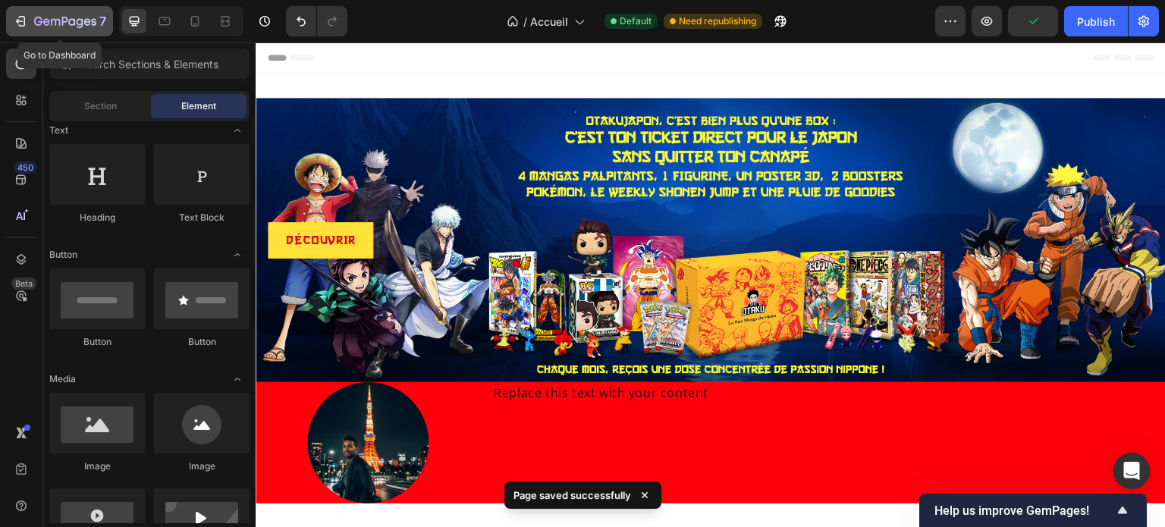
click at [8, 27] on button "7" at bounding box center [59, 21] width 107 height 30
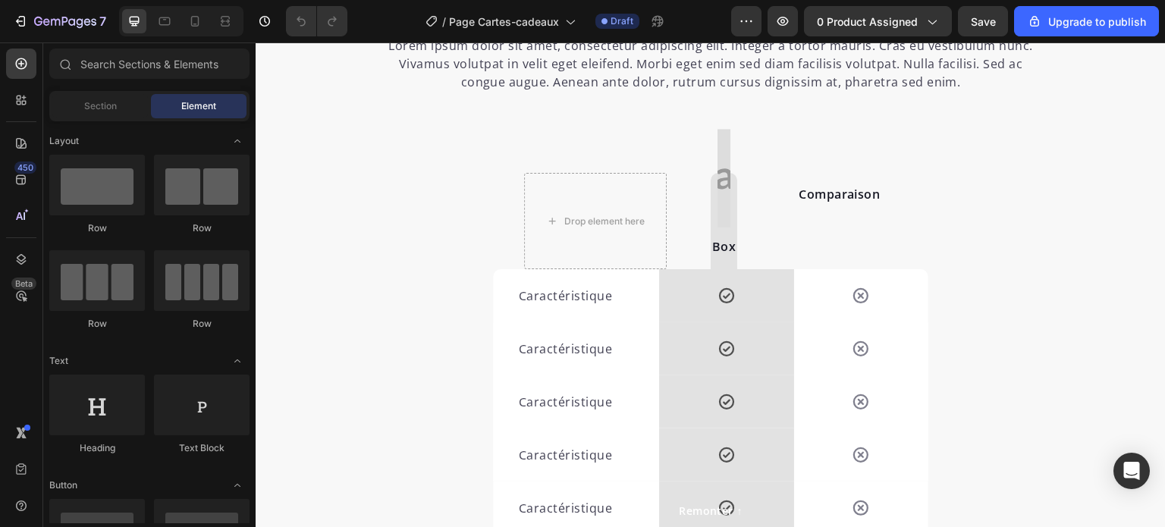
scroll to position [2797, 0]
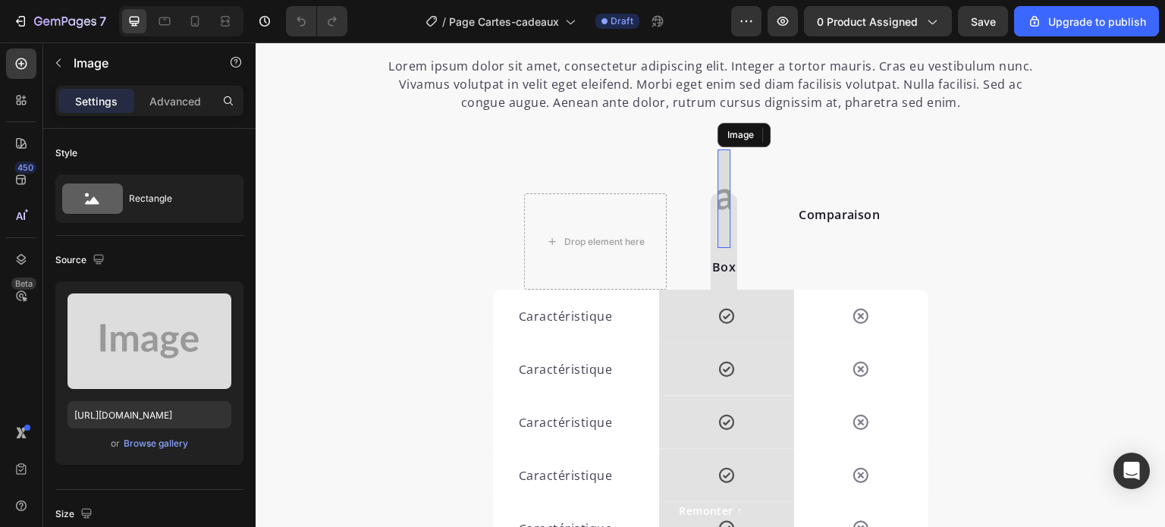
click at [718, 171] on img at bounding box center [724, 198] width 14 height 99
click at [813, 136] on icon at bounding box center [818, 135] width 10 height 11
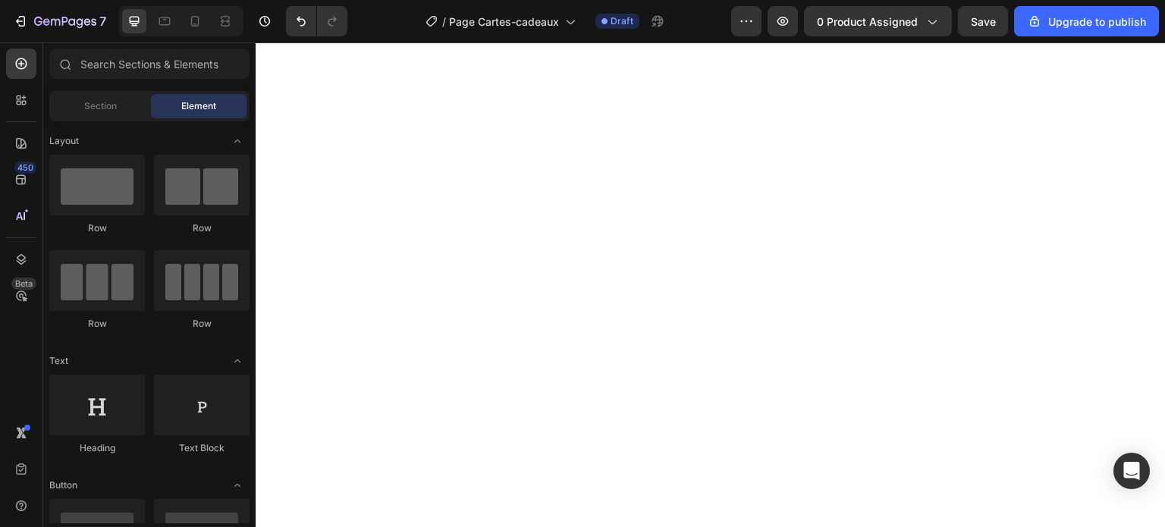
scroll to position [0, 0]
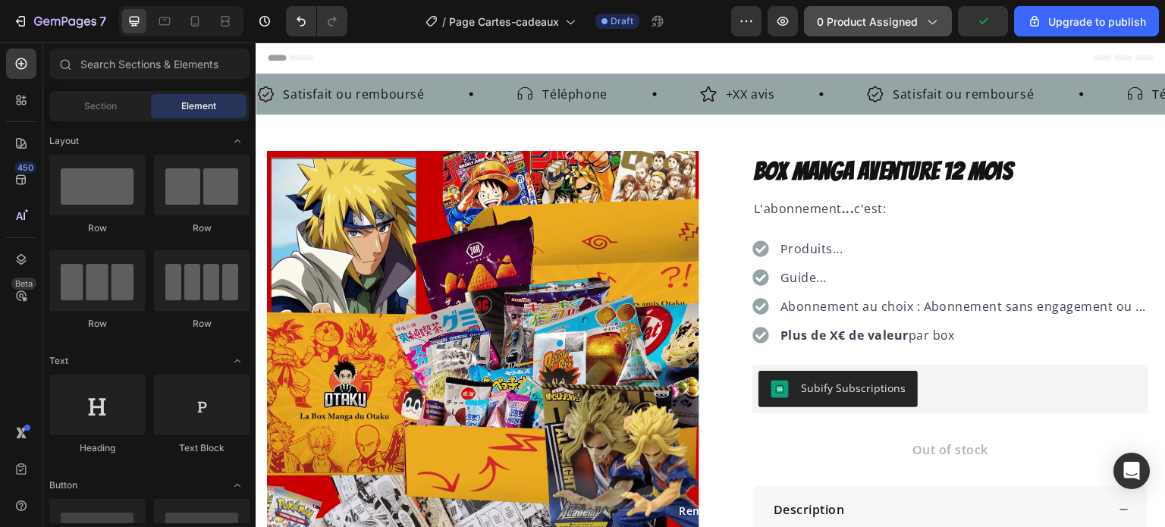
click at [916, 24] on span "0 product assigned" at bounding box center [867, 22] width 101 height 16
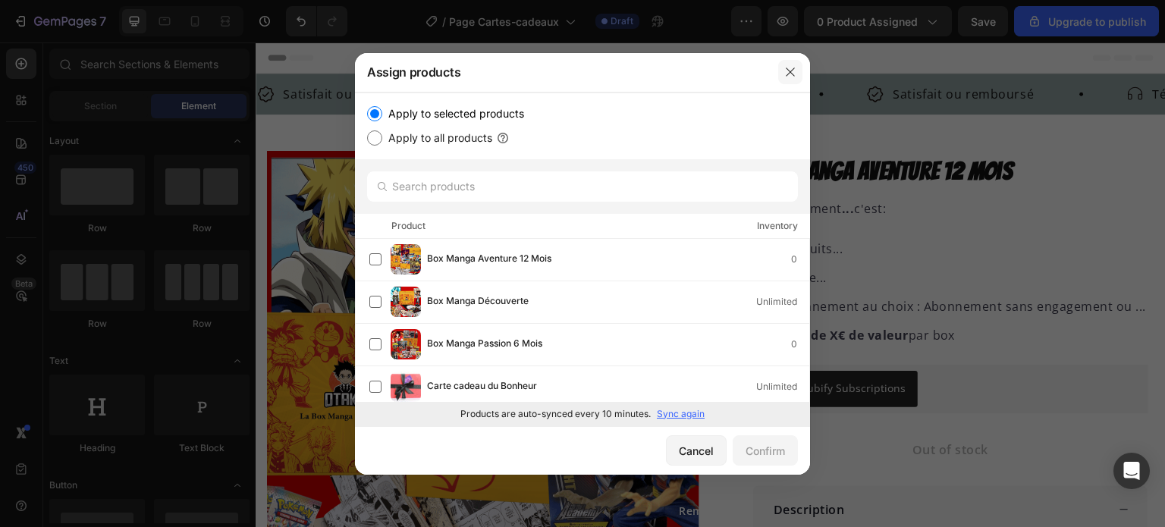
click at [798, 69] on button "button" at bounding box center [790, 72] width 24 height 24
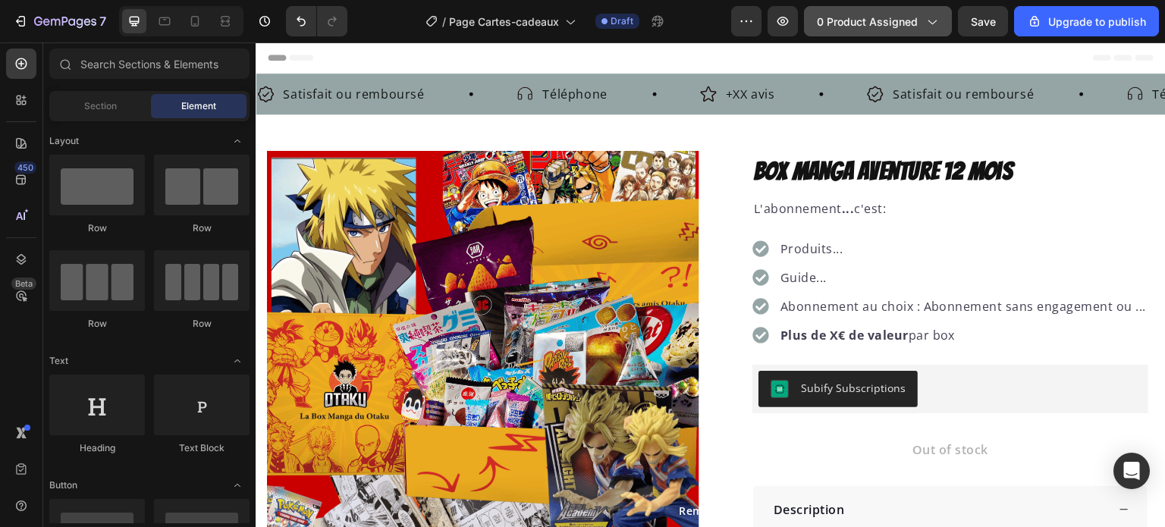
click at [945, 11] on button "0 product assigned" at bounding box center [878, 21] width 148 height 30
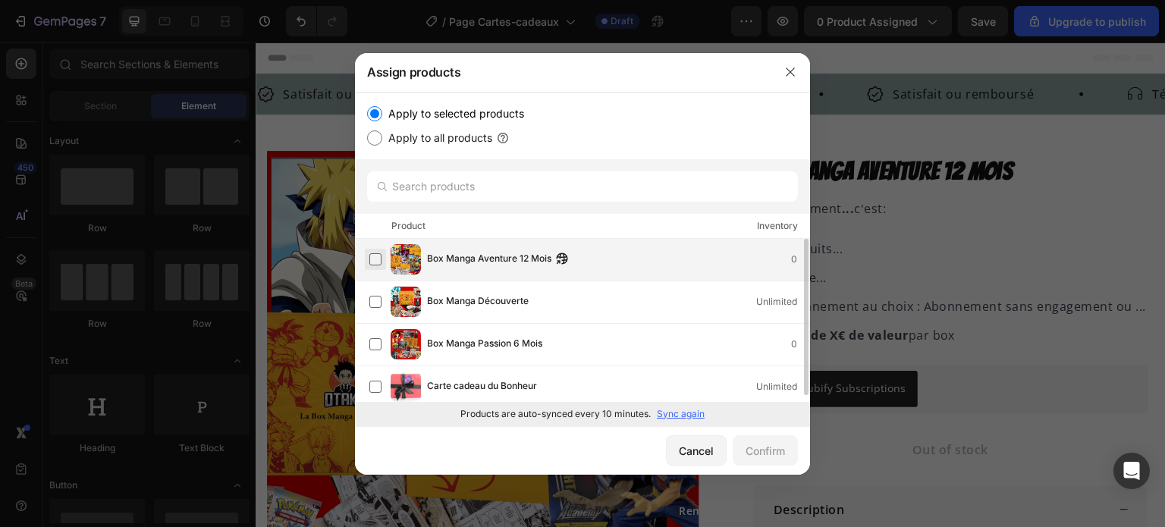
click at [381, 260] on label at bounding box center [375, 259] width 12 height 12
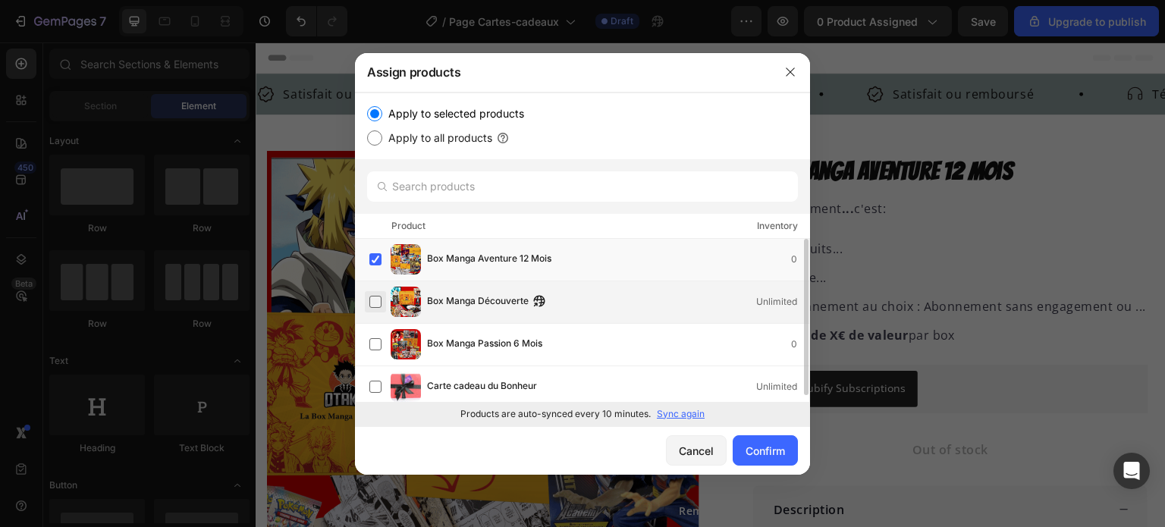
click at [373, 299] on label at bounding box center [375, 302] width 12 height 12
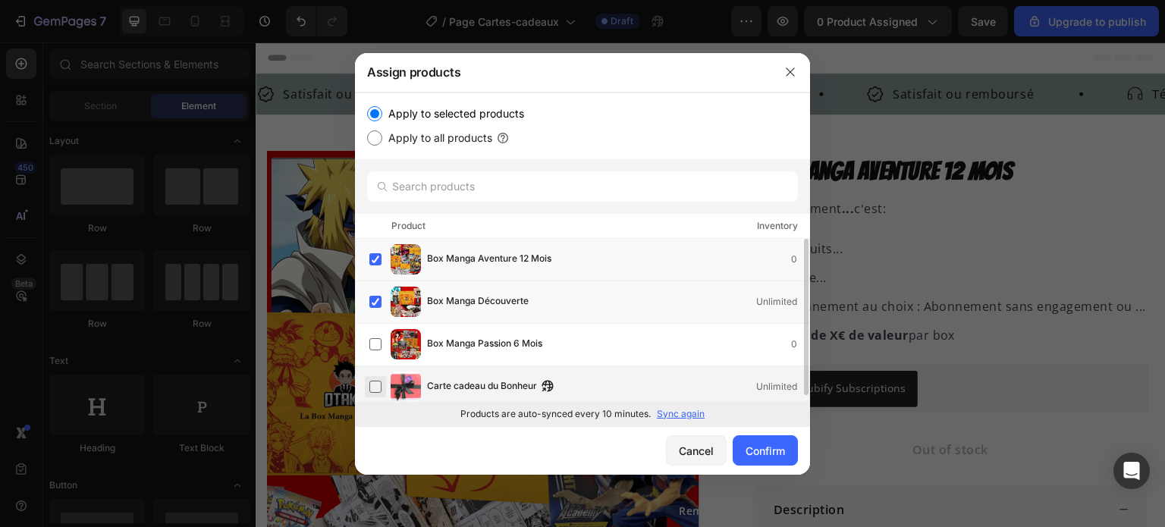
click at [376, 381] on label at bounding box center [375, 387] width 12 height 12
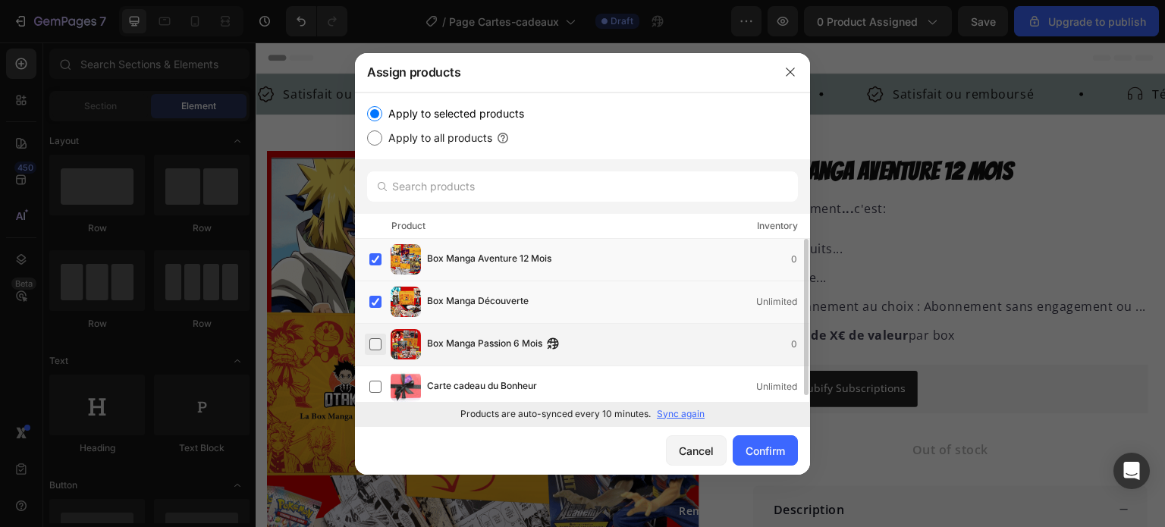
click at [371, 343] on label at bounding box center [375, 344] width 12 height 12
click at [771, 445] on div "Confirm" at bounding box center [764, 451] width 39 height 16
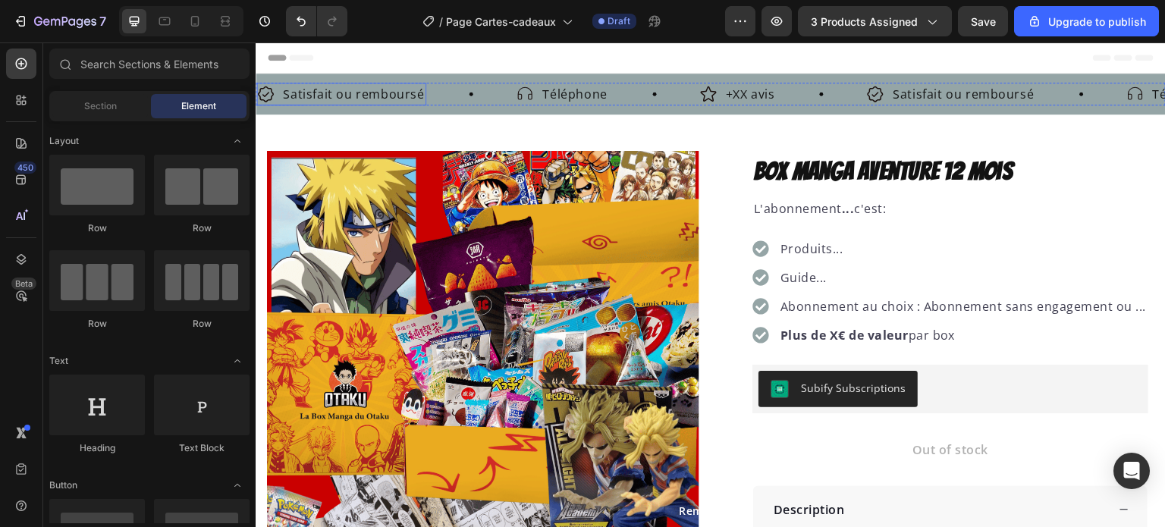
click at [372, 87] on p "Satisfait ou remboursé" at bounding box center [353, 94] width 141 height 18
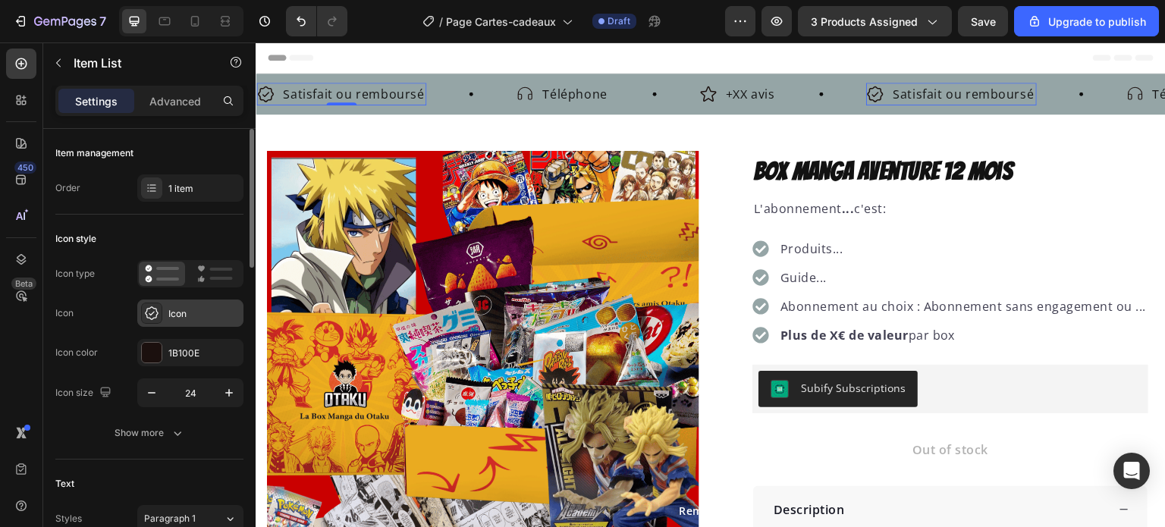
click at [191, 312] on div "Icon" at bounding box center [203, 314] width 71 height 14
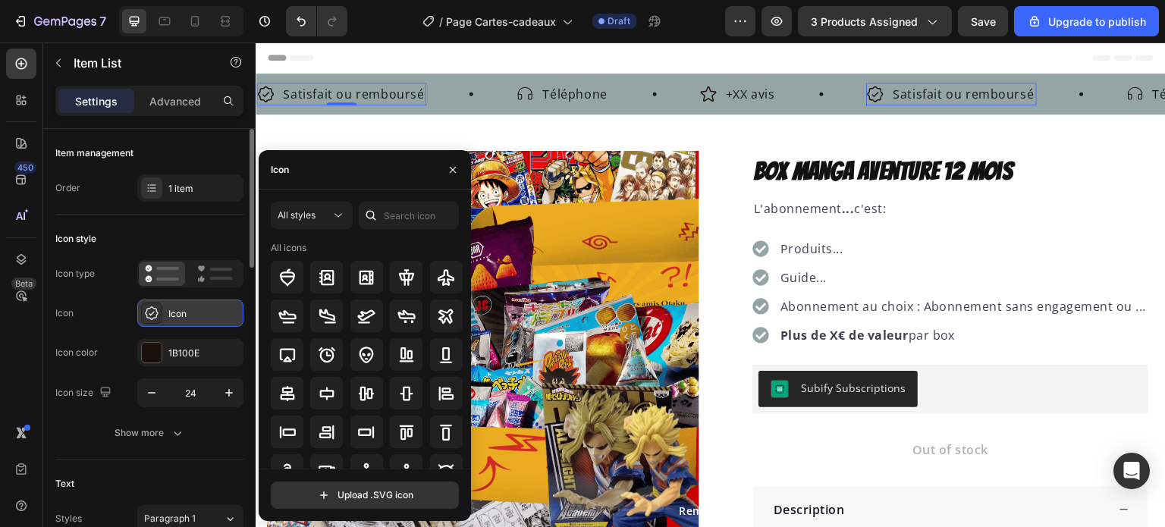
click at [191, 312] on div "Icon" at bounding box center [203, 314] width 71 height 14
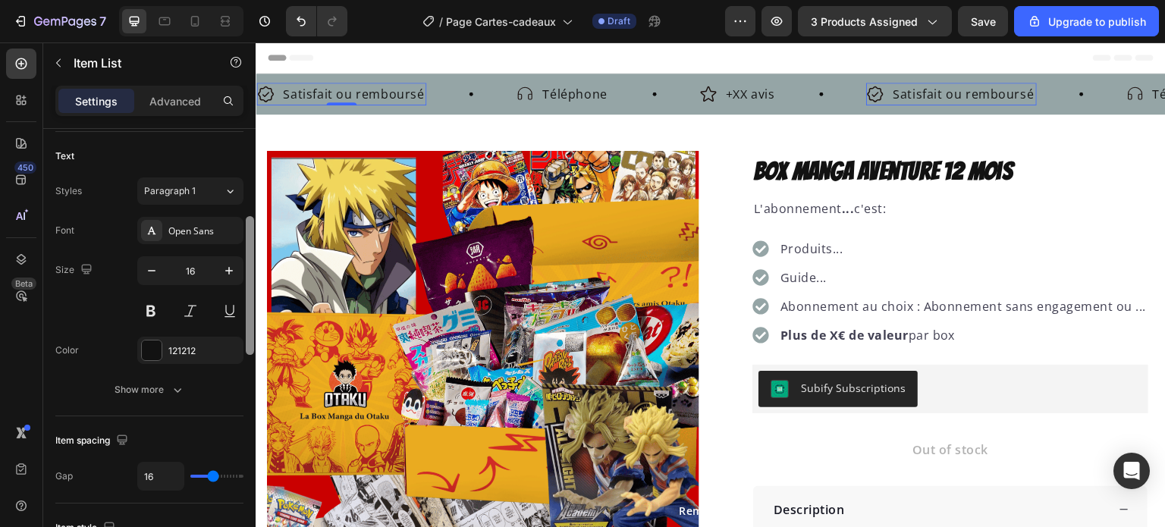
drag, startPoint x: 250, startPoint y: 196, endPoint x: 245, endPoint y: 301, distance: 104.8
click at [245, 301] on div at bounding box center [249, 337] width 11 height 441
click at [196, 215] on div "Open Sans" at bounding box center [190, 227] width 106 height 27
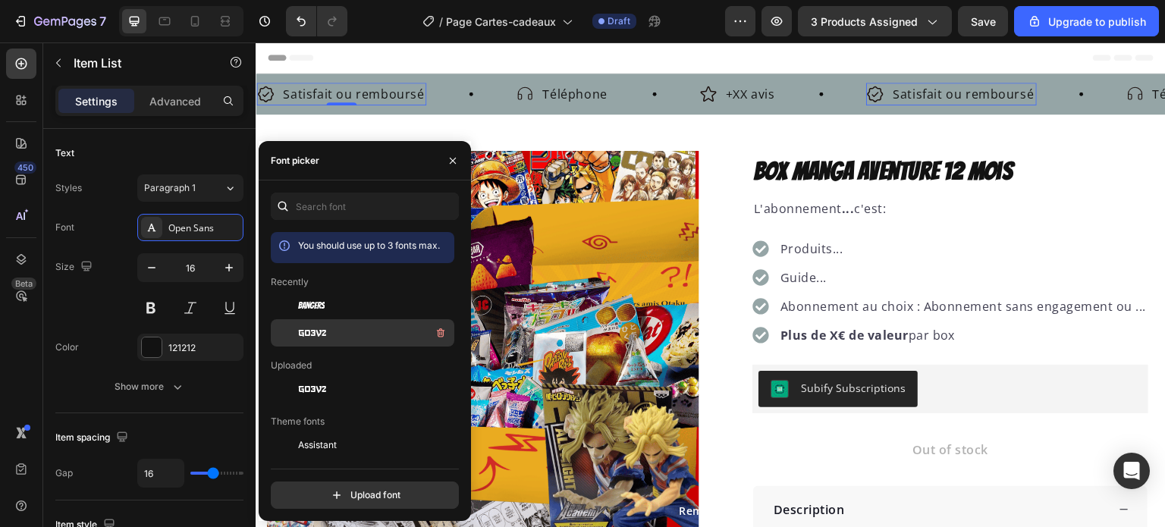
click at [297, 321] on div at bounding box center [284, 332] width 27 height 27
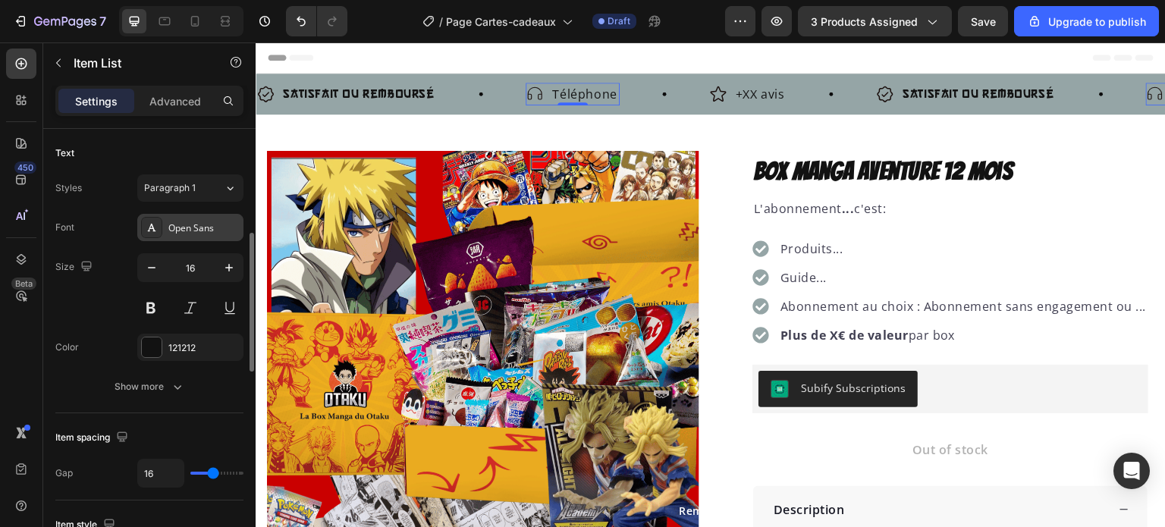
click at [202, 227] on div "Open Sans" at bounding box center [203, 228] width 71 height 14
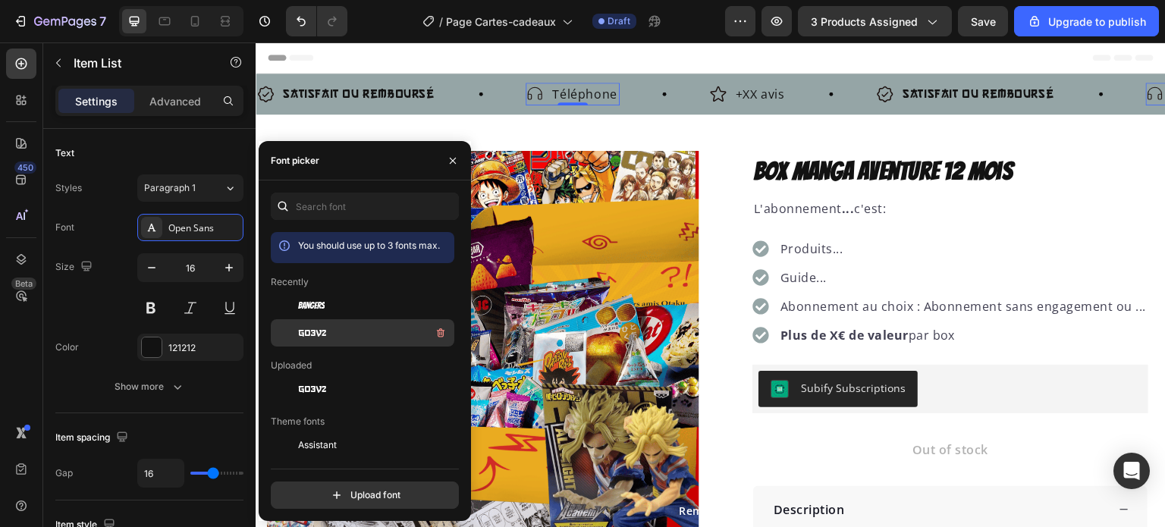
click at [334, 335] on div "go3v2" at bounding box center [374, 333] width 153 height 18
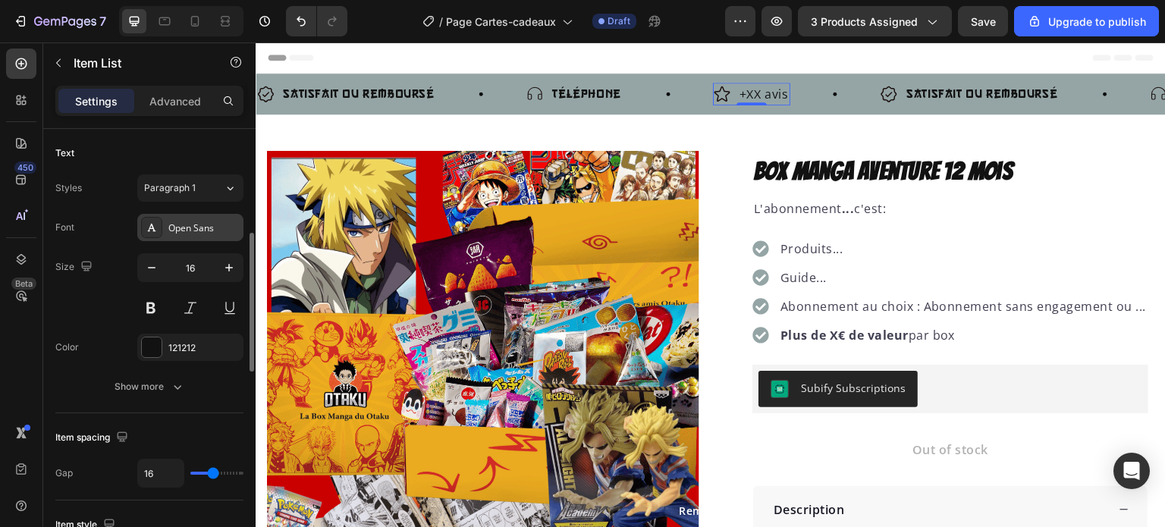
click at [188, 234] on div "Open Sans" at bounding box center [190, 227] width 106 height 27
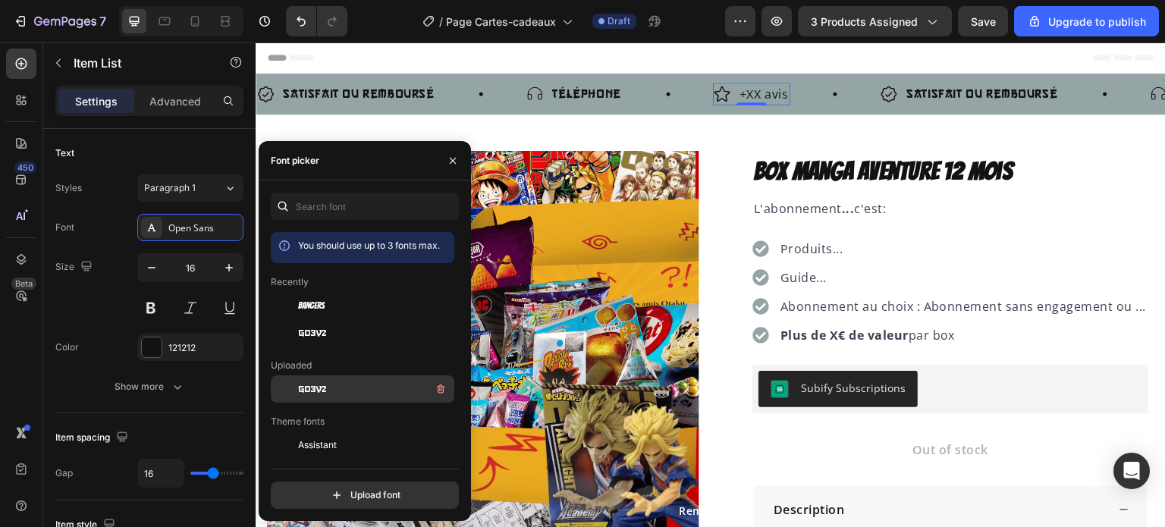
click at [319, 384] on span "go3v2" at bounding box center [312, 389] width 28 height 14
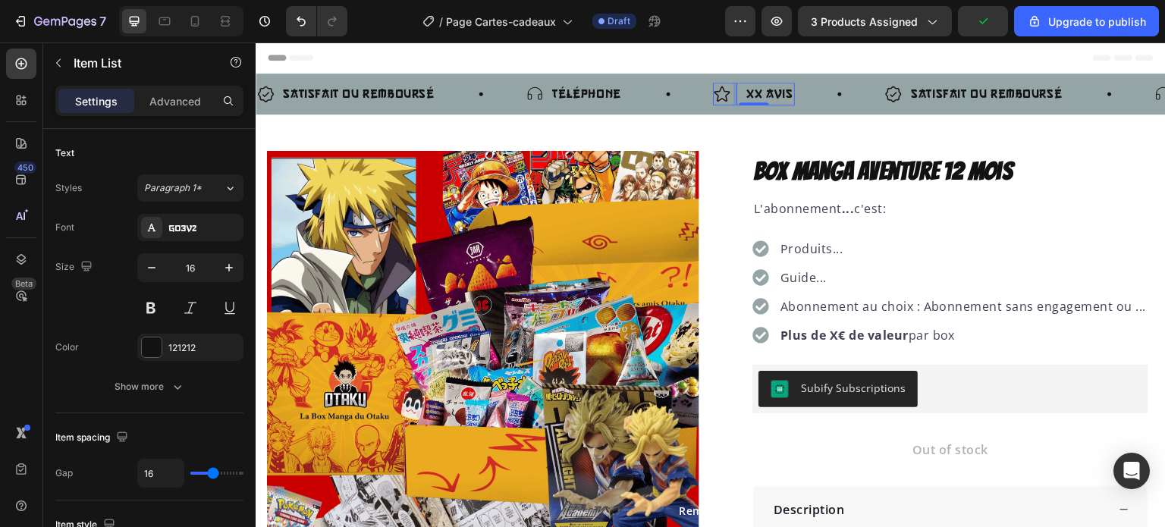
click at [751, 91] on p "+XX avis" at bounding box center [766, 94] width 54 height 18
click at [592, 95] on p "Téléphone" at bounding box center [586, 94] width 68 height 18
click at [611, 96] on p "Téléphone" at bounding box center [586, 94] width 68 height 18
click at [583, 92] on p "SAV 7/7 JOURS" at bounding box center [595, 94] width 86 height 18
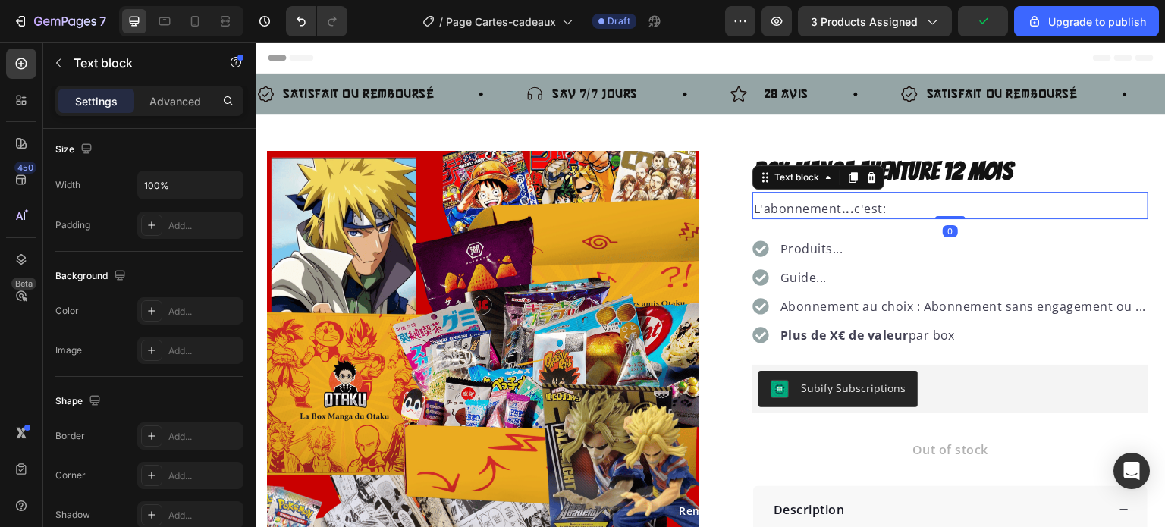
scroll to position [0, 0]
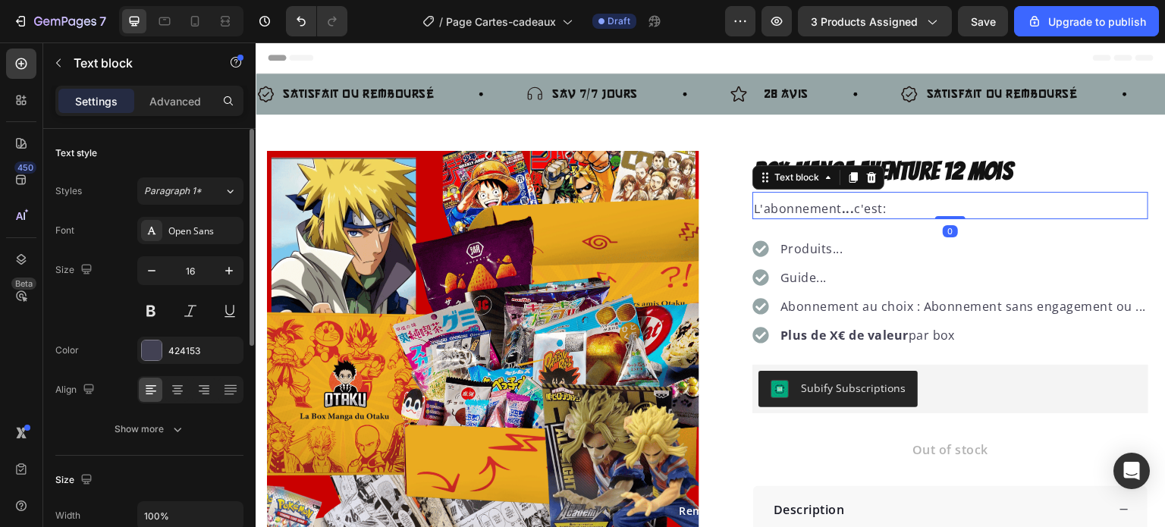
click at [870, 209] on span "c'est:" at bounding box center [870, 208] width 32 height 17
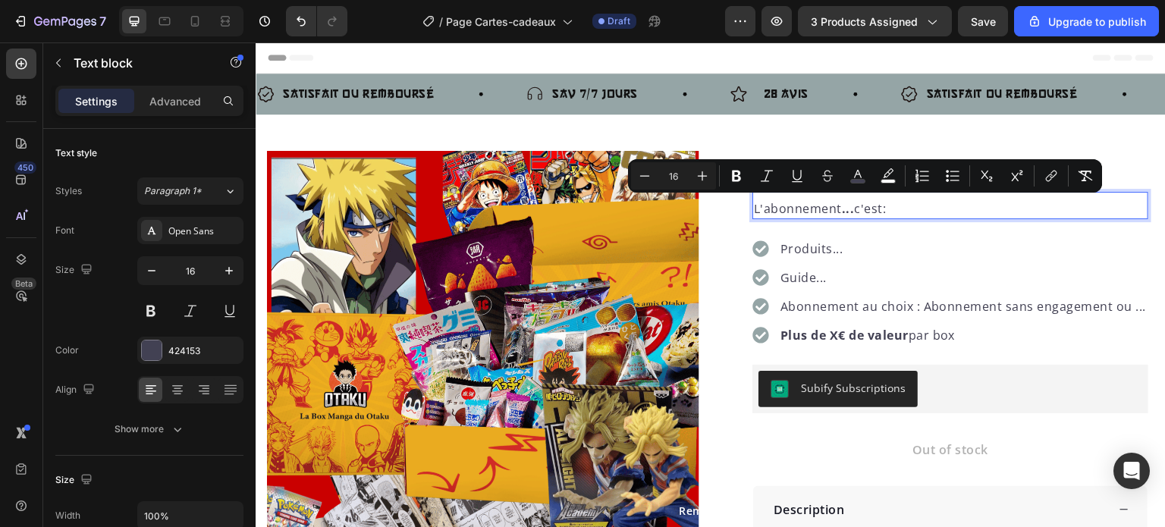
click at [883, 210] on p "L'abonnement ... c'est:" at bounding box center [950, 208] width 393 height 18
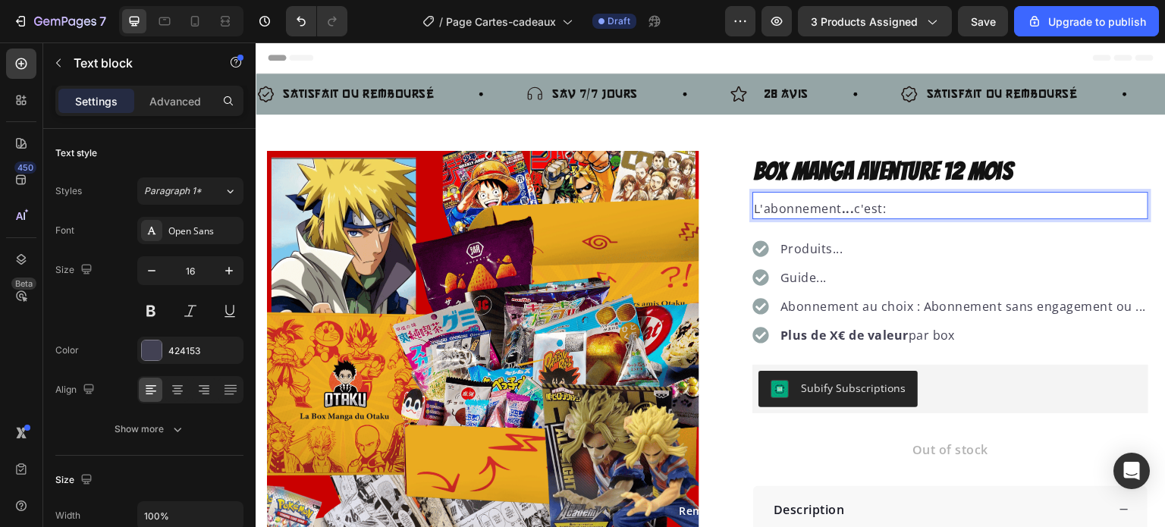
click at [854, 208] on span "c'est:" at bounding box center [870, 208] width 32 height 17
click at [992, 211] on p "L'abonnement Otakujapon à offir c'est:" at bounding box center [950, 208] width 393 height 18
click at [933, 212] on span "L'abonnement Otakujapon à offir c'est incroyable comme cadeau" at bounding box center [950, 208] width 397 height 17
click at [256, 42] on lt-span "offrir" at bounding box center [256, 42] width 0 height 0
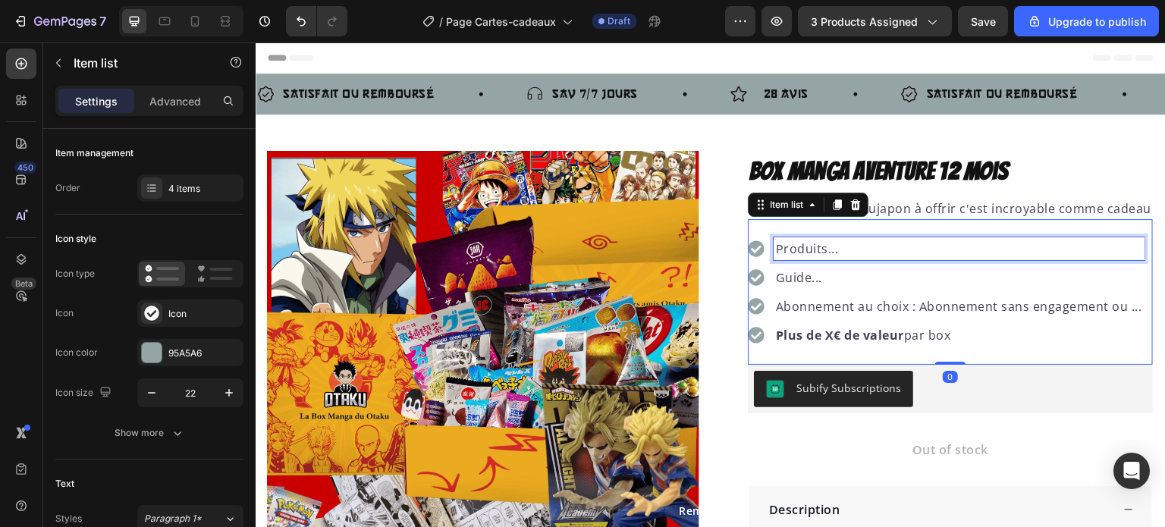
click at [822, 245] on p "Produits..." at bounding box center [959, 249] width 366 height 18
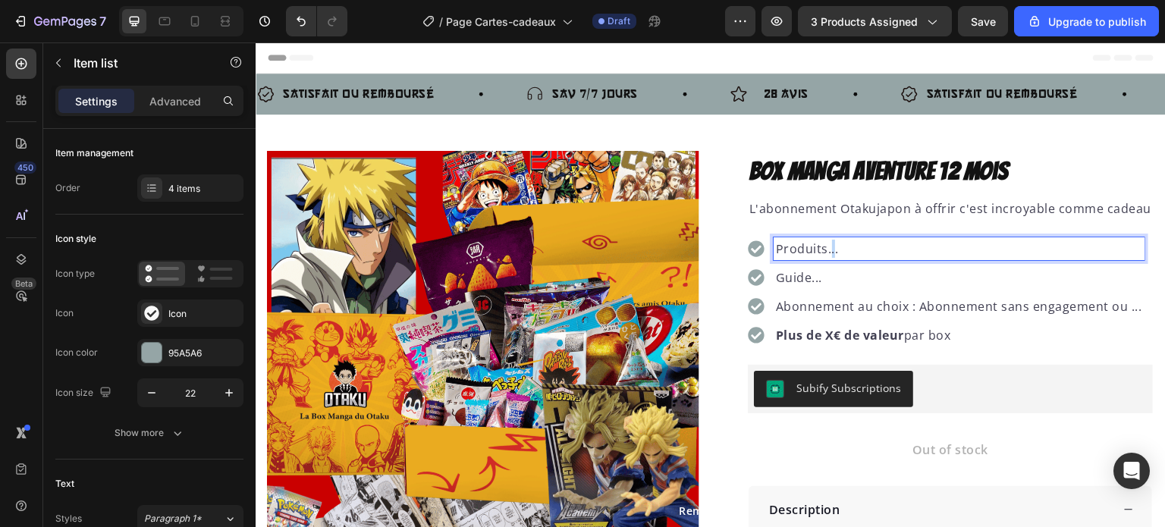
click at [822, 245] on p "Produits..." at bounding box center [959, 249] width 366 height 18
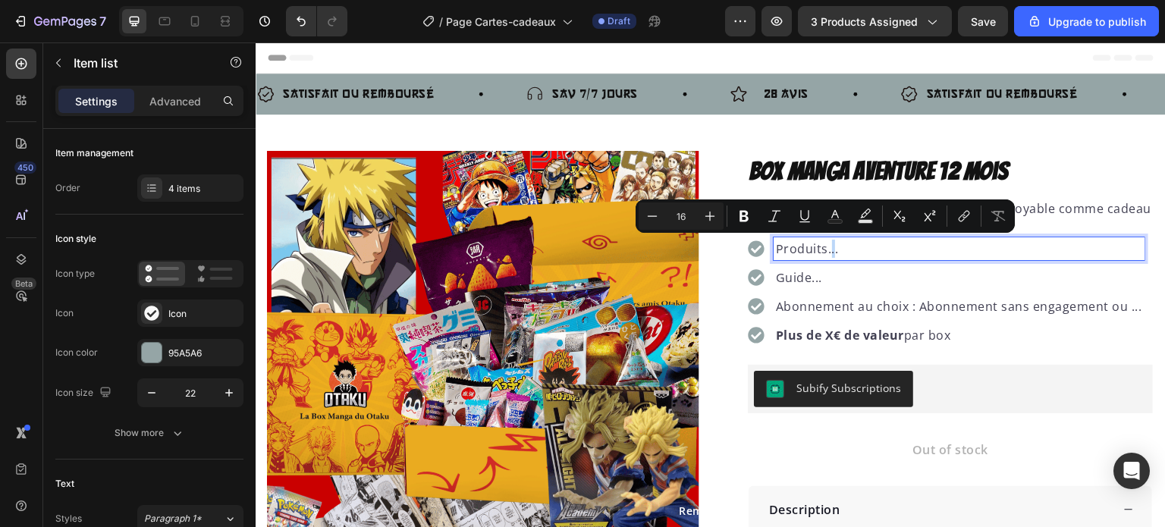
click at [822, 245] on p "Produits..." at bounding box center [959, 249] width 366 height 18
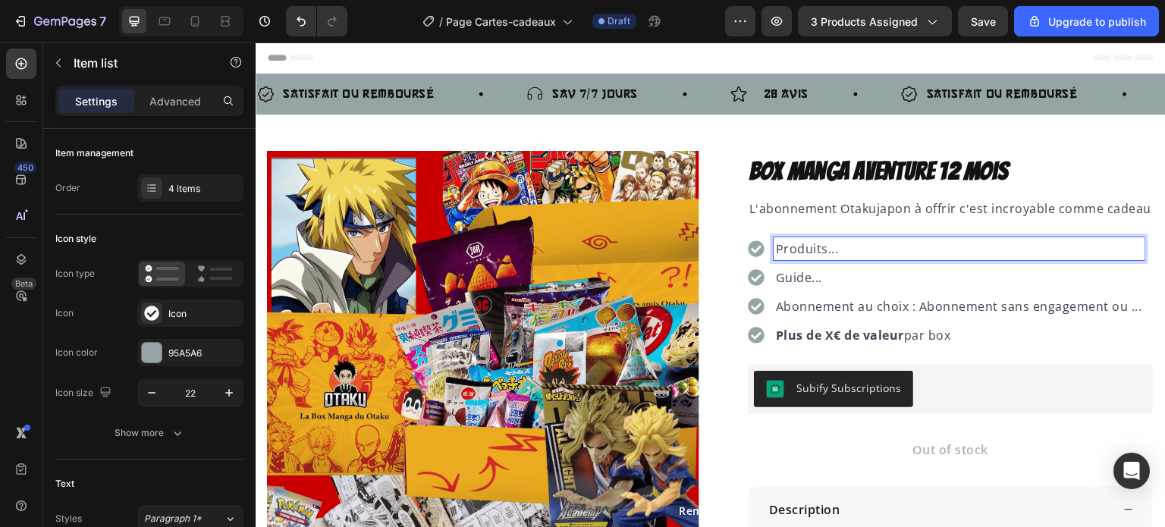
click at [839, 249] on p "Produits..." at bounding box center [959, 249] width 366 height 18
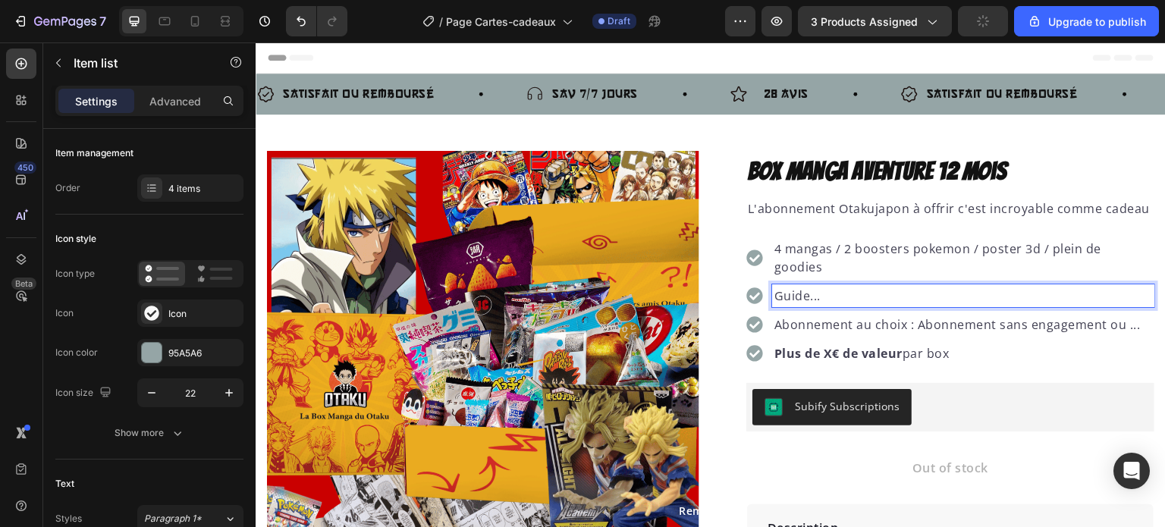
click at [805, 291] on p "Guide..." at bounding box center [963, 296] width 378 height 18
click at [812, 294] on p "Guide..." at bounding box center [963, 296] width 378 height 18
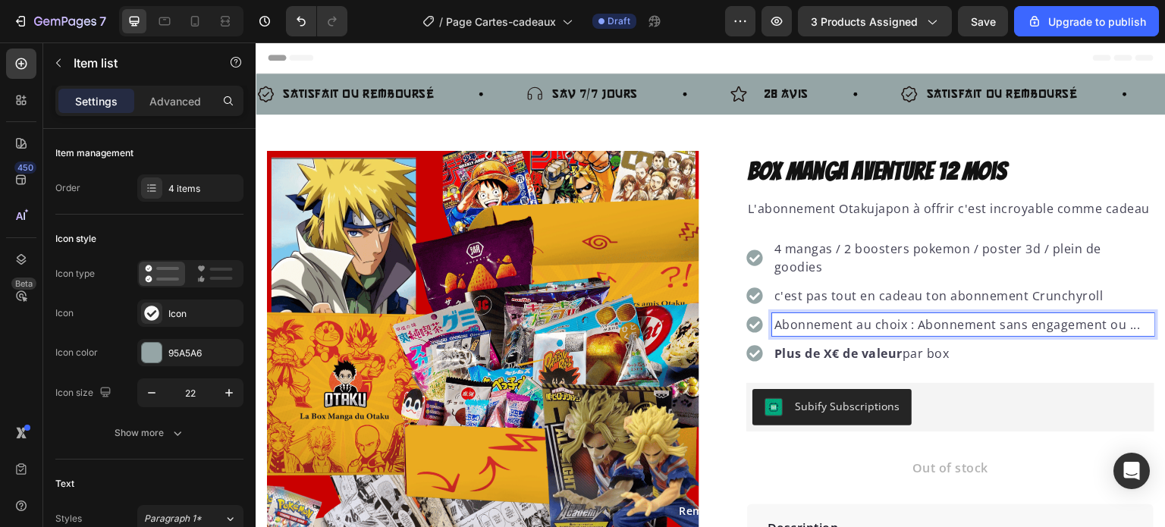
click at [833, 321] on span "Abonnement au choix : Abonnement sans engagement ou ..." at bounding box center [957, 324] width 366 height 17
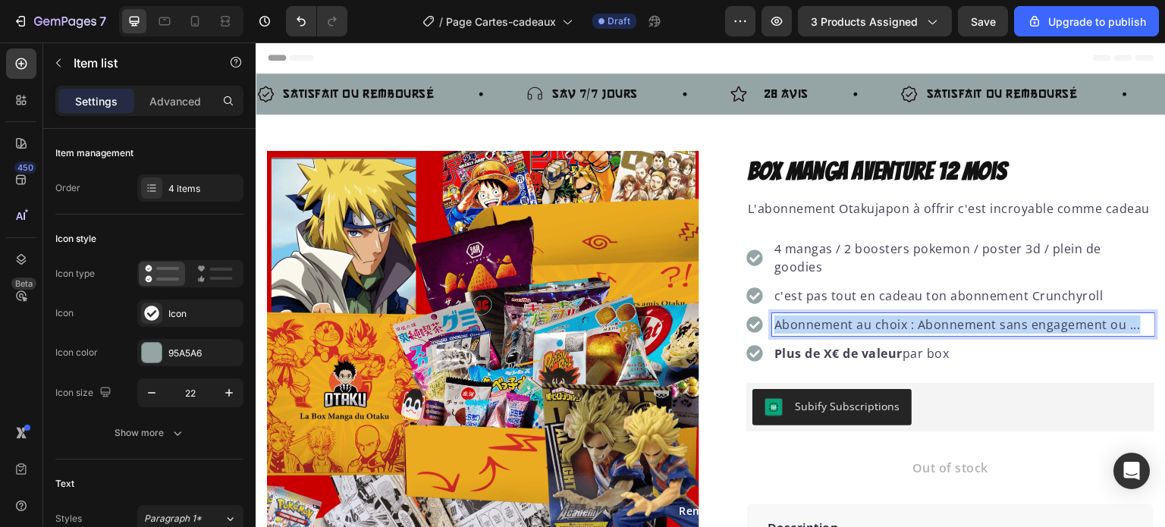
click at [833, 321] on span "Abonnement au choix : Abonnement sans engagement ou ..." at bounding box center [957, 324] width 366 height 17
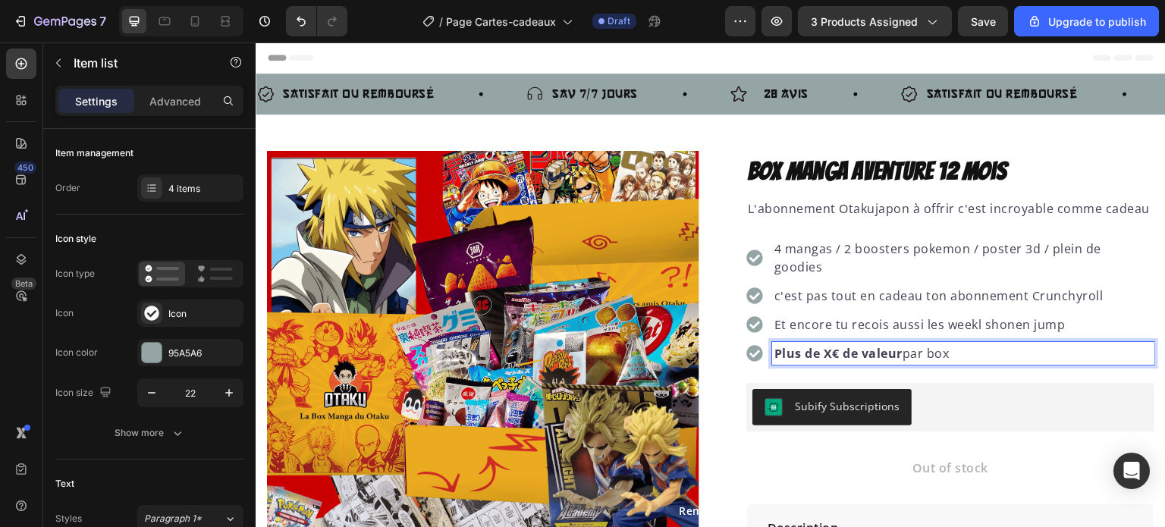
click at [839, 348] on strong "Plus de X€ de valeur" at bounding box center [838, 353] width 128 height 17
click at [829, 350] on strong "Plus de X€ de valeur" at bounding box center [838, 353] width 128 height 17
click at [953, 351] on p "Plus de 80€ de valeur par box" at bounding box center [963, 353] width 378 height 18
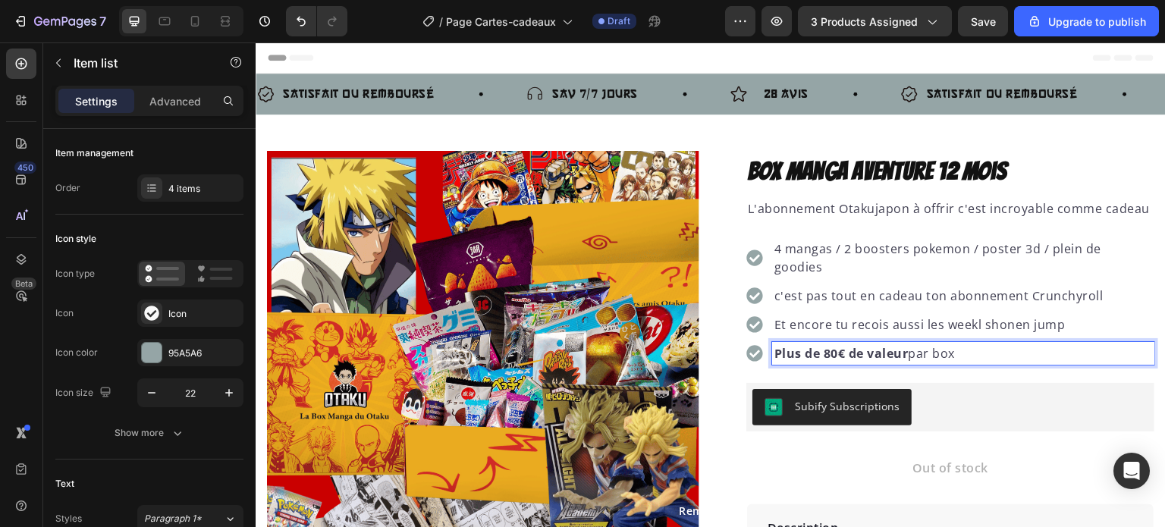
drag, startPoint x: 961, startPoint y: 352, endPoint x: 767, endPoint y: 279, distance: 206.6
click at [767, 279] on div "4 mangas / 2 boosters pokemon / poster 3d / plein de goodies c'est pas tout en …" at bounding box center [950, 300] width 408 height 127
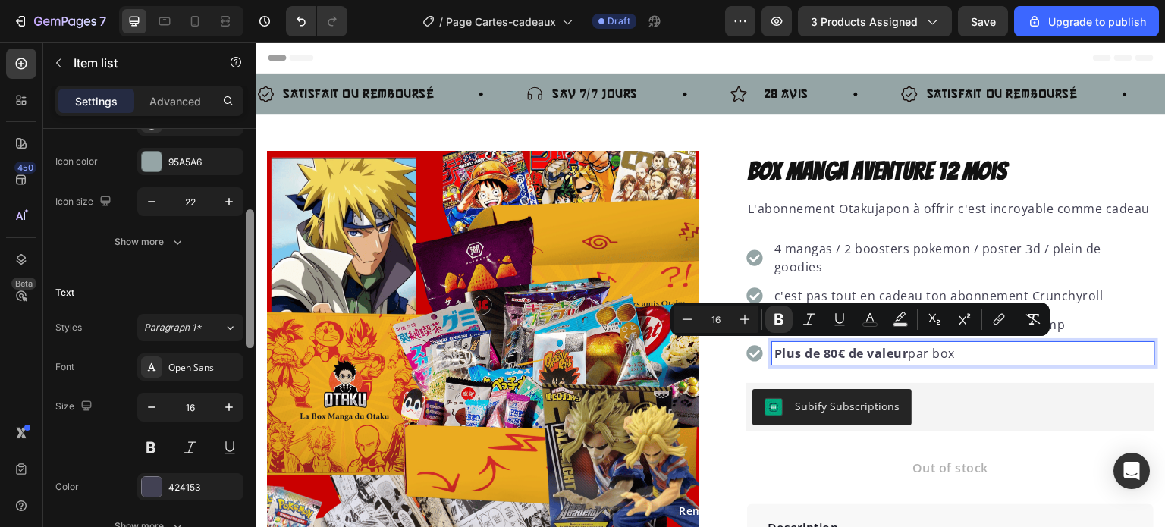
scroll to position [220, 0]
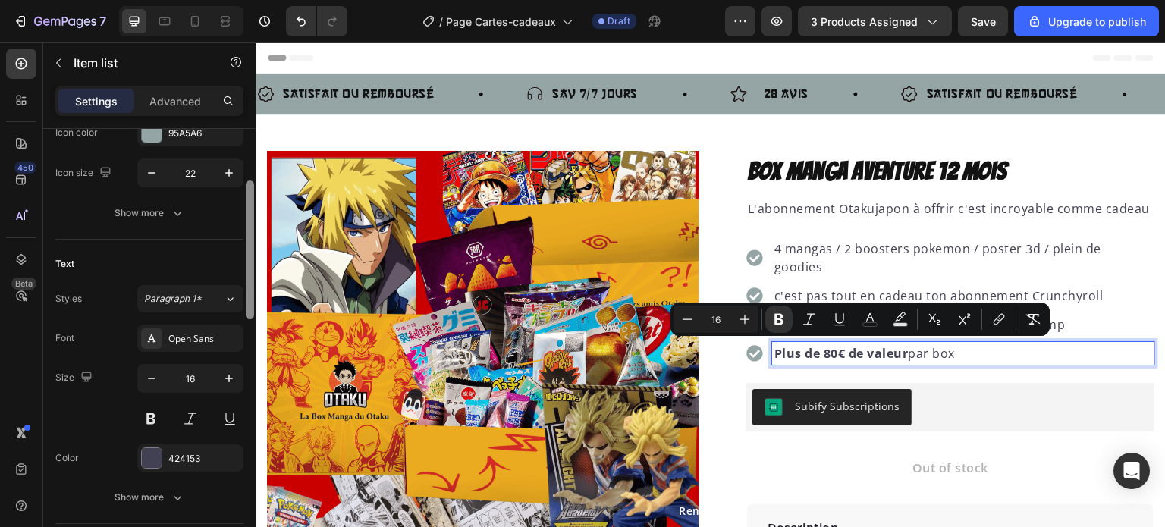
drag, startPoint x: 246, startPoint y: 202, endPoint x: 246, endPoint y: 272, distance: 69.8
click at [246, 272] on div at bounding box center [250, 249] width 8 height 139
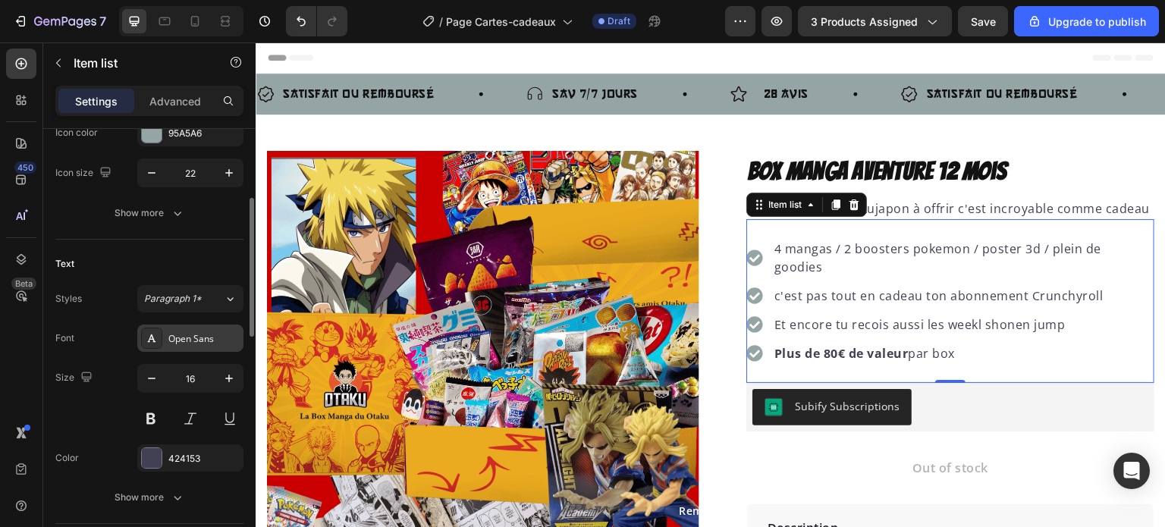
click at [177, 339] on div "Open Sans" at bounding box center [203, 339] width 71 height 14
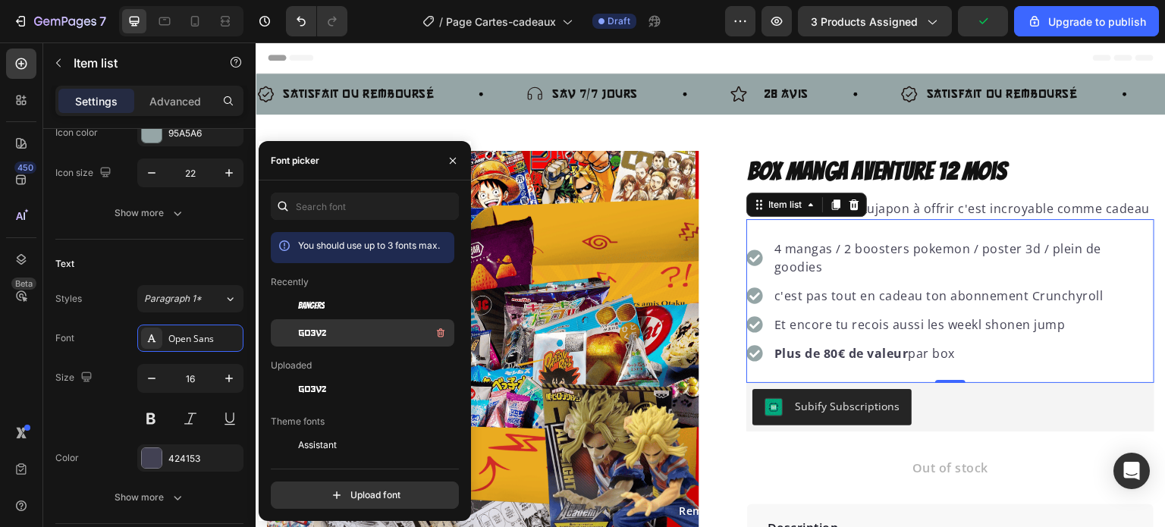
click at [318, 327] on span "go3v2" at bounding box center [312, 333] width 28 height 14
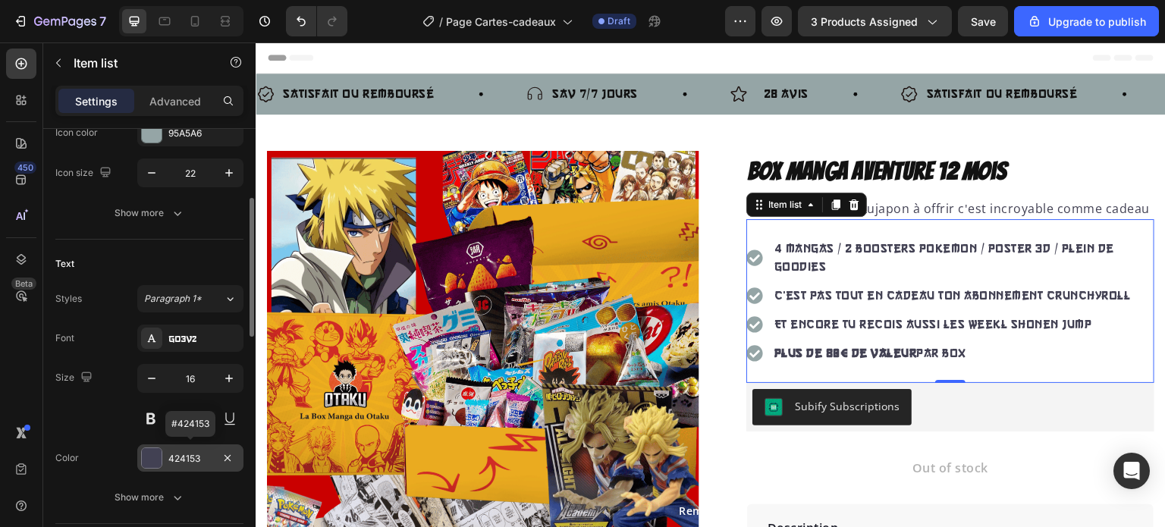
click at [152, 445] on div "424153" at bounding box center [190, 457] width 106 height 27
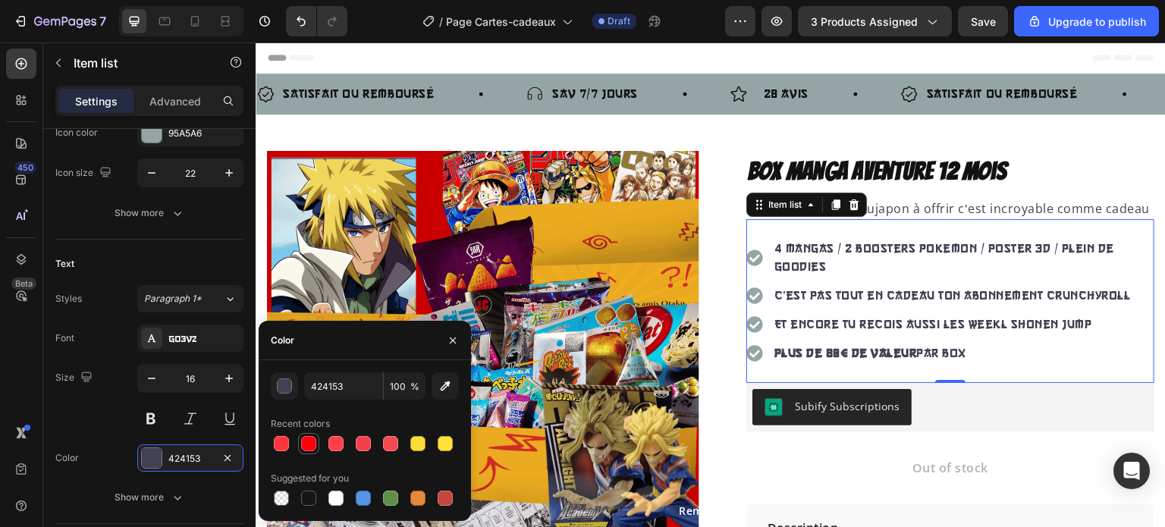
click at [309, 439] on div at bounding box center [308, 443] width 15 height 15
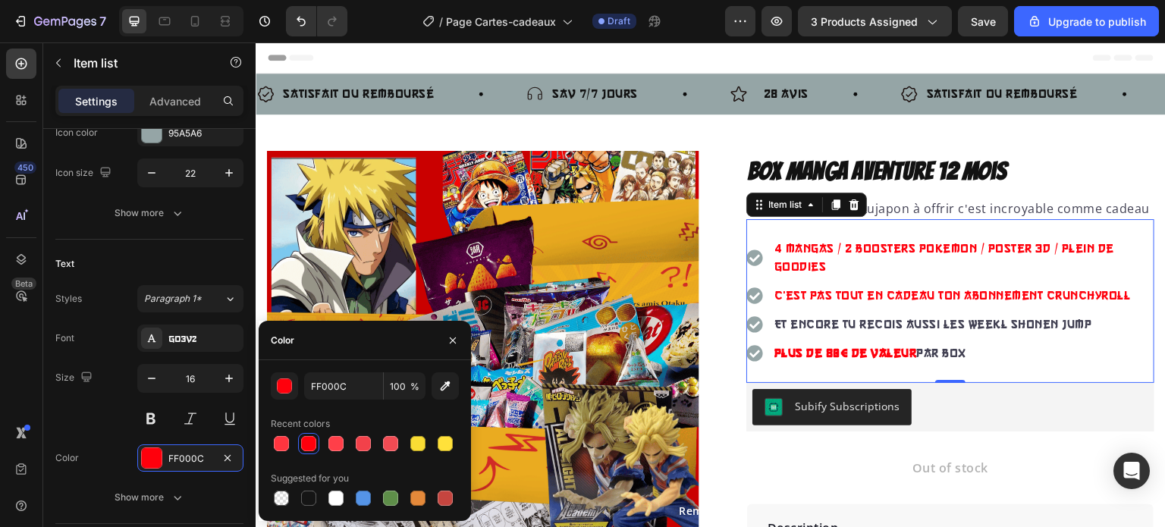
click at [309, 439] on div at bounding box center [308, 443] width 15 height 15
click at [315, 498] on div at bounding box center [308, 498] width 15 height 15
type input "151515"
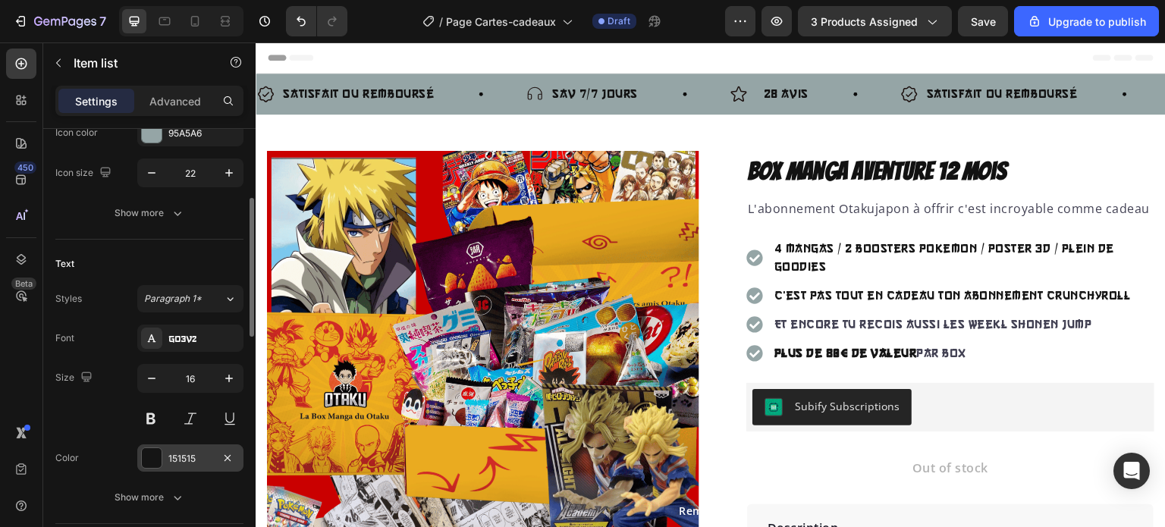
click at [160, 445] on div "151515" at bounding box center [190, 457] width 106 height 27
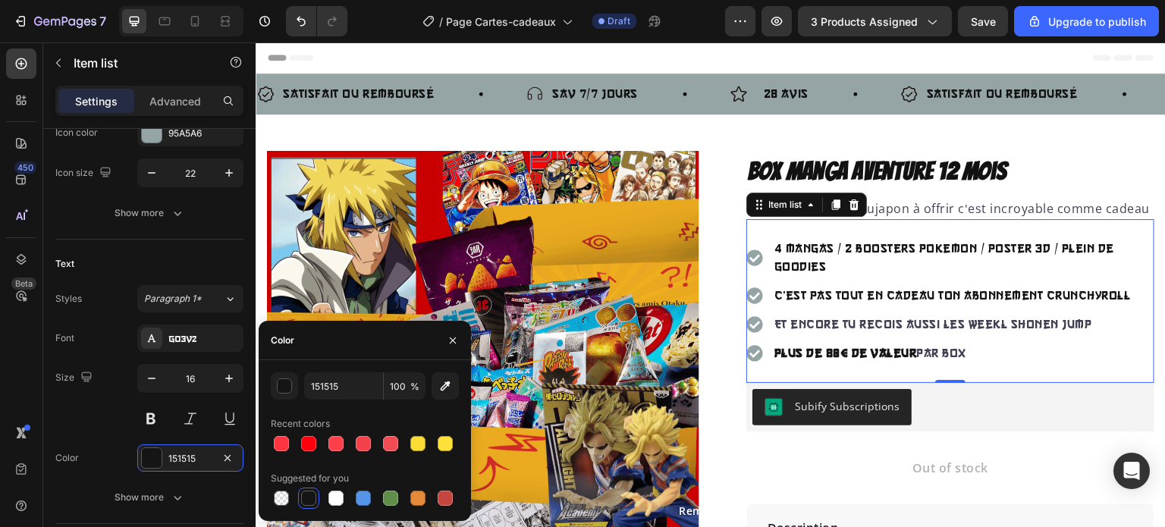
click at [309, 497] on div at bounding box center [308, 498] width 15 height 15
click at [290, 387] on div "button" at bounding box center [284, 386] width 15 height 15
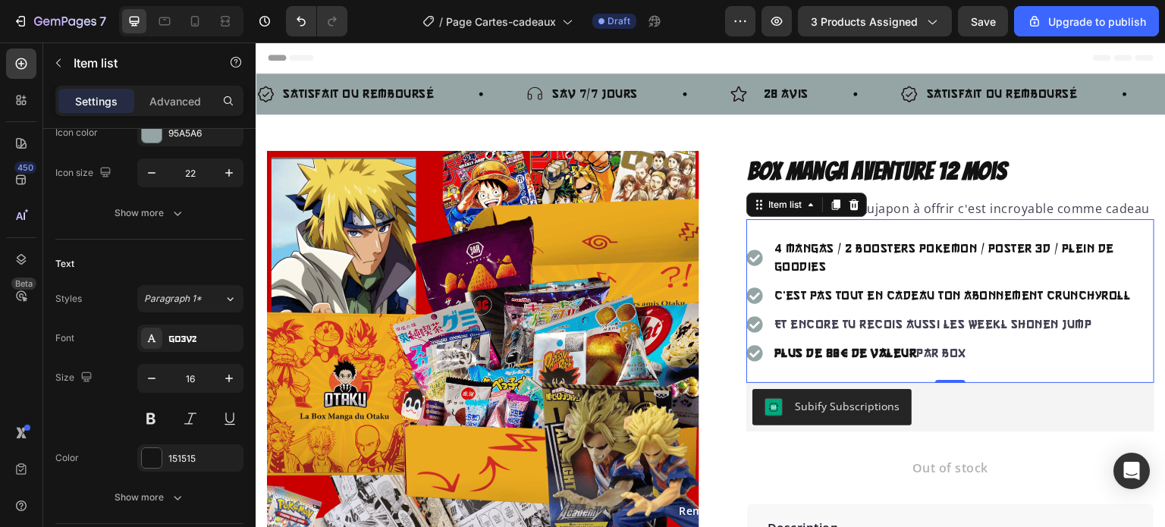
click at [746, 254] on icon at bounding box center [754, 257] width 16 height 16
click at [156, 127] on div "Settings Advanced" at bounding box center [149, 107] width 212 height 43
click at [152, 135] on div at bounding box center [152, 133] width 20 height 20
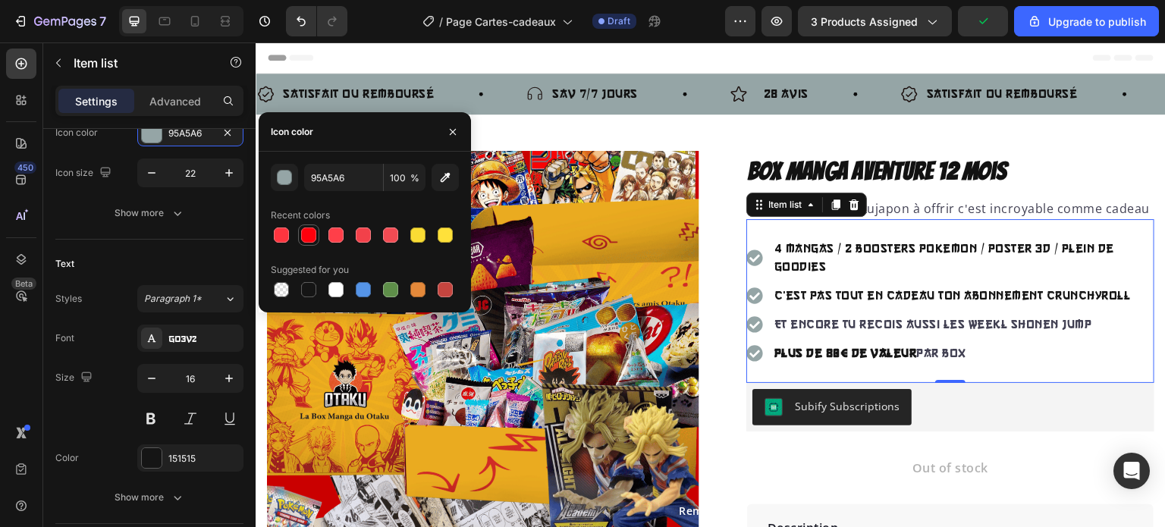
click at [301, 238] on div at bounding box center [308, 234] width 15 height 15
type input "FF000C"
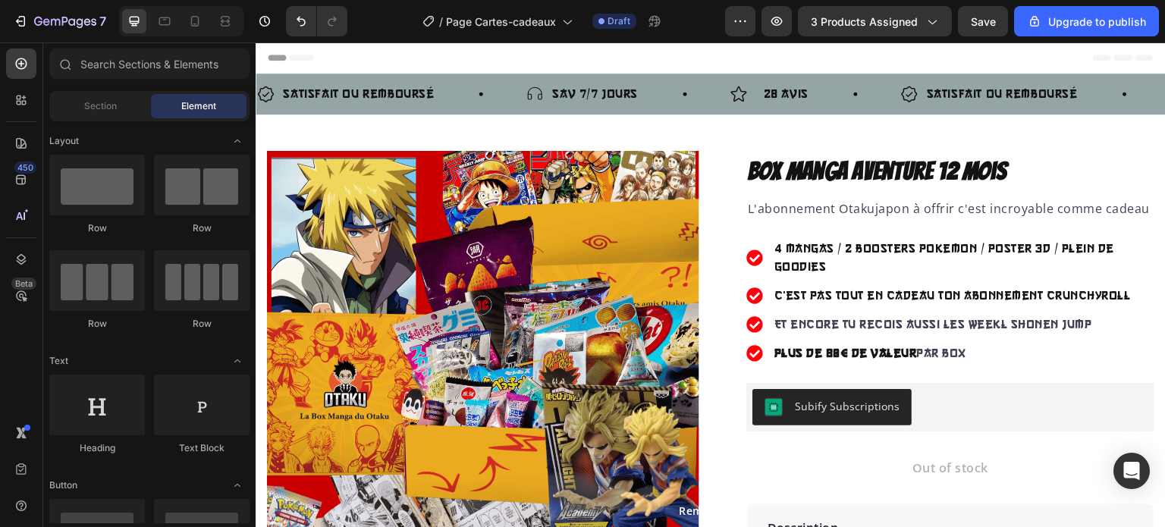
scroll to position [41, 0]
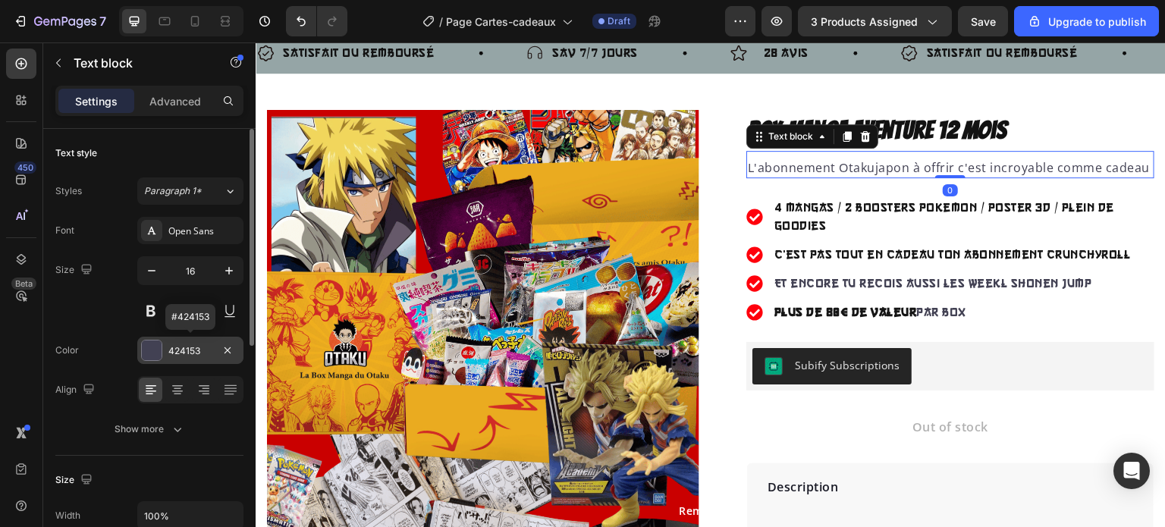
click at [156, 346] on div at bounding box center [152, 350] width 20 height 20
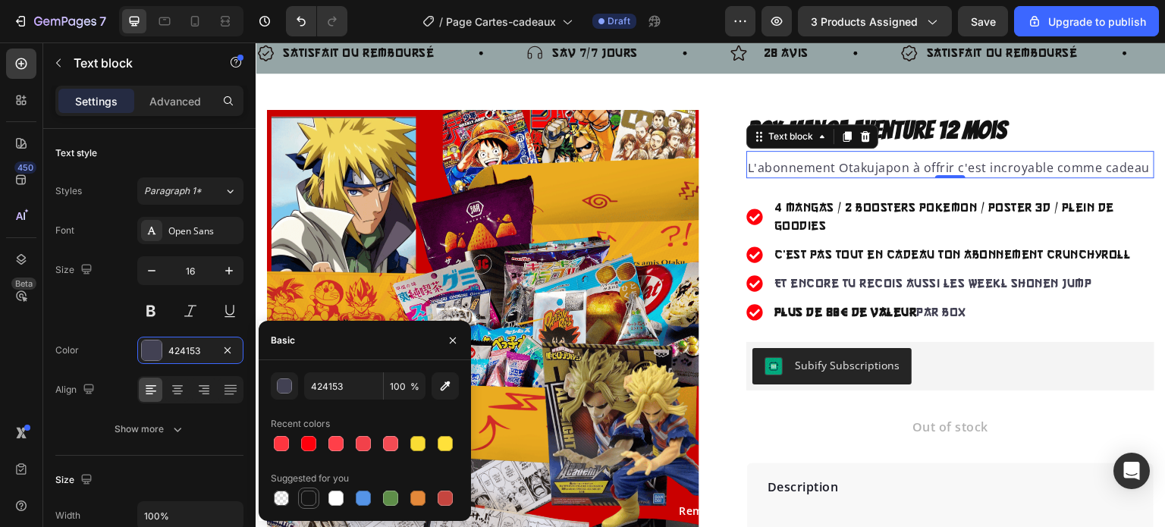
click at [306, 488] on div at bounding box center [308, 498] width 21 height 21
type input "151515"
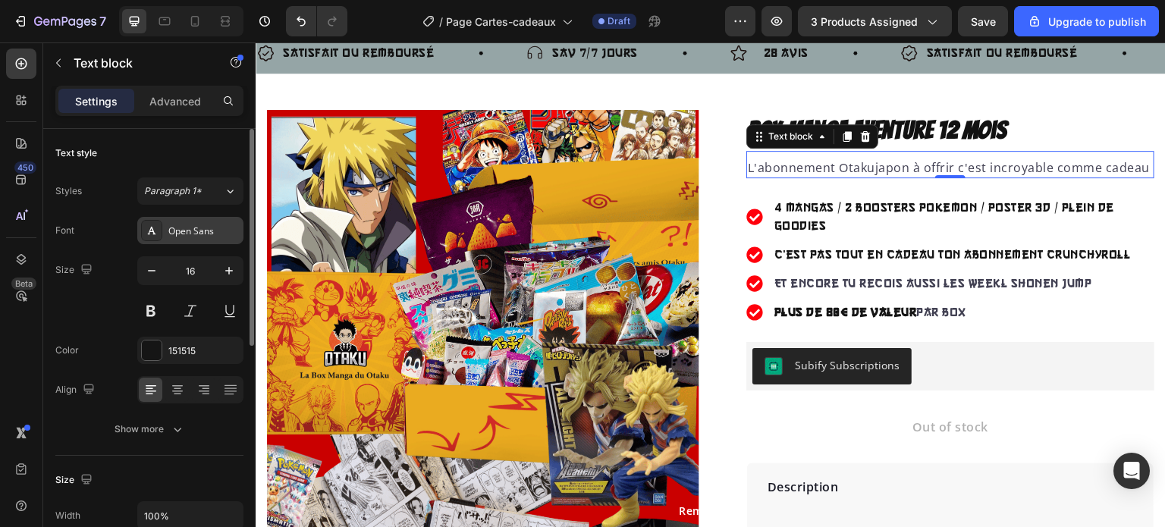
click at [180, 231] on div "Open Sans" at bounding box center [203, 231] width 71 height 14
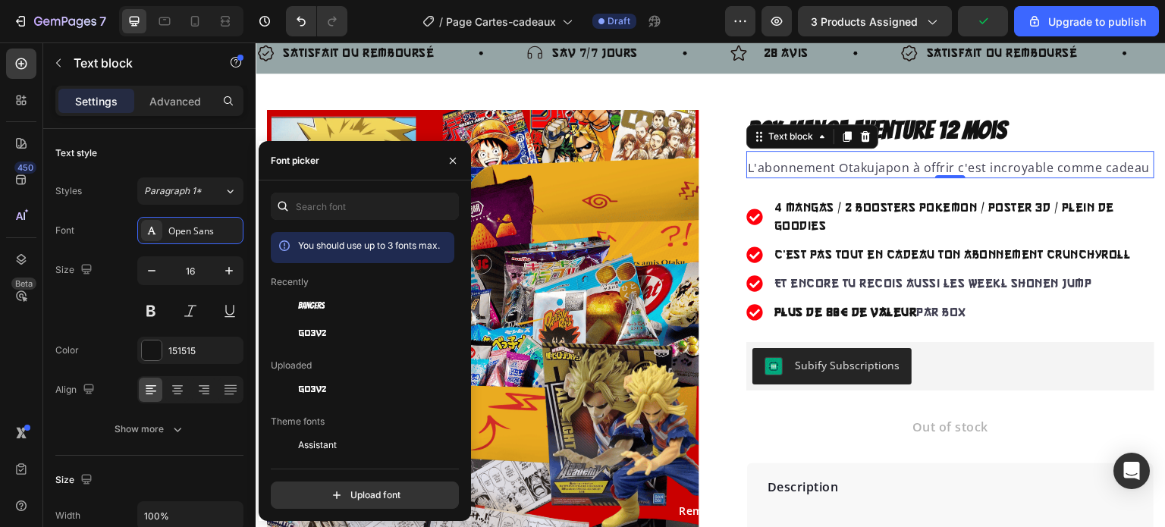
click at [316, 329] on span "go3v2" at bounding box center [312, 333] width 28 height 14
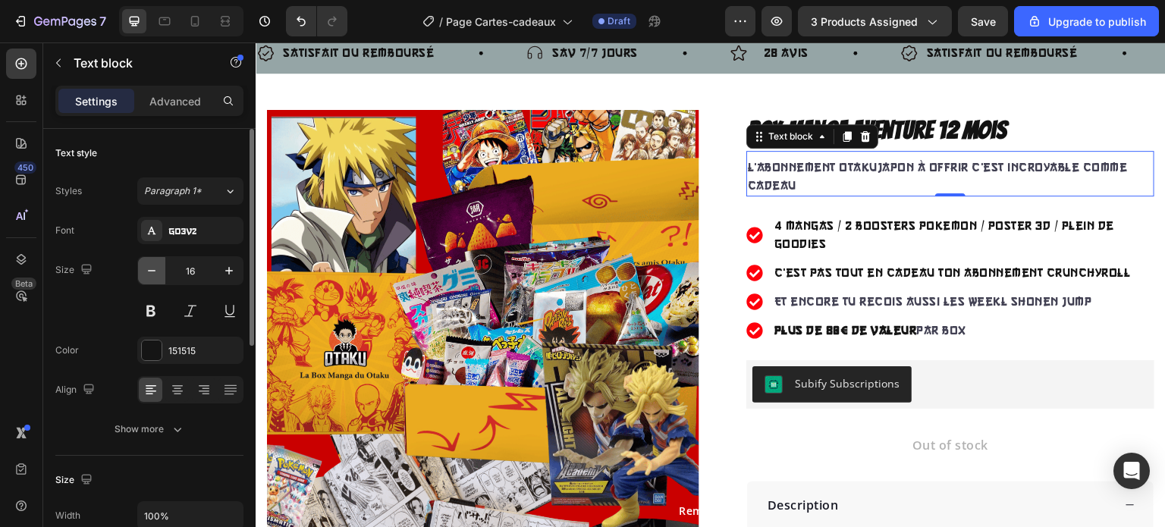
click at [146, 268] on icon "button" at bounding box center [151, 270] width 15 height 15
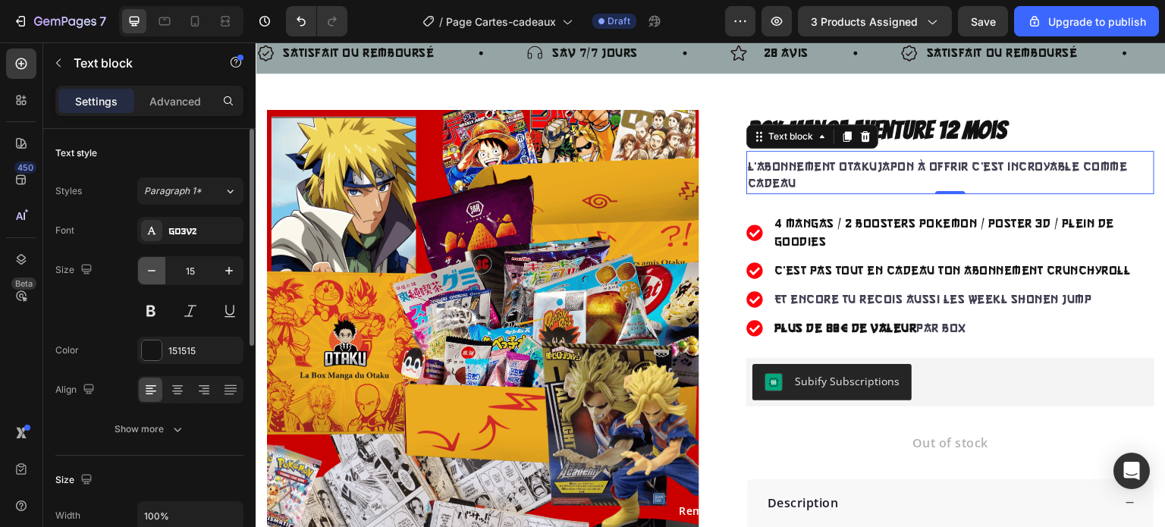
click at [146, 268] on icon "button" at bounding box center [151, 270] width 15 height 15
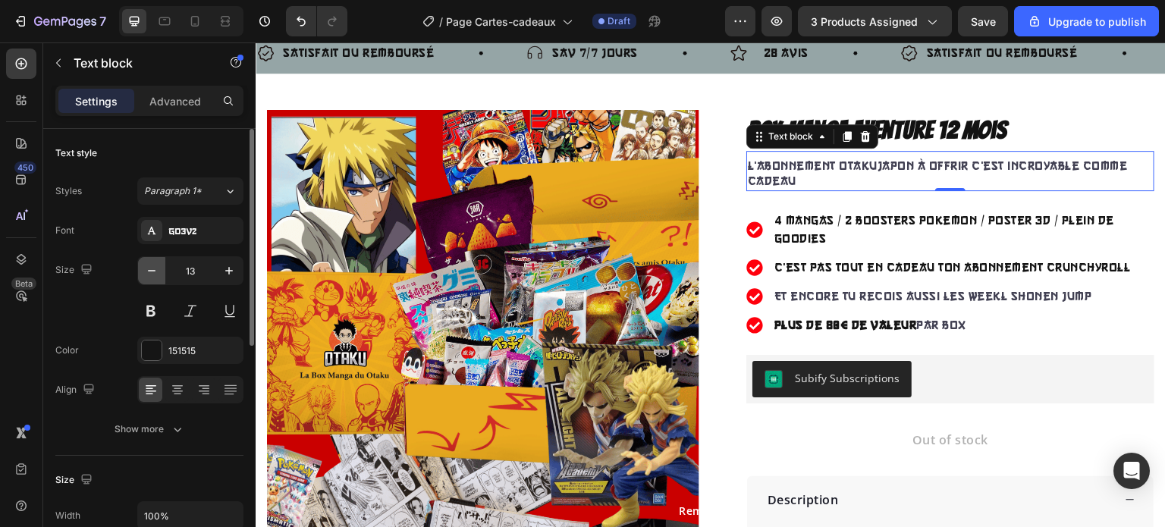
click at [146, 268] on icon "button" at bounding box center [151, 270] width 15 height 15
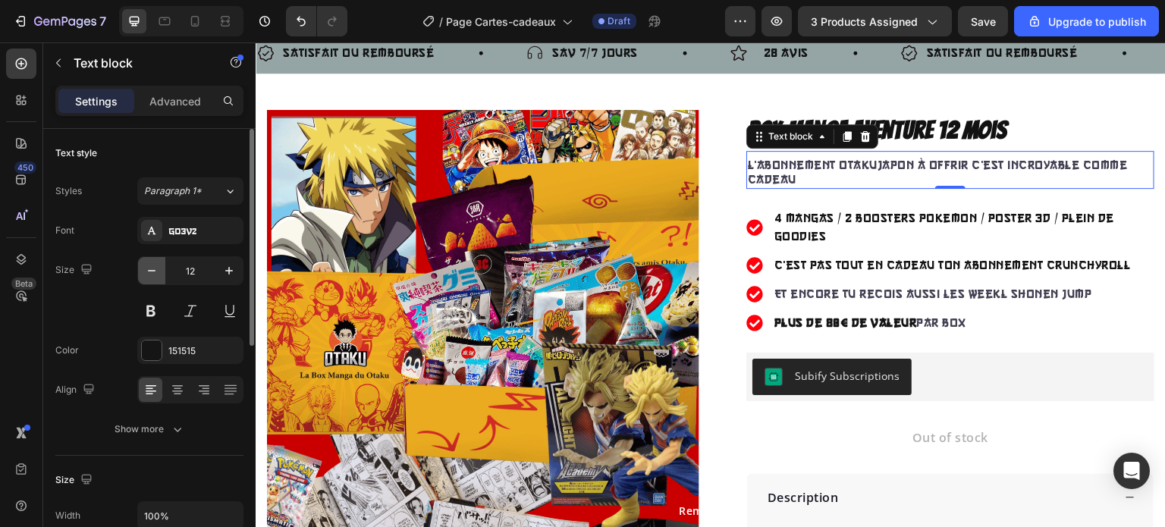
click at [146, 268] on icon "button" at bounding box center [151, 270] width 15 height 15
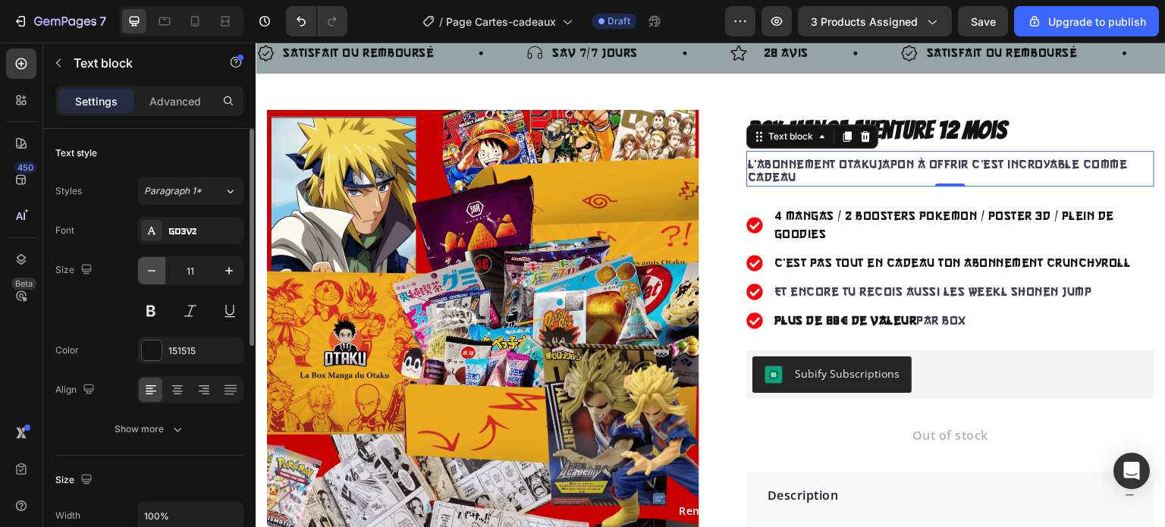
click at [146, 268] on icon "button" at bounding box center [151, 270] width 15 height 15
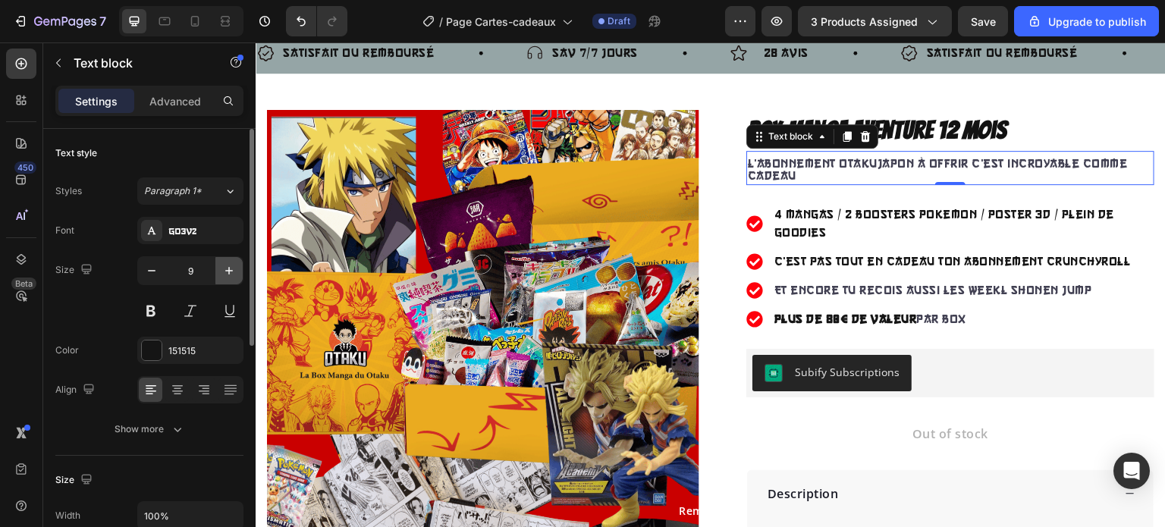
click at [224, 273] on icon "button" at bounding box center [228, 270] width 15 height 15
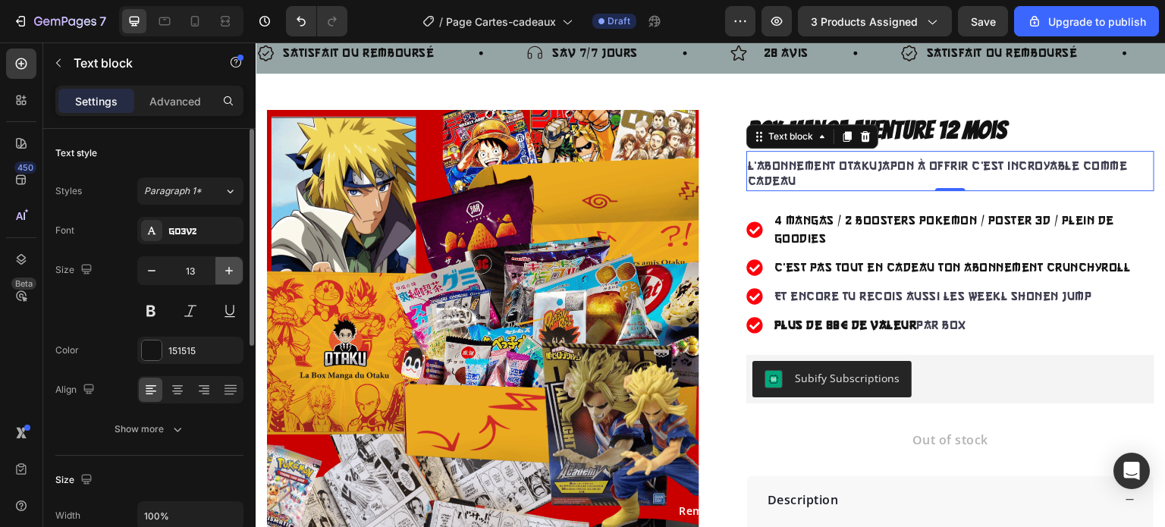
click at [224, 273] on icon "button" at bounding box center [228, 270] width 15 height 15
type input "14"
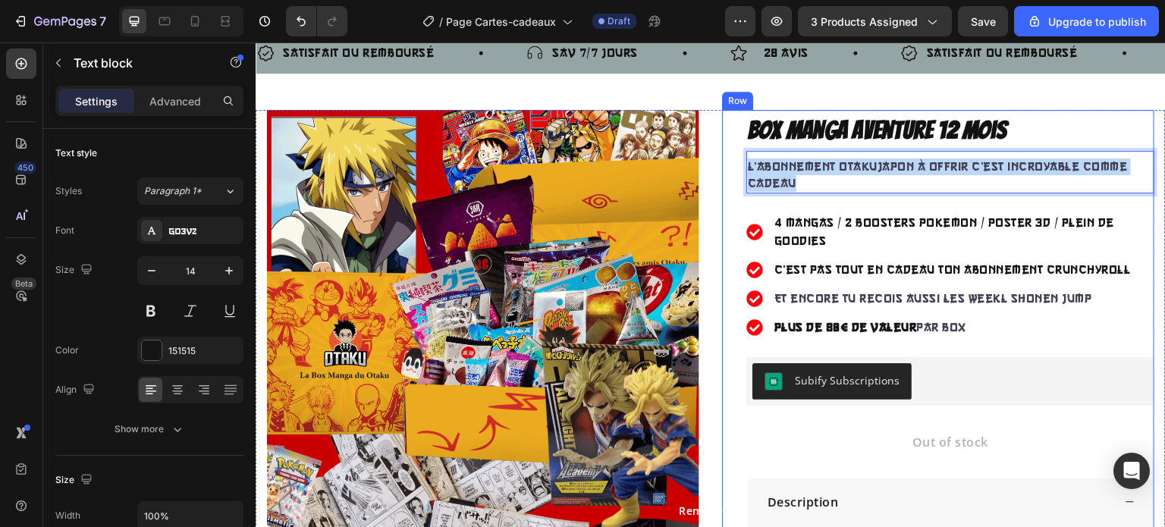
drag, startPoint x: 807, startPoint y: 178, endPoint x: 728, endPoint y: 163, distance: 80.3
click at [728, 163] on div "Box Manga Aventure 12 Mois Product Title L'abonnement Otakujapon à offrir c'est…" at bounding box center [938, 390] width 432 height 561
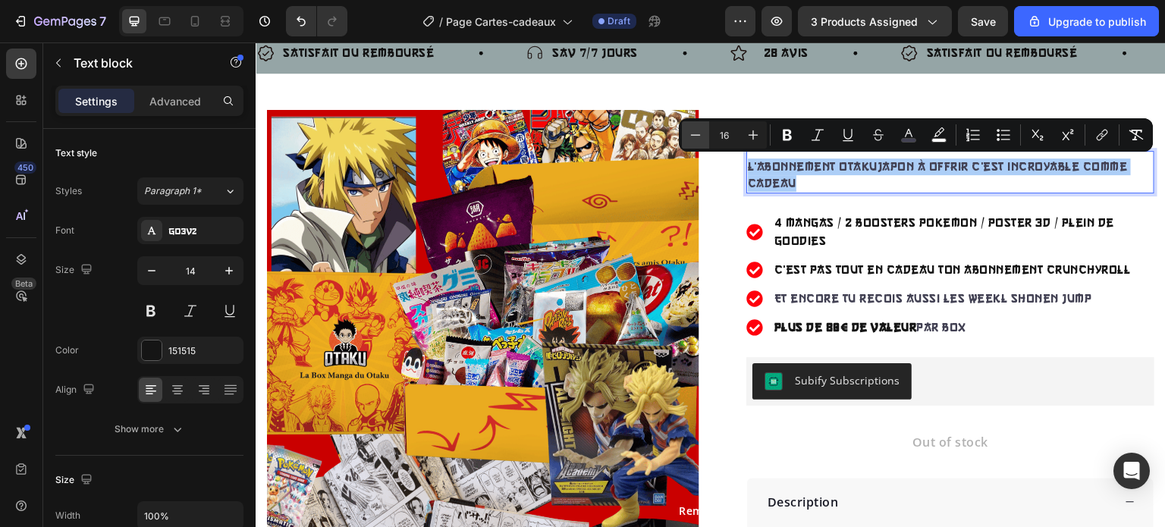
click at [691, 137] on icon "Editor contextual toolbar" at bounding box center [695, 134] width 15 height 15
type input "15"
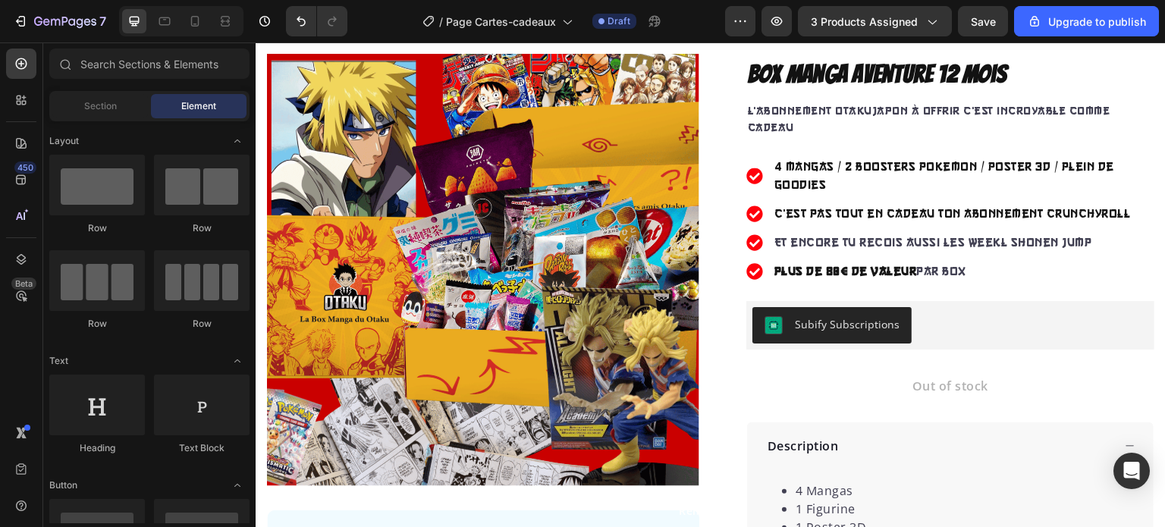
scroll to position [103, 0]
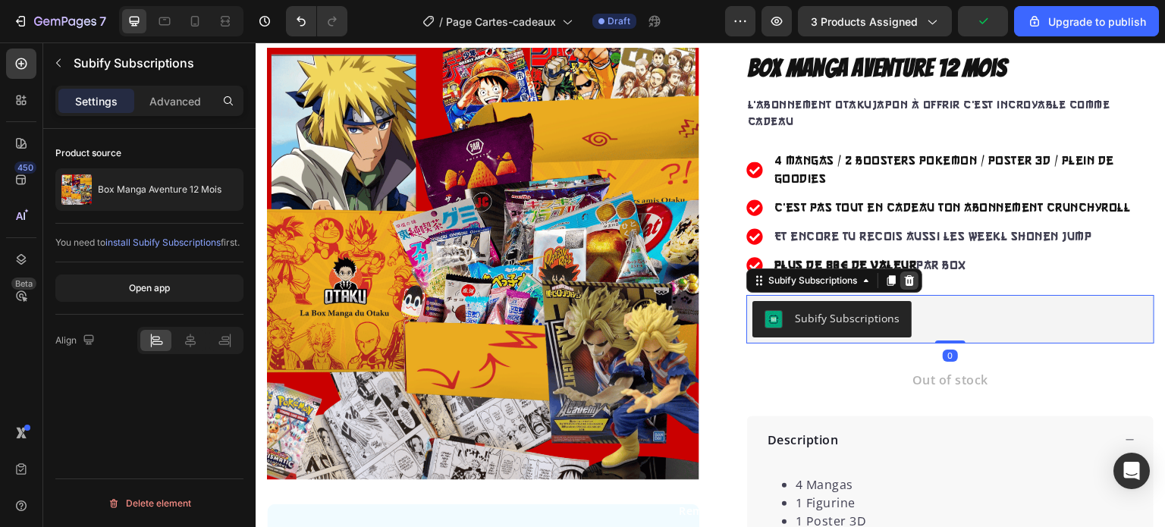
click at [903, 274] on icon at bounding box center [909, 280] width 12 height 12
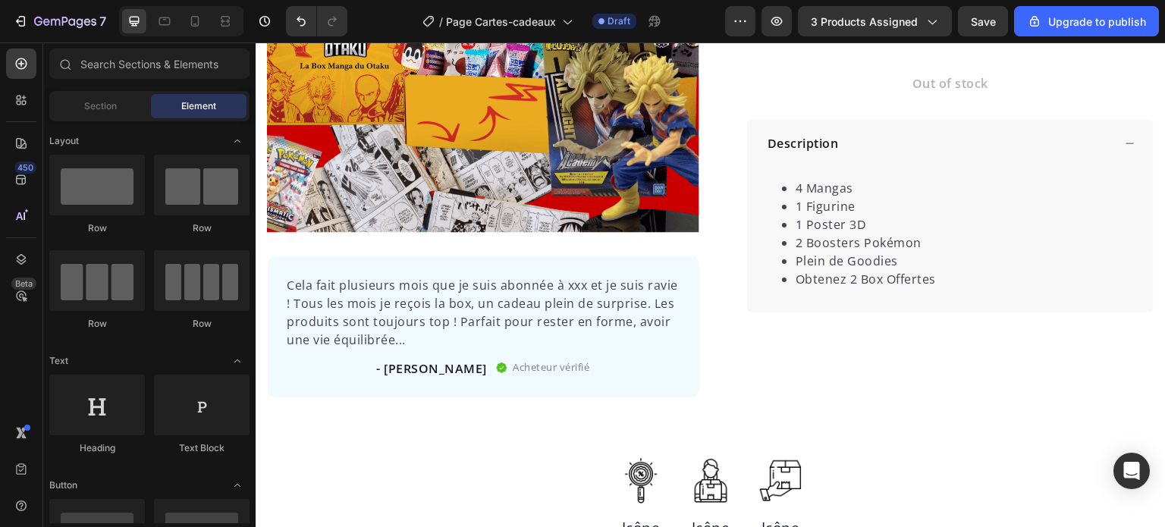
scroll to position [364, 0]
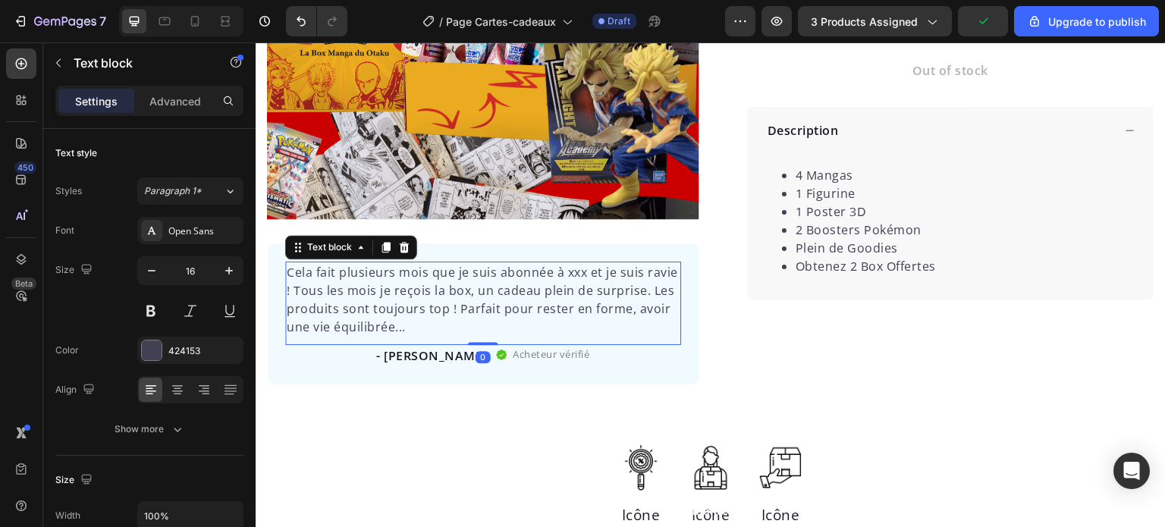
click at [586, 265] on p "Cela fait plusieurs mois que je suis abonnée à xxx et je suis ravie ! Tous les …" at bounding box center [483, 299] width 393 height 73
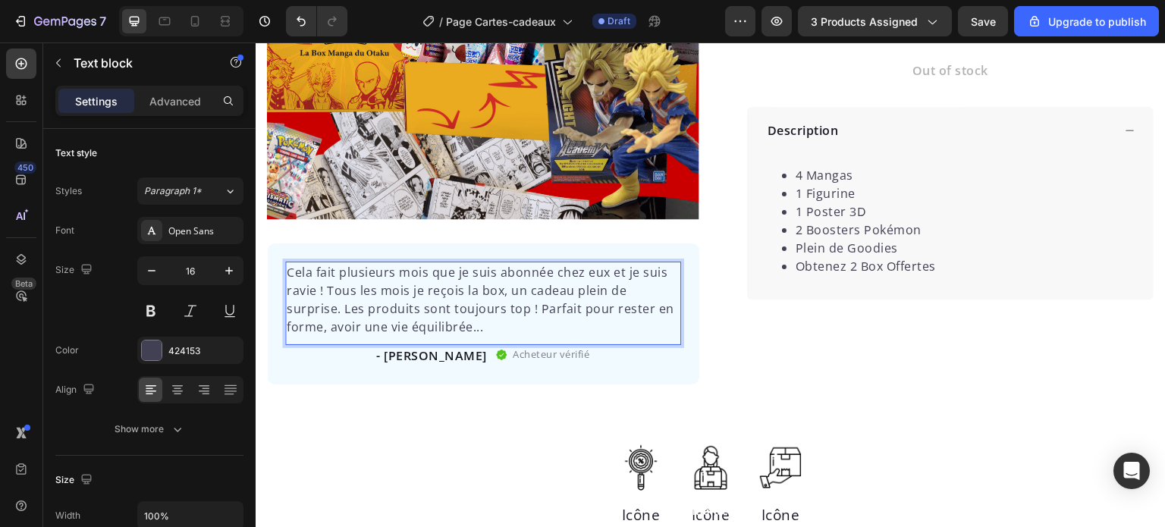
click at [484, 321] on p "Cela fait plusieurs mois que je suis abonnée chez eux et je suis ravie ! Tous l…" at bounding box center [483, 299] width 393 height 73
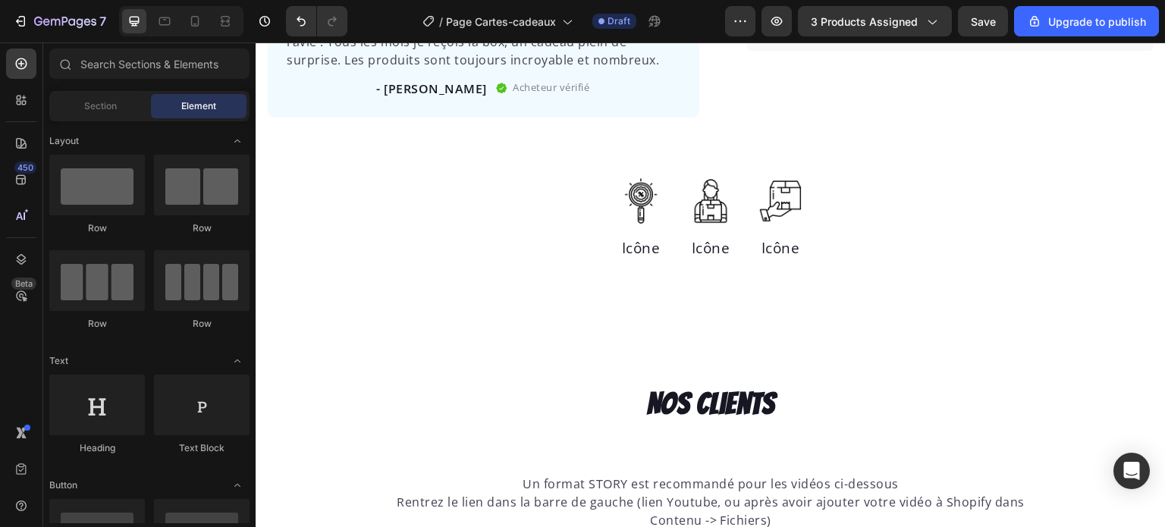
scroll to position [626, 0]
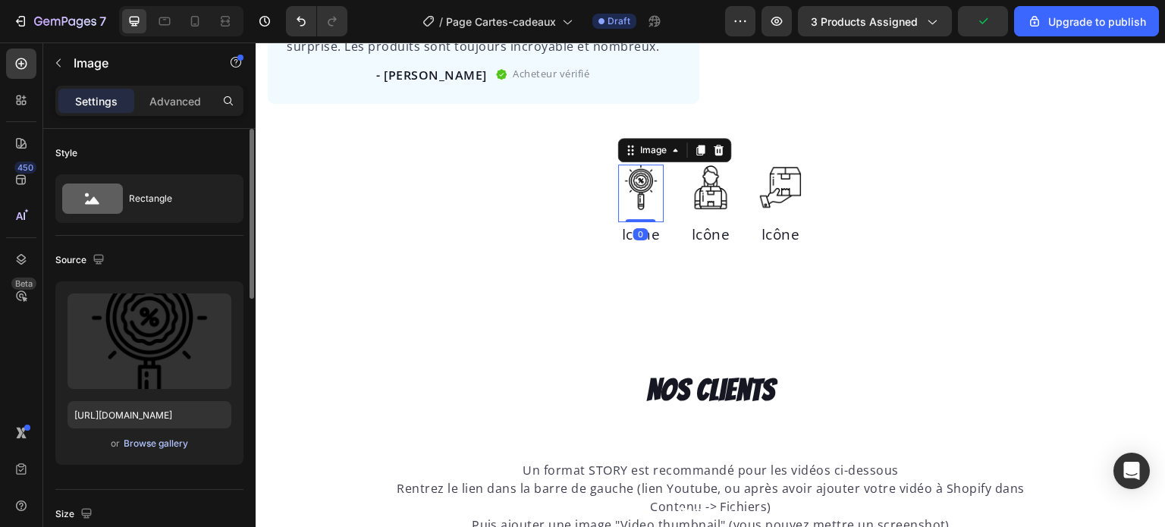
click at [155, 448] on div "Browse gallery" at bounding box center [156, 444] width 64 height 14
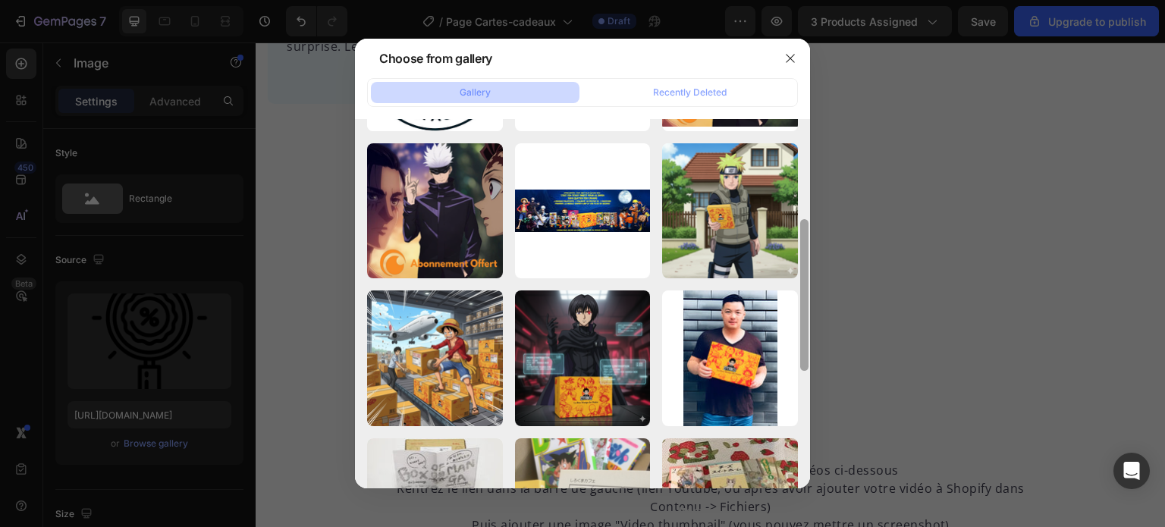
scroll to position [293, 0]
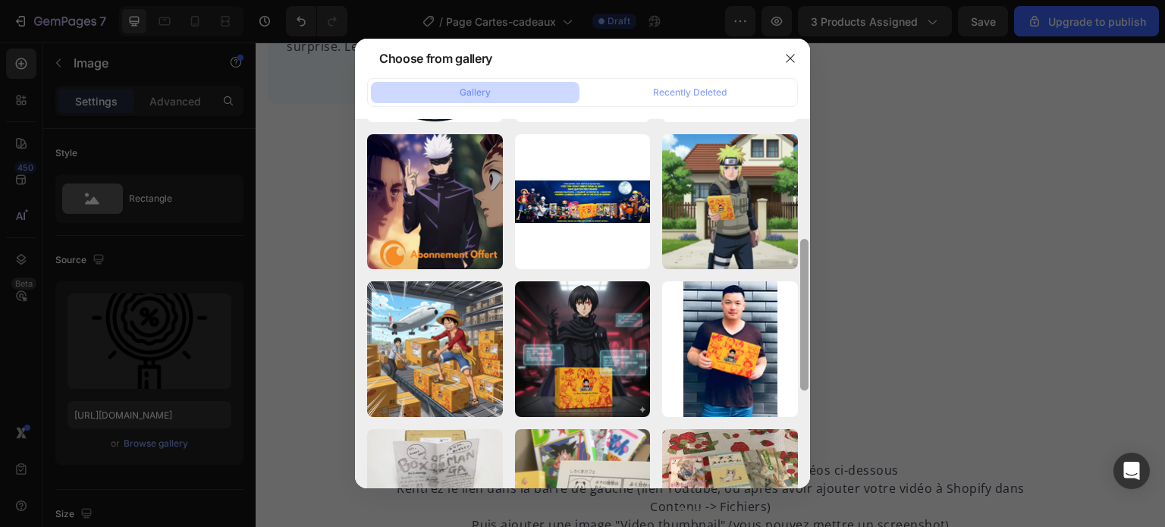
drag, startPoint x: 804, startPoint y: 155, endPoint x: 800, endPoint y: 275, distance: 120.6
click at [800, 275] on div at bounding box center [804, 315] width 8 height 152
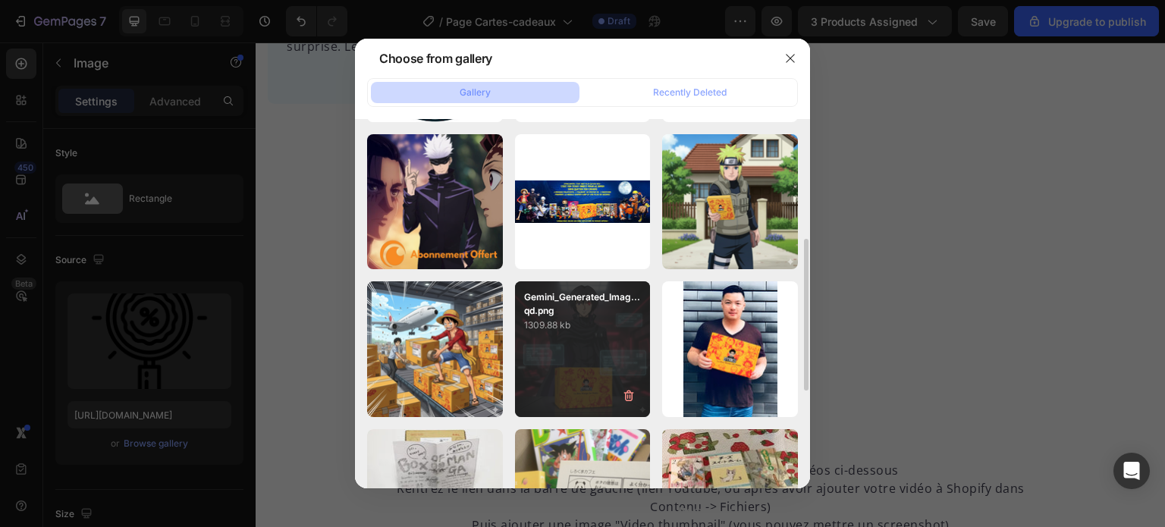
click at [605, 310] on p "Gemini_Generated_Imag...qd.png" at bounding box center [583, 303] width 118 height 27
type input "[URL][DOMAIN_NAME]"
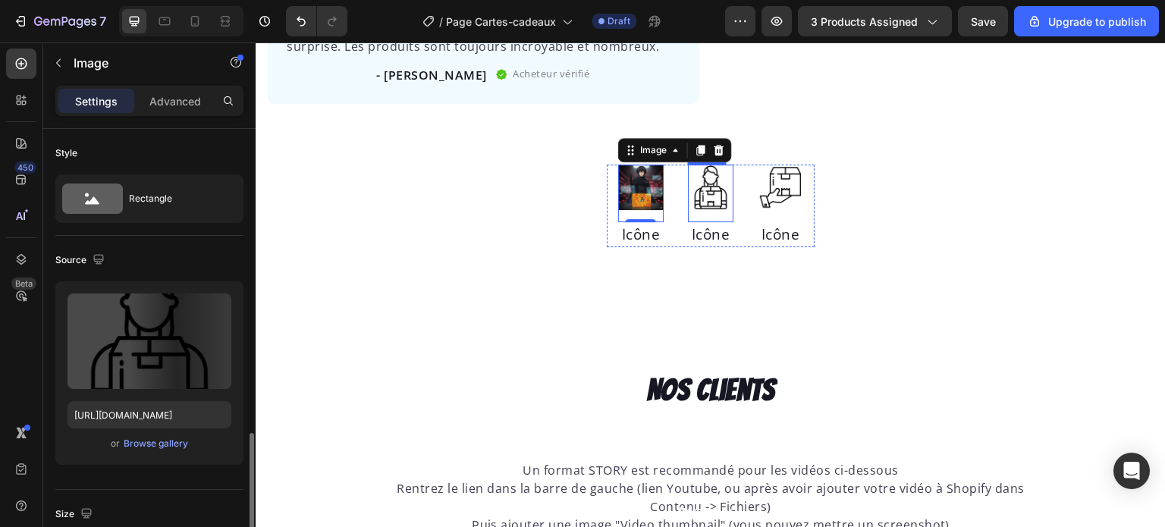
scroll to position [220, 0]
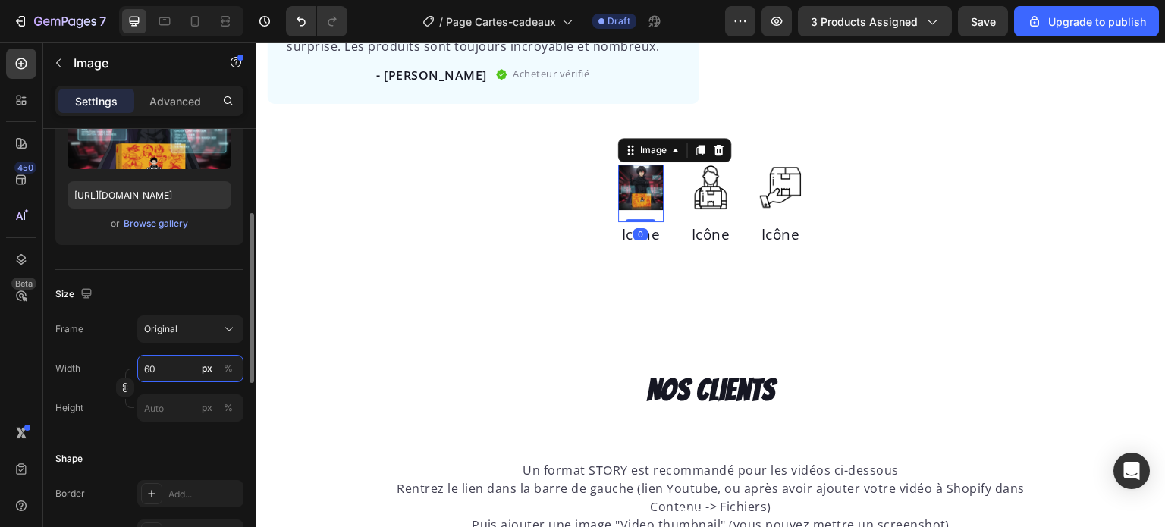
click at [151, 363] on input "60" at bounding box center [190, 368] width 106 height 27
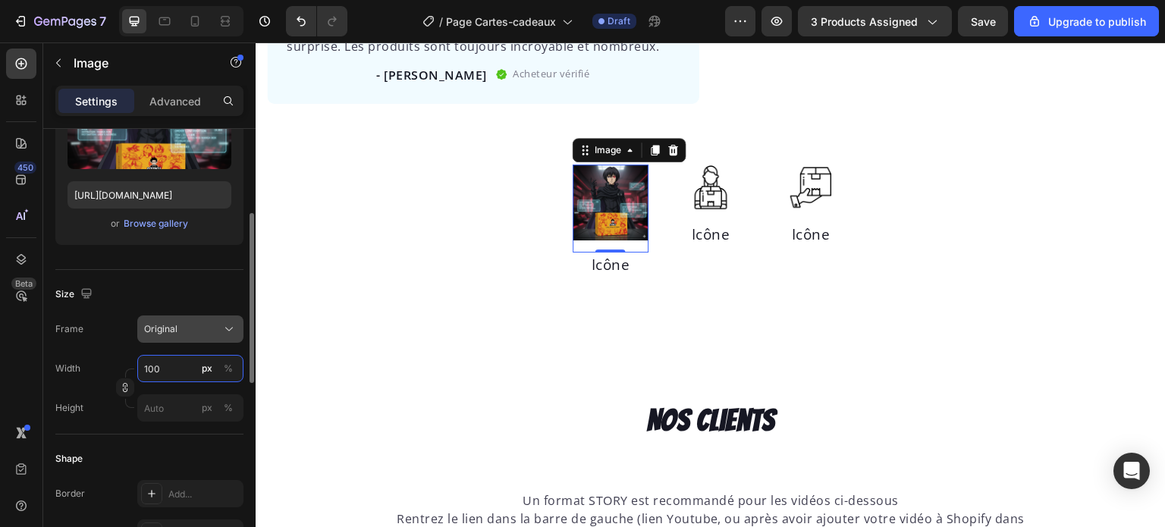
type input "100"
click at [165, 333] on span "Original" at bounding box center [160, 329] width 33 height 14
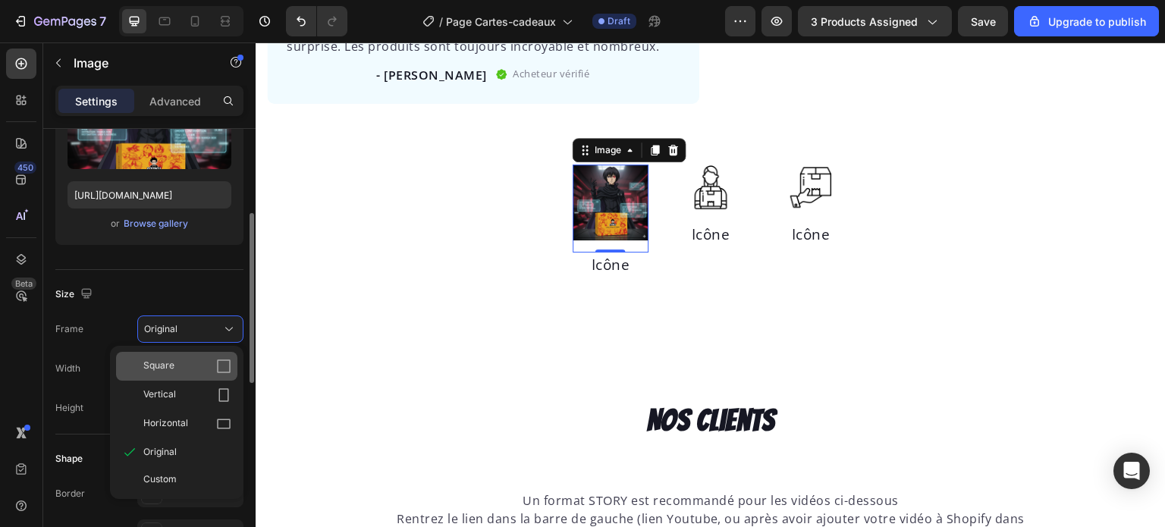
click at [182, 371] on div "Square" at bounding box center [187, 366] width 88 height 15
type input "100"
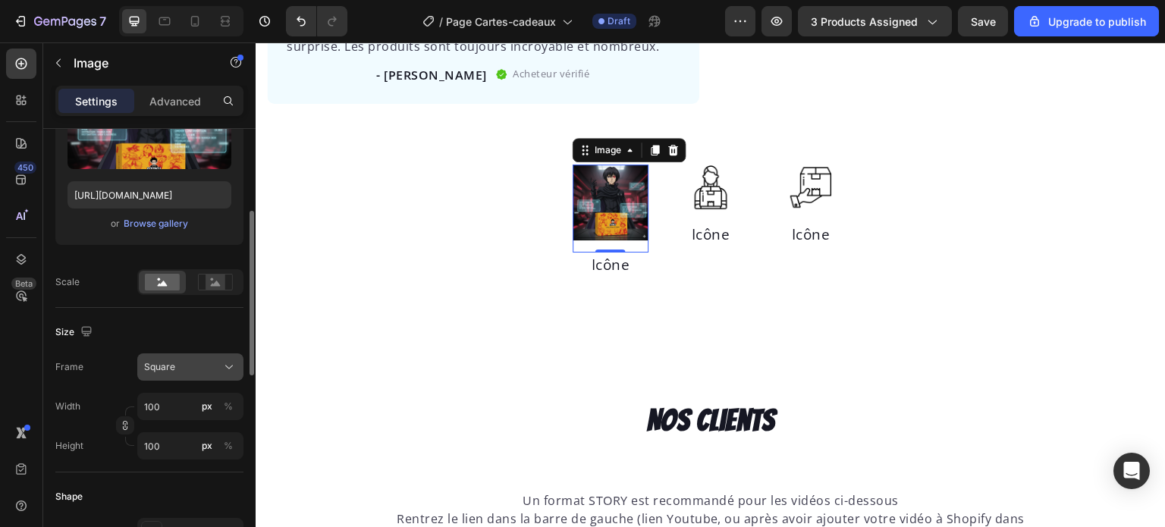
click at [179, 367] on div "Square" at bounding box center [181, 367] width 74 height 14
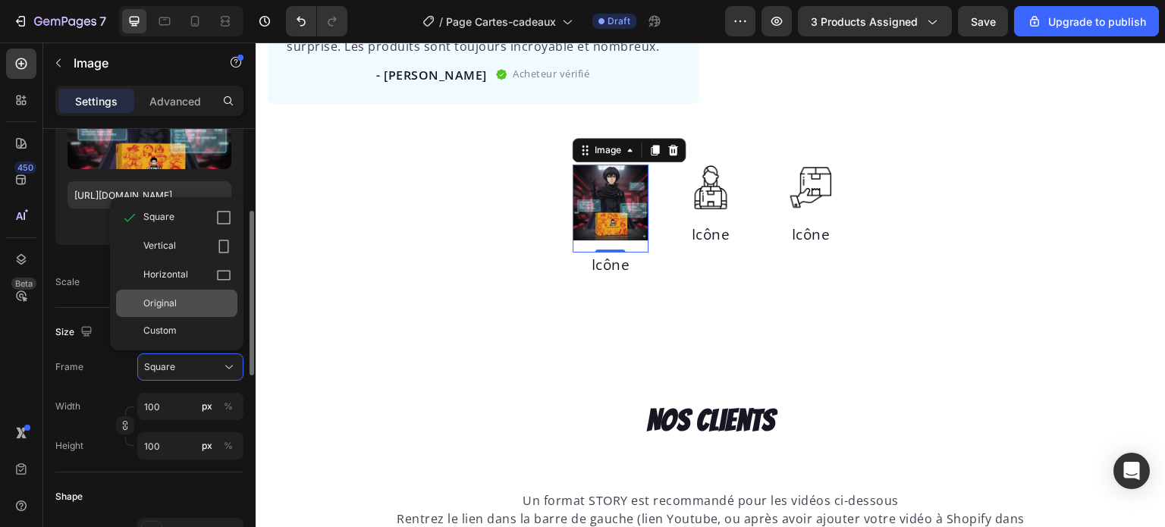
click at [178, 311] on div "Original" at bounding box center [176, 303] width 121 height 27
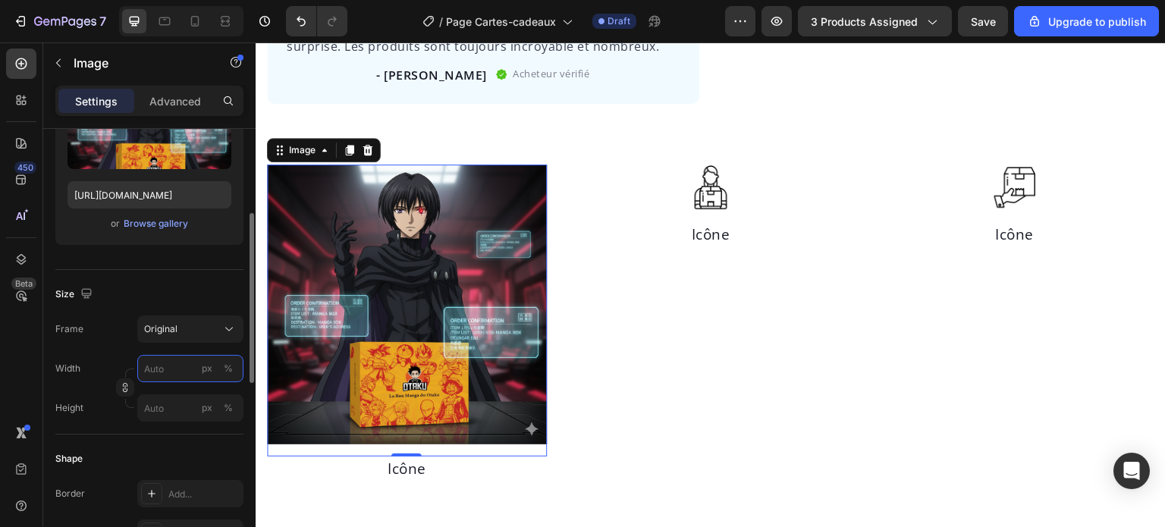
click at [179, 369] on input "px %" at bounding box center [190, 368] width 106 height 27
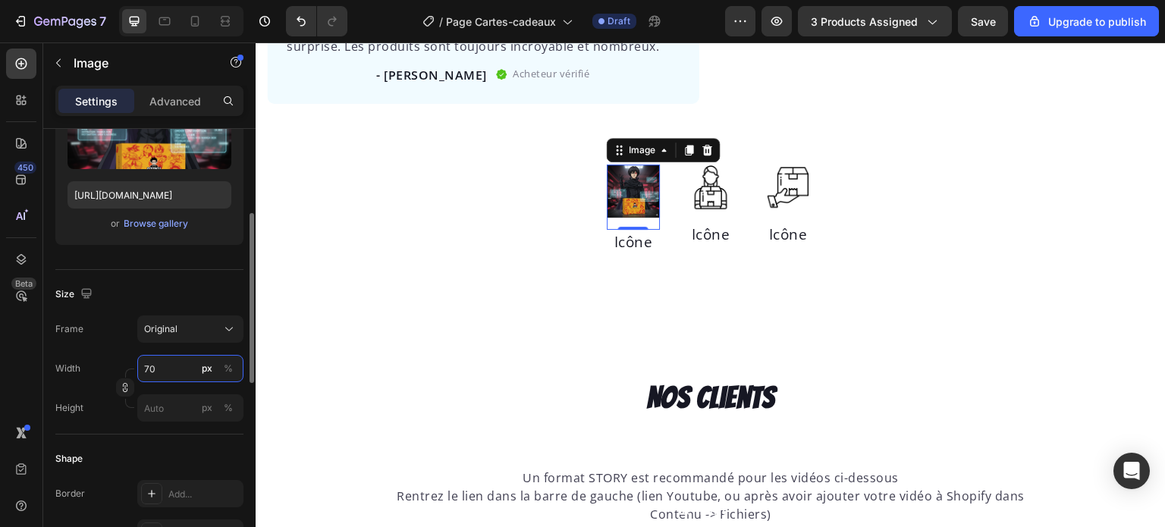
type input "7"
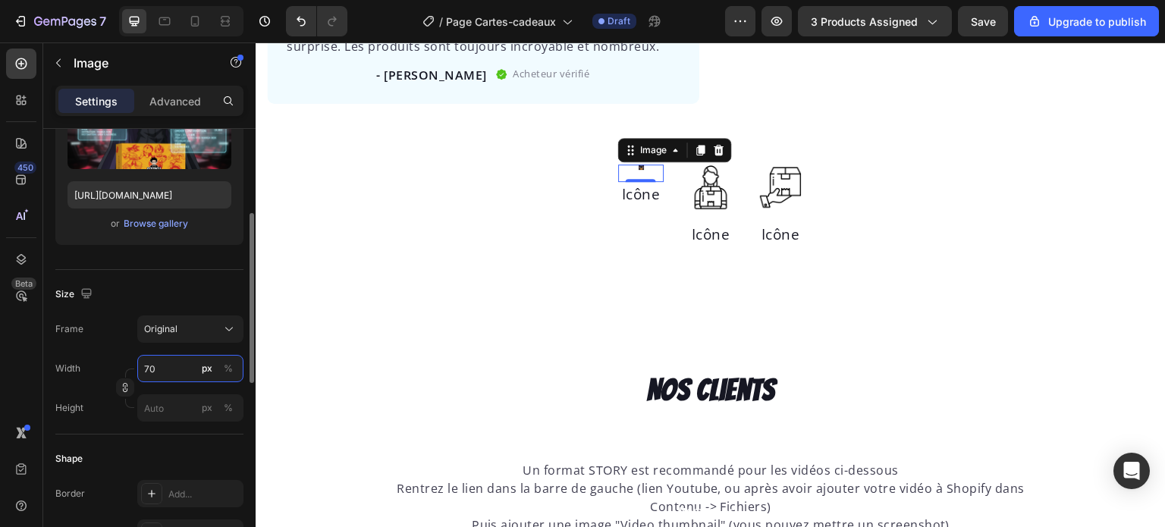
type input "700"
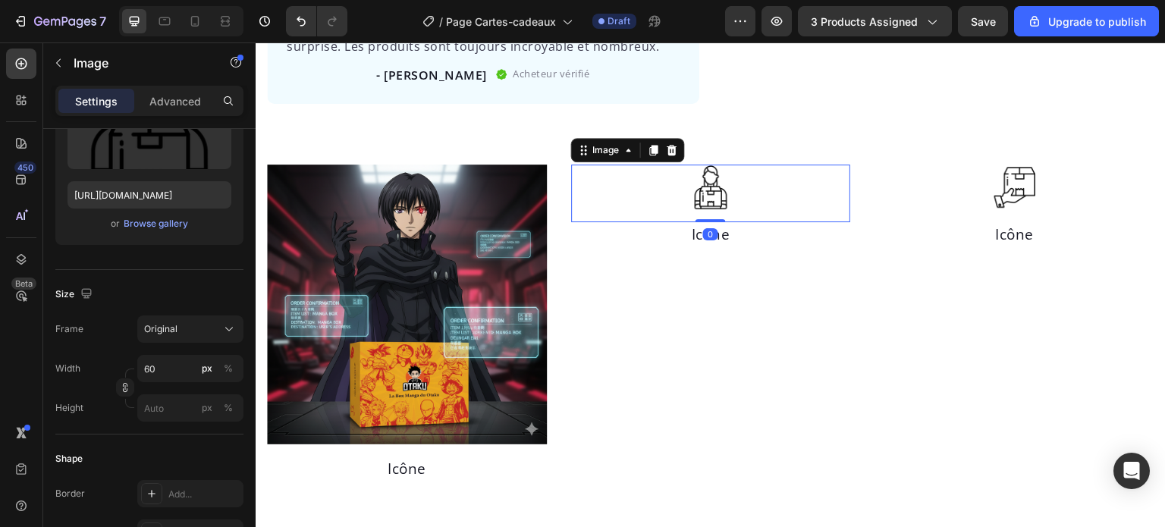
click at [712, 191] on img at bounding box center [710, 187] width 45 height 45
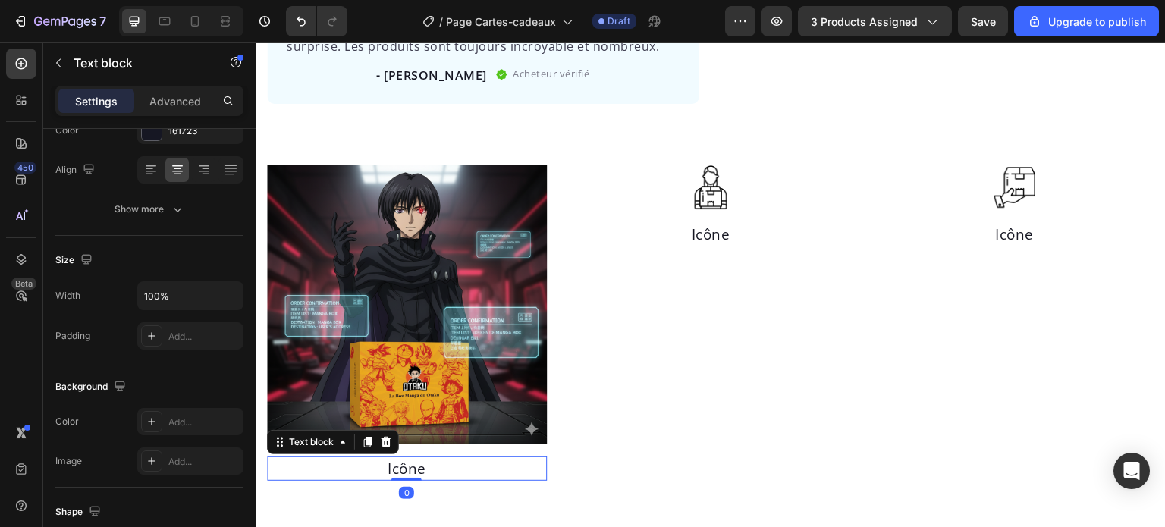
scroll to position [0, 0]
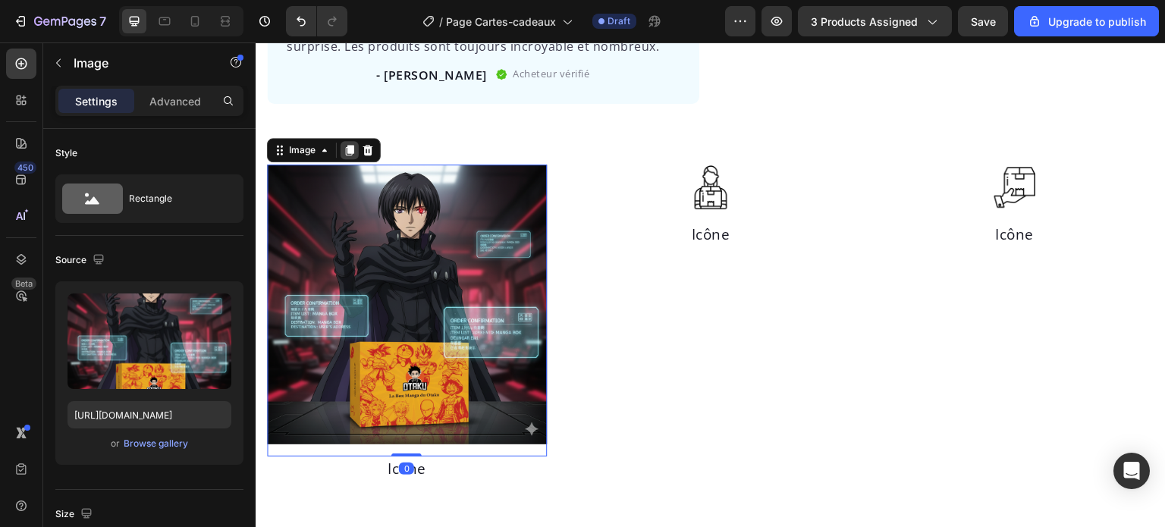
click at [350, 145] on icon at bounding box center [350, 150] width 8 height 11
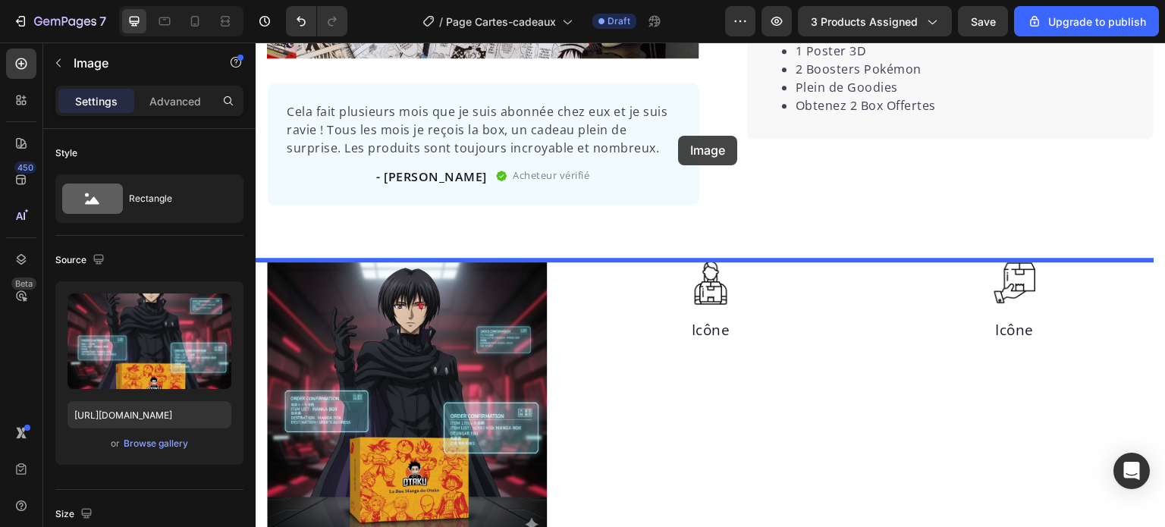
drag, startPoint x: 457, startPoint y: 163, endPoint x: 675, endPoint y: 138, distance: 219.0
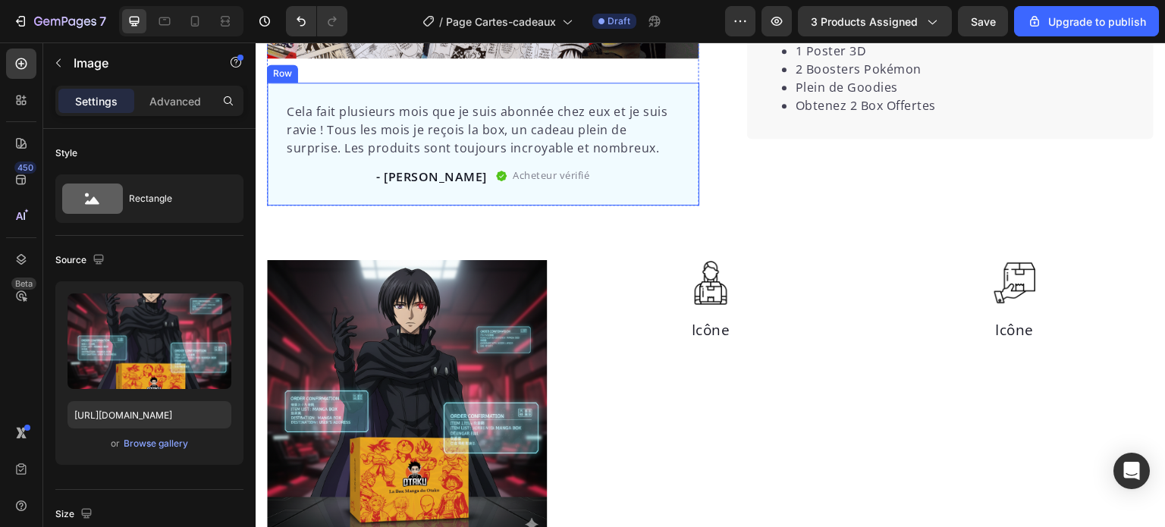
scroll to position [503, 0]
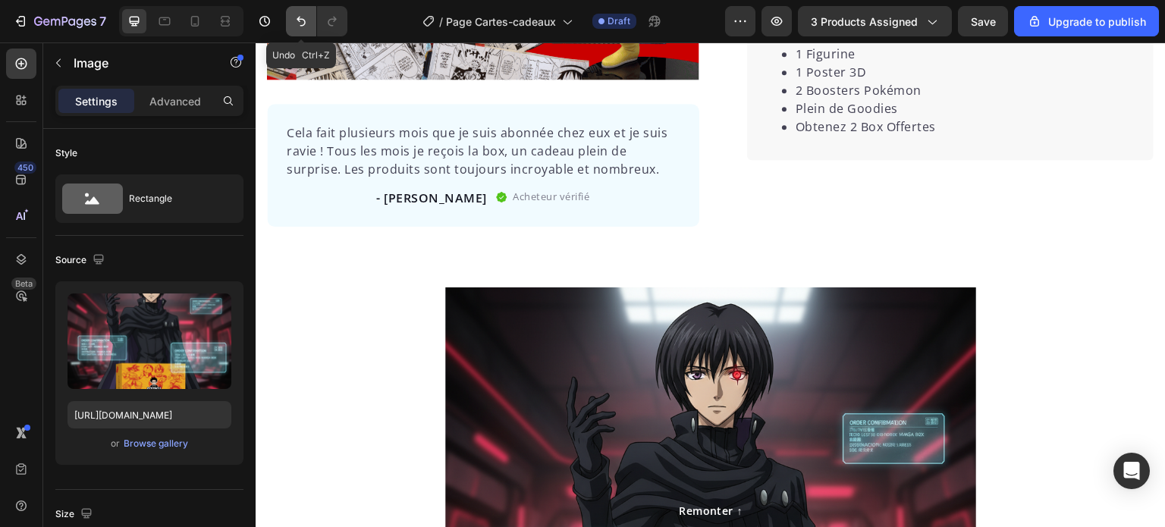
click at [294, 17] on icon "Undo/Redo" at bounding box center [300, 21] width 15 height 15
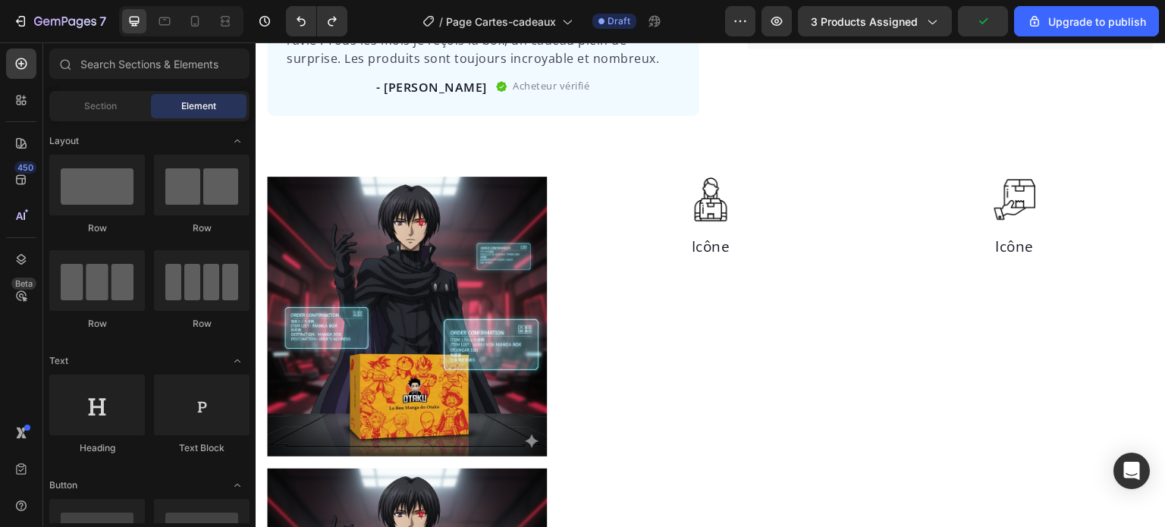
scroll to position [622, 0]
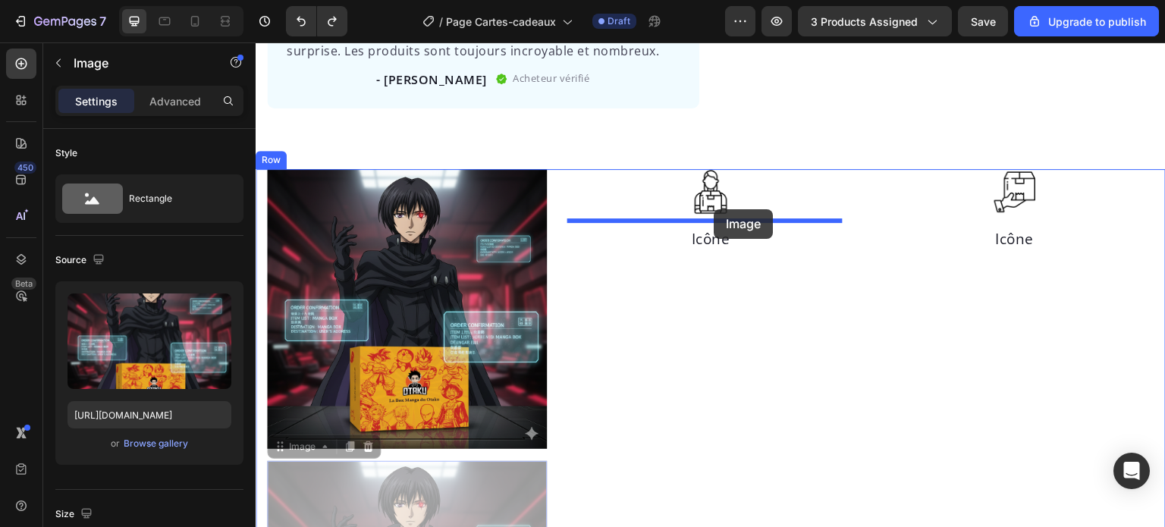
drag, startPoint x: 482, startPoint y: 465, endPoint x: 714, endPoint y: 209, distance: 345.1
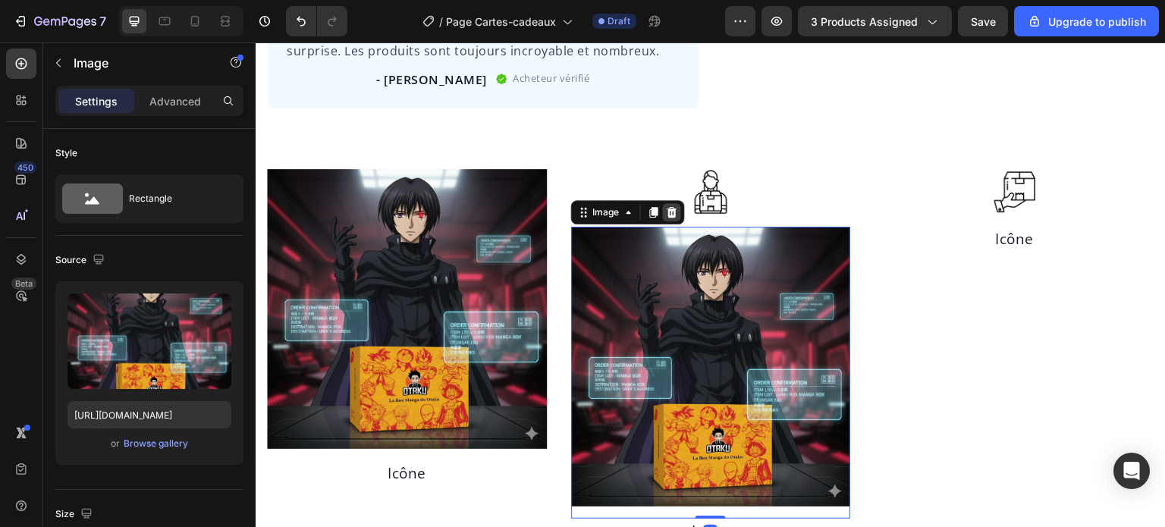
click at [666, 206] on icon at bounding box center [672, 212] width 12 height 12
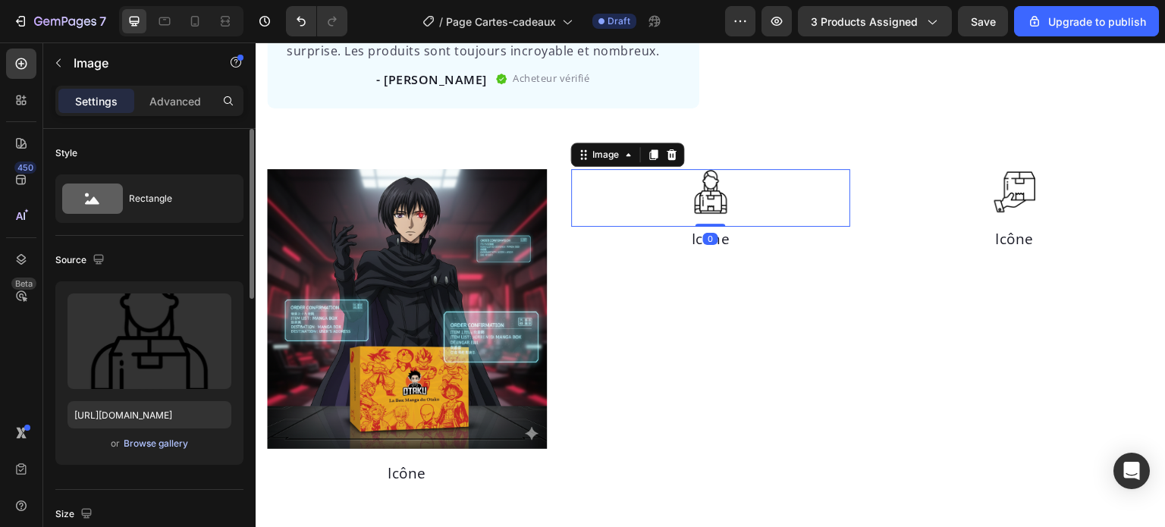
click at [159, 446] on div "Browse gallery" at bounding box center [156, 444] width 64 height 14
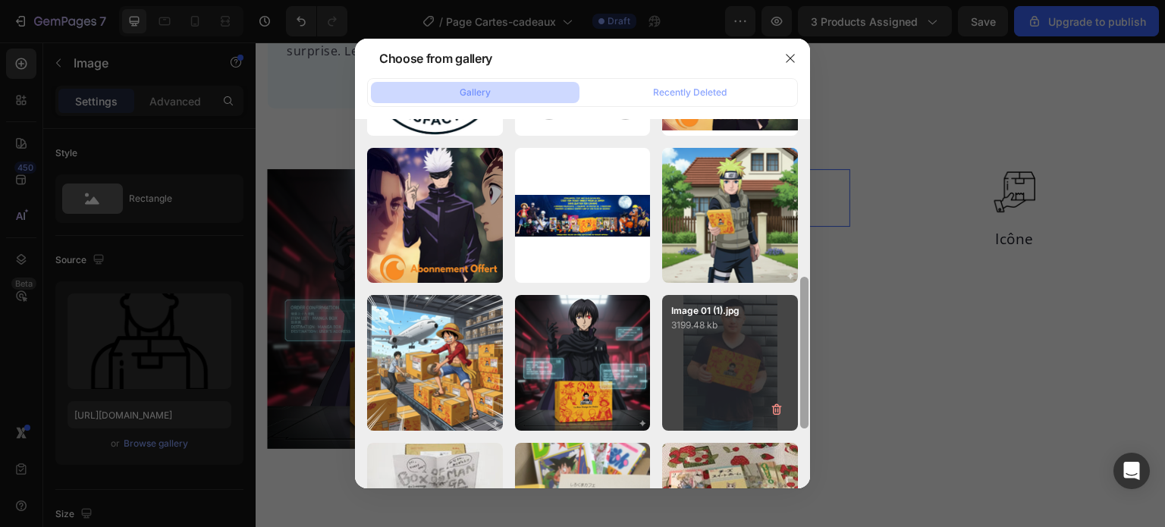
scroll to position [328, 0]
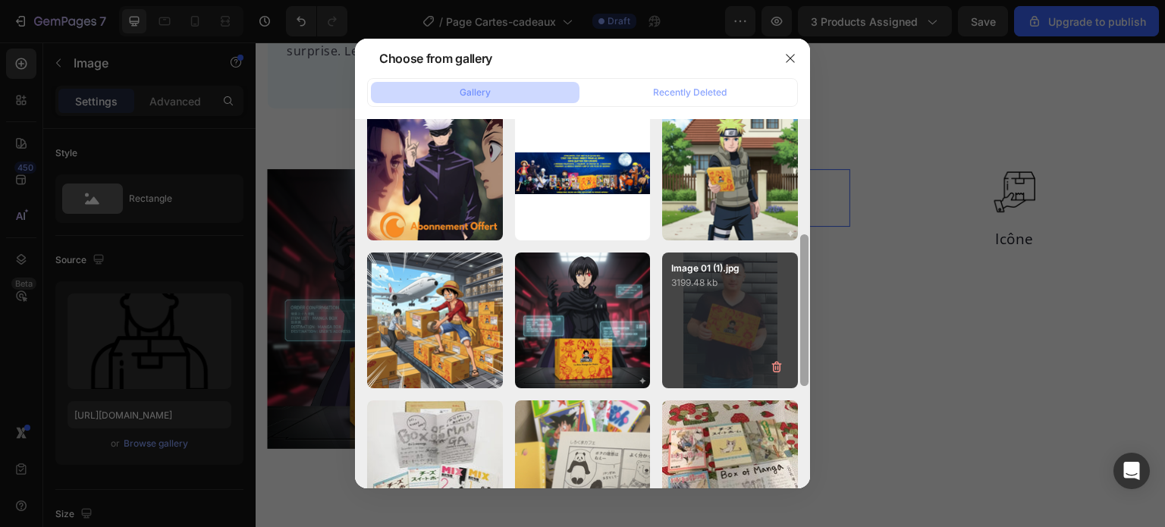
drag, startPoint x: 804, startPoint y: 174, endPoint x: 790, endPoint y: 309, distance: 135.6
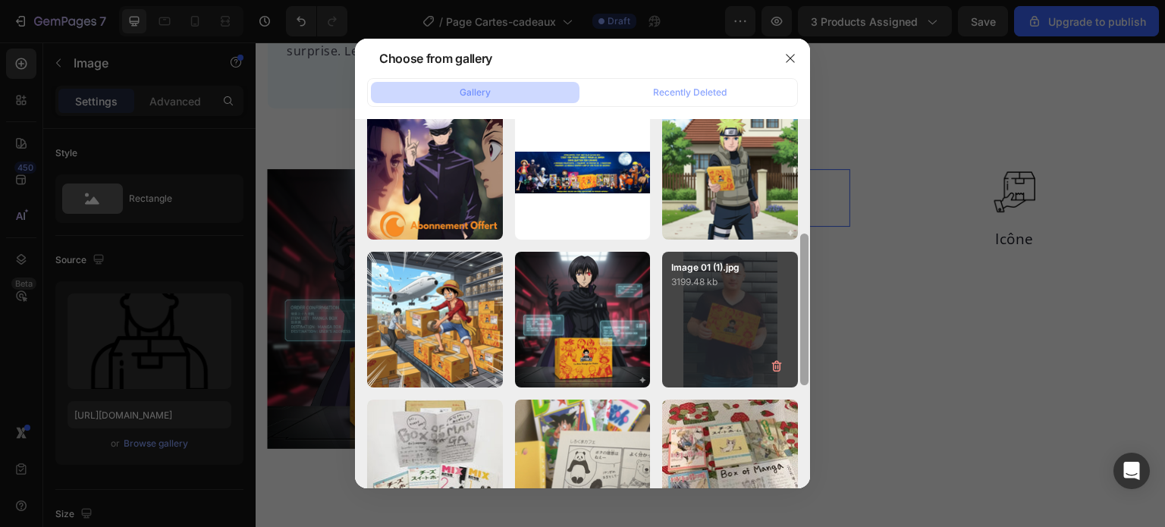
click at [790, 309] on div "360_F_1505901666_tQtx...Za.jpg 14.50 kb 5803032.png 13.76 kb images.png 8.91 kb…" at bounding box center [582, 303] width 455 height 369
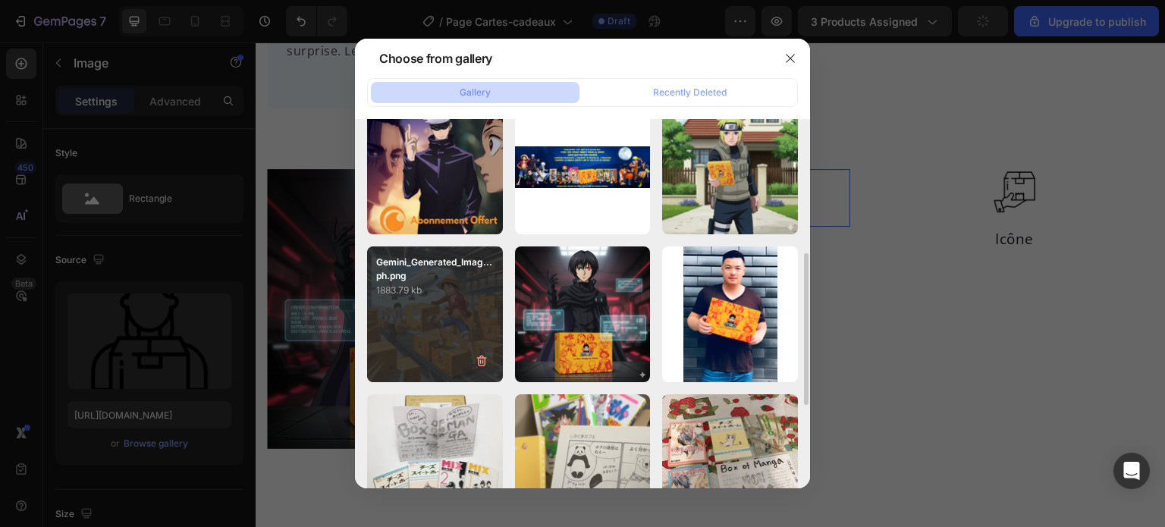
click at [453, 328] on div "Gemini_Generated_Imag...ph.png 1883.79 kb" at bounding box center [435, 314] width 136 height 136
type input "[URL][DOMAIN_NAME]"
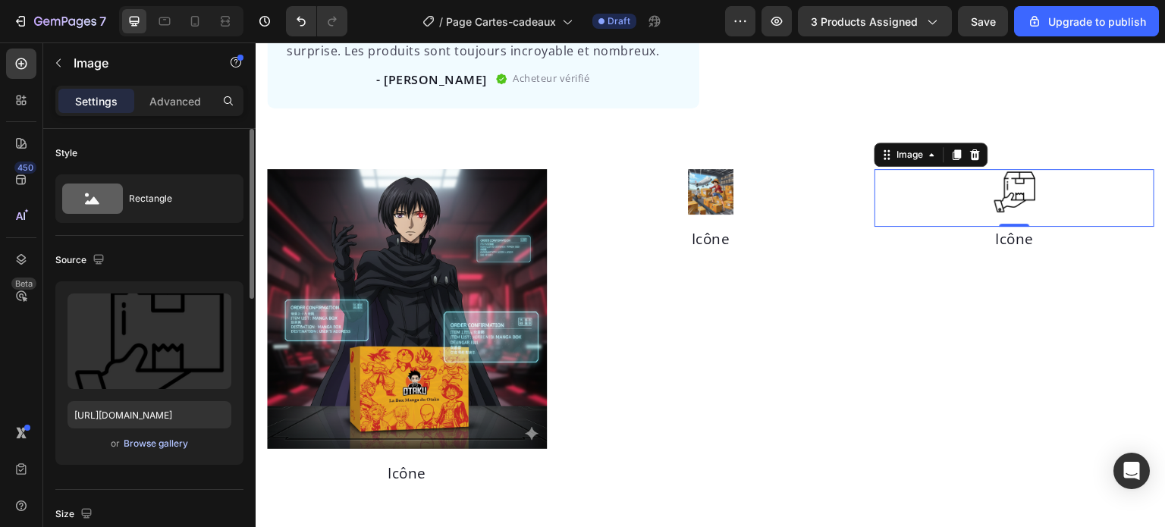
click at [140, 445] on div "Browse gallery" at bounding box center [156, 444] width 64 height 14
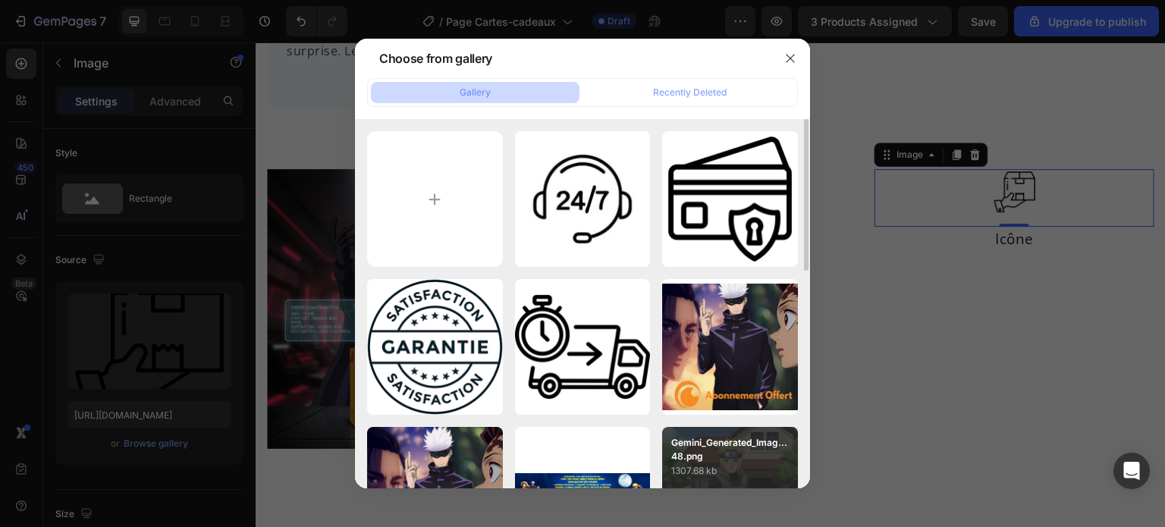
click at [752, 444] on p "Gemini_Generated_Imag...48.png" at bounding box center [730, 449] width 118 height 27
type input "[URL][DOMAIN_NAME]"
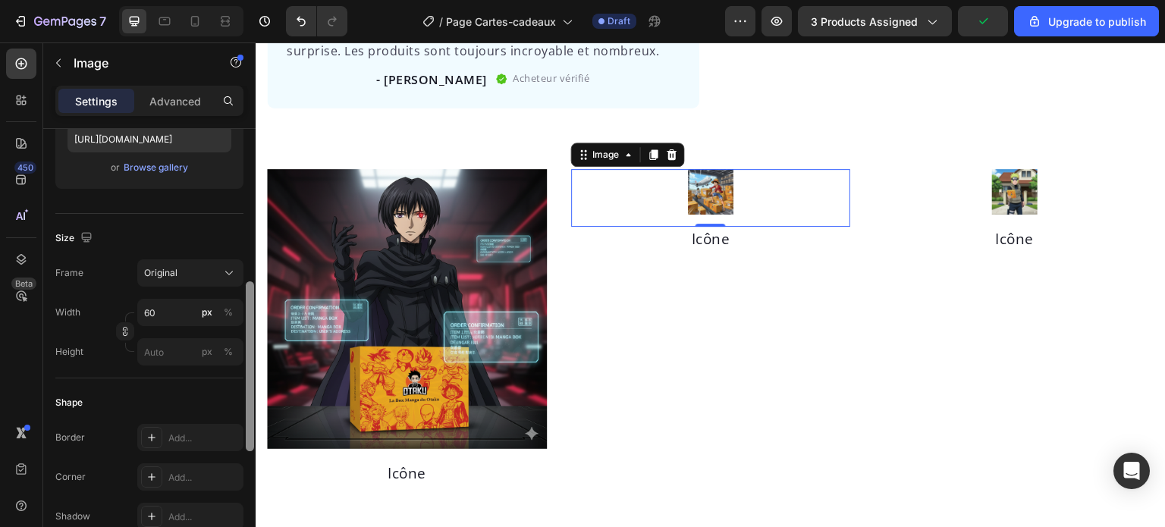
drag, startPoint x: 249, startPoint y: 218, endPoint x: 244, endPoint y: 342, distance: 123.7
click at [244, 342] on div at bounding box center [249, 382] width 11 height 441
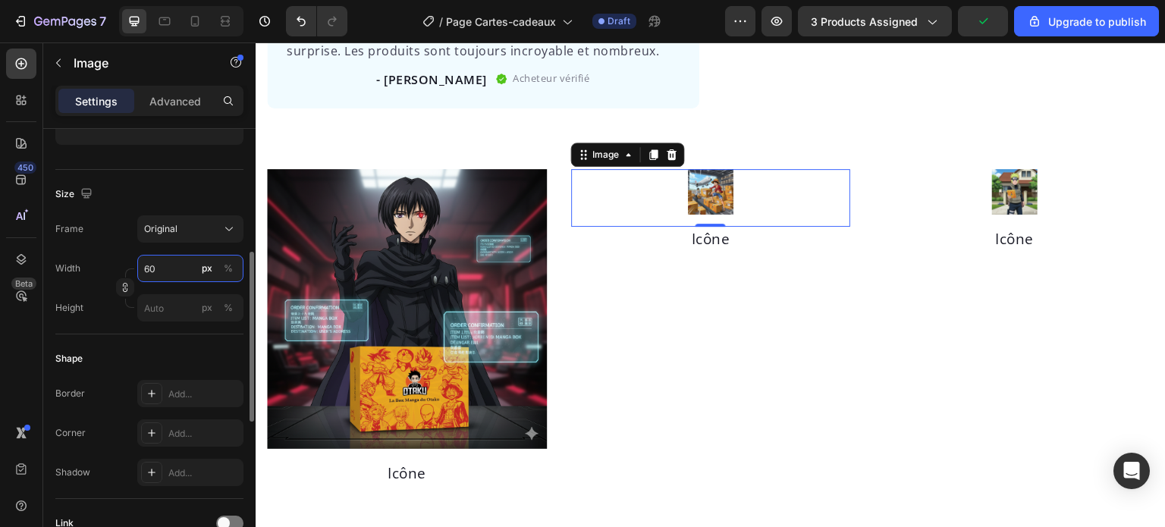
click at [157, 272] on input "60" at bounding box center [190, 268] width 106 height 27
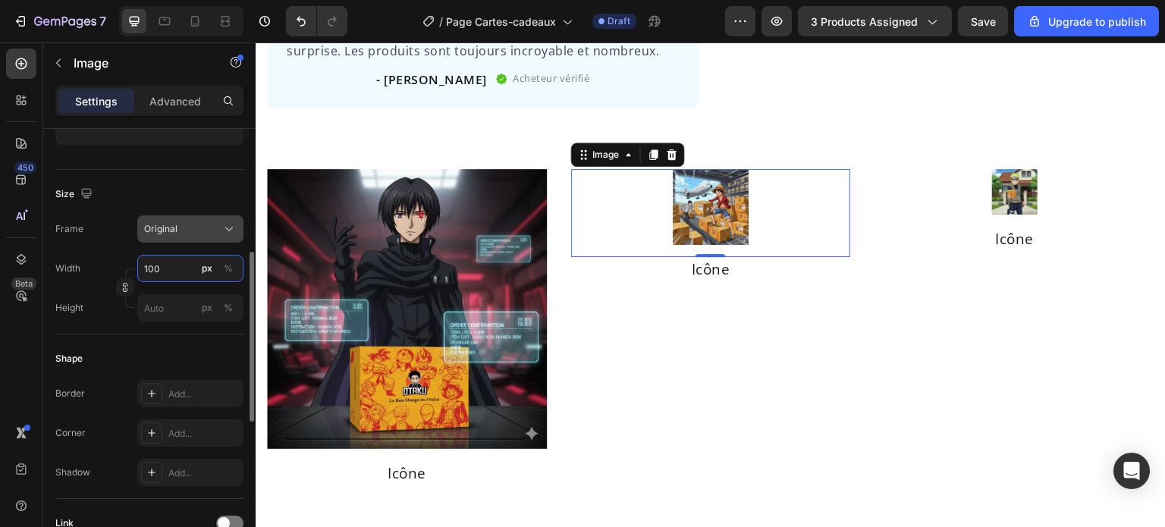
type input "100"
click at [202, 240] on button "Original" at bounding box center [190, 228] width 106 height 27
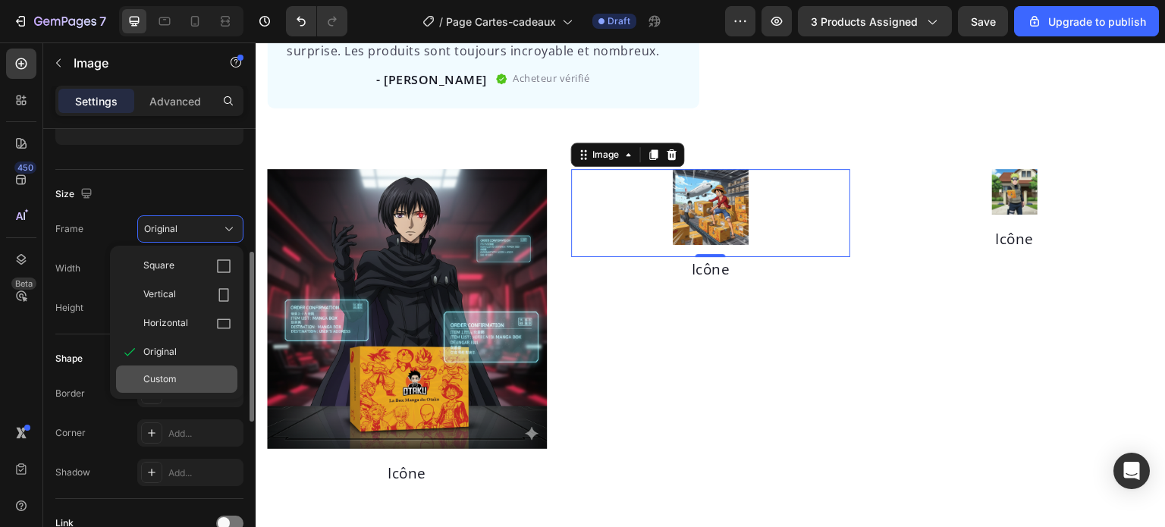
click at [165, 372] on span "Custom" at bounding box center [159, 379] width 33 height 14
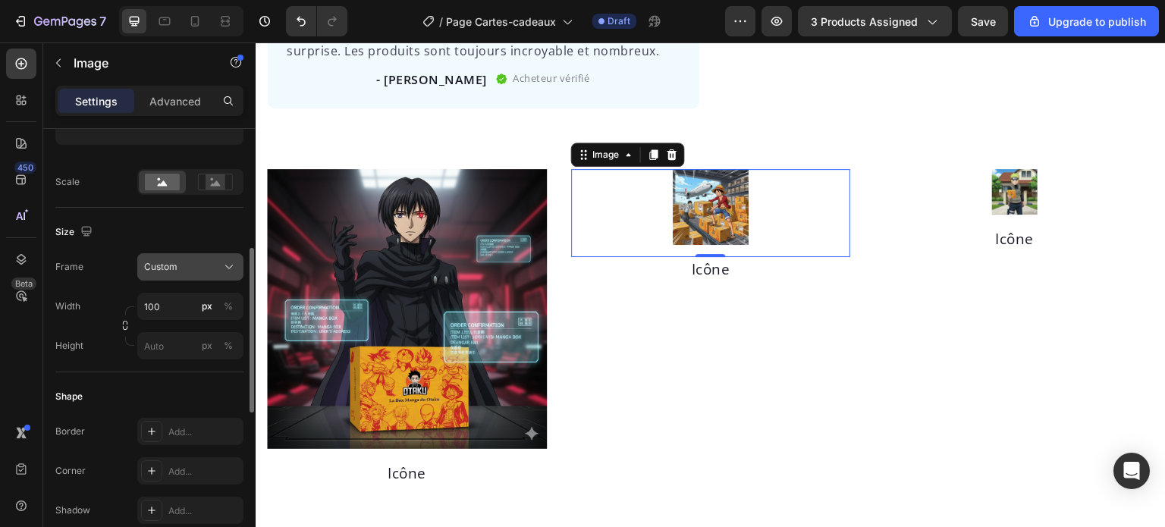
click at [188, 265] on div "Custom" at bounding box center [181, 267] width 74 height 14
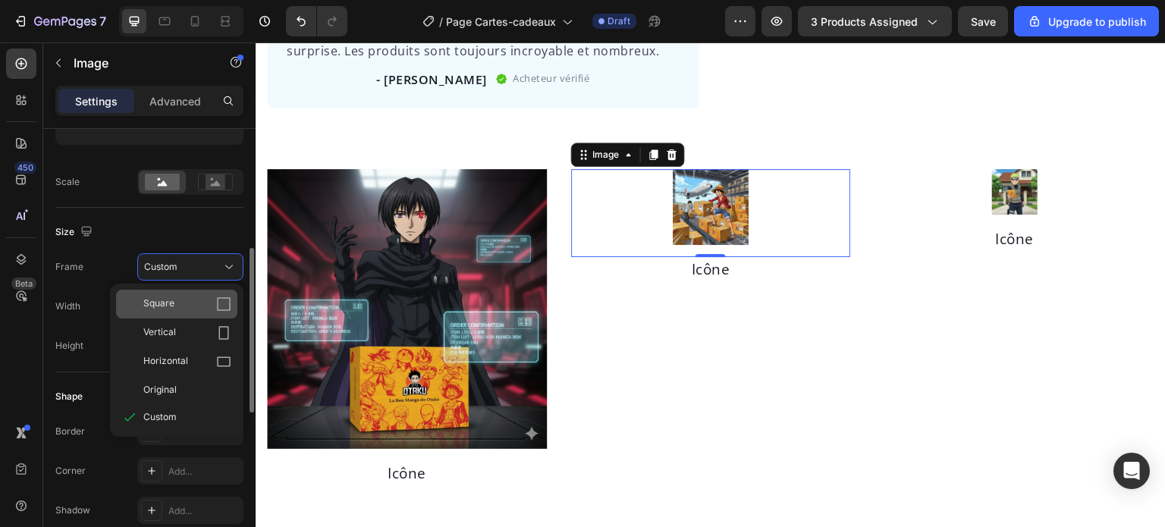
click at [188, 299] on div "Square" at bounding box center [187, 303] width 88 height 15
type input "100"
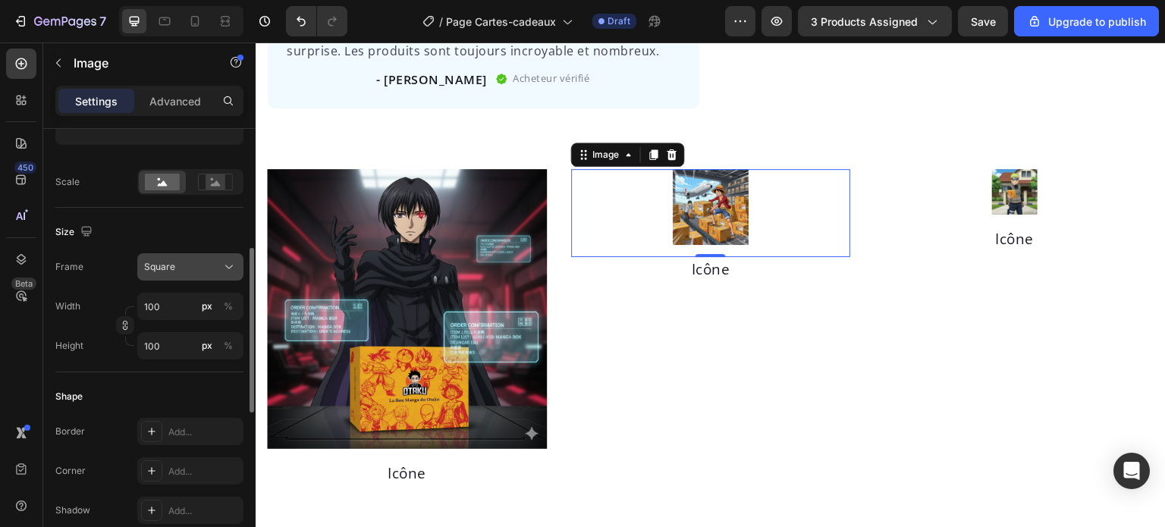
click at [199, 272] on div "Square" at bounding box center [181, 267] width 74 height 14
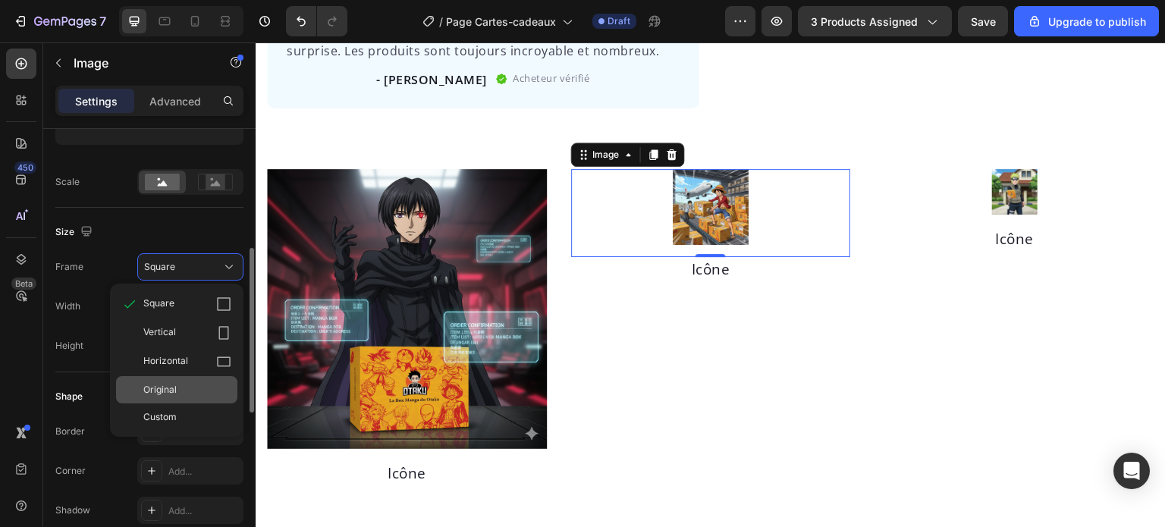
click at [171, 381] on div "Original" at bounding box center [176, 389] width 121 height 27
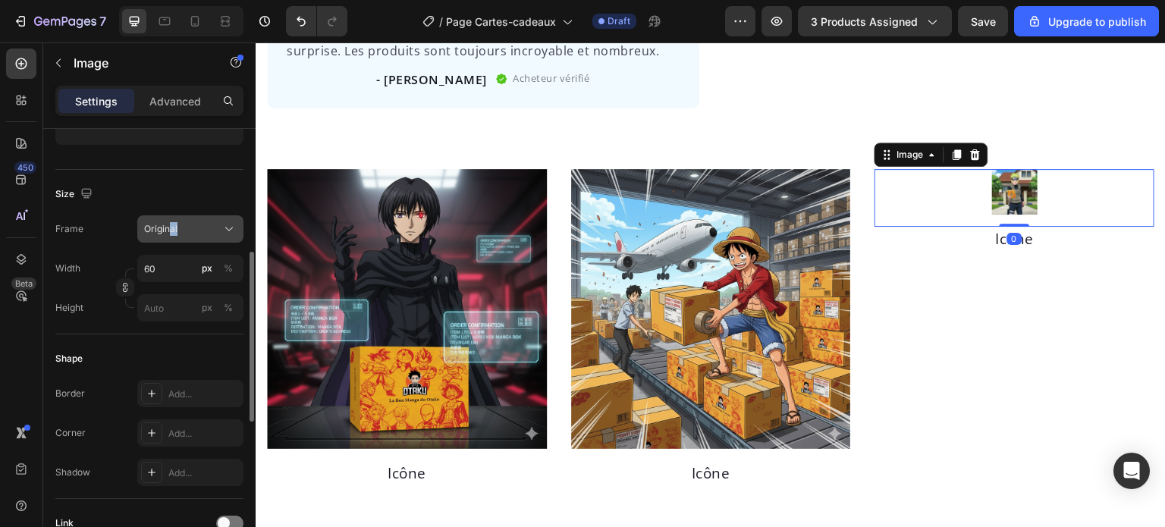
drag, startPoint x: 171, startPoint y: 244, endPoint x: 219, endPoint y: 224, distance: 52.7
click at [219, 224] on div "Frame Original Width 60 px % Height px %" at bounding box center [149, 268] width 188 height 106
click at [219, 224] on div "Original" at bounding box center [190, 228] width 92 height 15
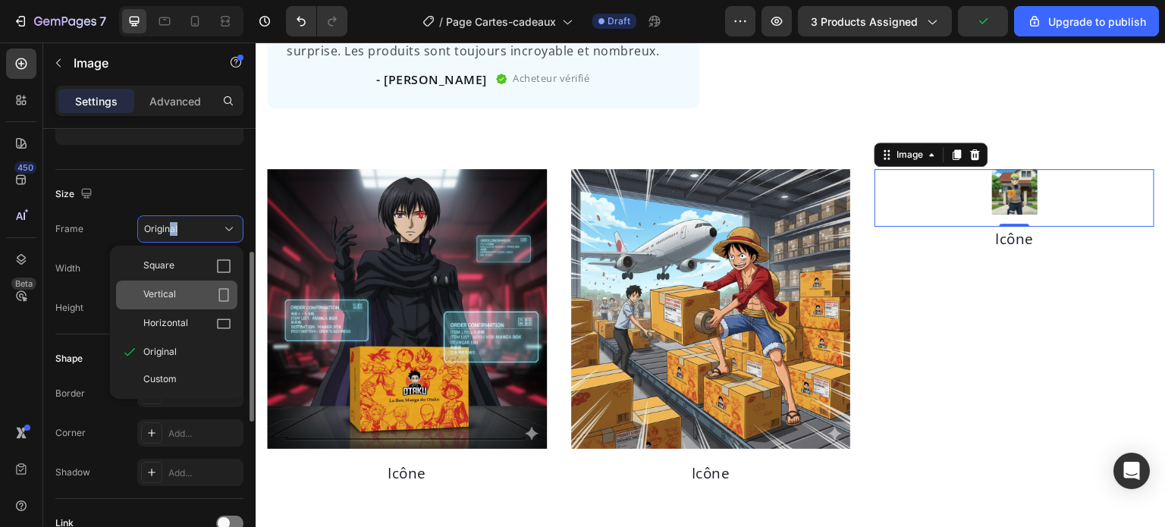
click at [185, 290] on div "Vertical" at bounding box center [187, 294] width 88 height 15
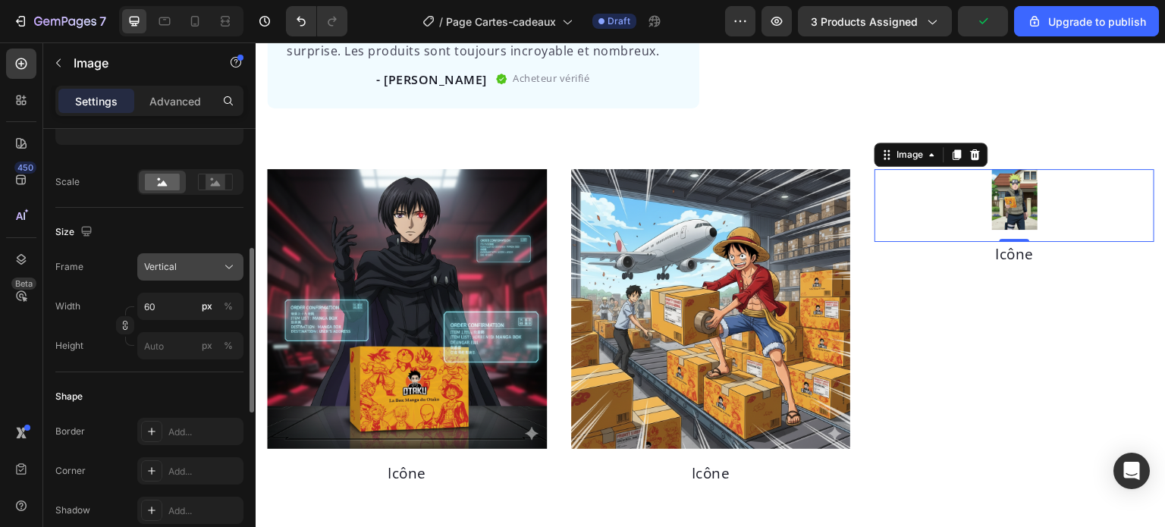
click at [206, 259] on div "Vertical" at bounding box center [190, 266] width 92 height 15
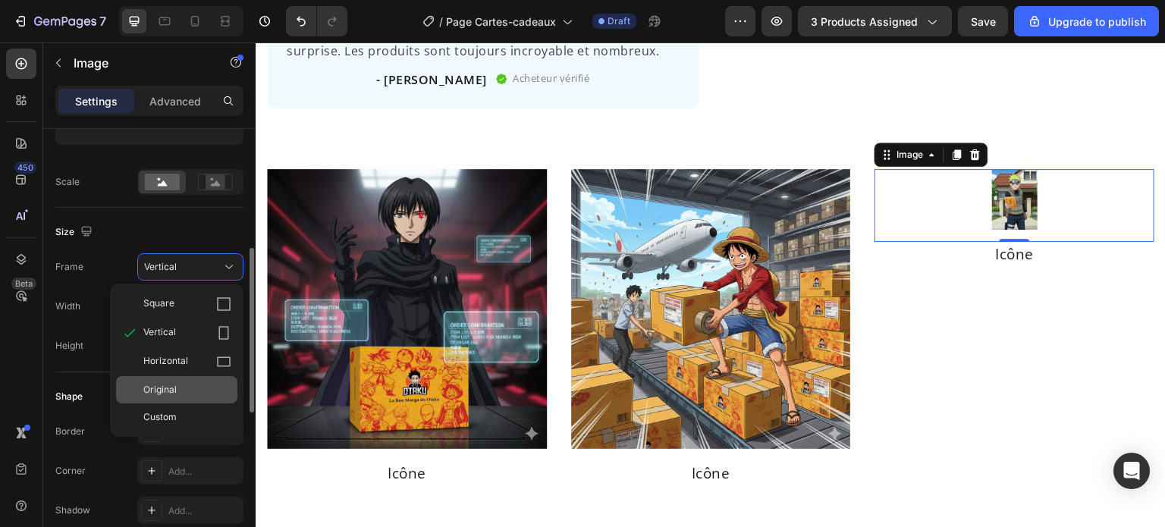
click at [177, 391] on div "Original" at bounding box center [187, 390] width 88 height 14
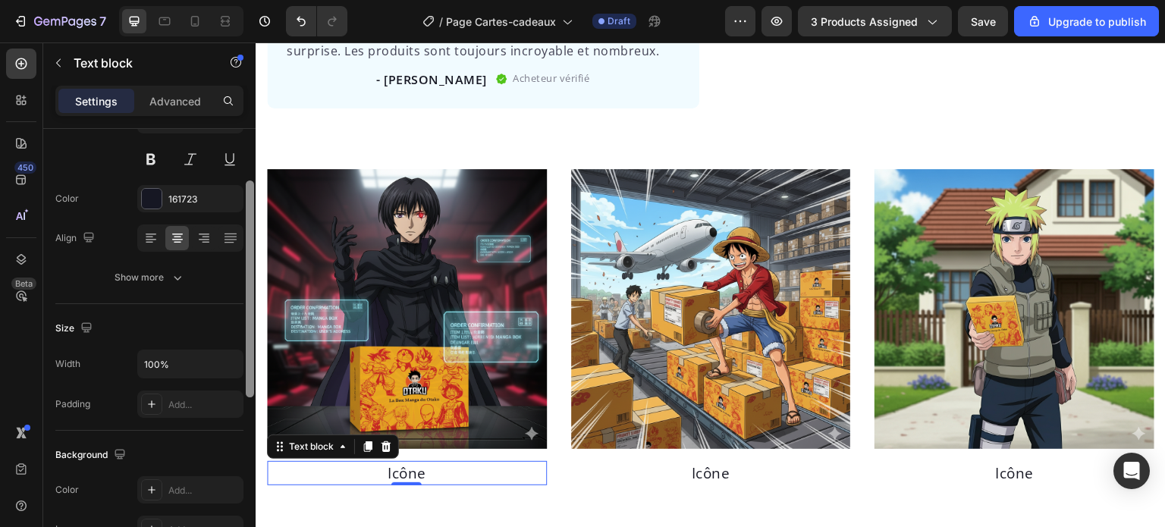
scroll to position [155, 0]
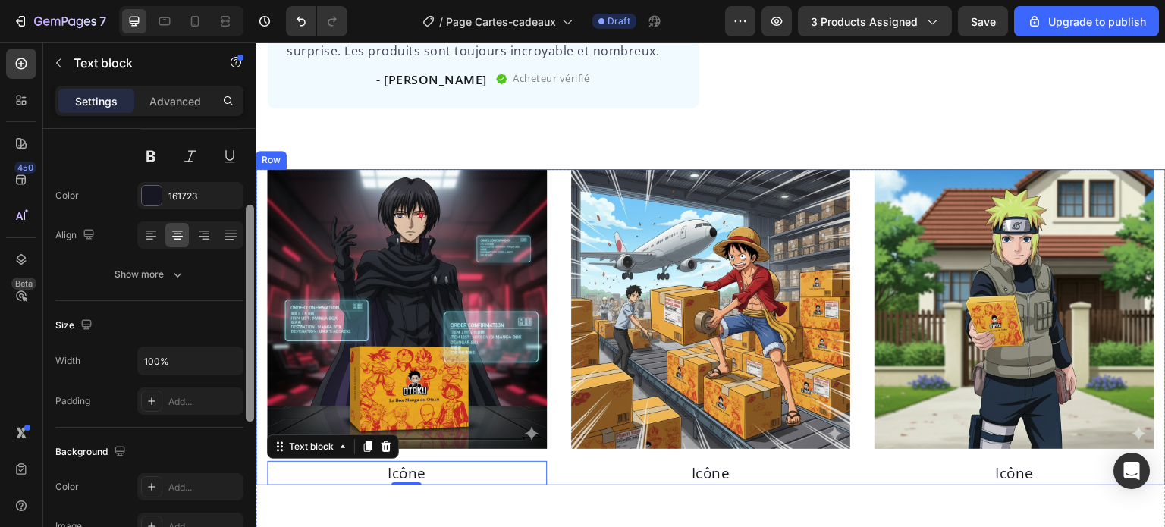
drag, startPoint x: 503, startPoint y: 263, endPoint x: 258, endPoint y: 190, distance: 256.2
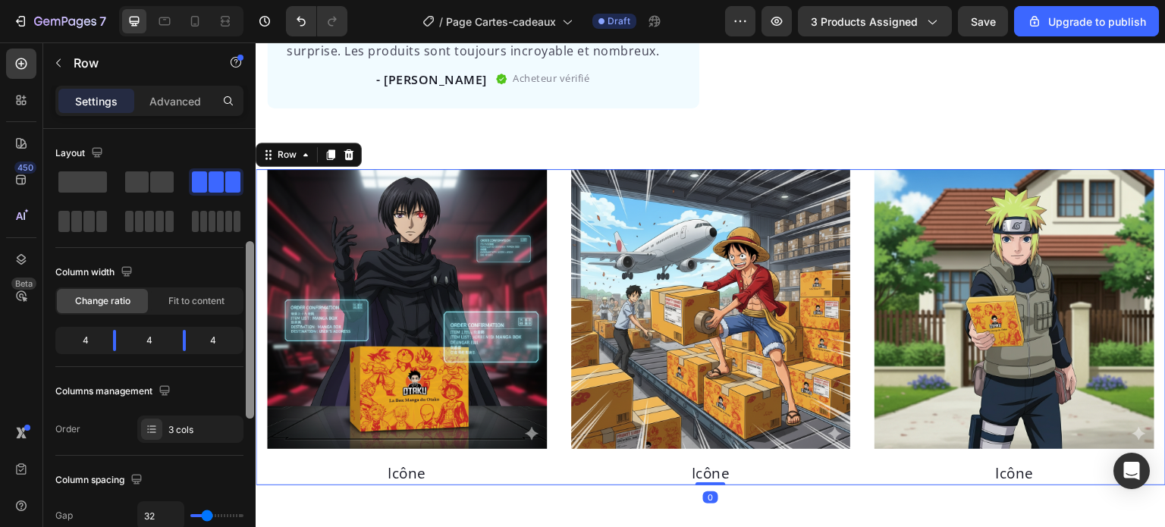
scroll to position [215, 0]
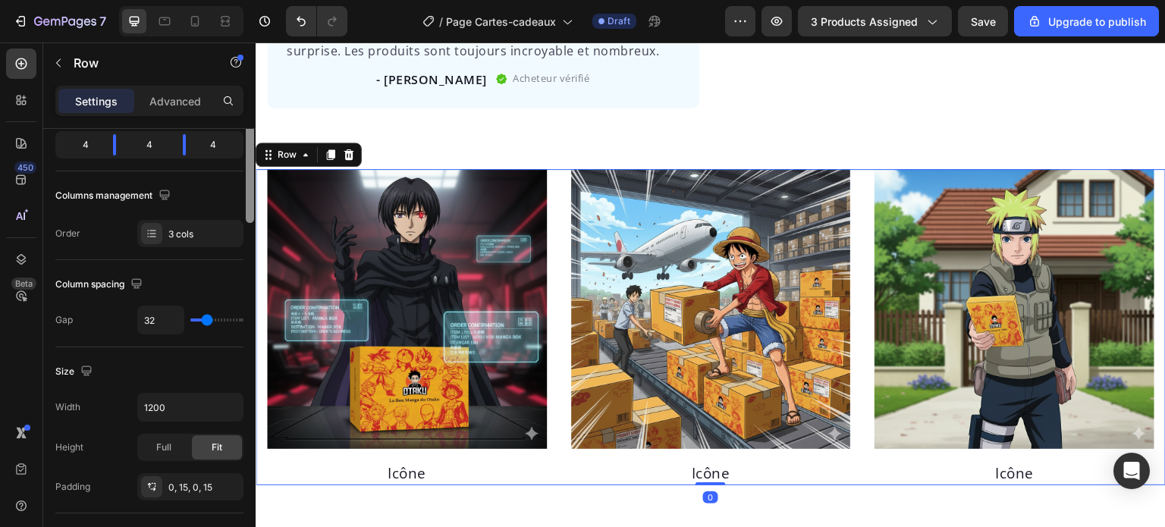
drag, startPoint x: 252, startPoint y: 202, endPoint x: 249, endPoint y: 288, distance: 86.5
click at [249, 223] on div at bounding box center [250, 133] width 8 height 177
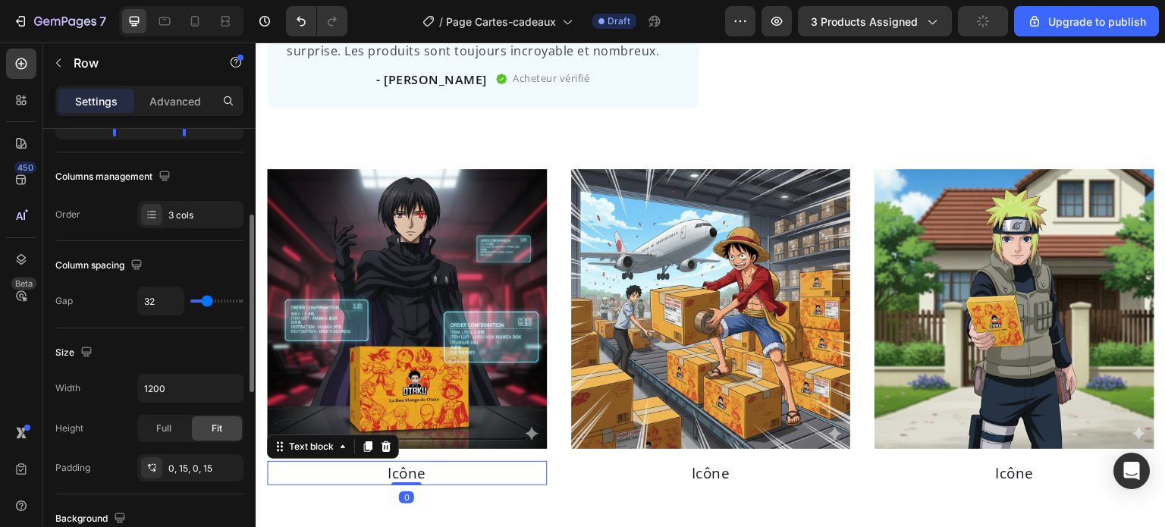
click at [404, 462] on p "Icône" at bounding box center [406, 473] width 277 height 22
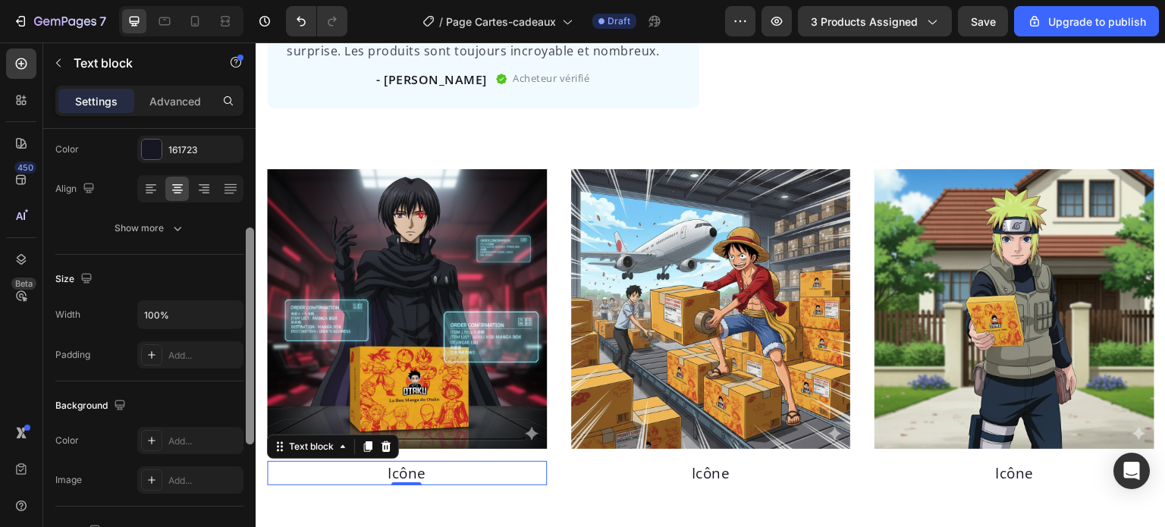
scroll to position [0, 0]
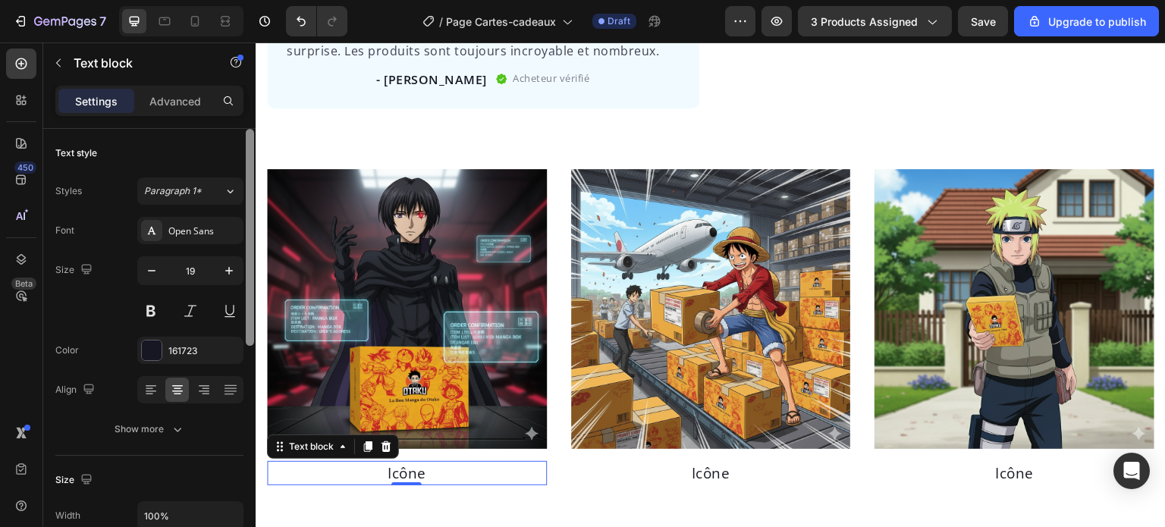
drag, startPoint x: 249, startPoint y: 259, endPoint x: 248, endPoint y: 181, distance: 78.1
click at [248, 181] on div at bounding box center [250, 237] width 8 height 217
click at [190, 224] on div "Open Sans" at bounding box center [203, 231] width 71 height 14
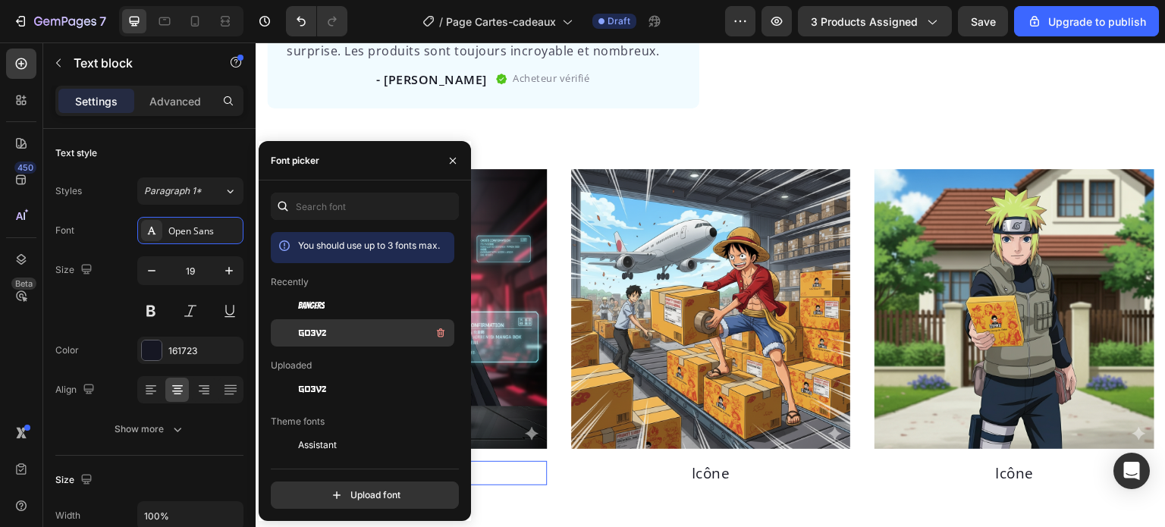
click at [299, 325] on div "go3v2" at bounding box center [374, 333] width 153 height 18
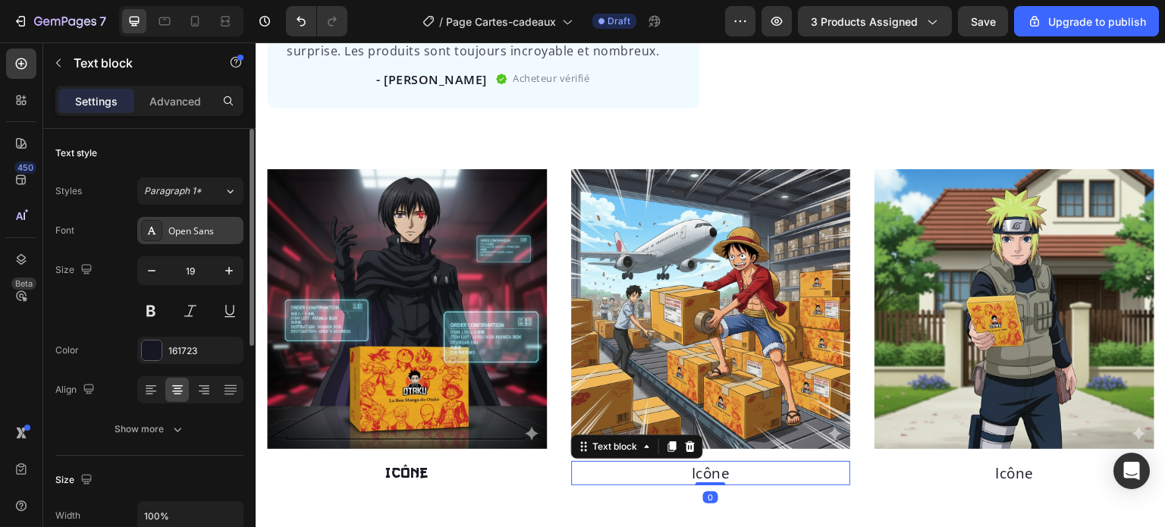
click at [171, 238] on div "Open Sans" at bounding box center [190, 230] width 106 height 27
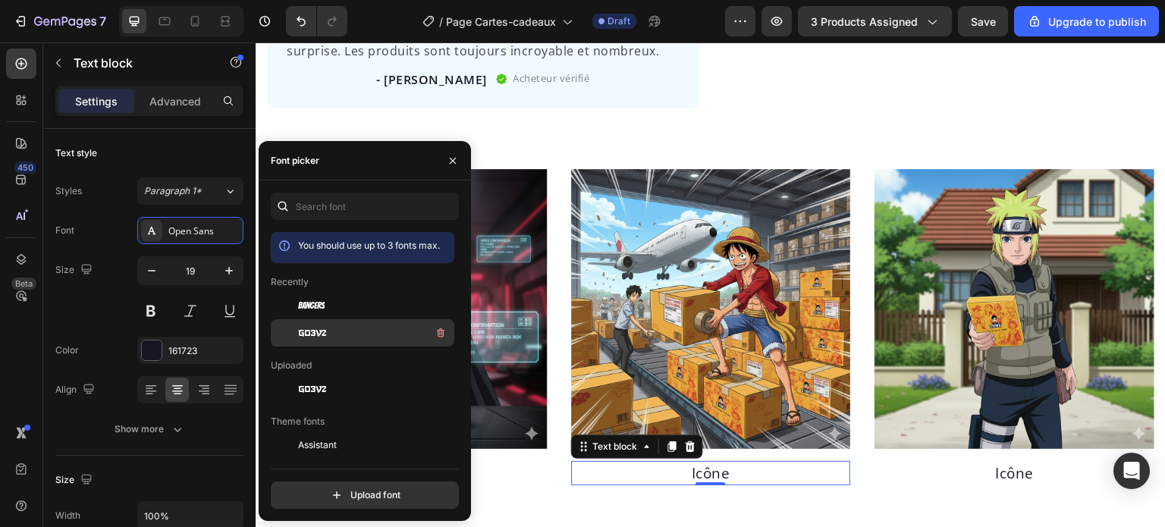
click at [324, 321] on div "go3v2" at bounding box center [362, 332] width 183 height 27
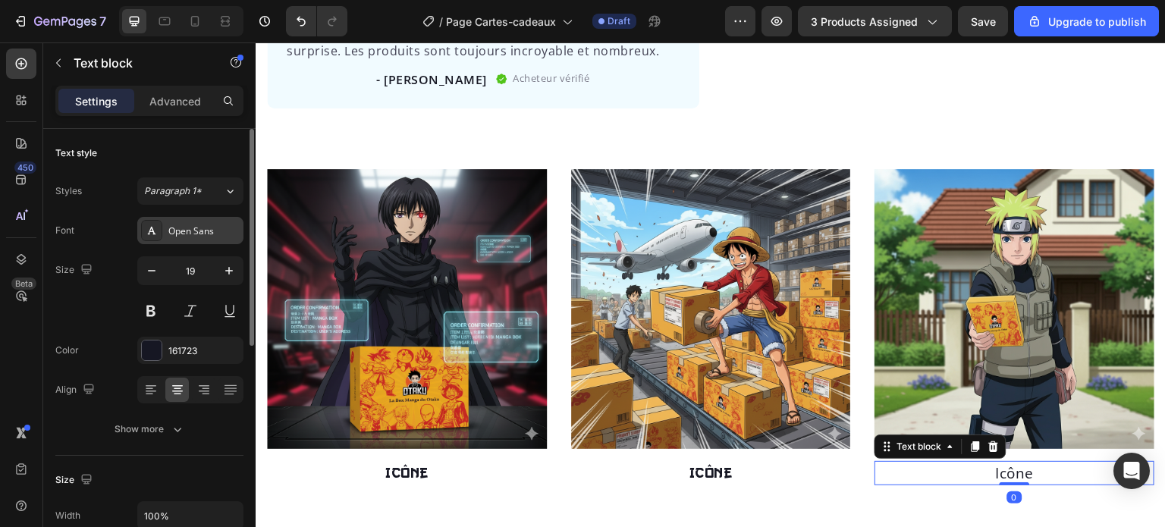
click at [180, 230] on div "Open Sans" at bounding box center [203, 231] width 71 height 14
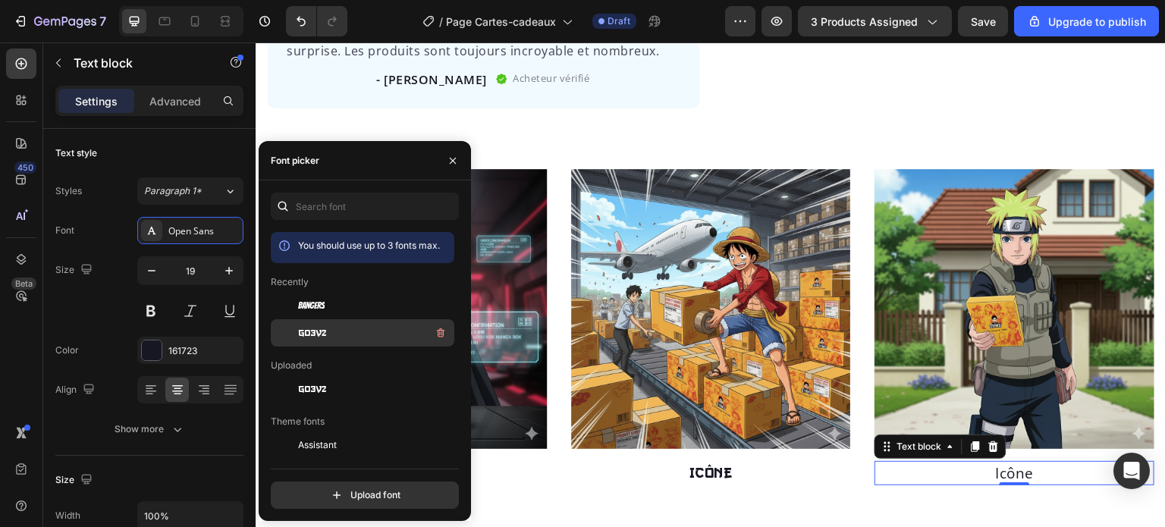
click at [303, 335] on span "go3v2" at bounding box center [312, 333] width 28 height 14
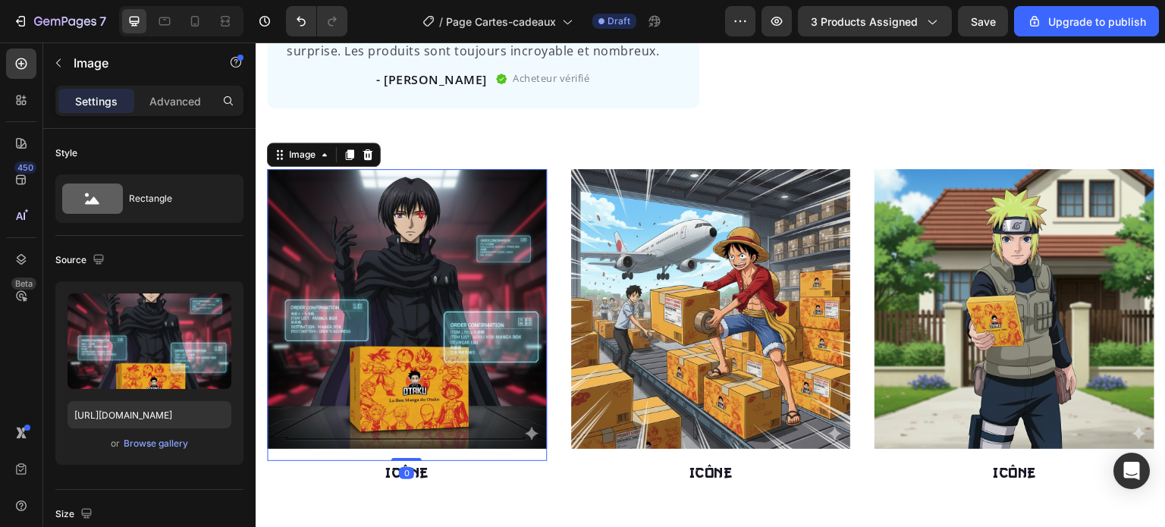
click at [507, 262] on img at bounding box center [407, 309] width 280 height 280
click at [399, 467] on div "0" at bounding box center [406, 473] width 15 height 12
click at [401, 468] on div "0" at bounding box center [406, 473] width 15 height 12
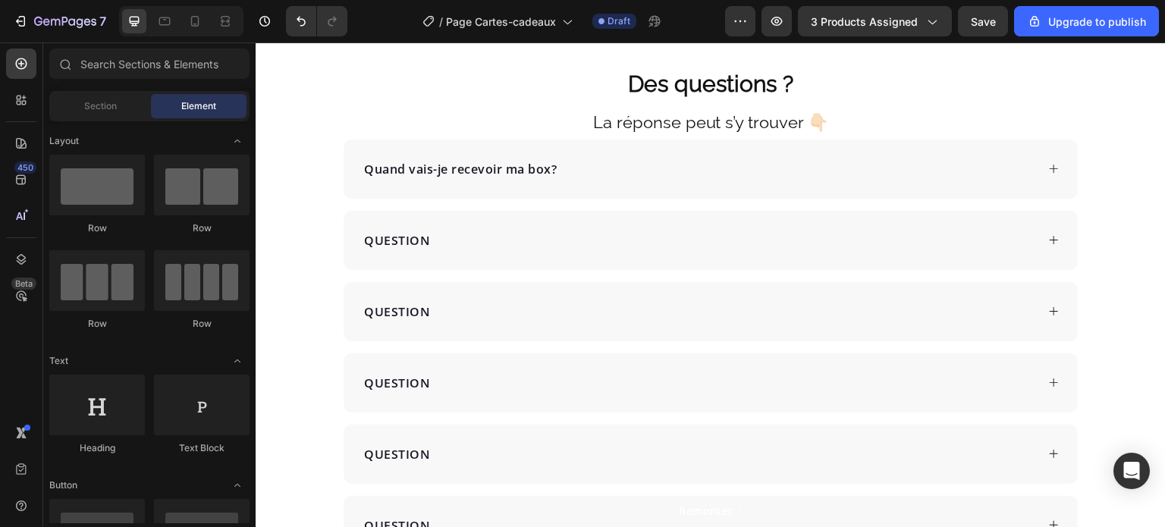
scroll to position [3576, 0]
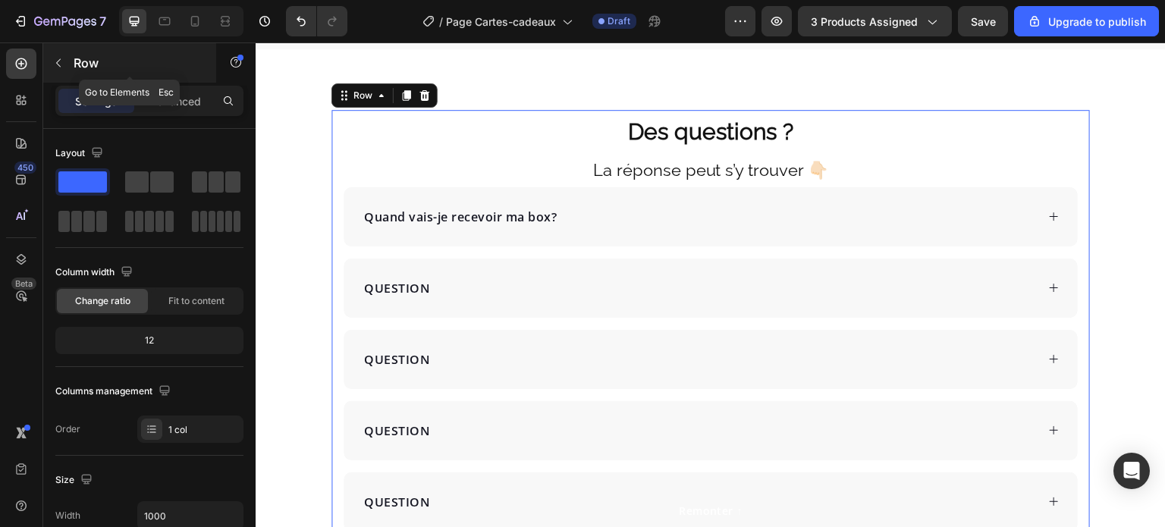
click at [61, 70] on button "button" at bounding box center [58, 63] width 24 height 24
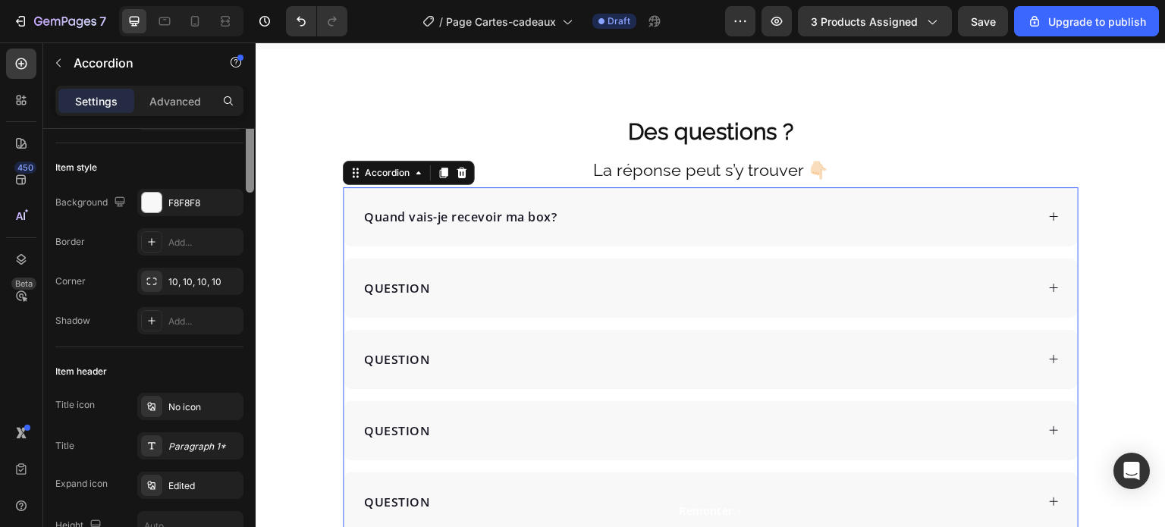
scroll to position [0, 0]
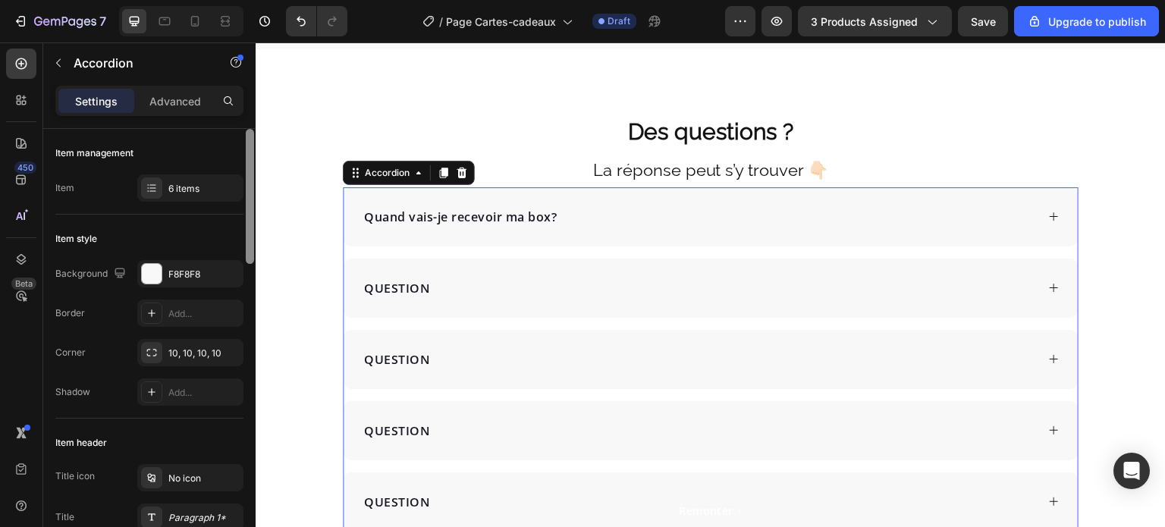
drag, startPoint x: 249, startPoint y: 190, endPoint x: 252, endPoint y: 156, distance: 33.5
click at [252, 156] on div at bounding box center [250, 196] width 8 height 135
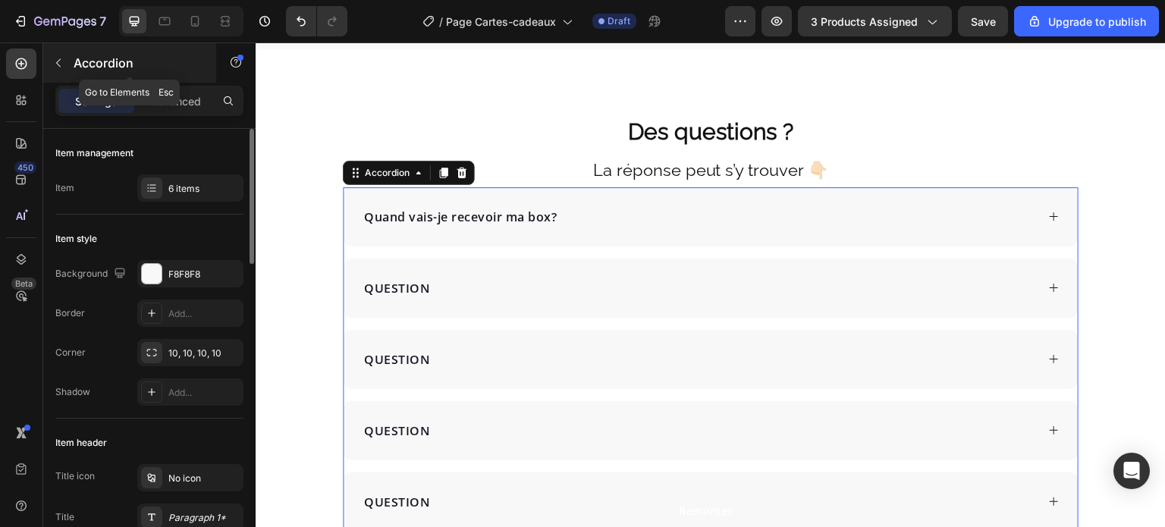
click at [61, 61] on icon "button" at bounding box center [58, 63] width 12 height 12
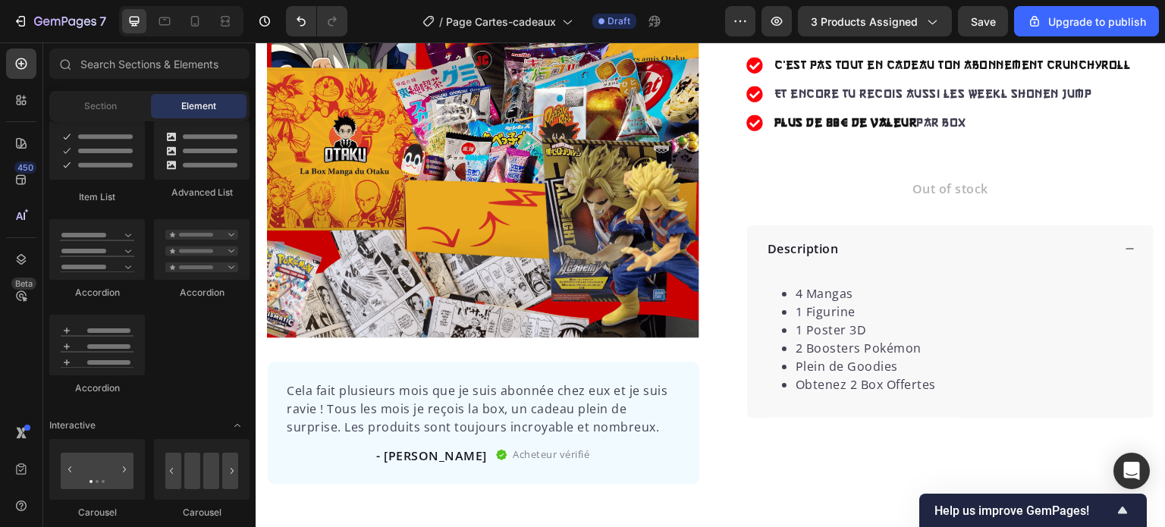
scroll to position [282, 0]
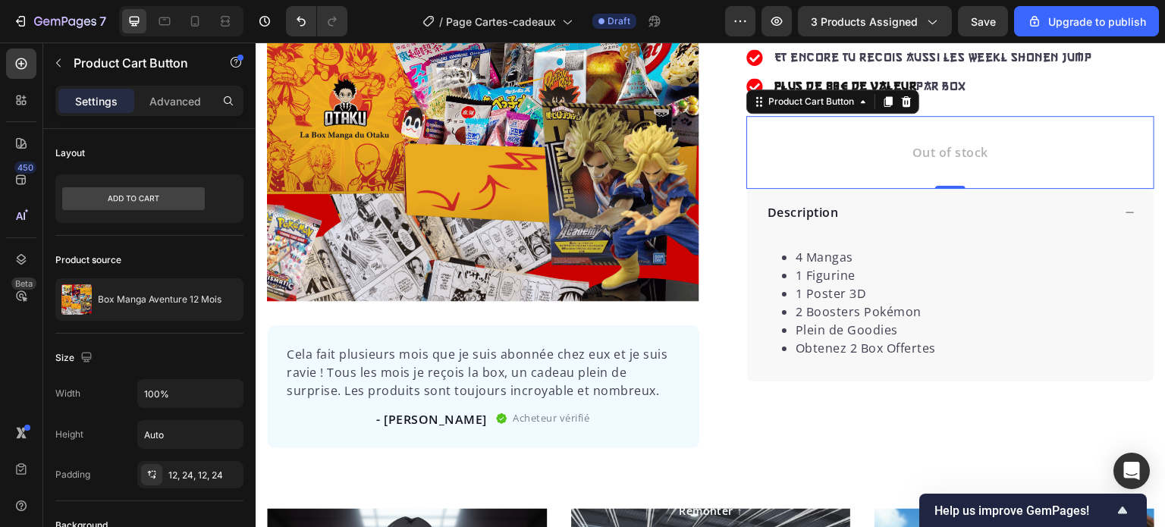
drag, startPoint x: 428, startPoint y: 239, endPoint x: 889, endPoint y: 136, distance: 472.4
click at [145, 209] on icon at bounding box center [133, 198] width 143 height 23
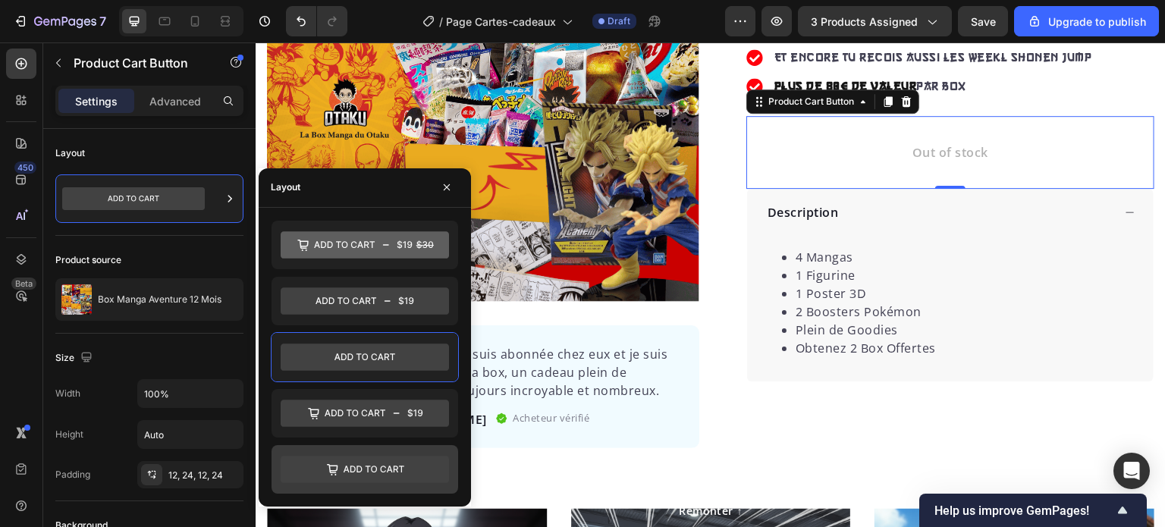
click at [386, 459] on icon at bounding box center [365, 469] width 168 height 27
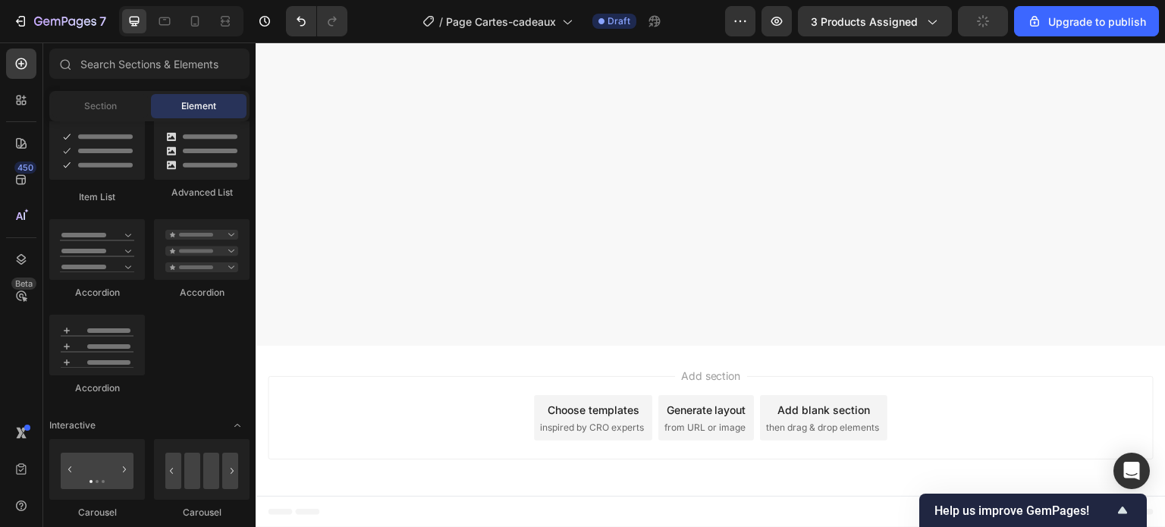
scroll to position [0, 0]
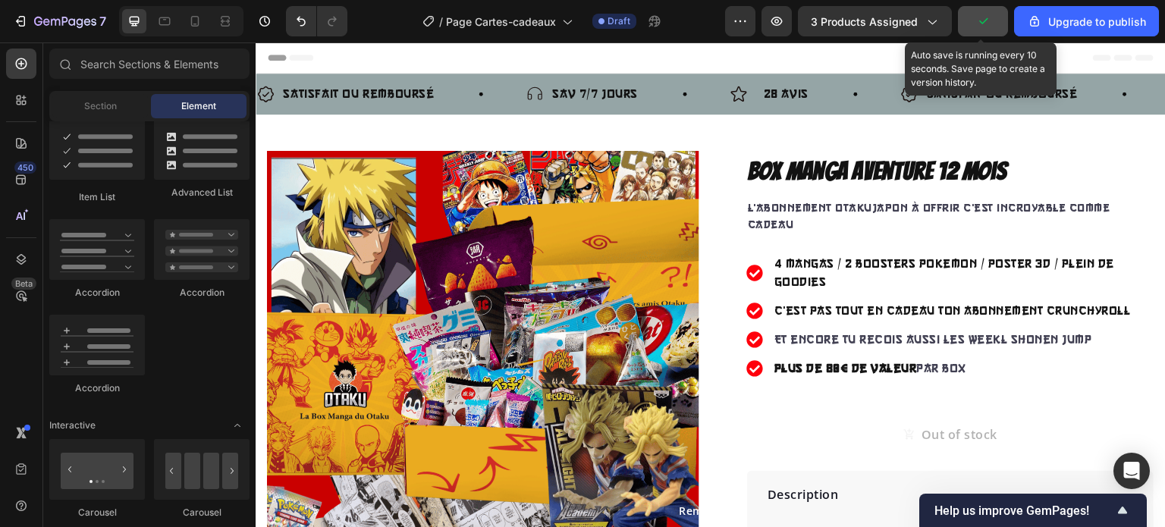
click at [986, 24] on icon "button" at bounding box center [982, 21] width 15 height 15
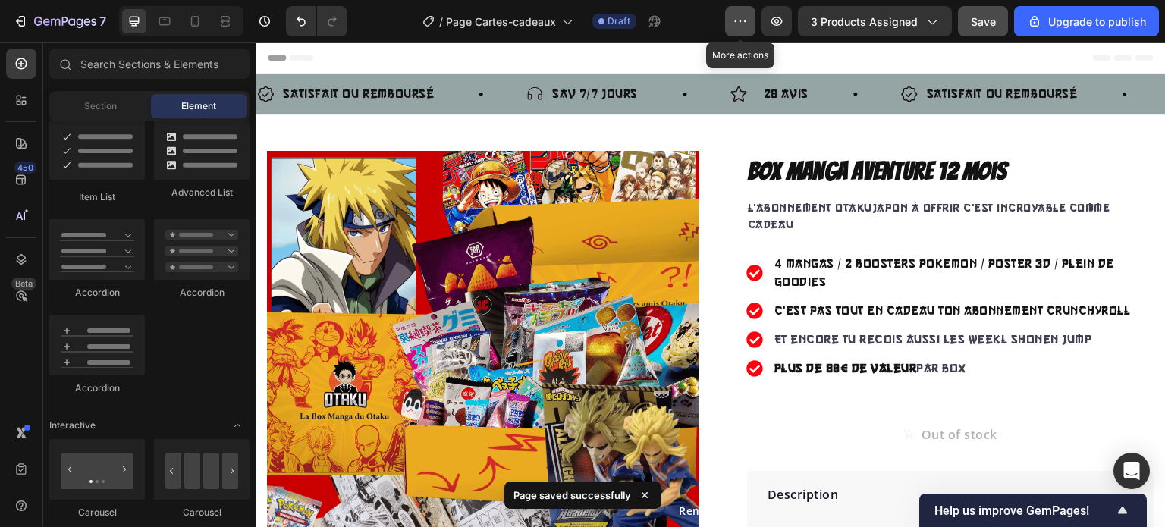
click at [748, 27] on icon "button" at bounding box center [739, 21] width 15 height 15
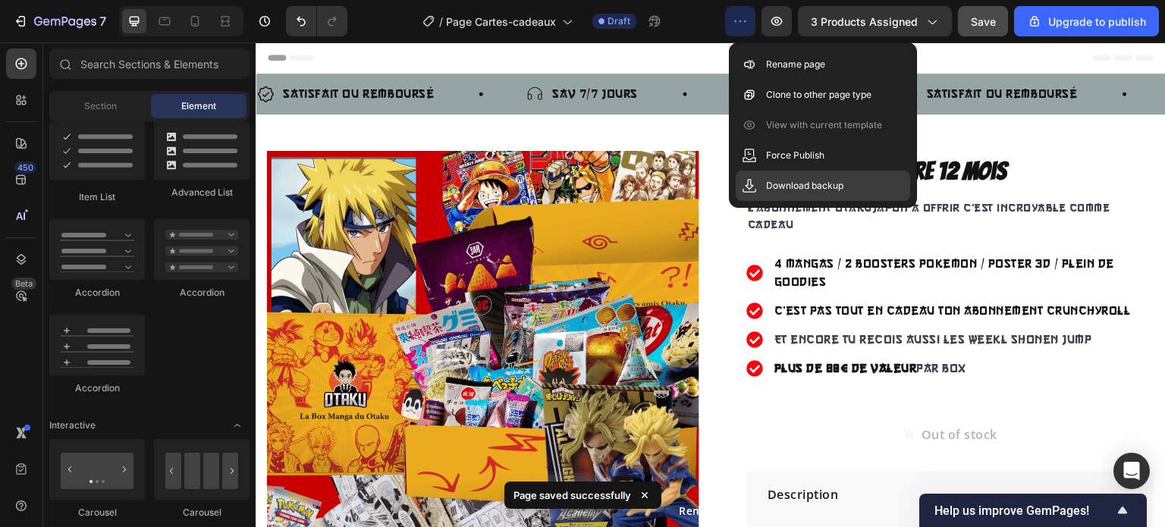
click at [804, 178] on p "Download backup" at bounding box center [804, 185] width 77 height 15
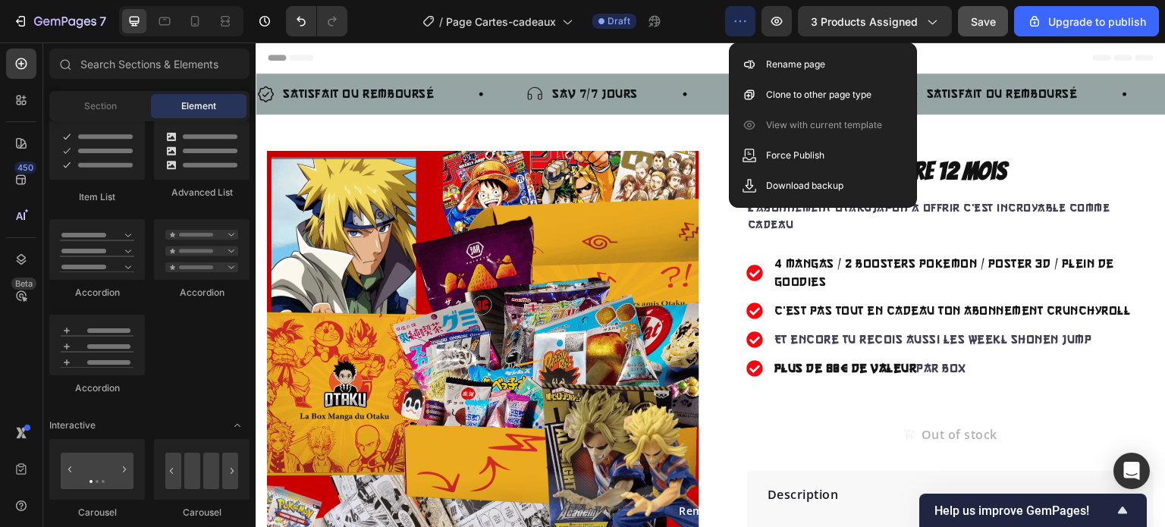
click at [659, 52] on div "Header" at bounding box center [711, 57] width 886 height 30
click at [504, 47] on div "Header" at bounding box center [711, 57] width 886 height 30
click at [964, 60] on div "Header" at bounding box center [711, 57] width 886 height 30
click at [447, 54] on div "Header" at bounding box center [711, 57] width 886 height 30
click at [1055, 67] on div "Header" at bounding box center [711, 57] width 886 height 30
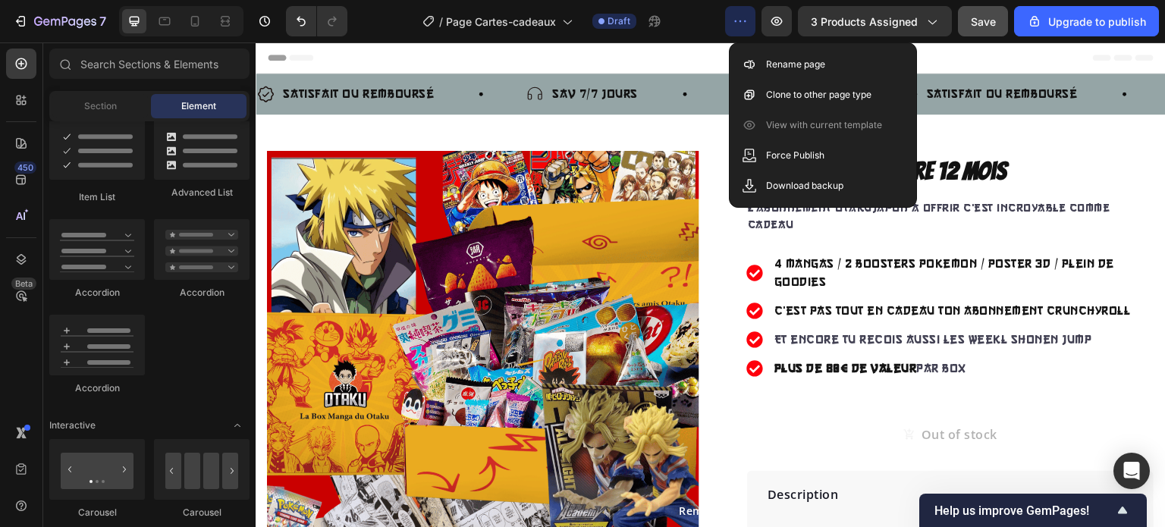
click at [748, 16] on icon "button" at bounding box center [739, 21] width 15 height 15
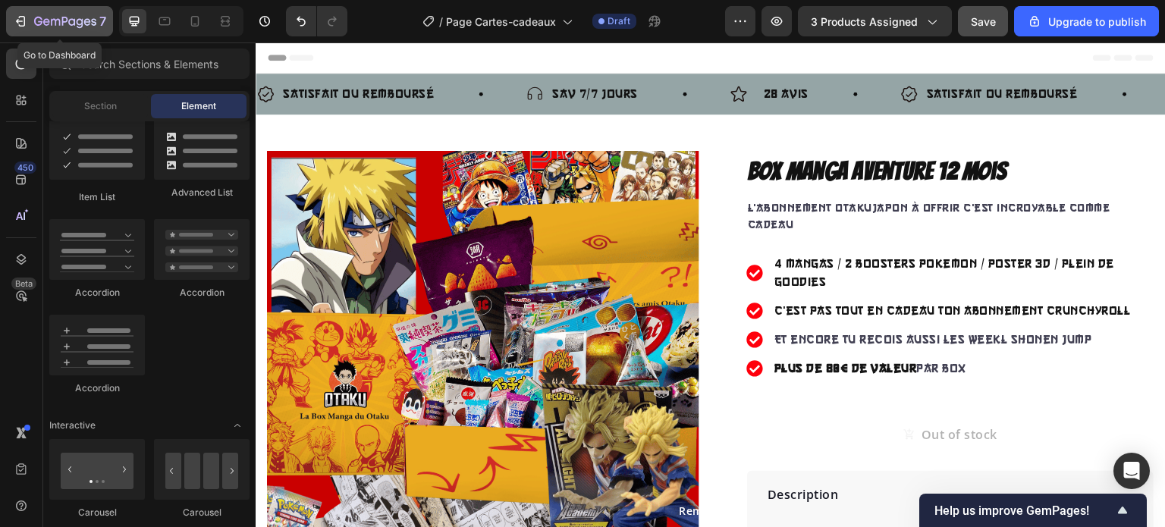
click at [27, 20] on icon "button" at bounding box center [20, 21] width 15 height 15
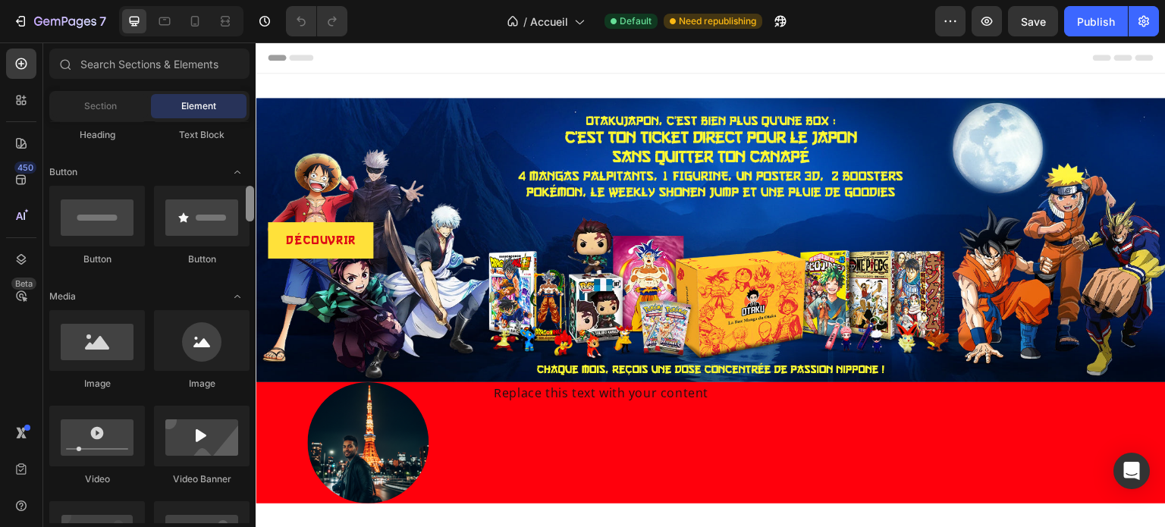
scroll to position [347, 0]
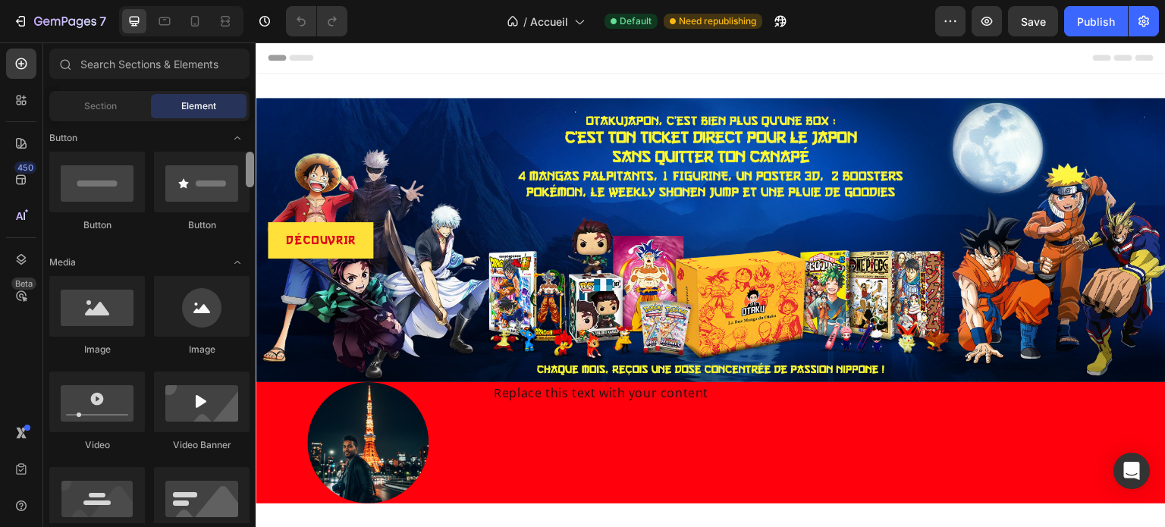
drag, startPoint x: 252, startPoint y: 132, endPoint x: 251, endPoint y: 163, distance: 31.1
click at [251, 163] on div at bounding box center [250, 170] width 8 height 36
click at [118, 175] on div at bounding box center [97, 182] width 96 height 61
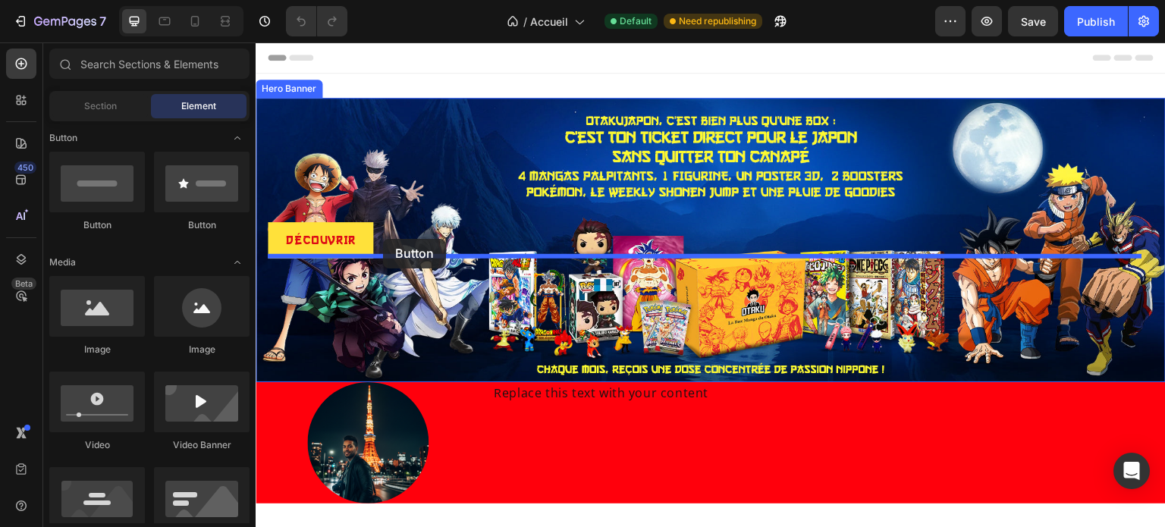
drag, startPoint x: 365, startPoint y: 229, endPoint x: 383, endPoint y: 239, distance: 20.7
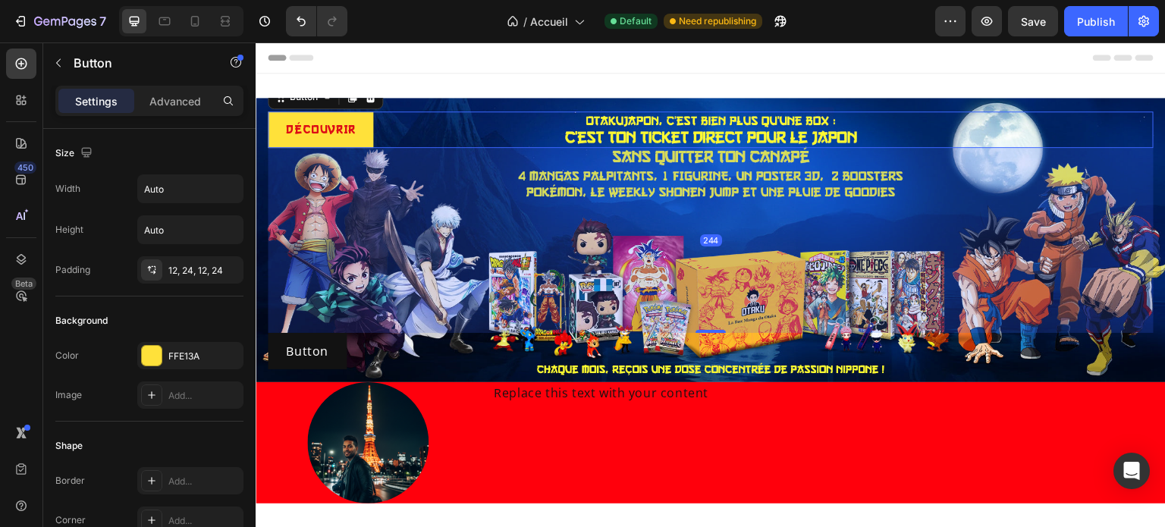
drag, startPoint x: 706, startPoint y: 237, endPoint x: 709, endPoint y: 421, distance: 184.3
click at [709, 421] on div "DÉCOUVRIR Button 244 Button Button Hero Banner Image Replace this text with you…" at bounding box center [711, 301] width 910 height 406
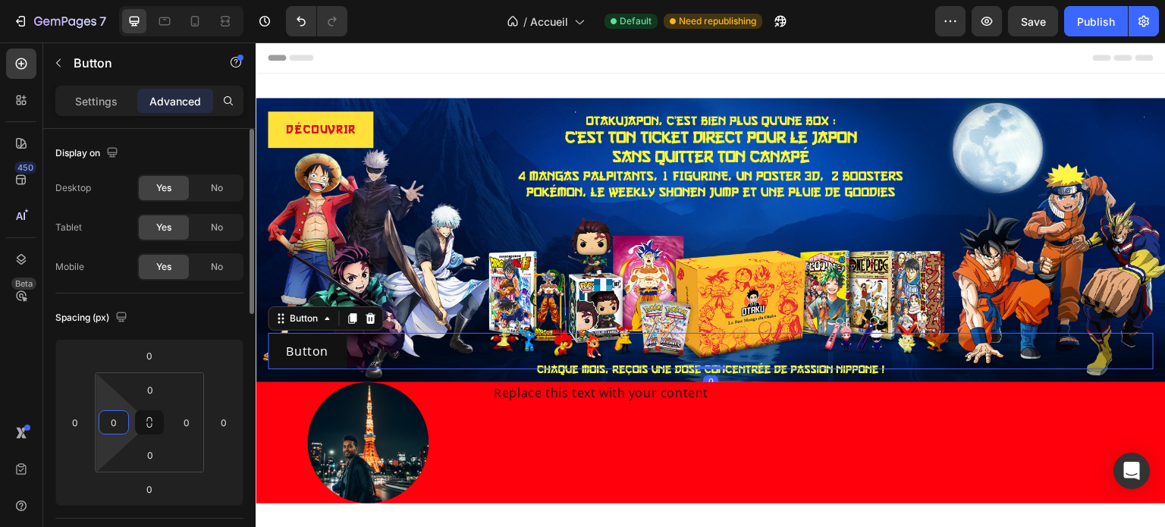
click at [124, 418] on input "0" at bounding box center [113, 422] width 23 height 23
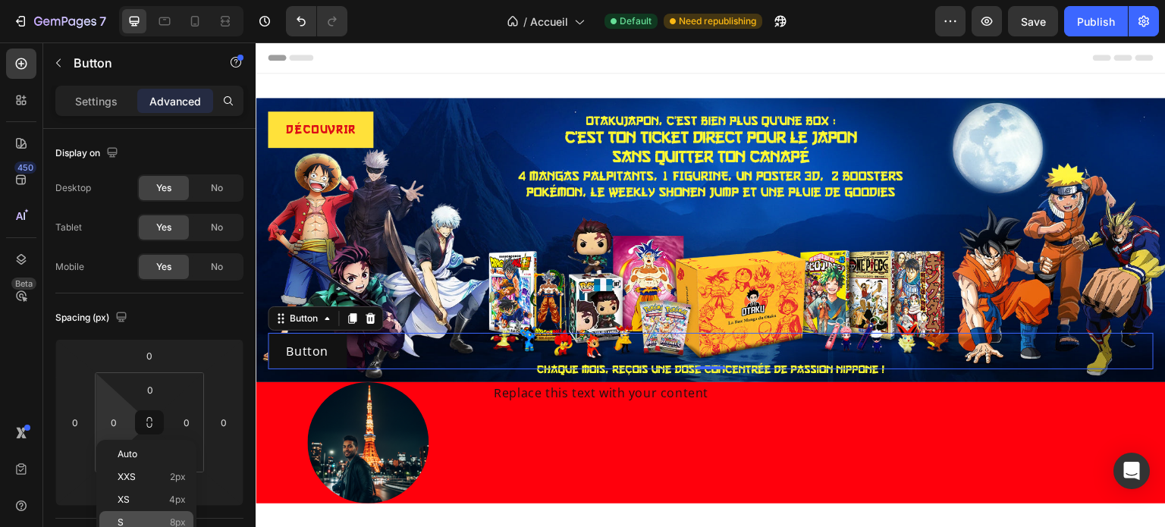
click at [170, 522] on span "8px" at bounding box center [178, 522] width 16 height 11
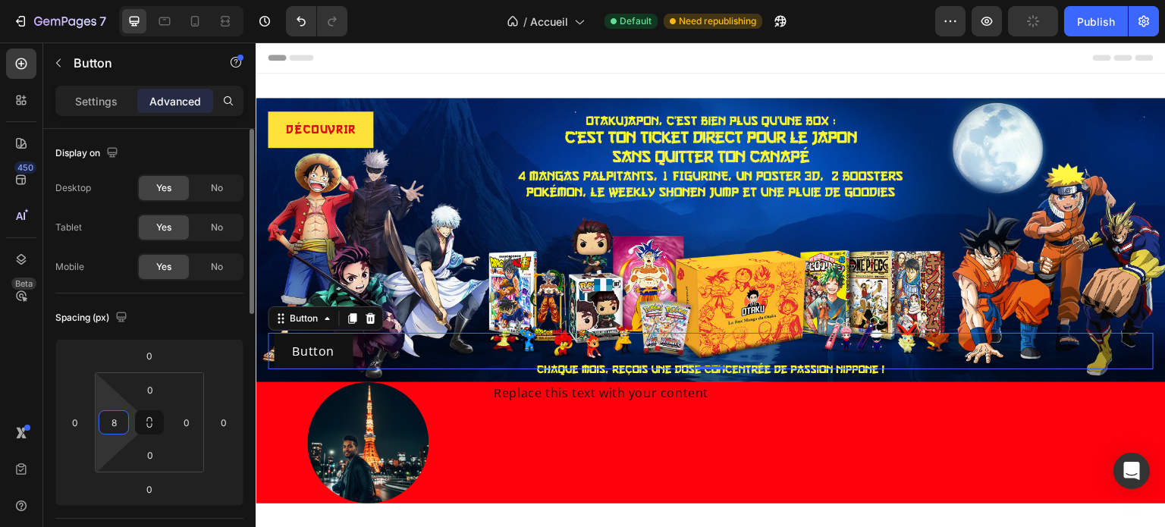
click at [111, 427] on input "8" at bounding box center [113, 422] width 23 height 23
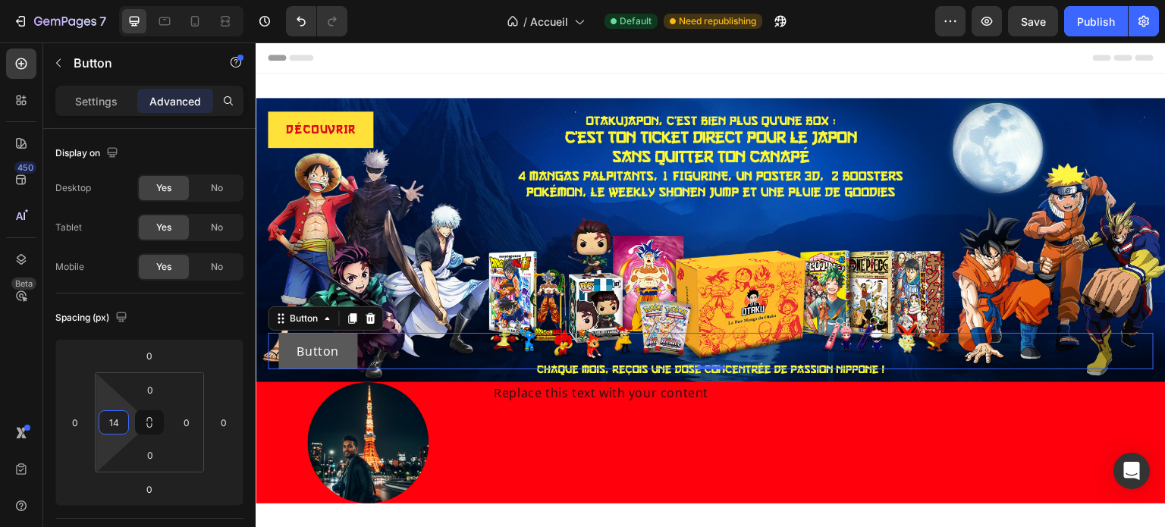
type input "14"
click at [288, 352] on button "Button" at bounding box center [317, 351] width 79 height 36
click at [95, 100] on p "Settings" at bounding box center [96, 101] width 42 height 16
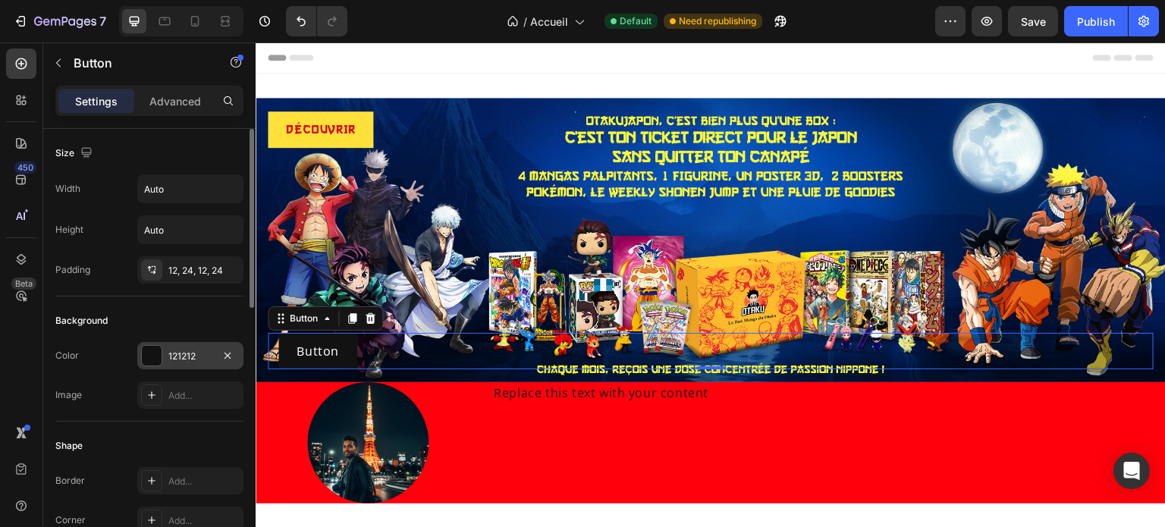
click at [157, 356] on div at bounding box center [152, 356] width 20 height 20
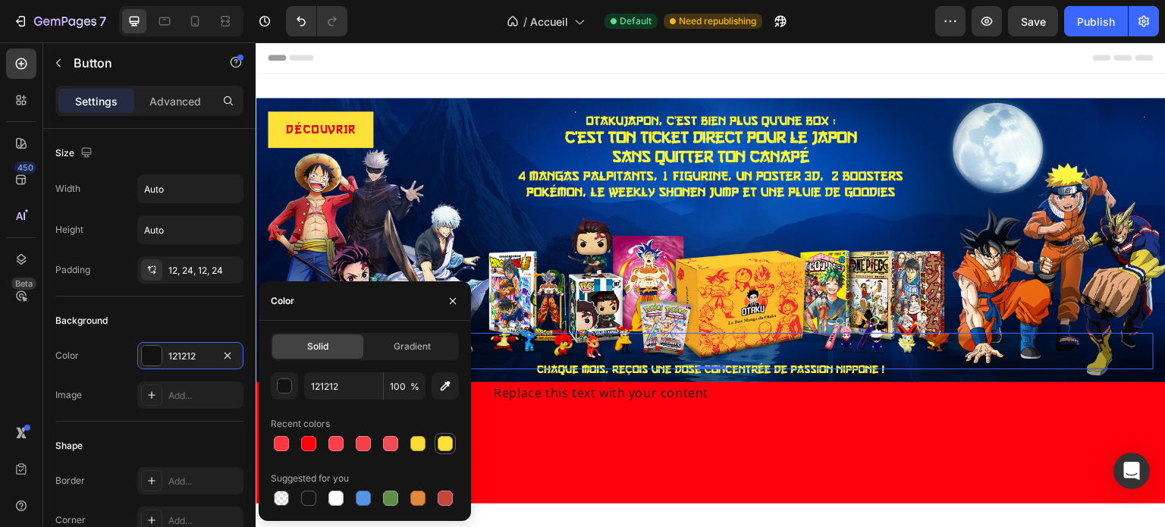
click at [438, 448] on div at bounding box center [444, 443] width 15 height 15
type input "FFE13A"
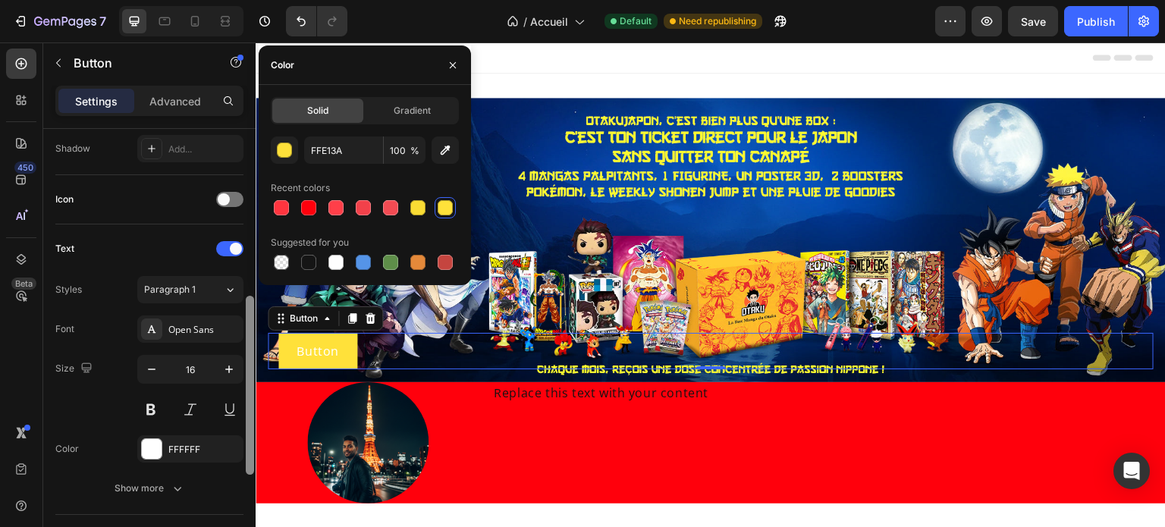
scroll to position [415, 0]
drag, startPoint x: 252, startPoint y: 202, endPoint x: 249, endPoint y: 371, distance: 169.1
click at [249, 371] on div at bounding box center [250, 381] width 8 height 179
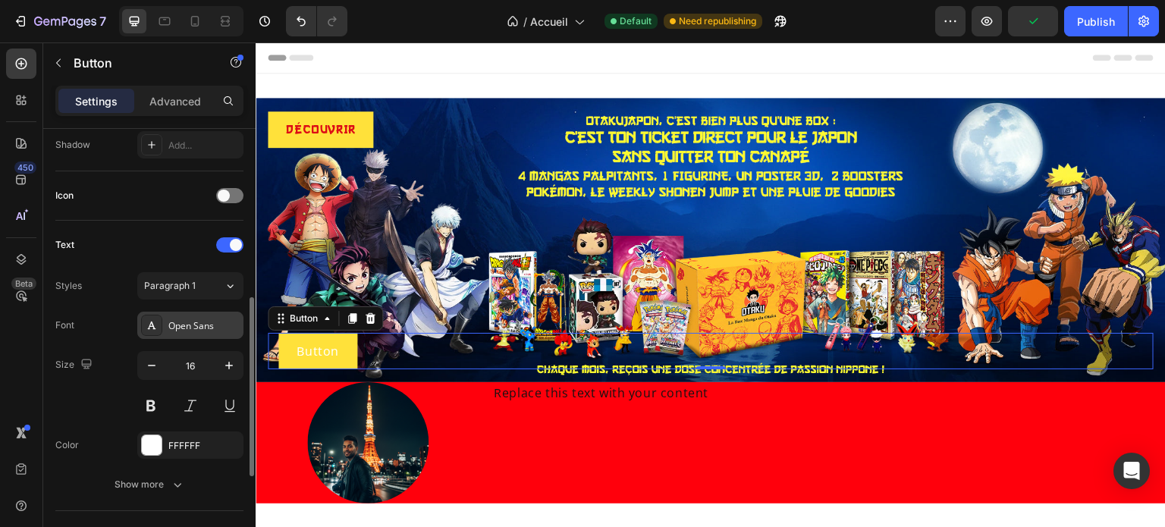
click at [194, 331] on div "Open Sans" at bounding box center [190, 325] width 106 height 27
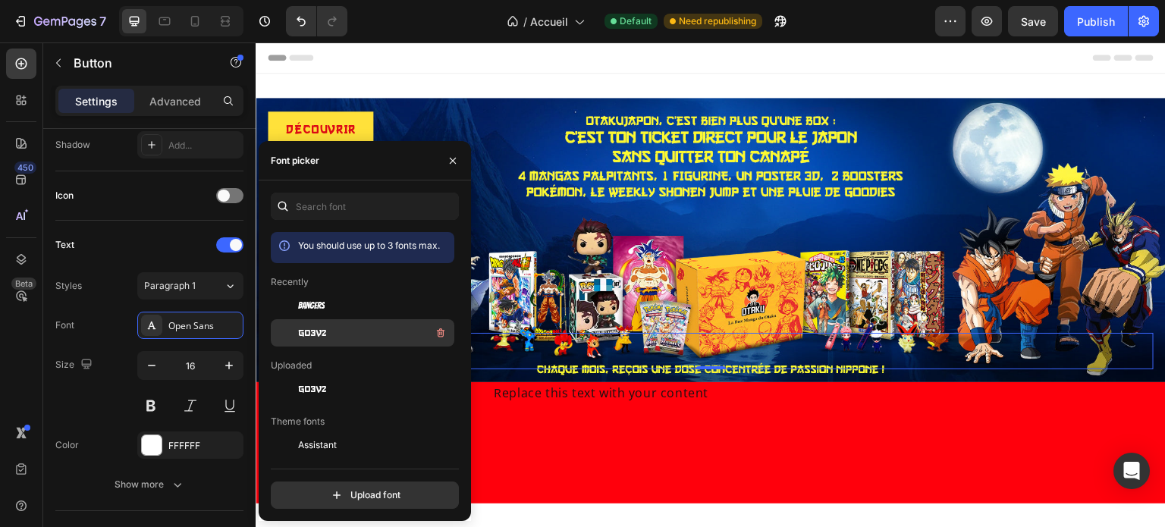
click at [306, 342] on div "go3v2" at bounding box center [374, 333] width 153 height 18
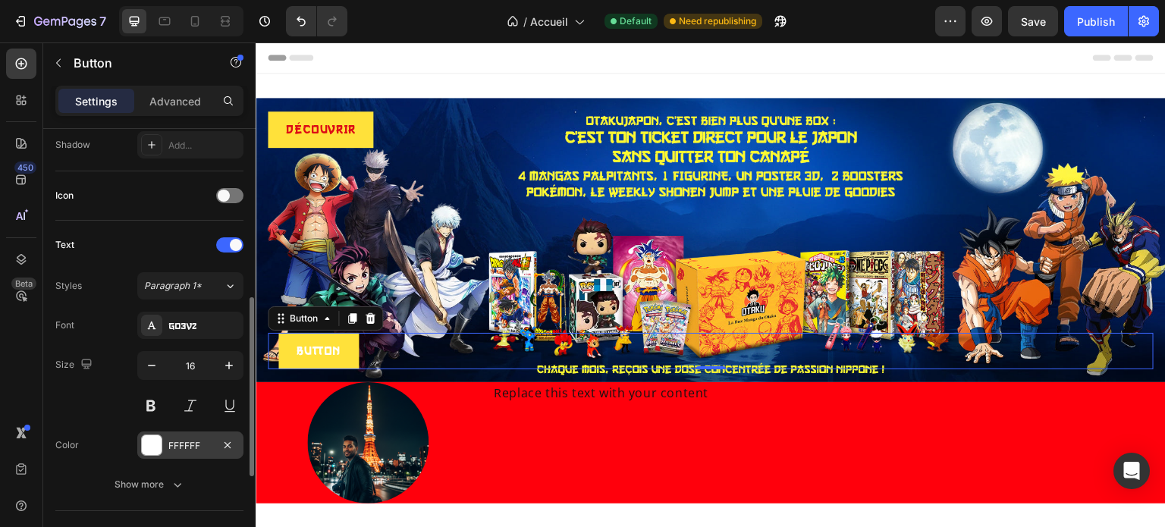
click at [161, 435] on div at bounding box center [152, 445] width 20 height 20
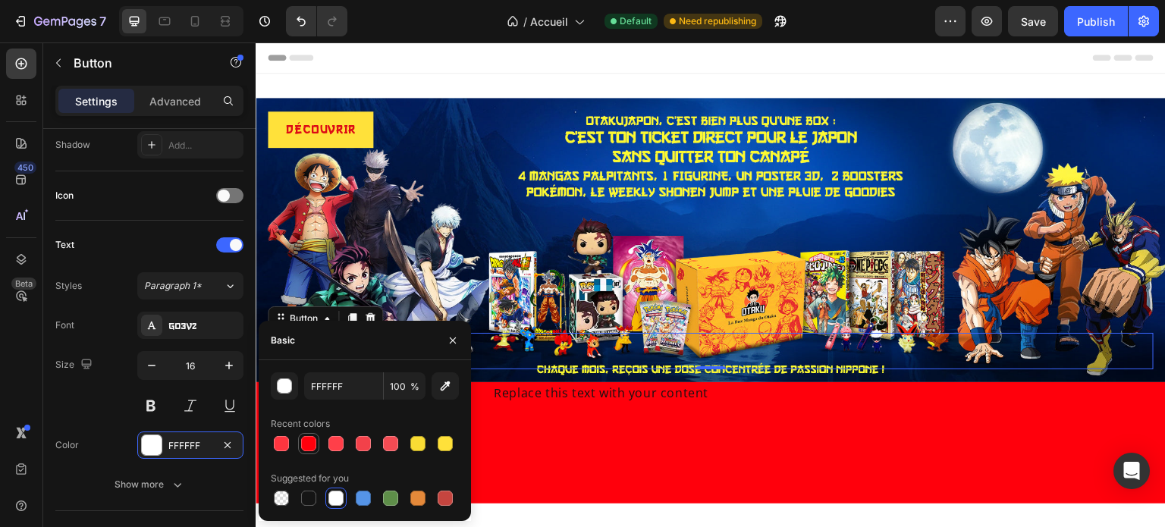
click at [307, 447] on div at bounding box center [308, 443] width 15 height 15
type input "FF000C"
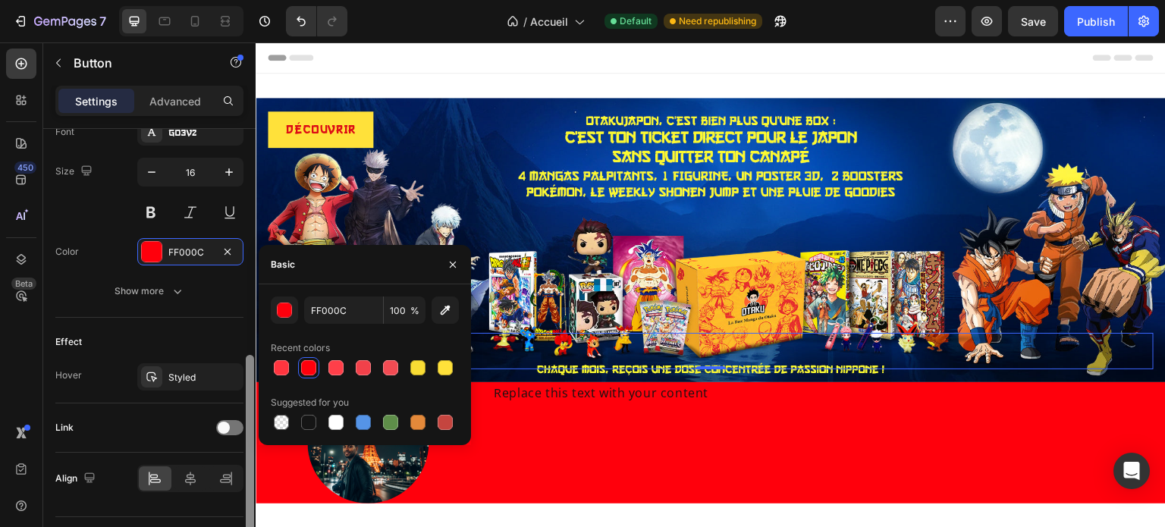
drag, startPoint x: 249, startPoint y: 342, endPoint x: 253, endPoint y: 422, distance: 79.7
click at [253, 422] on div at bounding box center [250, 444] width 8 height 179
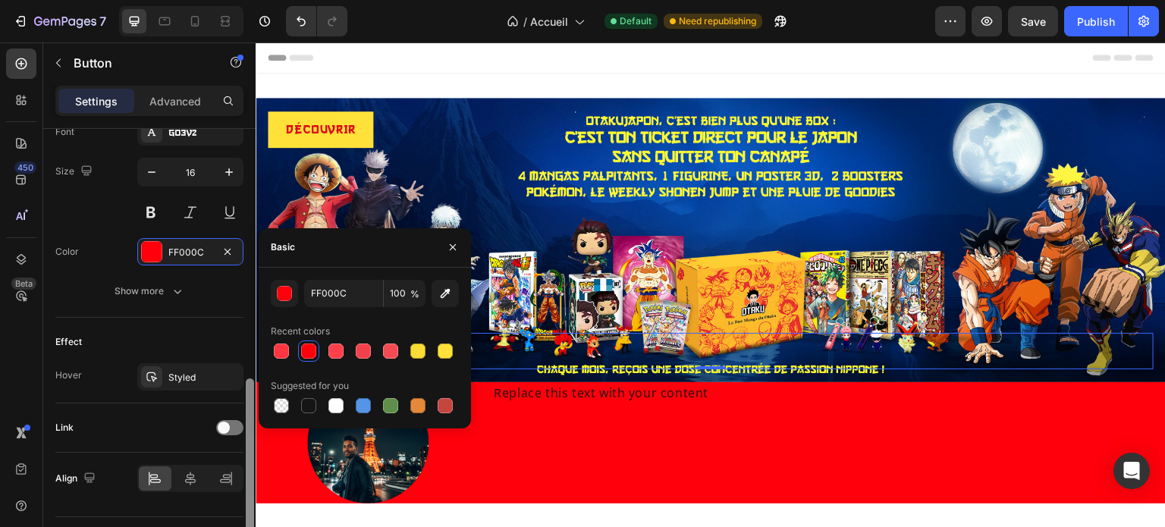
scroll to position [610, 0]
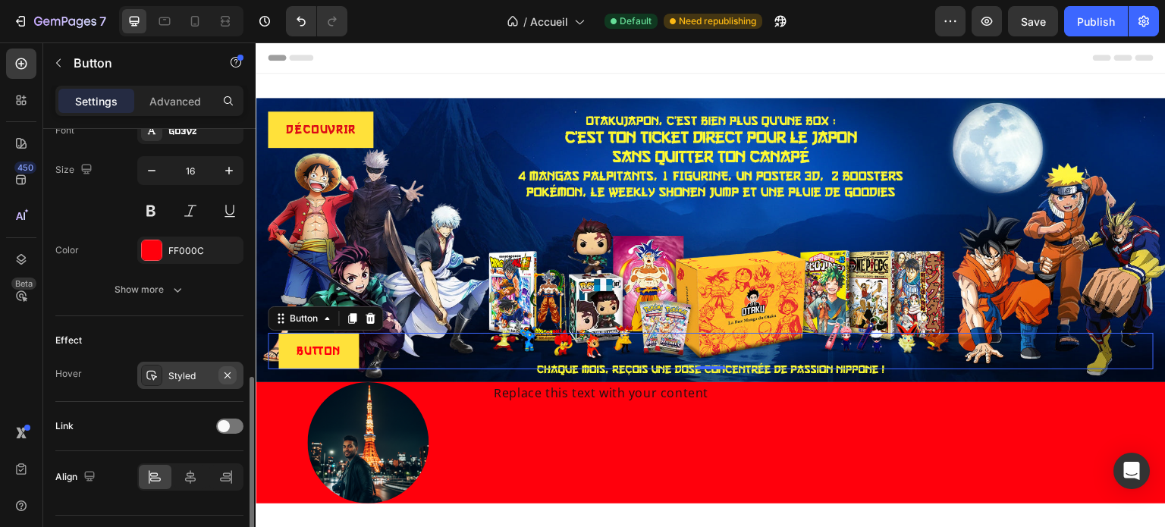
click at [231, 375] on icon "button" at bounding box center [227, 375] width 12 height 12
click at [227, 423] on span at bounding box center [224, 426] width 12 height 12
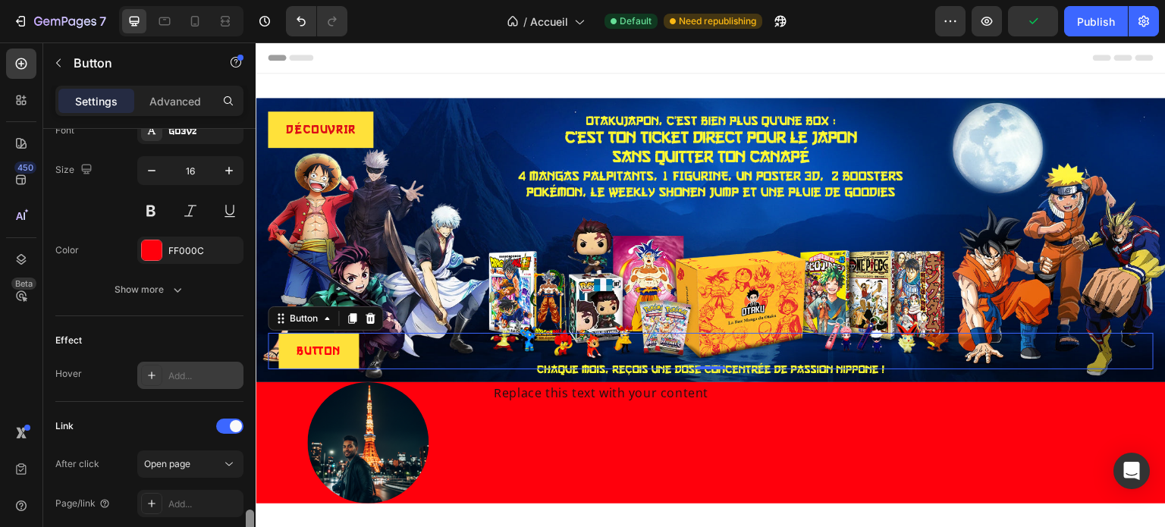
scroll to position [722, 0]
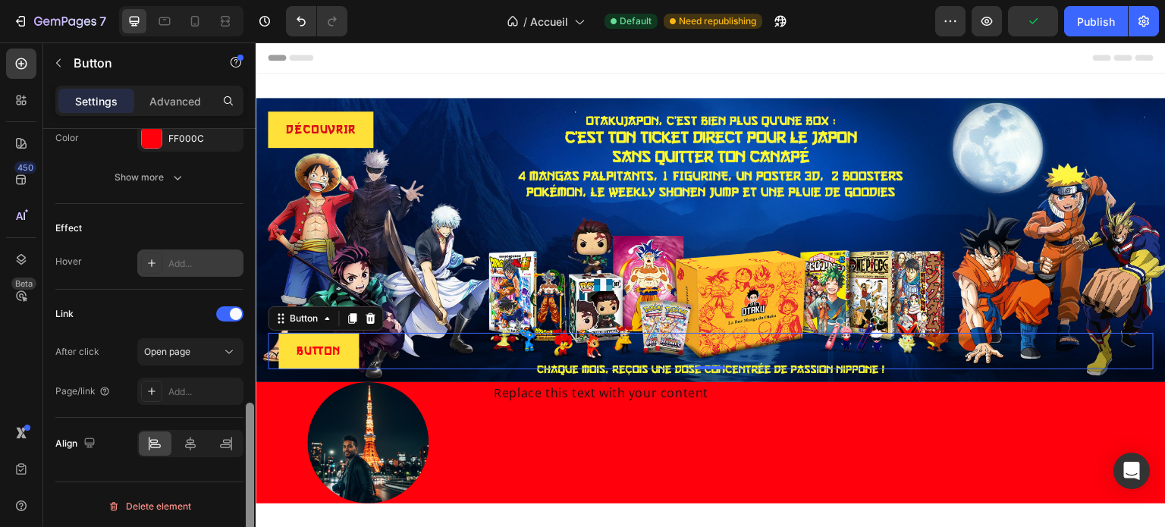
drag, startPoint x: 246, startPoint y: 396, endPoint x: 245, endPoint y: 472, distance: 75.8
click at [245, 472] on div at bounding box center [249, 349] width 11 height 441
click at [191, 393] on div "Add..." at bounding box center [203, 392] width 71 height 14
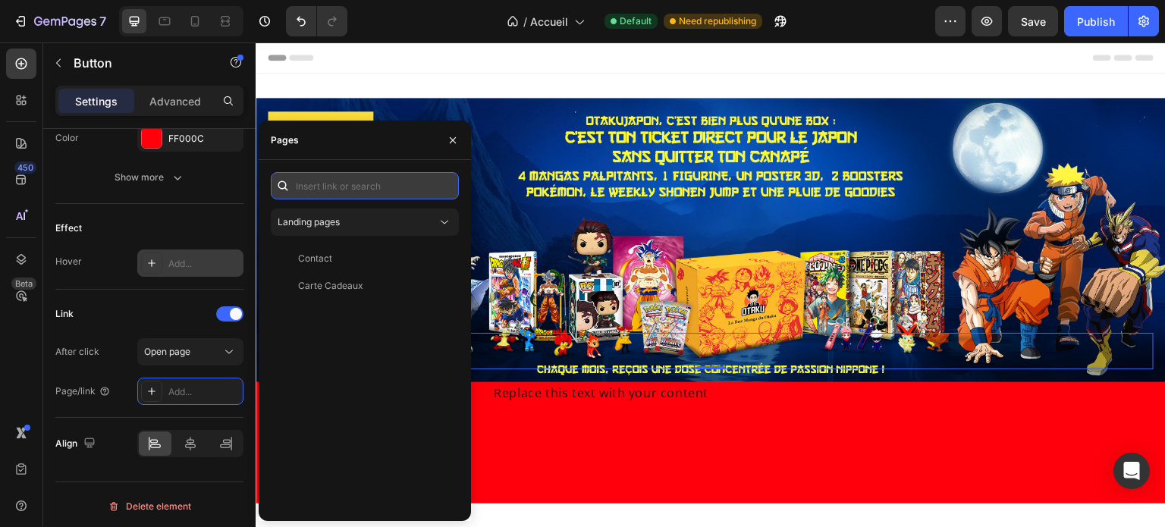
click at [368, 187] on input "text" at bounding box center [365, 185] width 188 height 27
paste input "[URL][DOMAIN_NAME]"
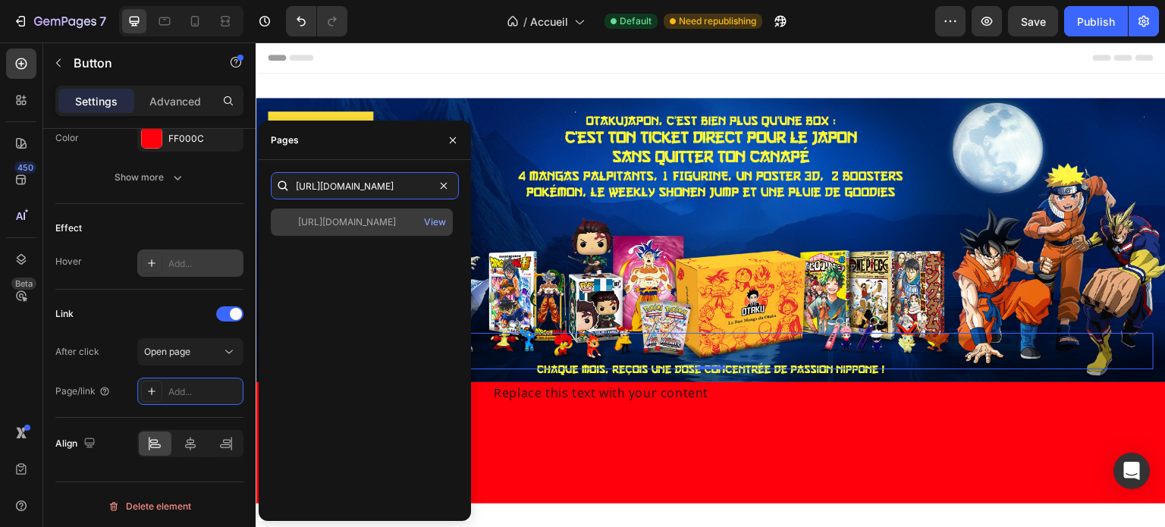
type input "[URL][DOMAIN_NAME]"
click at [373, 212] on div "[URL][DOMAIN_NAME] View" at bounding box center [362, 222] width 182 height 27
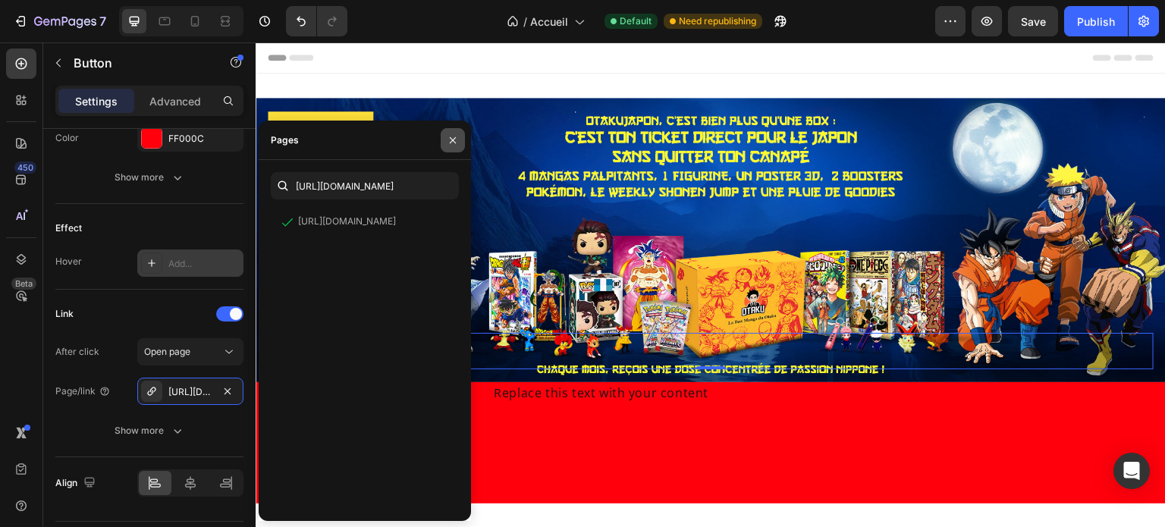
click at [452, 148] on button "button" at bounding box center [453, 140] width 24 height 24
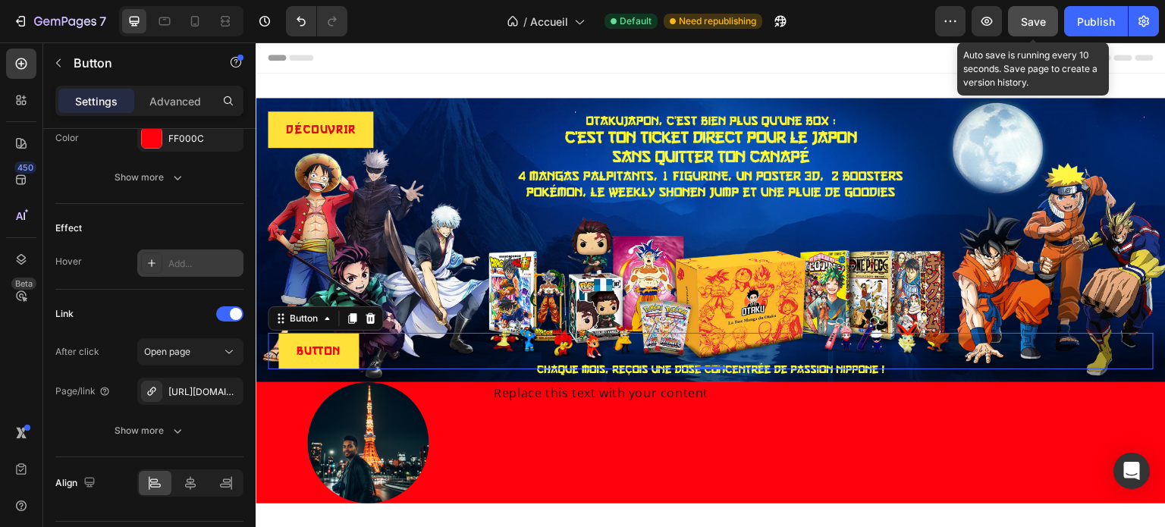
click at [1033, 30] on button "Save" at bounding box center [1033, 21] width 50 height 30
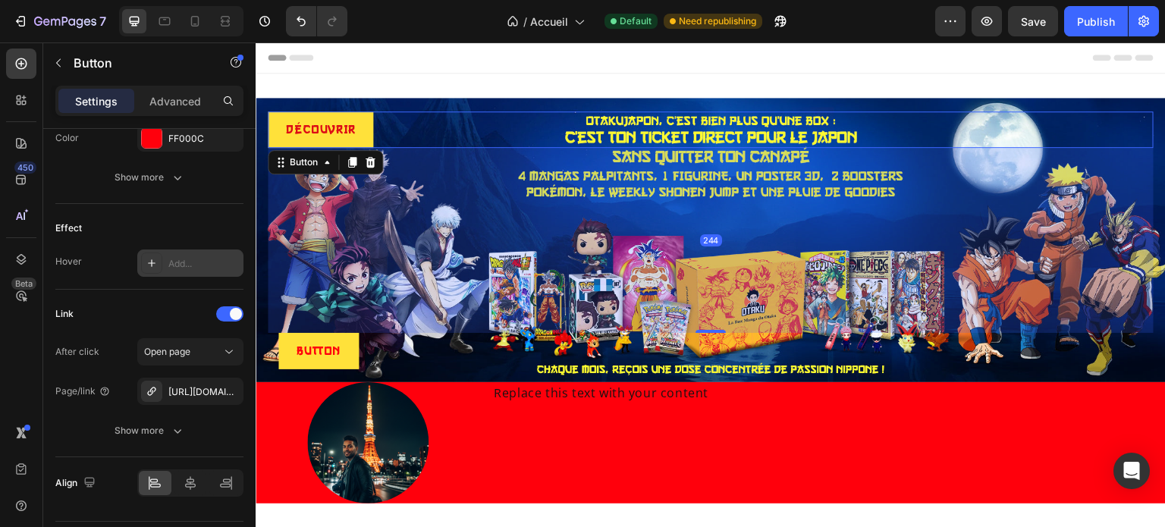
scroll to position [643, 0]
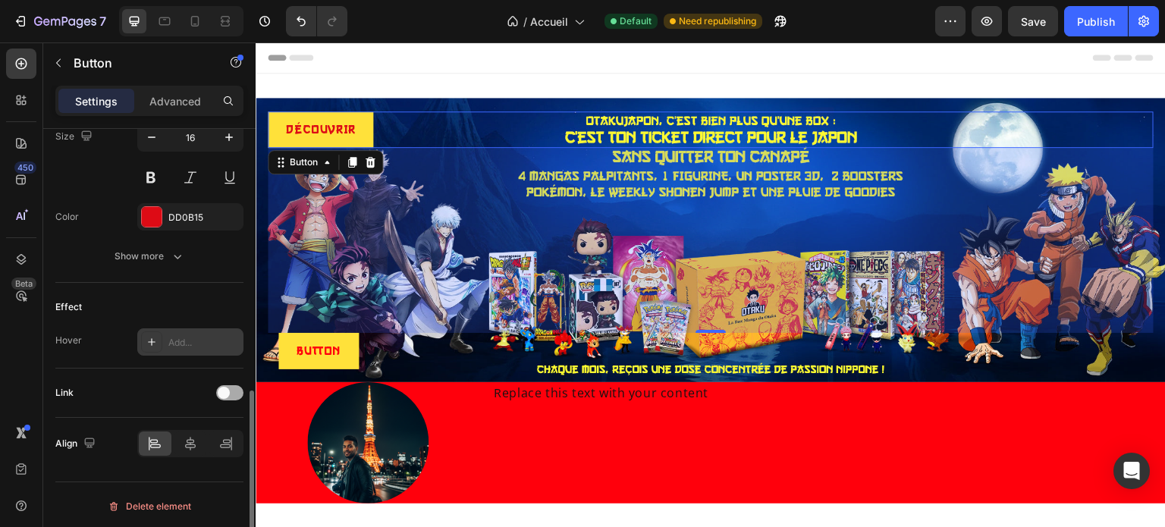
click at [236, 394] on div at bounding box center [229, 392] width 27 height 15
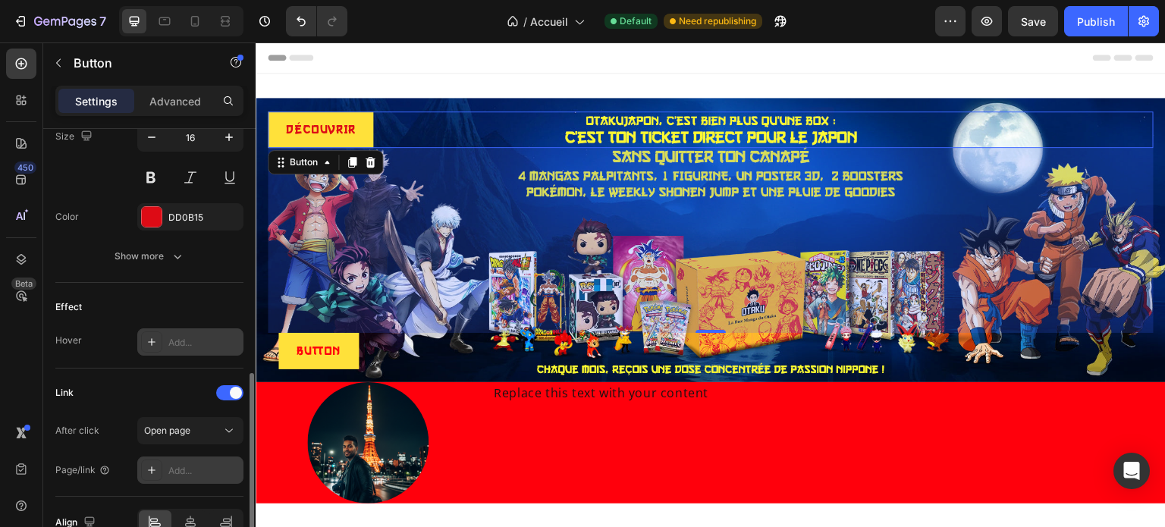
click at [187, 457] on div "Add..." at bounding box center [190, 469] width 106 height 27
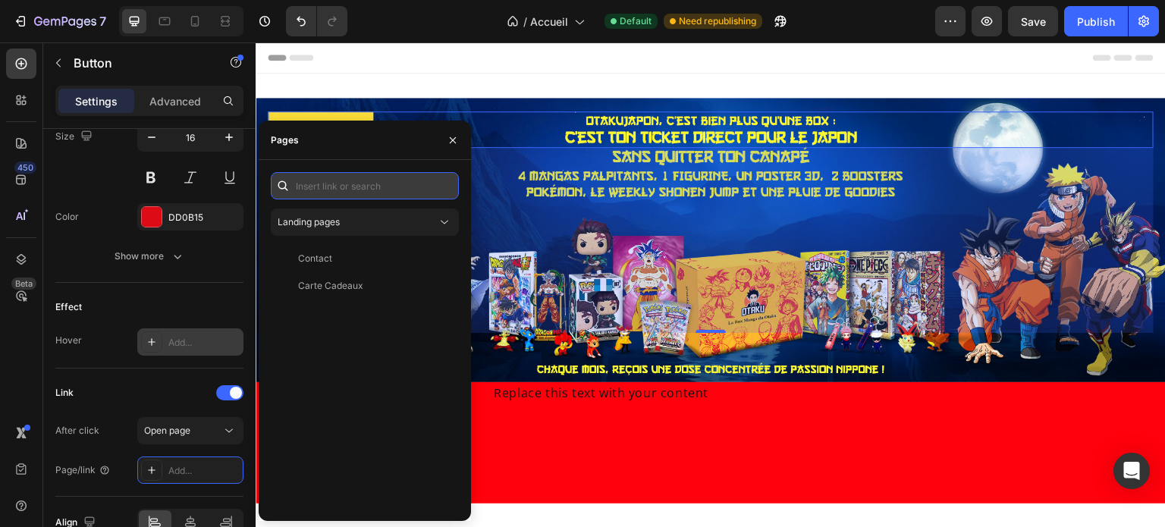
click at [378, 196] on input "text" at bounding box center [365, 185] width 188 height 27
paste input "[URL][DOMAIN_NAME]"
type input "[URL][DOMAIN_NAME]"
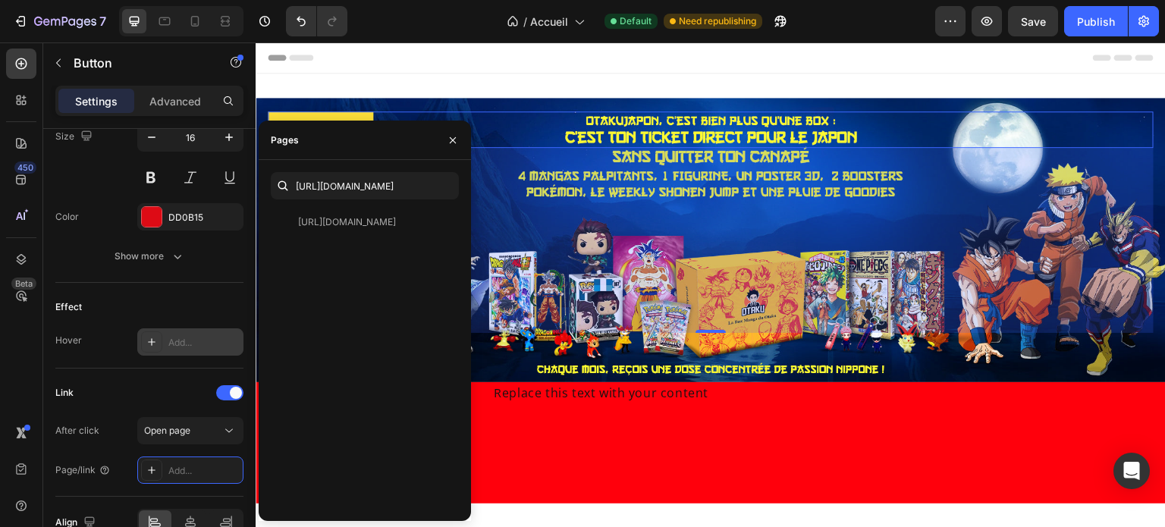
scroll to position [0, 0]
click at [362, 221] on div "[URL][DOMAIN_NAME]" at bounding box center [347, 222] width 98 height 14
click at [452, 141] on icon "button" at bounding box center [453, 140] width 6 height 6
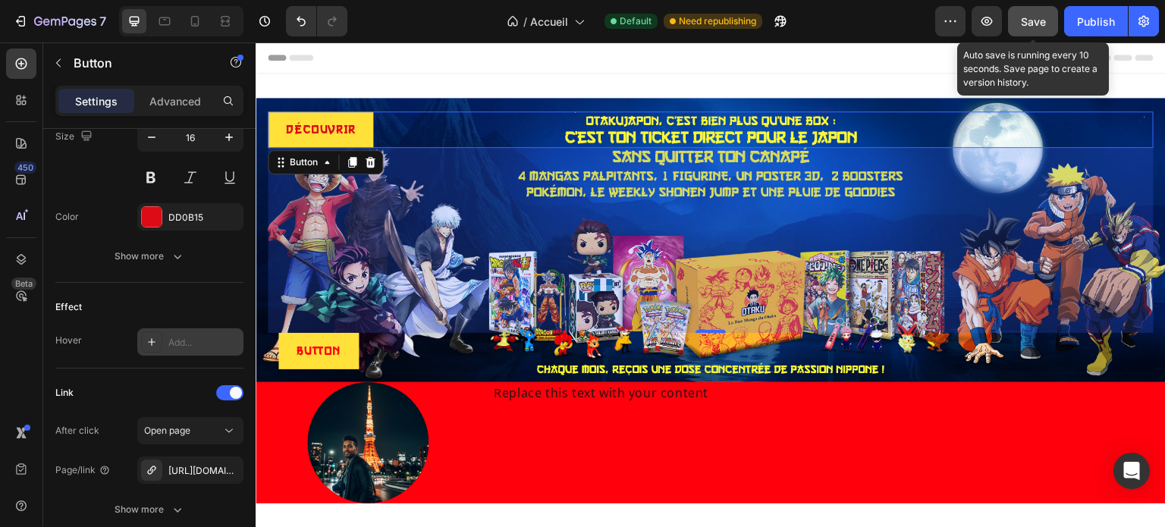
click at [1030, 17] on span "Save" at bounding box center [1033, 21] width 25 height 13
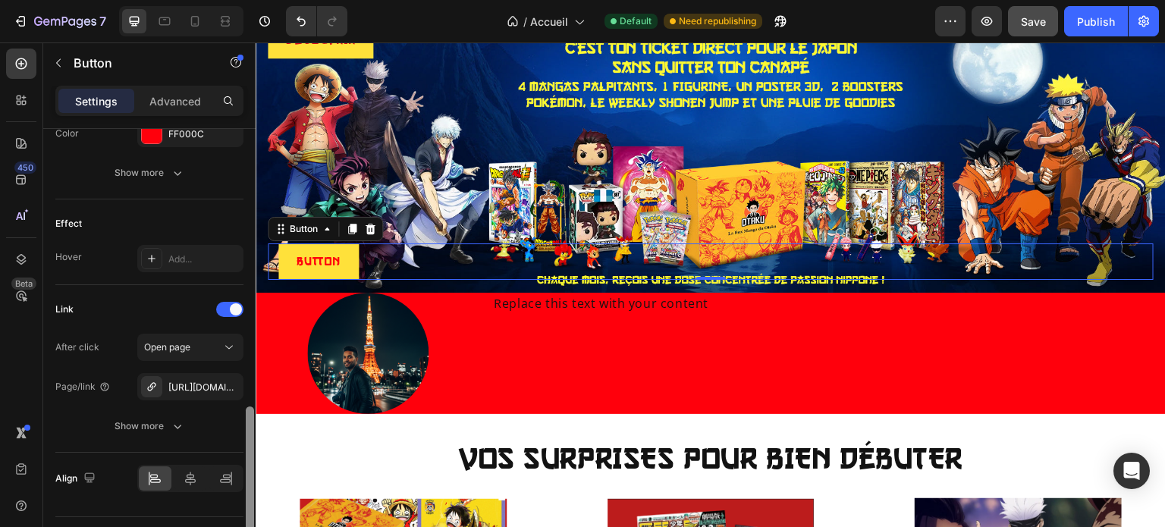
scroll to position [735, 0]
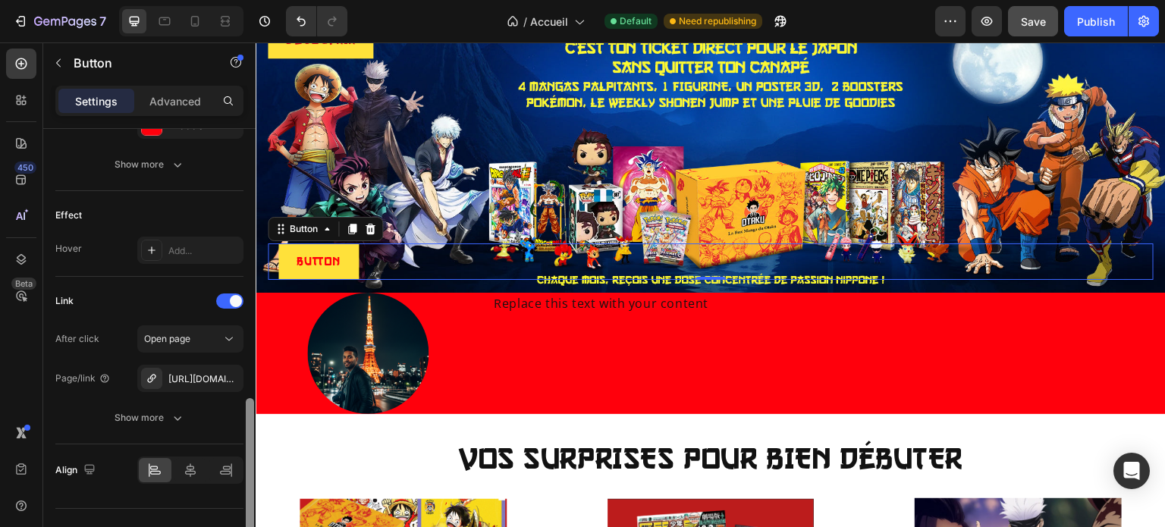
drag, startPoint x: 252, startPoint y: 164, endPoint x: 249, endPoint y: 434, distance: 269.9
click at [249, 434] on div at bounding box center [250, 478] width 8 height 161
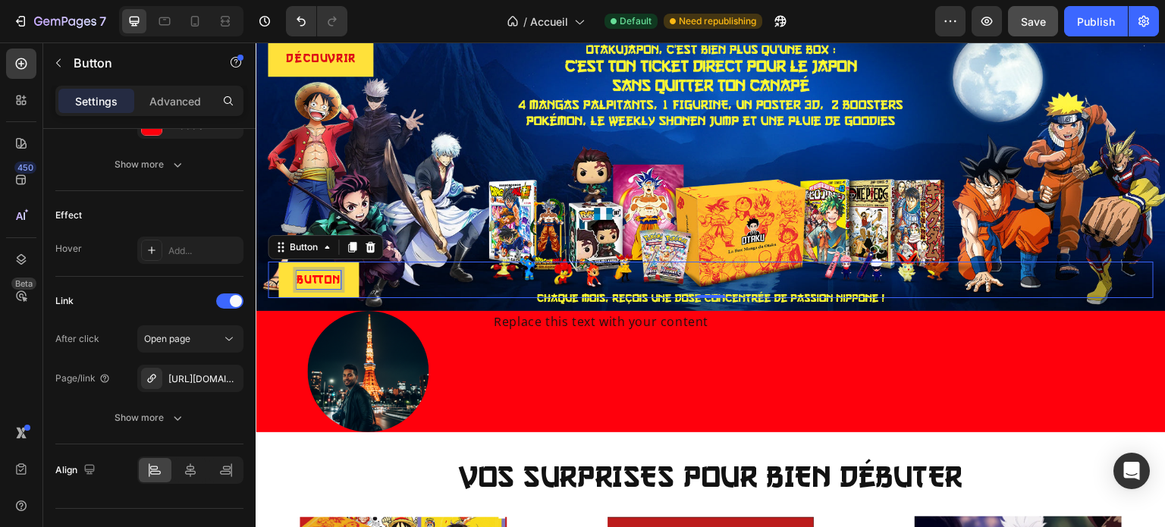
click at [327, 262] on link "Button" at bounding box center [318, 280] width 80 height 36
click at [322, 279] on p "Button" at bounding box center [318, 280] width 44 height 18
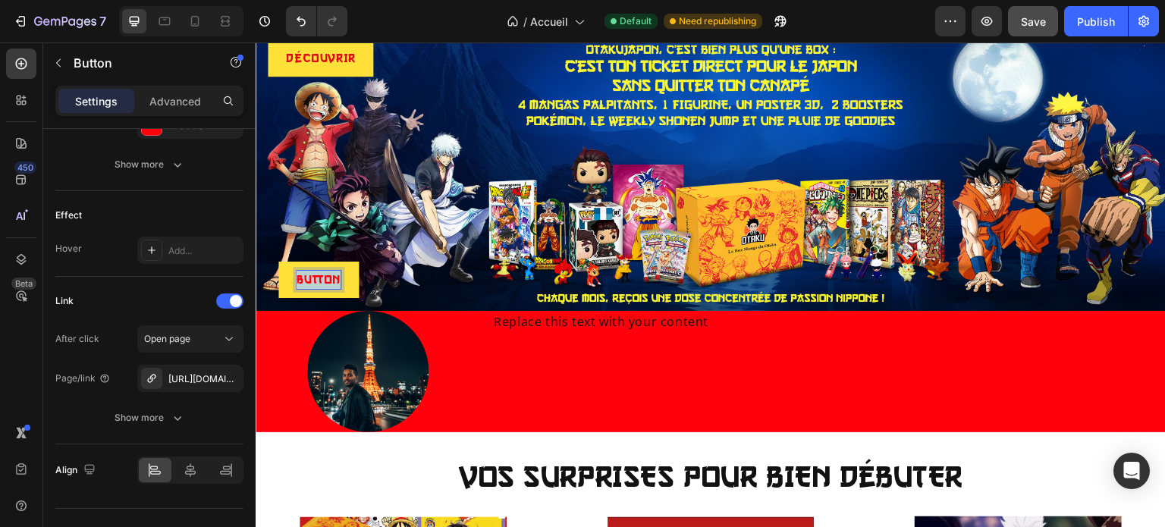
click at [322, 279] on p "Button" at bounding box center [318, 280] width 44 height 18
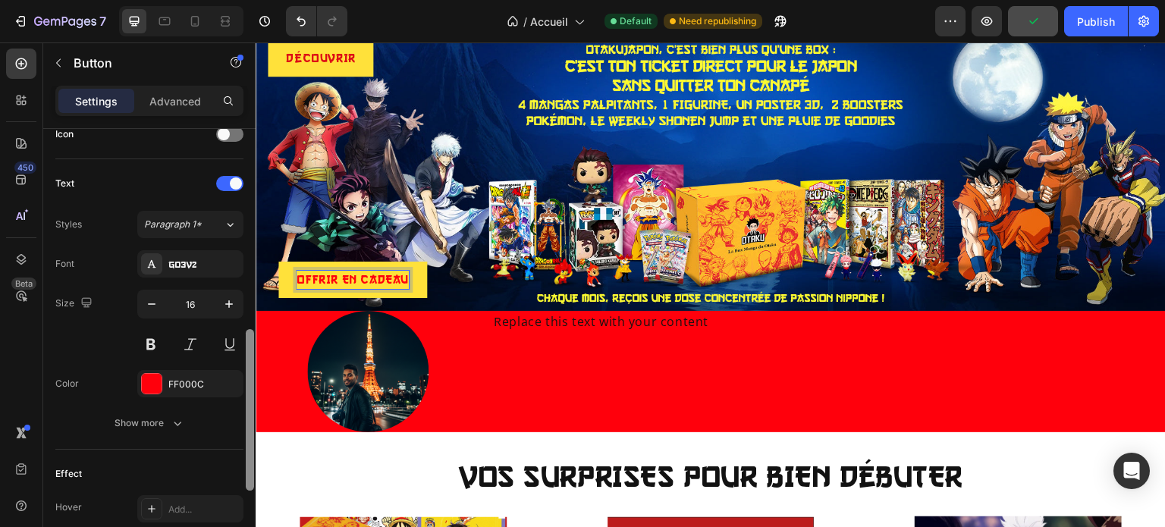
scroll to position [458, 0]
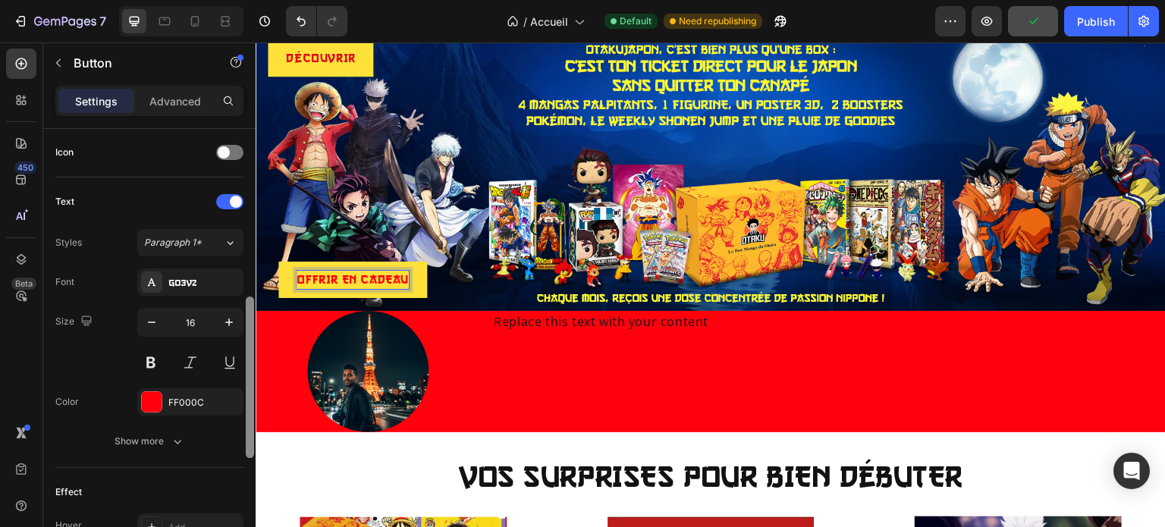
drag, startPoint x: 251, startPoint y: 419, endPoint x: 251, endPoint y: 318, distance: 101.6
click at [251, 318] on div at bounding box center [250, 376] width 8 height 161
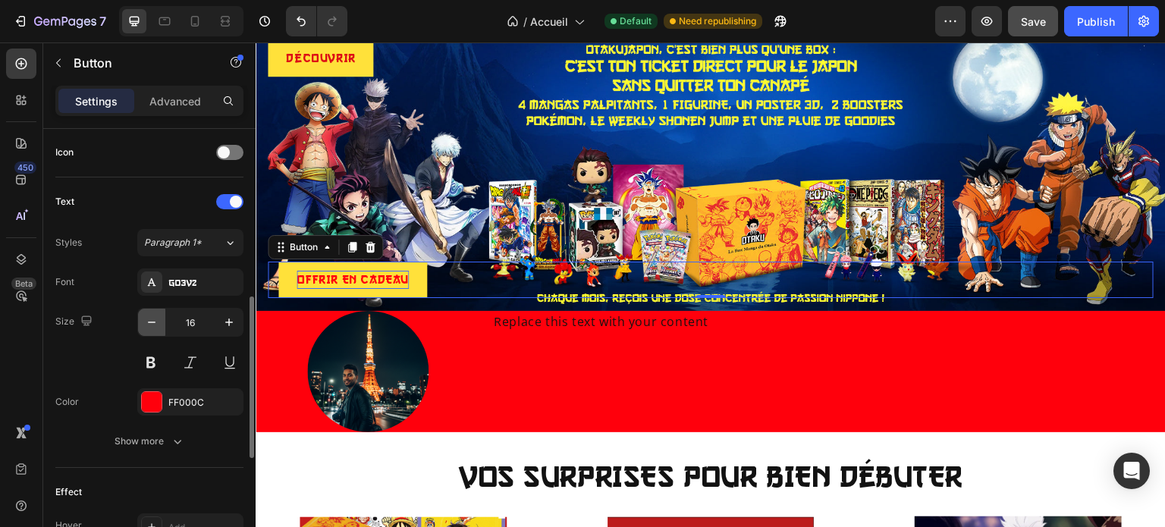
click at [150, 321] on icon "button" at bounding box center [152, 322] width 8 height 2
type input "14"
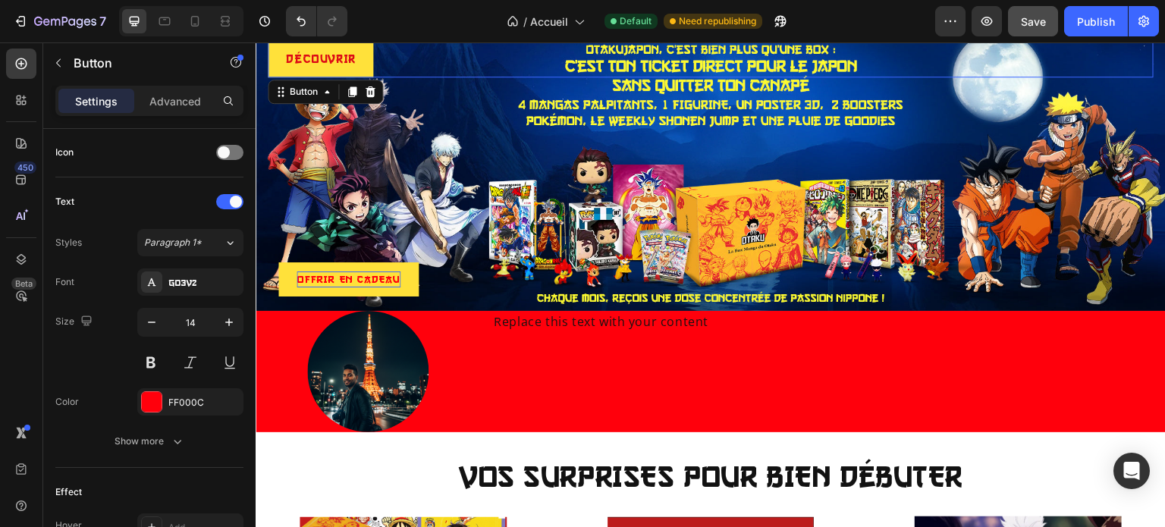
click at [273, 49] on link "DÉCOUVRIR" at bounding box center [320, 59] width 105 height 36
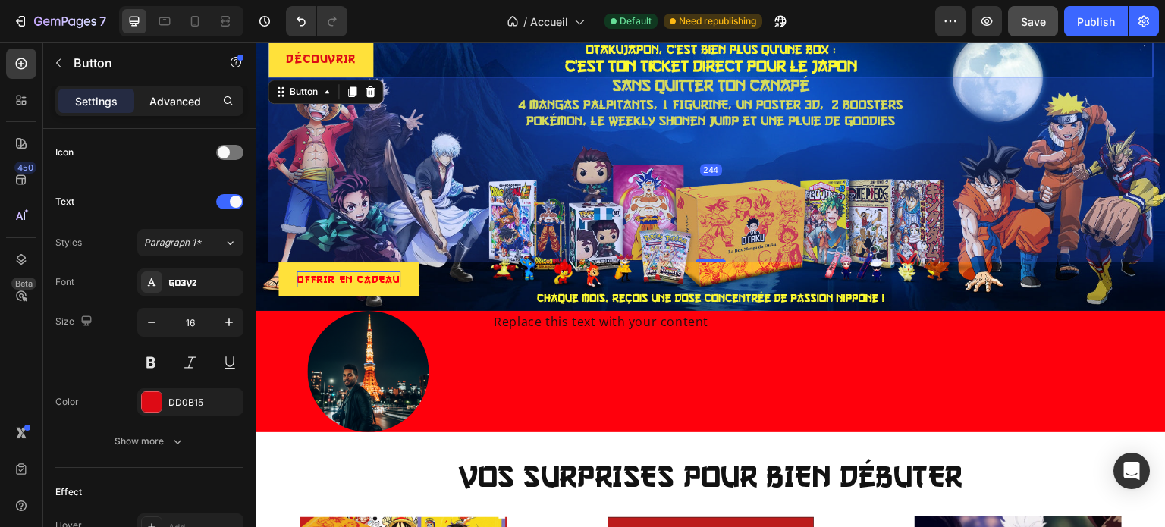
click at [179, 111] on div "Advanced" at bounding box center [175, 101] width 76 height 24
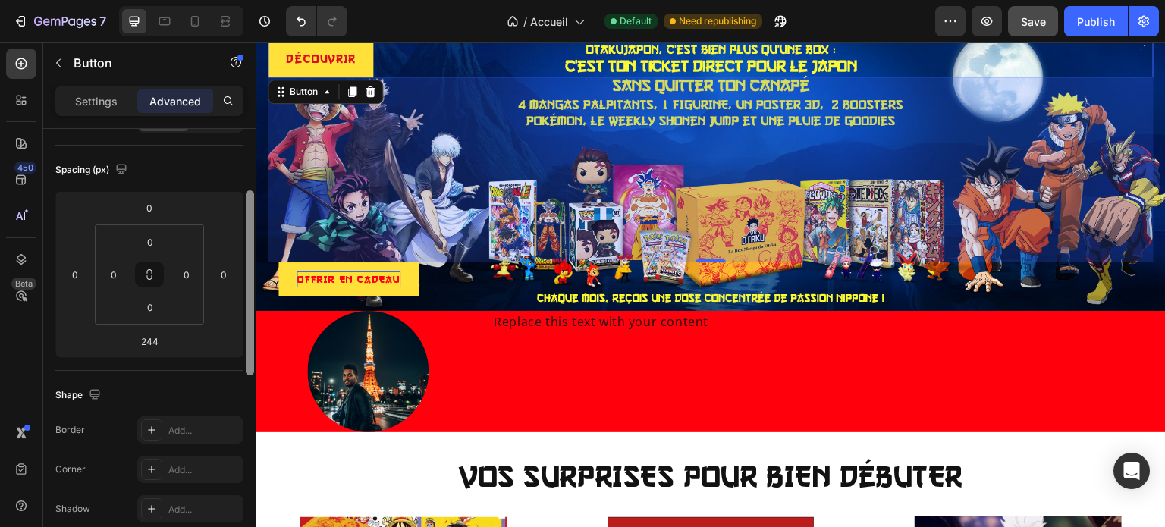
drag, startPoint x: 249, startPoint y: 348, endPoint x: 252, endPoint y: 211, distance: 137.3
click at [252, 211] on div at bounding box center [250, 282] width 8 height 185
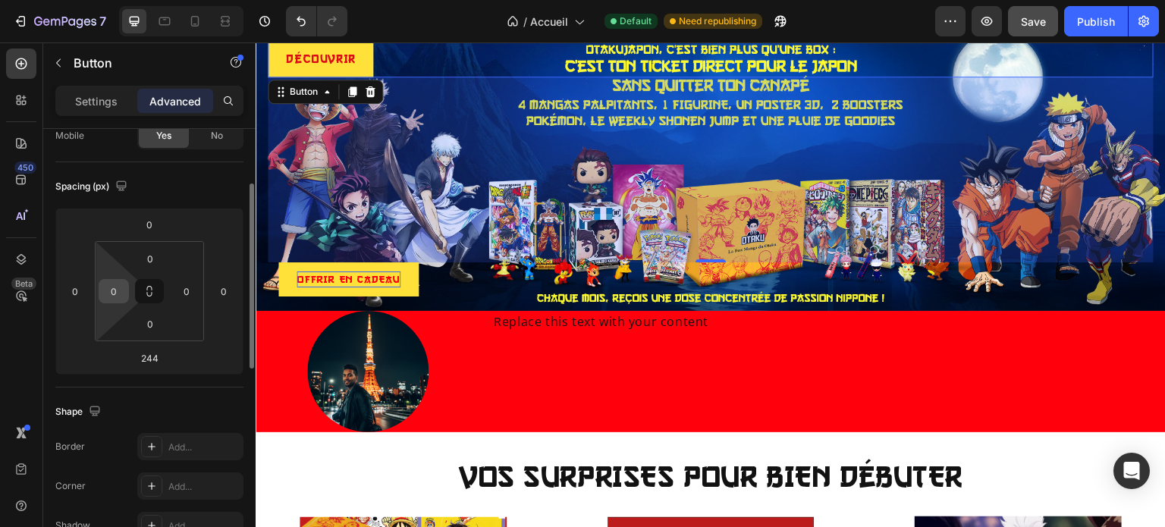
click at [114, 295] on input "0" at bounding box center [113, 291] width 23 height 23
type input "14"
click at [232, 182] on div "Spacing (px)" at bounding box center [149, 186] width 188 height 24
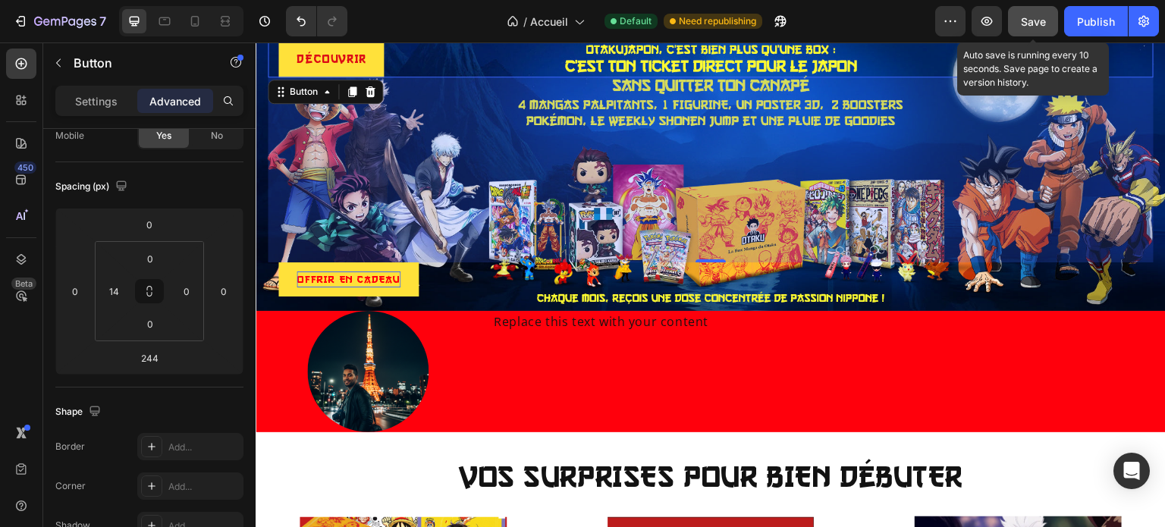
click at [1030, 22] on span "Save" at bounding box center [1033, 21] width 25 height 13
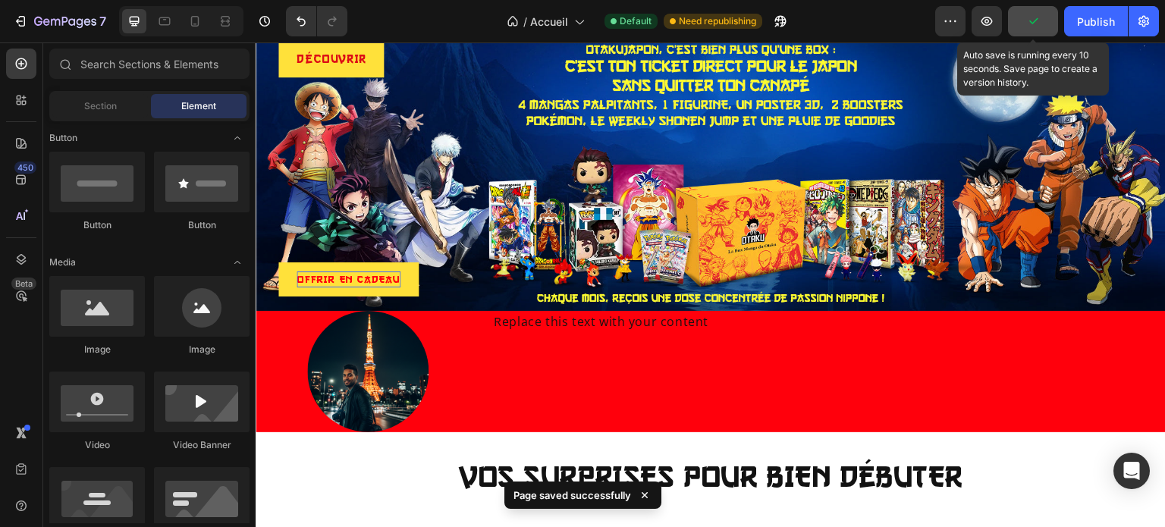
scroll to position [0, 0]
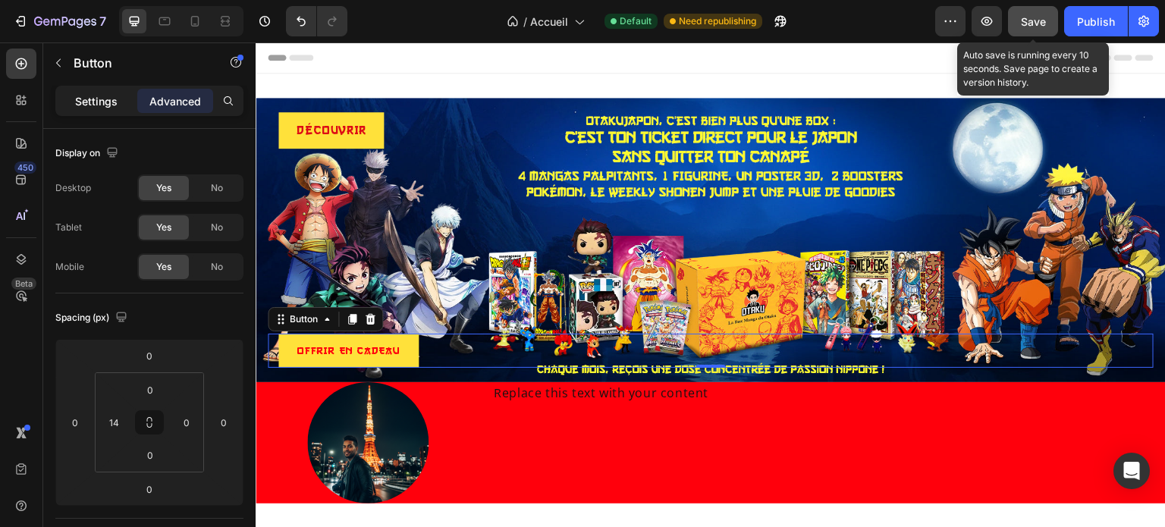
click at [106, 98] on p "Settings" at bounding box center [96, 101] width 42 height 16
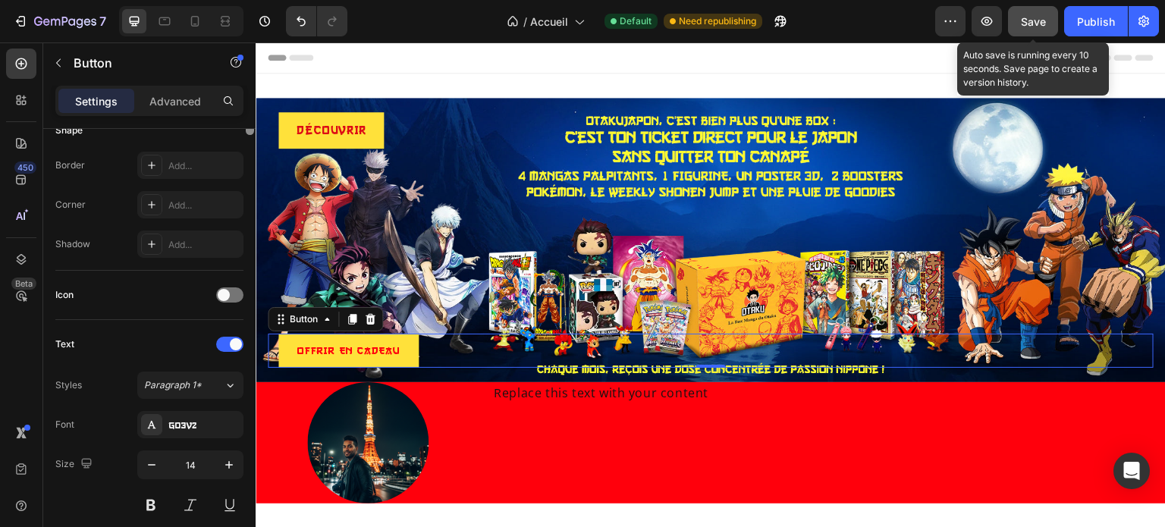
scroll to position [325, 0]
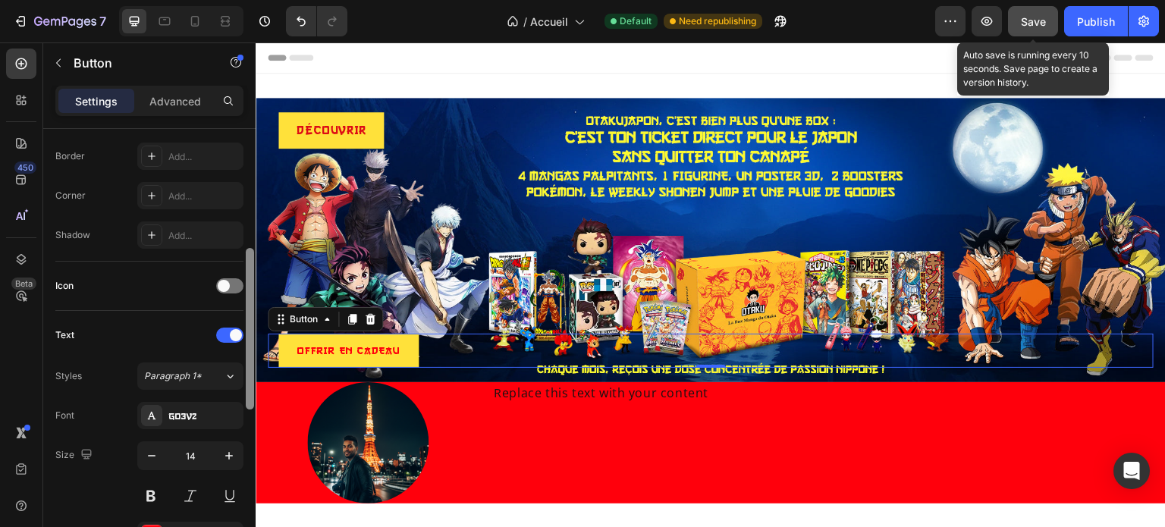
drag, startPoint x: 250, startPoint y: 226, endPoint x: 251, endPoint y: 345, distance: 119.0
click at [251, 345] on div at bounding box center [250, 328] width 8 height 161
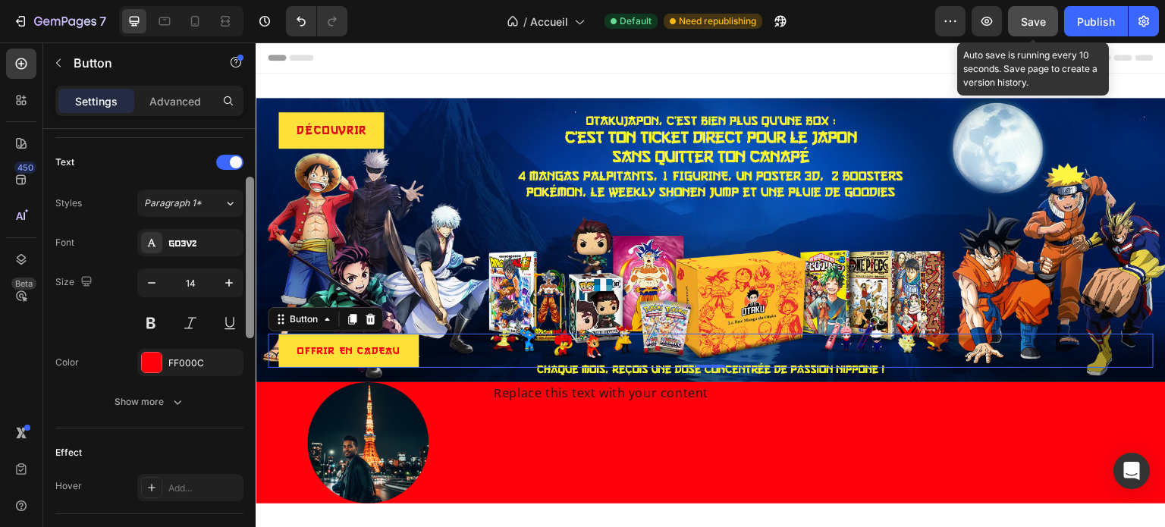
drag, startPoint x: 251, startPoint y: 345, endPoint x: 243, endPoint y: 412, distance: 67.2
click at [243, 412] on div "Size Width Auto Height Auto Padding 12, 24, 12, 24 Background Color FFE13A Imag…" at bounding box center [149, 349] width 212 height 441
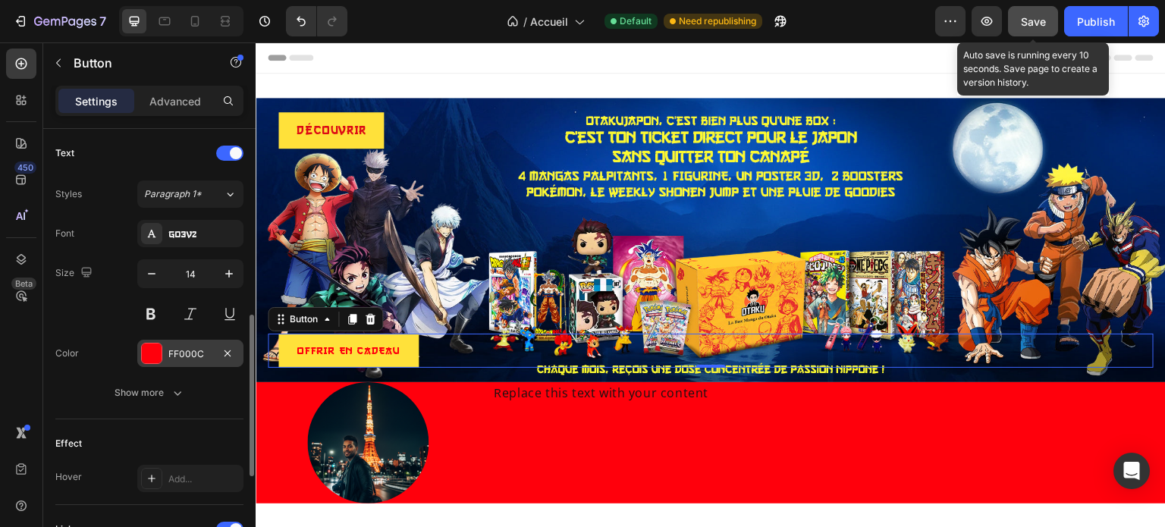
click at [156, 354] on div at bounding box center [152, 353] width 20 height 20
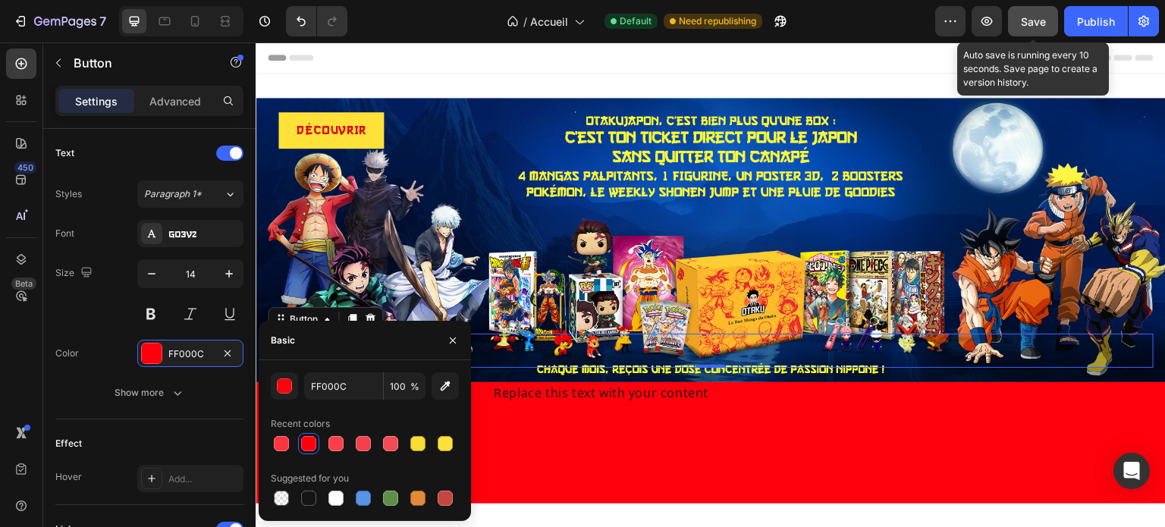
click at [313, 444] on div at bounding box center [308, 443] width 15 height 15
click at [449, 340] on icon "button" at bounding box center [453, 340] width 12 height 12
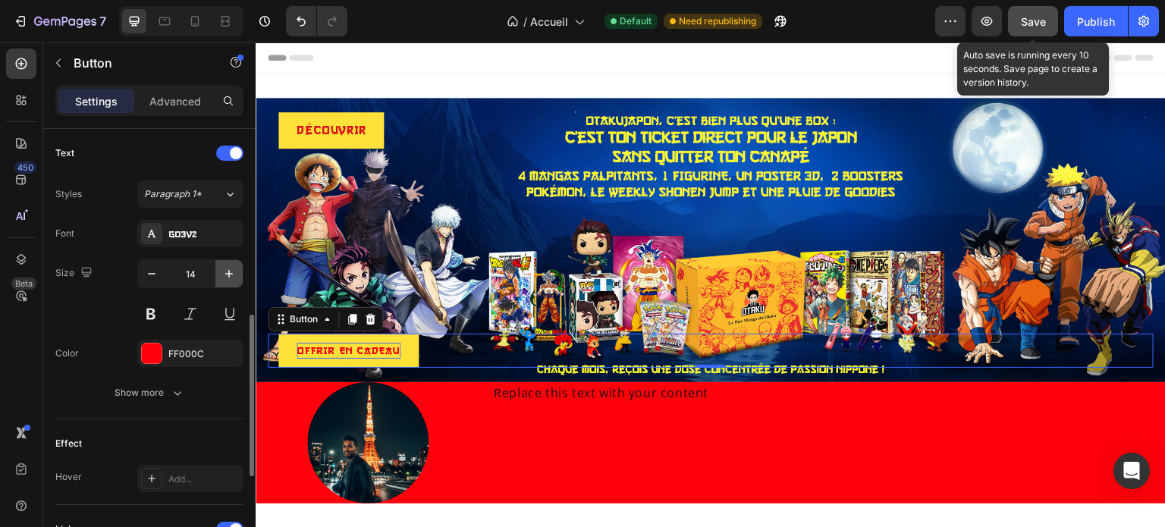
click at [233, 272] on icon "button" at bounding box center [228, 273] width 15 height 15
type input "15"
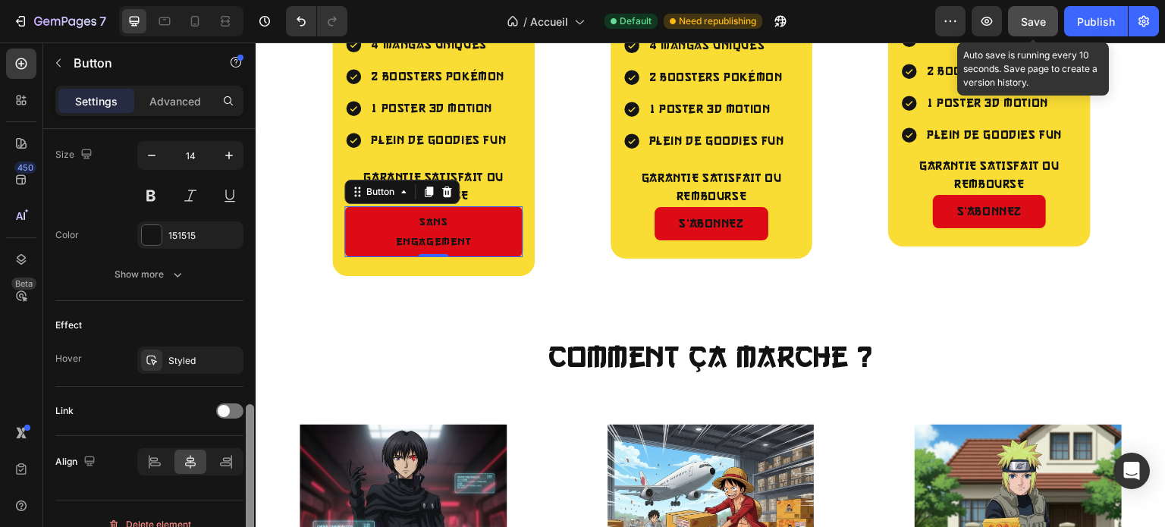
scroll to position [643, 0]
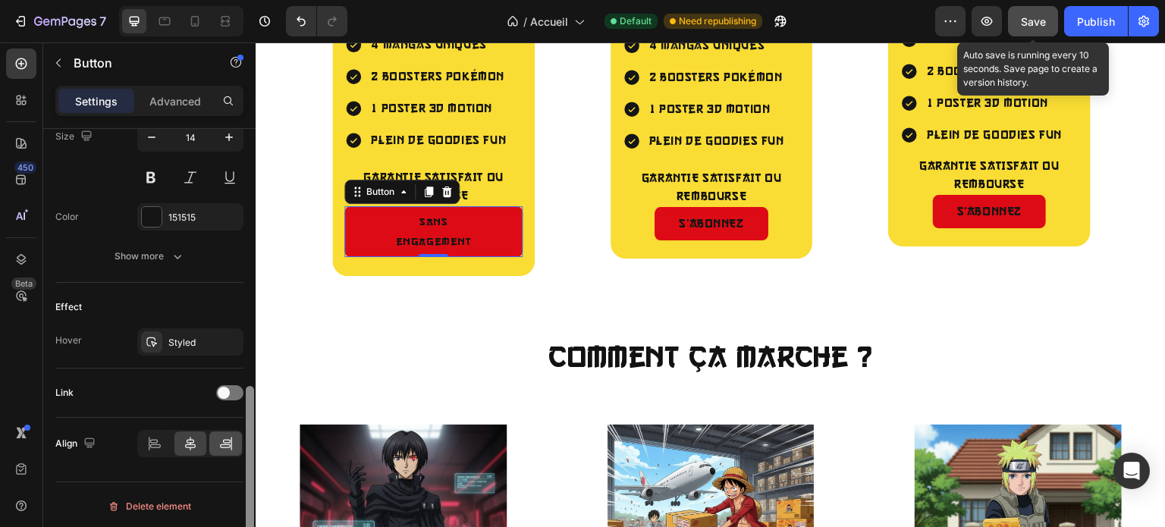
drag, startPoint x: 250, startPoint y: 163, endPoint x: 240, endPoint y: 442, distance: 279.2
click at [240, 442] on div "Size Width Auto Height Auto Padding 8, 48, 8, 48 Background Color DD0B15 Image …" at bounding box center [149, 349] width 212 height 441
click at [236, 387] on div at bounding box center [229, 392] width 27 height 15
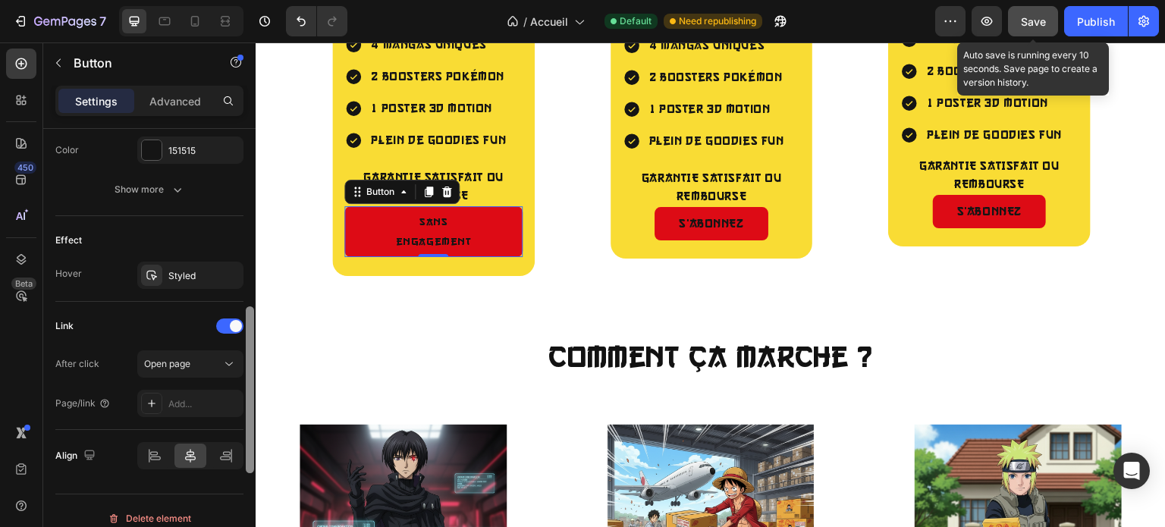
scroll to position [722, 0]
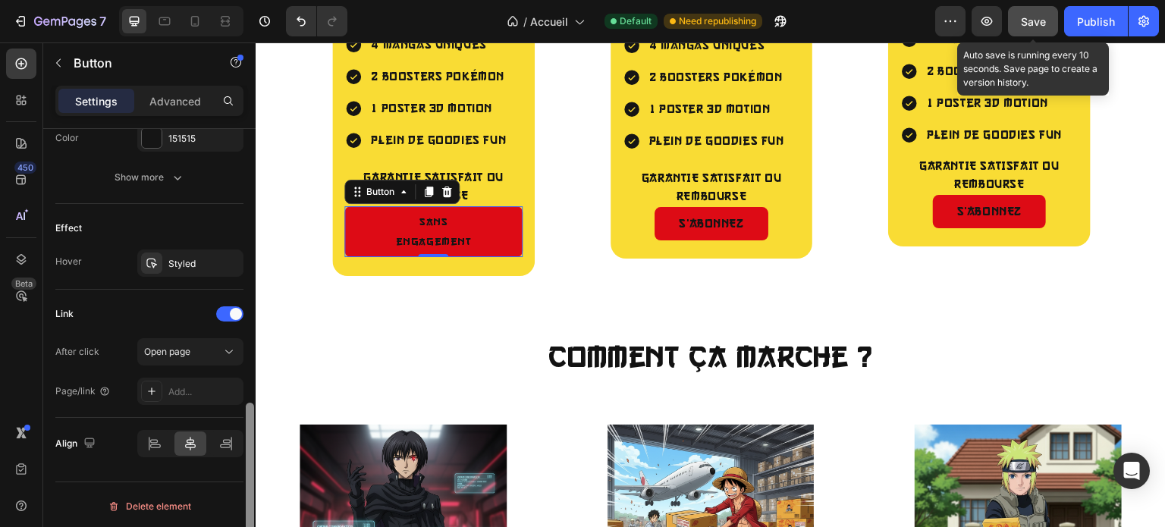
drag, startPoint x: 251, startPoint y: 397, endPoint x: 253, endPoint y: 446, distance: 49.3
click at [253, 446] on div at bounding box center [250, 486] width 8 height 167
click at [227, 344] on icon at bounding box center [228, 351] width 15 height 15
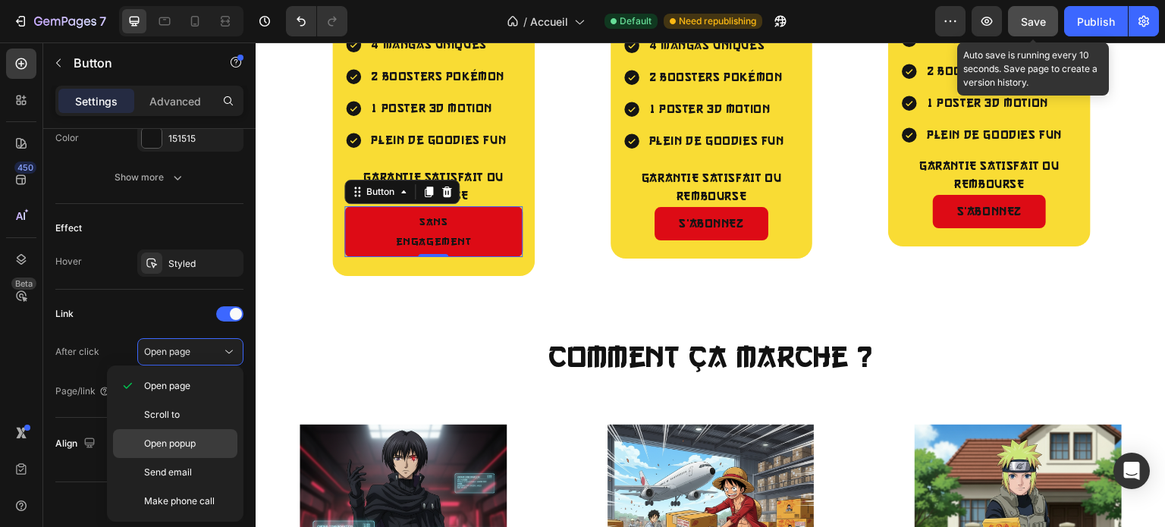
click at [180, 438] on span "Open popup" at bounding box center [170, 444] width 52 height 14
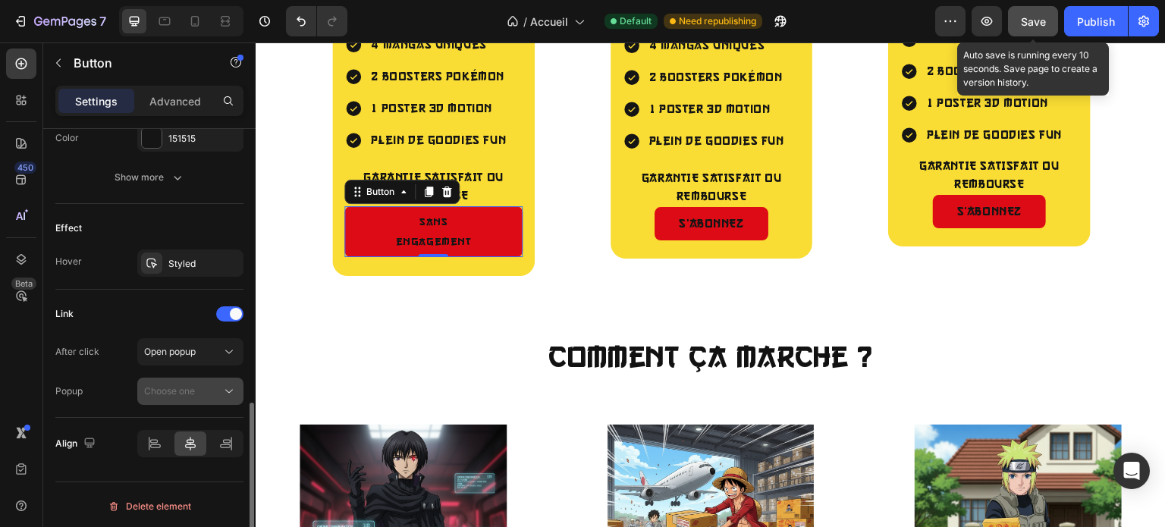
click at [179, 385] on span "Choose one" at bounding box center [169, 390] width 51 height 11
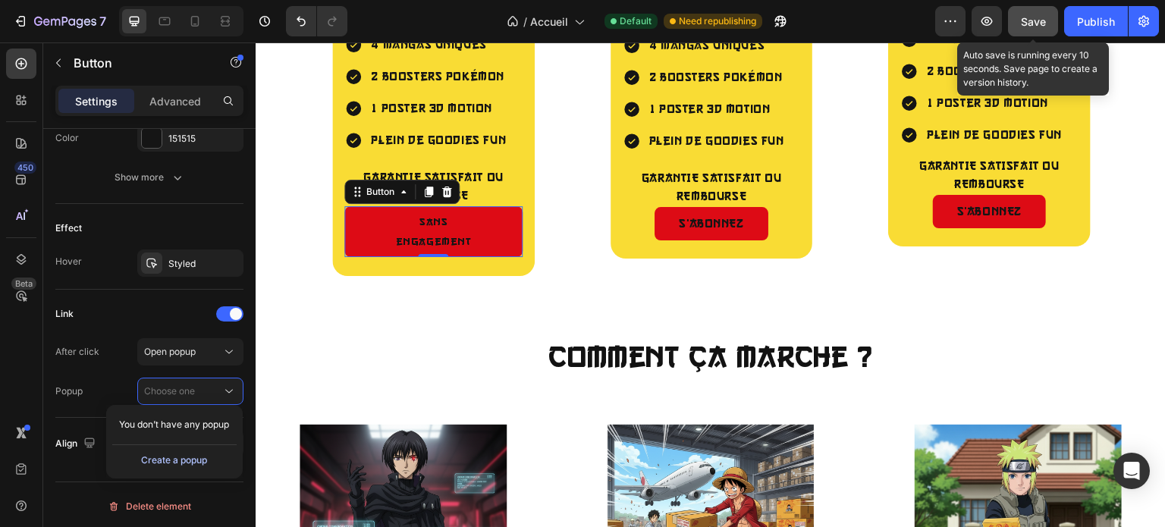
click at [185, 466] on div "Create a popup" at bounding box center [174, 460] width 66 height 14
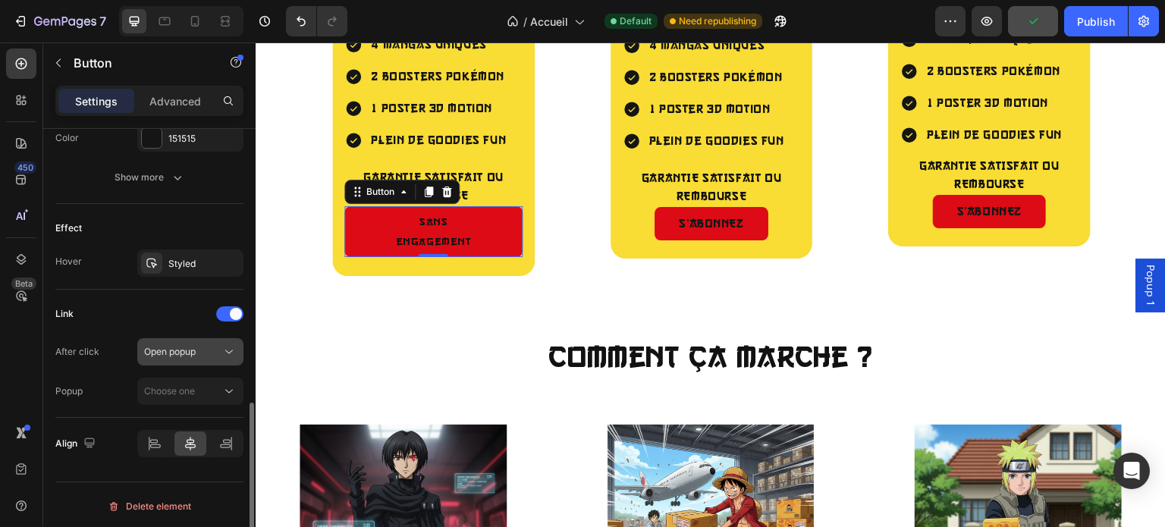
click at [196, 348] on span "Open popup" at bounding box center [170, 351] width 52 height 11
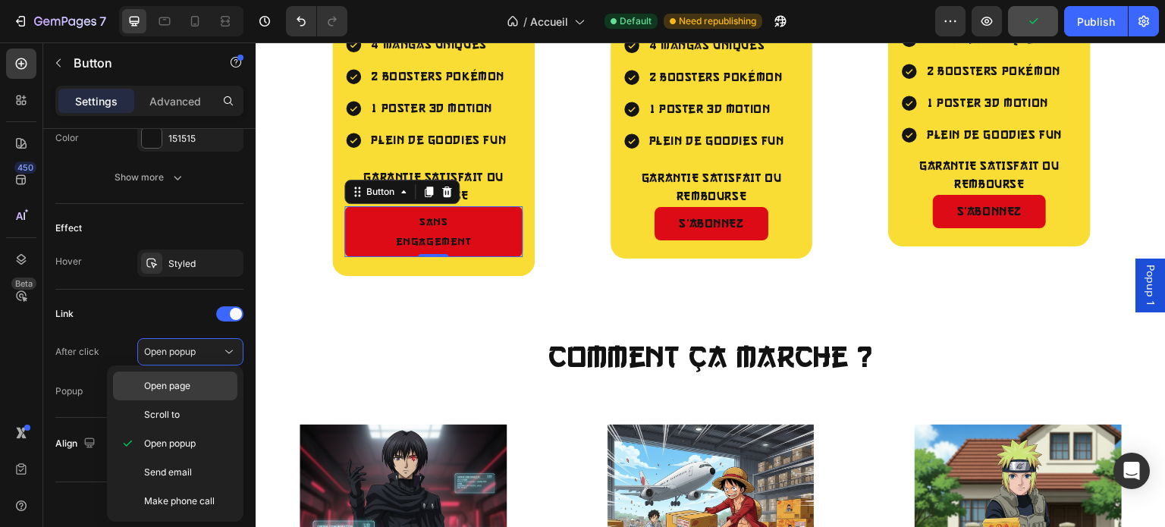
click at [173, 381] on span "Open page" at bounding box center [167, 386] width 46 height 14
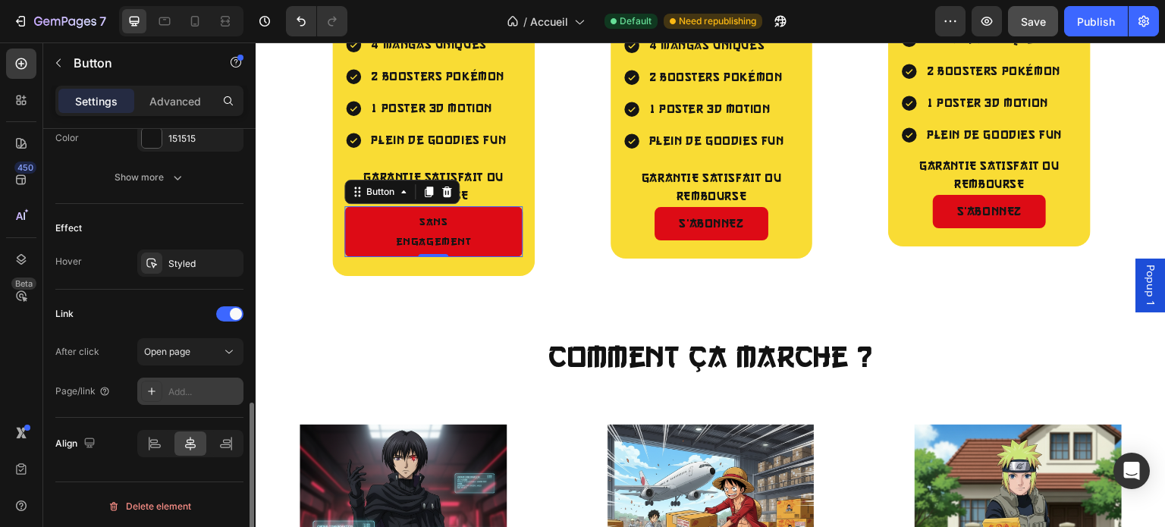
click at [185, 387] on div "Add..." at bounding box center [203, 392] width 71 height 14
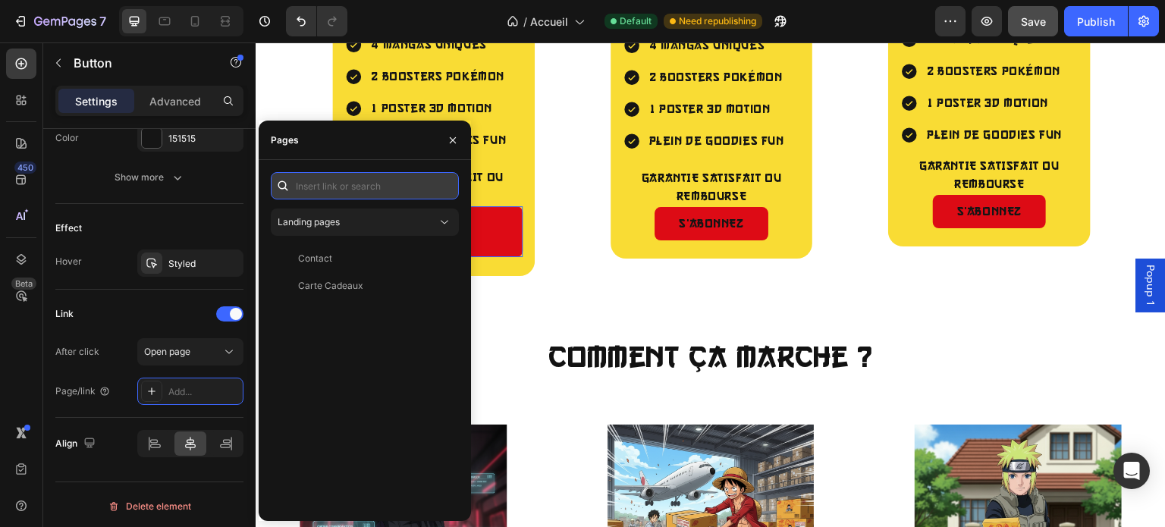
click at [356, 180] on input "text" at bounding box center [365, 185] width 188 height 27
paste input "[URL][DOMAIN_NAME]"
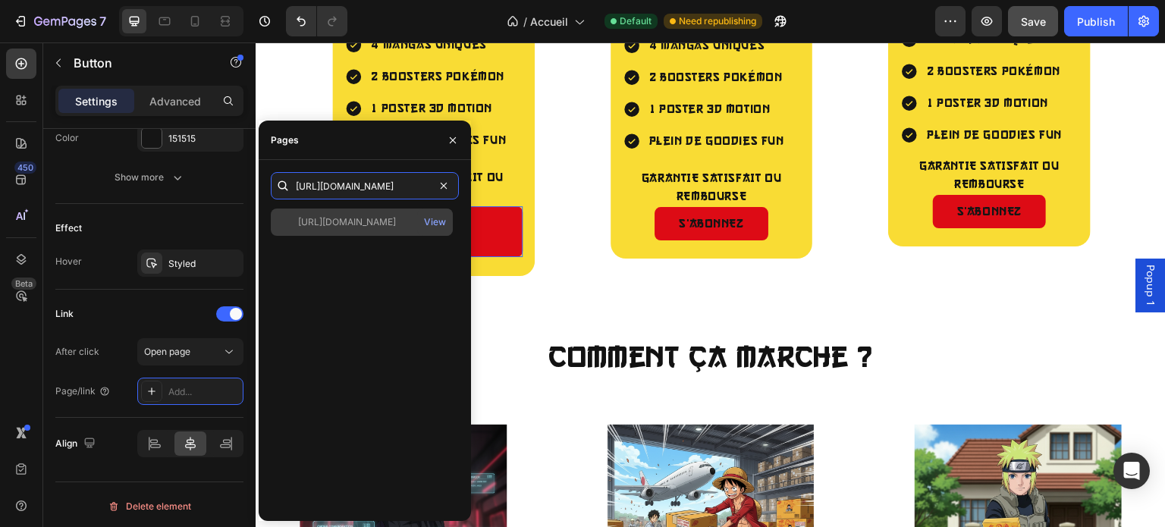
type input "[URL][DOMAIN_NAME]"
click at [364, 218] on div "[URL][DOMAIN_NAME]" at bounding box center [347, 222] width 98 height 14
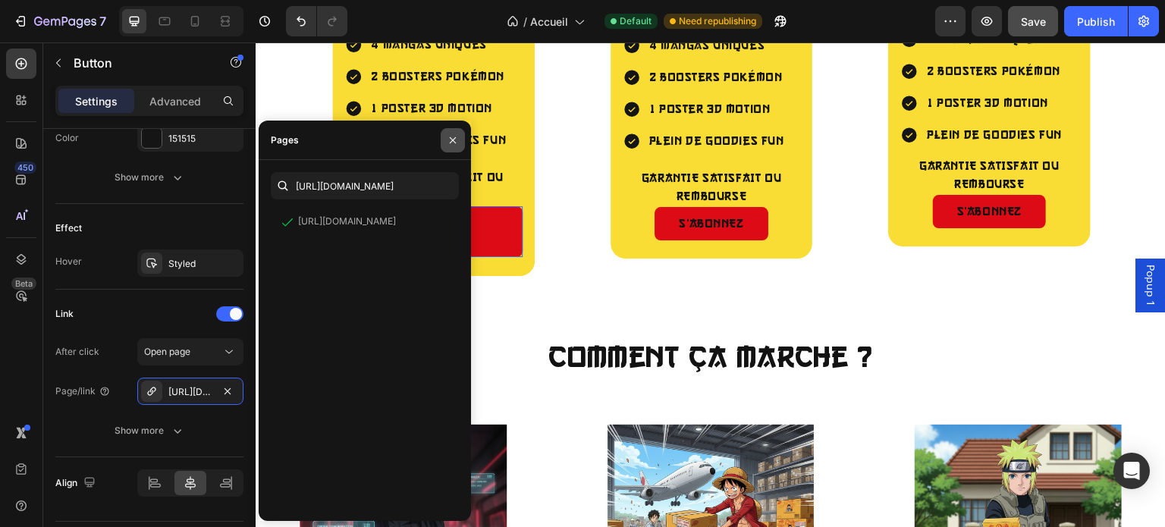
click at [457, 136] on icon "button" at bounding box center [453, 140] width 12 height 12
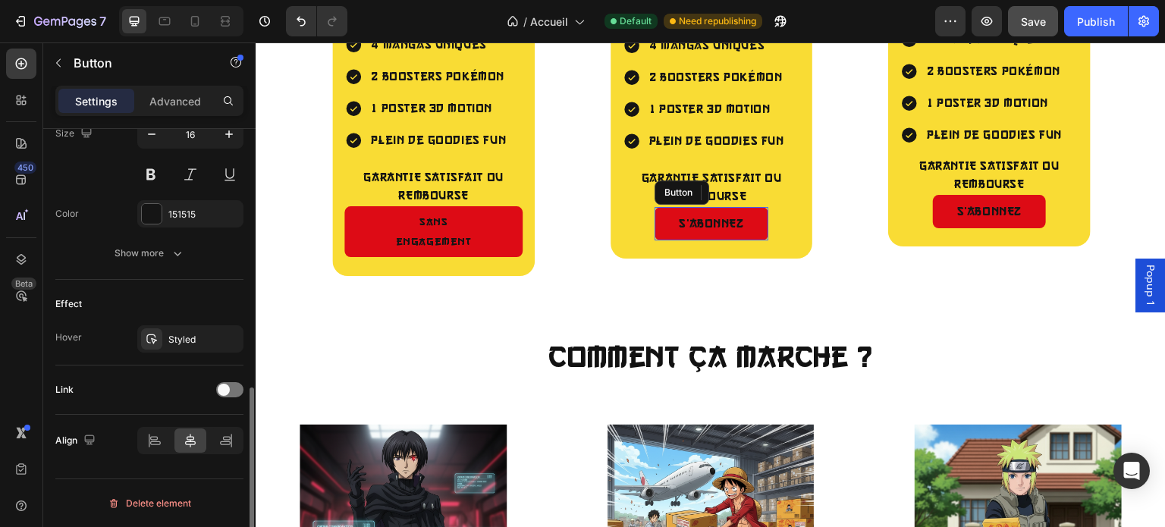
scroll to position [643, 0]
click at [237, 397] on div "Link" at bounding box center [149, 393] width 188 height 24
click at [231, 389] on div at bounding box center [229, 392] width 27 height 15
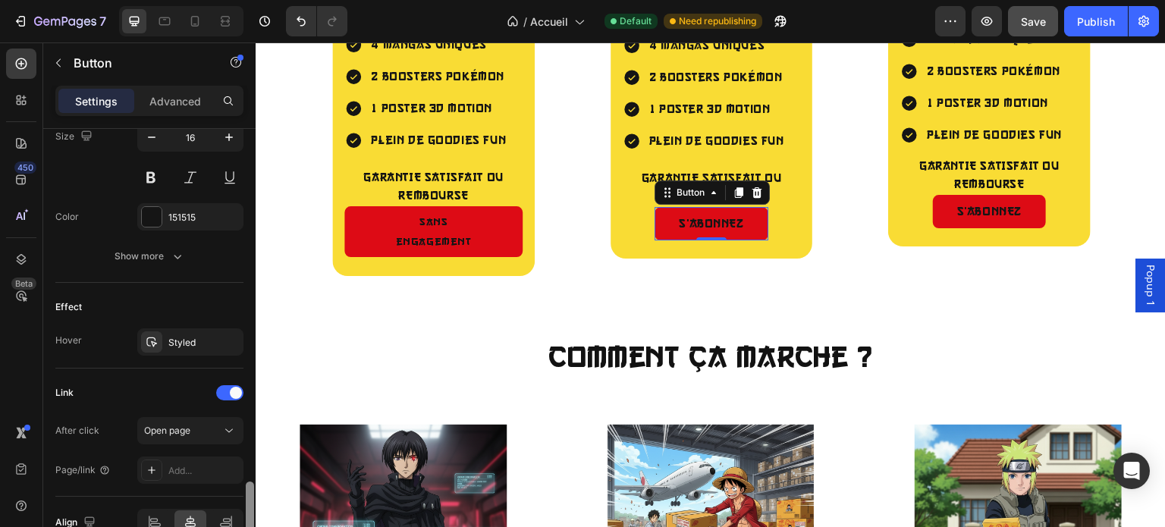
scroll to position [722, 0]
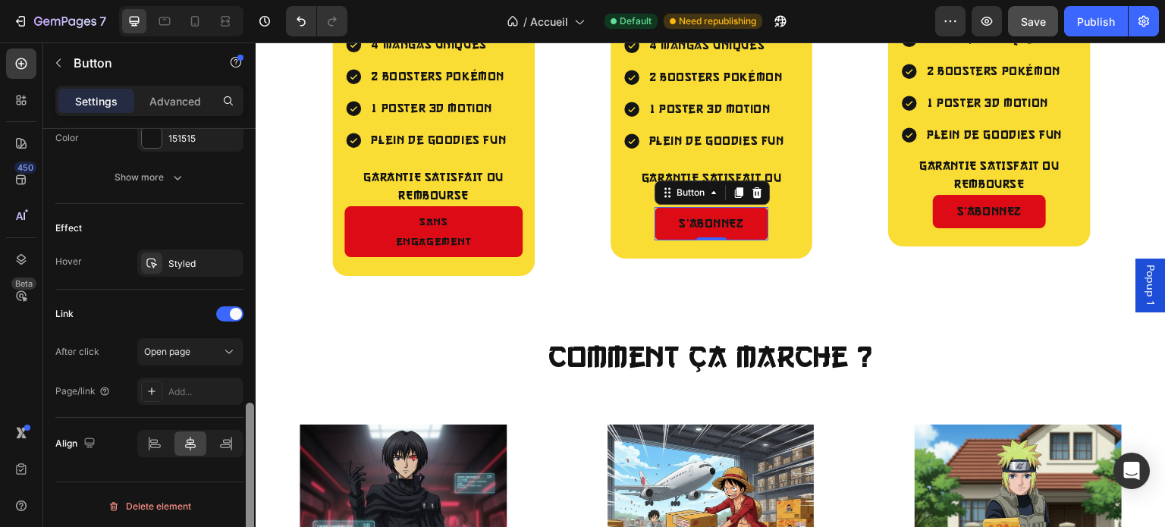
drag, startPoint x: 250, startPoint y: 407, endPoint x: 252, endPoint y: 478, distance: 71.3
click at [252, 478] on div at bounding box center [250, 486] width 8 height 167
click at [191, 387] on div "Add..." at bounding box center [203, 392] width 71 height 14
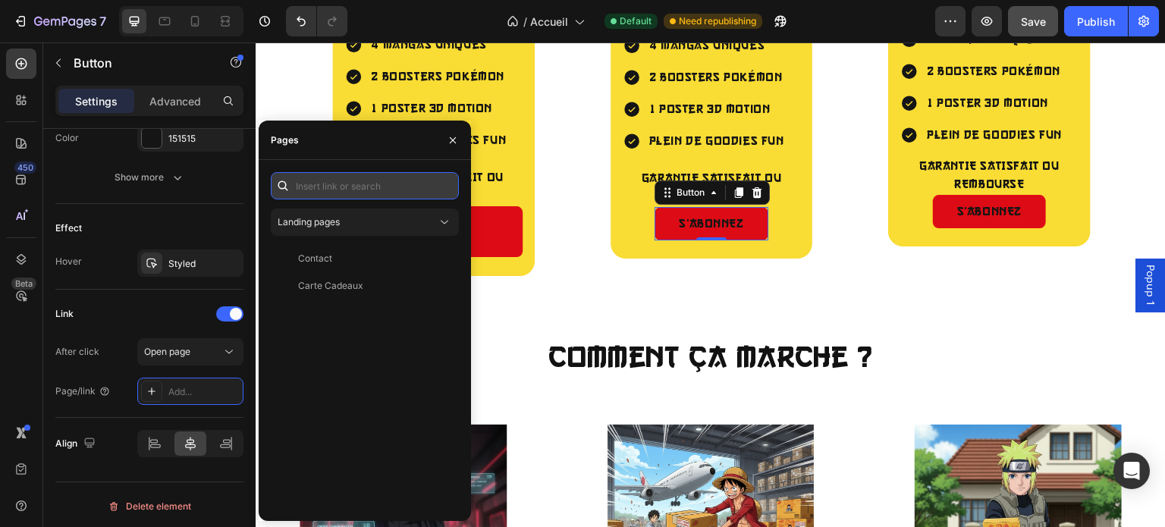
click at [355, 181] on input "text" at bounding box center [365, 185] width 188 height 27
paste input "[URL][DOMAIN_NAME]"
type input "[URL][DOMAIN_NAME]"
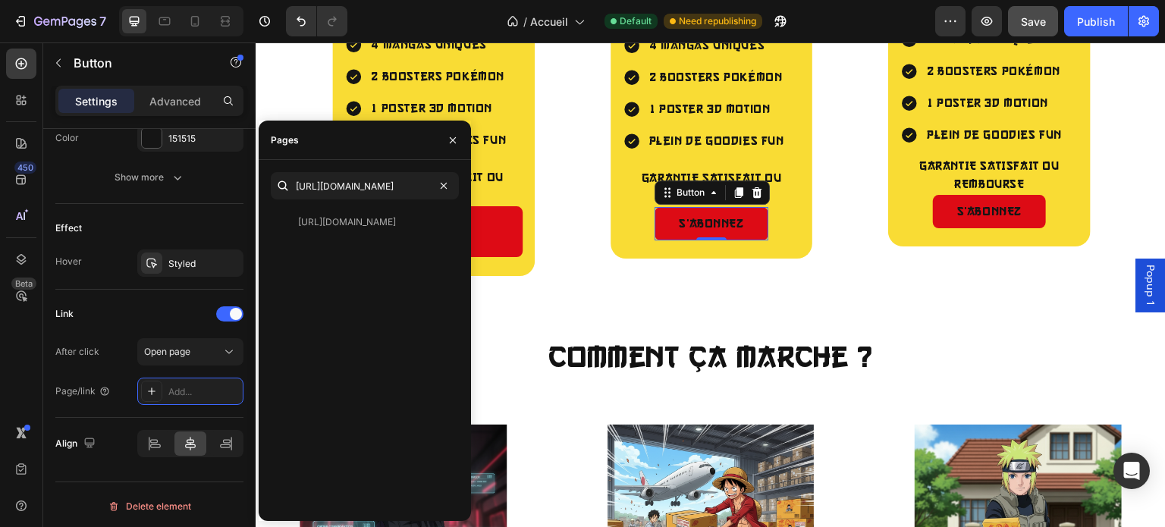
scroll to position [0, 0]
click at [353, 218] on div "[URL][DOMAIN_NAME]" at bounding box center [347, 222] width 98 height 14
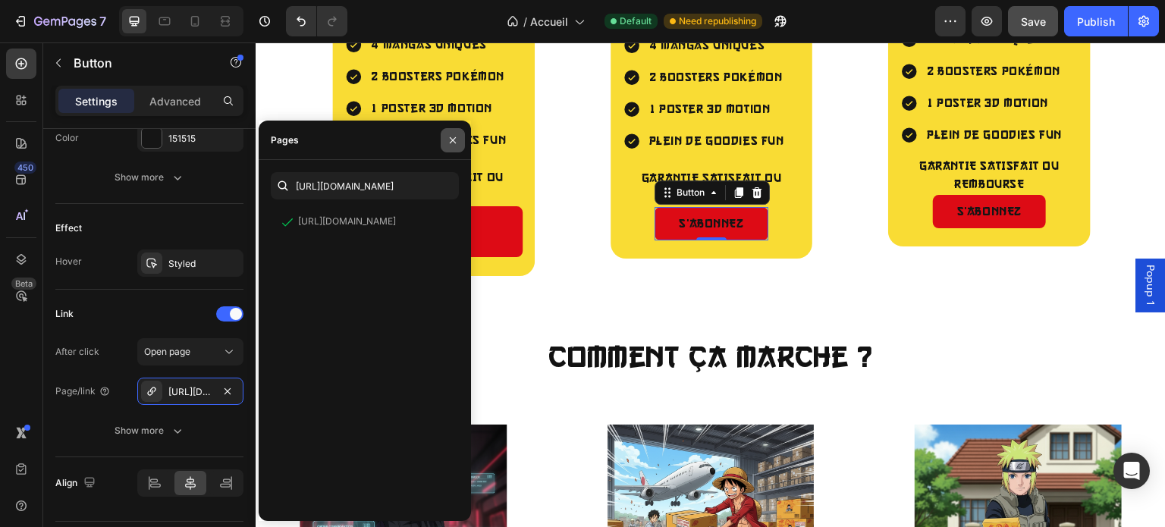
click at [448, 136] on icon "button" at bounding box center [453, 140] width 12 height 12
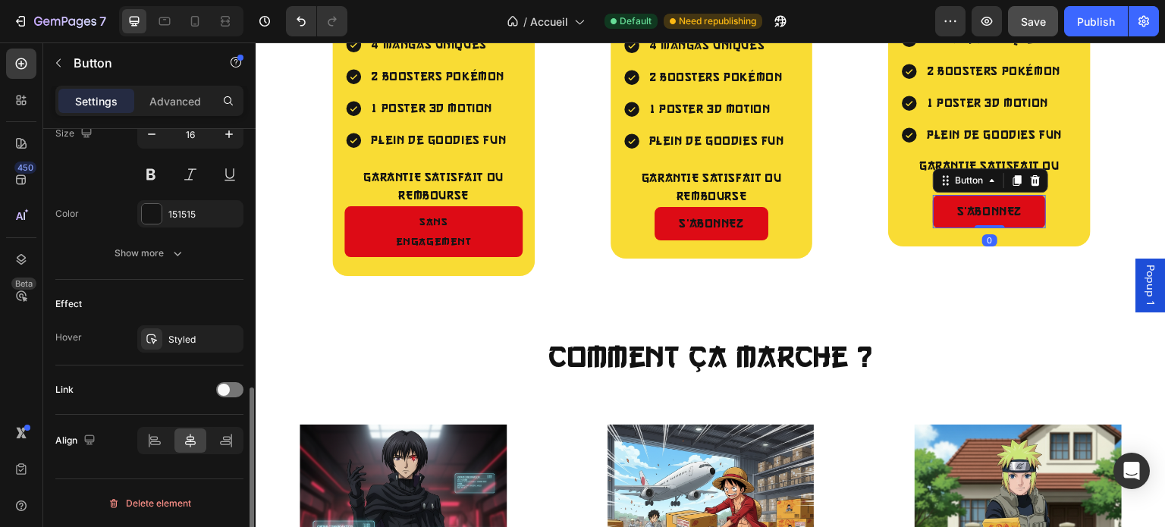
scroll to position [643, 0]
click at [226, 387] on span at bounding box center [224, 393] width 12 height 12
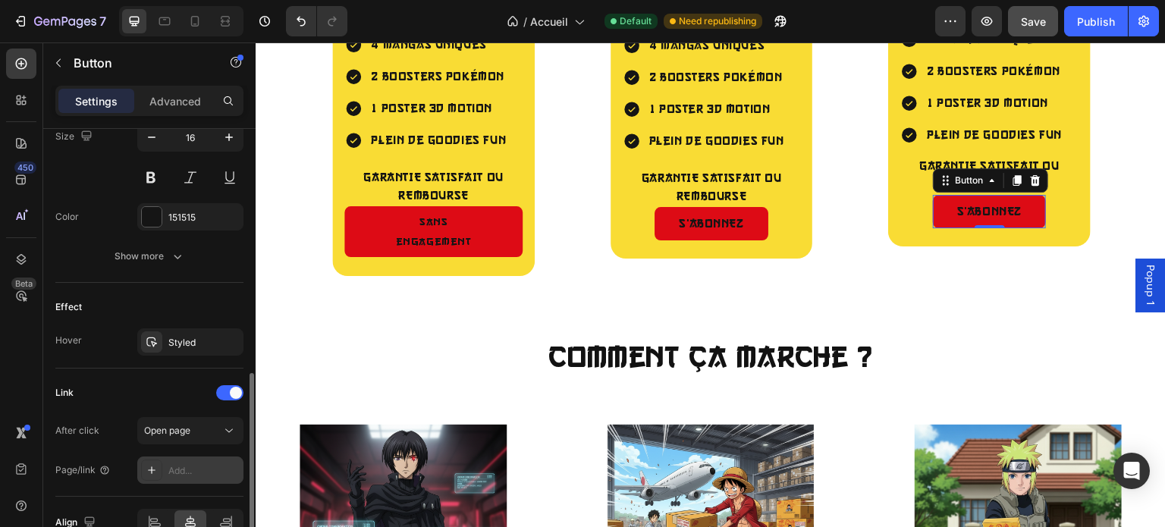
click at [168, 469] on div "Add..." at bounding box center [203, 471] width 71 height 14
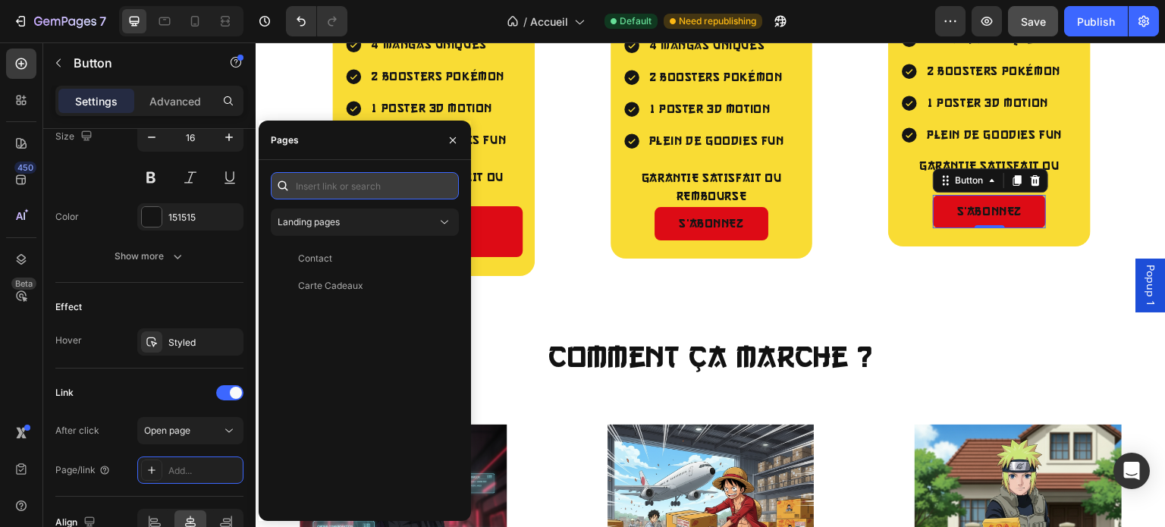
click at [323, 184] on input "text" at bounding box center [365, 185] width 188 height 27
paste input "[URL][DOMAIN_NAME]"
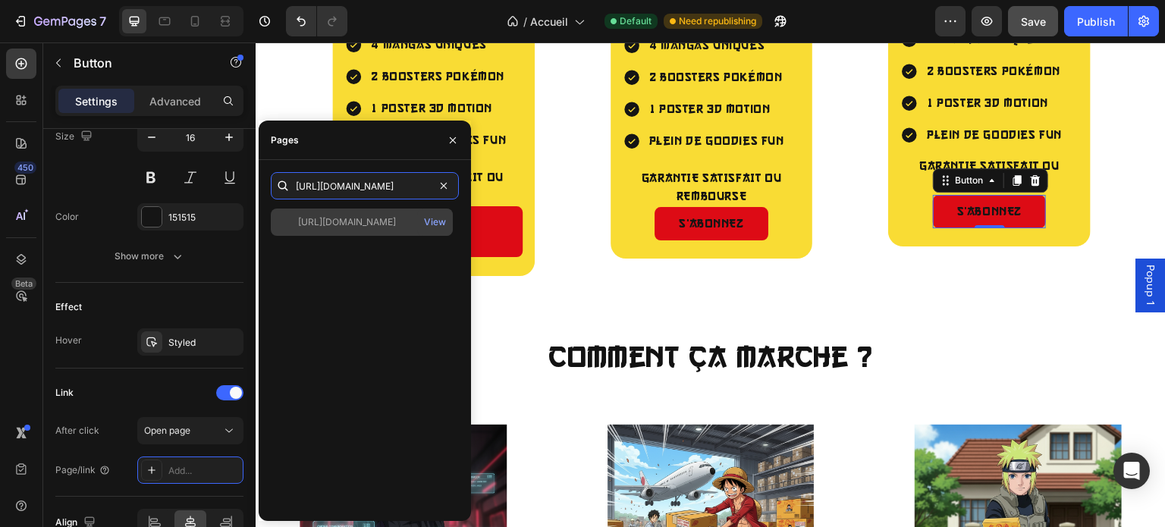
type input "[URL][DOMAIN_NAME]"
click at [353, 220] on div "[URL][DOMAIN_NAME]" at bounding box center [347, 222] width 98 height 14
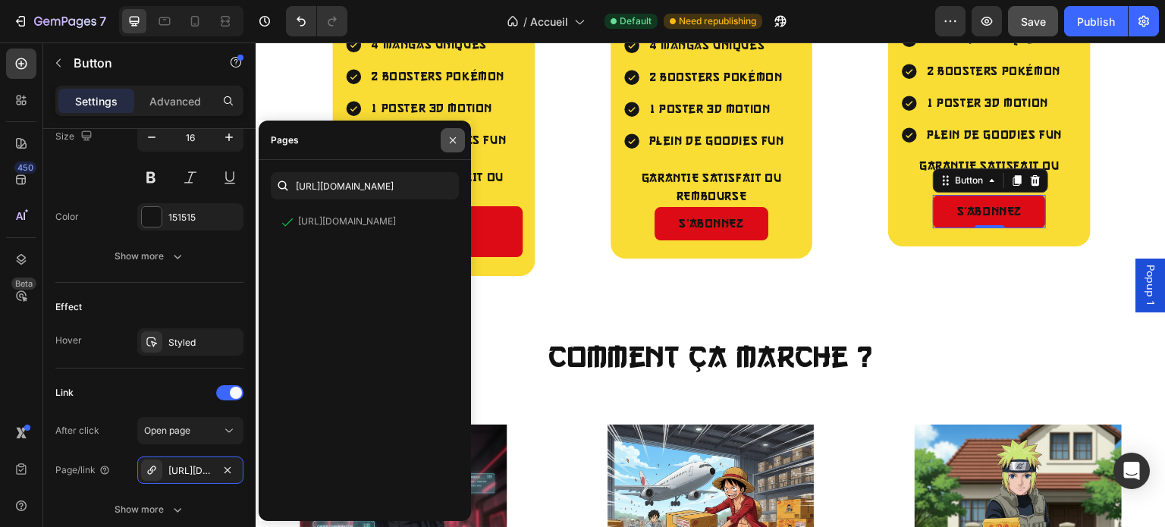
drag, startPoint x: 454, startPoint y: 143, endPoint x: 403, endPoint y: 54, distance: 102.6
click at [454, 143] on icon "button" at bounding box center [453, 140] width 12 height 12
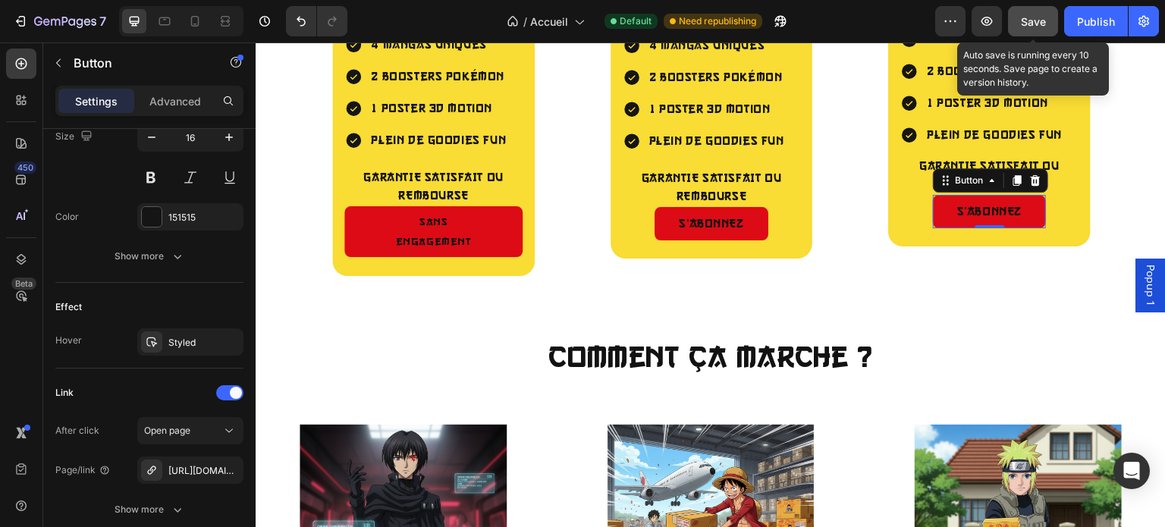
click at [1026, 24] on span "Save" at bounding box center [1033, 21] width 25 height 13
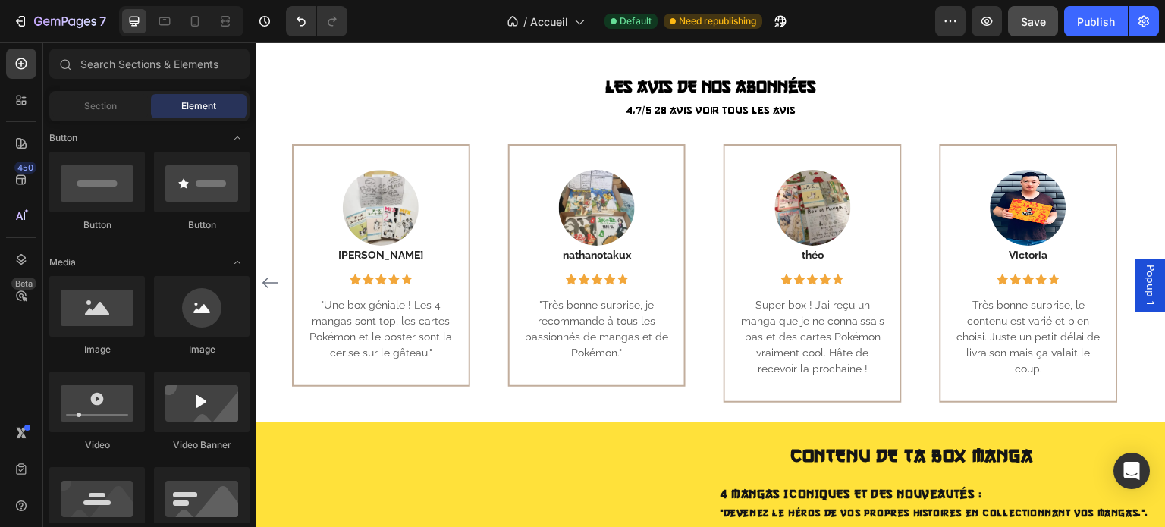
scroll to position [811, 0]
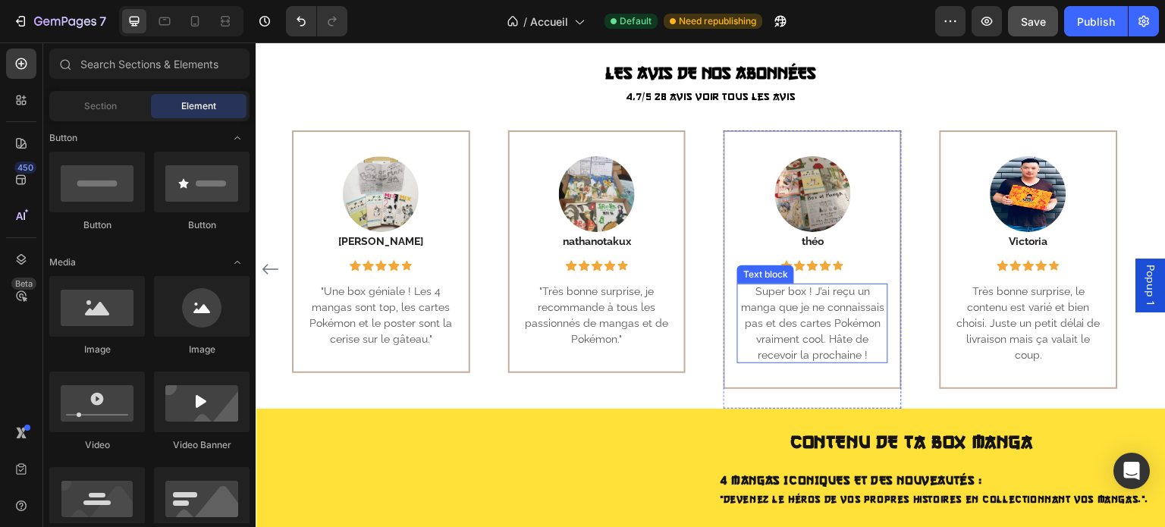
click at [845, 291] on p "Super box ! J’ai reçu un manga que je ne connaissais pas et des cartes Pokémon …" at bounding box center [812, 324] width 151 height 80
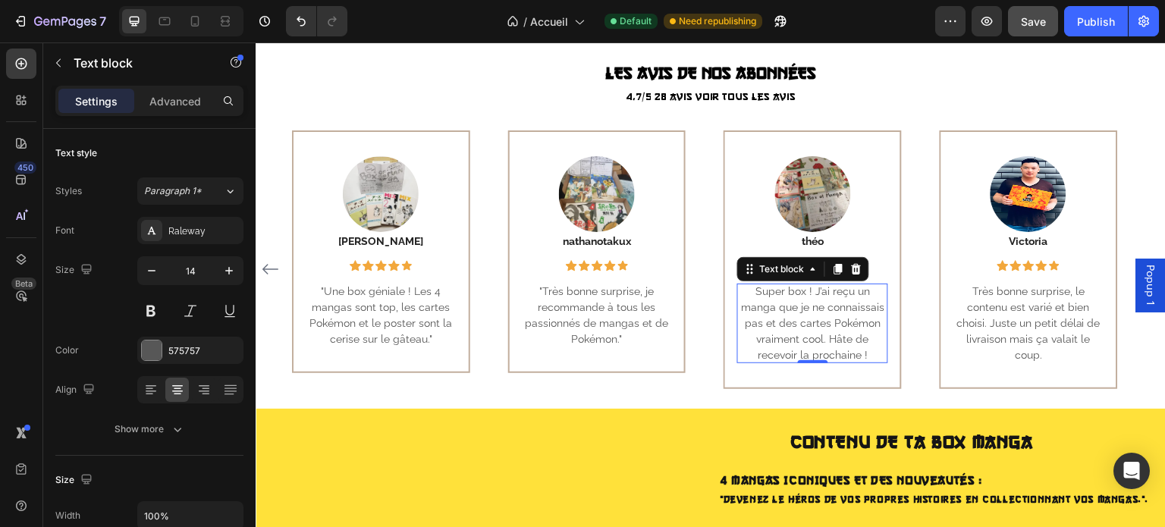
click at [851, 290] on p "Super box ! J’ai reçu un manga que je ne connaissais pas et des cartes Pokémon …" at bounding box center [812, 324] width 151 height 80
click at [801, 289] on p "Super box ! J’ai reçu 4 manga que je ne connaissais pas et des cartes Pokémon v…" at bounding box center [812, 324] width 151 height 80
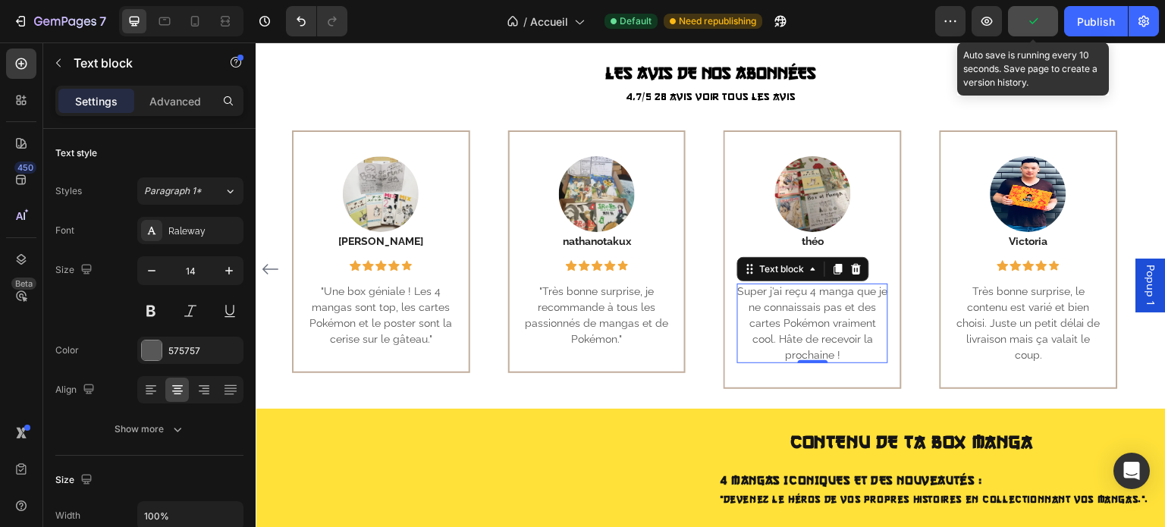
click at [1037, 27] on icon "button" at bounding box center [1032, 21] width 15 height 15
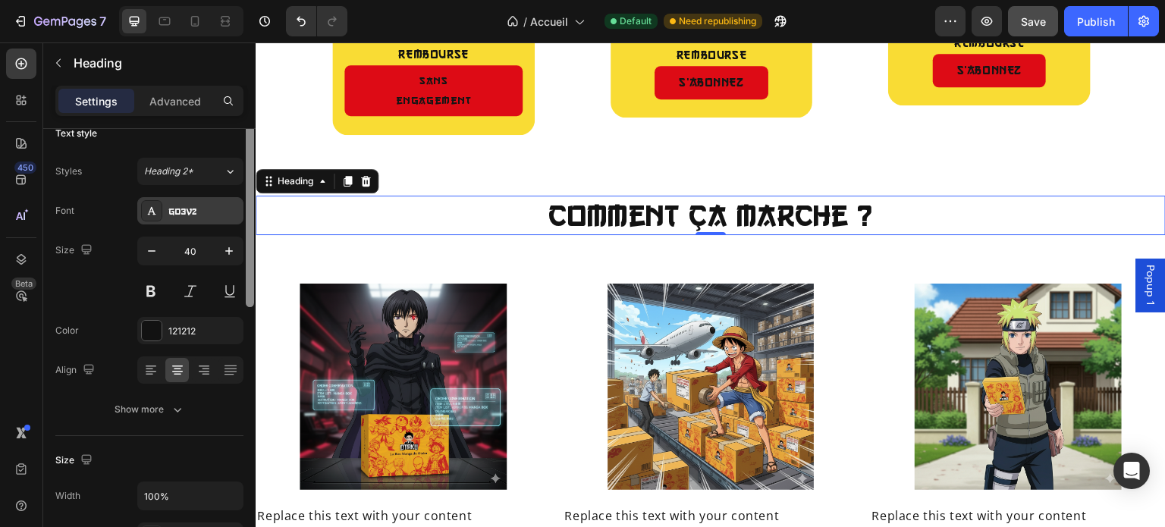
scroll to position [0, 0]
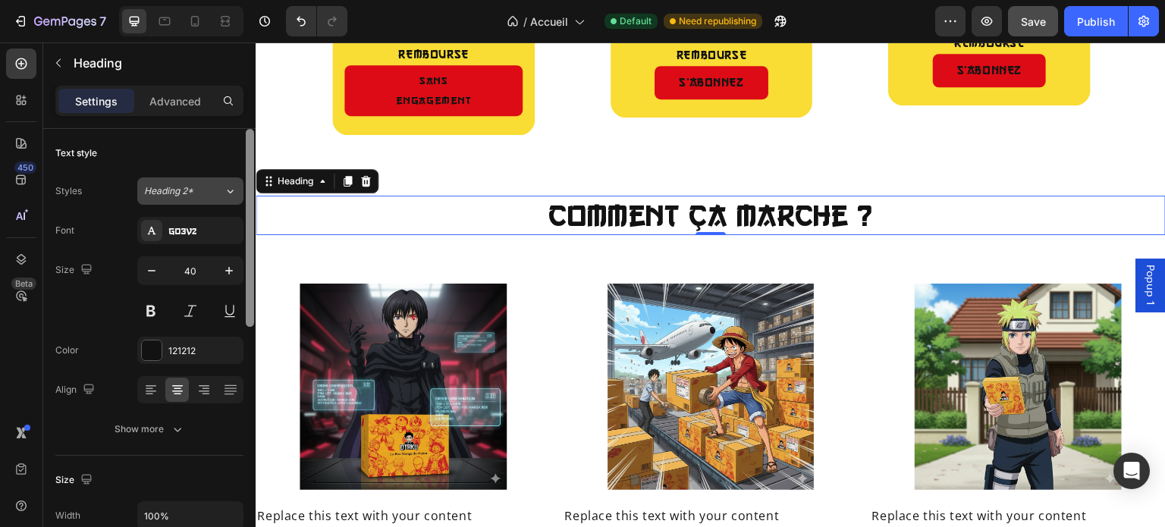
drag, startPoint x: 251, startPoint y: 239, endPoint x: 229, endPoint y: 178, distance: 64.5
click at [229, 178] on div "Text style Styles Heading 2* Font Go3v2 Size 40 Color 121212 Align Show more Si…" at bounding box center [149, 349] width 212 height 441
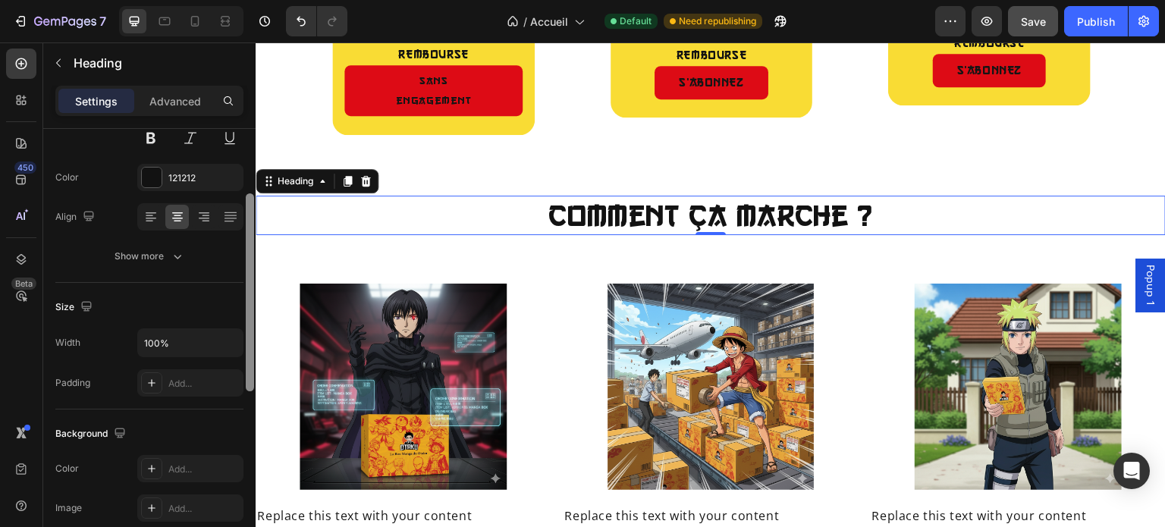
scroll to position [185, 0]
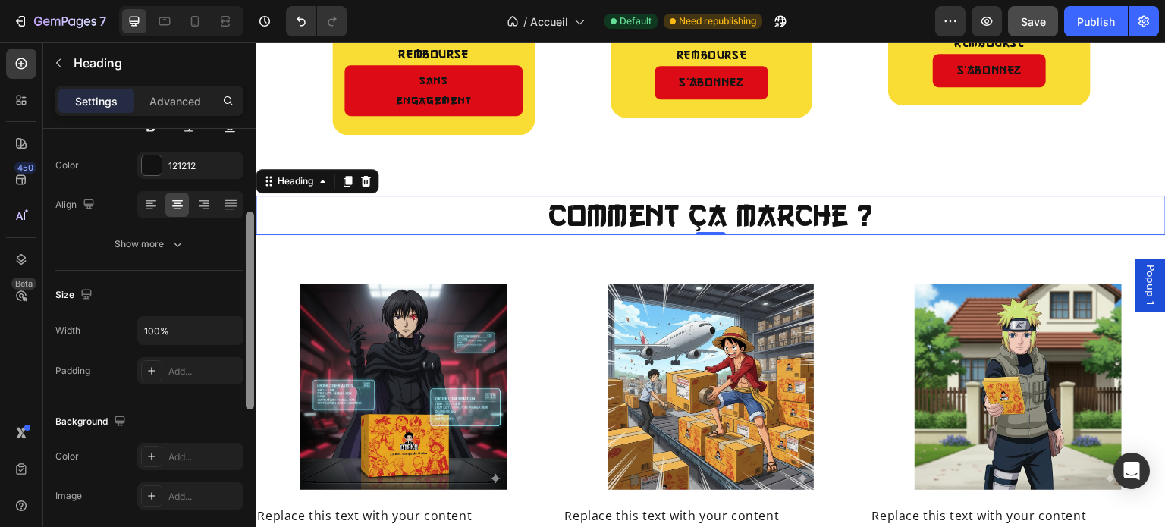
drag, startPoint x: 252, startPoint y: 181, endPoint x: 243, endPoint y: 265, distance: 83.9
click at [244, 265] on div at bounding box center [249, 349] width 11 height 441
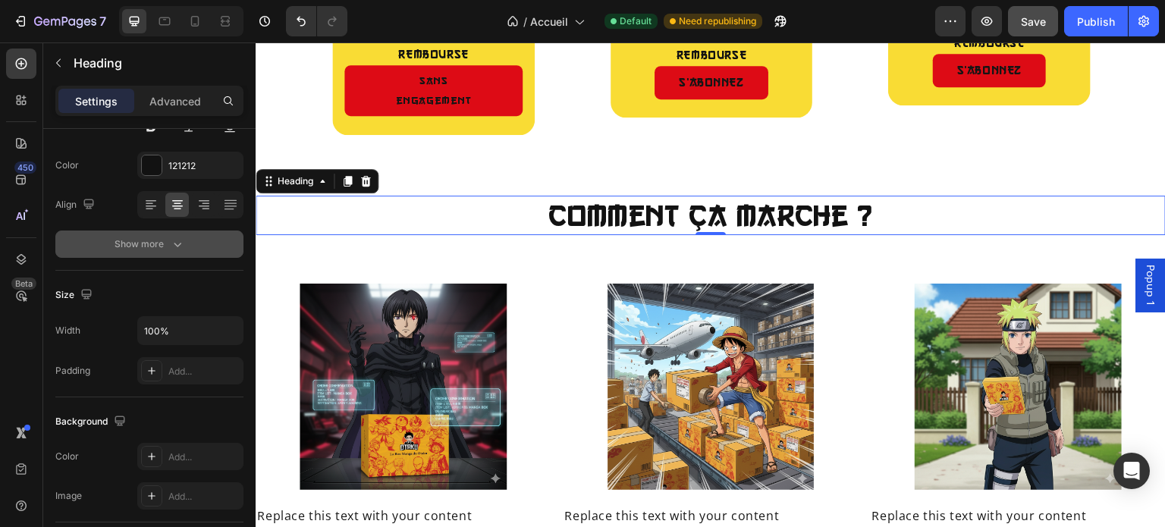
click at [174, 241] on icon "button" at bounding box center [177, 244] width 15 height 15
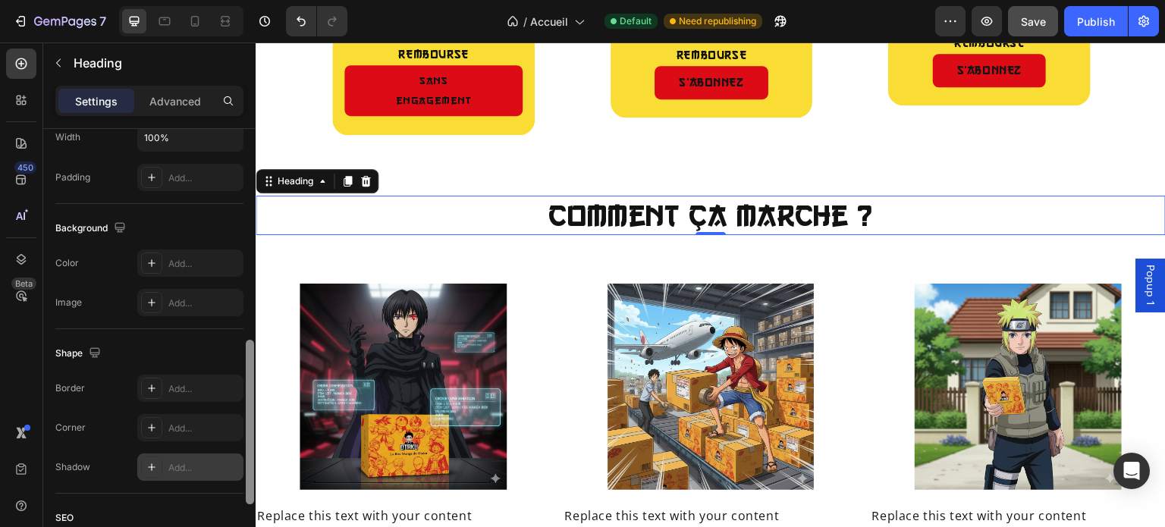
scroll to position [585, 0]
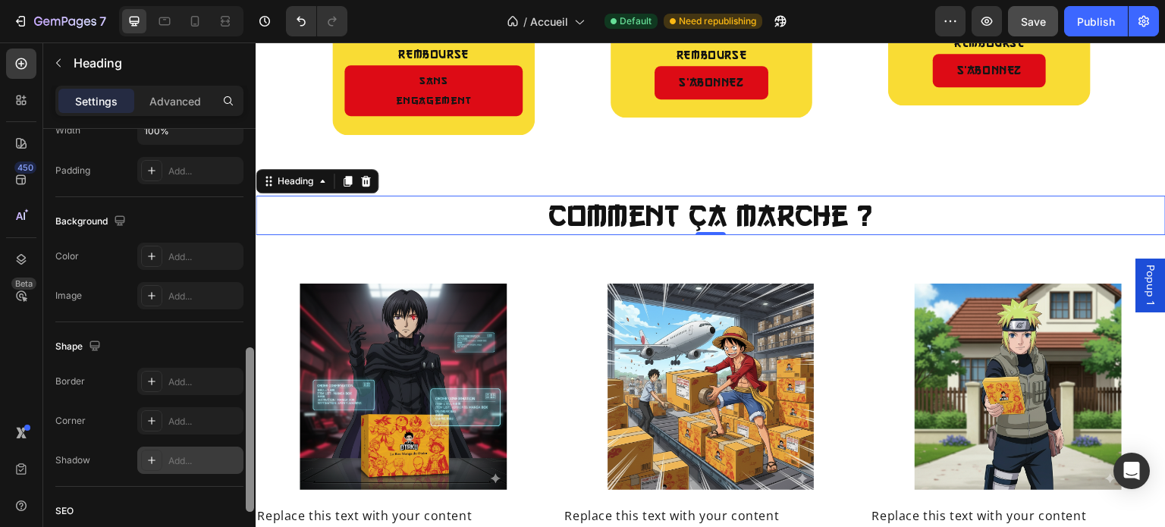
drag, startPoint x: 251, startPoint y: 279, endPoint x: 240, endPoint y: 459, distance: 180.0
click at [240, 459] on div "Text style Styles Heading 2* Font Go3v2 Size 40 Color 121212 Align Font weight …" at bounding box center [149, 349] width 212 height 441
click at [183, 259] on div "Add..." at bounding box center [203, 257] width 71 height 14
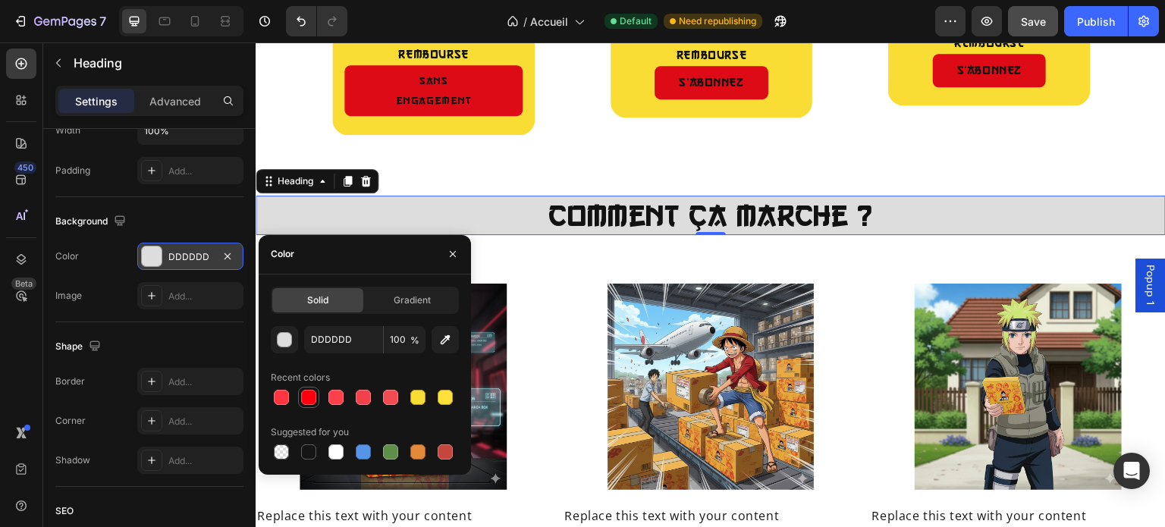
click at [305, 393] on div at bounding box center [308, 397] width 15 height 15
type input "FF000C"
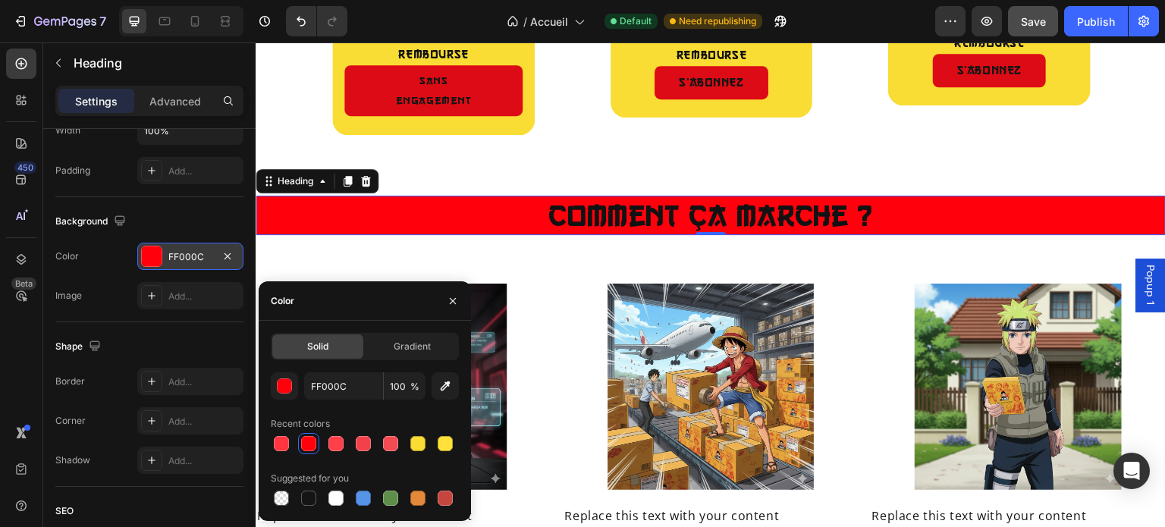
scroll to position [144, 0]
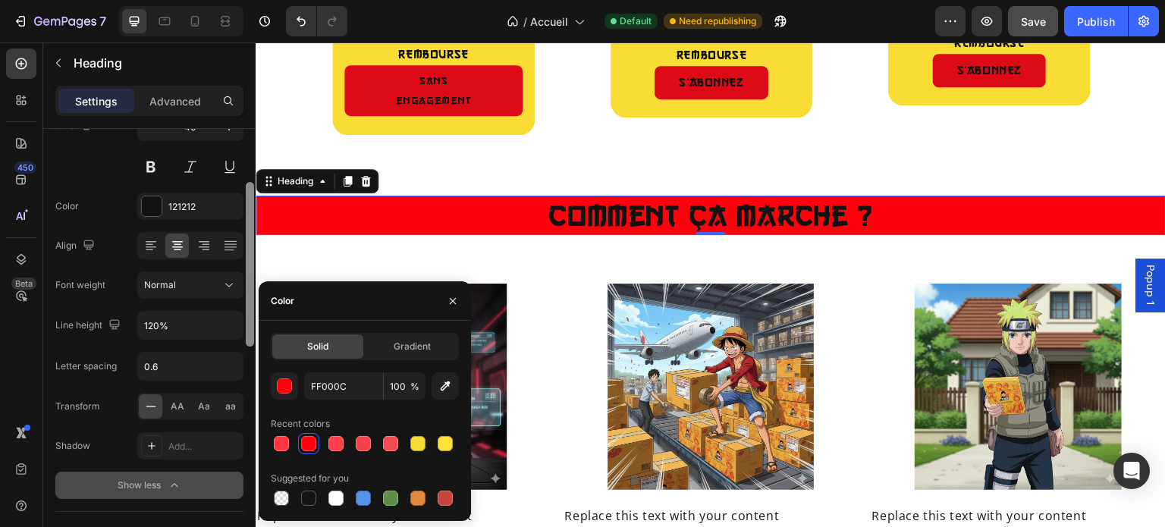
click at [248, 210] on div at bounding box center [249, 349] width 11 height 441
click at [248, 210] on div at bounding box center [250, 264] width 8 height 165
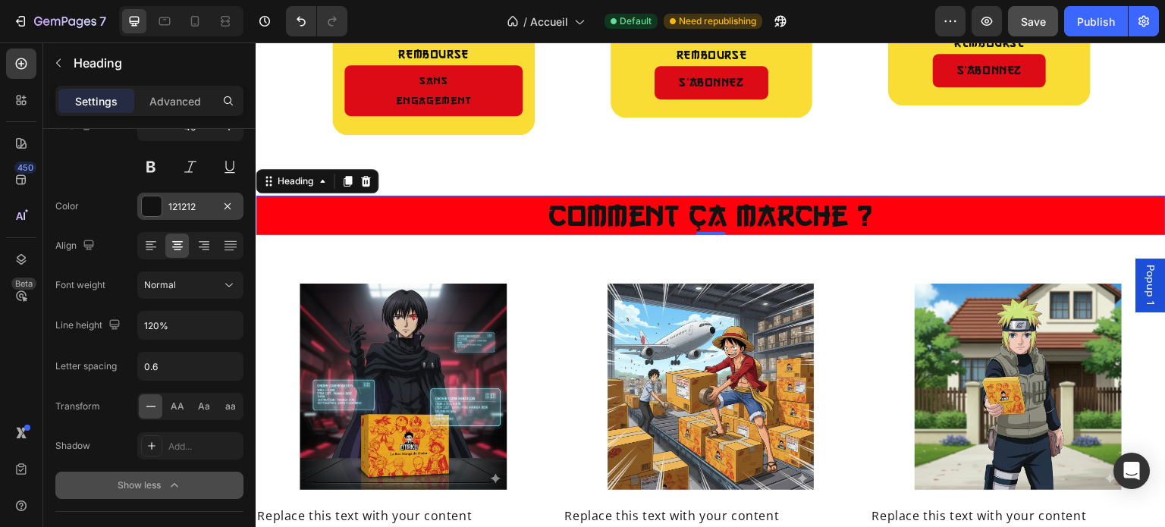
click at [150, 199] on div at bounding box center [152, 206] width 20 height 20
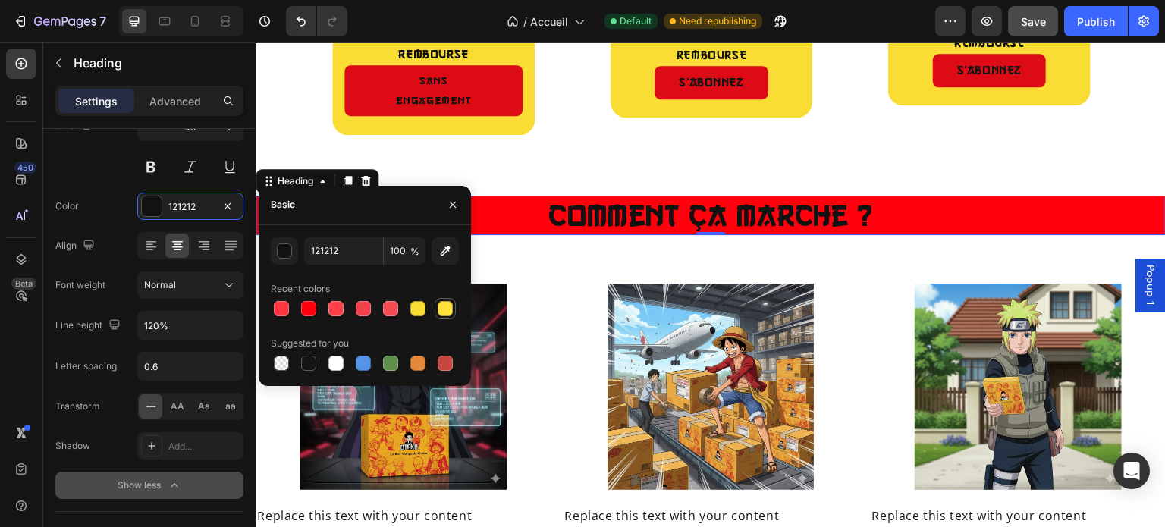
click at [436, 311] on div at bounding box center [445, 308] width 18 height 18
type input "FFE13A"
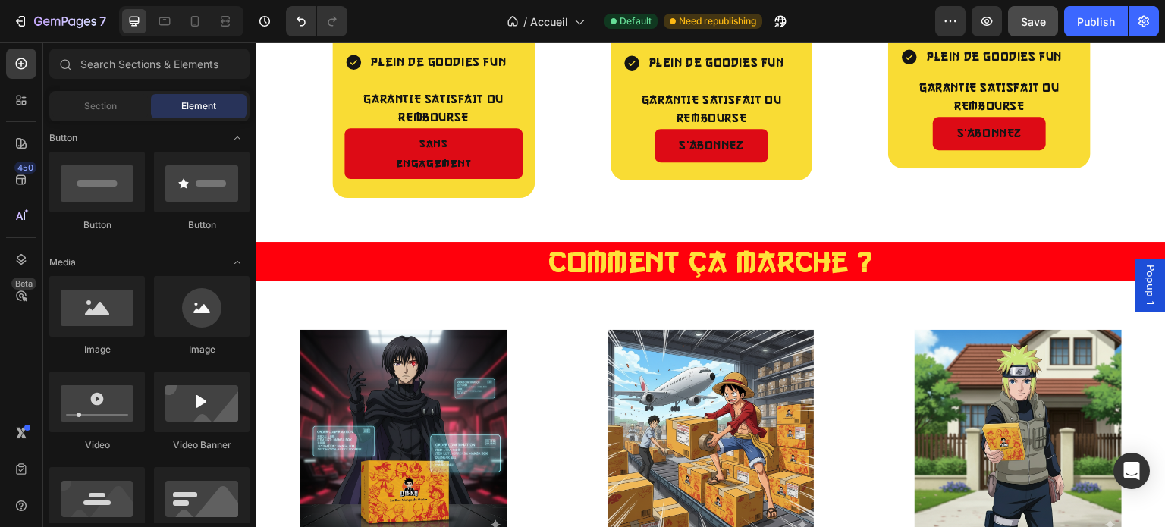
scroll to position [1941, 0]
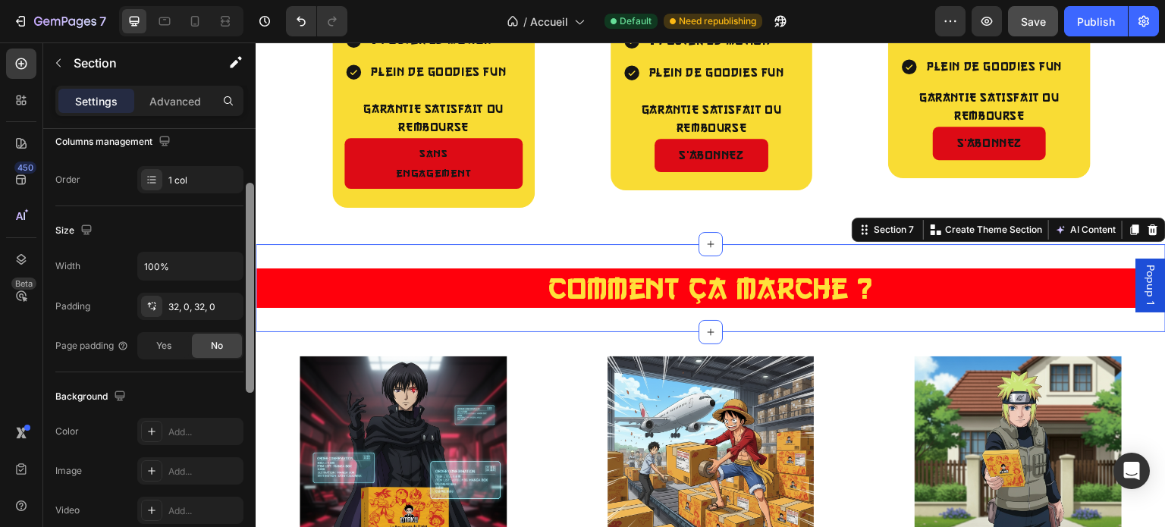
drag, startPoint x: 249, startPoint y: 192, endPoint x: 240, endPoint y: 325, distance: 133.7
click at [240, 325] on div "Layout Column width Change ratio Fit to content 12 Columns management Order 1 c…" at bounding box center [149, 349] width 212 height 441
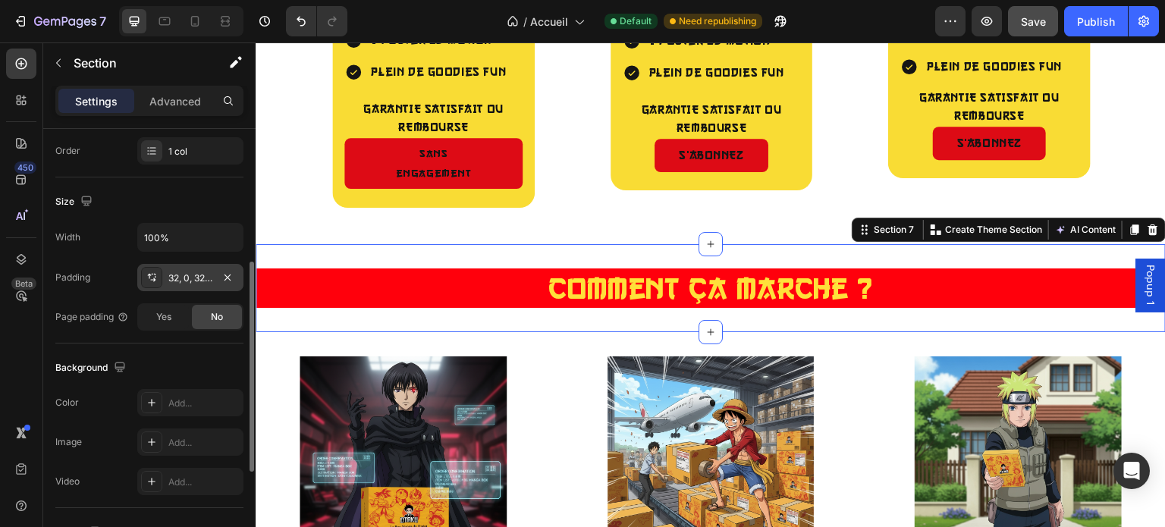
click at [187, 281] on div "32, 0, 32, 0" at bounding box center [190, 278] width 44 height 14
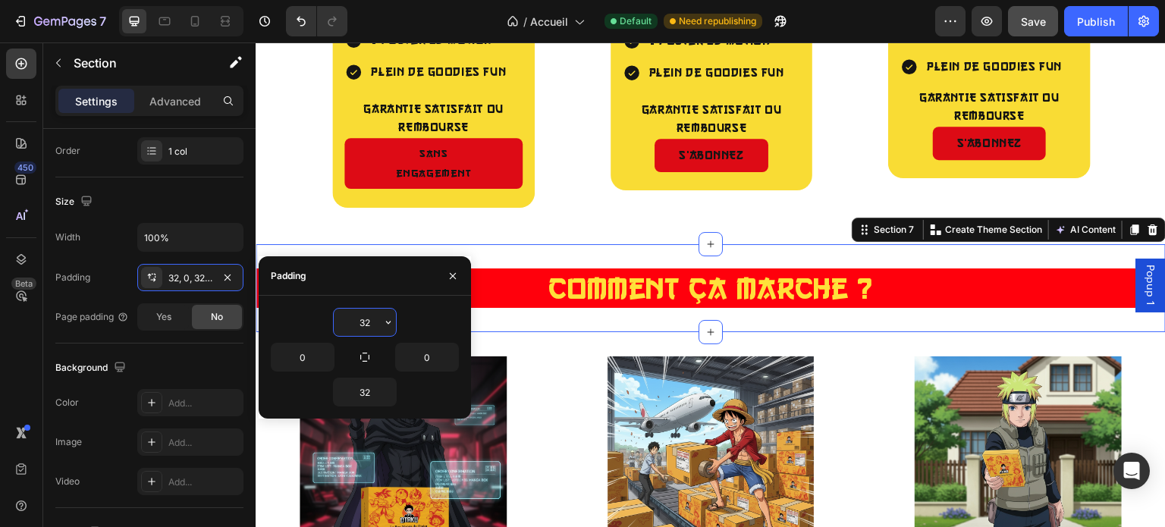
click at [375, 321] on input "32" at bounding box center [365, 322] width 62 height 27
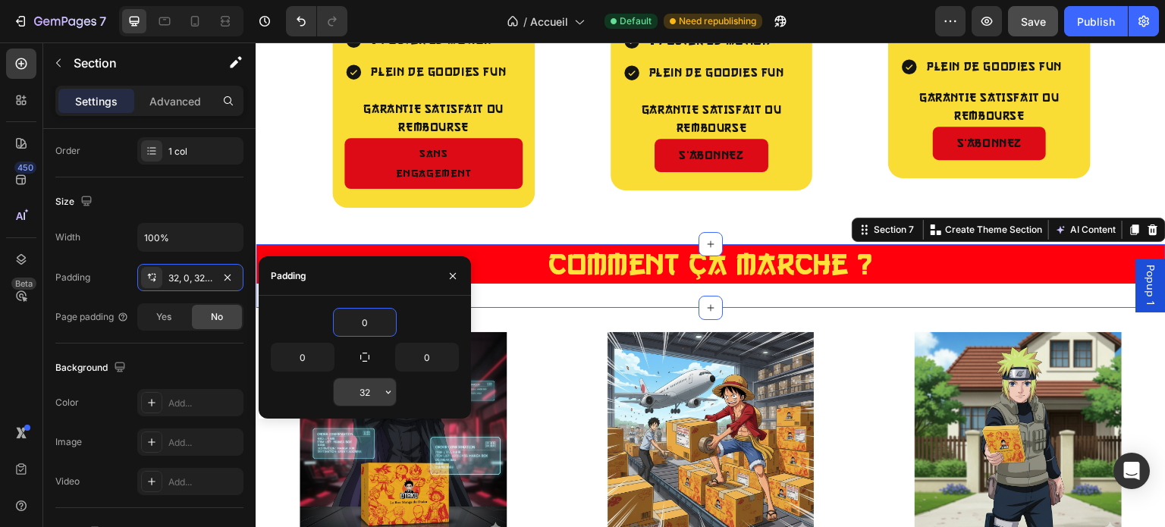
type input "0"
click at [378, 393] on input "32" at bounding box center [365, 391] width 62 height 27
type input "0"
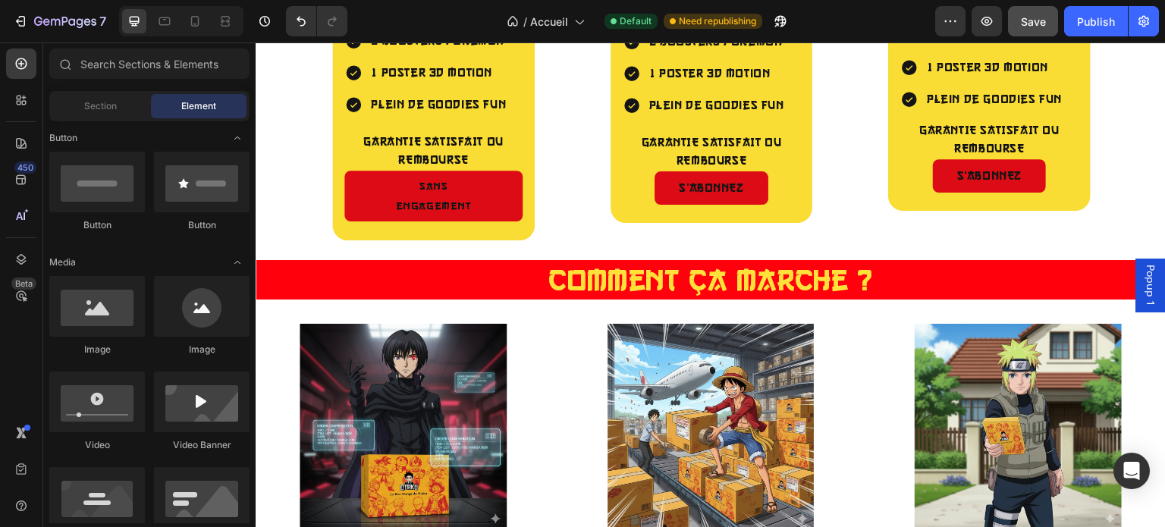
scroll to position [1922, 0]
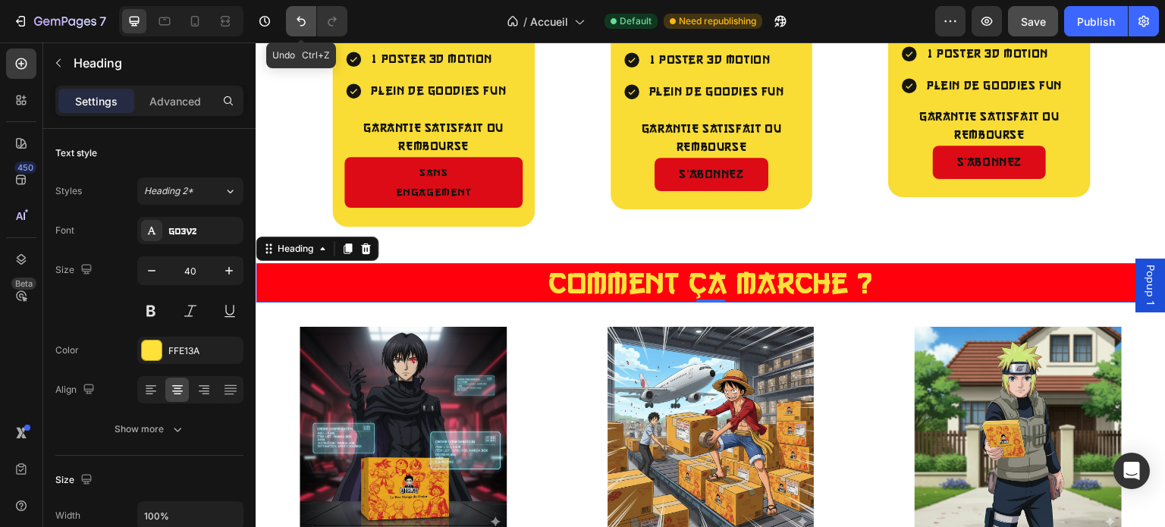
click at [303, 30] on button "Undo/Redo" at bounding box center [301, 21] width 30 height 30
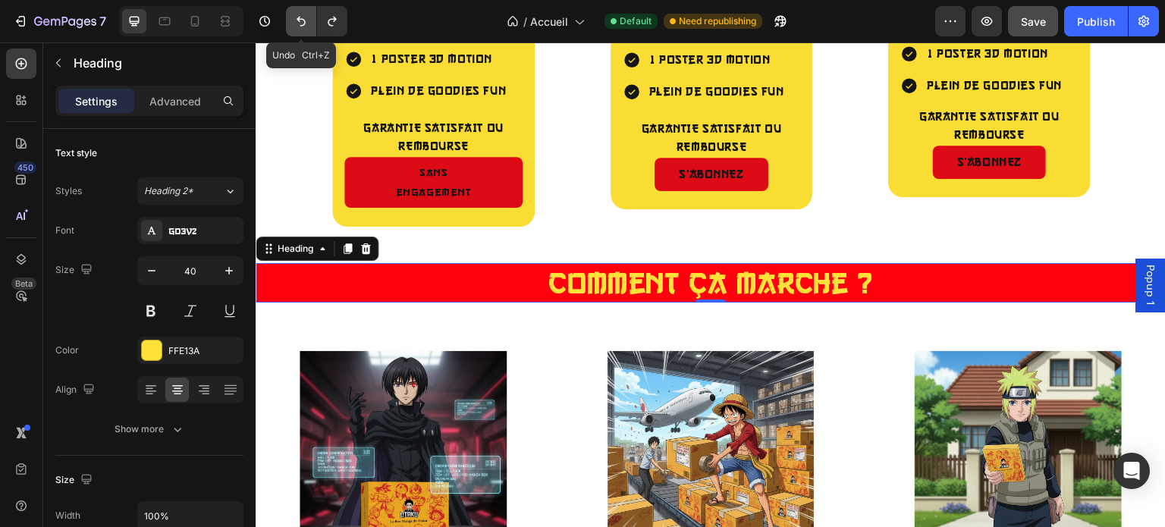
click at [303, 30] on button "Undo/Redo" at bounding box center [301, 21] width 30 height 30
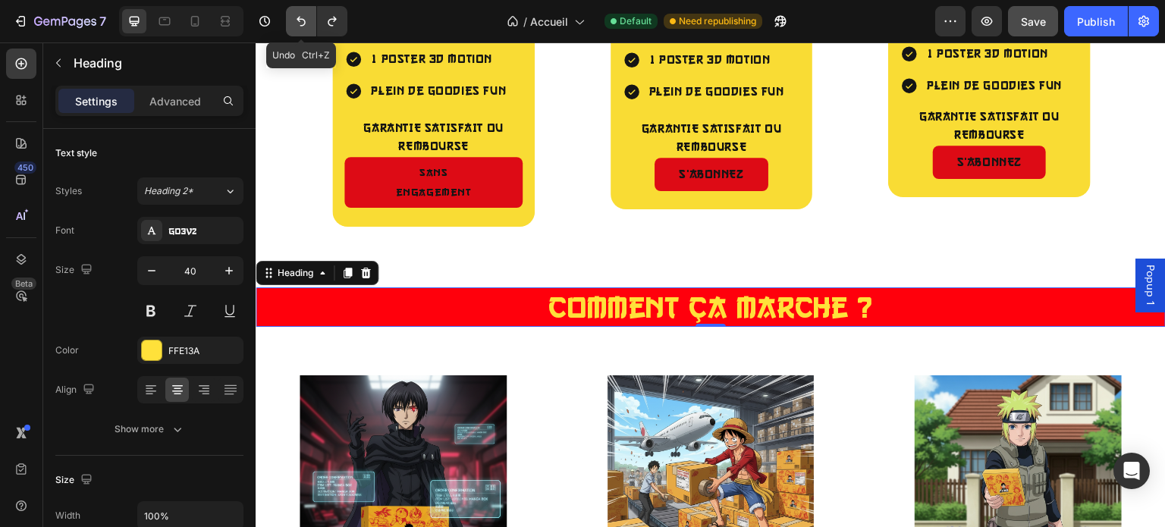
click at [303, 30] on button "Undo/Redo" at bounding box center [301, 21] width 30 height 30
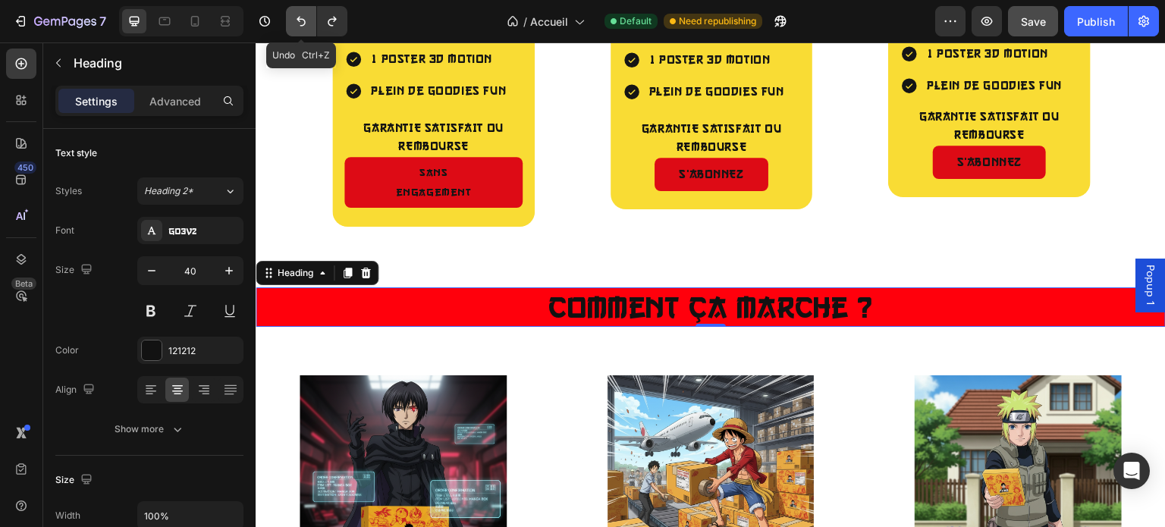
click at [303, 30] on button "Undo/Redo" at bounding box center [301, 21] width 30 height 30
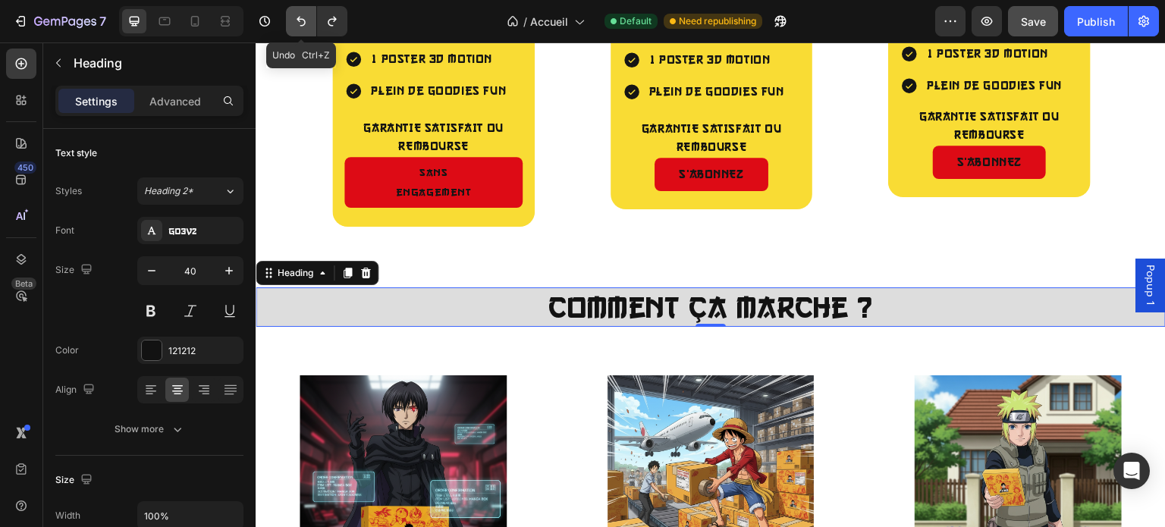
click at [303, 30] on button "Undo/Redo" at bounding box center [301, 21] width 30 height 30
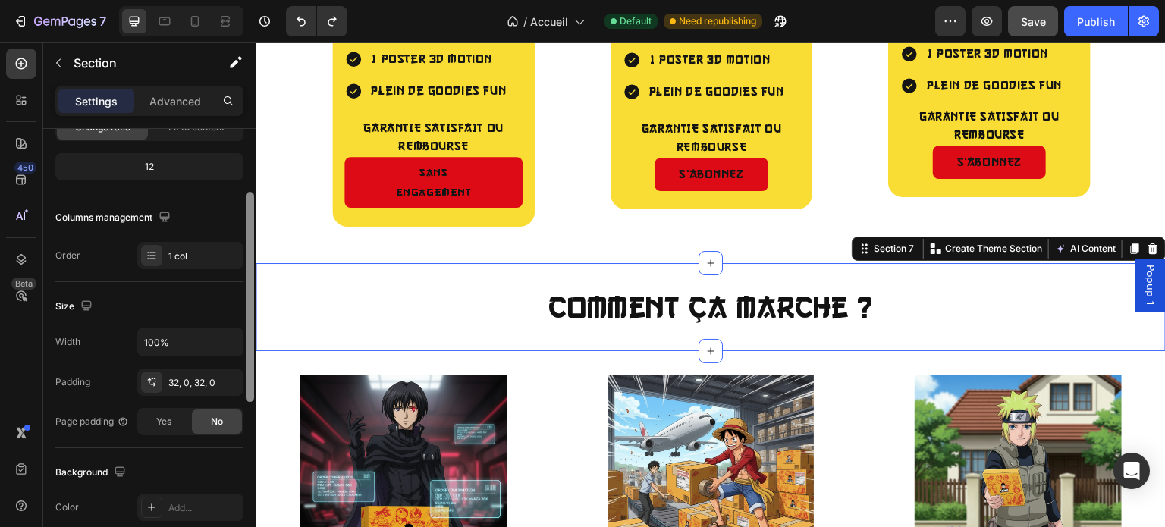
scroll to position [207, 0]
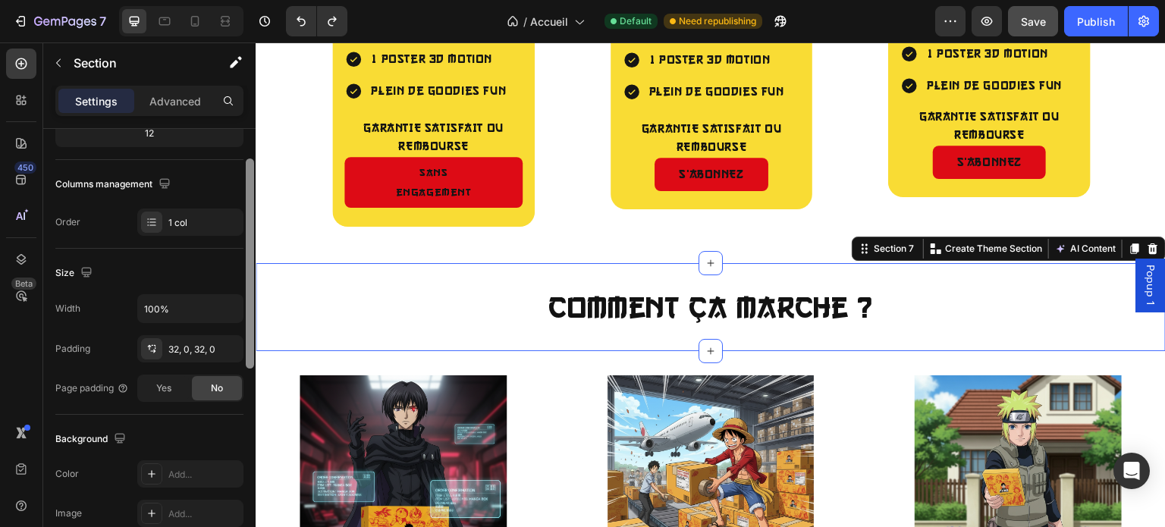
drag, startPoint x: 249, startPoint y: 258, endPoint x: 246, endPoint y: 357, distance: 99.3
click at [246, 357] on div at bounding box center [250, 263] width 8 height 210
click at [185, 347] on div "32, 0, 32, 0" at bounding box center [190, 350] width 44 height 14
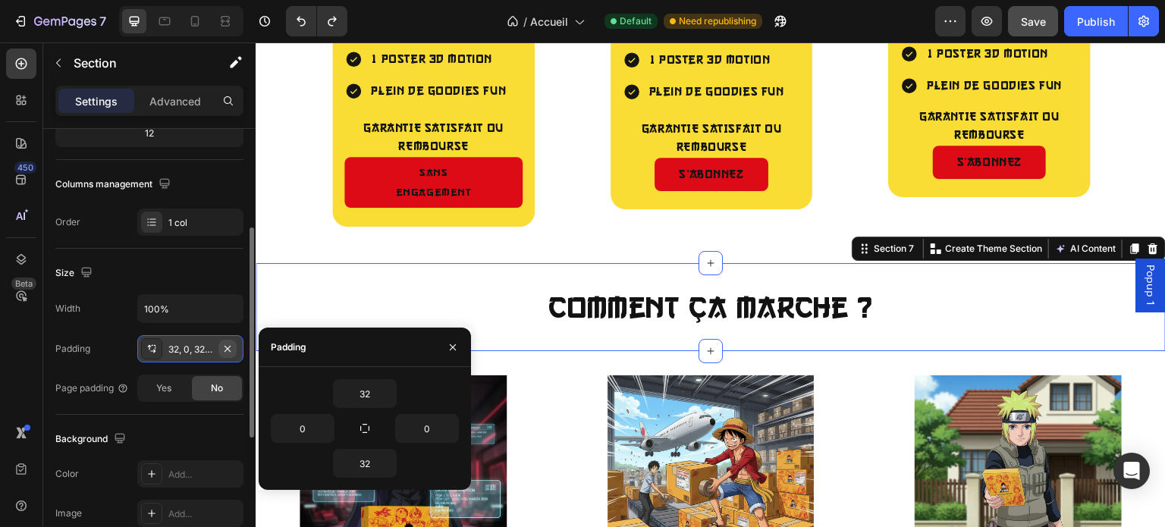
click at [223, 348] on icon "button" at bounding box center [227, 349] width 12 height 12
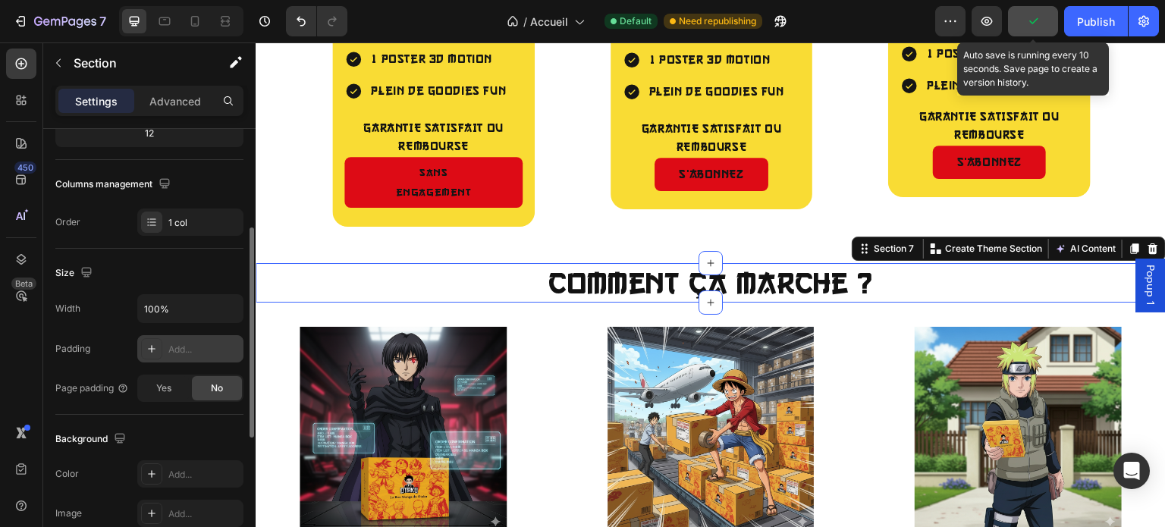
click at [1028, 16] on icon "button" at bounding box center [1032, 21] width 15 height 15
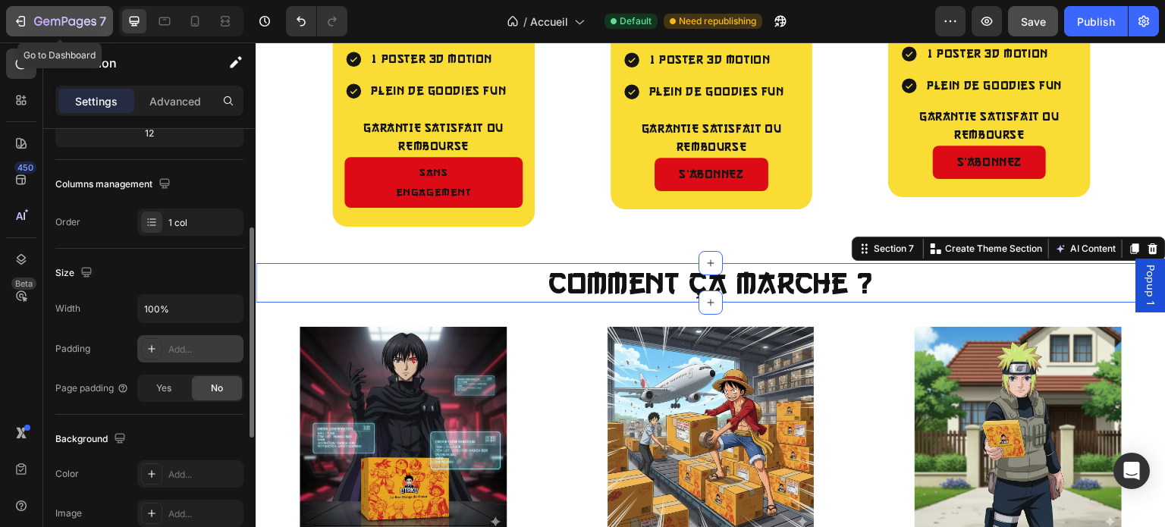
click at [24, 24] on icon "button" at bounding box center [22, 21] width 7 height 11
